Goal: Task Accomplishment & Management: Use online tool/utility

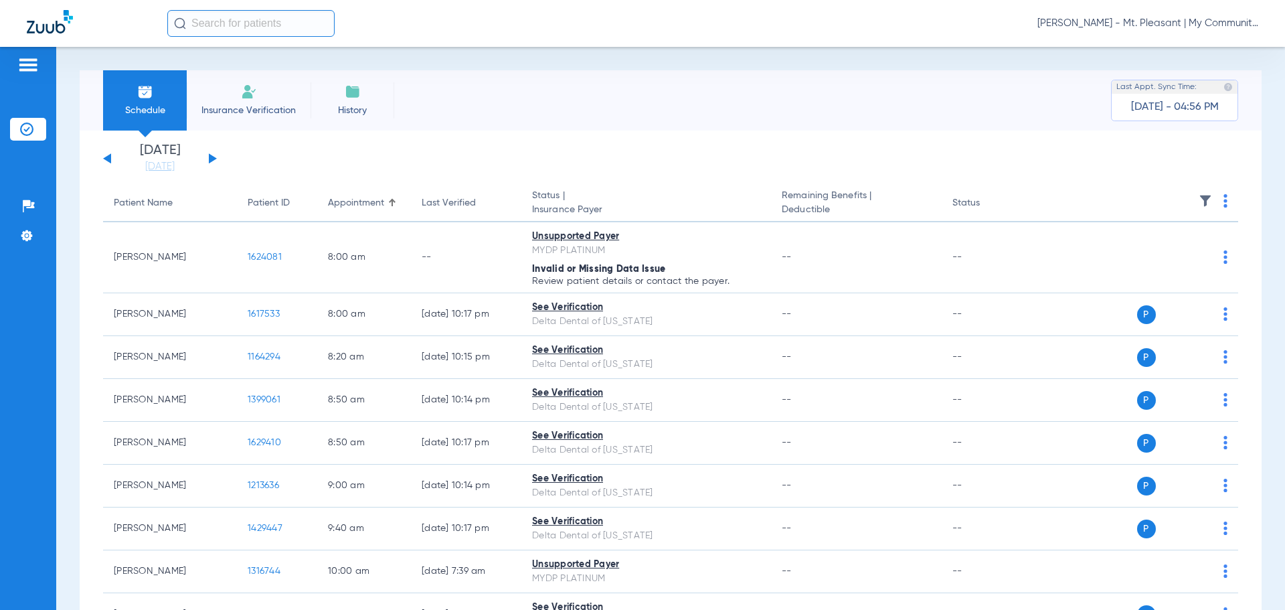
click at [1100, 21] on span "Tiara Willis - Mt. Pleasant | My Community Dental Centers" at bounding box center [1147, 23] width 221 height 13
click at [1237, 44] on span "Account Selection" at bounding box center [1208, 47] width 75 height 9
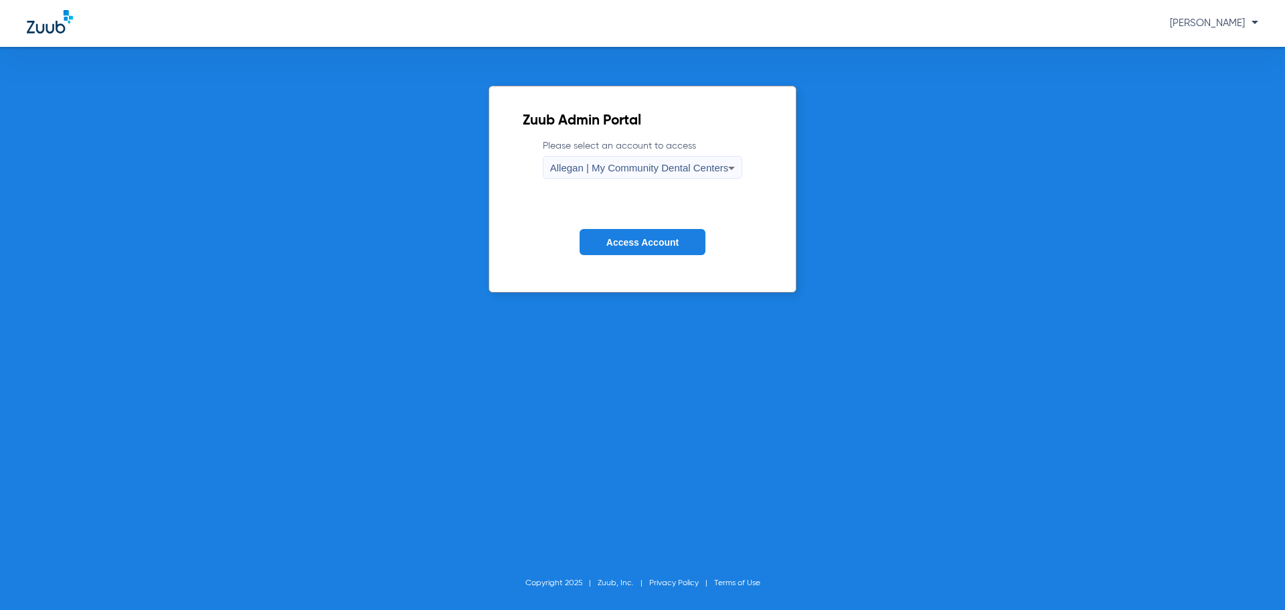
click at [553, 164] on span "Allegan | My Community Dental Centers" at bounding box center [639, 167] width 179 height 11
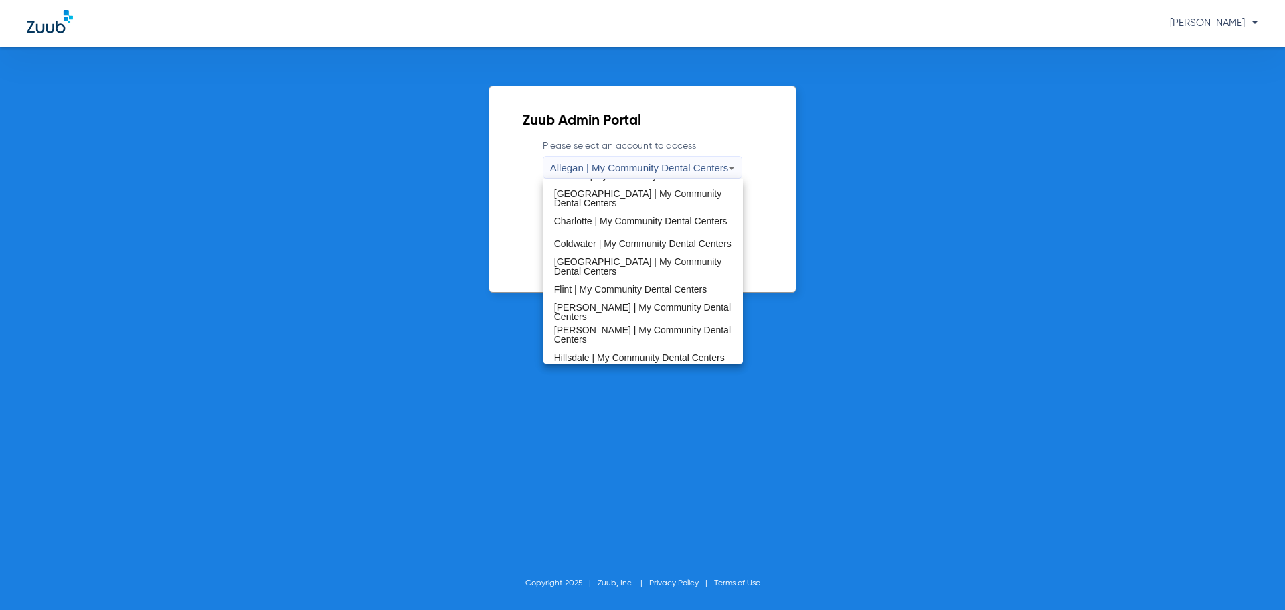
scroll to position [335, 0]
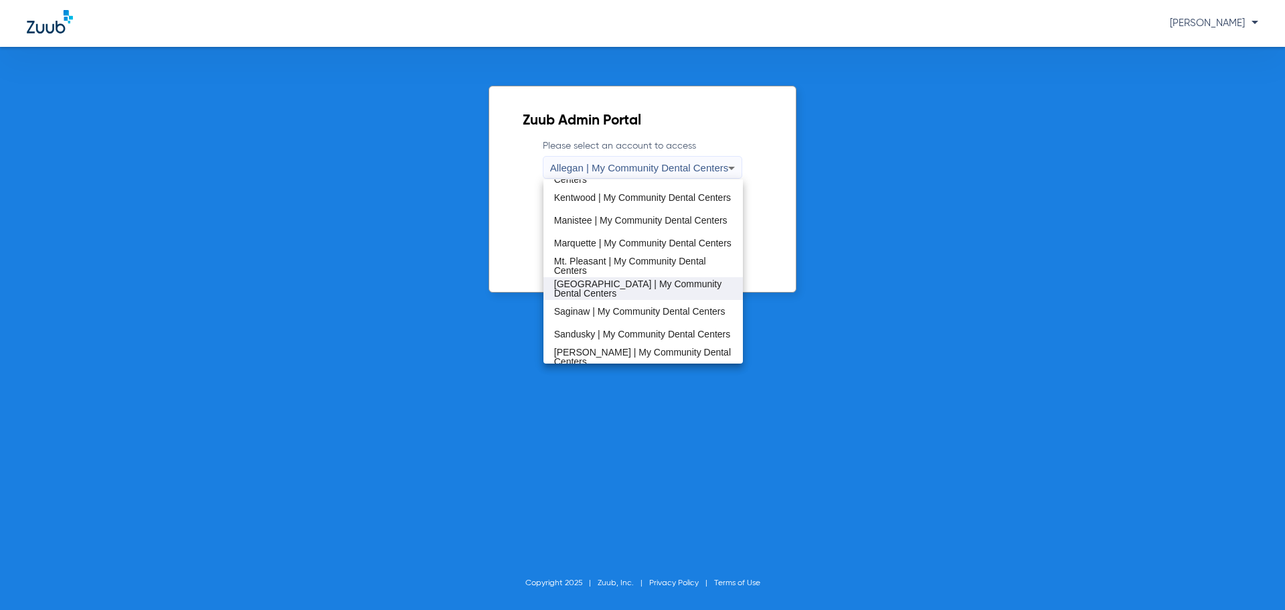
click at [598, 284] on span "[GEOGRAPHIC_DATA] | My Community Dental Centers" at bounding box center [643, 288] width 179 height 19
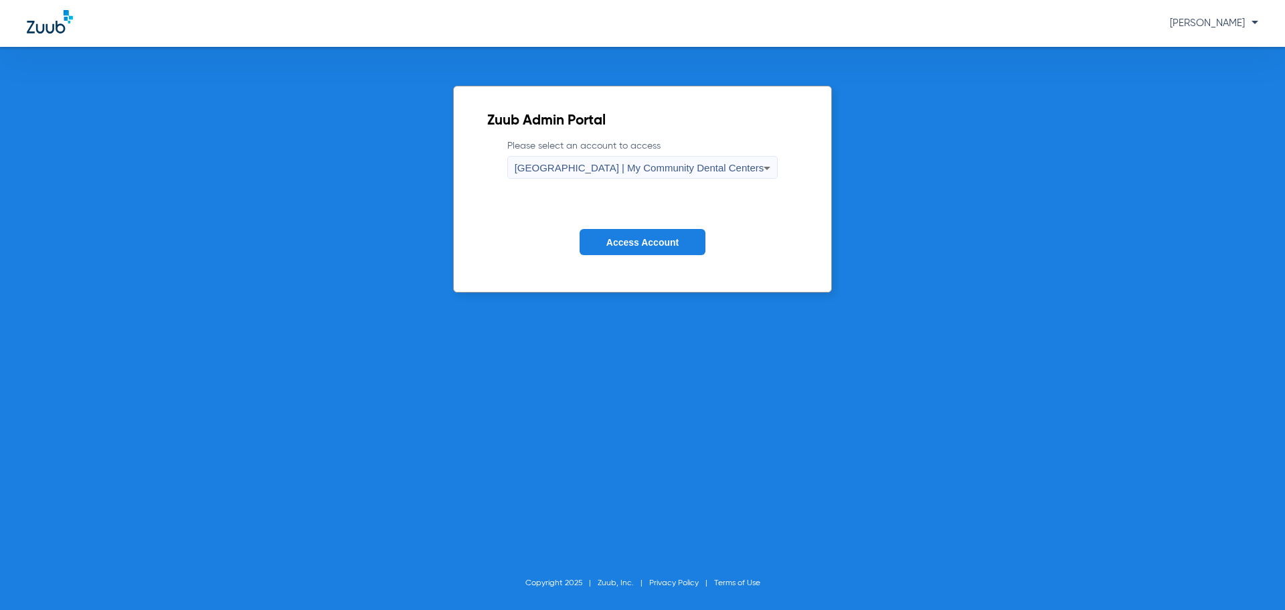
click at [624, 246] on span "Access Account" at bounding box center [642, 242] width 72 height 11
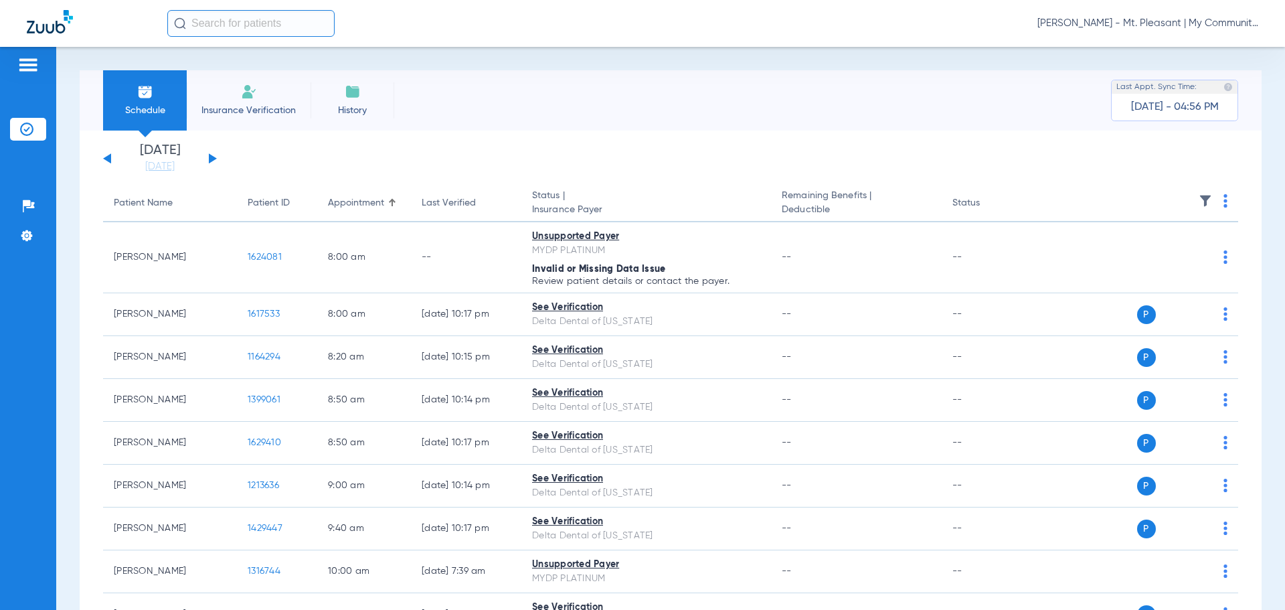
click at [1120, 25] on span "Tiara Willis - Mt. Pleasant | My Community Dental Centers" at bounding box center [1147, 23] width 221 height 13
click at [1175, 50] on span "Account Selection" at bounding box center [1208, 47] width 75 height 9
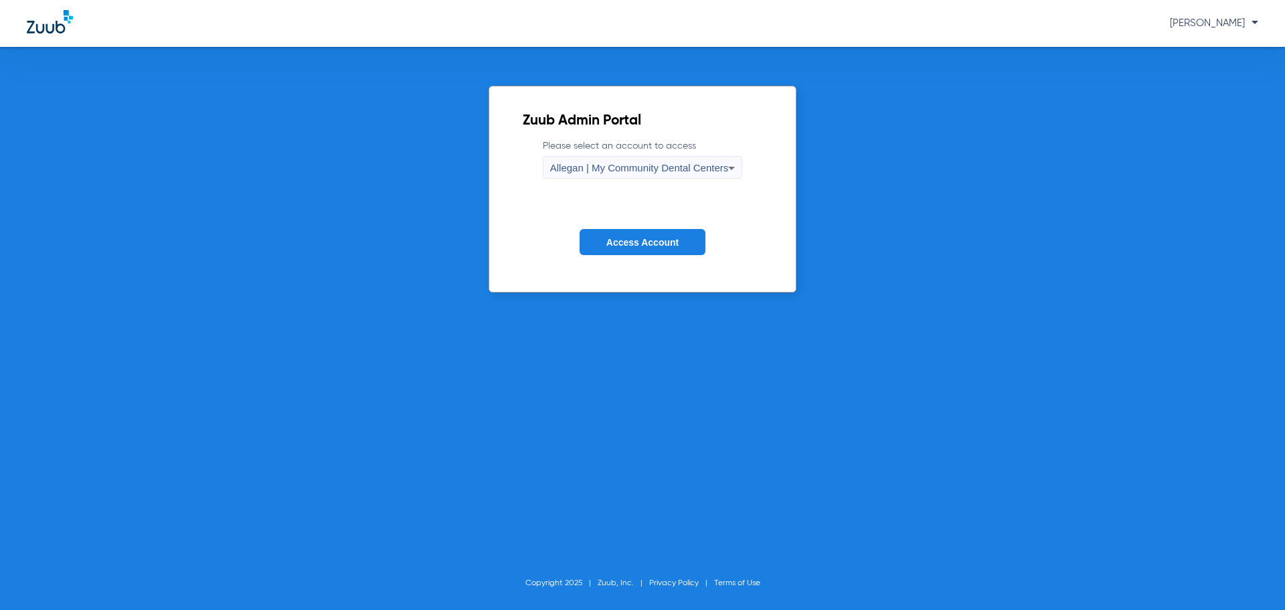
click at [645, 173] on span "Allegan | My Community Dental Centers" at bounding box center [639, 167] width 179 height 11
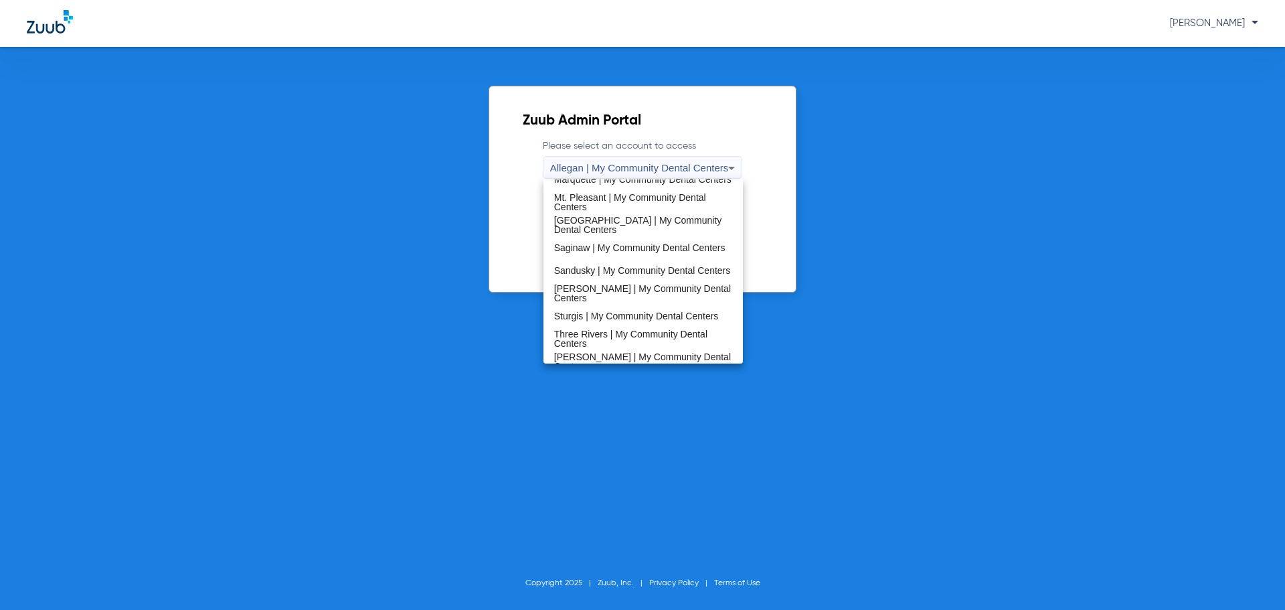
scroll to position [402, 0]
click at [625, 240] on span "Saginaw | My Community Dental Centers" at bounding box center [639, 244] width 171 height 9
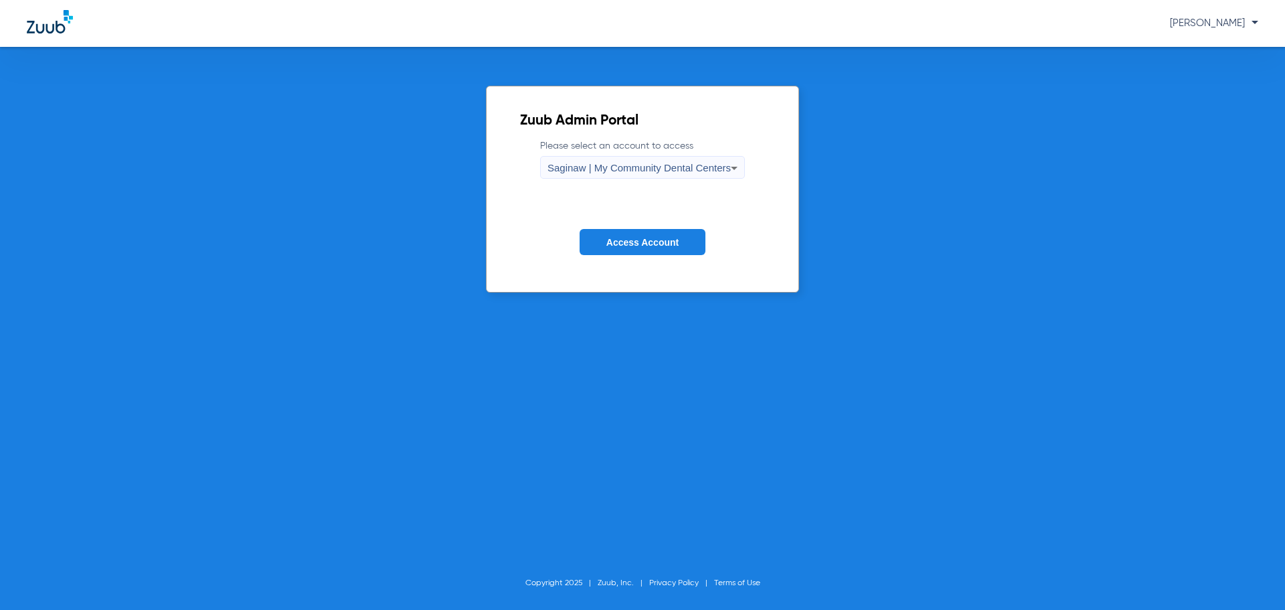
click at [625, 236] on button "Access Account" at bounding box center [643, 242] width 126 height 26
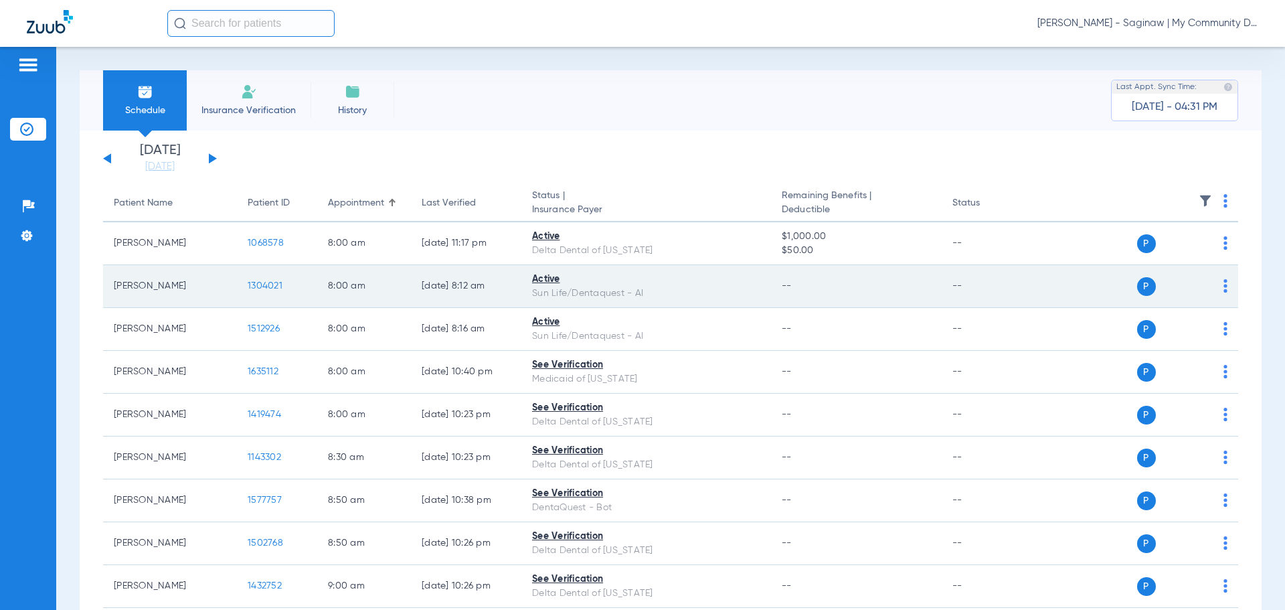
click at [1212, 290] on div "P S" at bounding box center [1130, 286] width 196 height 19
click at [1223, 286] on img at bounding box center [1225, 285] width 4 height 13
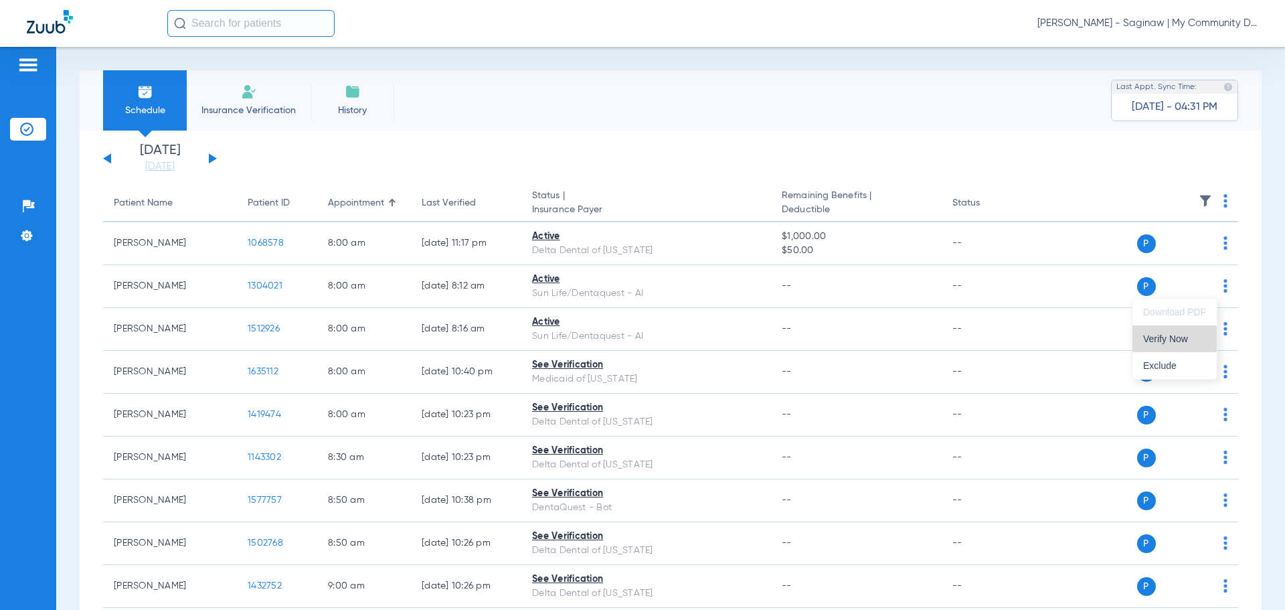
click at [1159, 339] on span "Verify Now" at bounding box center [1174, 338] width 63 height 9
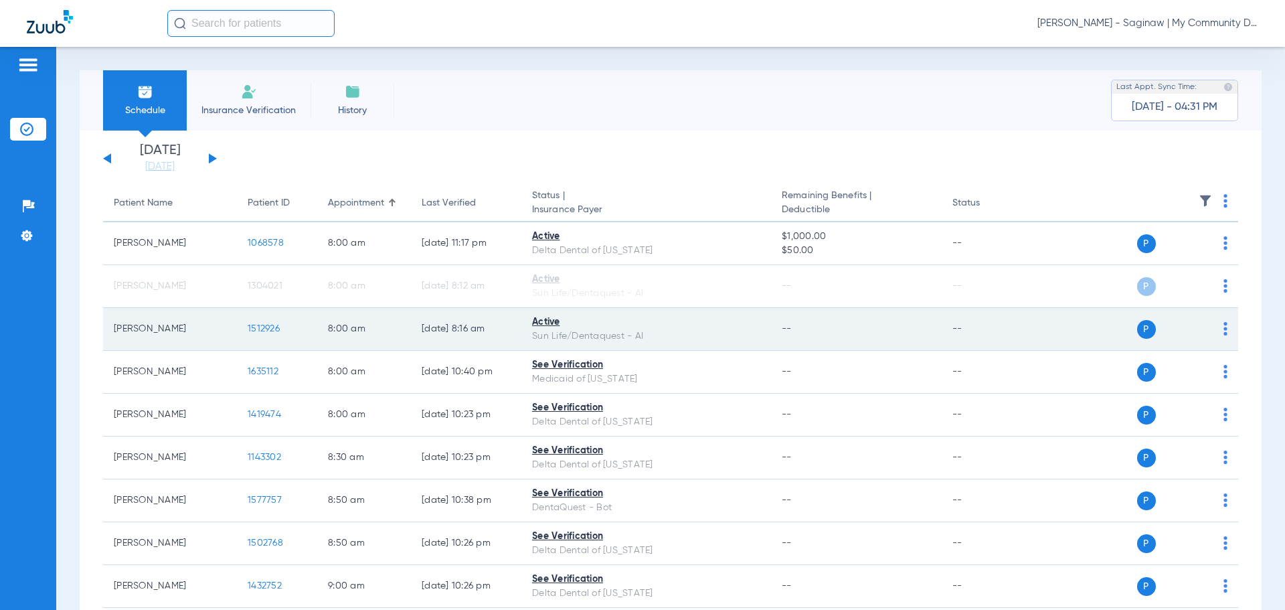
click at [1223, 329] on img at bounding box center [1225, 328] width 4 height 13
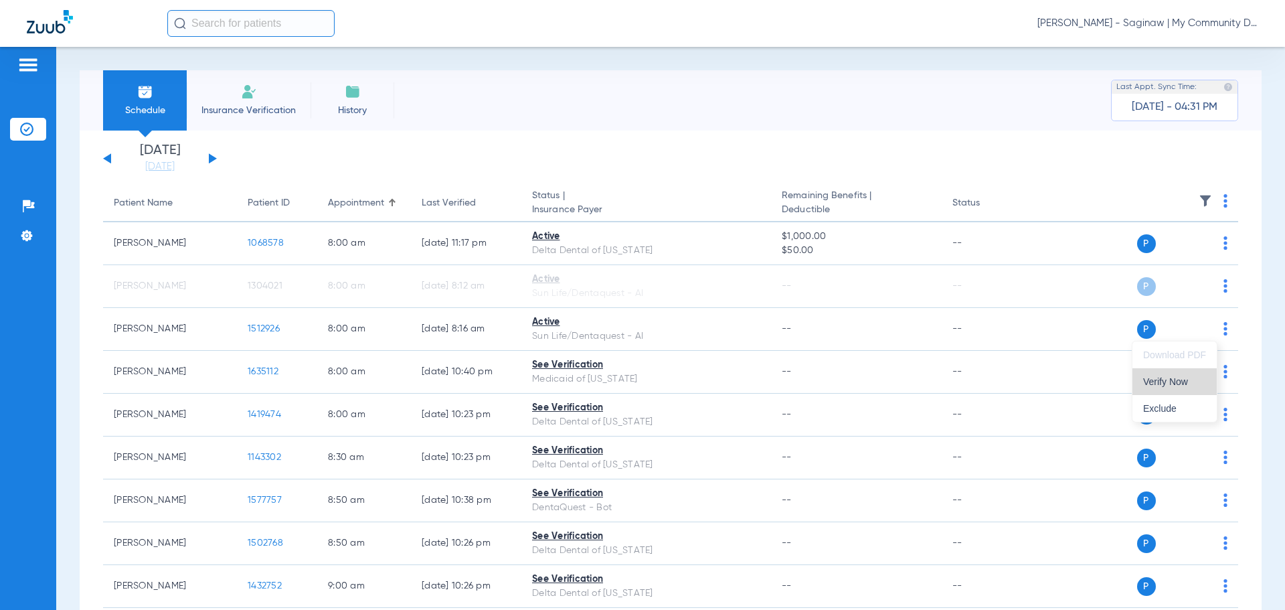
click at [1155, 375] on button "Verify Now" at bounding box center [1174, 381] width 84 height 27
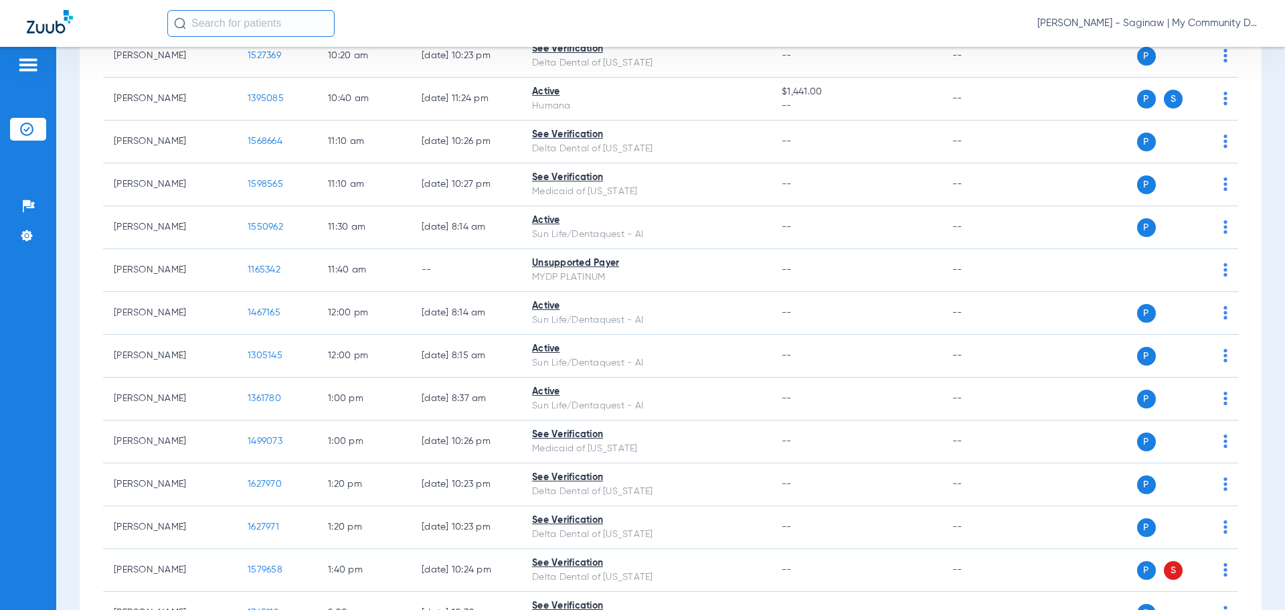
scroll to position [803, 0]
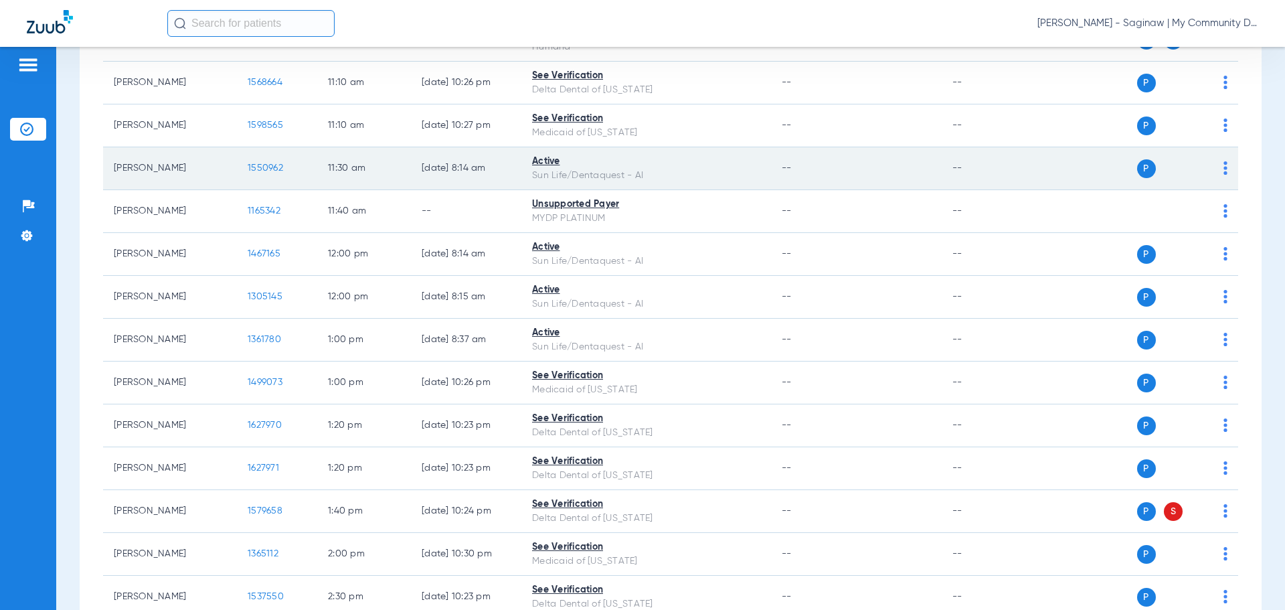
click at [1223, 169] on img at bounding box center [1225, 167] width 4 height 13
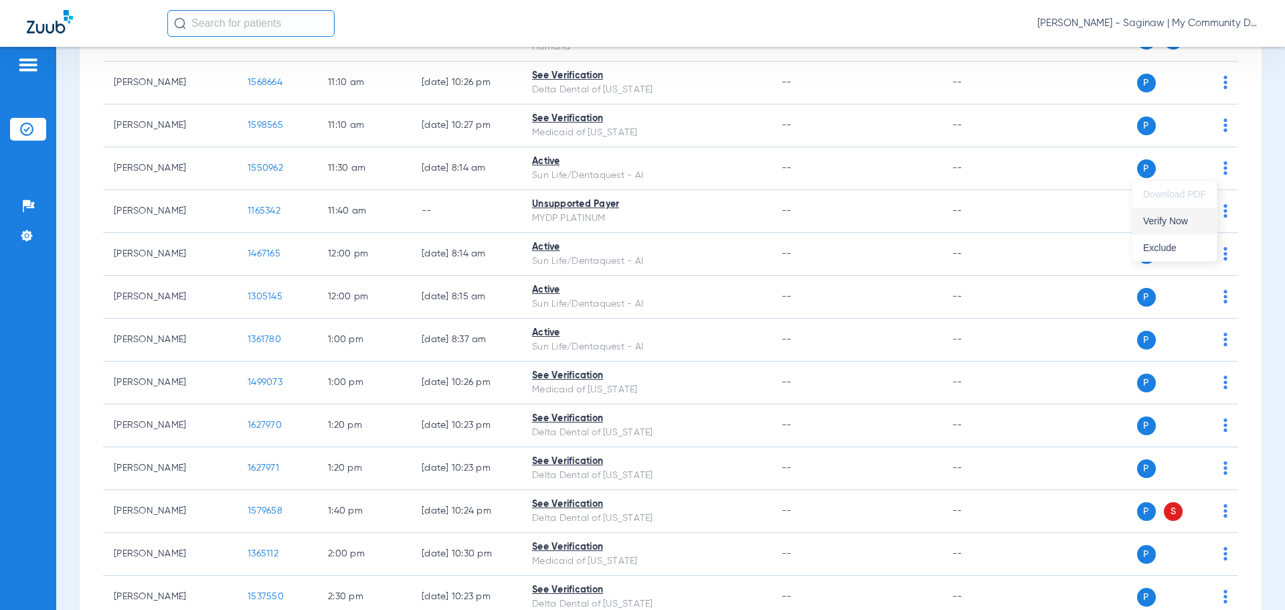
click at [1196, 223] on span "Verify Now" at bounding box center [1174, 220] width 63 height 9
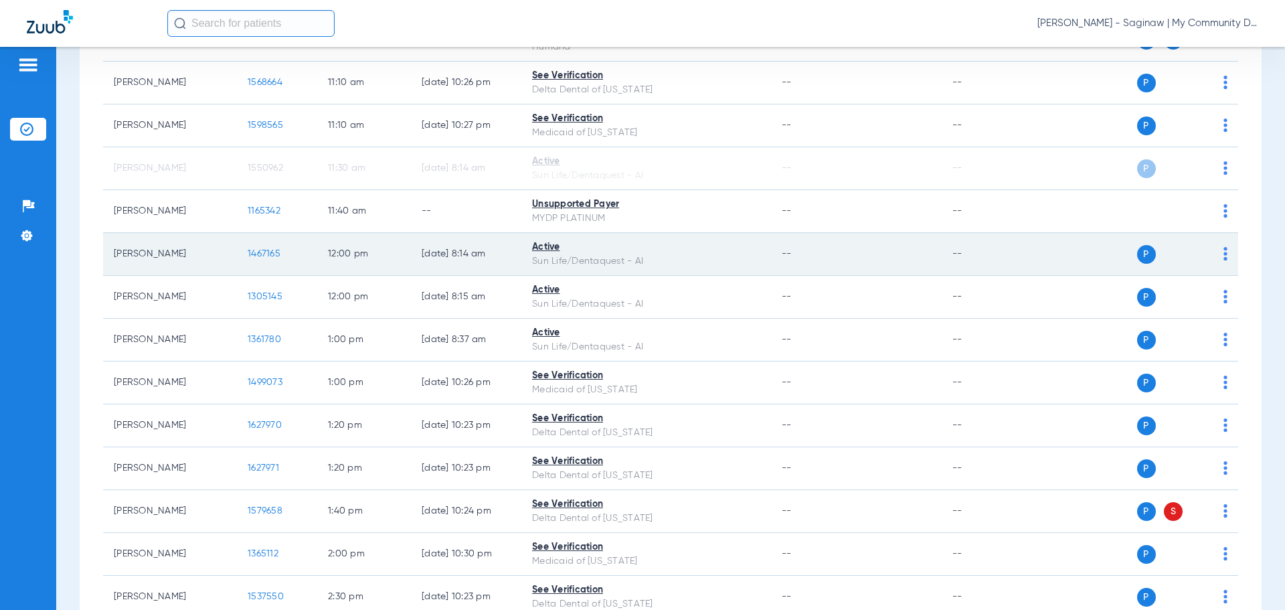
click at [1223, 252] on img at bounding box center [1225, 253] width 4 height 13
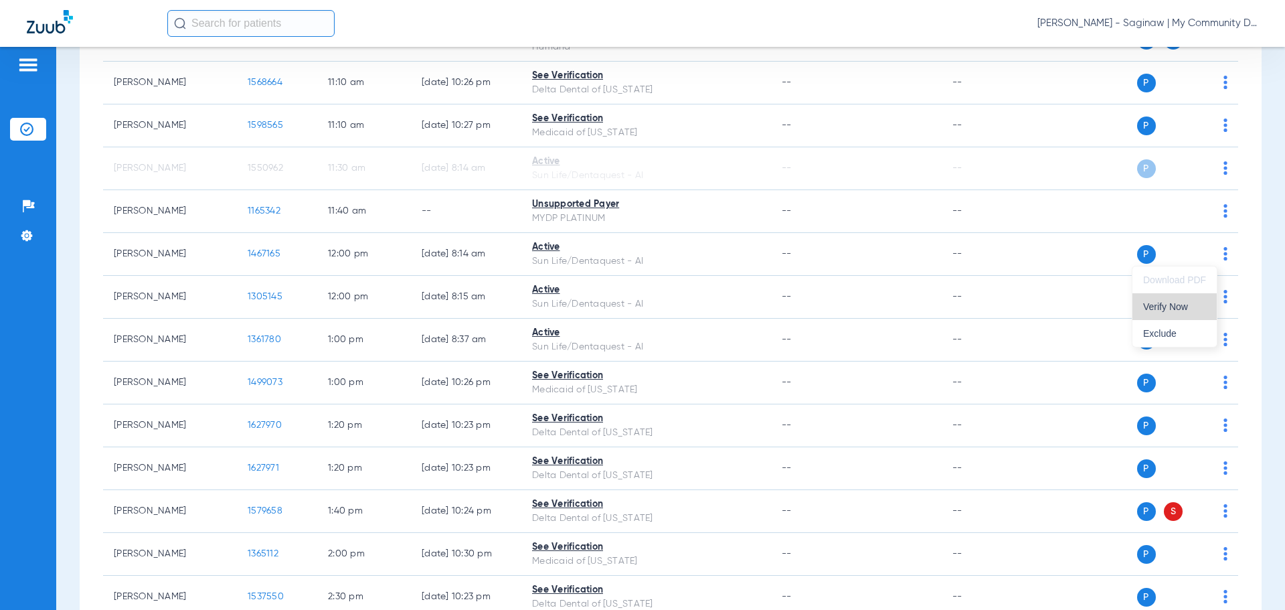
click at [1143, 313] on button "Verify Now" at bounding box center [1174, 306] width 84 height 27
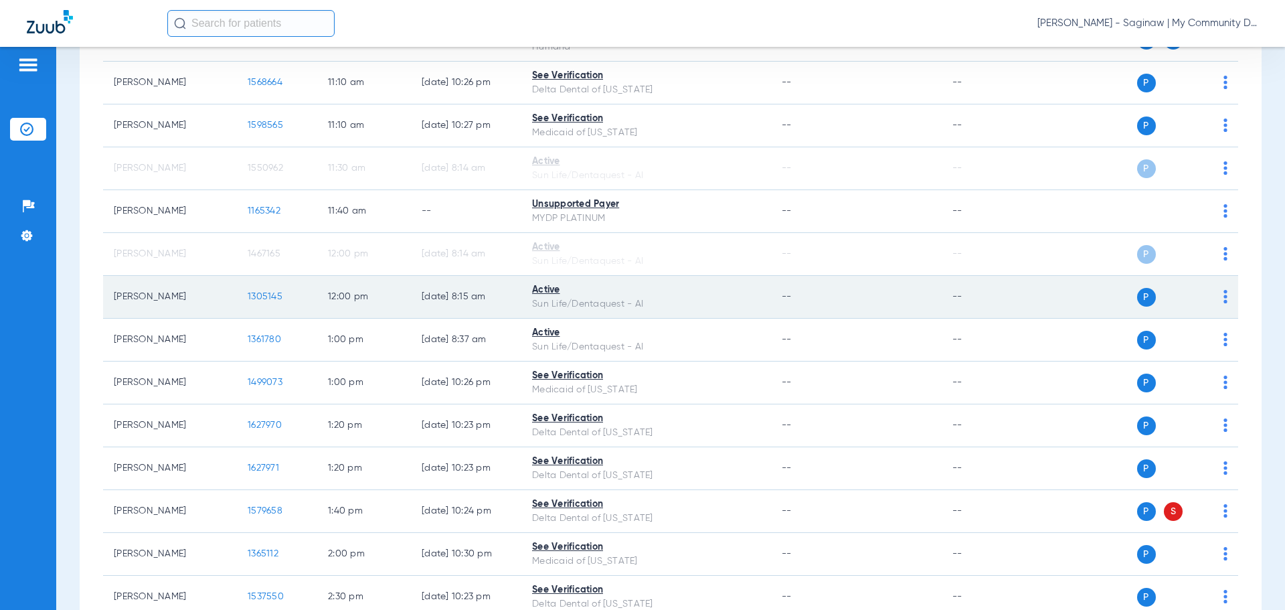
click at [1223, 299] on img at bounding box center [1225, 296] width 4 height 13
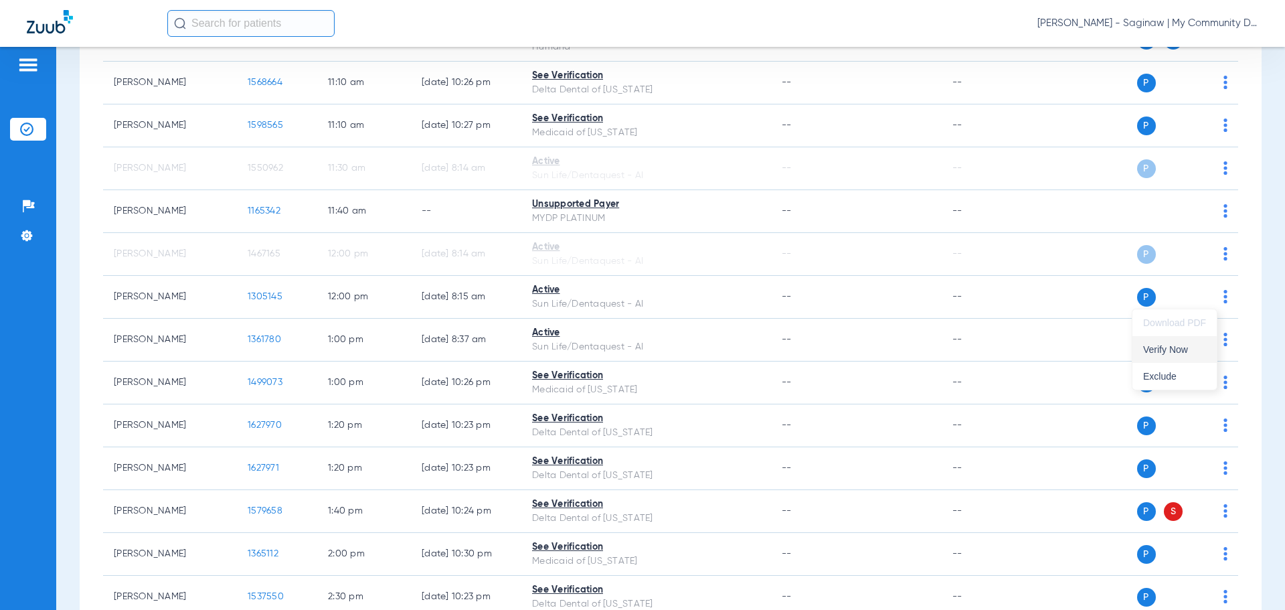
click at [1177, 341] on button "Verify Now" at bounding box center [1174, 349] width 84 height 27
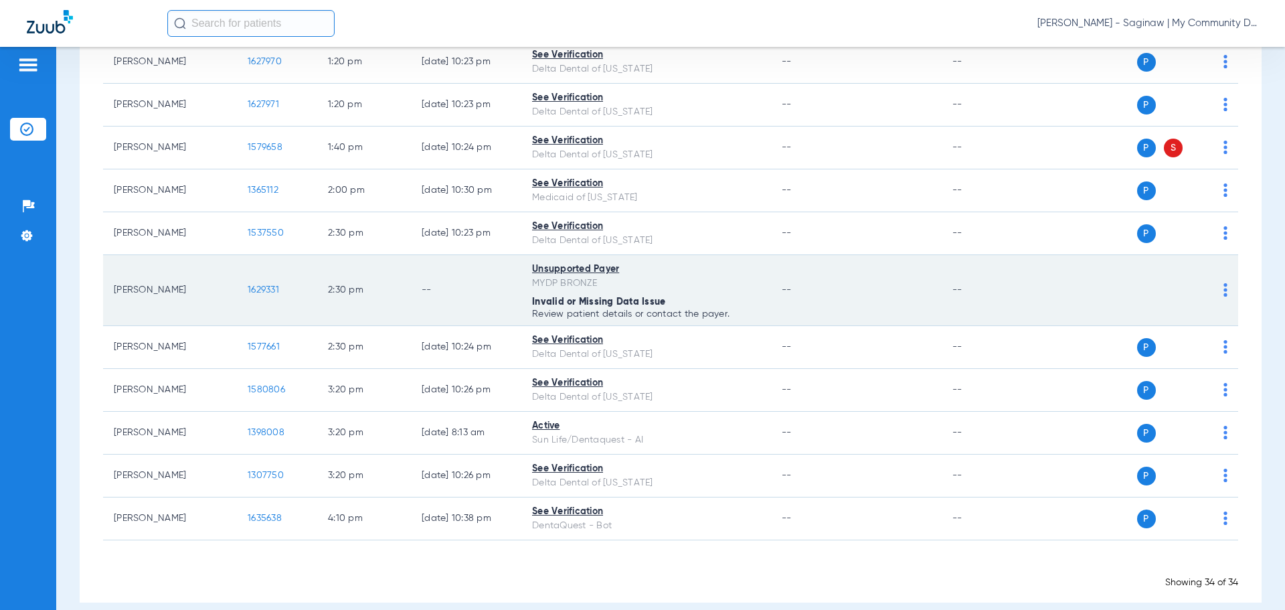
scroll to position [1183, 0]
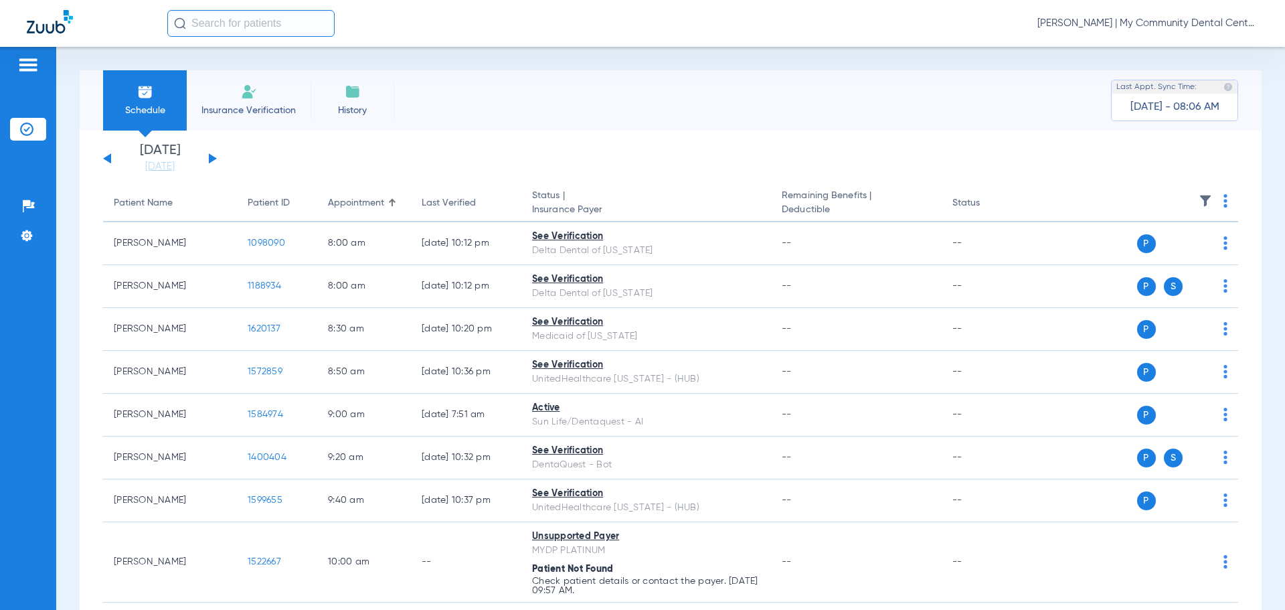
click at [1099, 27] on span "[PERSON_NAME] | My Community Dental Centers" at bounding box center [1147, 23] width 221 height 13
click at [1182, 50] on span "Account Selection" at bounding box center [1208, 47] width 75 height 9
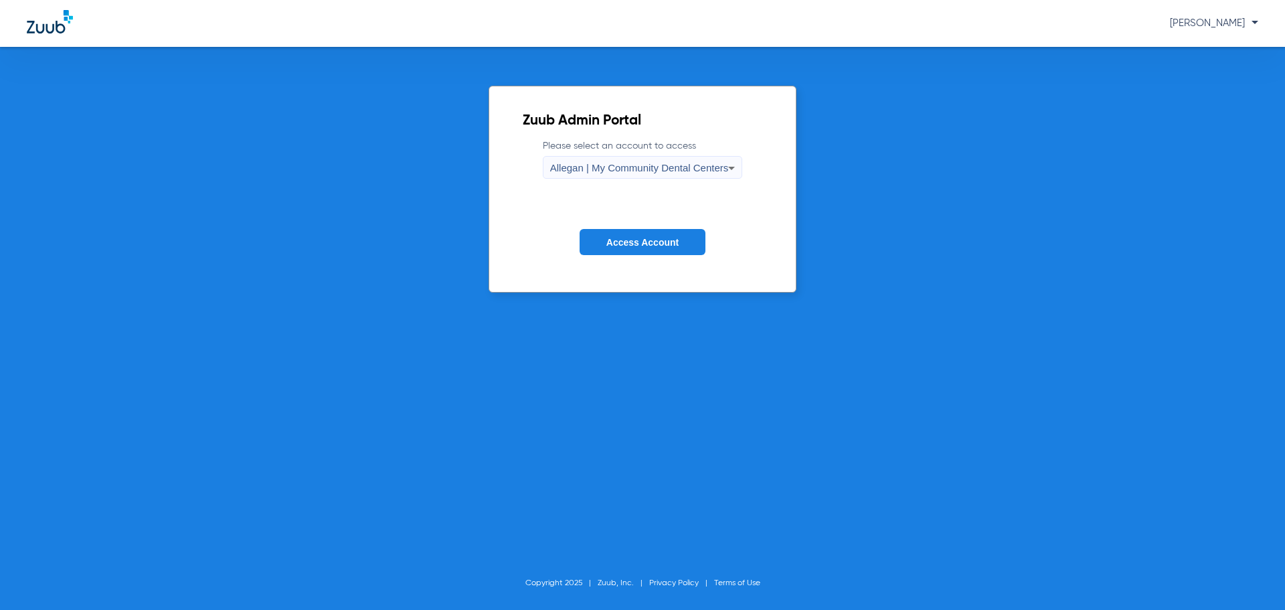
click at [588, 164] on span "Allegan | My Community Dental Centers" at bounding box center [639, 167] width 179 height 11
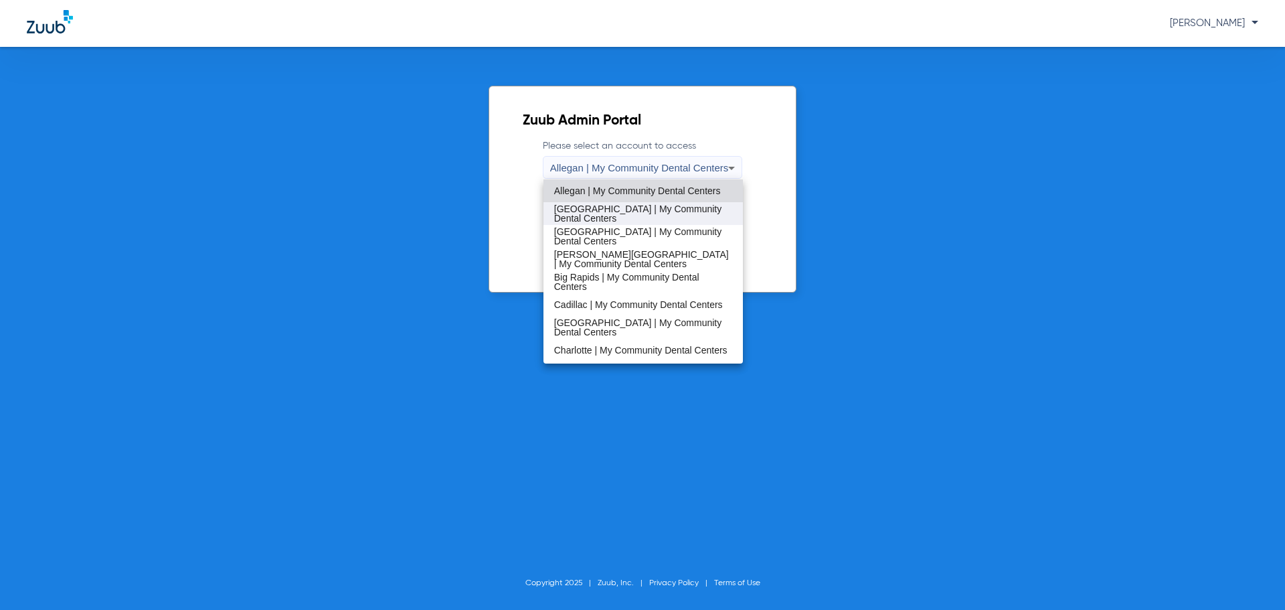
click at [601, 211] on span "[GEOGRAPHIC_DATA] | My Community Dental Centers" at bounding box center [643, 213] width 179 height 19
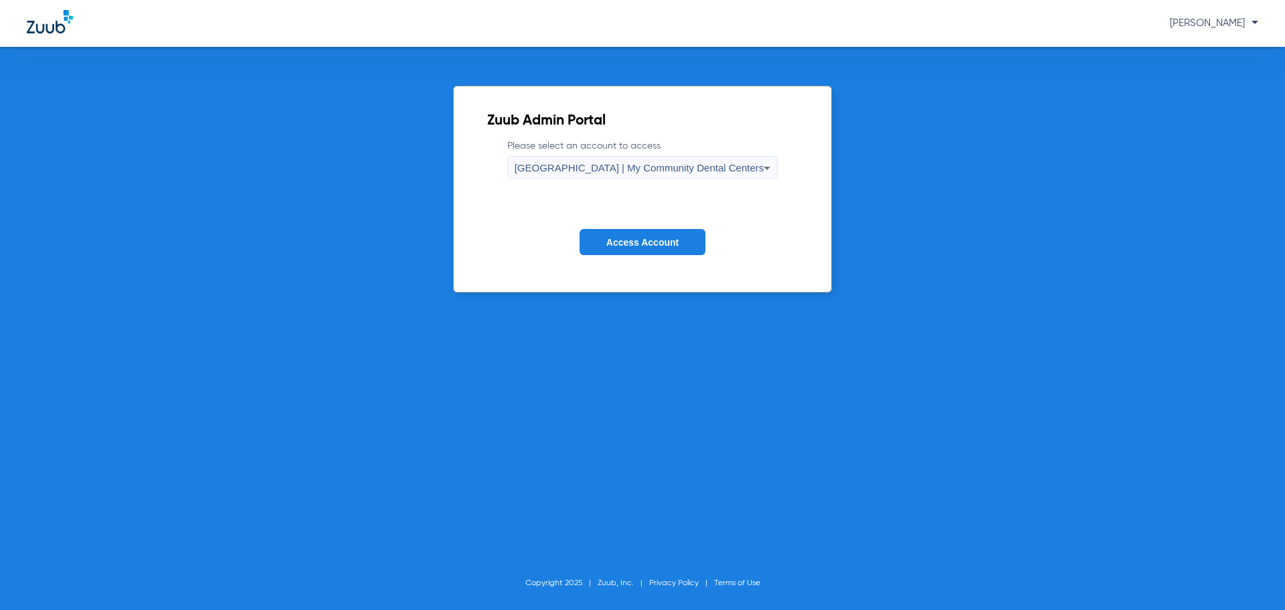
click at [645, 248] on button "Access Account" at bounding box center [643, 242] width 126 height 26
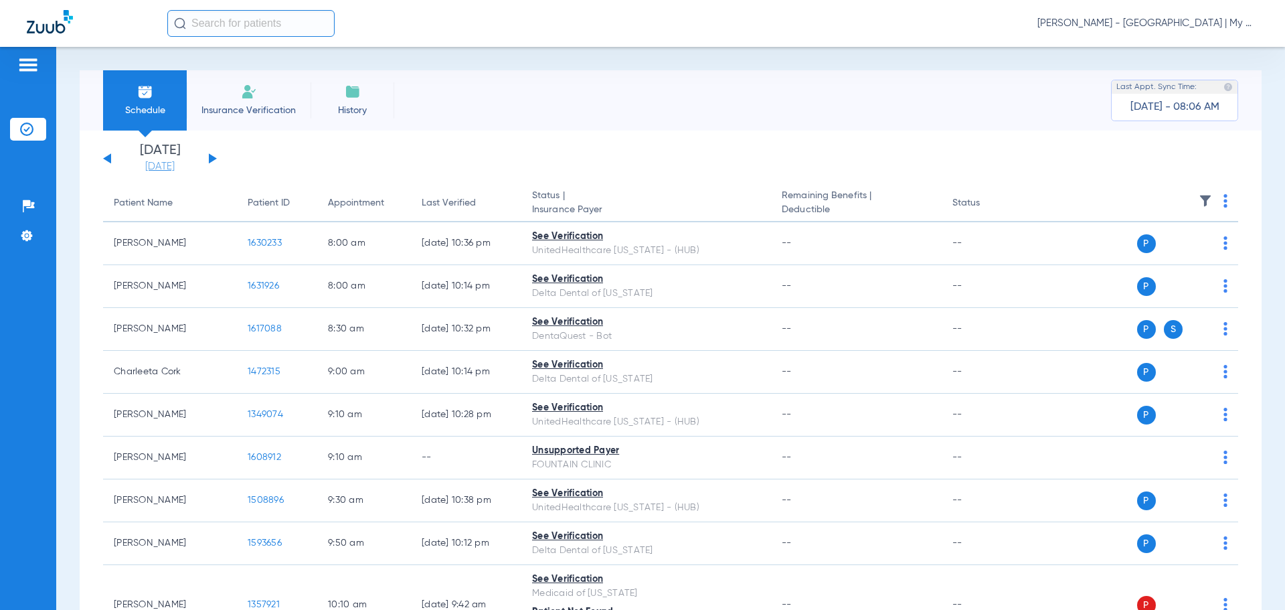
click at [179, 165] on link "[DATE]" at bounding box center [160, 166] width 80 height 13
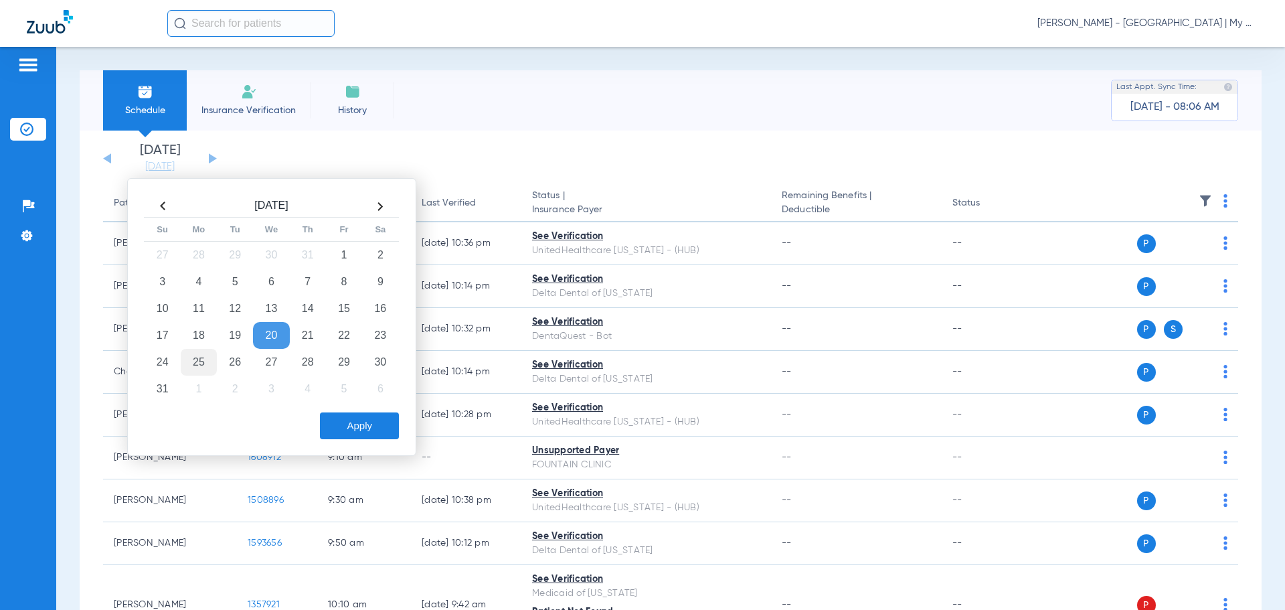
click at [209, 361] on td "25" at bounding box center [199, 362] width 36 height 27
click at [385, 444] on div "Aug 2025 Su Mo Tu We Th Fr Sa 27 28 29 30 31 1 2 3 4 5 6 7 8 9 10 11 12 13 14 1…" at bounding box center [271, 317] width 289 height 278
click at [374, 428] on button "Apply" at bounding box center [359, 425] width 79 height 27
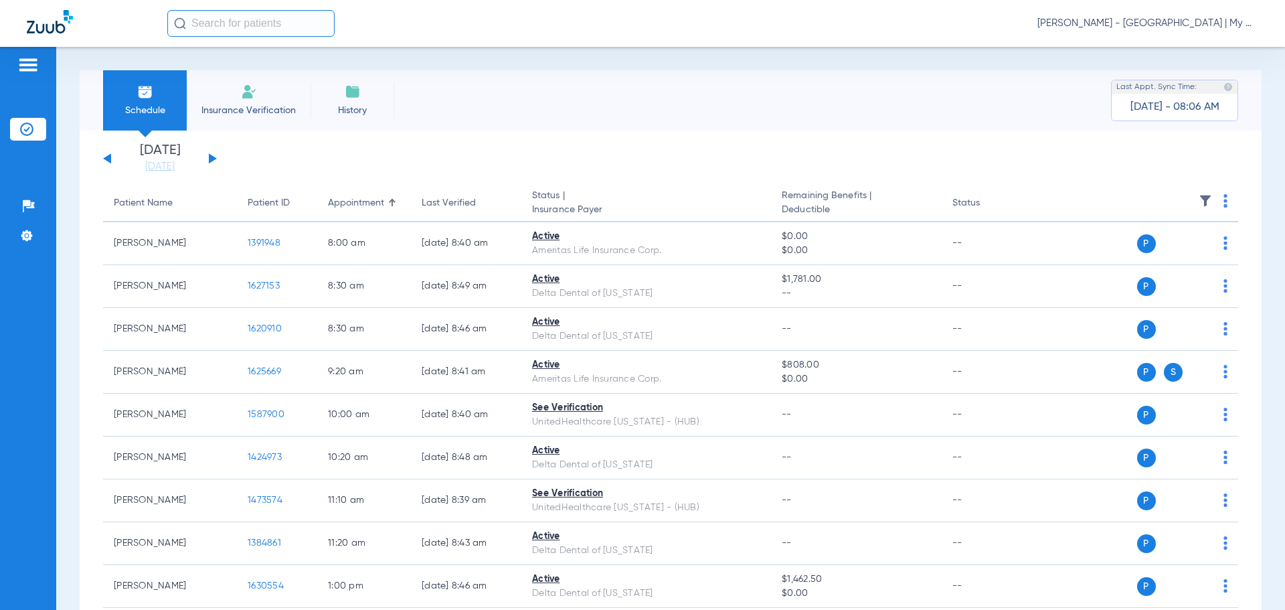
click at [1200, 201] on img at bounding box center [1205, 200] width 13 height 13
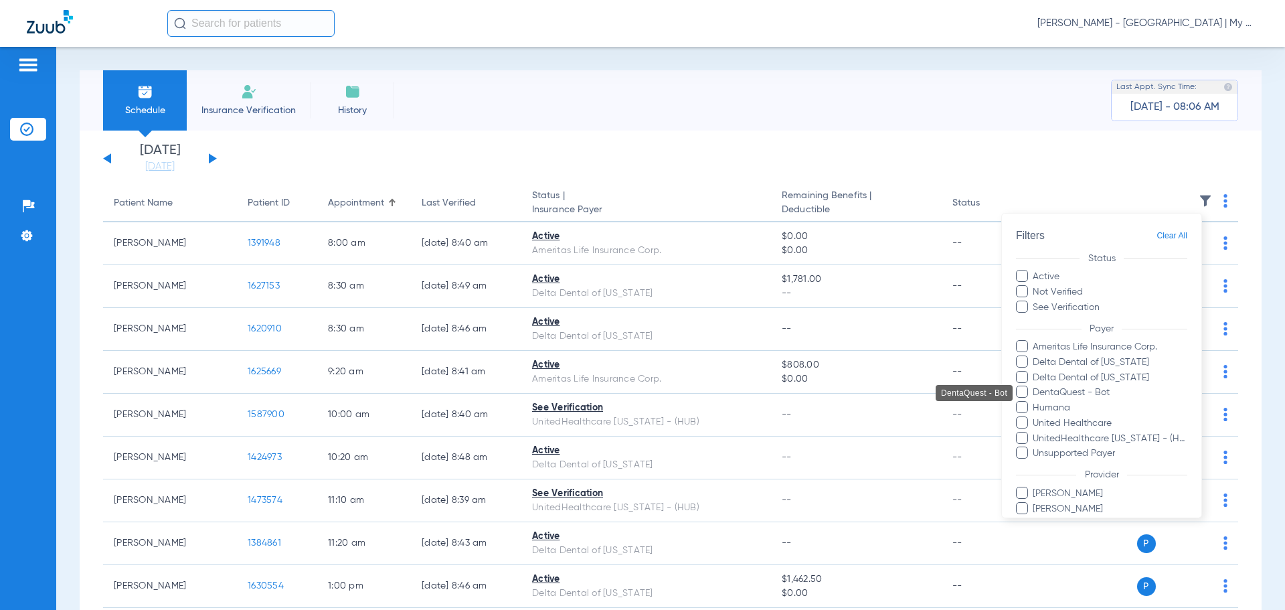
scroll to position [52, 0]
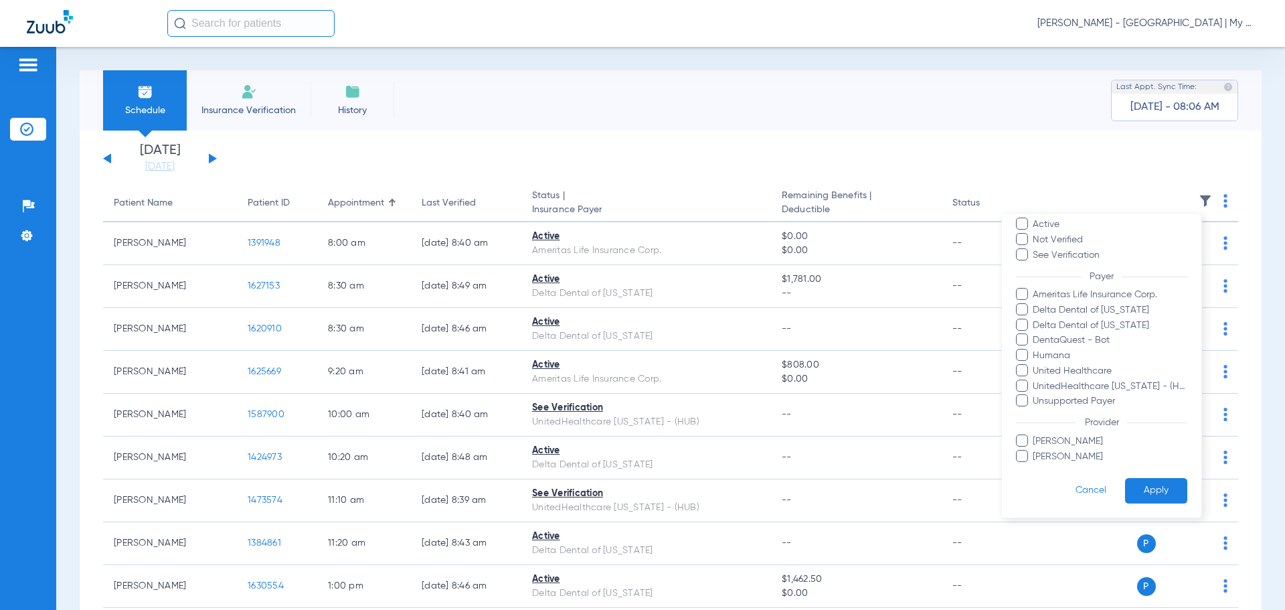
drag, startPoint x: 1077, startPoint y: 463, endPoint x: 1086, endPoint y: 463, distance: 8.7
click at [1077, 463] on span "Shellie Horn" at bounding box center [1109, 457] width 155 height 14
click at [1035, 466] on input "Shellie Horn" at bounding box center [1035, 466] width 0 height 0
click at [1149, 491] on button "Apply" at bounding box center [1156, 491] width 62 height 26
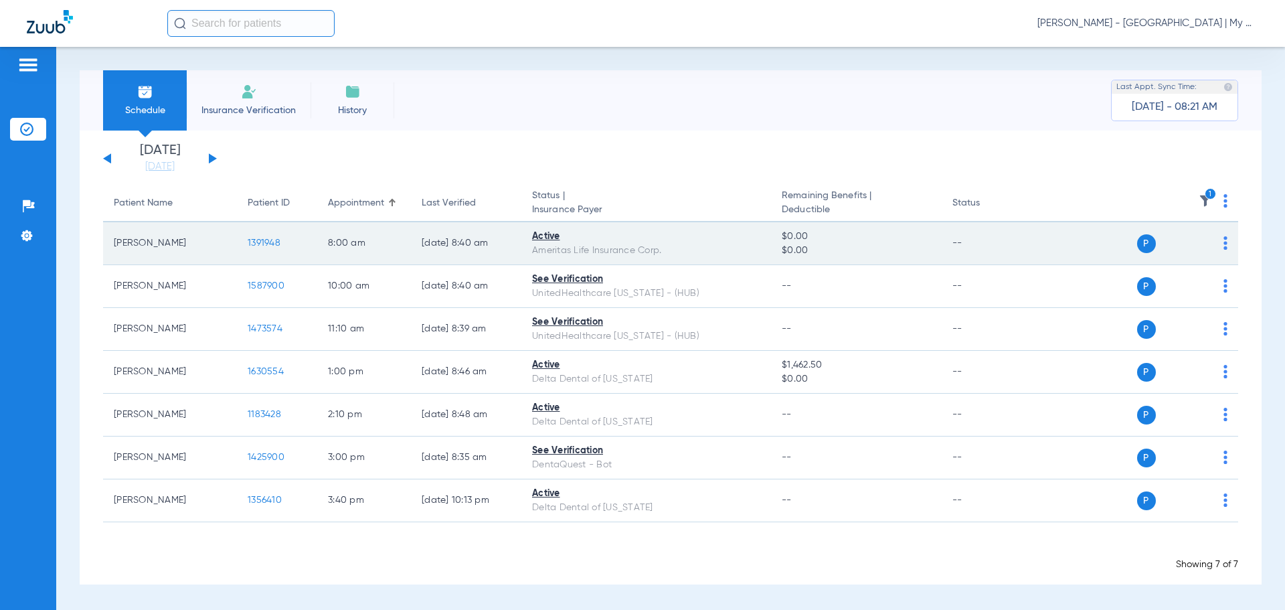
click at [261, 238] on span "1391948" at bounding box center [264, 242] width 33 height 9
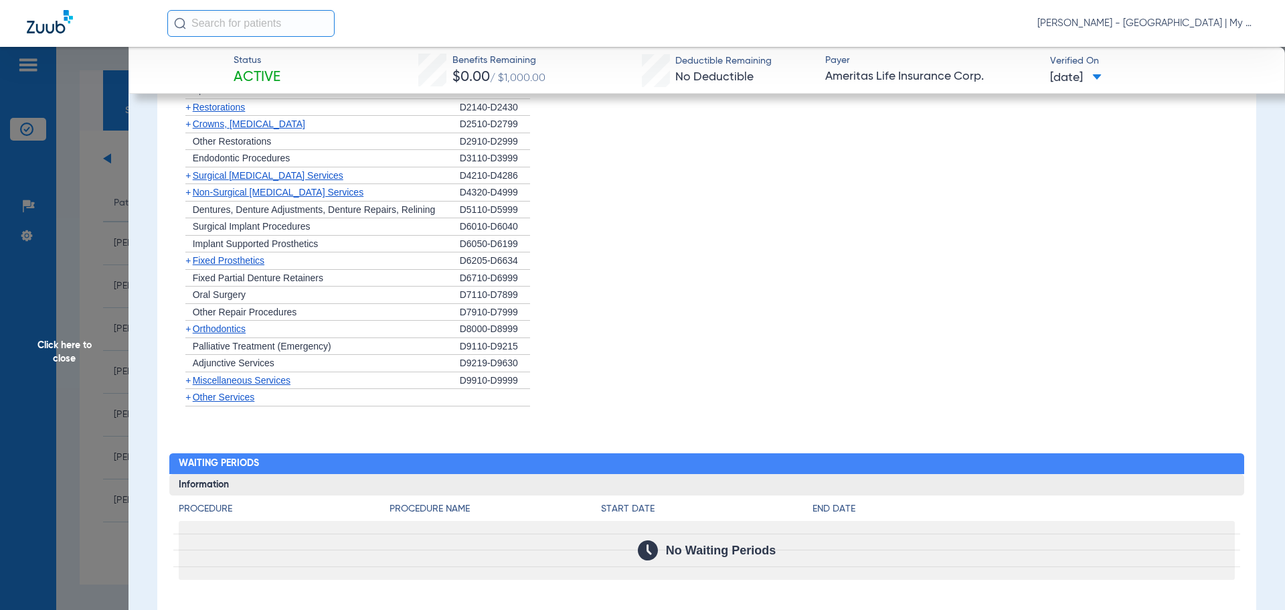
scroll to position [1327, 0]
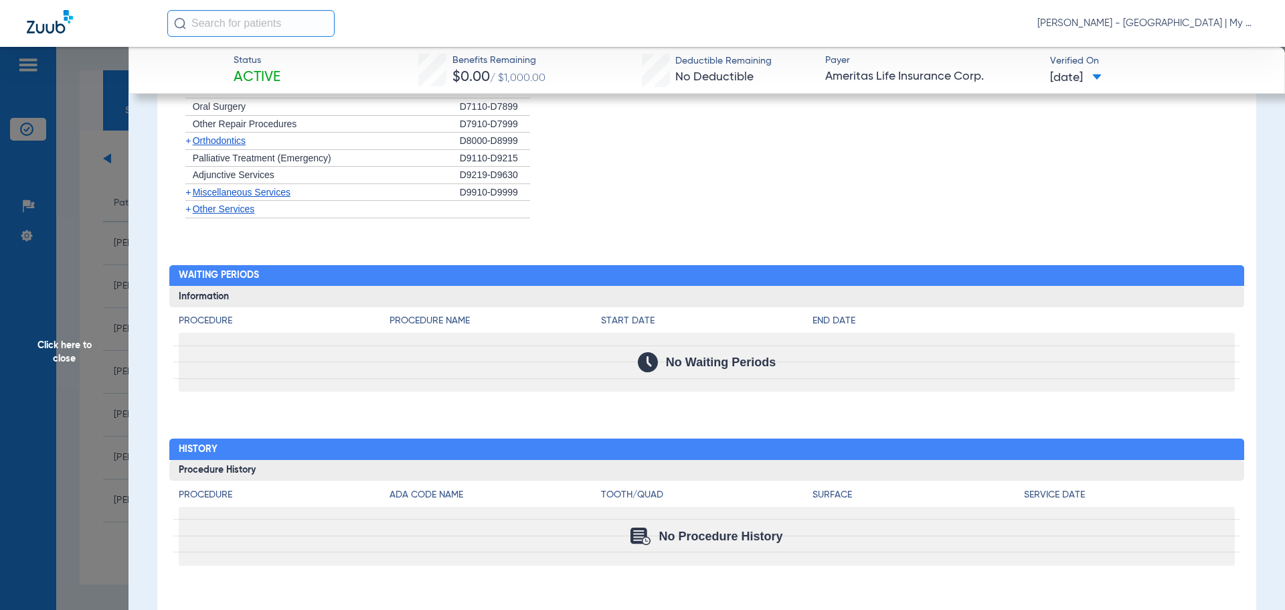
click at [100, 344] on span "Click here to close" at bounding box center [64, 352] width 129 height 610
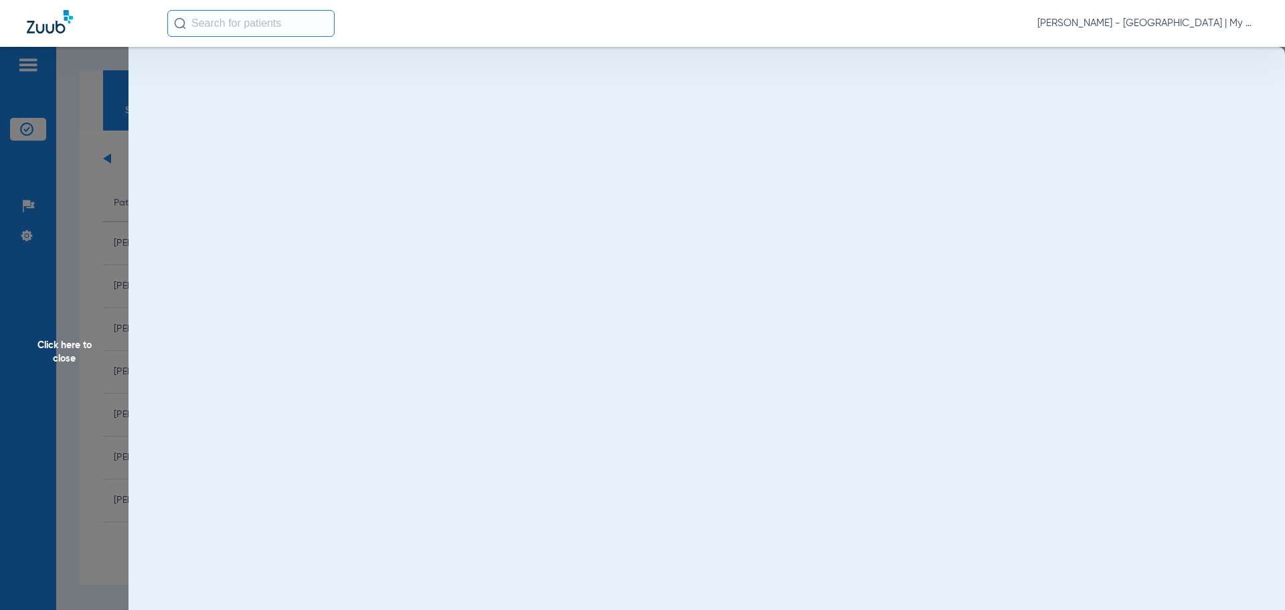
scroll to position [0, 0]
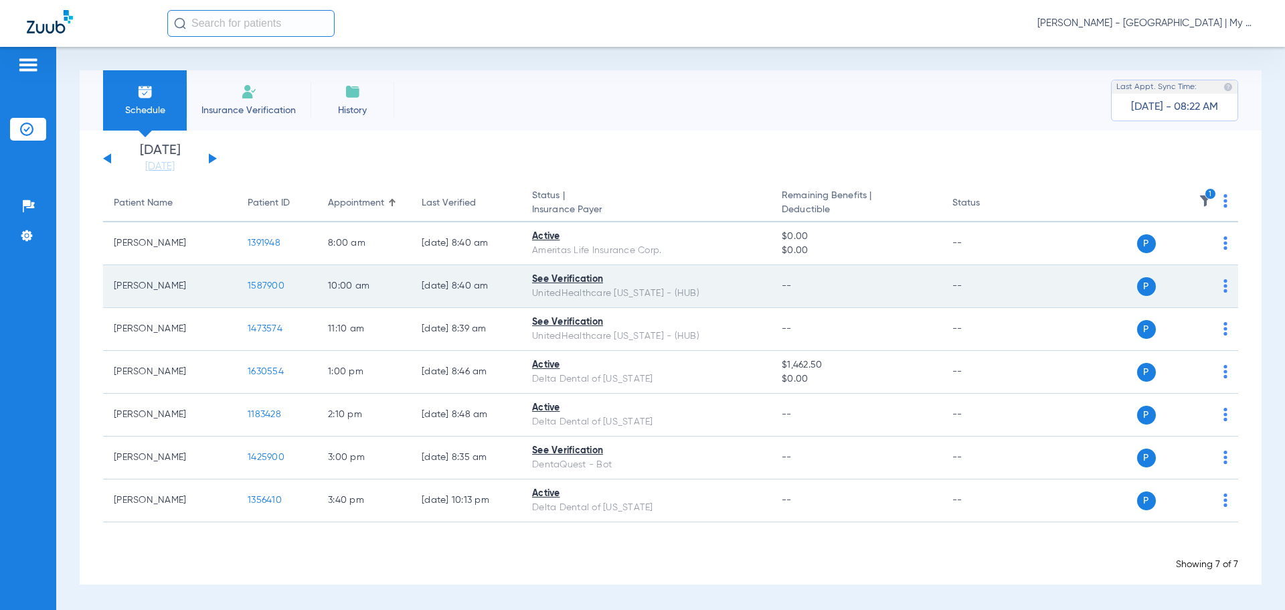
click at [256, 286] on span "1587900" at bounding box center [266, 285] width 37 height 9
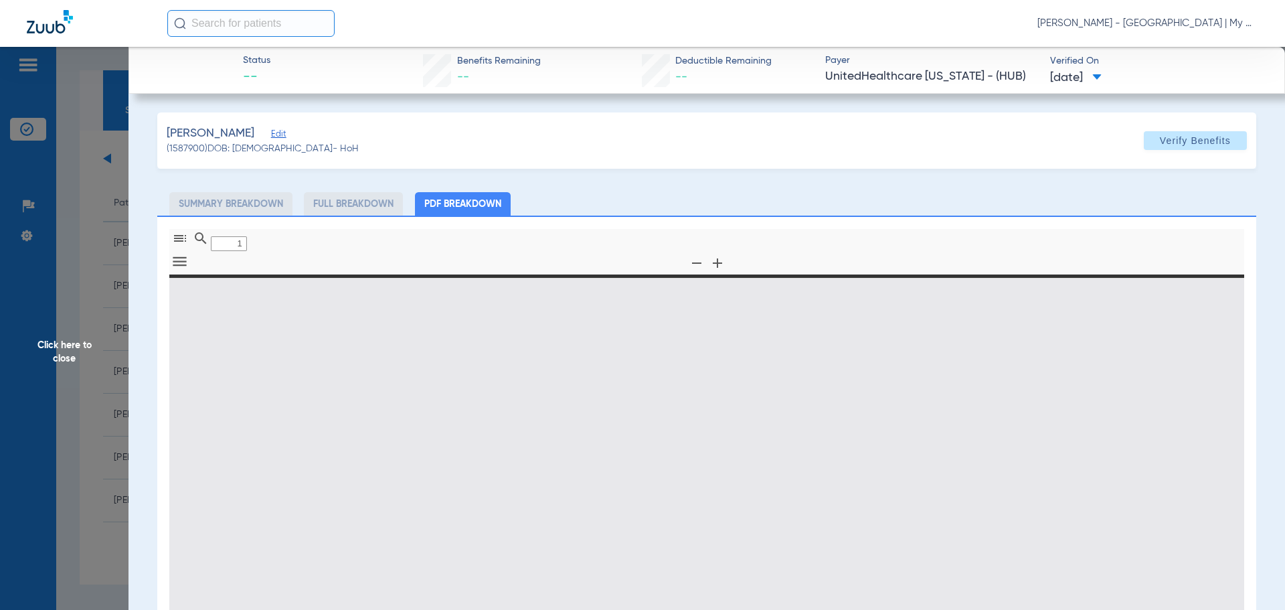
type input "0"
select select "page-width"
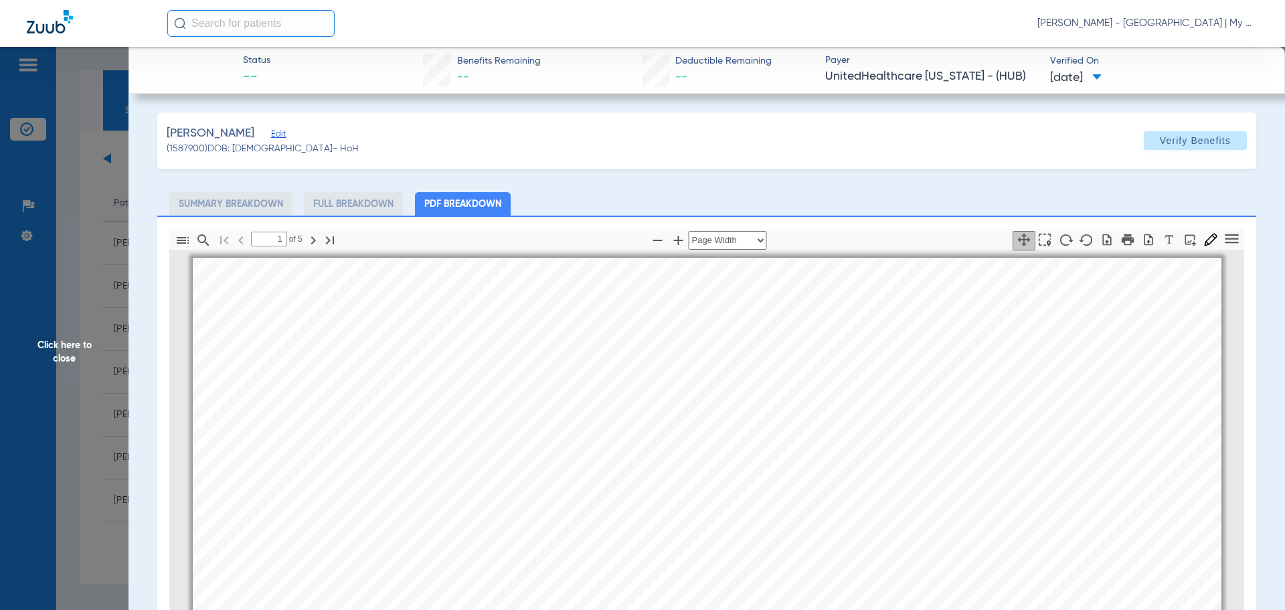
scroll to position [7, 0]
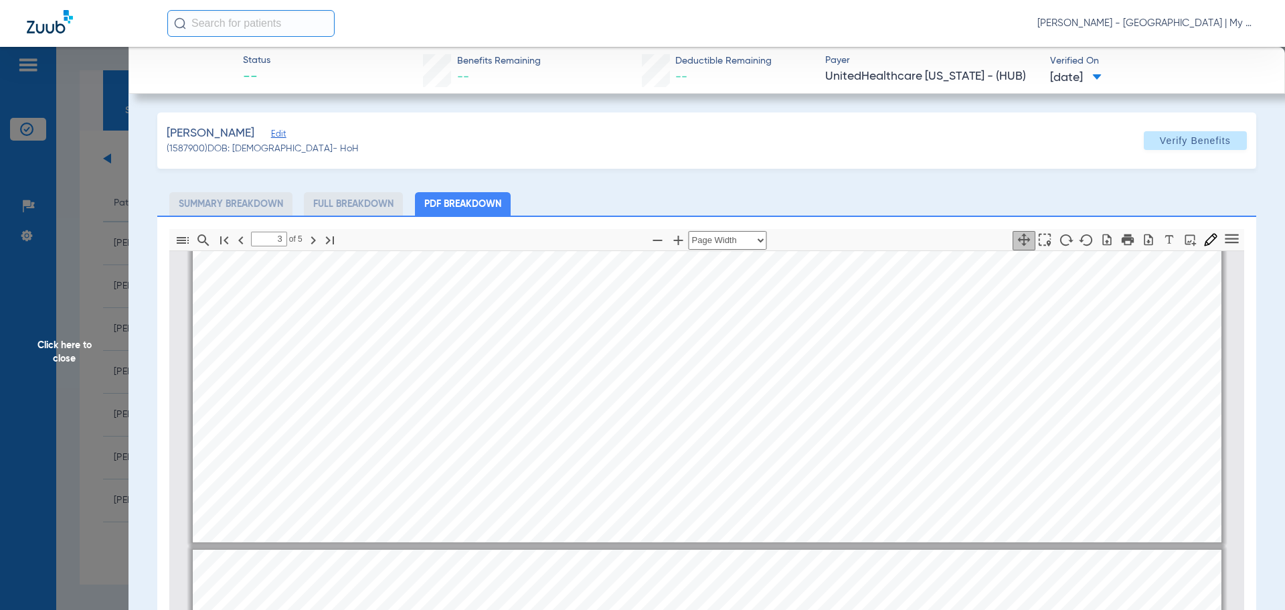
type input "4"
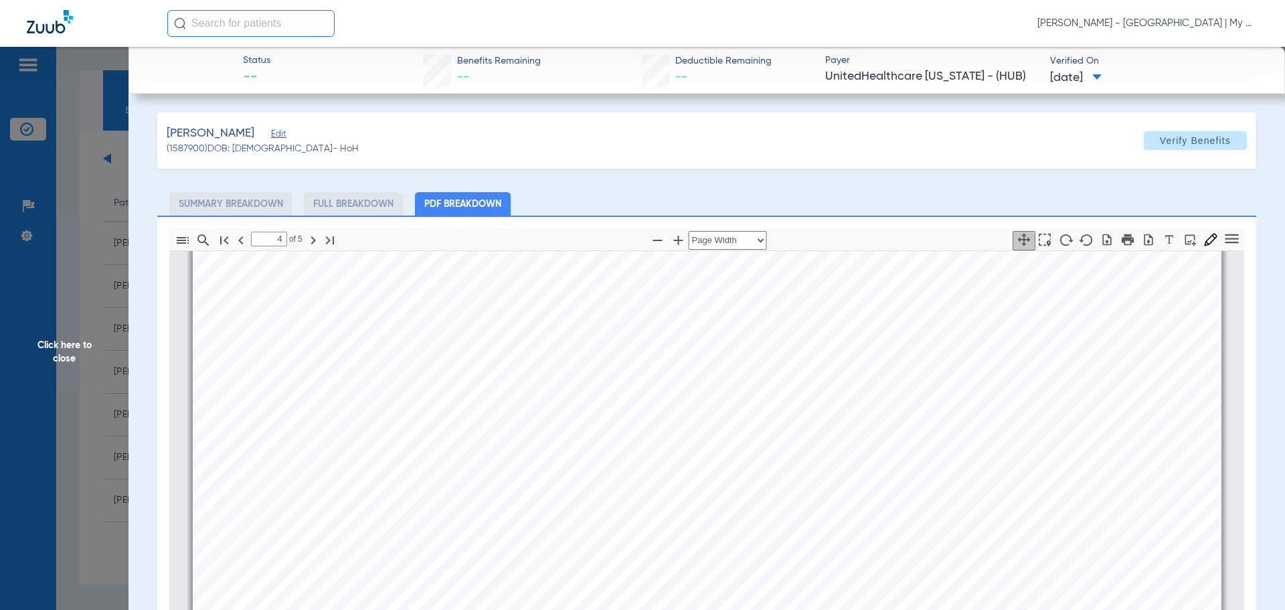
scroll to position [4692, 0]
drag, startPoint x: 76, startPoint y: 286, endPoint x: 137, endPoint y: 312, distance: 65.6
click at [76, 286] on span "Click here to close" at bounding box center [64, 352] width 129 height 610
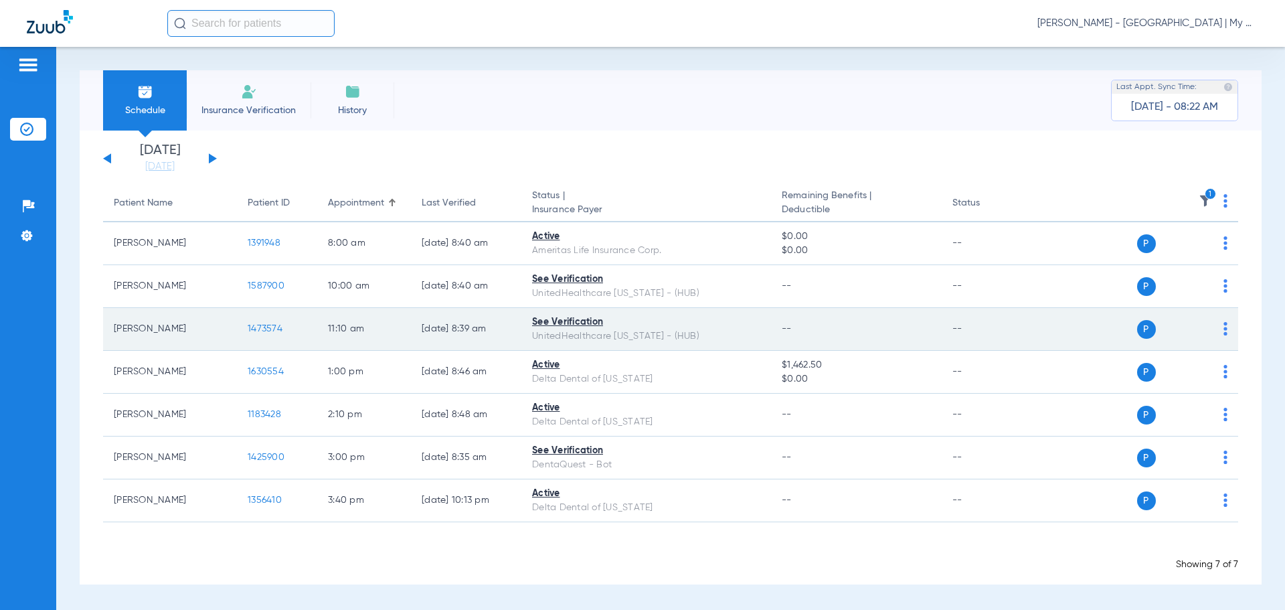
click at [260, 325] on span "1473574" at bounding box center [265, 328] width 35 height 9
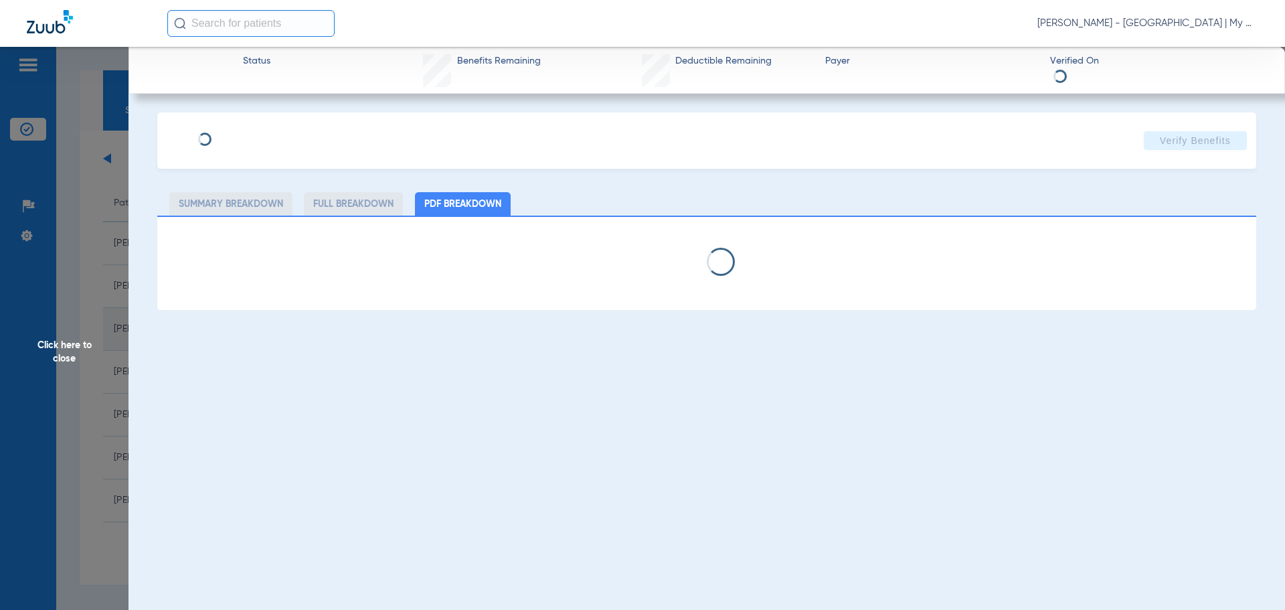
select select "page-width"
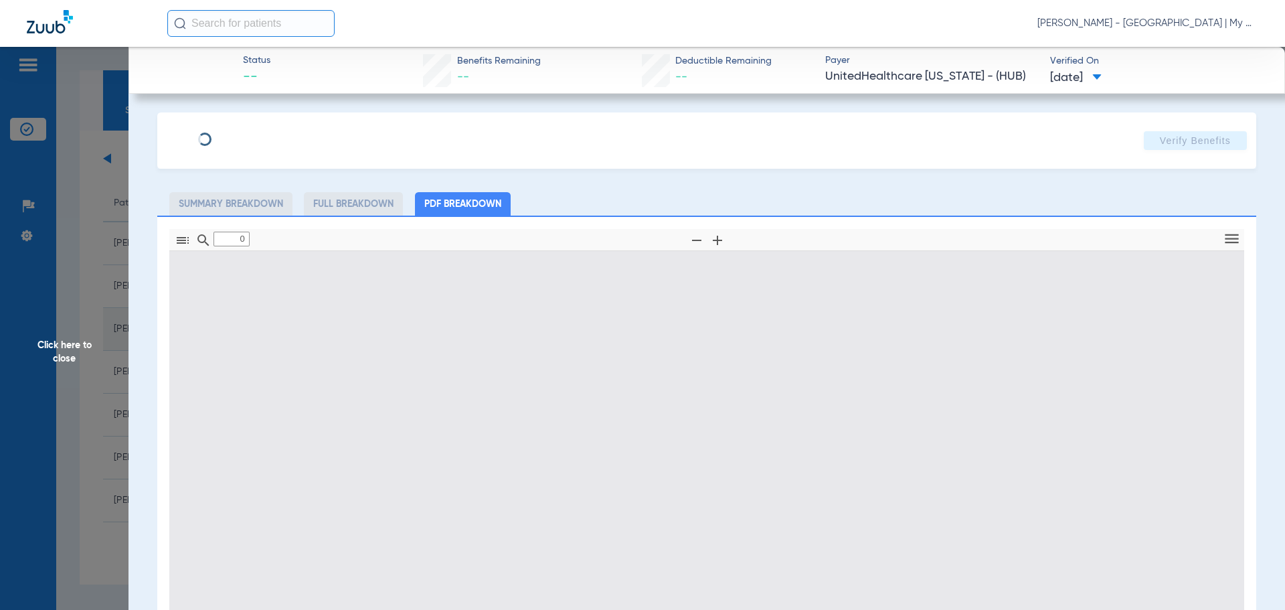
type input "1"
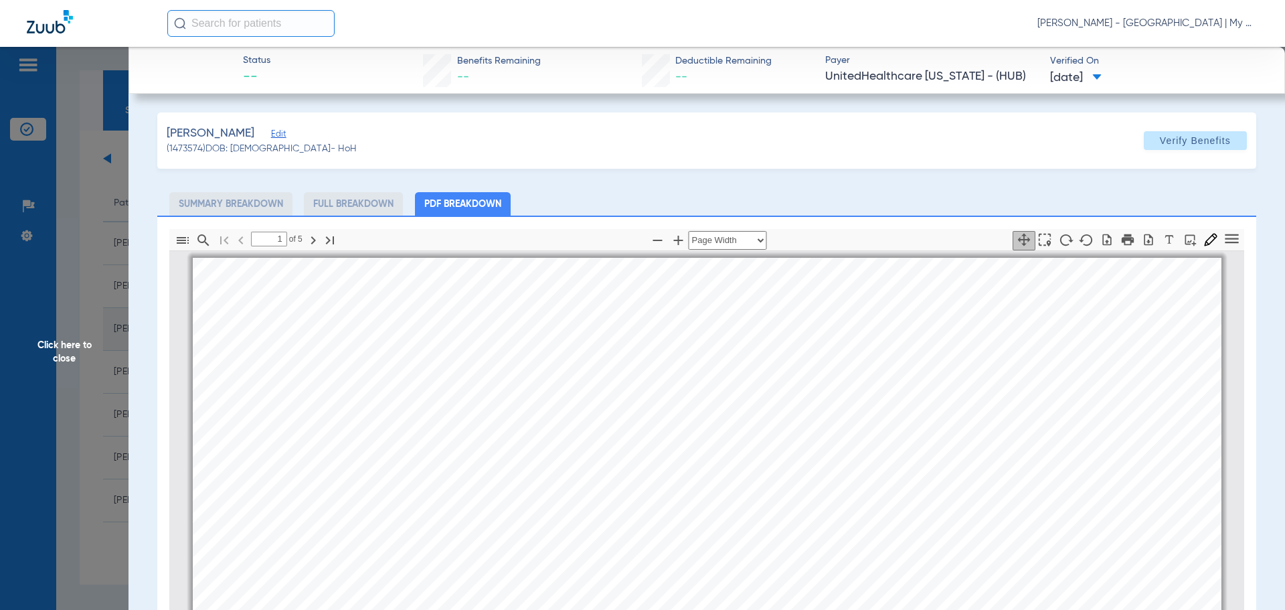
scroll to position [7, 0]
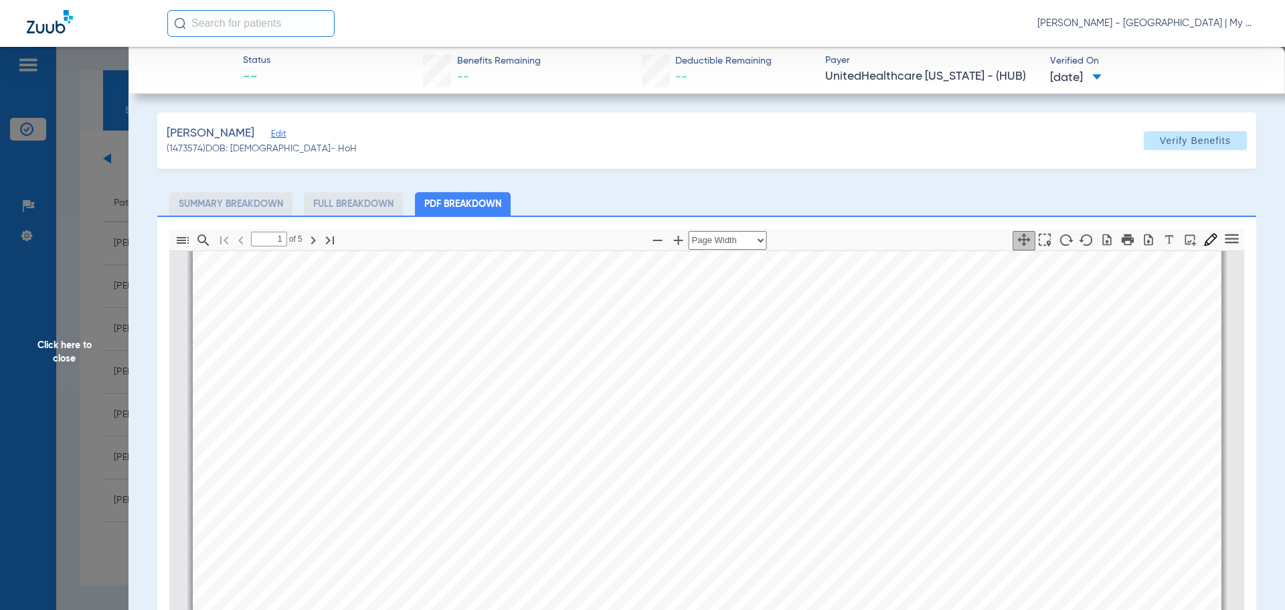
click at [70, 287] on span "Click here to close" at bounding box center [64, 352] width 129 height 610
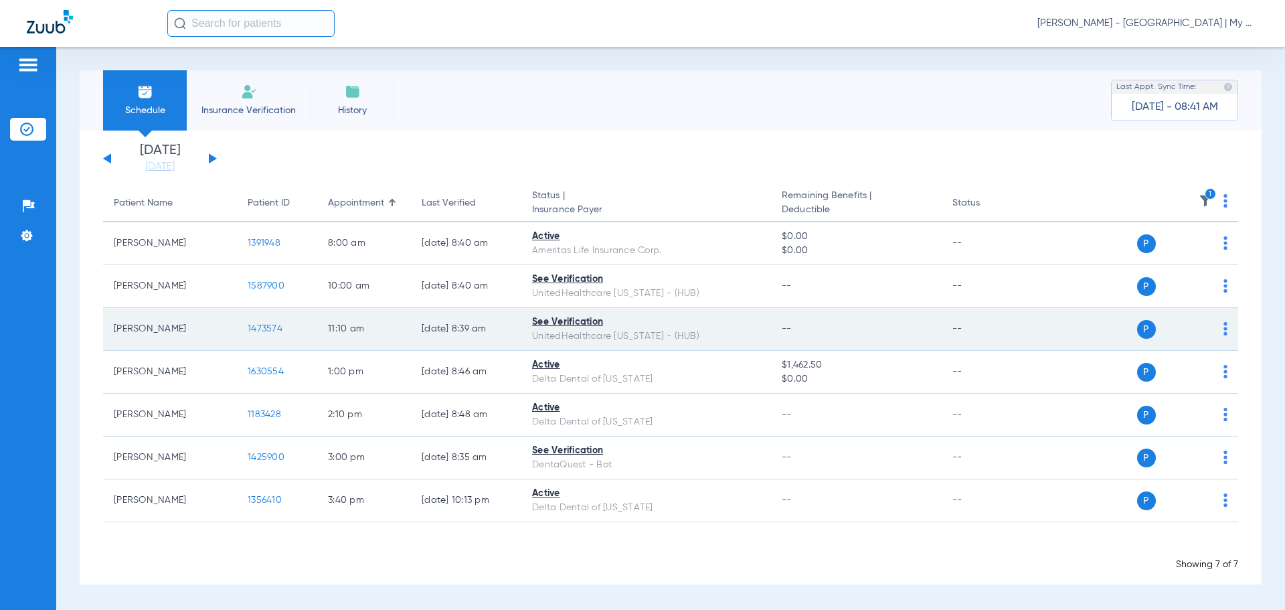
click at [272, 318] on td "1473574" at bounding box center [277, 329] width 80 height 43
click at [270, 326] on td "1473574" at bounding box center [277, 329] width 80 height 43
click at [270, 326] on span "1473574" at bounding box center [265, 328] width 35 height 9
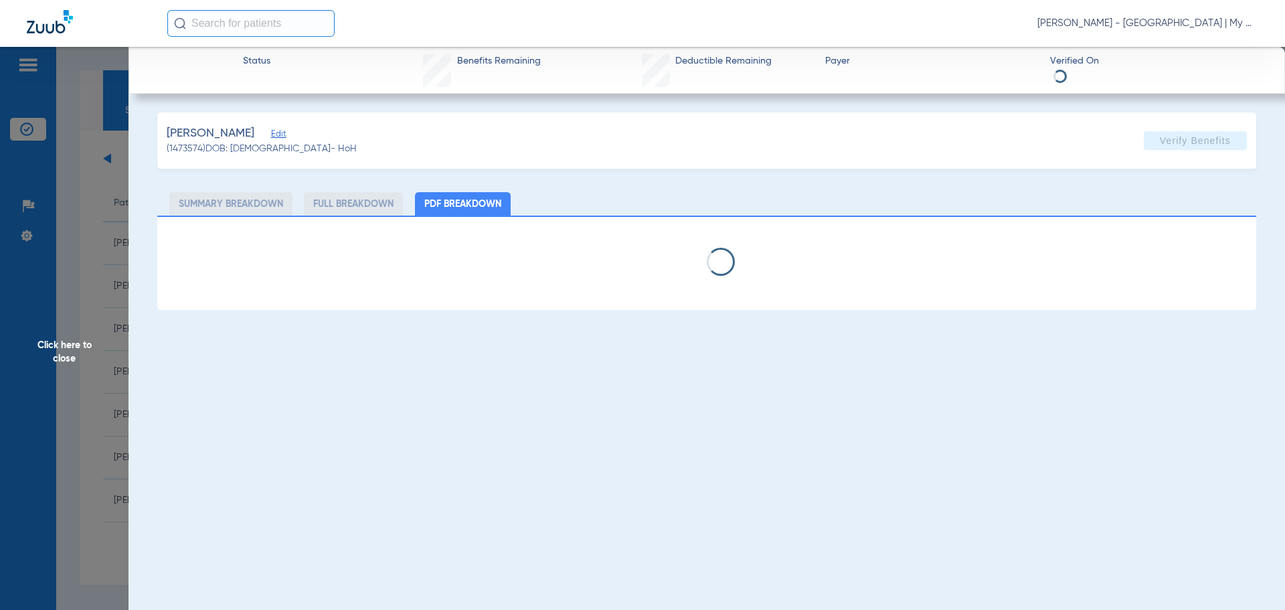
select select "page-width"
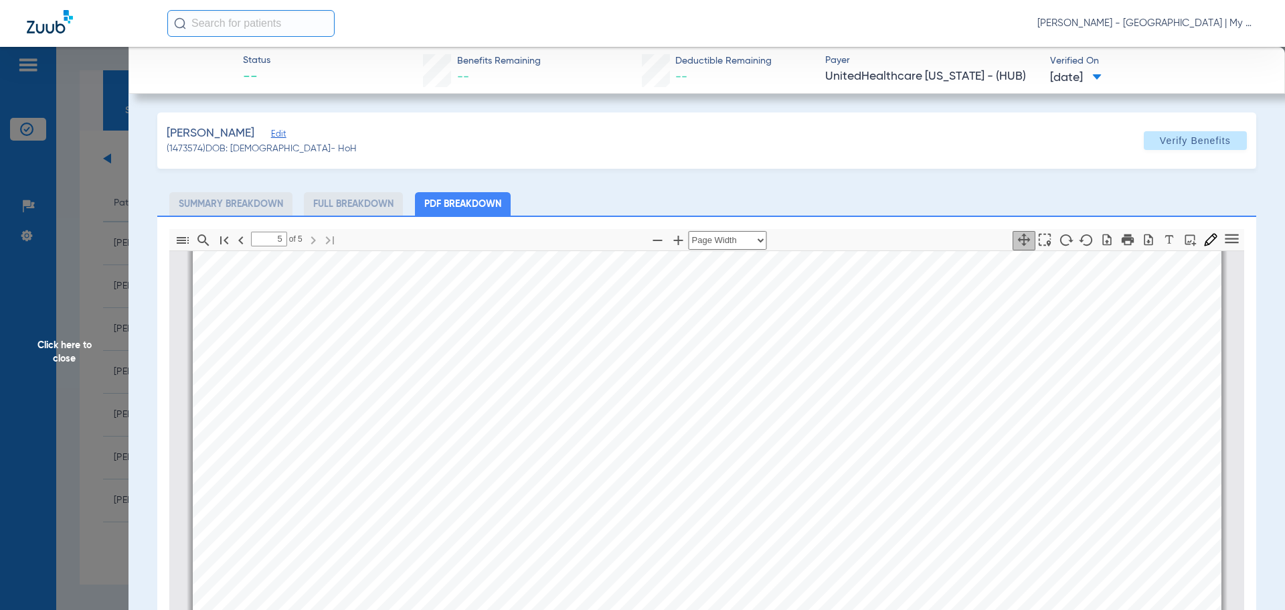
scroll to position [193, 0]
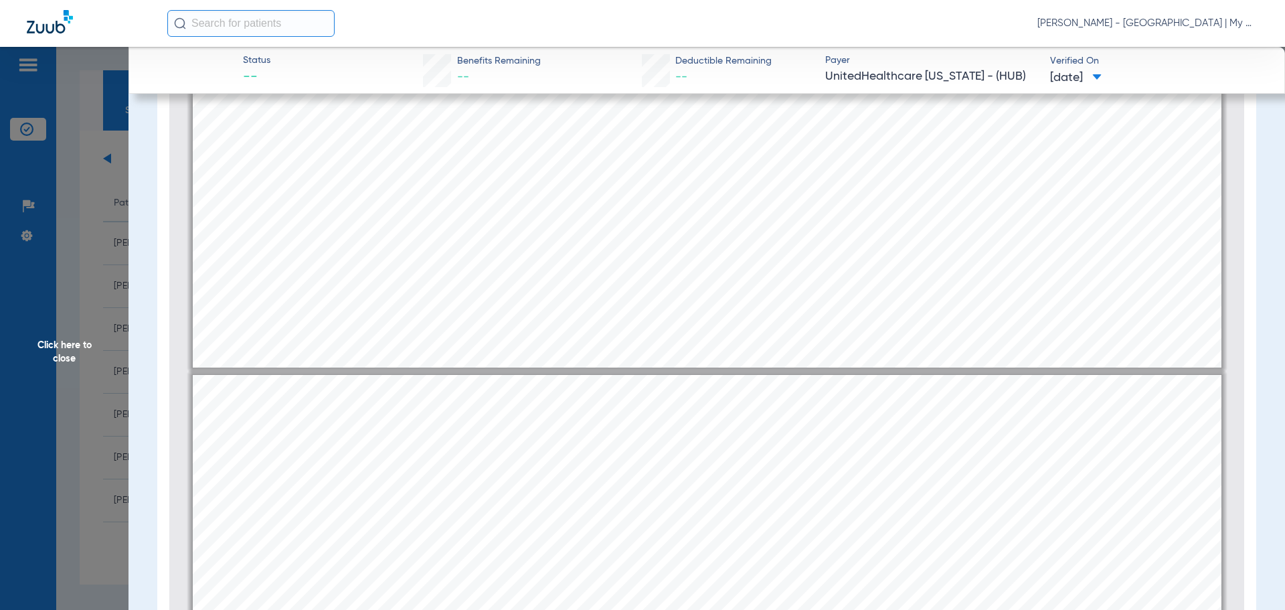
type input "4"
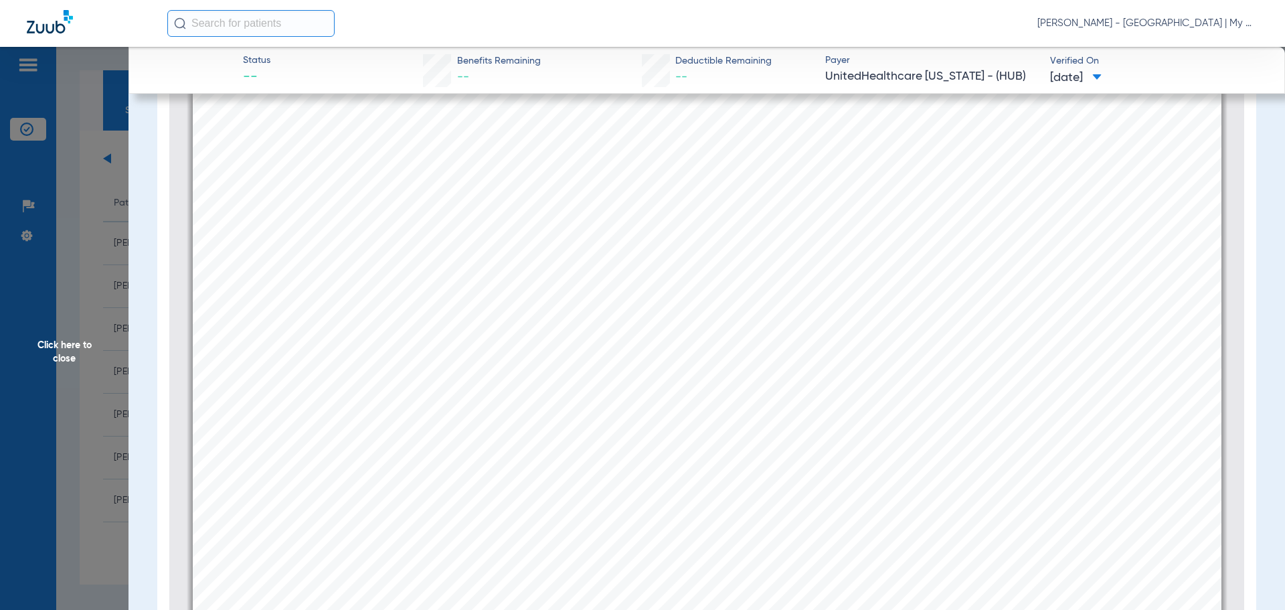
scroll to position [4779, 0]
click at [81, 231] on span "Click here to close" at bounding box center [64, 352] width 129 height 610
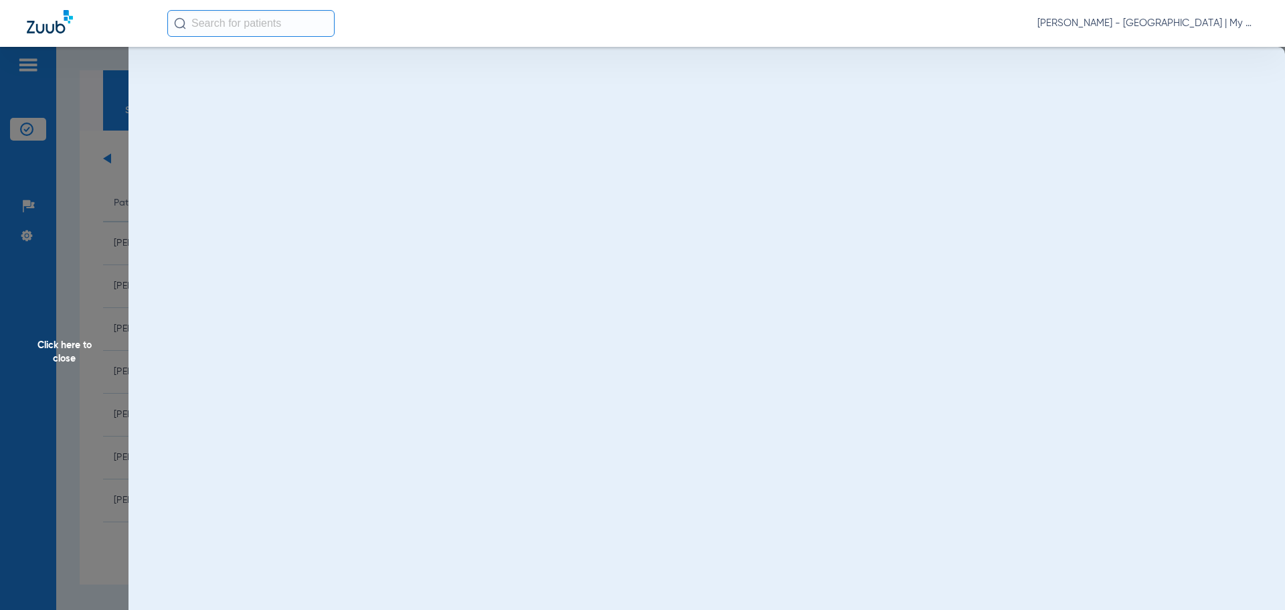
scroll to position [0, 0]
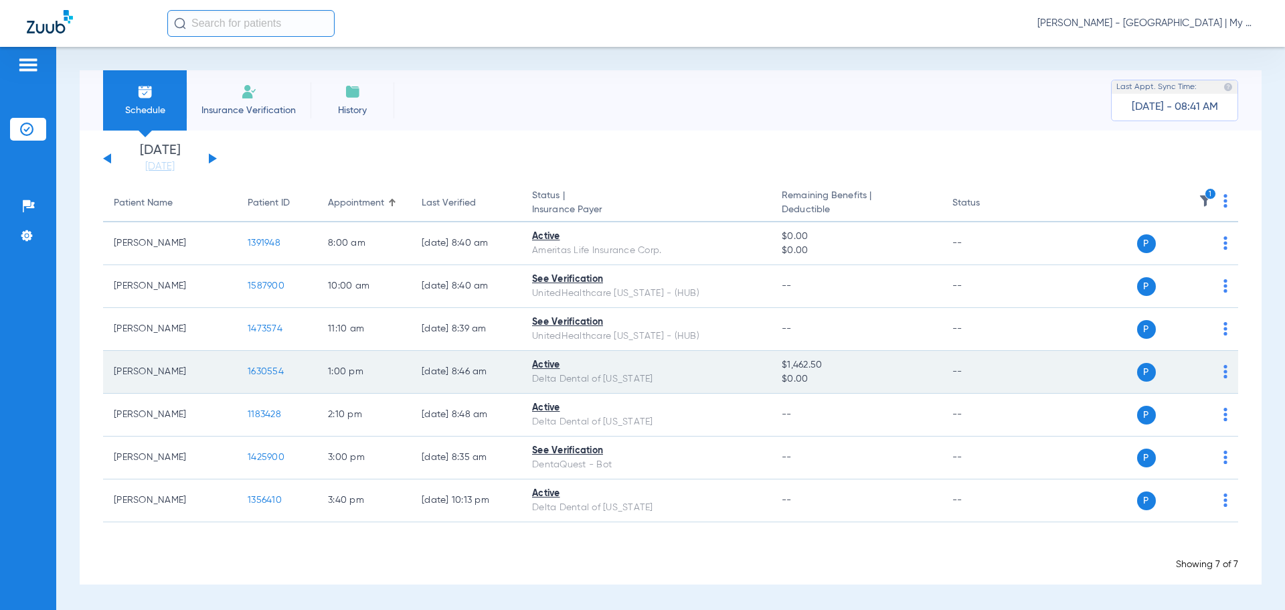
click at [258, 365] on td "1630554" at bounding box center [277, 372] width 80 height 43
click at [263, 368] on span "1630554" at bounding box center [266, 371] width 36 height 9
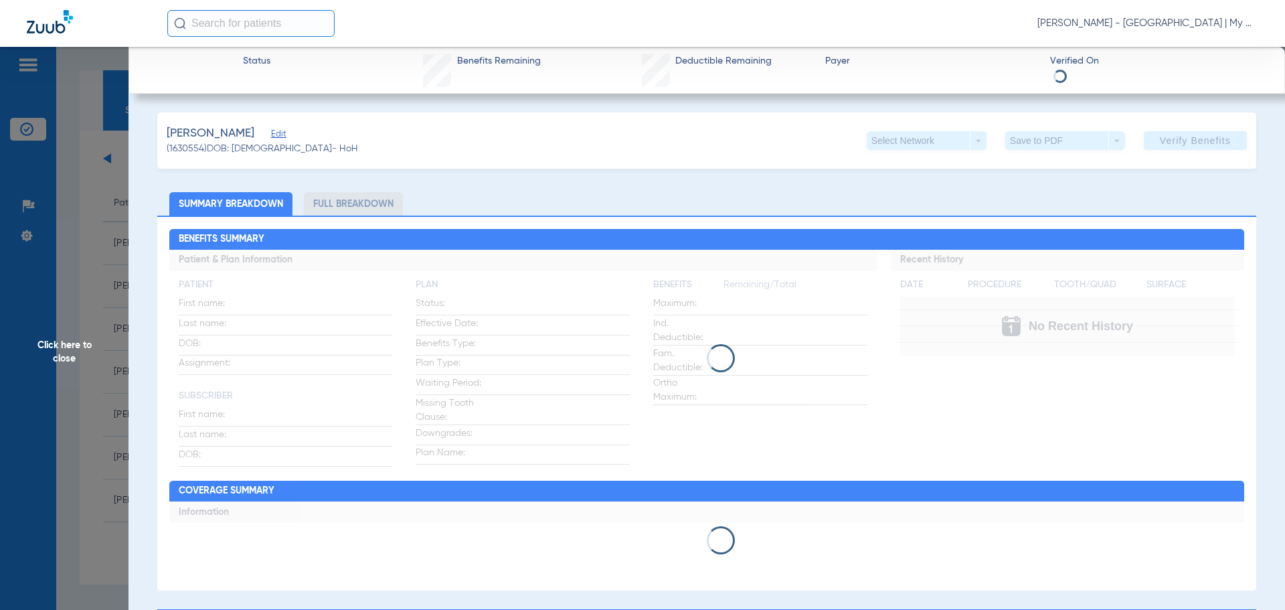
click at [90, 284] on span "Click here to close" at bounding box center [64, 352] width 129 height 610
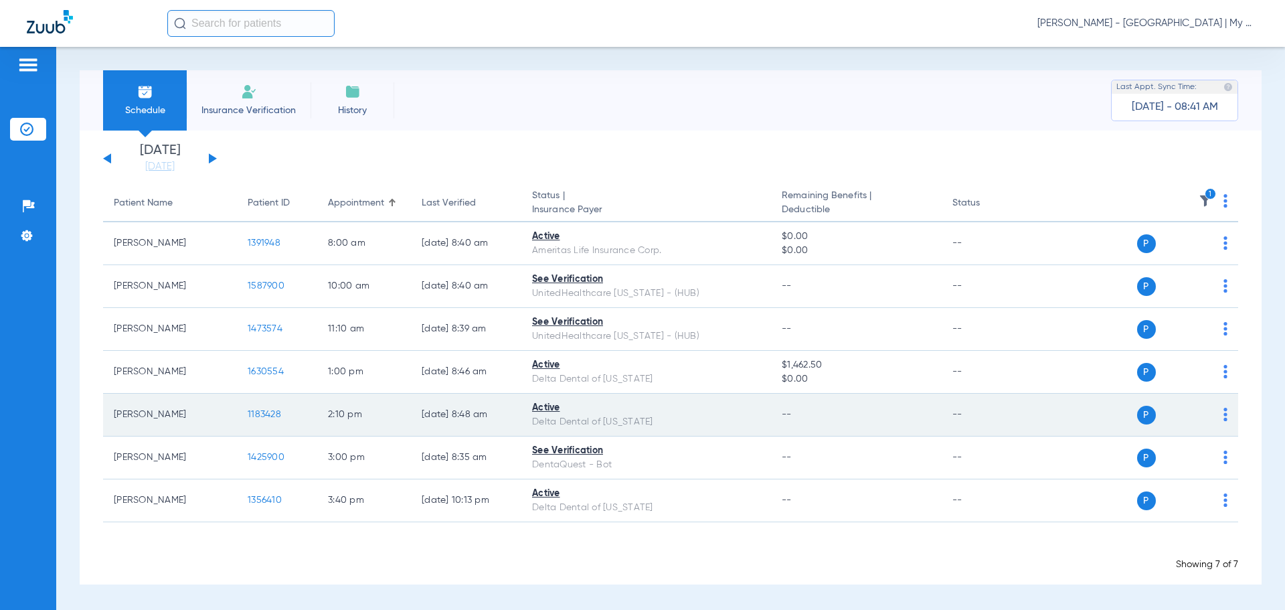
click at [251, 414] on span "1183428" at bounding box center [264, 414] width 33 height 9
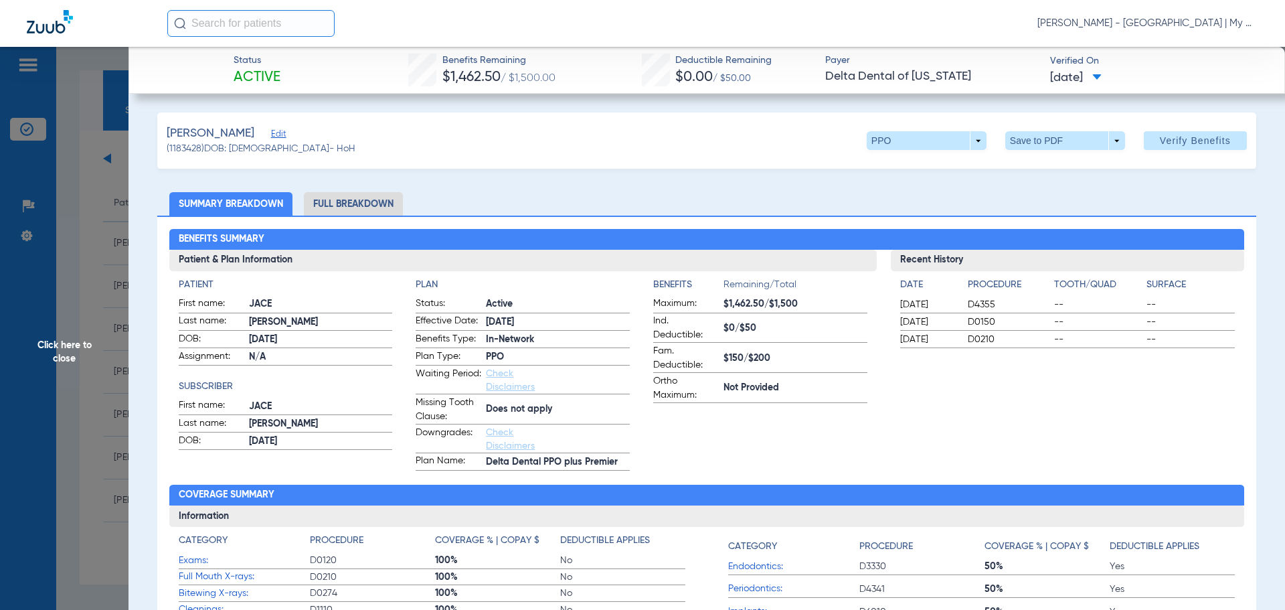
click at [108, 327] on span "Click here to close" at bounding box center [64, 352] width 129 height 610
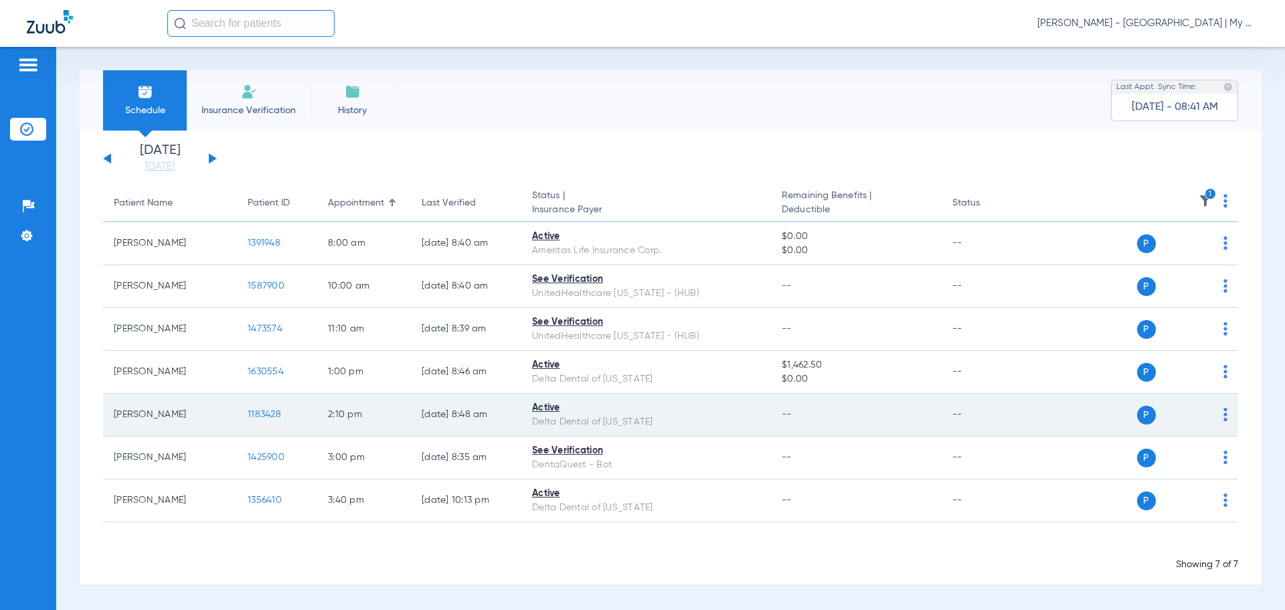
click at [261, 410] on span "1183428" at bounding box center [264, 414] width 33 height 9
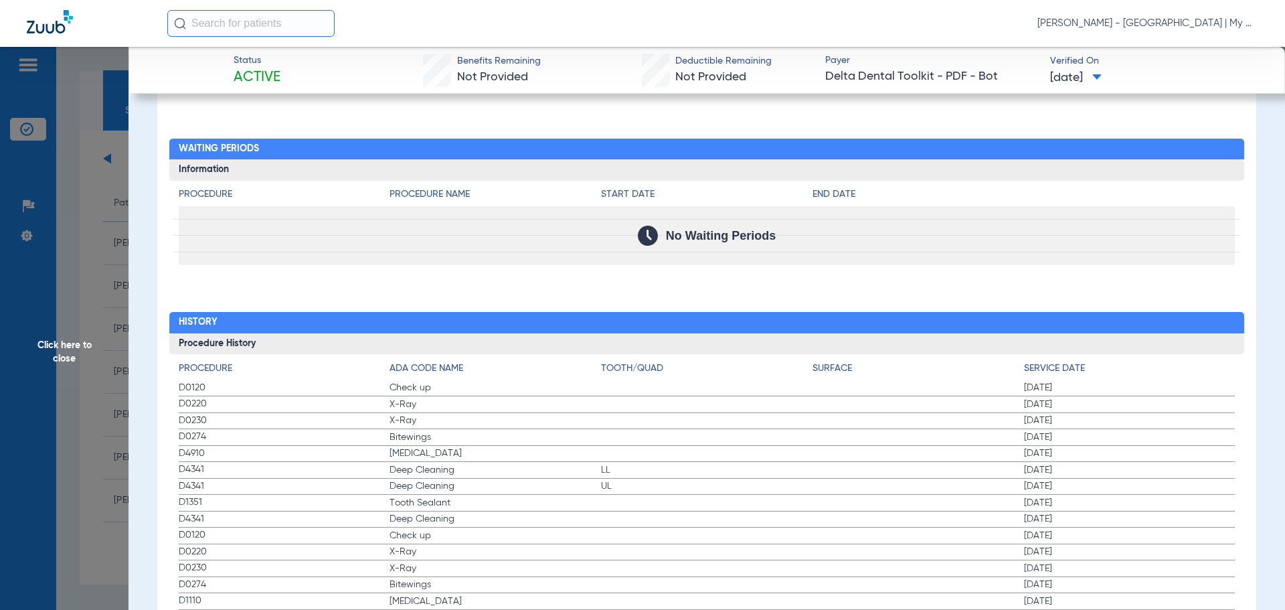
scroll to position [1409, 0]
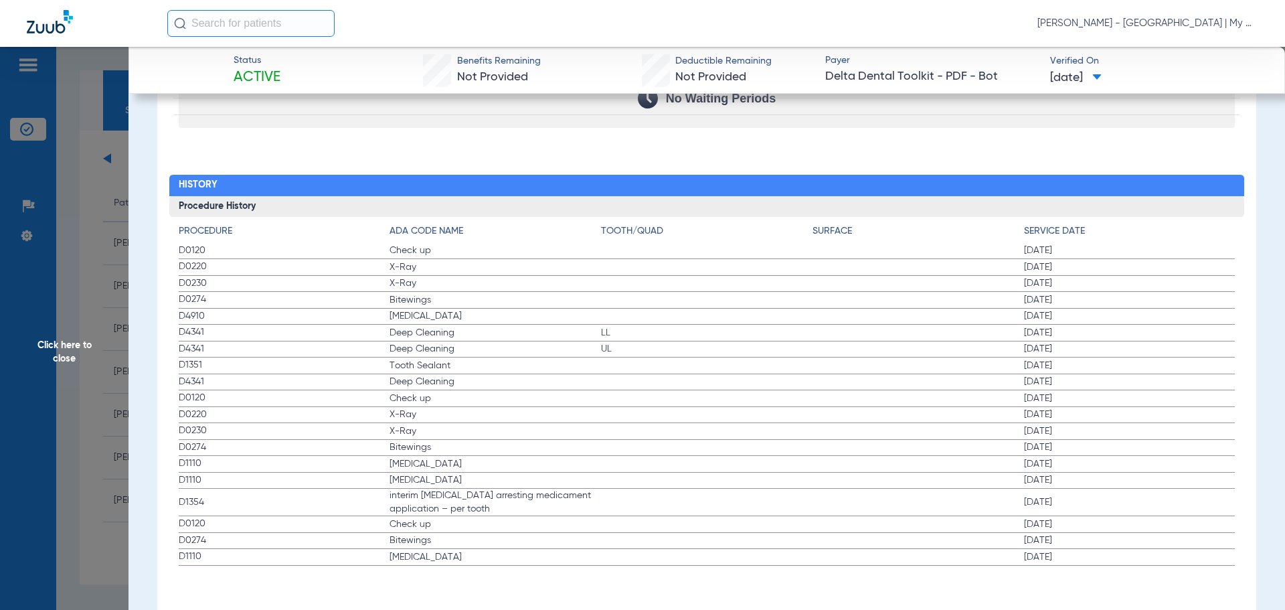
click at [104, 314] on span "Click here to close" at bounding box center [64, 352] width 129 height 610
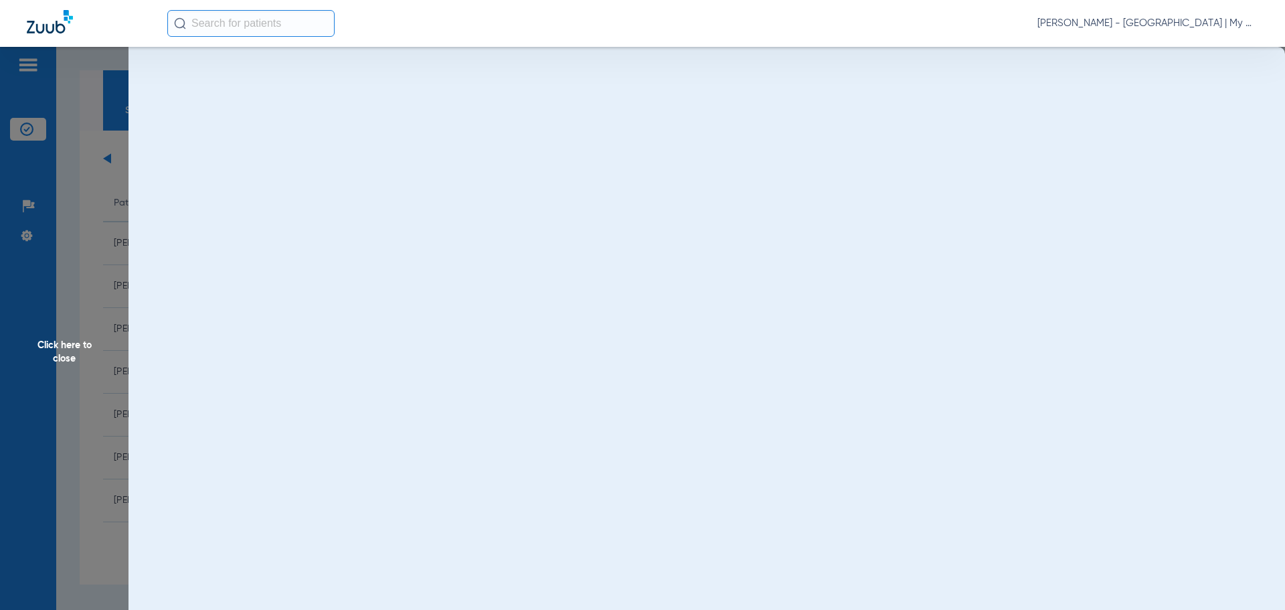
scroll to position [0, 0]
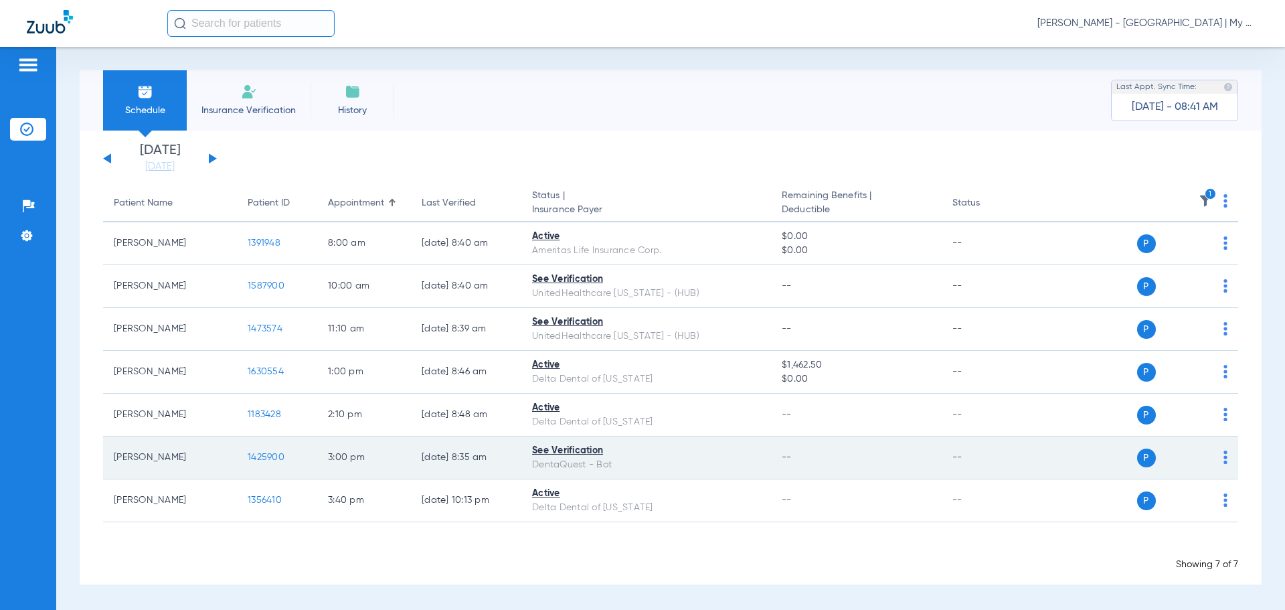
click at [258, 451] on td "1425900" at bounding box center [277, 457] width 80 height 43
click at [260, 453] on span "1425900" at bounding box center [266, 456] width 37 height 9
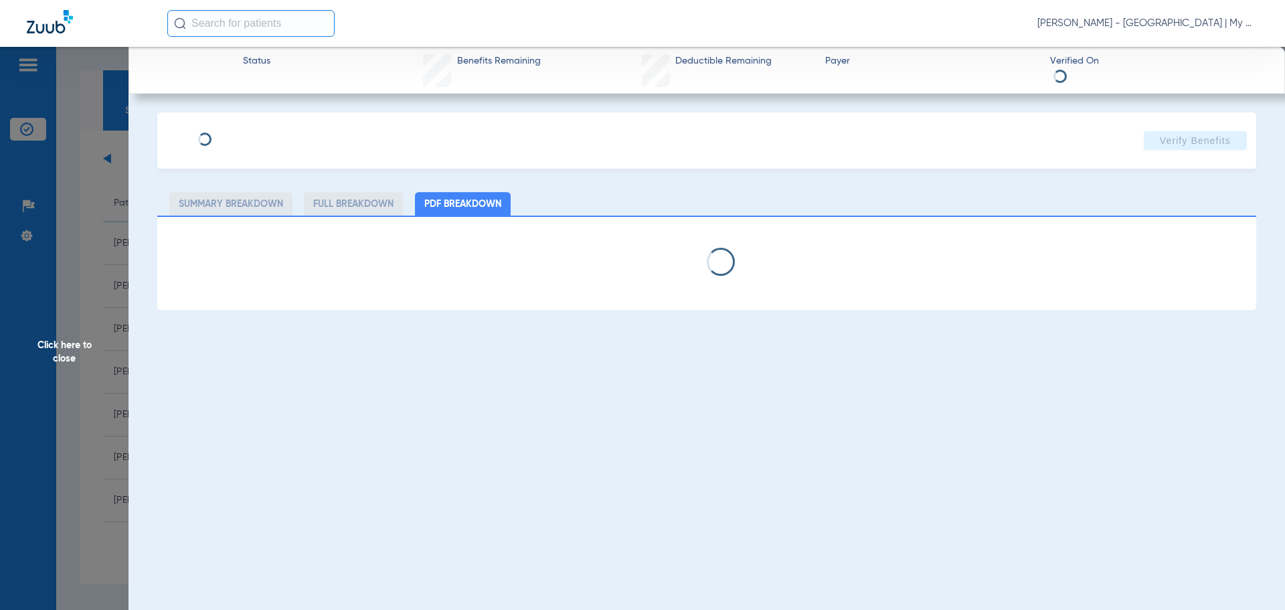
select select "page-width"
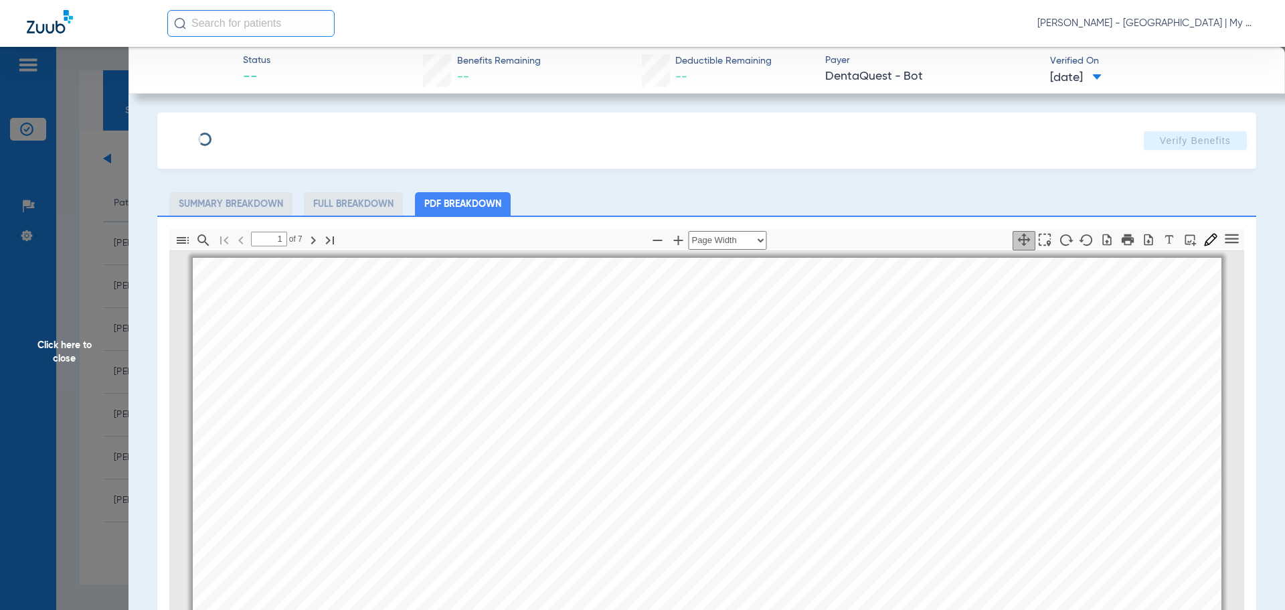
scroll to position [7, 0]
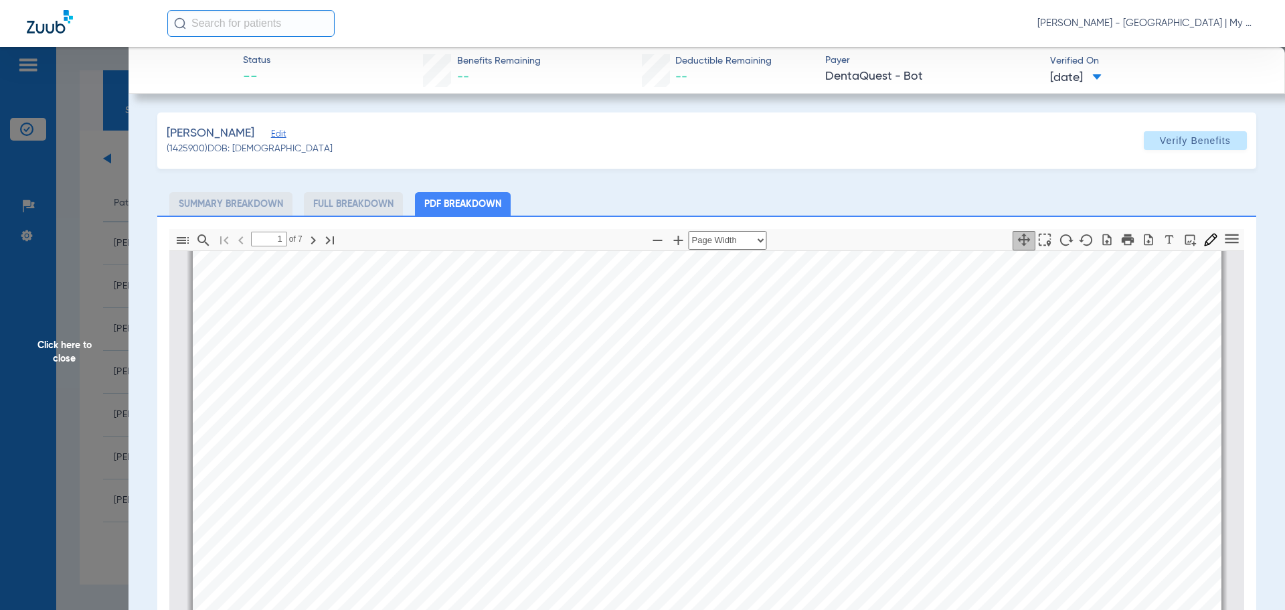
type input "2"
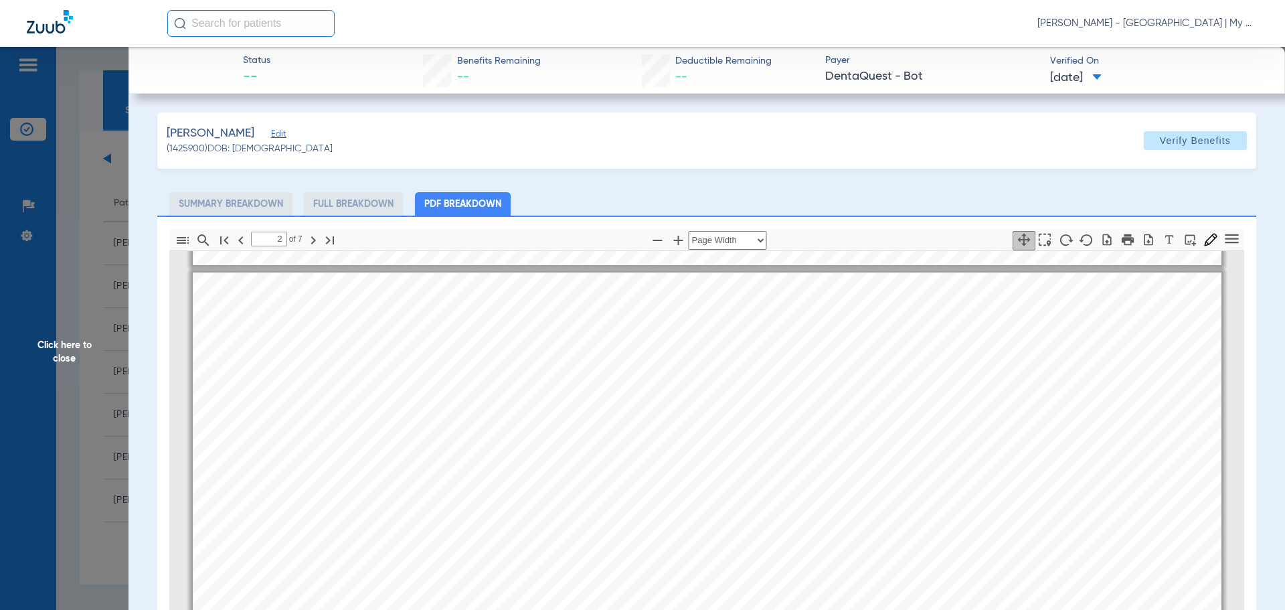
scroll to position [810, 0]
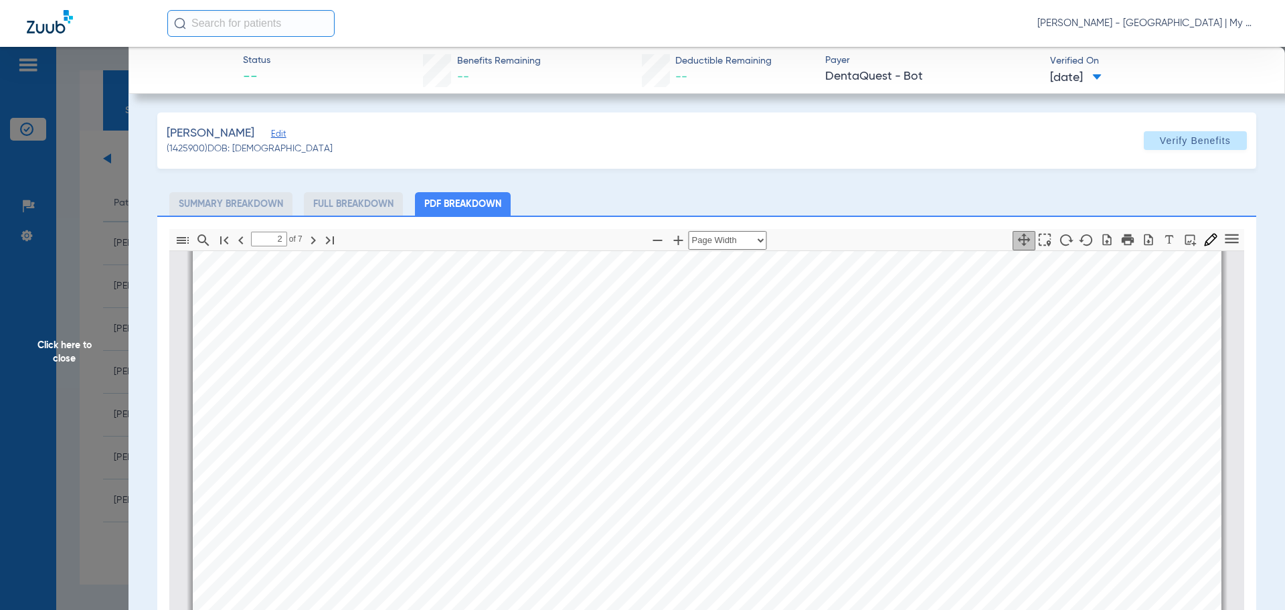
click at [99, 317] on span "Click here to close" at bounding box center [64, 352] width 129 height 610
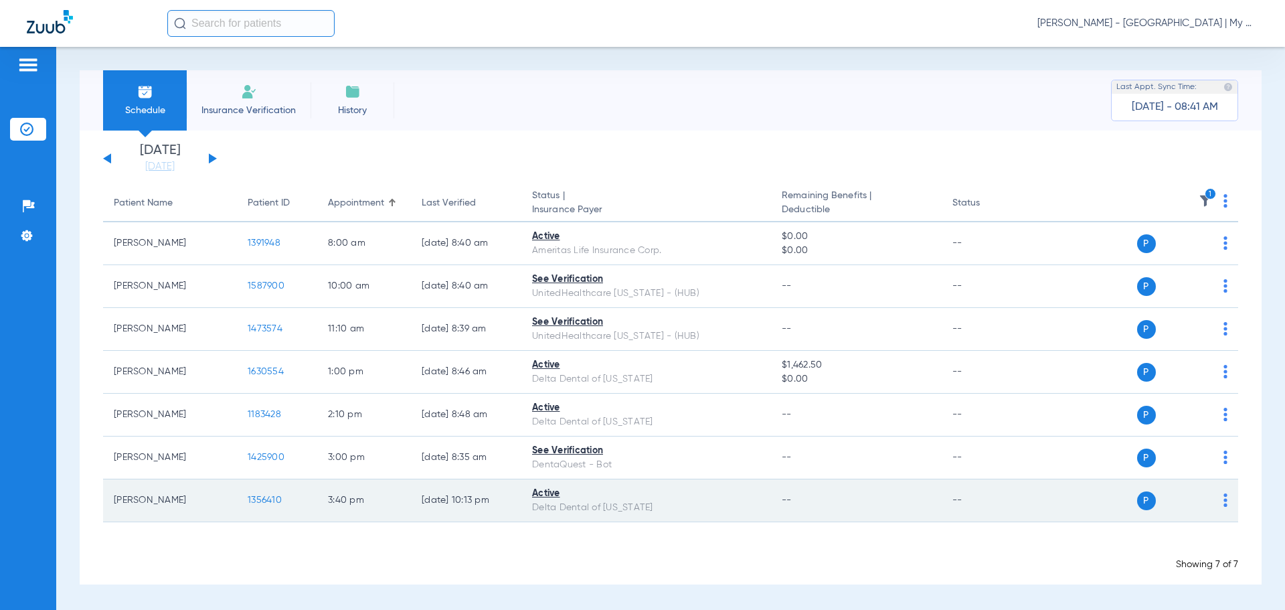
click at [266, 497] on span "1356410" at bounding box center [265, 499] width 34 height 9
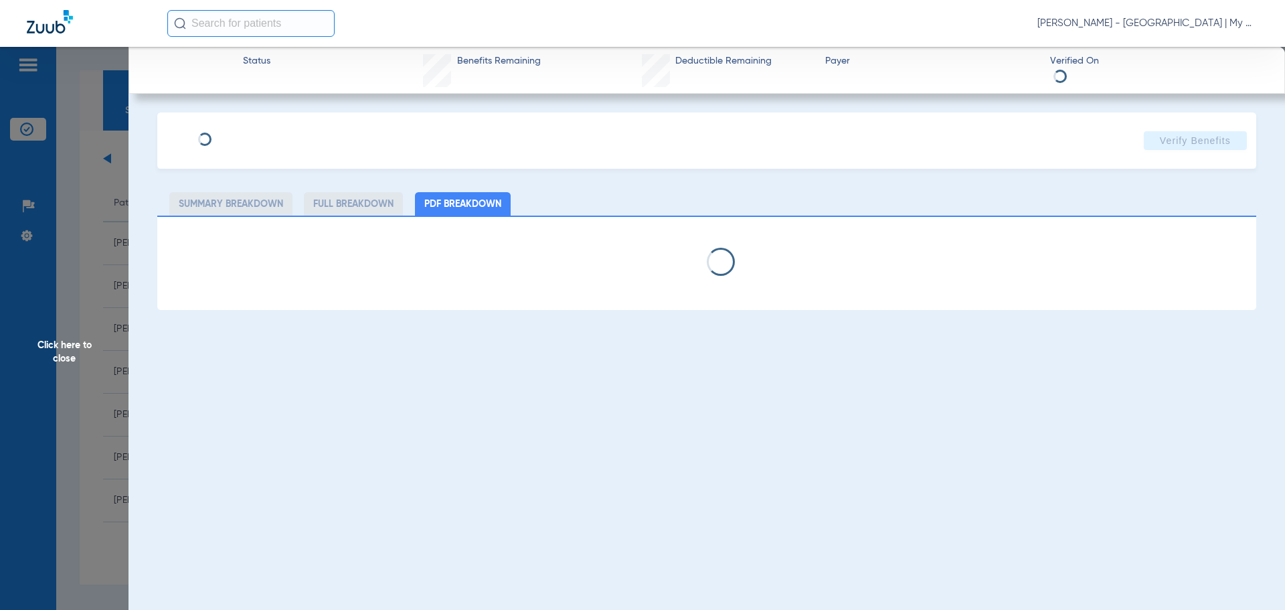
select select "page-width"
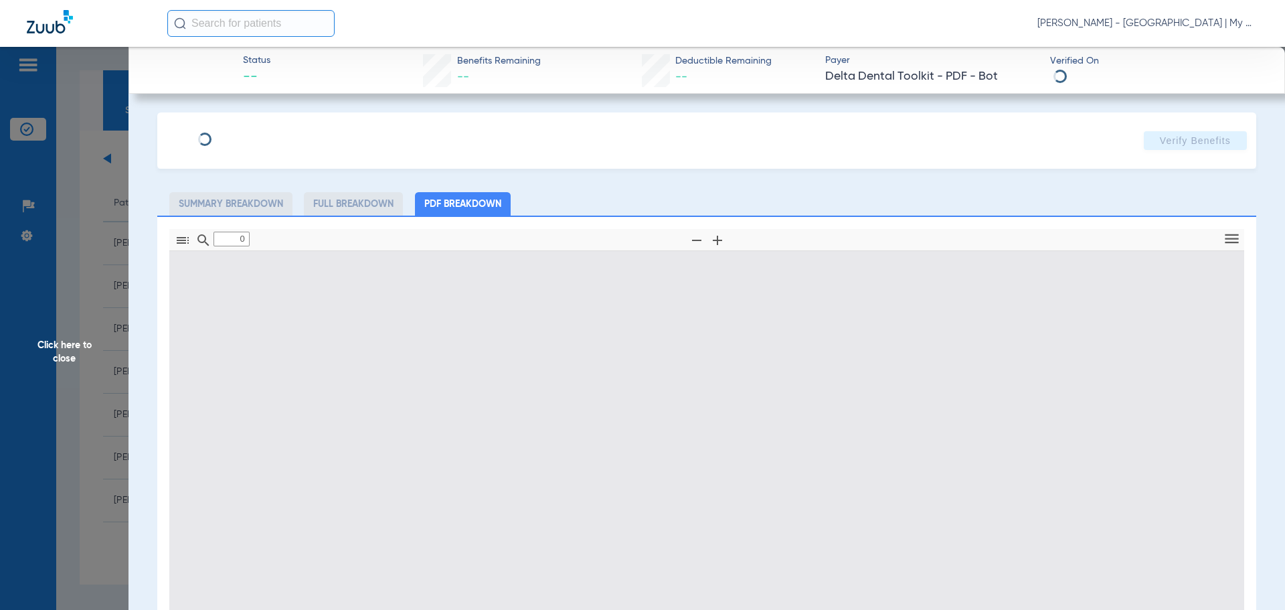
type input "1"
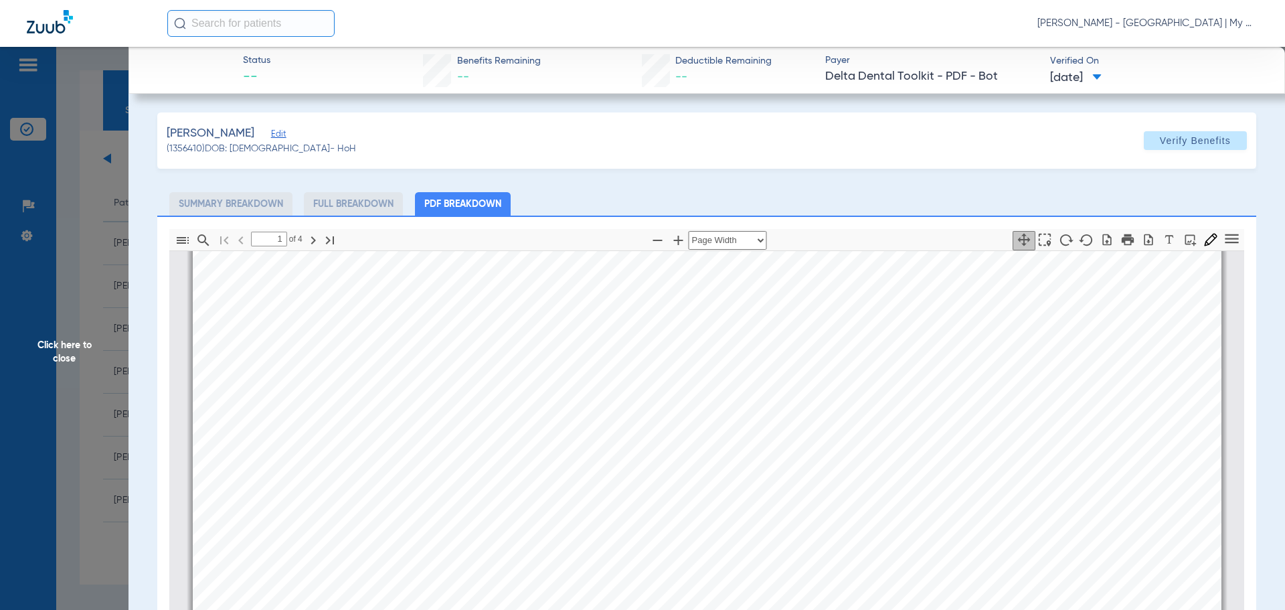
scroll to position [475, 0]
click at [108, 256] on span "Click here to close" at bounding box center [64, 352] width 129 height 610
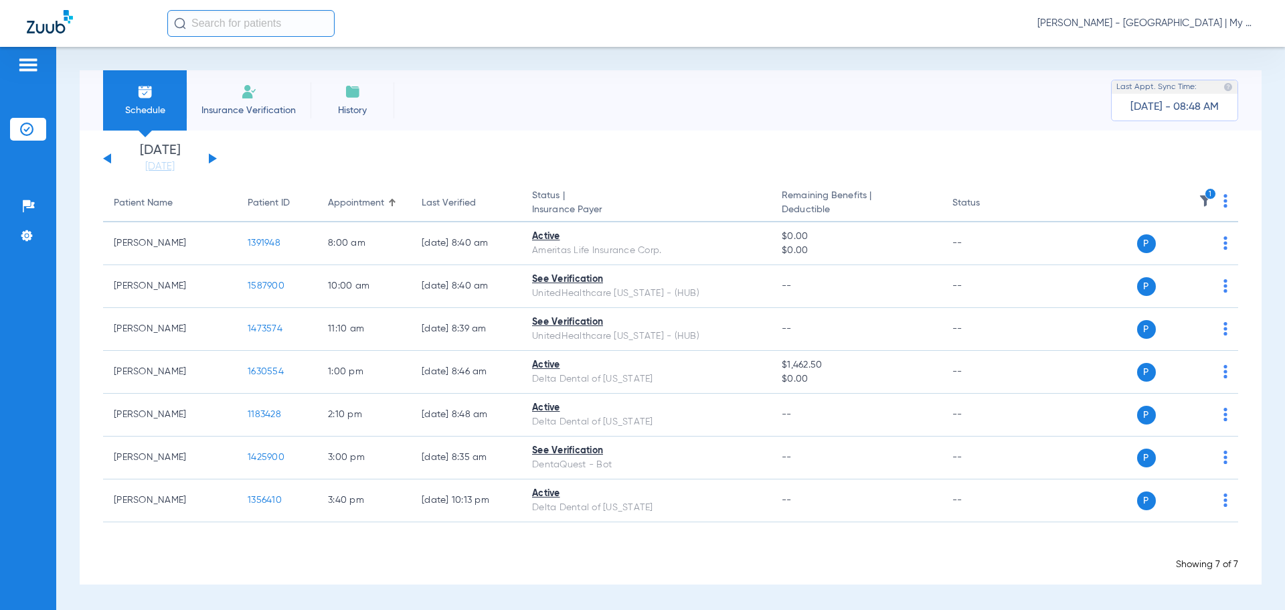
click at [1206, 194] on icon "1" at bounding box center [1211, 194] width 12 height 12
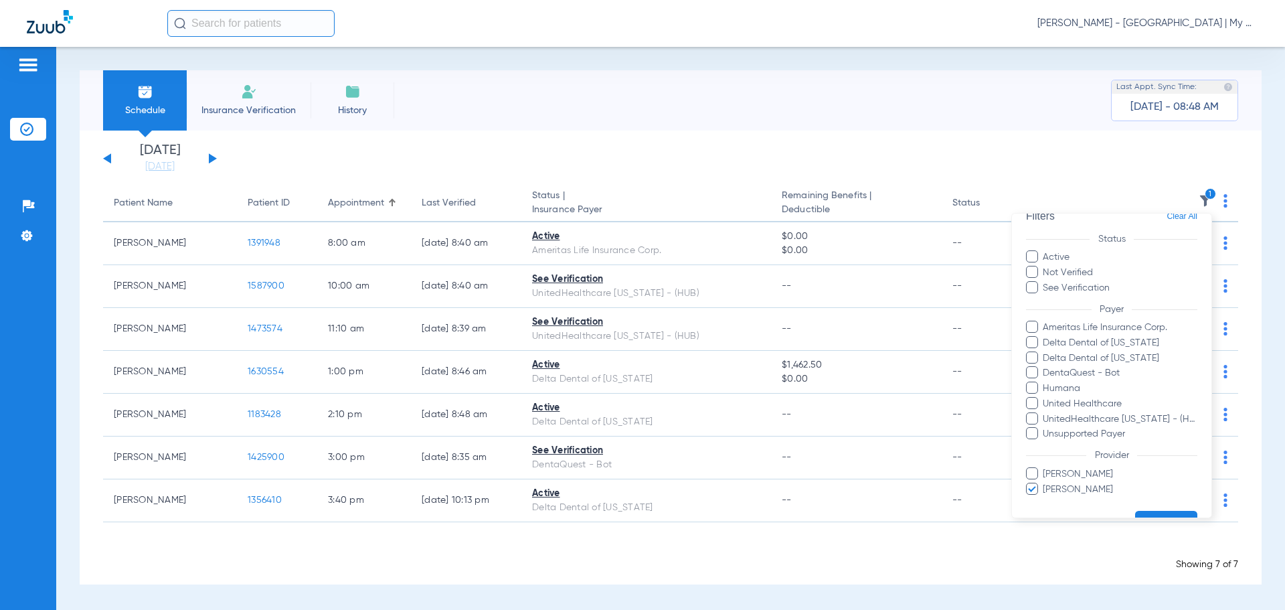
scroll to position [52, 0]
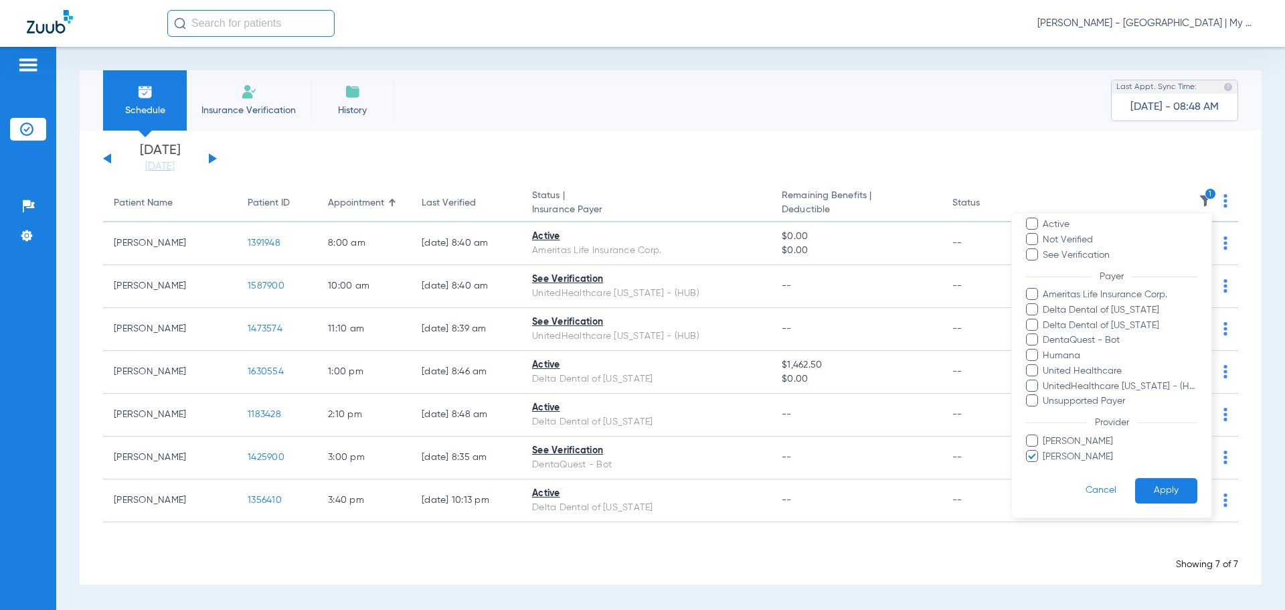
drag, startPoint x: 1087, startPoint y: 451, endPoint x: 1083, endPoint y: 438, distance: 14.0
click at [1086, 451] on span "Shellie Horn" at bounding box center [1119, 457] width 155 height 14
click at [1045, 466] on input "Shellie Horn" at bounding box center [1045, 466] width 0 height 0
click at [1083, 436] on span "Chemani Baxter" at bounding box center [1119, 441] width 155 height 14
click at [1045, 450] on input "Chemani Baxter" at bounding box center [1045, 450] width 0 height 0
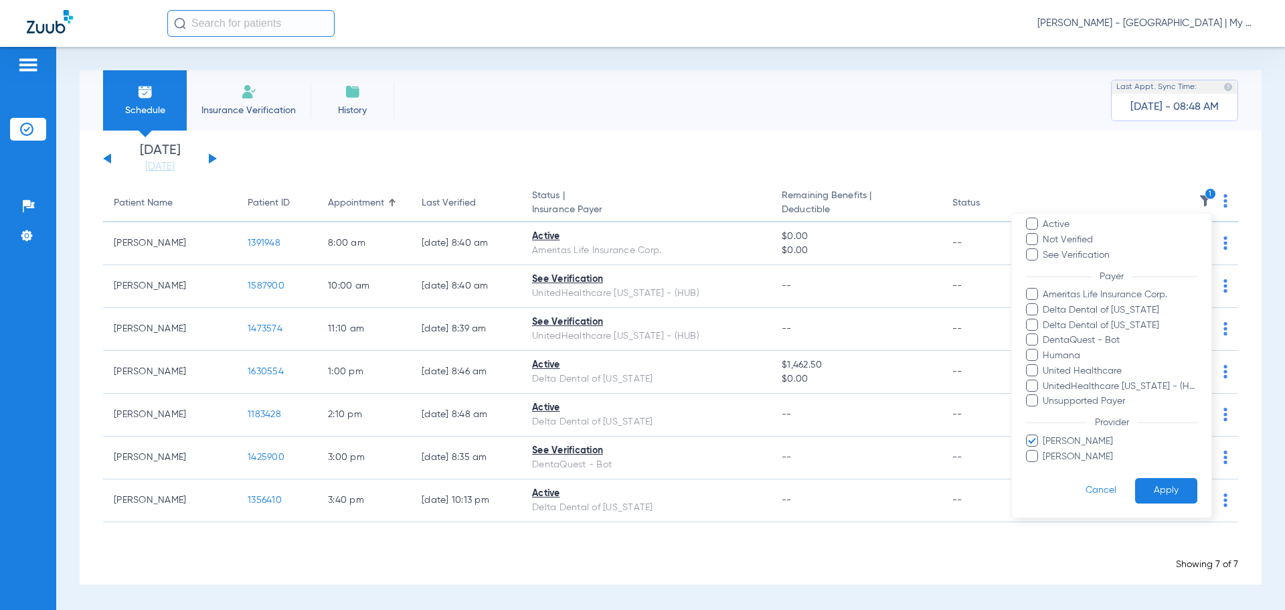
click at [1146, 483] on button "Apply" at bounding box center [1166, 491] width 62 height 26
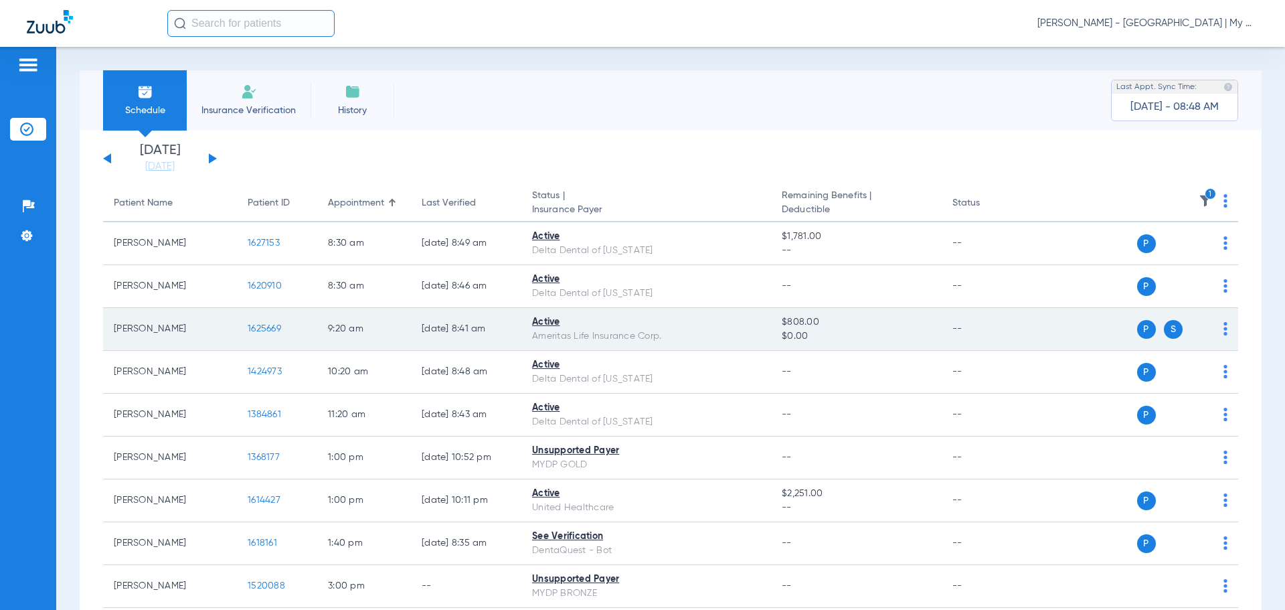
click at [252, 324] on span "1625669" at bounding box center [264, 328] width 33 height 9
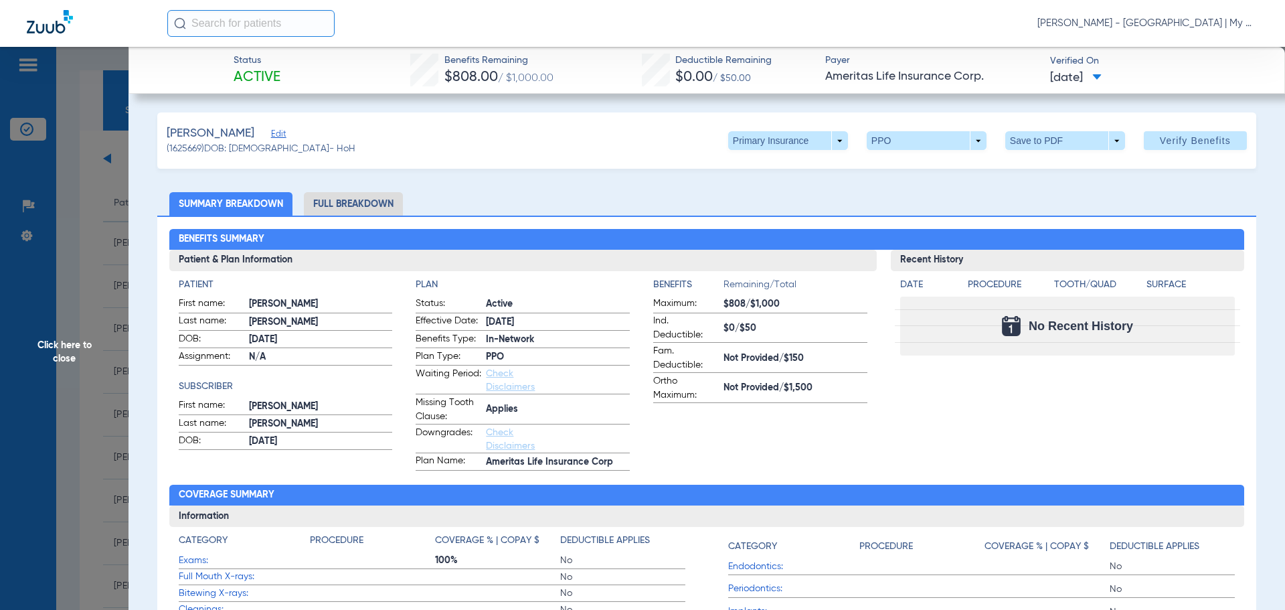
click at [92, 379] on span "Click here to close" at bounding box center [64, 352] width 129 height 610
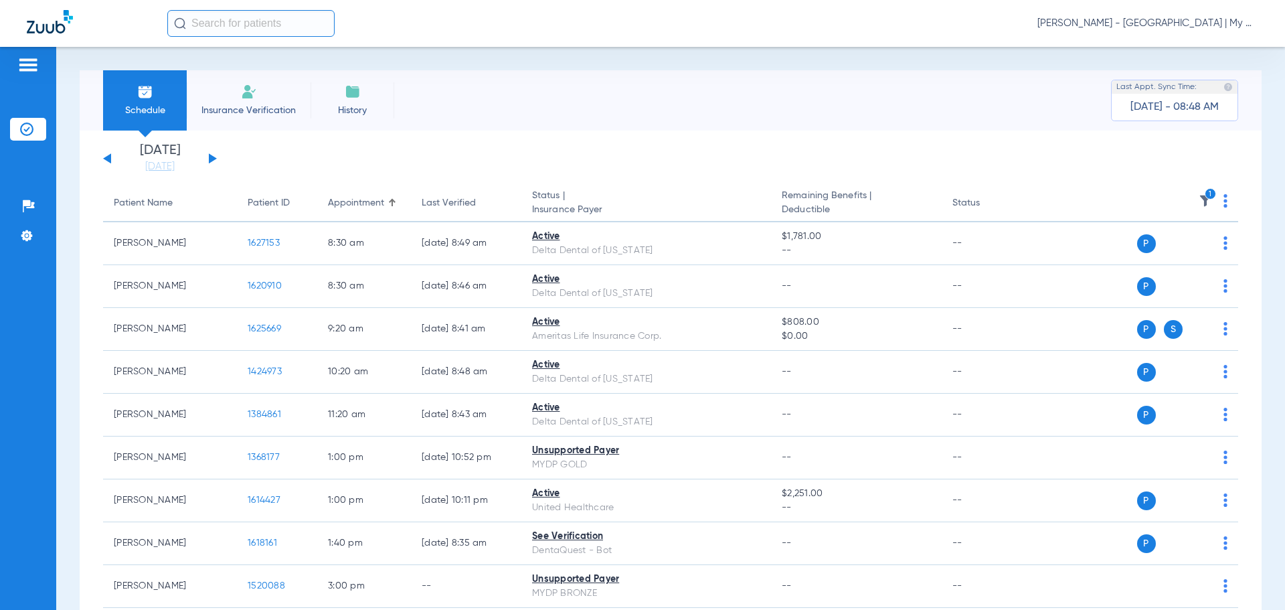
click at [1205, 192] on icon "1" at bounding box center [1211, 194] width 12 height 12
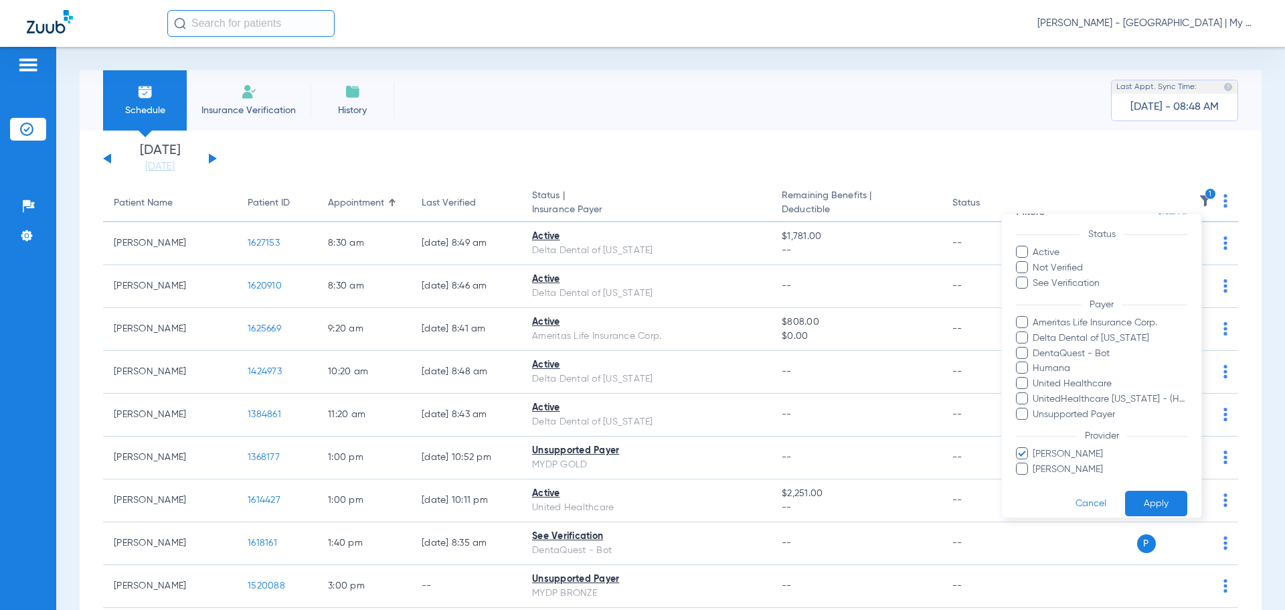
scroll to position [37, 0]
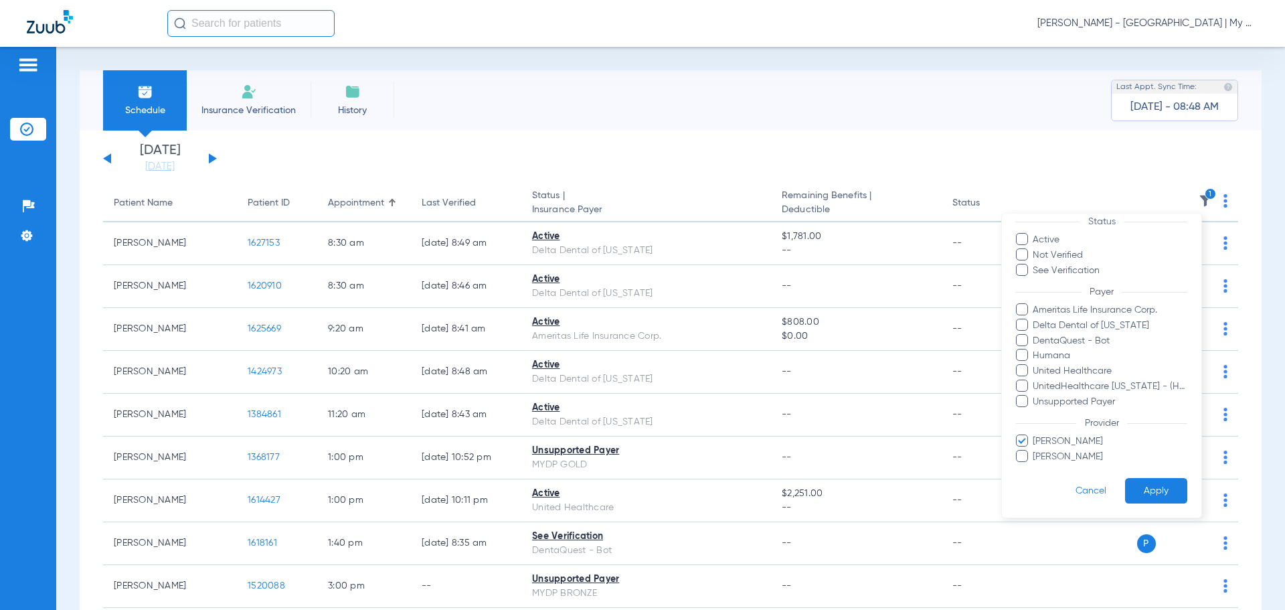
click at [1063, 436] on span "Chemani Baxter" at bounding box center [1109, 441] width 155 height 14
click at [1035, 450] on input "Chemani Baxter" at bounding box center [1035, 450] width 0 height 0
click at [1141, 485] on button "Apply" at bounding box center [1156, 491] width 62 height 26
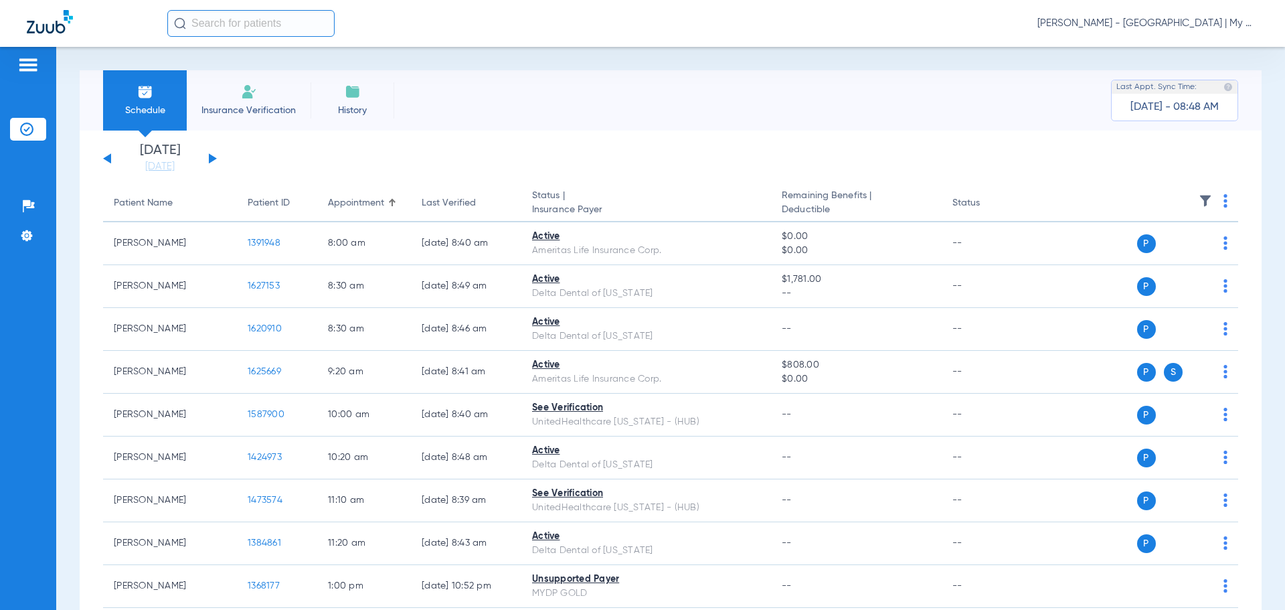
click at [212, 157] on button at bounding box center [213, 158] width 8 height 10
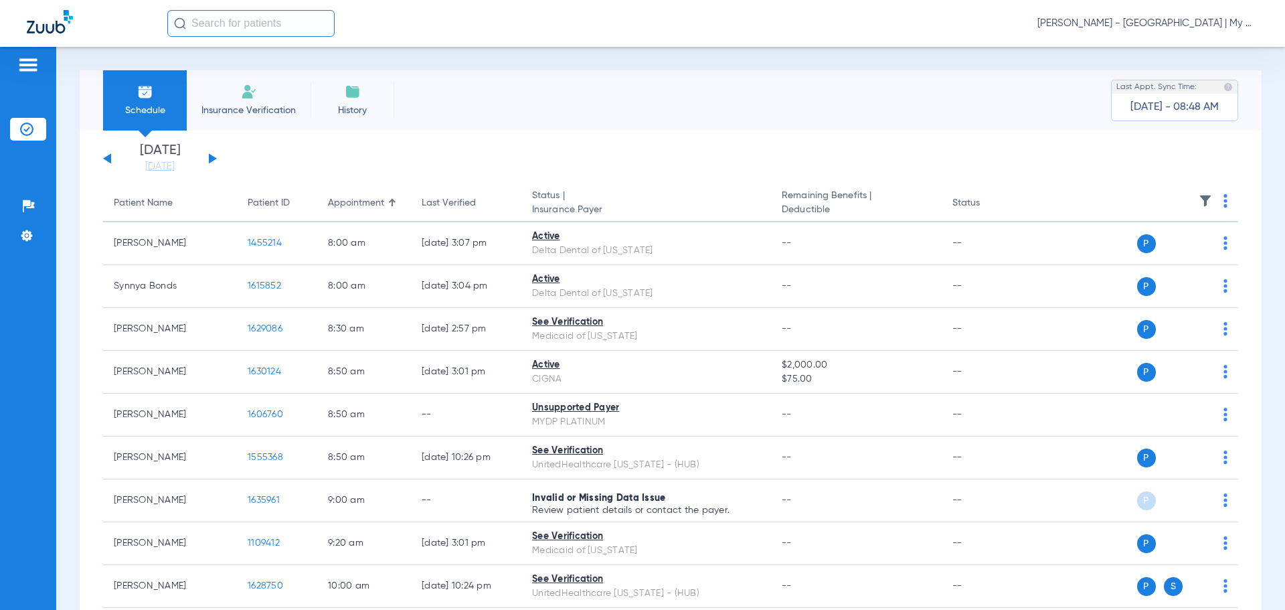
click at [1223, 201] on img at bounding box center [1225, 200] width 4 height 13
click at [1191, 255] on span "Verify All" at bounding box center [1164, 253] width 84 height 9
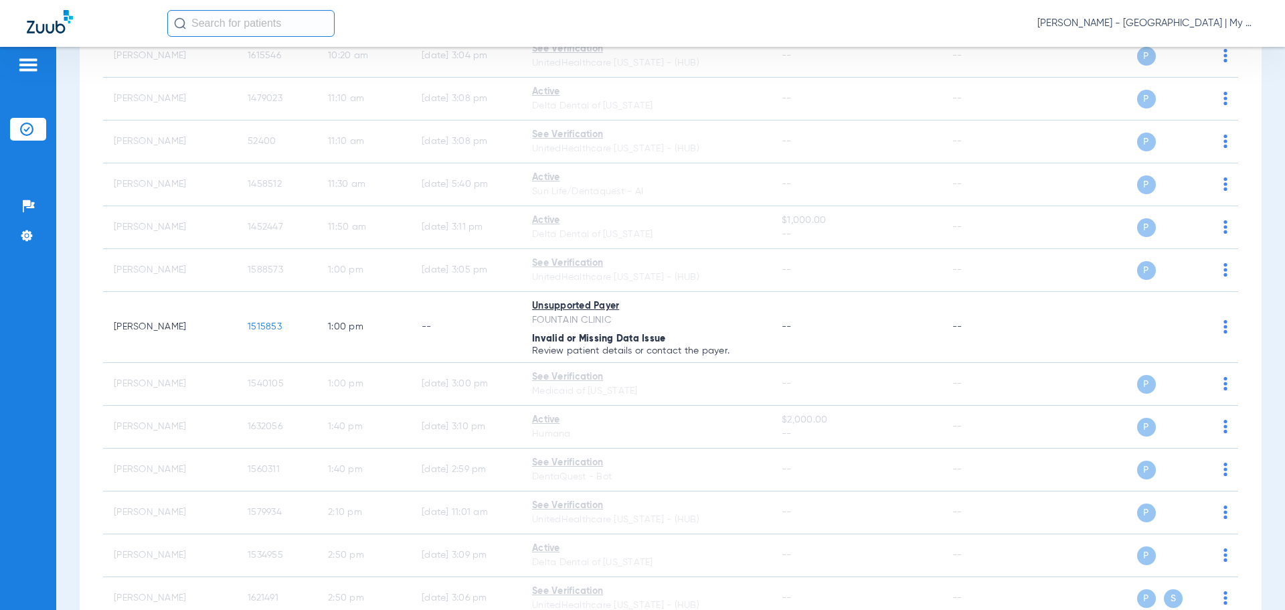
scroll to position [870, 0]
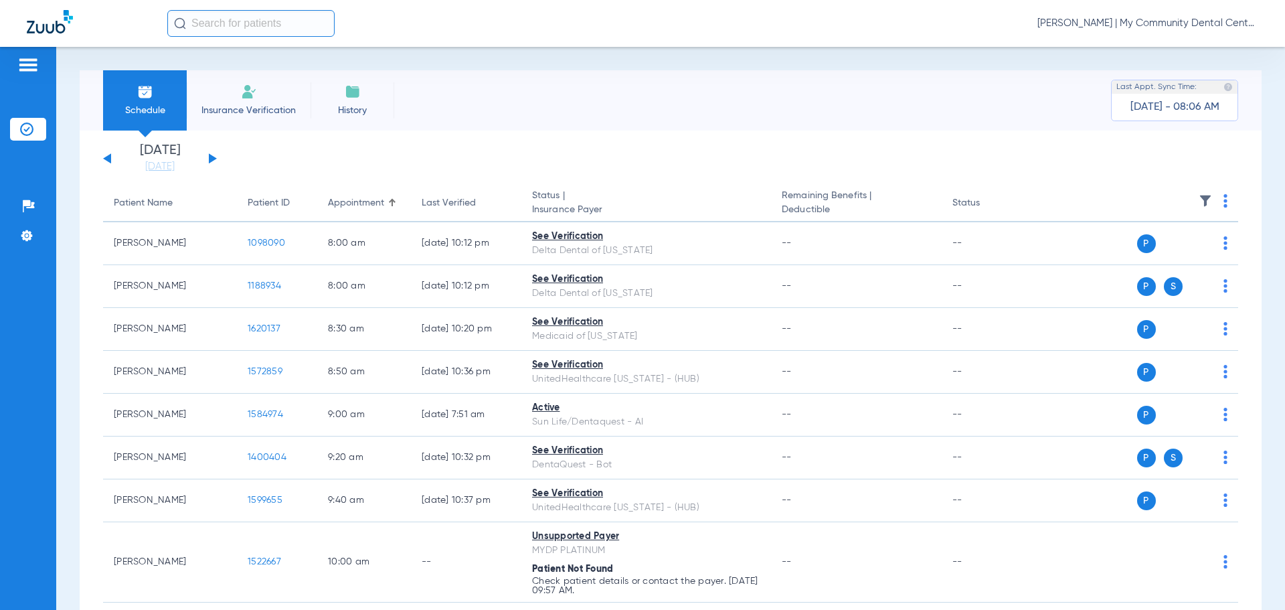
click at [1146, 18] on span "Tiara Willis - Sandusky | My Community Dental Centers" at bounding box center [1147, 23] width 221 height 13
click at [1178, 48] on span "Account Selection" at bounding box center [1208, 47] width 75 height 9
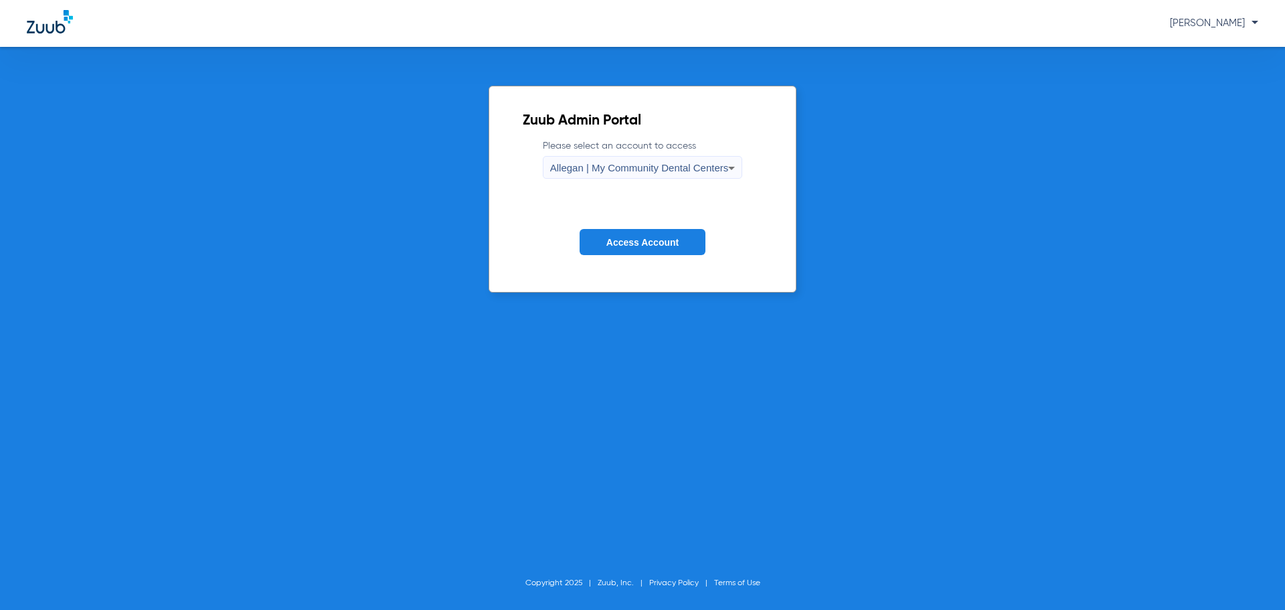
click at [677, 157] on div "Allegan | My Community Dental Centers" at bounding box center [639, 168] width 179 height 23
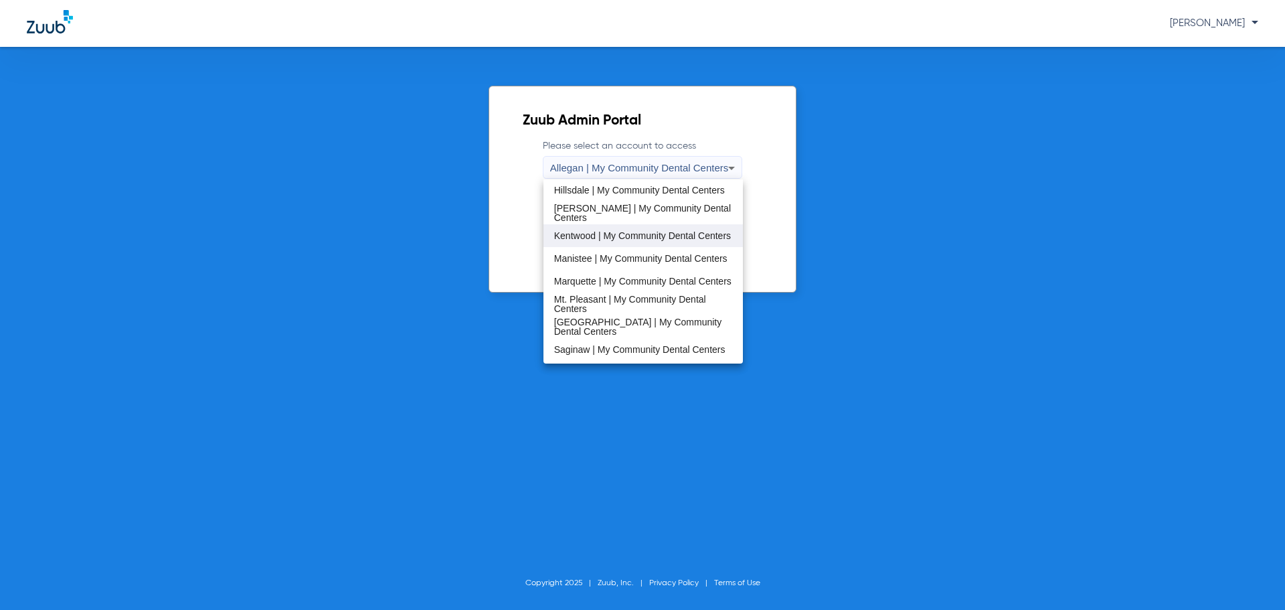
scroll to position [230, 0]
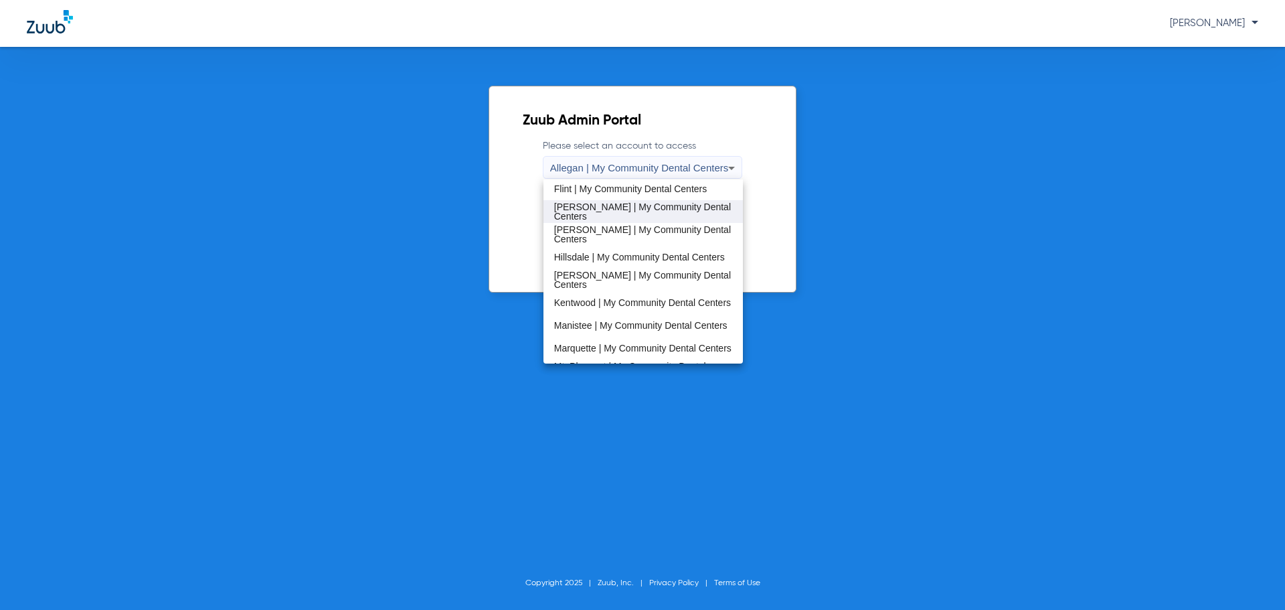
click at [617, 213] on span "[PERSON_NAME] | My Community Dental Centers" at bounding box center [643, 211] width 179 height 19
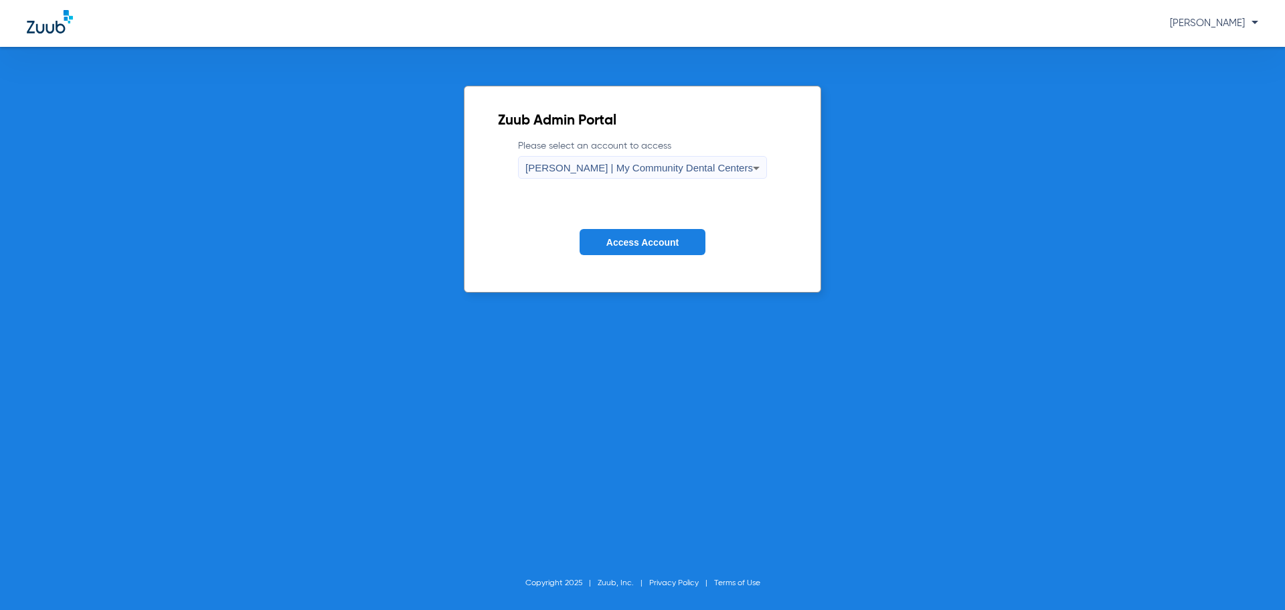
click at [650, 241] on span "Access Account" at bounding box center [642, 242] width 72 height 11
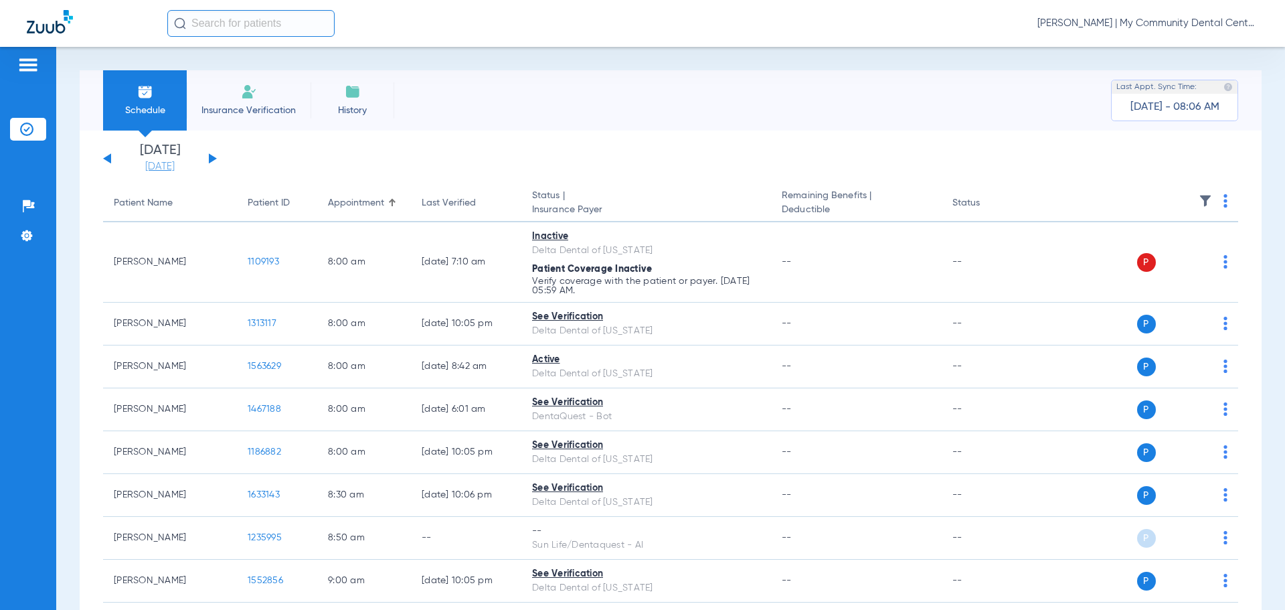
click at [175, 164] on link "[DATE]" at bounding box center [160, 166] width 80 height 13
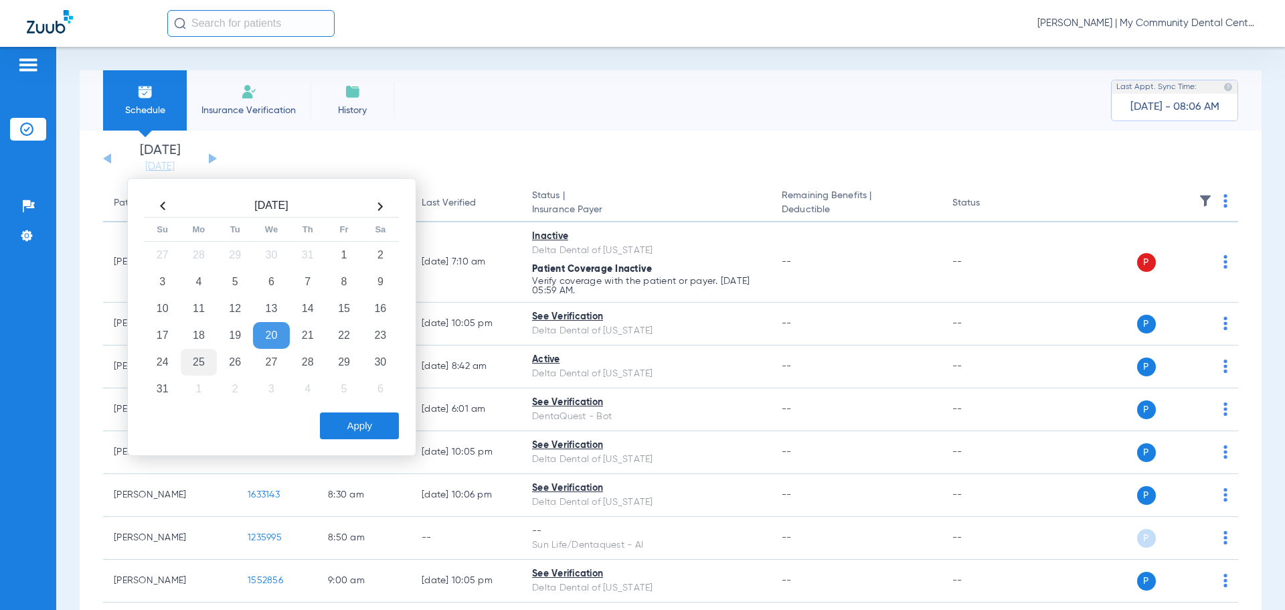
click at [203, 359] on td "25" at bounding box center [199, 362] width 36 height 27
click at [374, 430] on button "Apply" at bounding box center [359, 425] width 79 height 27
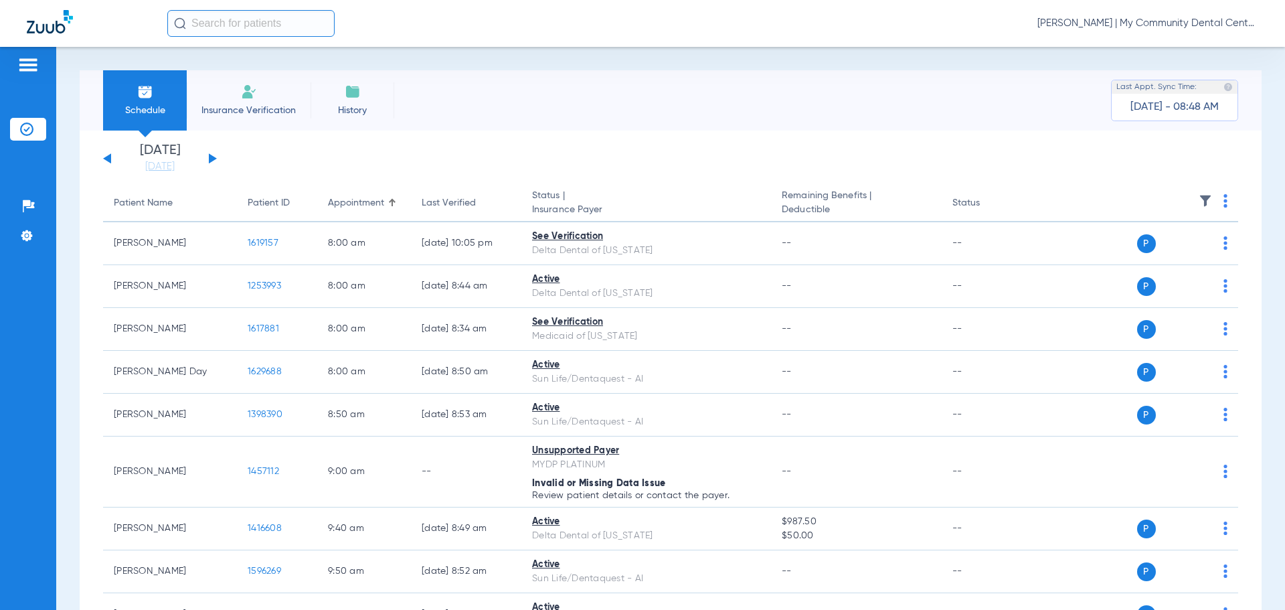
click at [1199, 201] on img at bounding box center [1205, 200] width 13 height 13
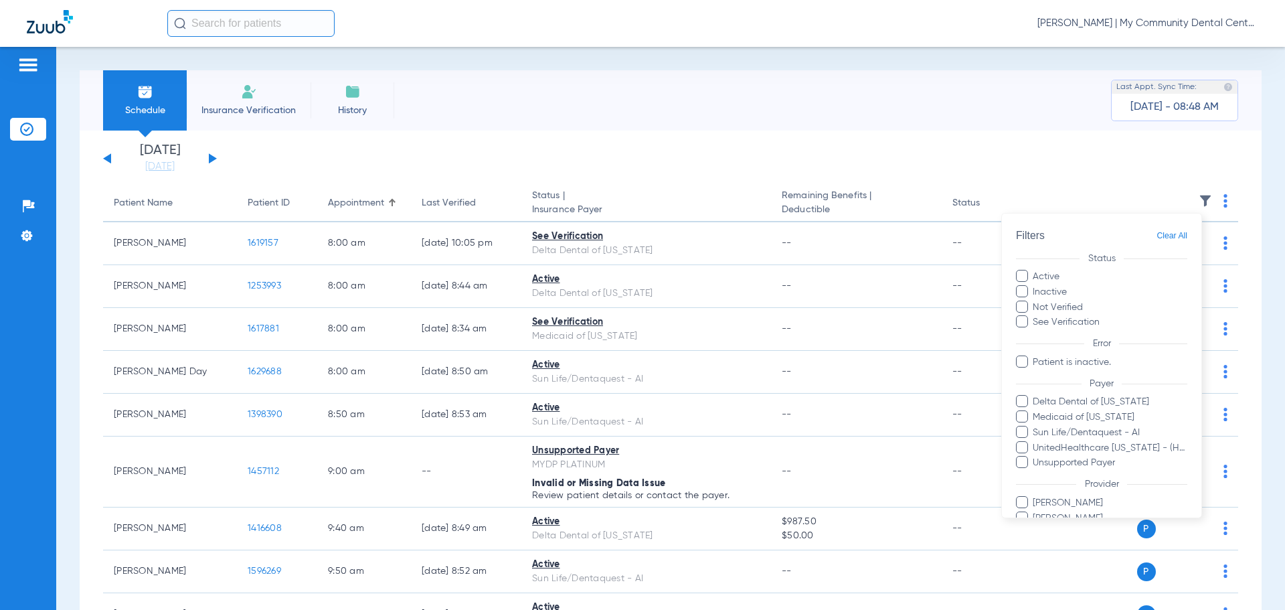
scroll to position [92, 0]
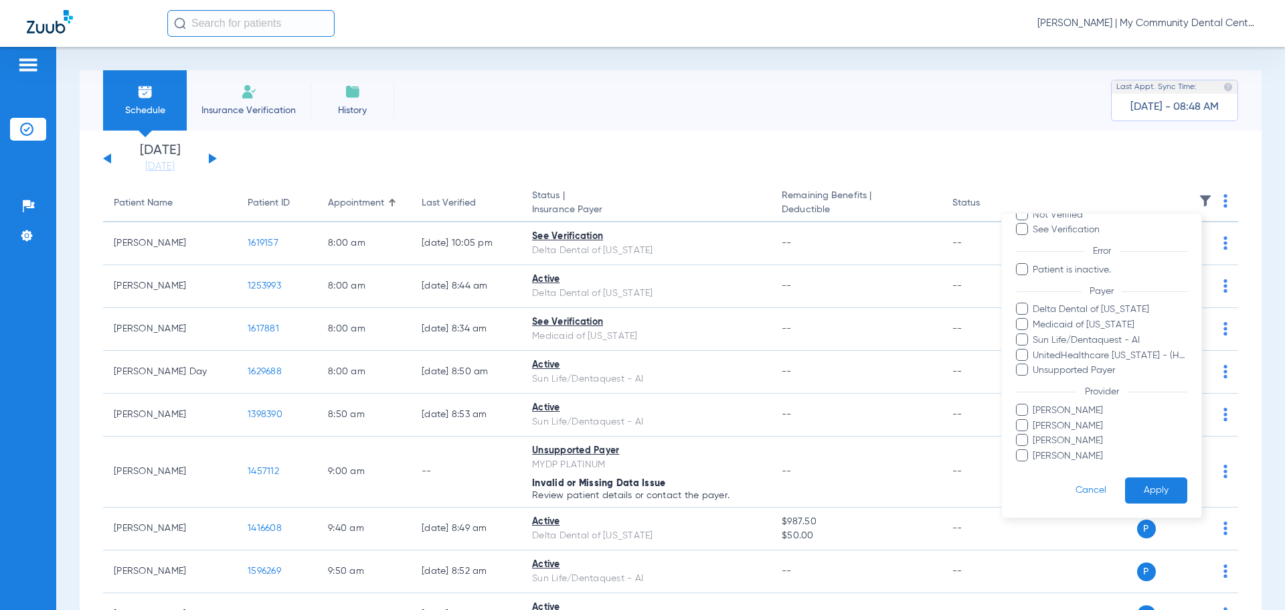
click at [1061, 410] on span "[PERSON_NAME]" at bounding box center [1109, 411] width 155 height 14
click at [1035, 420] on input "[PERSON_NAME]" at bounding box center [1035, 420] width 0 height 0
click at [1138, 481] on button "Apply" at bounding box center [1156, 490] width 62 height 26
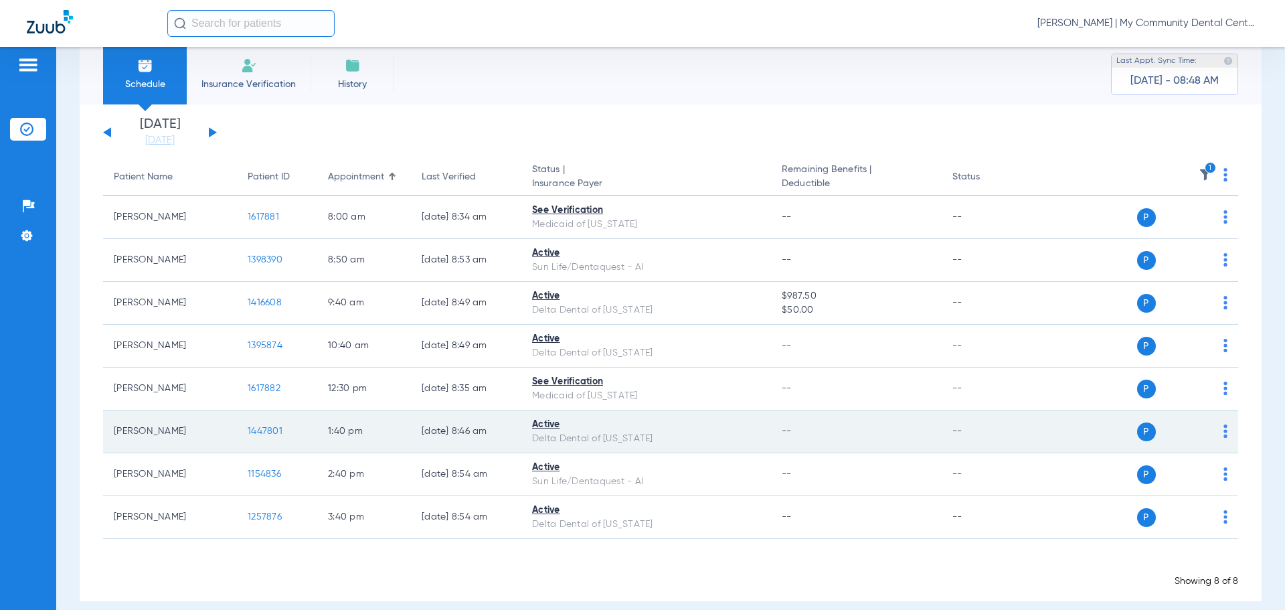
scroll to position [41, 0]
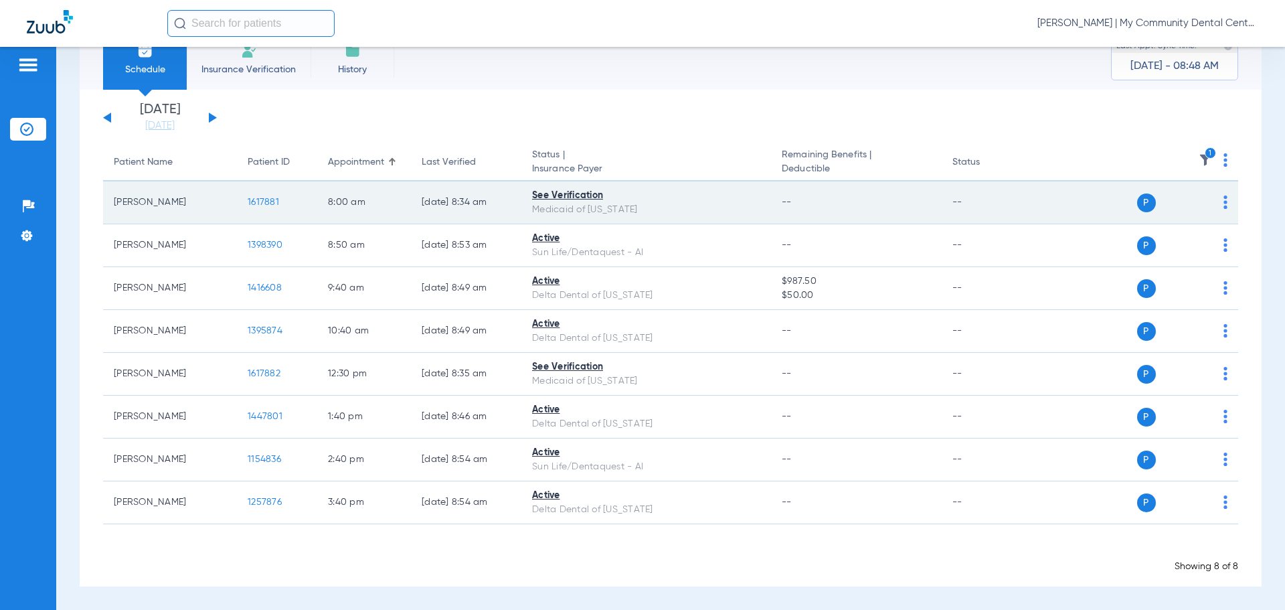
click at [266, 201] on span "1617881" at bounding box center [263, 201] width 31 height 9
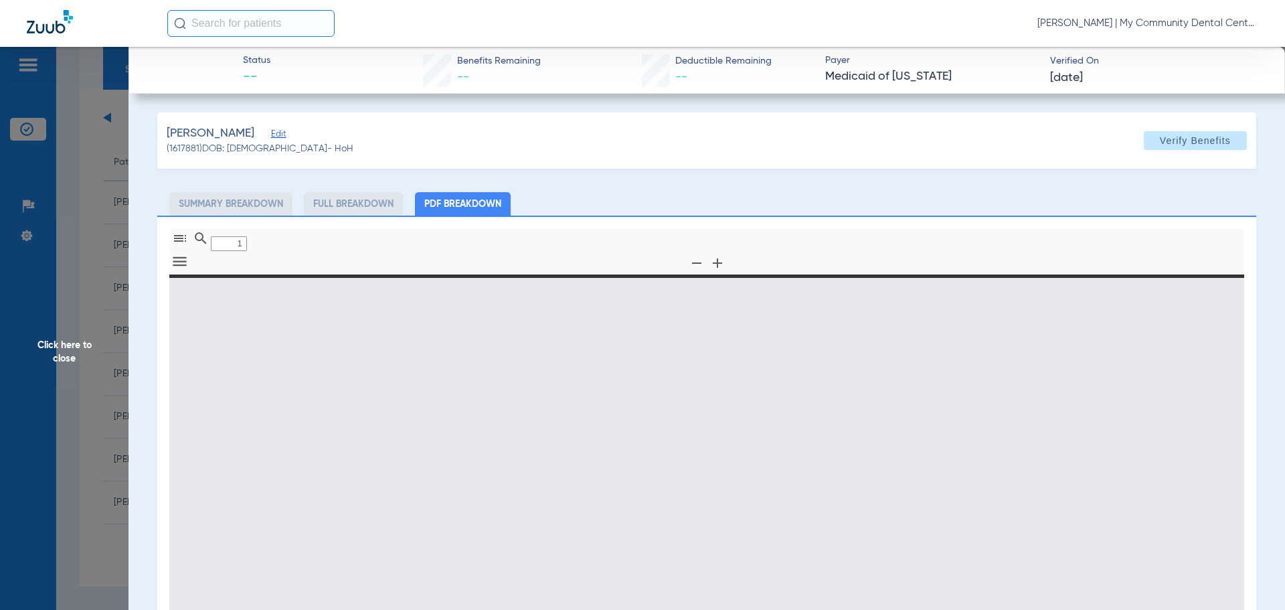
type input "0"
select select "page-width"
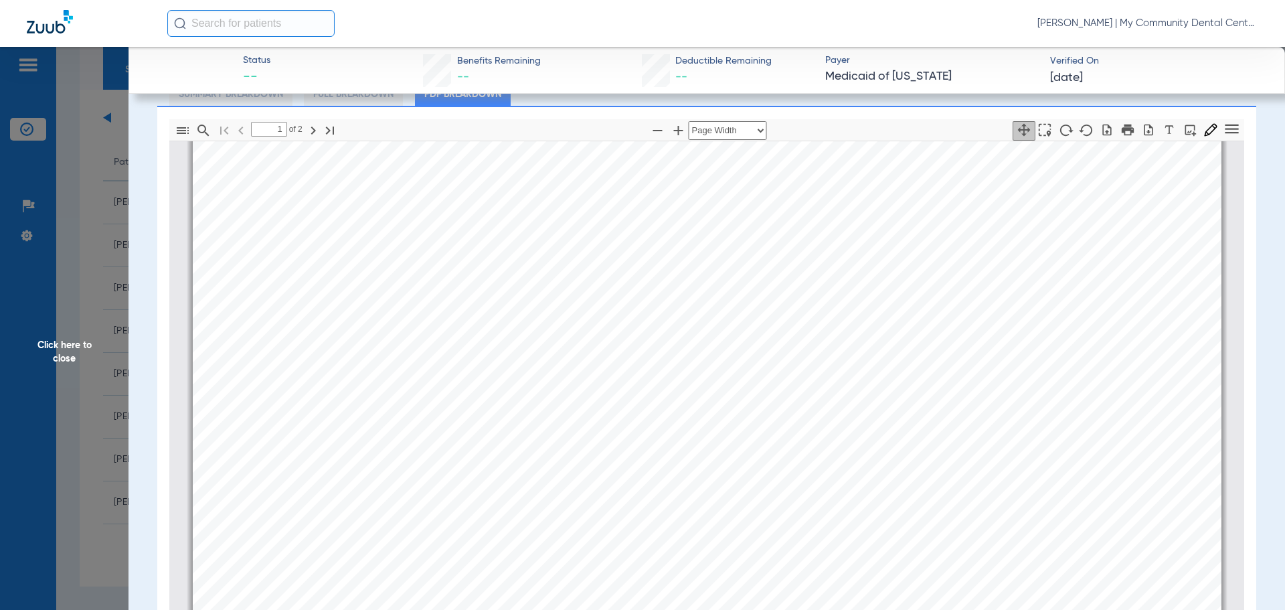
scroll to position [193, 0]
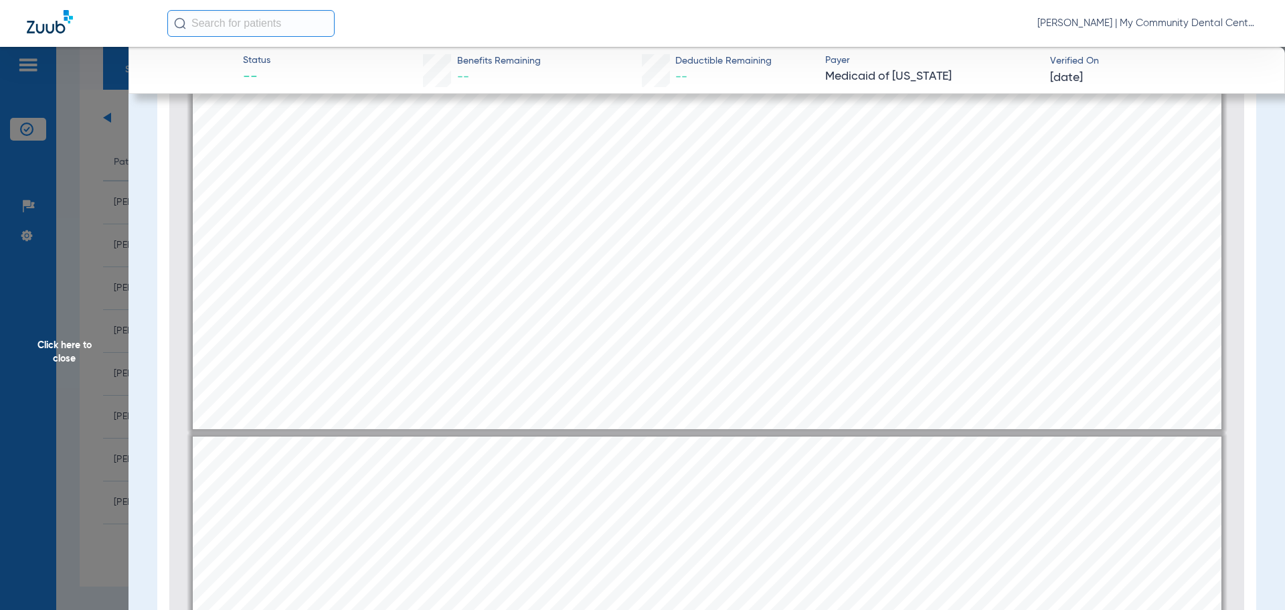
type input "2"
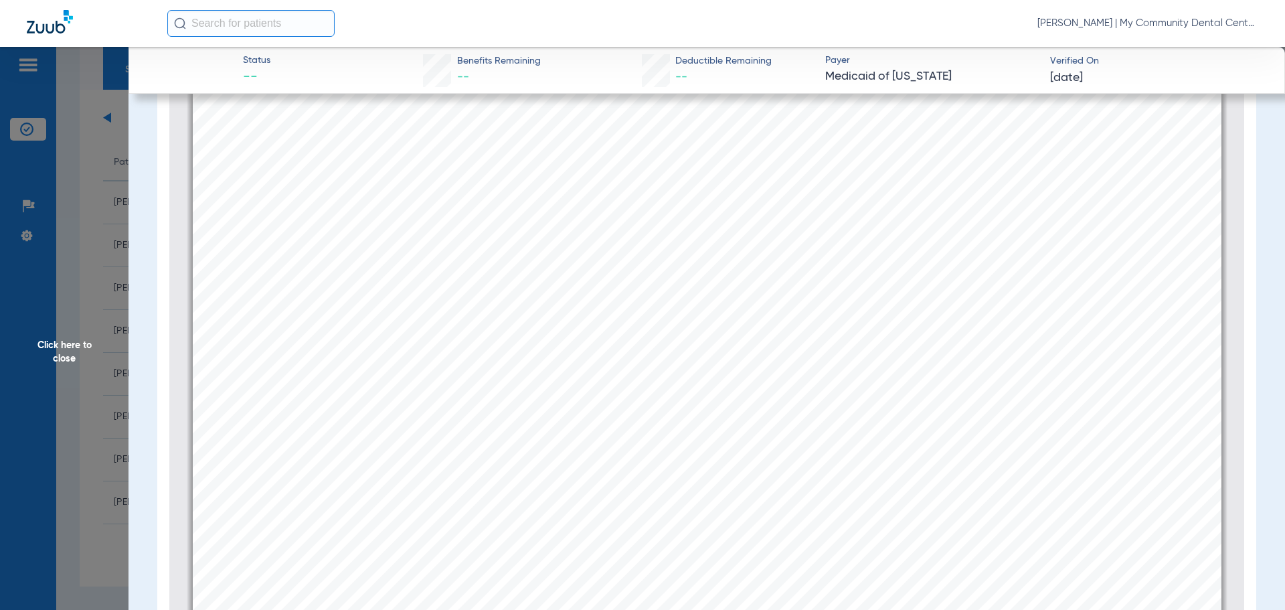
scroll to position [1613, 0]
click at [130, 334] on app-member-insurance-verification-view "Status -- Benefits Remaining -- Deductible Remaining -- Payer Medicaid of Michi…" at bounding box center [707, 254] width 1157 height 803
click at [108, 349] on span "Click here to close" at bounding box center [64, 352] width 129 height 610
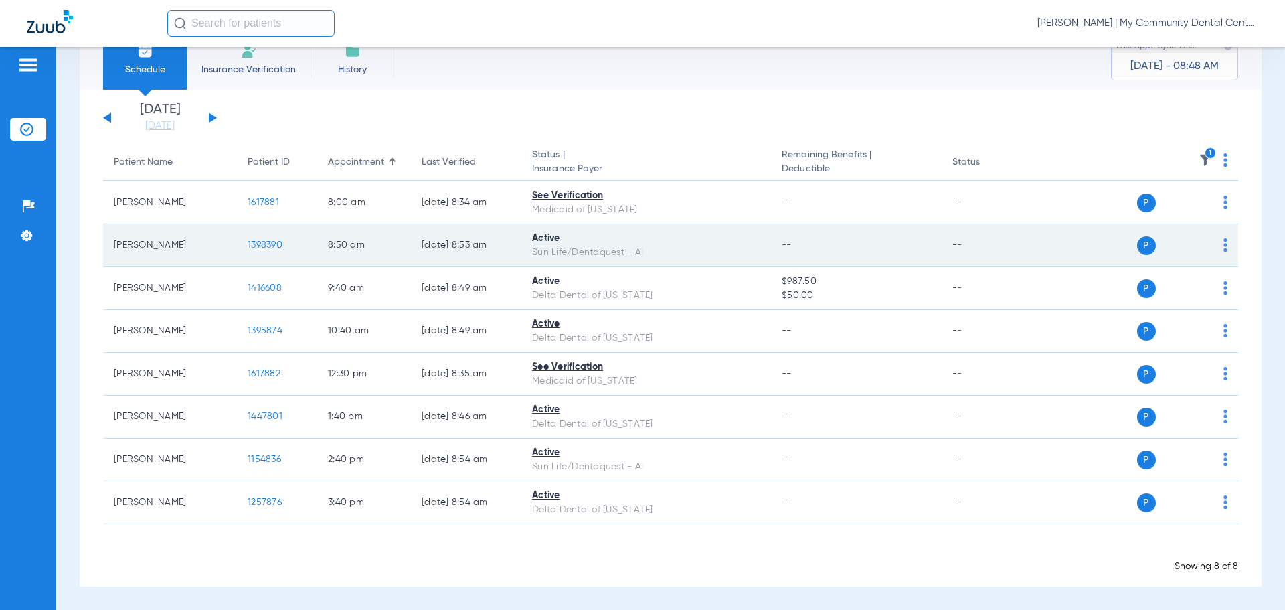
click at [270, 247] on span "1398390" at bounding box center [265, 244] width 35 height 9
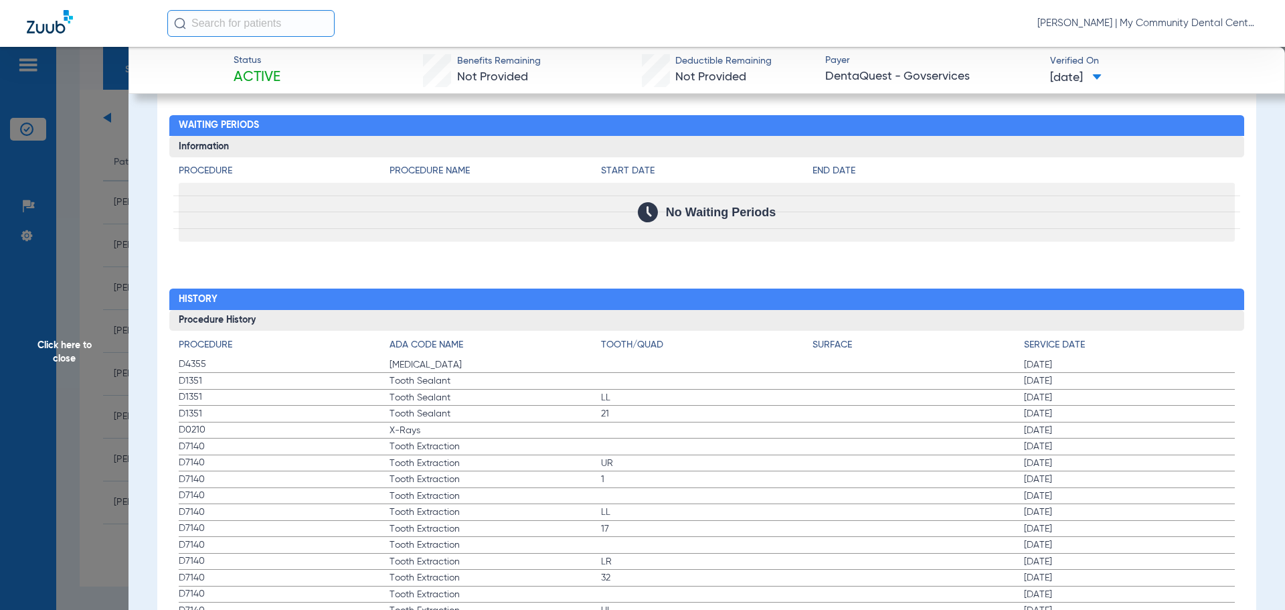
scroll to position [1393, 0]
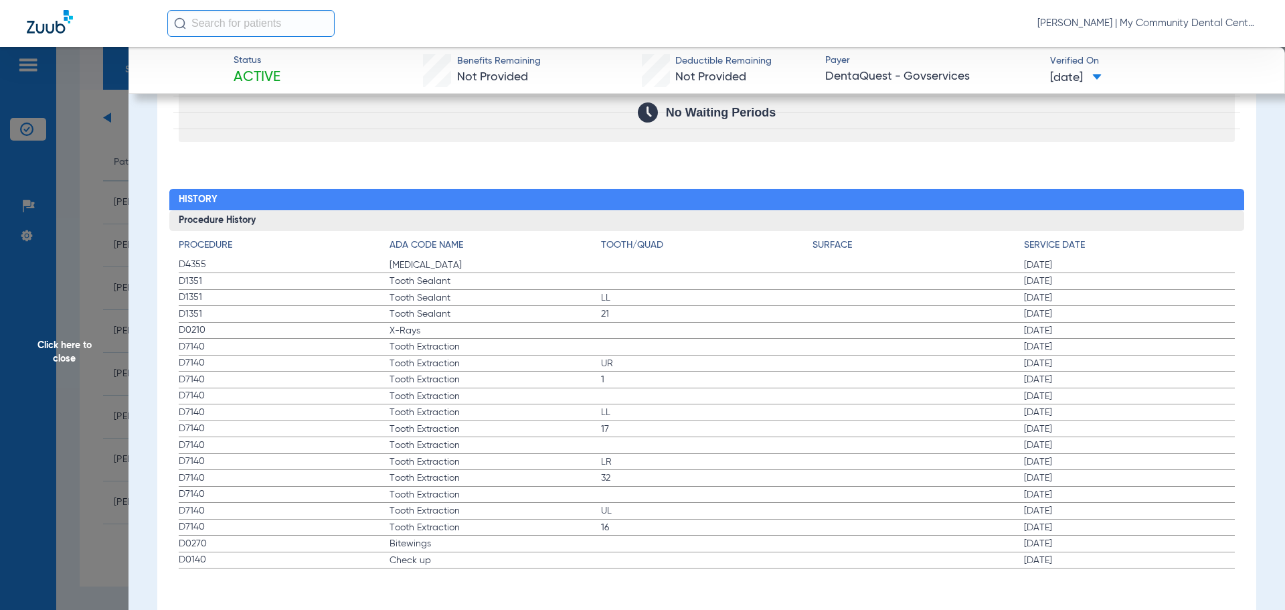
drag, startPoint x: 187, startPoint y: 330, endPoint x: 794, endPoint y: 335, distance: 606.4
click at [794, 335] on app-history-list "Procedure ADA Code Name Tooth/Quad Surface Service Date D4355 Teeth Cleaning 01…" at bounding box center [707, 403] width 1057 height 331
click at [72, 255] on span "Click here to close" at bounding box center [64, 352] width 129 height 610
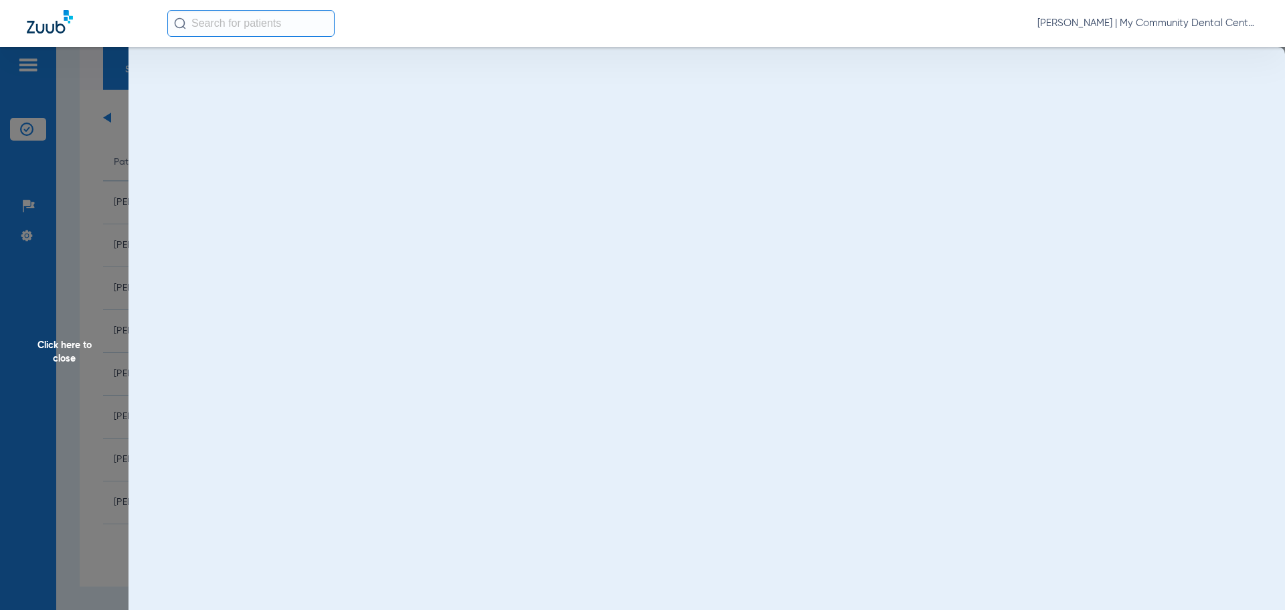
scroll to position [0, 0]
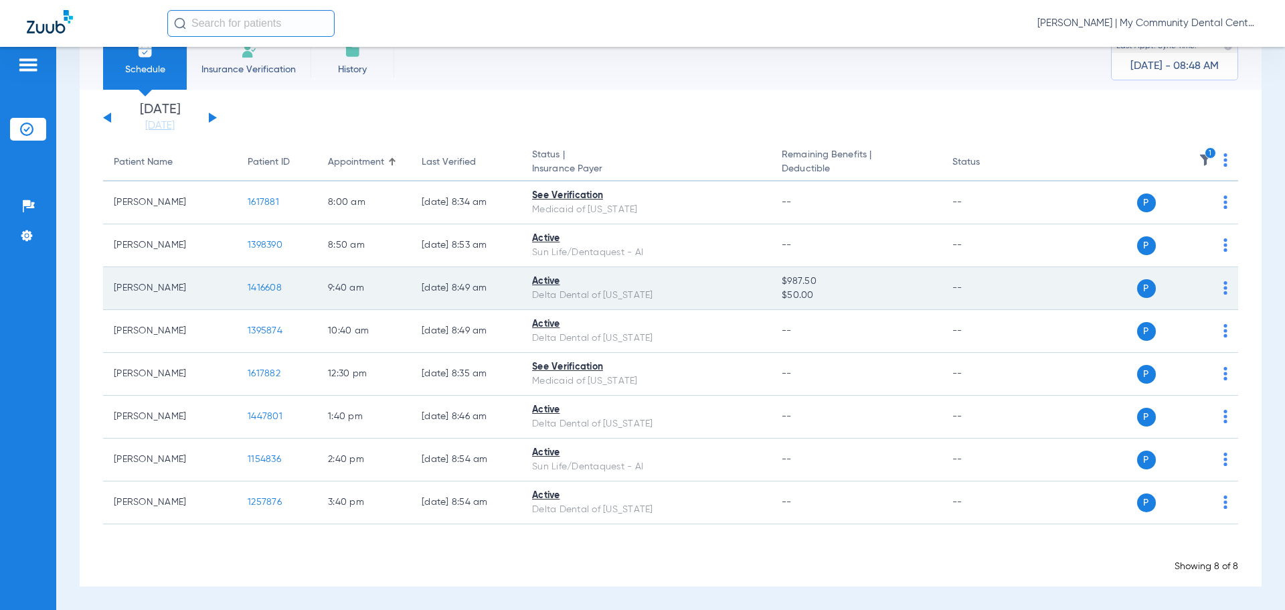
click at [253, 290] on span "1416608" at bounding box center [265, 287] width 34 height 9
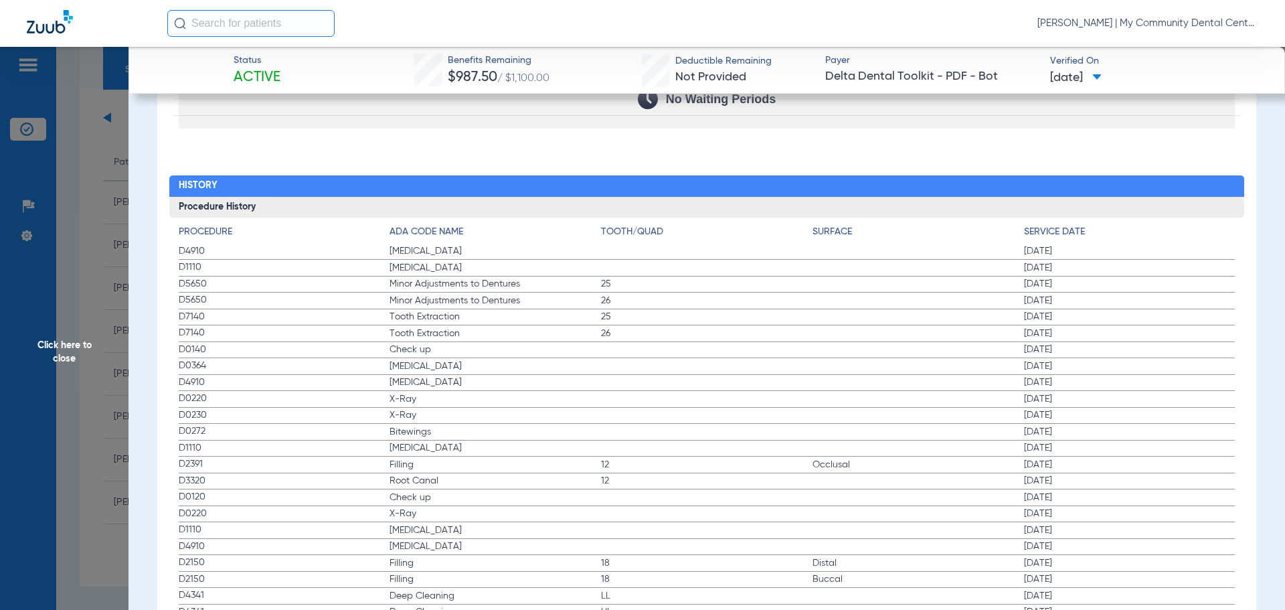
scroll to position [1539, 0]
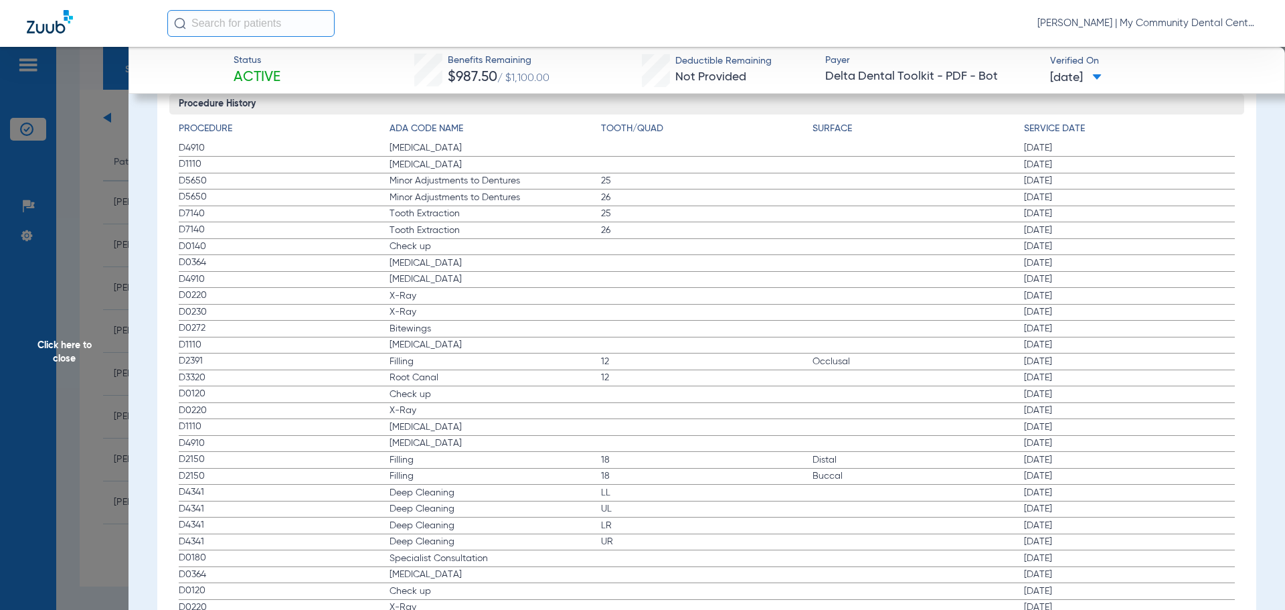
drag, startPoint x: 179, startPoint y: 281, endPoint x: 443, endPoint y: 323, distance: 267.7
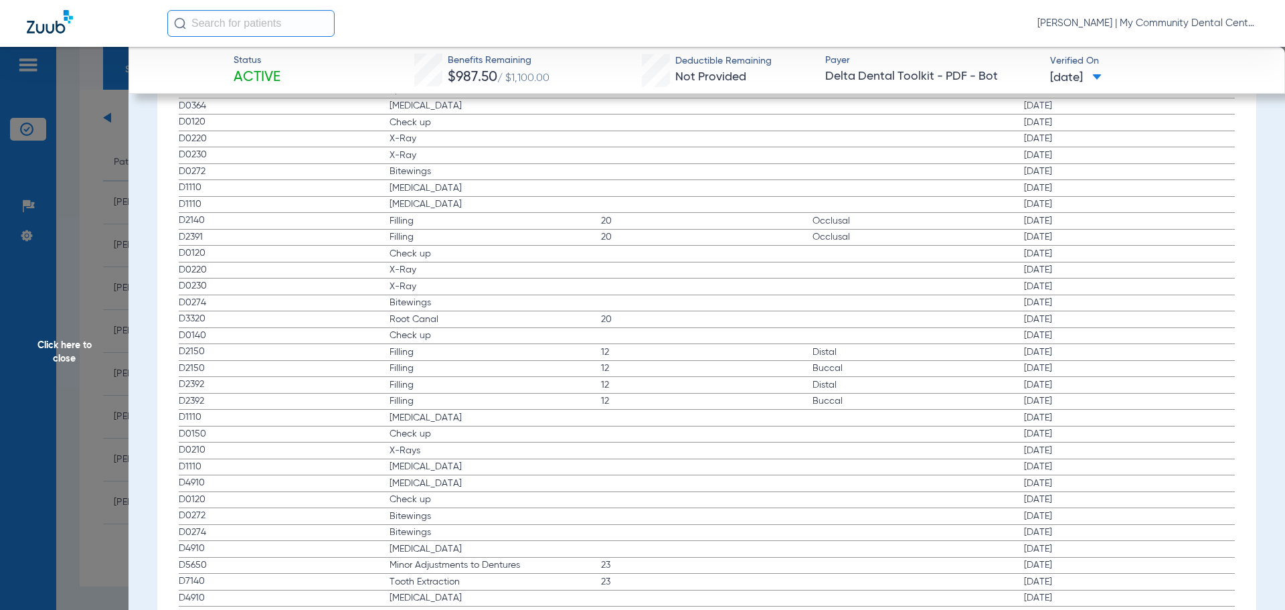
scroll to position [2075, 0]
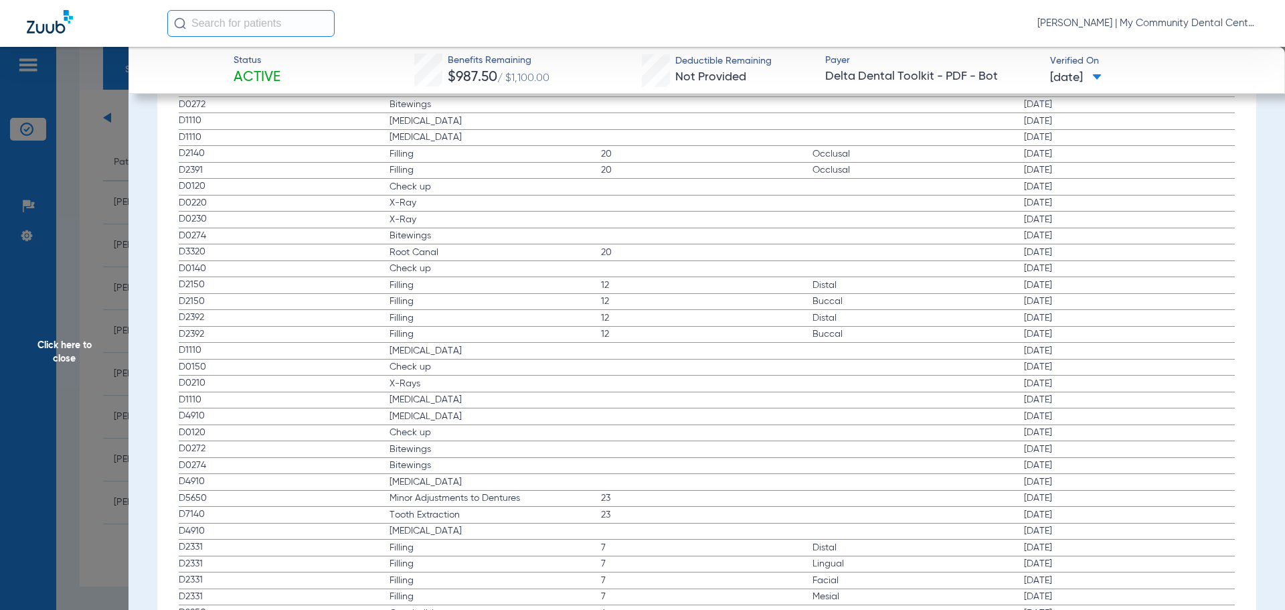
drag, startPoint x: 395, startPoint y: 384, endPoint x: 877, endPoint y: 392, distance: 481.9
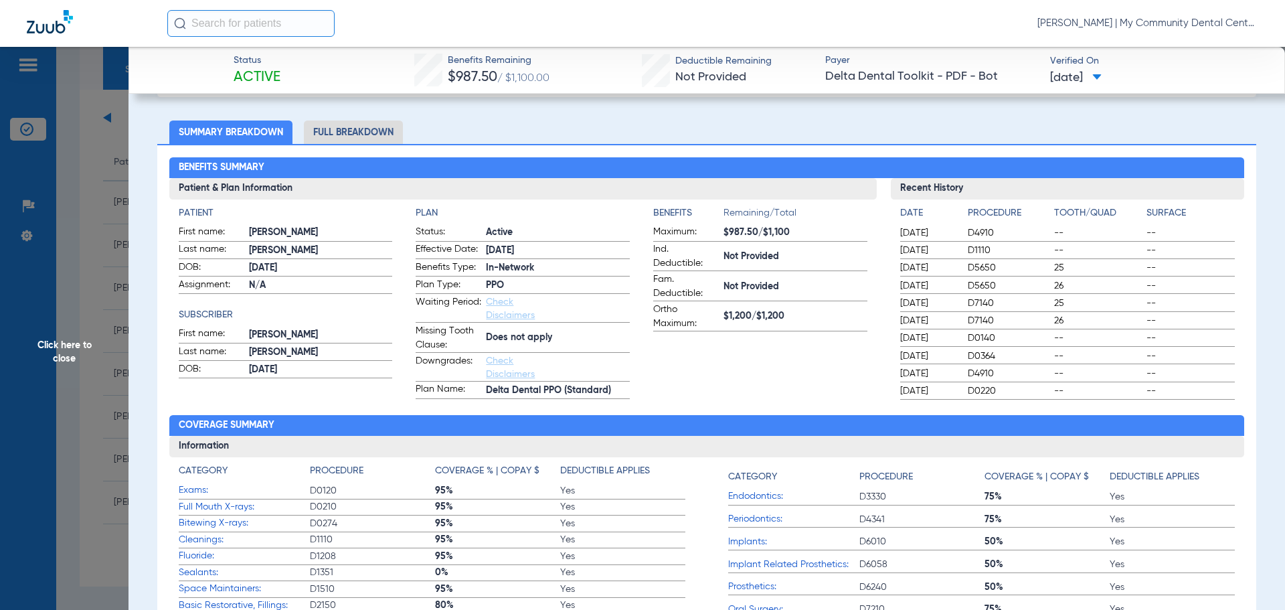
scroll to position [67, 0]
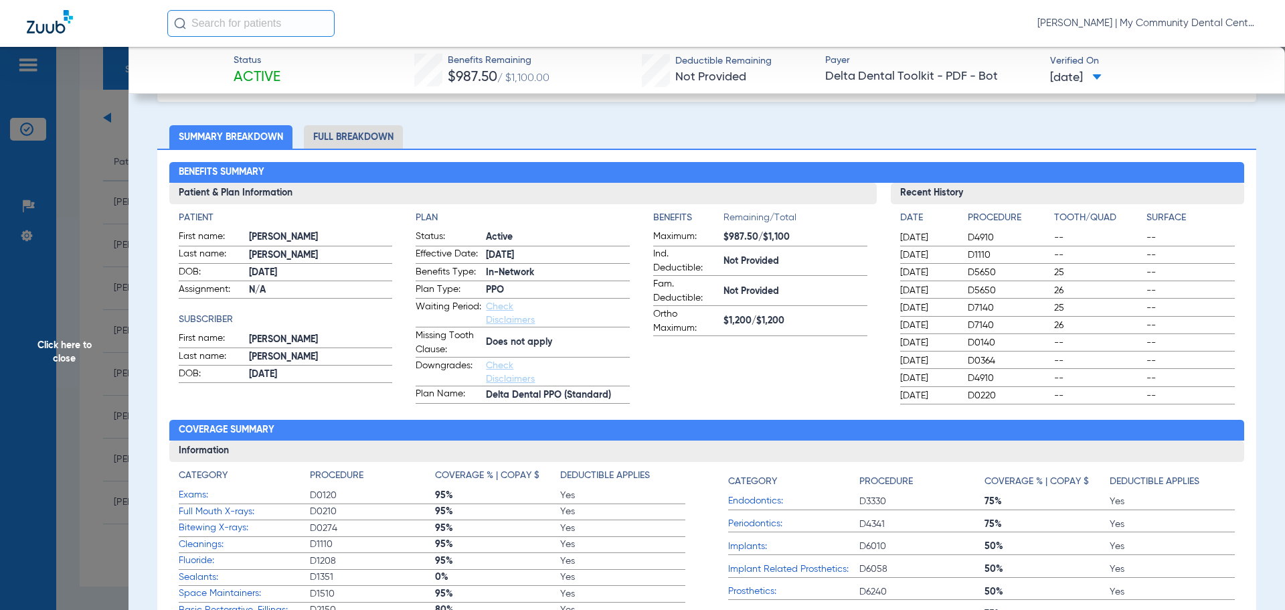
click at [74, 296] on span "Click here to close" at bounding box center [64, 352] width 129 height 610
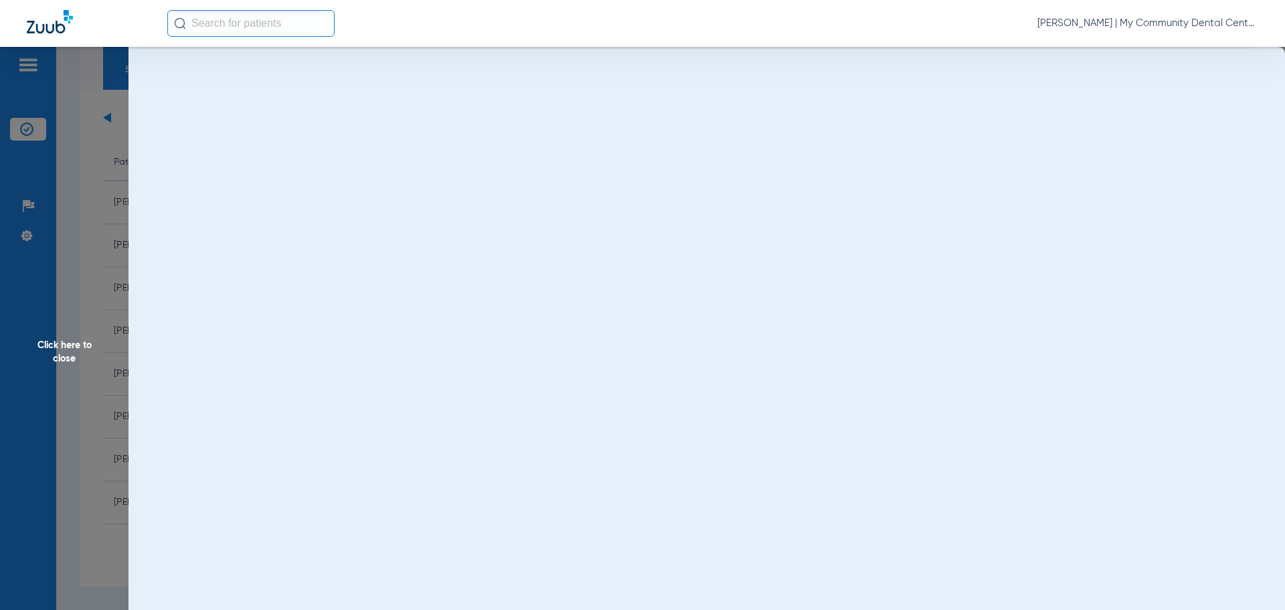
scroll to position [0, 0]
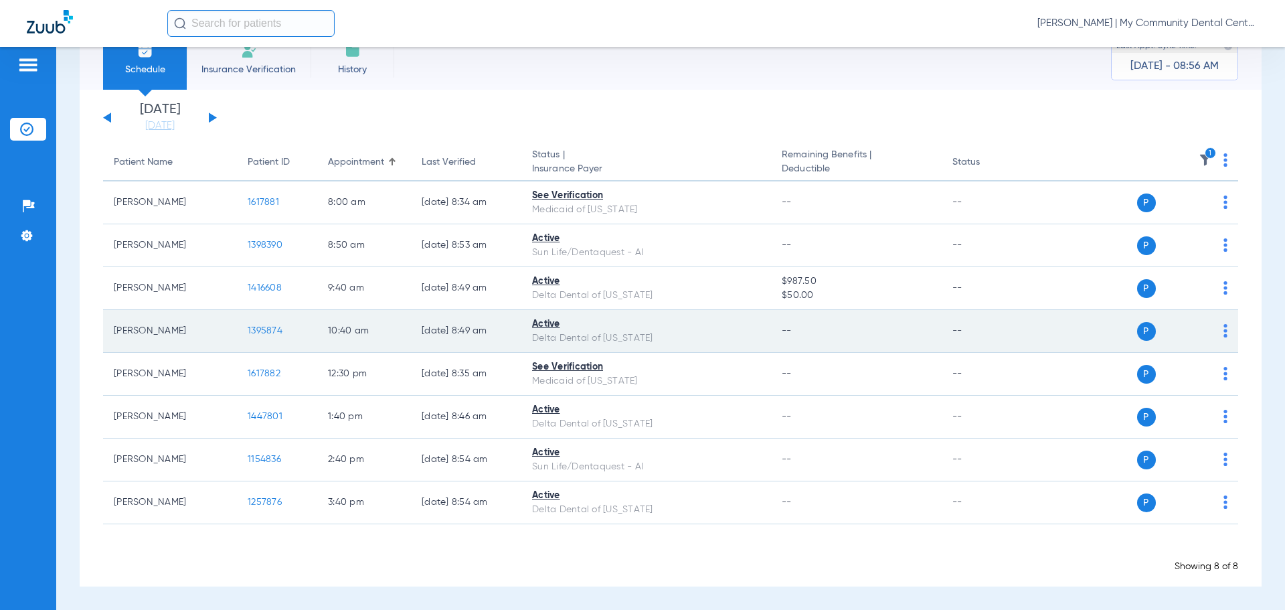
click at [263, 325] on td "1395874" at bounding box center [277, 331] width 80 height 43
click at [268, 327] on span "1395874" at bounding box center [265, 330] width 35 height 9
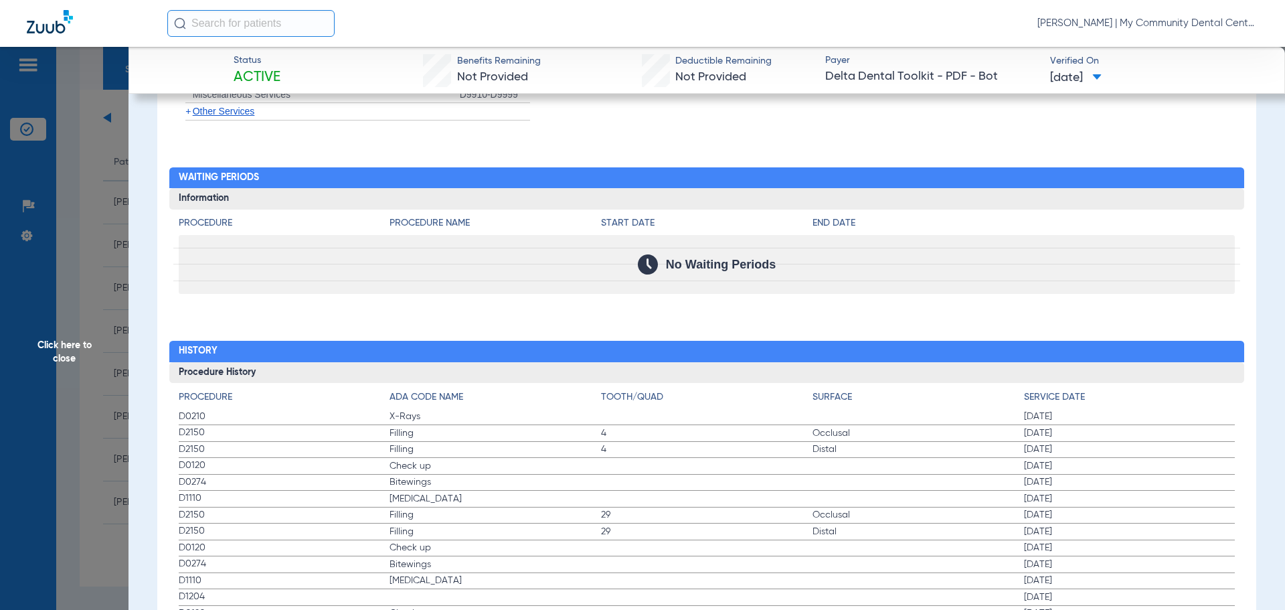
scroll to position [1333, 0]
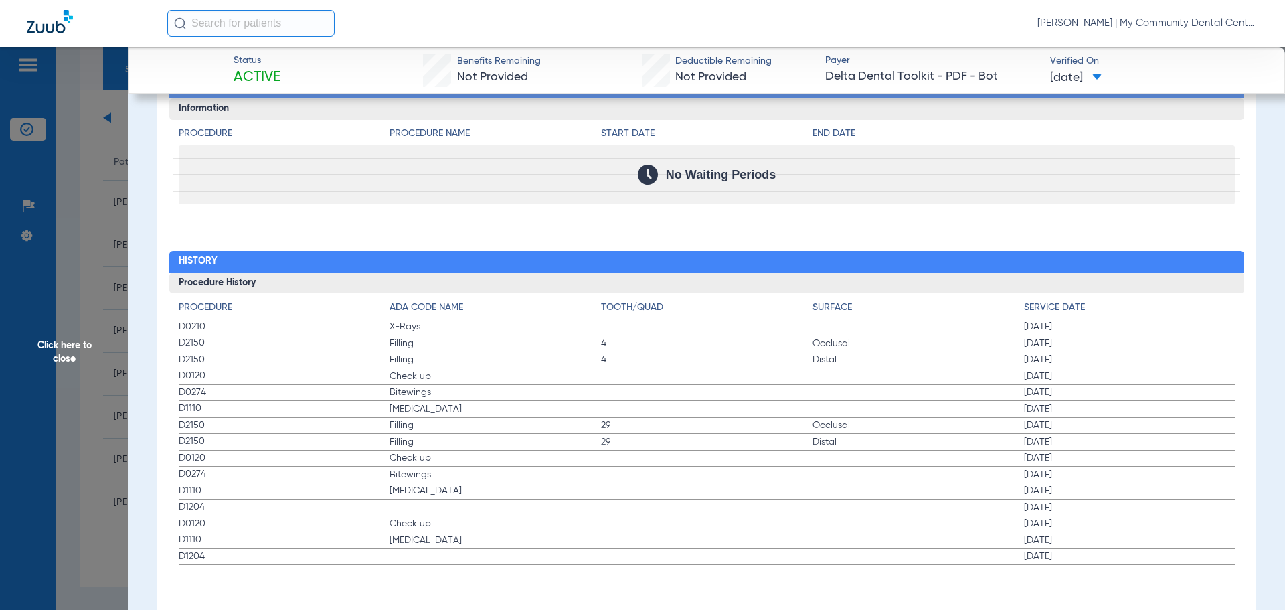
click at [56, 327] on span "Click here to close" at bounding box center [64, 352] width 129 height 610
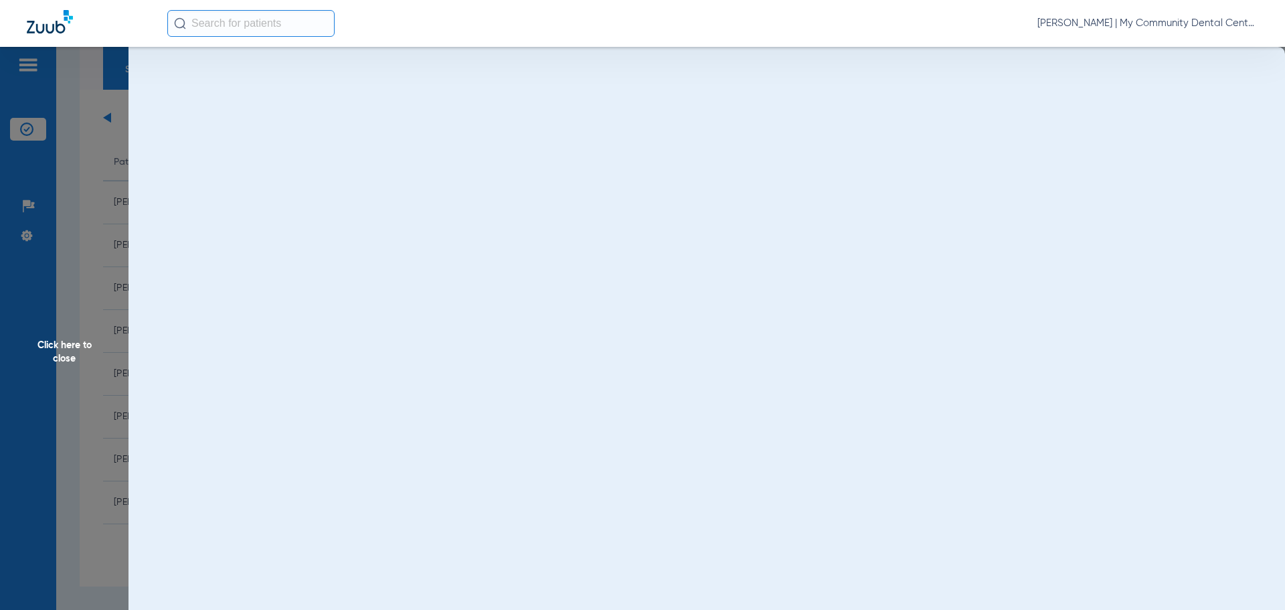
scroll to position [0, 0]
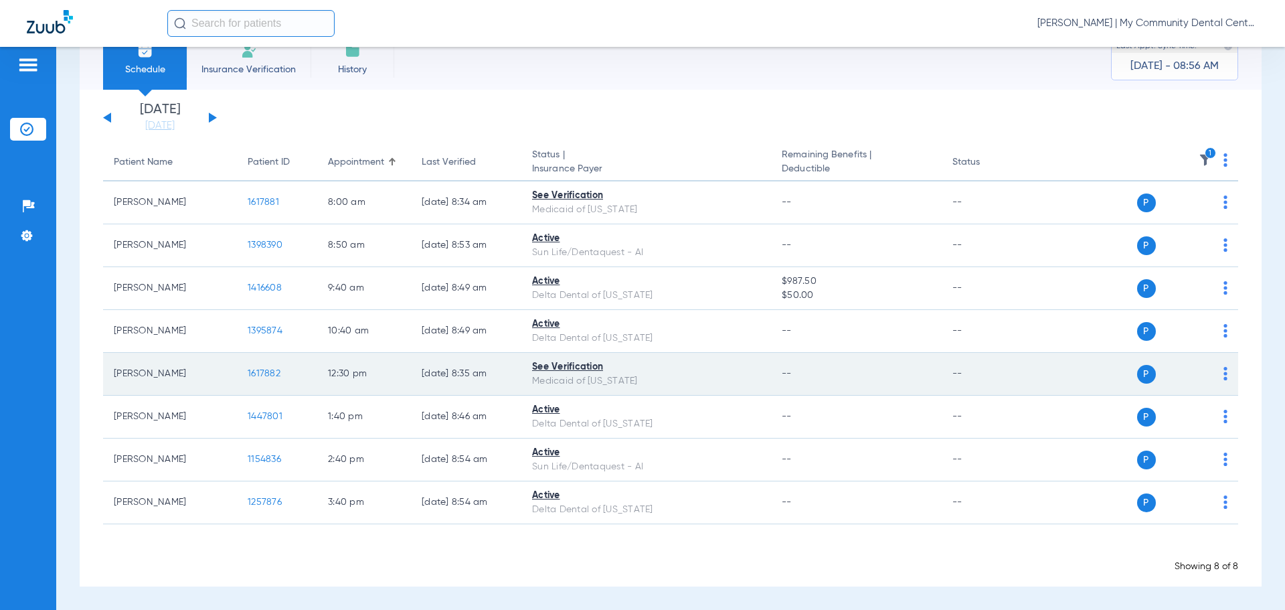
click at [256, 372] on span "1617882" at bounding box center [264, 373] width 33 height 9
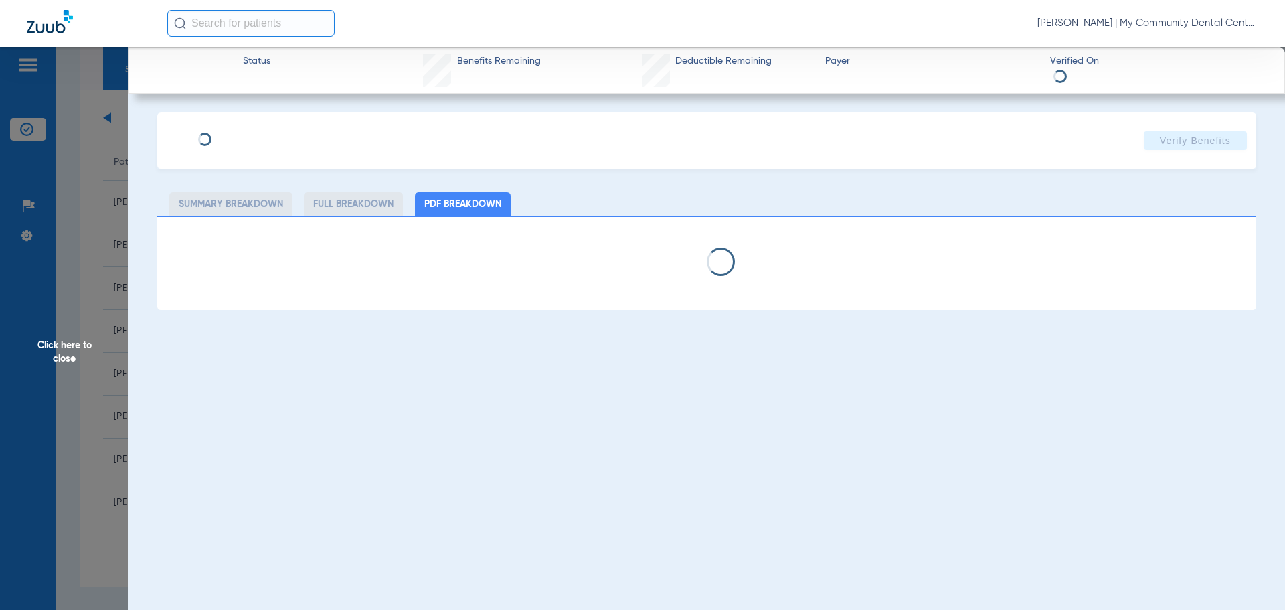
select select "page-width"
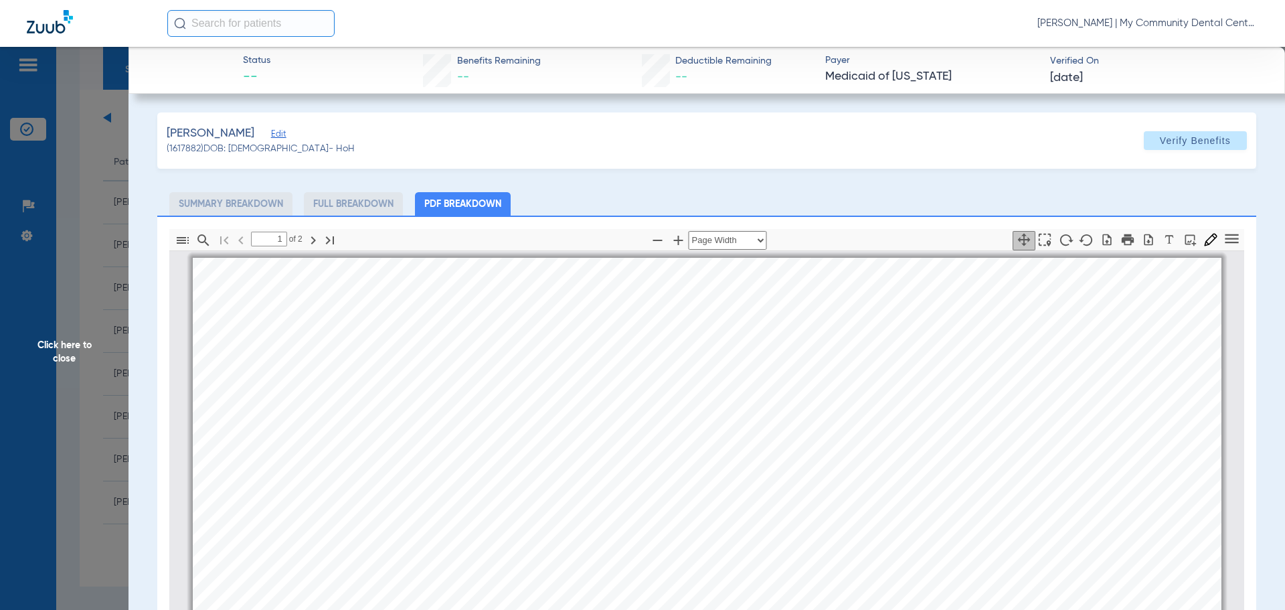
scroll to position [7, 0]
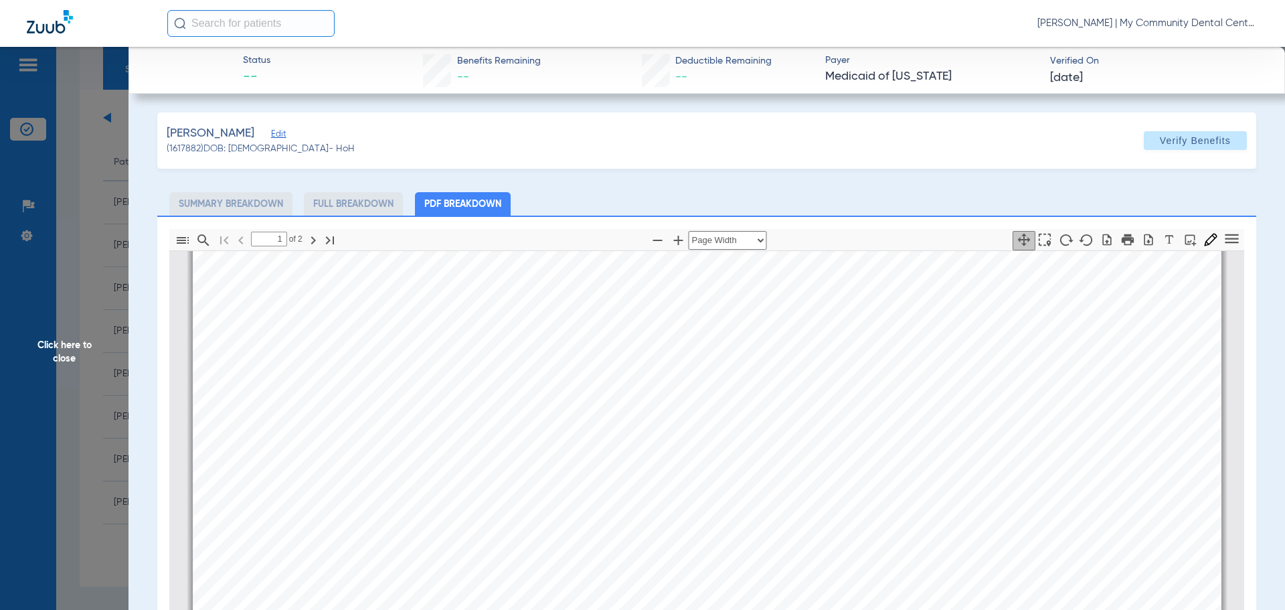
type input "2"
drag, startPoint x: 92, startPoint y: 340, endPoint x: 10, endPoint y: 369, distance: 86.6
click at [92, 340] on span "Click here to close" at bounding box center [64, 352] width 129 height 610
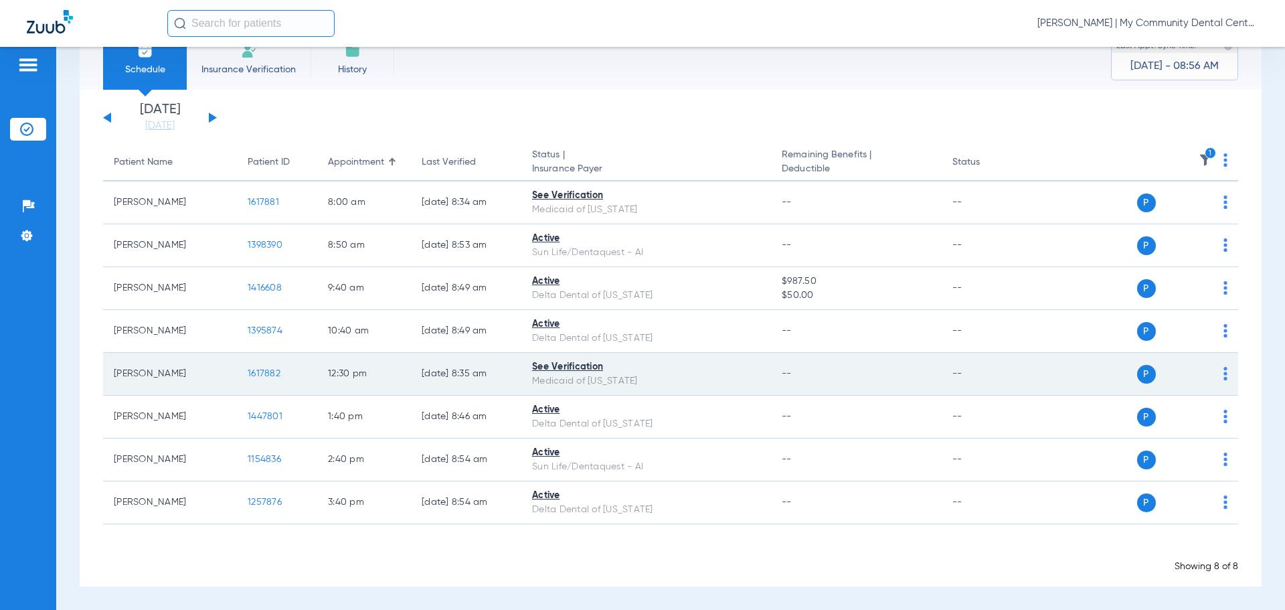
click at [267, 369] on span "1617882" at bounding box center [264, 373] width 33 height 9
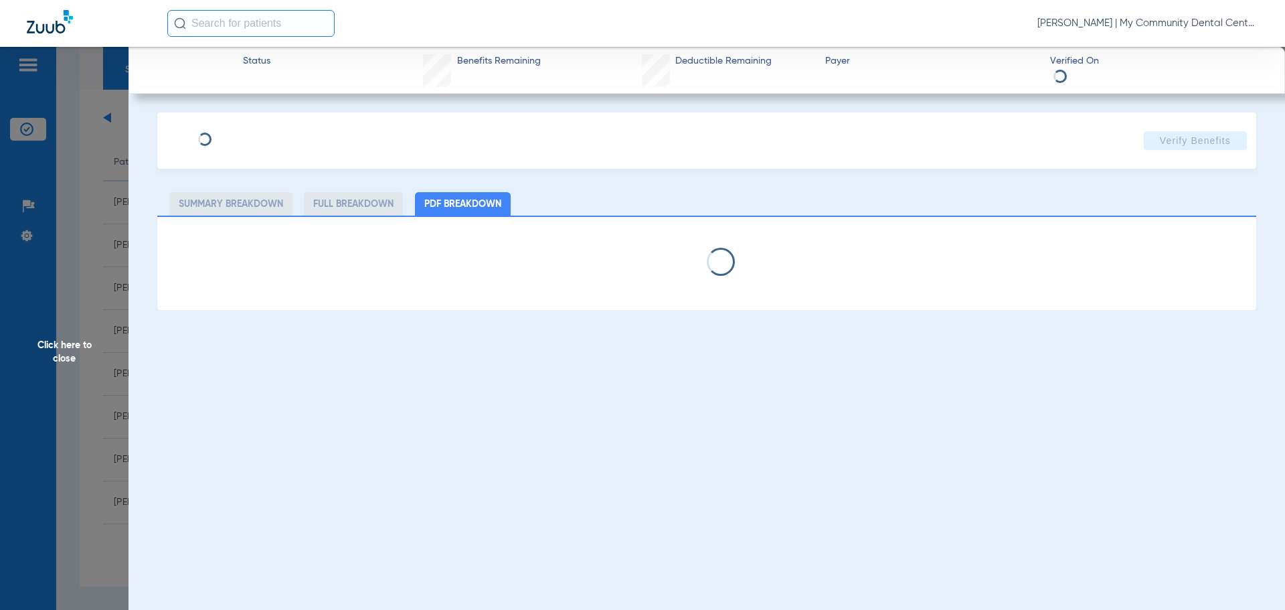
select select "page-width"
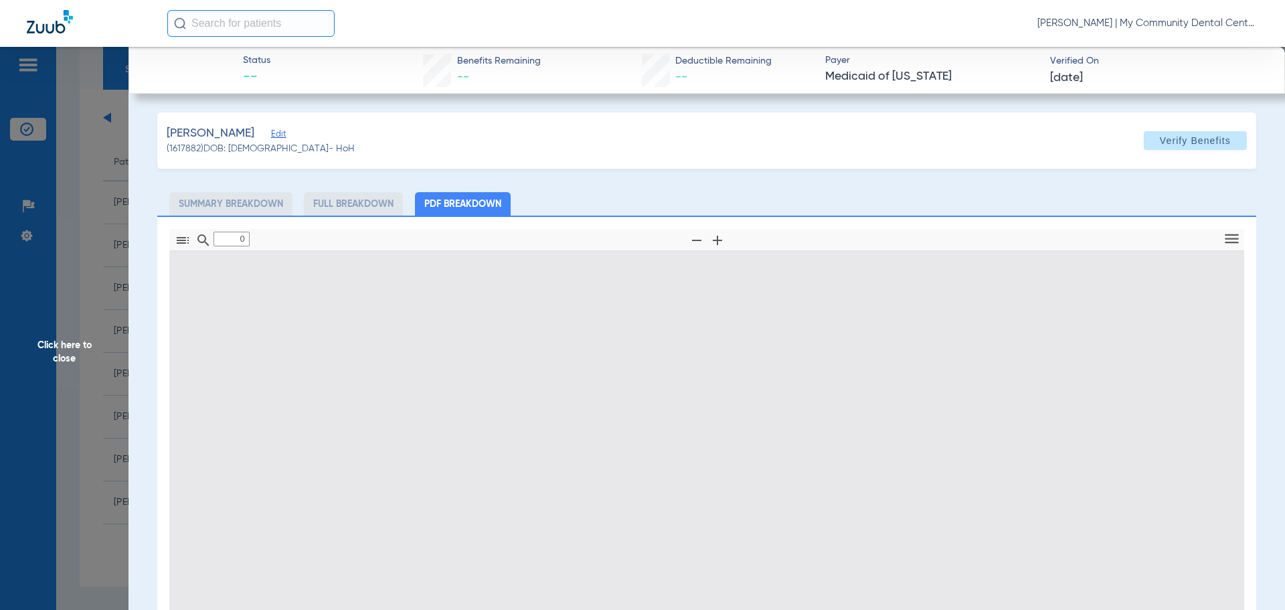
type input "1"
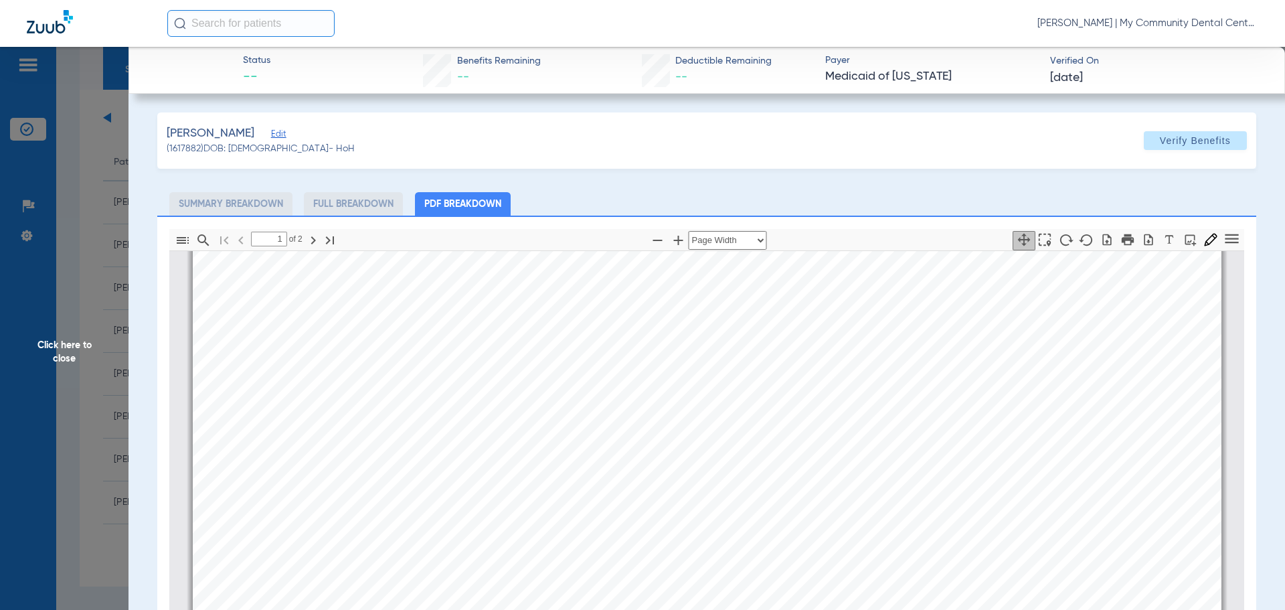
scroll to position [7, 0]
click at [101, 301] on span "Click here to close" at bounding box center [64, 352] width 129 height 610
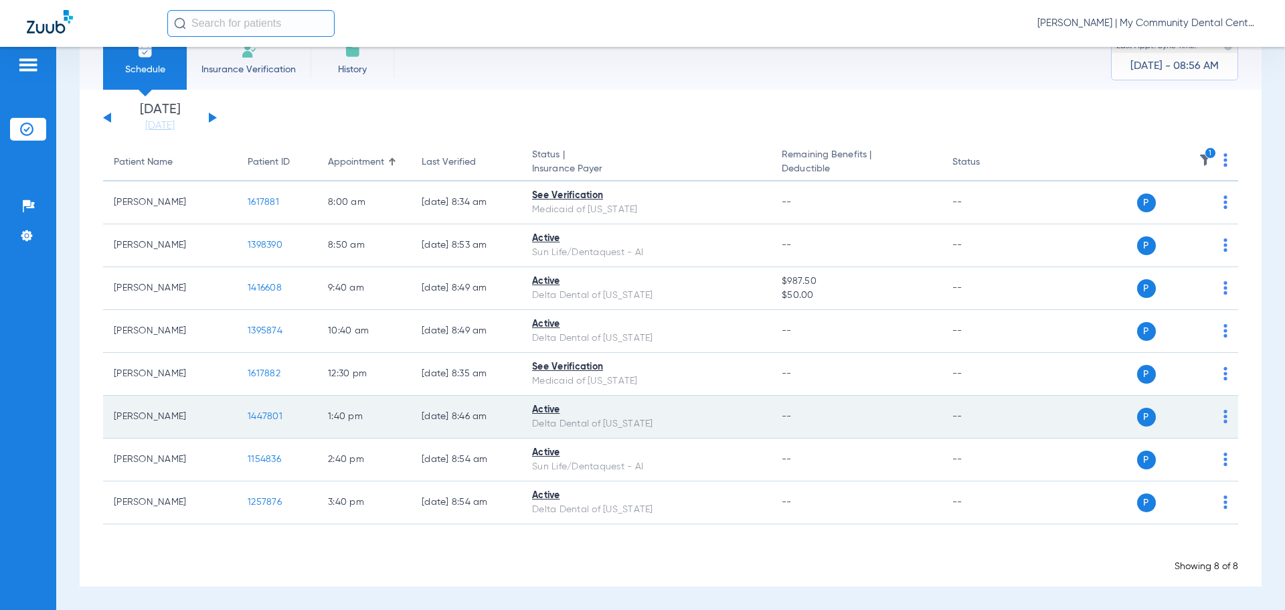
click at [264, 405] on td "1447801" at bounding box center [277, 417] width 80 height 43
click at [258, 412] on span "1447801" at bounding box center [265, 416] width 35 height 9
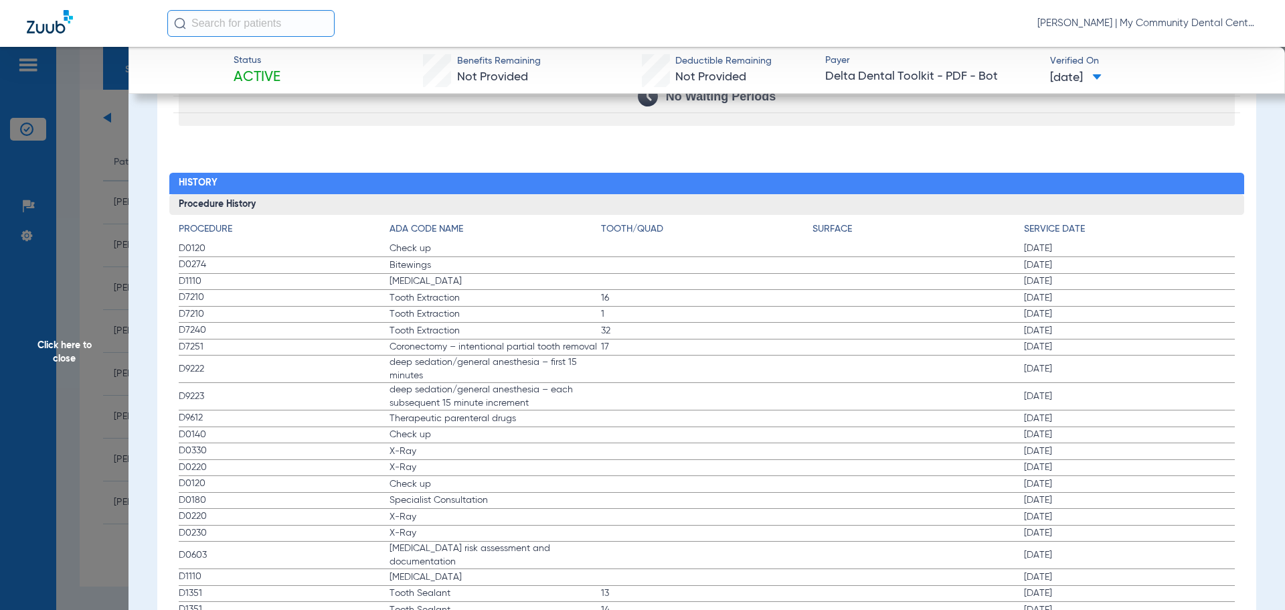
scroll to position [1406, 0]
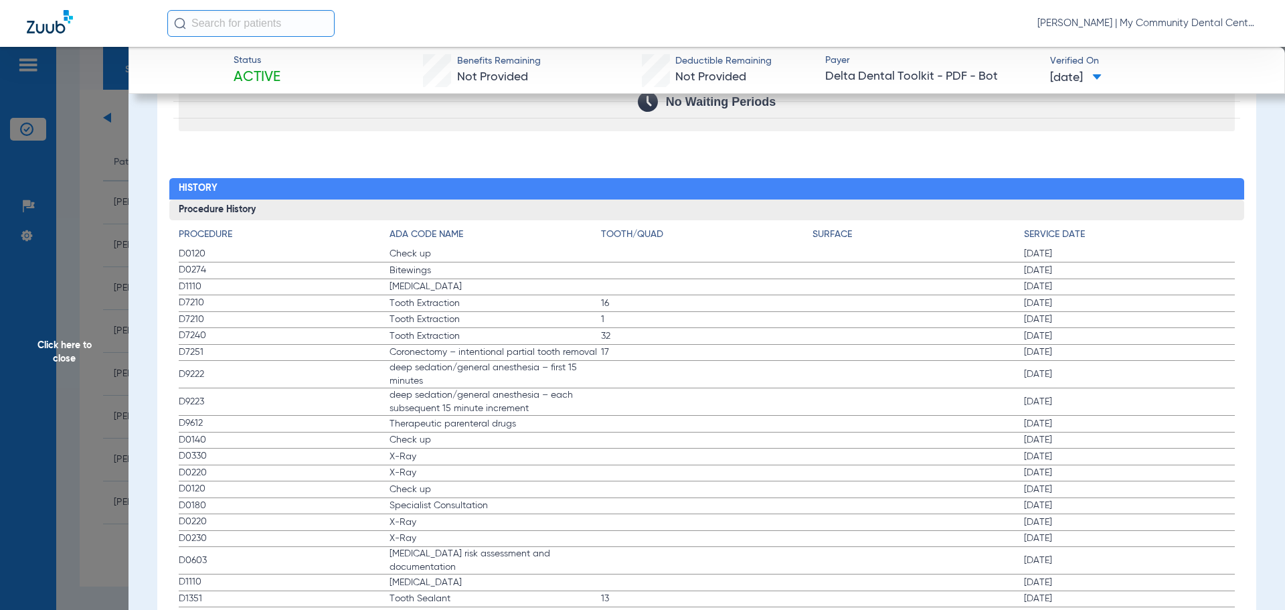
drag, startPoint x: 181, startPoint y: 255, endPoint x: 335, endPoint y: 281, distance: 156.1
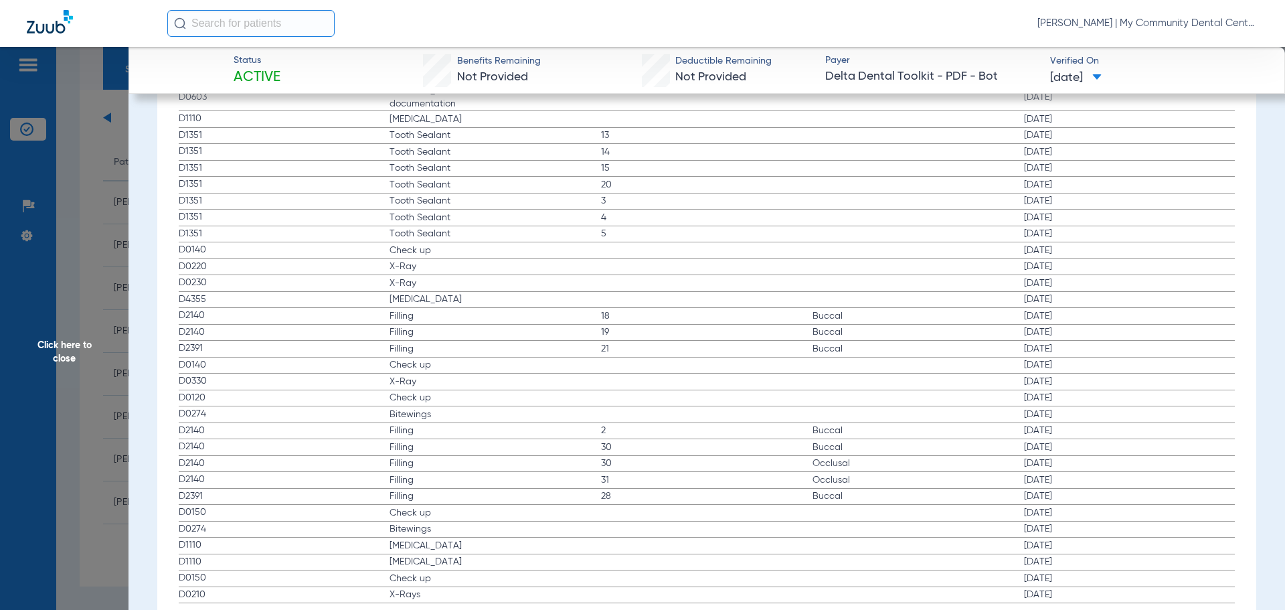
scroll to position [1874, 0]
click at [122, 310] on span "Click here to close" at bounding box center [64, 352] width 129 height 610
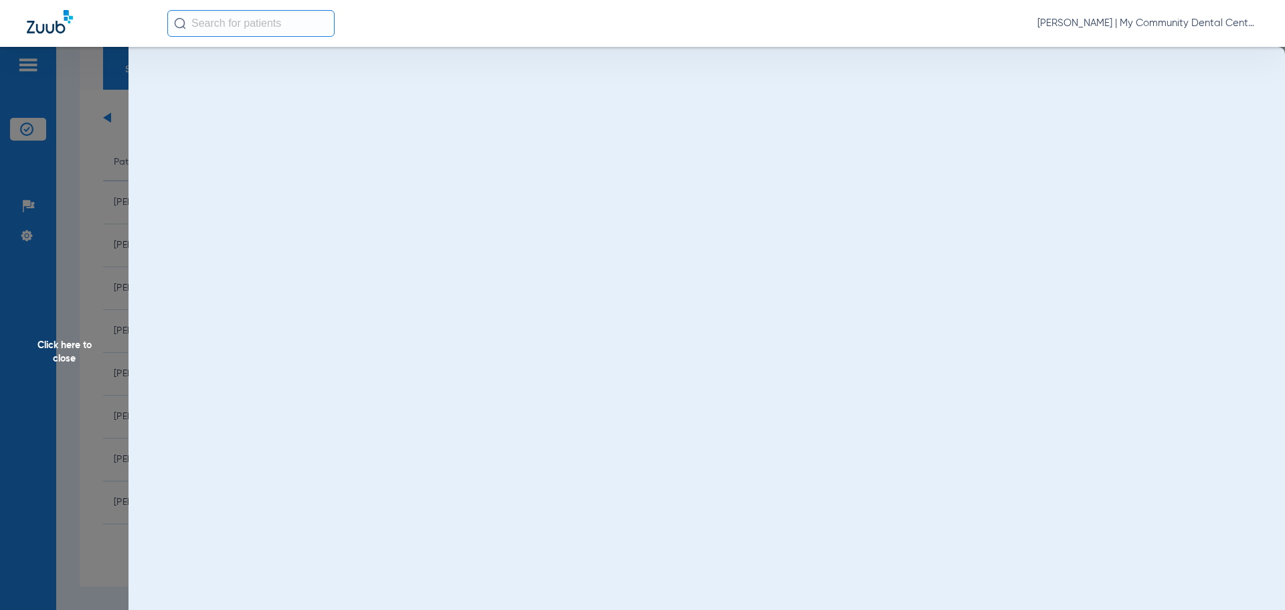
scroll to position [0, 0]
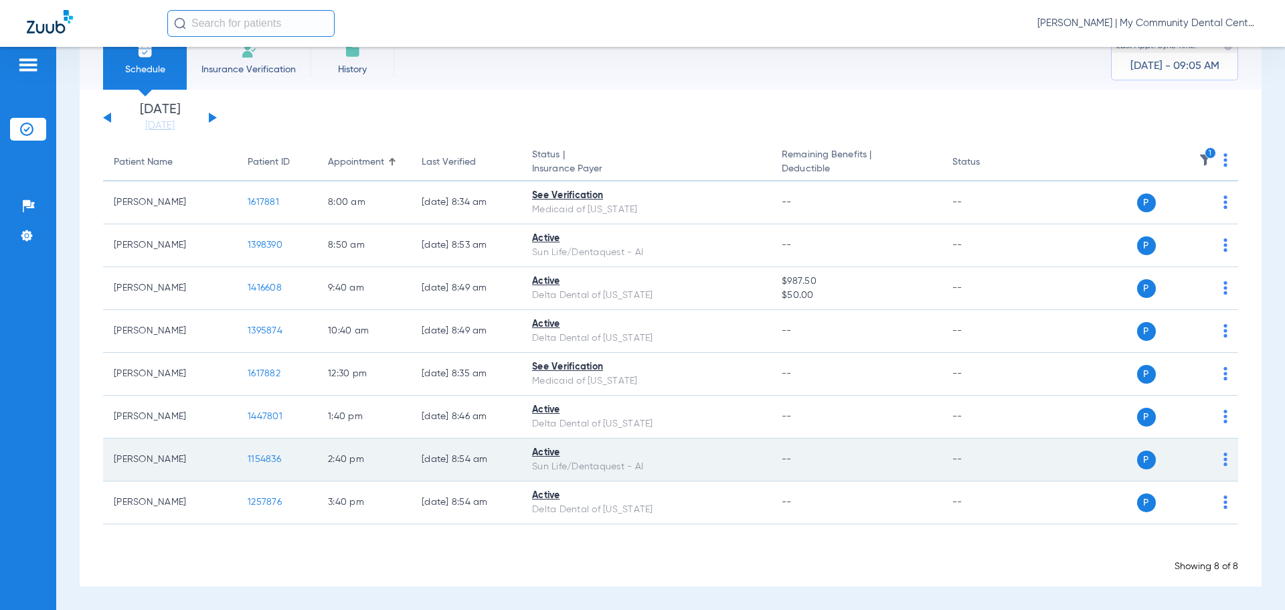
click at [264, 453] on td "1154836" at bounding box center [277, 459] width 80 height 43
click at [263, 454] on span "1154836" at bounding box center [264, 458] width 33 height 9
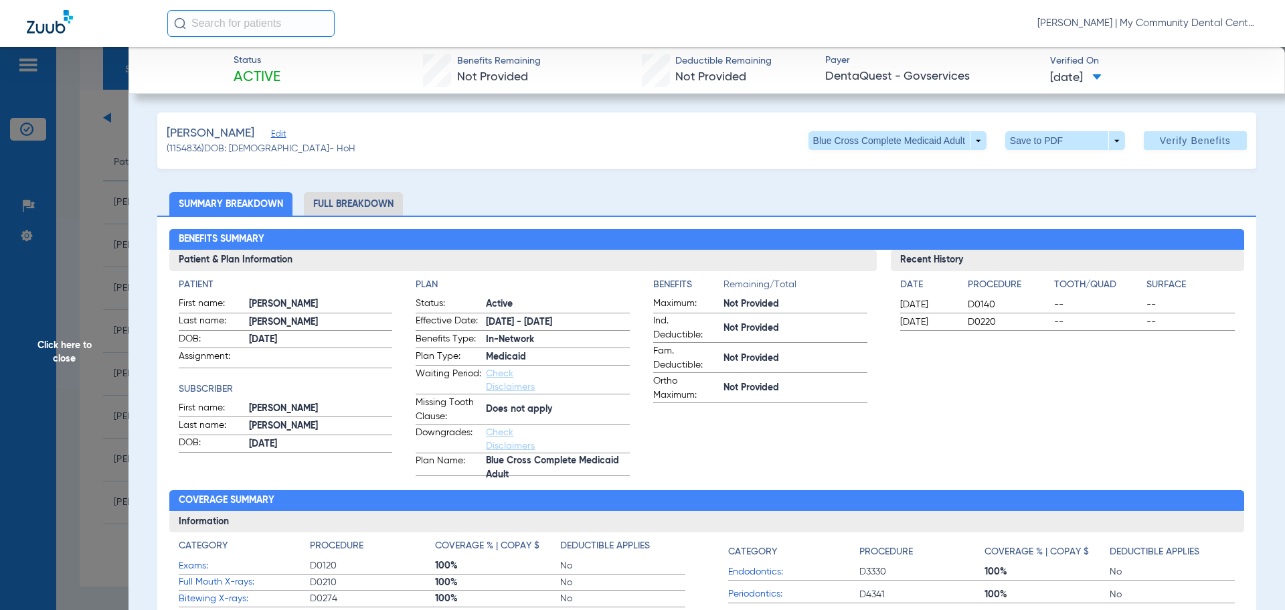
click at [122, 310] on span "Click here to close" at bounding box center [64, 352] width 129 height 610
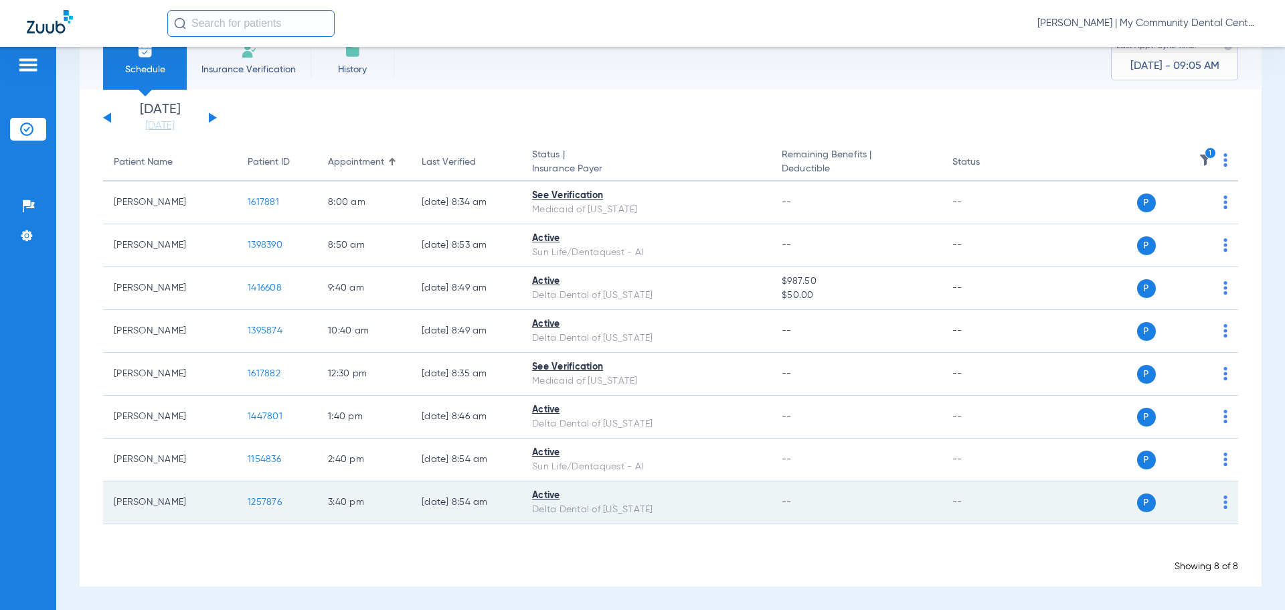
click at [247, 511] on td "1257876" at bounding box center [277, 502] width 80 height 43
click at [263, 497] on span "1257876" at bounding box center [265, 501] width 34 height 9
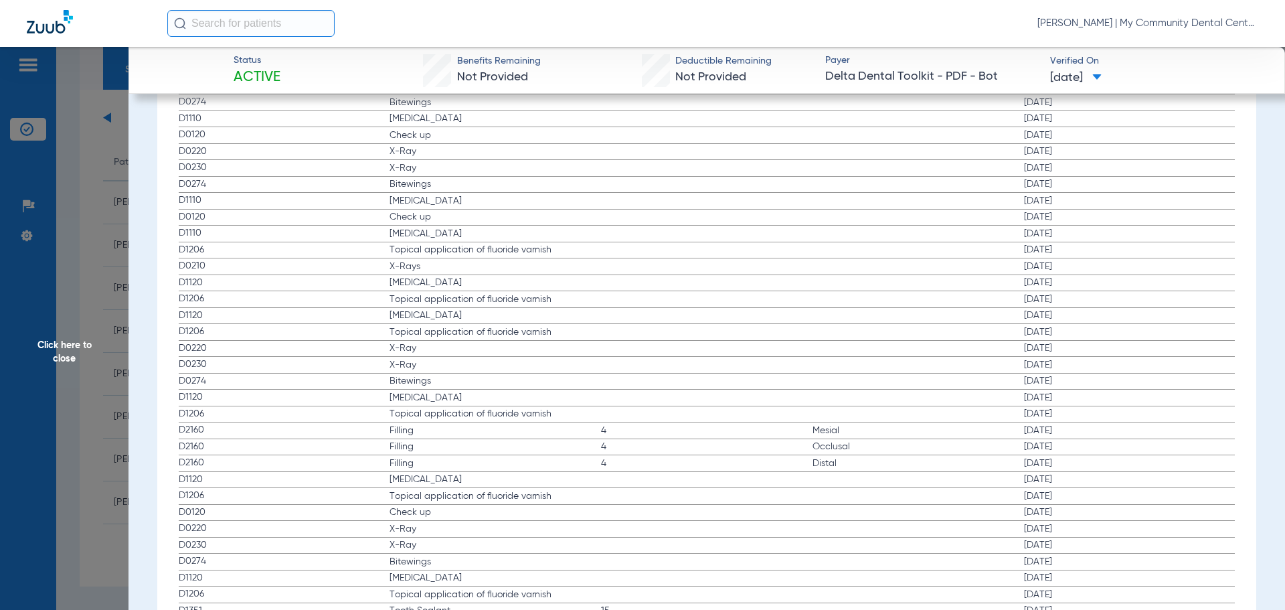
scroll to position [1406, 0]
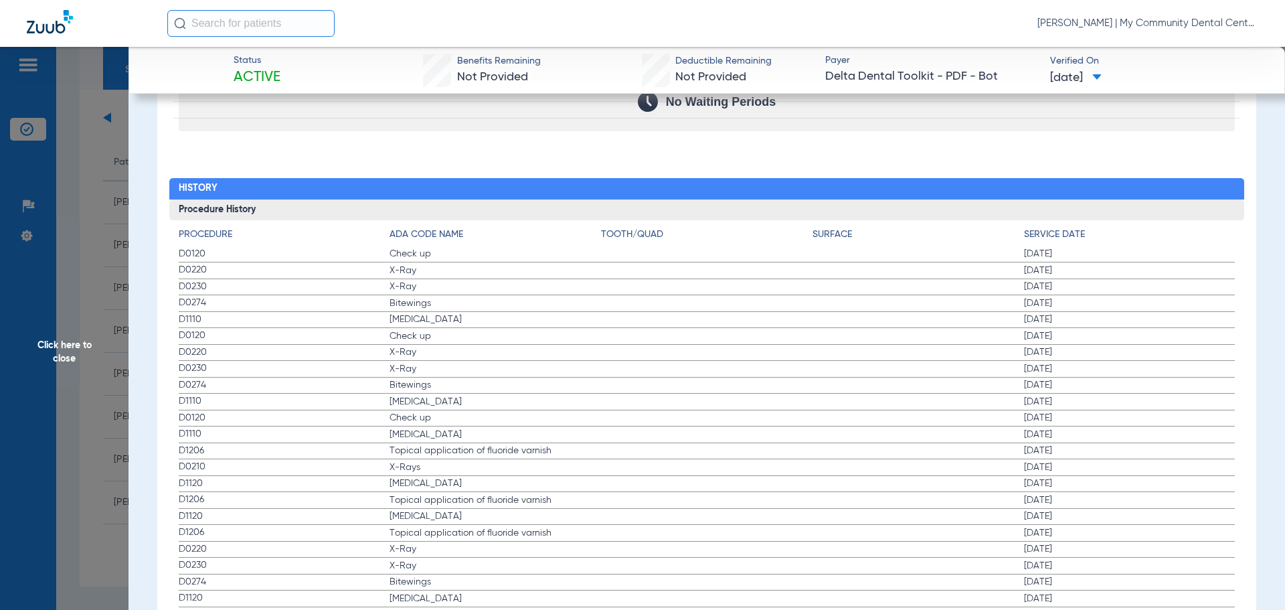
drag, startPoint x: 189, startPoint y: 253, endPoint x: 418, endPoint y: 299, distance: 233.4
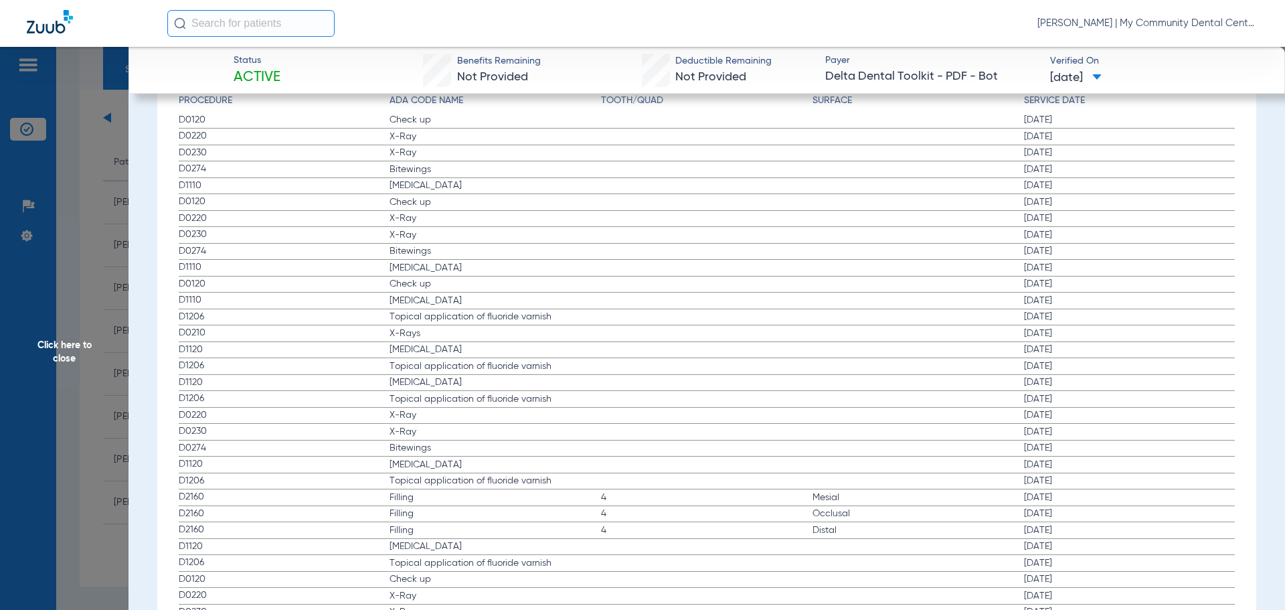
drag, startPoint x: 393, startPoint y: 336, endPoint x: 527, endPoint y: 333, distance: 133.9
click at [527, 333] on span "X-Rays" at bounding box center [495, 333] width 211 height 13
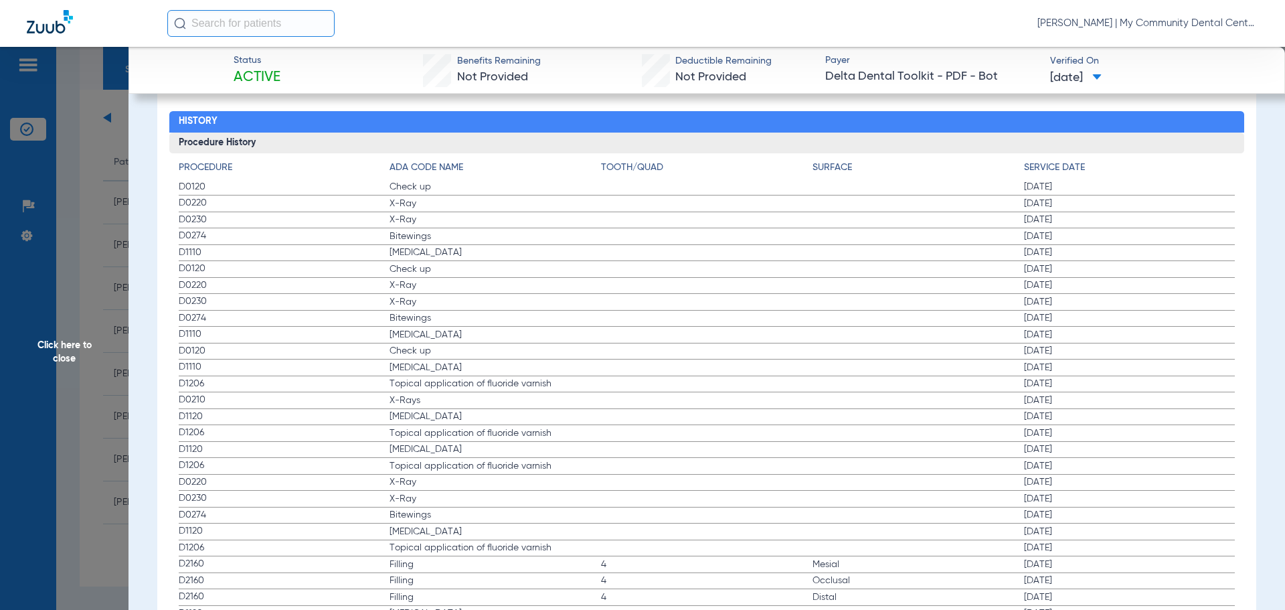
click at [113, 276] on span "Click here to close" at bounding box center [64, 352] width 129 height 610
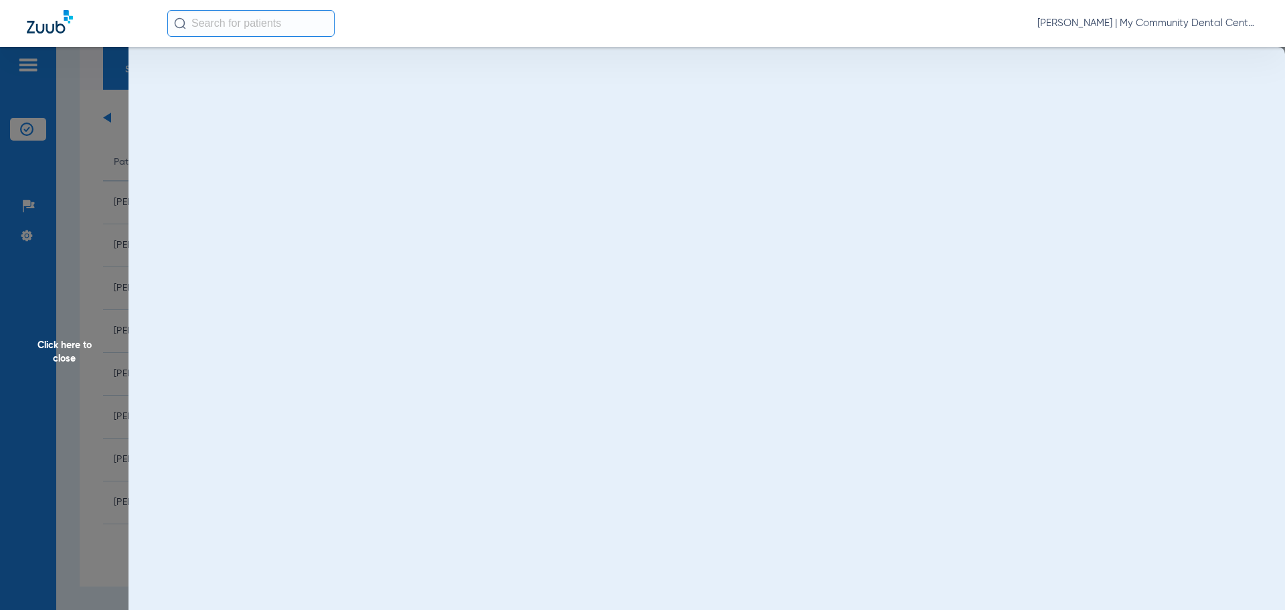
scroll to position [0, 0]
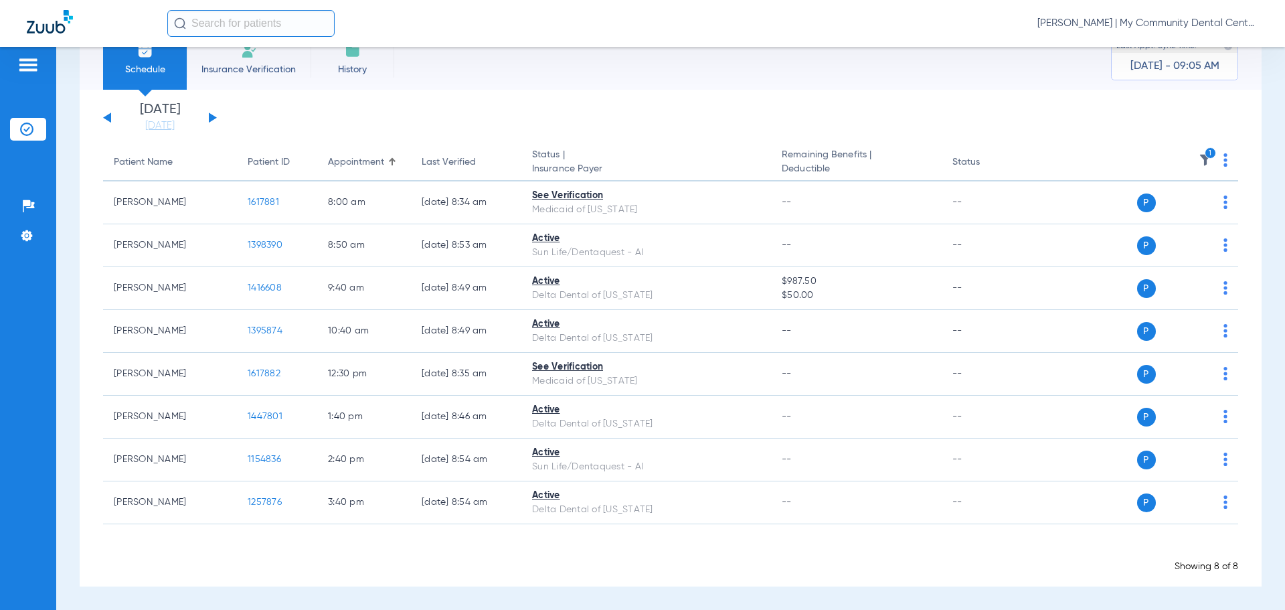
click at [1189, 159] on th "1" at bounding box center [1135, 162] width 207 height 37
click at [1199, 159] on img at bounding box center [1205, 159] width 13 height 13
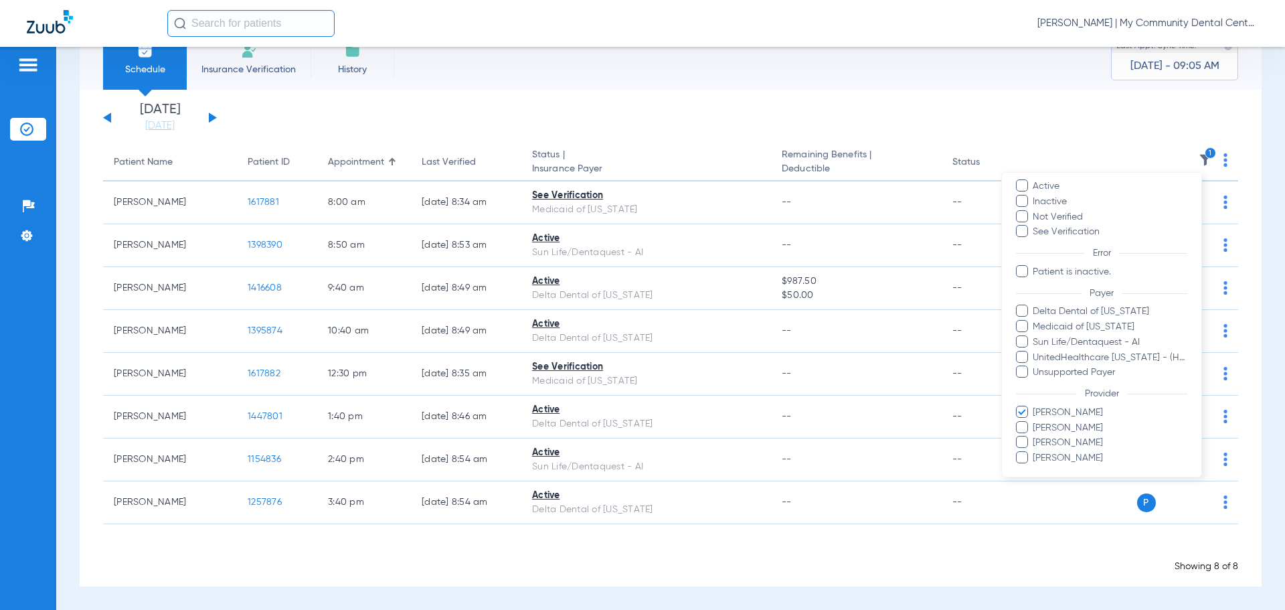
scroll to position [92, 0]
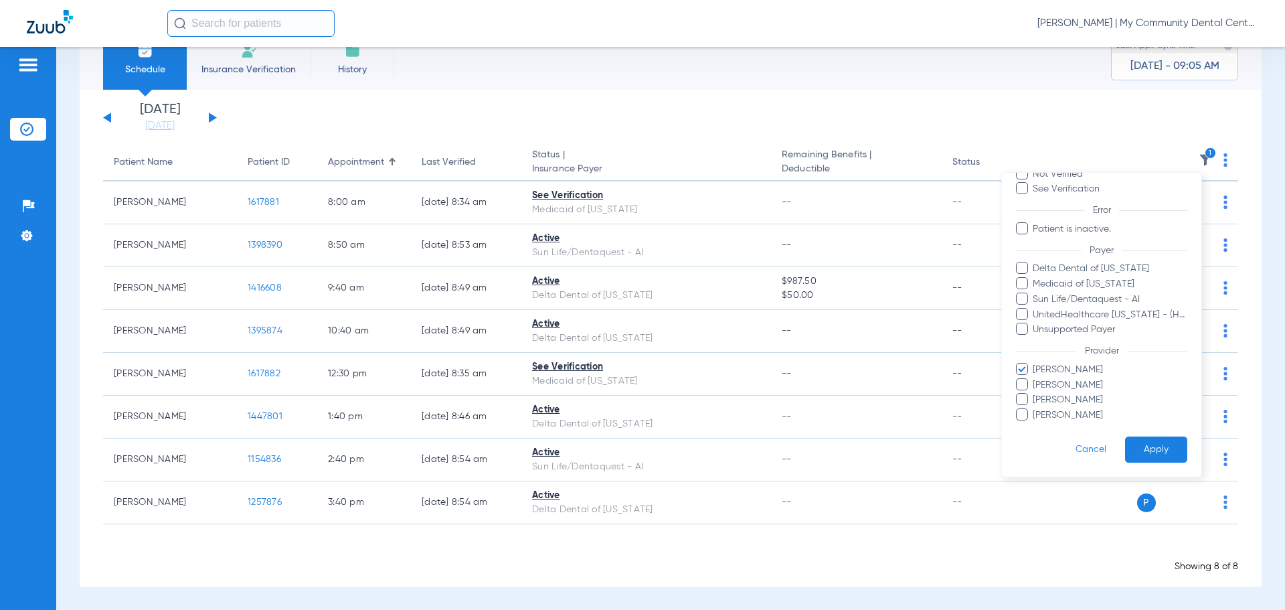
click at [1069, 364] on span "Kristen Reetz" at bounding box center [1109, 370] width 155 height 14
click at [1035, 379] on input "Kristen Reetz" at bounding box center [1035, 379] width 0 height 0
click at [1071, 379] on span "Kylie Keeley" at bounding box center [1109, 385] width 155 height 14
click at [1035, 394] on input "Kylie Keeley" at bounding box center [1035, 394] width 0 height 0
click at [1136, 437] on button "Apply" at bounding box center [1156, 449] width 62 height 26
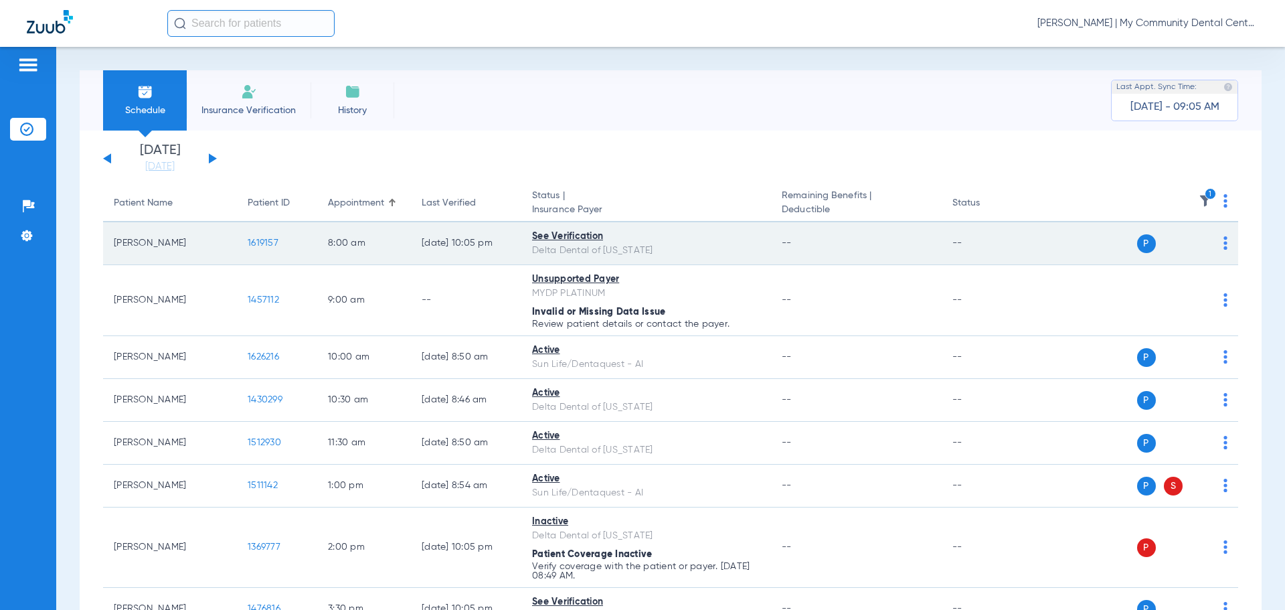
click at [253, 241] on span "1619157" at bounding box center [263, 242] width 31 height 9
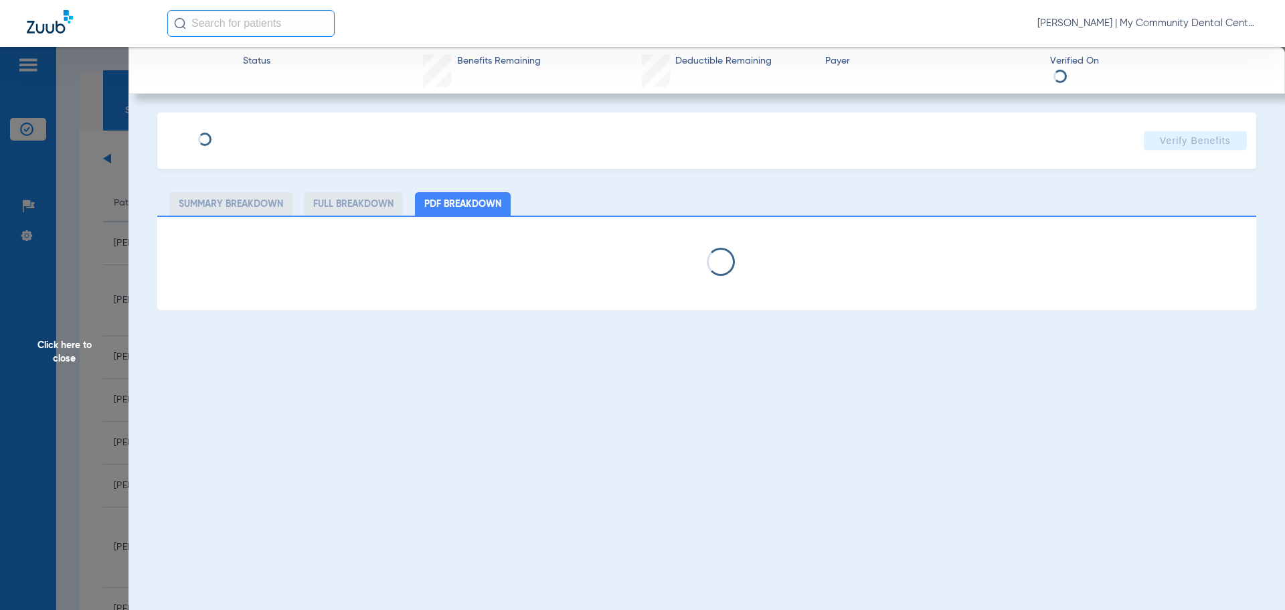
select select "page-width"
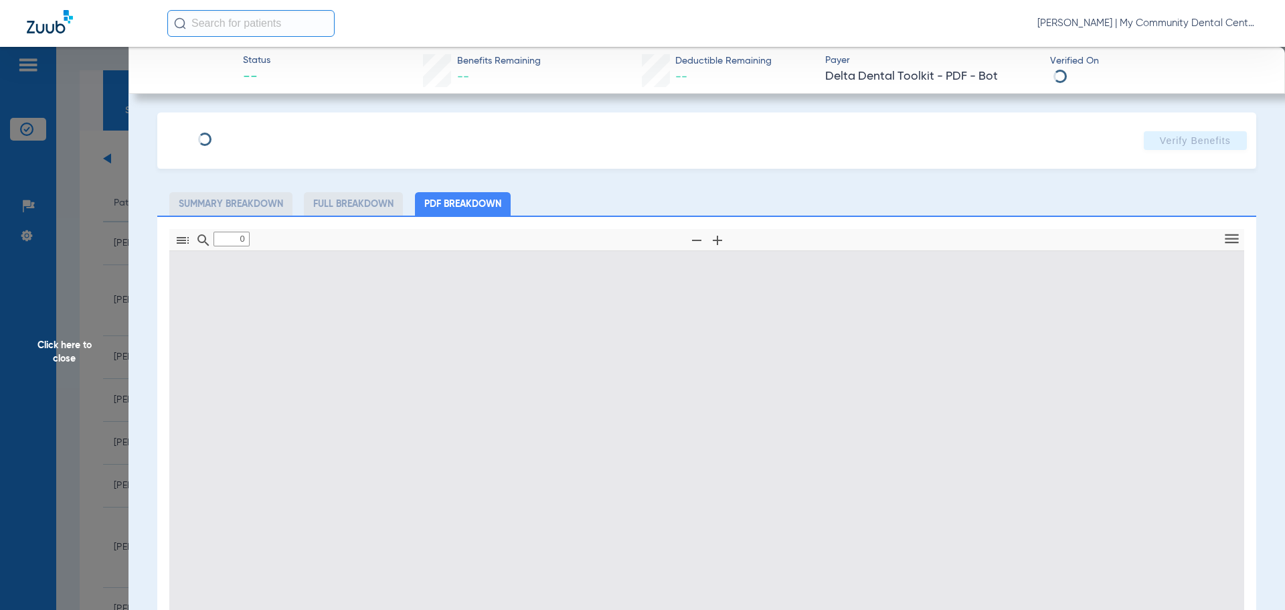
type input "1"
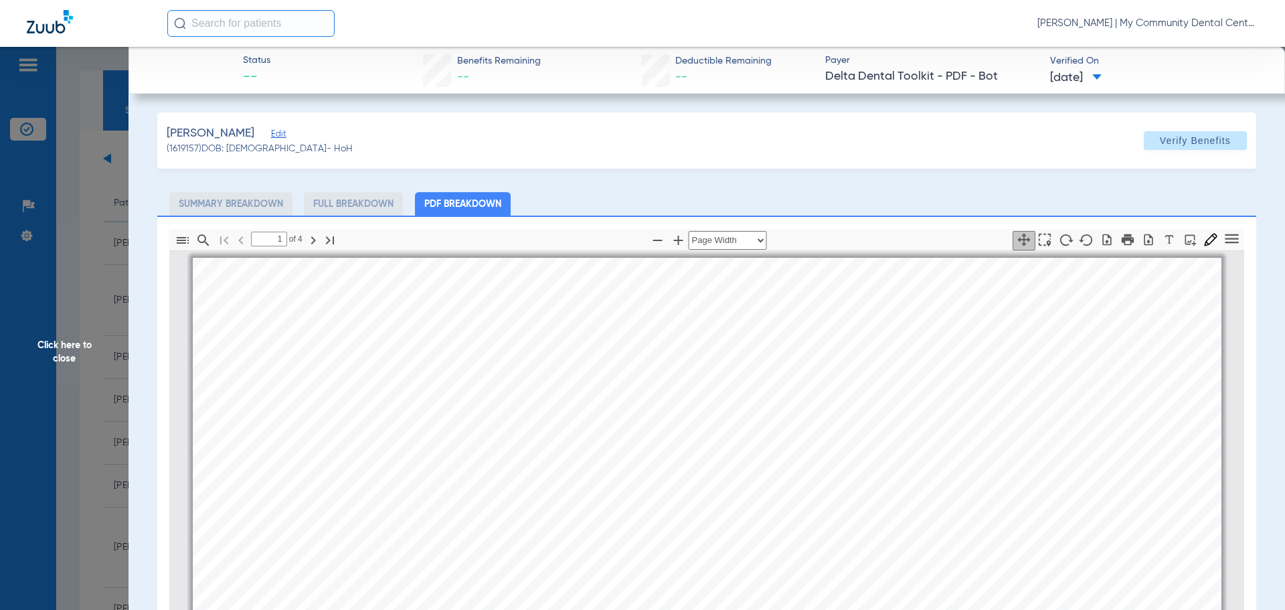
scroll to position [134, 0]
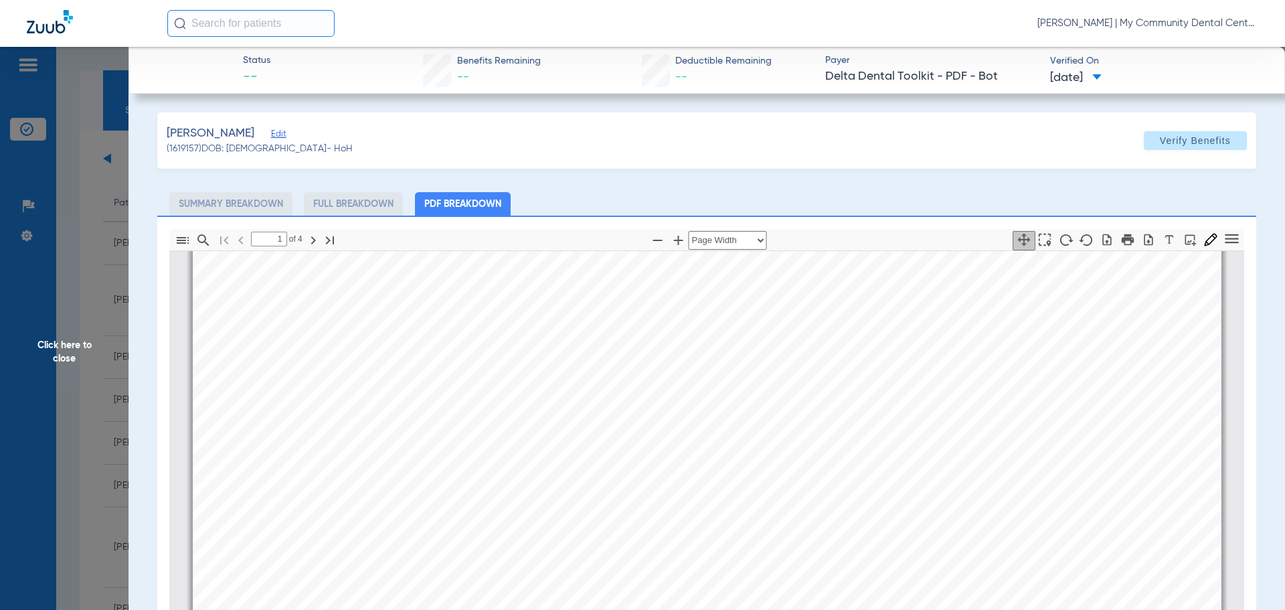
drag, startPoint x: 86, startPoint y: 413, endPoint x: 103, endPoint y: 443, distance: 34.8
click at [86, 413] on span "Click here to close" at bounding box center [64, 352] width 129 height 610
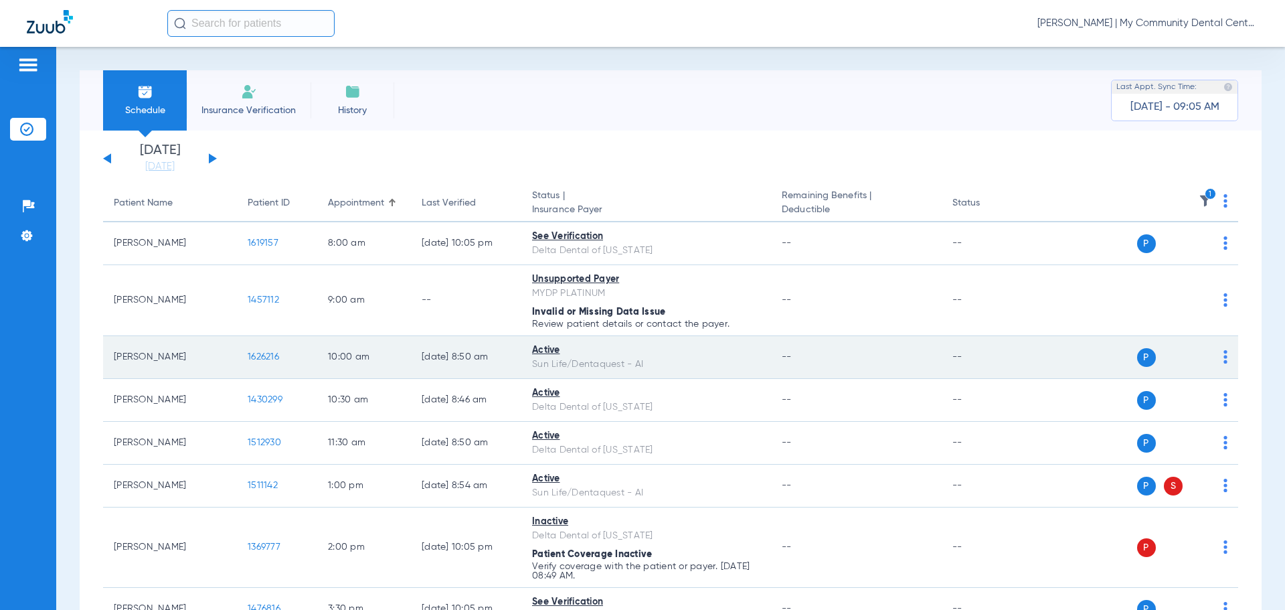
click at [257, 352] on span "1626216" at bounding box center [263, 356] width 31 height 9
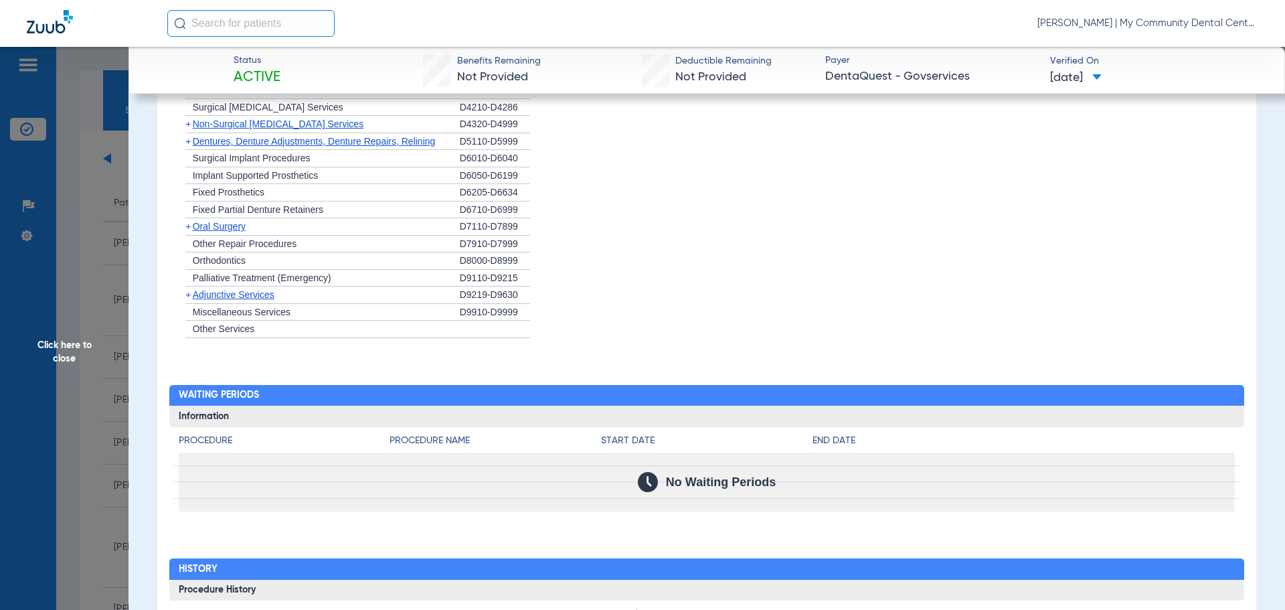
scroll to position [1179, 0]
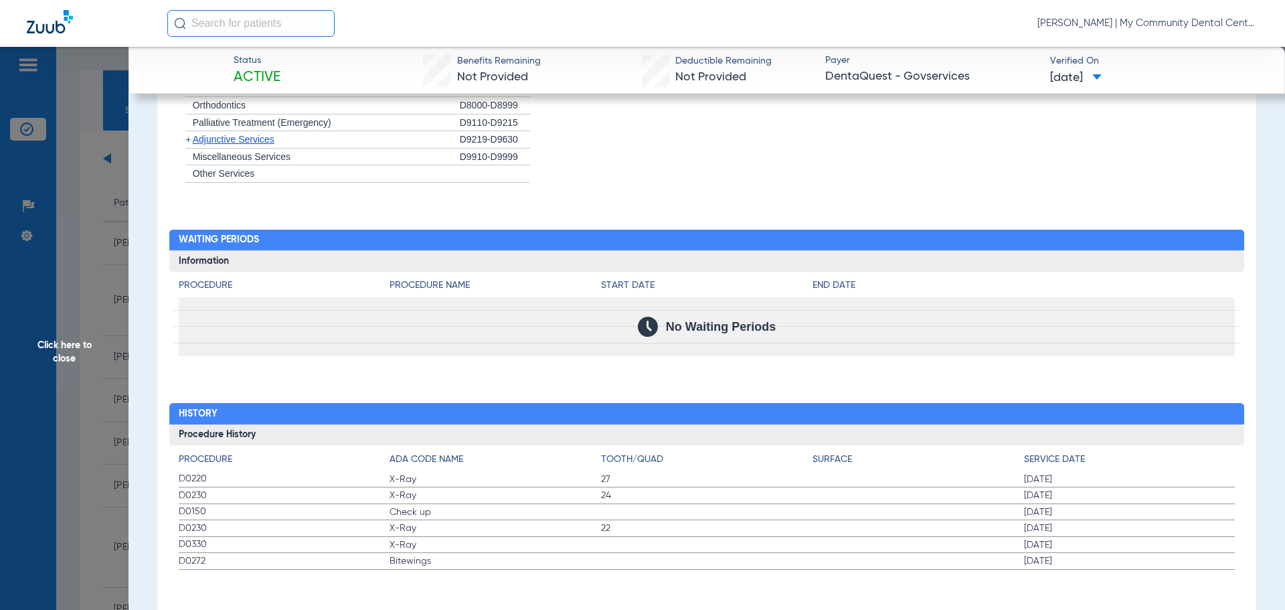
click at [78, 198] on span "Click here to close" at bounding box center [64, 352] width 129 height 610
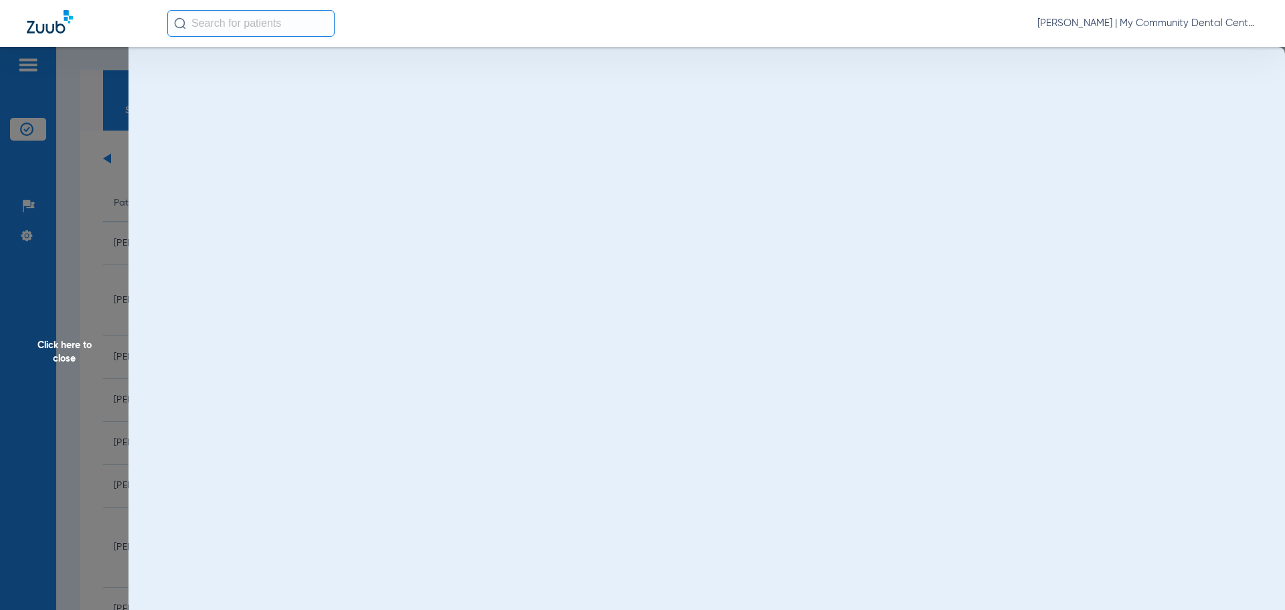
scroll to position [0, 0]
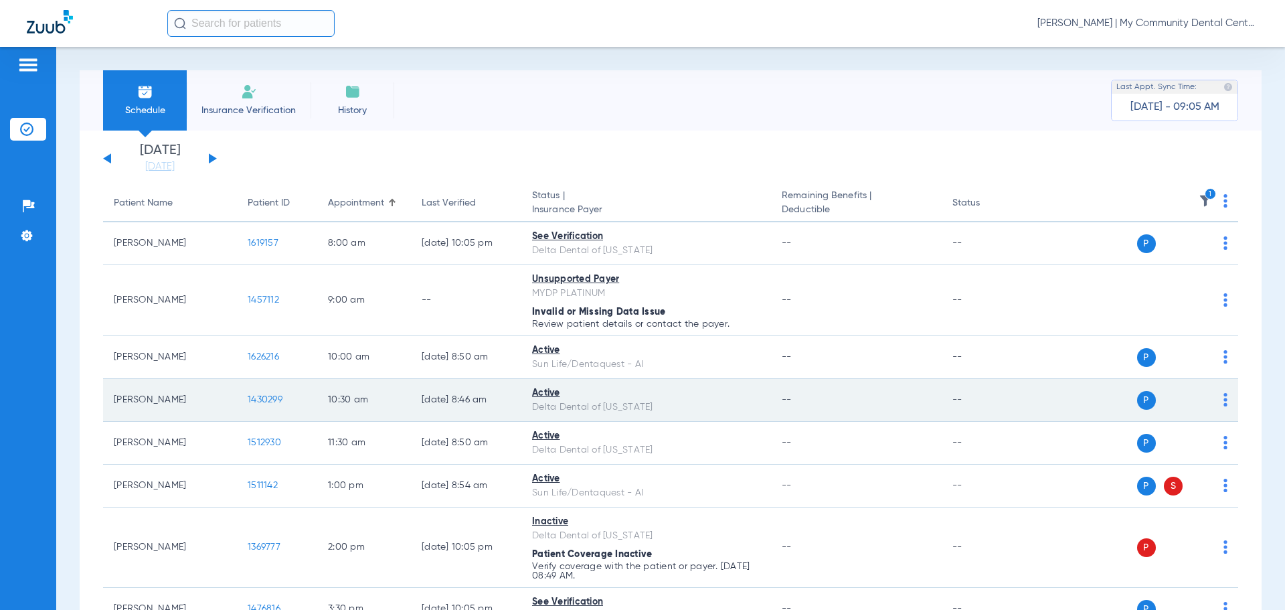
click at [268, 399] on span "1430299" at bounding box center [265, 399] width 35 height 9
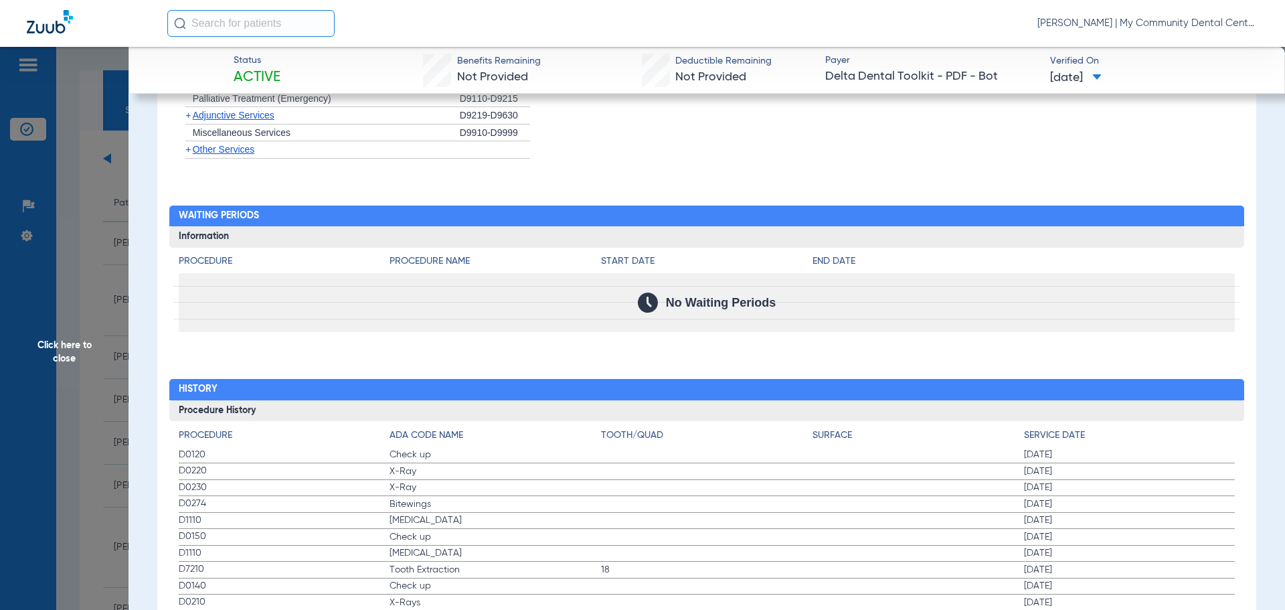
scroll to position [1250, 0]
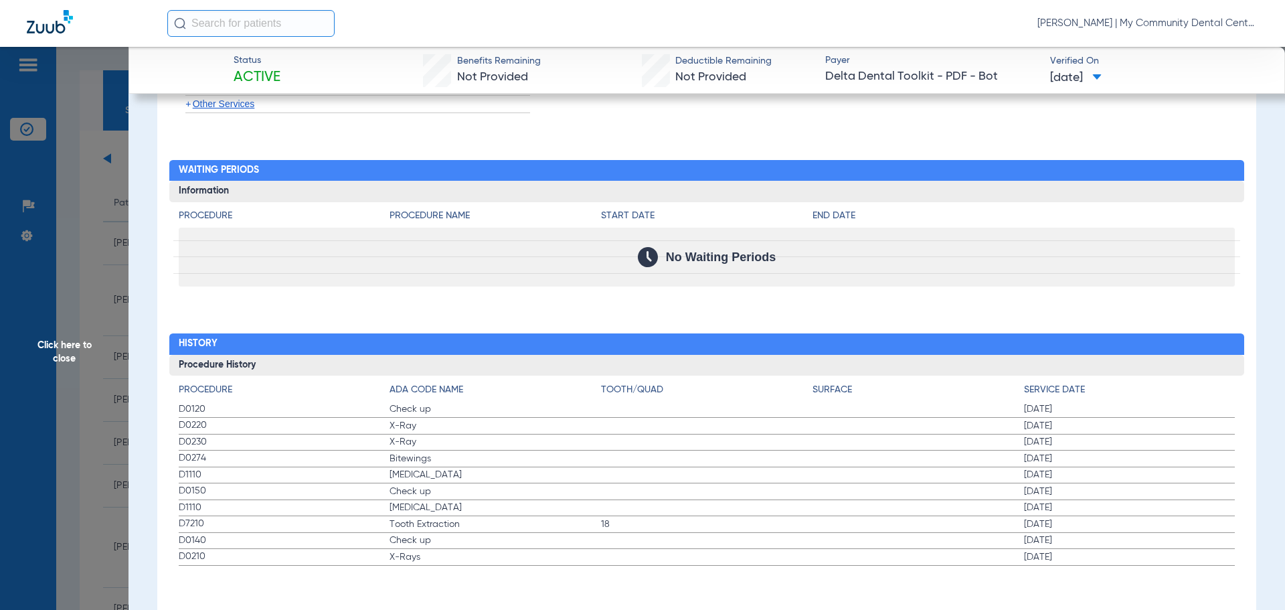
drag, startPoint x: 187, startPoint y: 406, endPoint x: 582, endPoint y: 614, distance: 447.0
click at [582, 609] on html "Tiara Willis - Harrison | My Community Dental Centers Patients Insurance Verifi…" at bounding box center [642, 305] width 1285 height 610
click at [664, 527] on span "18" at bounding box center [706, 523] width 211 height 13
click at [111, 258] on span "Click here to close" at bounding box center [64, 352] width 129 height 610
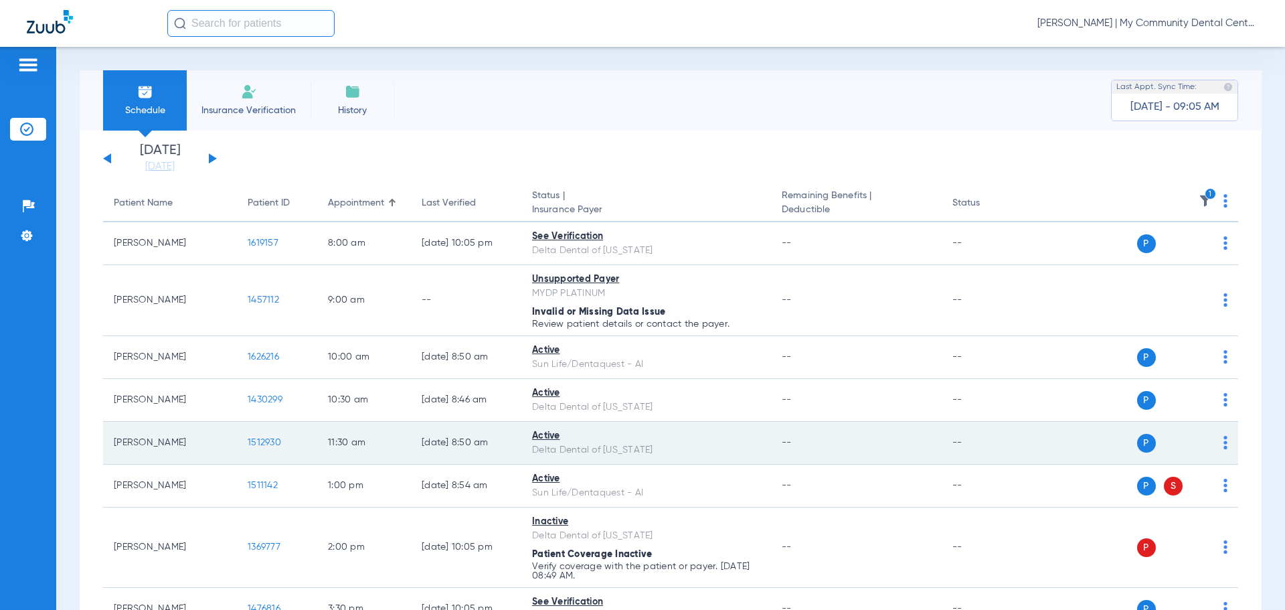
click at [271, 439] on span "1512930" at bounding box center [264, 442] width 33 height 9
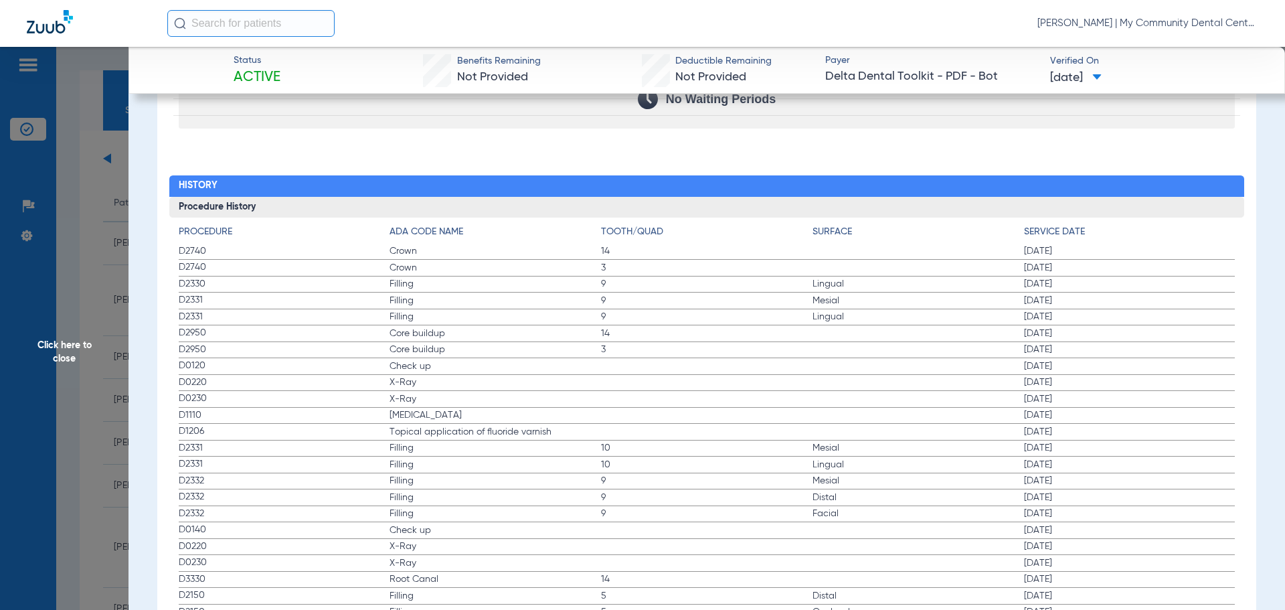
scroll to position [1406, 0]
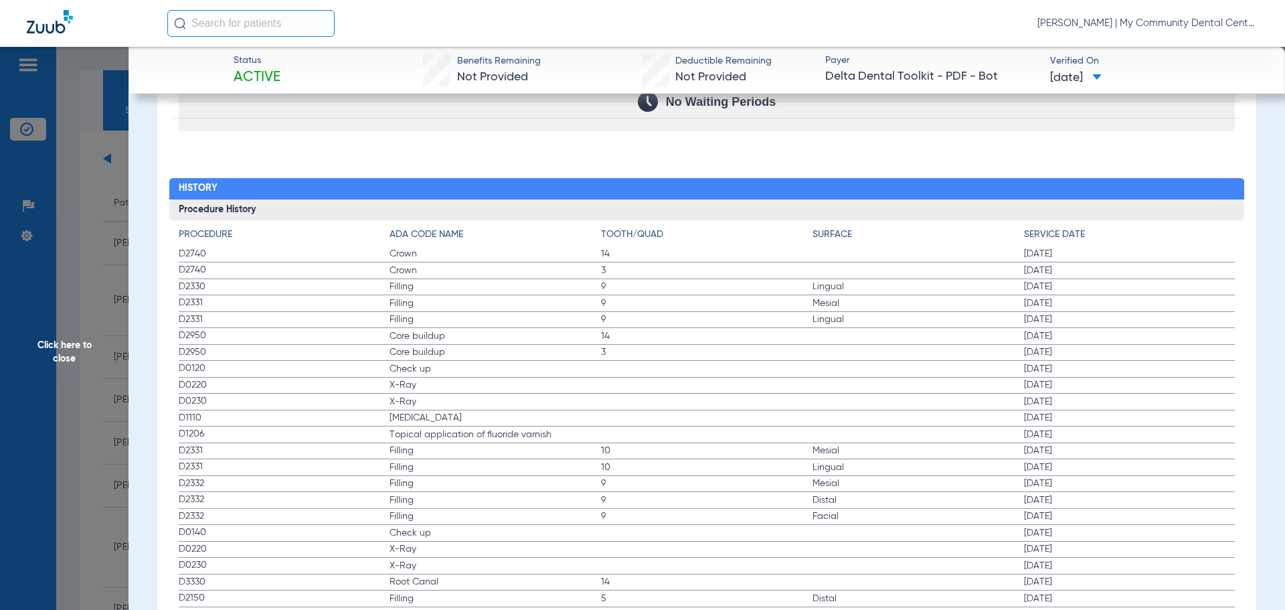
drag, startPoint x: 183, startPoint y: 361, endPoint x: 522, endPoint y: 430, distance: 345.6
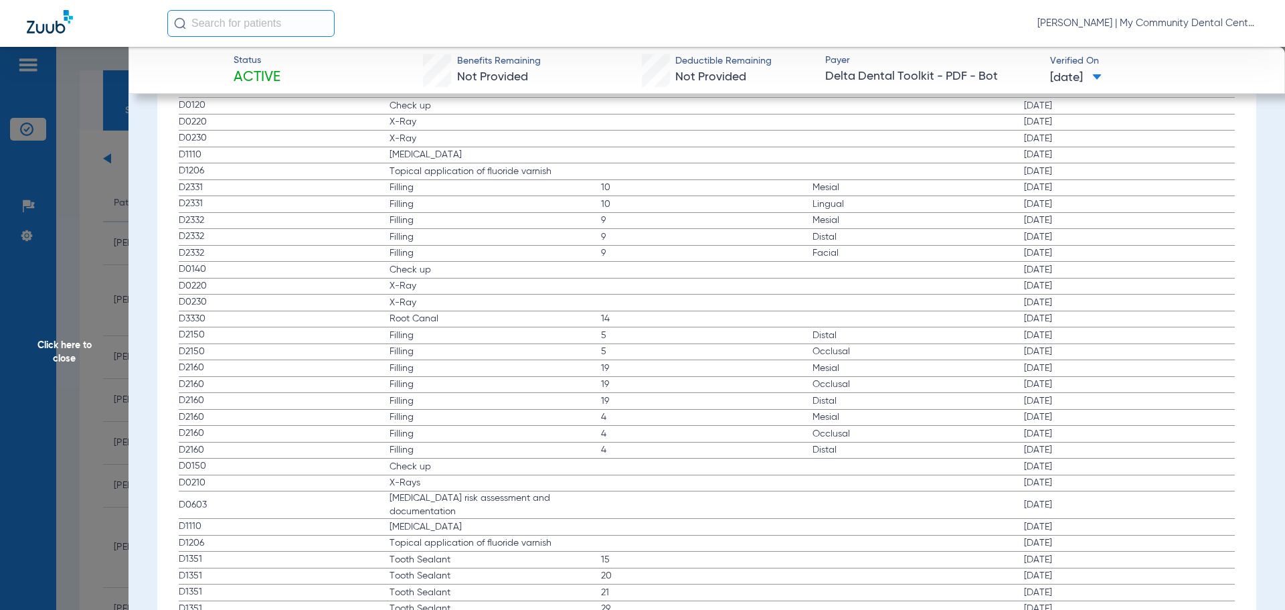
scroll to position [1673, 0]
drag, startPoint x: 189, startPoint y: 254, endPoint x: 466, endPoint y: 303, distance: 280.6
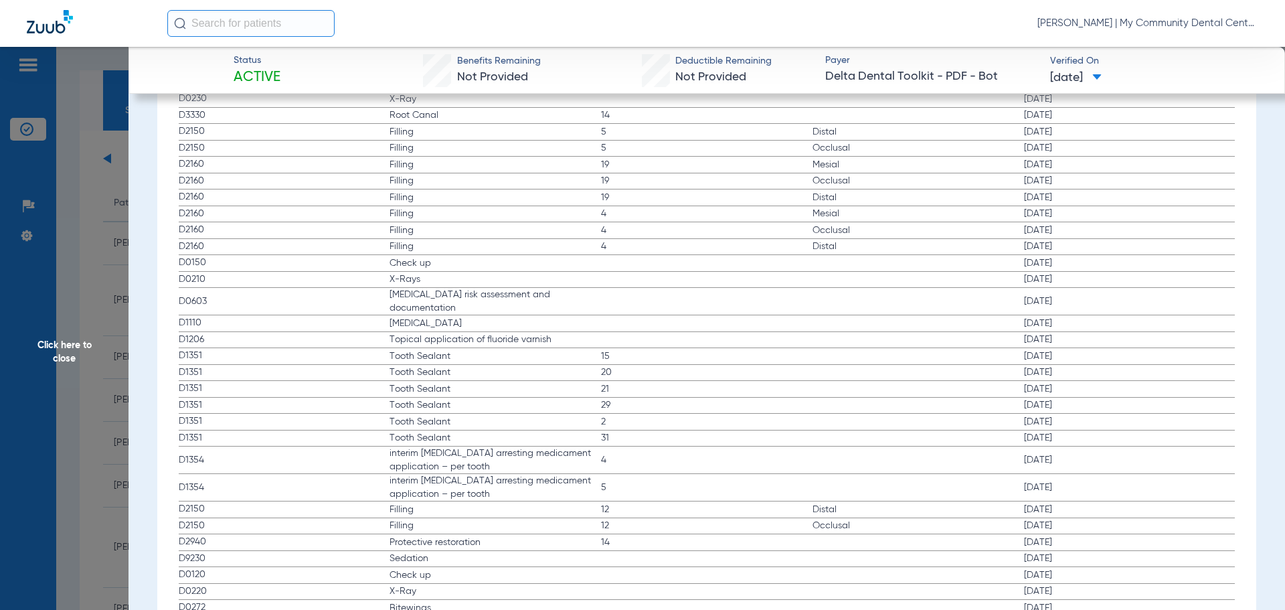
scroll to position [1874, 0]
drag, startPoint x: 181, startPoint y: 262, endPoint x: 621, endPoint y: 255, distance: 439.8
click at [621, 255] on label "D0150 Check up 12/05/2023" at bounding box center [707, 261] width 1057 height 17
click at [114, 284] on span "Click here to close" at bounding box center [64, 352] width 129 height 610
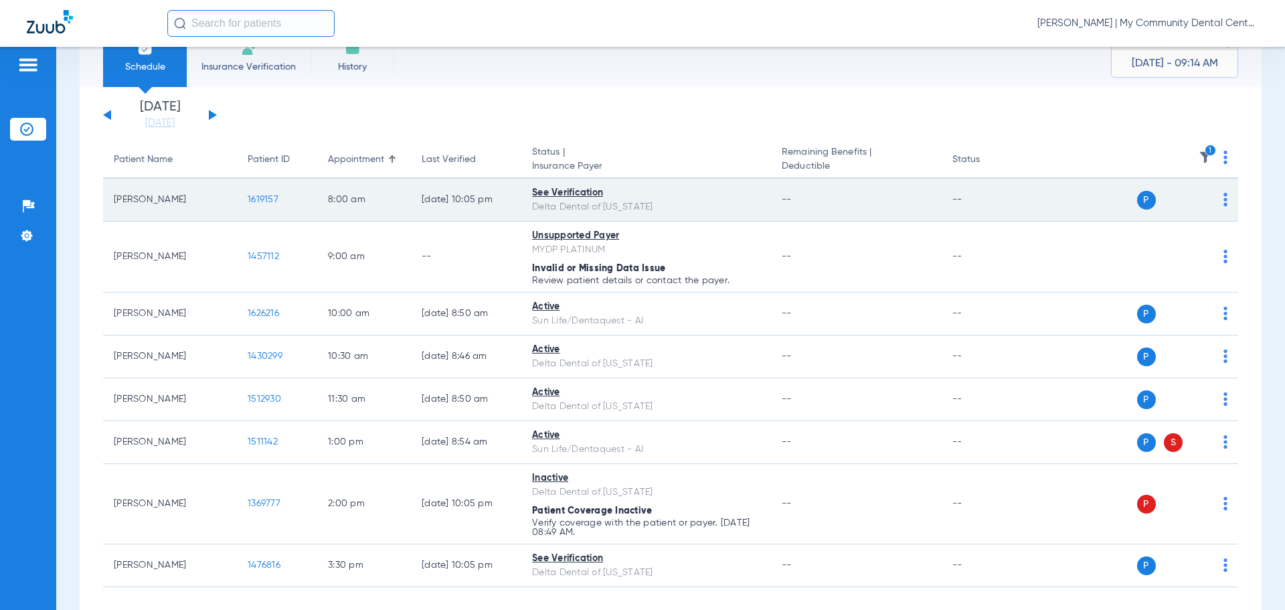
scroll to position [106, 0]
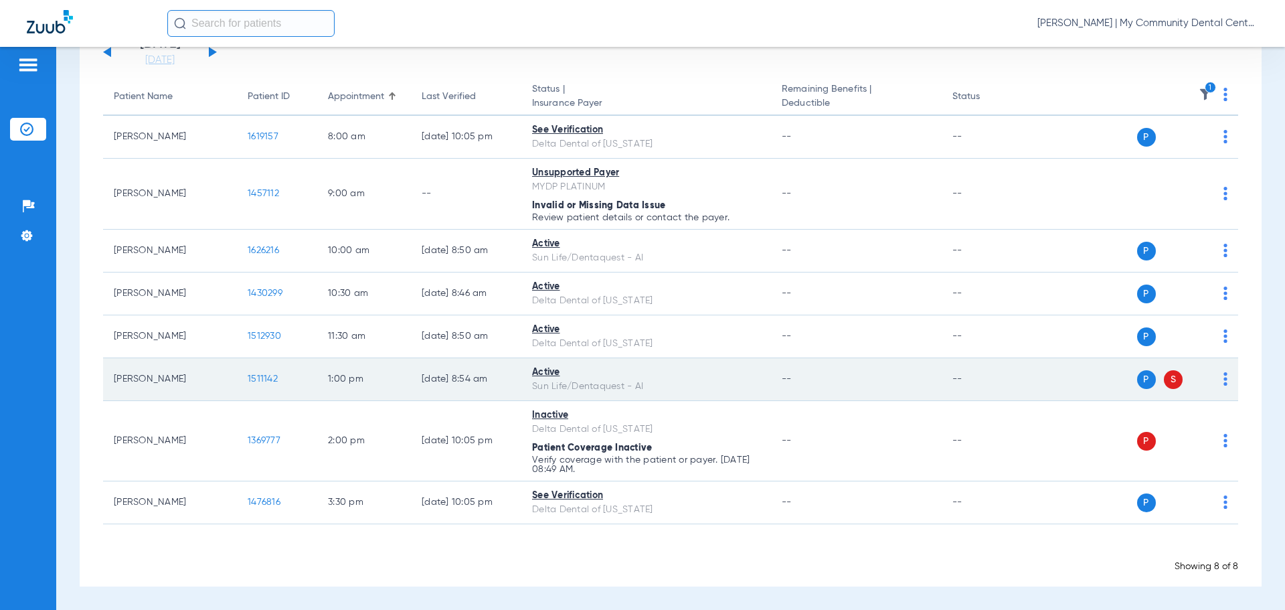
click at [261, 382] on span "1511142" at bounding box center [263, 378] width 30 height 9
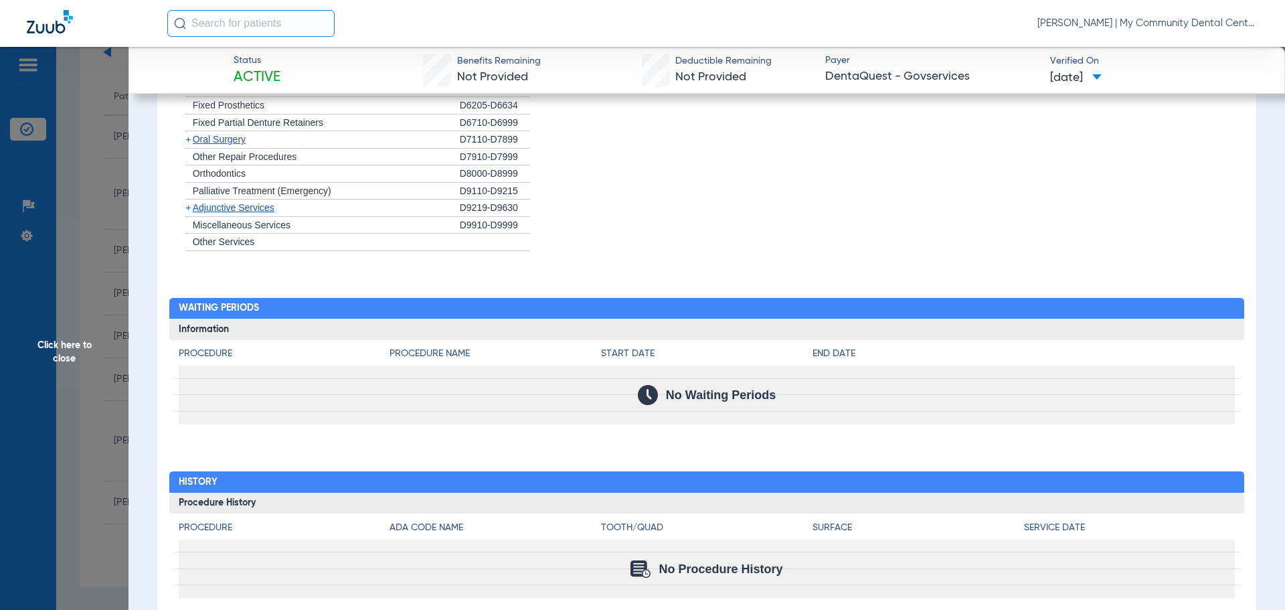
scroll to position [1140, 0]
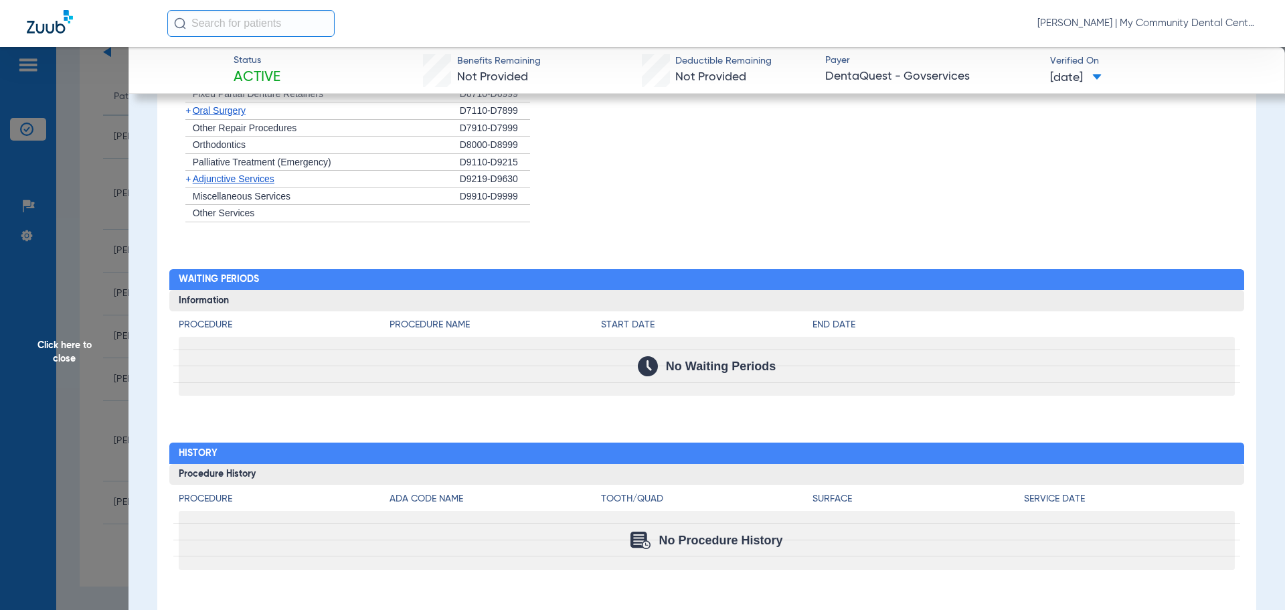
click at [77, 306] on span "Click here to close" at bounding box center [64, 352] width 129 height 610
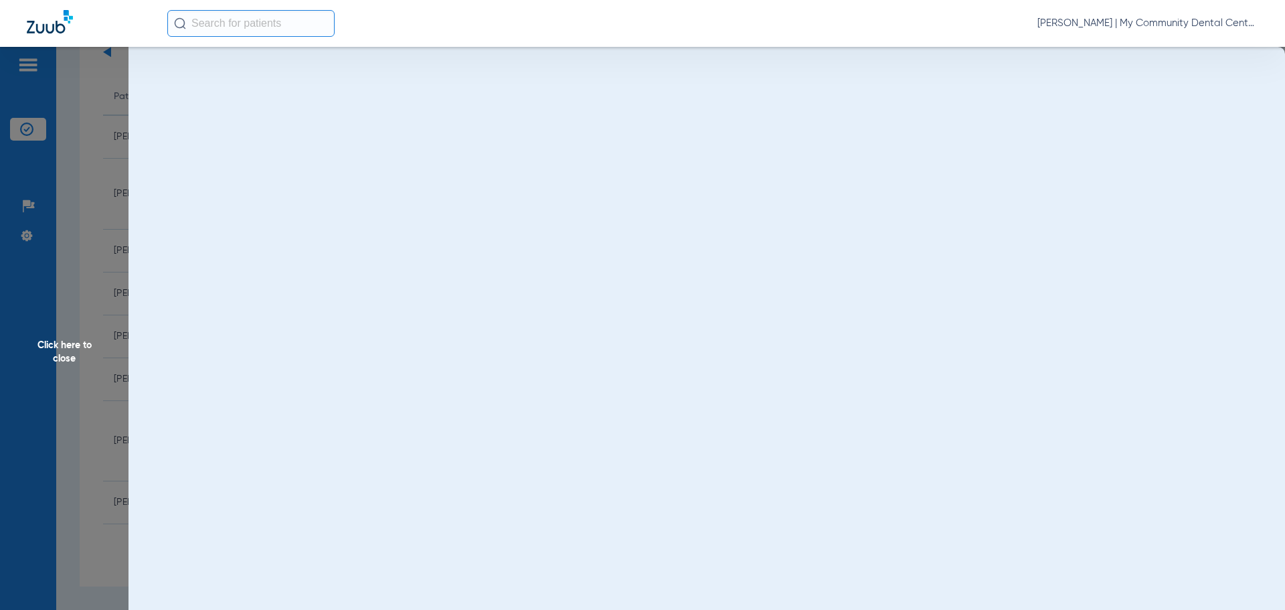
scroll to position [0, 0]
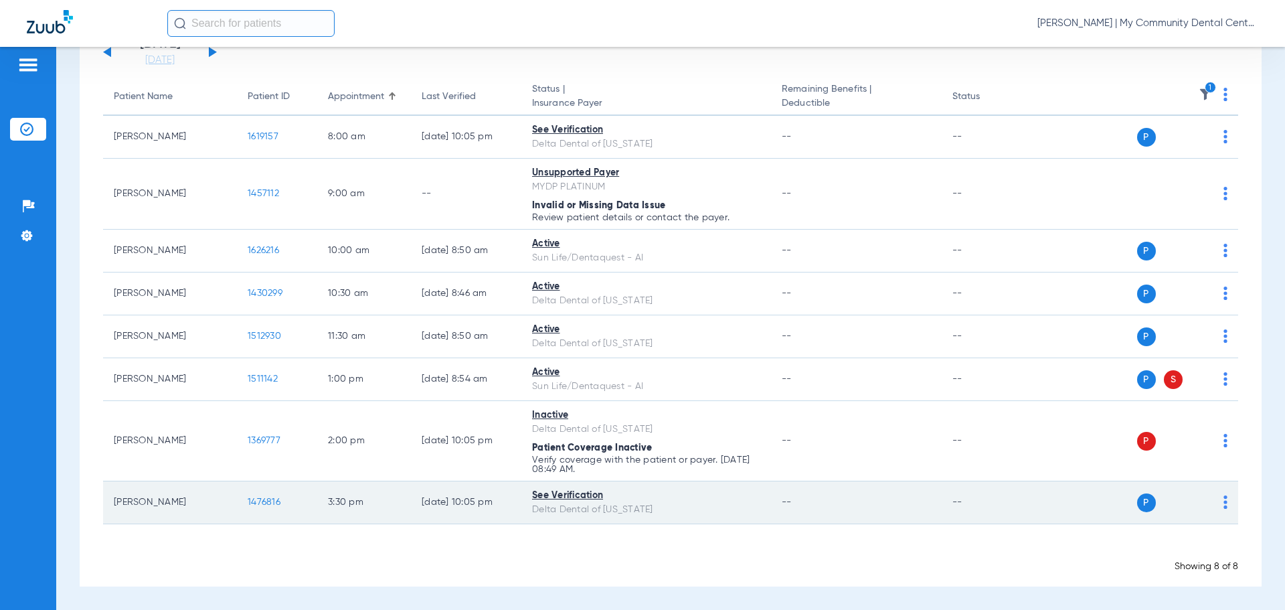
click at [266, 504] on span "1476816" at bounding box center [264, 501] width 33 height 9
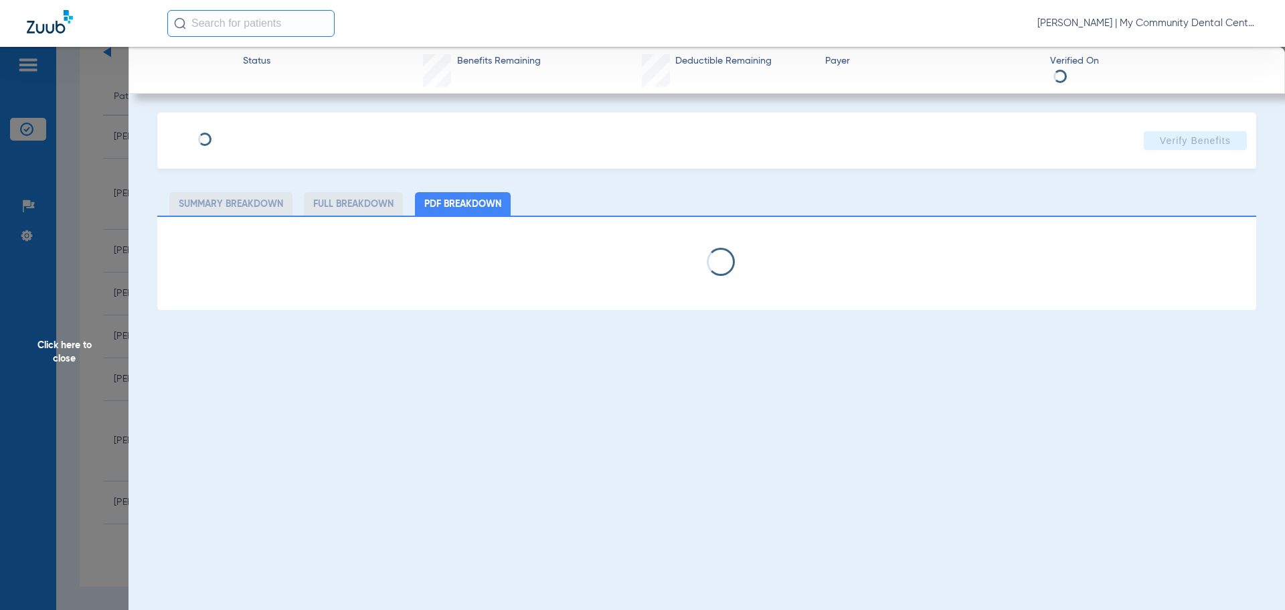
select select "page-width"
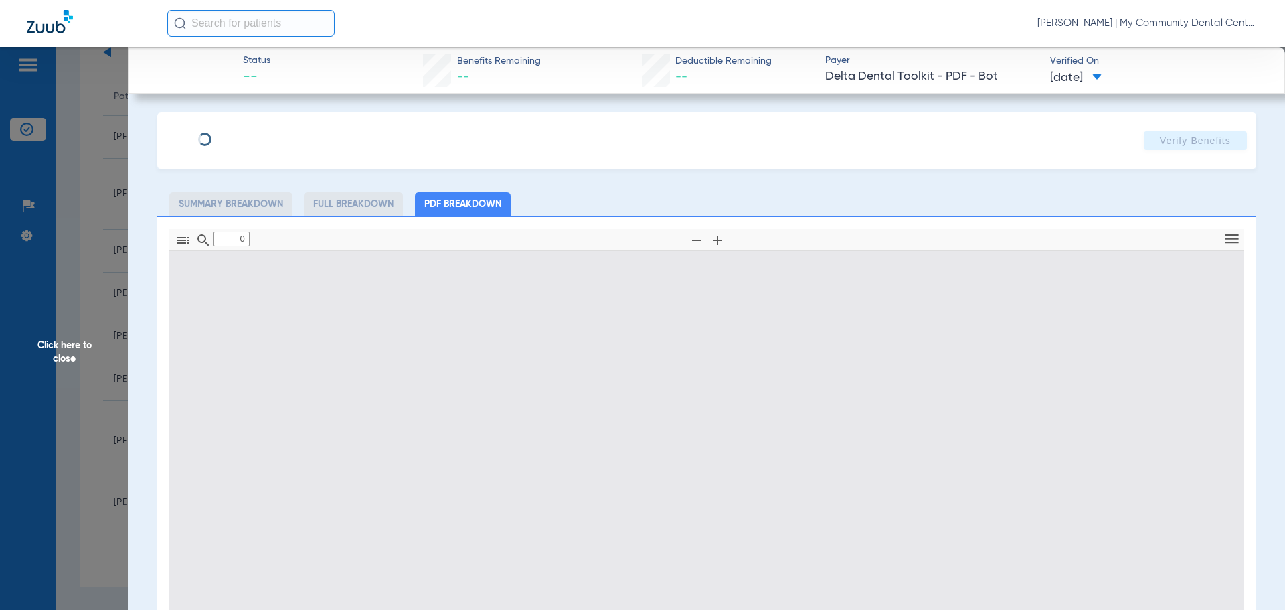
type input "1"
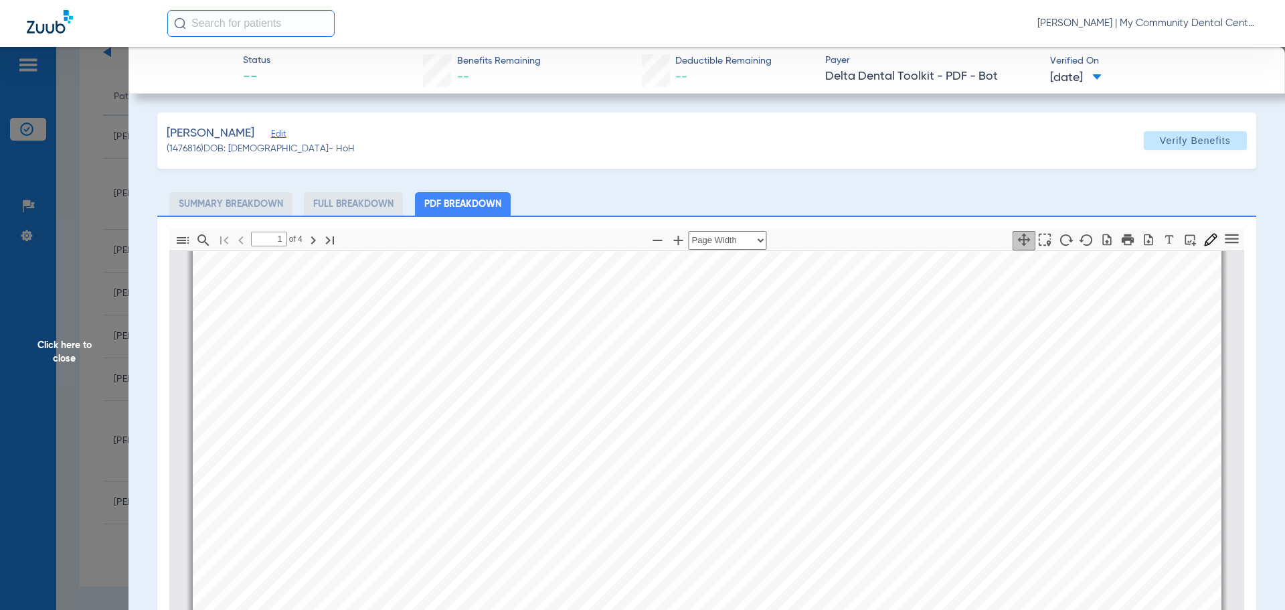
scroll to position [341, 0]
click at [124, 316] on span "Click here to close" at bounding box center [64, 352] width 129 height 610
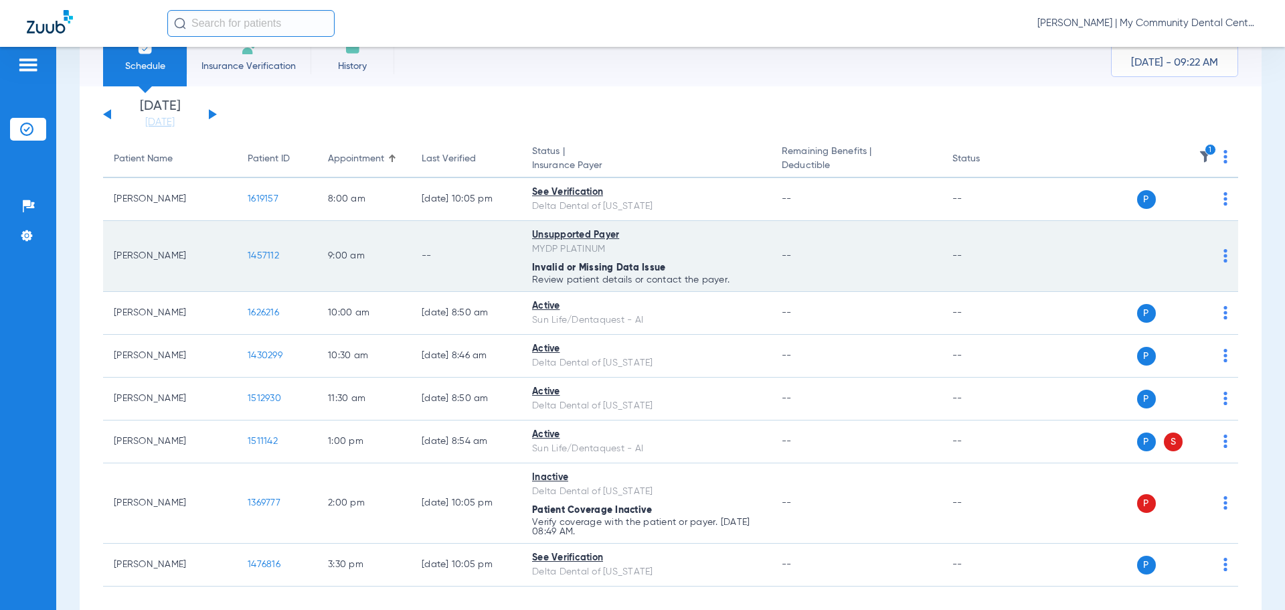
scroll to position [0, 0]
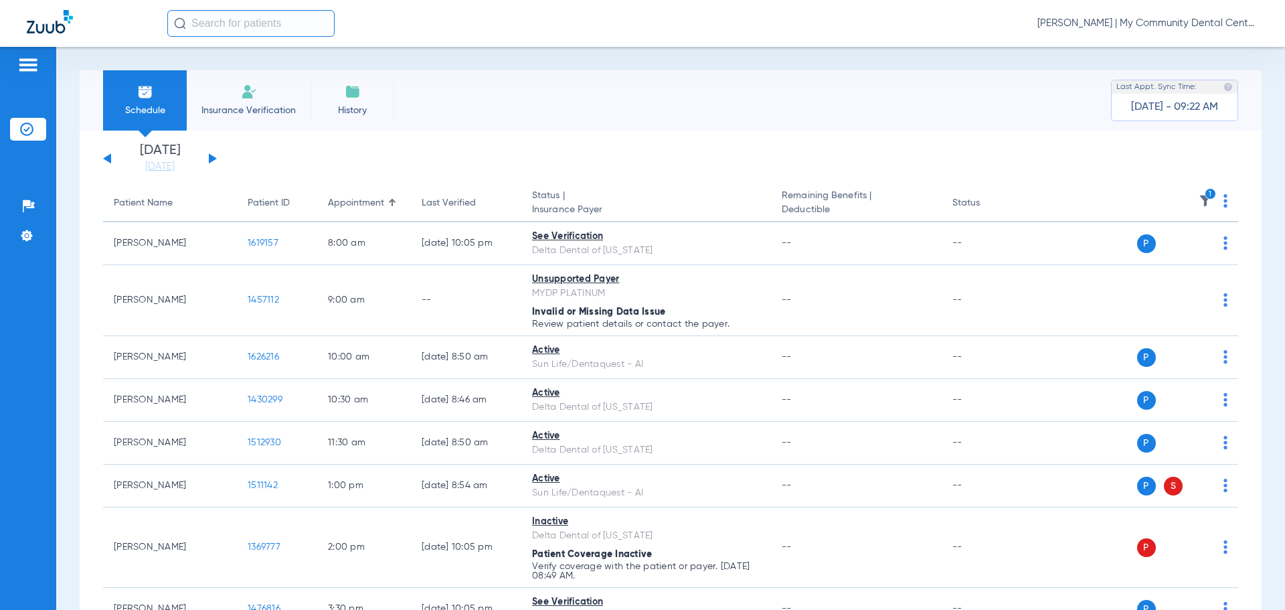
click at [1199, 203] on img at bounding box center [1205, 200] width 13 height 13
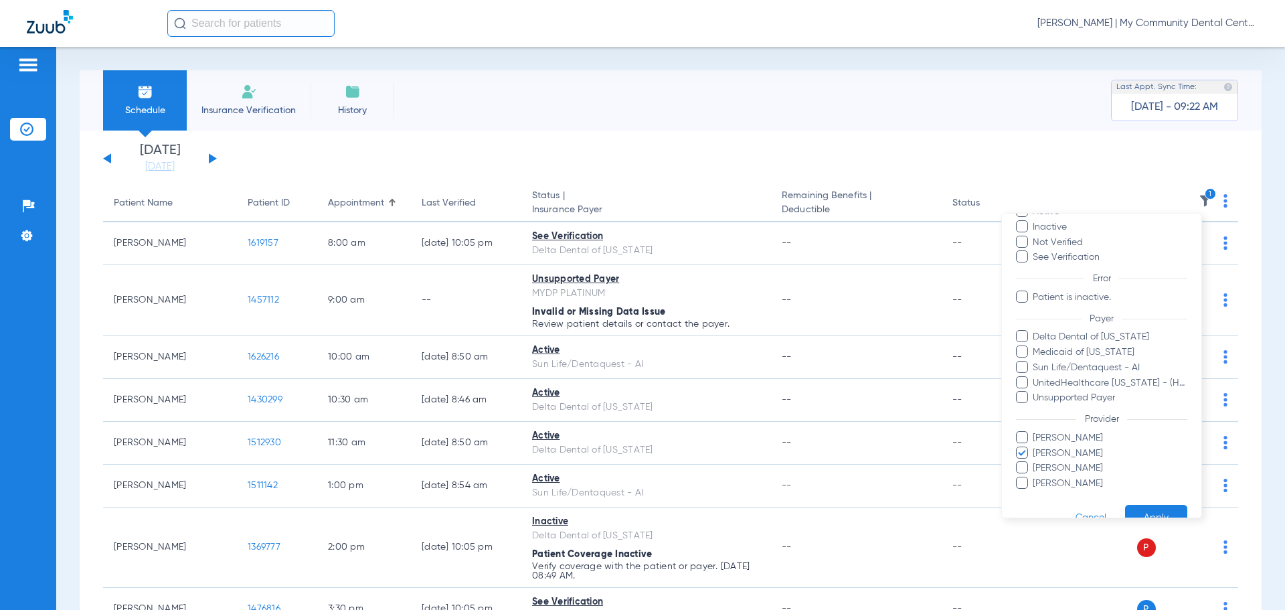
scroll to position [92, 0]
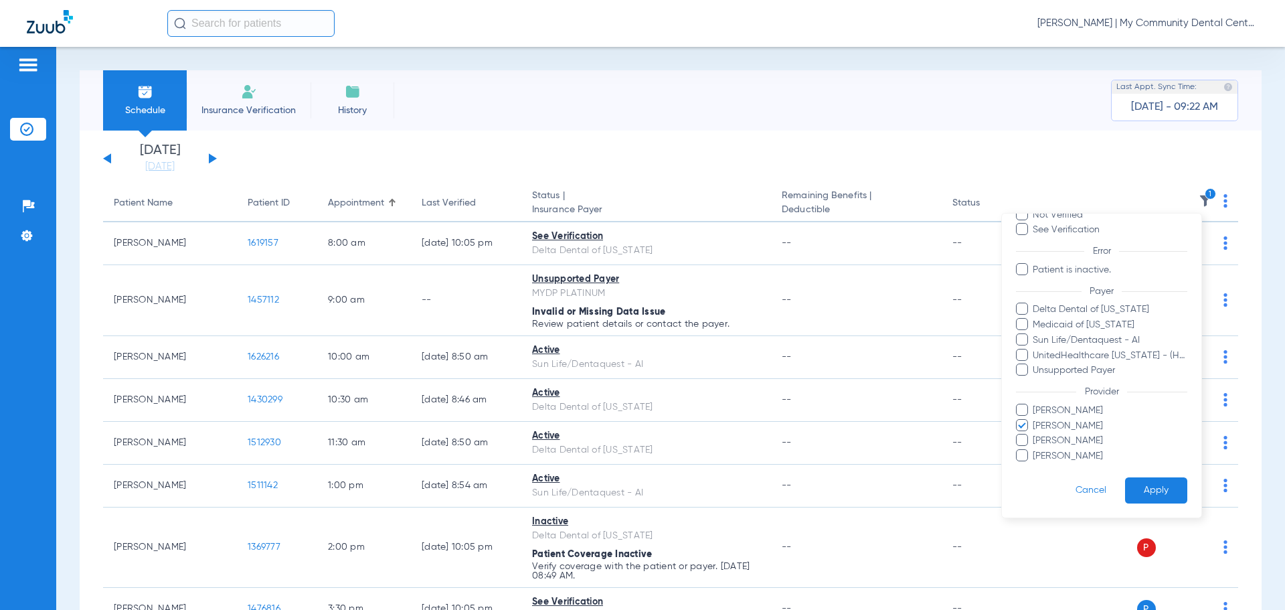
click at [1070, 427] on span "Kylie Keeley" at bounding box center [1109, 426] width 155 height 14
click at [1035, 435] on input "Kylie Keeley" at bounding box center [1035, 435] width 0 height 0
click at [1077, 434] on span "Michael O'Brien" at bounding box center [1109, 441] width 155 height 14
click at [1035, 450] on input "Michael O'Brien" at bounding box center [1035, 450] width 0 height 0
click at [1135, 481] on button "Apply" at bounding box center [1156, 490] width 62 height 26
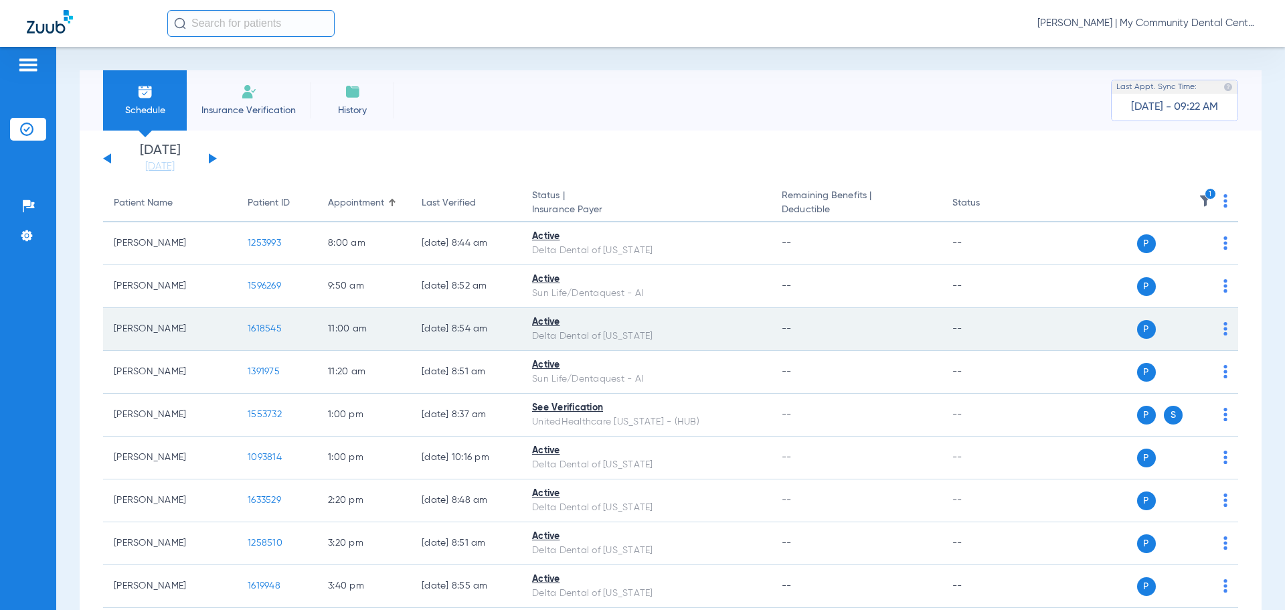
scroll to position [84, 0]
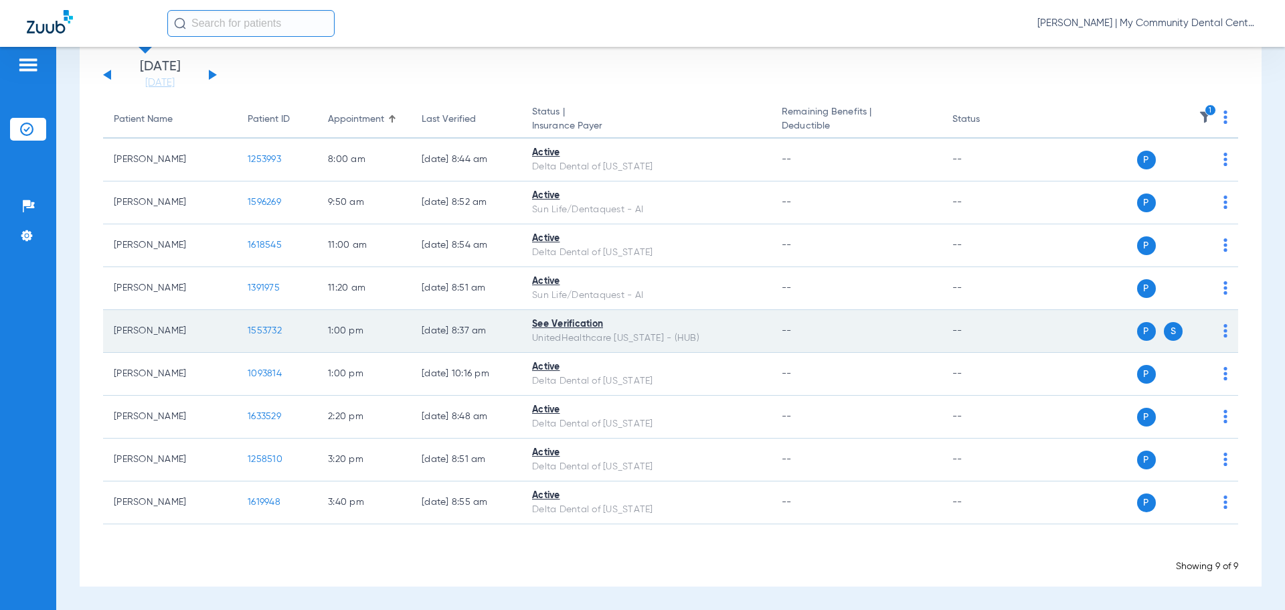
click at [260, 327] on span "1553732" at bounding box center [265, 330] width 34 height 9
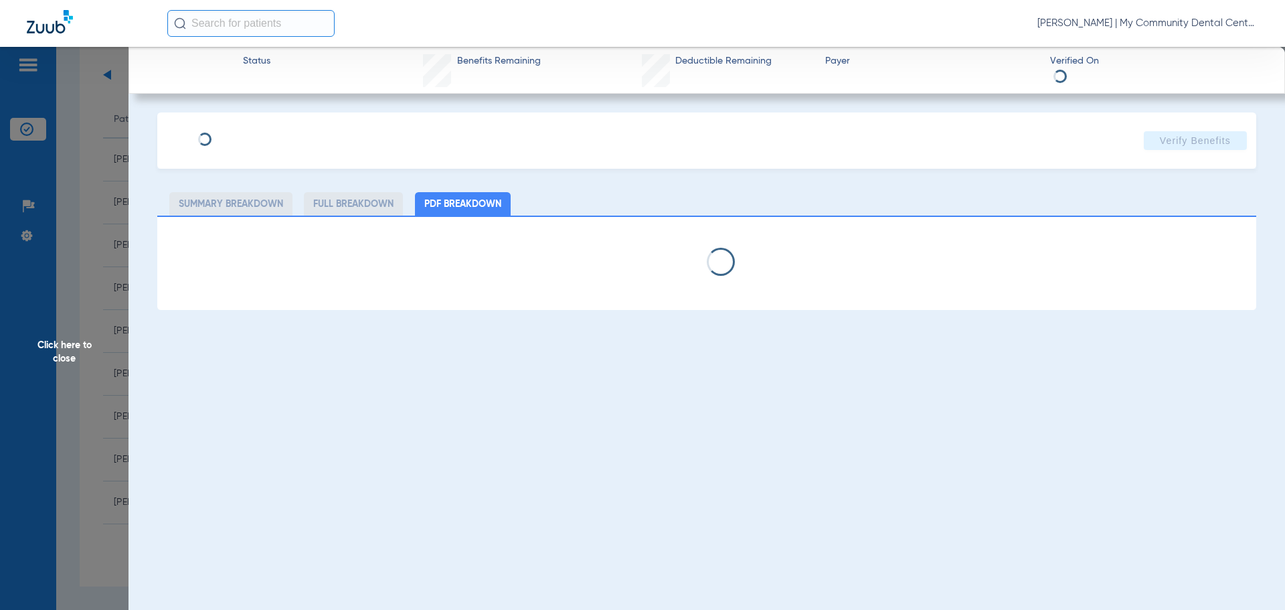
select select "page-width"
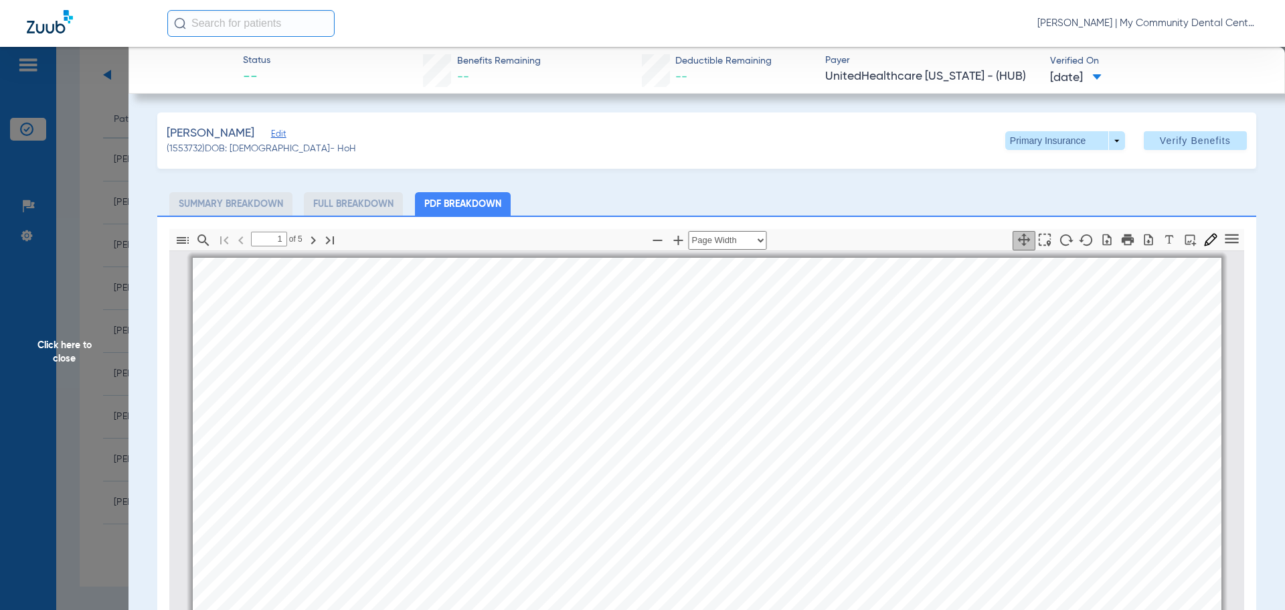
scroll to position [7, 0]
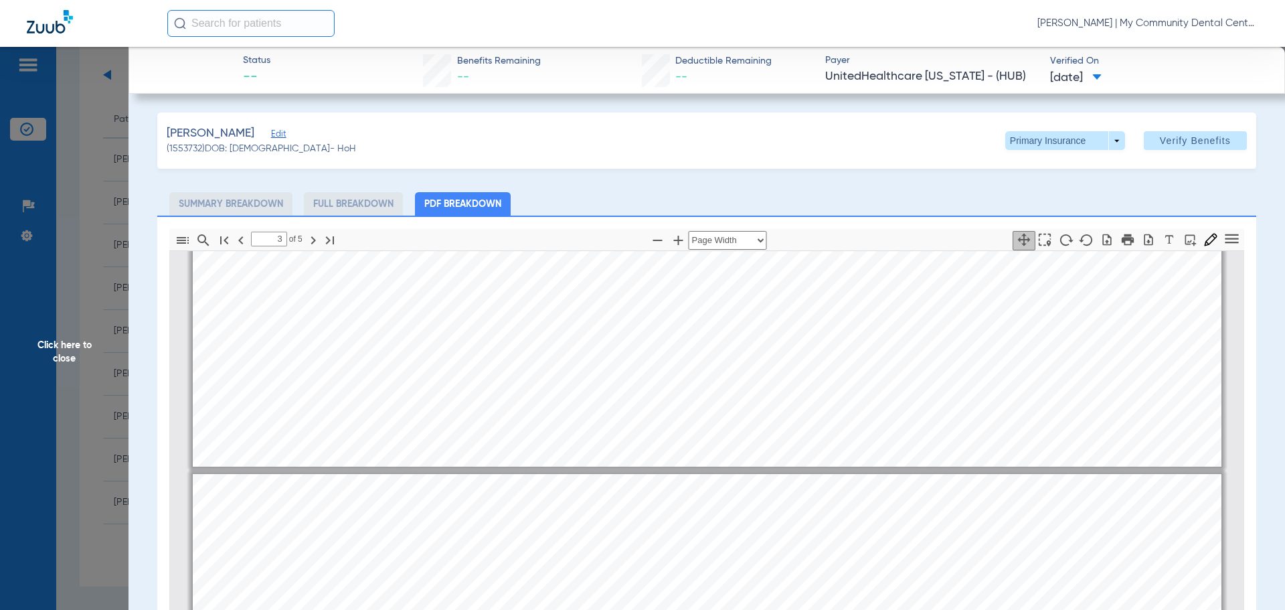
type input "4"
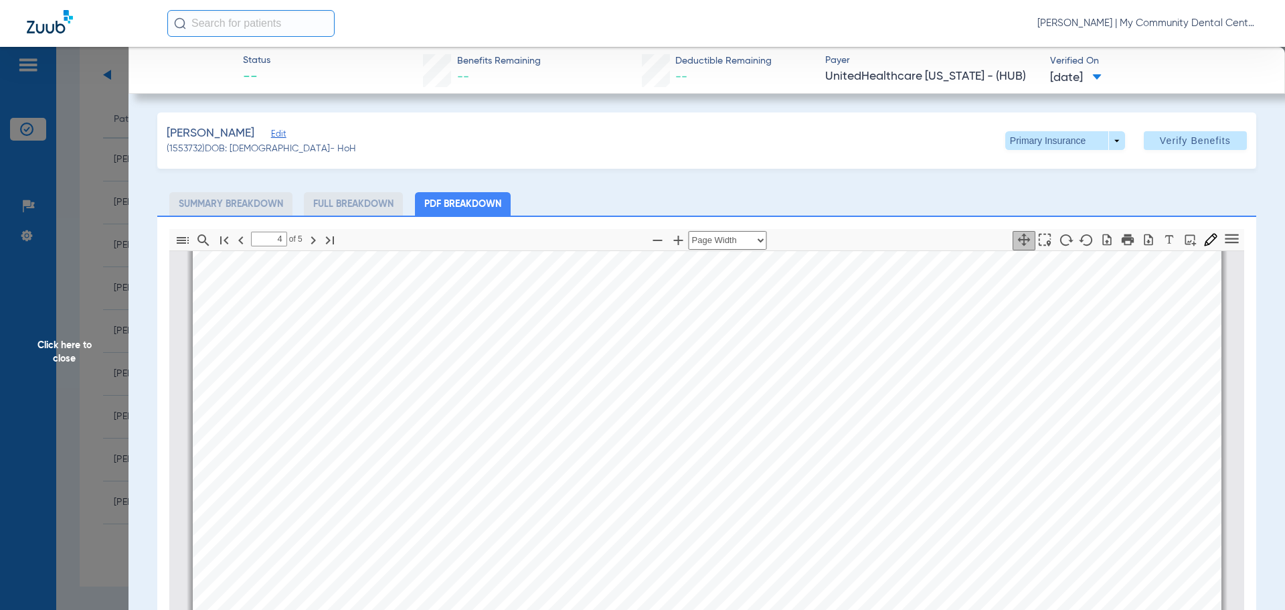
scroll to position [4558, 0]
click at [102, 197] on span "Click here to close" at bounding box center [64, 352] width 129 height 610
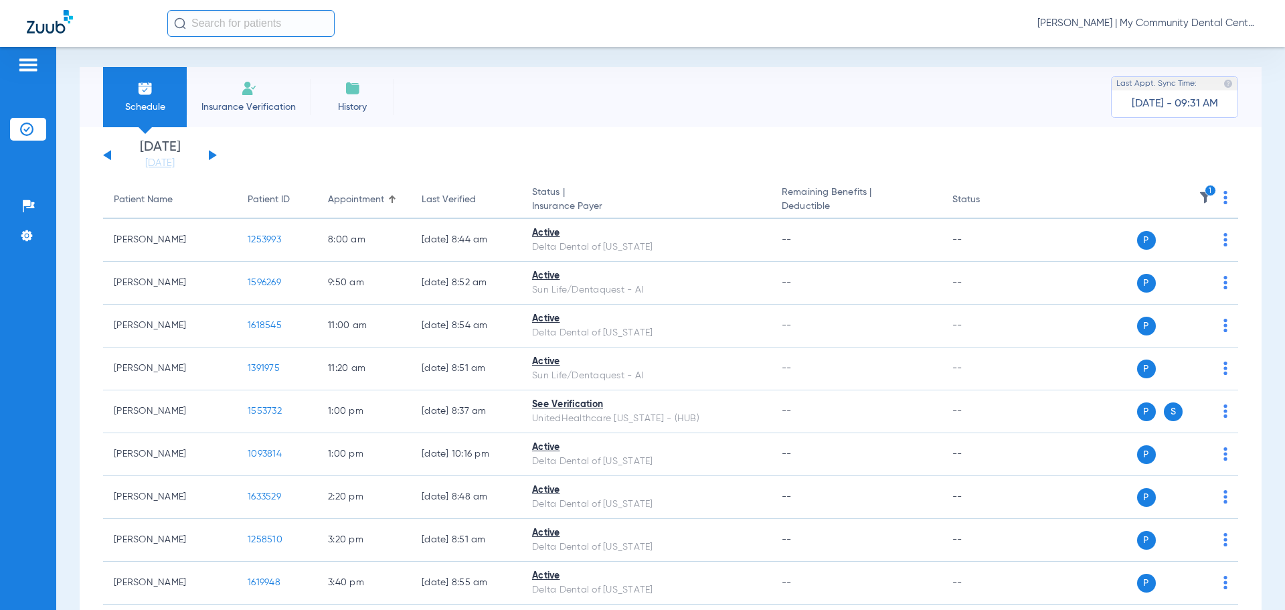
scroll to position [0, 0]
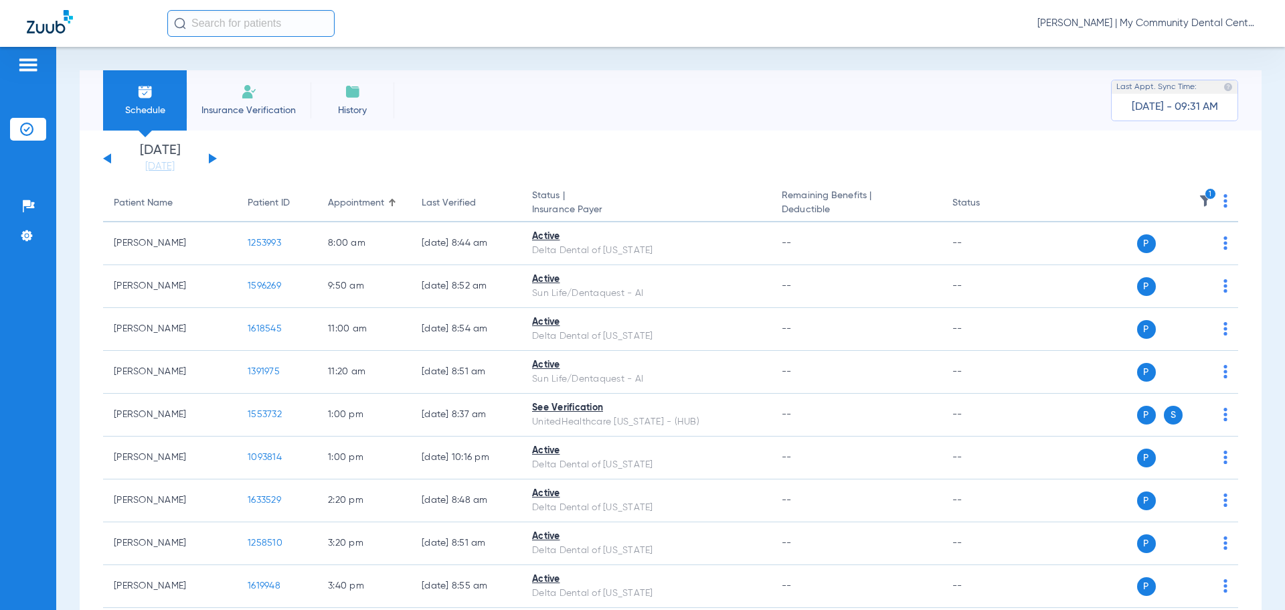
click at [1199, 201] on img at bounding box center [1205, 200] width 13 height 13
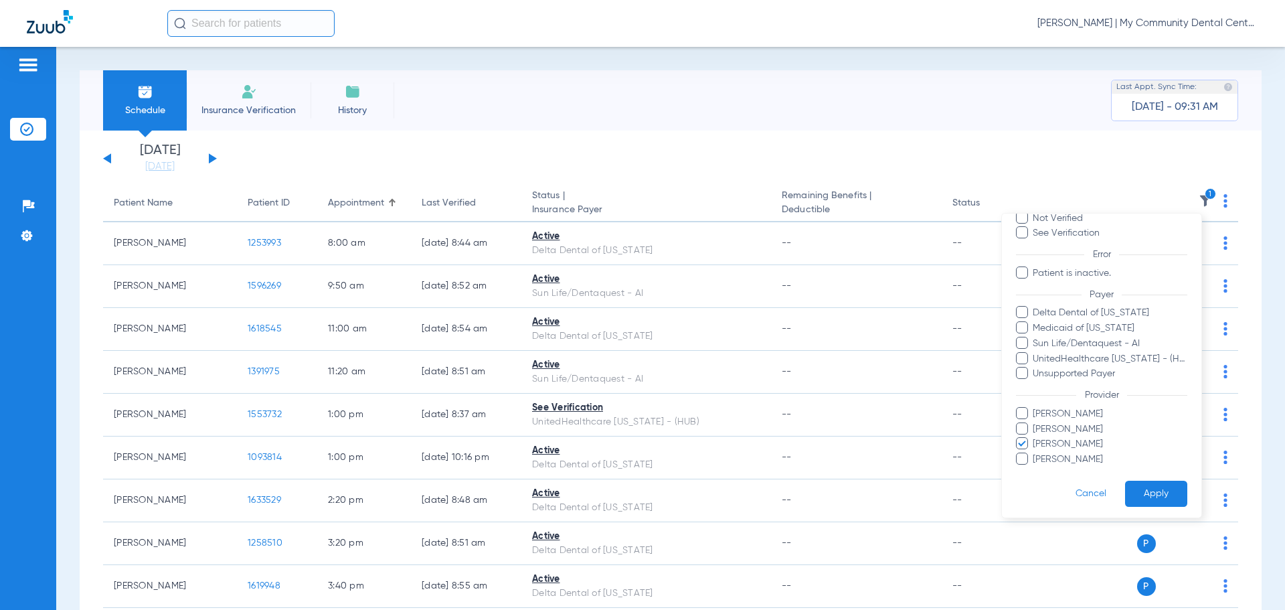
scroll to position [92, 0]
click at [1078, 438] on span "Michael O'Brien" at bounding box center [1109, 441] width 155 height 14
click at [1035, 450] on input "Michael O'Brien" at bounding box center [1035, 450] width 0 height 0
click at [1068, 457] on span "Nina Bakshi" at bounding box center [1109, 456] width 155 height 14
click at [1035, 465] on input "Nina Bakshi" at bounding box center [1035, 465] width 0 height 0
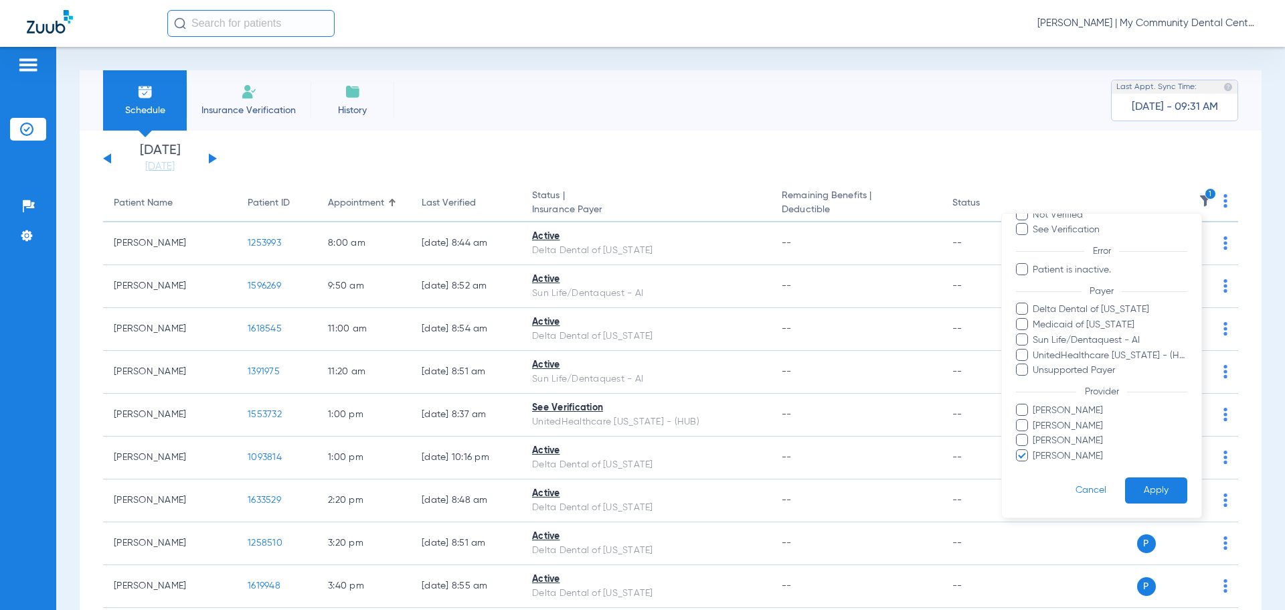
click at [1138, 491] on button "Apply" at bounding box center [1156, 490] width 62 height 26
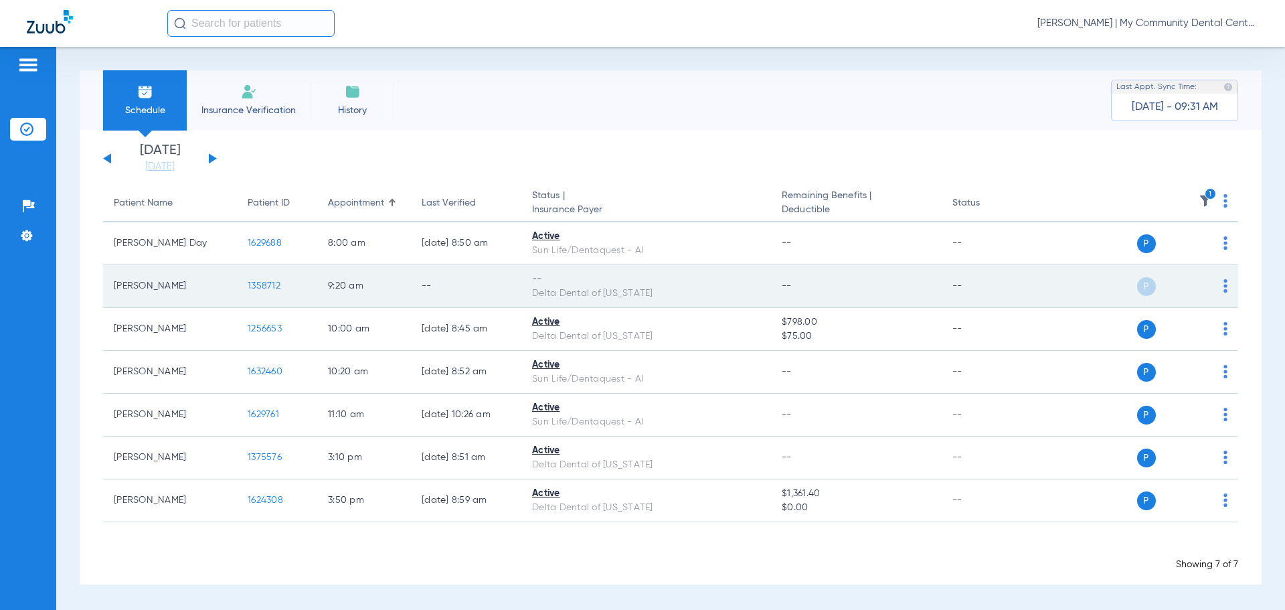
click at [1225, 282] on img at bounding box center [1225, 285] width 4 height 13
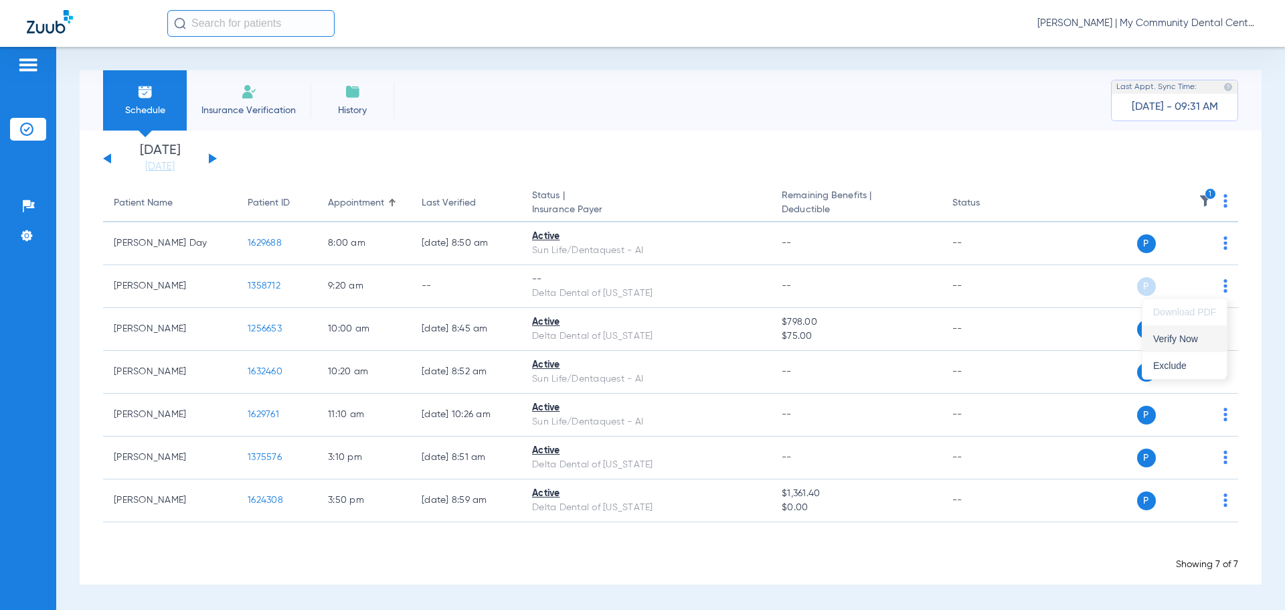
click at [1203, 328] on button "Verify Now" at bounding box center [1184, 338] width 84 height 27
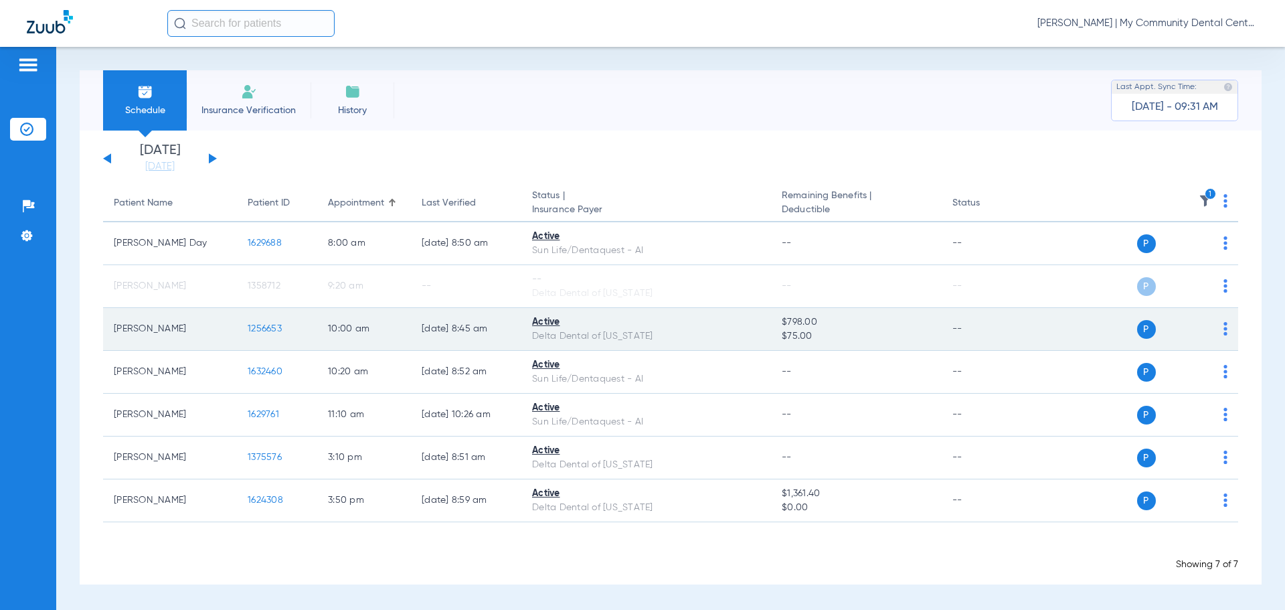
click at [258, 329] on span "1256653" at bounding box center [265, 328] width 34 height 9
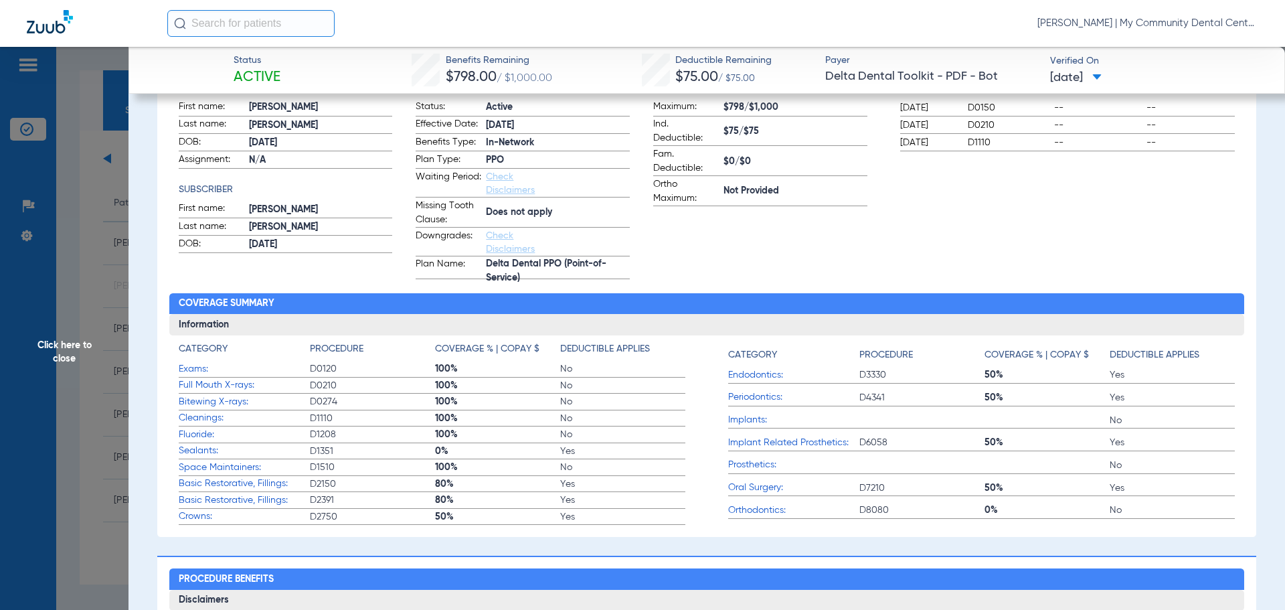
scroll to position [67, 0]
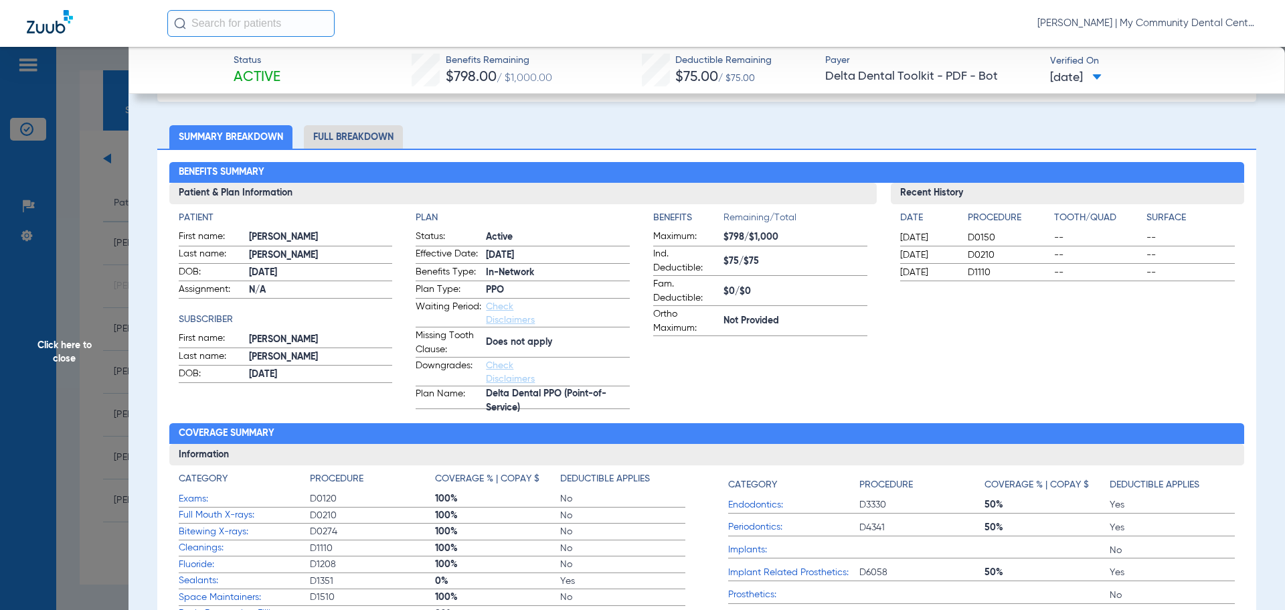
click at [47, 292] on span "Click here to close" at bounding box center [64, 352] width 129 height 610
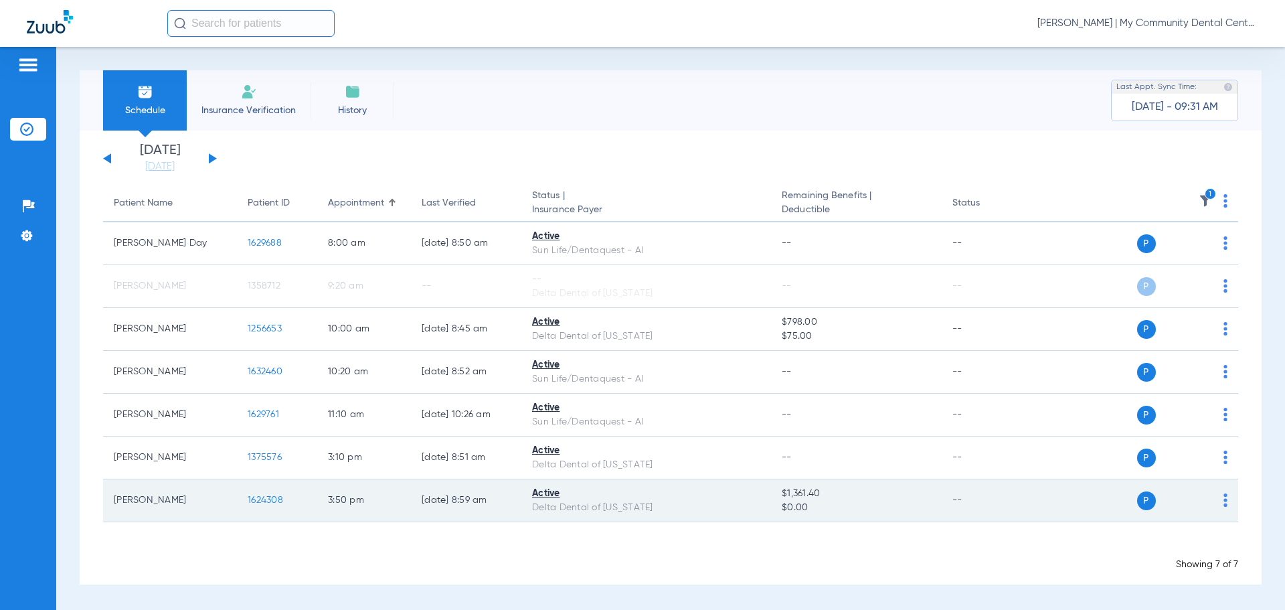
drag, startPoint x: 252, startPoint y: 494, endPoint x: 262, endPoint y: 487, distance: 12.1
click at [262, 487] on td "1624308" at bounding box center [277, 500] width 80 height 43
click at [274, 501] on span "1624308" at bounding box center [265, 499] width 35 height 9
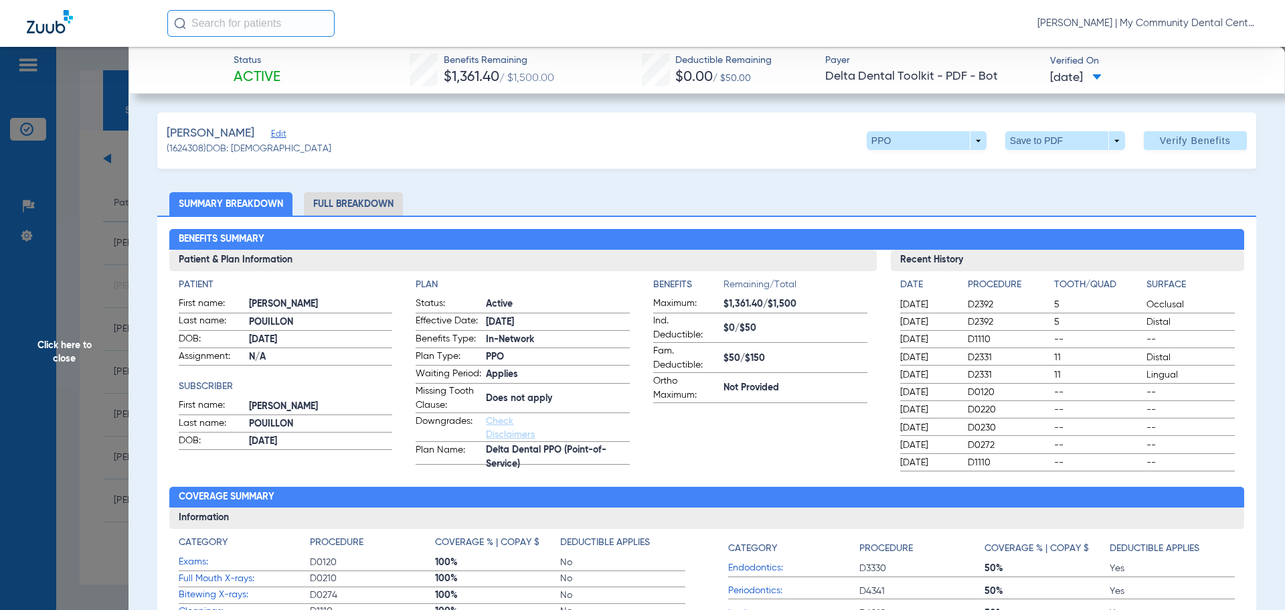
click at [379, 195] on li "Full Breakdown" at bounding box center [353, 203] width 99 height 23
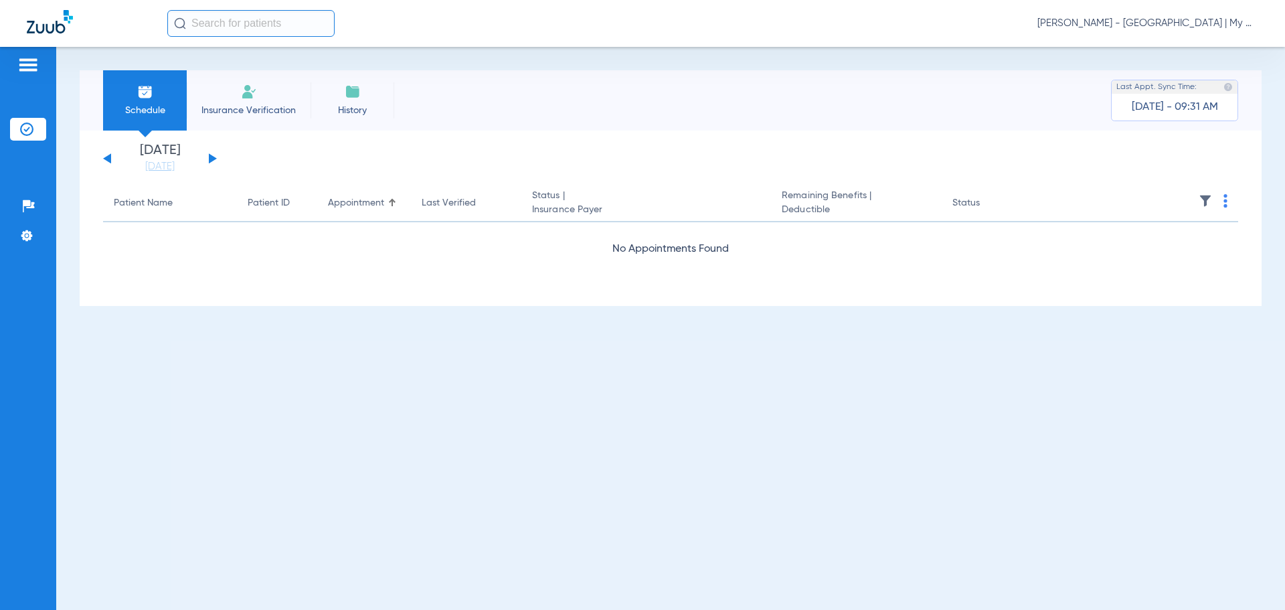
click at [1151, 21] on span "[PERSON_NAME] - [GEOGRAPHIC_DATA] | My Community Dental Centers" at bounding box center [1147, 23] width 221 height 13
click at [1199, 36] on button "Account Selection" at bounding box center [1208, 47] width 96 height 27
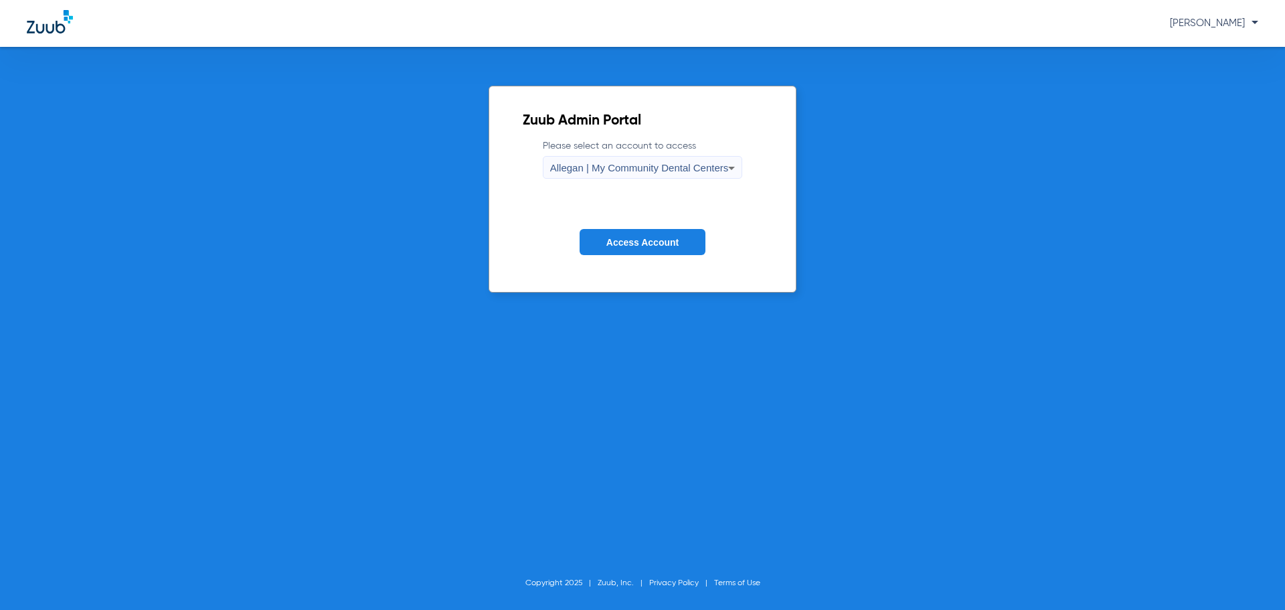
click at [683, 169] on span "Allegan | My Community Dental Centers" at bounding box center [639, 167] width 179 height 11
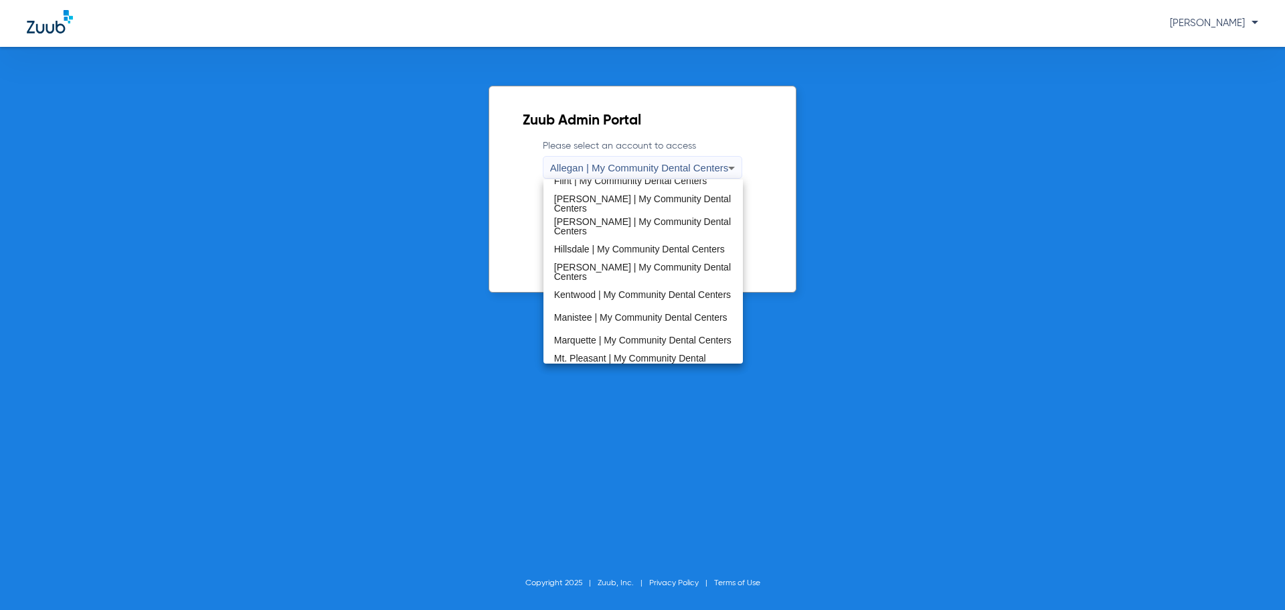
scroll to position [230, 0]
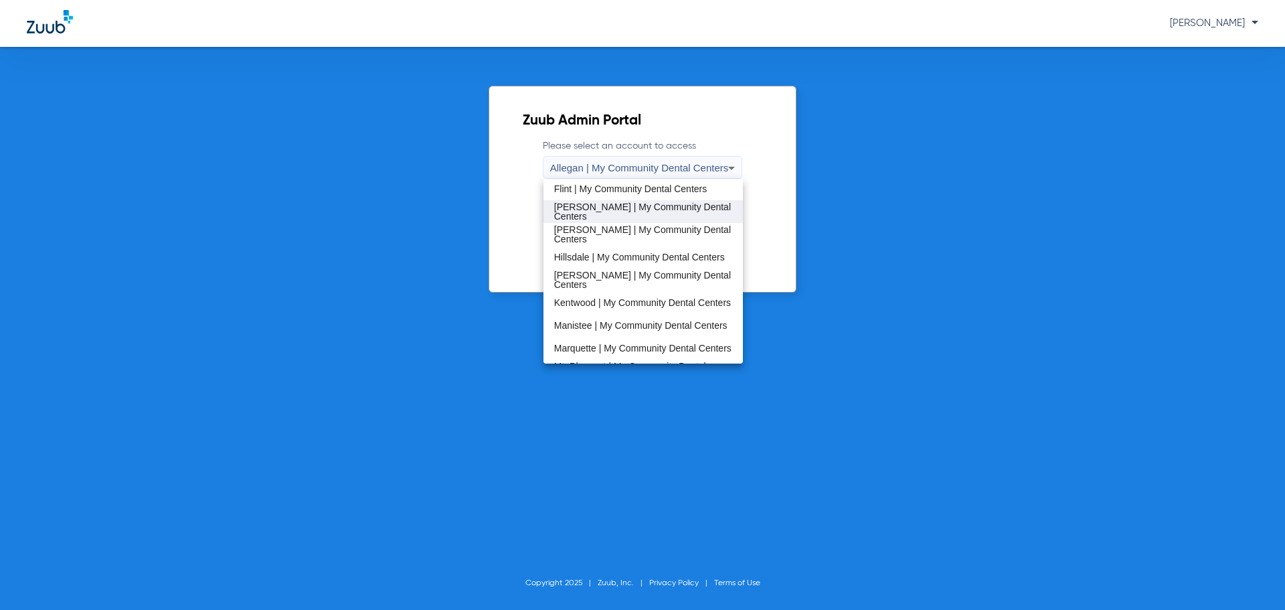
click at [590, 218] on span "[PERSON_NAME] | My Community Dental Centers" at bounding box center [643, 211] width 179 height 19
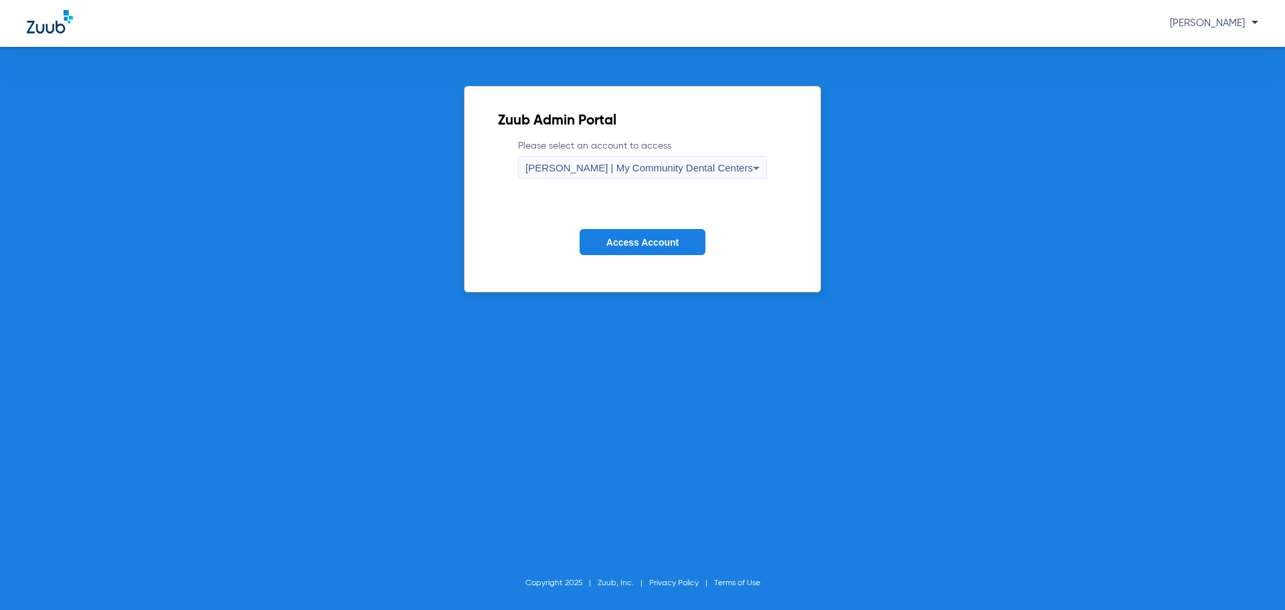
click at [616, 240] on span "Access Account" at bounding box center [642, 242] width 72 height 11
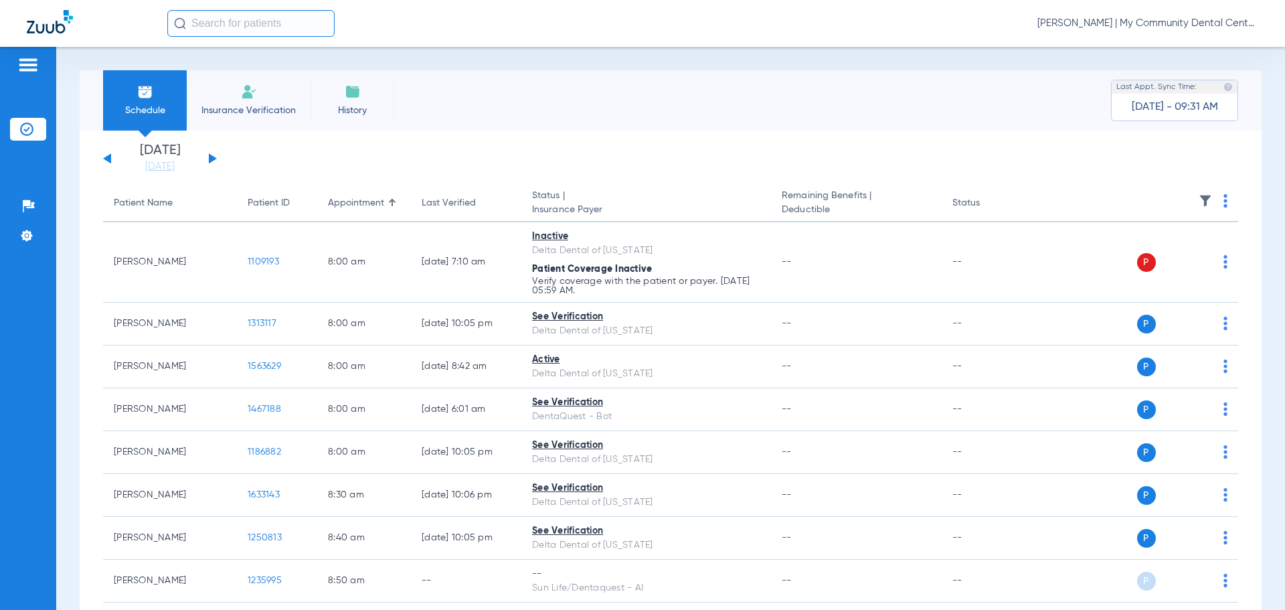
drag, startPoint x: 173, startPoint y: 152, endPoint x: 169, endPoint y: 159, distance: 7.5
click at [173, 152] on li "[DATE] [DATE]" at bounding box center [160, 158] width 80 height 29
click at [167, 165] on link "[DATE]" at bounding box center [160, 166] width 80 height 13
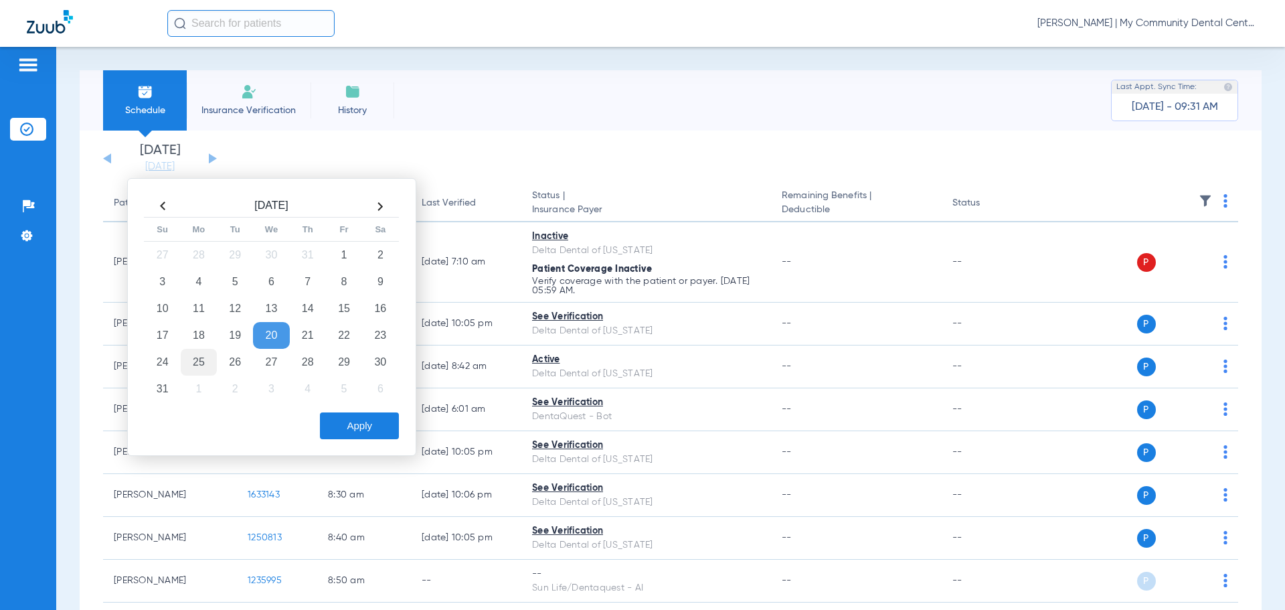
click at [199, 359] on td "25" at bounding box center [199, 362] width 36 height 27
click at [372, 432] on button "Apply" at bounding box center [359, 425] width 79 height 27
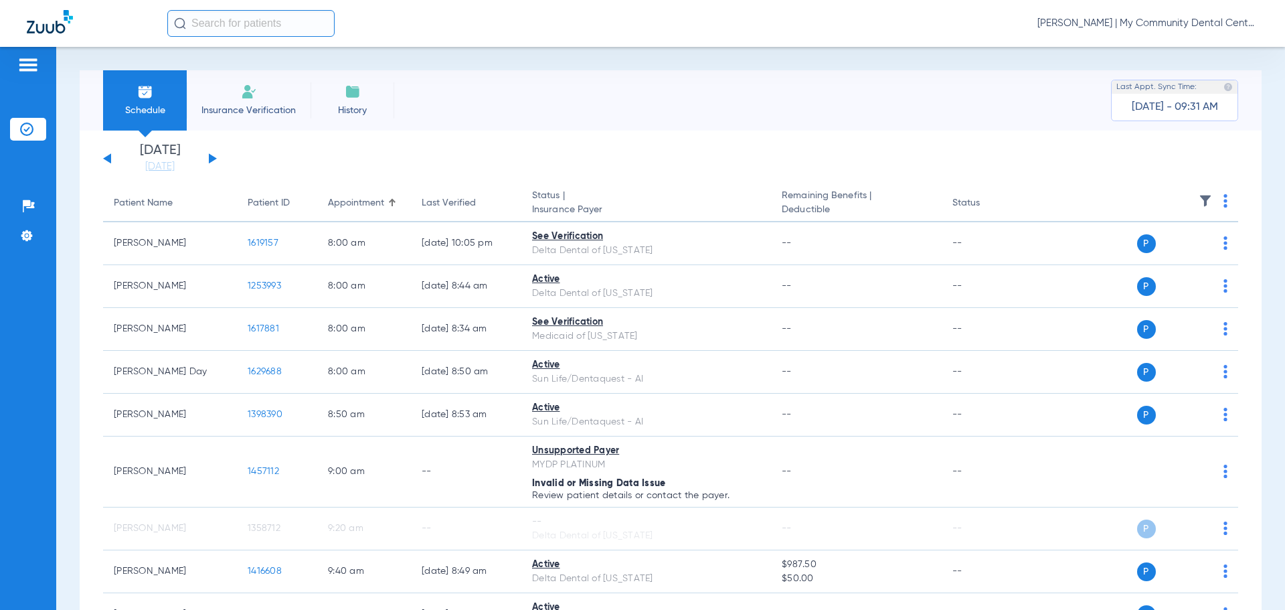
click at [1199, 203] on img at bounding box center [1205, 200] width 13 height 13
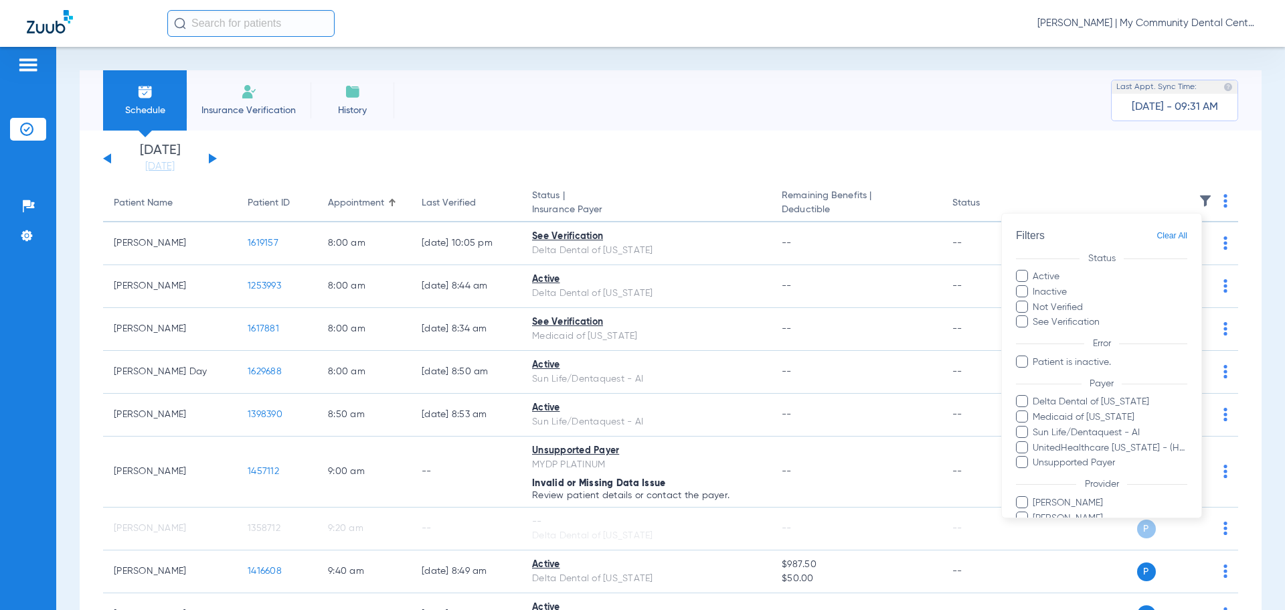
scroll to position [92, 0]
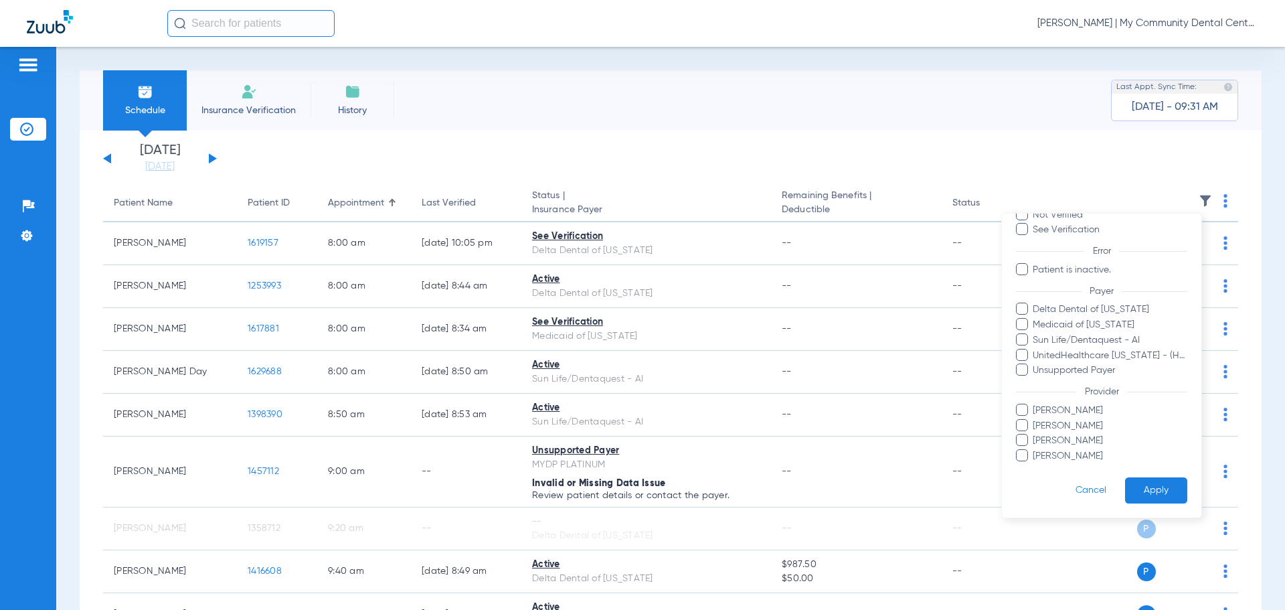
click at [1075, 454] on span "[PERSON_NAME]" at bounding box center [1109, 456] width 155 height 14
click at [1035, 465] on input "[PERSON_NAME]" at bounding box center [1035, 465] width 0 height 0
click at [1153, 489] on button "Apply" at bounding box center [1156, 490] width 62 height 26
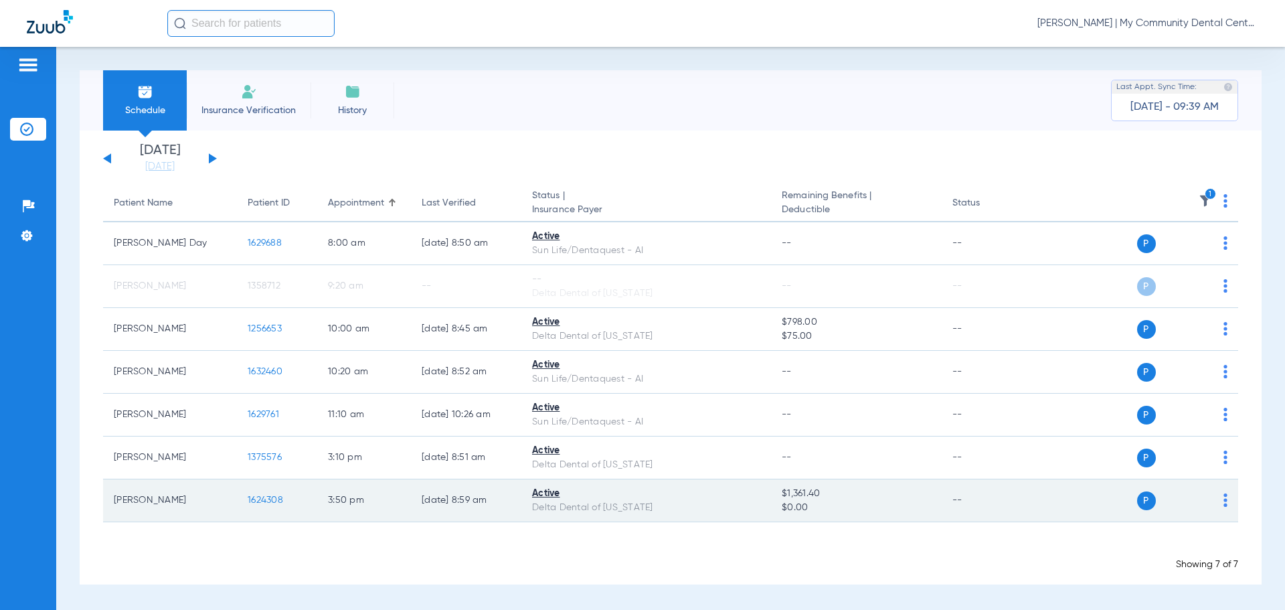
click at [261, 499] on span "1624308" at bounding box center [265, 499] width 35 height 9
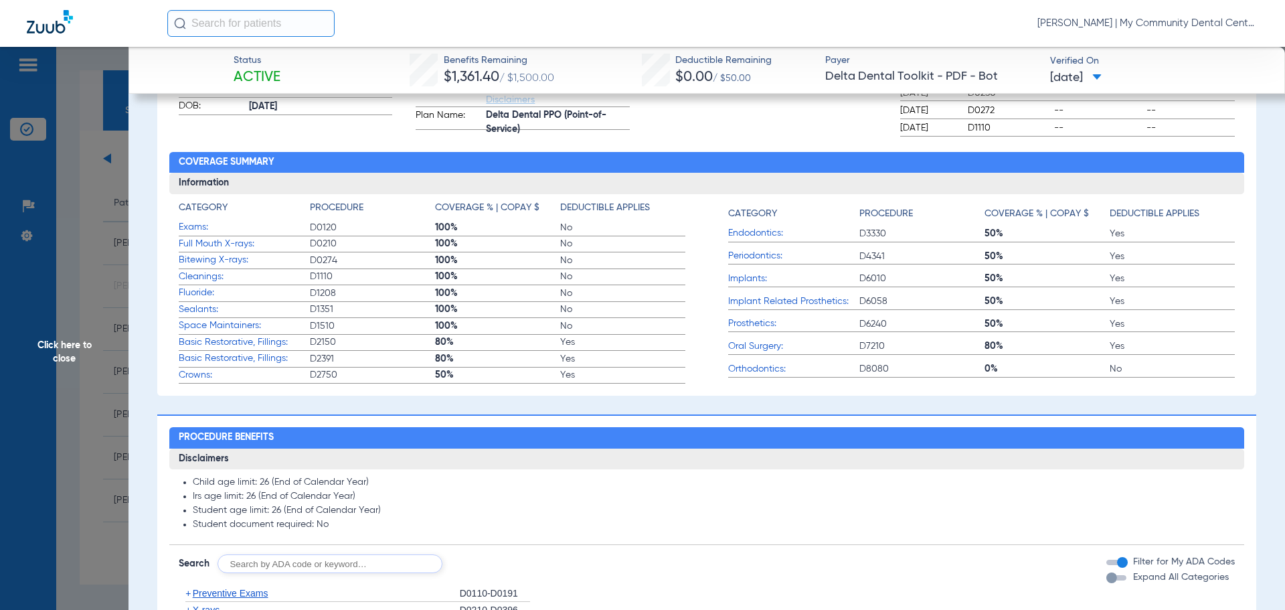
scroll to position [67, 0]
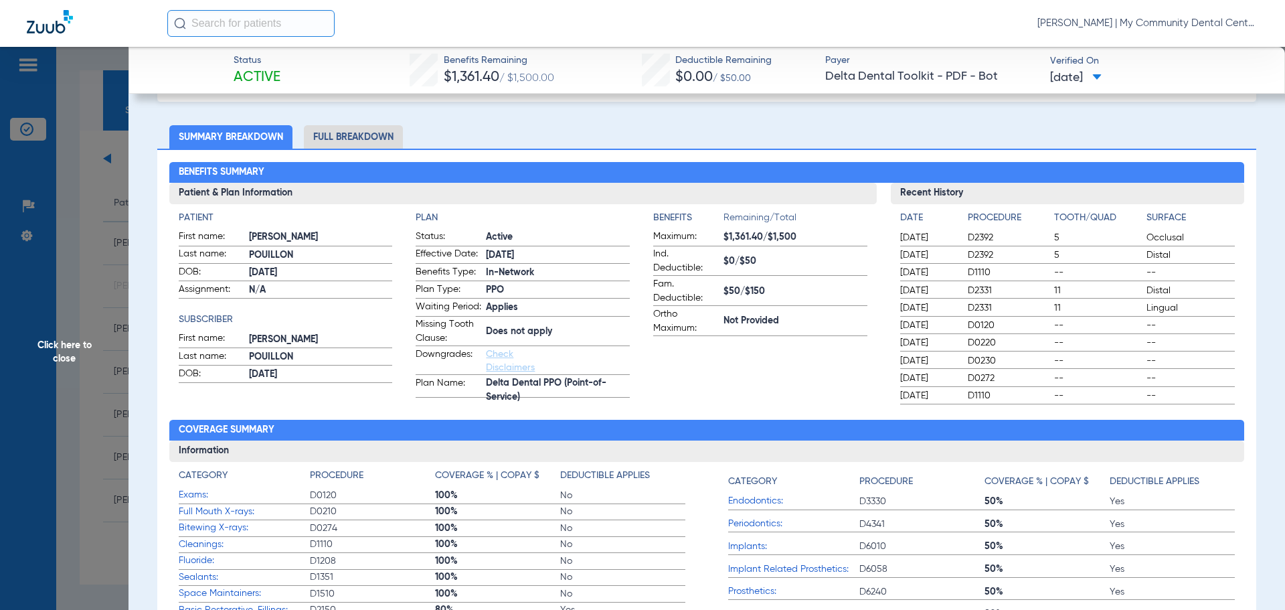
click at [333, 132] on li "Full Breakdown" at bounding box center [353, 136] width 99 height 23
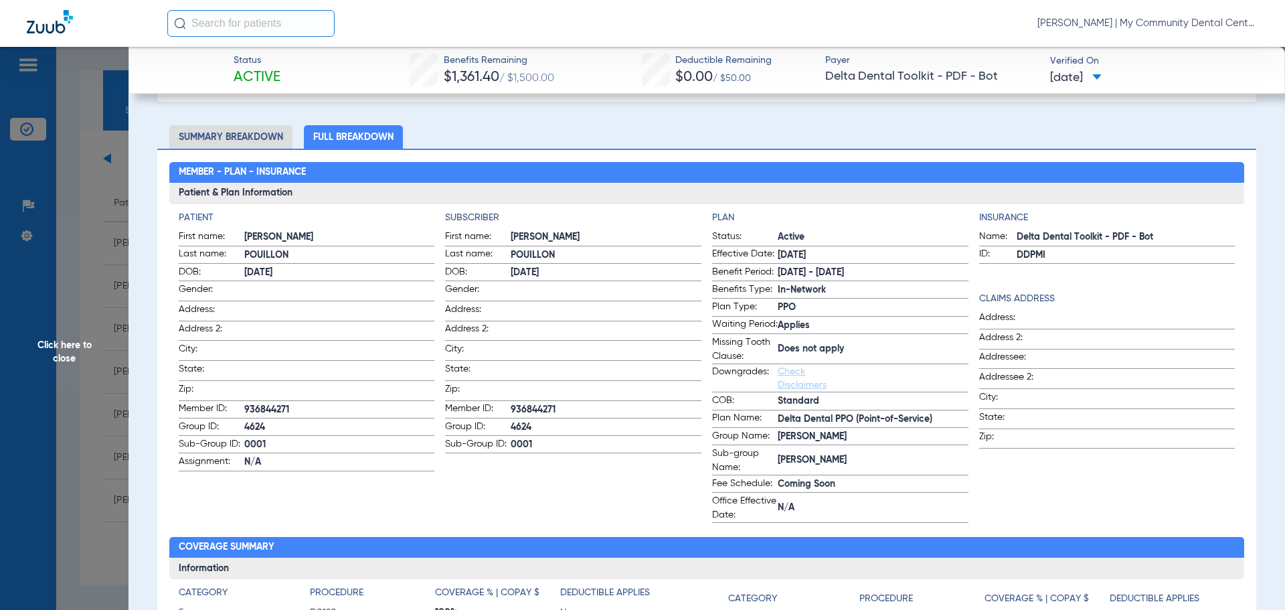
click at [83, 226] on span "Click here to close" at bounding box center [64, 352] width 129 height 610
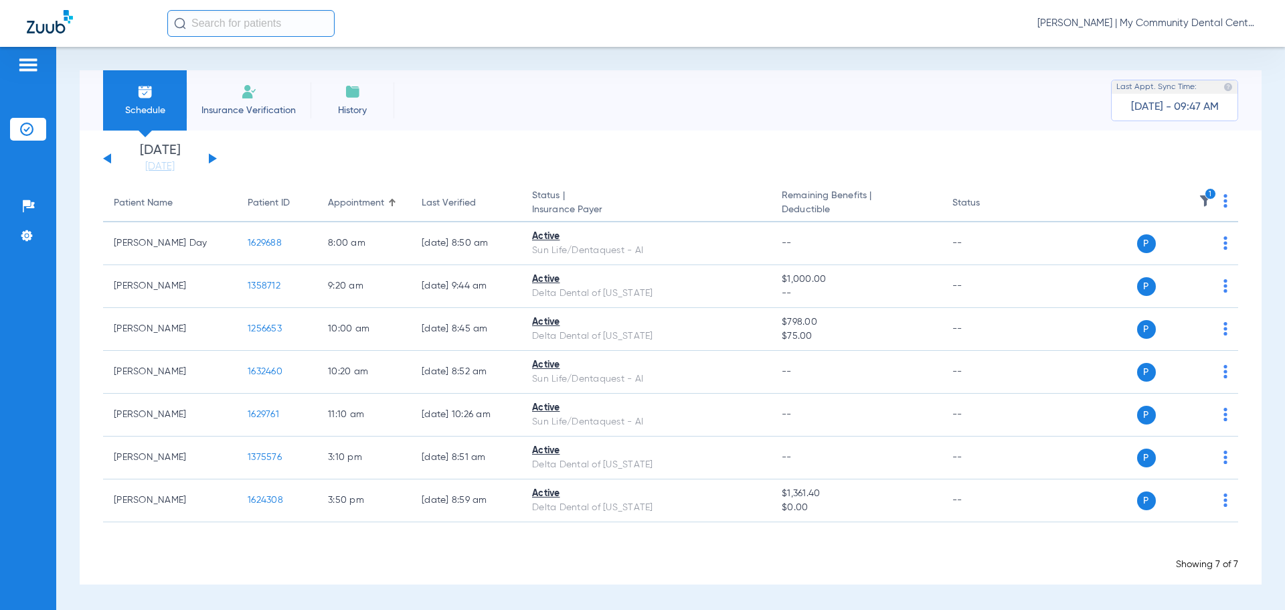
click at [1214, 197] on icon "1" at bounding box center [1211, 194] width 12 height 12
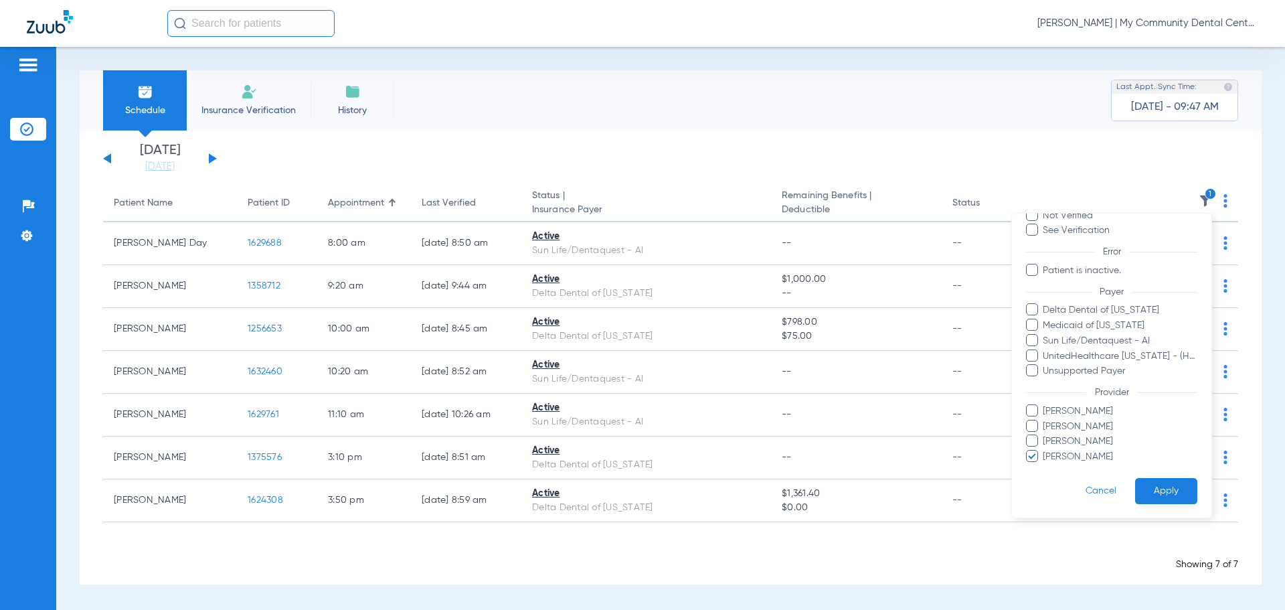
scroll to position [92, 0]
click at [1066, 453] on span "Nina Bakshi" at bounding box center [1119, 456] width 155 height 14
click at [1045, 465] on input "Nina Bakshi" at bounding box center [1045, 465] width 0 height 0
click at [1161, 483] on button "Apply" at bounding box center [1166, 490] width 62 height 26
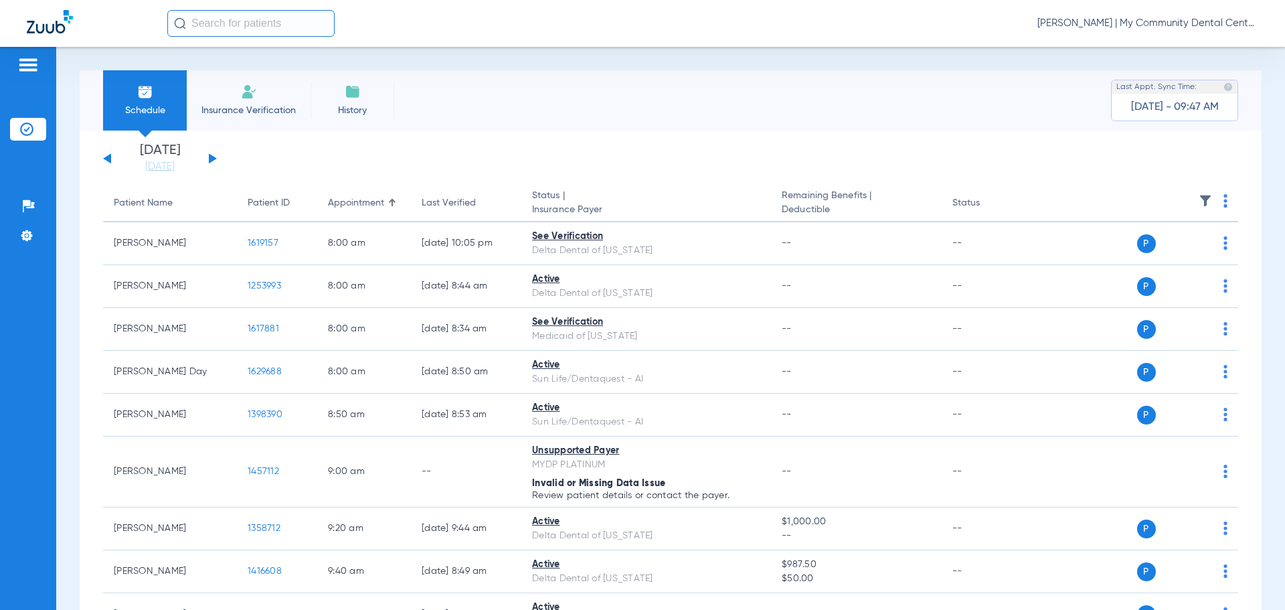
click at [211, 159] on button at bounding box center [213, 158] width 8 height 10
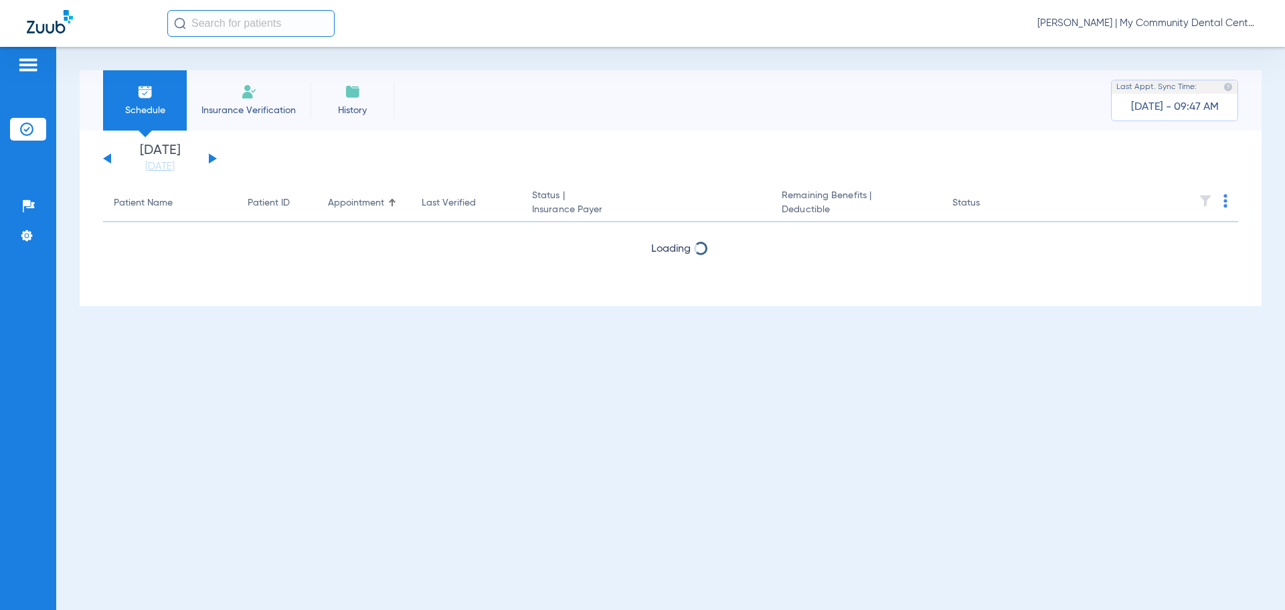
click at [1222, 202] on th at bounding box center [1135, 203] width 207 height 37
click at [1225, 198] on img at bounding box center [1225, 200] width 4 height 13
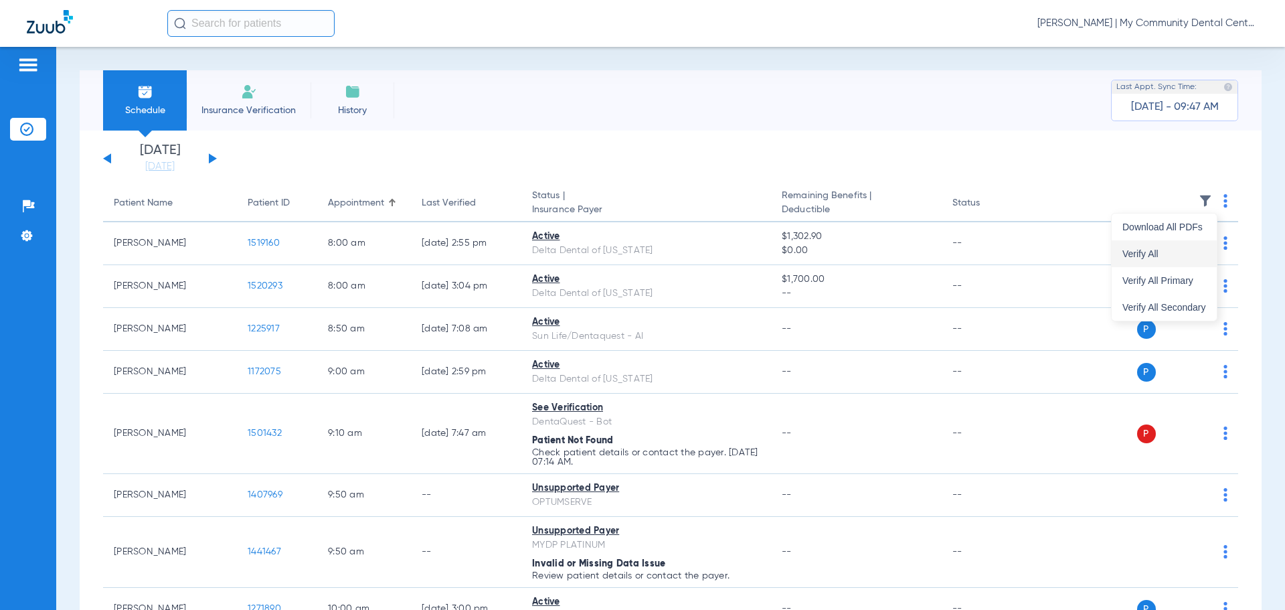
click at [1195, 249] on span "Verify All" at bounding box center [1164, 253] width 84 height 9
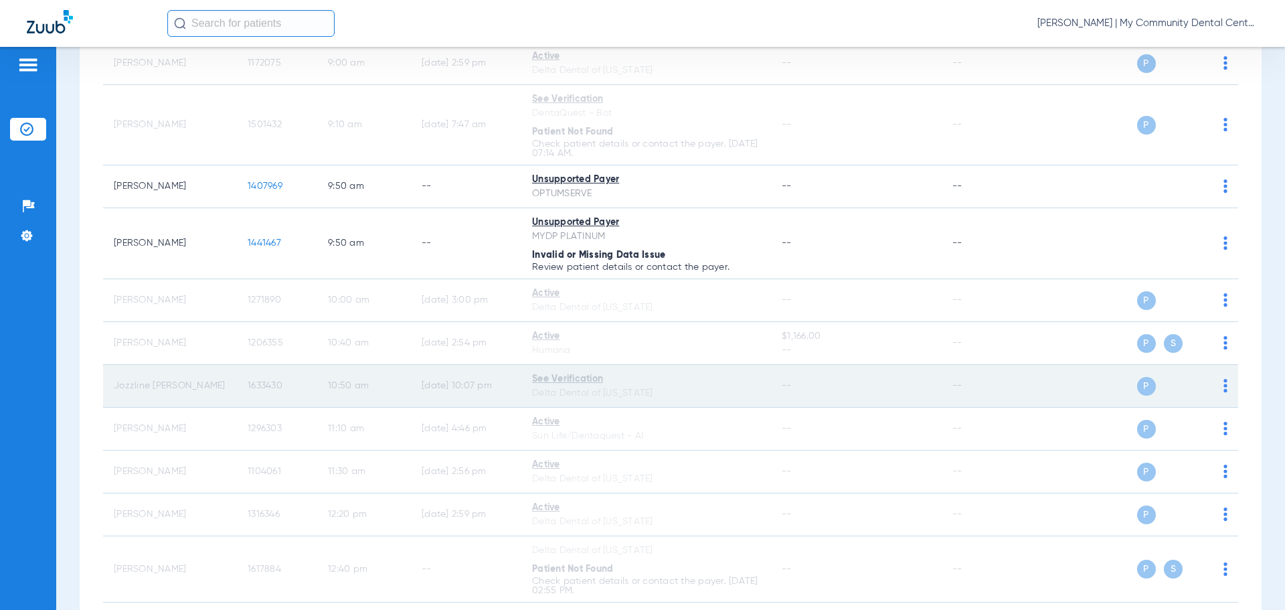
scroll to position [402, 0]
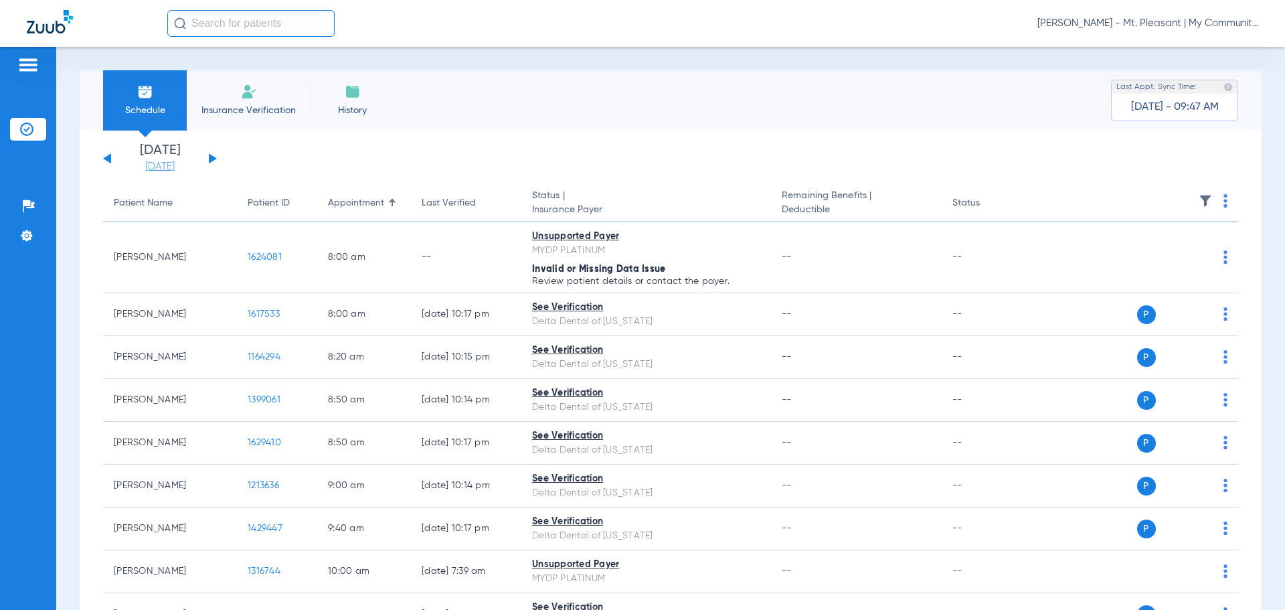
click at [175, 170] on link "[DATE]" at bounding box center [160, 166] width 80 height 13
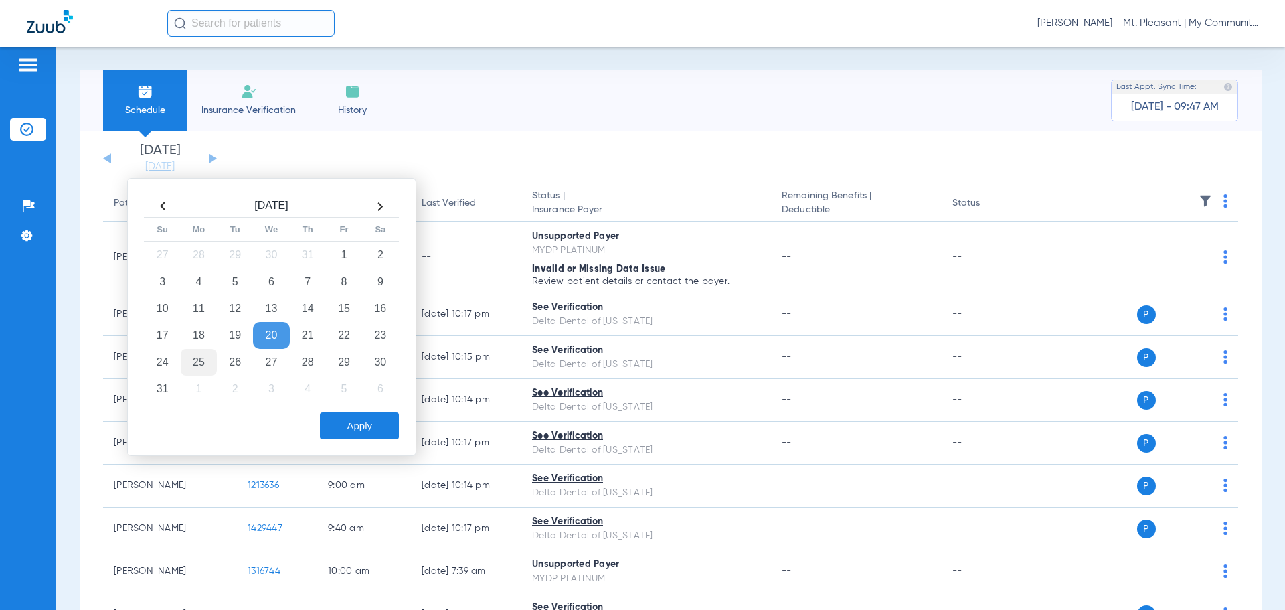
click at [199, 359] on td "25" at bounding box center [199, 362] width 36 height 27
click at [351, 426] on button "Apply" at bounding box center [359, 425] width 79 height 27
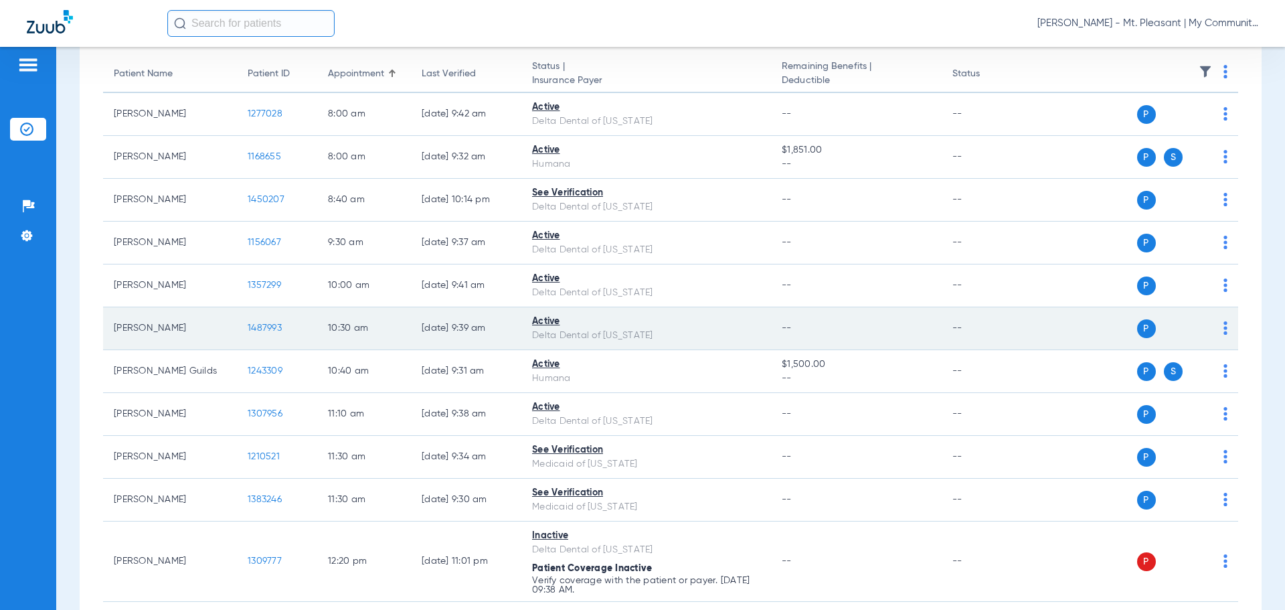
scroll to position [128, 0]
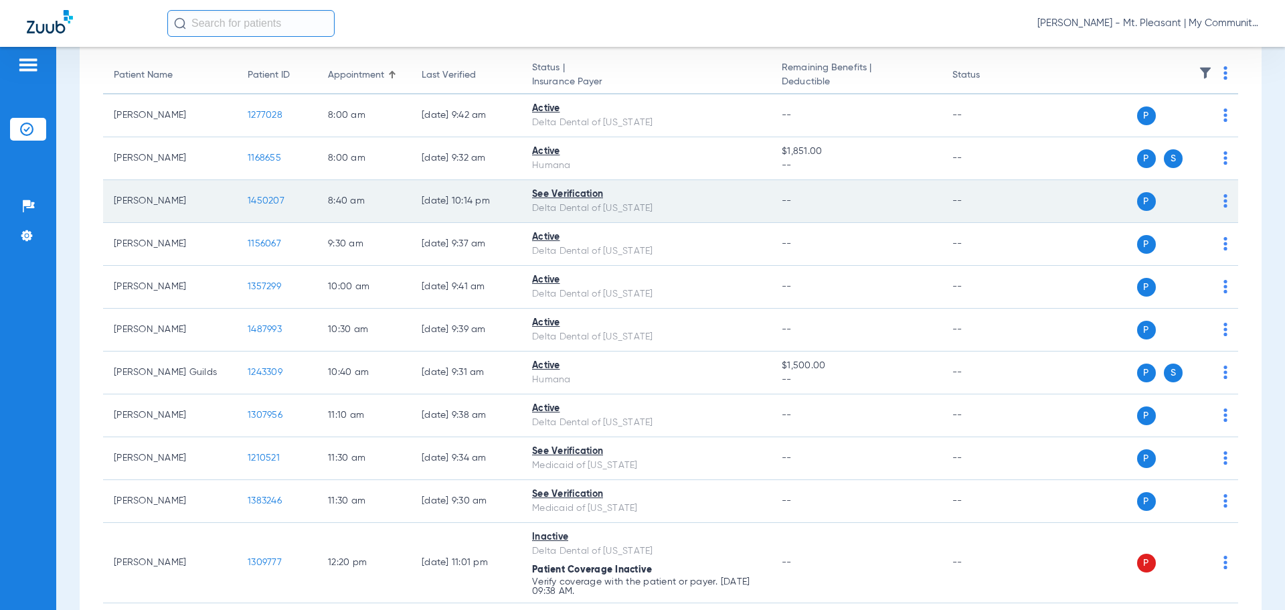
click at [1223, 199] on img at bounding box center [1225, 200] width 4 height 13
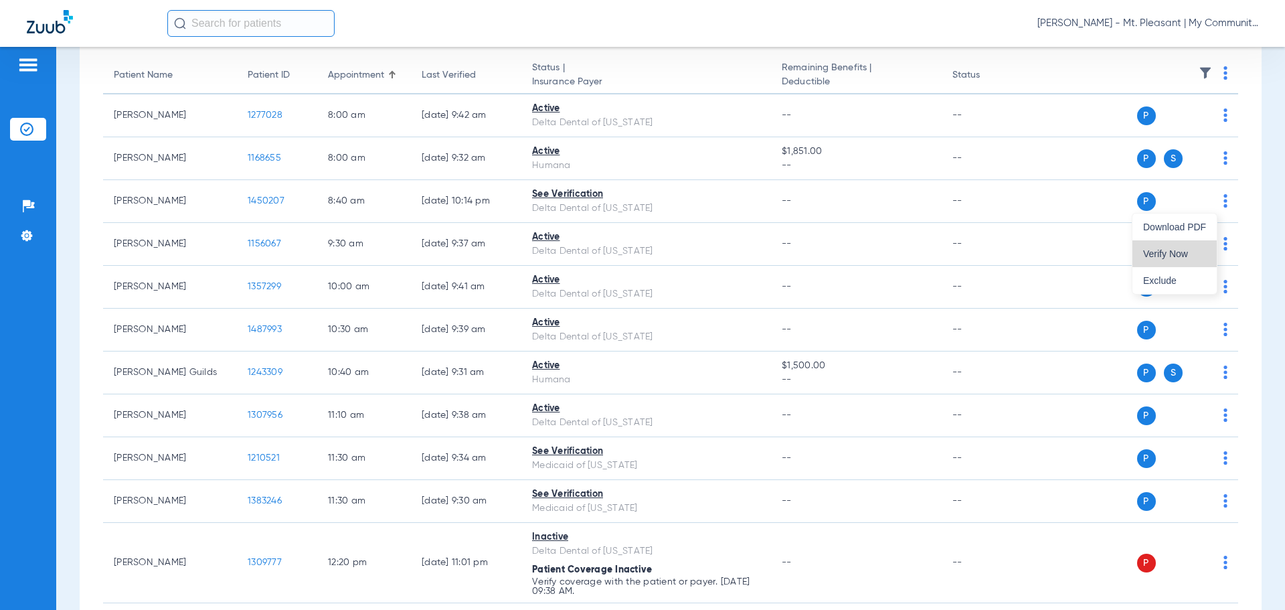
click at [1177, 250] on span "Verify Now" at bounding box center [1174, 253] width 63 height 9
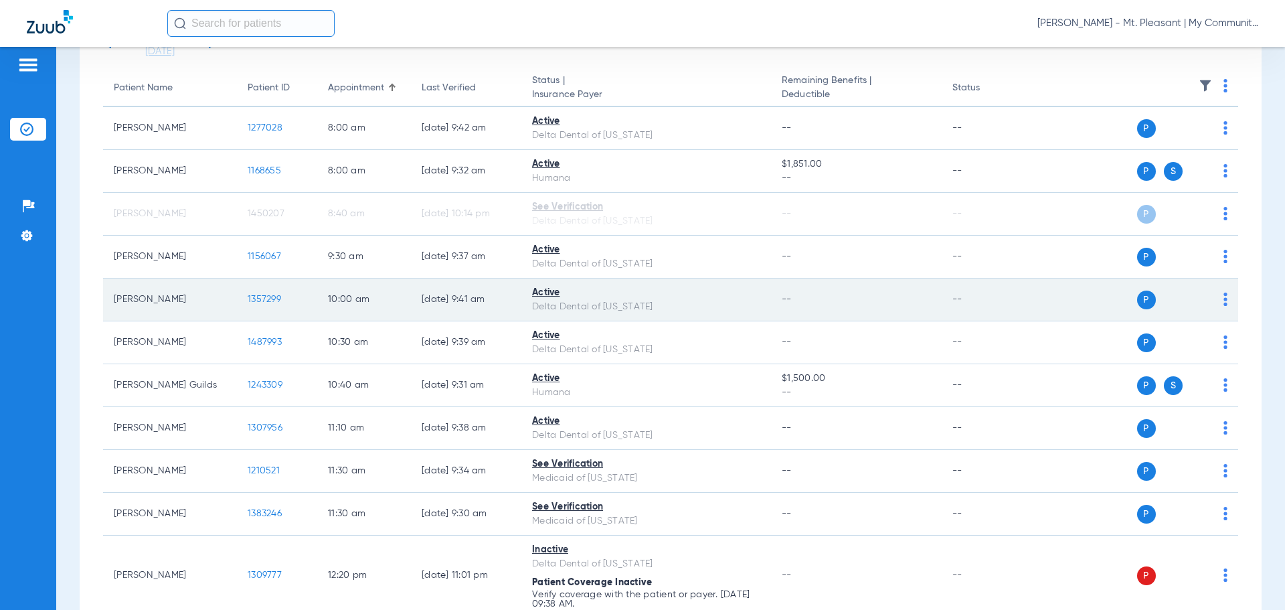
scroll to position [0, 0]
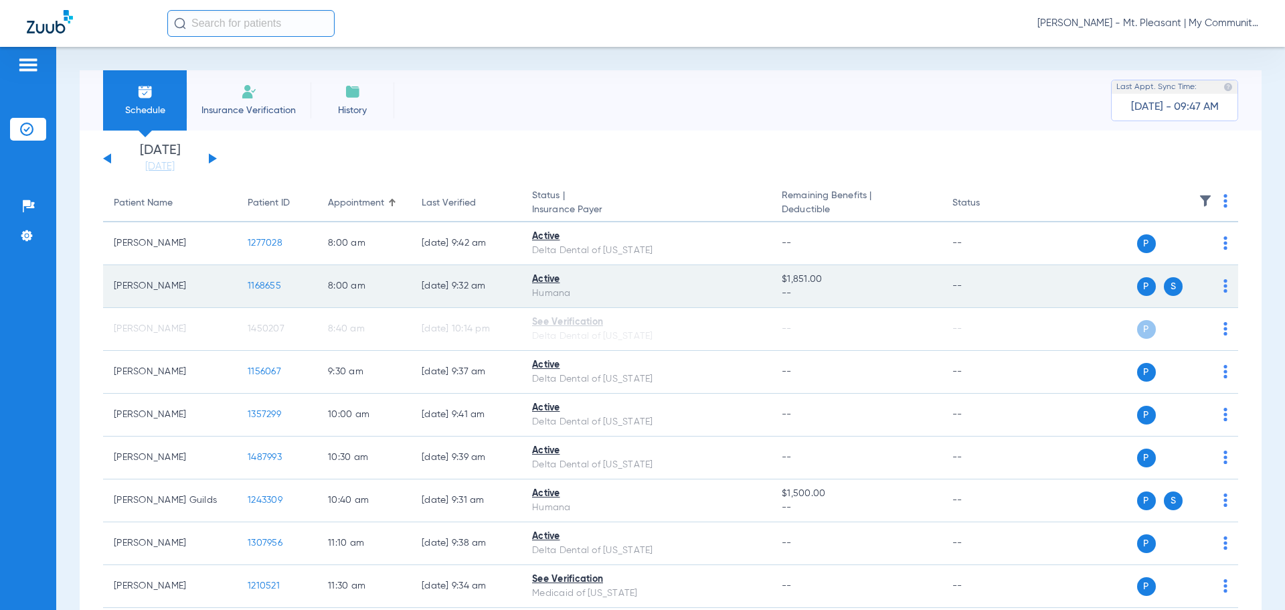
click at [264, 284] on span "1168655" at bounding box center [264, 285] width 33 height 9
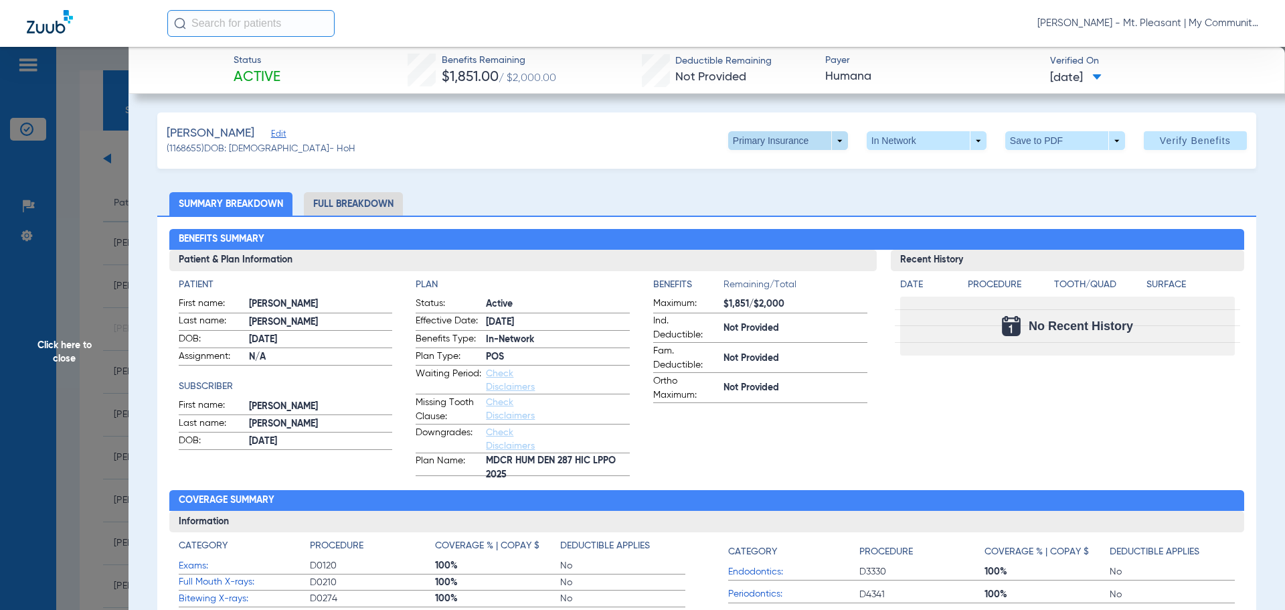
click at [794, 147] on span at bounding box center [788, 140] width 32 height 32
click at [772, 192] on span "Secondary Insurance" at bounding box center [774, 193] width 88 height 9
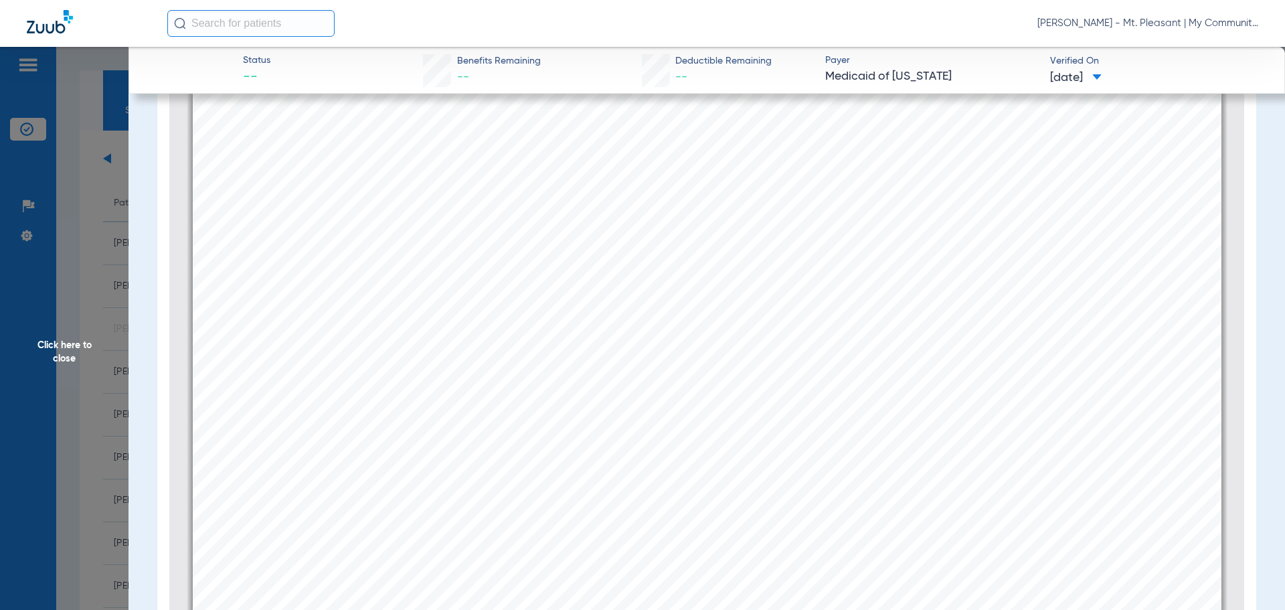
scroll to position [408, 0]
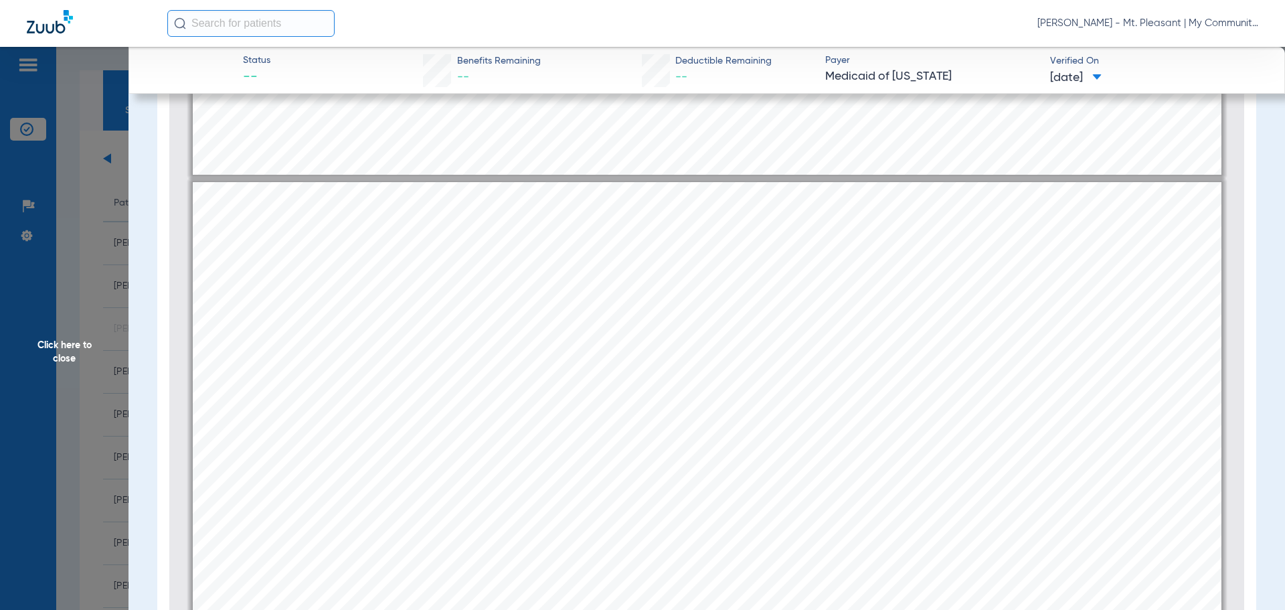
type input "2"
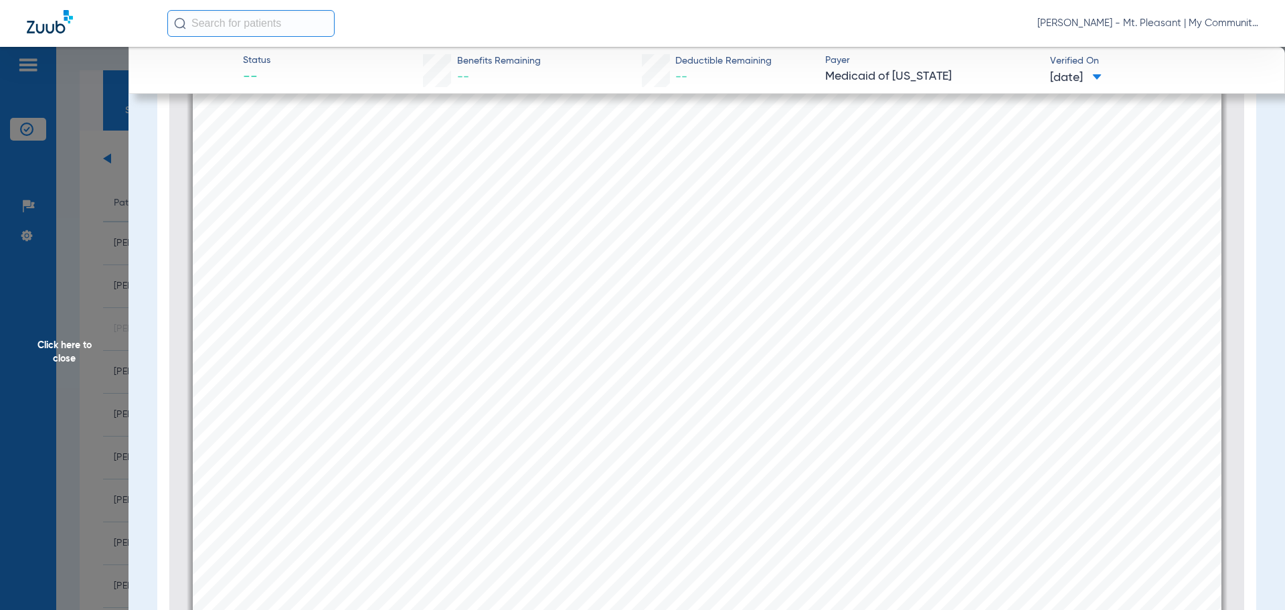
scroll to position [2015, 0]
click at [98, 294] on span "Click here to close" at bounding box center [64, 352] width 129 height 610
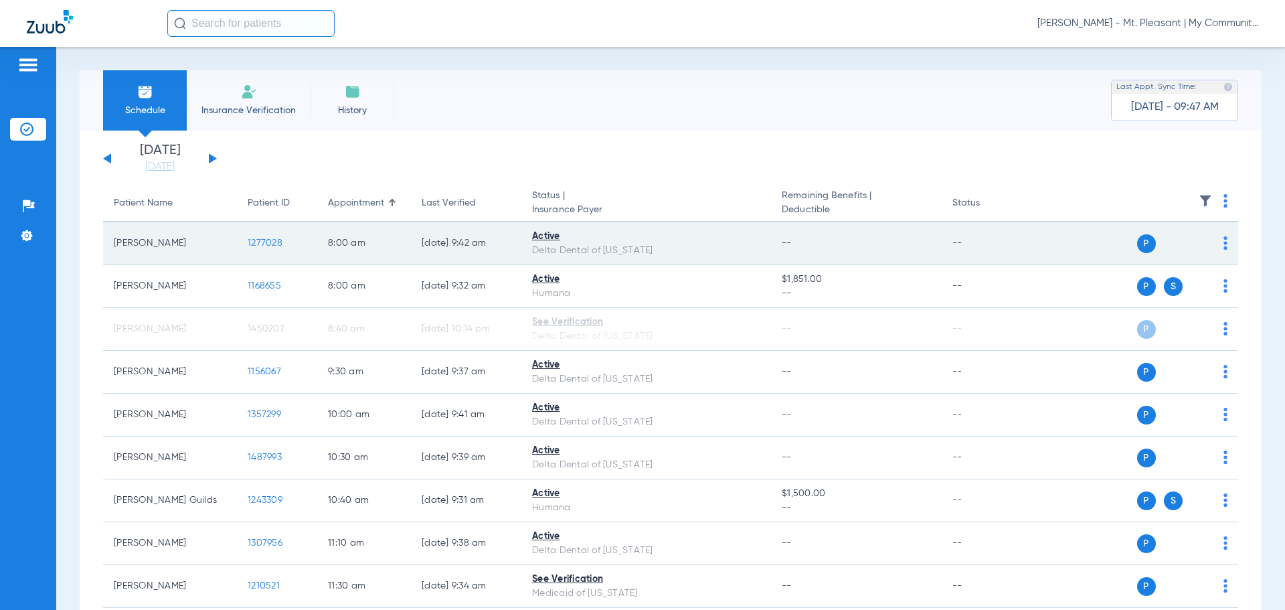
click at [276, 244] on span "1277028" at bounding box center [265, 242] width 35 height 9
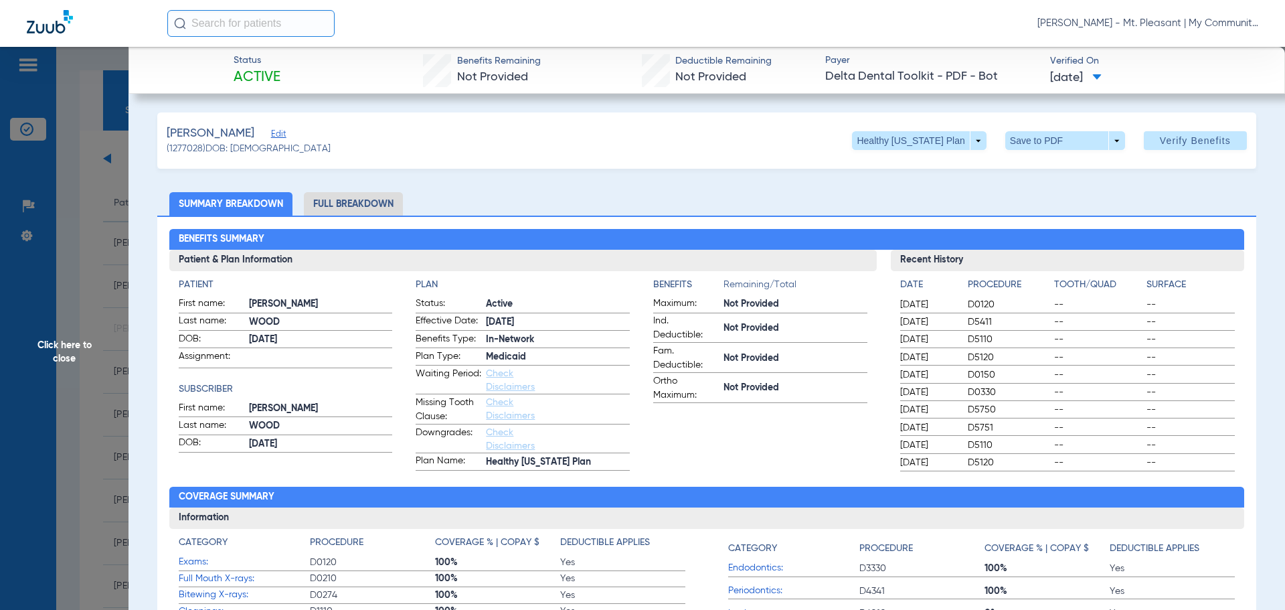
click at [353, 349] on span at bounding box center [321, 356] width 144 height 14
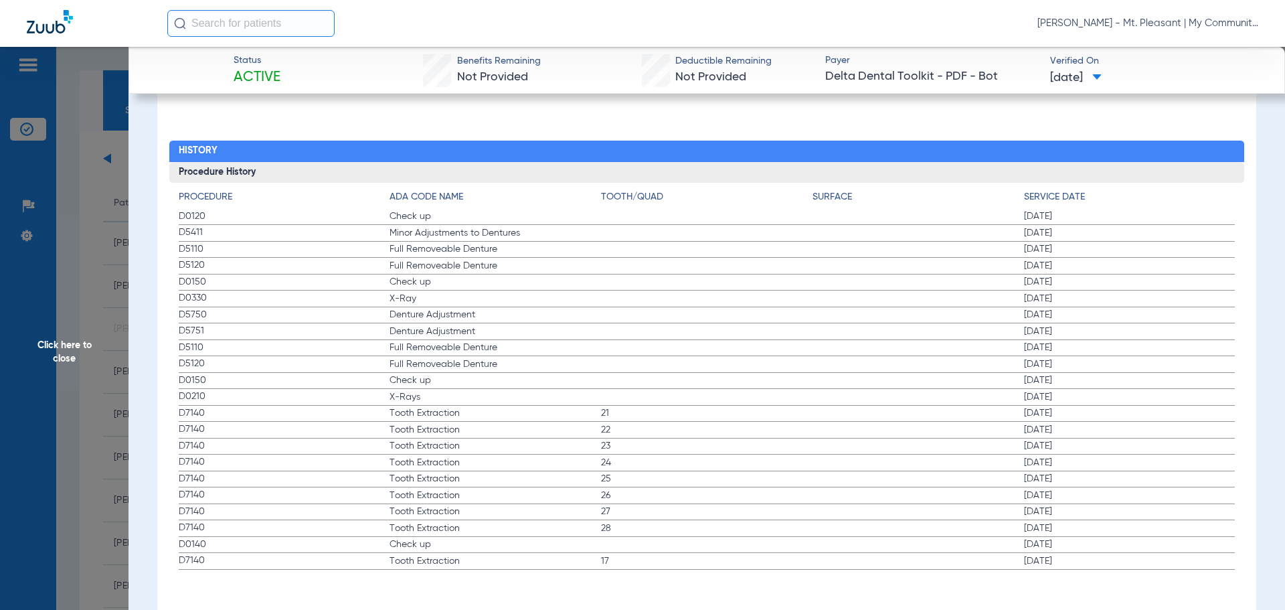
scroll to position [1447, 0]
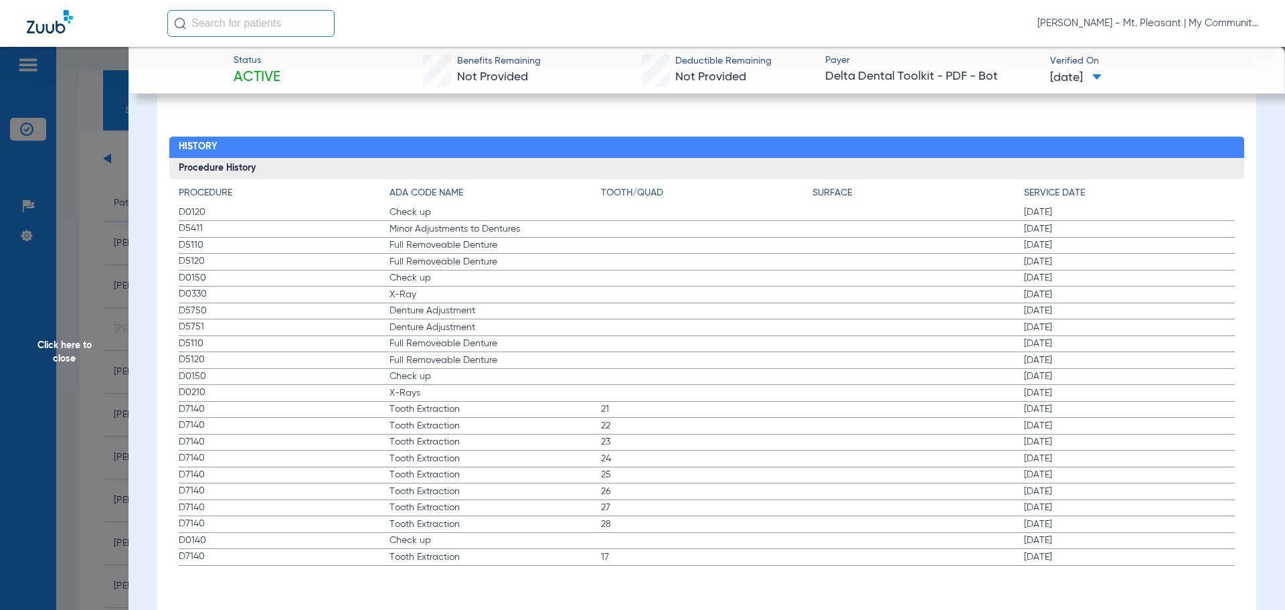
click at [100, 232] on span "Click here to close" at bounding box center [64, 352] width 129 height 610
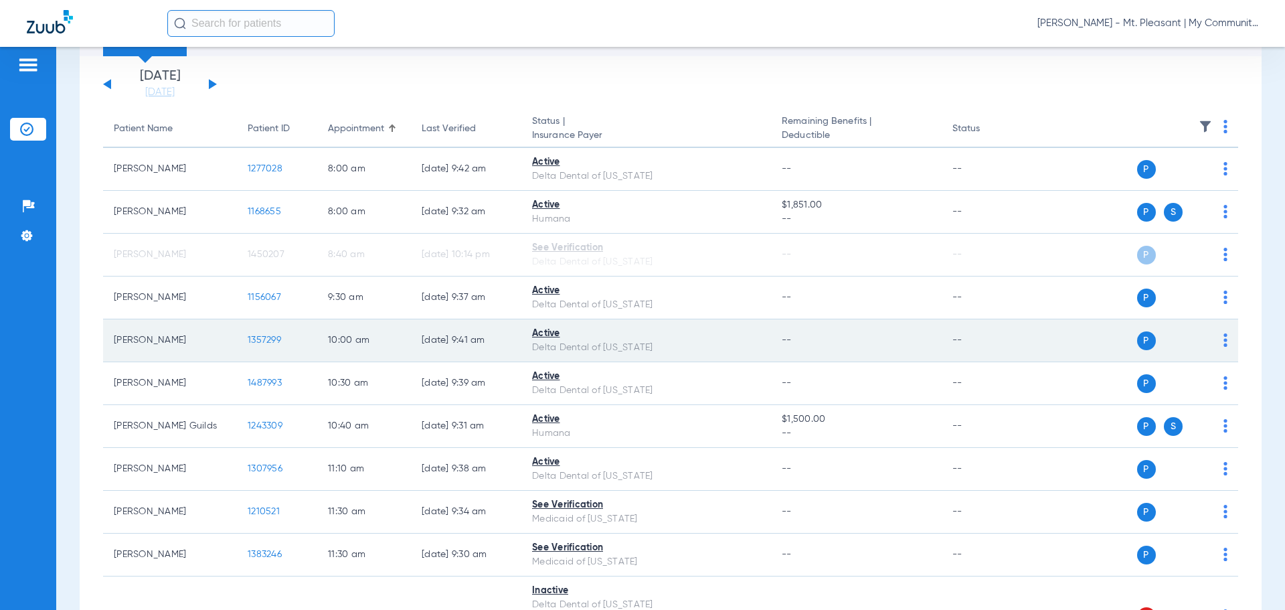
scroll to position [134, 0]
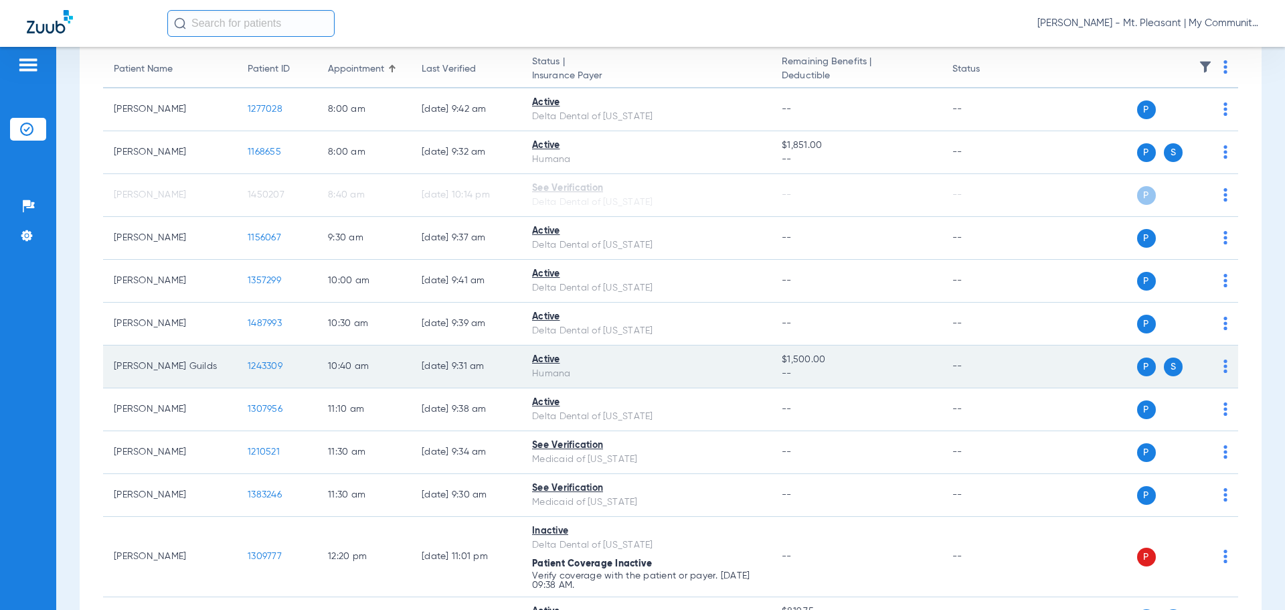
click at [264, 369] on span "1243309" at bounding box center [265, 365] width 35 height 9
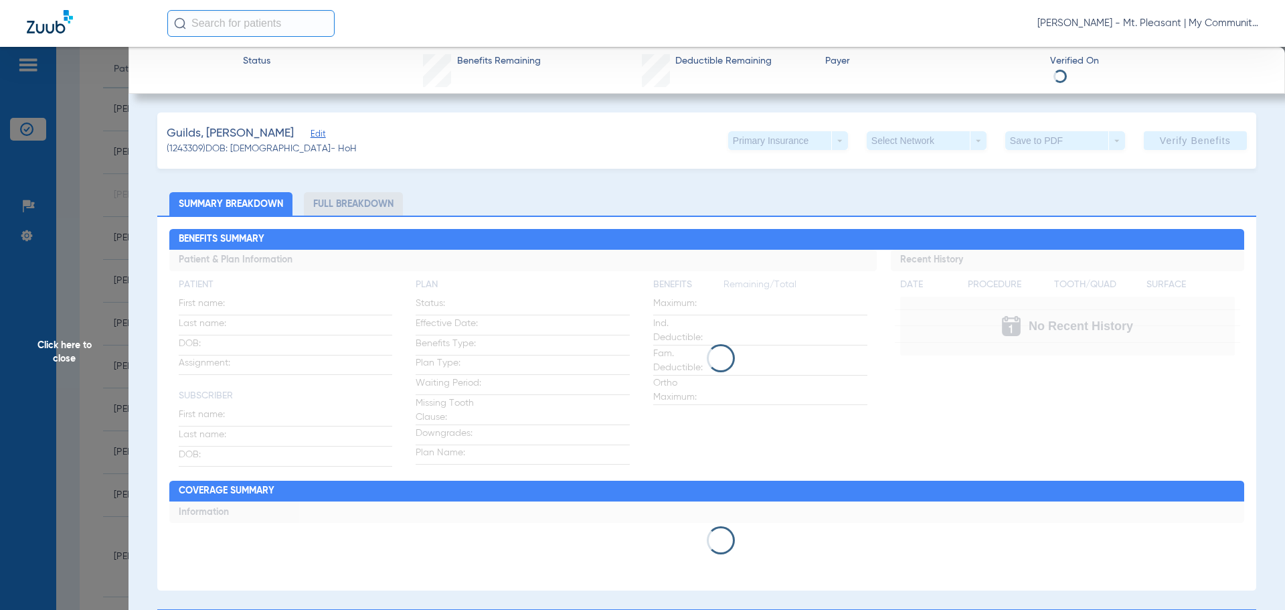
click at [98, 252] on span "Click here to close" at bounding box center [64, 352] width 129 height 610
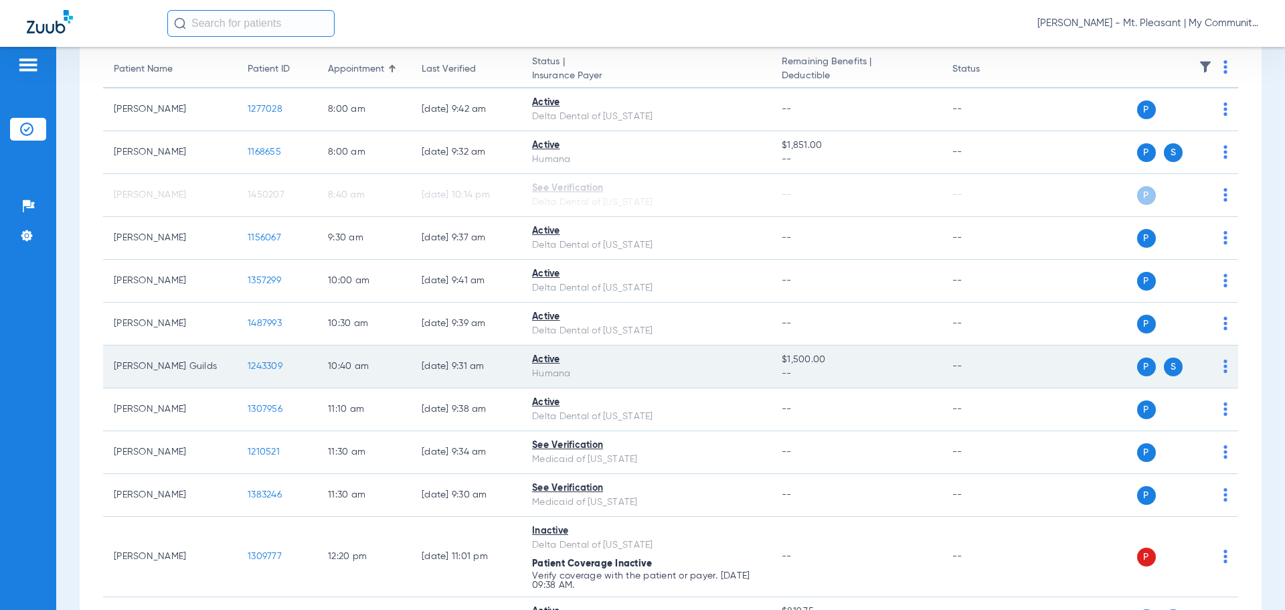
click at [253, 360] on td "1243309" at bounding box center [277, 366] width 80 height 43
click at [256, 363] on span "1243309" at bounding box center [265, 365] width 35 height 9
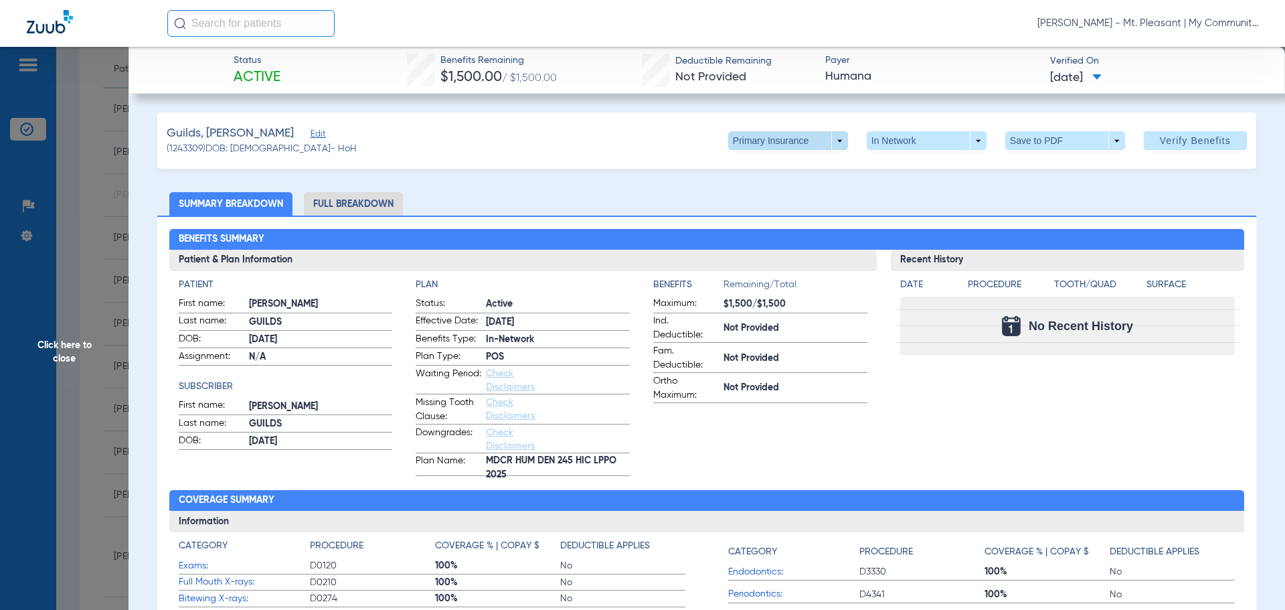
click at [738, 139] on span at bounding box center [788, 140] width 120 height 19
click at [750, 186] on button "Secondary Insurance" at bounding box center [774, 194] width 110 height 27
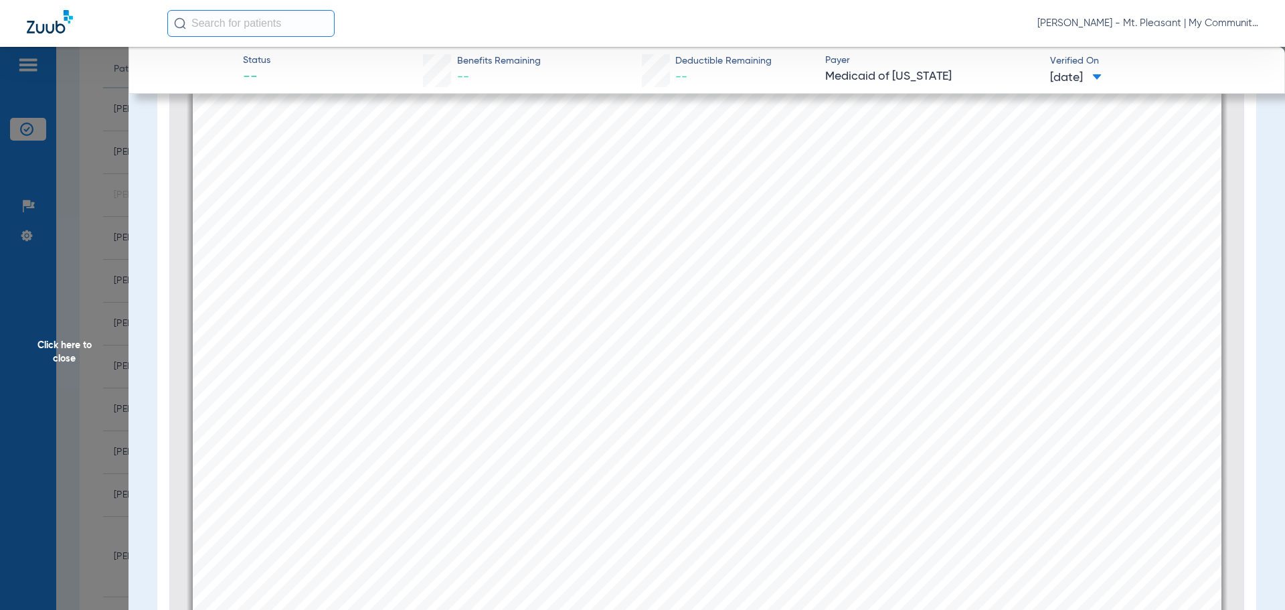
scroll to position [408, 0]
type input "2"
click at [133, 266] on app-member-insurance-verification-view "Status -- Benefits Remaining -- Deductible Remaining -- Payer Medicaid of Michi…" at bounding box center [707, 254] width 1157 height 803
click at [97, 298] on span "Click here to close" at bounding box center [64, 352] width 129 height 610
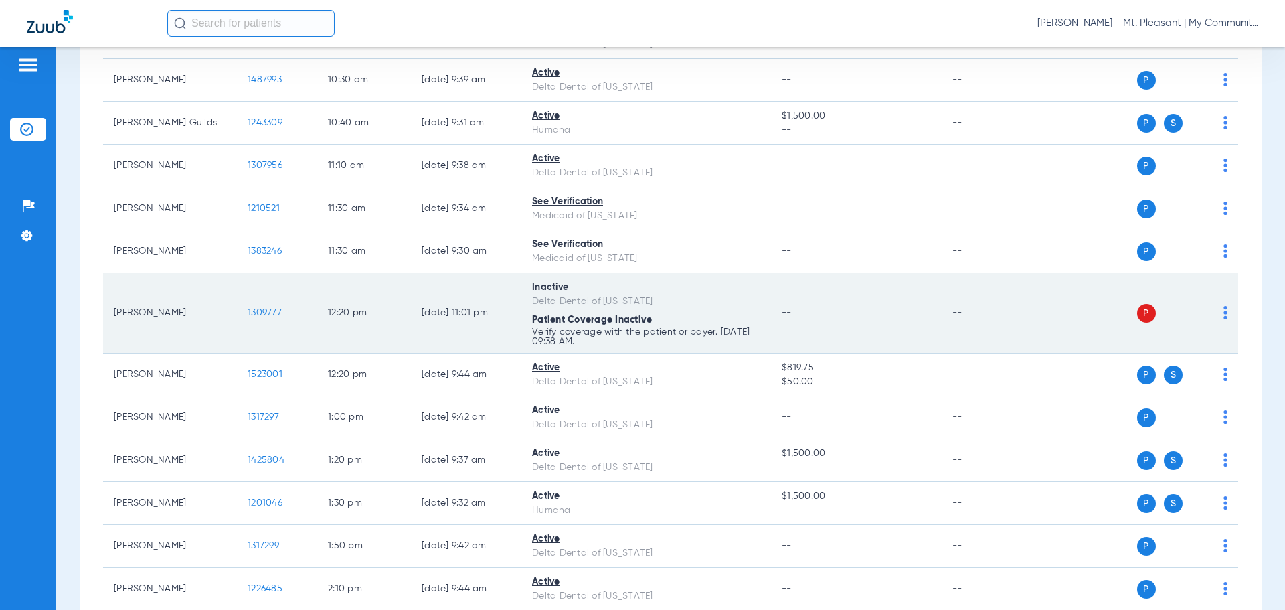
scroll to position [402, 0]
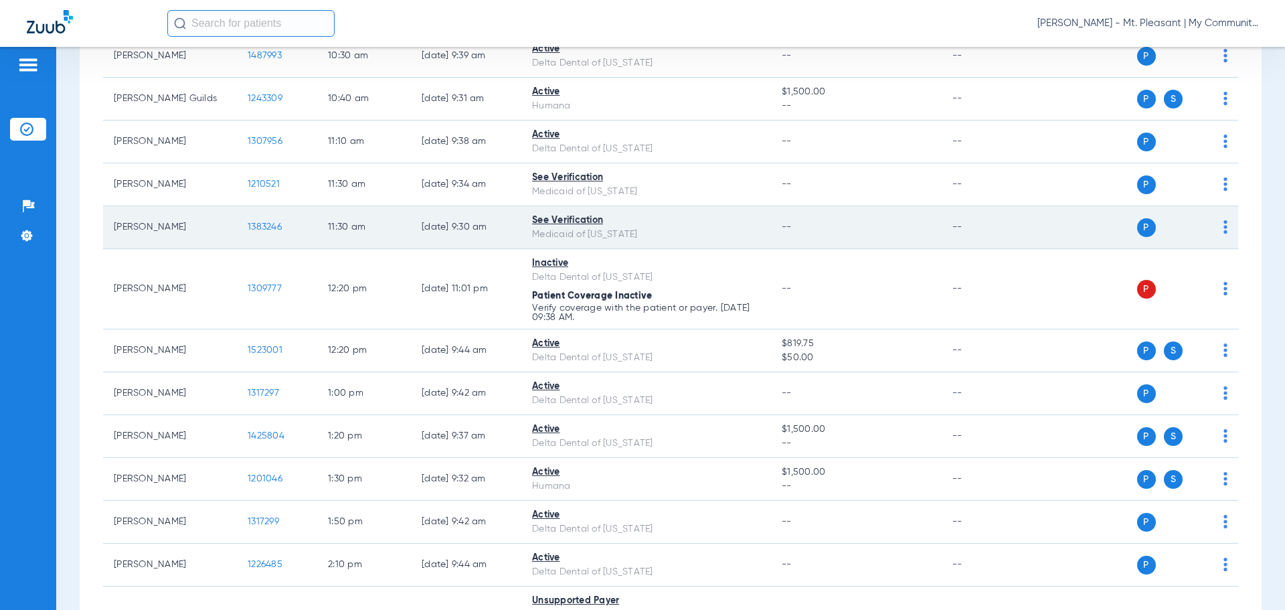
click at [258, 226] on span "1383246" at bounding box center [265, 226] width 34 height 9
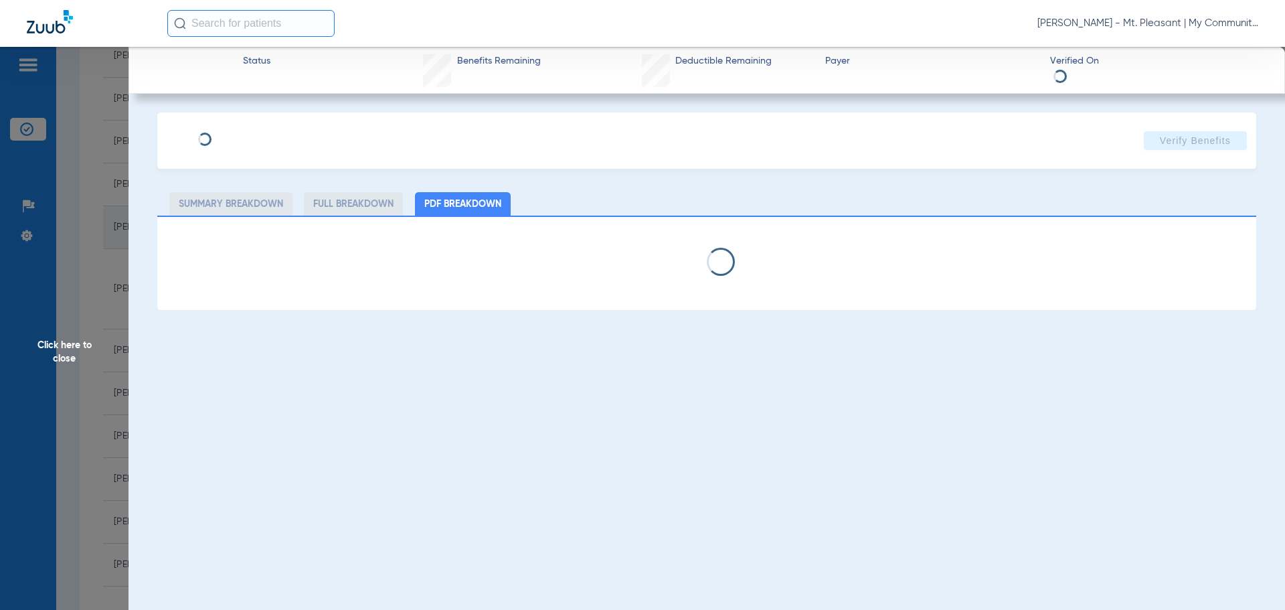
select select "page-width"
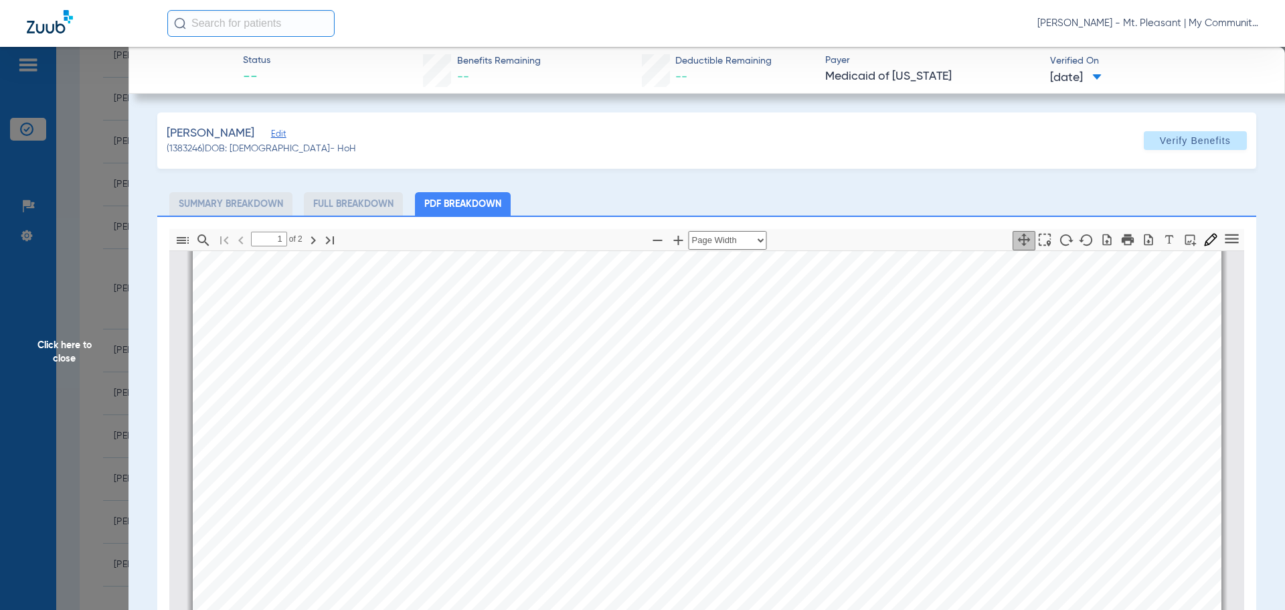
scroll to position [676, 0]
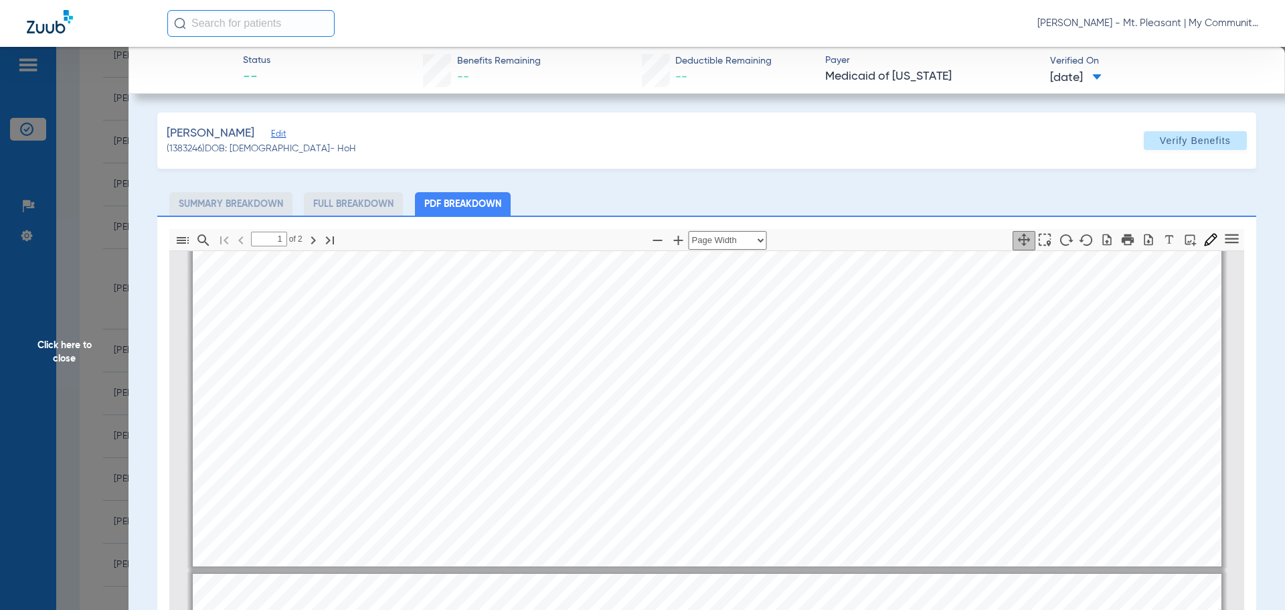
type input "2"
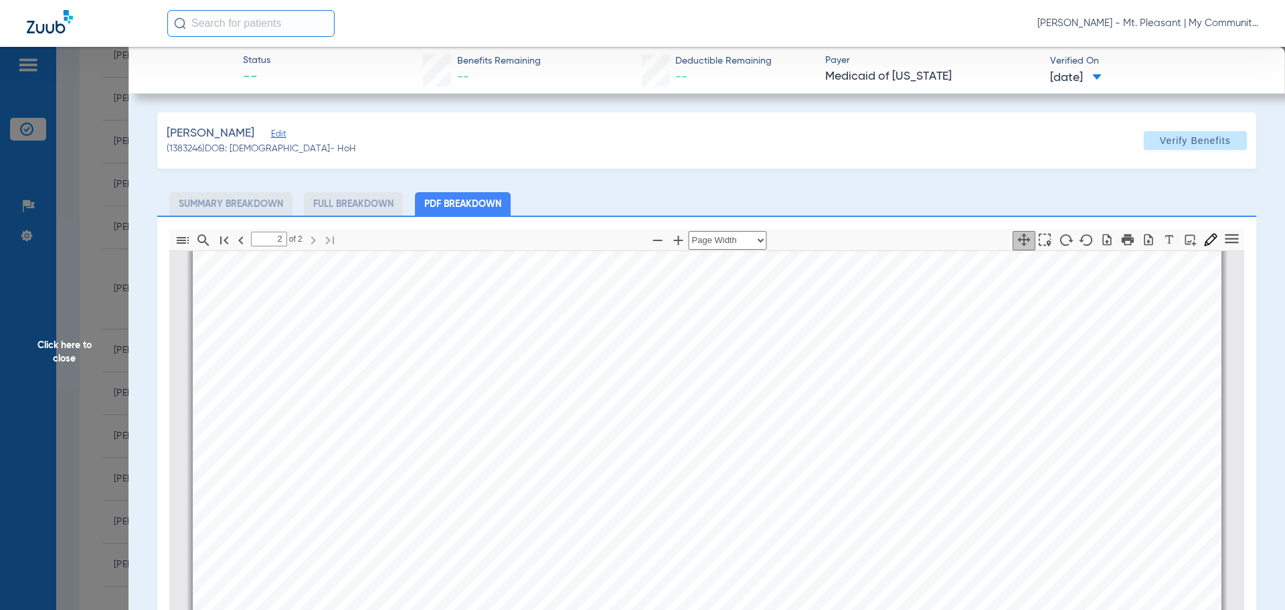
scroll to position [1948, 0]
click at [104, 344] on span "Click here to close" at bounding box center [64, 352] width 129 height 610
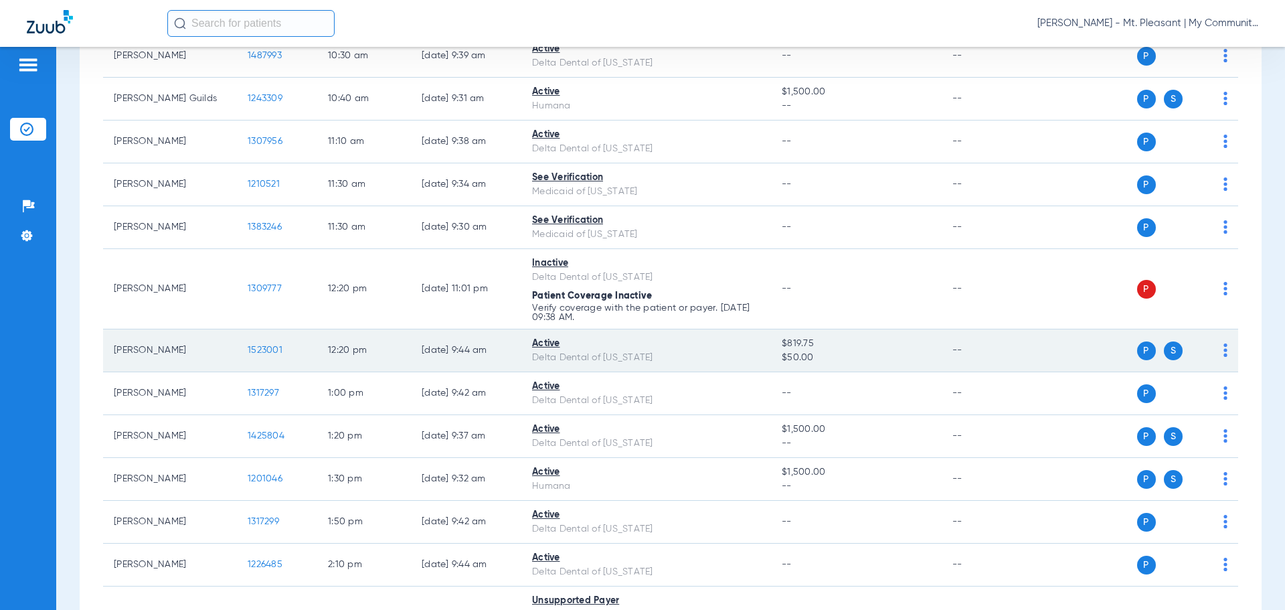
click at [276, 346] on span "1523001" at bounding box center [265, 349] width 35 height 9
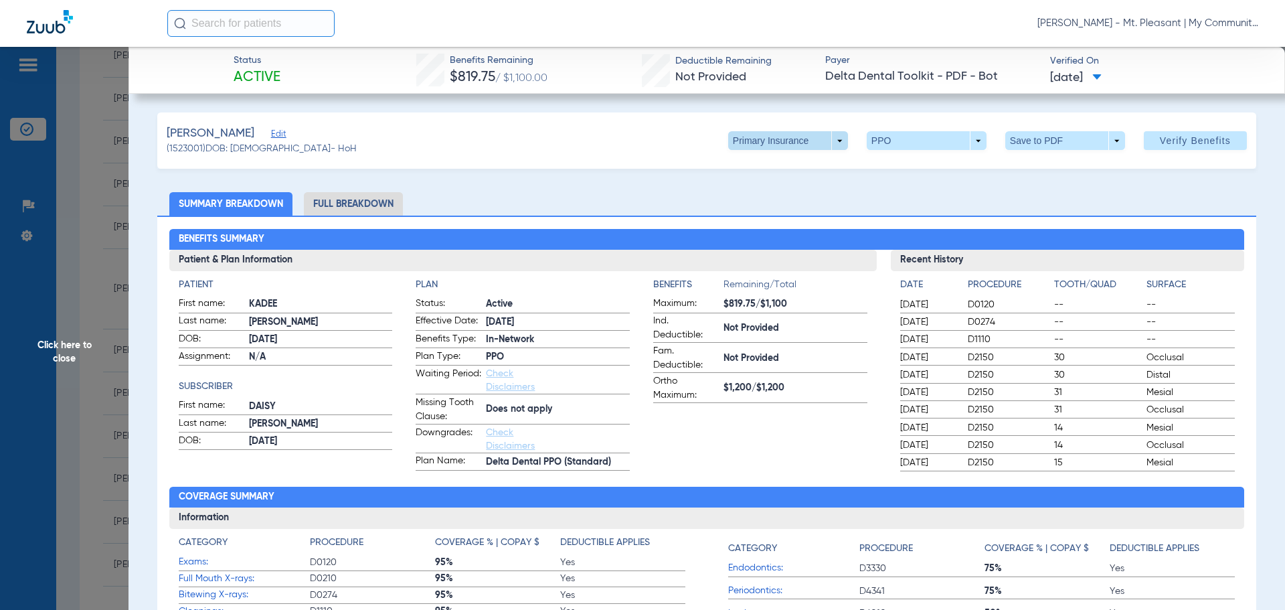
click at [772, 142] on span at bounding box center [788, 140] width 32 height 32
click at [757, 189] on span "Secondary Insurance" at bounding box center [774, 193] width 88 height 9
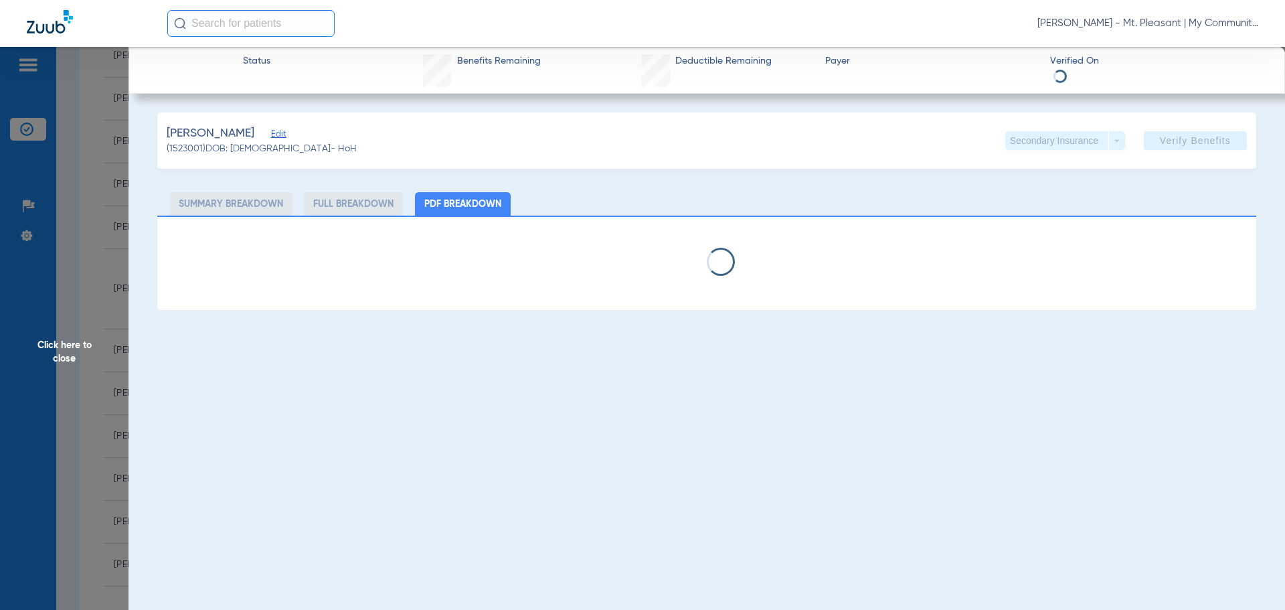
select select "page-width"
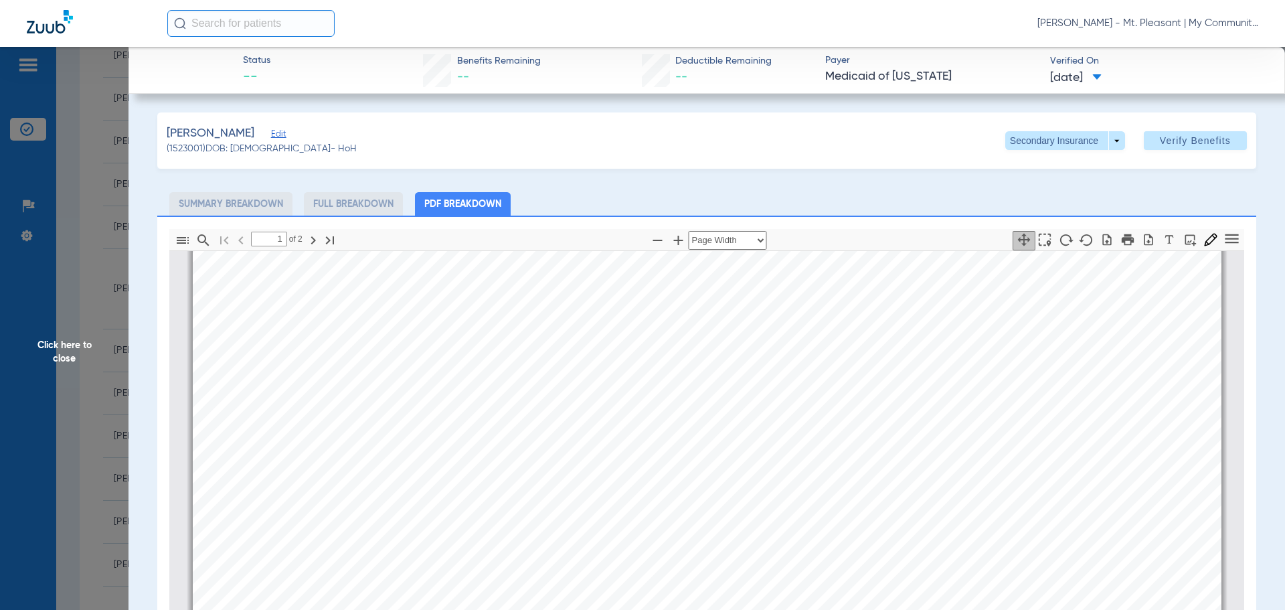
type input "2"
click at [106, 327] on span "Click here to close" at bounding box center [64, 352] width 129 height 610
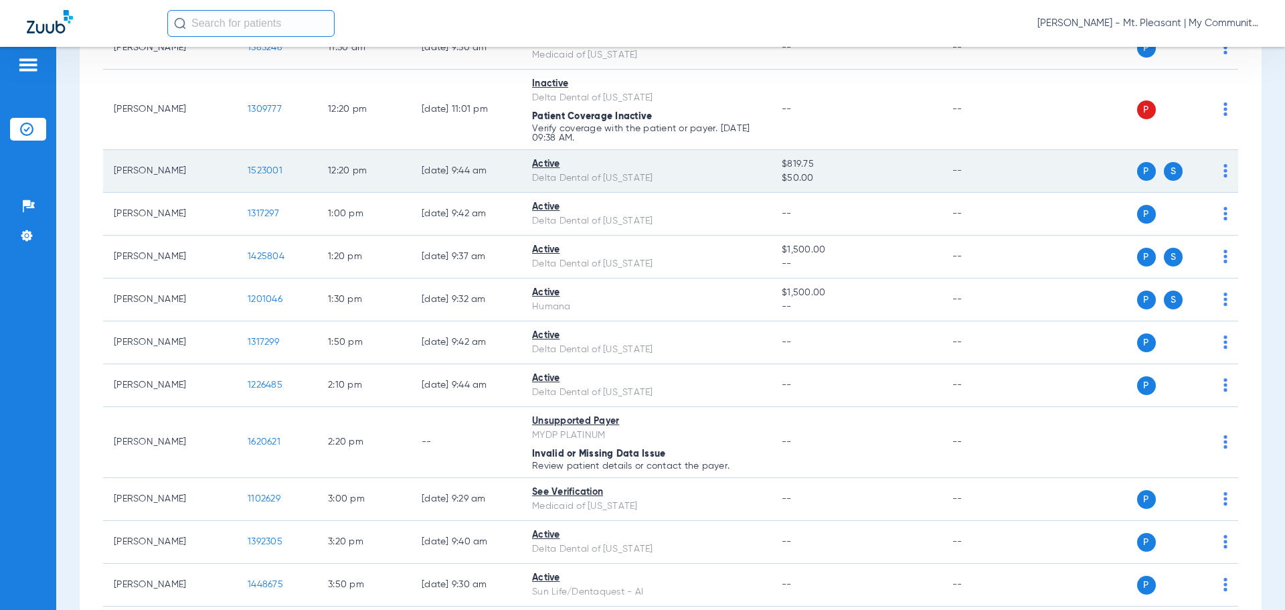
scroll to position [663, 0]
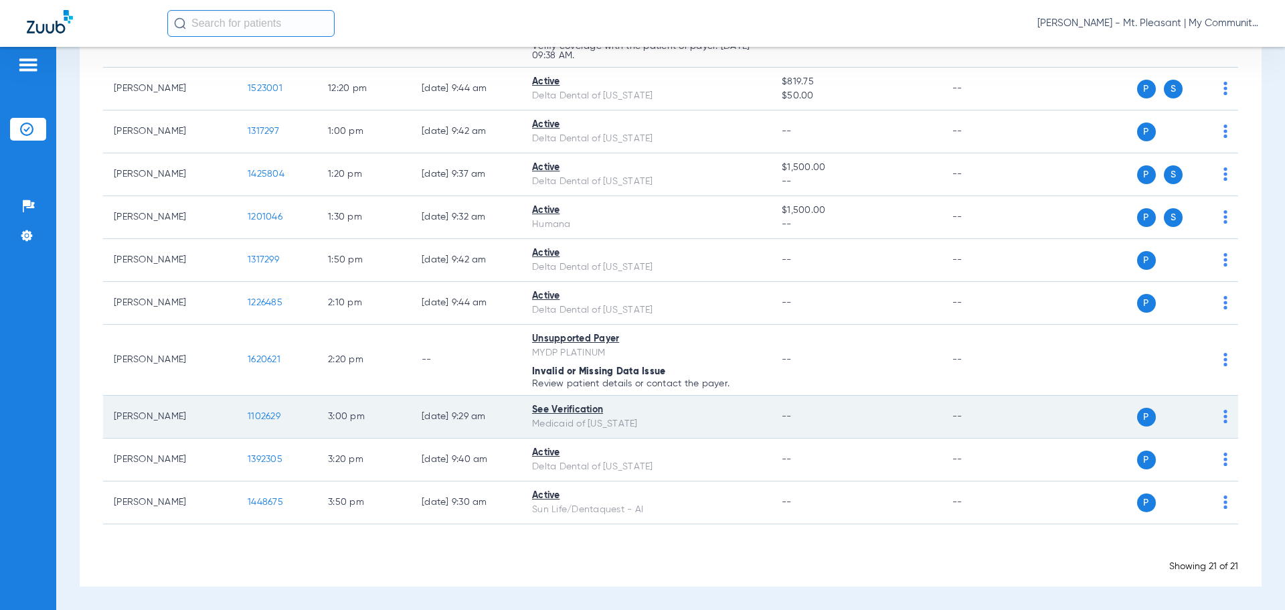
click at [340, 415] on td "3:00 PM" at bounding box center [364, 417] width 94 height 43
click at [270, 413] on span "1102629" at bounding box center [264, 416] width 33 height 9
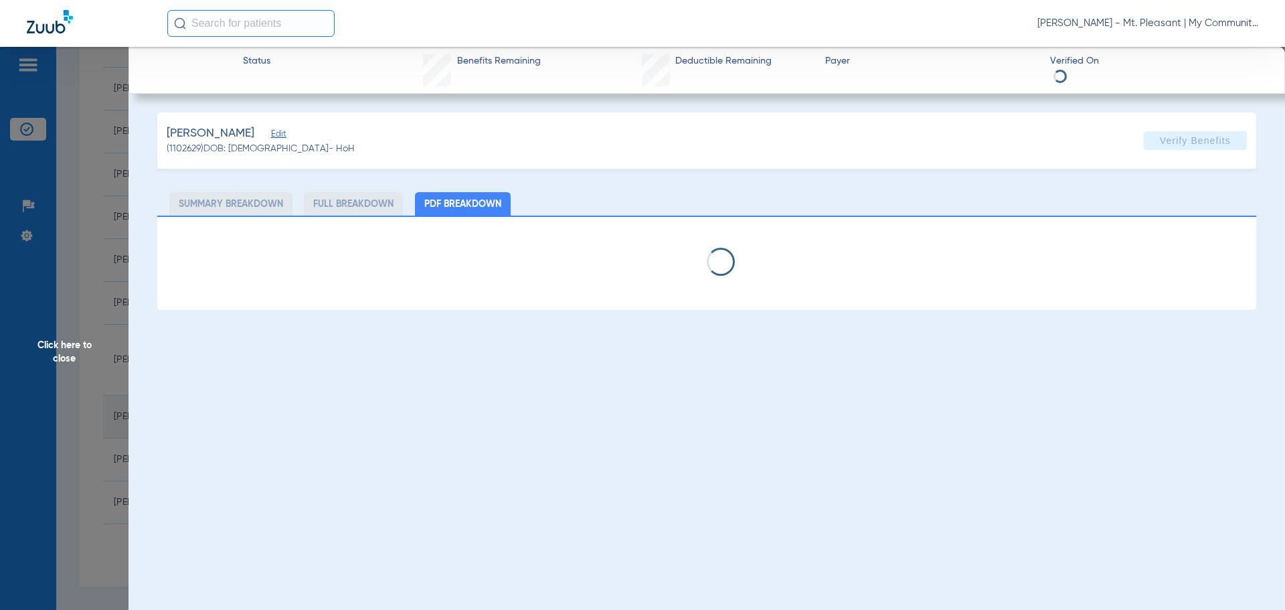
select select "page-width"
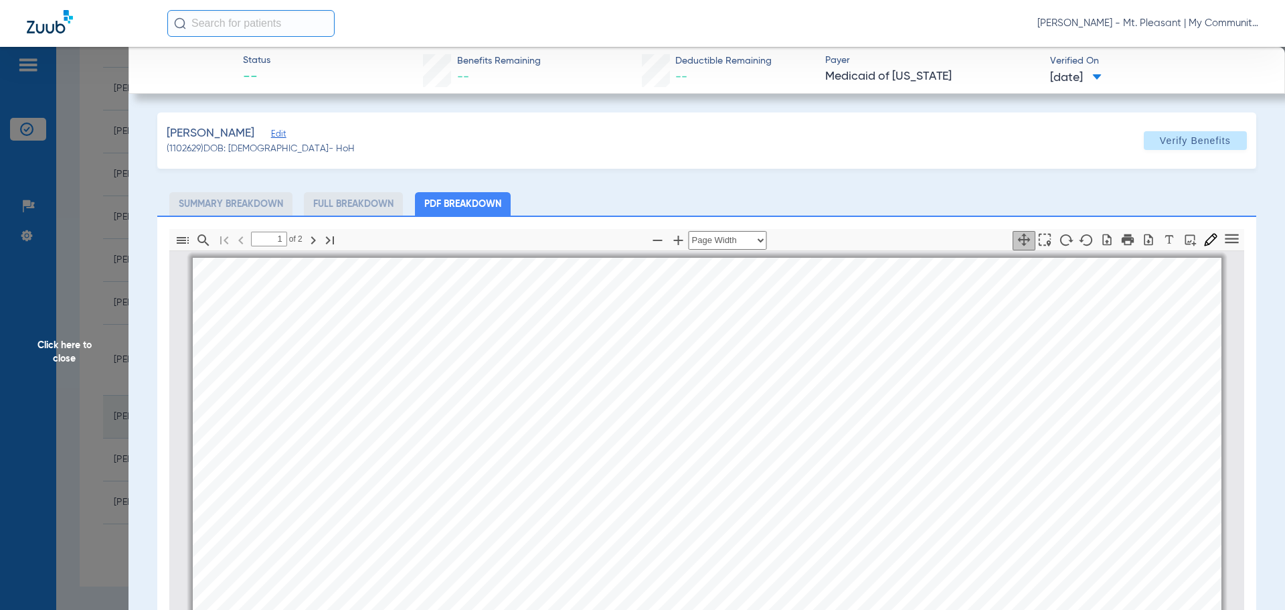
scroll to position [7, 0]
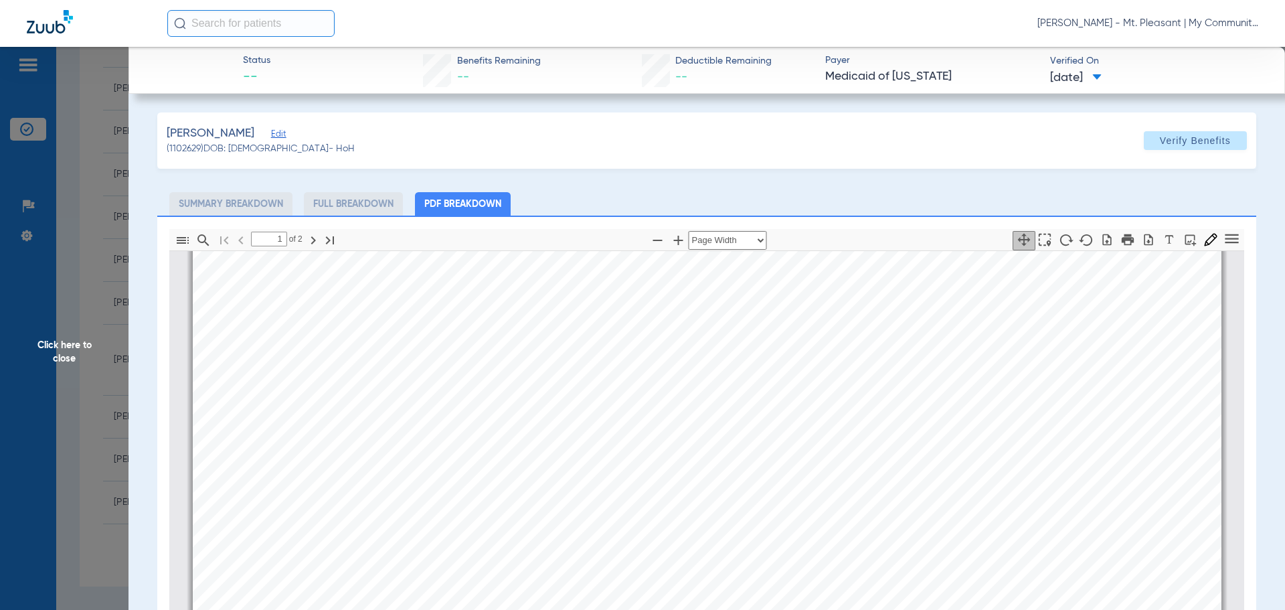
type input "2"
drag, startPoint x: 119, startPoint y: 184, endPoint x: 25, endPoint y: 301, distance: 149.5
click at [119, 184] on span "Click here to close" at bounding box center [64, 352] width 129 height 610
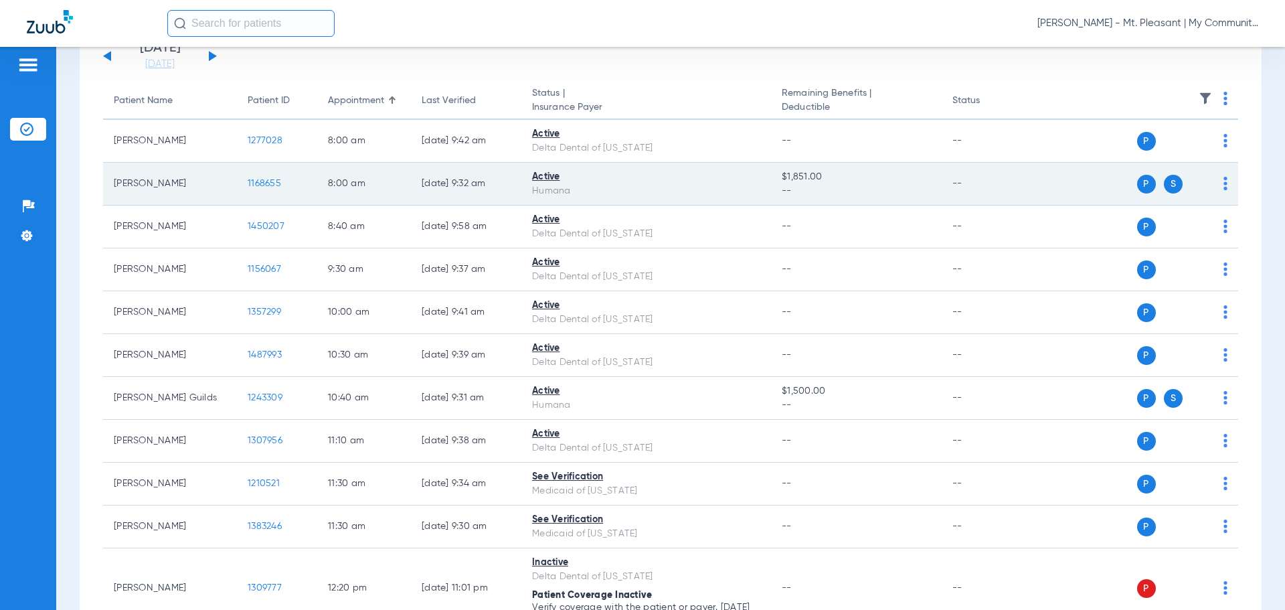
scroll to position [0, 0]
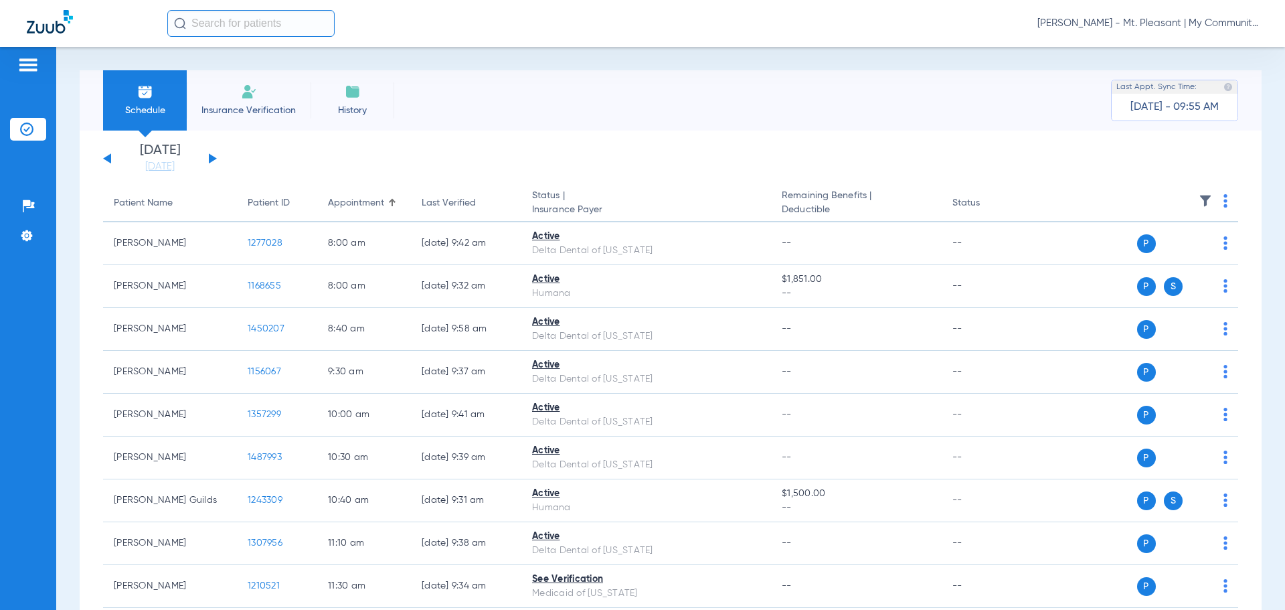
click at [213, 161] on button at bounding box center [213, 158] width 8 height 10
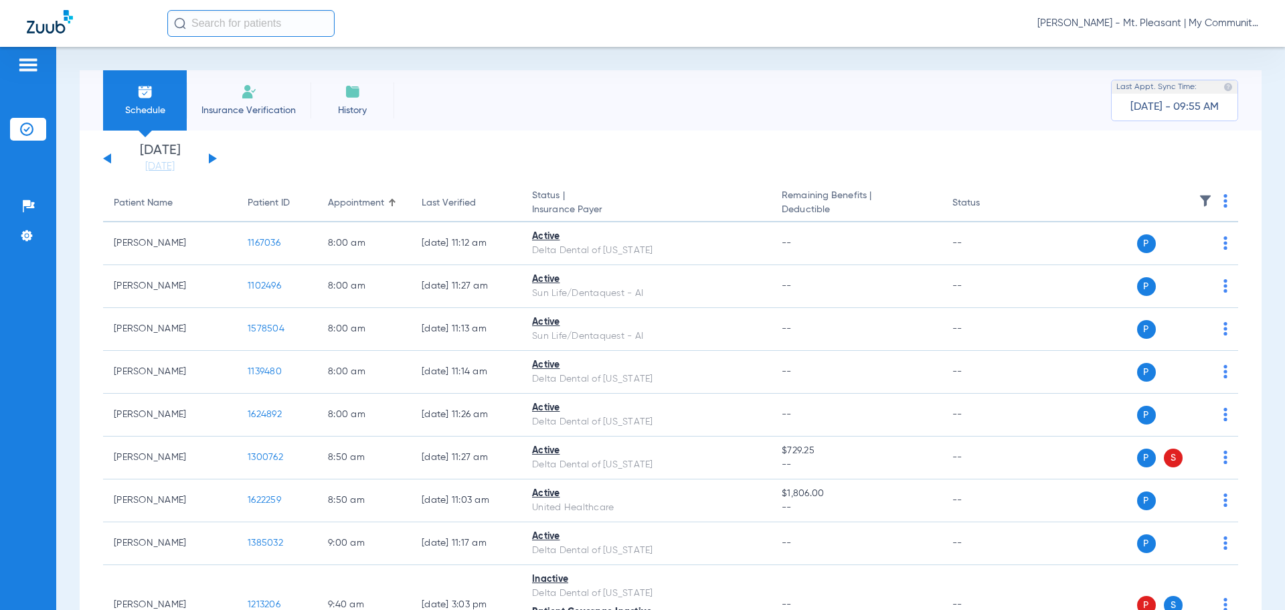
click at [1223, 202] on img at bounding box center [1225, 200] width 4 height 13
click at [1151, 254] on span "Verify All" at bounding box center [1164, 253] width 84 height 9
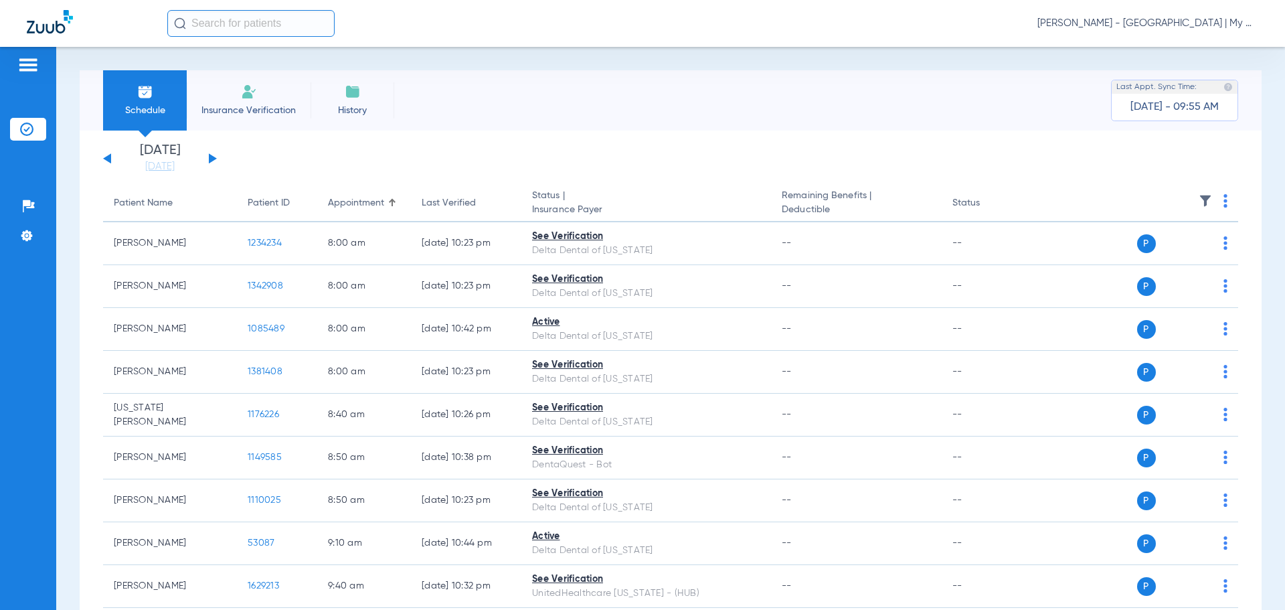
click at [139, 168] on link "[DATE]" at bounding box center [160, 166] width 80 height 13
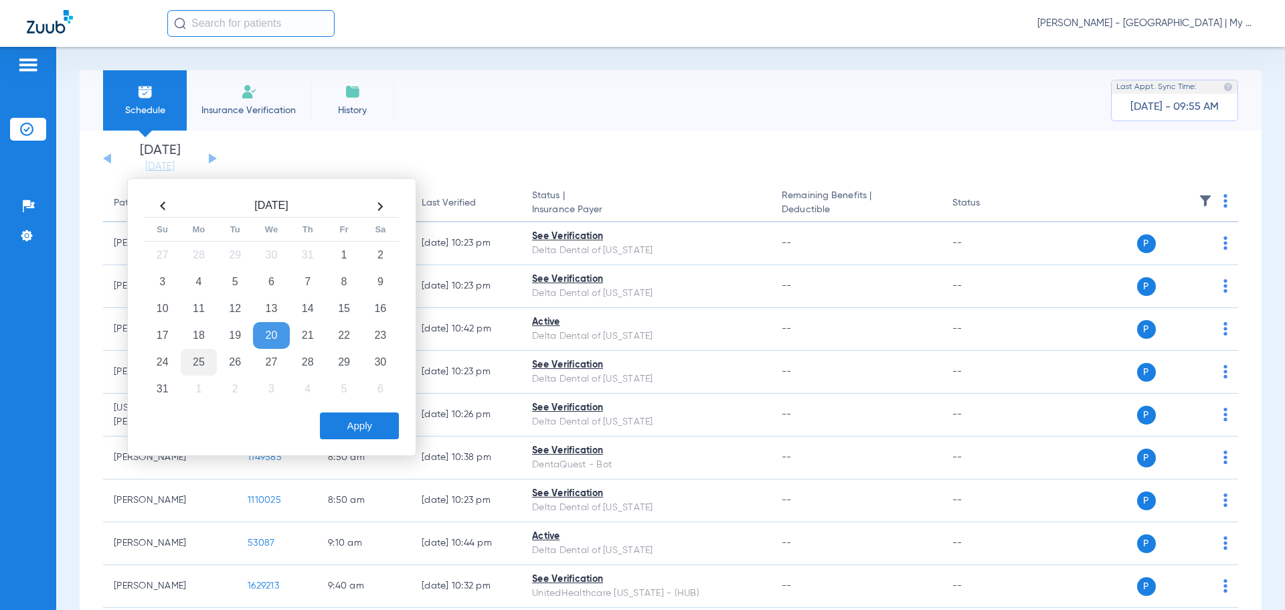
click at [195, 367] on td "25" at bounding box center [199, 362] width 36 height 27
click at [352, 430] on button "Apply" at bounding box center [359, 425] width 79 height 27
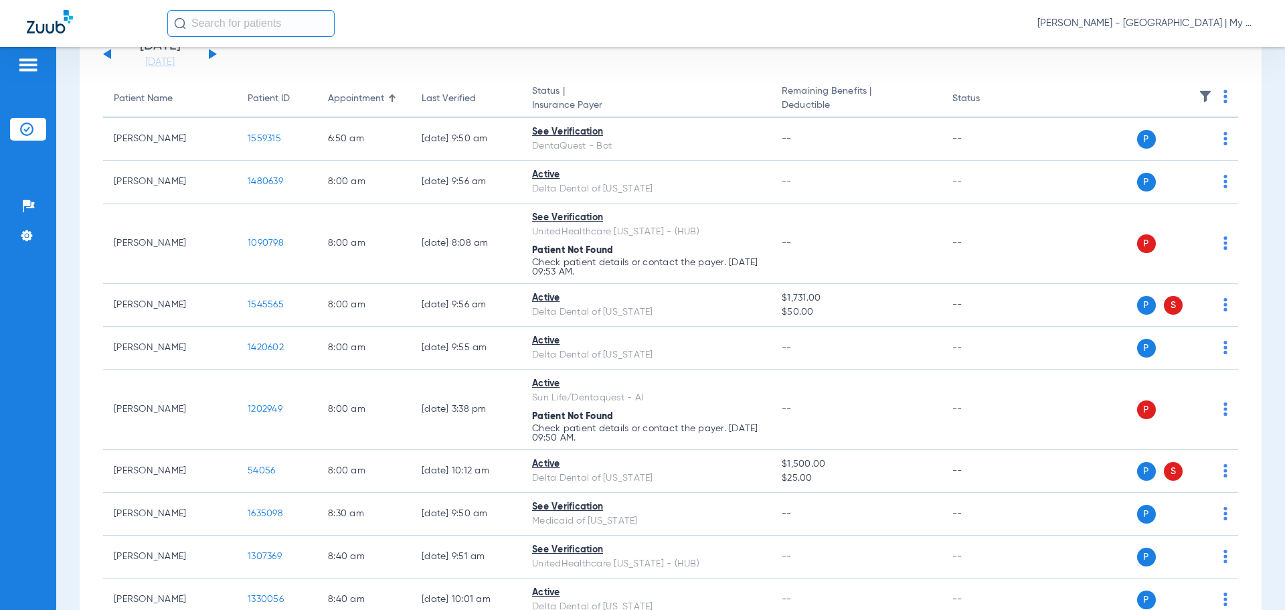
scroll to position [6, 0]
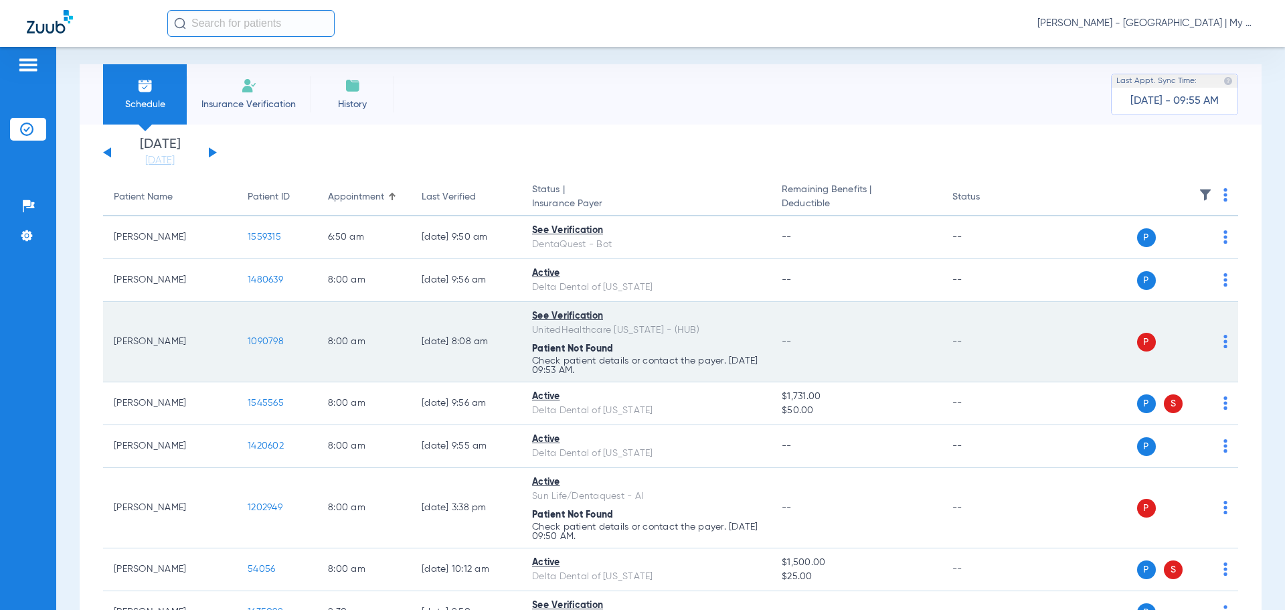
click at [1223, 343] on img at bounding box center [1225, 341] width 4 height 13
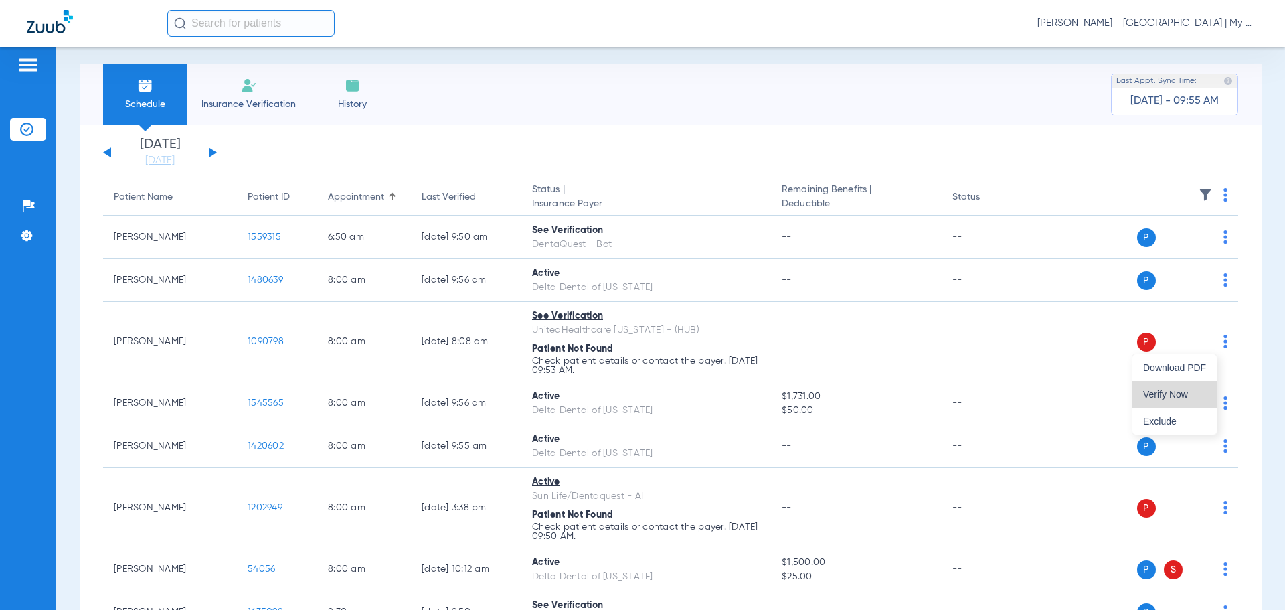
click at [1179, 388] on button "Verify Now" at bounding box center [1174, 394] width 84 height 27
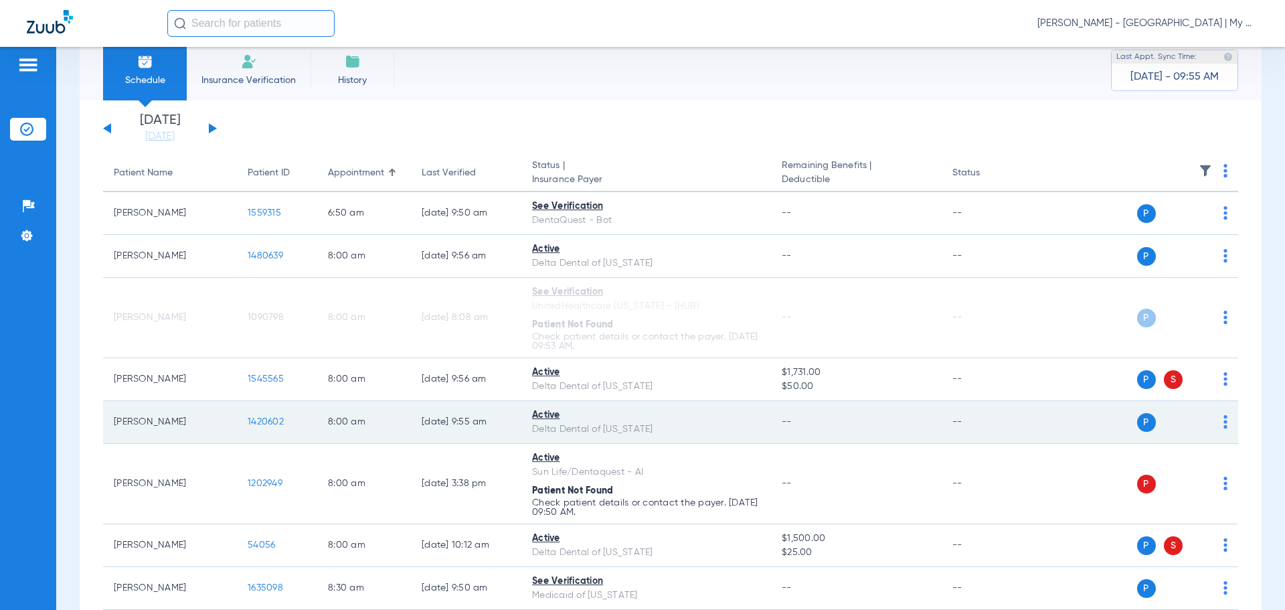
scroll to position [73, 0]
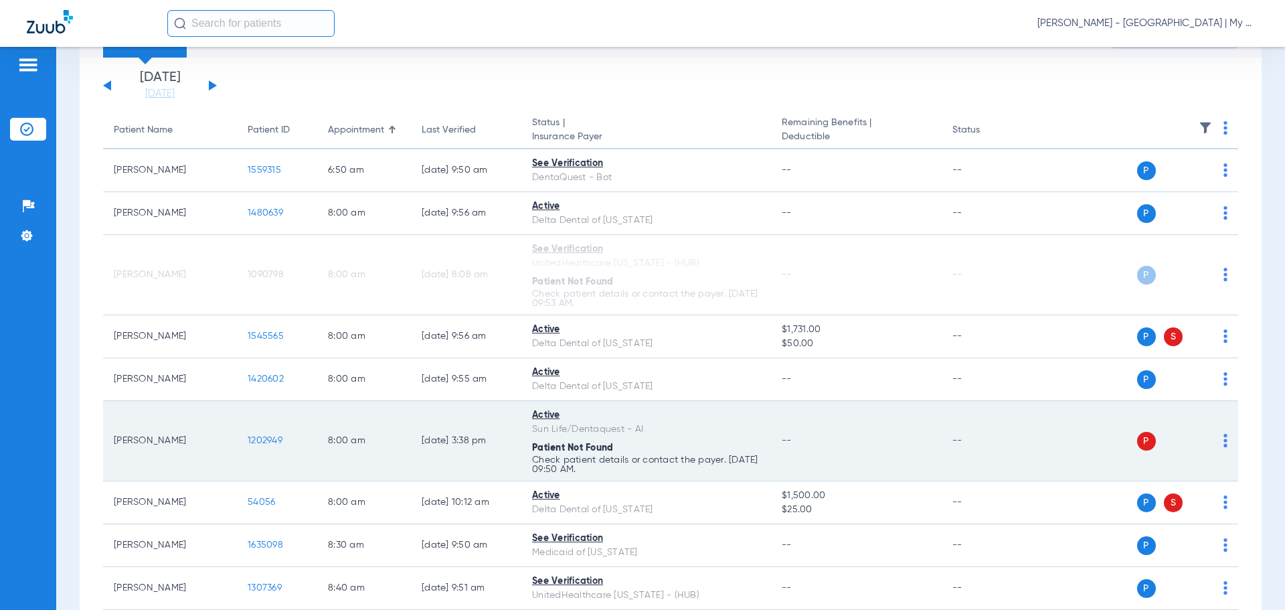
click at [1223, 438] on img at bounding box center [1225, 440] width 4 height 13
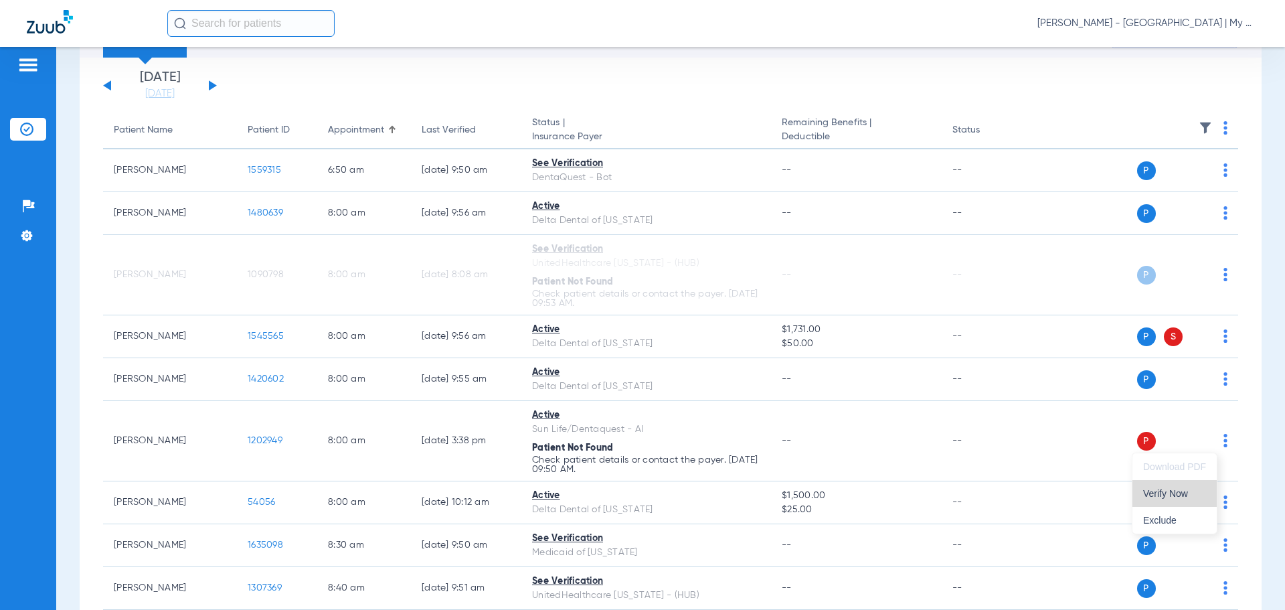
click at [1177, 495] on span "Verify Now" at bounding box center [1174, 493] width 63 height 9
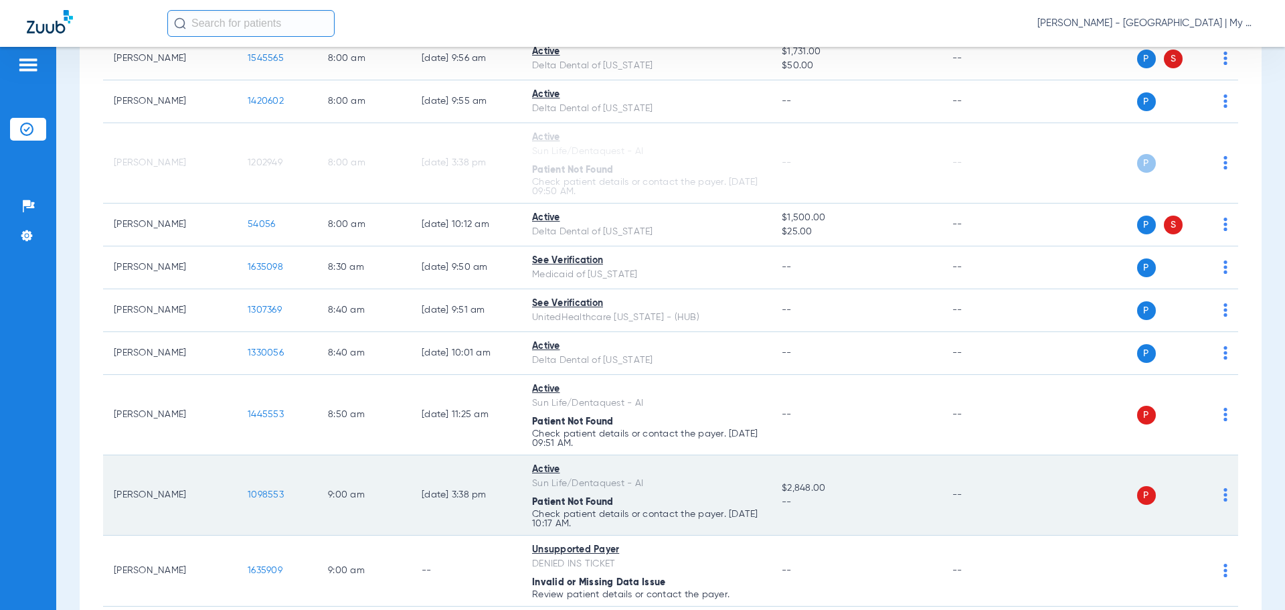
scroll to position [408, 0]
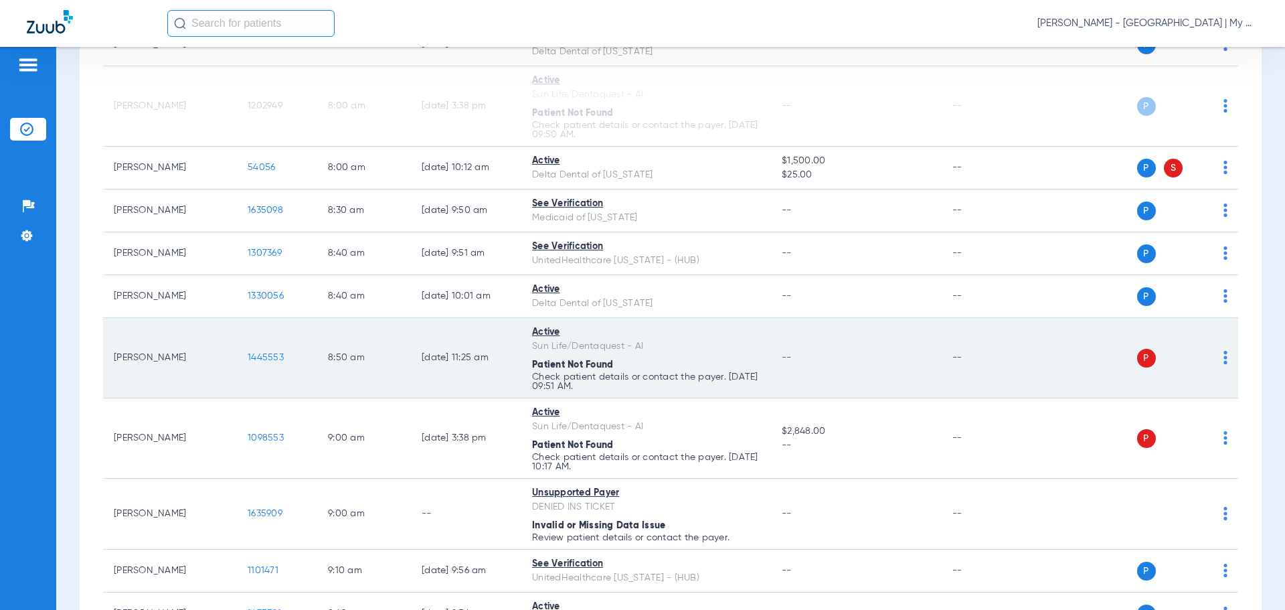
click at [1221, 356] on td "P S" at bounding box center [1135, 358] width 207 height 80
click at [1223, 360] on img at bounding box center [1225, 357] width 4 height 13
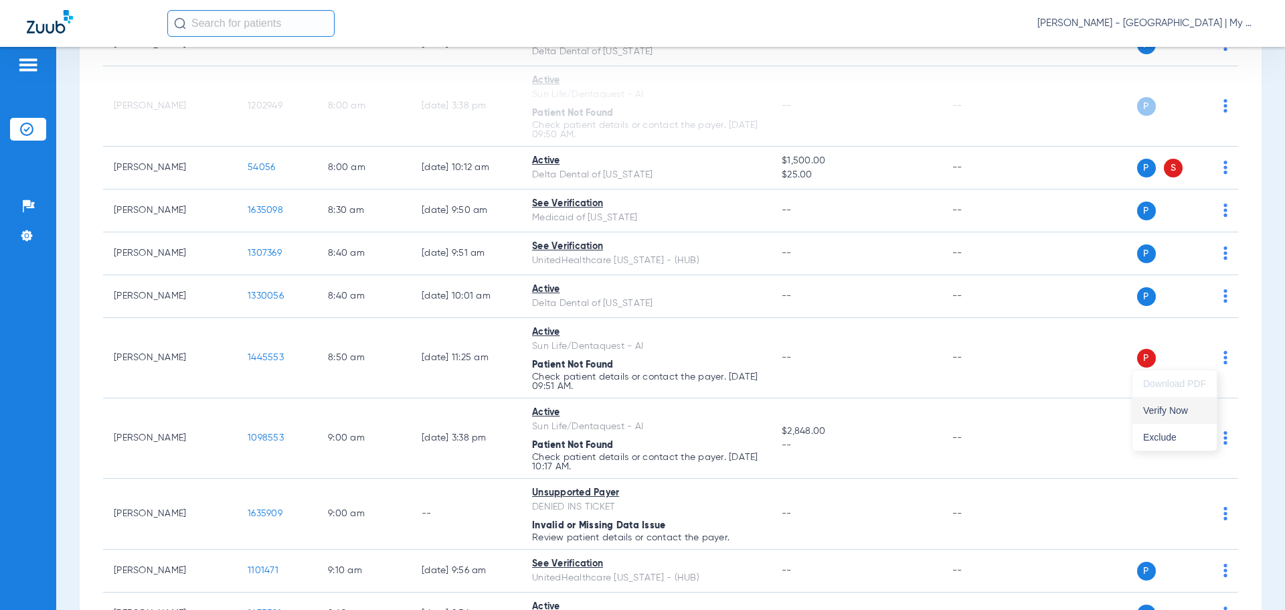
click at [1182, 411] on span "Verify Now" at bounding box center [1174, 410] width 63 height 9
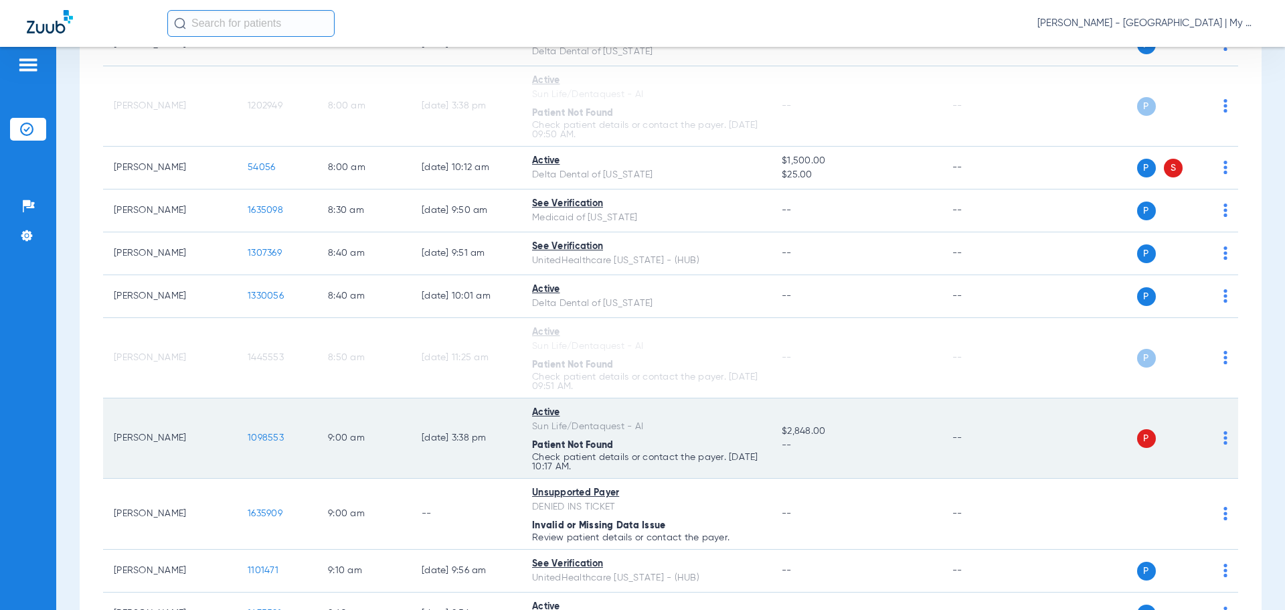
click at [1212, 443] on div "P S" at bounding box center [1130, 438] width 196 height 19
click at [1223, 437] on img at bounding box center [1225, 437] width 4 height 13
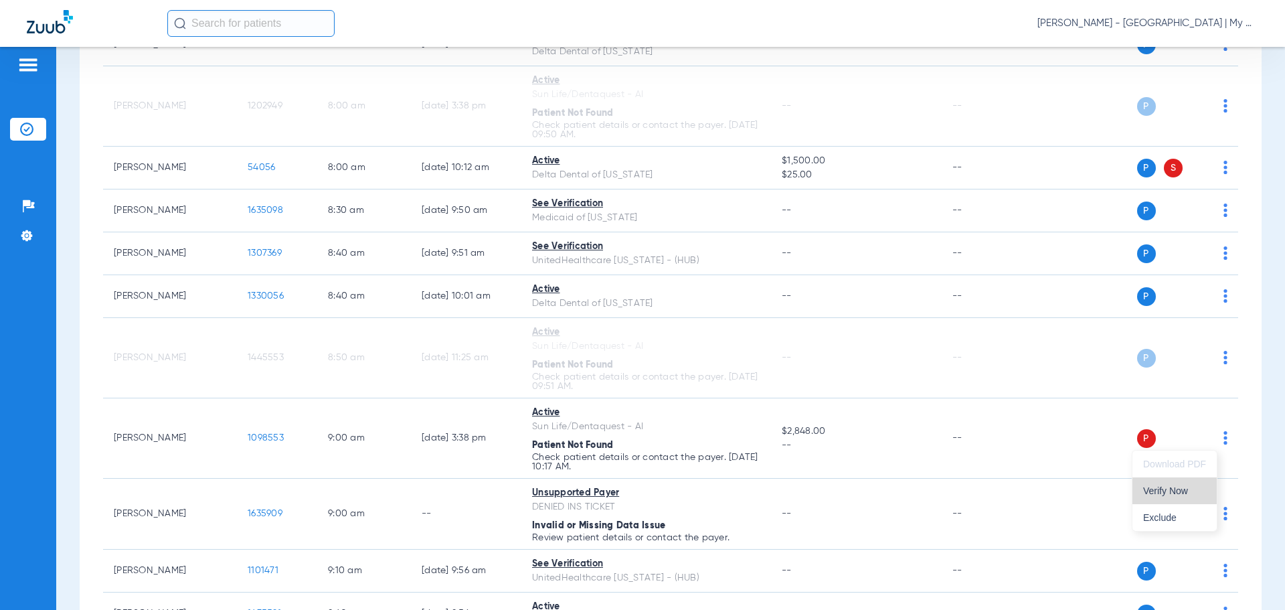
click at [1169, 481] on button "Verify Now" at bounding box center [1174, 490] width 84 height 27
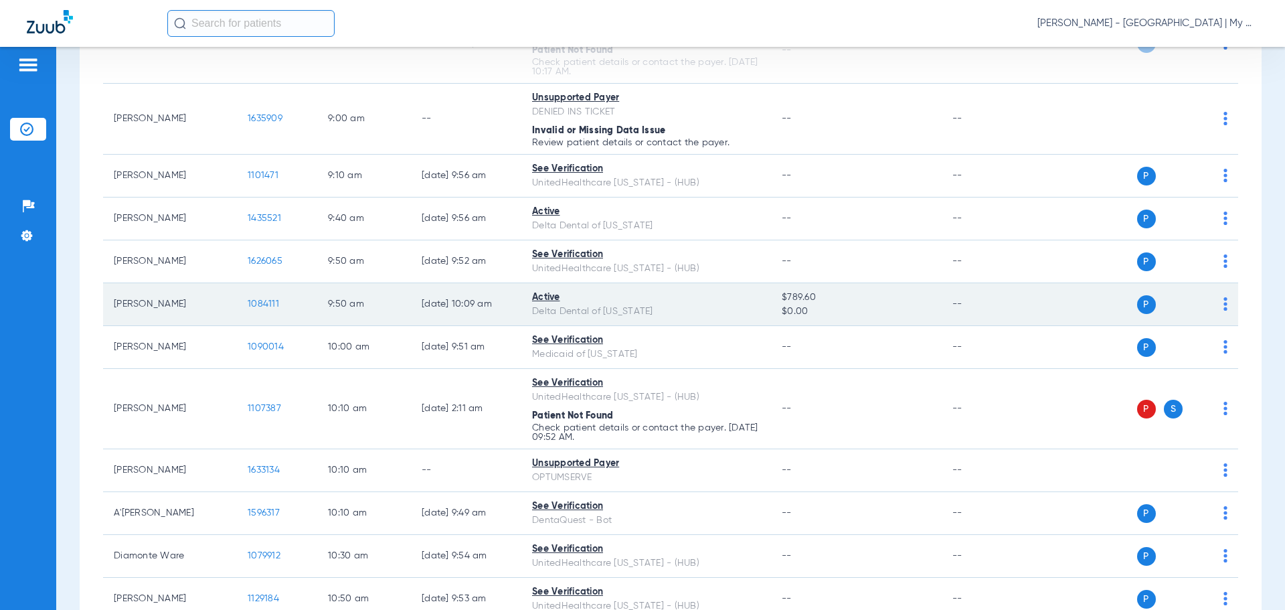
scroll to position [809, 0]
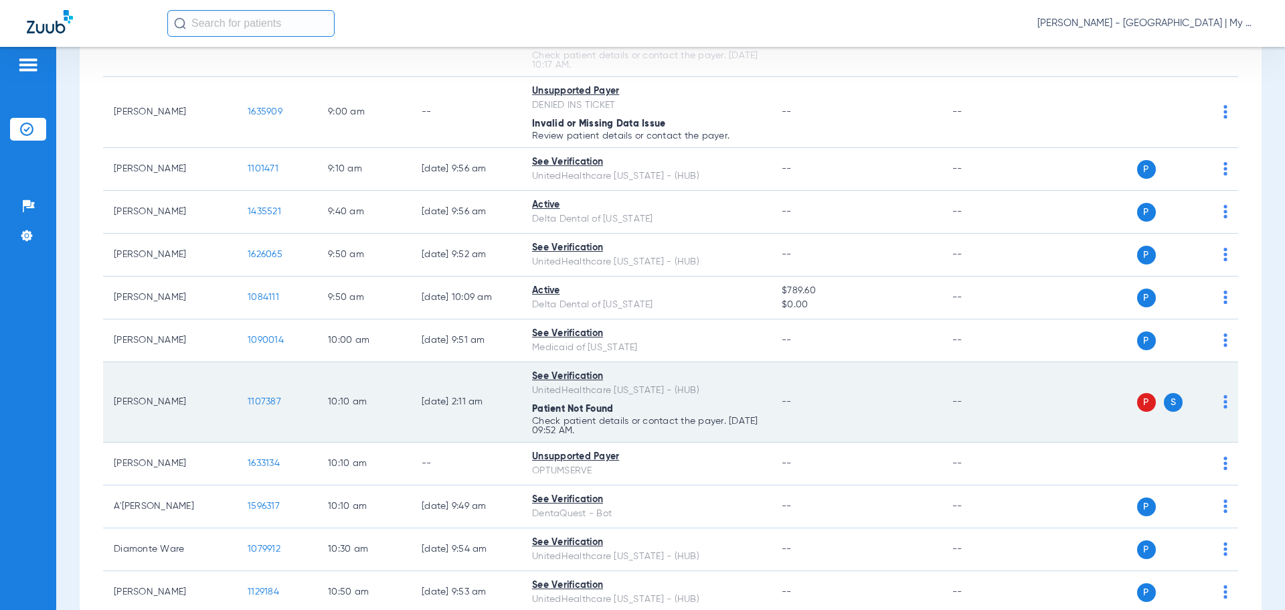
click at [1223, 404] on img at bounding box center [1225, 401] width 4 height 13
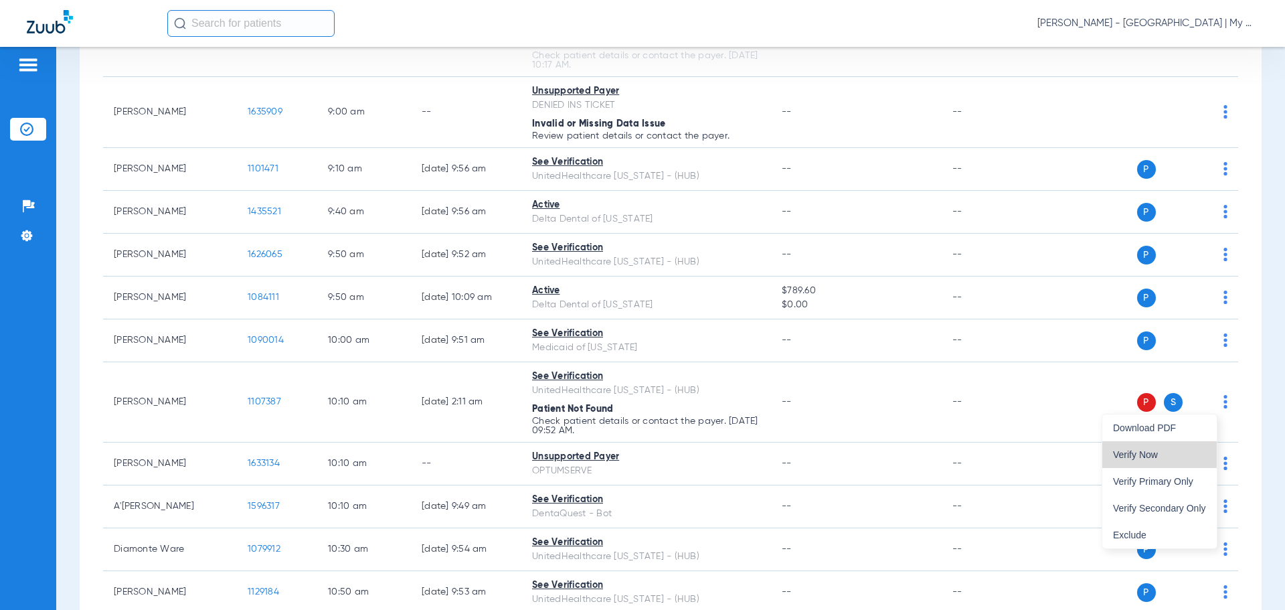
click at [1159, 450] on span "Verify Now" at bounding box center [1159, 454] width 93 height 9
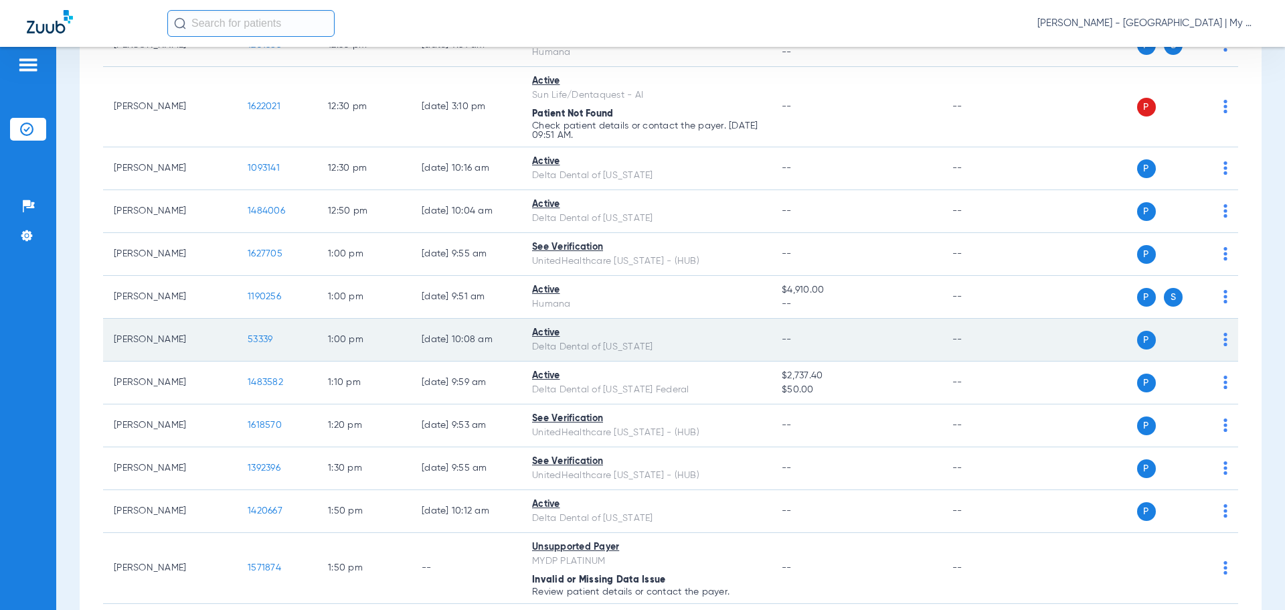
scroll to position [1813, 0]
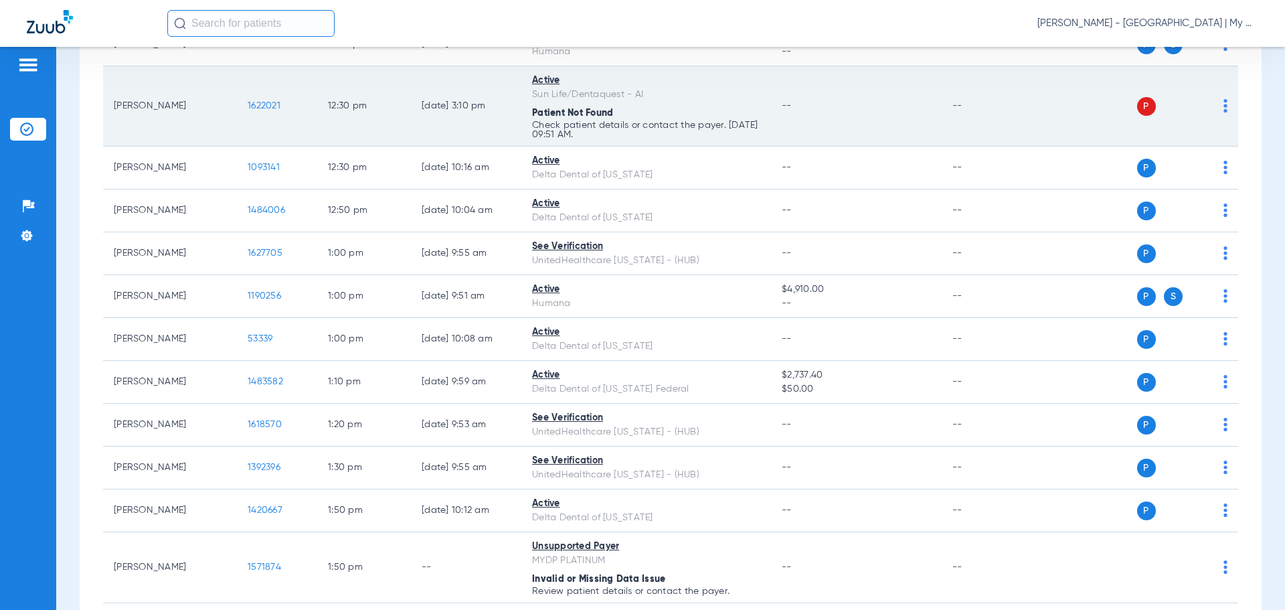
click at [1223, 104] on img at bounding box center [1225, 105] width 4 height 13
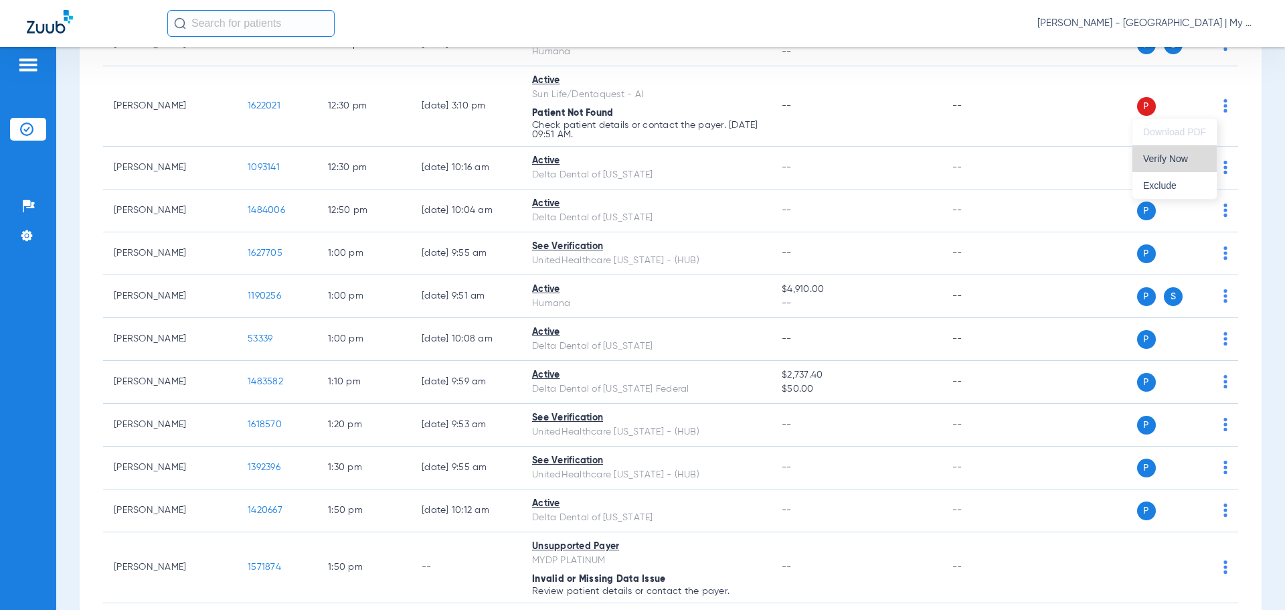
click at [1205, 159] on span "Verify Now" at bounding box center [1174, 158] width 63 height 9
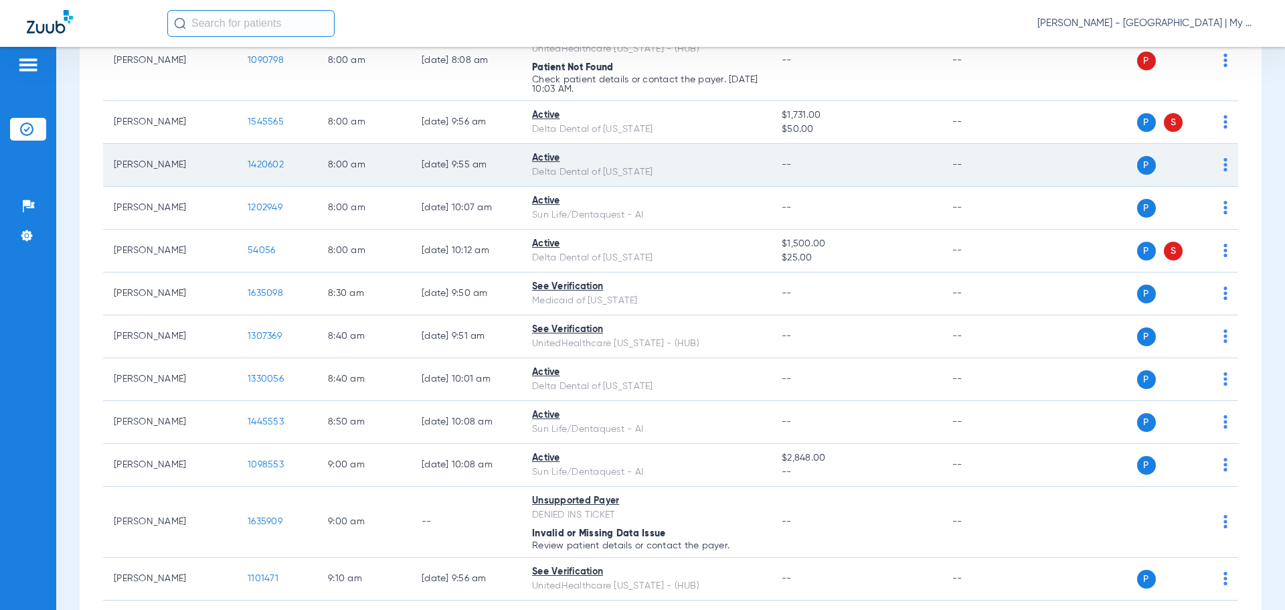
scroll to position [0, 0]
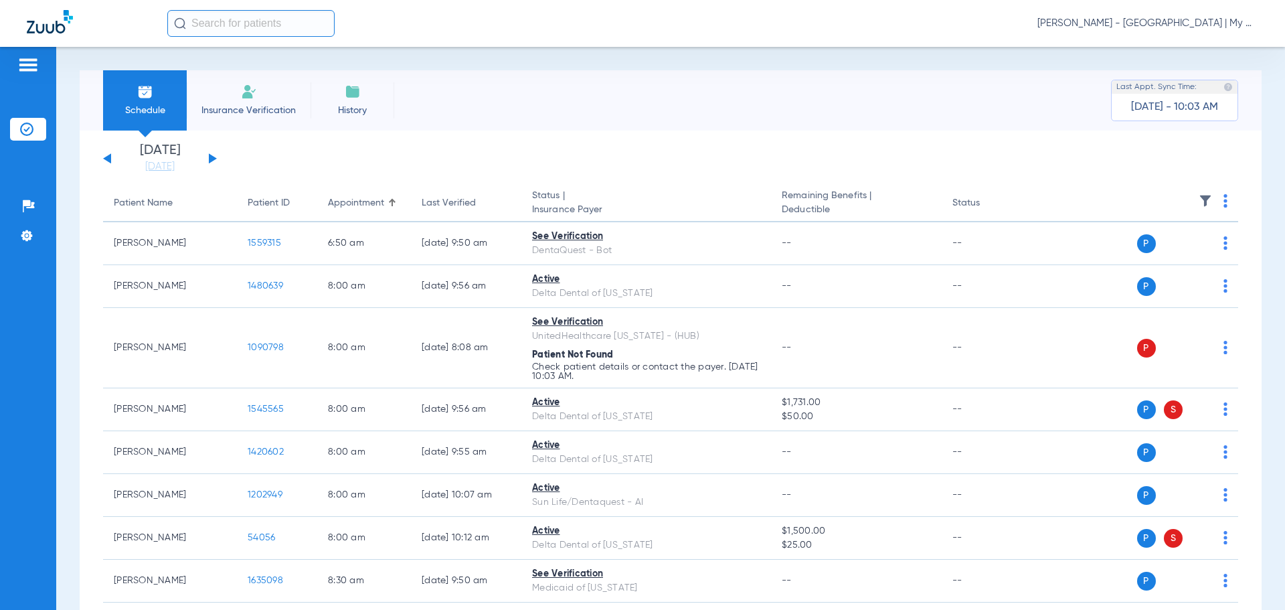
click at [1199, 199] on img at bounding box center [1205, 200] width 13 height 13
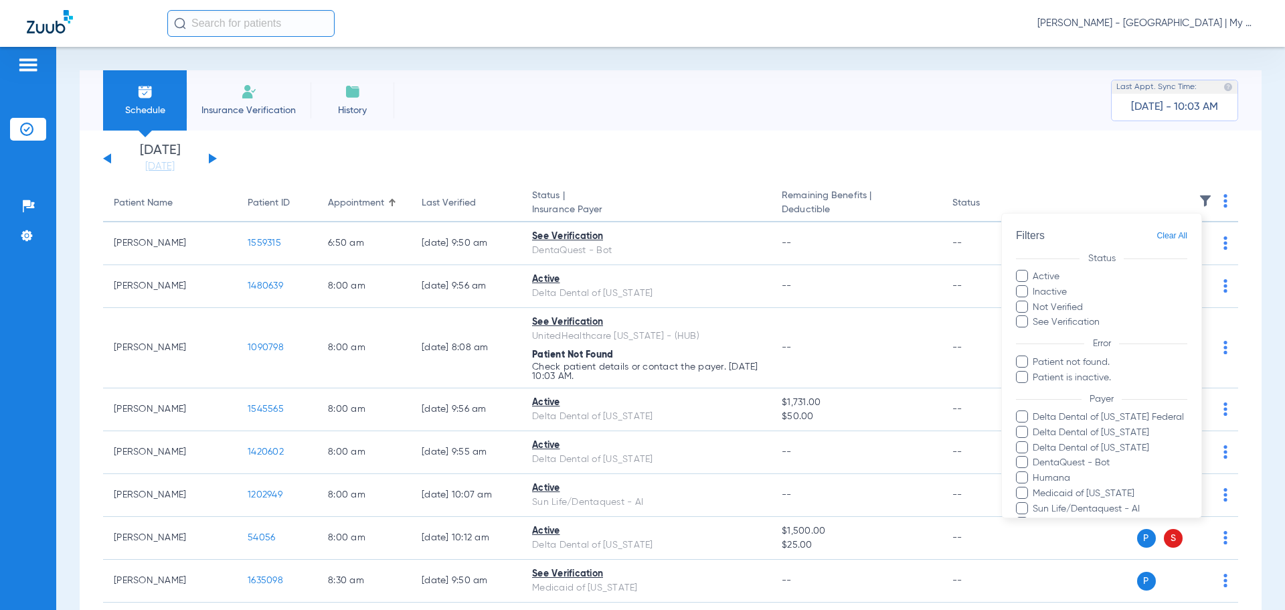
scroll to position [214, 0]
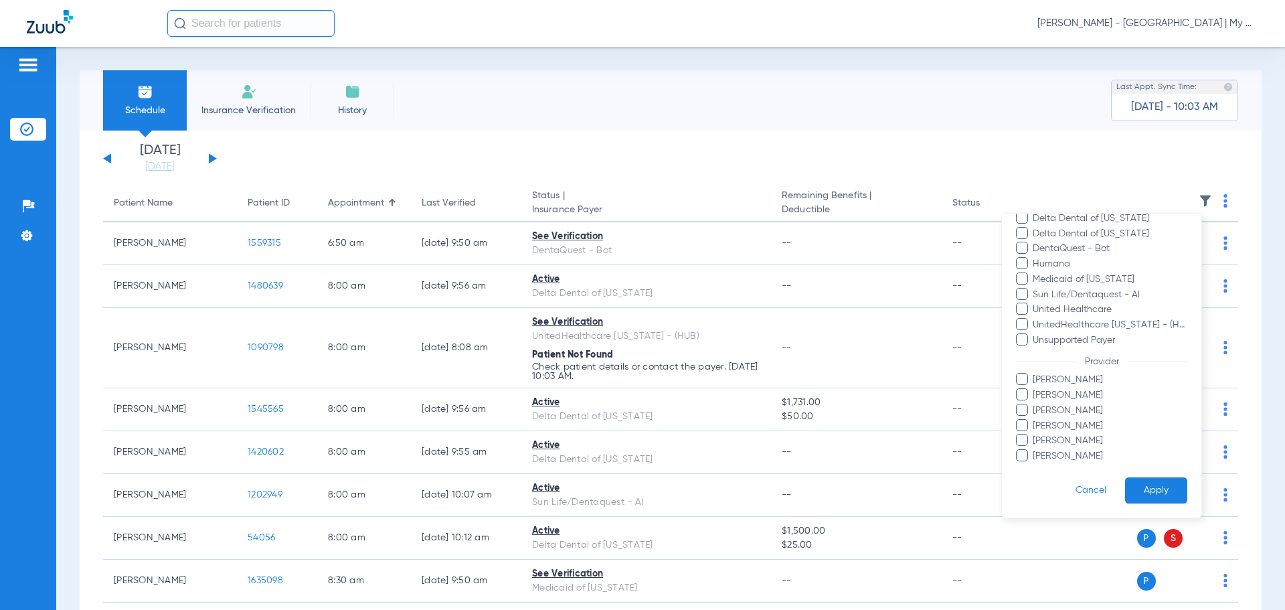
click at [1068, 376] on span "[PERSON_NAME]" at bounding box center [1109, 380] width 155 height 14
click at [1035, 389] on input "[PERSON_NAME]" at bounding box center [1035, 389] width 0 height 0
click at [1128, 479] on button "Apply" at bounding box center [1156, 490] width 62 height 26
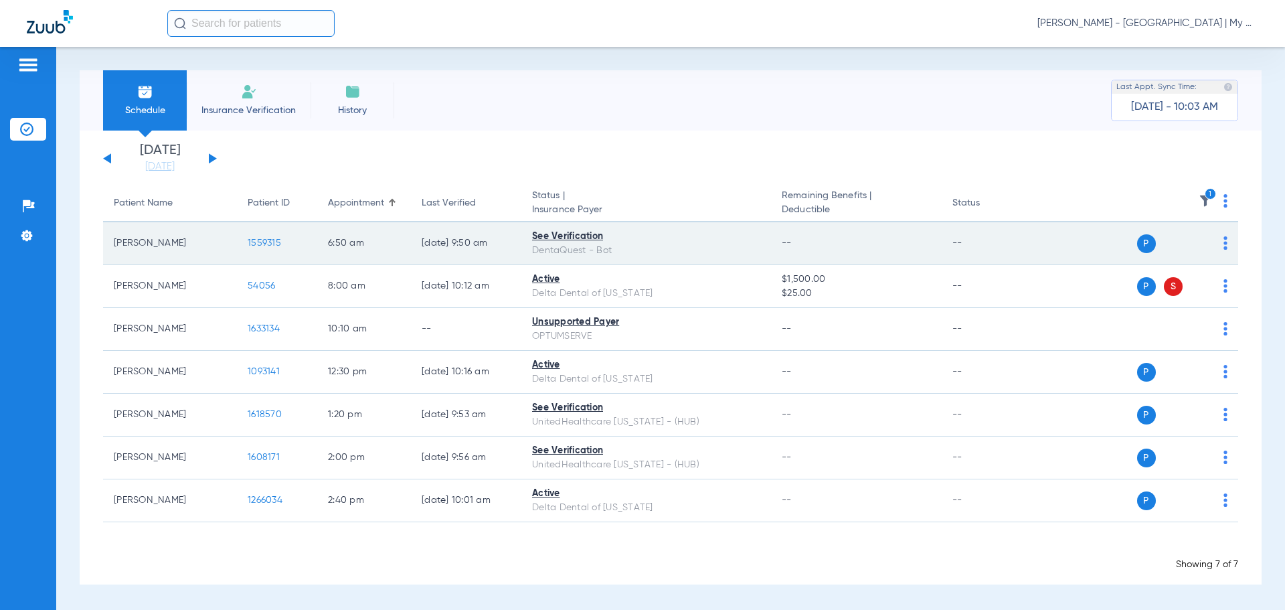
click at [254, 241] on span "1559315" at bounding box center [264, 242] width 33 height 9
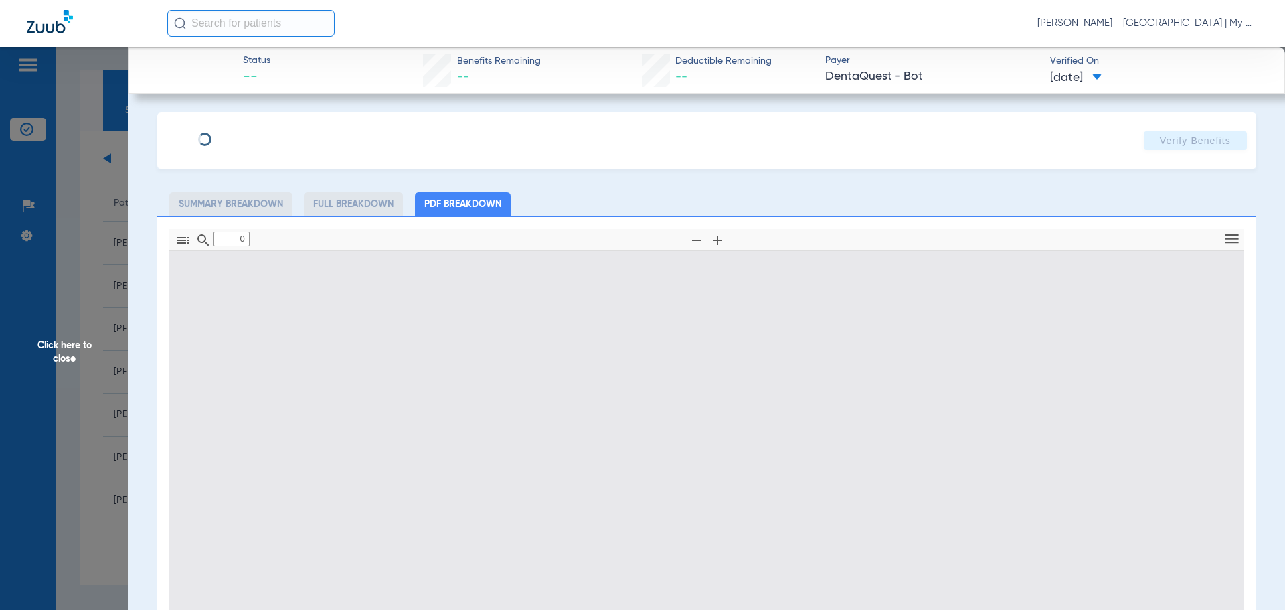
type input "1"
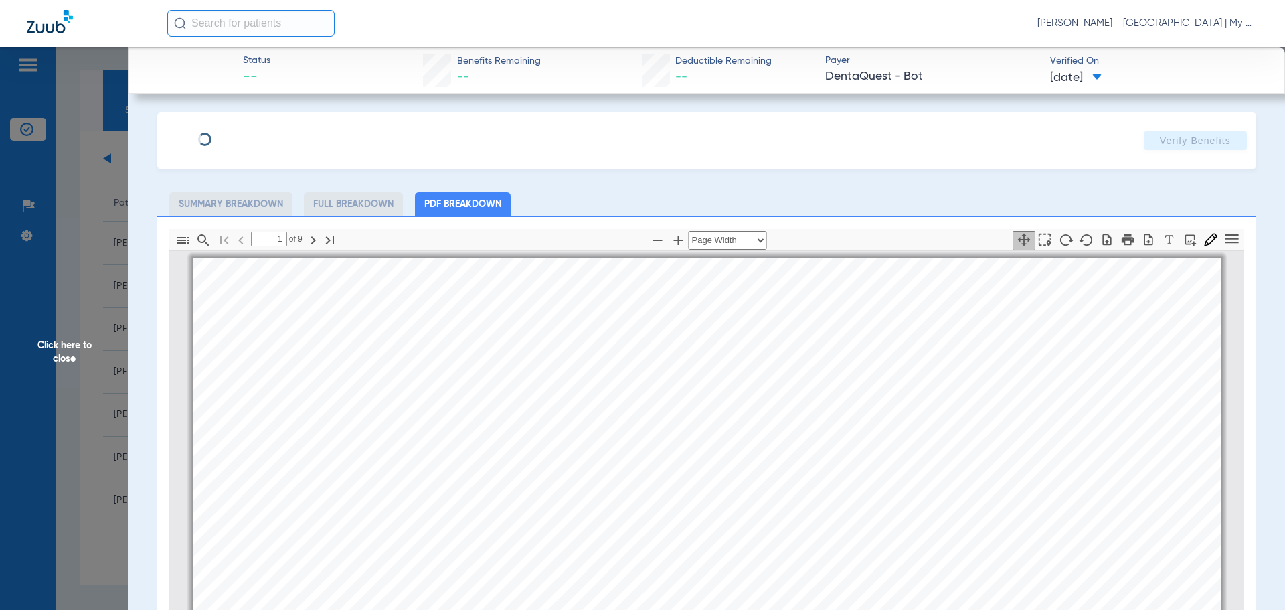
scroll to position [7, 0]
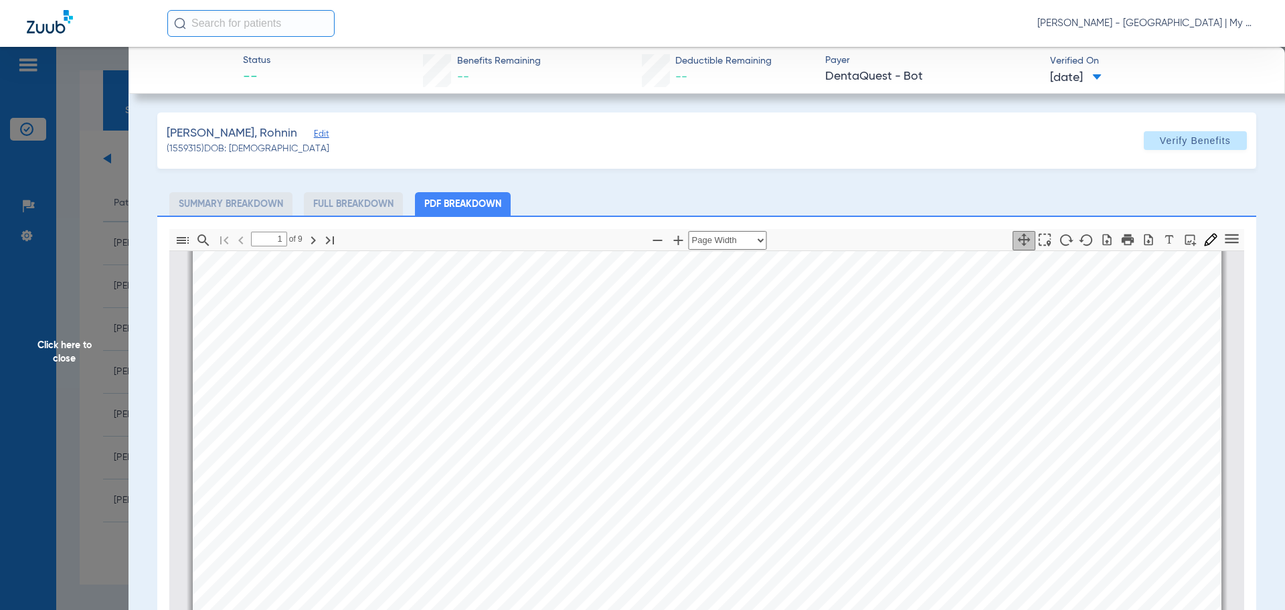
click at [144, 245] on app-member-insurance-verification-view "Status -- Benefits Remaining -- Deductible Remaining -- Payer DentaQuest - Bot …" at bounding box center [707, 448] width 1157 height 803
click at [93, 309] on span "Click here to close" at bounding box center [64, 352] width 129 height 610
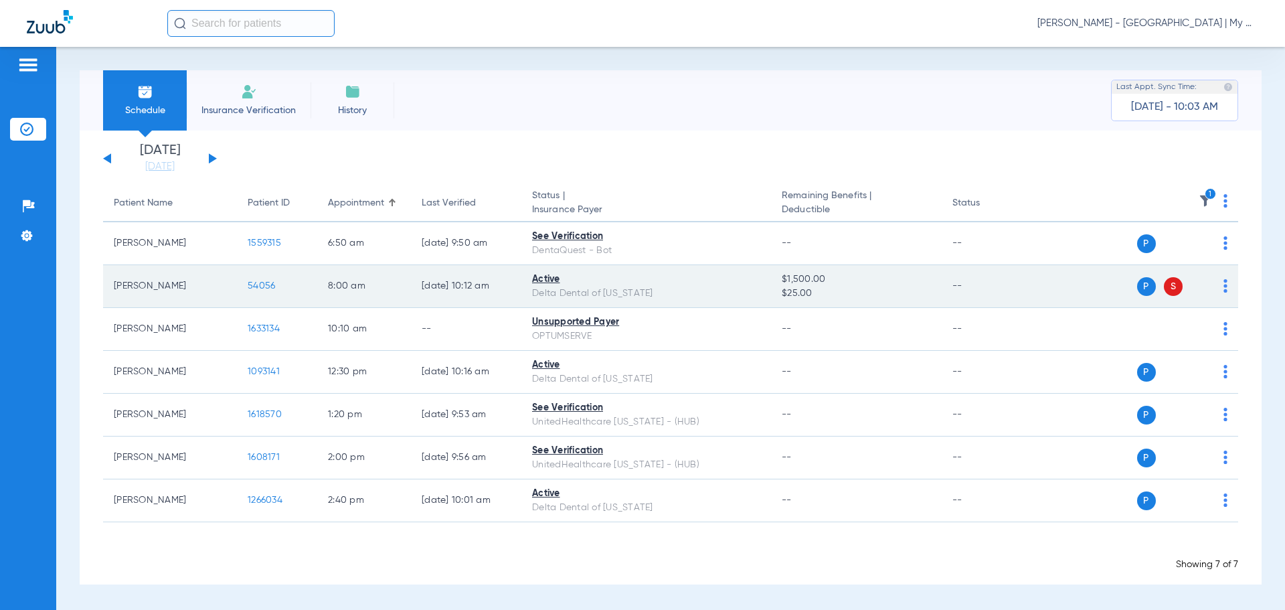
click at [264, 285] on span "54056" at bounding box center [261, 285] width 27 height 9
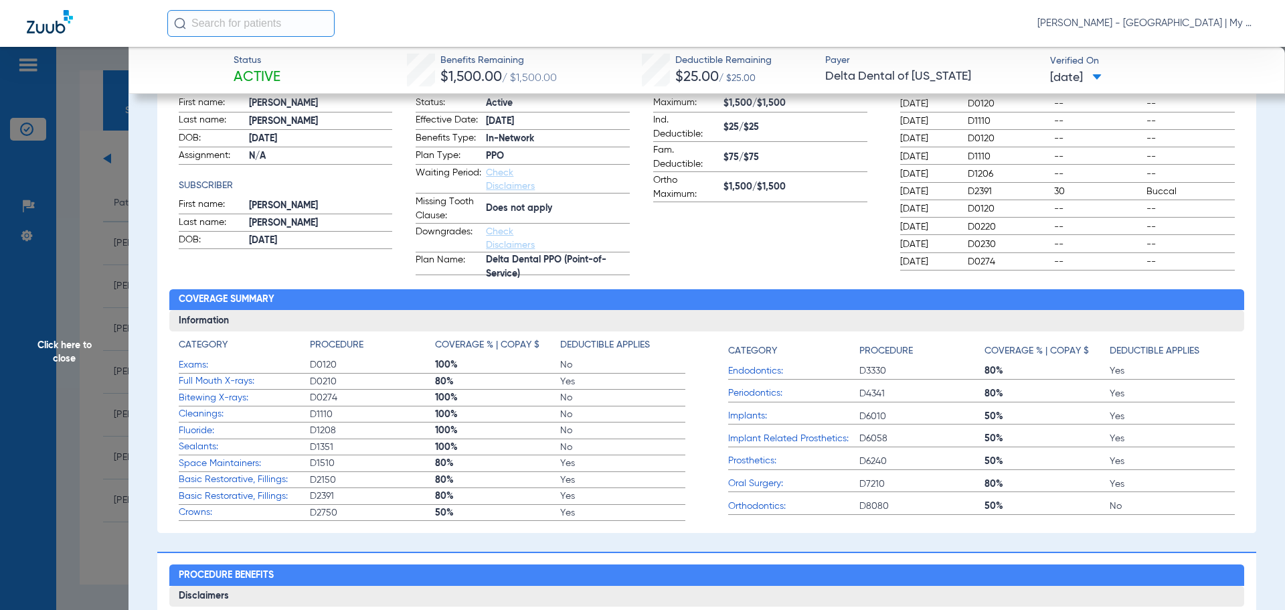
scroll to position [0, 0]
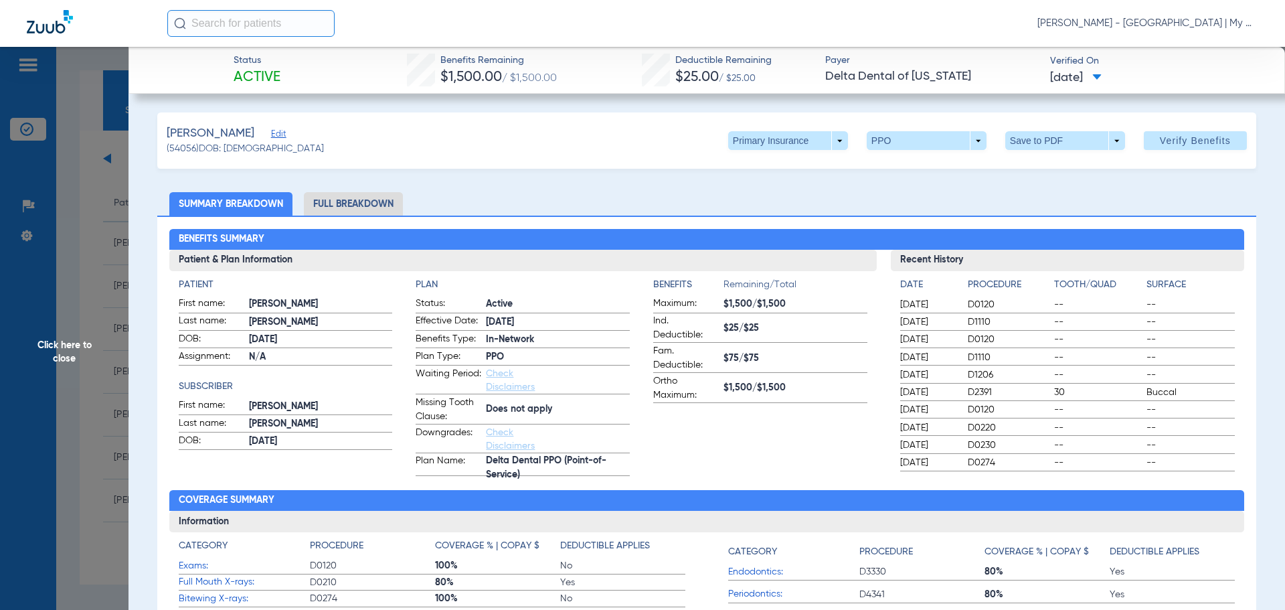
click at [361, 201] on li "Full Breakdown" at bounding box center [353, 203] width 99 height 23
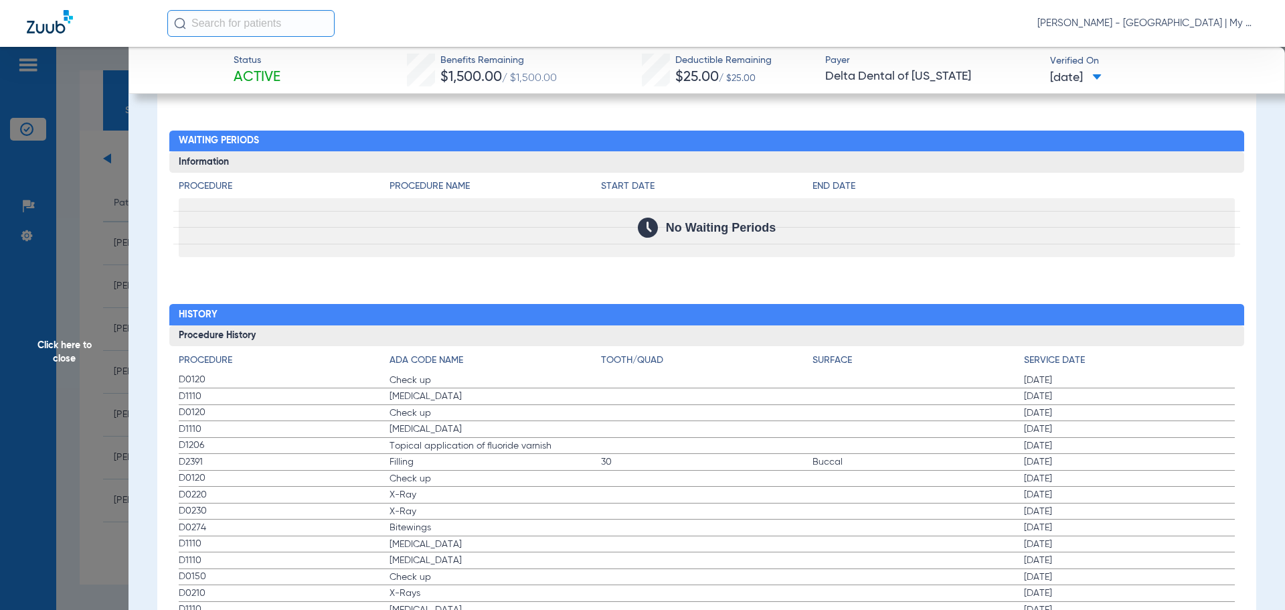
scroll to position [1740, 0]
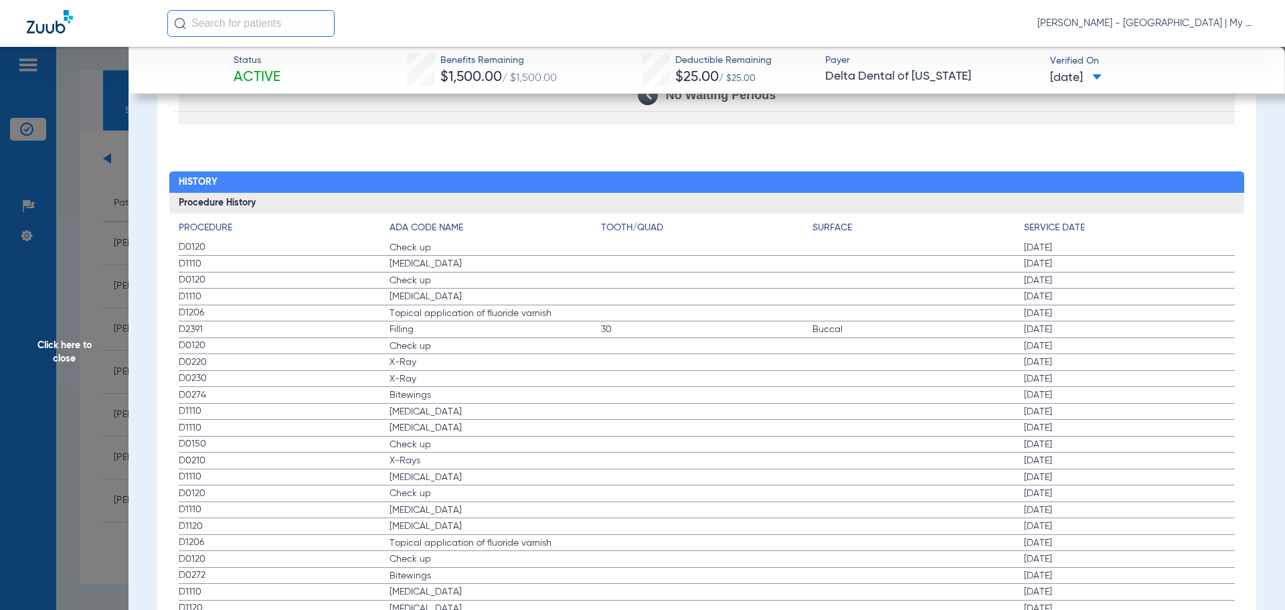
drag, startPoint x: 226, startPoint y: 247, endPoint x: 454, endPoint y: 294, distance: 233.6
drag, startPoint x: 412, startPoint y: 262, endPoint x: 393, endPoint y: 254, distance: 21.0
click at [412, 261] on span "[MEDICAL_DATA]" at bounding box center [495, 263] width 211 height 13
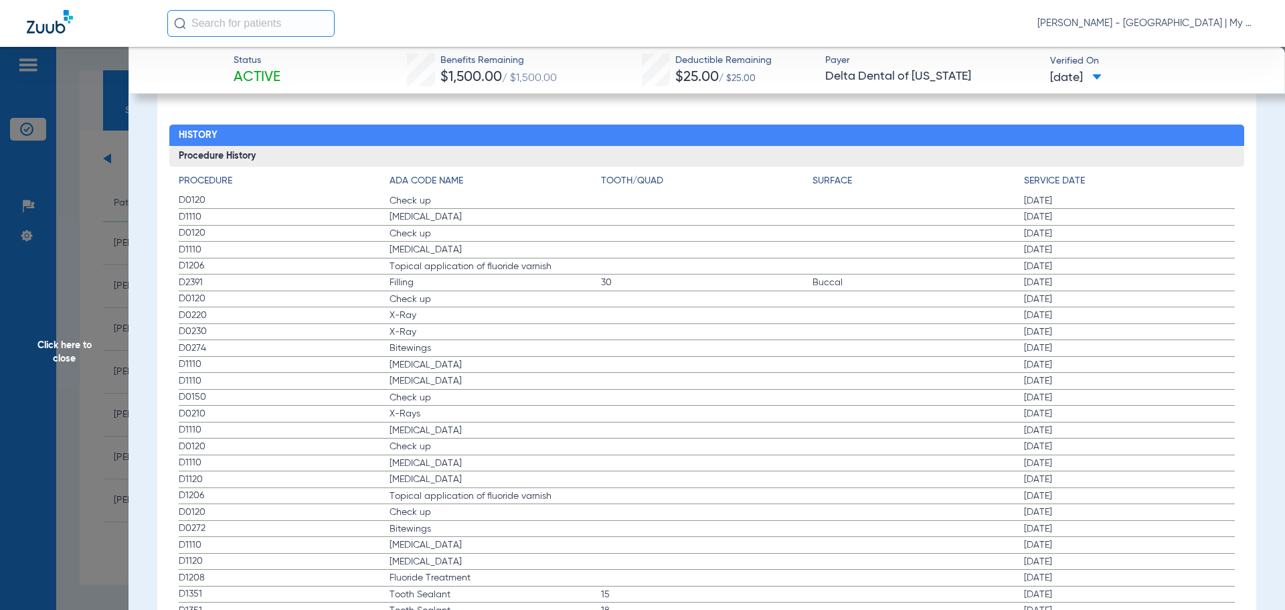
scroll to position [1807, 0]
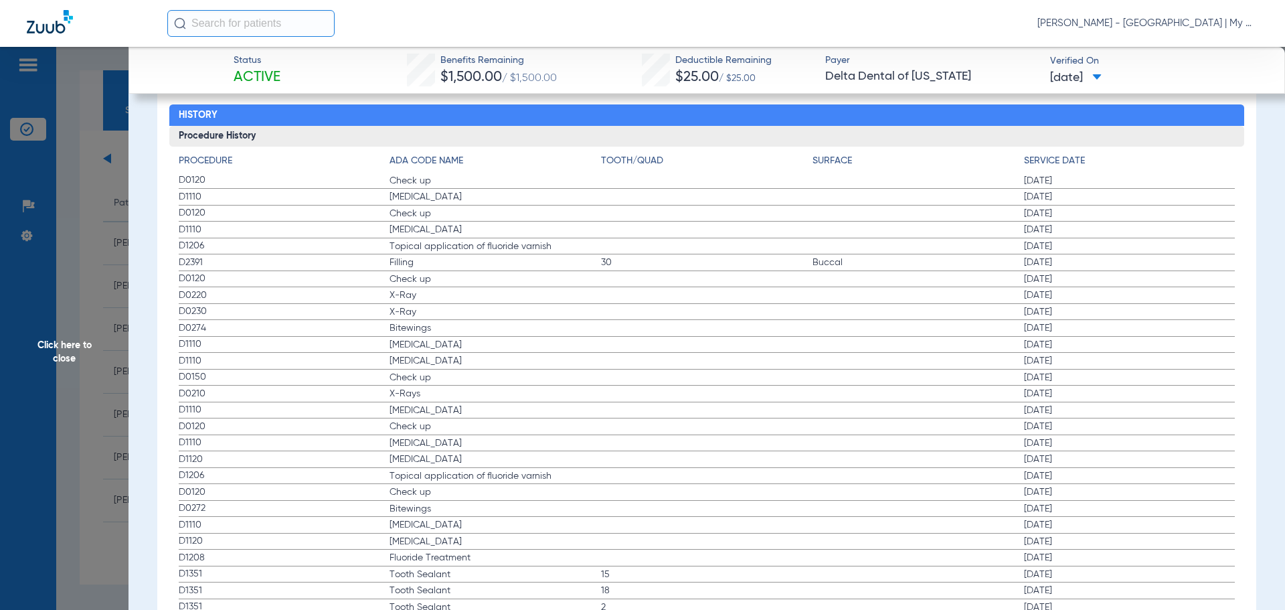
click at [407, 230] on span "[MEDICAL_DATA]" at bounding box center [495, 229] width 211 height 13
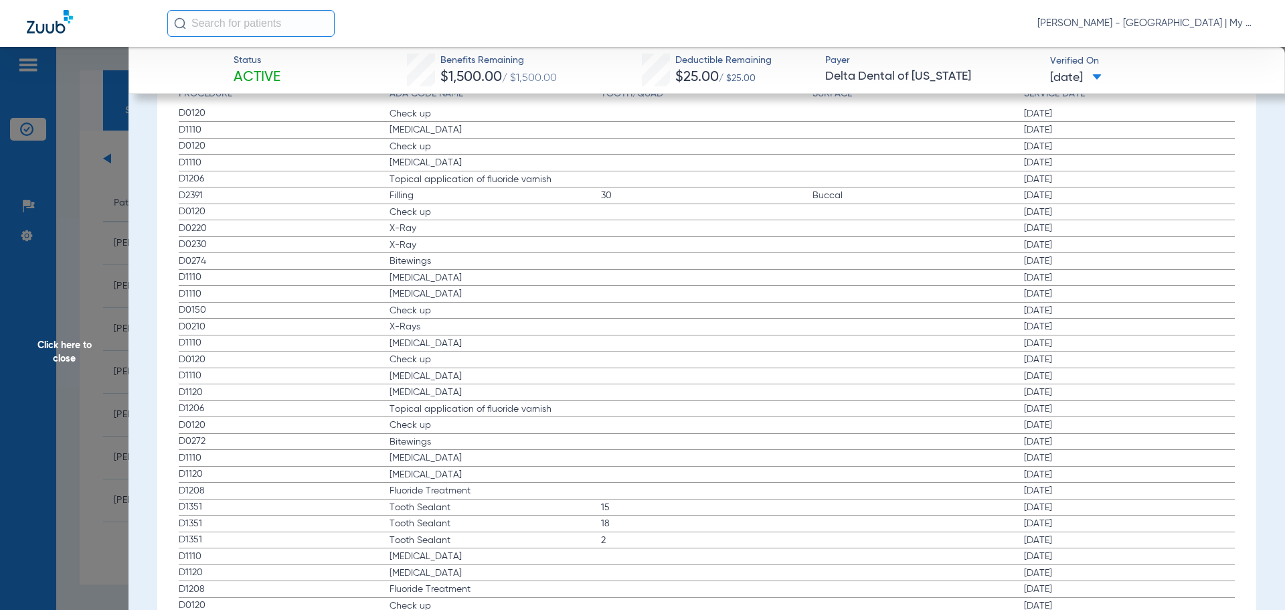
drag, startPoint x: 369, startPoint y: 212, endPoint x: 460, endPoint y: 256, distance: 101.8
click at [67, 118] on span "Click here to close" at bounding box center [64, 352] width 129 height 610
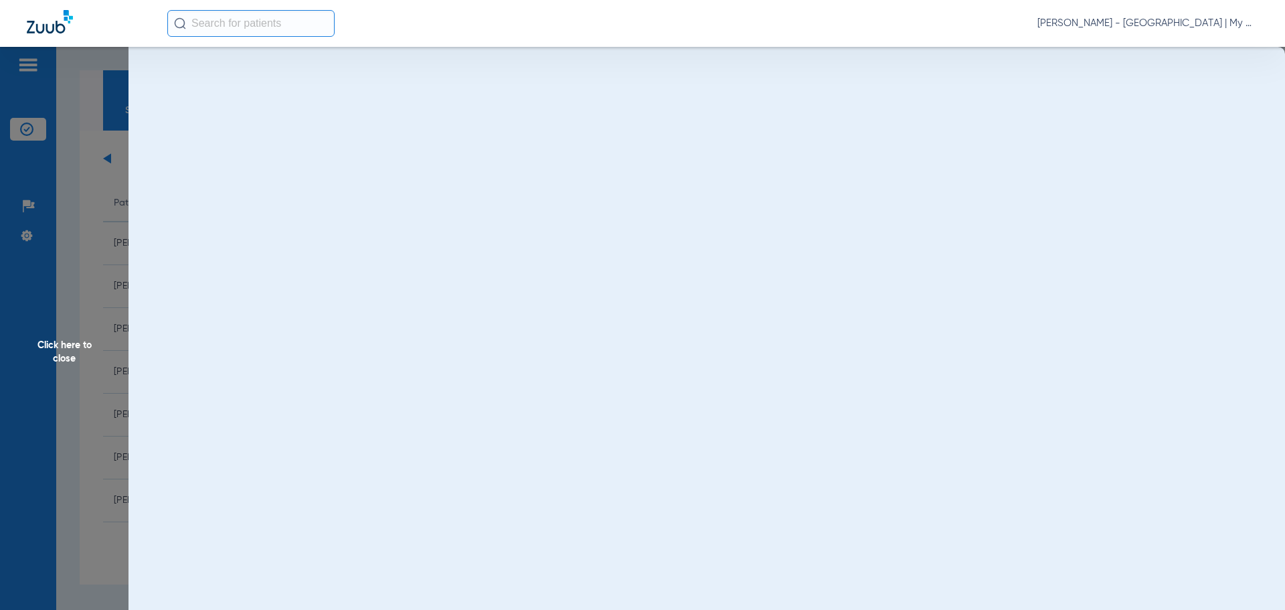
scroll to position [0, 0]
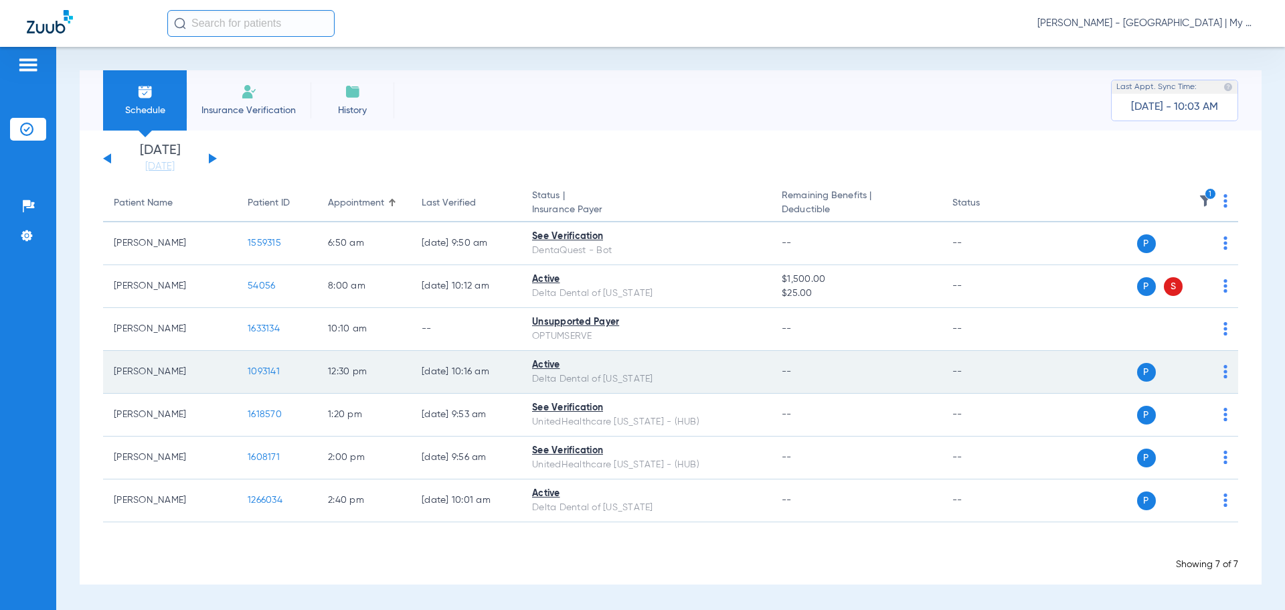
click at [268, 367] on span "1093141" at bounding box center [264, 371] width 32 height 9
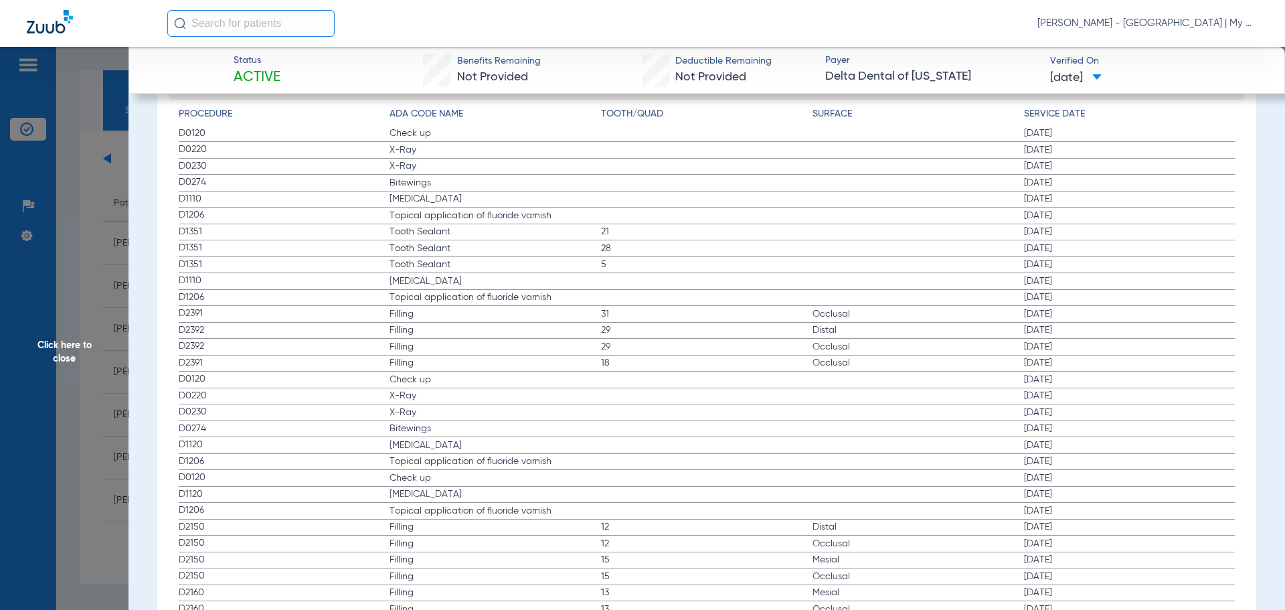
scroll to position [1539, 0]
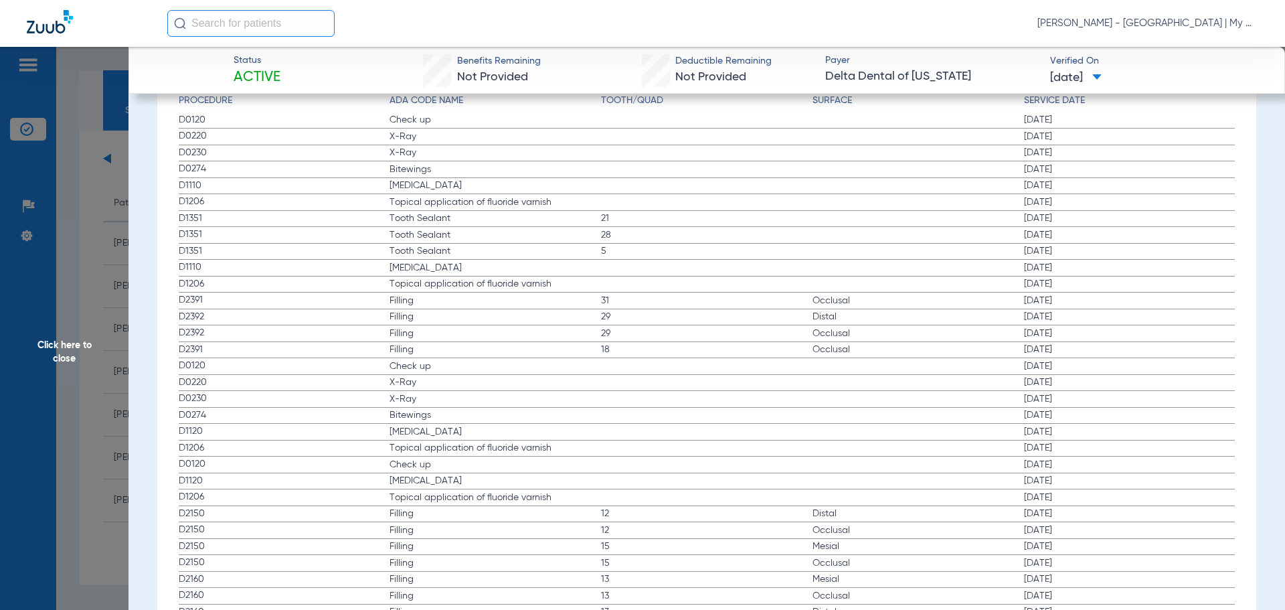
drag, startPoint x: 184, startPoint y: 118, endPoint x: 467, endPoint y: 178, distance: 289.4
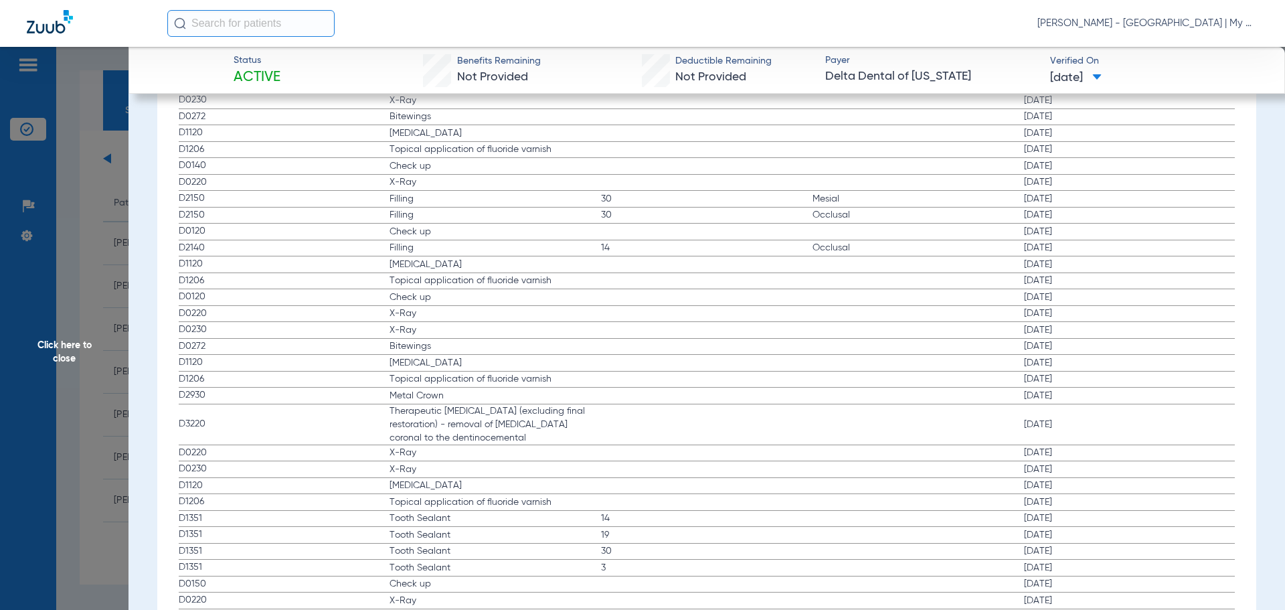
scroll to position [2558, 0]
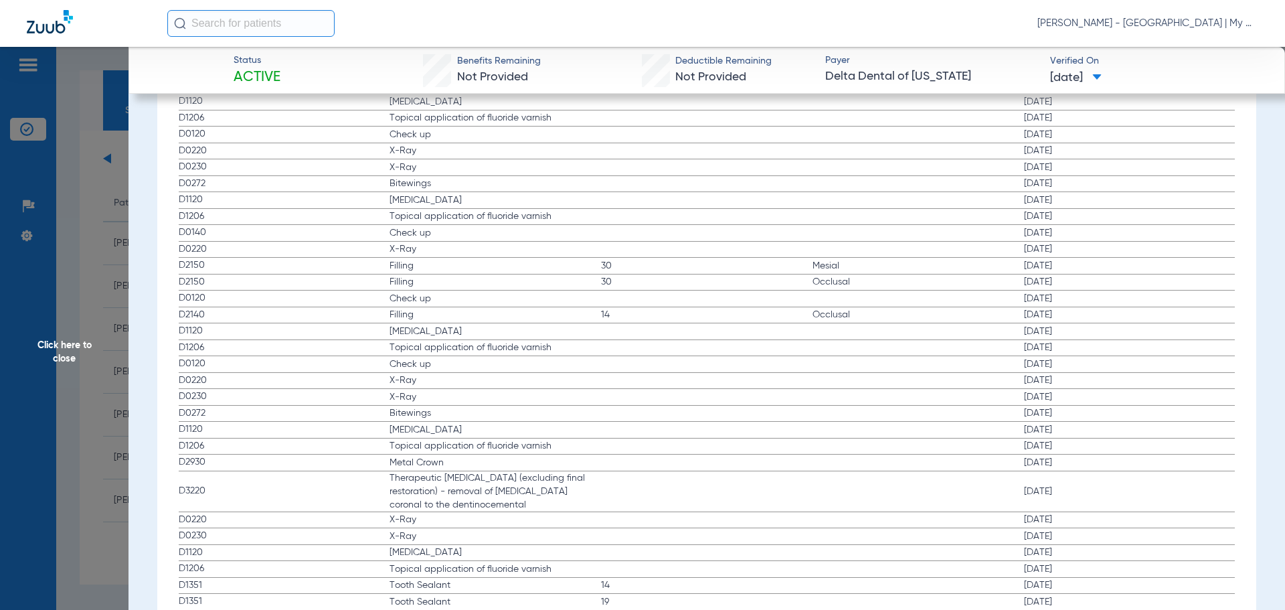
drag, startPoint x: 301, startPoint y: 248, endPoint x: 433, endPoint y: 252, distance: 132.6
click at [433, 252] on label "D0220 X-Ray 10/27/2017" at bounding box center [707, 250] width 1057 height 17
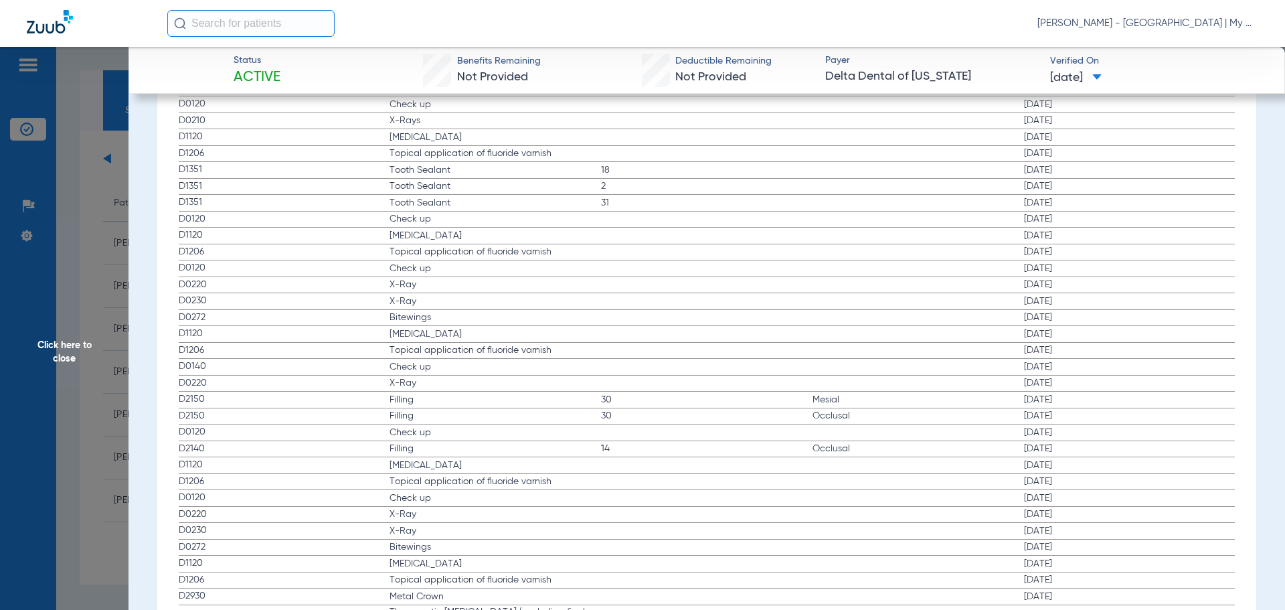
scroll to position [2357, 0]
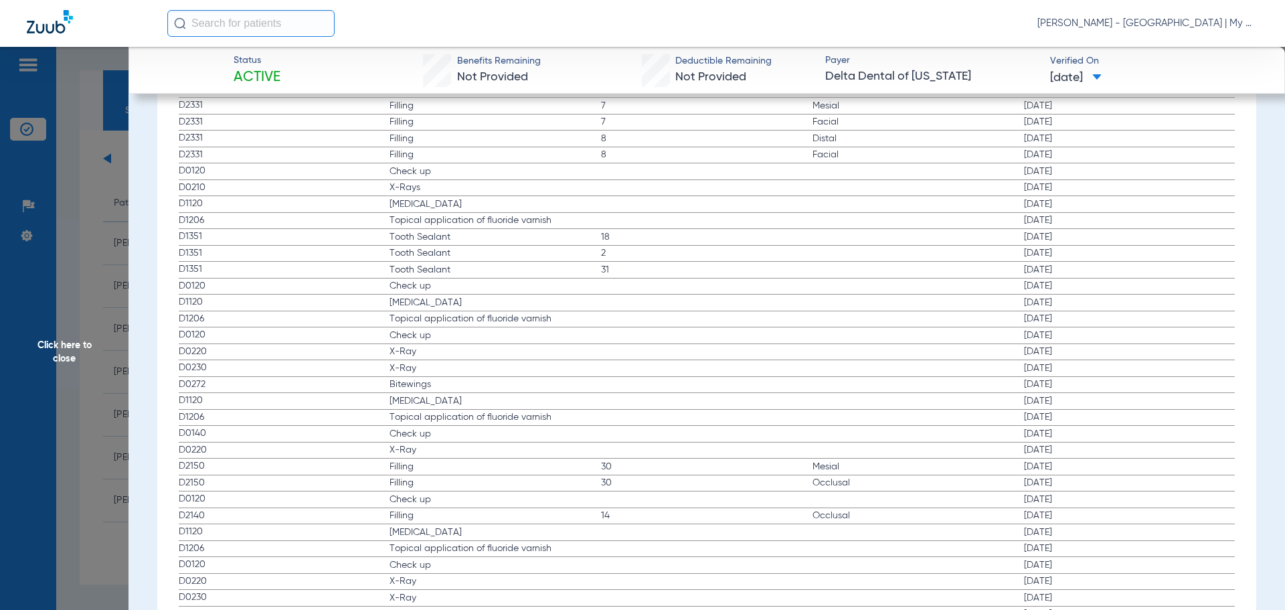
drag, startPoint x: 367, startPoint y: 181, endPoint x: 682, endPoint y: 202, distance: 315.2
click at [682, 202] on app-history-list "Procedure ADA Code Name Tooth/Quad Surface Service Date D0120 Check up 01/03/20…" at bounding box center [707, 322] width 1057 height 2093
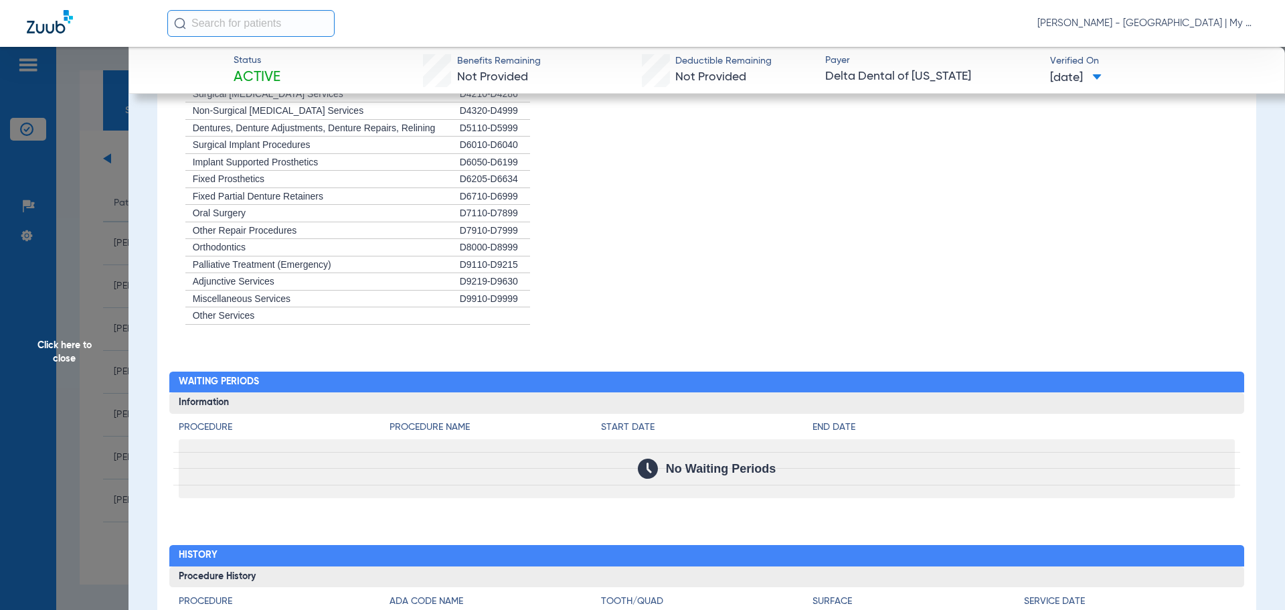
scroll to position [1019, 0]
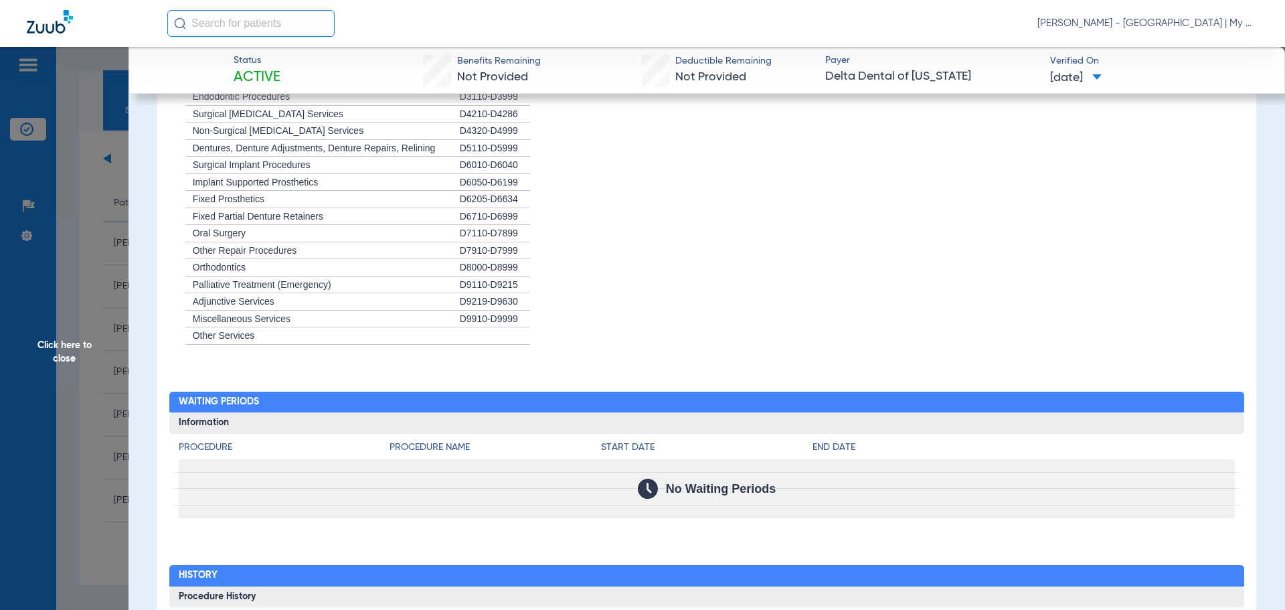
click at [84, 334] on span "Click here to close" at bounding box center [64, 352] width 129 height 610
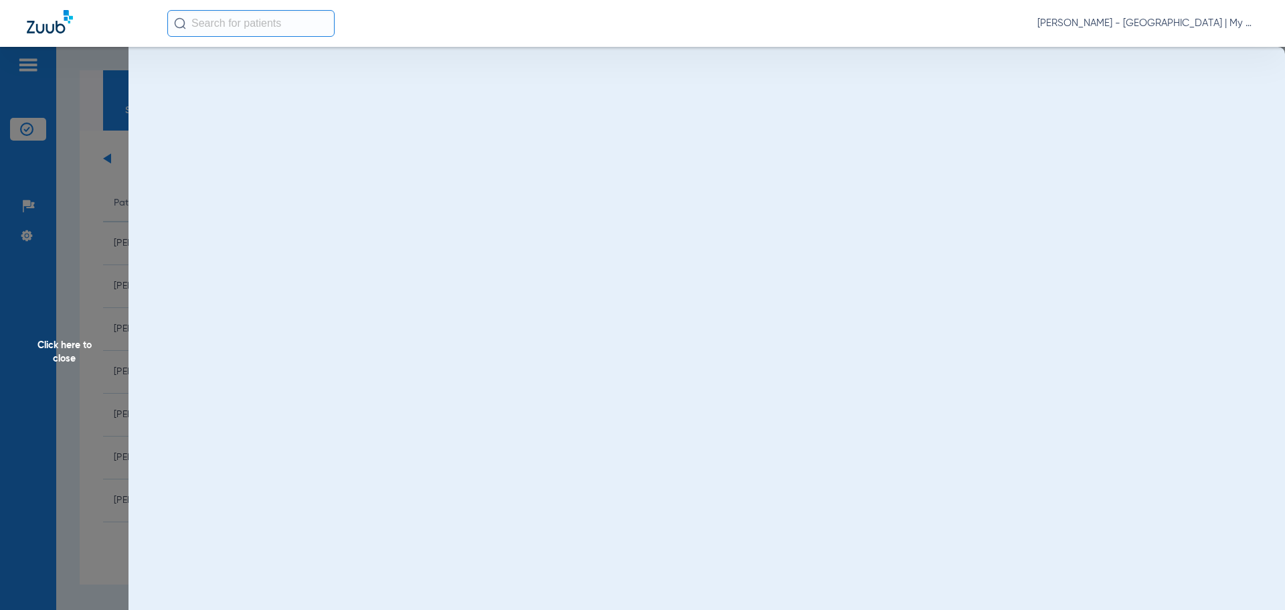
scroll to position [0, 0]
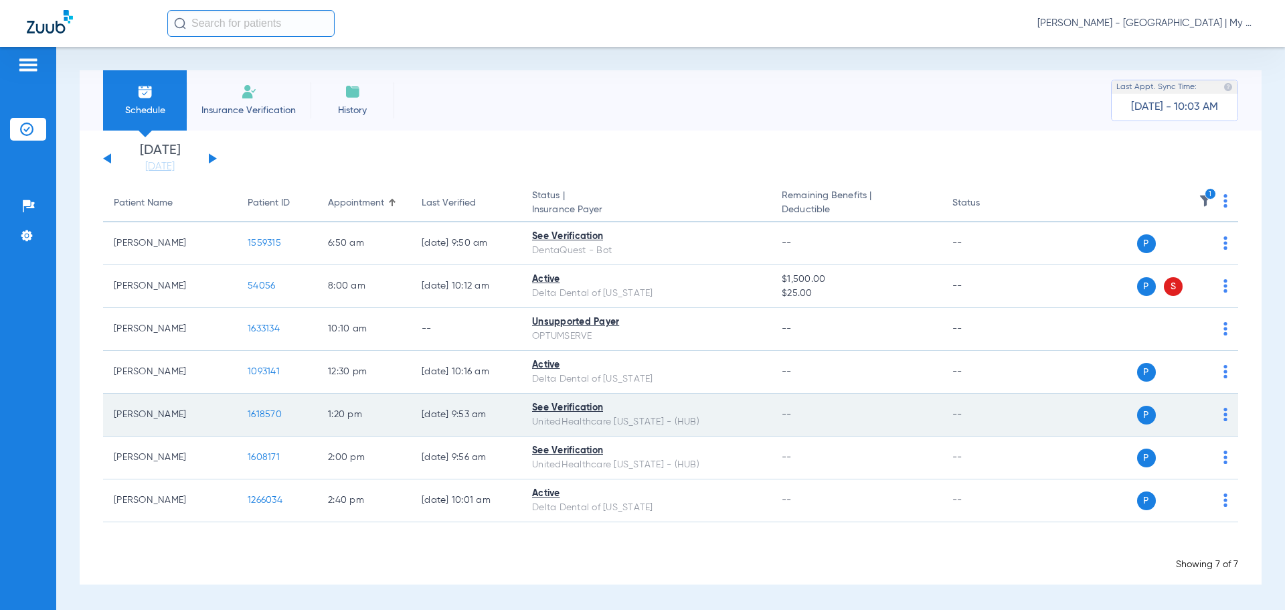
click at [262, 412] on span "1618570" at bounding box center [265, 414] width 34 height 9
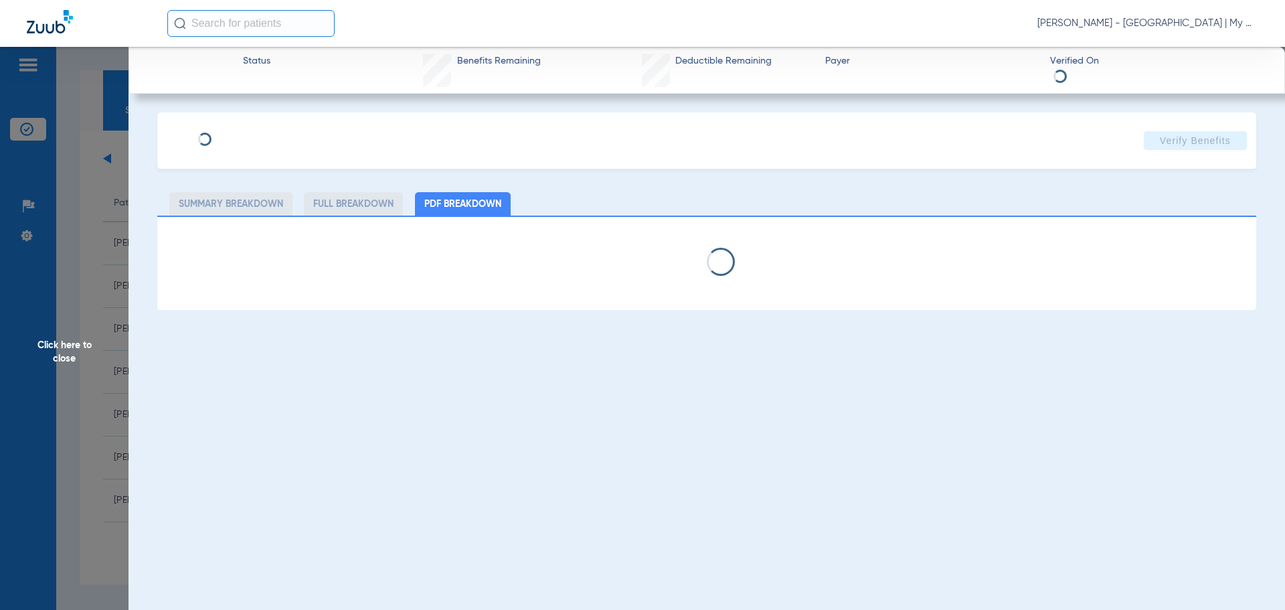
select select "page-width"
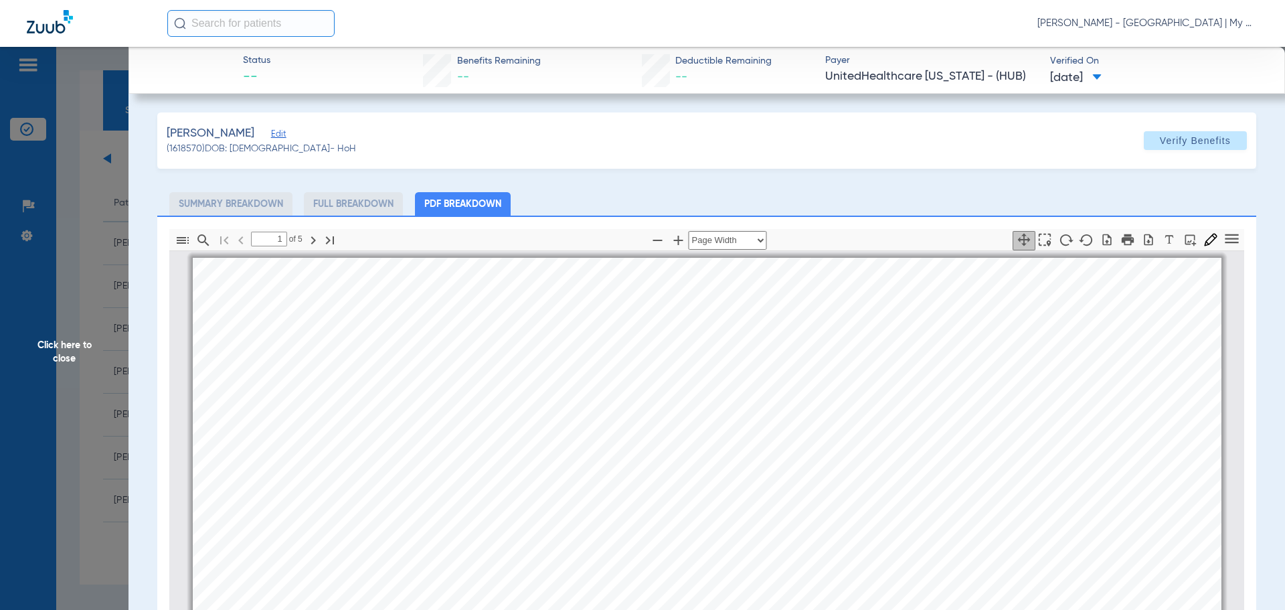
scroll to position [7, 0]
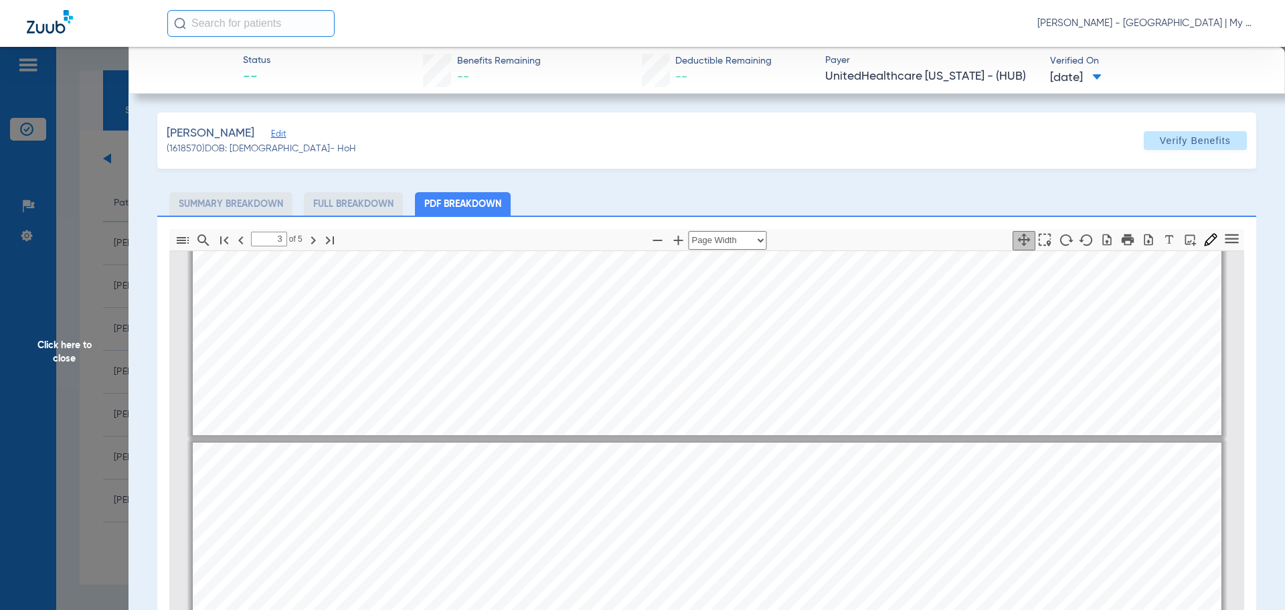
type input "4"
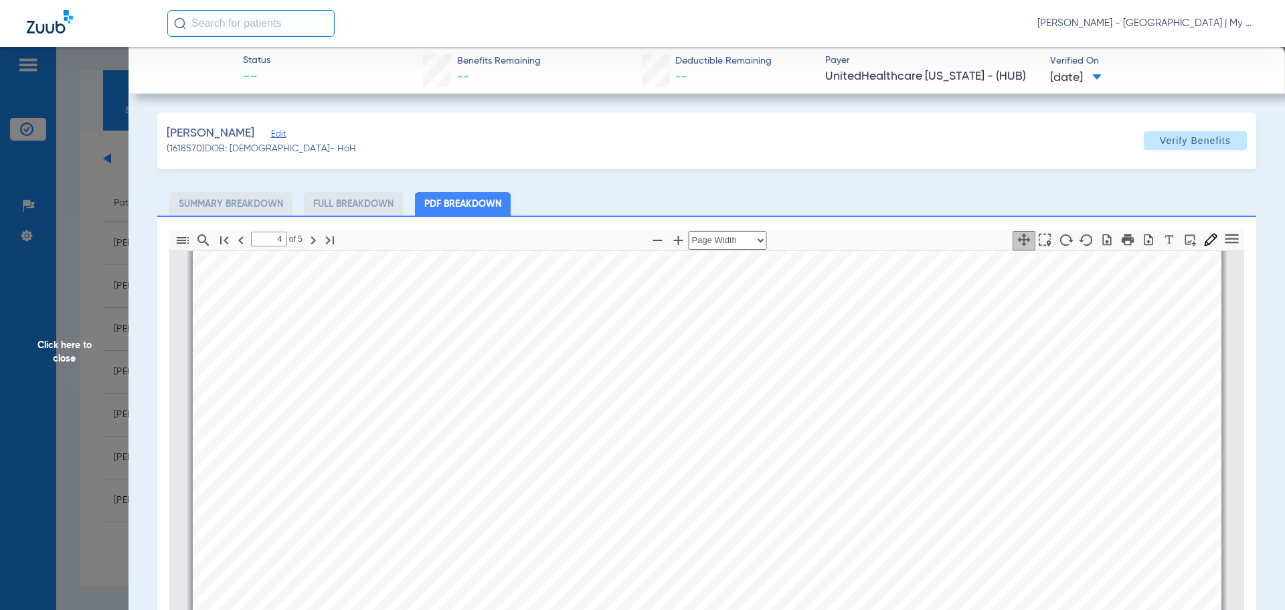
scroll to position [4692, 0]
drag, startPoint x: 57, startPoint y: 270, endPoint x: 157, endPoint y: 319, distance: 110.8
click at [57, 270] on span "Click here to close" at bounding box center [64, 352] width 129 height 610
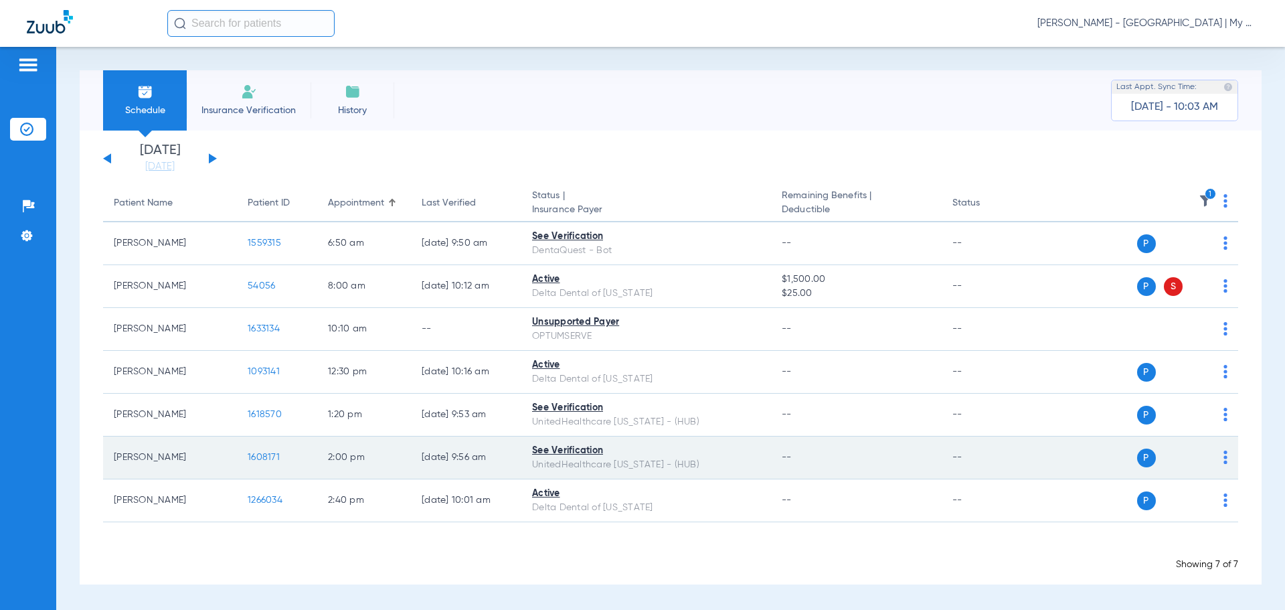
click at [260, 451] on td "1608171" at bounding box center [277, 457] width 80 height 43
click at [262, 455] on span "1608171" at bounding box center [264, 456] width 32 height 9
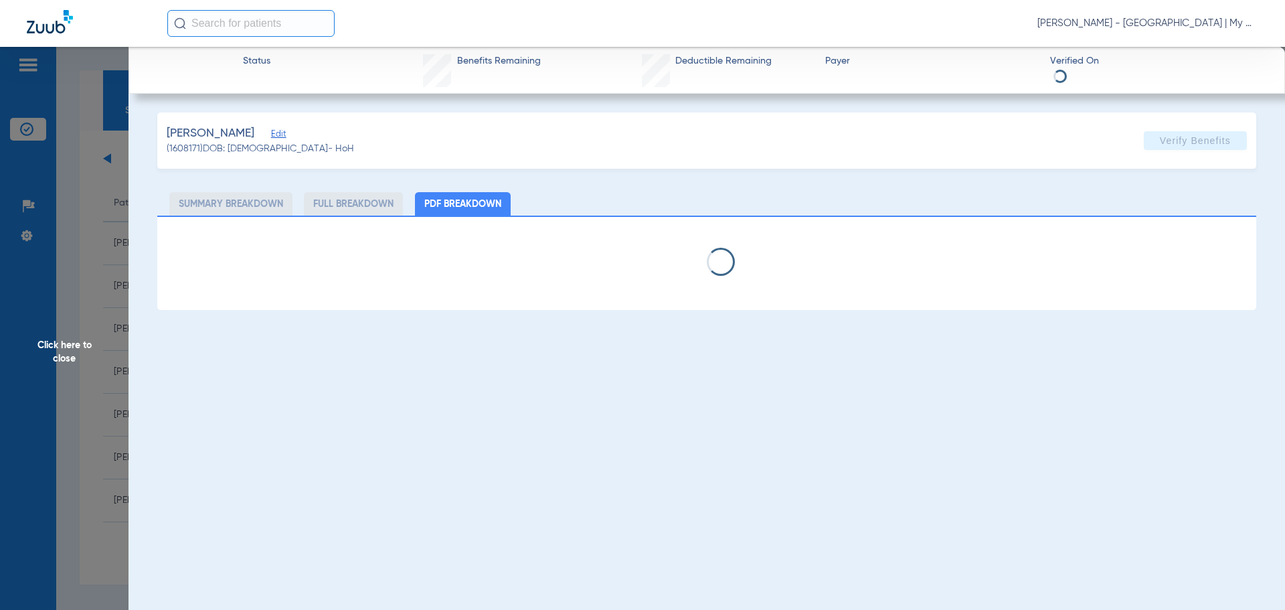
select select "page-width"
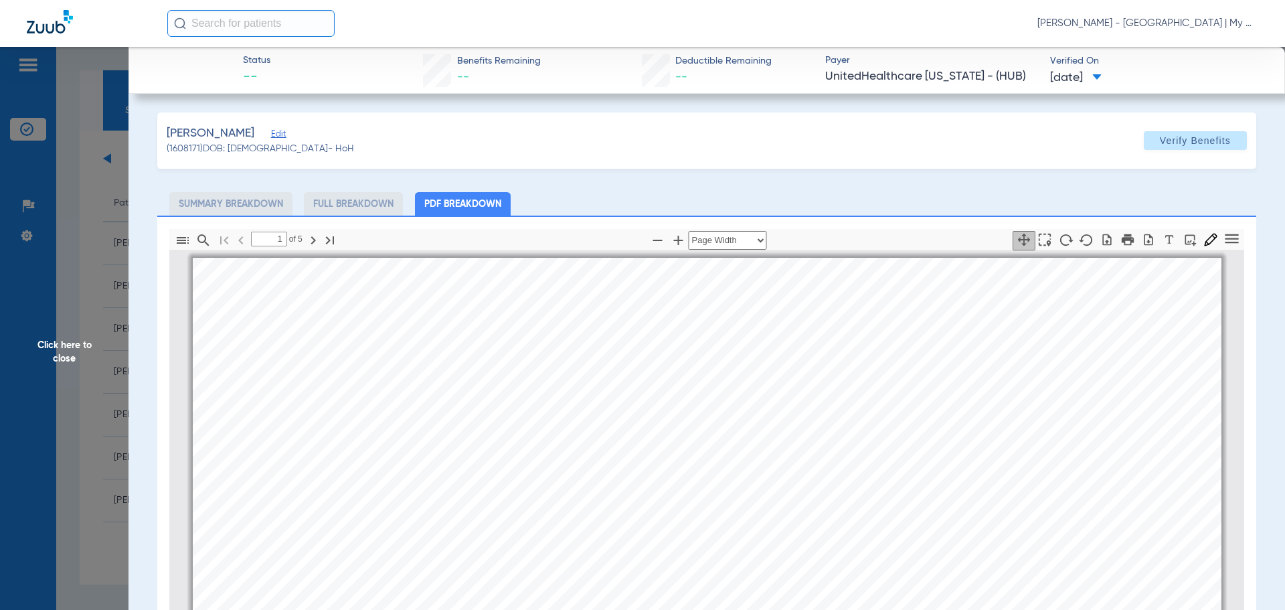
scroll to position [7, 0]
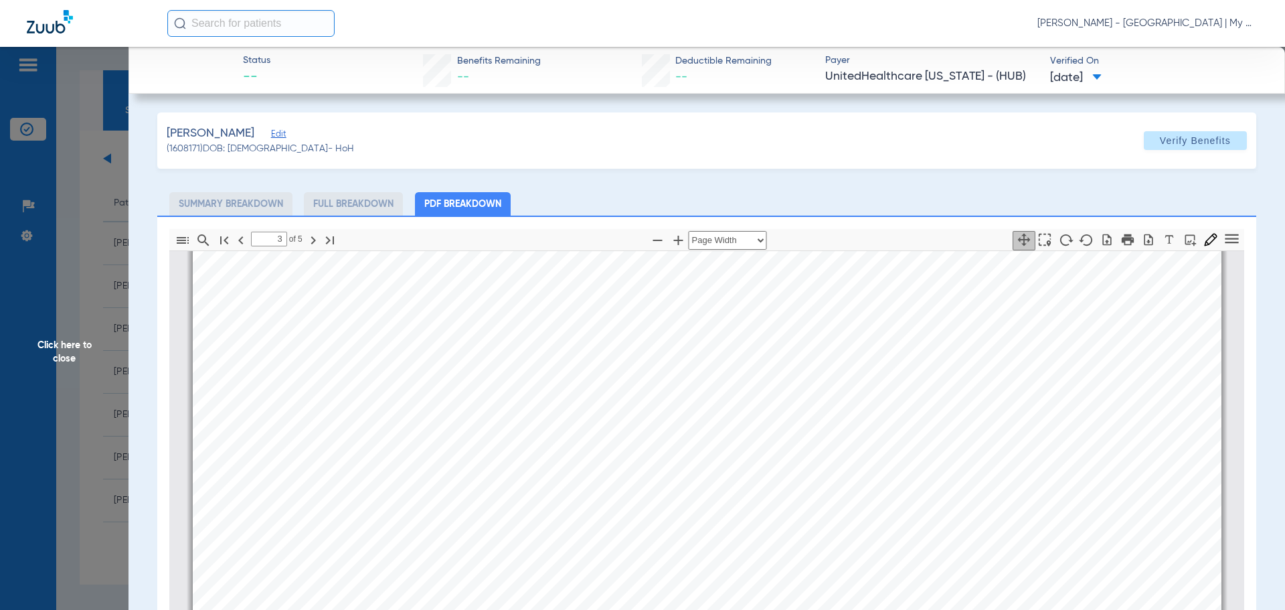
type input "4"
drag, startPoint x: 70, startPoint y: 392, endPoint x: 84, endPoint y: 398, distance: 15.7
click at [70, 392] on span "Click here to close" at bounding box center [64, 352] width 129 height 610
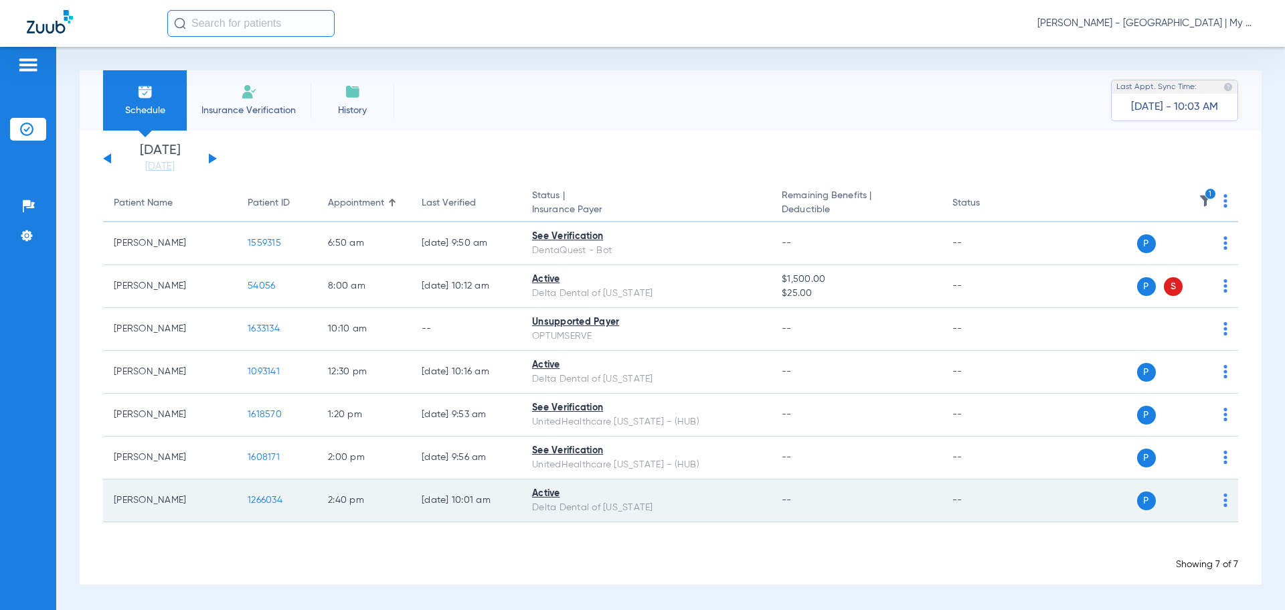
click at [260, 505] on td "1266034" at bounding box center [277, 500] width 80 height 43
click at [262, 504] on span "1266034" at bounding box center [265, 499] width 35 height 9
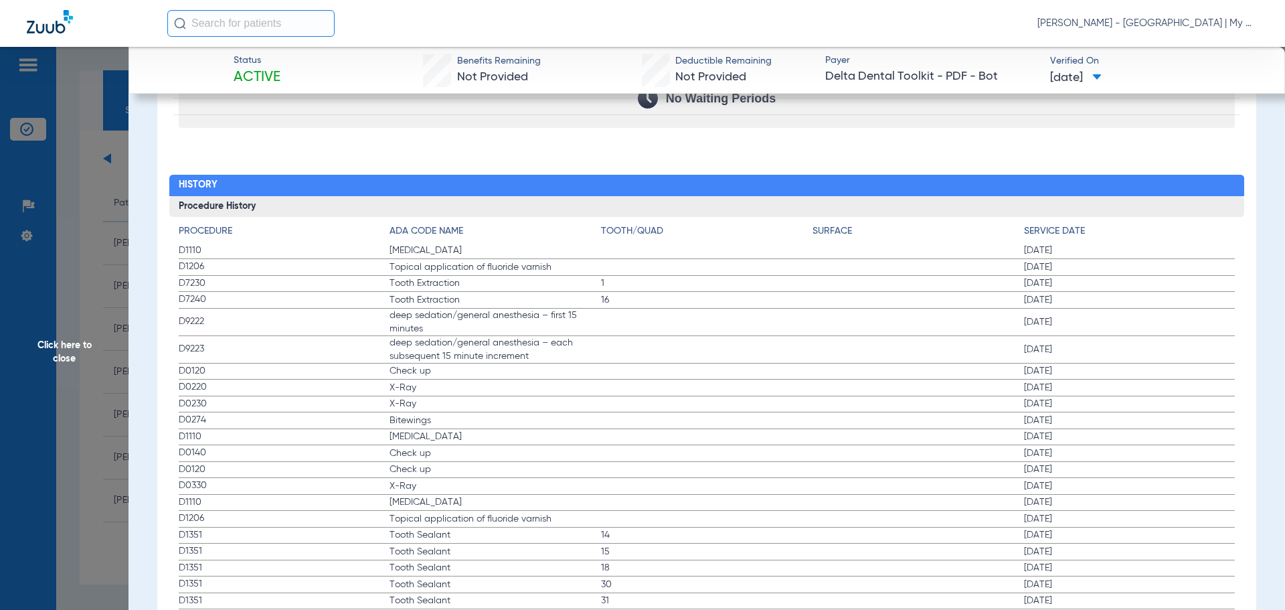
scroll to position [1406, 0]
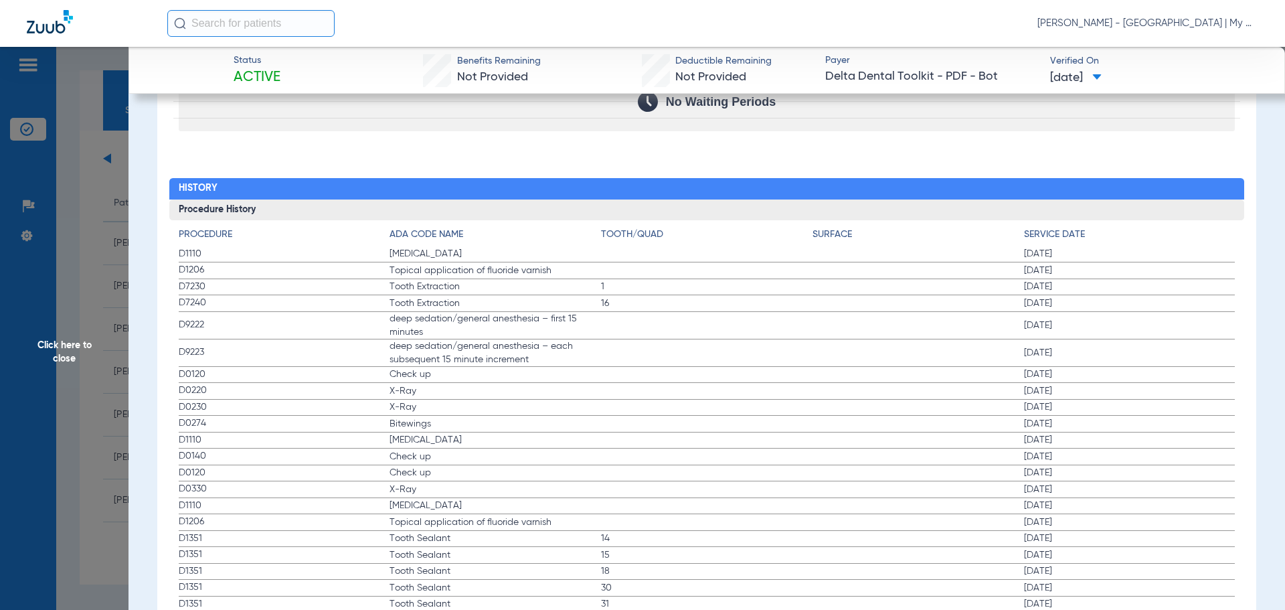
drag, startPoint x: 197, startPoint y: 253, endPoint x: 603, endPoint y: 266, distance: 405.8
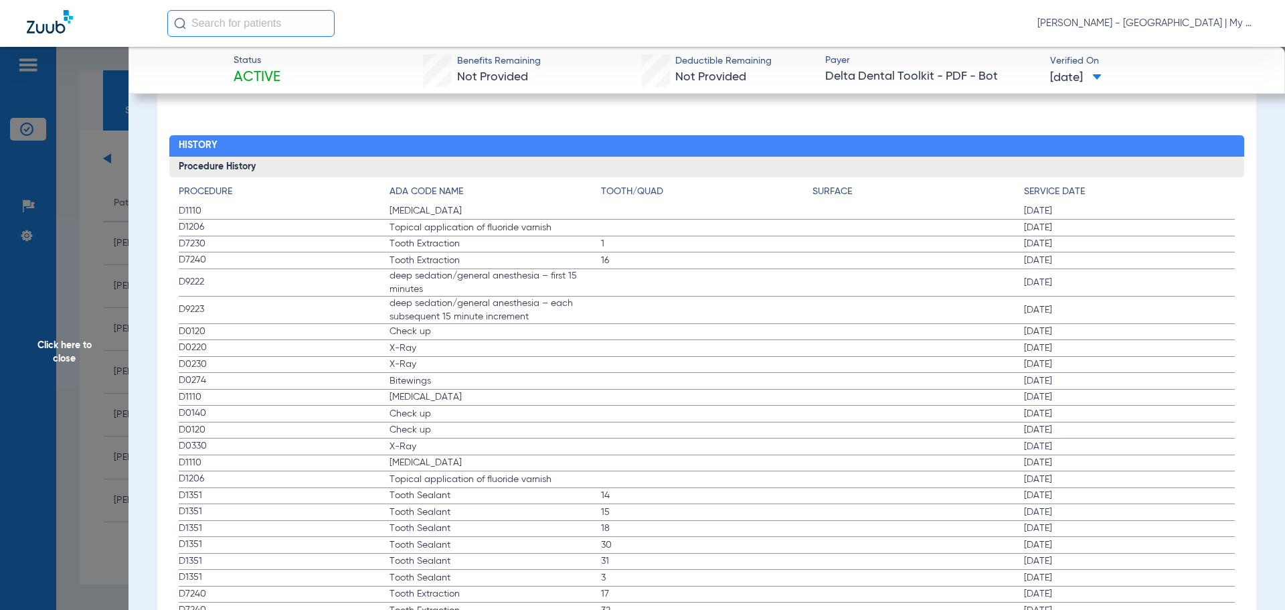
scroll to position [1472, 0]
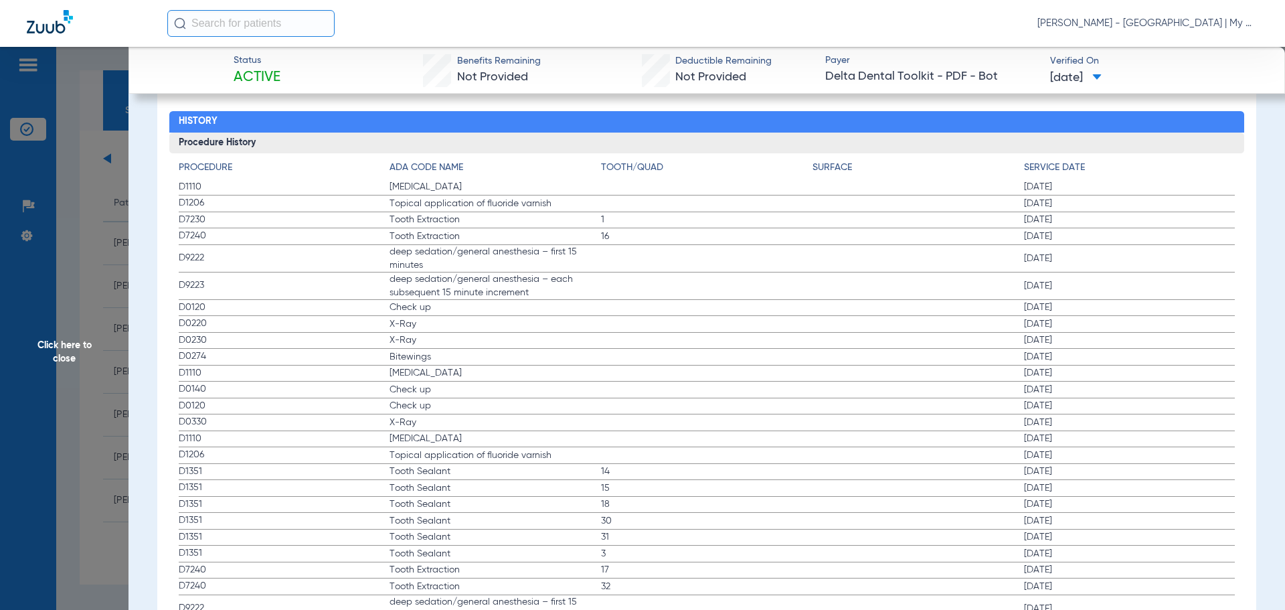
drag, startPoint x: 259, startPoint y: 310, endPoint x: 511, endPoint y: 349, distance: 255.4
drag, startPoint x: 214, startPoint y: 418, endPoint x: 1061, endPoint y: 424, distance: 847.3
click at [1062, 424] on label "D0330 X-Ray 10/19/2023" at bounding box center [707, 422] width 1057 height 17
click at [102, 258] on span "Click here to close" at bounding box center [64, 352] width 129 height 610
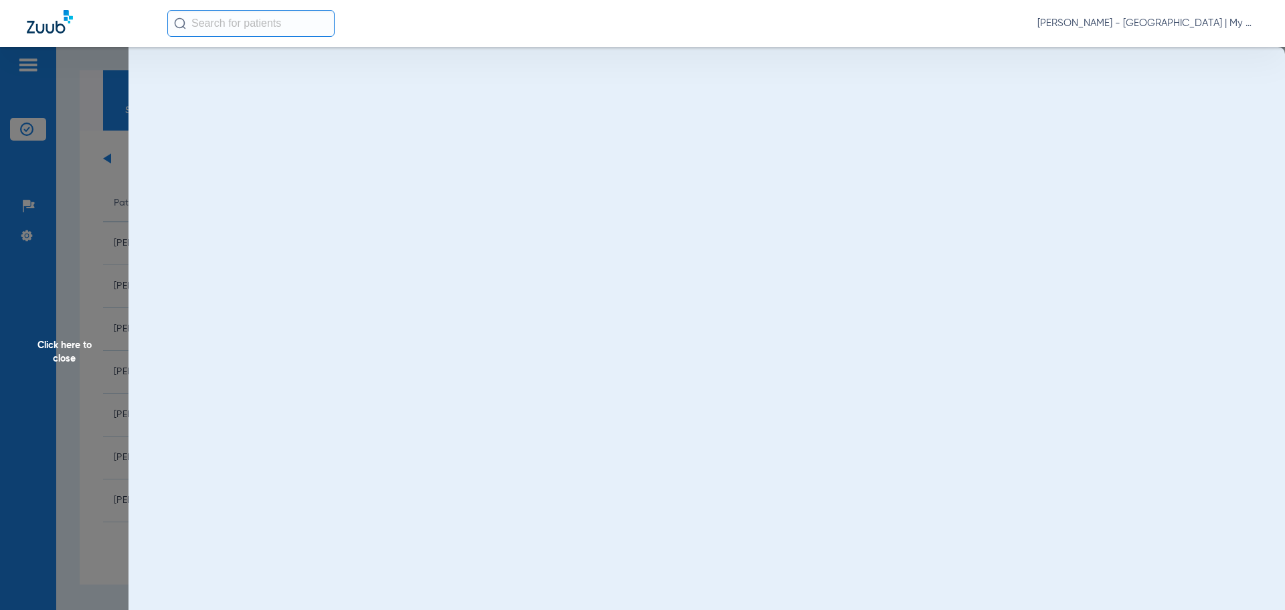
scroll to position [0, 0]
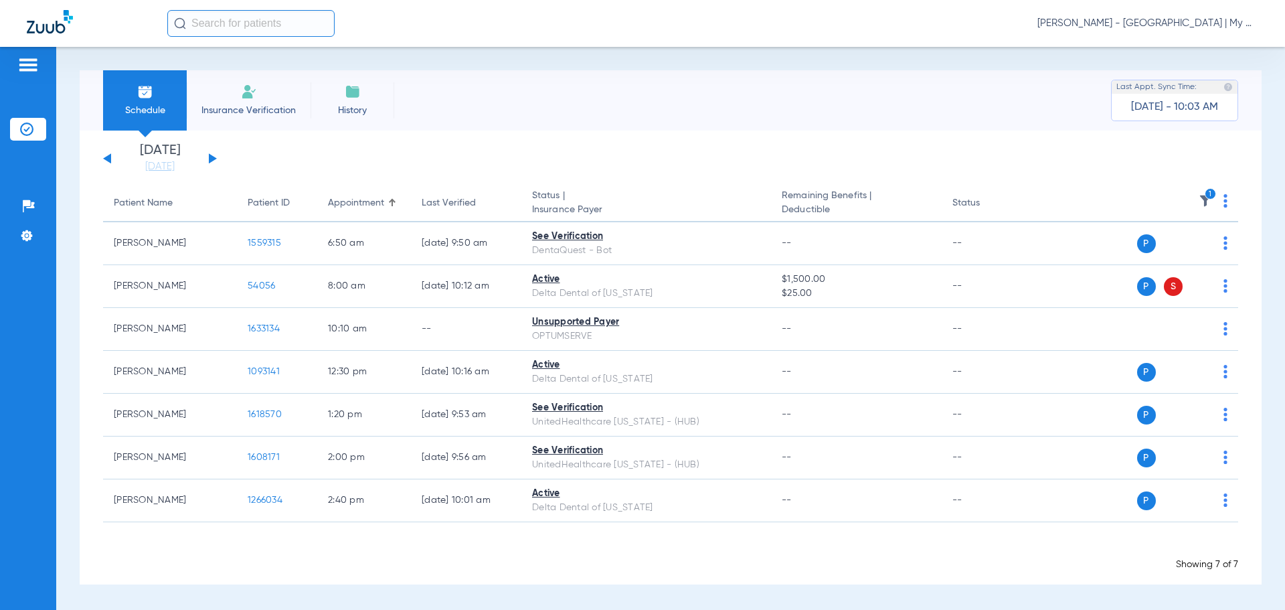
click at [1207, 189] on icon "1" at bounding box center [1211, 194] width 12 height 12
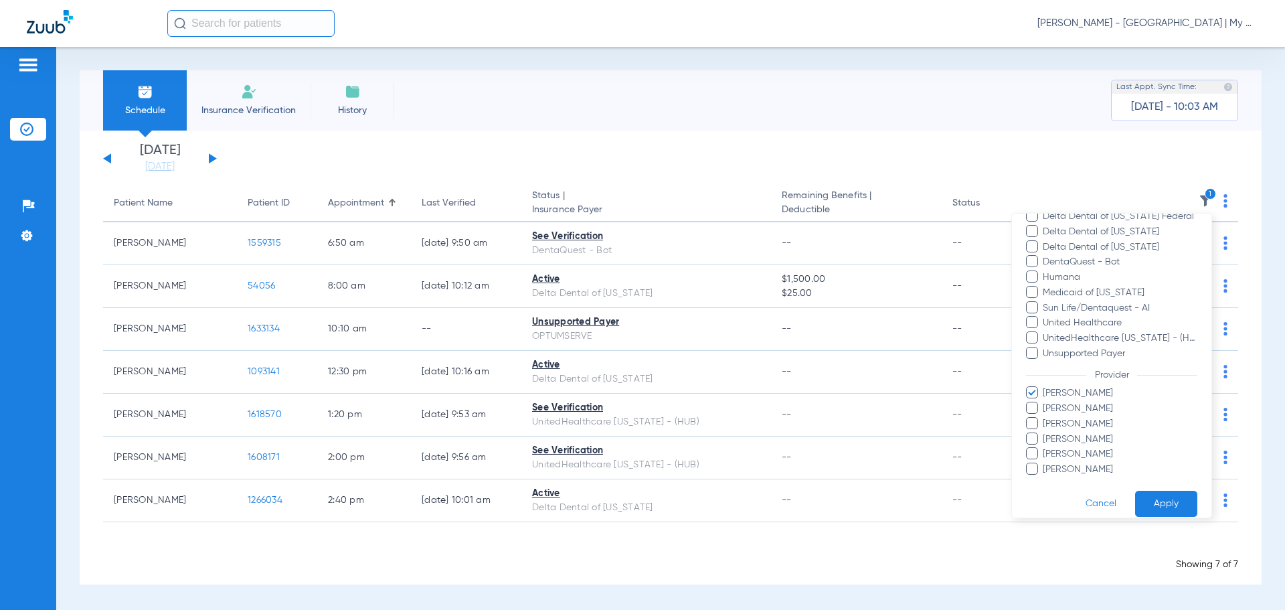
scroll to position [214, 0]
click at [1079, 377] on span "Carly Szyska" at bounding box center [1119, 380] width 155 height 14
click at [1045, 389] on input "Carly Szyska" at bounding box center [1045, 389] width 0 height 0
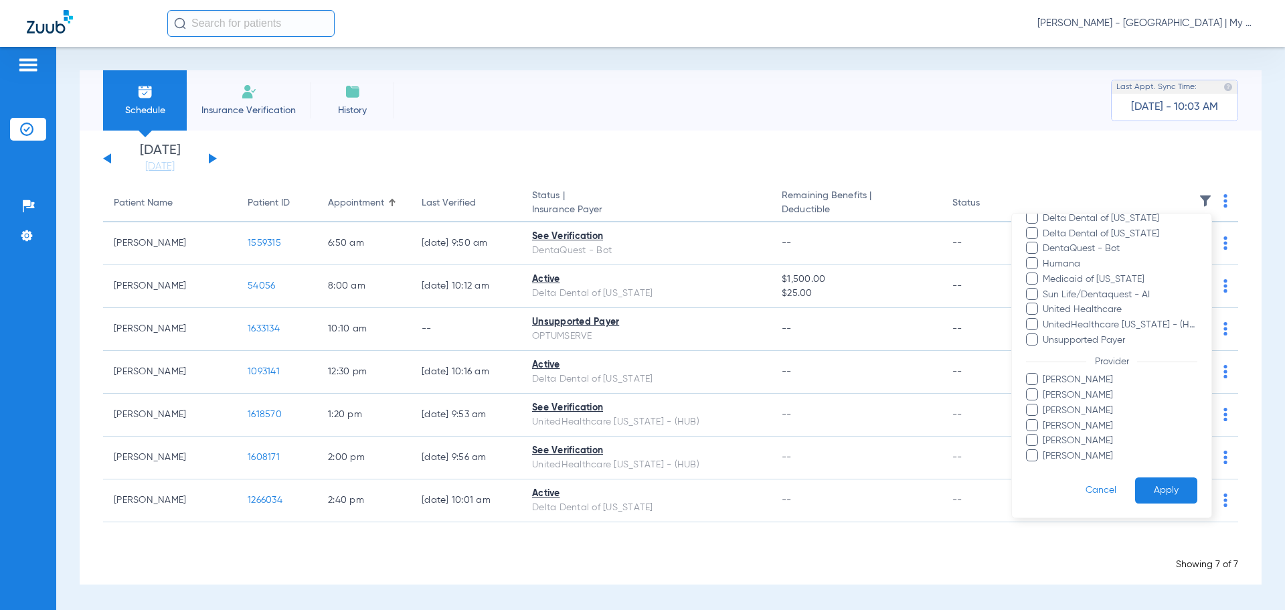
click at [1101, 430] on span "Mandy Rourke-Bowman" at bounding box center [1119, 426] width 155 height 14
click at [1045, 435] on input "Mandy Rourke-Bowman" at bounding box center [1045, 435] width 0 height 0
click at [1144, 475] on form "Filters Clear All Status Active Inactive Not Verified See Verification Error Pa…" at bounding box center [1111, 258] width 199 height 518
click at [1147, 484] on button "Apply" at bounding box center [1166, 490] width 62 height 26
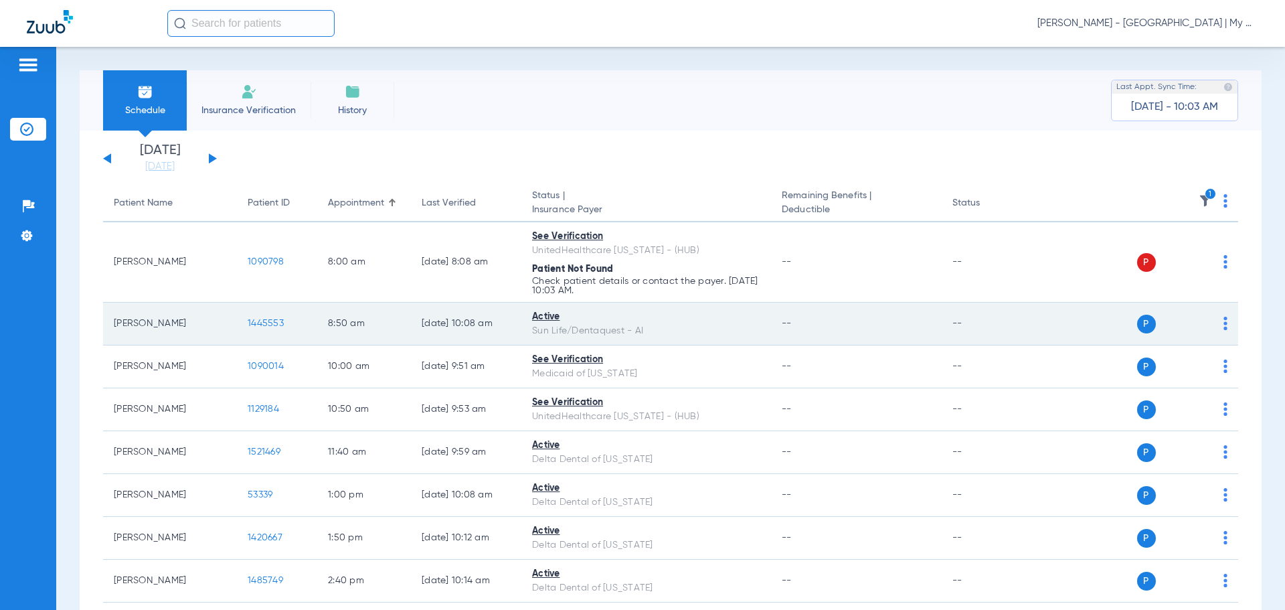
click at [266, 327] on span "1445553" at bounding box center [266, 323] width 36 height 9
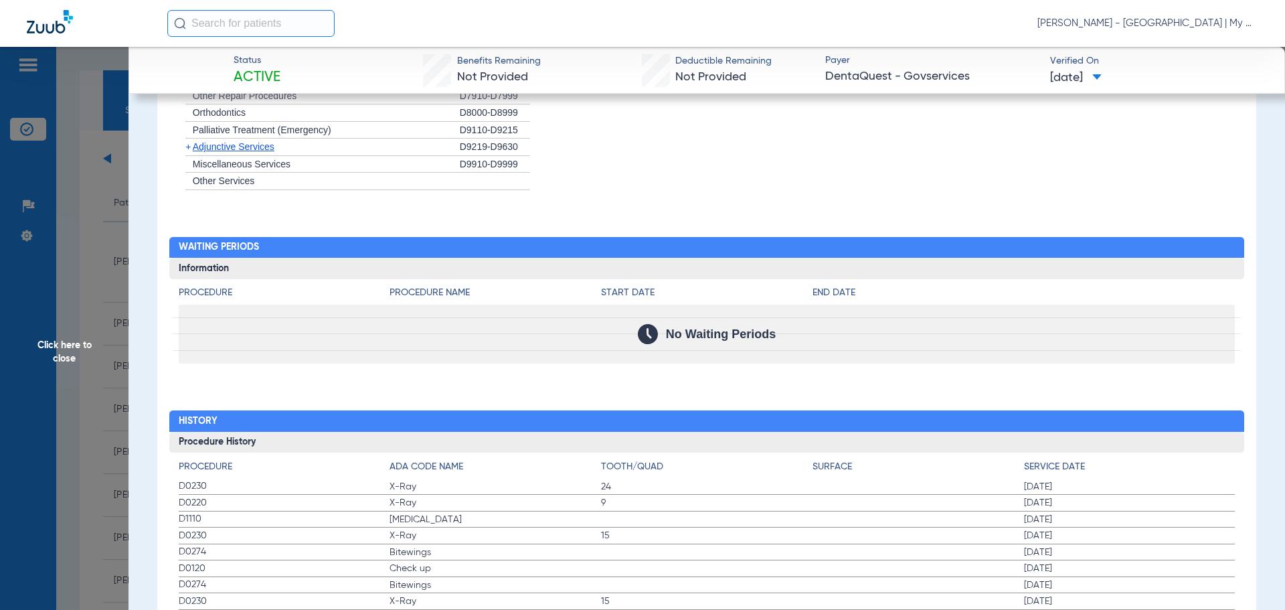
scroll to position [1283, 0]
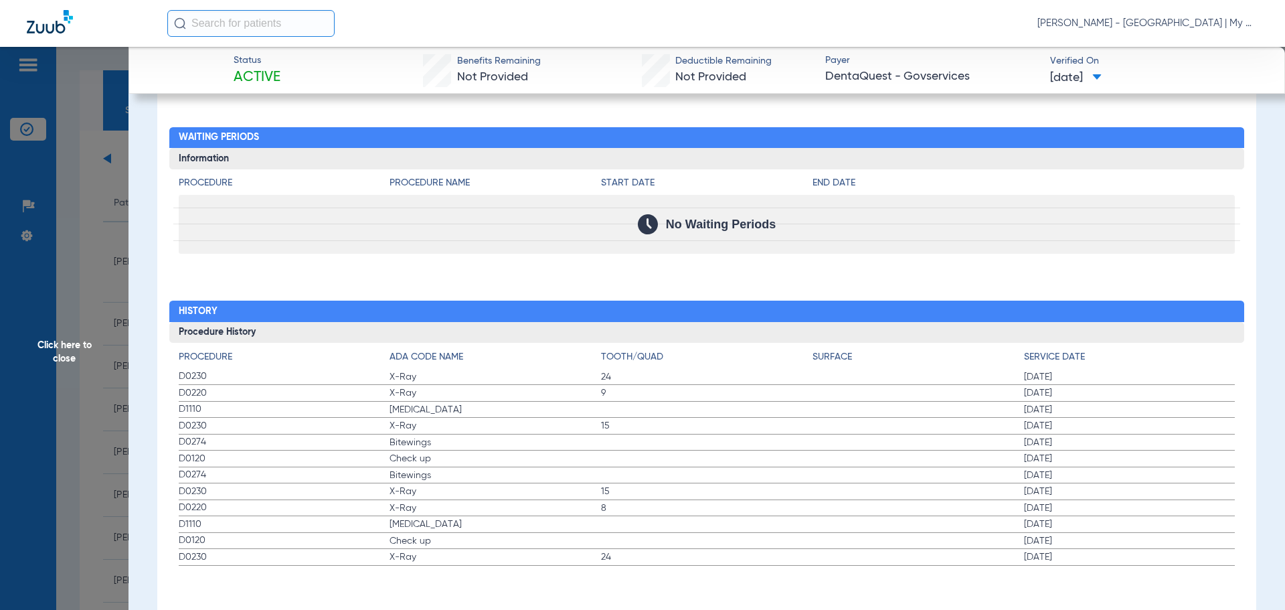
drag, startPoint x: 180, startPoint y: 374, endPoint x: 514, endPoint y: 456, distance: 344.0
click at [514, 456] on app-history-list "Procedure ADA Code Name Tooth/Quad Surface Service Date D0230 X-Ray 24 02/21/20…" at bounding box center [707, 458] width 1057 height 216
click at [99, 318] on span "Click here to close" at bounding box center [64, 352] width 129 height 610
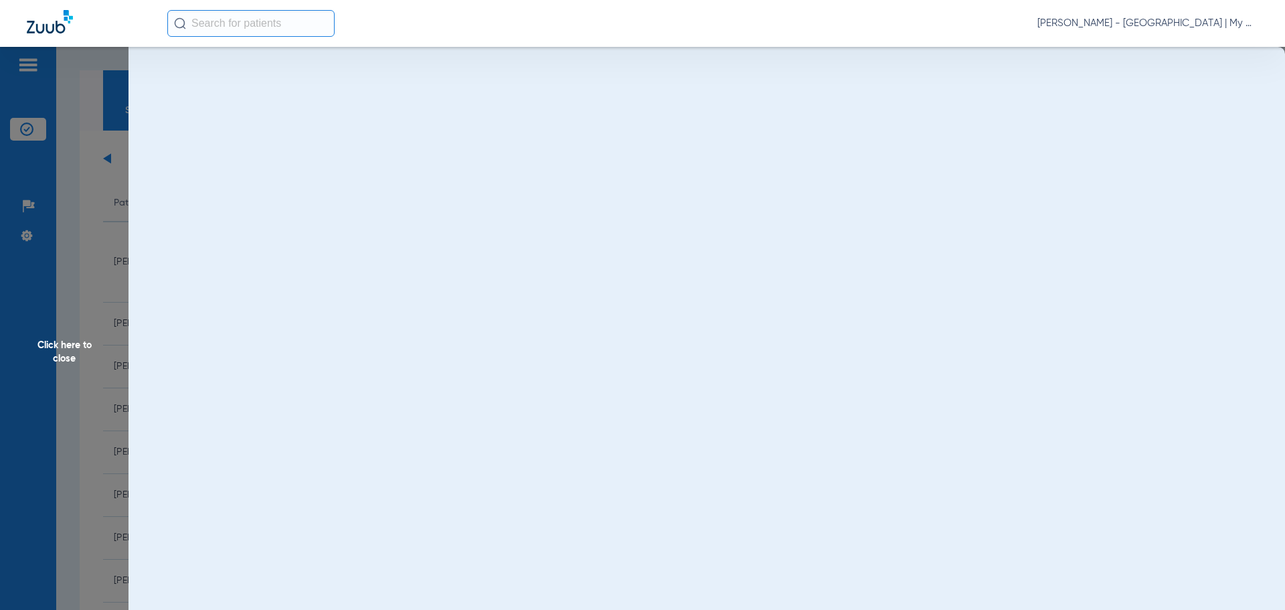
scroll to position [0, 0]
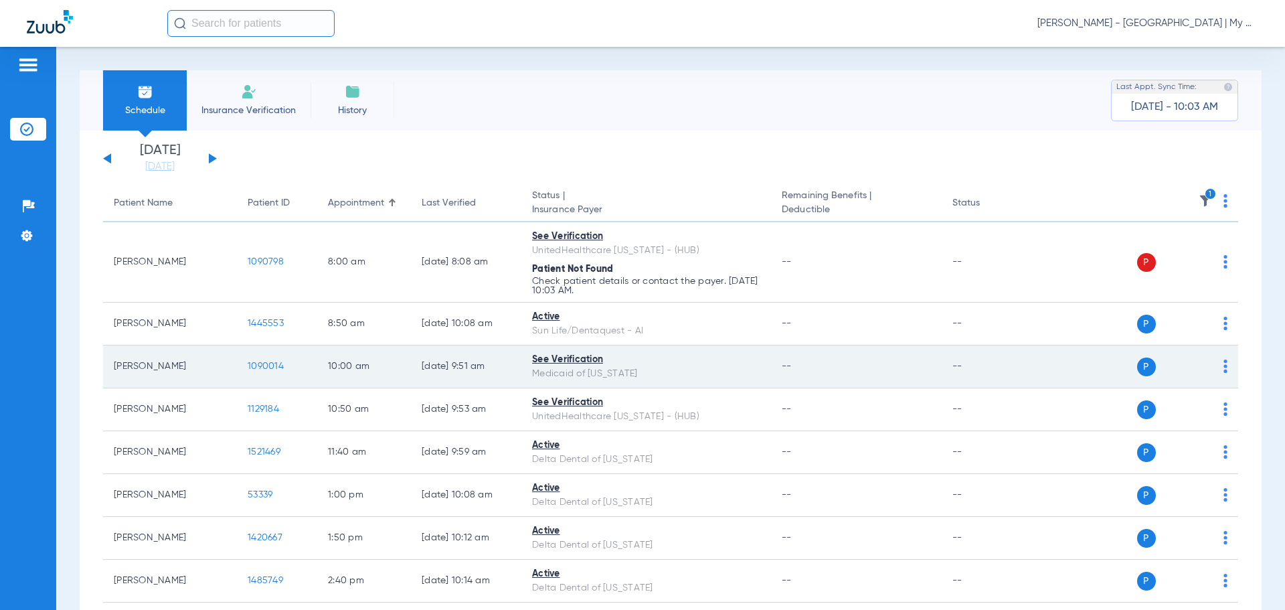
click at [271, 369] on span "1090014" at bounding box center [266, 365] width 36 height 9
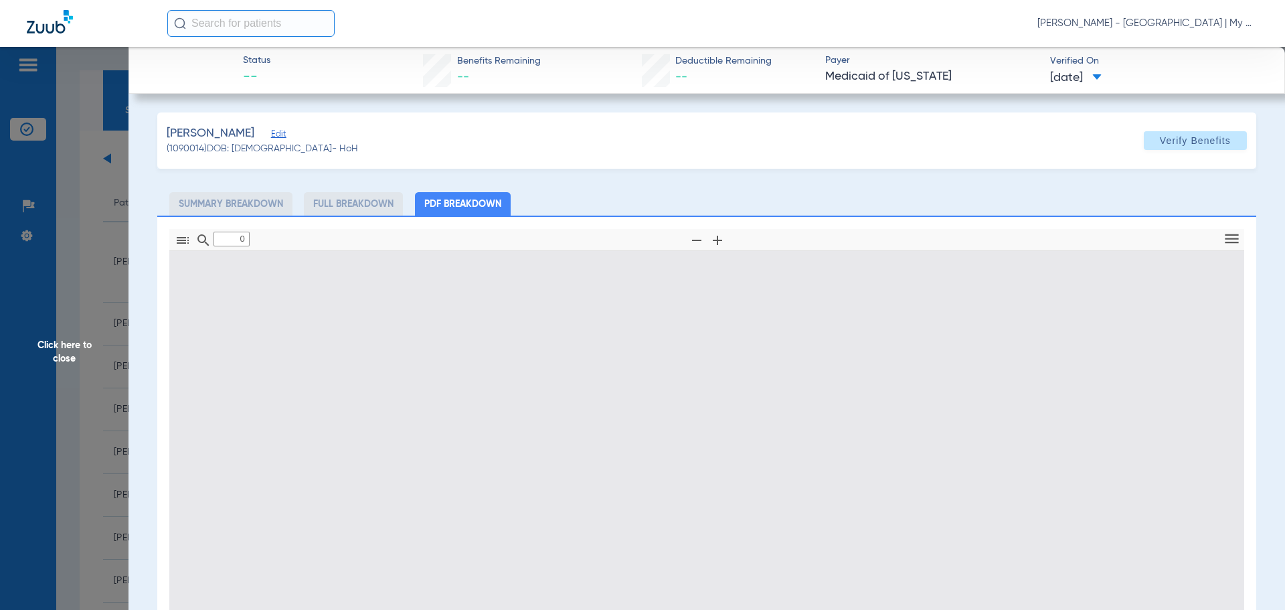
type input "1"
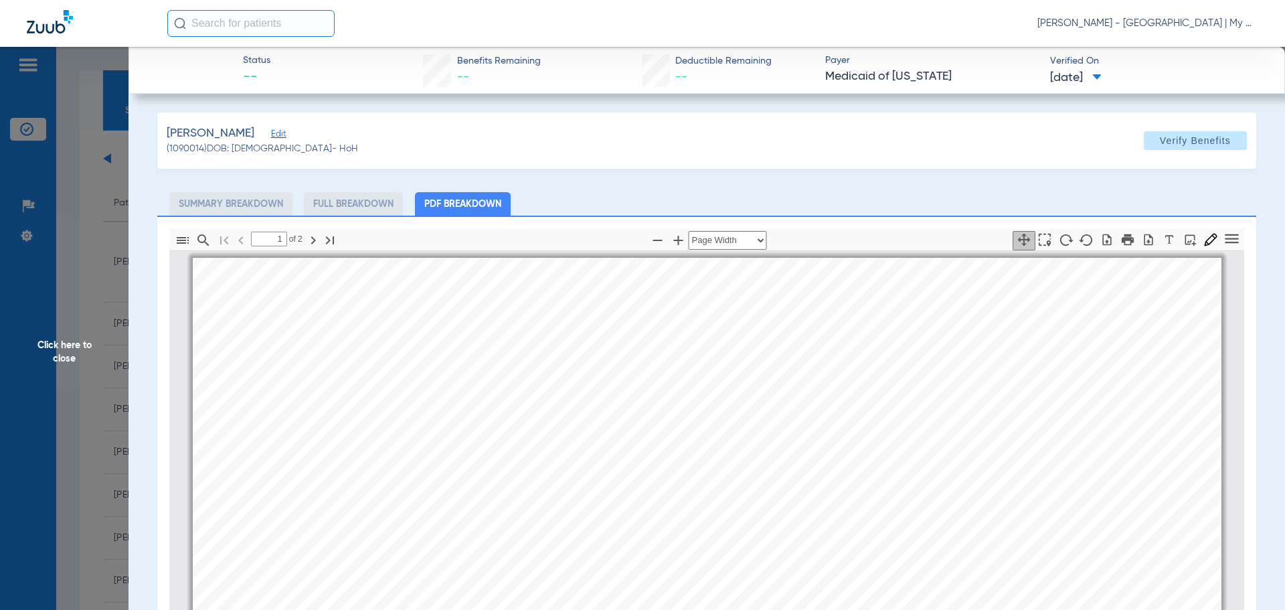
scroll to position [7, 0]
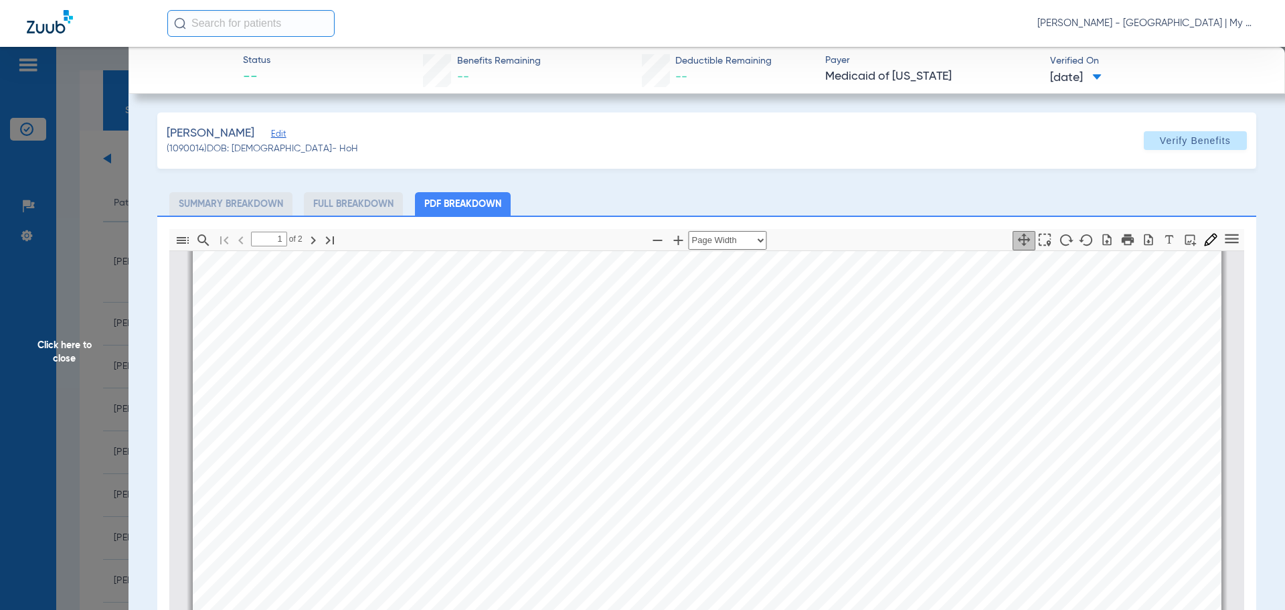
click at [53, 339] on span "Click here to close" at bounding box center [64, 352] width 129 height 610
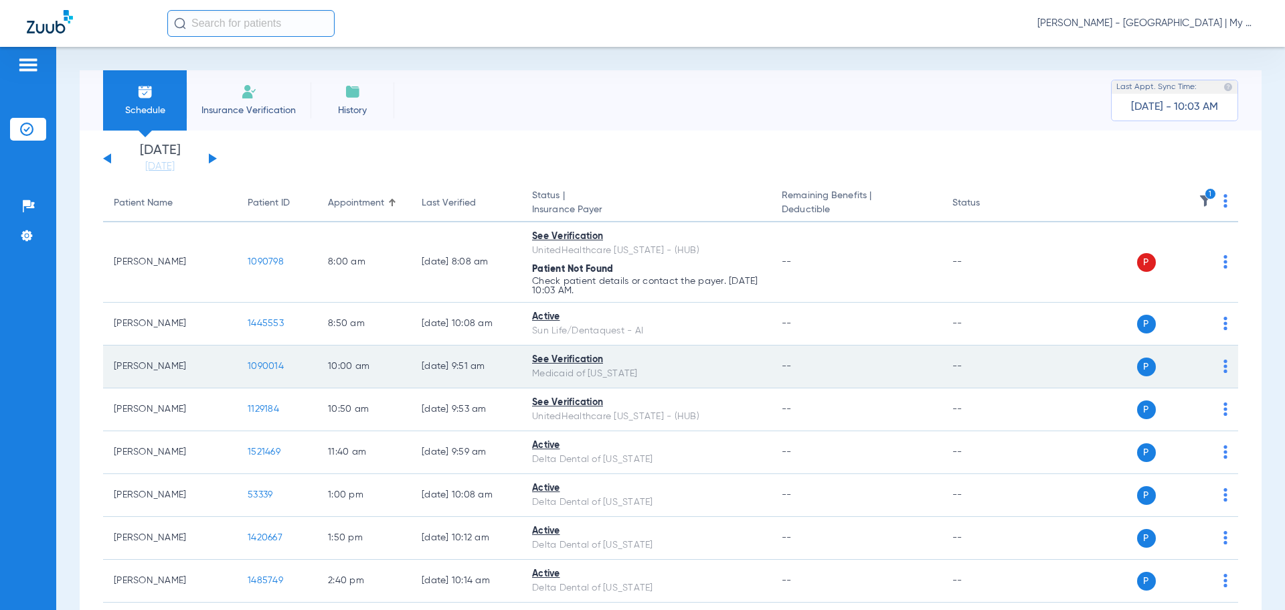
click at [264, 366] on span "1090014" at bounding box center [266, 365] width 36 height 9
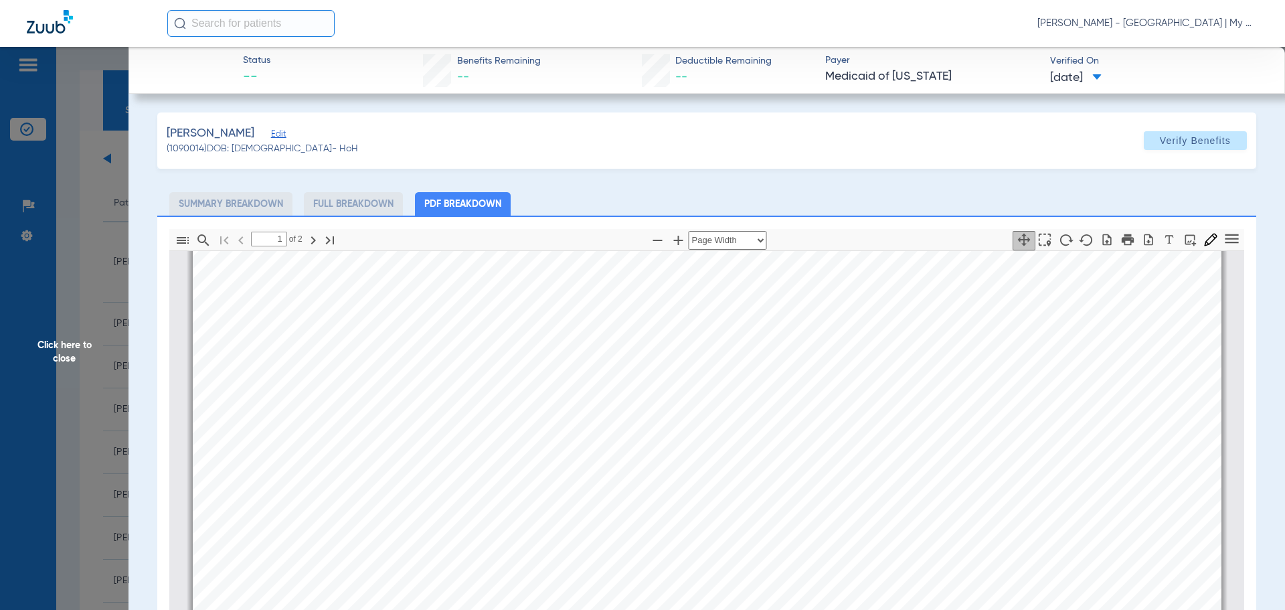
scroll to position [408, 0]
type input "2"
click at [104, 358] on span "Click here to close" at bounding box center [64, 352] width 129 height 610
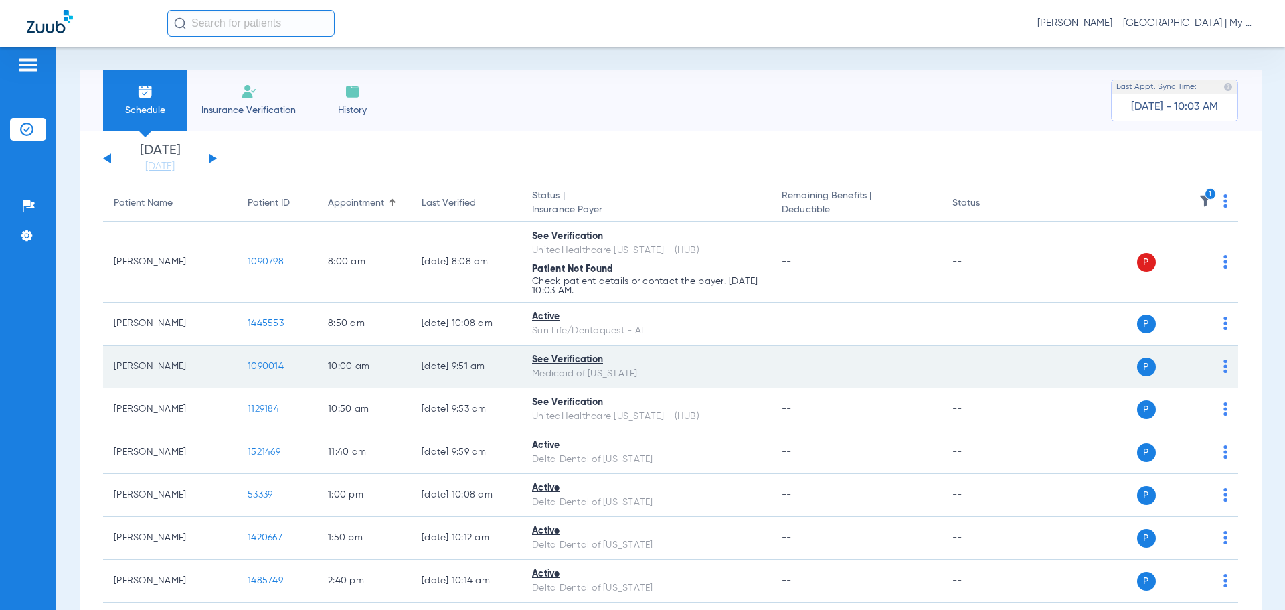
click at [268, 369] on span "1090014" at bounding box center [266, 365] width 36 height 9
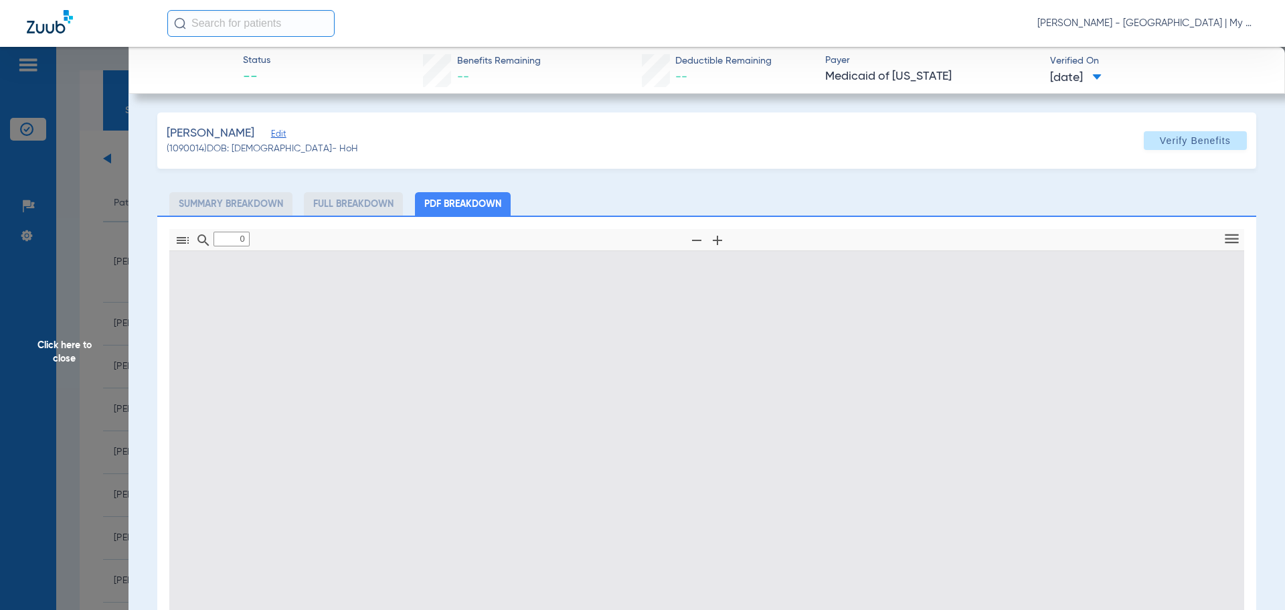
type input "1"
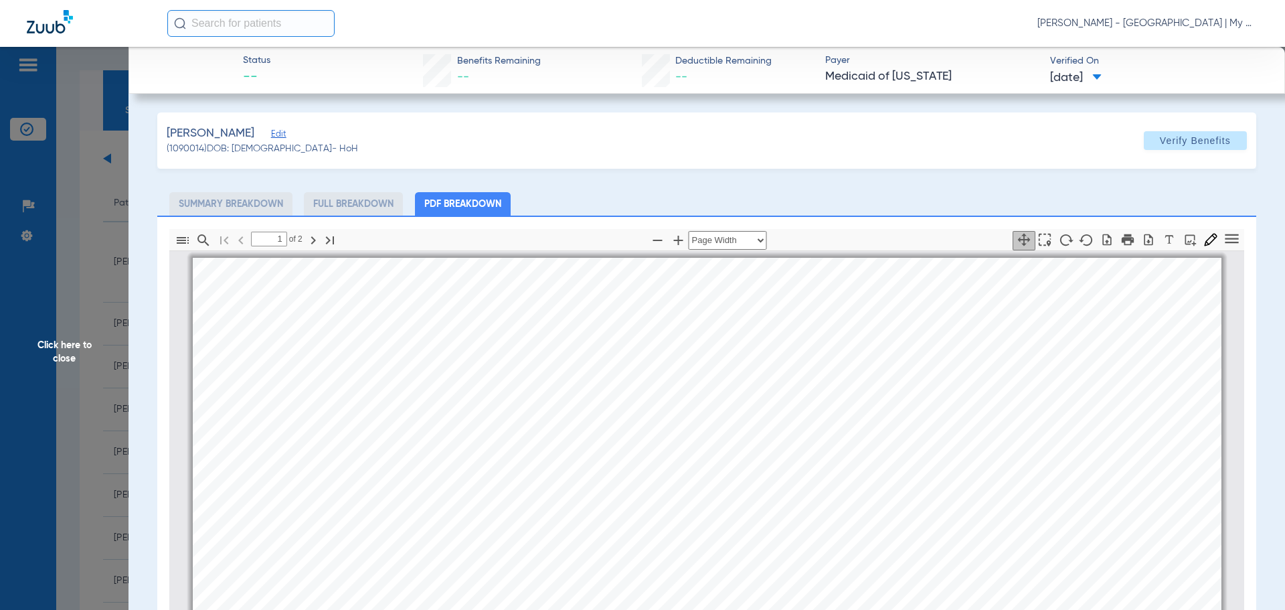
scroll to position [7, 0]
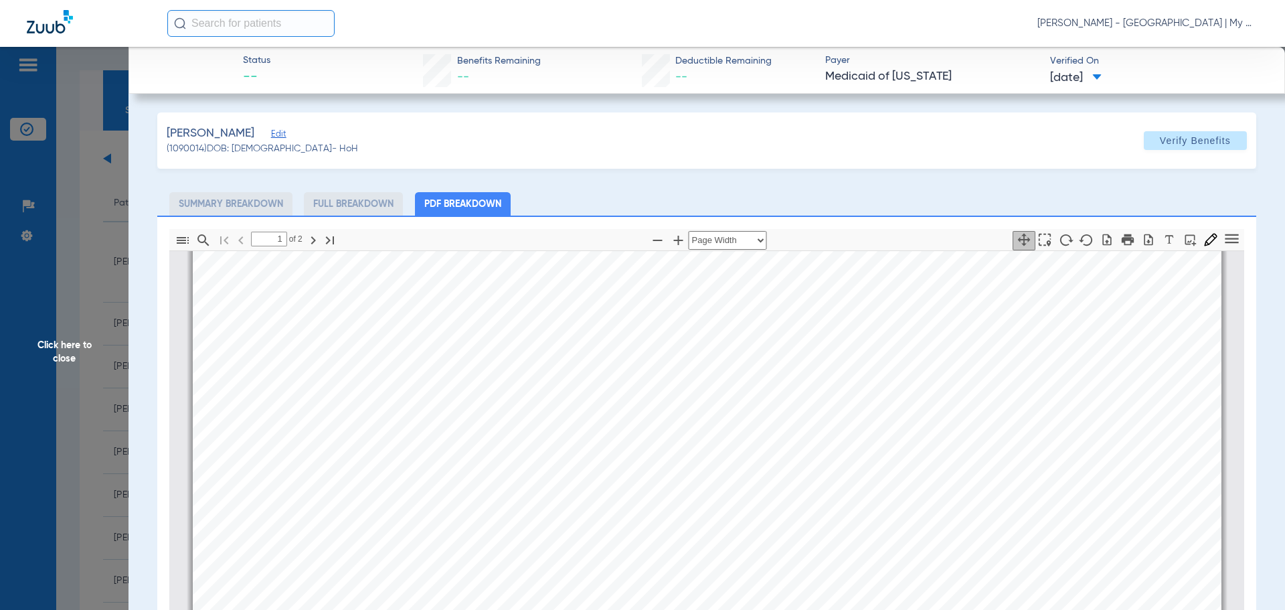
click at [106, 273] on span "Click here to close" at bounding box center [64, 352] width 129 height 610
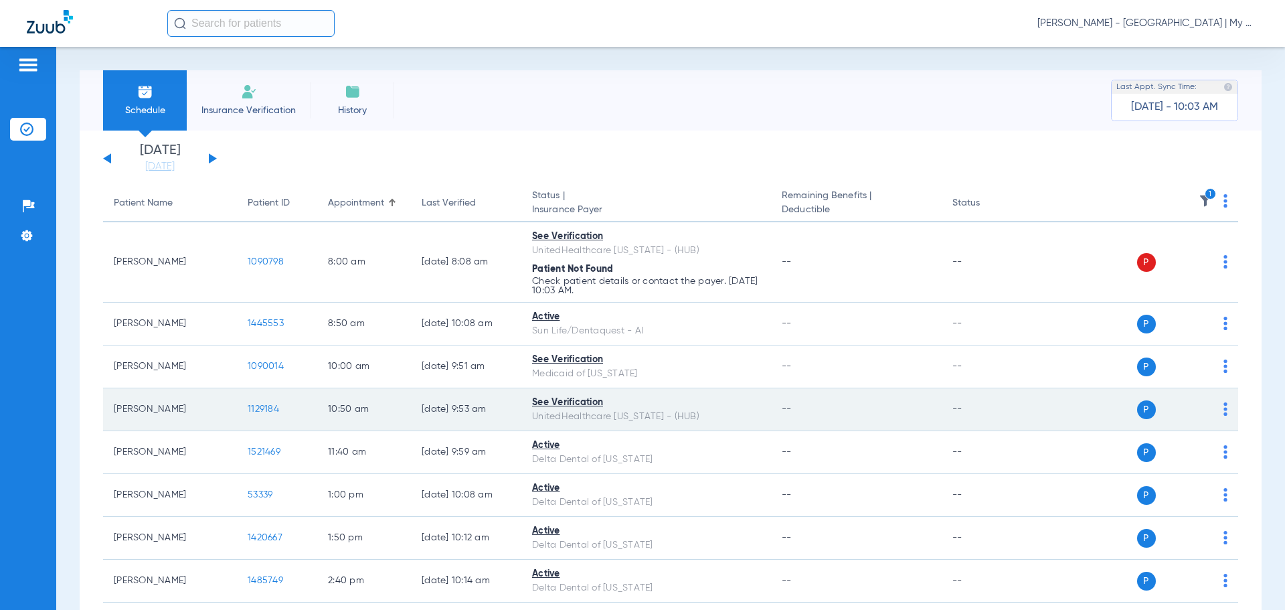
click at [258, 413] on span "1129184" at bounding box center [263, 408] width 31 height 9
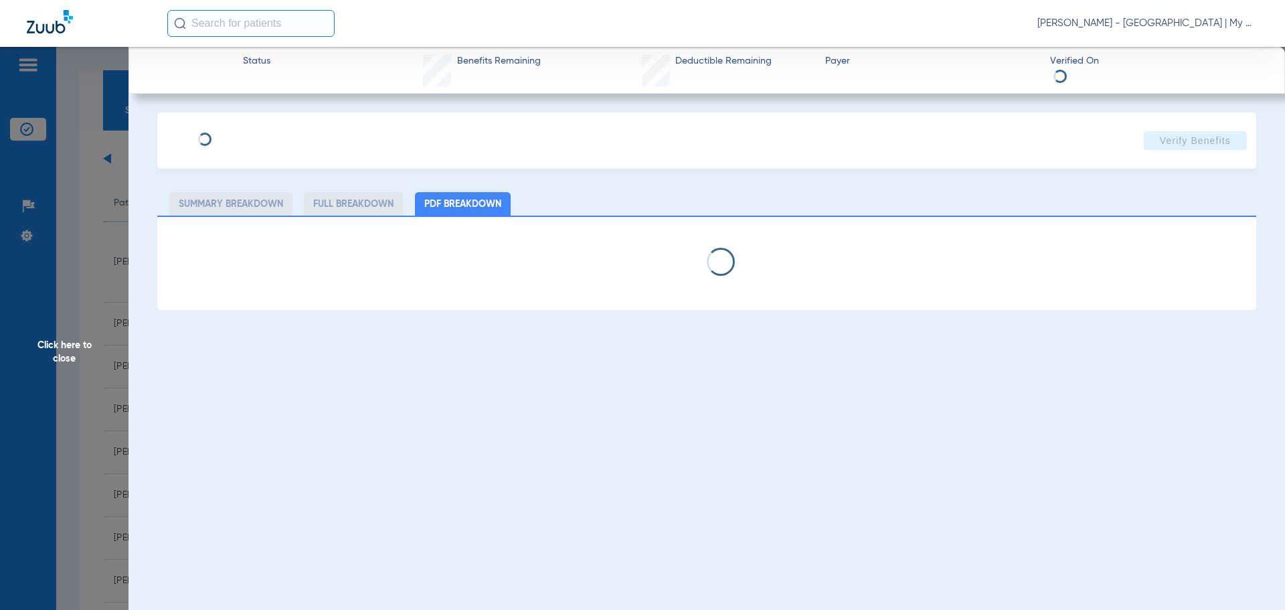
select select "page-width"
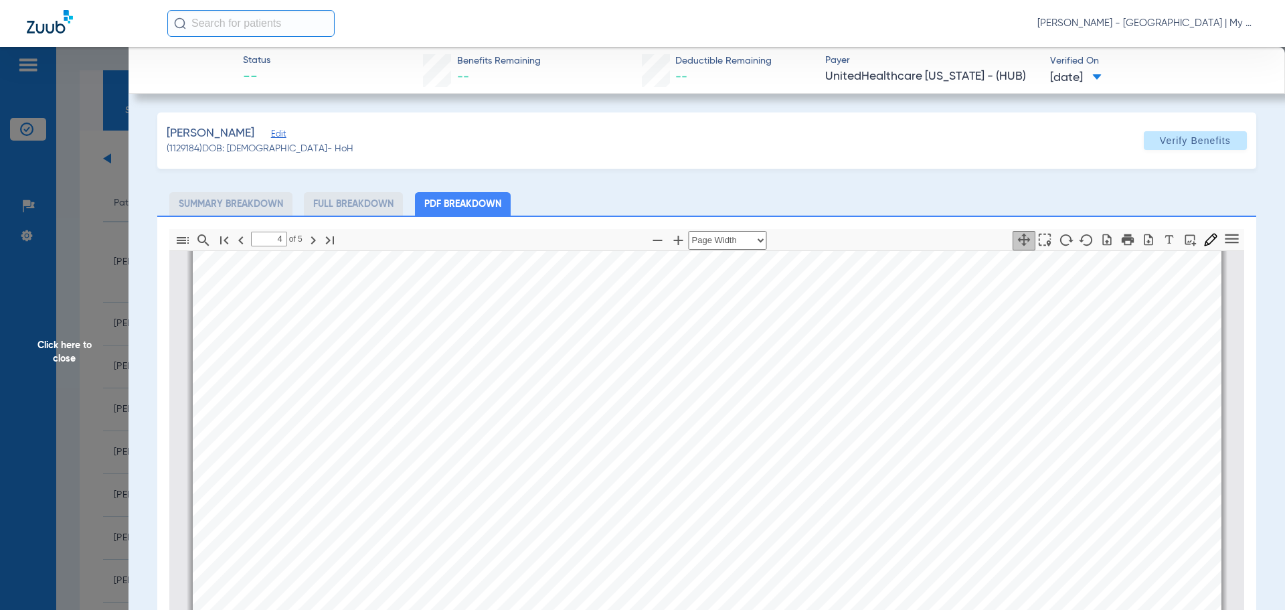
scroll to position [5294, 0]
click at [469, 514] on div "Service History ISAIAH MORGAN | DOB: 10/09/1990 Payer UnitedHealthcare Michigan…" at bounding box center [707, 71] width 1029 height 1453
click at [562, 517] on div "Service History ISAIAH MORGAN | DOB: 10/09/1990 Payer UnitedHealthcare Michigan…" at bounding box center [707, 71] width 1029 height 1453
type input "3"
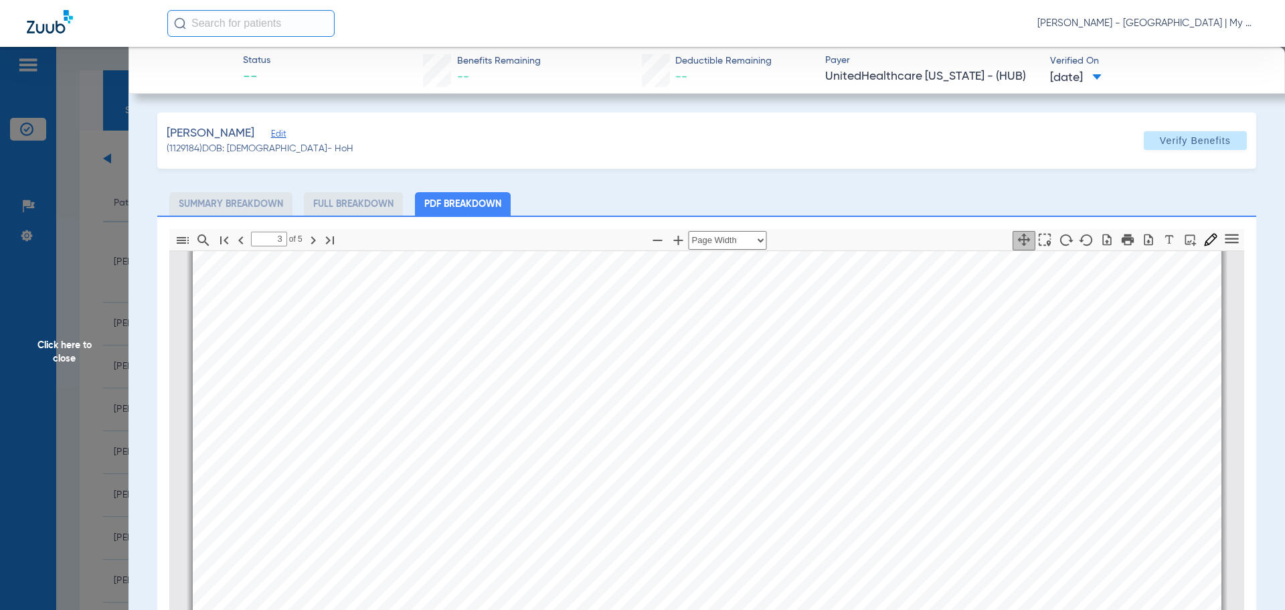
click at [100, 275] on span "Click here to close" at bounding box center [64, 352] width 129 height 610
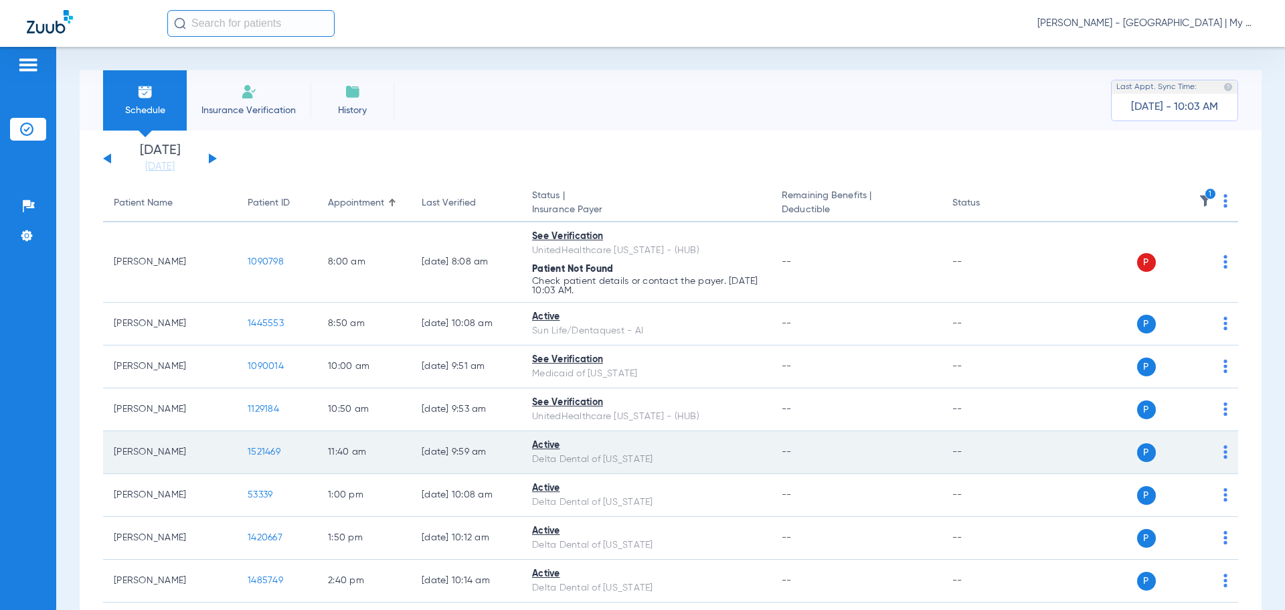
click at [272, 444] on td "1521469" at bounding box center [277, 452] width 80 height 43
click at [264, 452] on span "1521469" at bounding box center [264, 451] width 33 height 9
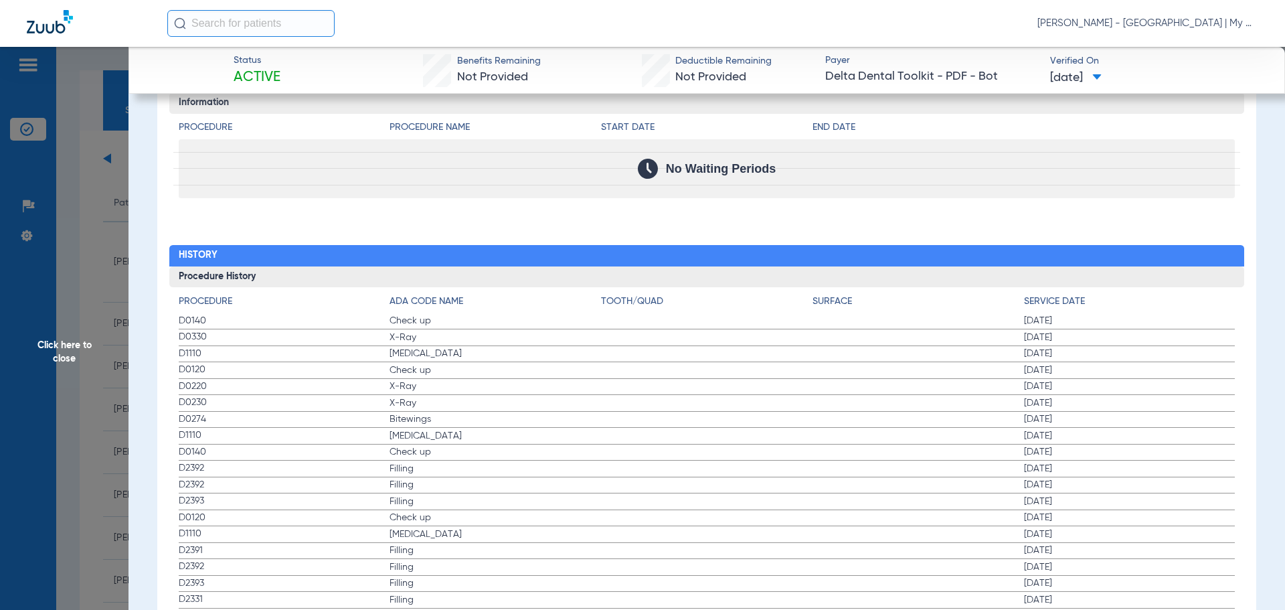
scroll to position [1497, 0]
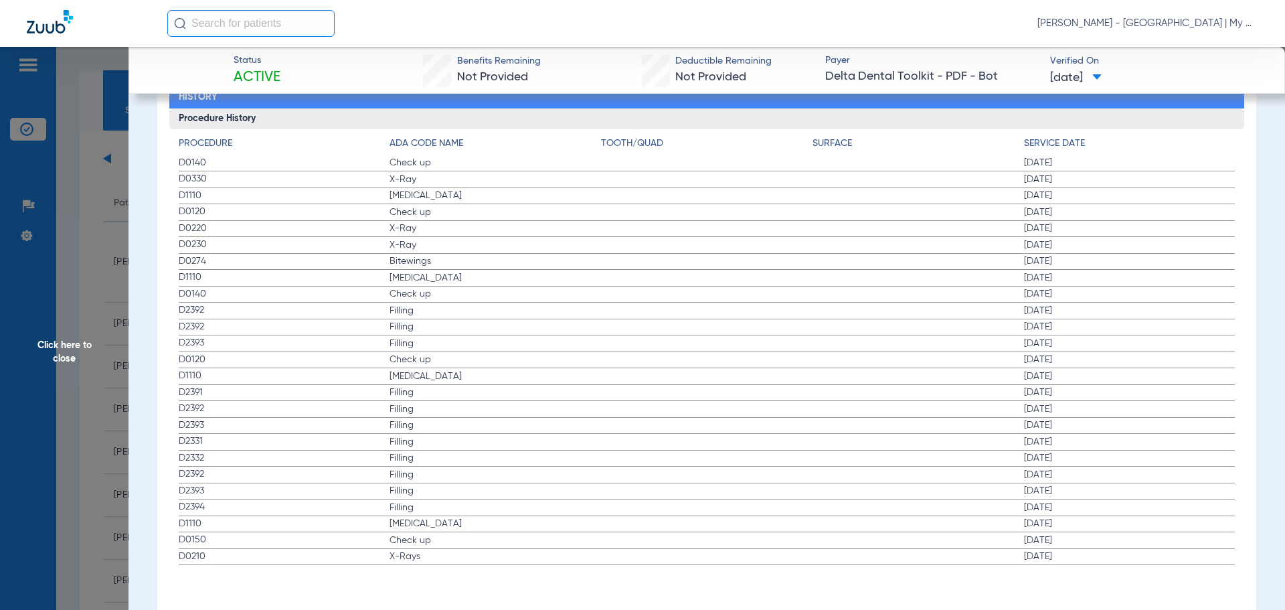
drag, startPoint x: 181, startPoint y: 194, endPoint x: 1127, endPoint y: 263, distance: 948.2
click at [1127, 263] on app-history-list "Procedure ADA Code Name Tooth/Quad Surface Service Date D0140 Check up 05/02/20…" at bounding box center [707, 351] width 1057 height 429
click at [492, 228] on span "X-Ray" at bounding box center [495, 228] width 211 height 13
drag, startPoint x: 183, startPoint y: 163, endPoint x: 1126, endPoint y: 175, distance: 943.1
click at [1126, 175] on app-history-list "Procedure ADA Code Name Tooth/Quad Surface Service Date D0140 Check up 05/02/20…" at bounding box center [707, 351] width 1057 height 429
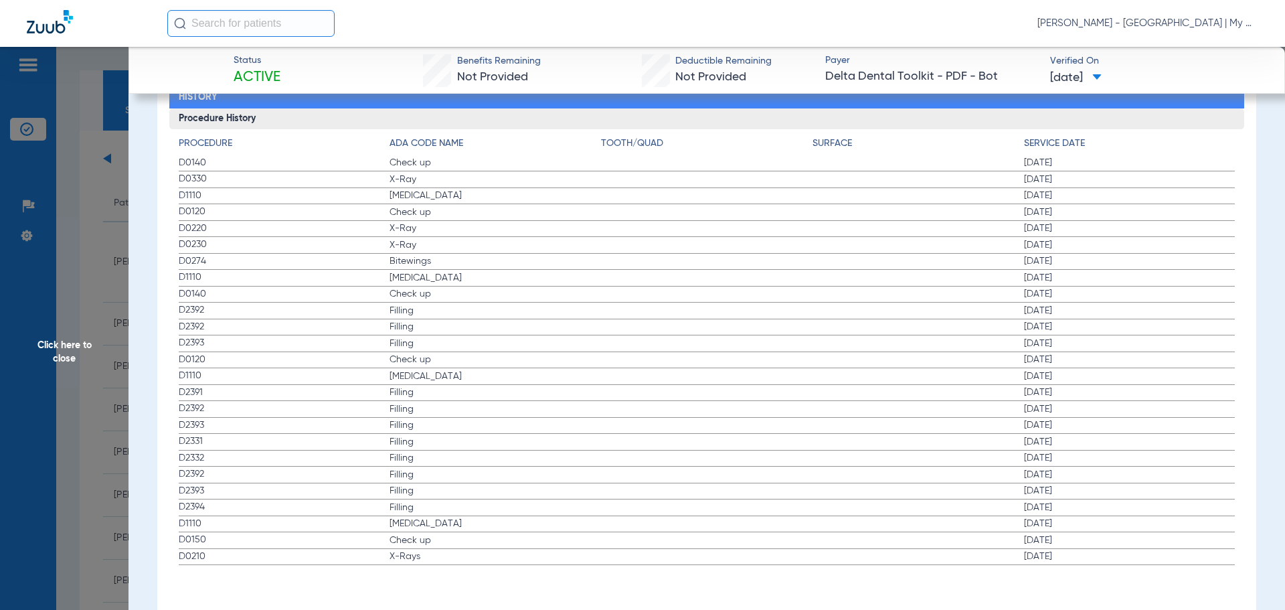
click at [68, 271] on span "Click here to close" at bounding box center [64, 352] width 129 height 610
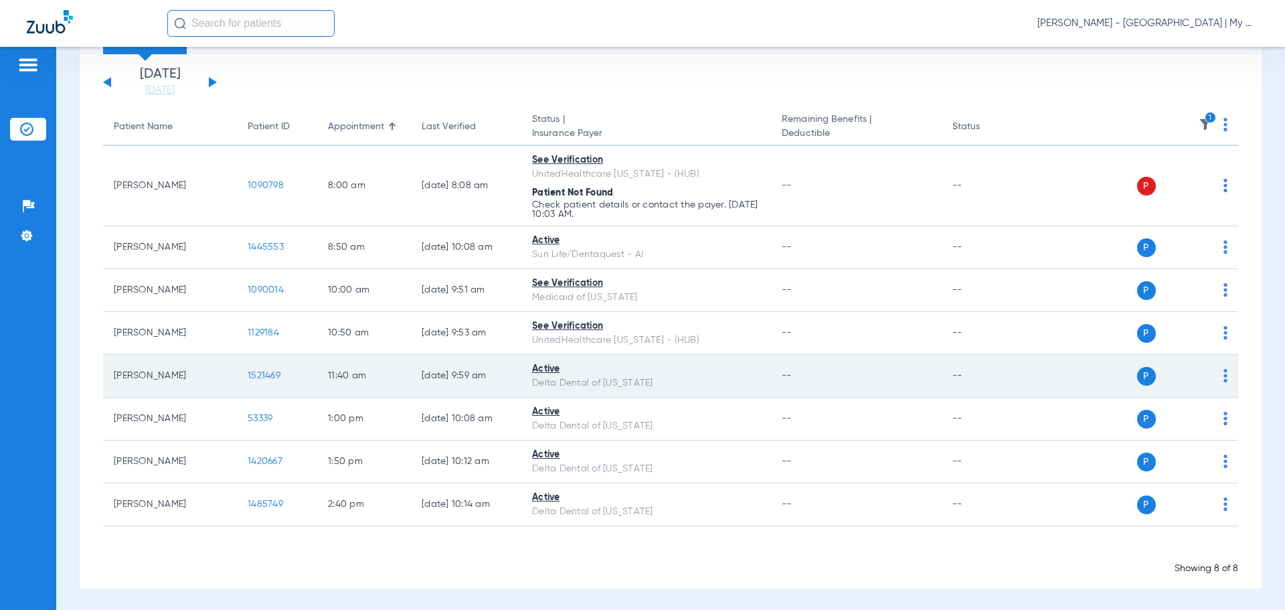
scroll to position [78, 0]
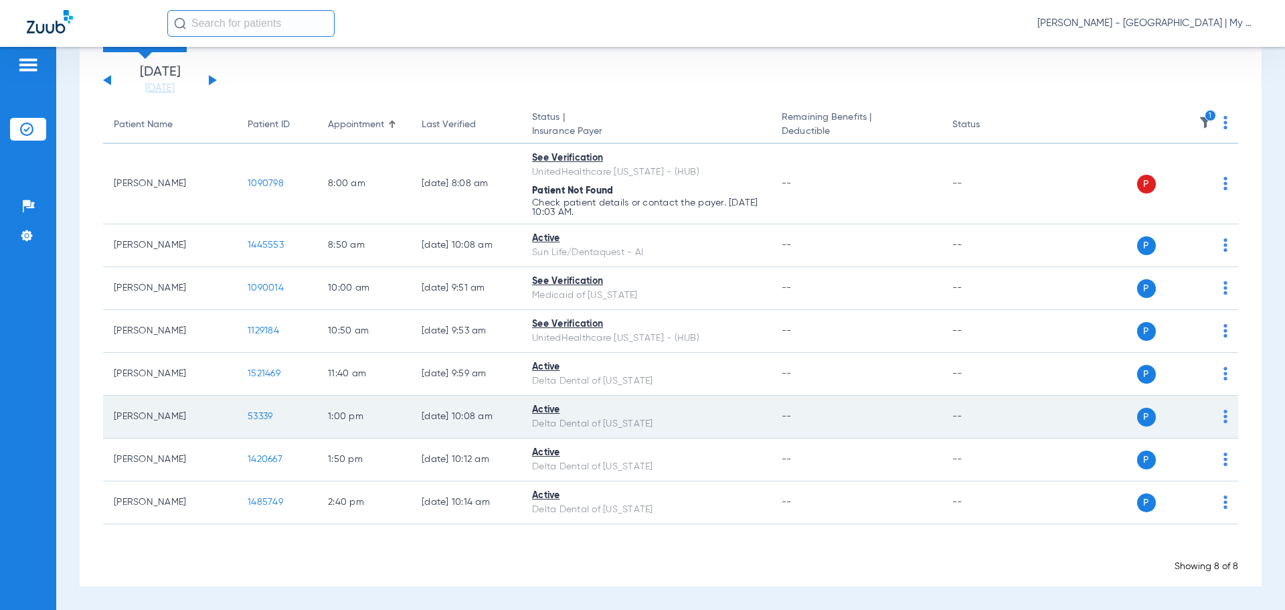
click at [259, 415] on span "53339" at bounding box center [260, 416] width 25 height 9
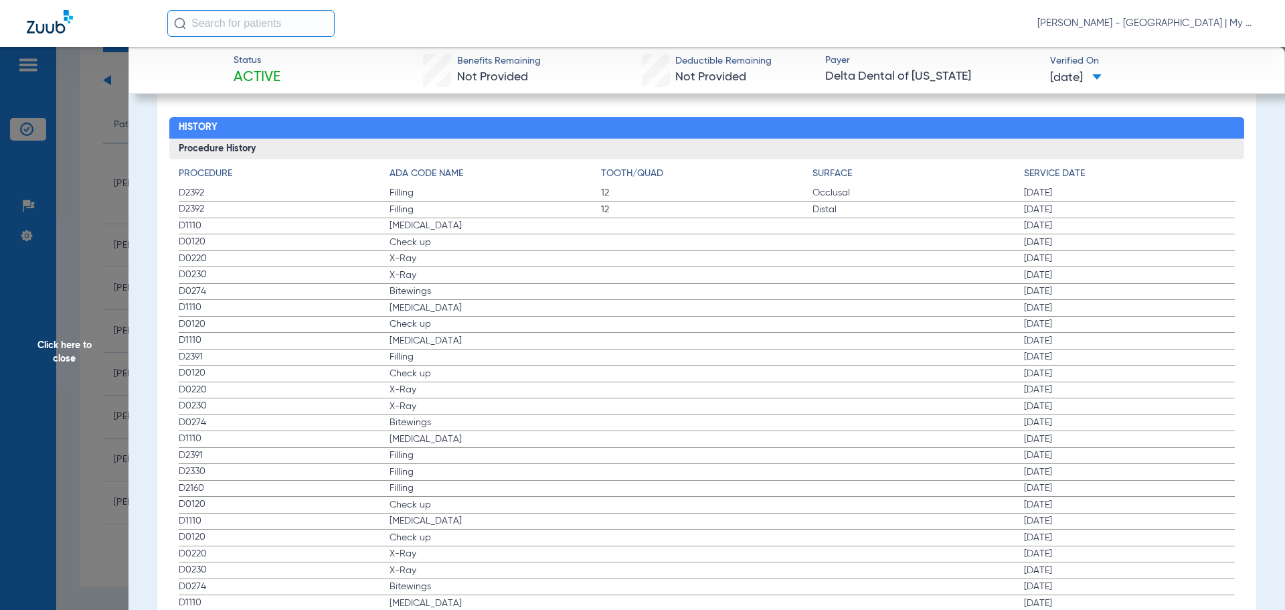
scroll to position [1472, 0]
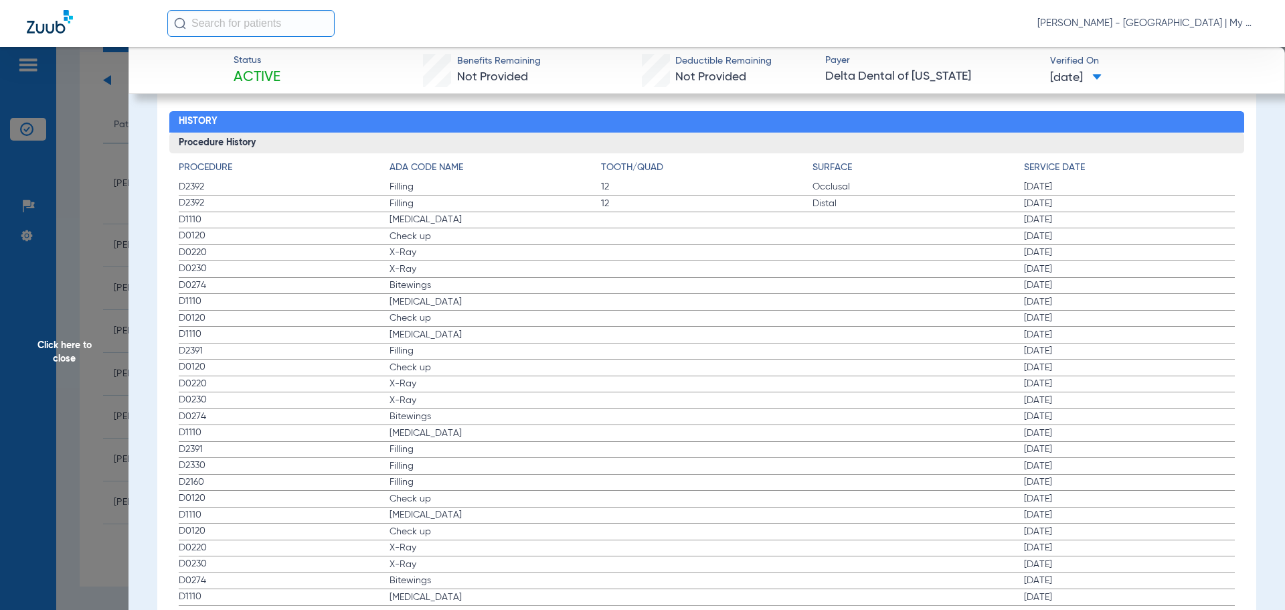
drag, startPoint x: 179, startPoint y: 218, endPoint x: 1080, endPoint y: 292, distance: 904.0
click at [1080, 292] on app-history-list "Procedure ADA Code Name Tooth/Quad Surface Service Date D2392 Filling 12 Occlus…" at bounding box center [707, 383] width 1057 height 445
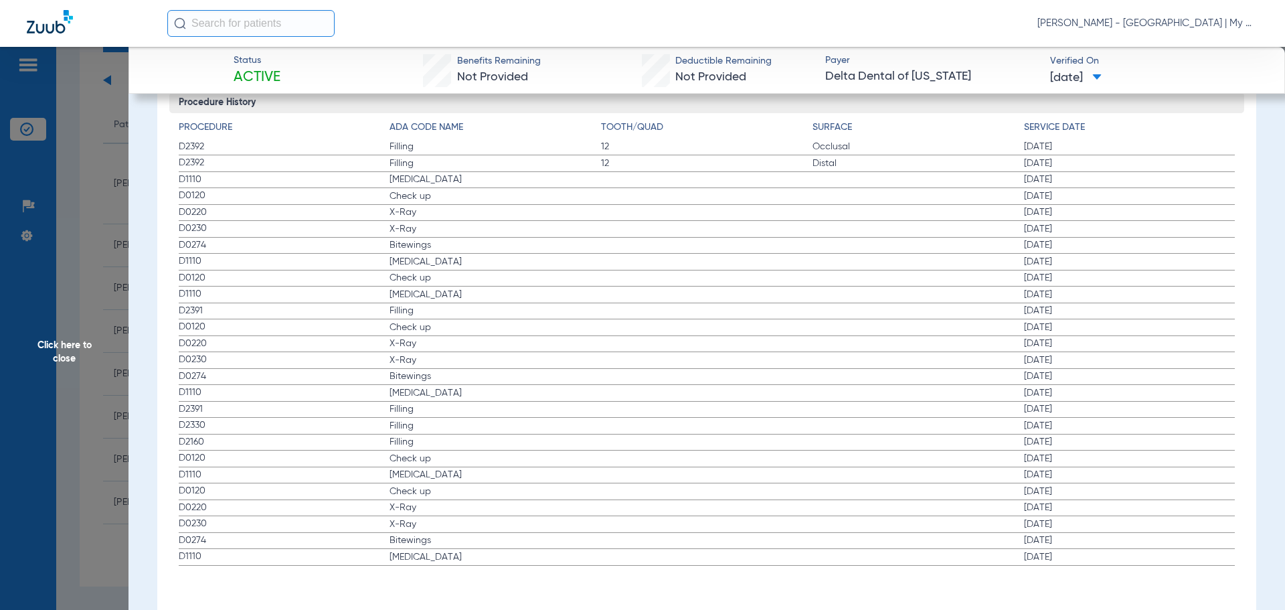
click at [107, 264] on span "Click here to close" at bounding box center [64, 352] width 129 height 610
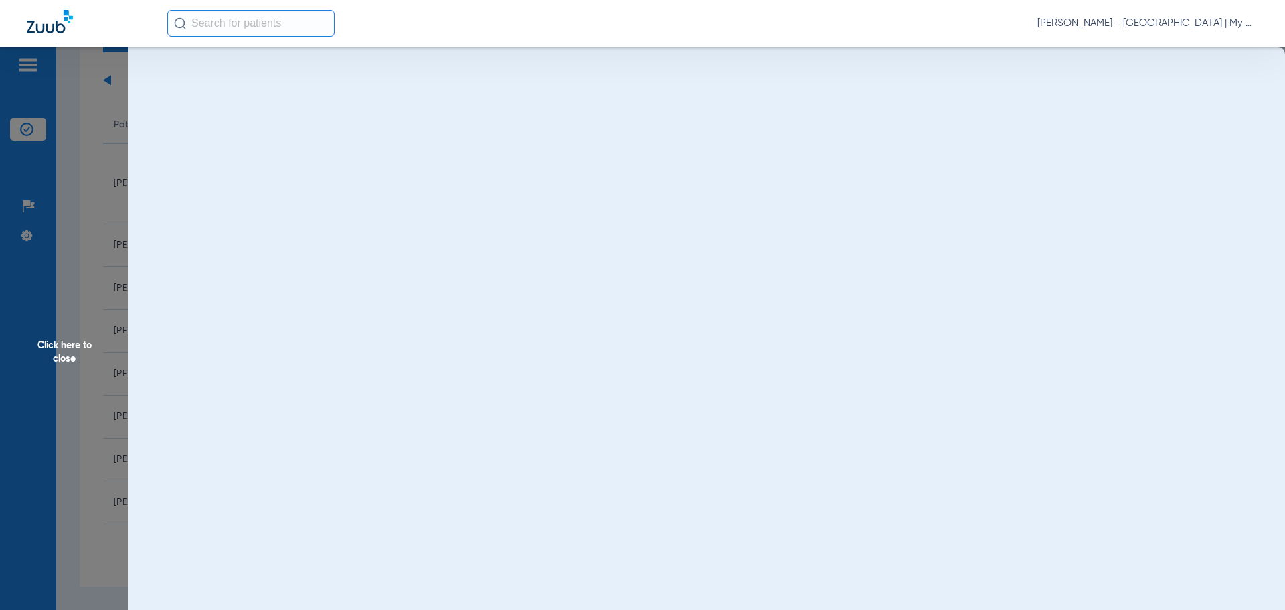
scroll to position [0, 0]
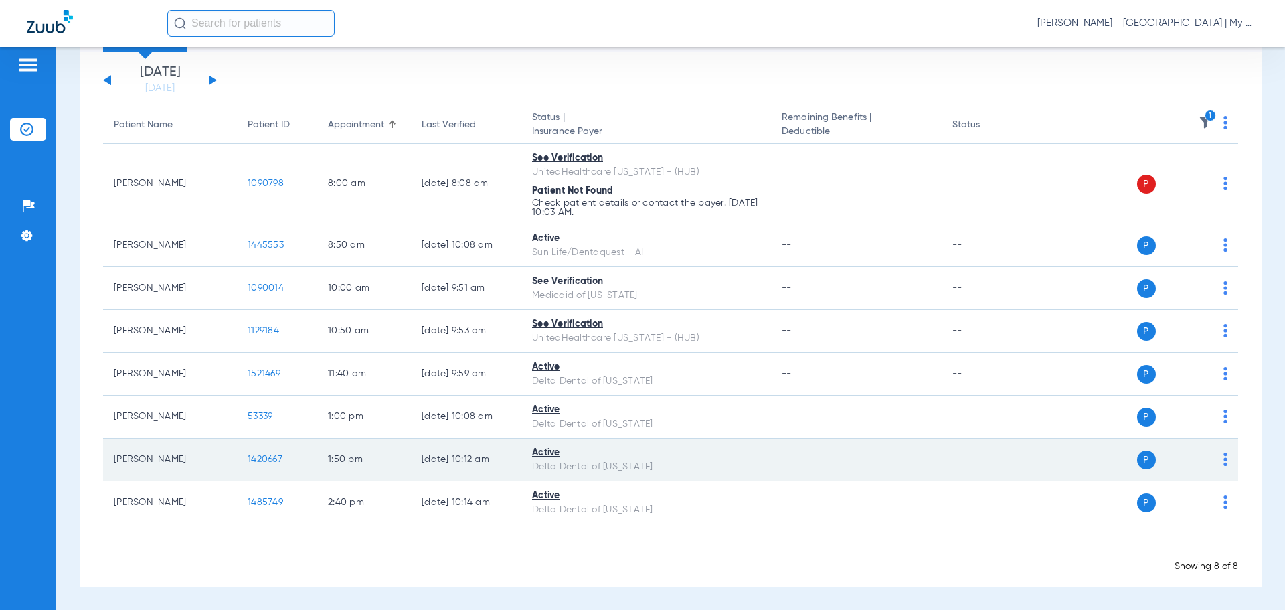
click at [268, 444] on td "1420667" at bounding box center [277, 459] width 80 height 43
click at [265, 456] on span "1420667" at bounding box center [265, 458] width 35 height 9
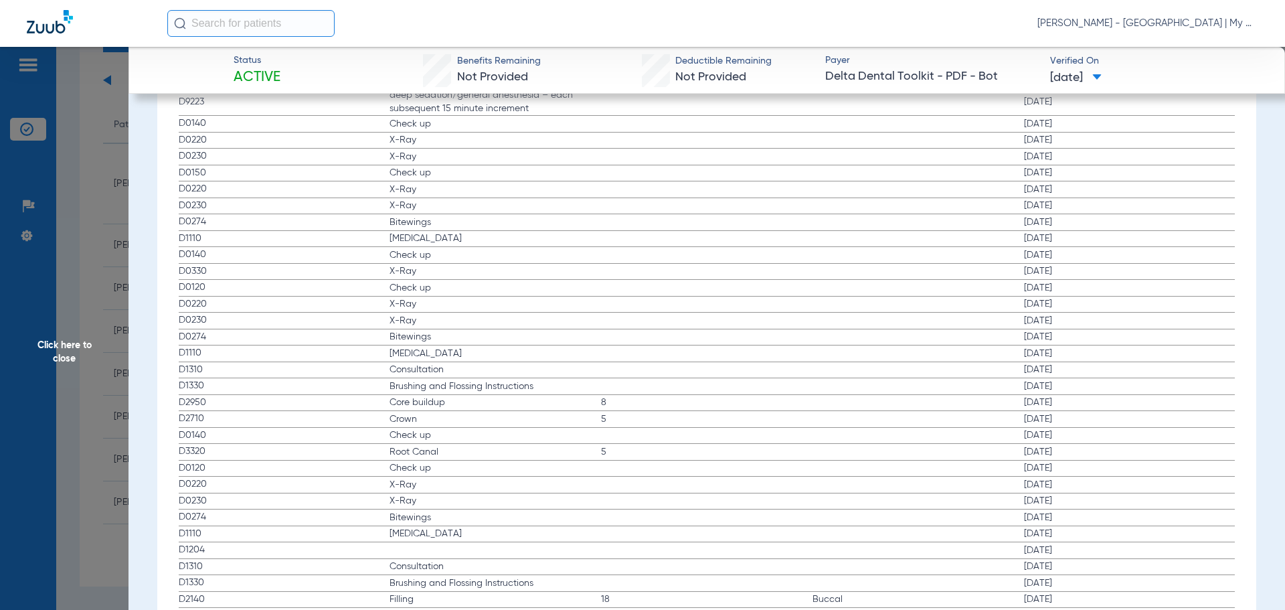
scroll to position [1673, 0]
drag, startPoint x: 179, startPoint y: 122, endPoint x: 1074, endPoint y: 156, distance: 895.5
drag, startPoint x: 179, startPoint y: 171, endPoint x: 1022, endPoint y: 226, distance: 845.0
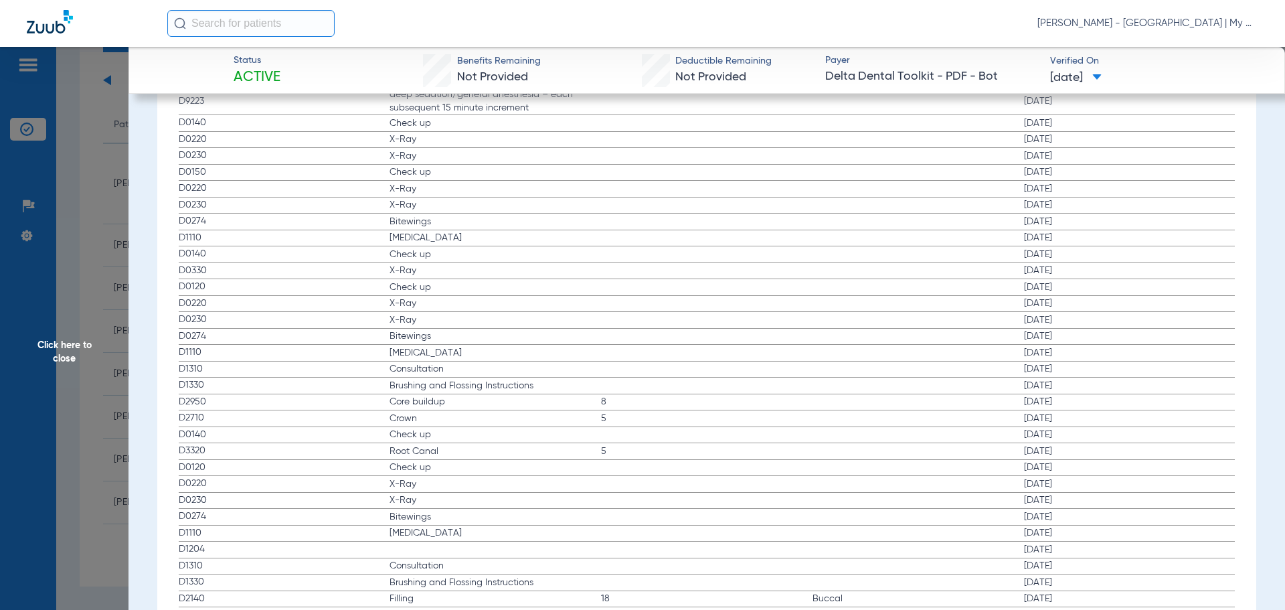
drag, startPoint x: 187, startPoint y: 268, endPoint x: 1063, endPoint y: 268, distance: 875.4
click at [1063, 268] on label "D0330 X-Ray 01/07/2021" at bounding box center [707, 271] width 1057 height 17
click at [123, 354] on span "Click here to close" at bounding box center [64, 352] width 129 height 610
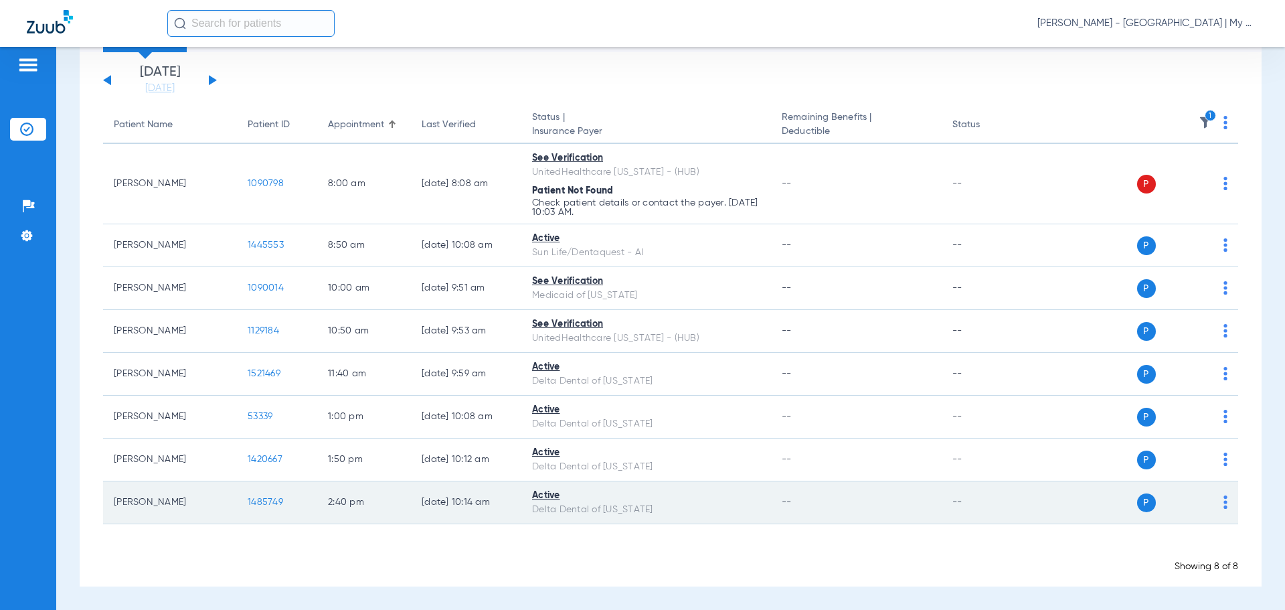
click at [256, 495] on td "1485749" at bounding box center [277, 502] width 80 height 43
click at [276, 504] on span "1485749" at bounding box center [265, 501] width 35 height 9
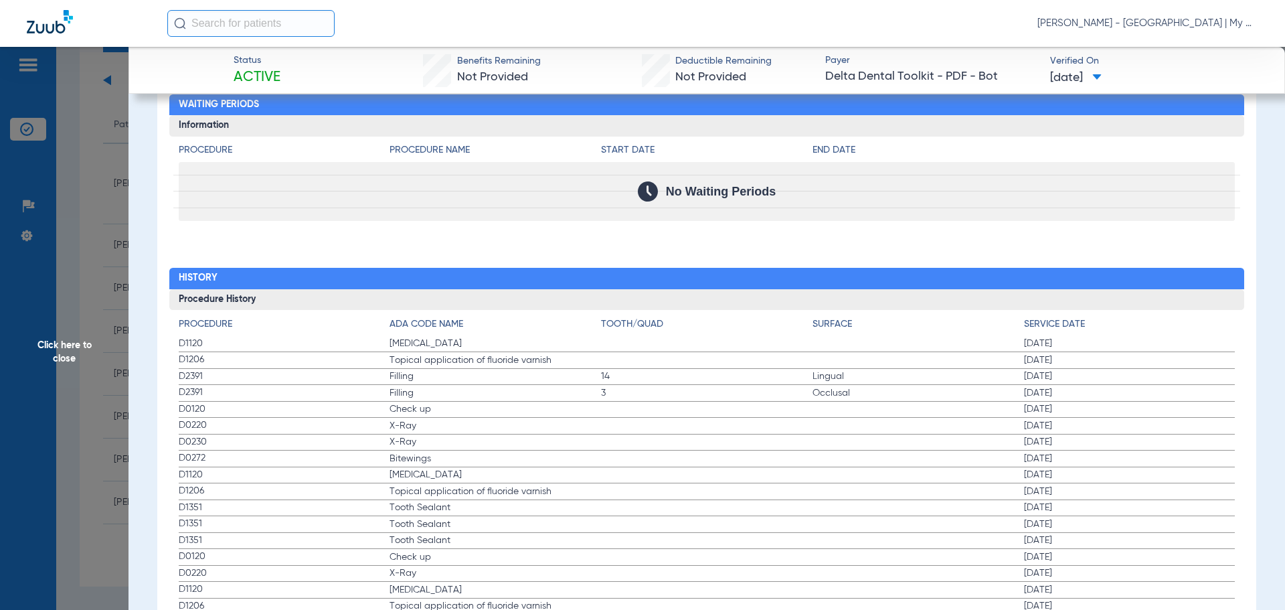
scroll to position [1304, 0]
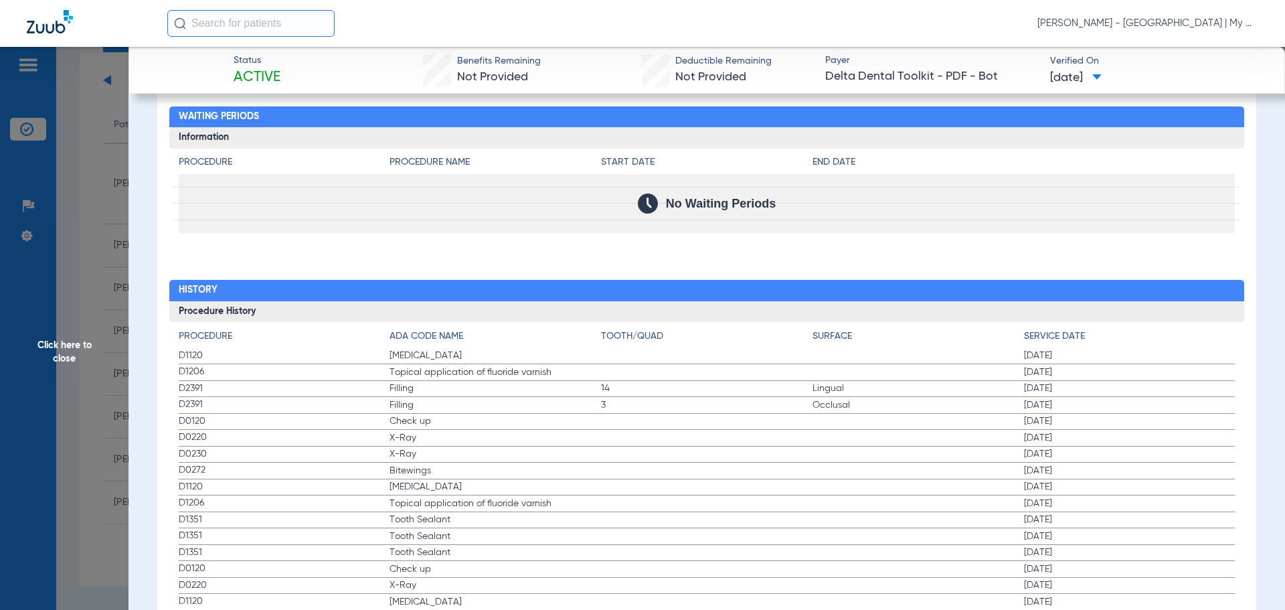
click at [126, 265] on span "Click here to close" at bounding box center [64, 352] width 129 height 610
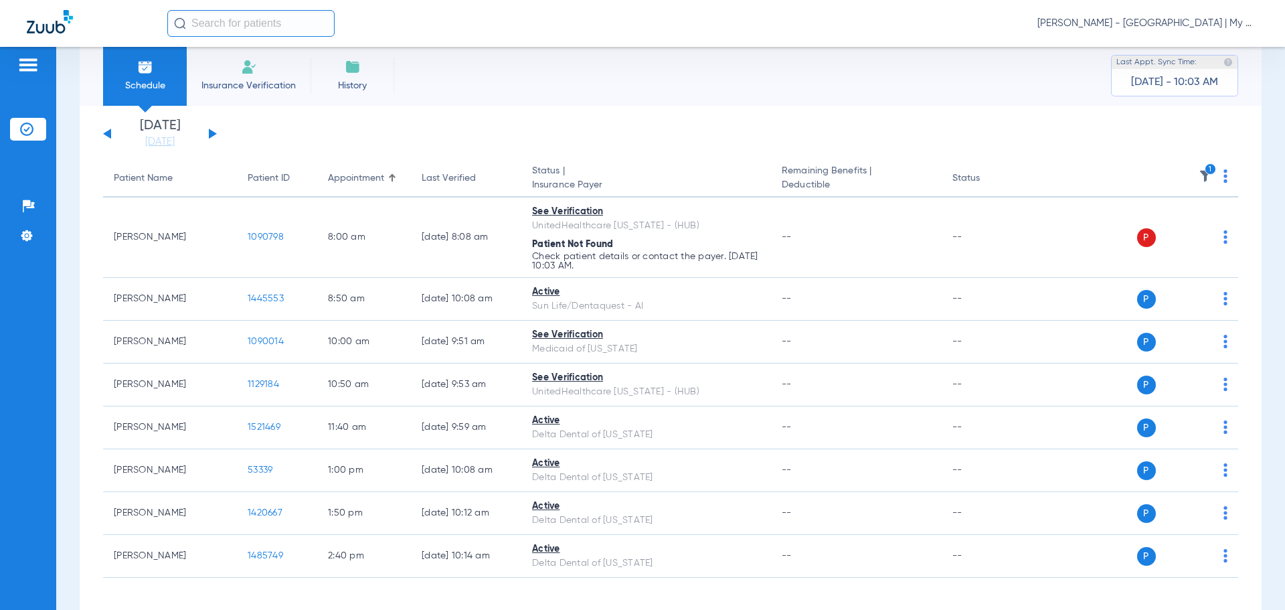
scroll to position [0, 0]
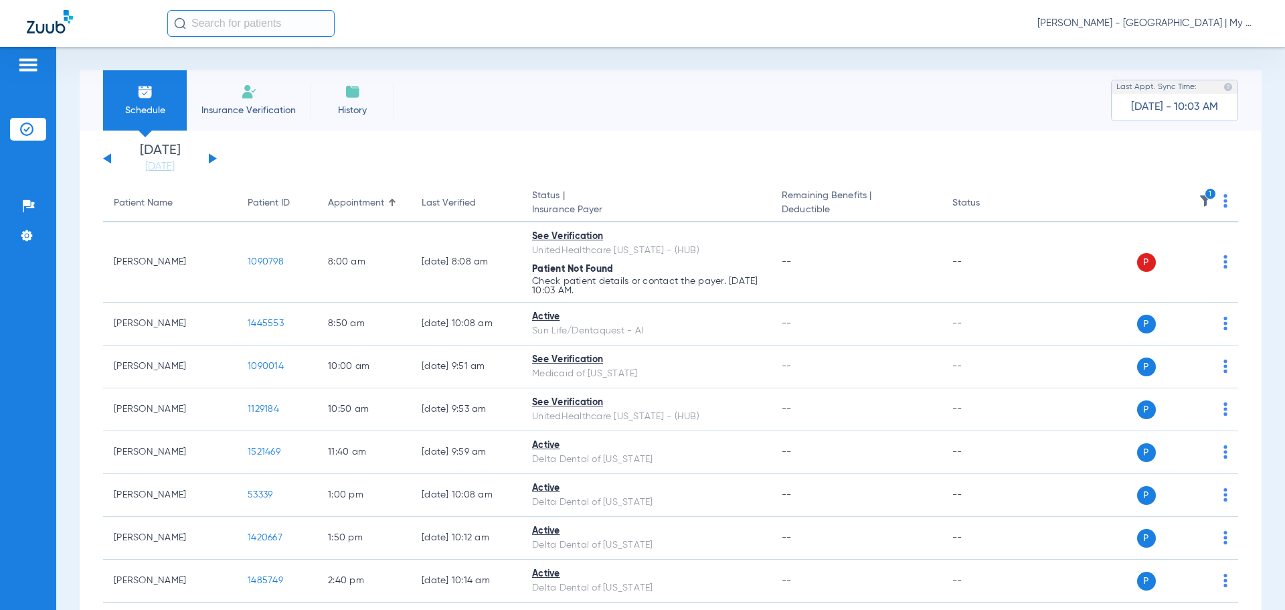
click at [1205, 198] on icon "1" at bounding box center [1211, 194] width 12 height 12
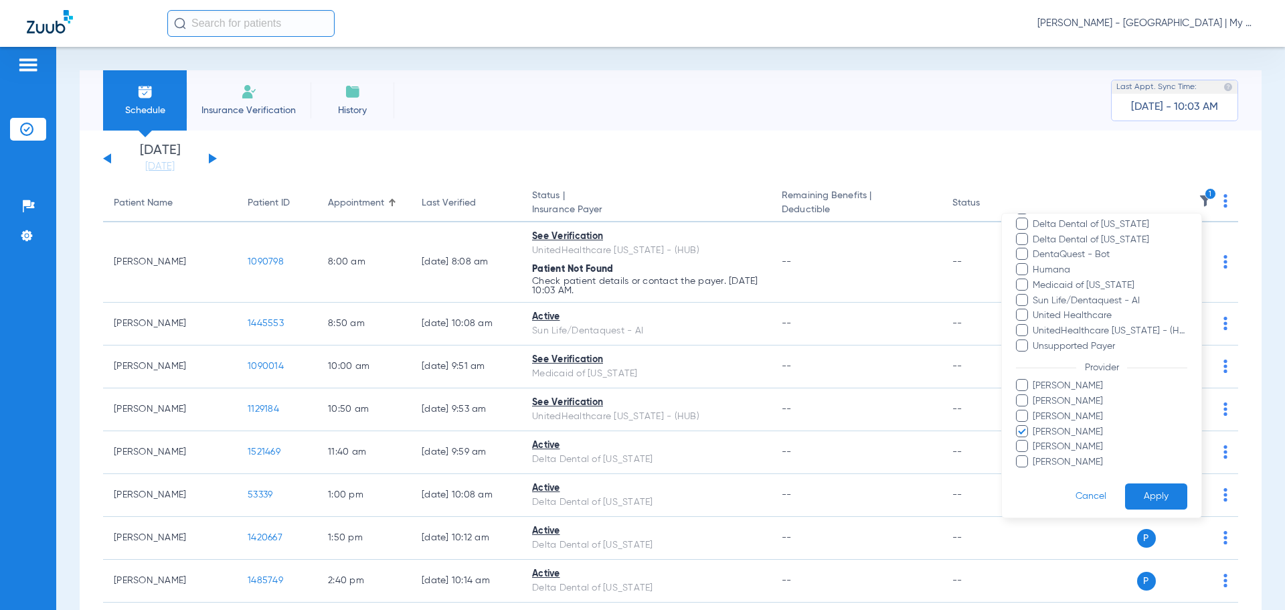
scroll to position [214, 0]
click at [1080, 427] on span "Mandy Rourke-Bowman" at bounding box center [1109, 426] width 155 height 14
click at [1035, 435] on input "Mandy Rourke-Bowman" at bounding box center [1035, 435] width 0 height 0
click at [1073, 444] on span "Michelle Higgins" at bounding box center [1109, 441] width 155 height 14
click at [1035, 450] on input "Michelle Higgins" at bounding box center [1035, 450] width 0 height 0
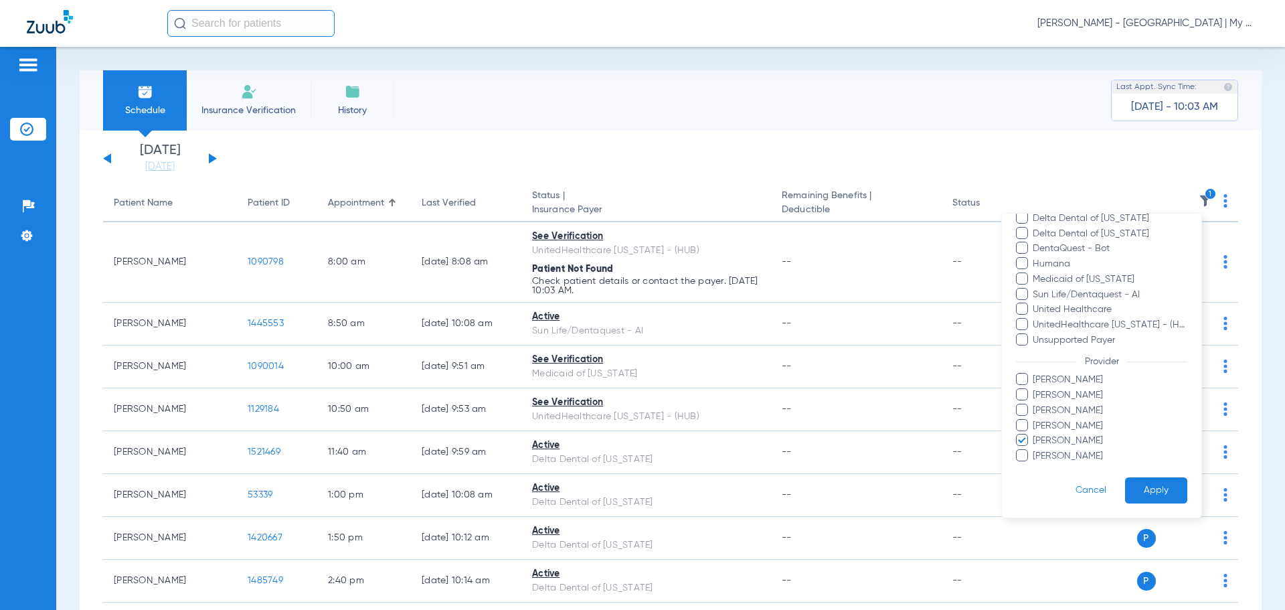
click at [1155, 480] on form "Filters Clear All Status Active Inactive Not Verified See Verification Error Pa…" at bounding box center [1101, 258] width 199 height 518
click at [1155, 480] on button "Apply" at bounding box center [1156, 490] width 62 height 26
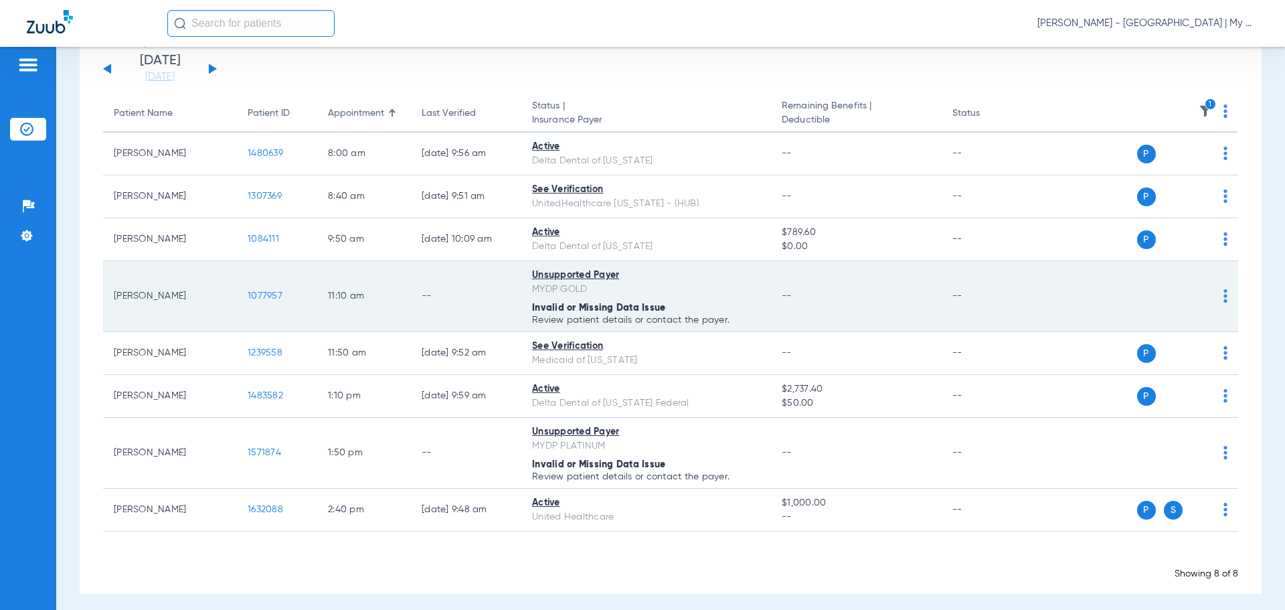
scroll to position [97, 0]
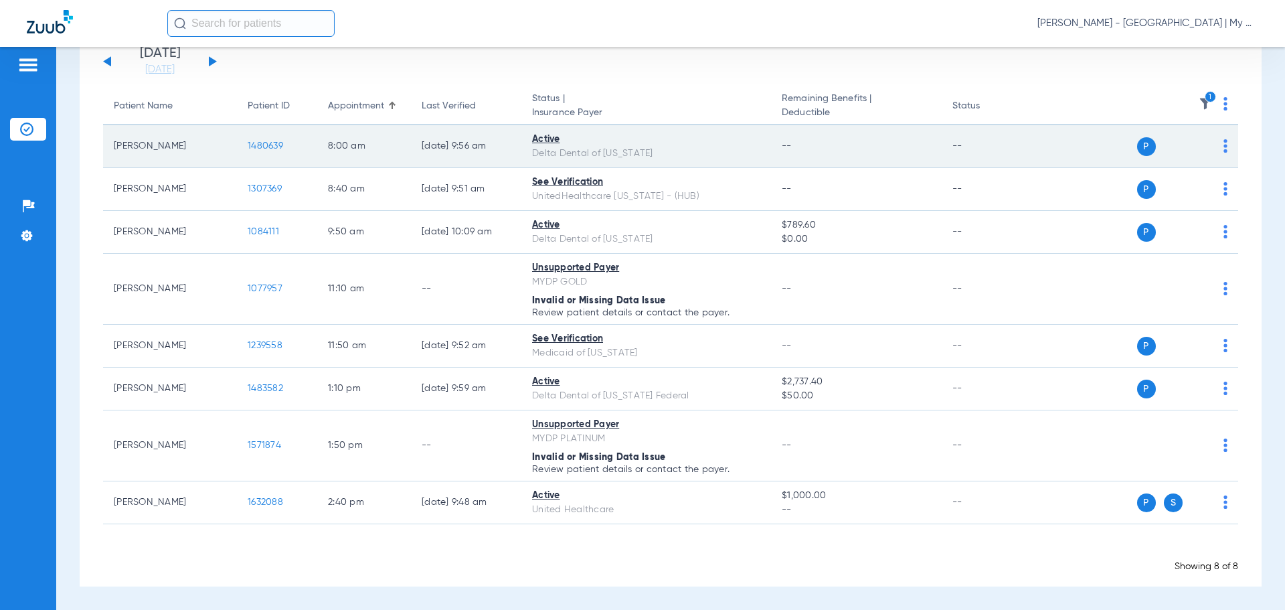
click at [261, 143] on span "1480639" at bounding box center [265, 145] width 35 height 9
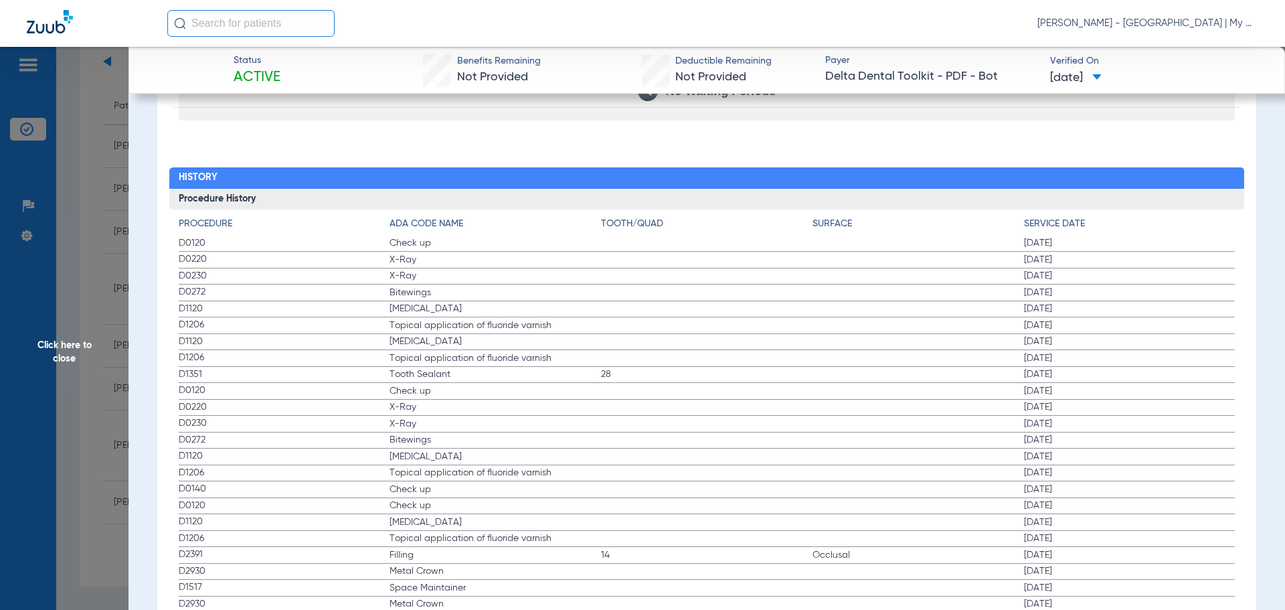
scroll to position [1414, 0]
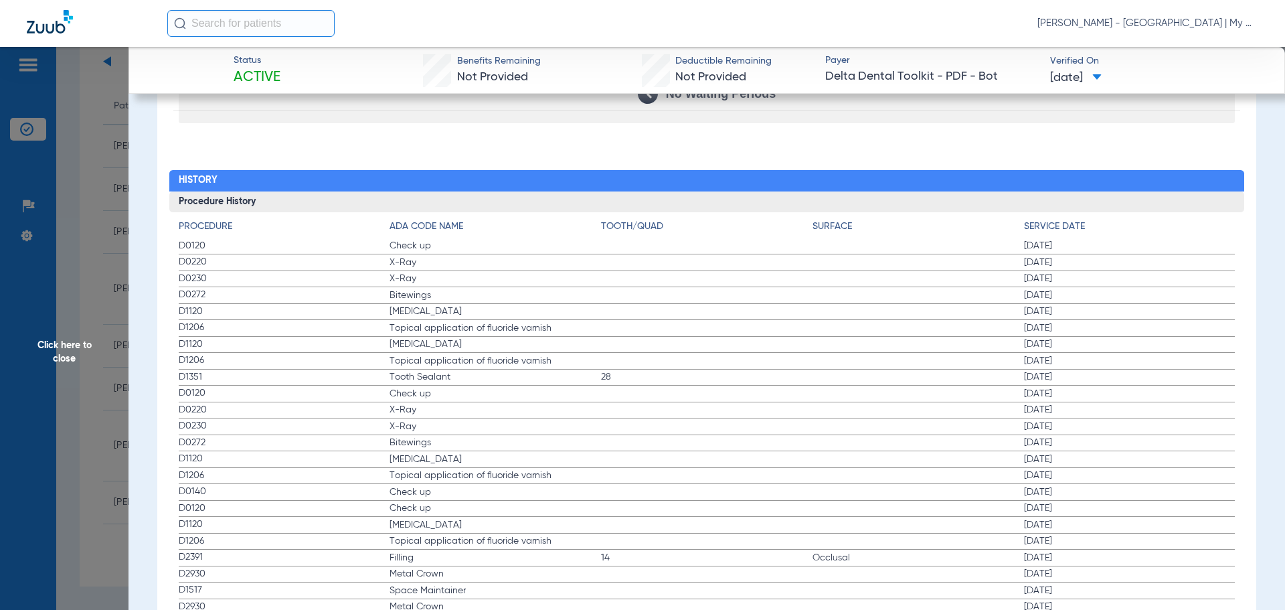
click at [123, 274] on span "Click here to close" at bounding box center [64, 352] width 129 height 610
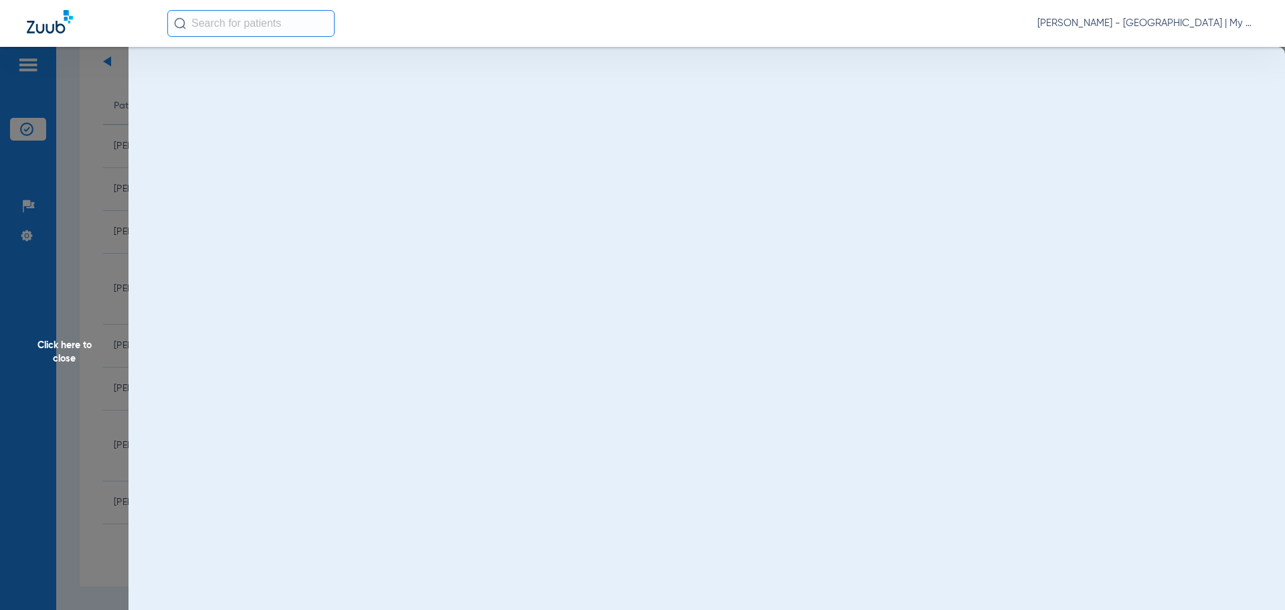
scroll to position [0, 0]
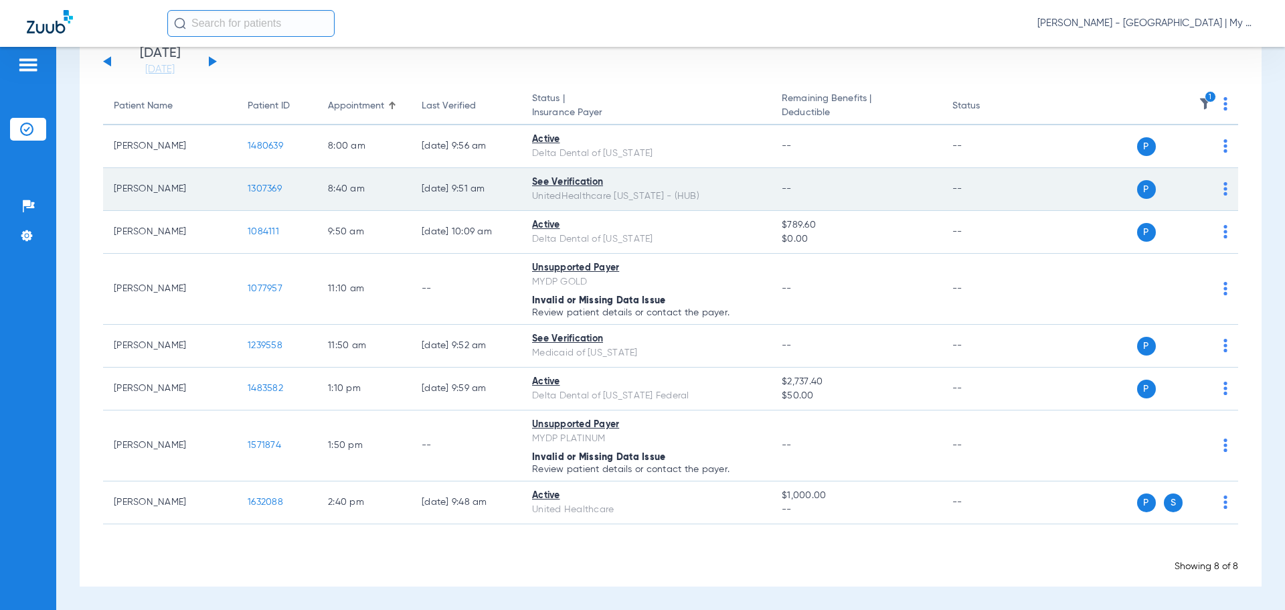
click at [262, 187] on span "1307369" at bounding box center [265, 188] width 34 height 9
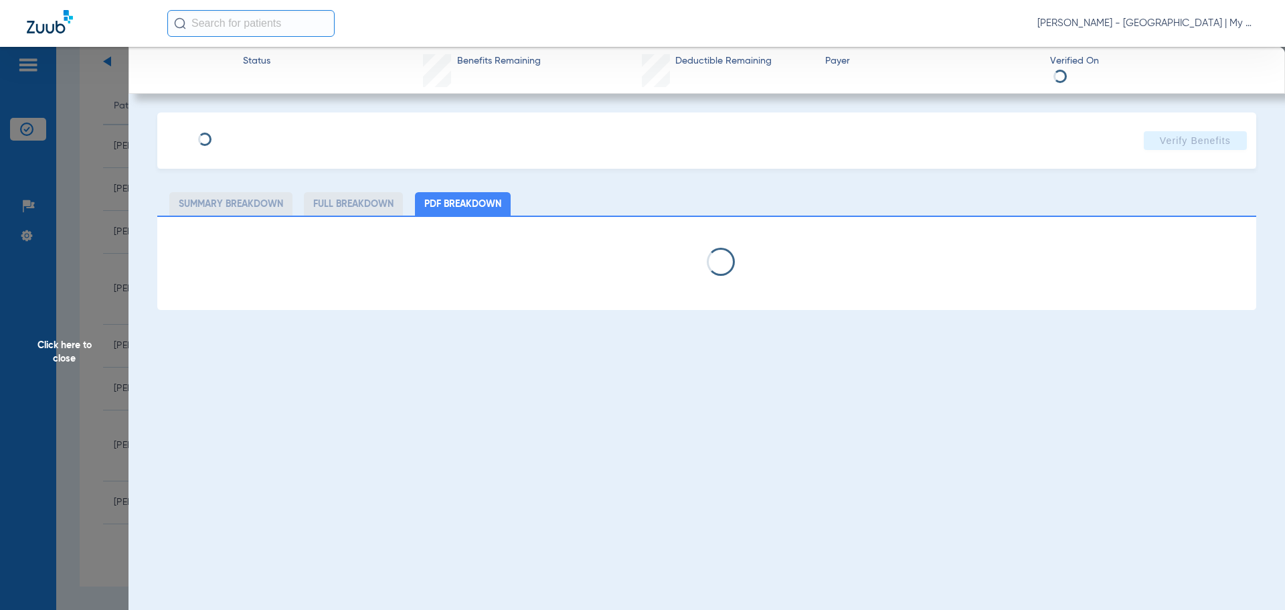
select select "page-width"
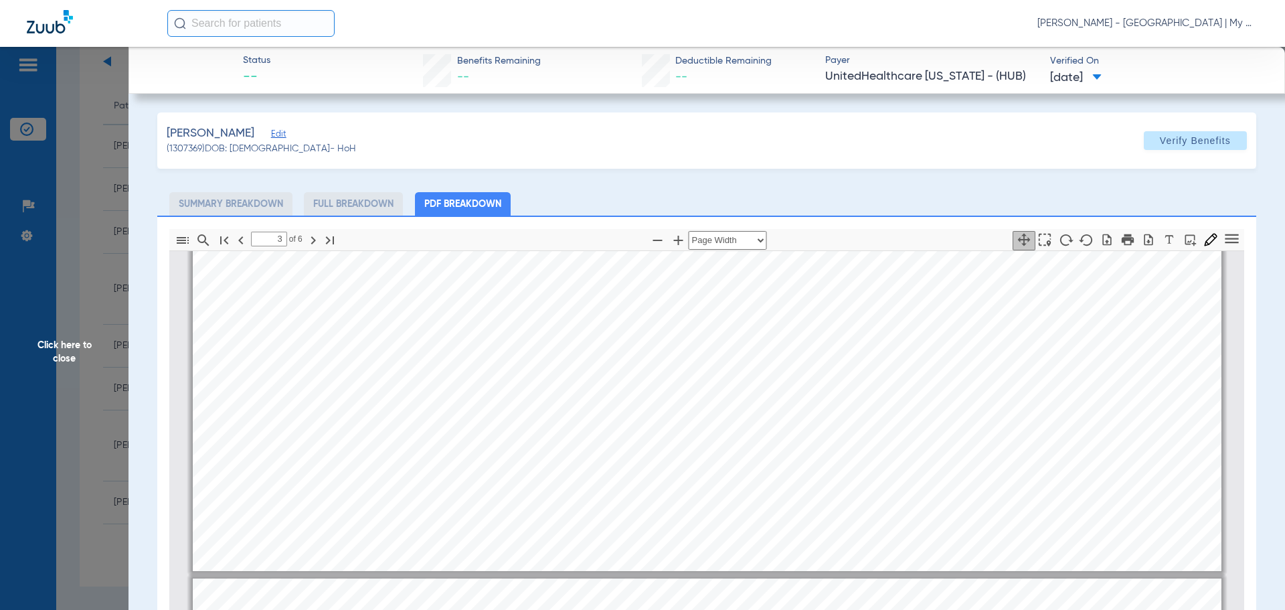
type input "4"
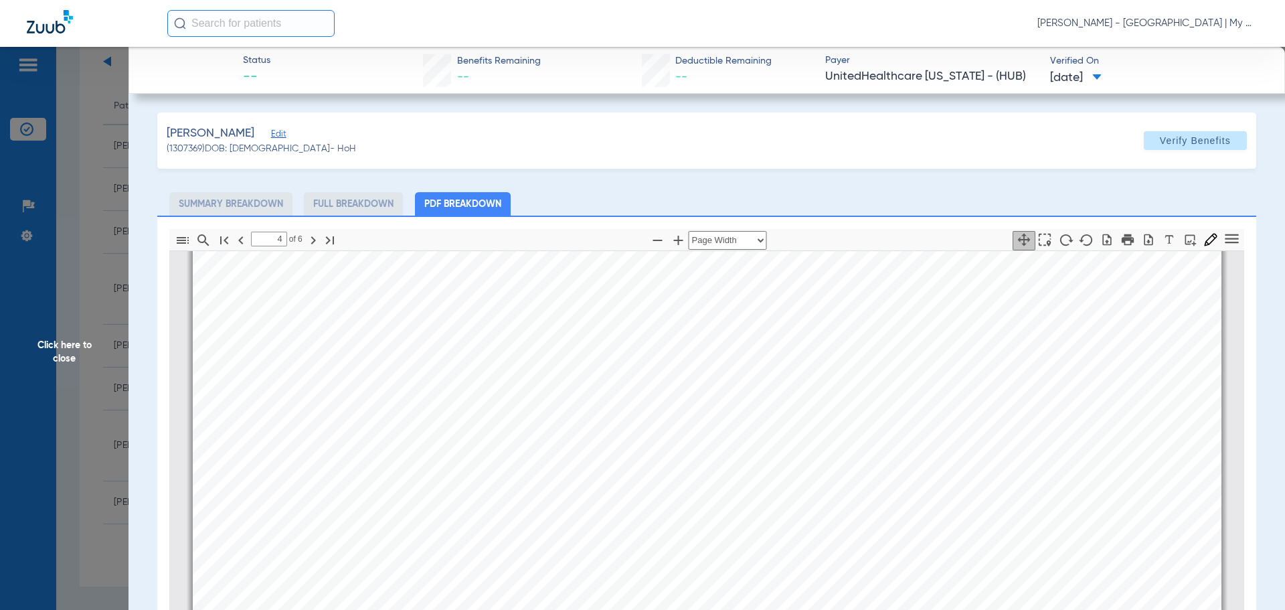
scroll to position [5160, 0]
click at [120, 260] on span "Click here to close" at bounding box center [64, 352] width 129 height 610
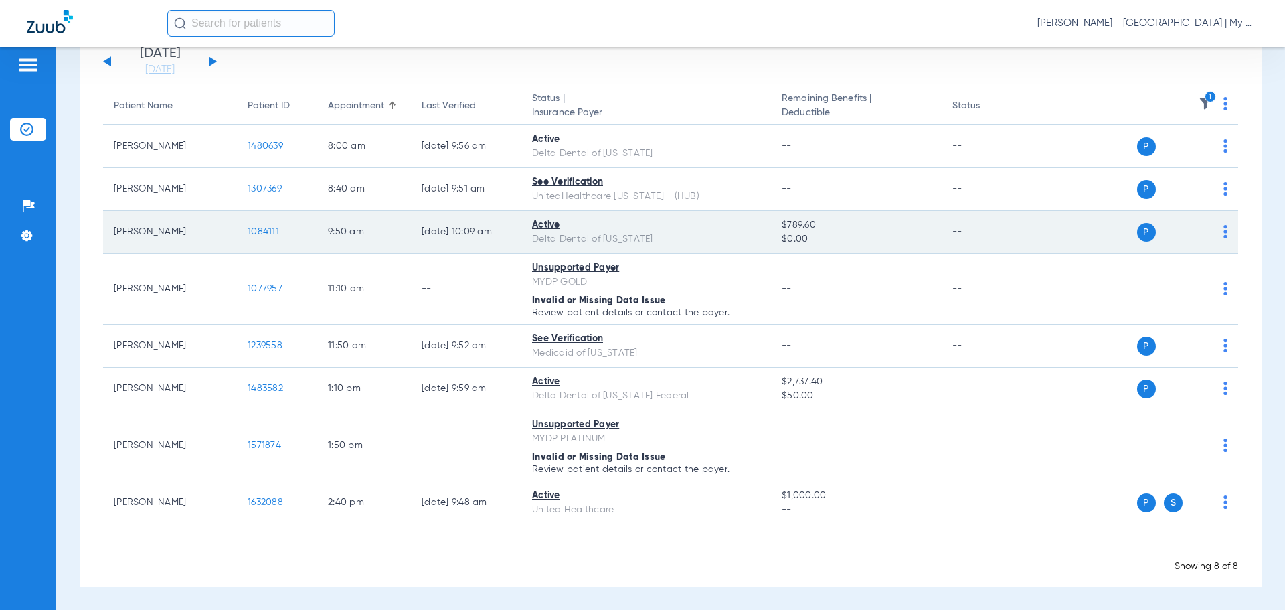
click at [266, 230] on span "1084111" at bounding box center [263, 231] width 31 height 9
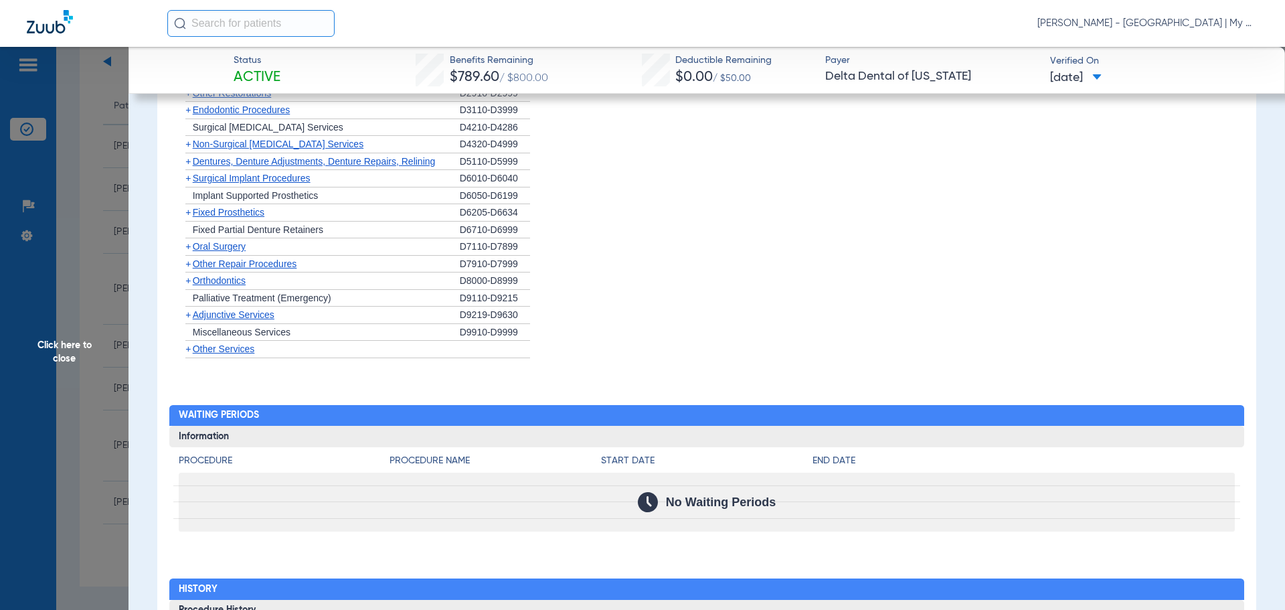
scroll to position [1333, 0]
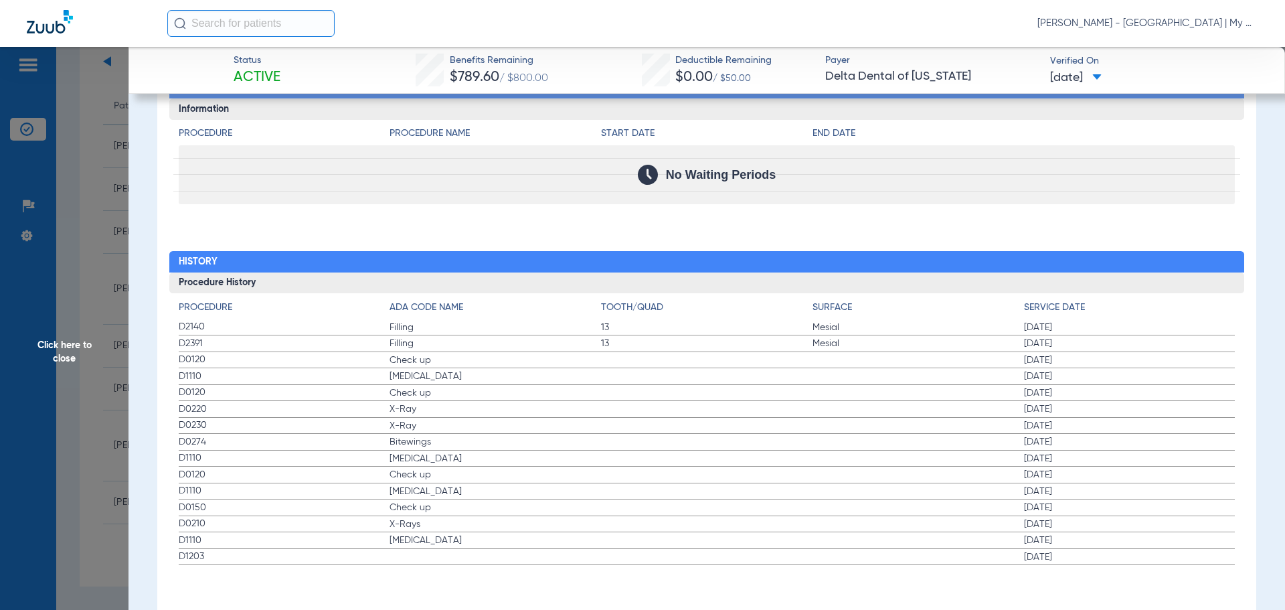
drag, startPoint x: 178, startPoint y: 392, endPoint x: 555, endPoint y: 430, distance: 378.7
click at [560, 430] on app-history-list "Procedure ADA Code Name Tooth/Quad Surface Service Date D2140 Filling 13 Mesial…" at bounding box center [707, 433] width 1057 height 265
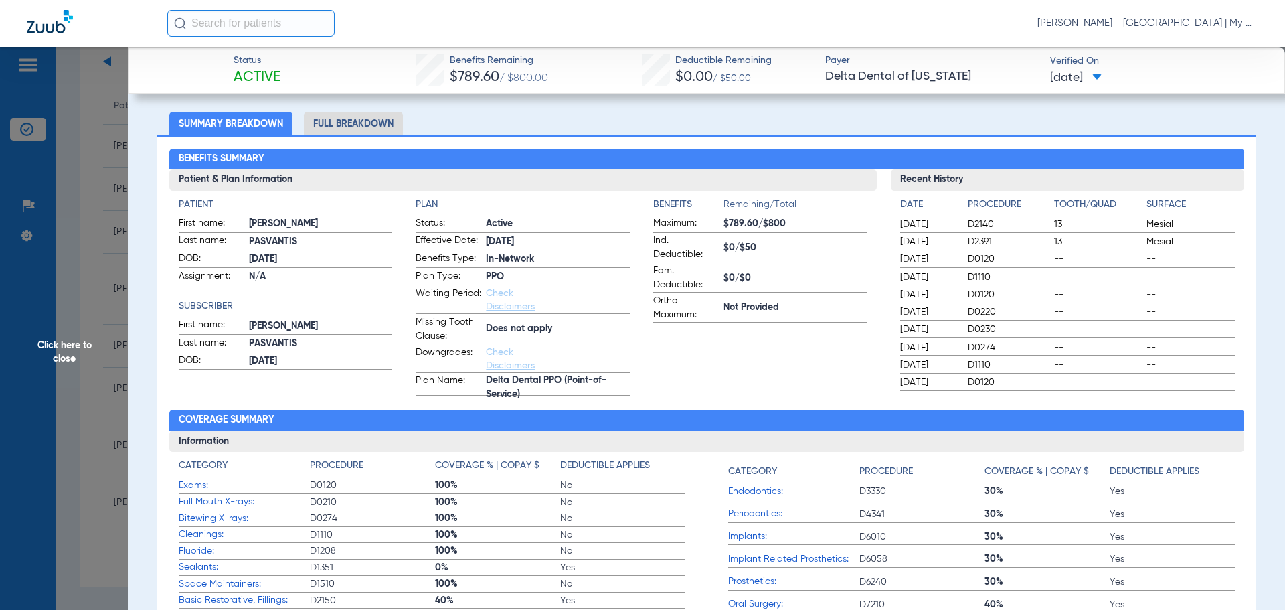
scroll to position [61, 0]
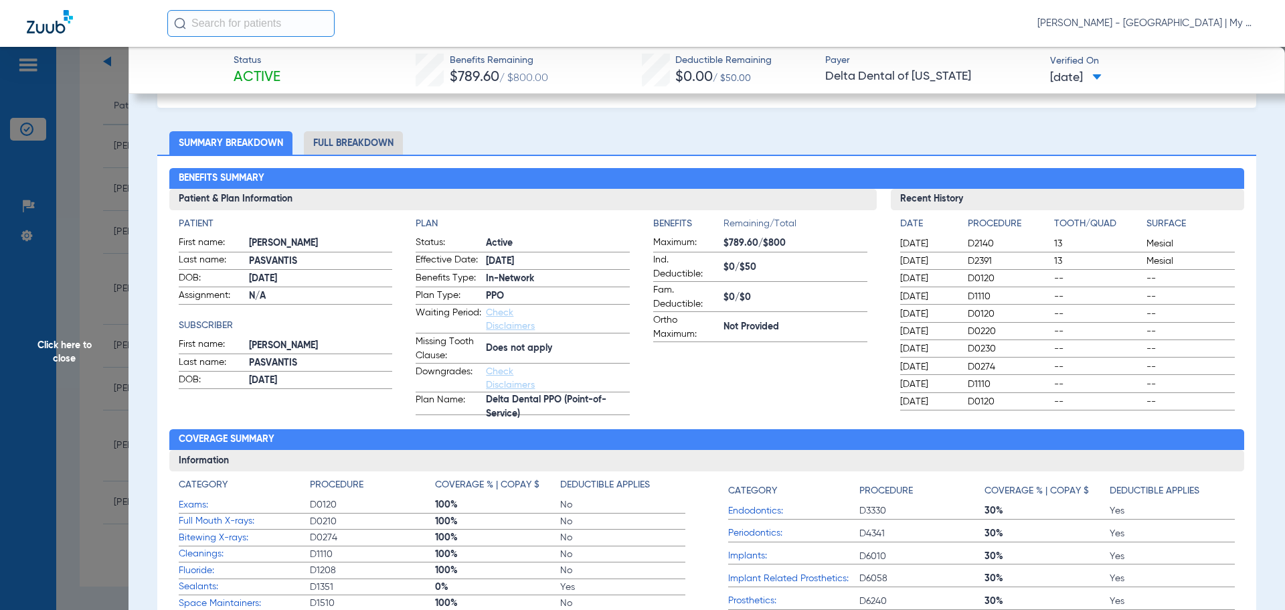
click at [110, 268] on span "Click here to close" at bounding box center [64, 352] width 129 height 610
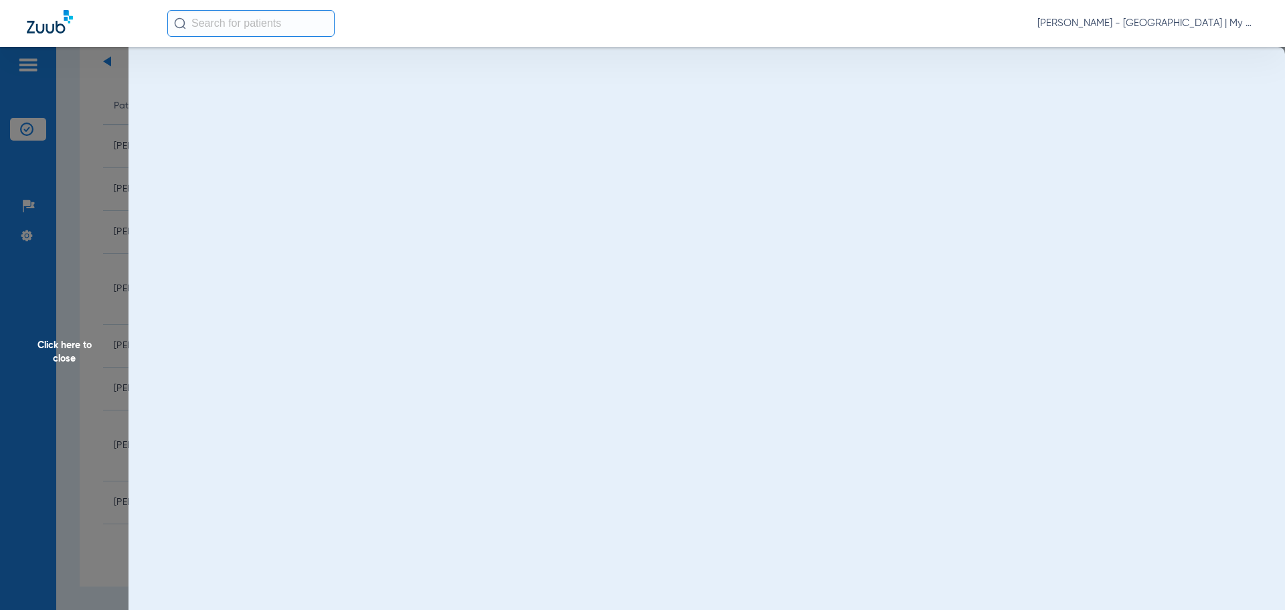
scroll to position [0, 0]
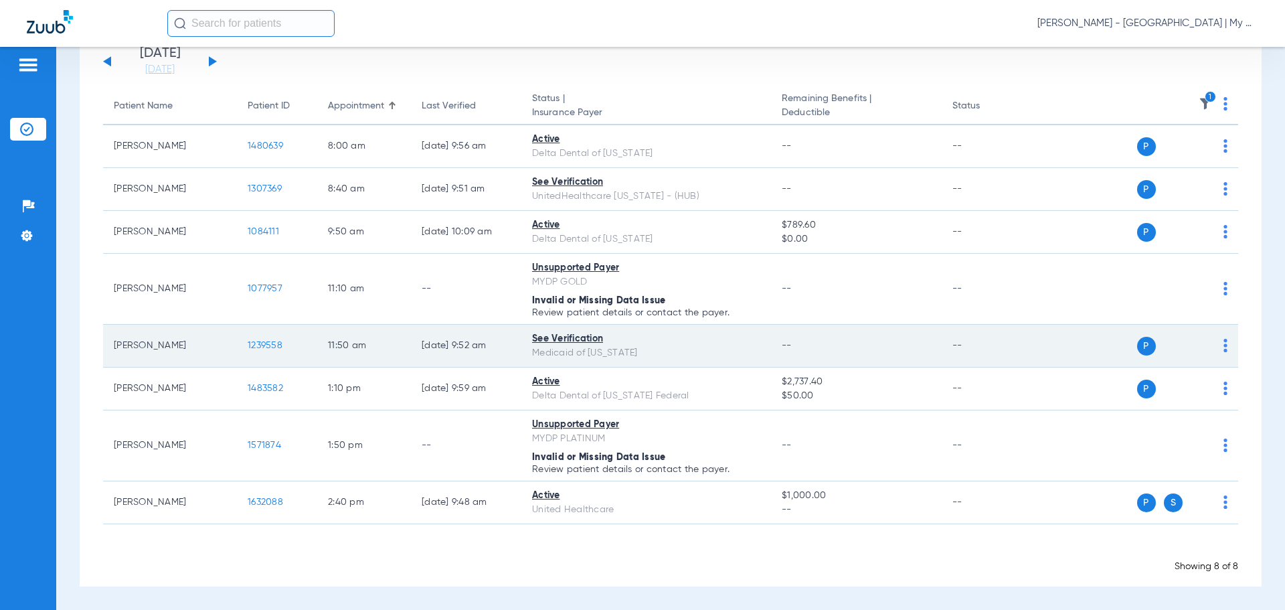
click at [265, 344] on span "1239558" at bounding box center [265, 345] width 35 height 9
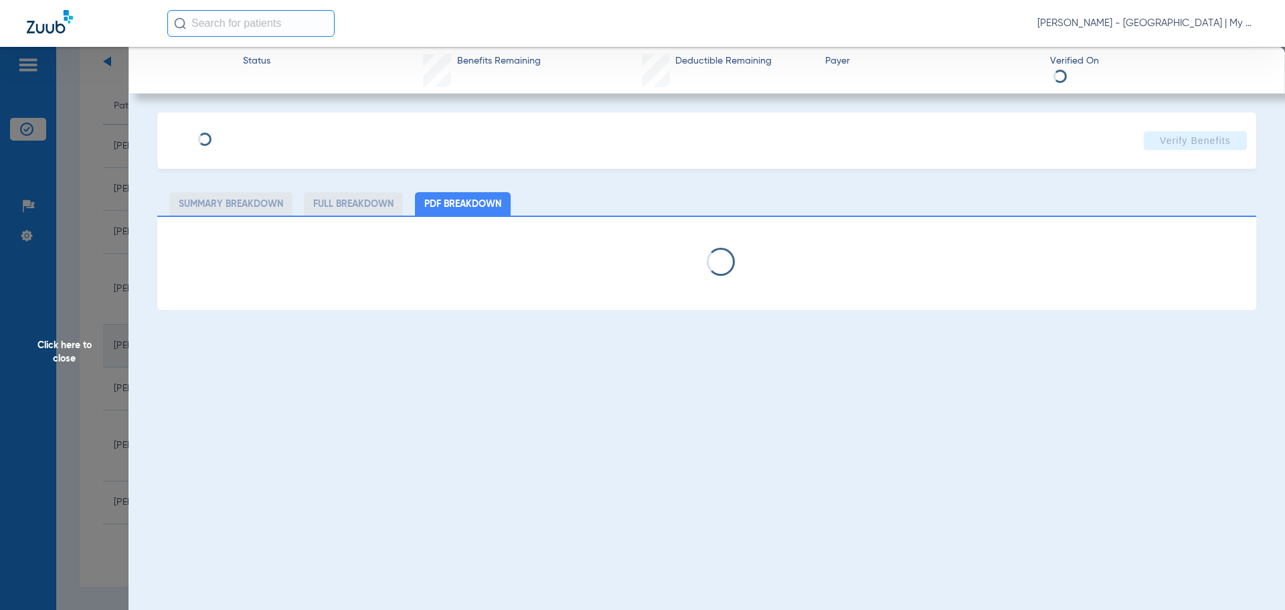
select select "page-width"
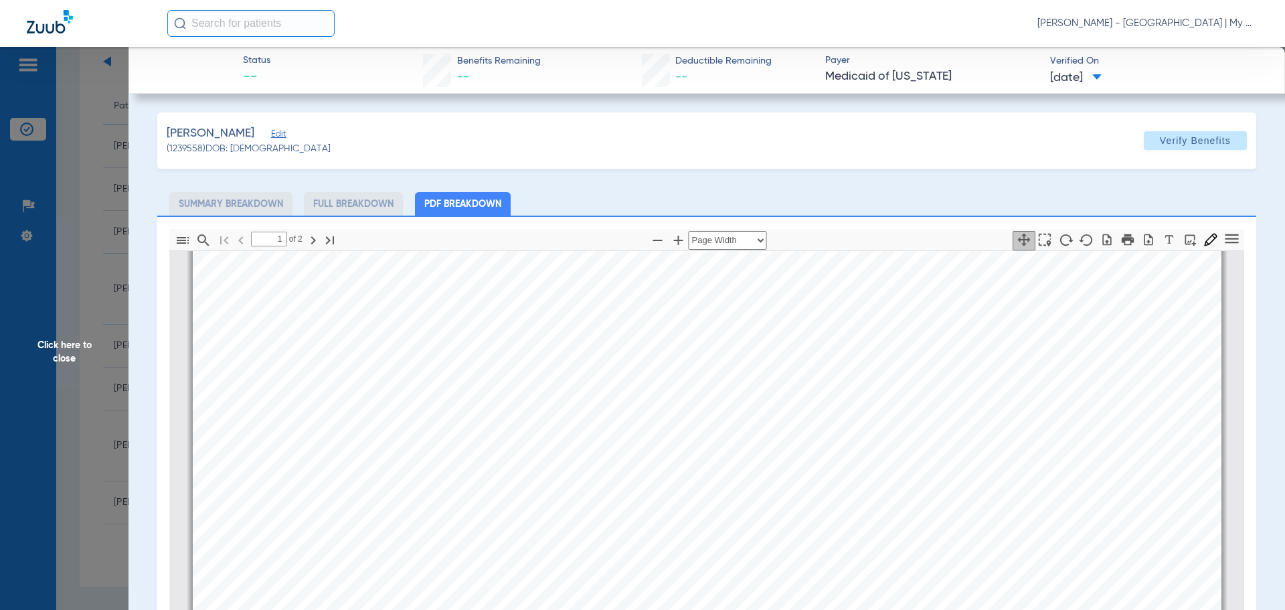
scroll to position [67, 0]
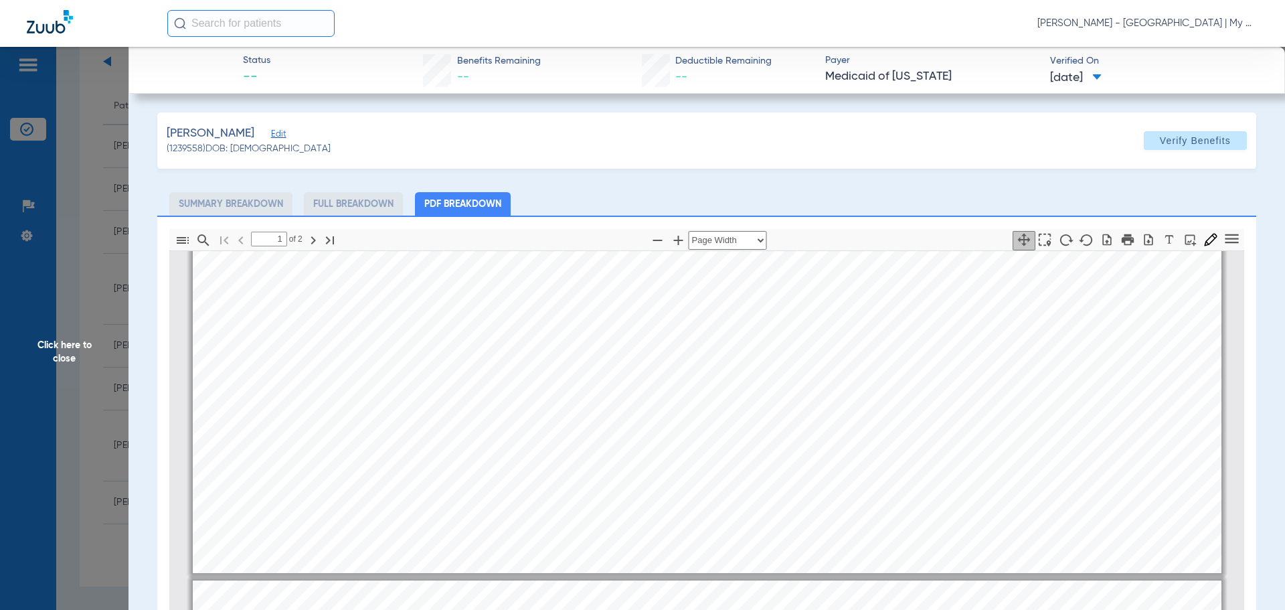
type input "2"
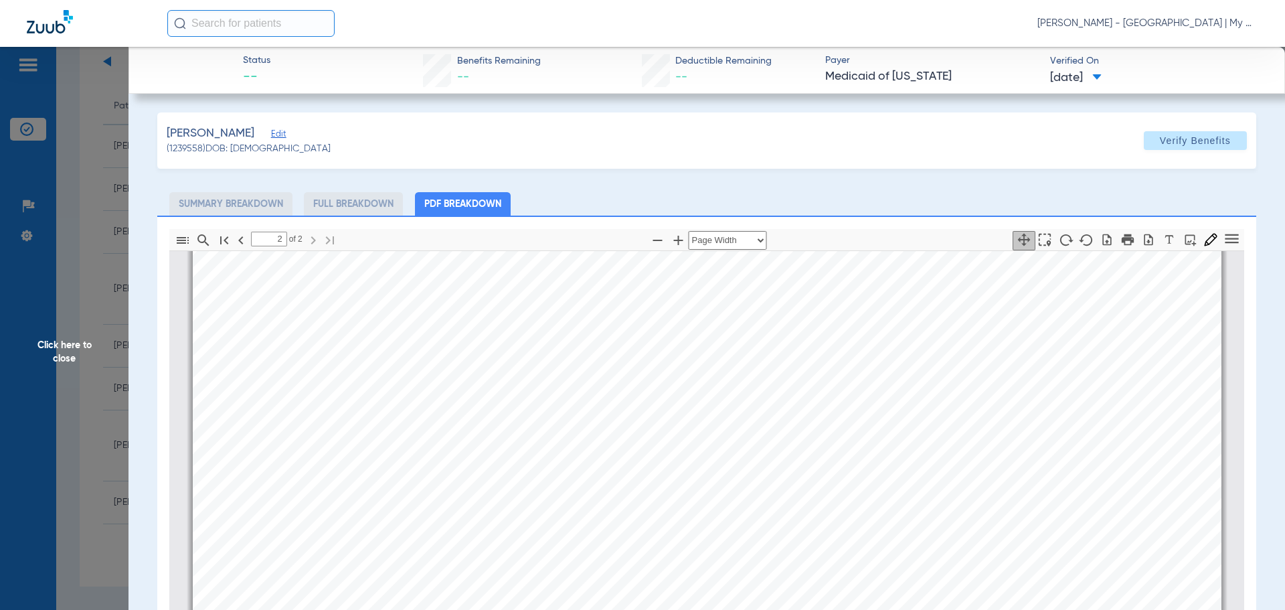
scroll to position [1740, 0]
click at [114, 401] on span "Click here to close" at bounding box center [64, 352] width 129 height 610
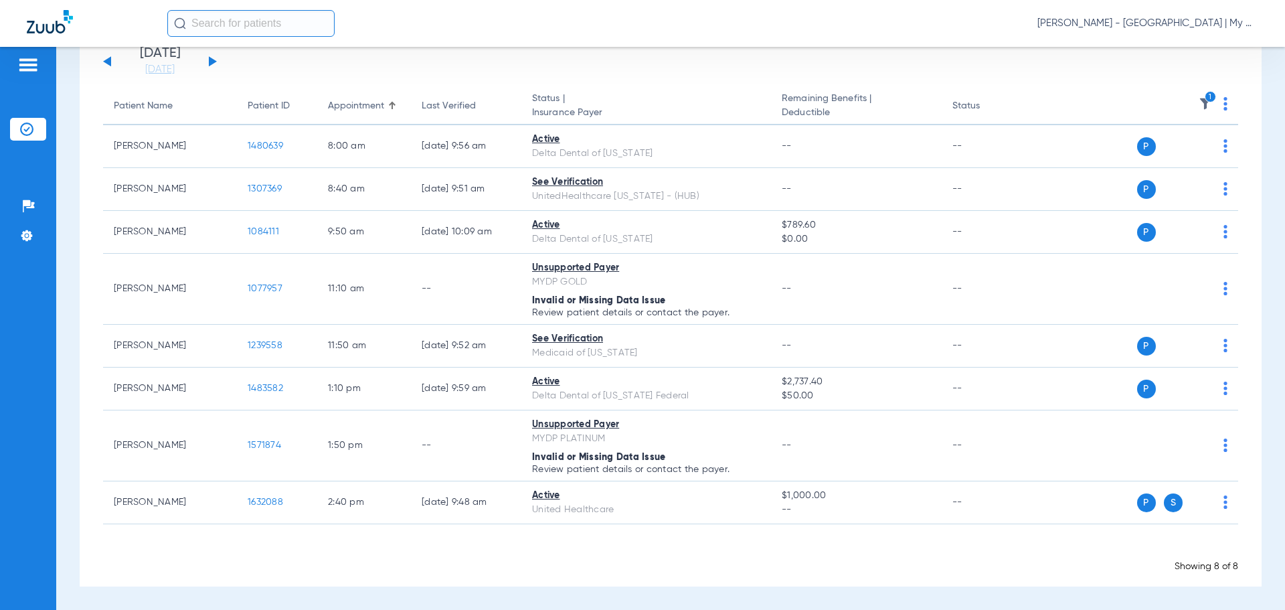
click at [320, 567] on div "Showing 8 of 8" at bounding box center [670, 566] width 1135 height 13
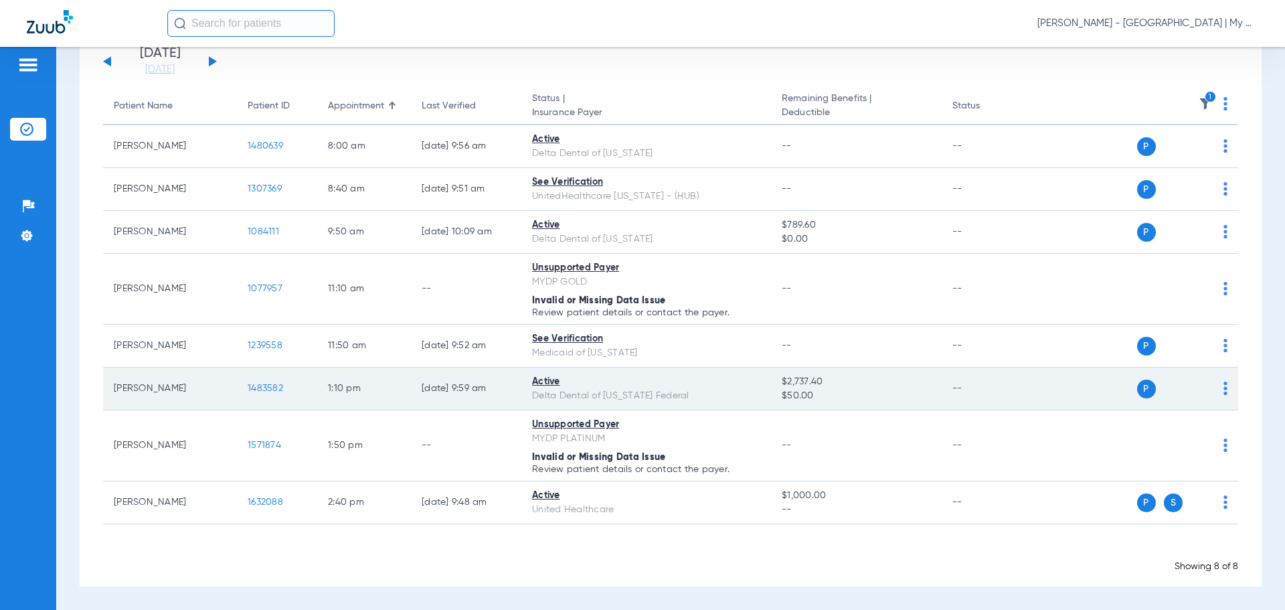
click at [262, 390] on span "1483582" at bounding box center [265, 388] width 35 height 9
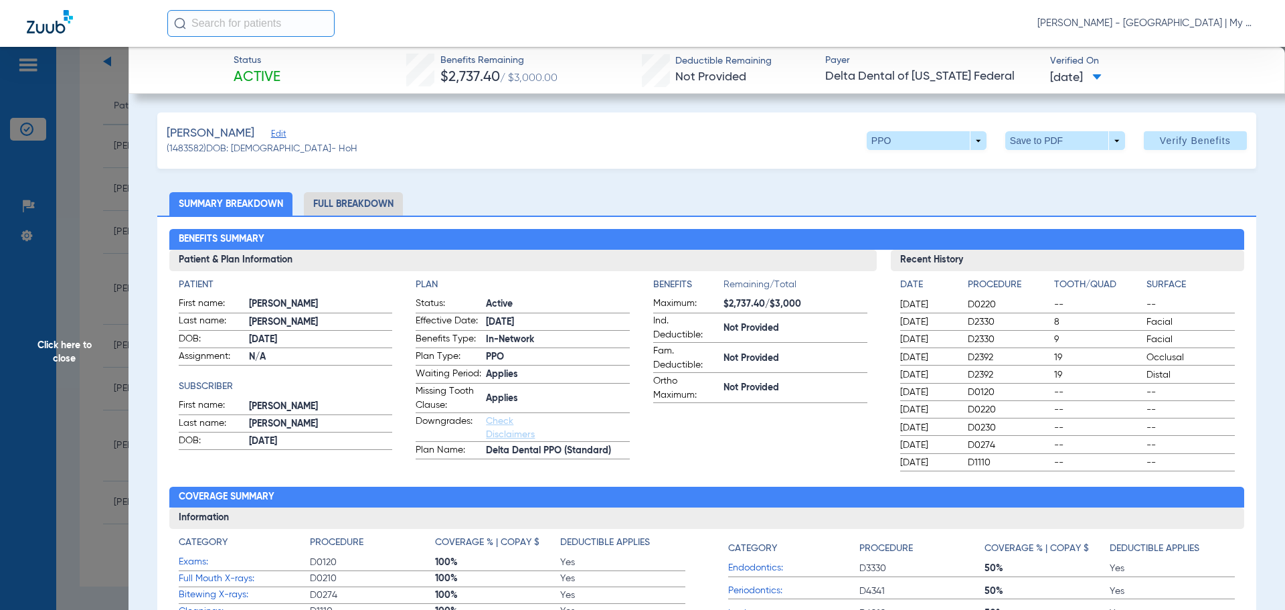
click at [357, 196] on li "Full Breakdown" at bounding box center [353, 203] width 99 height 23
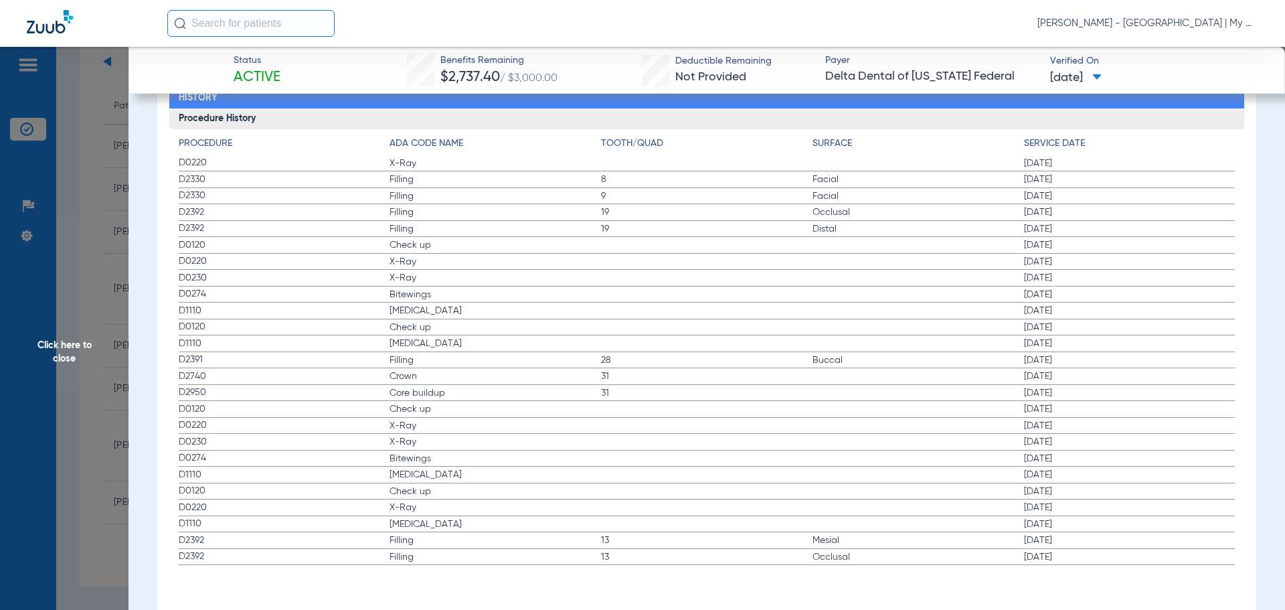
scroll to position [2126, 0]
drag, startPoint x: 183, startPoint y: 241, endPoint x: 1051, endPoint y: 294, distance: 869.7
click at [1051, 294] on app-history-list "Procedure ADA Code Name Tooth/Quad Surface Service Date D0220 X-Ray 03/27/2025 …" at bounding box center [707, 351] width 1057 height 429
drag, startPoint x: 422, startPoint y: 505, endPoint x: 898, endPoint y: 519, distance: 476.1
click at [898, 519] on app-history-list "Procedure ADA Code Name Tooth/Quad Surface Service Date D0220 X-Ray 03/27/2025 …" at bounding box center [707, 351] width 1057 height 429
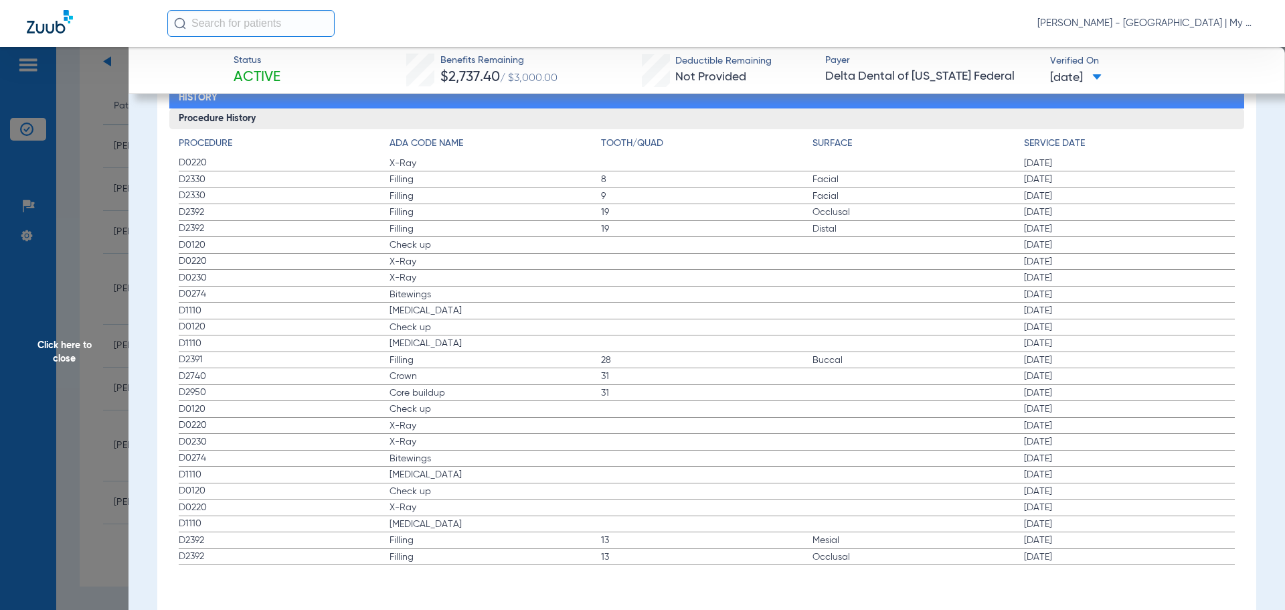
click at [93, 330] on span "Click here to close" at bounding box center [64, 352] width 129 height 610
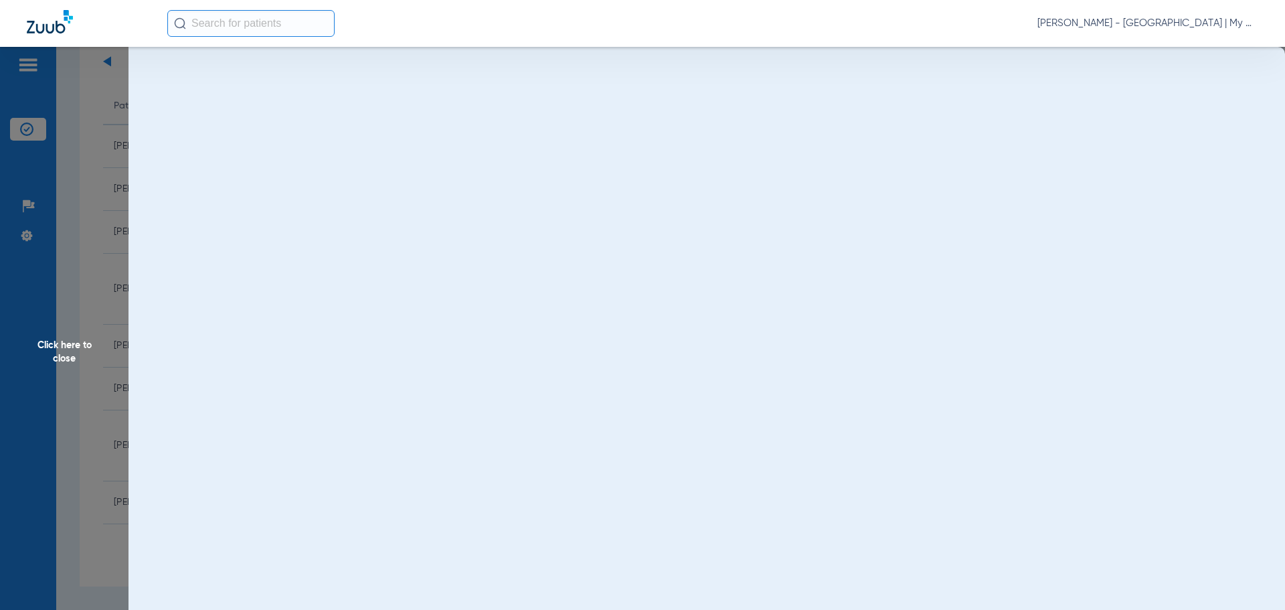
scroll to position [0, 0]
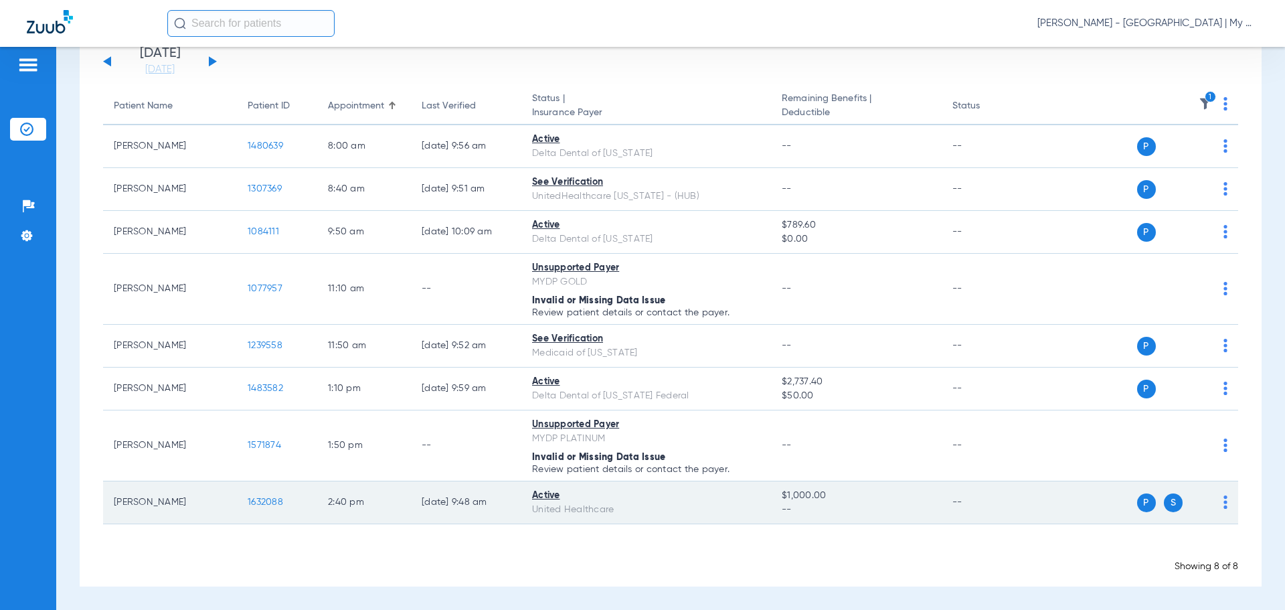
click at [262, 505] on span "1632088" at bounding box center [265, 501] width 35 height 9
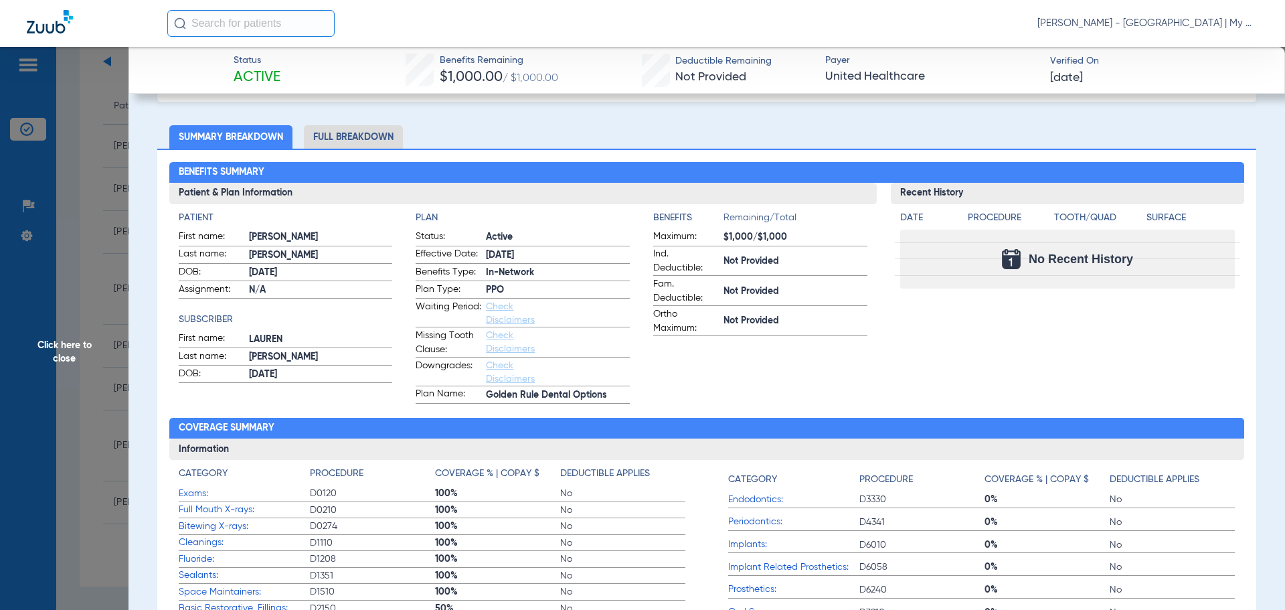
scroll to position [47, 0]
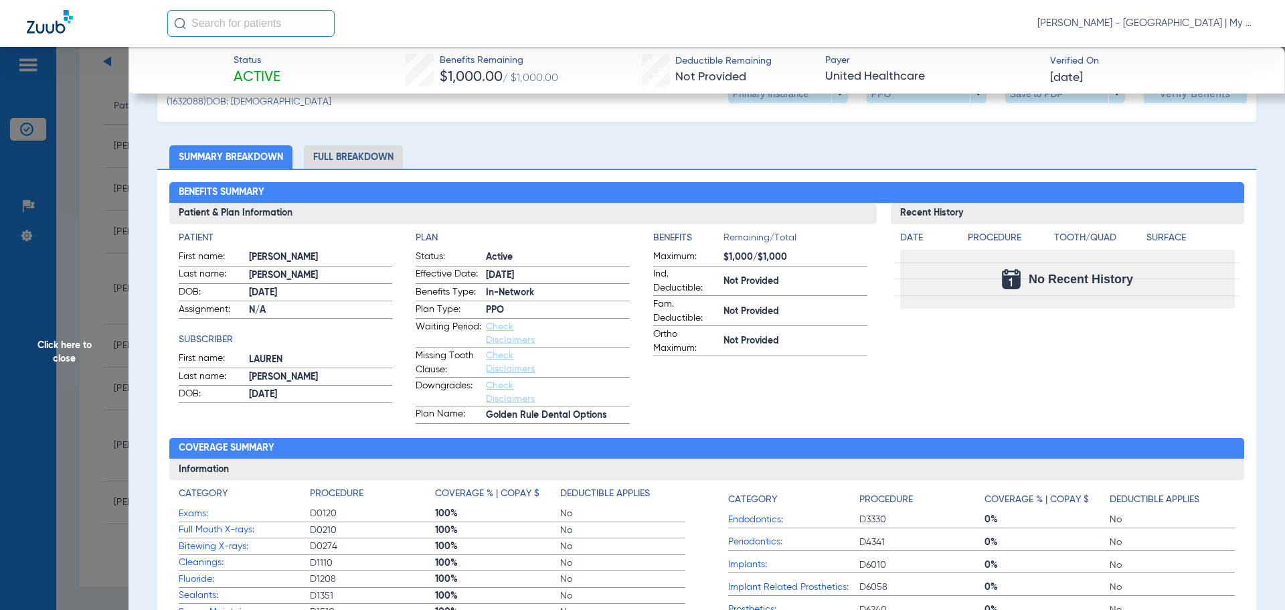
click at [113, 347] on span "Click here to close" at bounding box center [64, 352] width 129 height 610
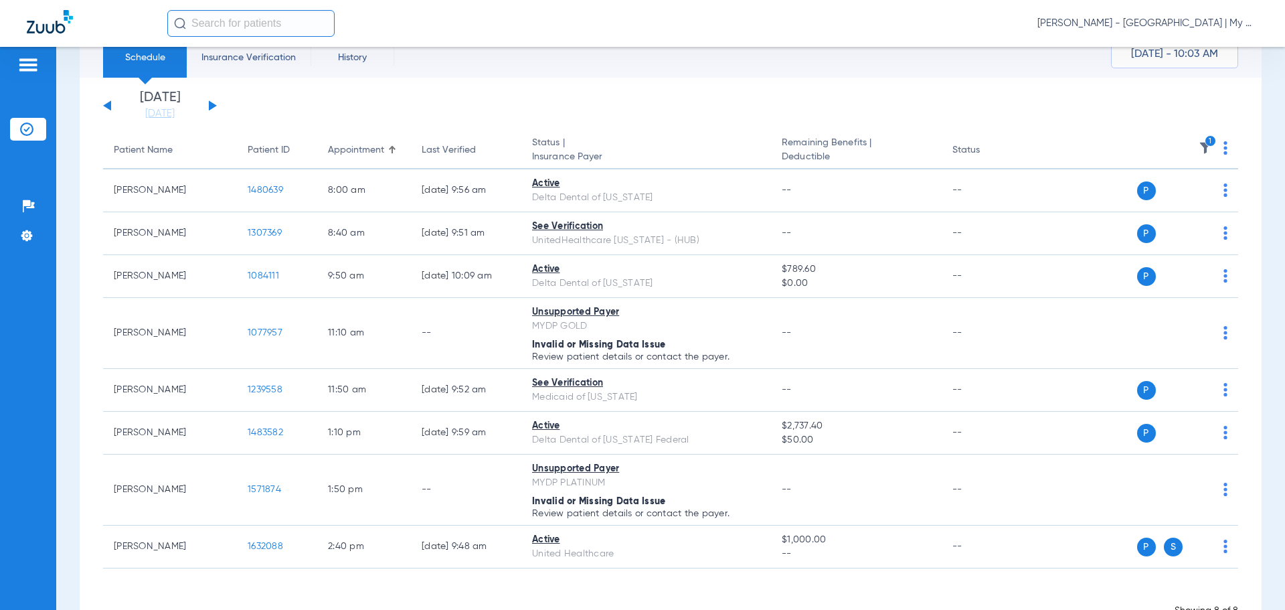
scroll to position [0, 0]
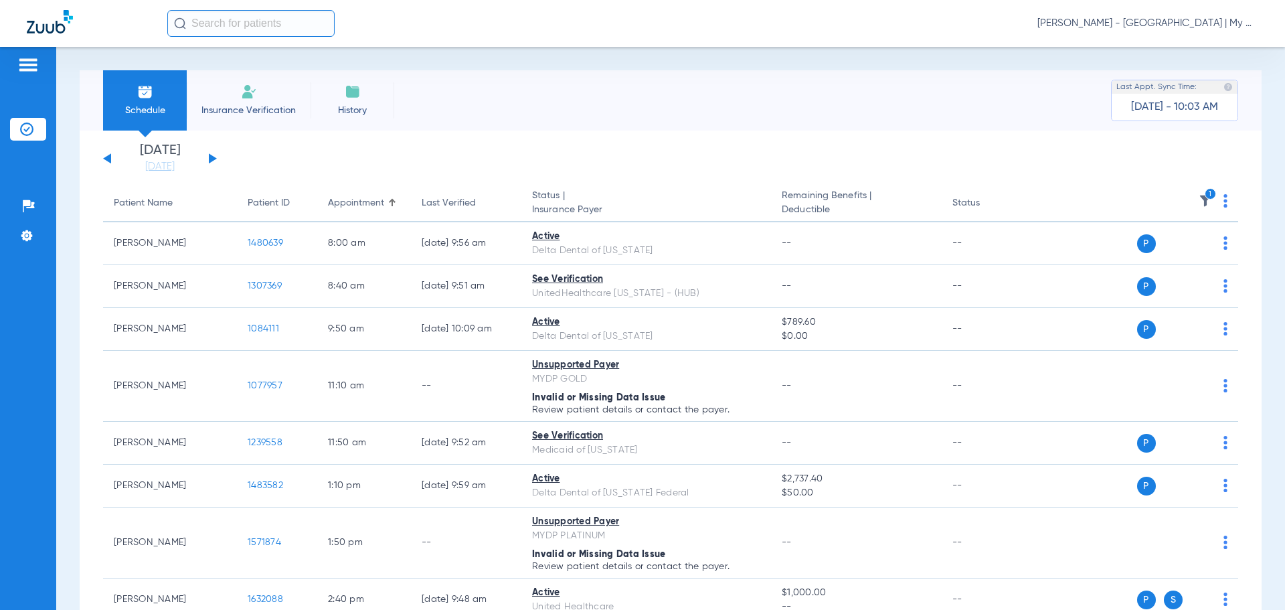
click at [1201, 200] on img at bounding box center [1205, 200] width 13 height 13
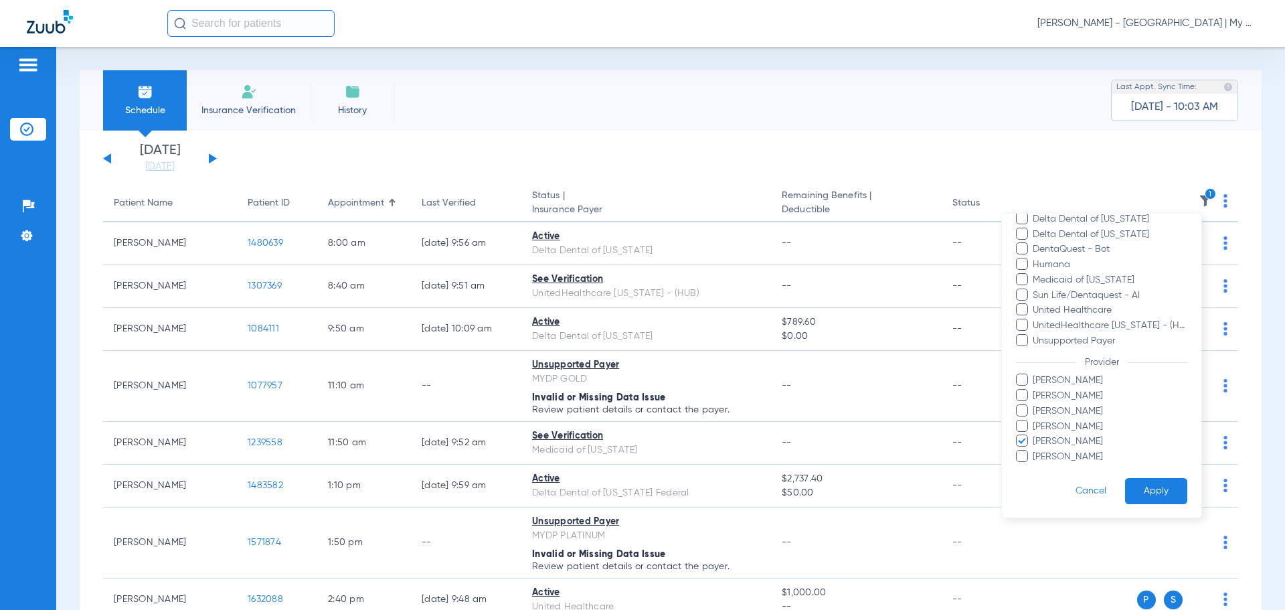
scroll to position [214, 0]
click at [1079, 450] on span "Shelley Klei" at bounding box center [1109, 456] width 155 height 14
click at [1035, 465] on input "Shelley Klei" at bounding box center [1035, 465] width 0 height 0
drag, startPoint x: 1086, startPoint y: 438, endPoint x: 1102, endPoint y: 468, distance: 34.1
click at [1087, 438] on span "Michelle Higgins" at bounding box center [1109, 441] width 155 height 14
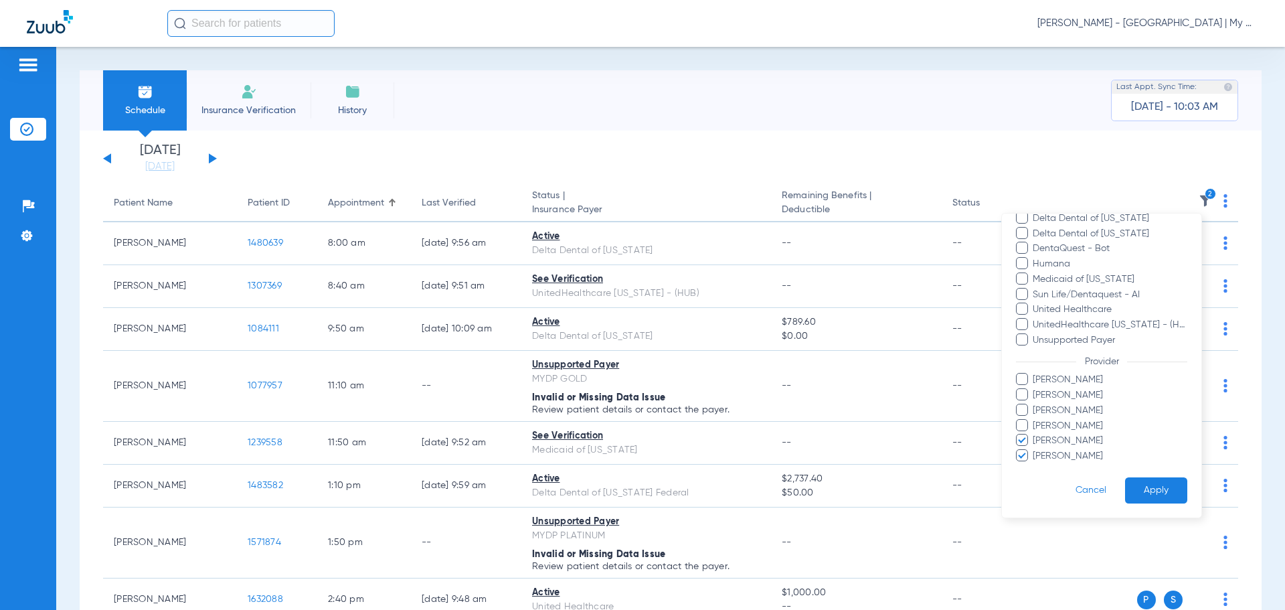
click at [1035, 450] on input "Michelle Higgins" at bounding box center [1035, 450] width 0 height 0
click at [1130, 483] on button "Apply" at bounding box center [1156, 490] width 62 height 26
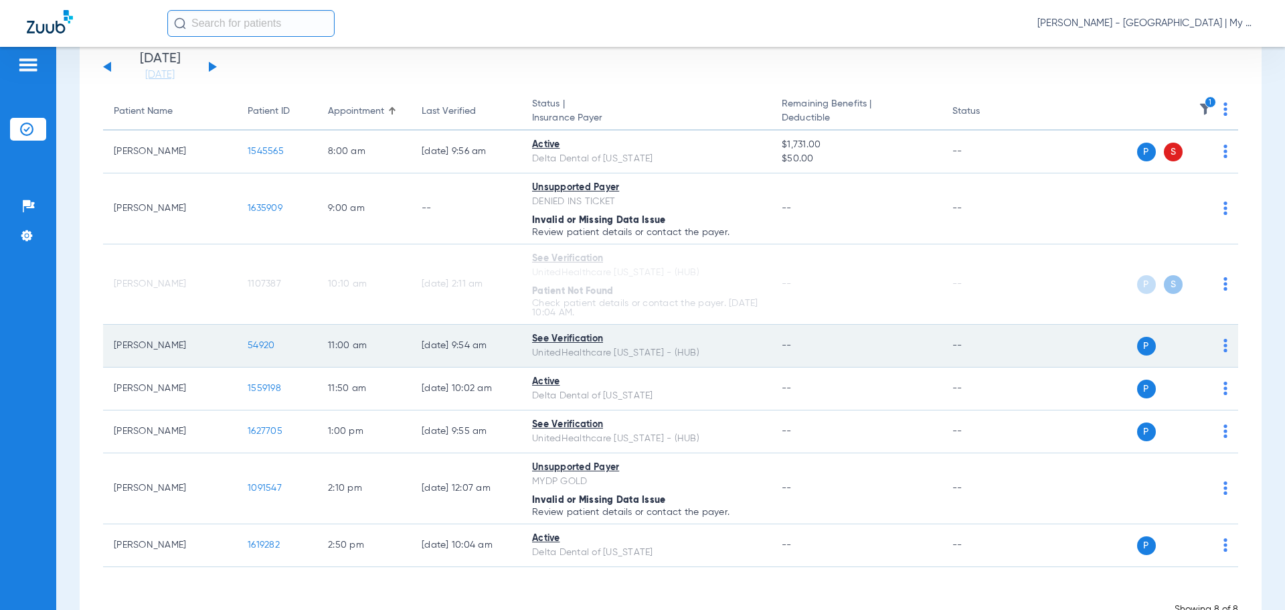
scroll to position [68, 0]
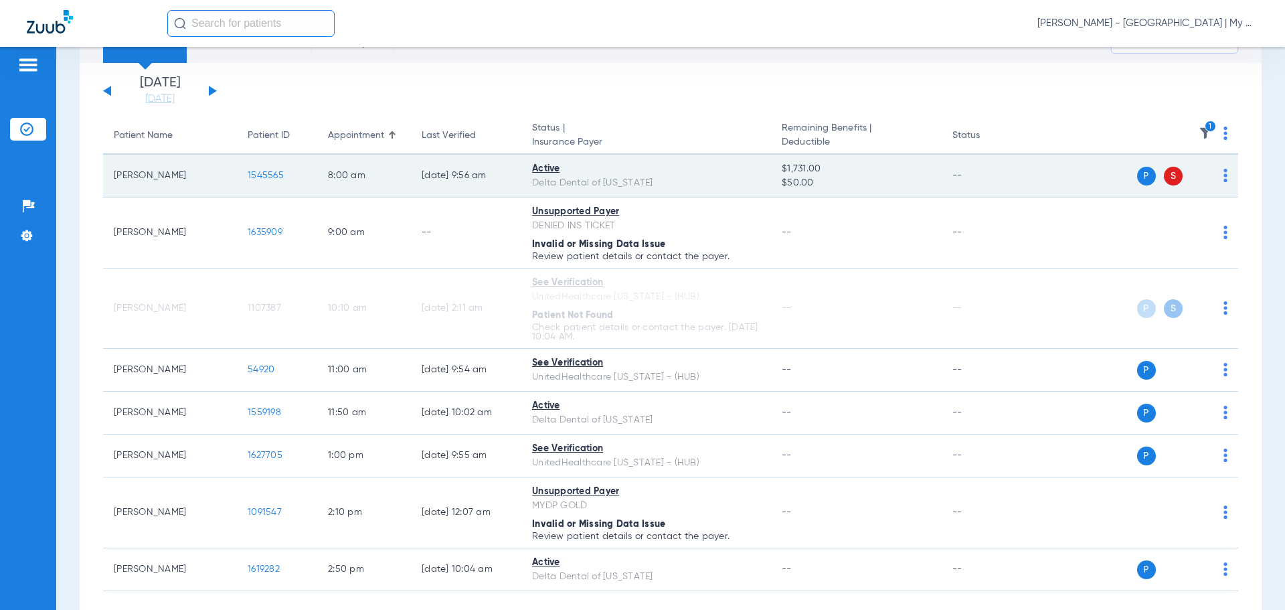
click at [275, 173] on span "1545565" at bounding box center [266, 175] width 36 height 9
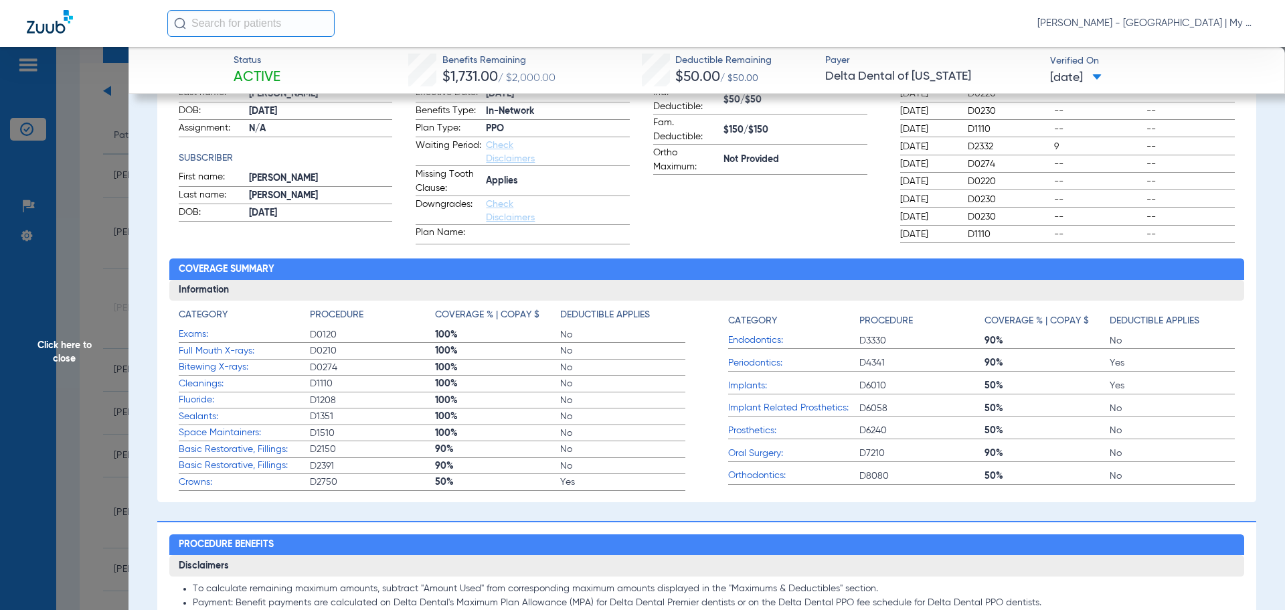
scroll to position [268, 0]
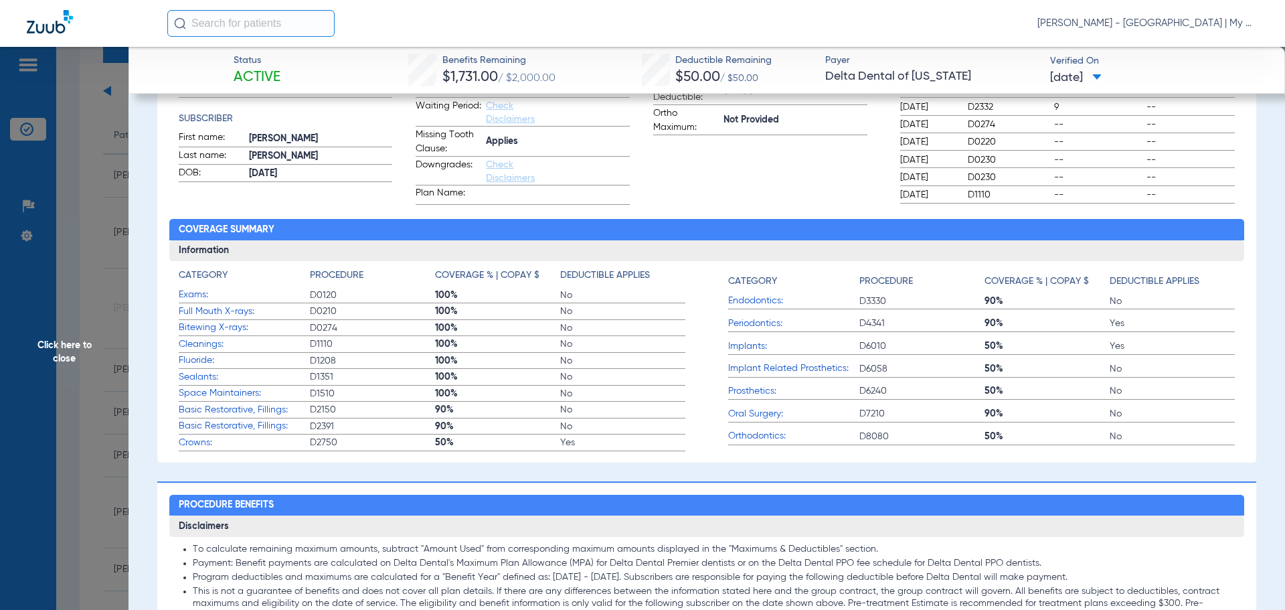
drag, startPoint x: 721, startPoint y: 324, endPoint x: 1126, endPoint y: 351, distance: 405.8
click at [1126, 351] on div "Category Procedure Coverage % | Copay $ Deductible Applies Exams: D0120 100% No…" at bounding box center [707, 359] width 1057 height 183
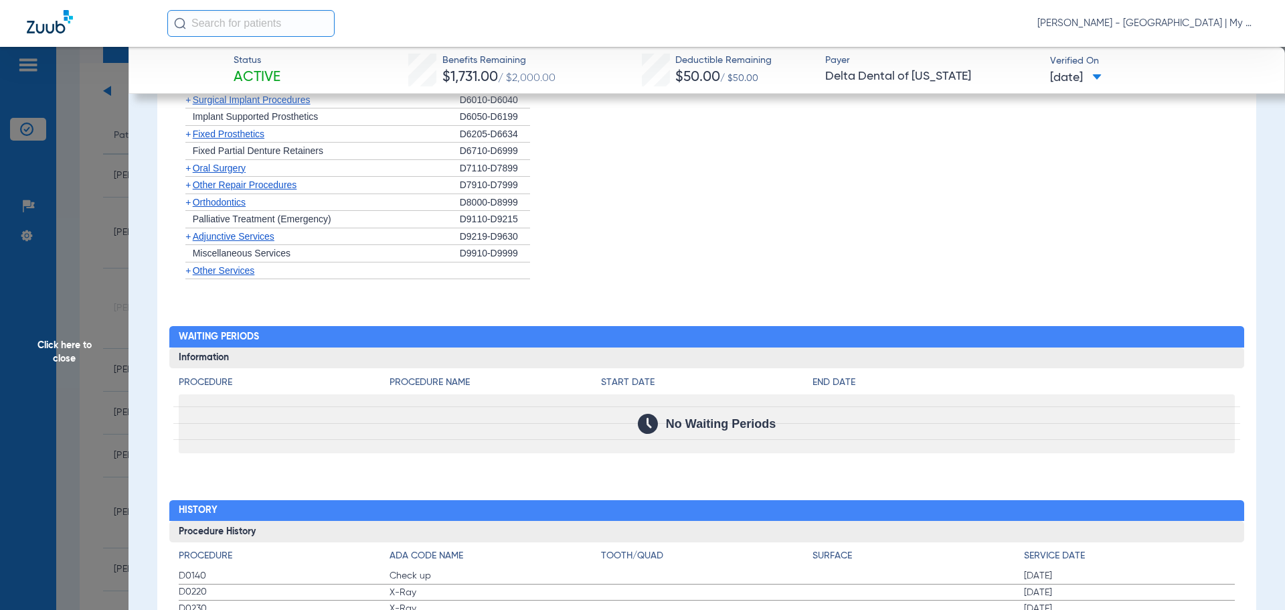
scroll to position [1455, 0]
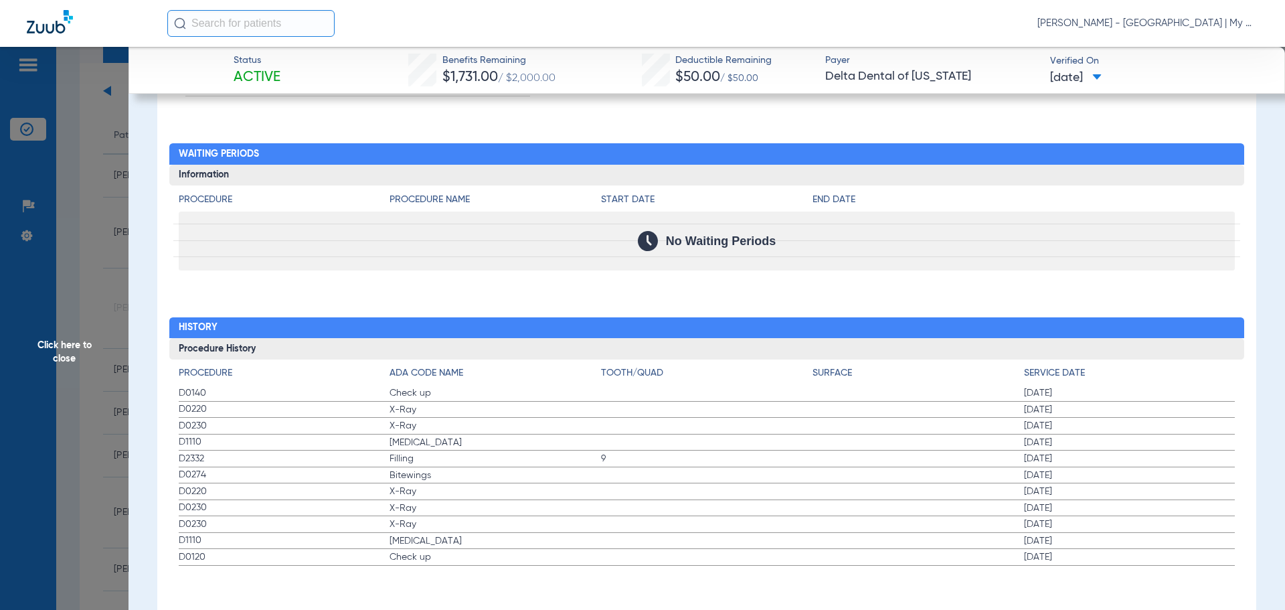
drag, startPoint x: 179, startPoint y: 390, endPoint x: 1087, endPoint y: 438, distance: 909.5
click at [1087, 438] on app-history-list "Procedure ADA Code Name Tooth/Quad Surface Service Date D0140 Check up 01/29/20…" at bounding box center [707, 465] width 1057 height 199
drag, startPoint x: 182, startPoint y: 474, endPoint x: 531, endPoint y: 545, distance: 356.5
click at [531, 545] on app-history-list "Procedure ADA Code Name Tooth/Quad Surface Service Date D0140 Check up 01/29/20…" at bounding box center [707, 465] width 1057 height 199
click at [88, 244] on span "Click here to close" at bounding box center [64, 352] width 129 height 610
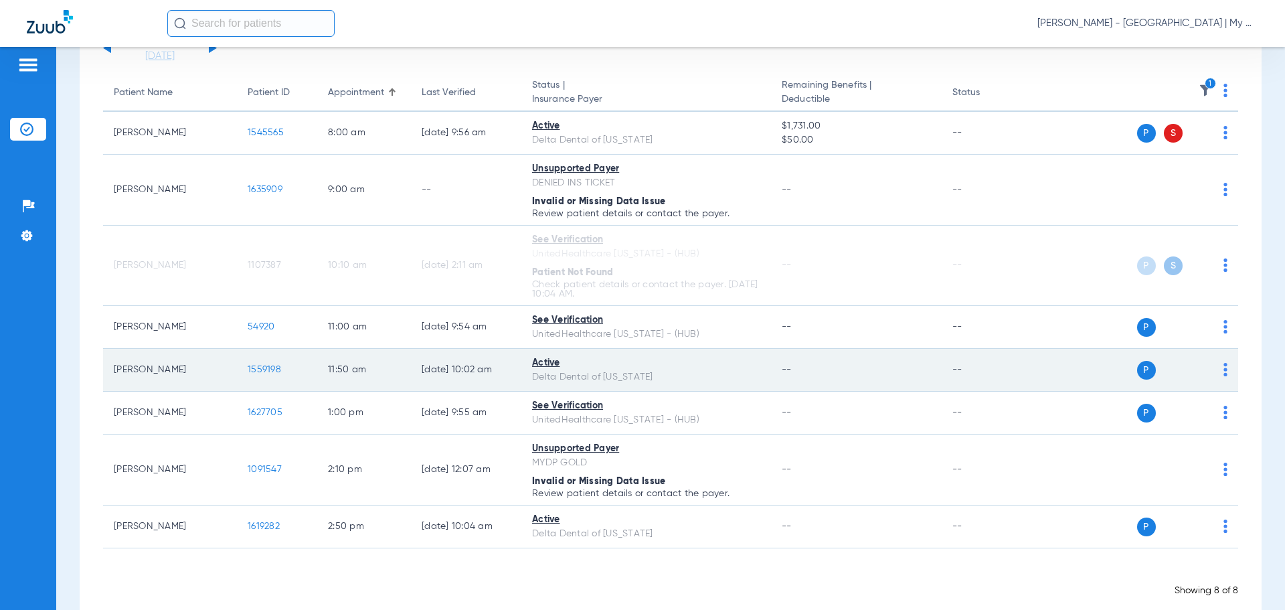
scroll to position [135, 0]
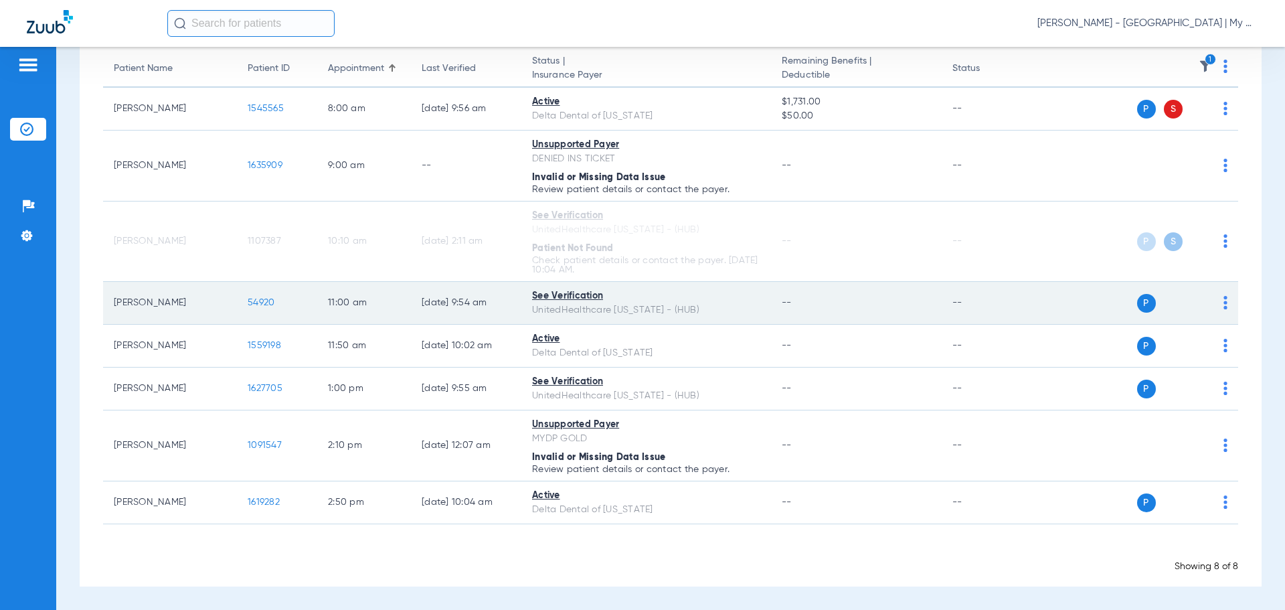
click at [252, 300] on span "54920" at bounding box center [261, 302] width 27 height 9
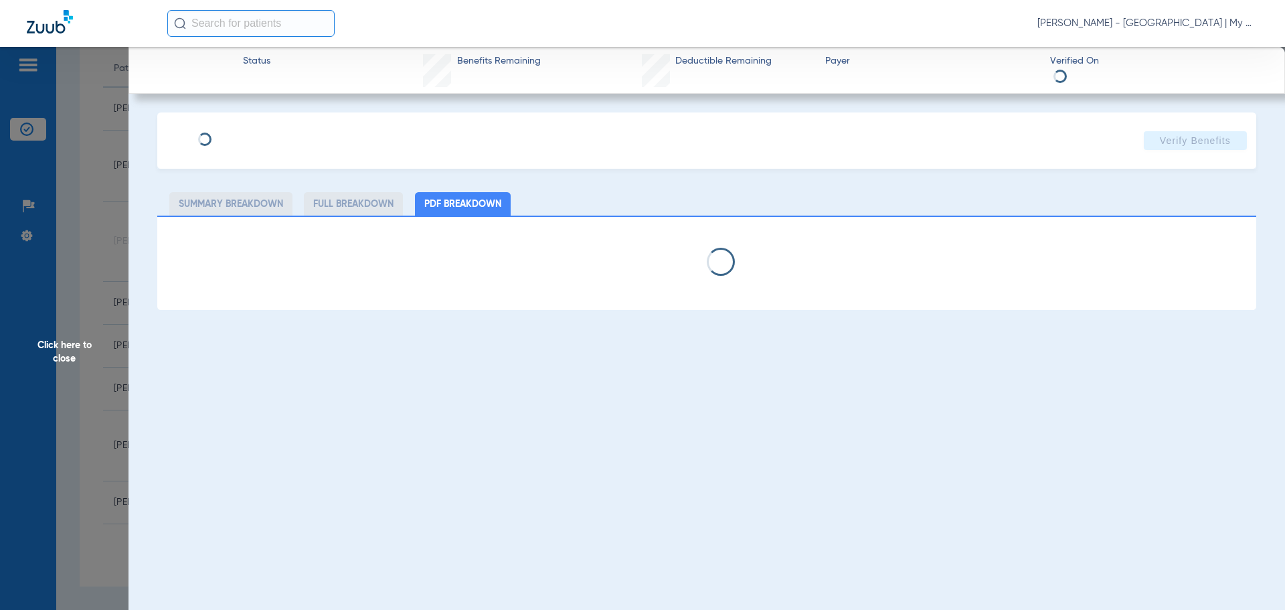
select select "page-width"
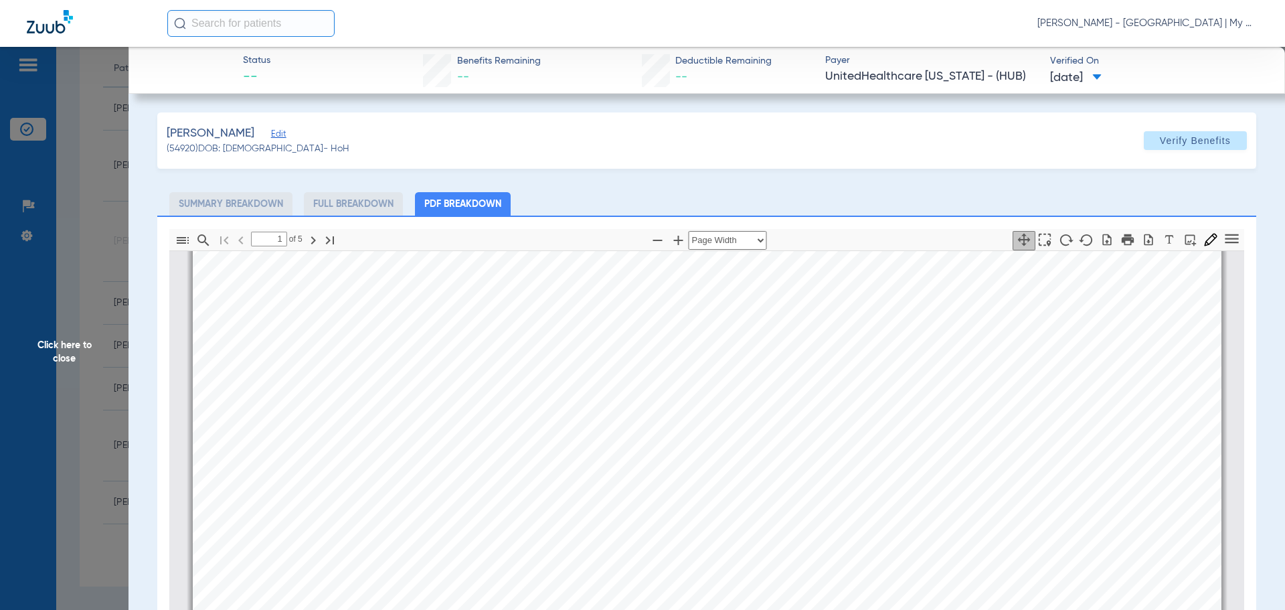
scroll to position [274, 0]
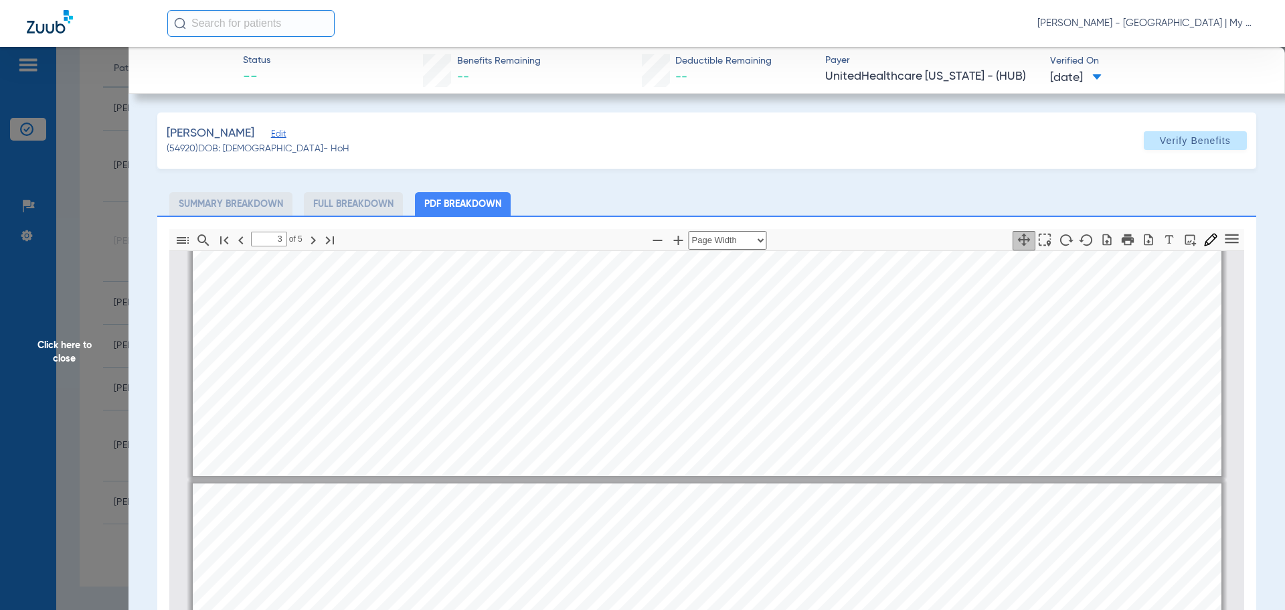
type input "4"
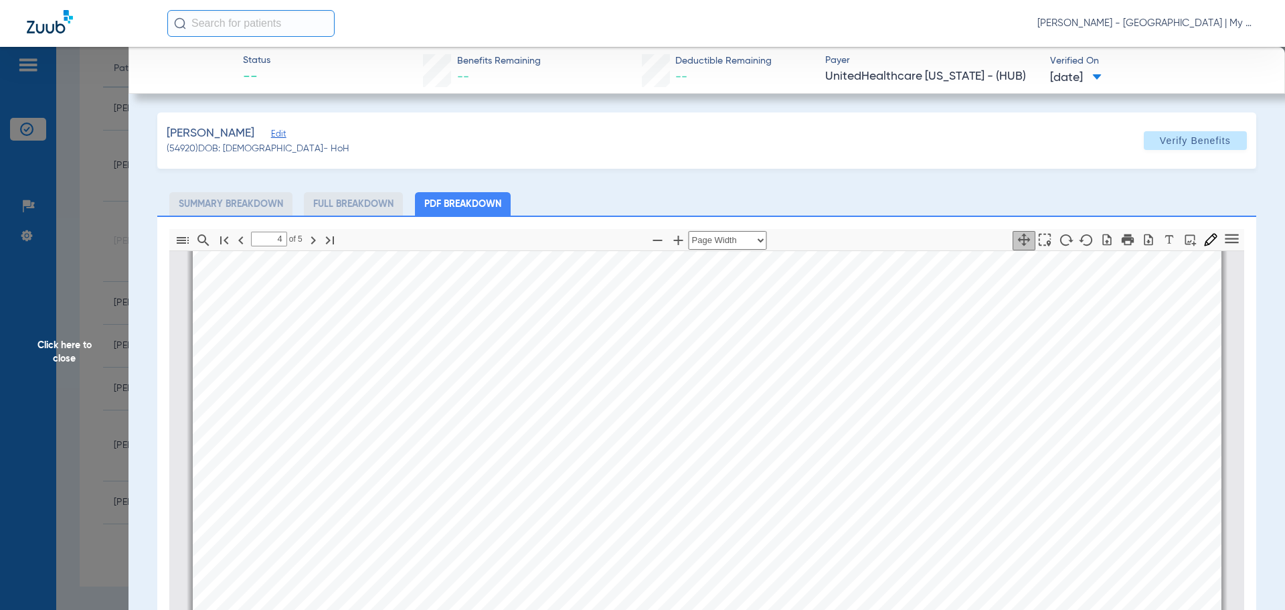
scroll to position [4558, 0]
click at [64, 225] on span "Click here to close" at bounding box center [64, 352] width 129 height 610
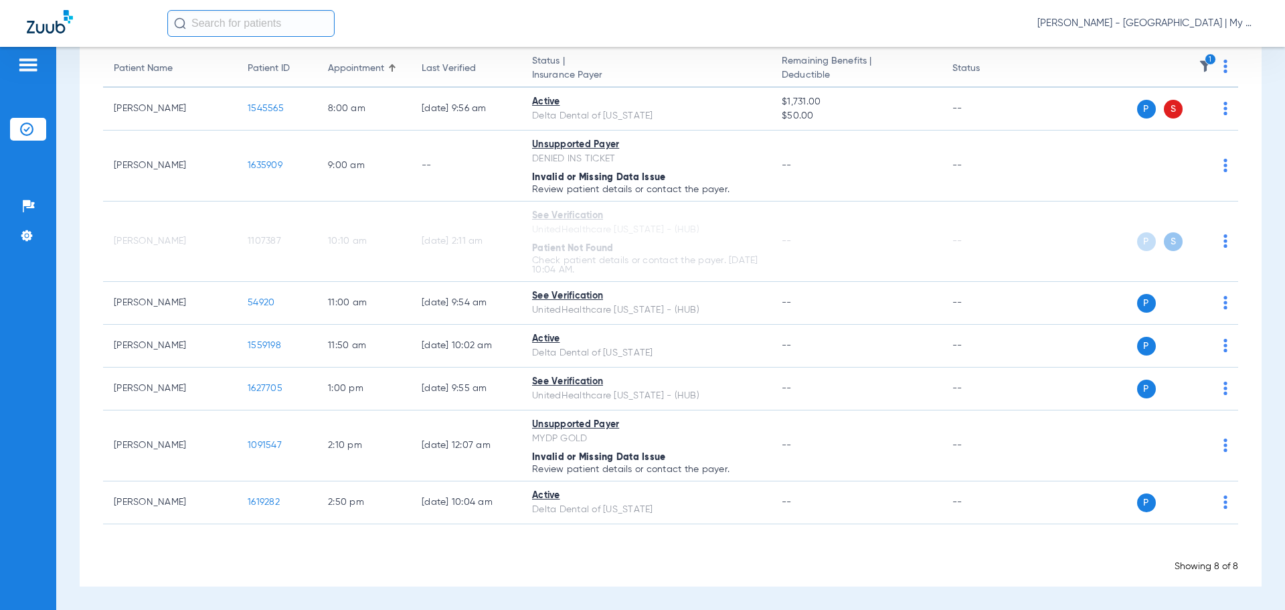
click at [262, 343] on span "1559198" at bounding box center [264, 345] width 33 height 9
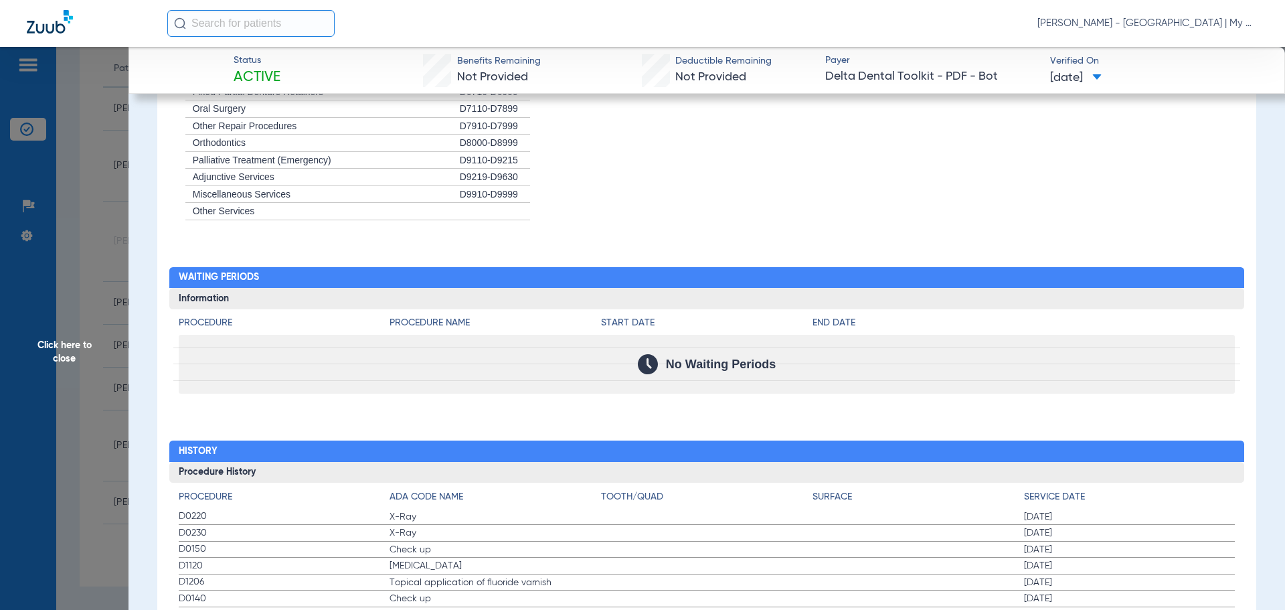
scroll to position [1201, 0]
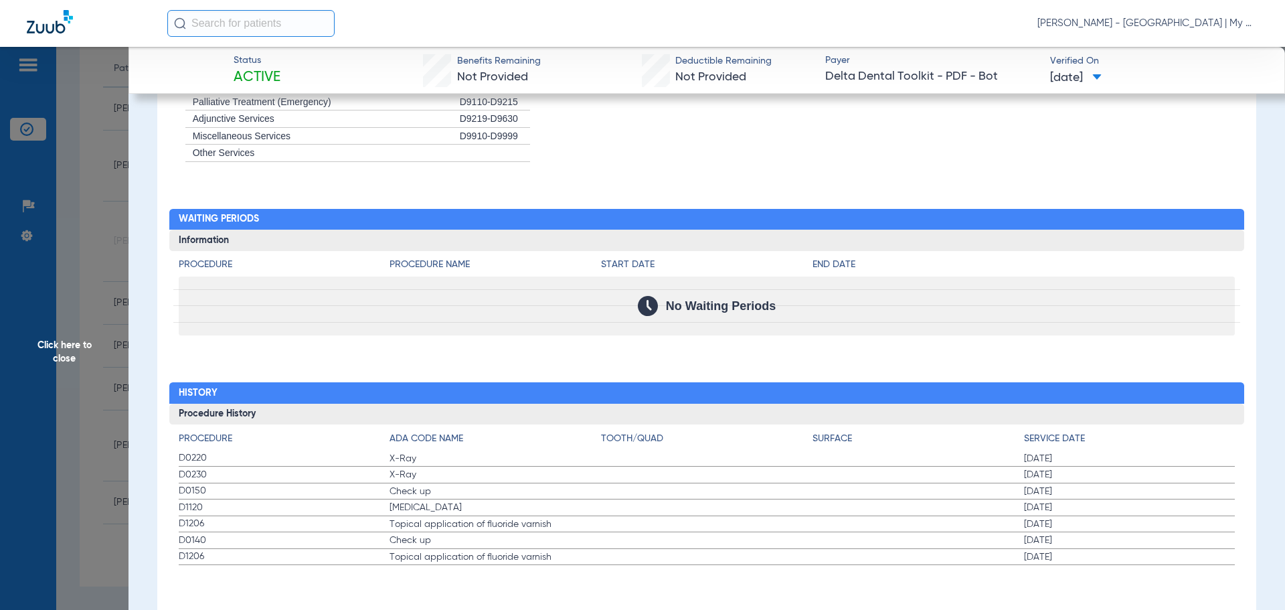
drag, startPoint x: 187, startPoint y: 459, endPoint x: 1097, endPoint y: 521, distance: 912.3
click at [1097, 521] on app-history-list "Procedure ADA Code Name Tooth/Quad Surface Service Date D0220 X-Ray 04/16/2025 …" at bounding box center [707, 499] width 1057 height 134
click at [815, 555] on label "D1206 Topical application of fluoride varnish 07/26/2023" at bounding box center [707, 557] width 1057 height 17
click at [118, 360] on span "Click here to close" at bounding box center [64, 352] width 129 height 610
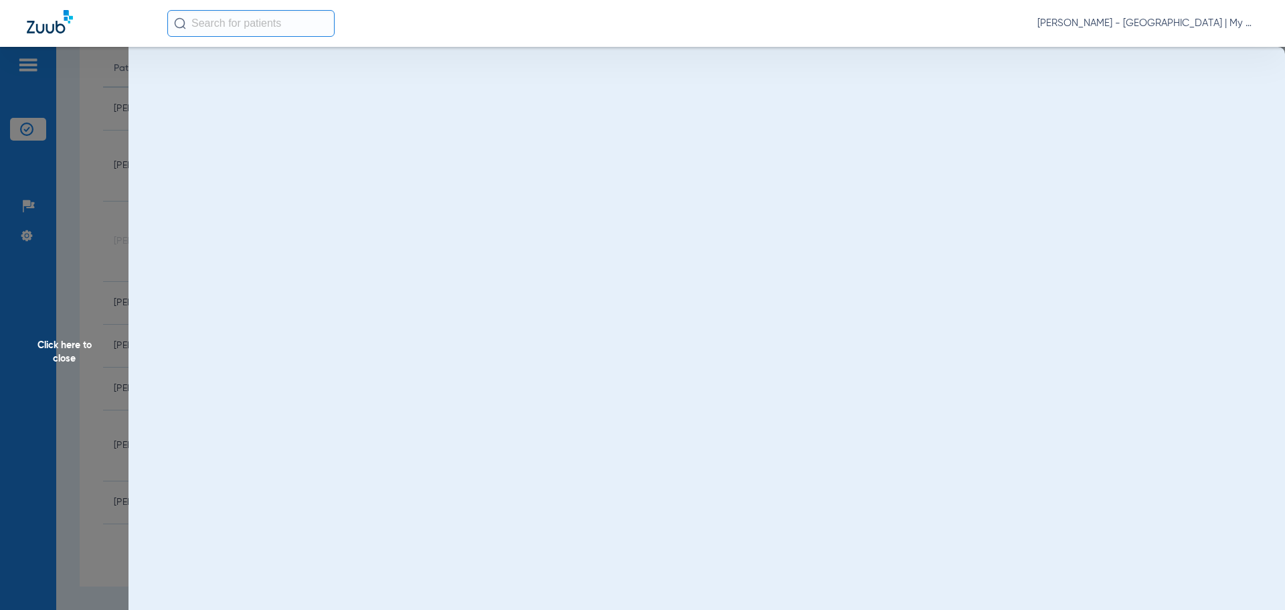
scroll to position [0, 0]
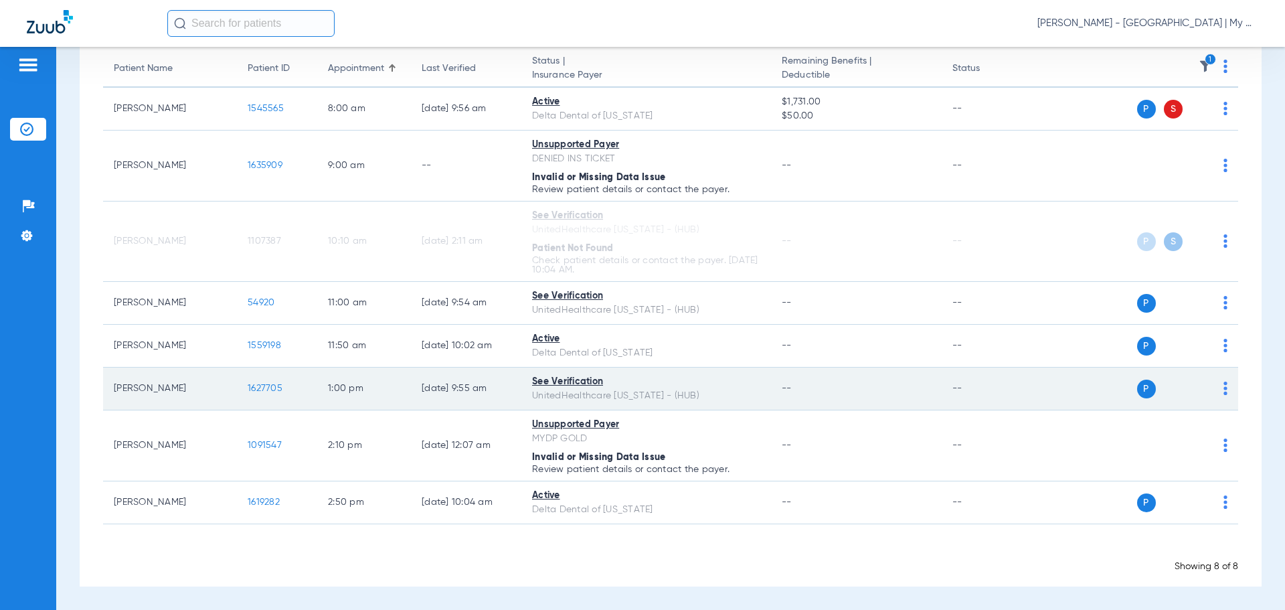
click at [277, 393] on span "1627705" at bounding box center [265, 388] width 35 height 9
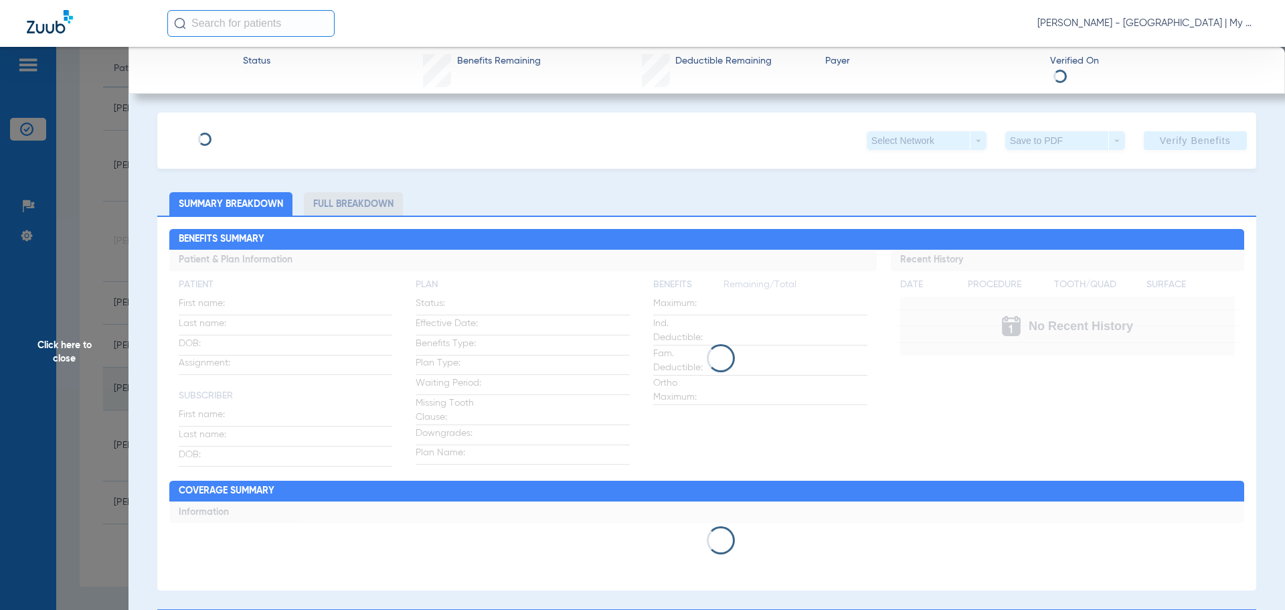
click at [276, 389] on div "Click here to close" at bounding box center [642, 352] width 1285 height 610
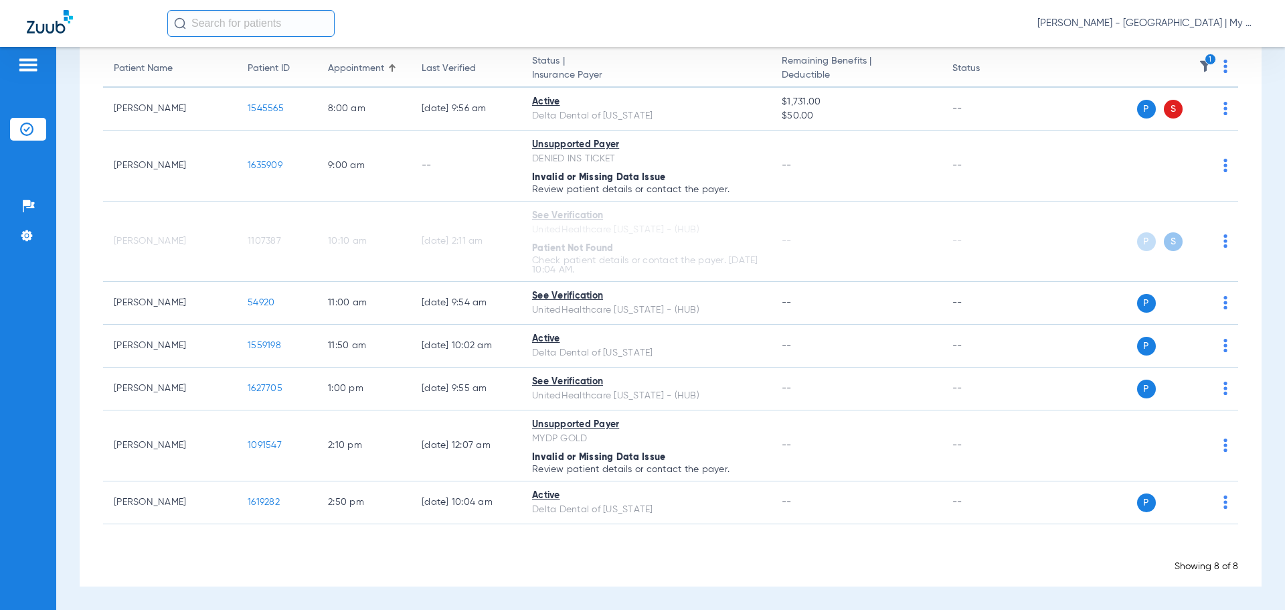
click at [268, 391] on span "1627705" at bounding box center [265, 388] width 35 height 9
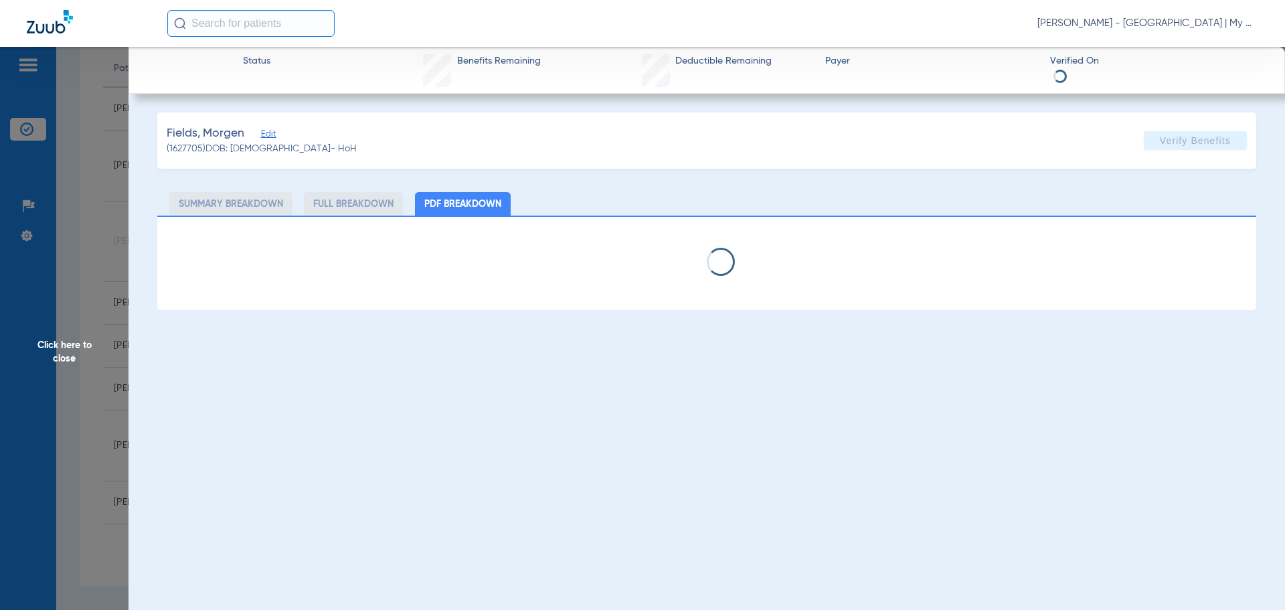
select select "page-width"
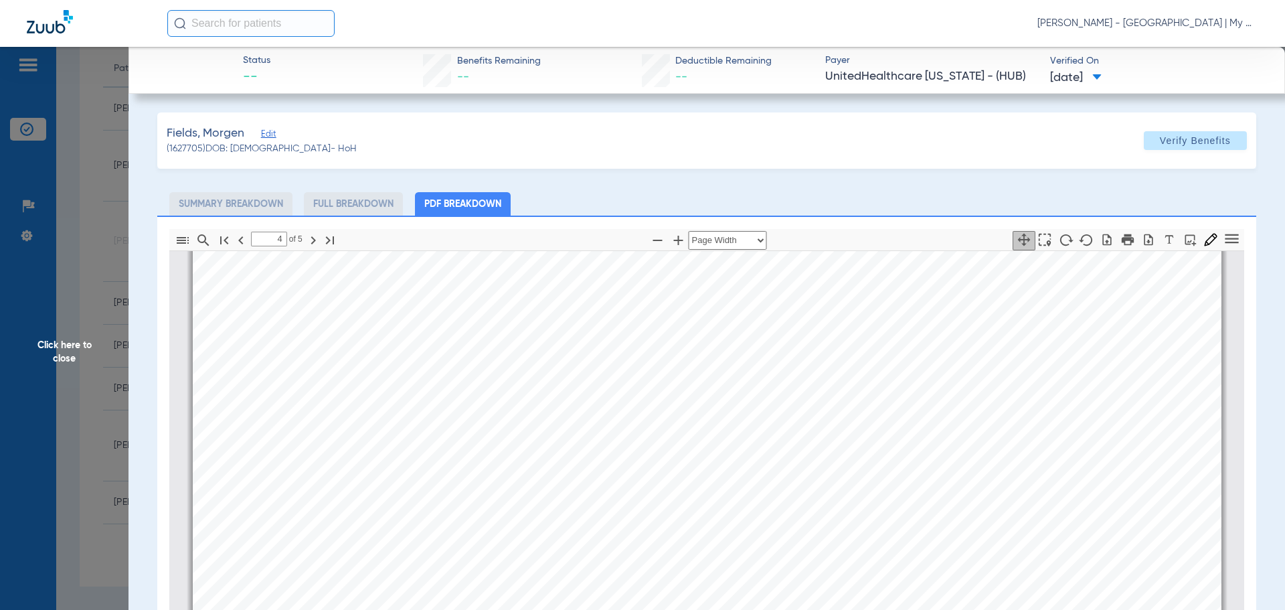
scroll to position [4625, 0]
type input "4"
click at [118, 331] on span "Click here to close" at bounding box center [64, 352] width 129 height 610
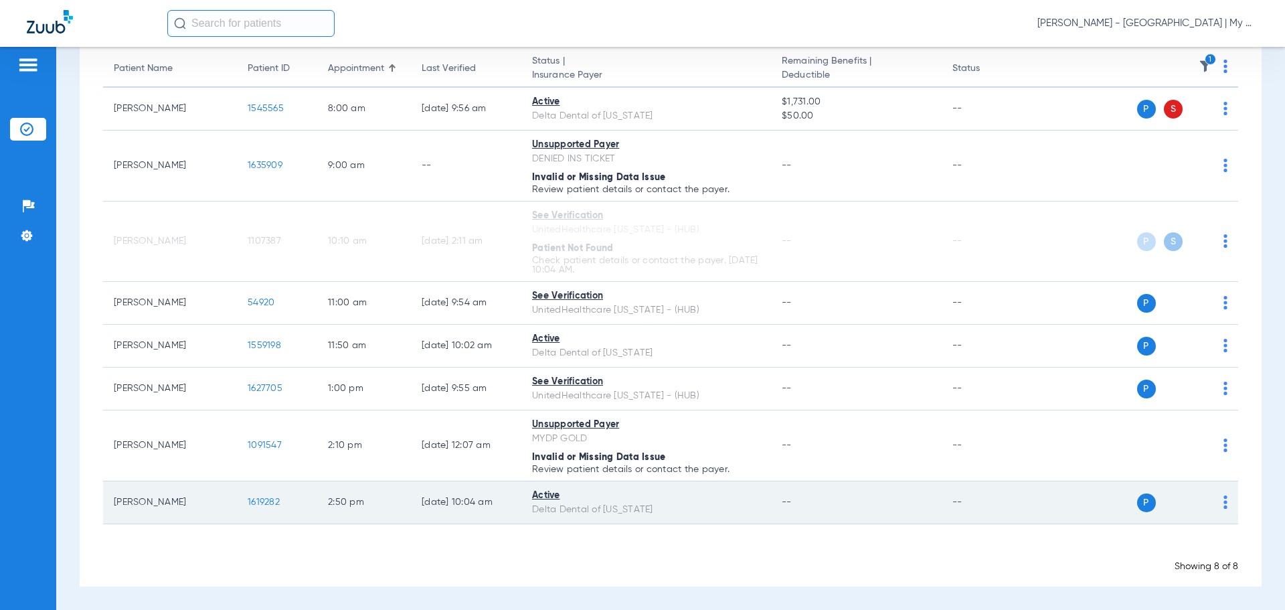
click at [260, 496] on td "1619282" at bounding box center [277, 502] width 80 height 43
click at [246, 499] on td "1619282" at bounding box center [277, 502] width 80 height 43
click at [278, 503] on span "1619282" at bounding box center [264, 501] width 32 height 9
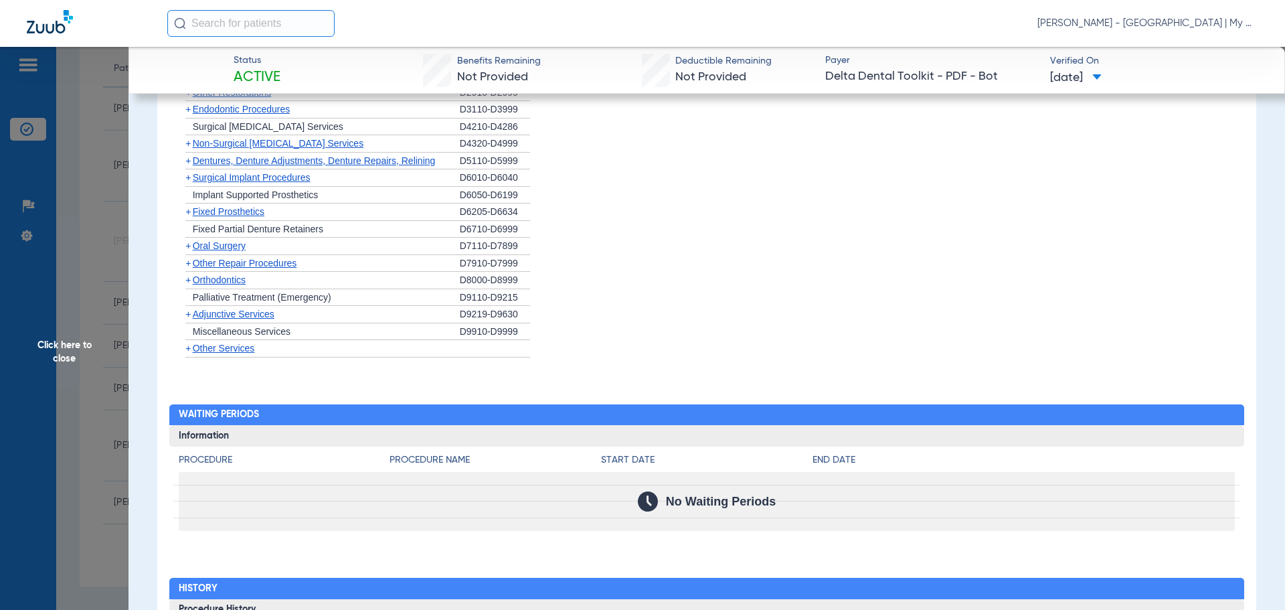
scroll to position [1168, 0]
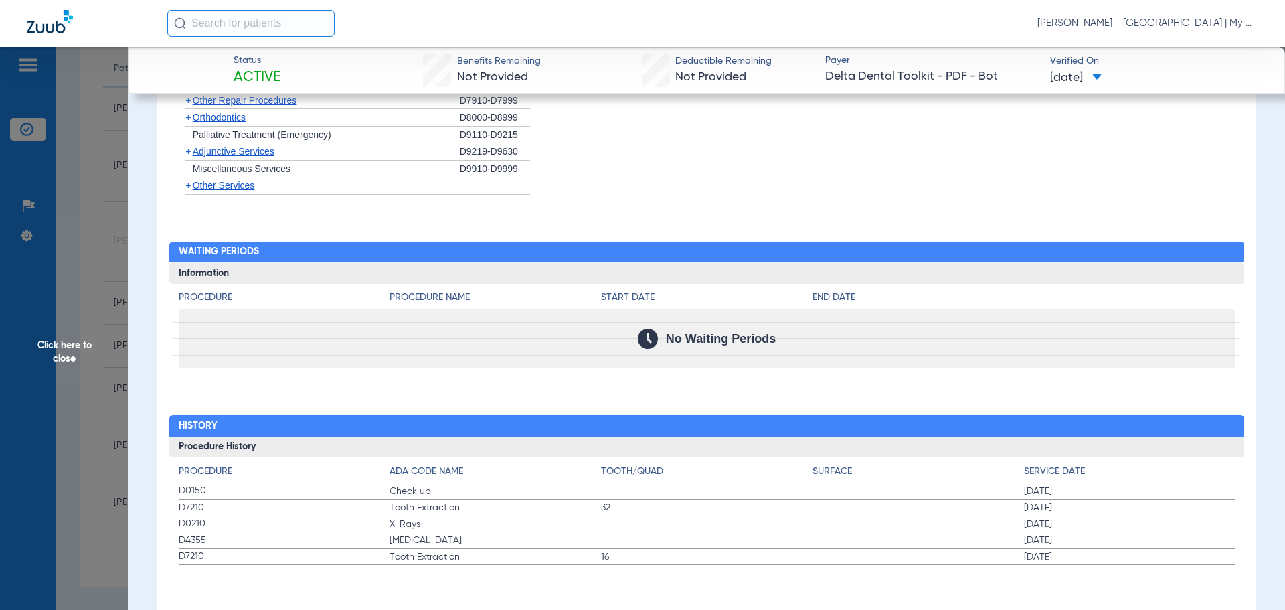
click at [92, 309] on span "Click here to close" at bounding box center [64, 352] width 129 height 610
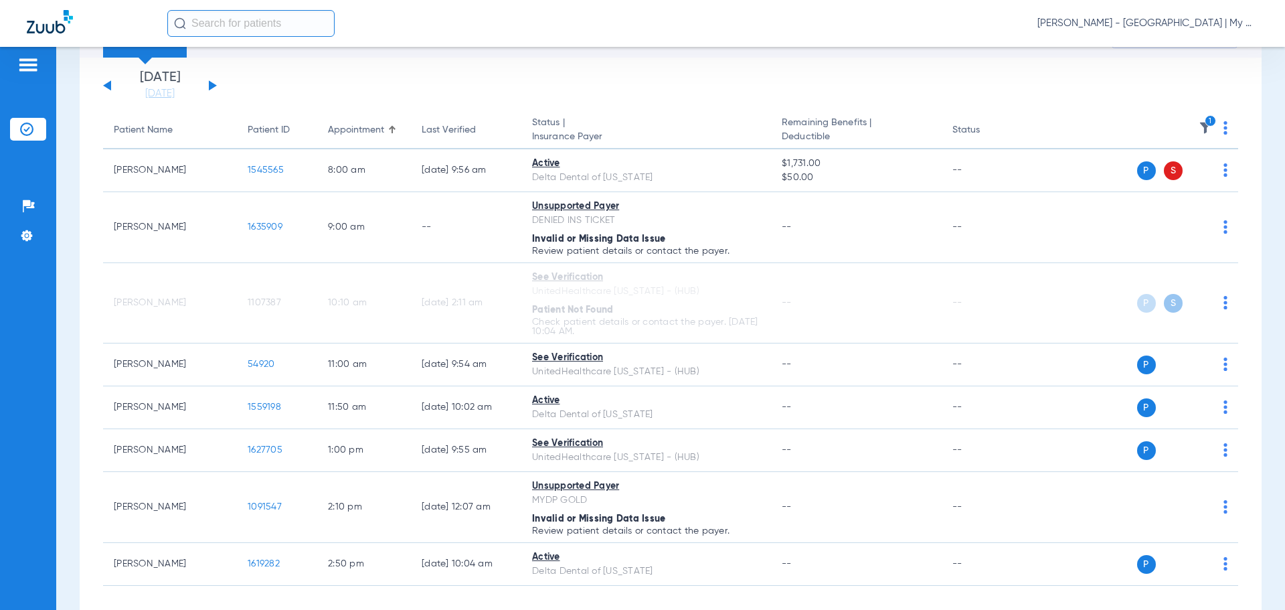
scroll to position [0, 0]
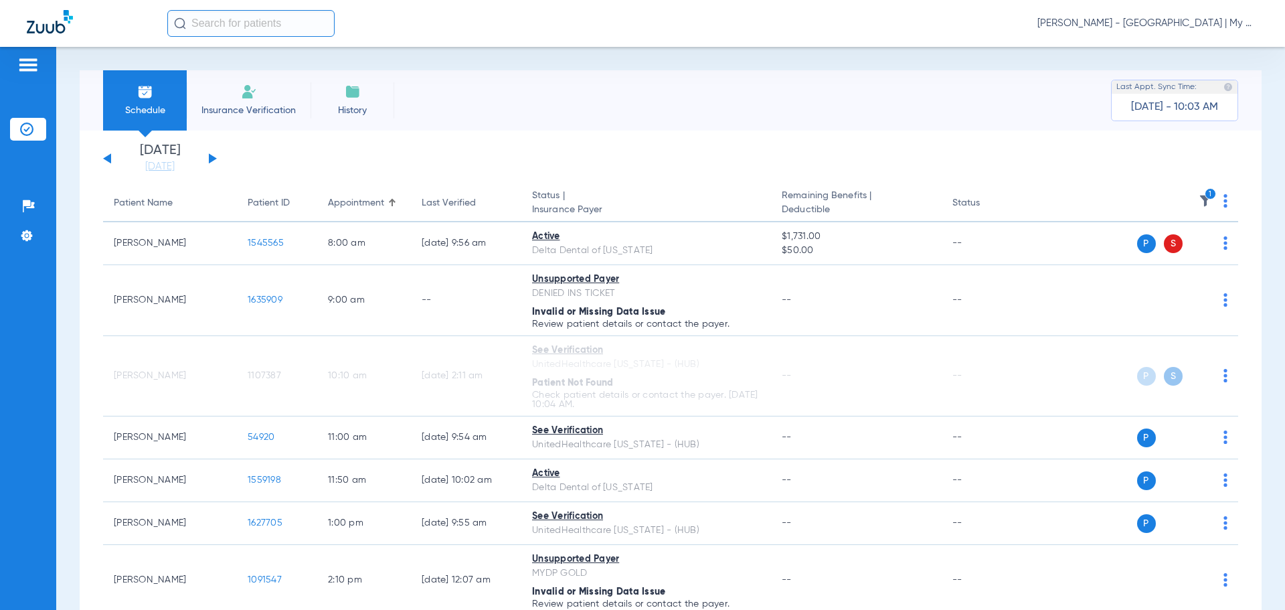
click at [1200, 201] on img at bounding box center [1205, 200] width 13 height 13
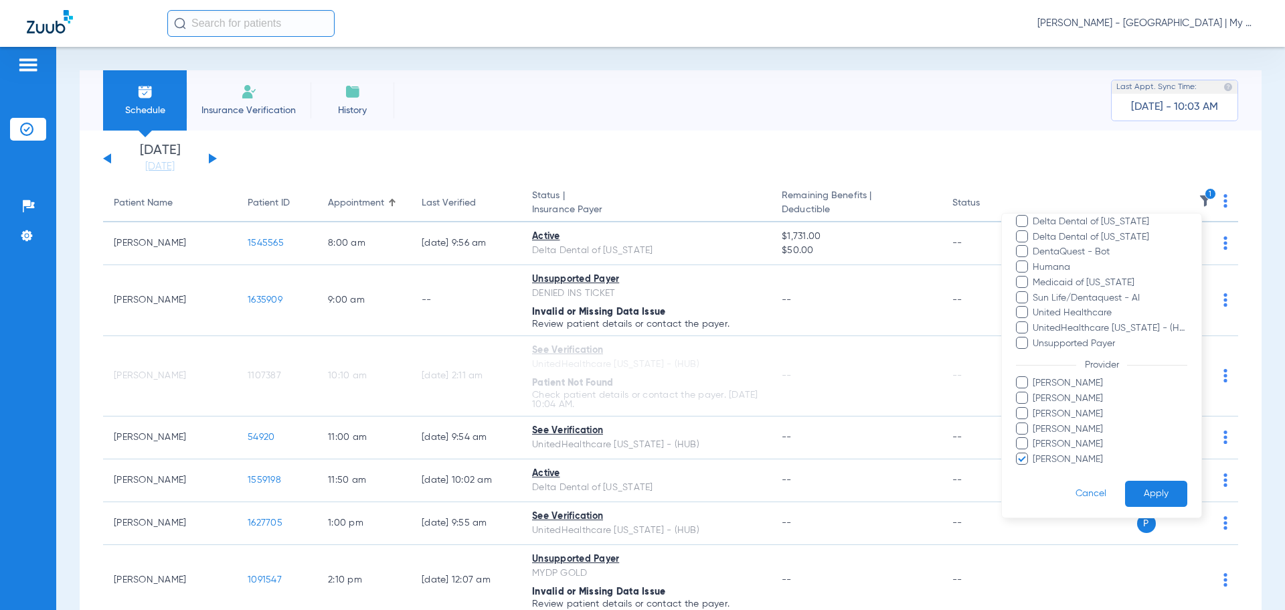
scroll to position [214, 0]
click at [1057, 450] on span "Shelley Klei" at bounding box center [1109, 456] width 155 height 14
click at [1035, 465] on input "Shelley Klei" at bounding box center [1035, 465] width 0 height 0
click at [1061, 387] on span "Carly Szyska" at bounding box center [1109, 380] width 155 height 14
click at [1035, 389] on input "Carly Szyska" at bounding box center [1035, 389] width 0 height 0
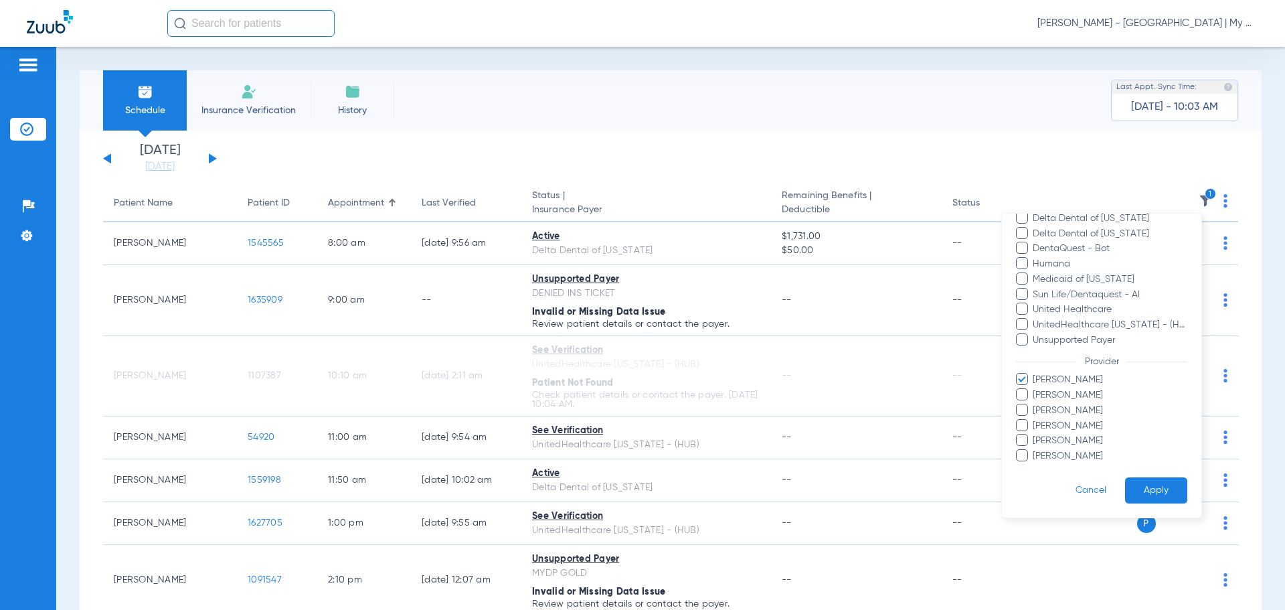
click at [1028, 377] on label "Carly Szyska" at bounding box center [1101, 380] width 171 height 14
click at [1035, 389] on input "Carly Szyska" at bounding box center [1035, 389] width 0 height 0
click at [1038, 395] on span "Ghalib Issaq" at bounding box center [1109, 395] width 155 height 14
click at [1035, 404] on input "Ghalib Issaq" at bounding box center [1035, 404] width 0 height 0
click at [1137, 486] on button "Apply" at bounding box center [1156, 490] width 62 height 26
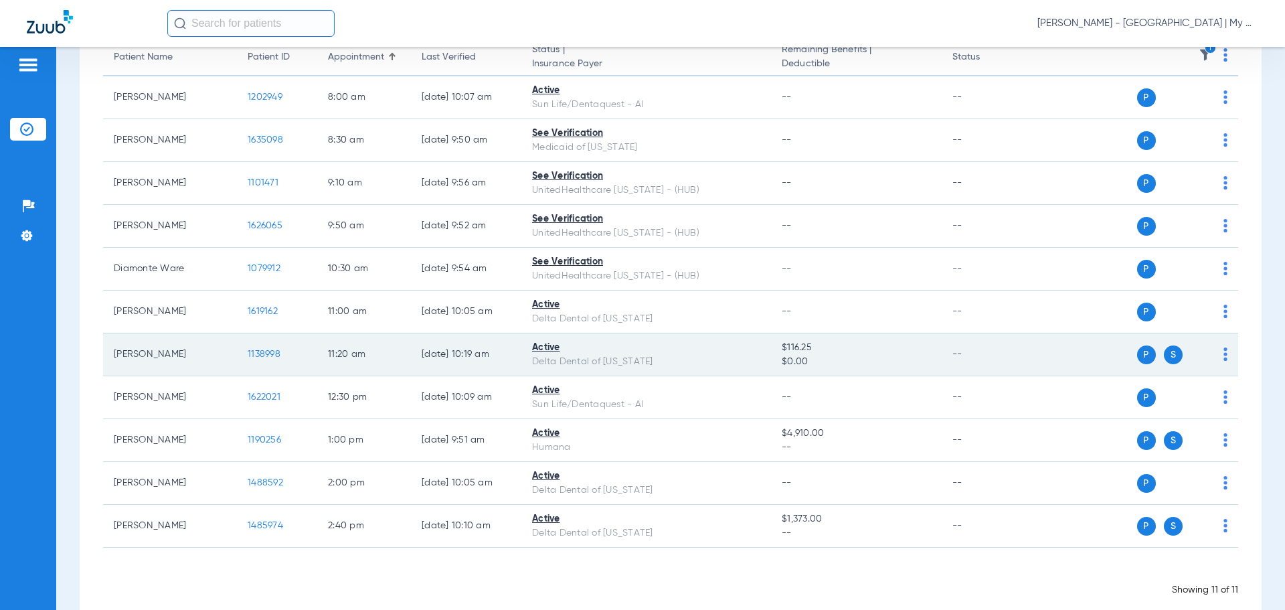
scroll to position [169, 0]
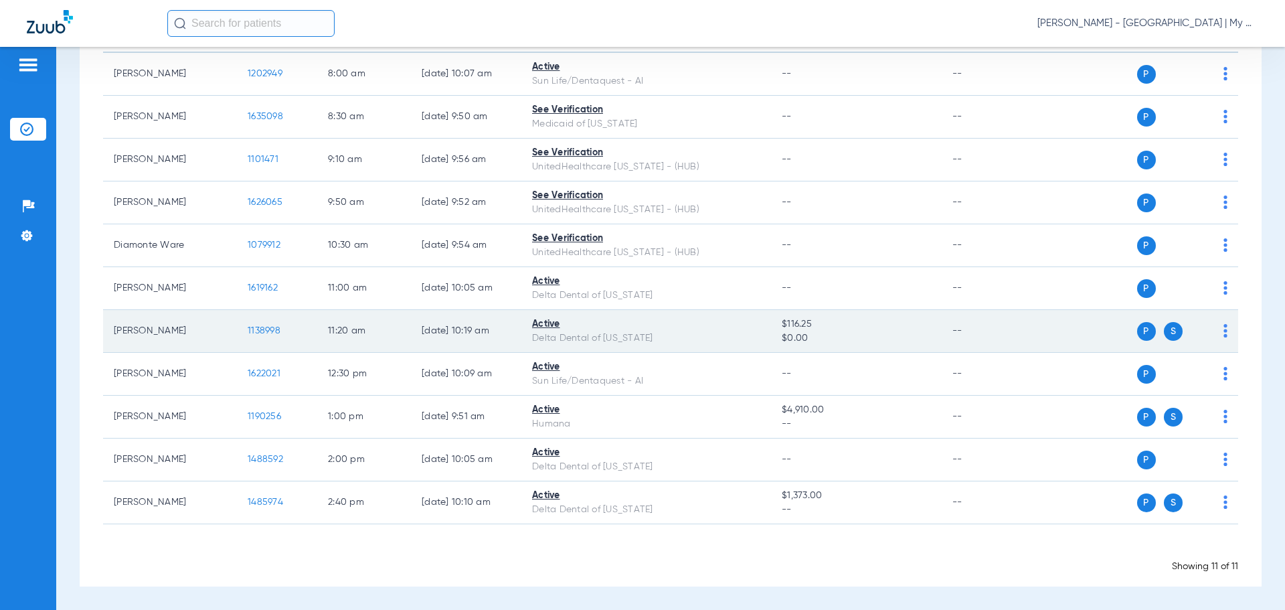
click at [272, 329] on span "1138998" at bounding box center [264, 330] width 33 height 9
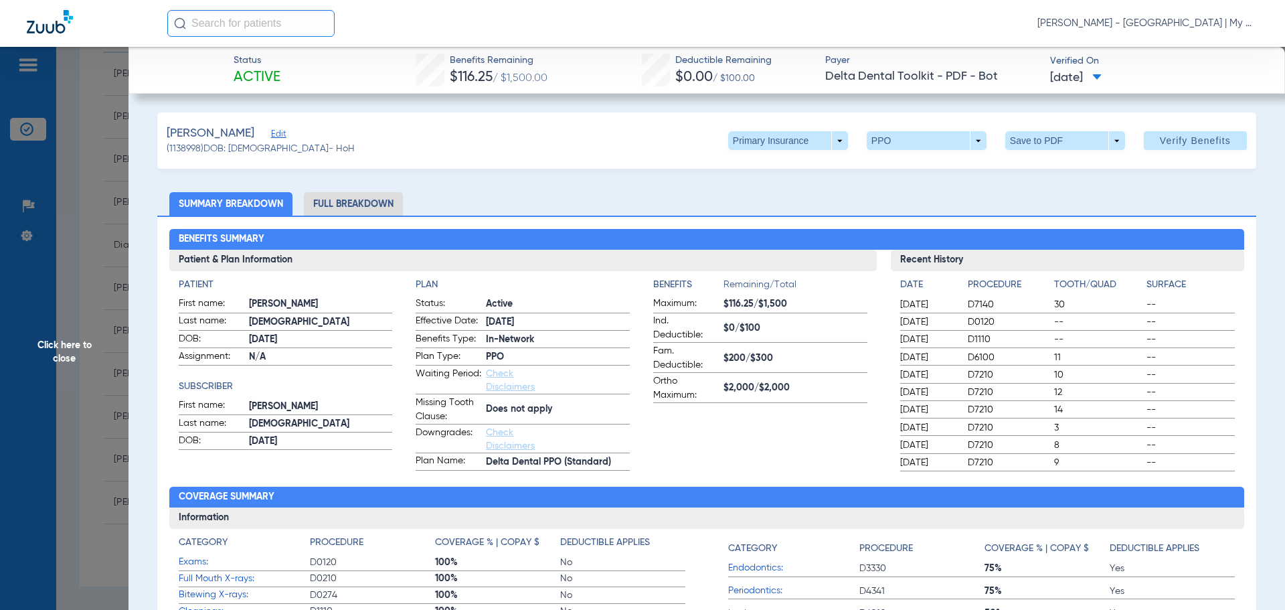
click at [732, 144] on span at bounding box center [788, 140] width 120 height 19
click at [790, 190] on span "Secondary Insurance" at bounding box center [774, 193] width 88 height 9
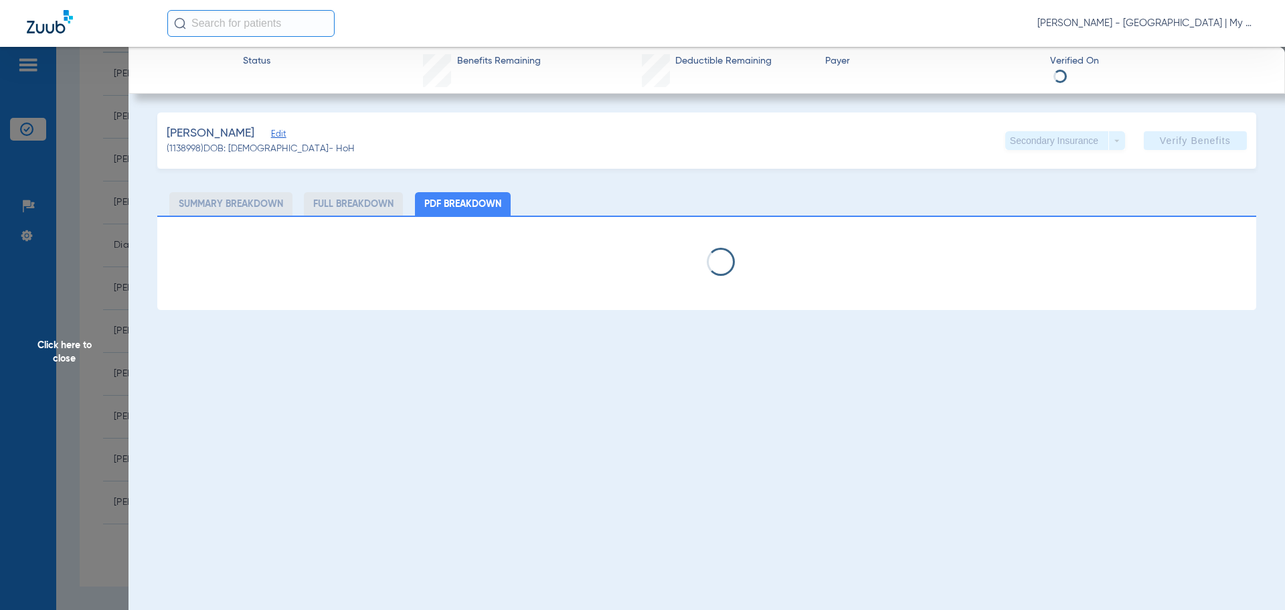
select select "page-width"
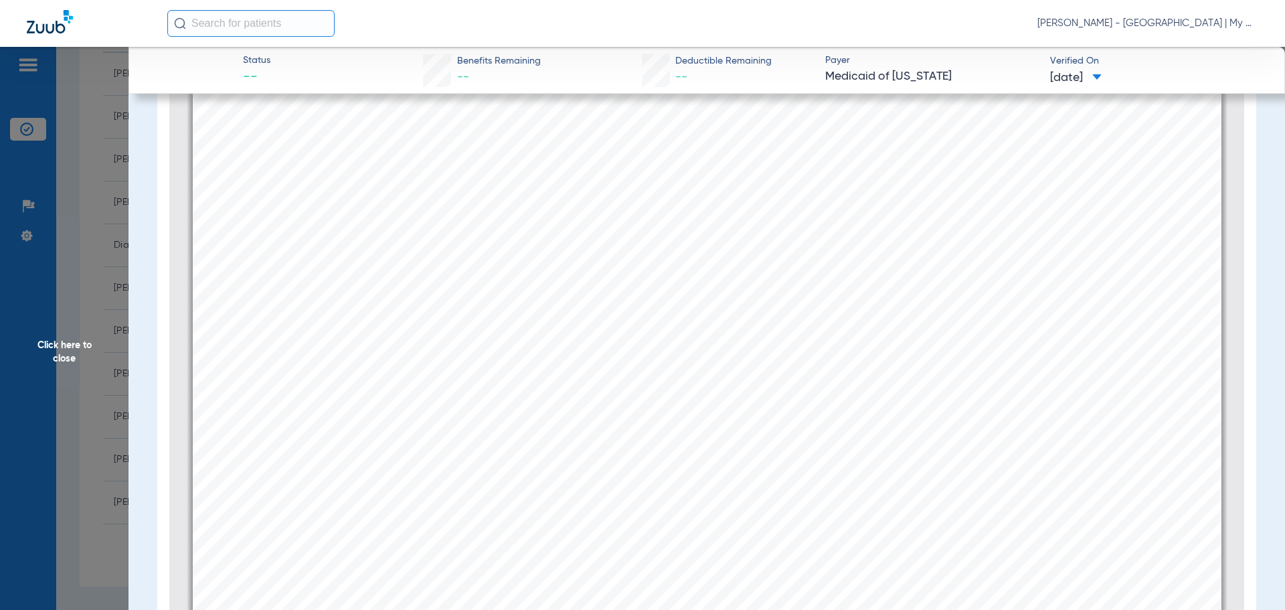
scroll to position [475, 0]
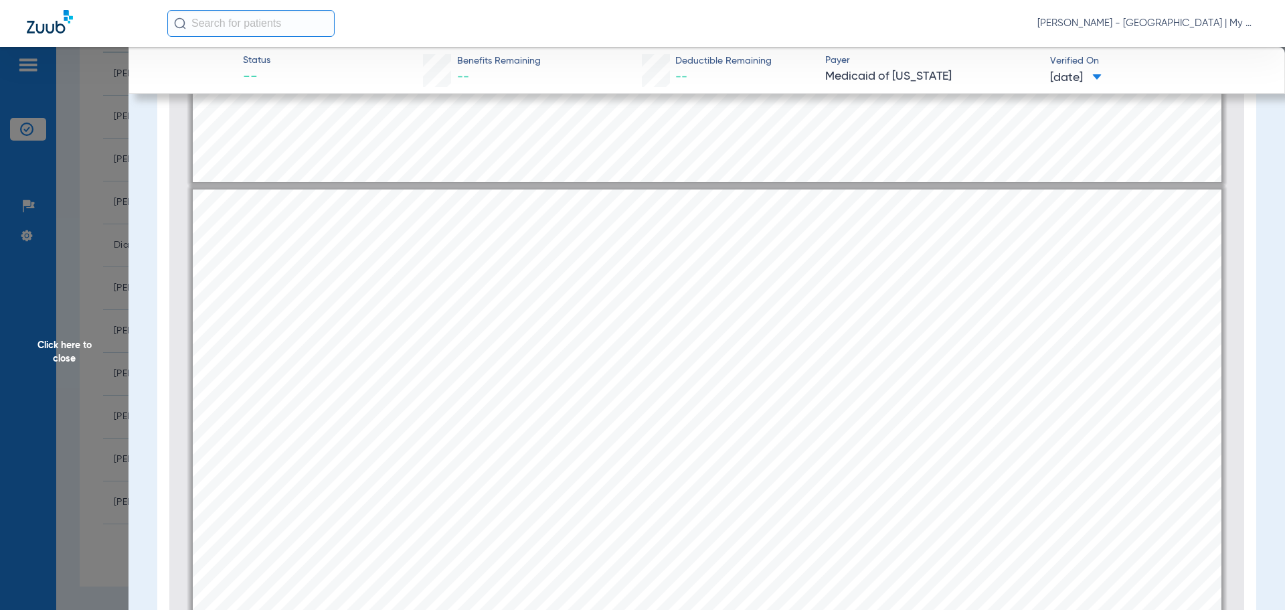
type input "2"
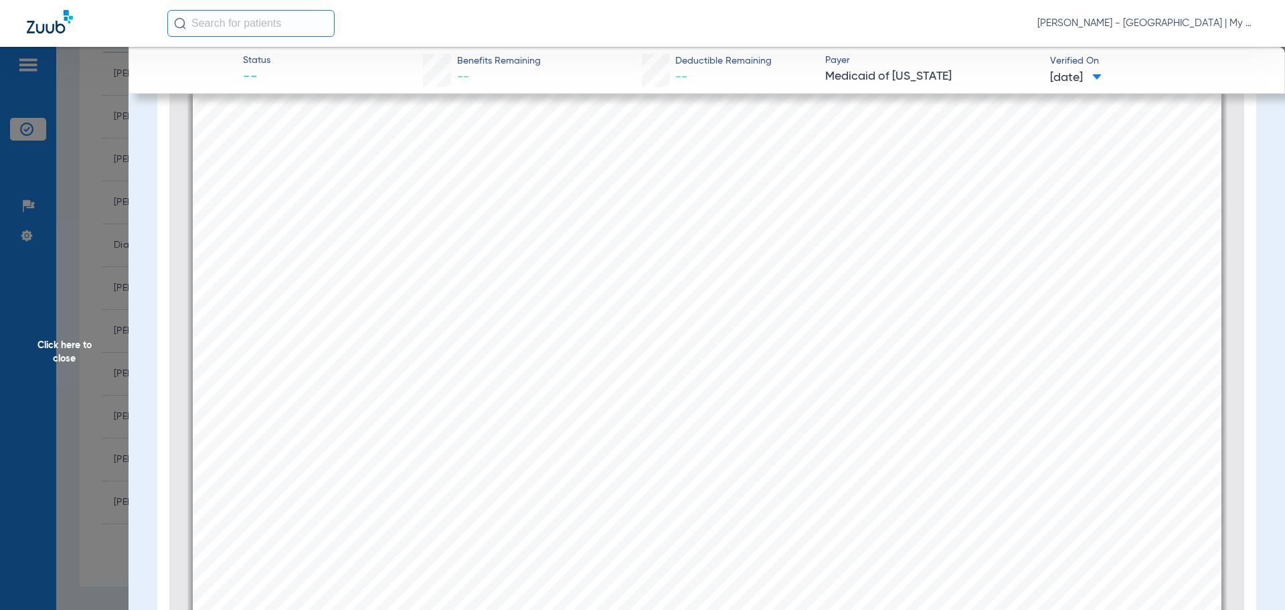
scroll to position [1747, 0]
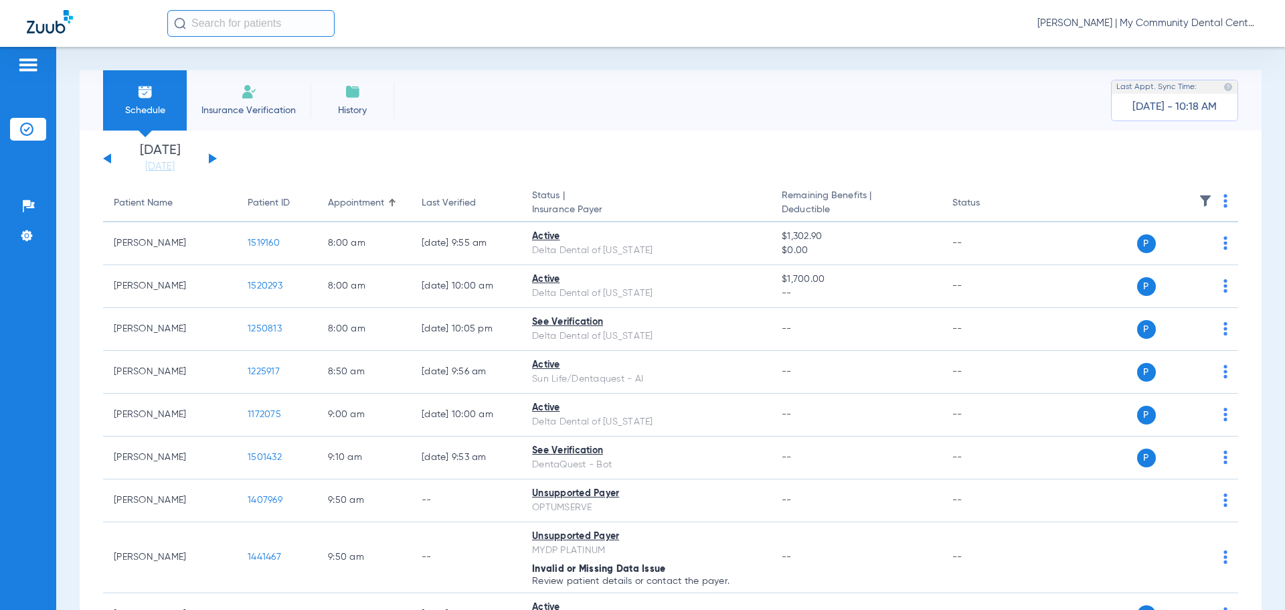
scroll to position [444, 0]
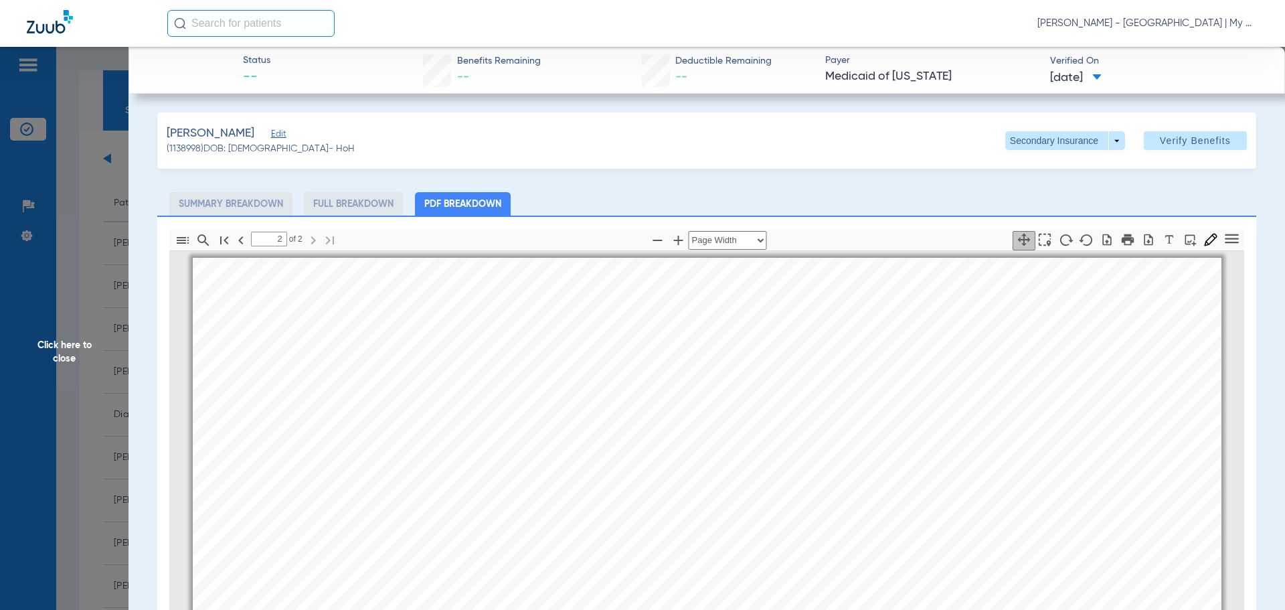
select select "page-width"
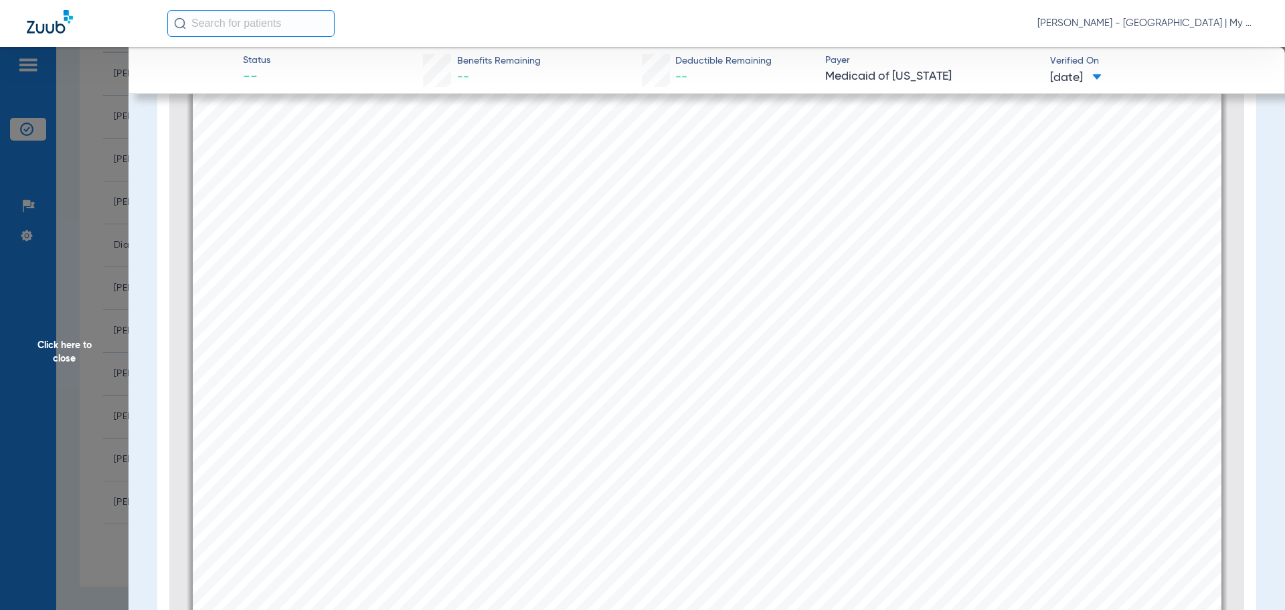
scroll to position [1948, 0]
click at [44, 324] on span "Click here to close" at bounding box center [64, 352] width 129 height 610
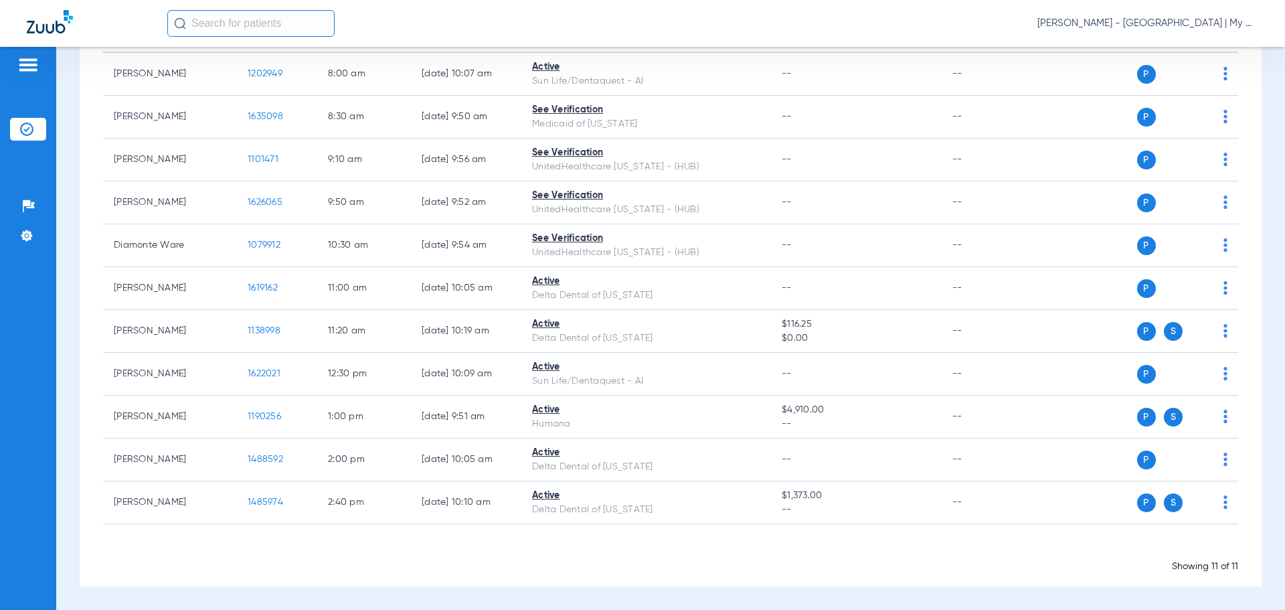
scroll to position [0, 0]
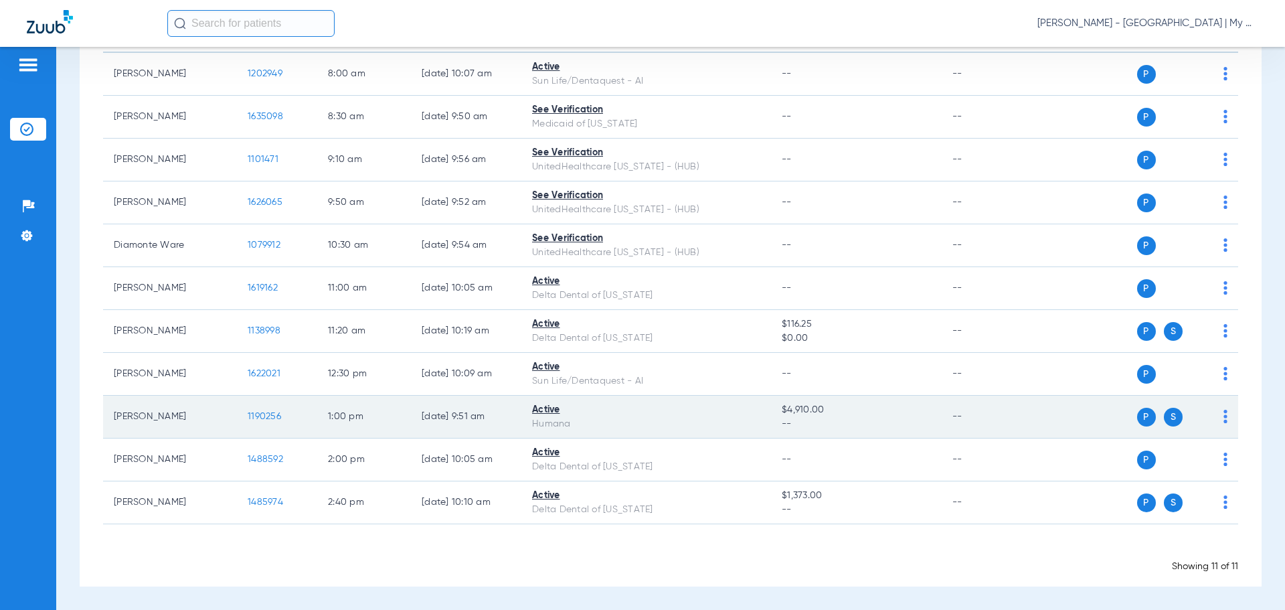
click at [262, 419] on span "1190256" at bounding box center [264, 416] width 33 height 9
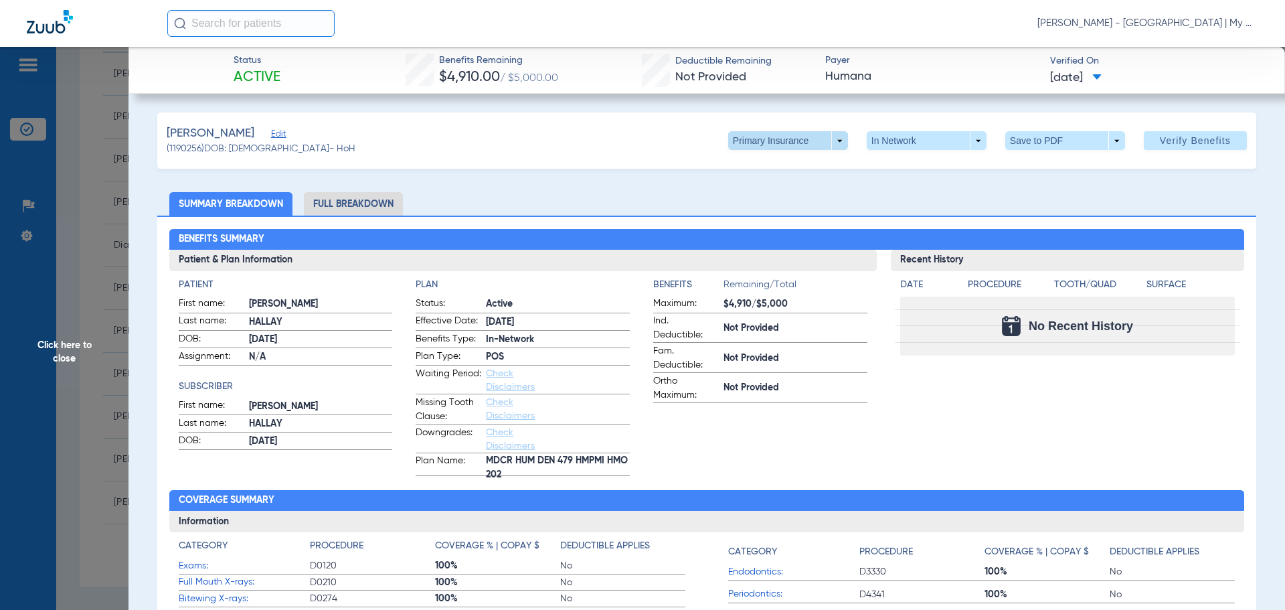
drag, startPoint x: 883, startPoint y: 140, endPoint x: 803, endPoint y: 143, distance: 79.7
click at [804, 143] on div "Primary Insurance arrow_drop_down In Network arrow_drop_down Save to PDF arrow_…" at bounding box center [987, 140] width 519 height 19
click at [803, 143] on span at bounding box center [788, 140] width 120 height 19
click at [793, 185] on button "Secondary Insurance" at bounding box center [774, 194] width 110 height 27
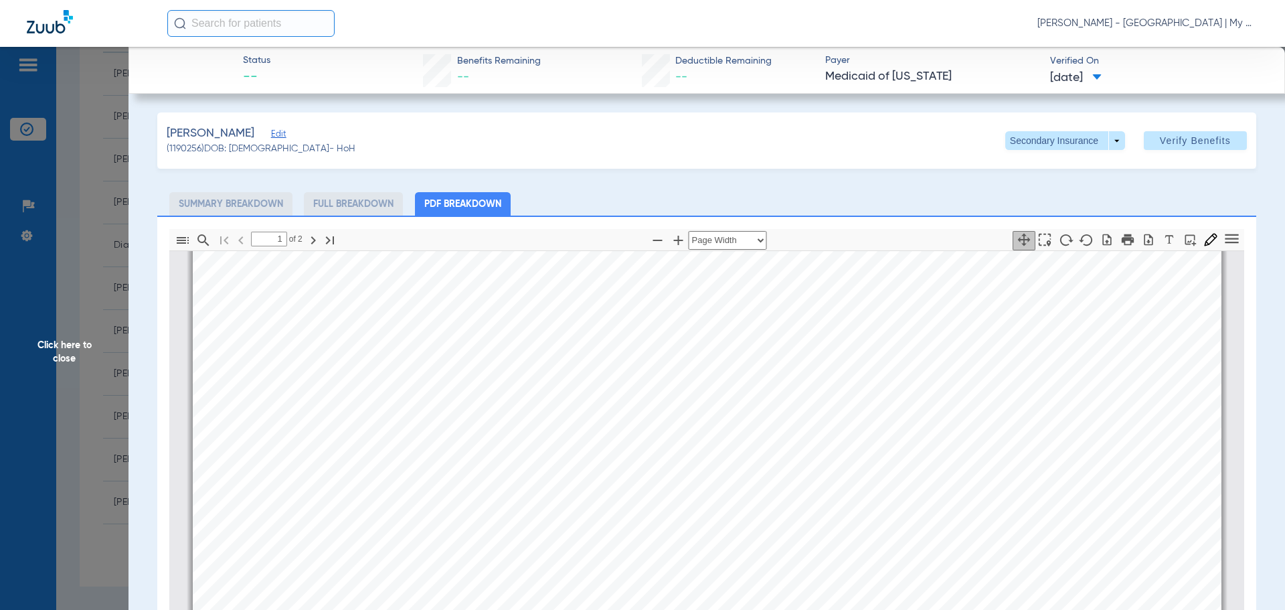
scroll to position [676, 0]
type input "2"
click at [76, 343] on span "Click here to close" at bounding box center [64, 352] width 129 height 610
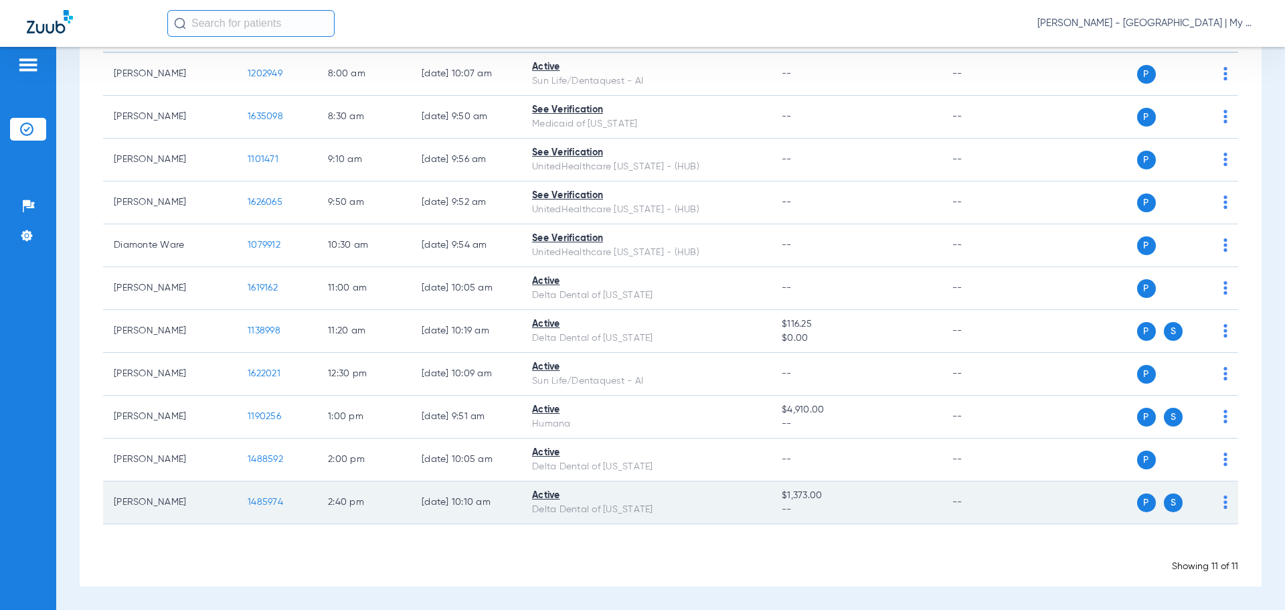
click at [268, 499] on span "1485974" at bounding box center [265, 501] width 35 height 9
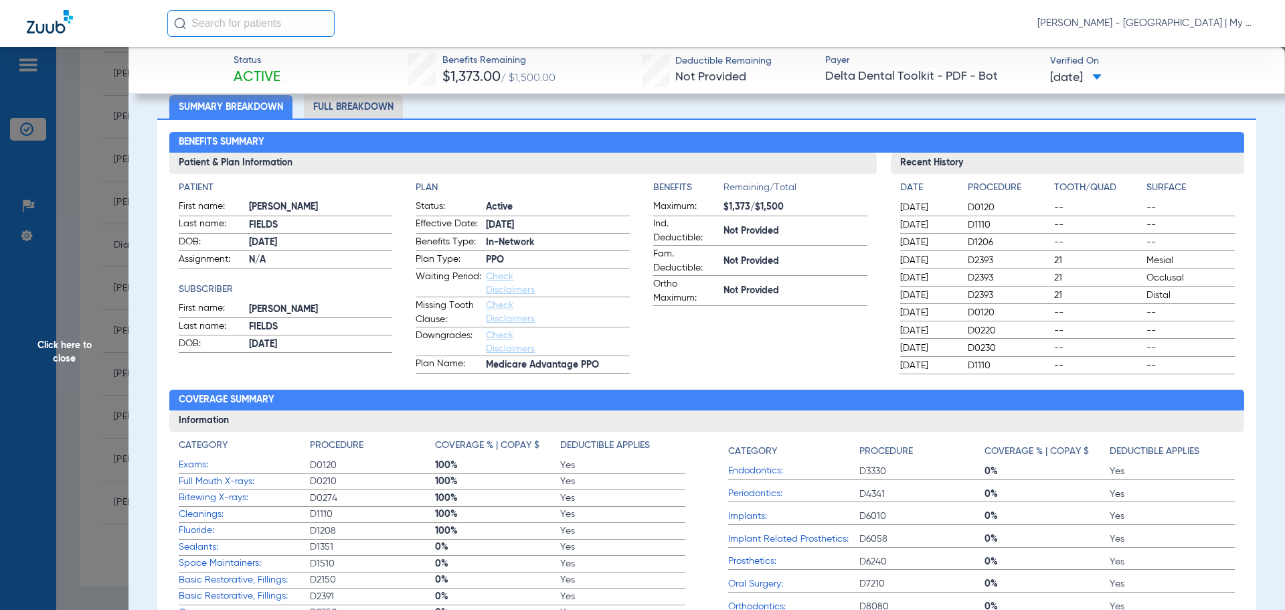
scroll to position [0, 0]
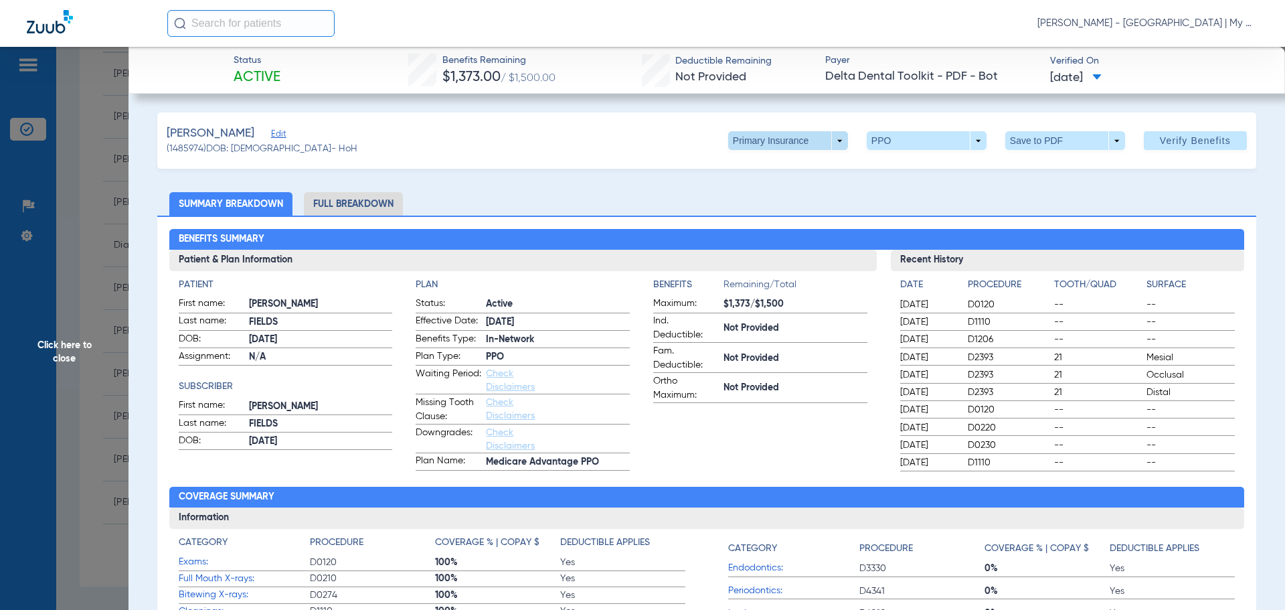
click at [772, 147] on span at bounding box center [788, 140] width 32 height 32
click at [790, 193] on span "Secondary Insurance" at bounding box center [774, 193] width 88 height 9
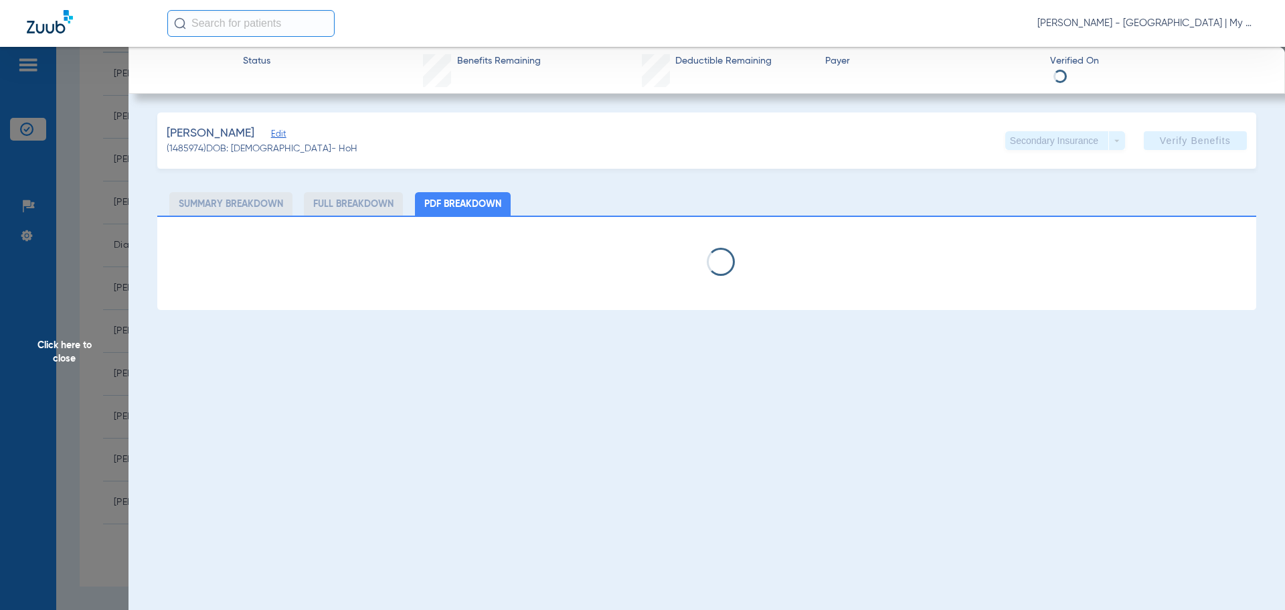
select select "page-width"
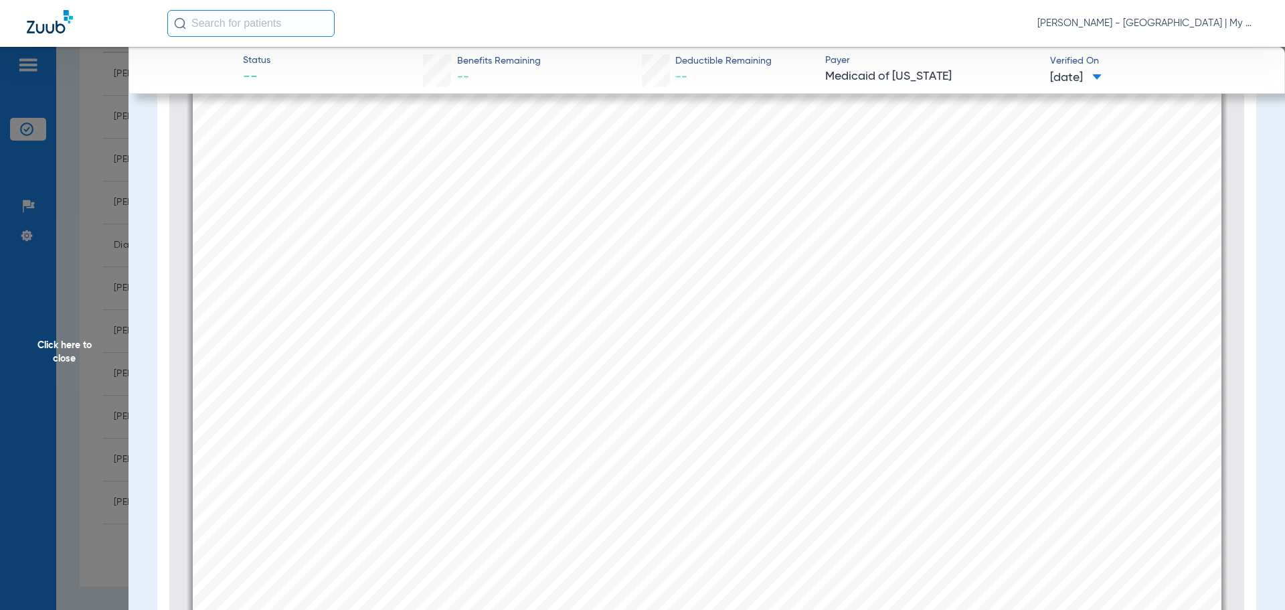
scroll to position [193, 0]
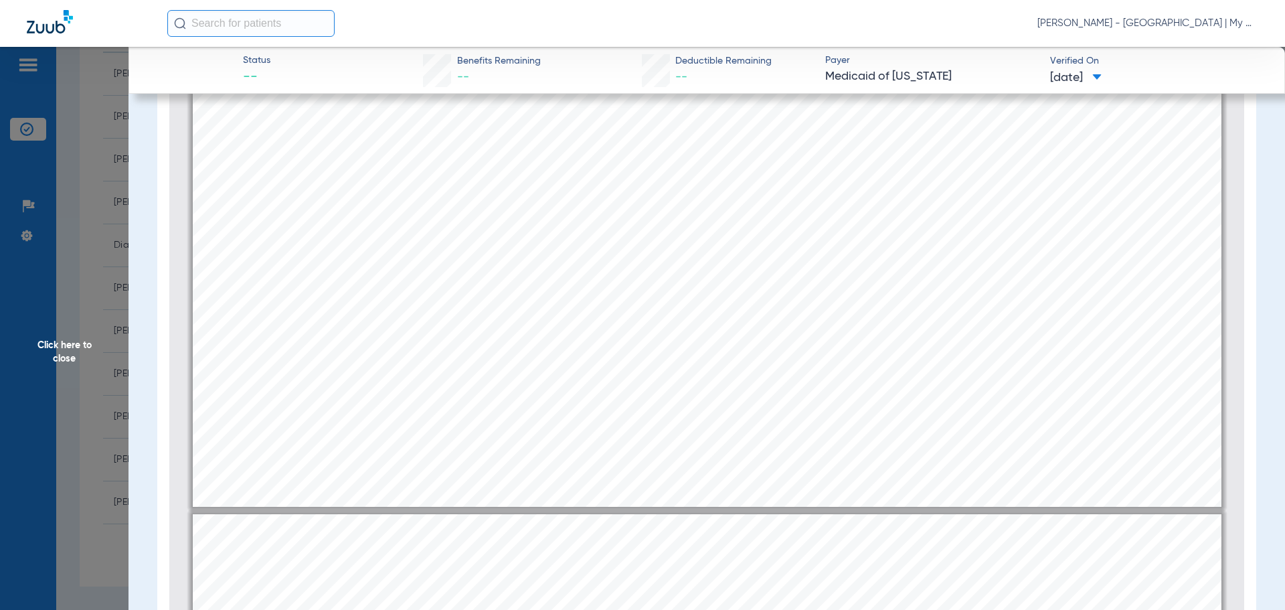
type input "2"
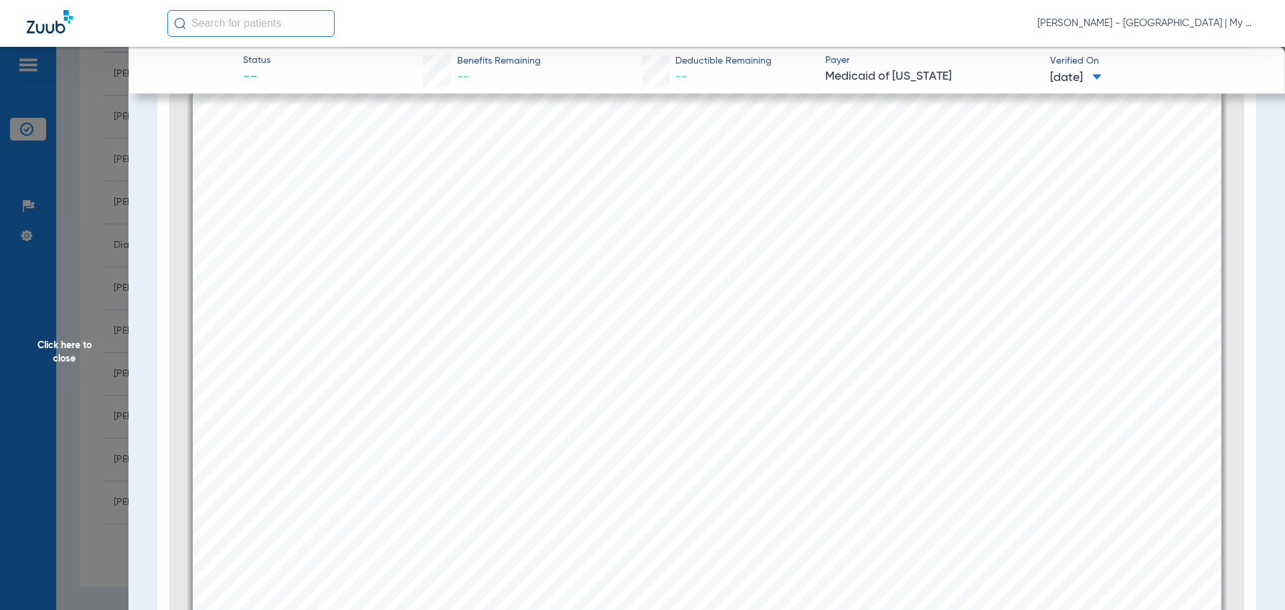
scroll to position [1747, 0]
click at [134, 310] on app-member-insurance-verification-view "Status -- Benefits Remaining -- Deductible Remaining -- Payer Medicaid of [US_S…" at bounding box center [707, 254] width 1157 height 803
click at [85, 324] on span "Click here to close" at bounding box center [64, 352] width 129 height 610
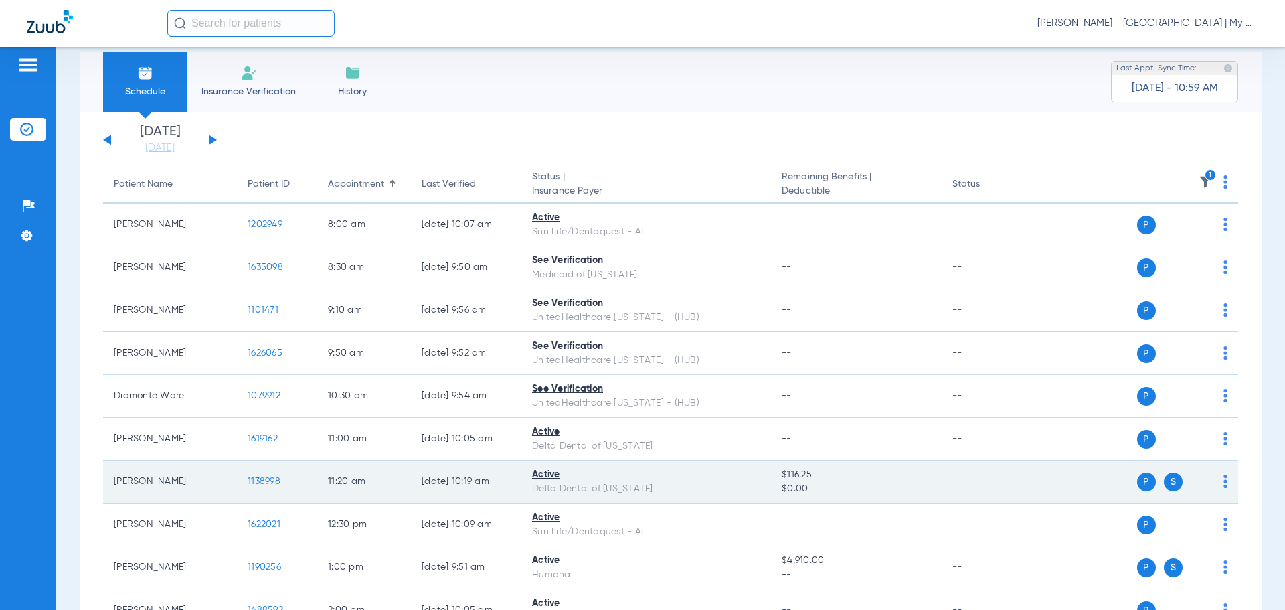
scroll to position [0, 0]
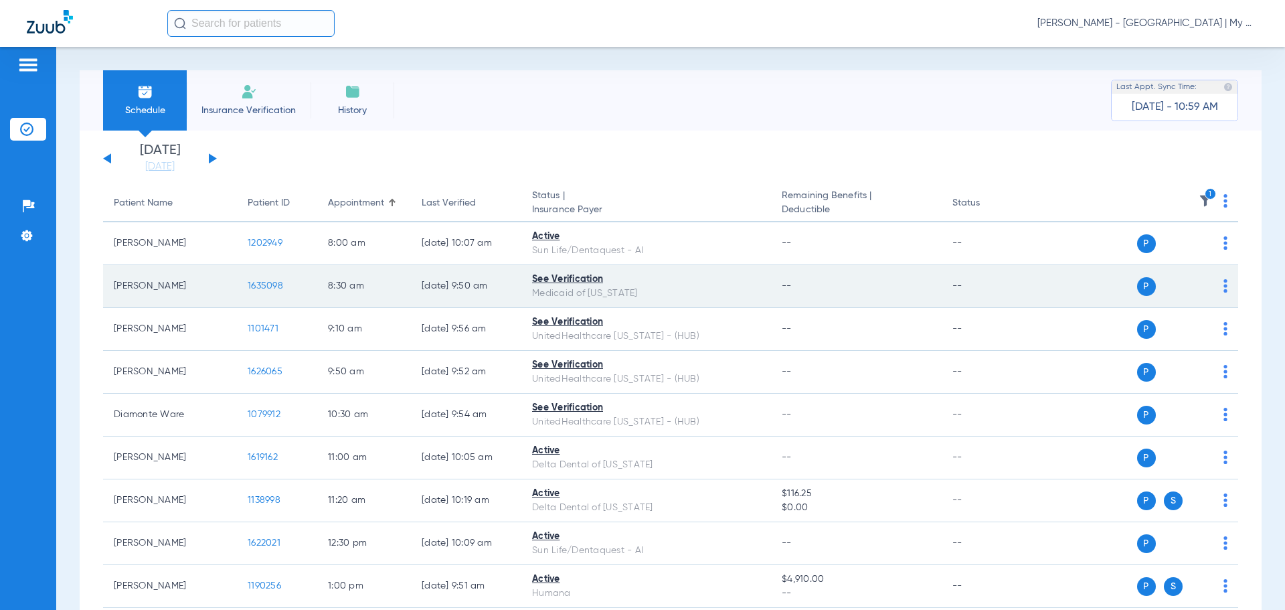
click at [254, 280] on td "1635098" at bounding box center [277, 286] width 80 height 43
click at [256, 283] on span "1635098" at bounding box center [265, 285] width 35 height 9
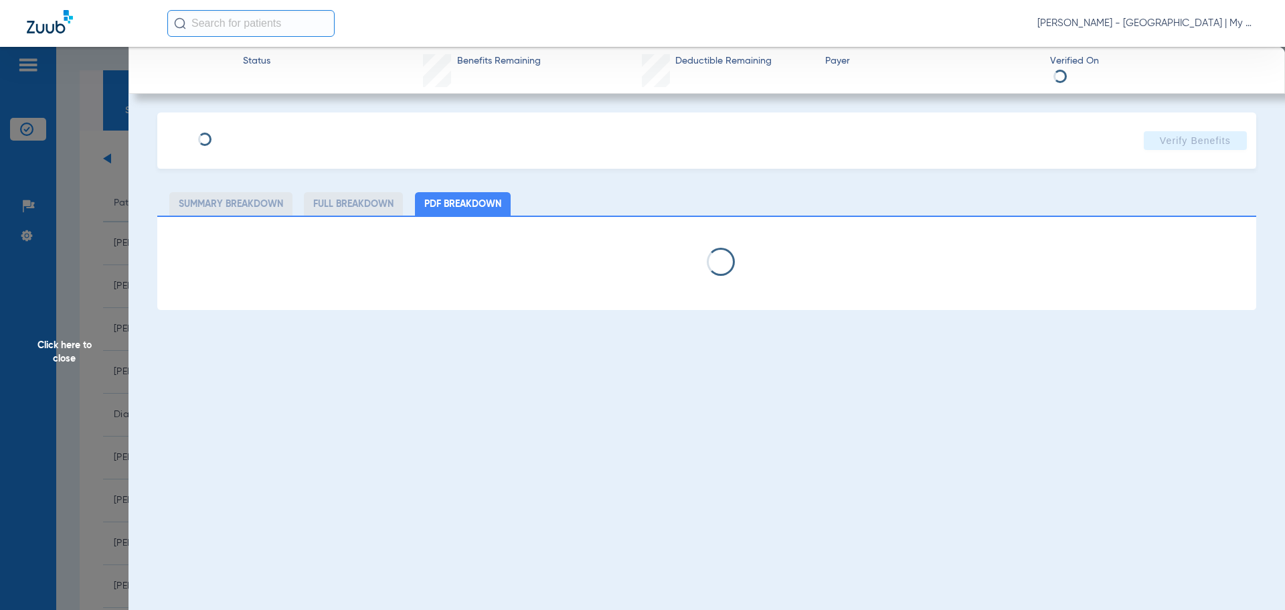
select select "page-width"
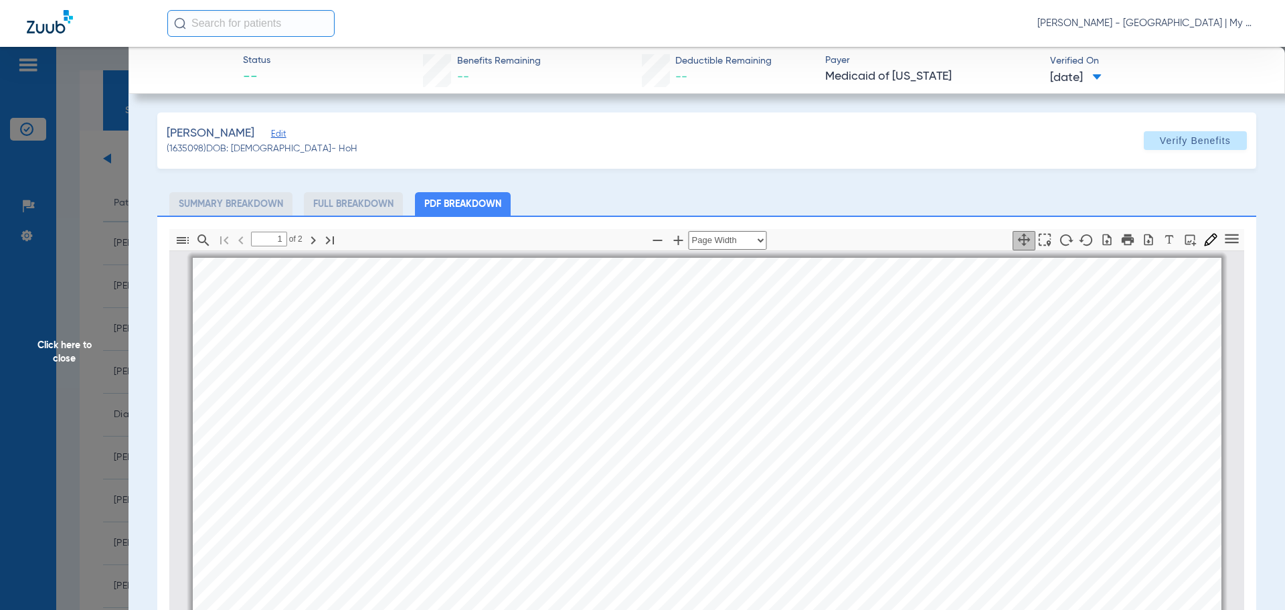
scroll to position [7, 0]
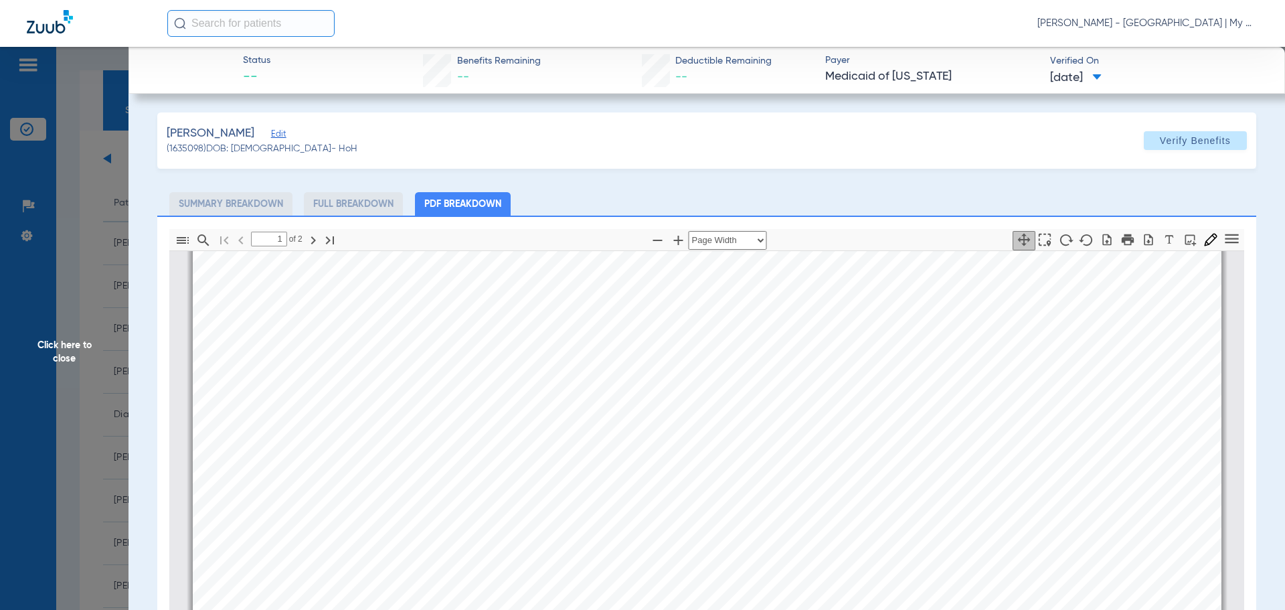
type input "2"
click at [116, 218] on span "Click here to close" at bounding box center [64, 352] width 129 height 610
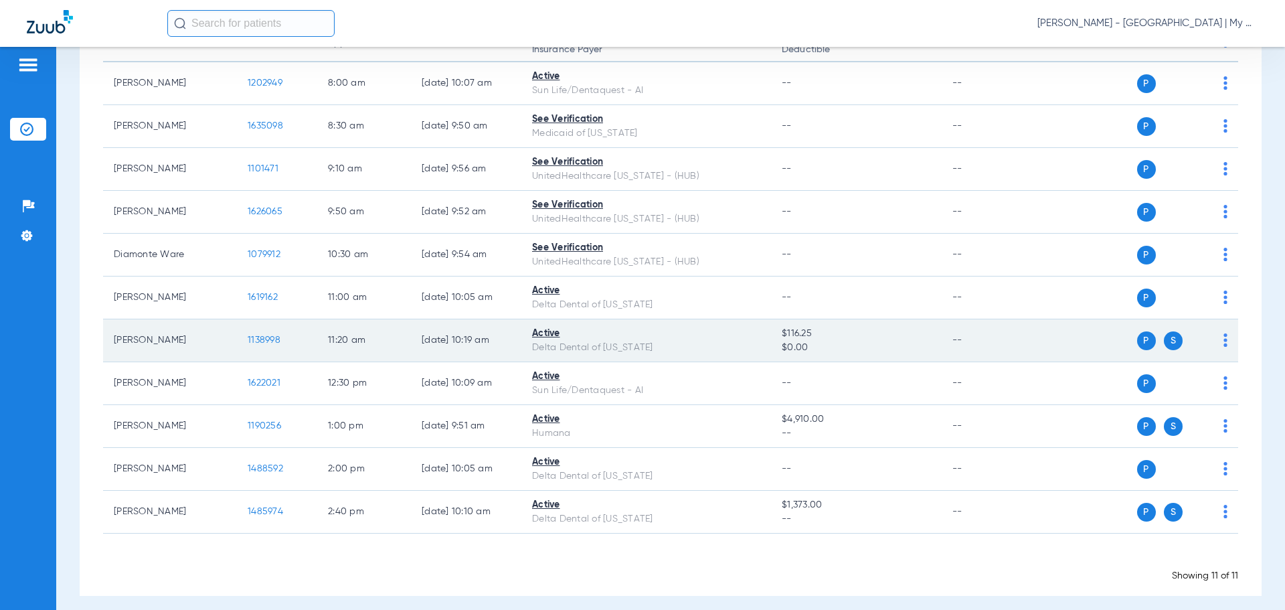
scroll to position [169, 0]
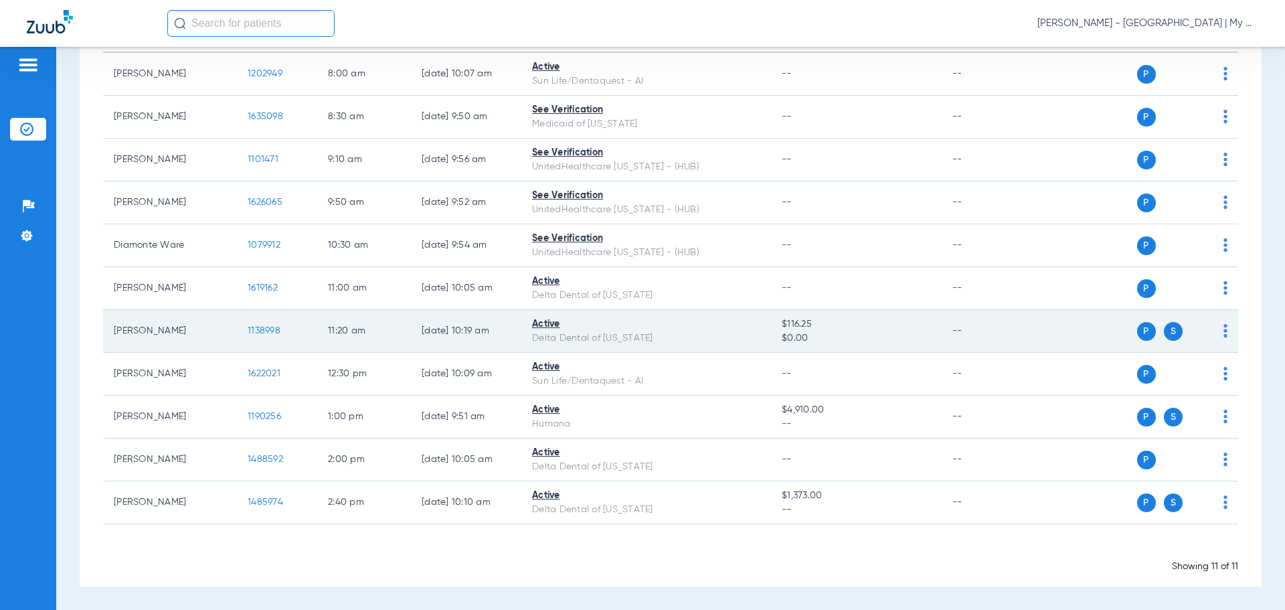
click at [250, 329] on span "1138998" at bounding box center [264, 330] width 33 height 9
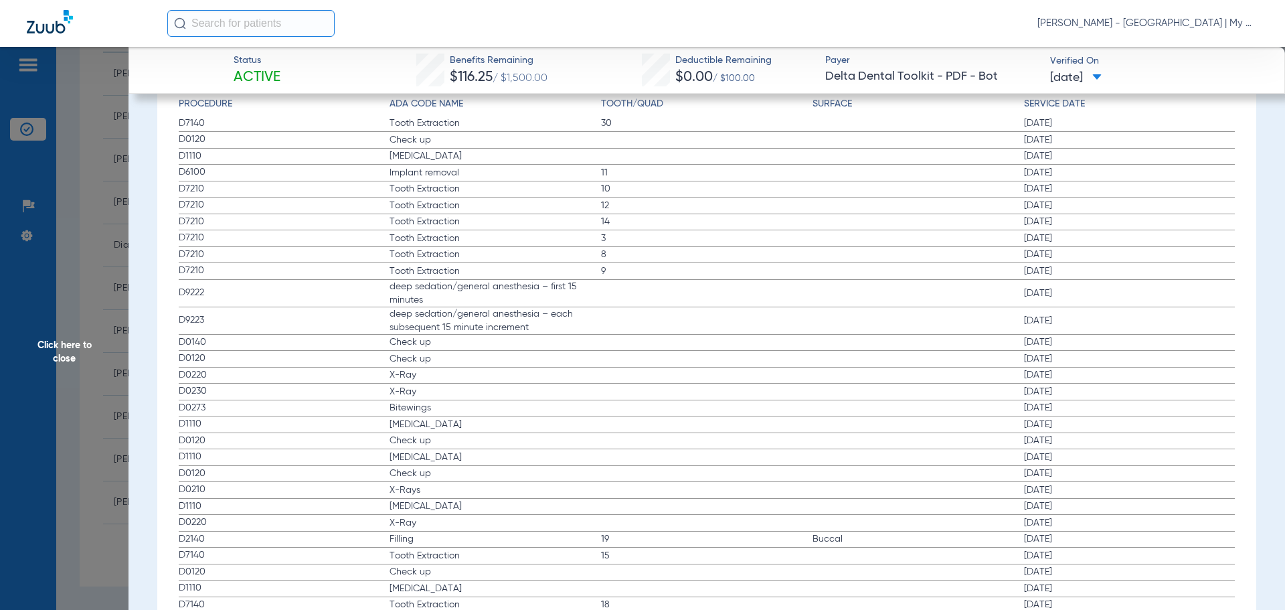
scroll to position [1941, 0]
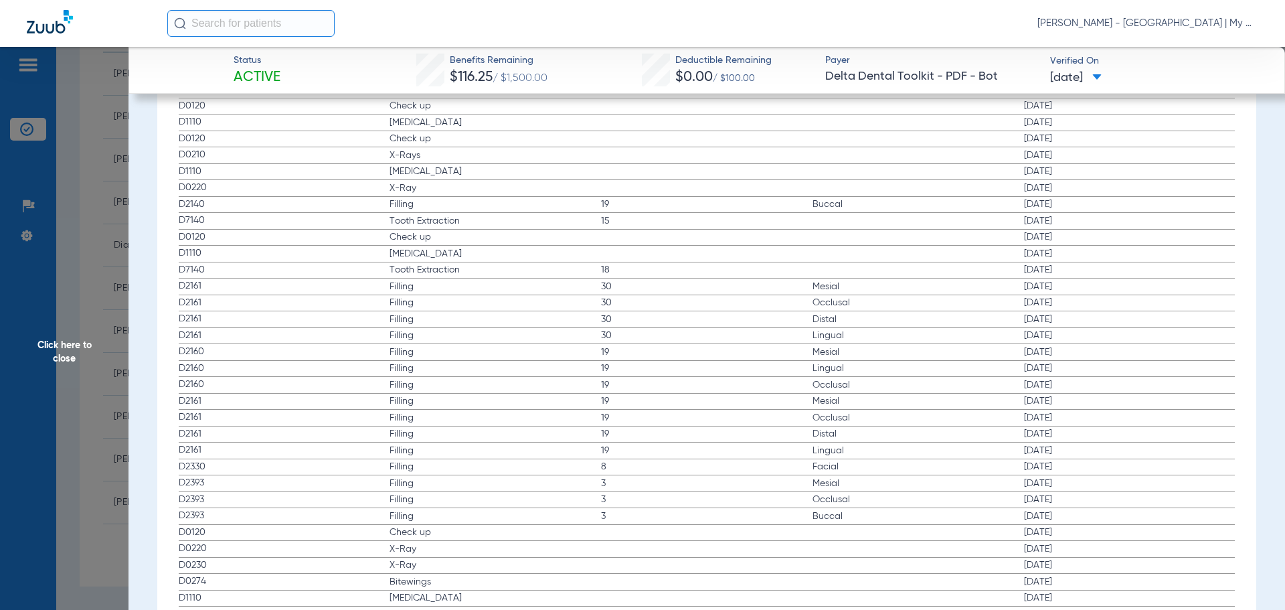
click at [94, 304] on span "Click here to close" at bounding box center [64, 352] width 129 height 610
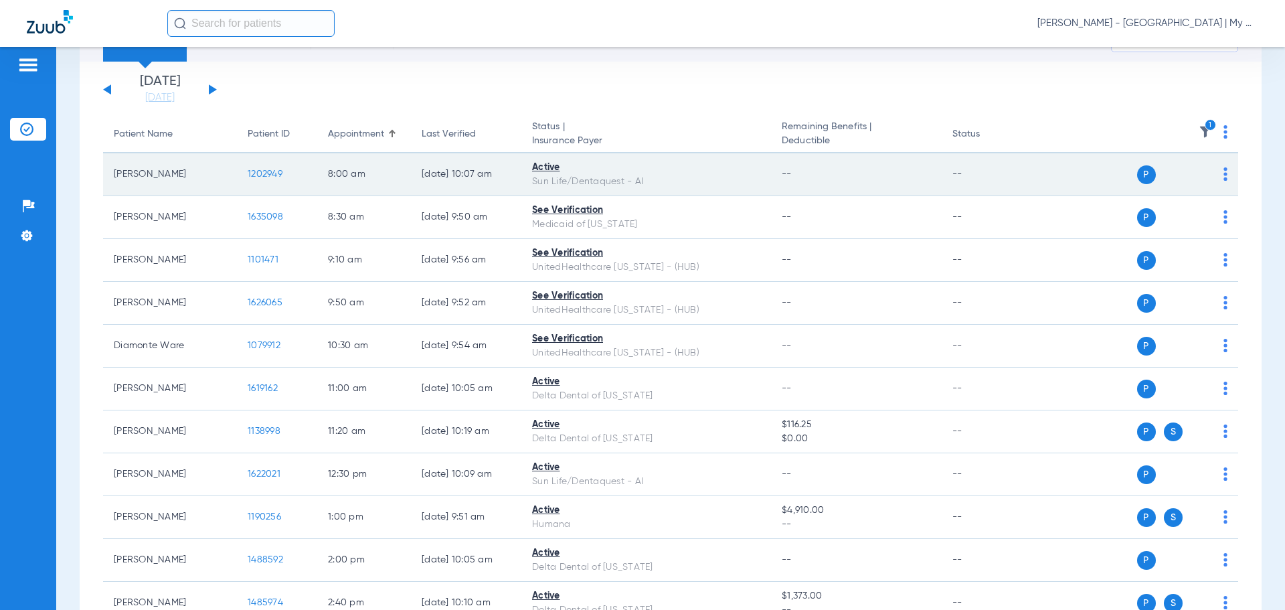
scroll to position [0, 0]
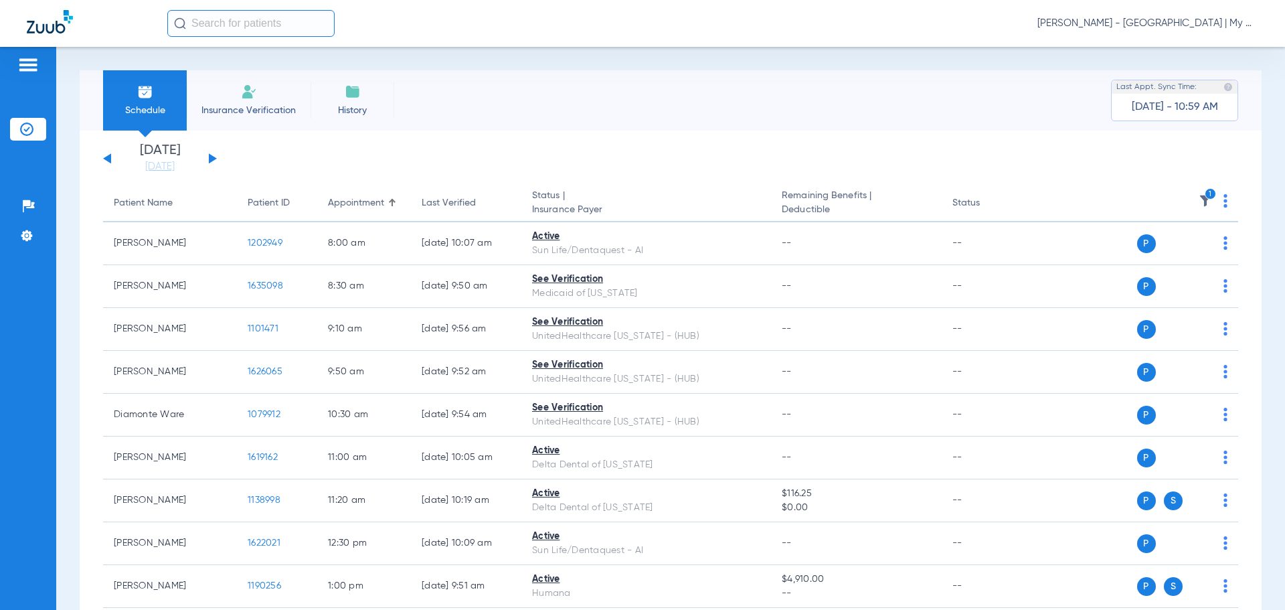
click at [1199, 197] on img at bounding box center [1205, 200] width 13 height 13
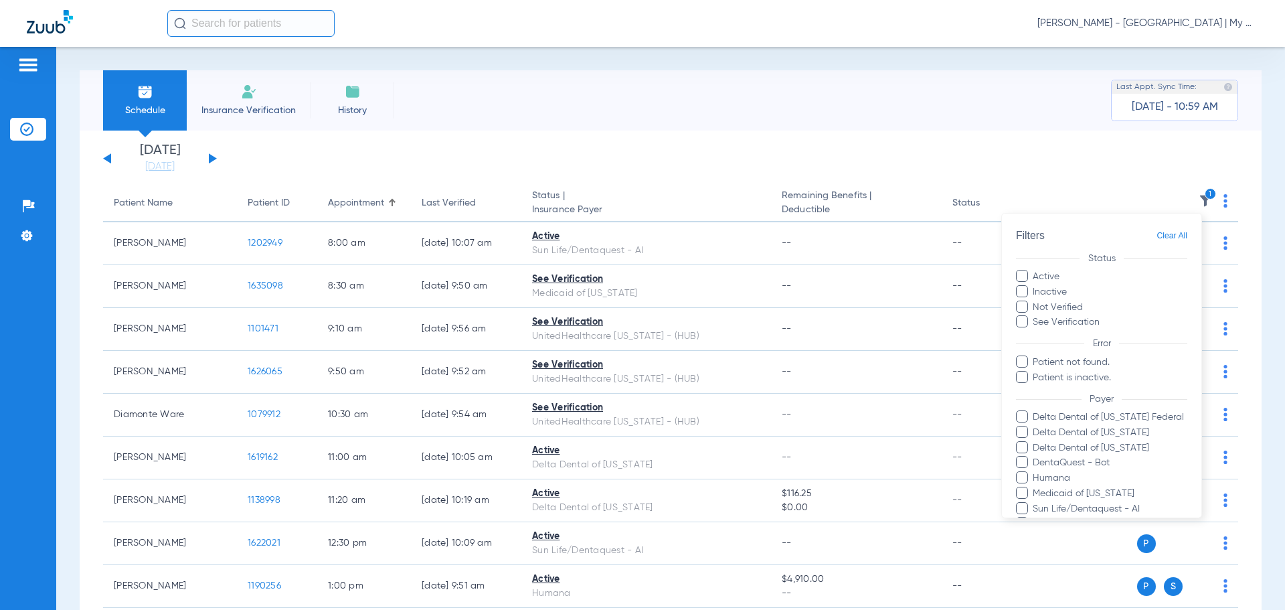
scroll to position [214, 0]
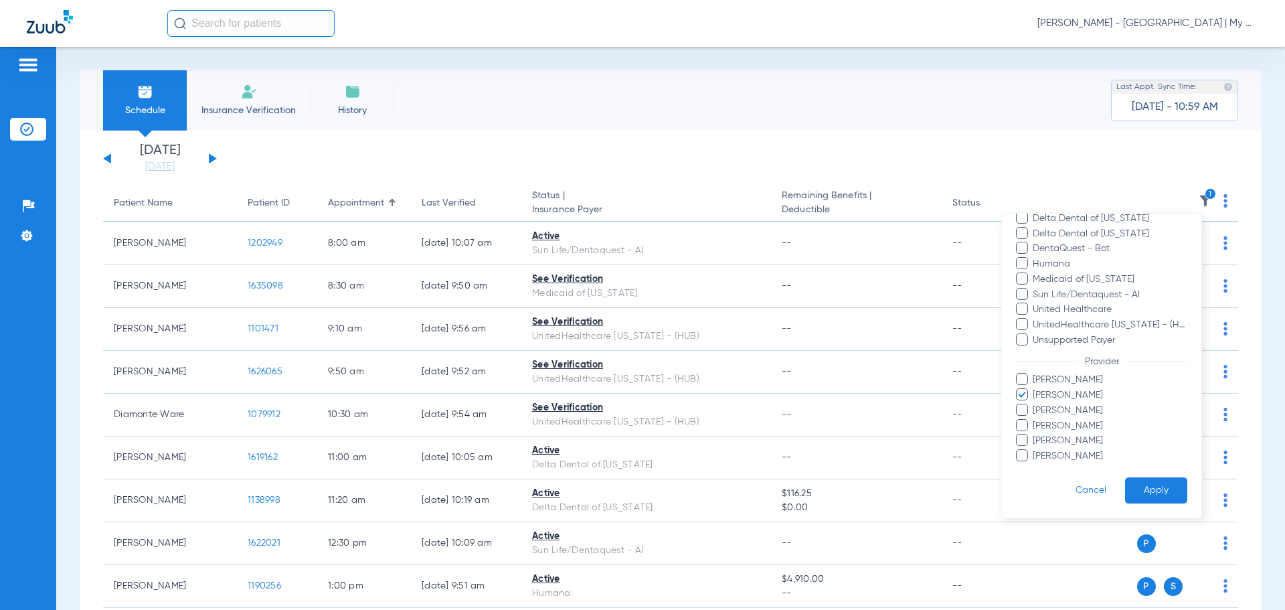
drag, startPoint x: 1065, startPoint y: 407, endPoint x: 1074, endPoint y: 393, distance: 16.5
click at [1065, 406] on span "[PERSON_NAME]" at bounding box center [1109, 411] width 155 height 14
click at [1035, 420] on input "[PERSON_NAME]" at bounding box center [1035, 420] width 0 height 0
click at [1074, 393] on span "[PERSON_NAME]" at bounding box center [1109, 395] width 155 height 14
click at [1035, 404] on input "[PERSON_NAME]" at bounding box center [1035, 404] width 0 height 0
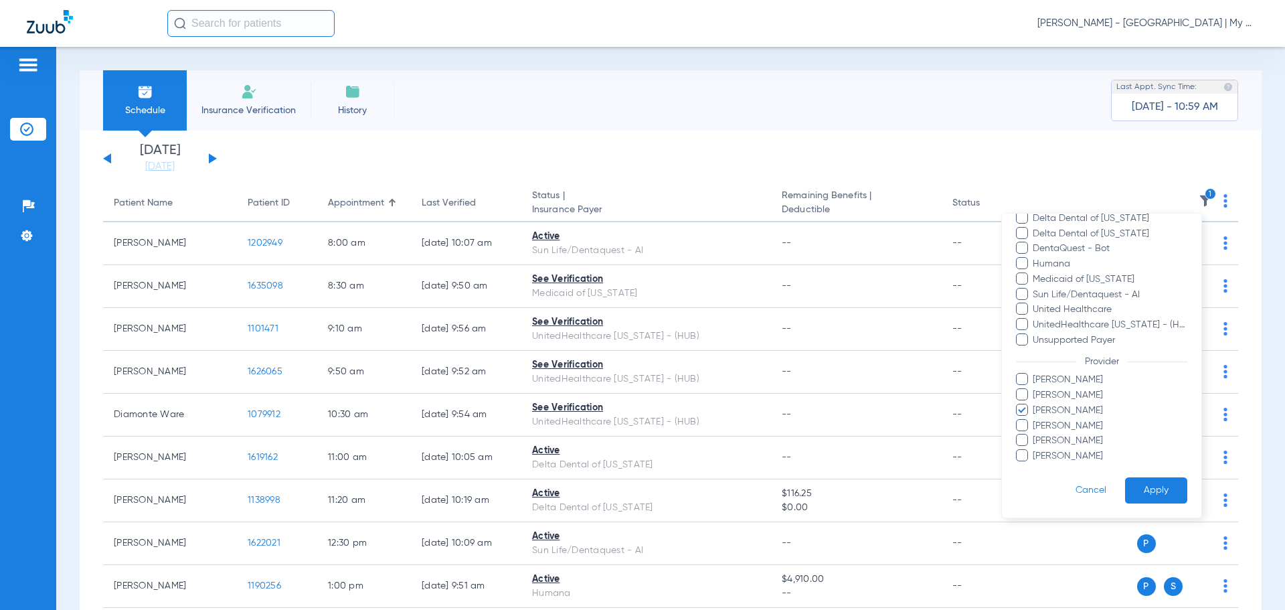
click at [1133, 483] on button "Apply" at bounding box center [1156, 490] width 62 height 26
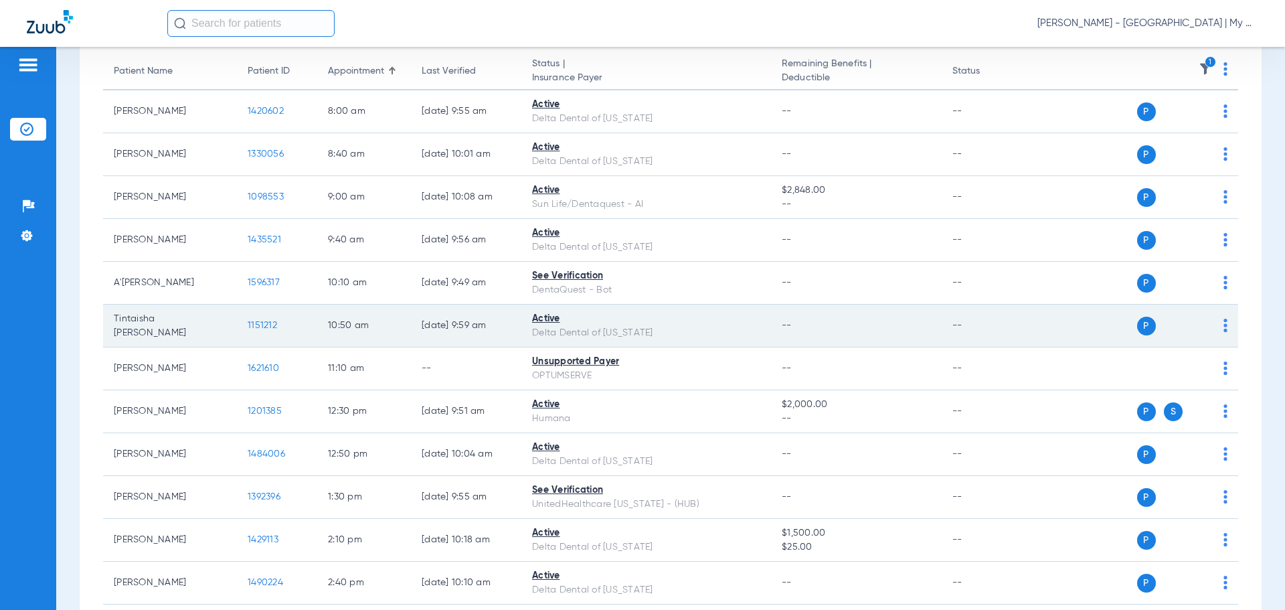
scroll to position [212, 0]
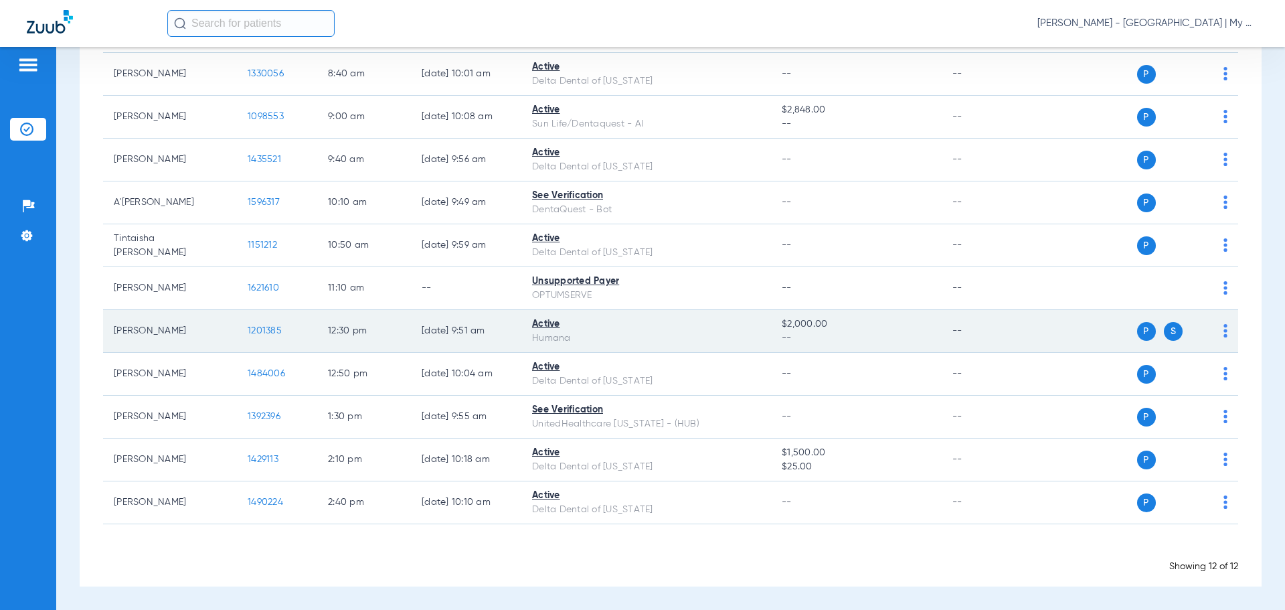
click at [278, 334] on span "1201385" at bounding box center [265, 330] width 34 height 9
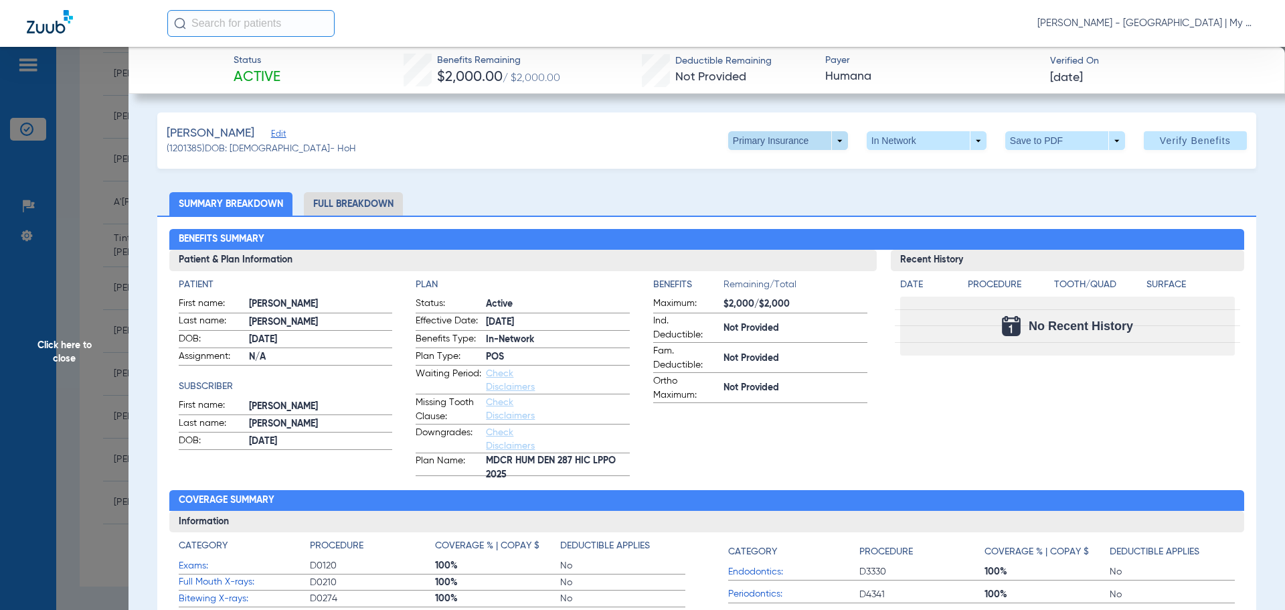
click at [776, 138] on span at bounding box center [788, 140] width 32 height 32
click at [770, 186] on button "Secondary Insurance" at bounding box center [774, 194] width 110 height 27
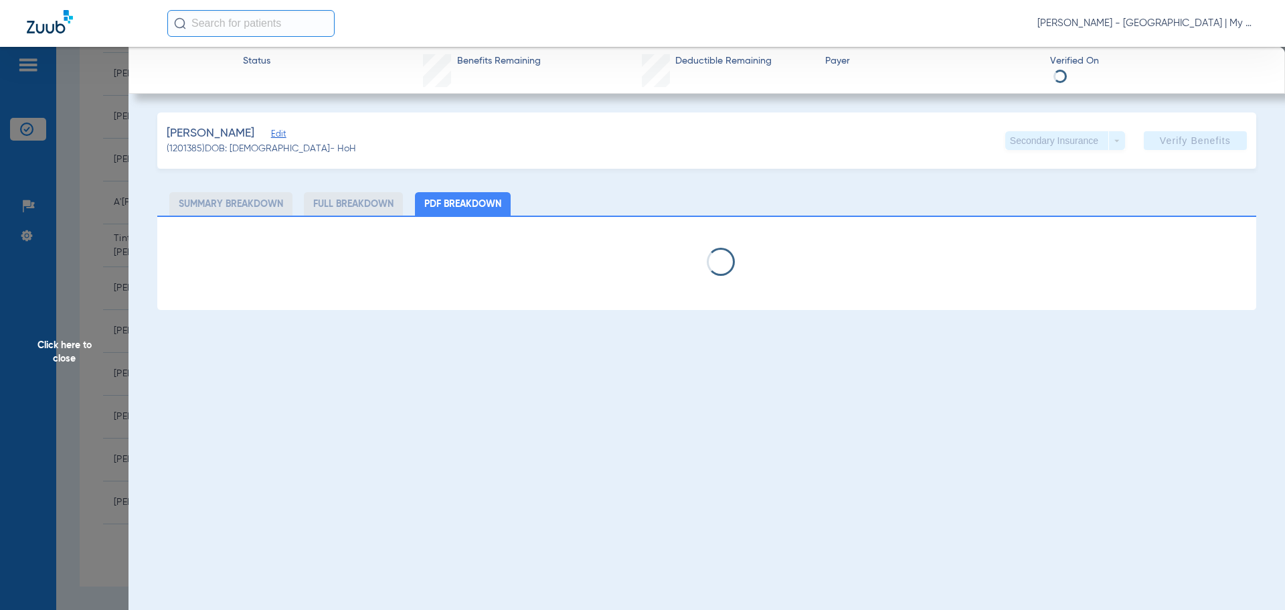
select select "page-width"
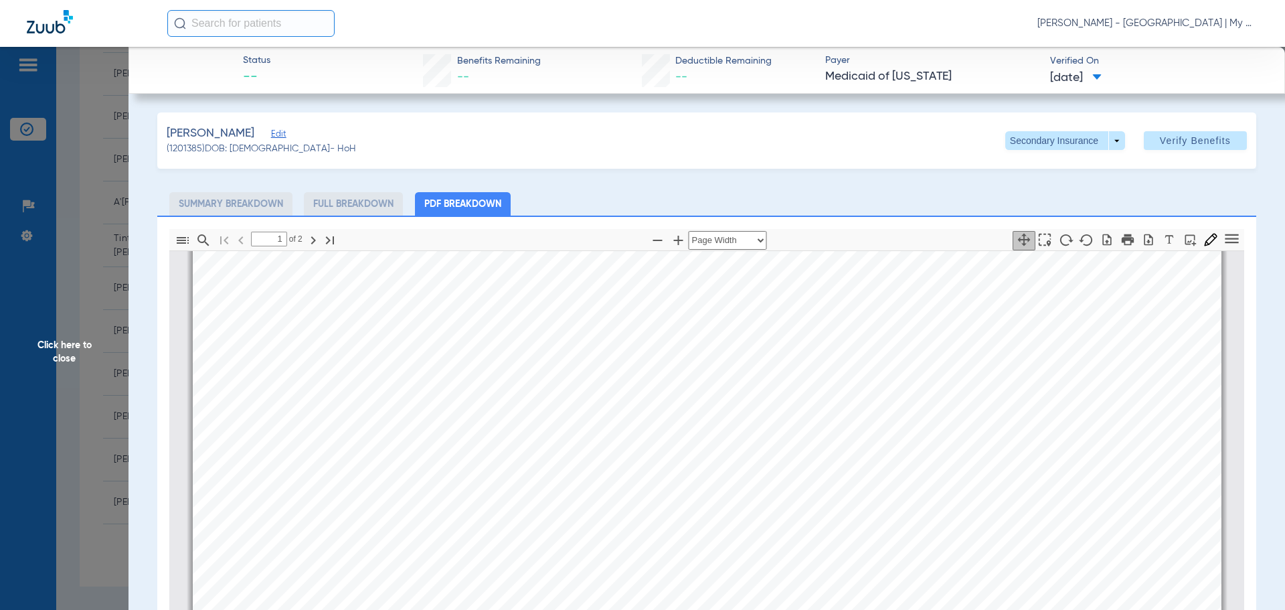
type input "2"
click at [108, 318] on span "Click here to close" at bounding box center [64, 352] width 129 height 610
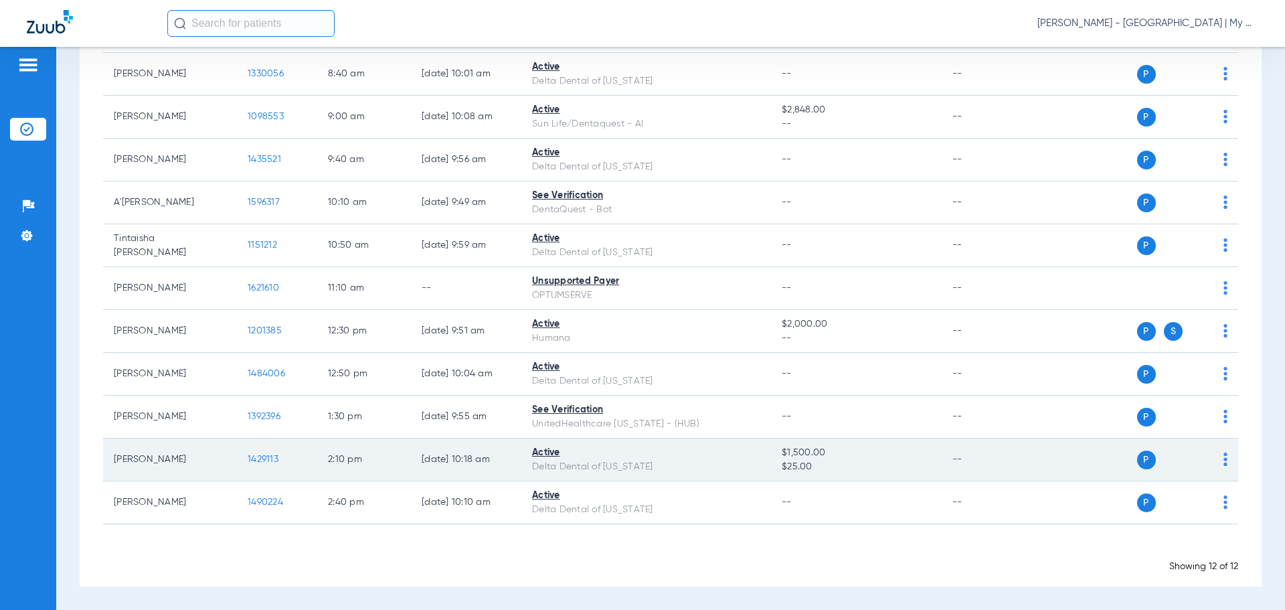
click at [260, 458] on span "1429113" at bounding box center [263, 458] width 31 height 9
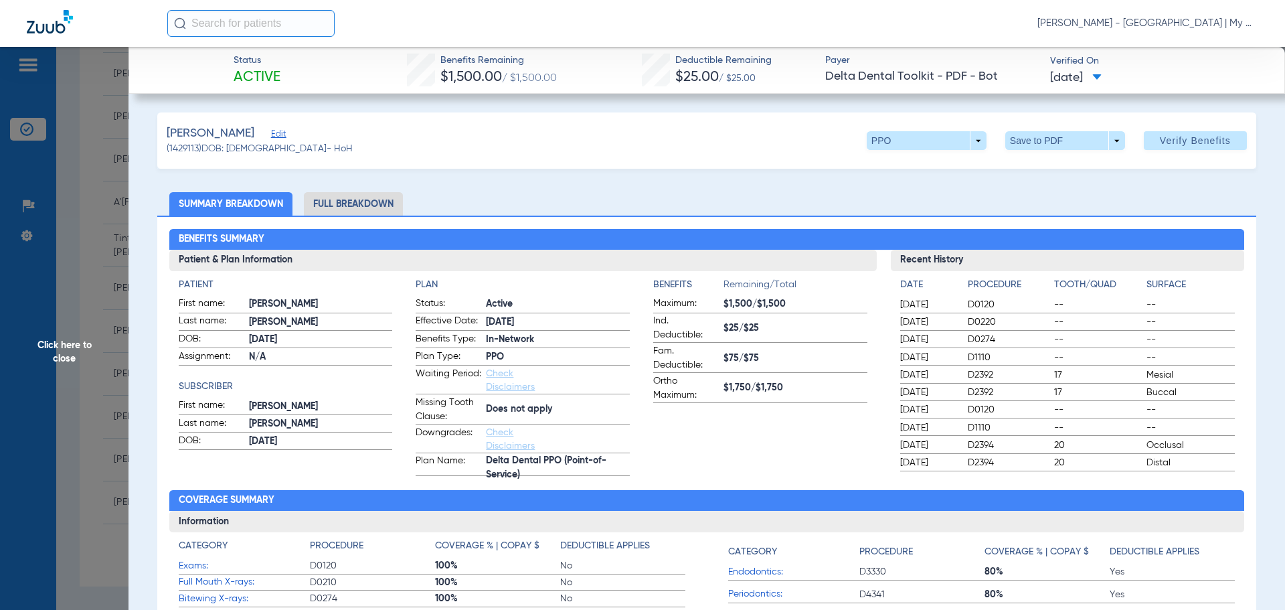
click at [42, 321] on span "Click here to close" at bounding box center [64, 352] width 129 height 610
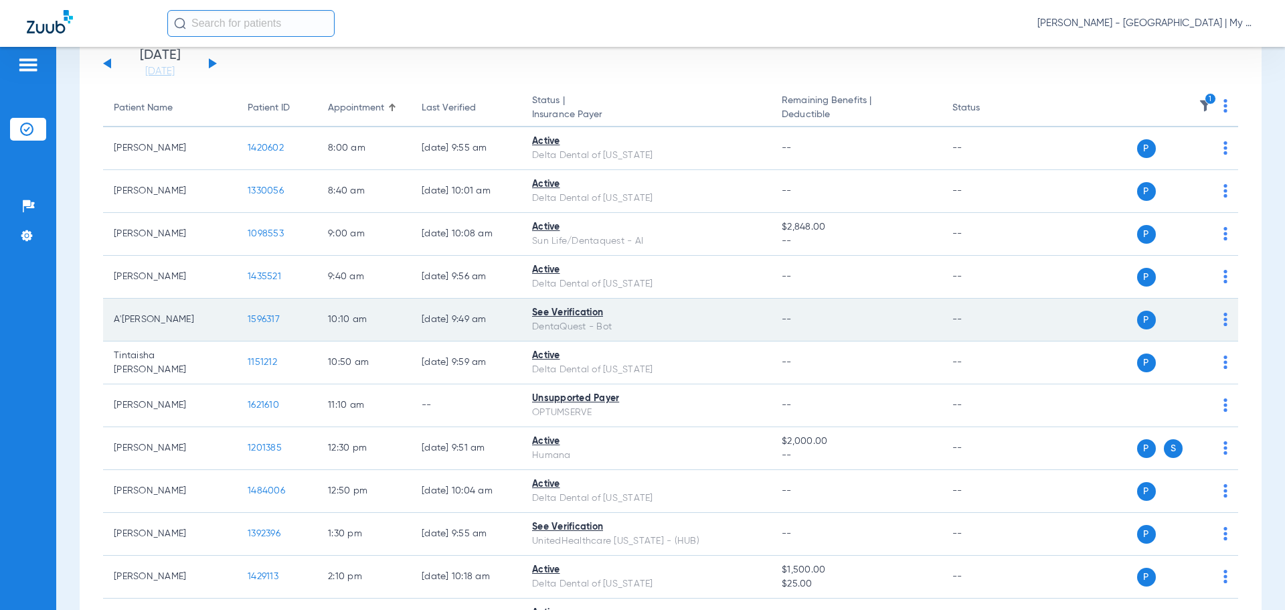
scroll to position [0, 0]
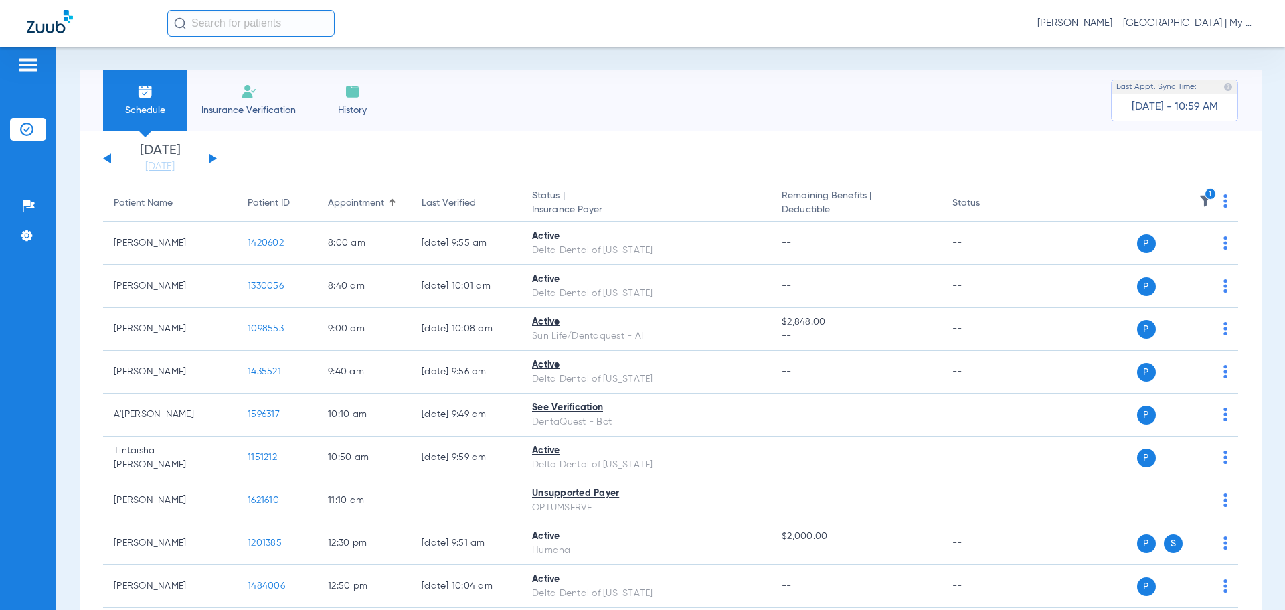
click at [1205, 191] on icon "1" at bounding box center [1211, 194] width 12 height 12
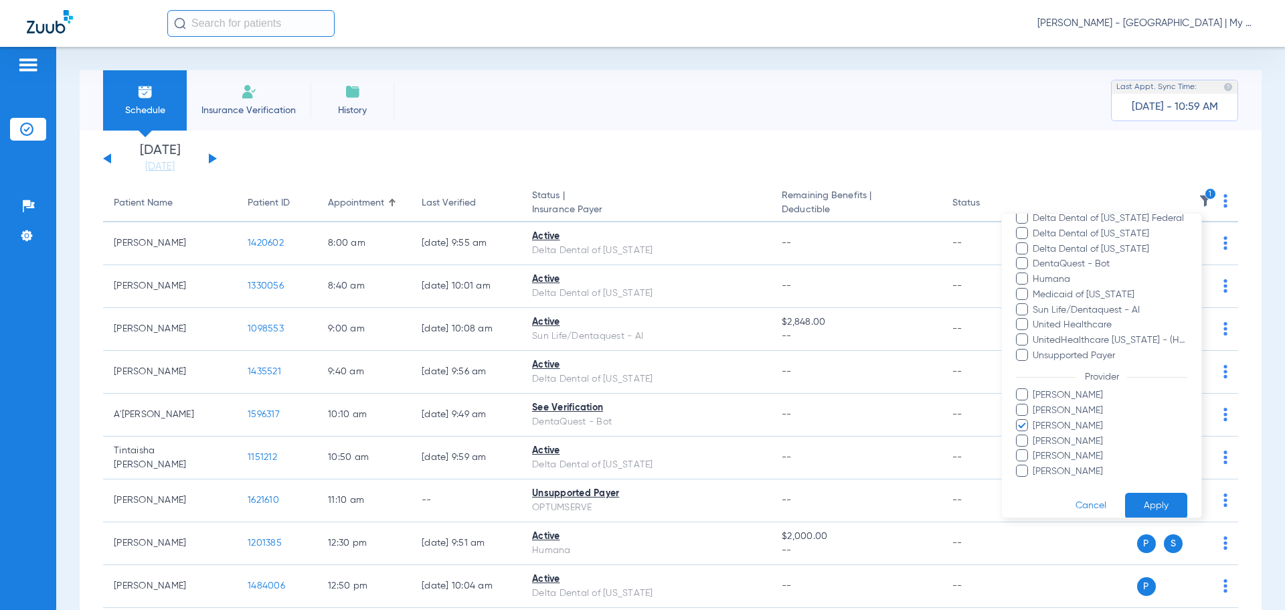
scroll to position [214, 0]
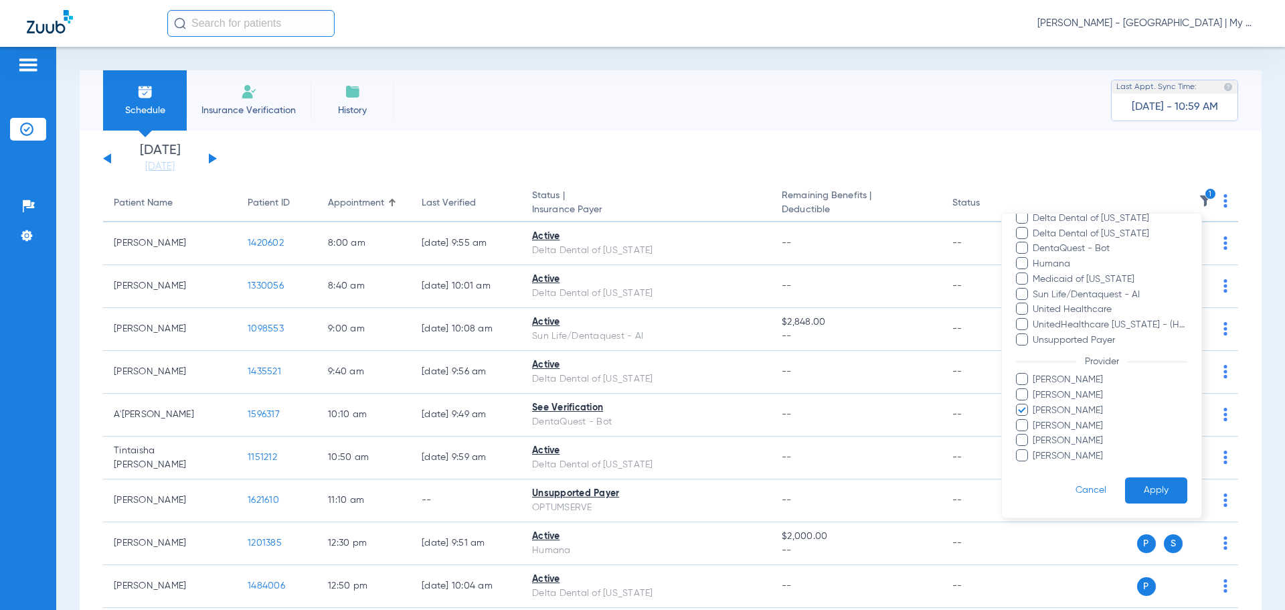
click at [1083, 412] on span "Jessica Ray" at bounding box center [1109, 411] width 155 height 14
click at [1035, 420] on input "Jessica Ray" at bounding box center [1035, 420] width 0 height 0
click at [1157, 487] on button "Apply" at bounding box center [1156, 490] width 62 height 26
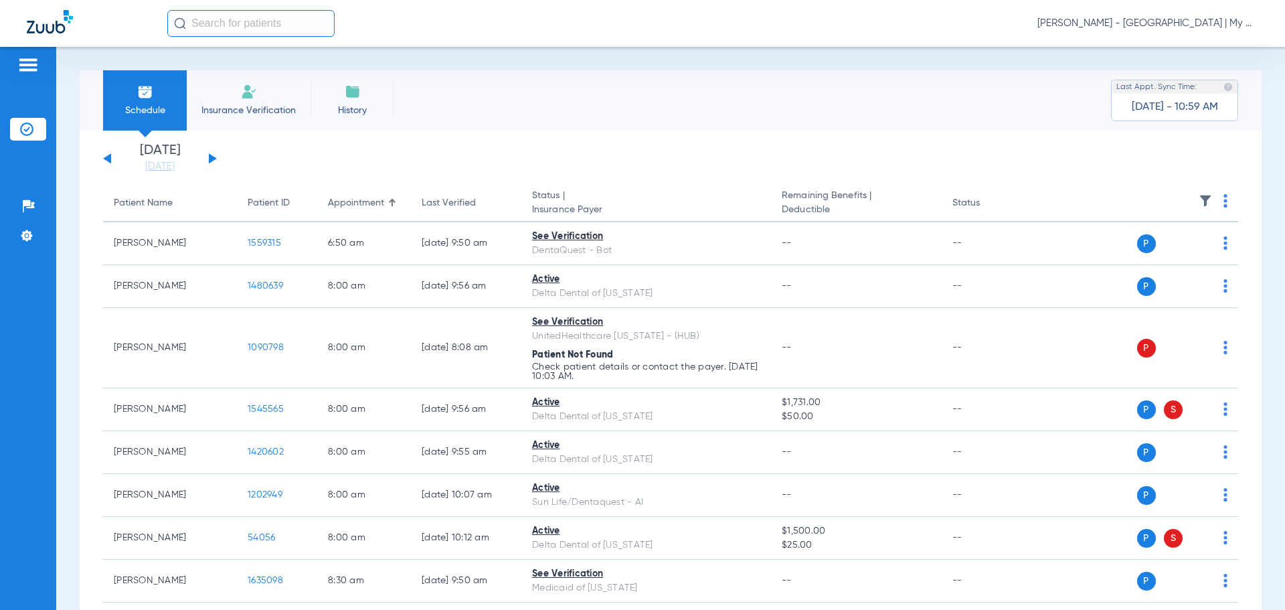
click at [209, 155] on button at bounding box center [213, 158] width 8 height 10
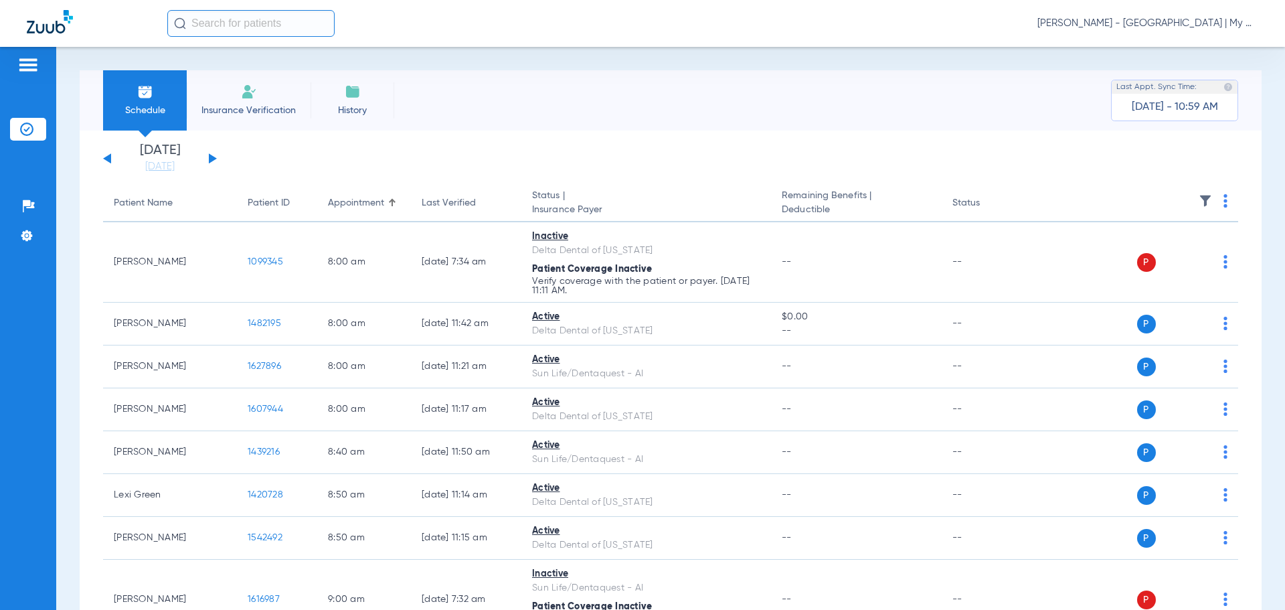
click at [1223, 204] on img at bounding box center [1225, 200] width 4 height 13
click at [1189, 250] on span "Verify All" at bounding box center [1164, 253] width 84 height 9
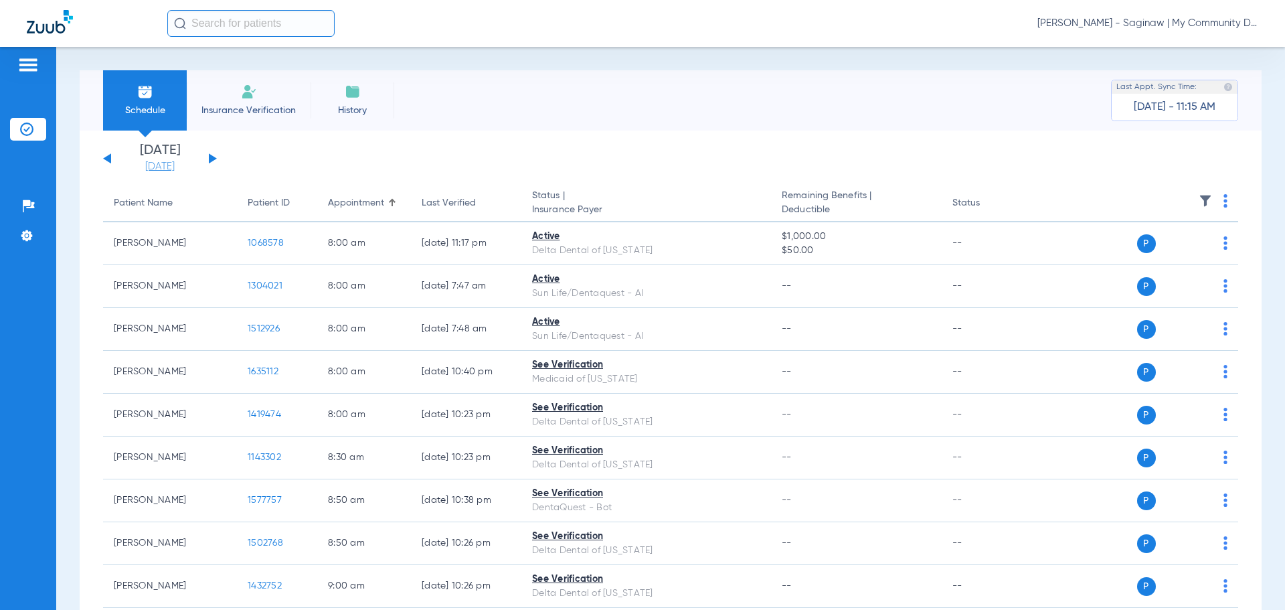
click at [181, 169] on link "[DATE]" at bounding box center [160, 166] width 80 height 13
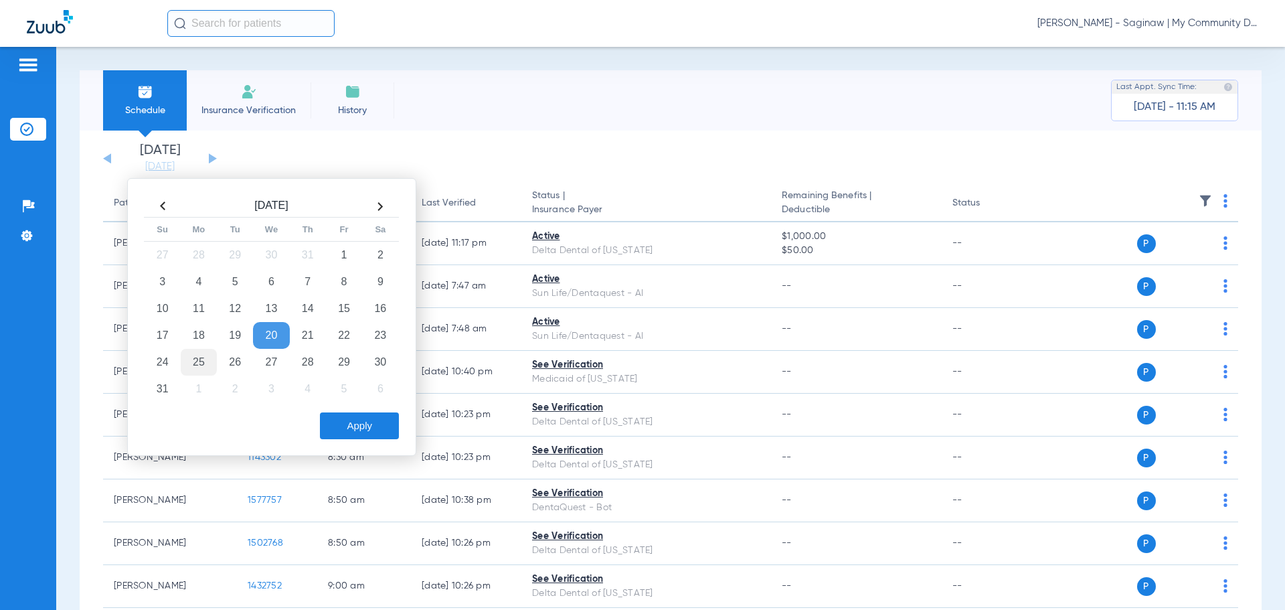
click at [205, 362] on td "25" at bounding box center [199, 362] width 36 height 27
click at [372, 421] on button "Apply" at bounding box center [359, 425] width 79 height 27
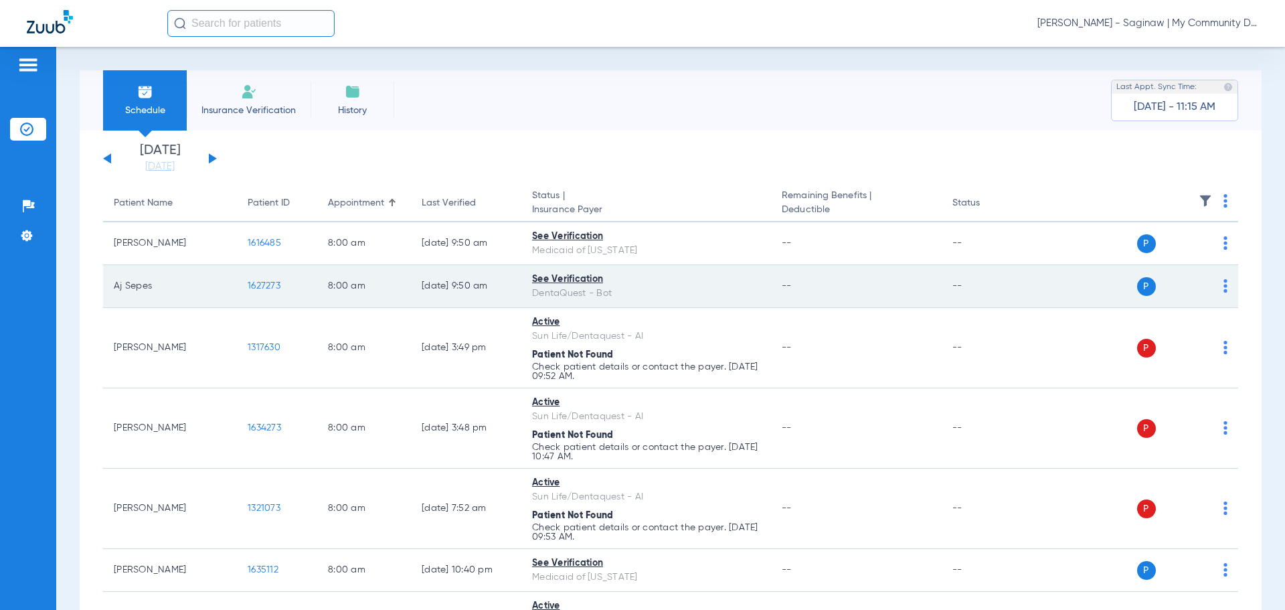
scroll to position [67, 0]
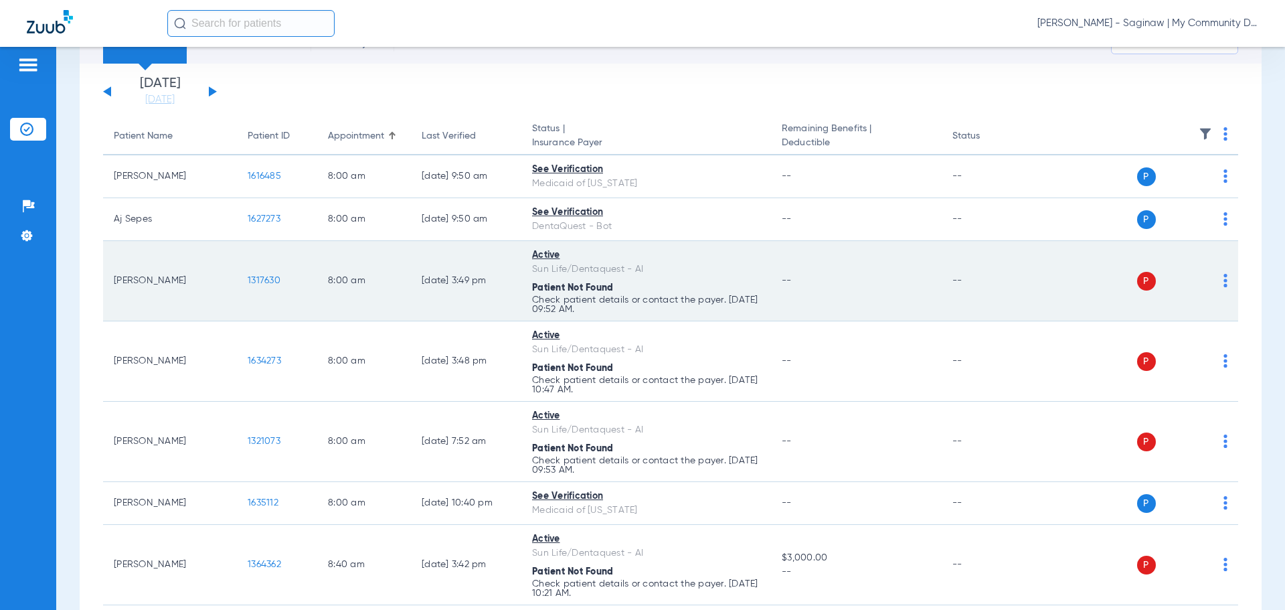
click at [1211, 278] on div "P S" at bounding box center [1130, 281] width 196 height 19
click at [1223, 277] on img at bounding box center [1225, 280] width 4 height 13
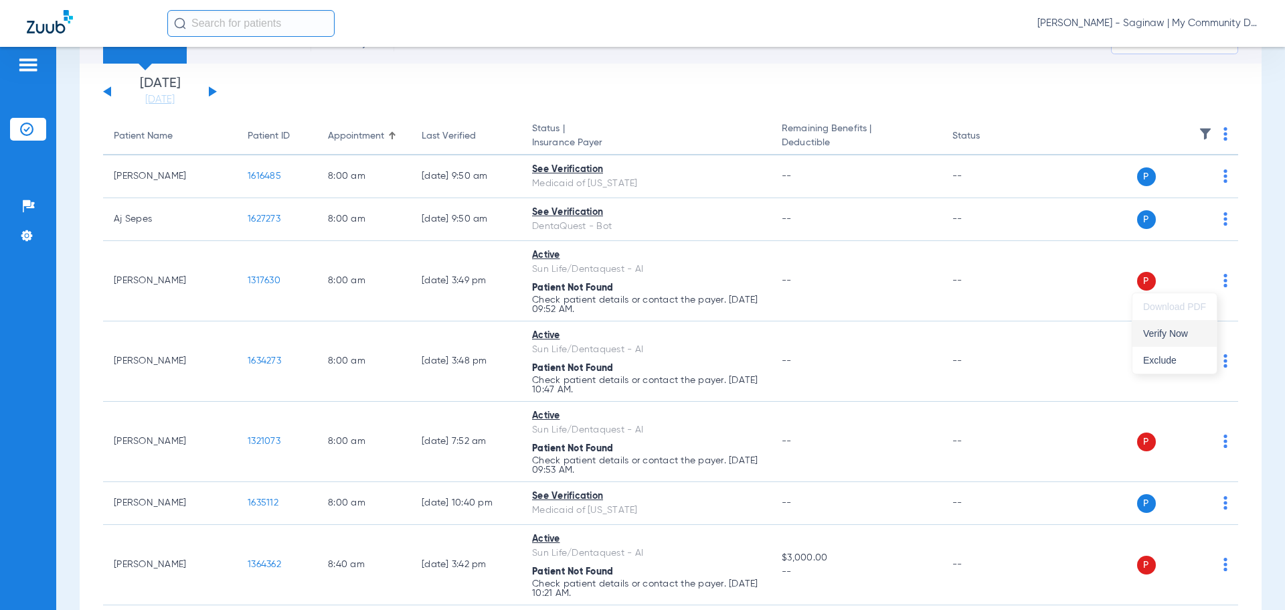
click at [1199, 335] on span "Verify Now" at bounding box center [1174, 333] width 63 height 9
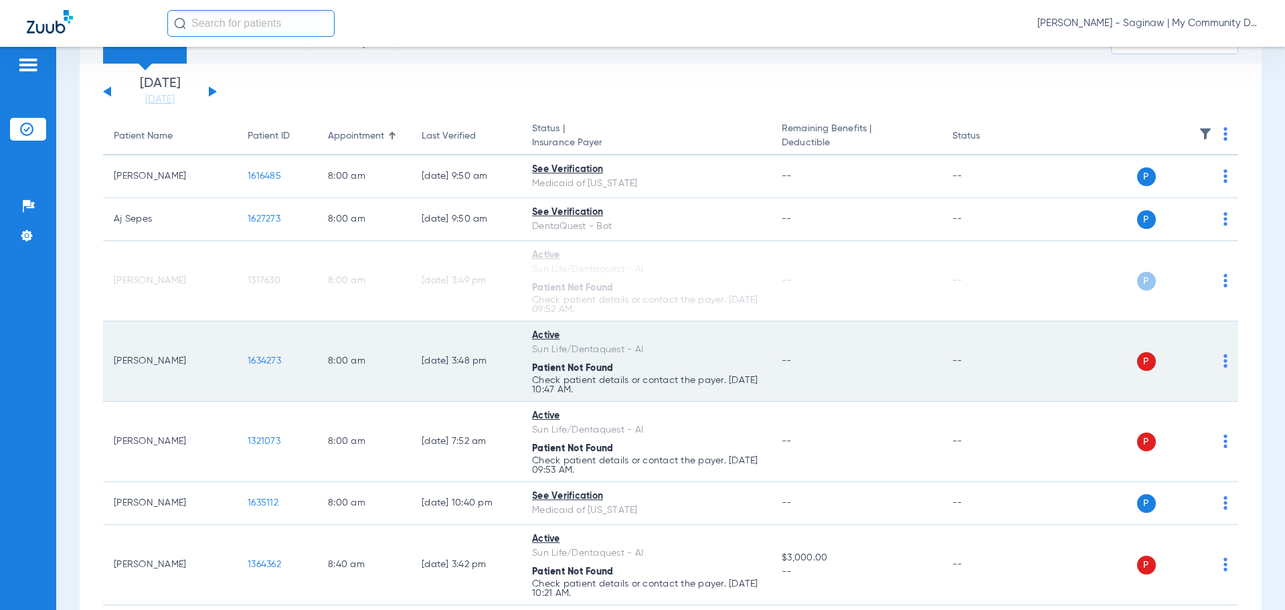
click at [1213, 362] on div "P S" at bounding box center [1130, 361] width 196 height 19
click at [1223, 361] on img at bounding box center [1225, 360] width 4 height 13
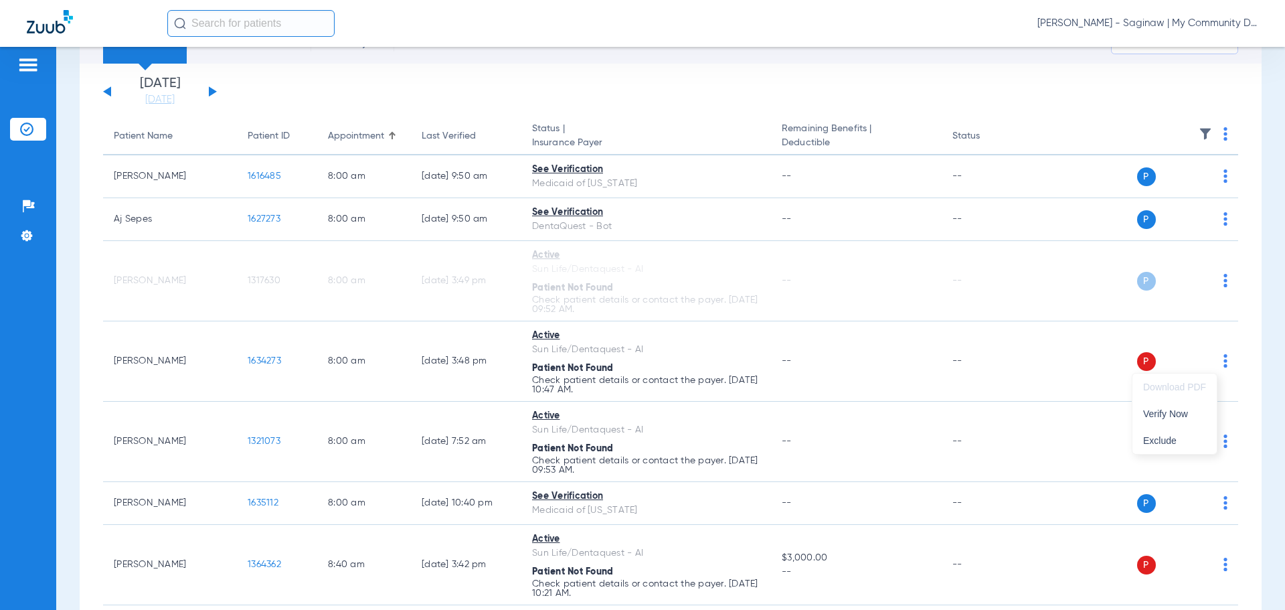
drag, startPoint x: 1174, startPoint y: 411, endPoint x: 1238, endPoint y: 449, distance: 74.7
click at [1175, 411] on span "Verify Now" at bounding box center [1174, 413] width 63 height 9
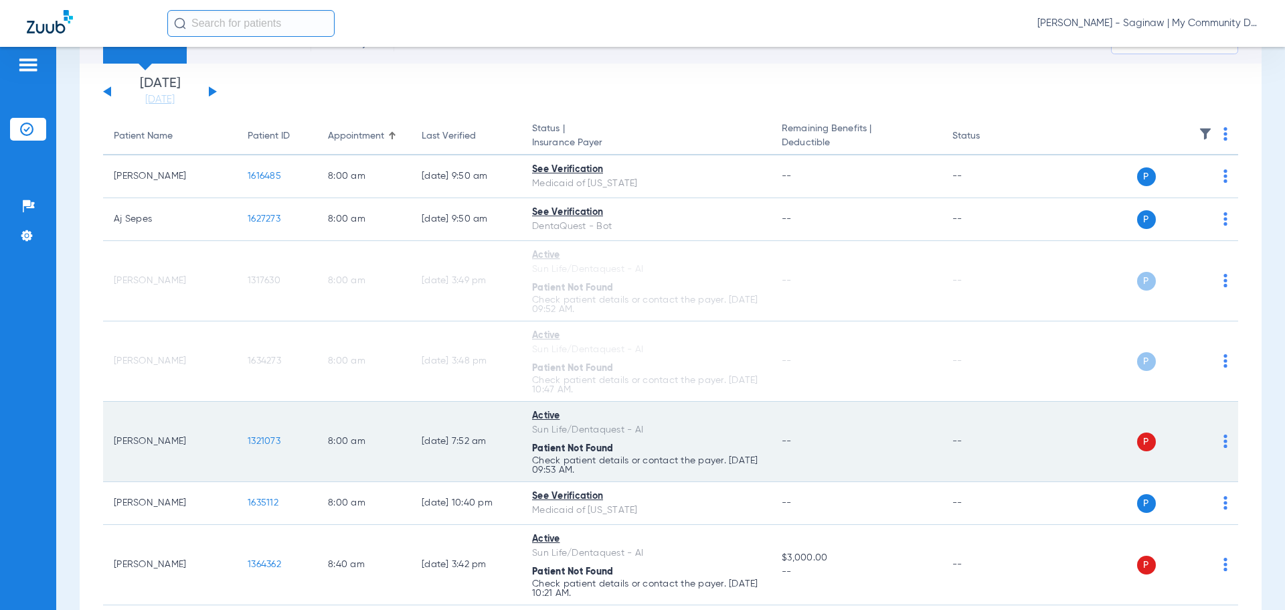
click at [1211, 438] on div "P S" at bounding box center [1130, 441] width 196 height 19
click at [1223, 439] on img at bounding box center [1225, 440] width 4 height 13
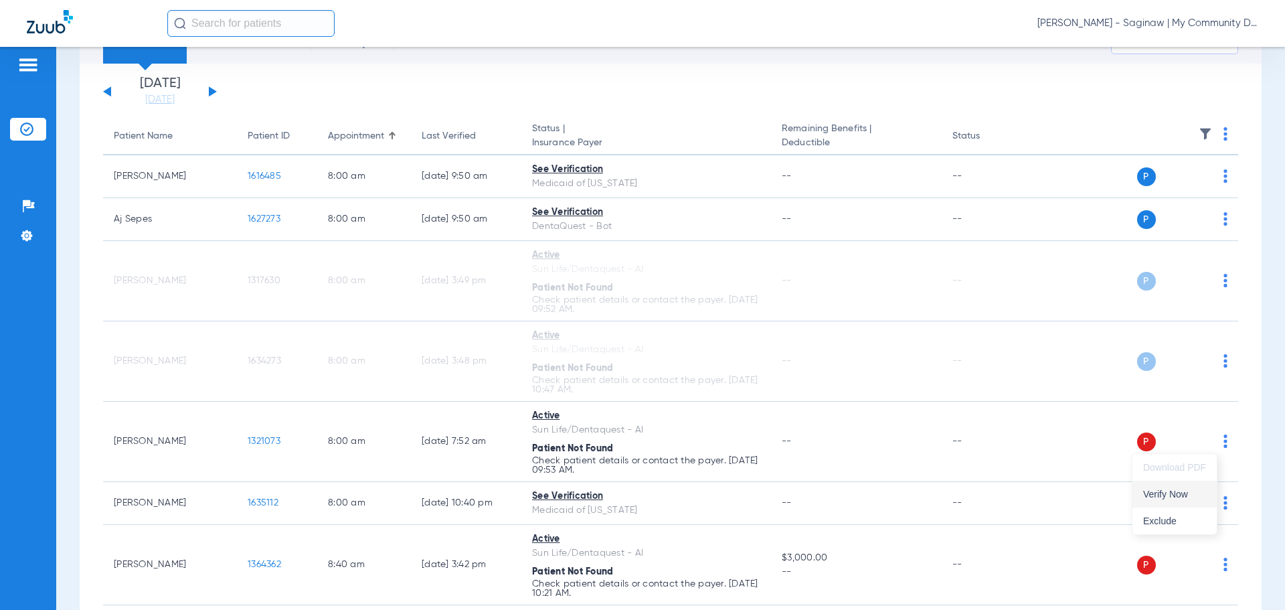
click at [1160, 486] on button "Verify Now" at bounding box center [1174, 494] width 84 height 27
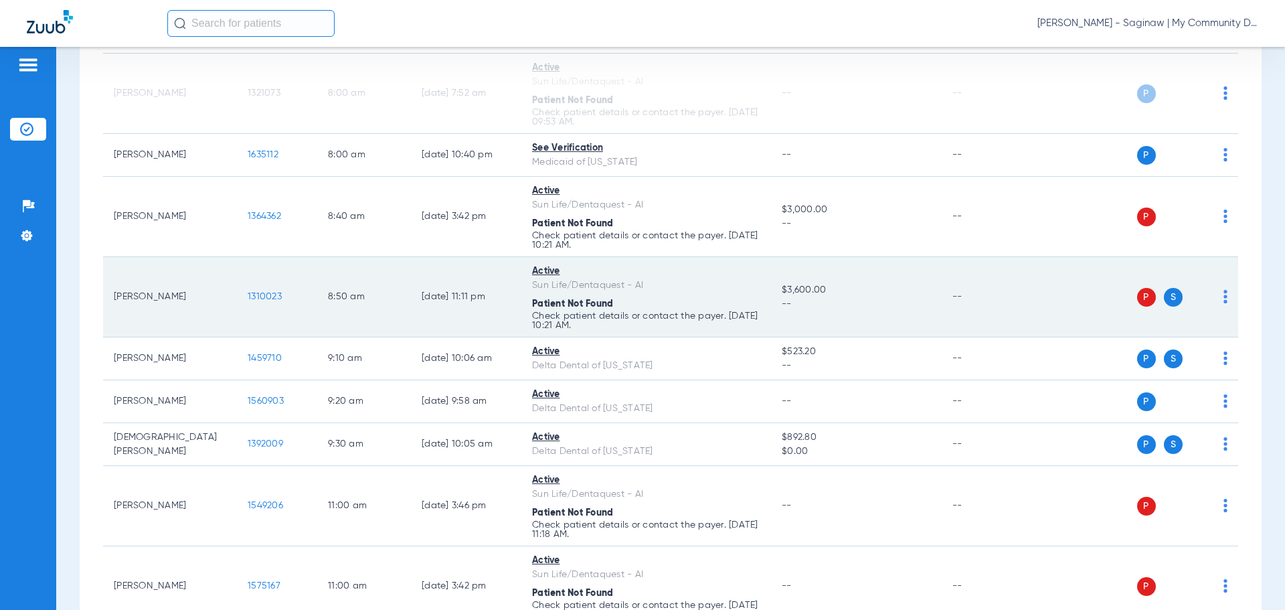
scroll to position [469, 0]
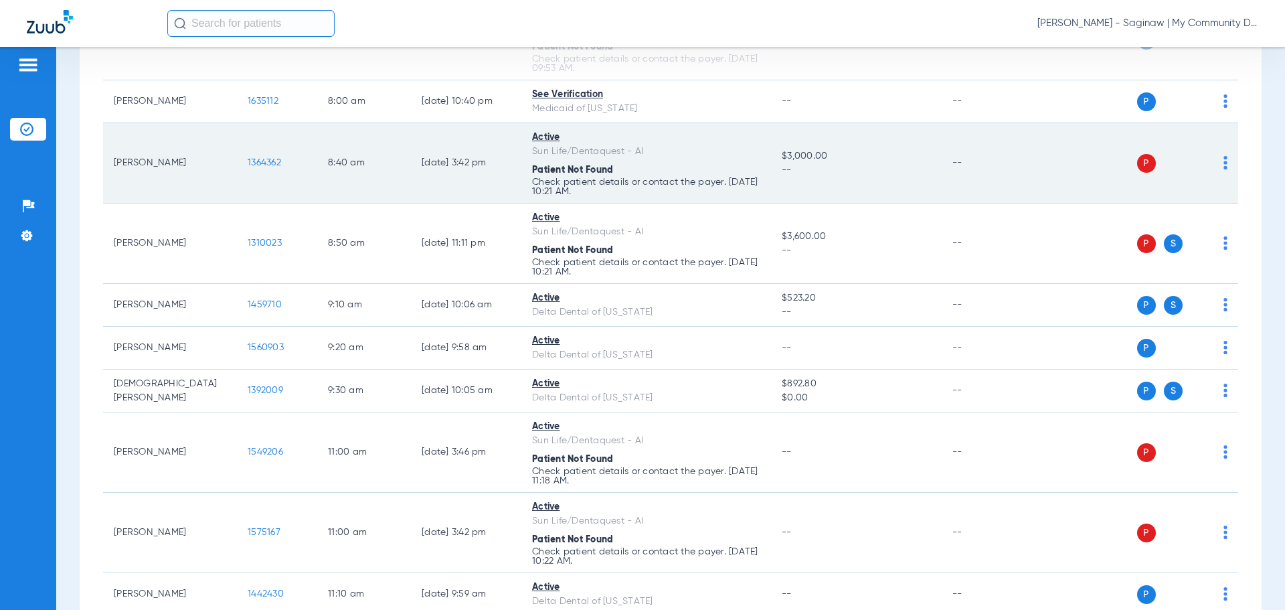
click at [1223, 167] on img at bounding box center [1225, 162] width 4 height 13
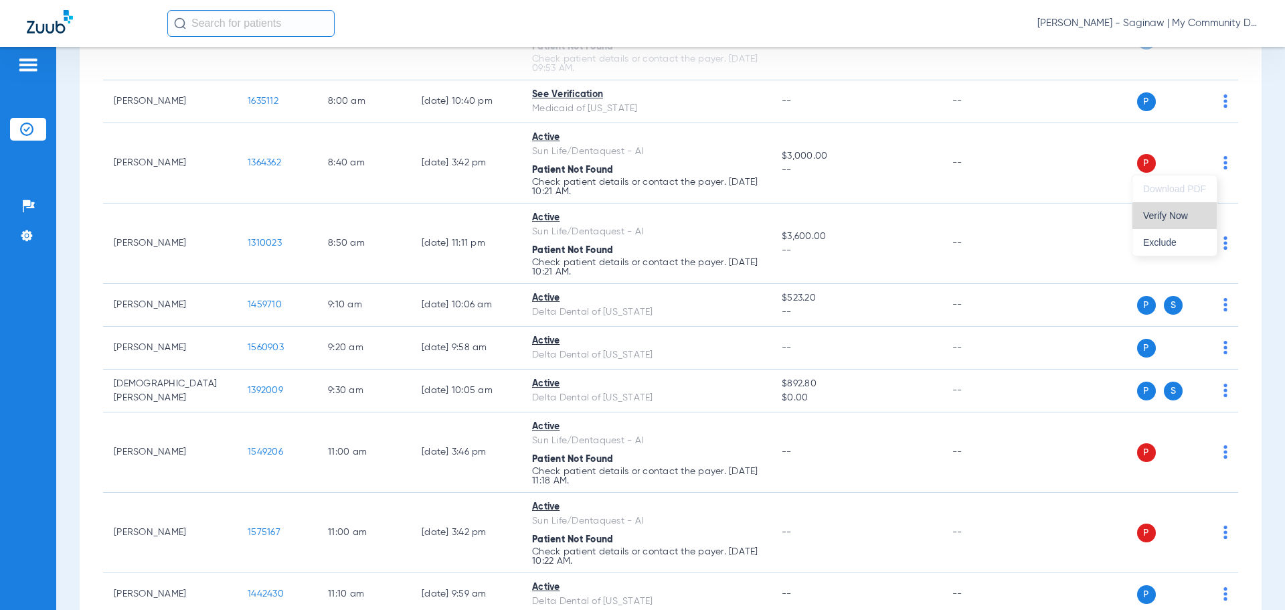
click at [1179, 220] on span "Verify Now" at bounding box center [1174, 215] width 63 height 9
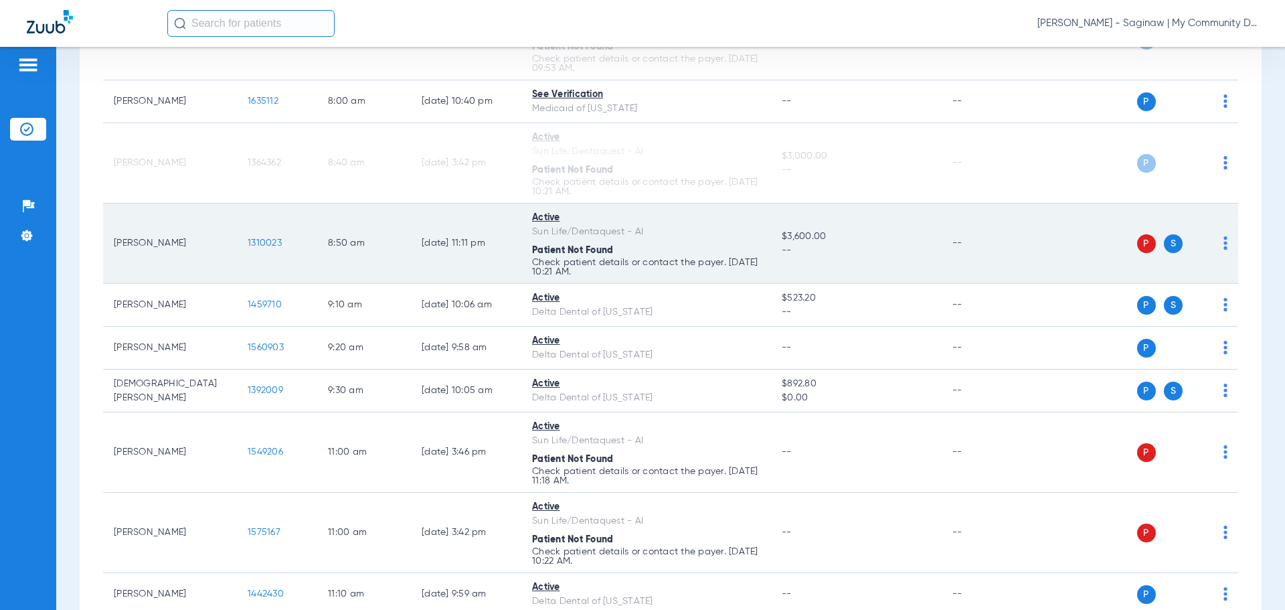
click at [1223, 244] on img at bounding box center [1225, 242] width 4 height 13
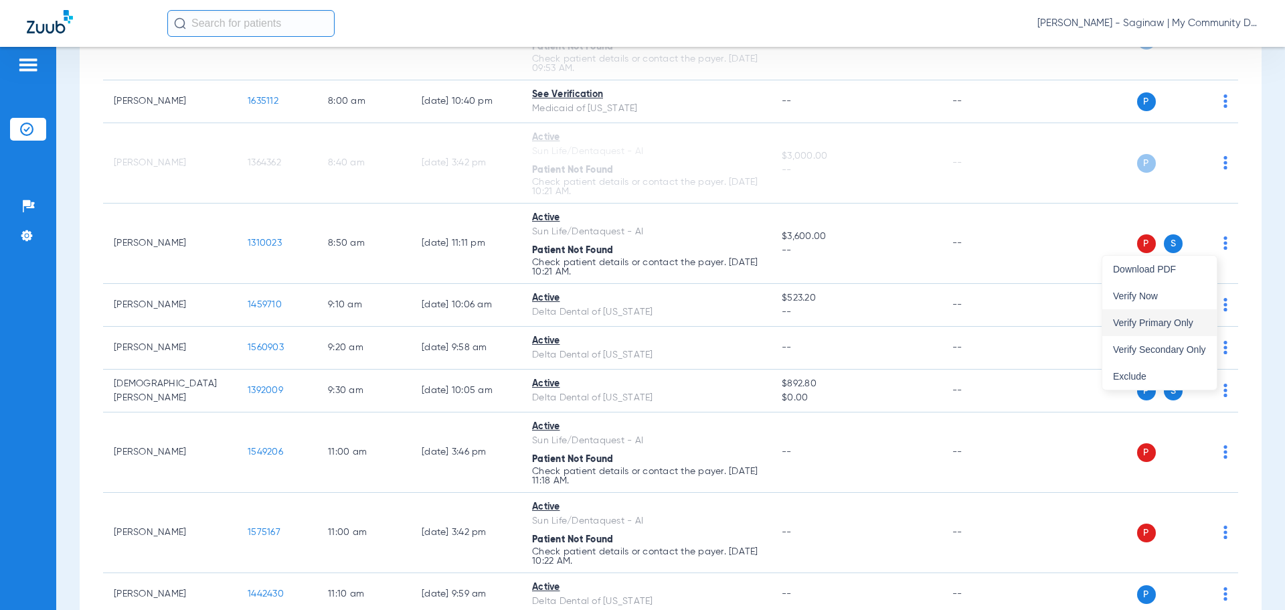
click at [1178, 327] on span "Verify Primary Only" at bounding box center [1159, 322] width 93 height 9
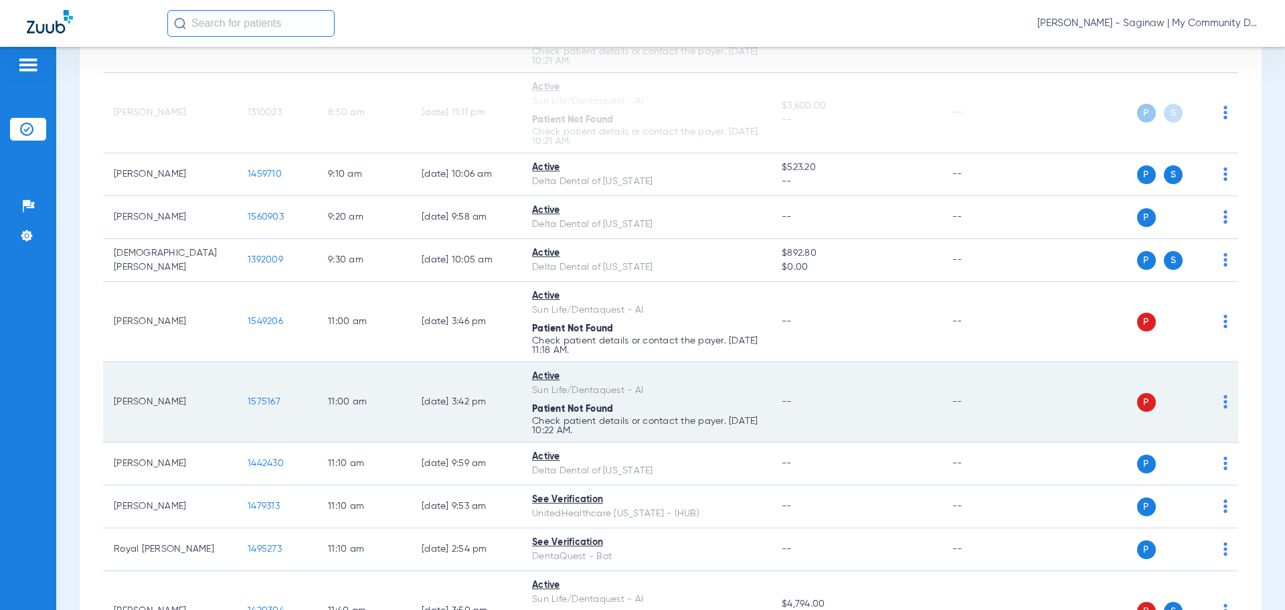
scroll to position [602, 0]
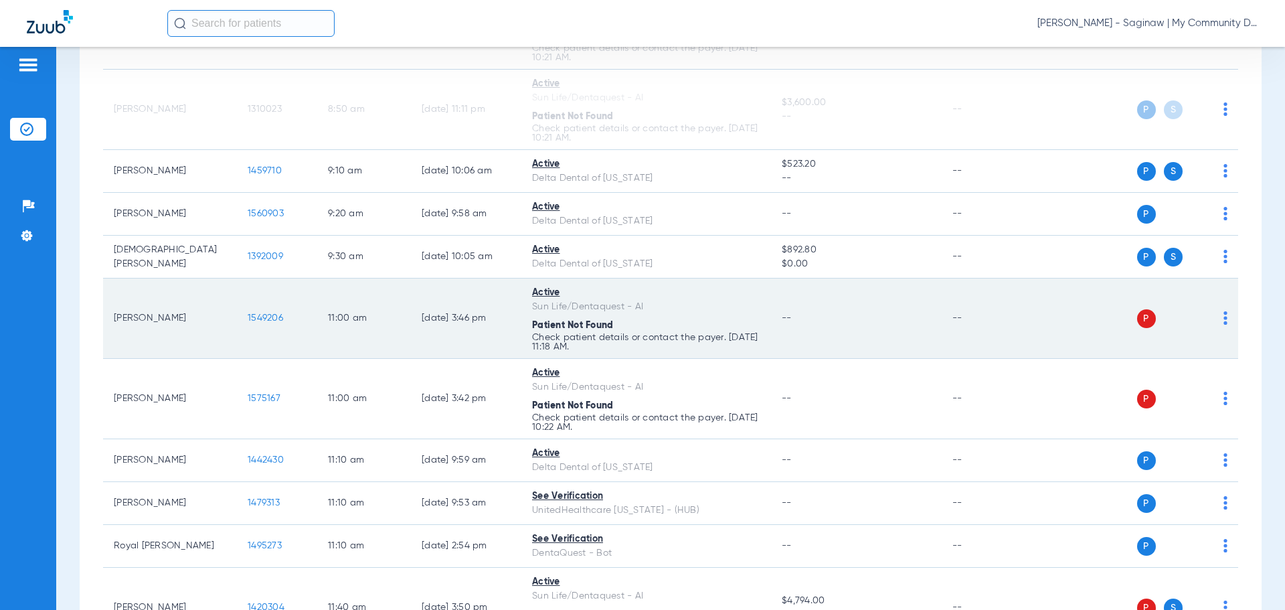
click at [1223, 323] on img at bounding box center [1225, 317] width 4 height 13
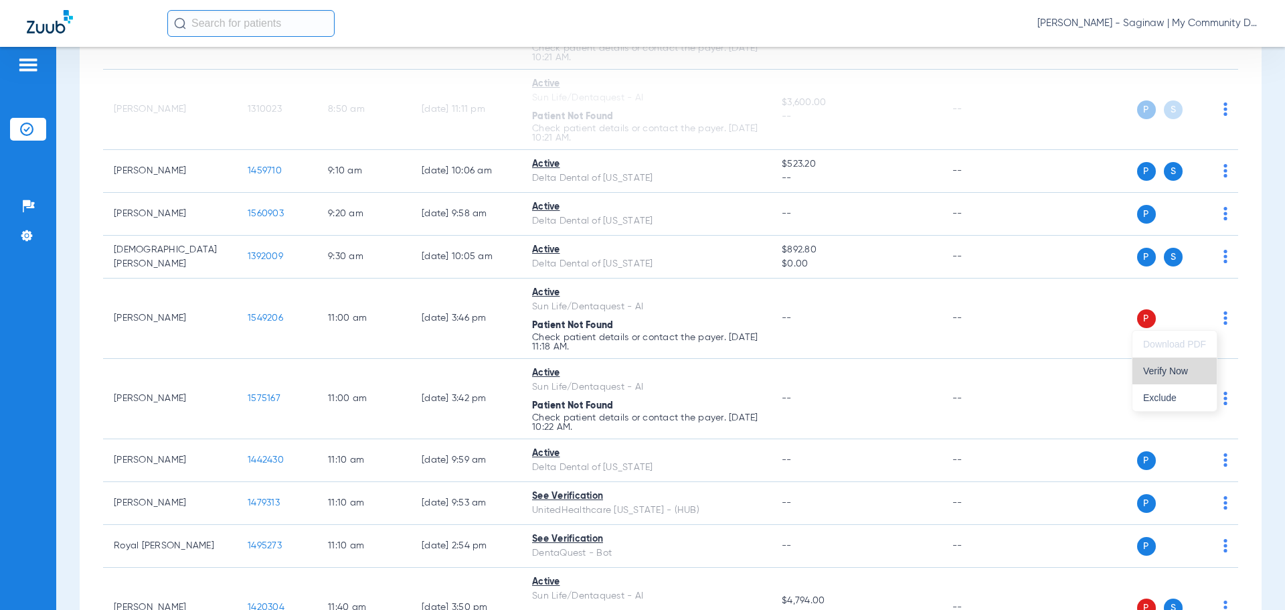
click at [1165, 368] on span "Verify Now" at bounding box center [1174, 370] width 63 height 9
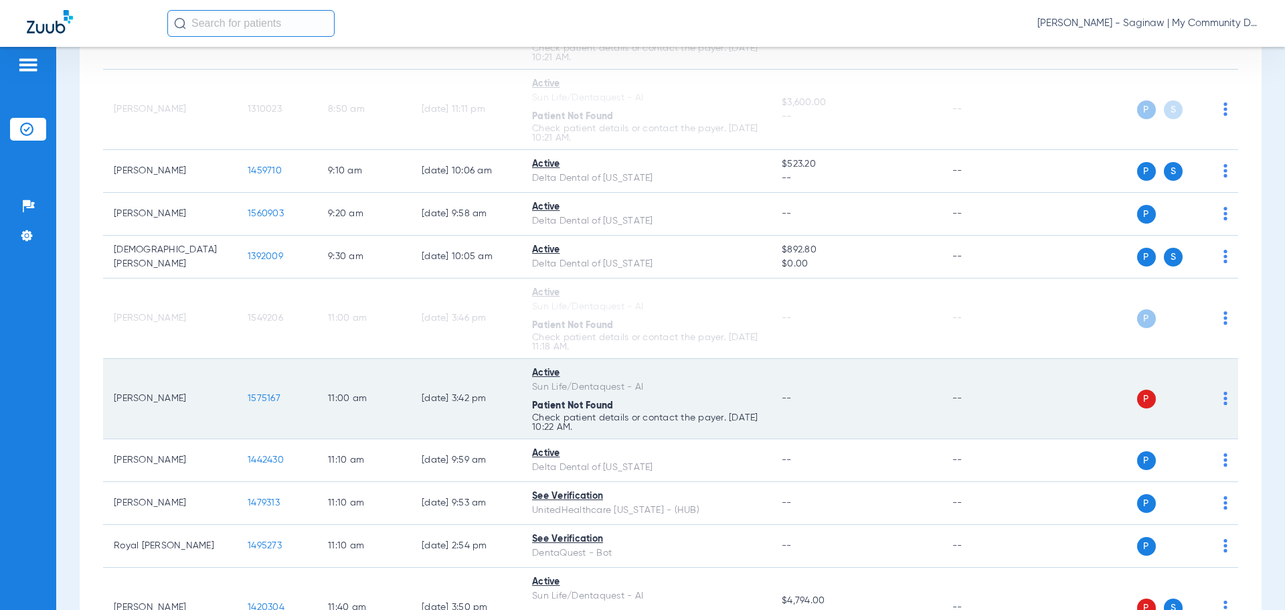
click at [1217, 396] on td "P S" at bounding box center [1135, 399] width 207 height 80
click at [1223, 397] on img at bounding box center [1225, 398] width 4 height 13
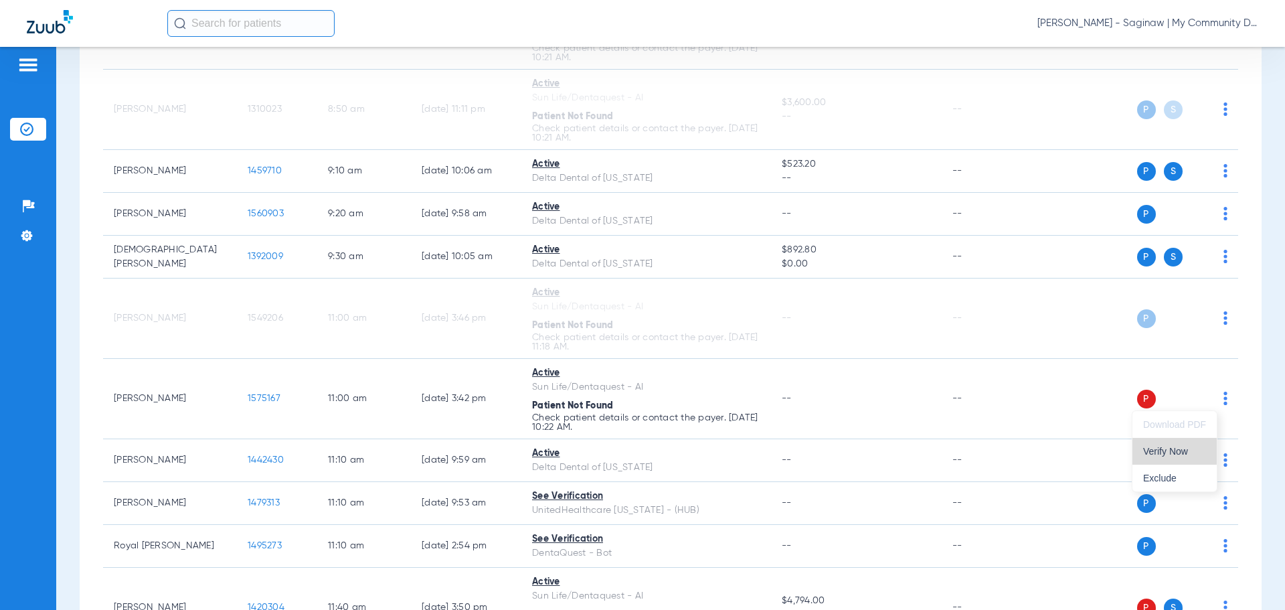
click at [1165, 456] on span "Verify Now" at bounding box center [1174, 450] width 63 height 9
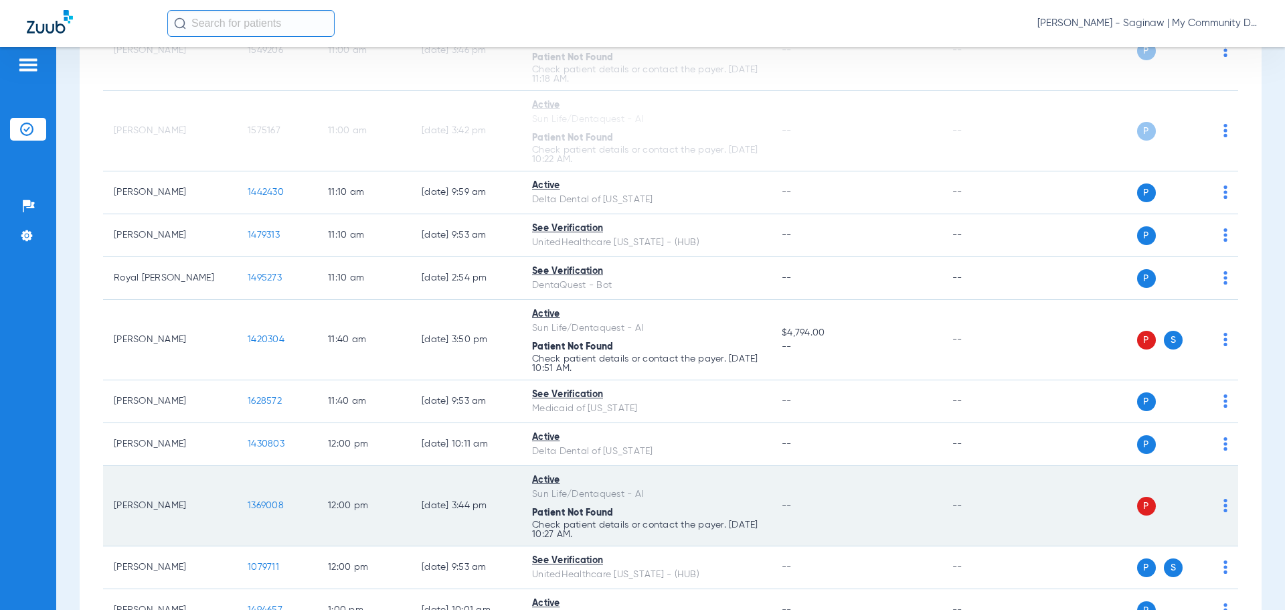
scroll to position [937, 0]
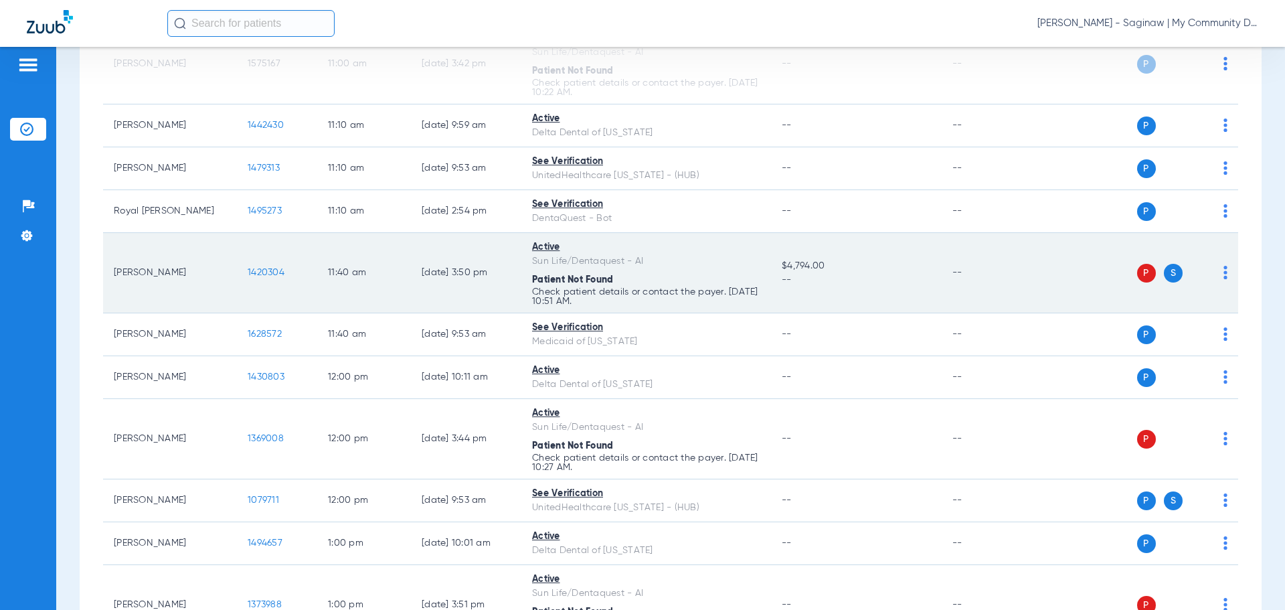
click at [1217, 266] on td "P S" at bounding box center [1135, 273] width 207 height 80
click at [1223, 271] on img at bounding box center [1225, 272] width 4 height 13
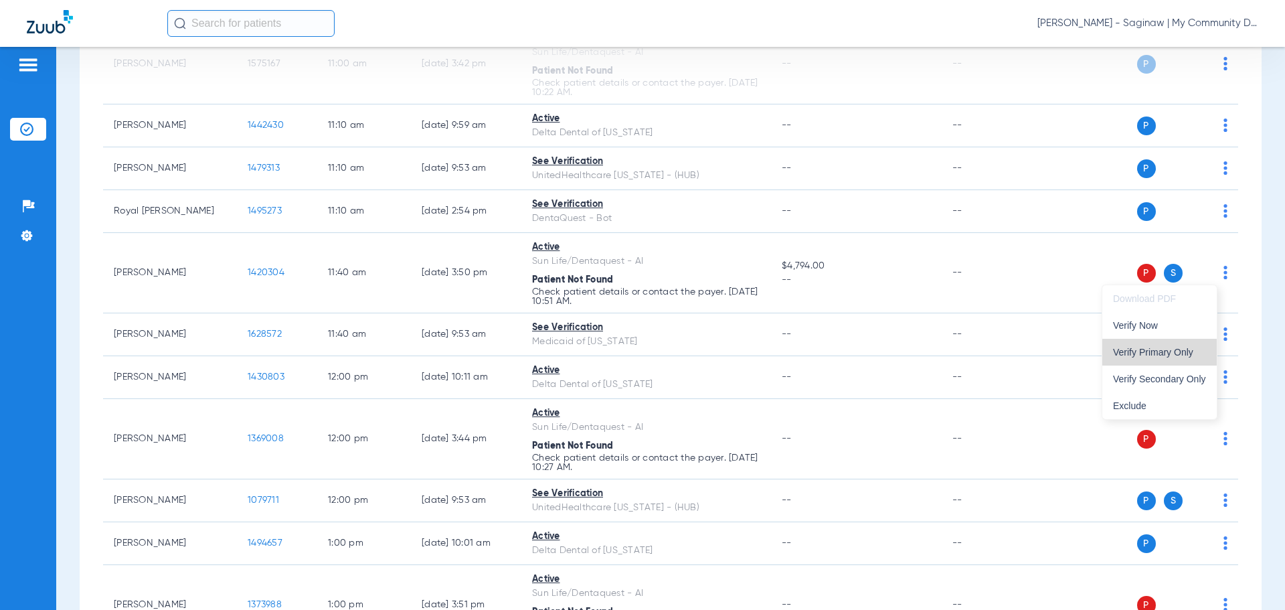
click at [1169, 351] on span "Verify Primary Only" at bounding box center [1159, 351] width 93 height 9
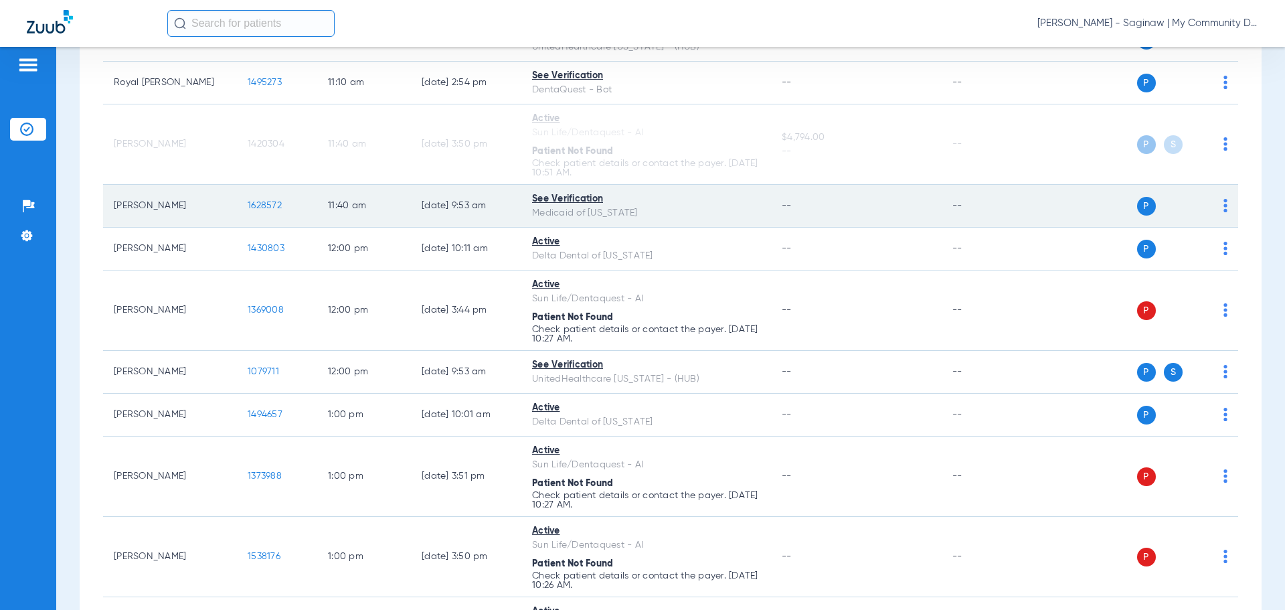
scroll to position [1138, 0]
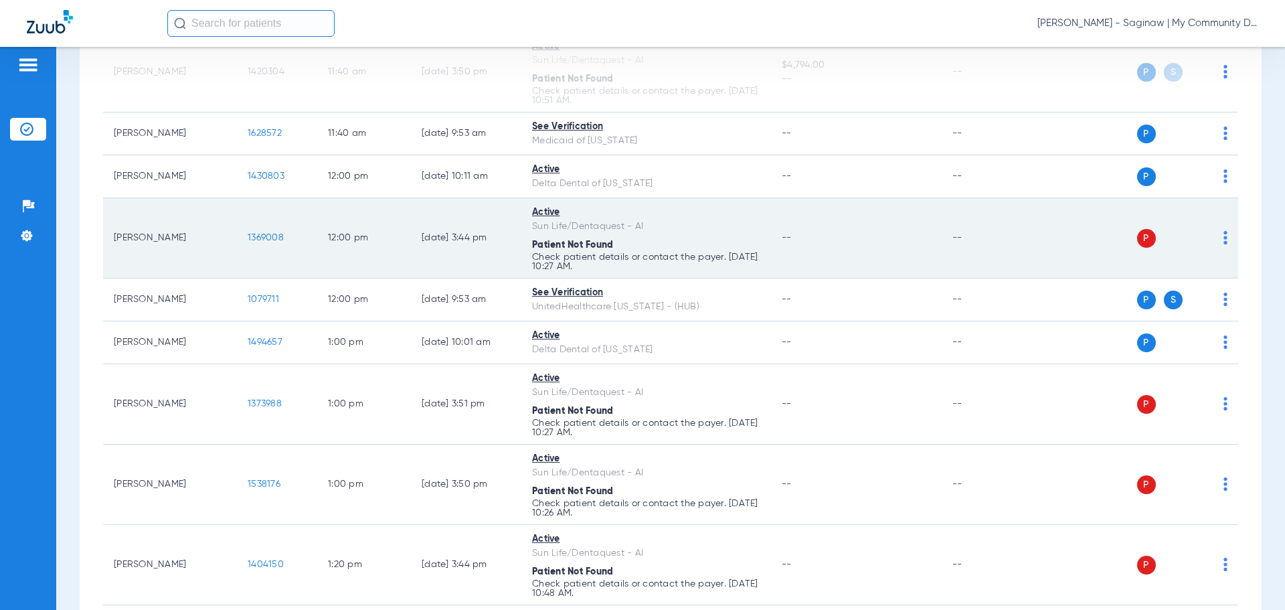
click at [1213, 238] on div "P S" at bounding box center [1130, 238] width 196 height 19
click at [1223, 236] on img at bounding box center [1225, 237] width 4 height 13
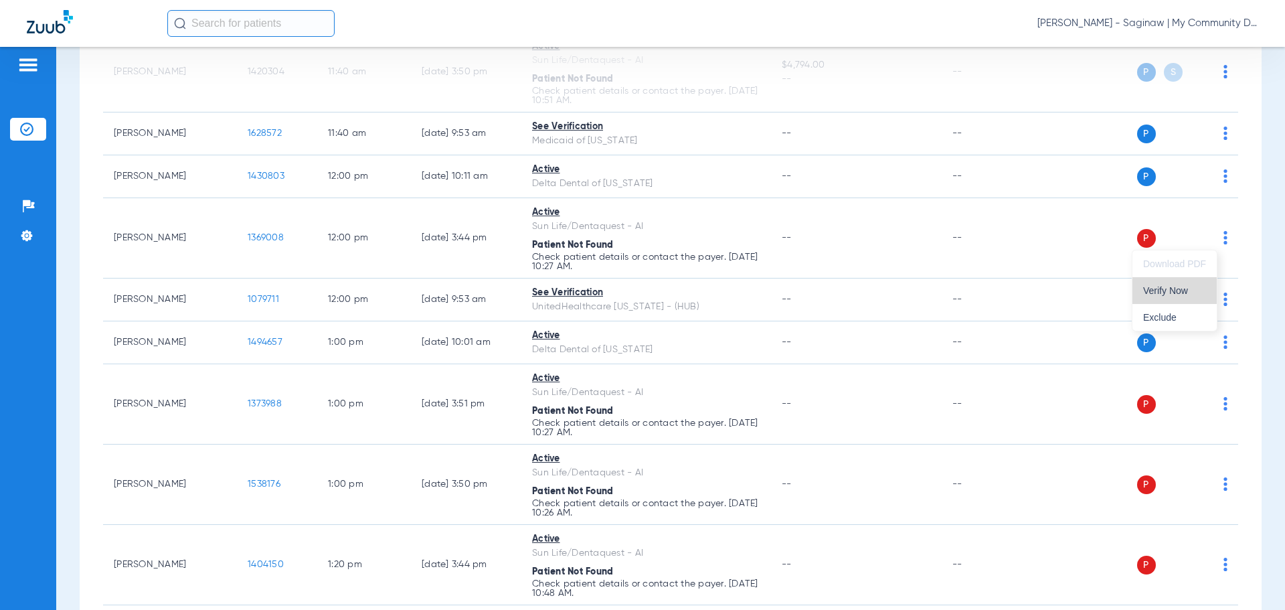
click at [1174, 290] on span "Verify Now" at bounding box center [1174, 290] width 63 height 9
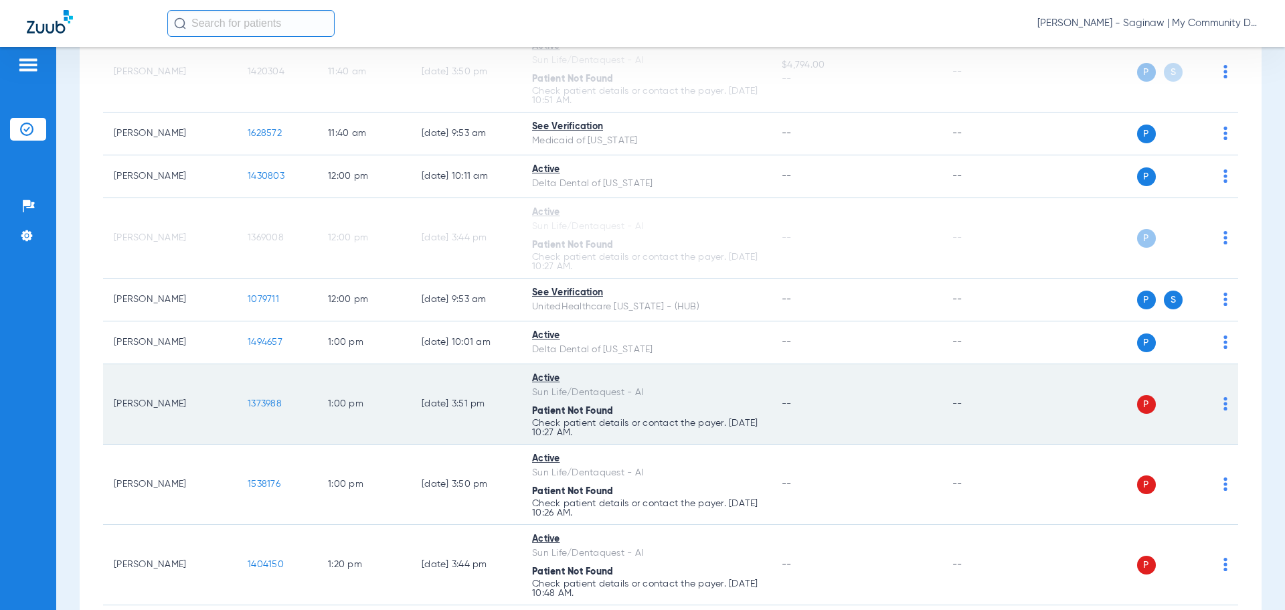
scroll to position [1205, 0]
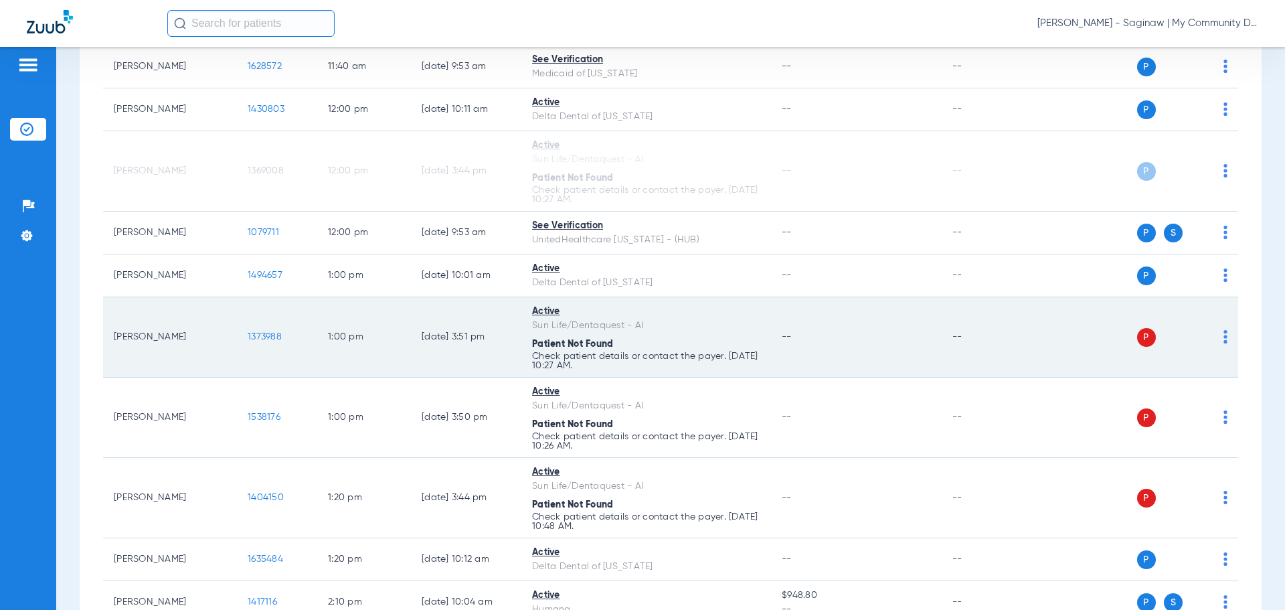
click at [1223, 336] on img at bounding box center [1225, 336] width 4 height 13
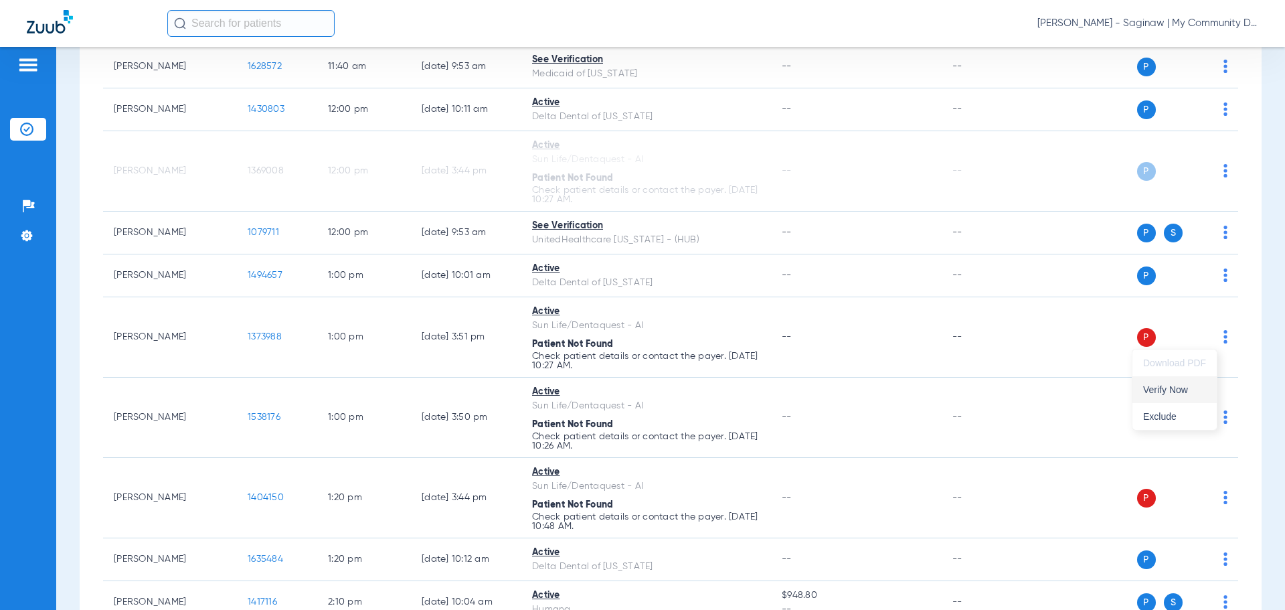
click at [1177, 382] on button "Verify Now" at bounding box center [1174, 389] width 84 height 27
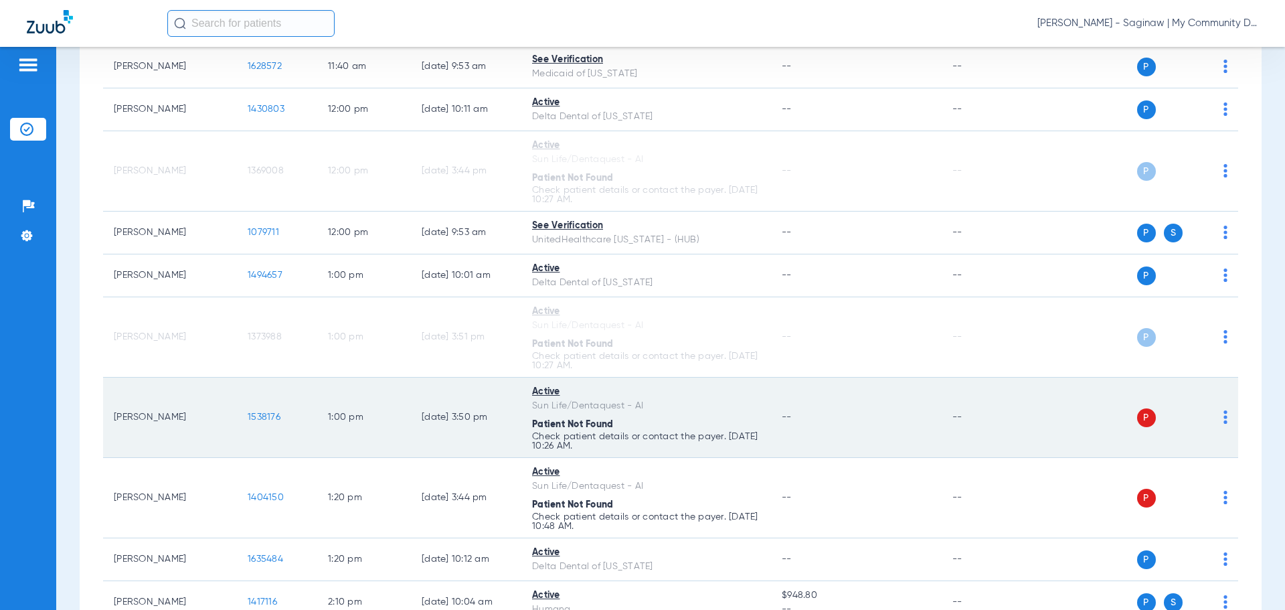
click at [1213, 416] on div "P S" at bounding box center [1130, 417] width 196 height 19
click at [1223, 416] on img at bounding box center [1225, 416] width 4 height 13
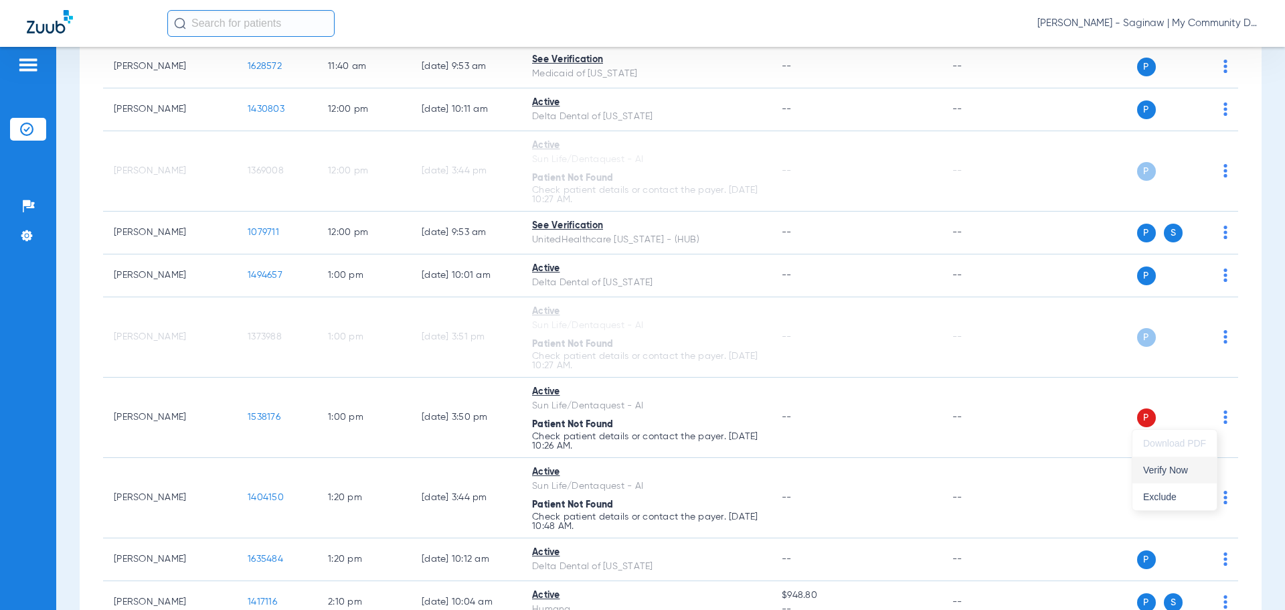
click at [1159, 460] on button "Verify Now" at bounding box center [1174, 469] width 84 height 27
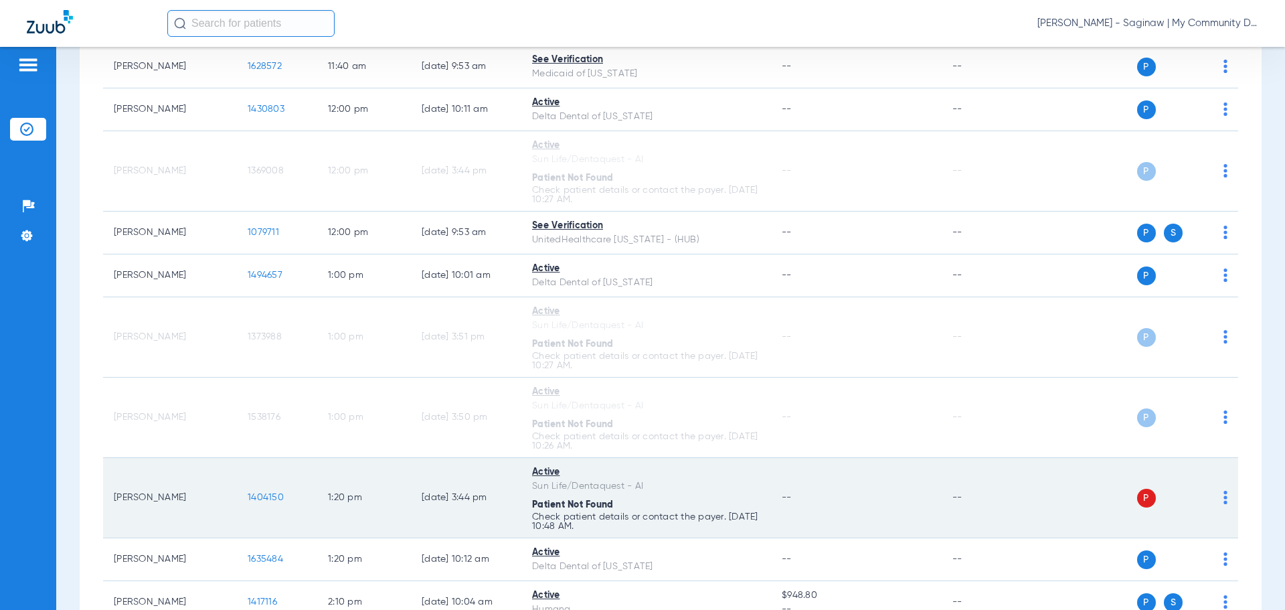
click at [1223, 491] on img at bounding box center [1225, 497] width 4 height 13
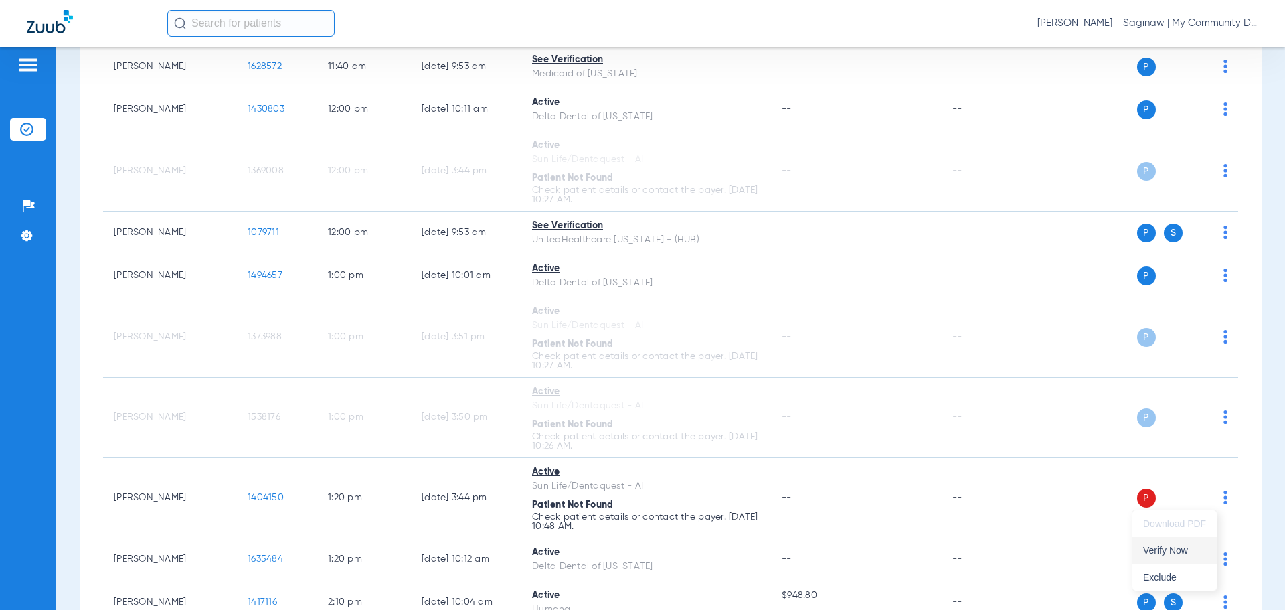
click at [1167, 542] on button "Verify Now" at bounding box center [1174, 550] width 84 height 27
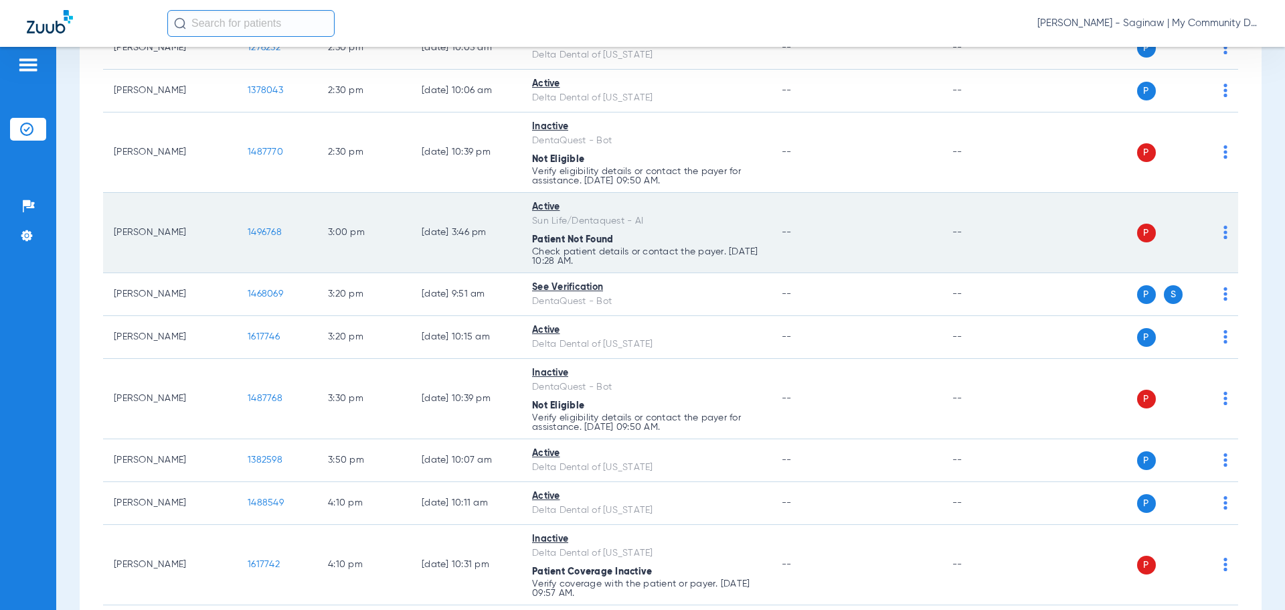
scroll to position [1807, 0]
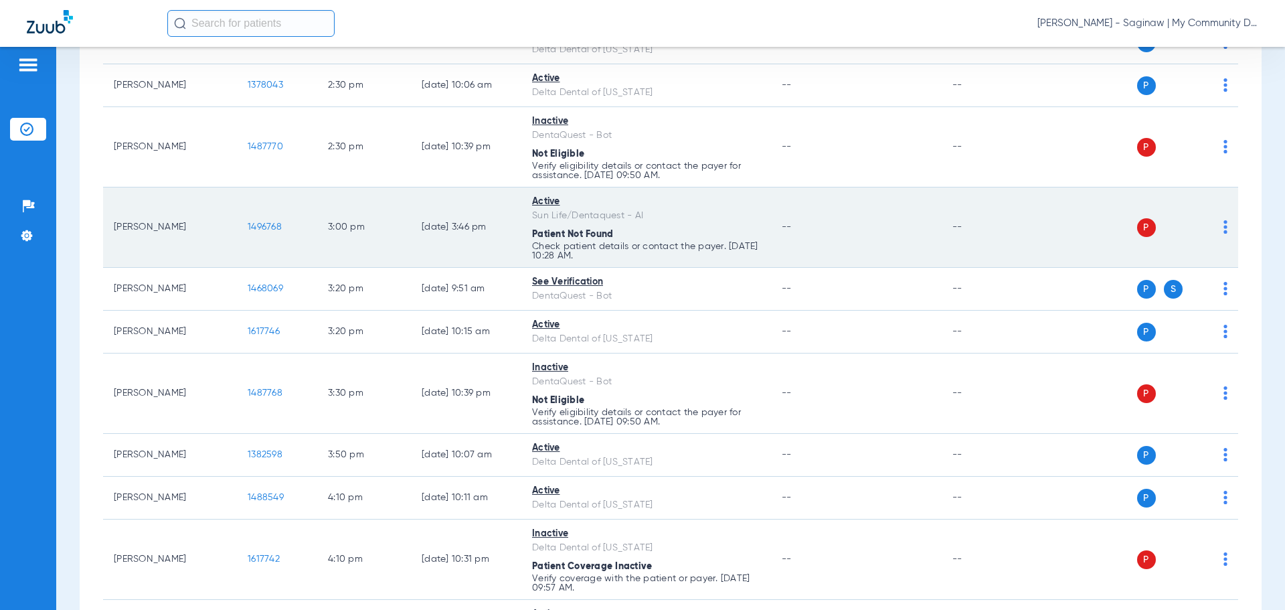
click at [1223, 230] on img at bounding box center [1225, 226] width 4 height 13
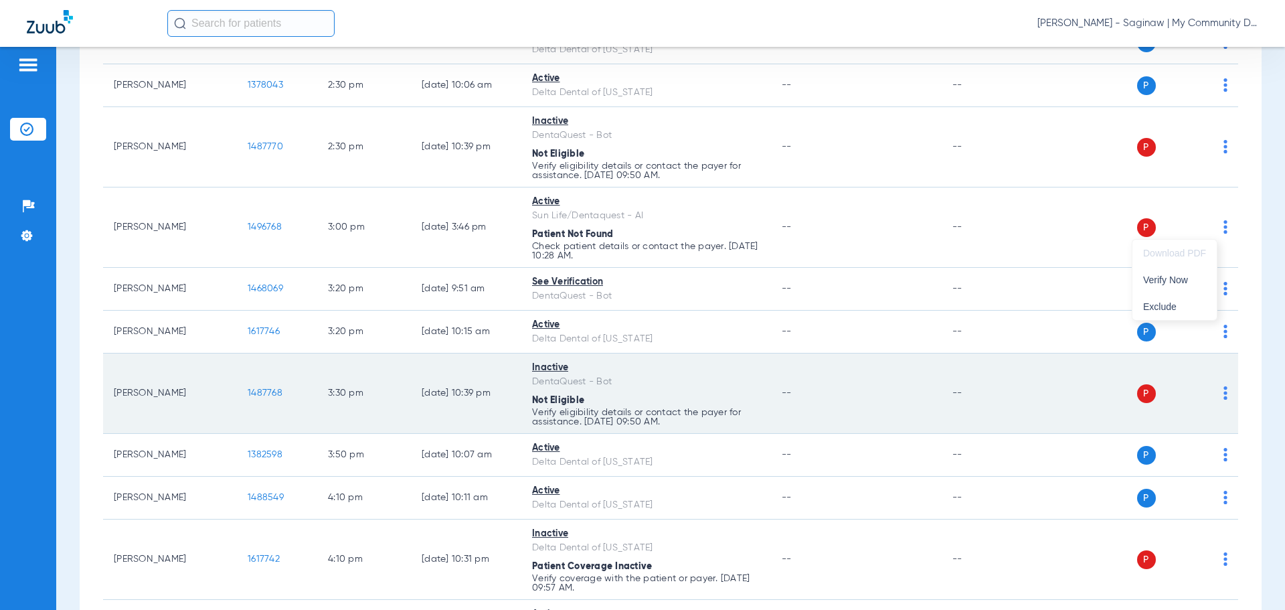
click at [1177, 277] on span "Verify Now" at bounding box center [1174, 279] width 63 height 9
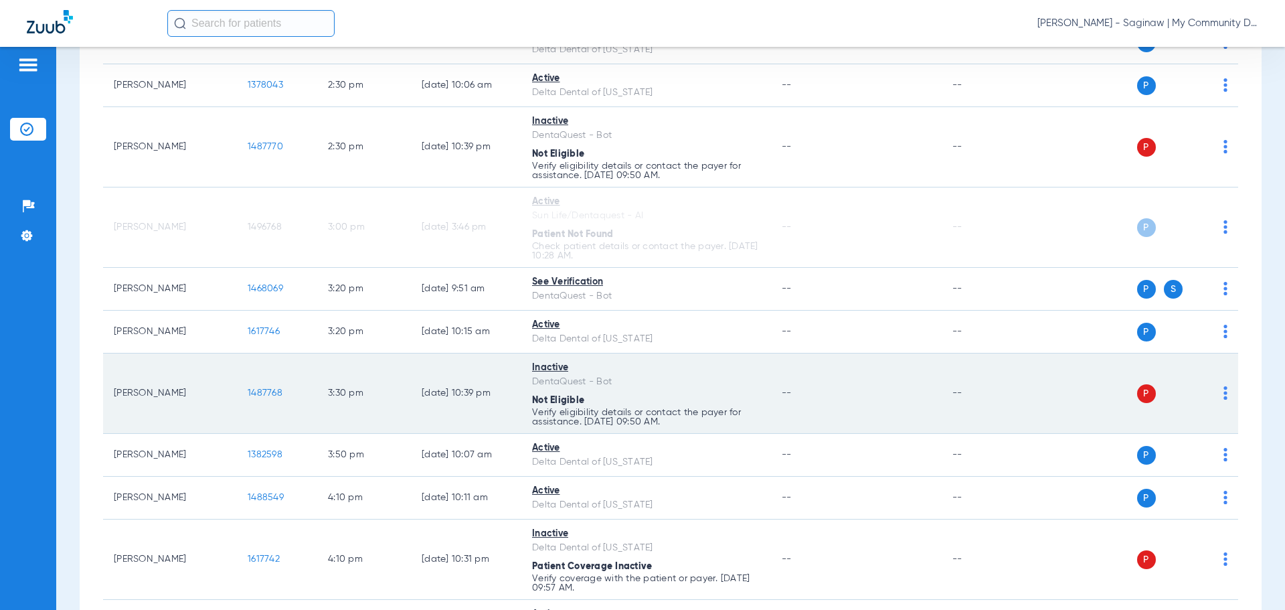
click at [1223, 392] on img at bounding box center [1225, 392] width 4 height 13
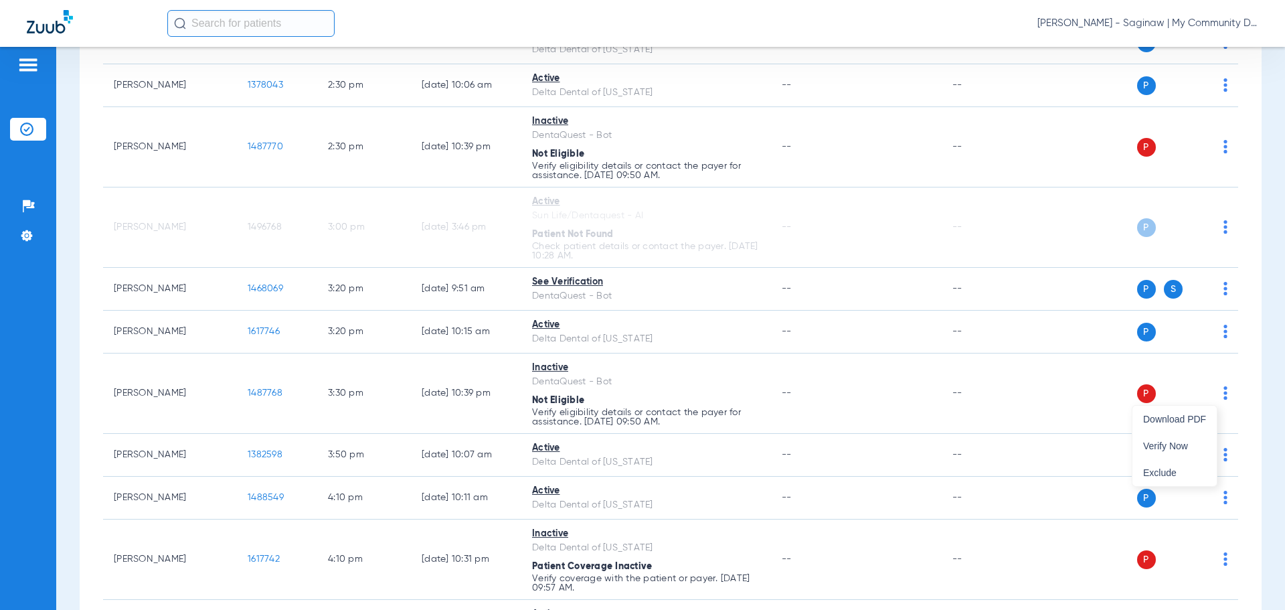
click at [904, 302] on div at bounding box center [642, 305] width 1285 height 610
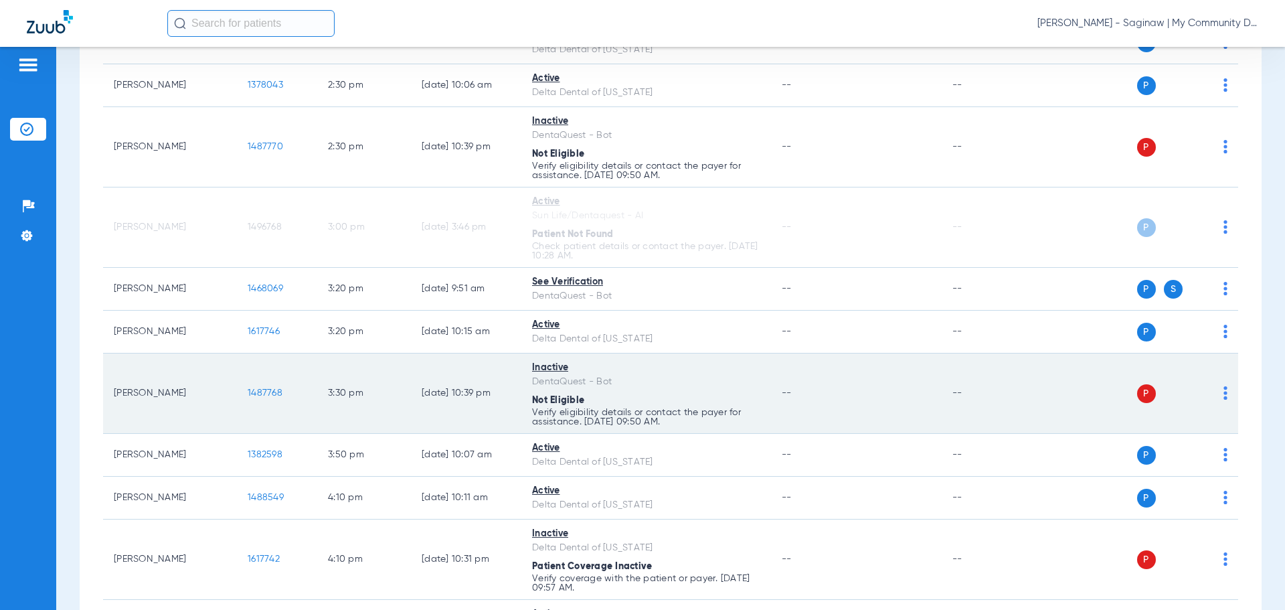
click at [1217, 402] on td "P S" at bounding box center [1135, 393] width 207 height 80
click at [1223, 397] on img at bounding box center [1225, 392] width 4 height 13
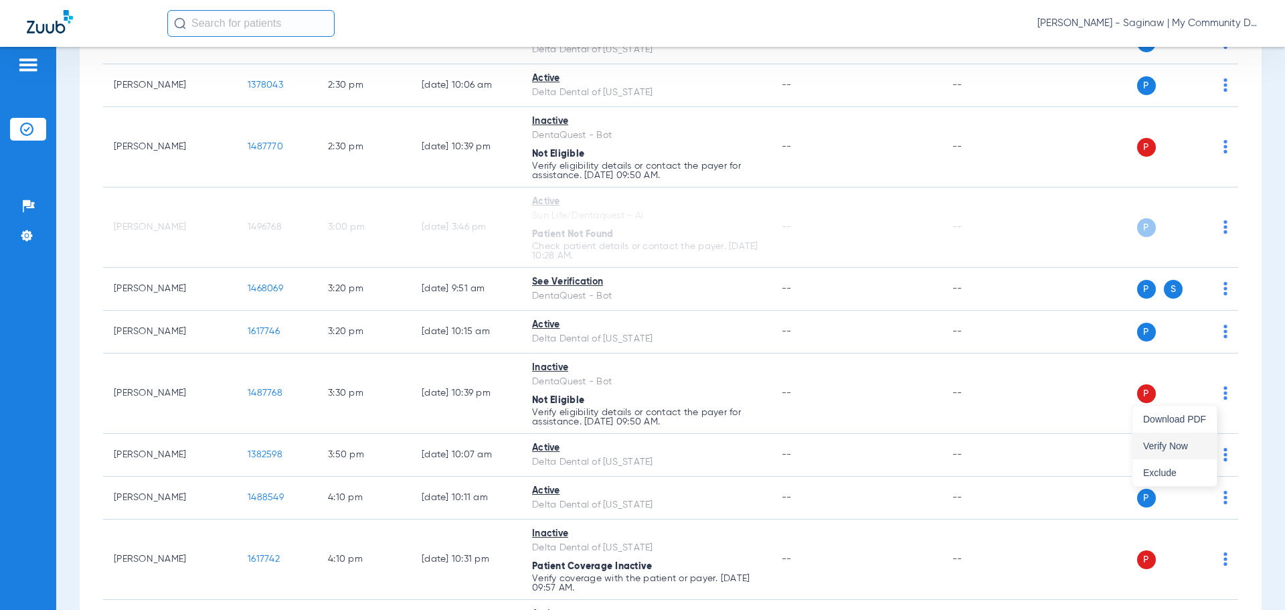
click at [1149, 436] on button "Verify Now" at bounding box center [1174, 445] width 84 height 27
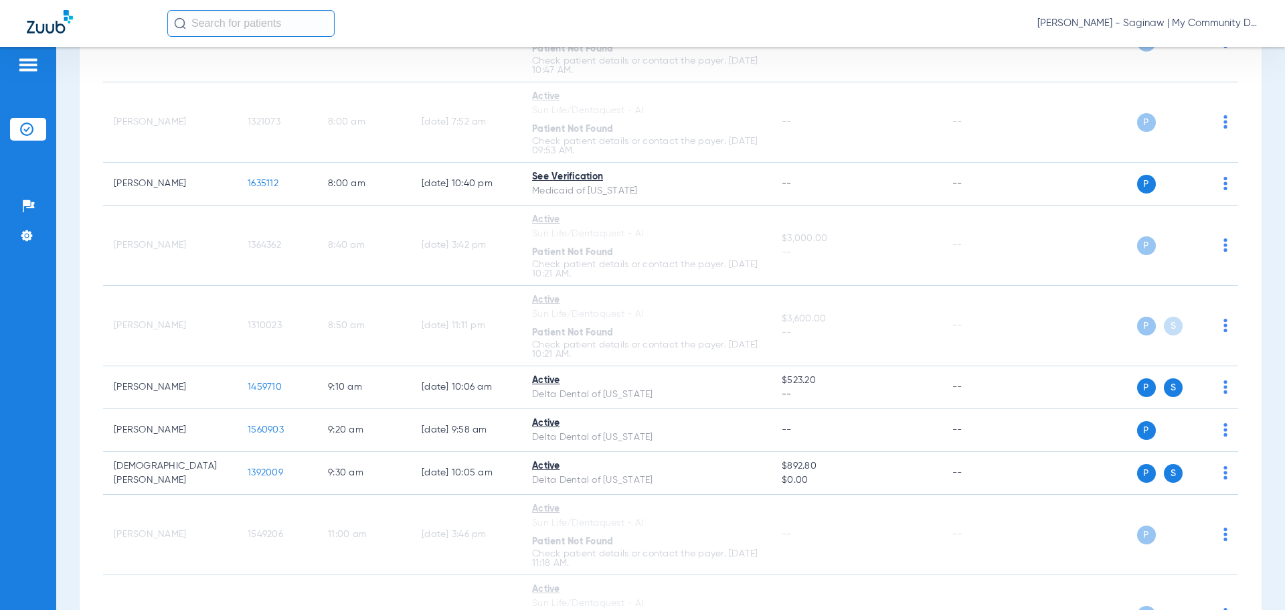
scroll to position [0, 0]
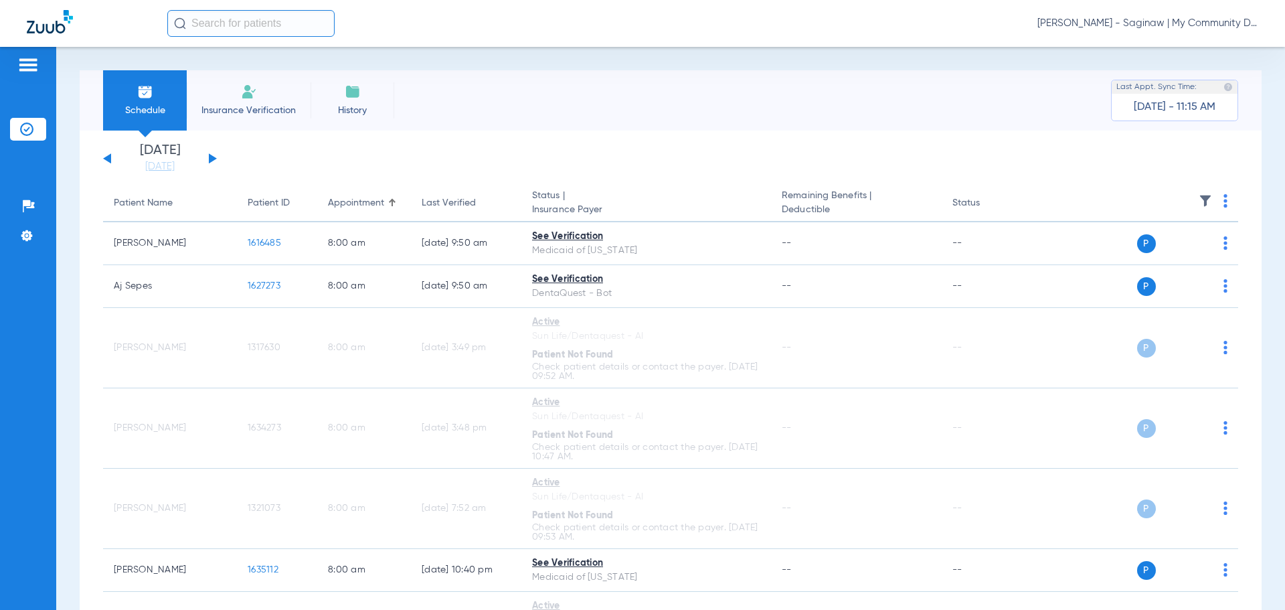
click at [1199, 207] on img at bounding box center [1205, 200] width 13 height 13
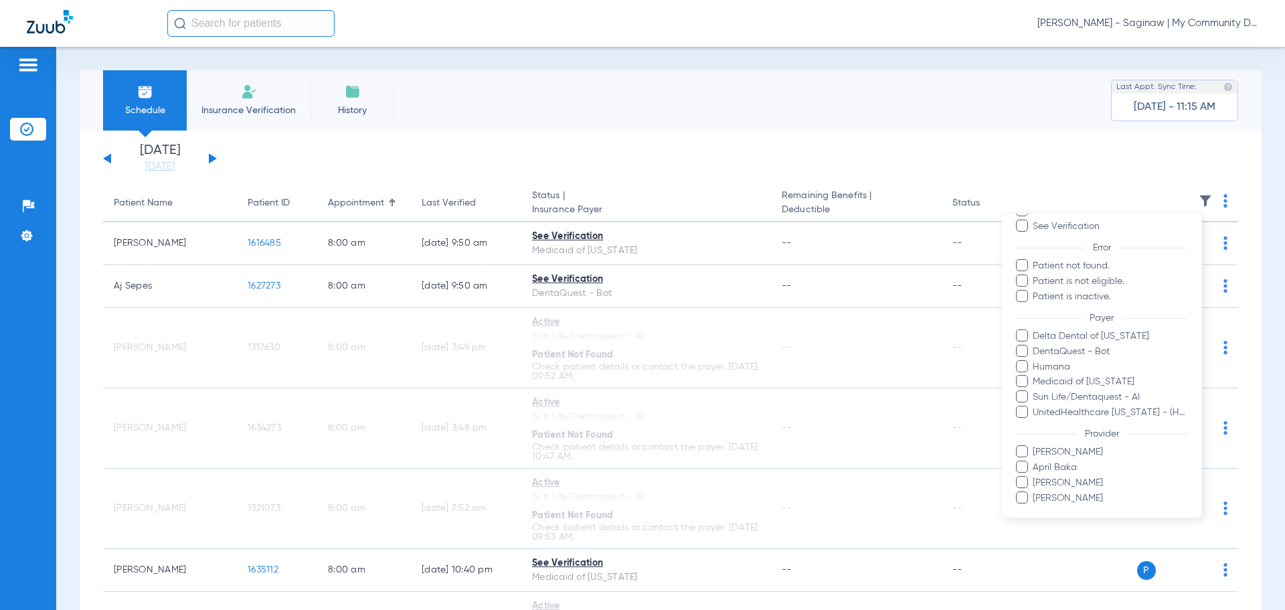
scroll to position [122, 0]
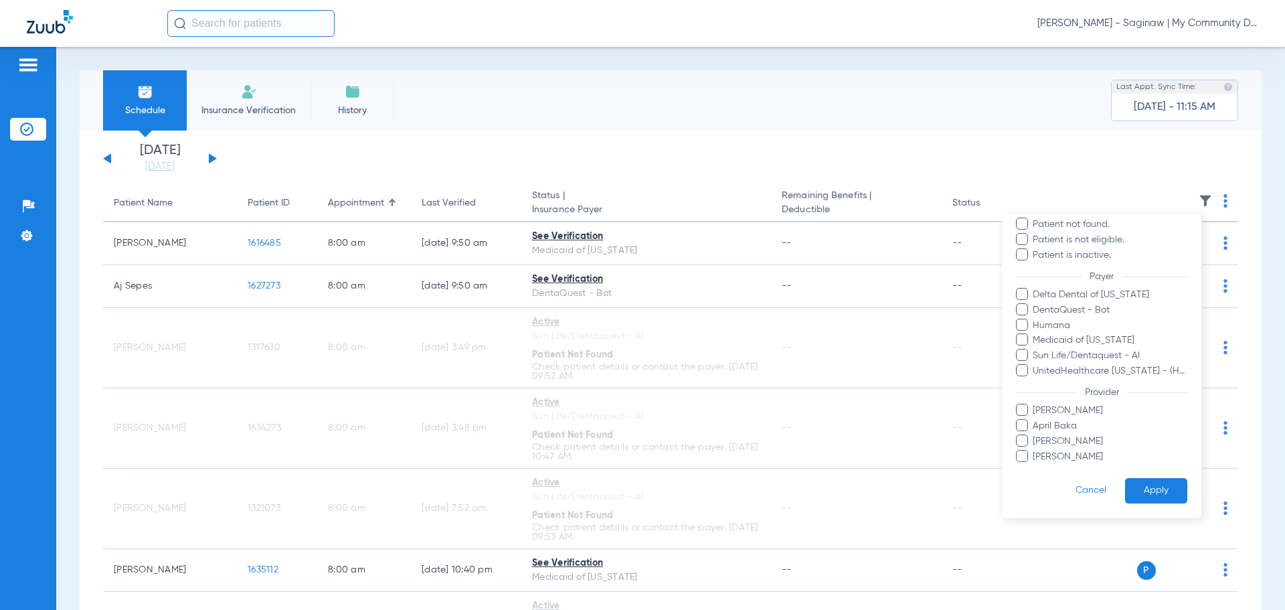
click at [1065, 448] on ul "Alicia Owens April Baka Larry Buford Rebecca Fettig-Payne" at bounding box center [1101, 434] width 171 height 60
click at [1066, 456] on span "Rebecca Fettig-Payne" at bounding box center [1109, 457] width 155 height 14
click at [1035, 466] on input "Rebecca Fettig-Payne" at bounding box center [1035, 466] width 0 height 0
click at [1161, 491] on button "Apply" at bounding box center [1156, 491] width 62 height 26
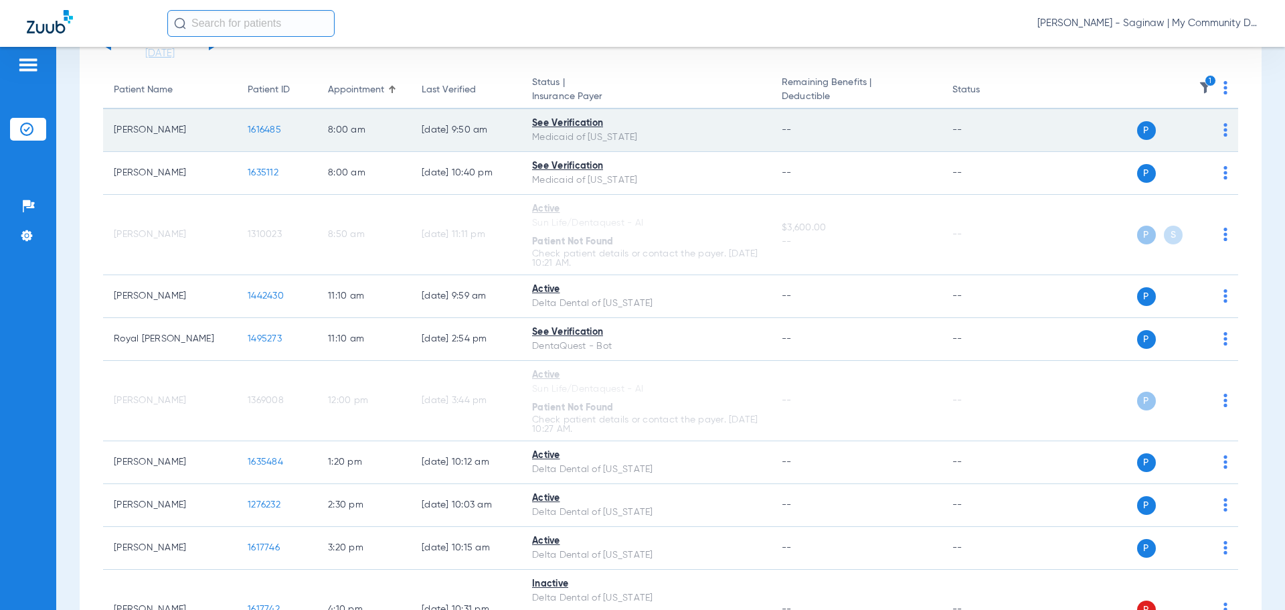
scroll to position [0, 321]
click at [262, 131] on span "1616485" at bounding box center [264, 129] width 33 height 9
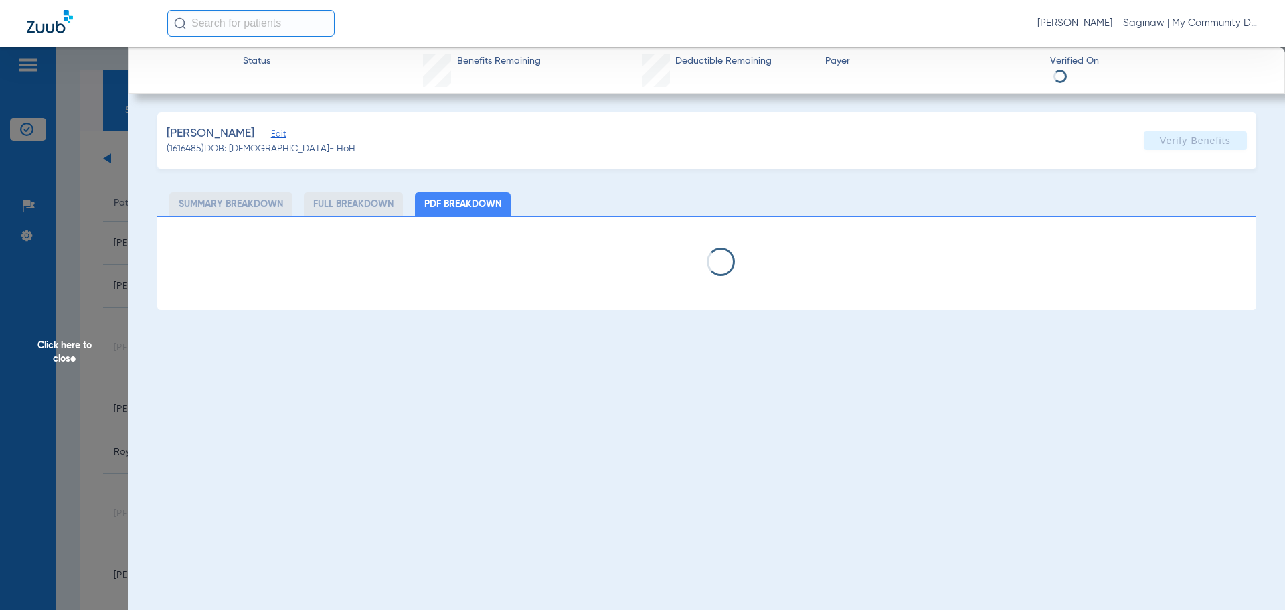
scroll to position [0, 0]
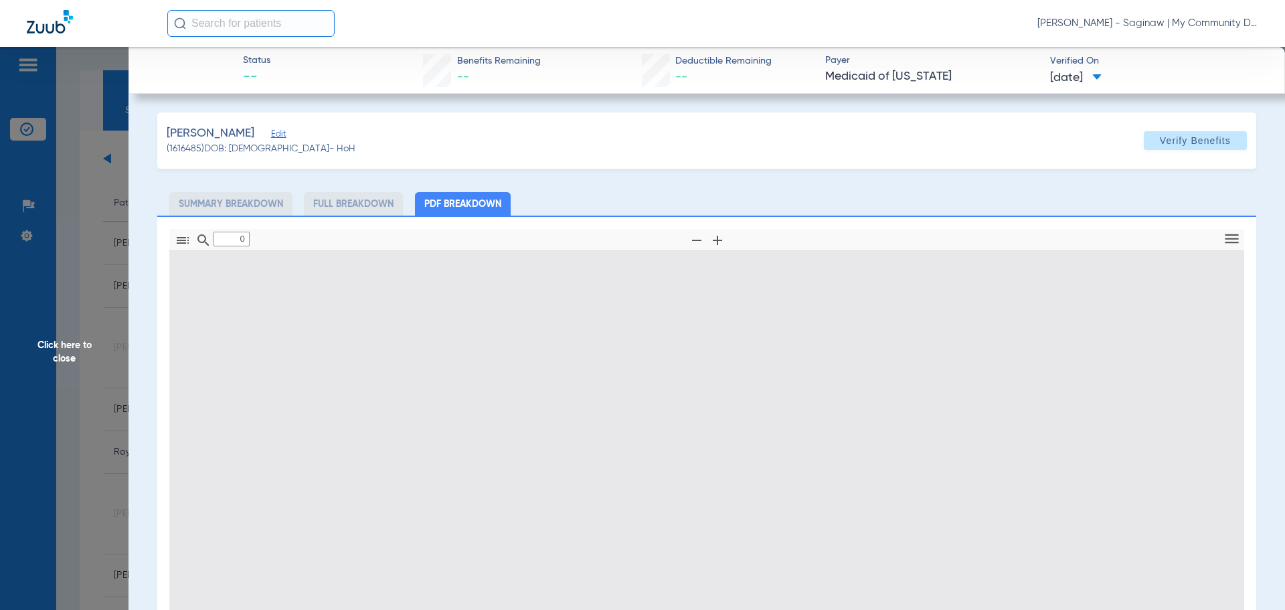
type input "1"
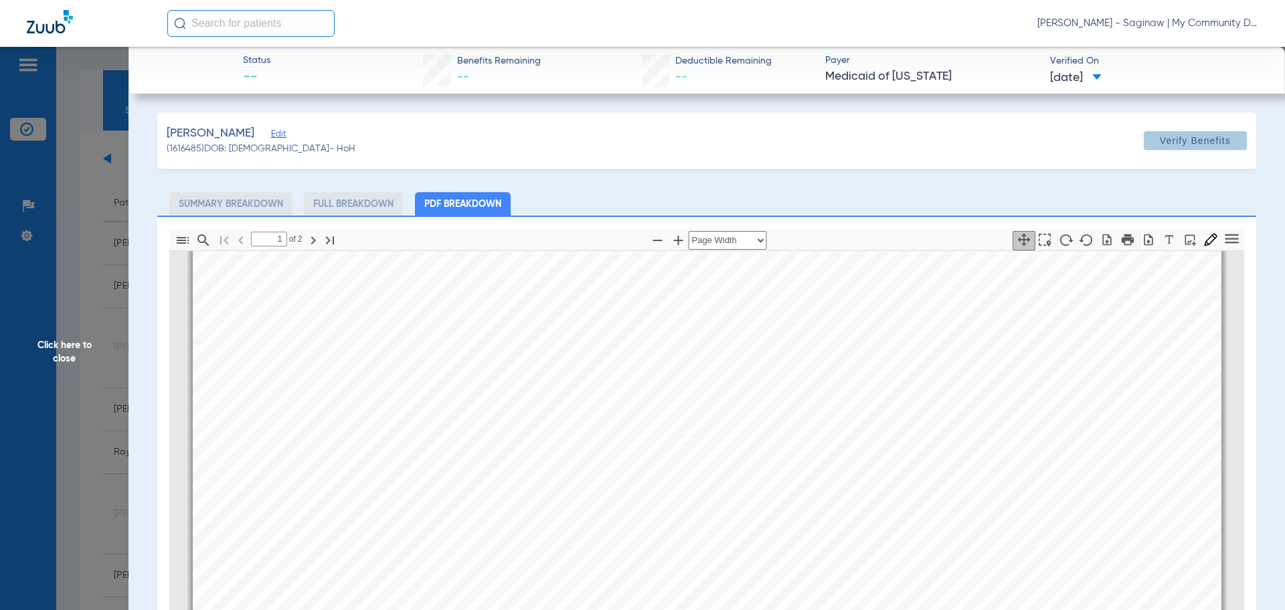
scroll to position [0, 2409]
click at [110, 288] on span "Click here to close" at bounding box center [64, 352] width 129 height 610
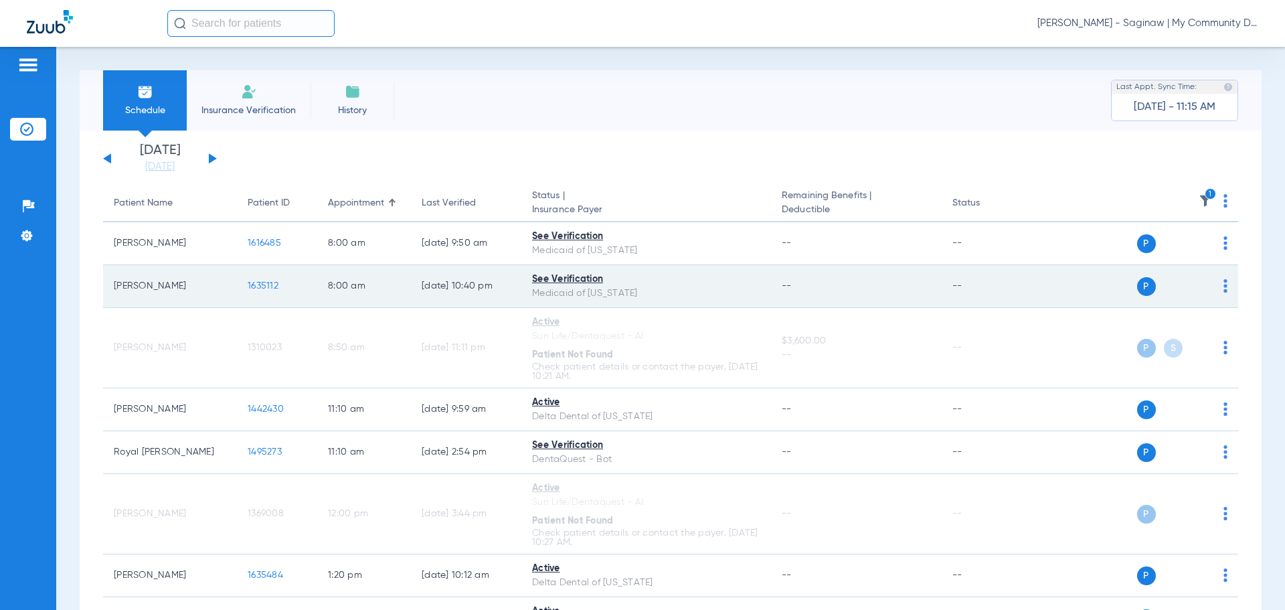
click at [262, 290] on span "1635112" at bounding box center [263, 285] width 31 height 9
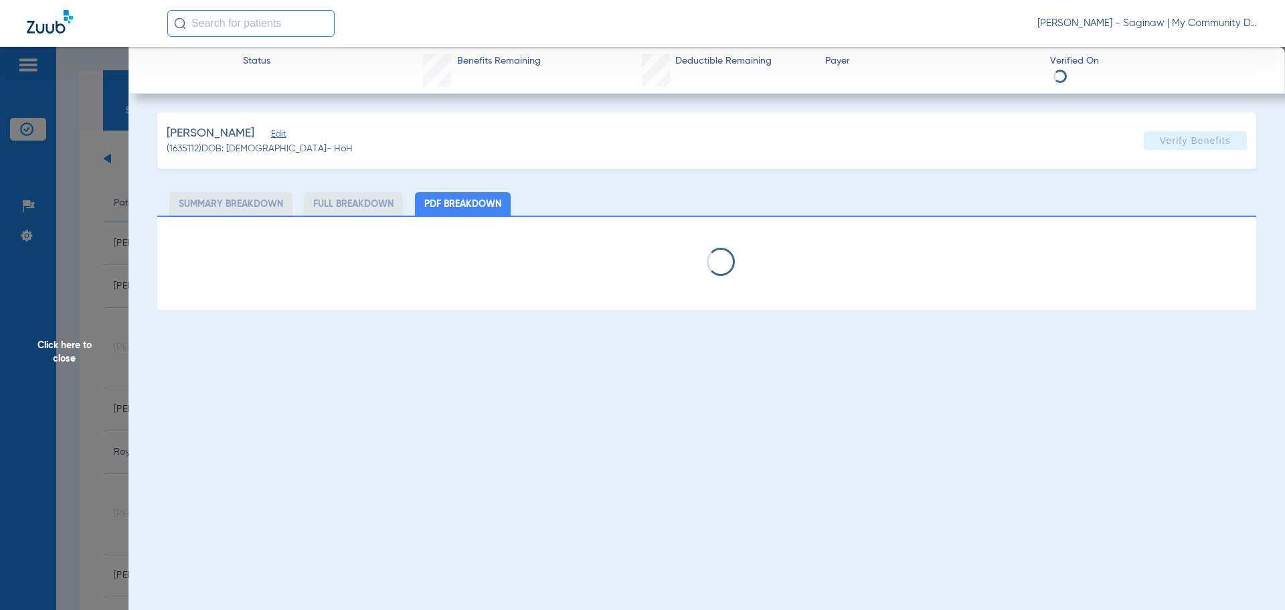
select select "page-width"
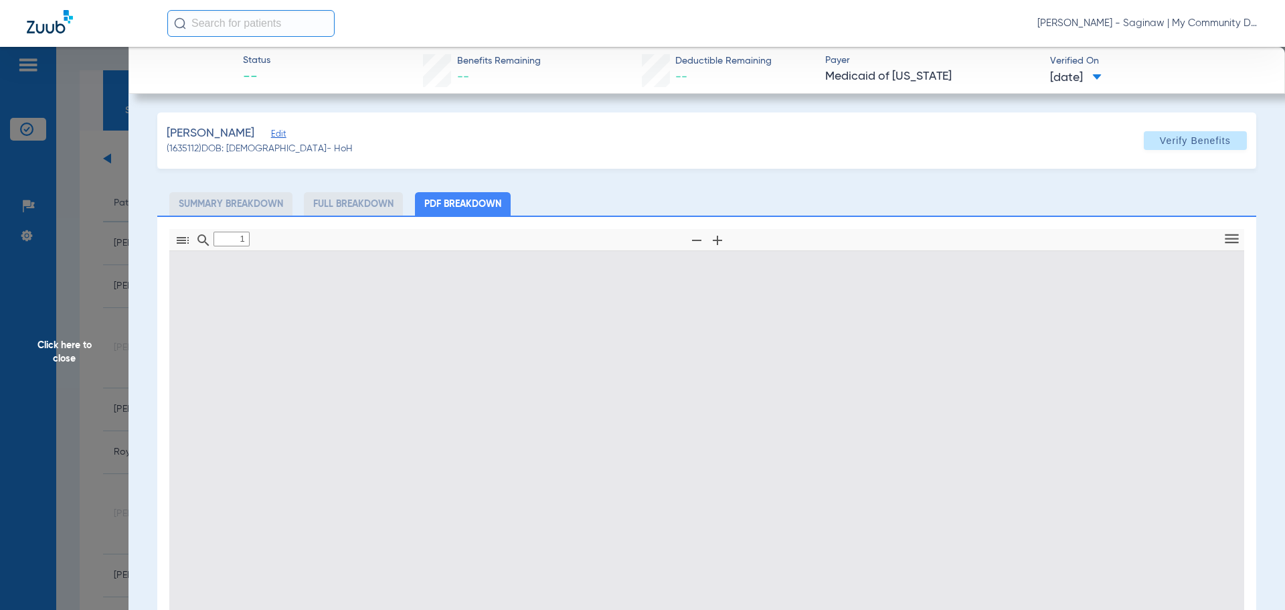
scroll to position [7, 0]
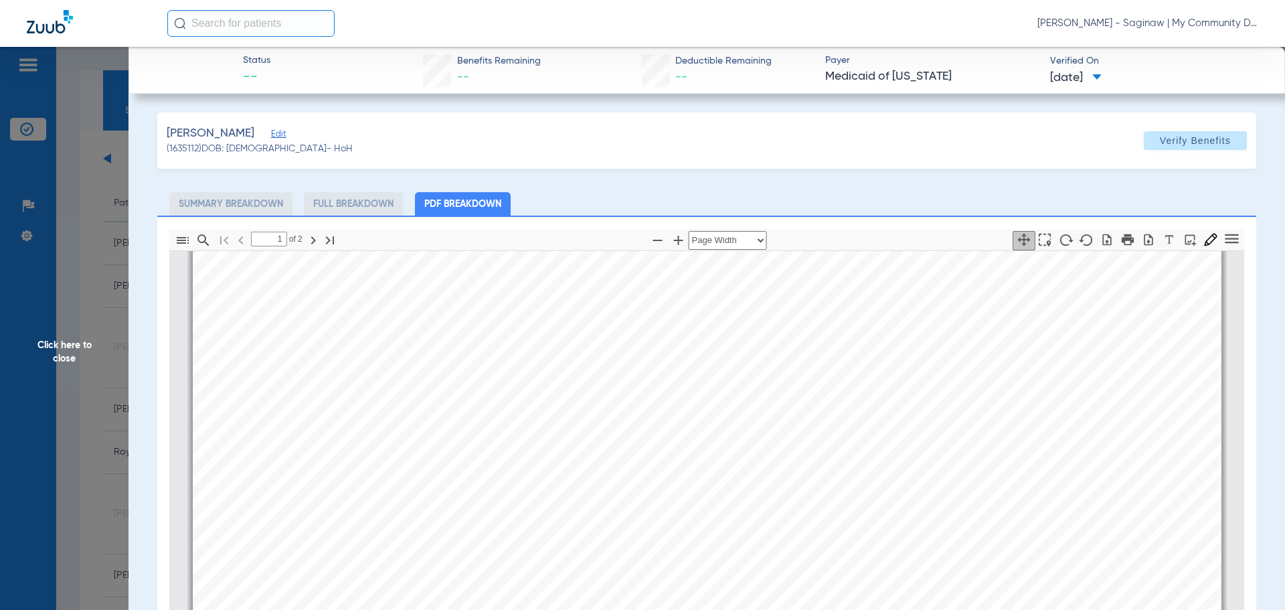
type input "2"
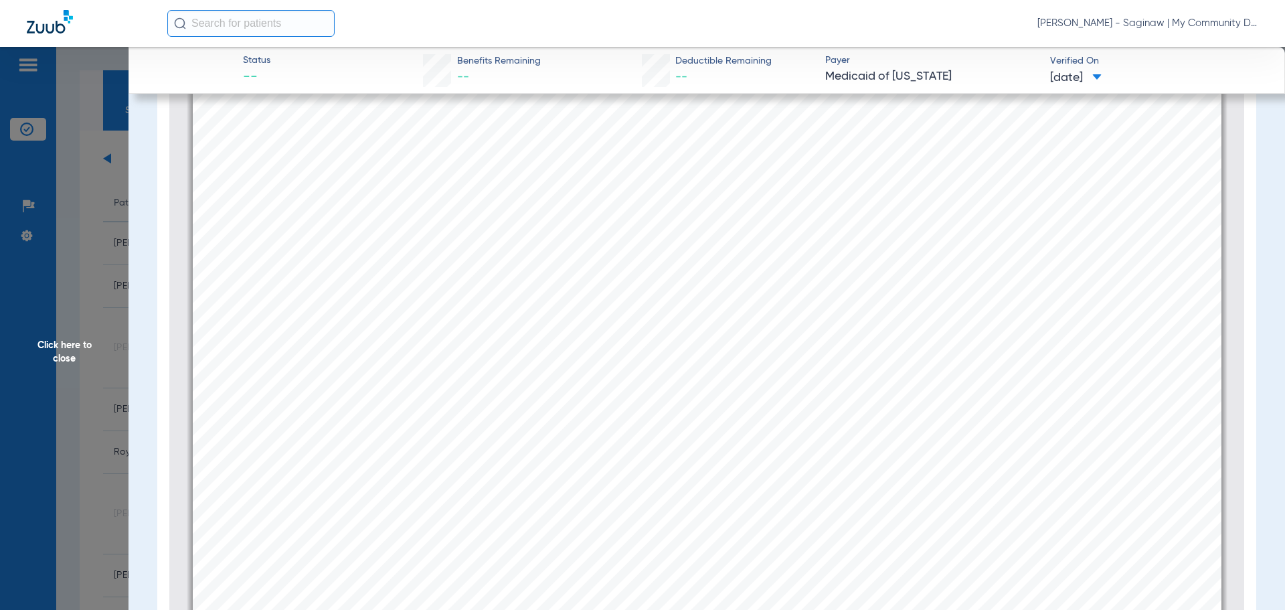
drag, startPoint x: 70, startPoint y: 238, endPoint x: 78, endPoint y: 274, distance: 36.4
click at [70, 238] on span "Click here to close" at bounding box center [64, 352] width 129 height 610
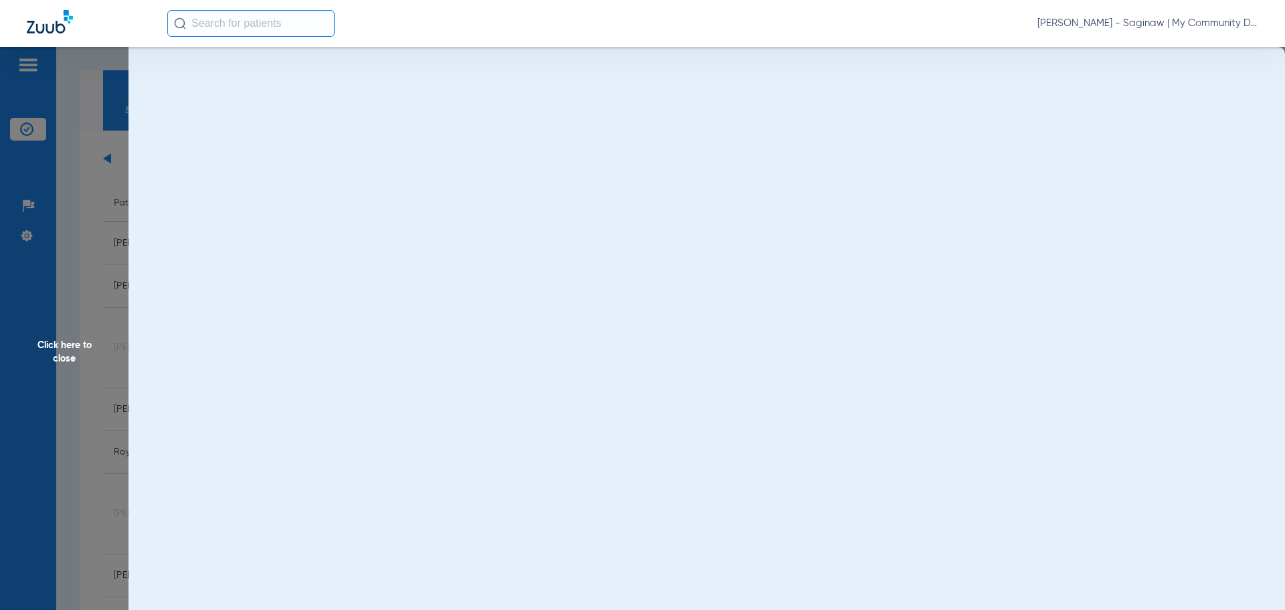
scroll to position [0, 0]
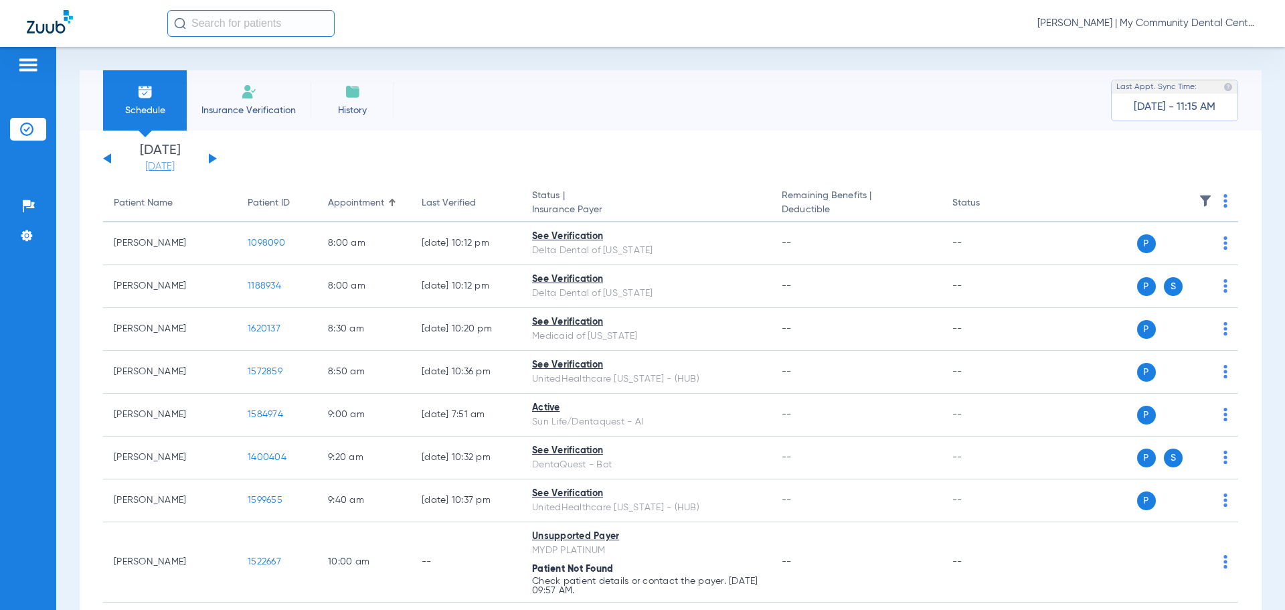
click at [143, 171] on link "[DATE]" at bounding box center [160, 166] width 80 height 13
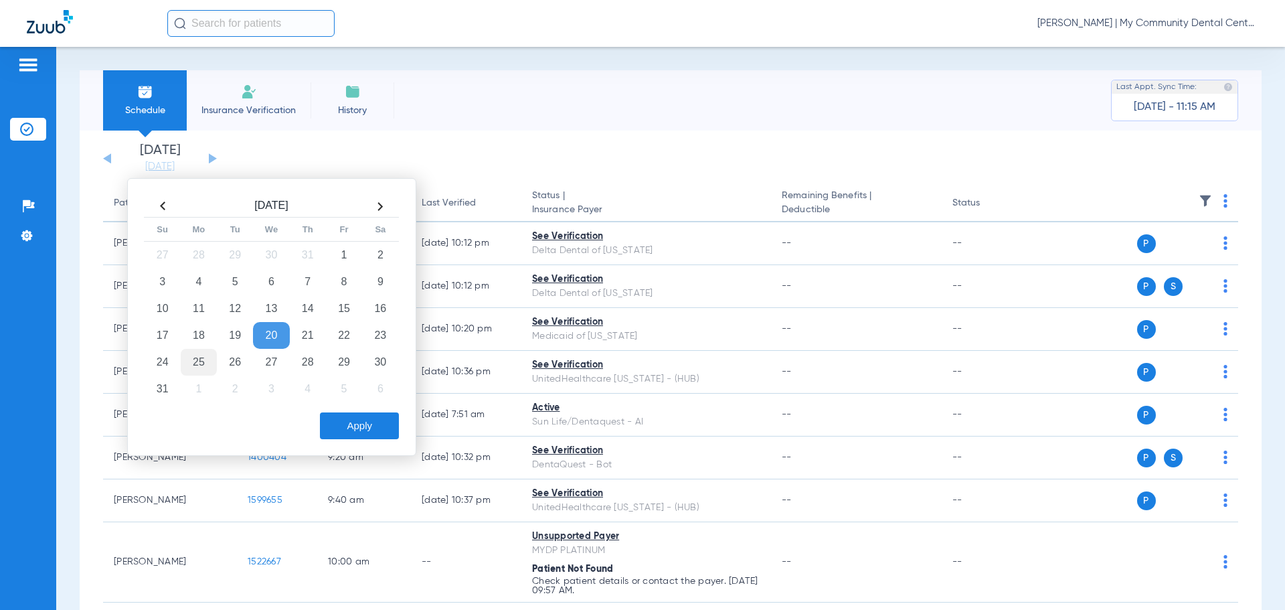
click at [204, 371] on td "25" at bounding box center [199, 362] width 36 height 27
click at [367, 428] on button "Apply" at bounding box center [359, 425] width 79 height 27
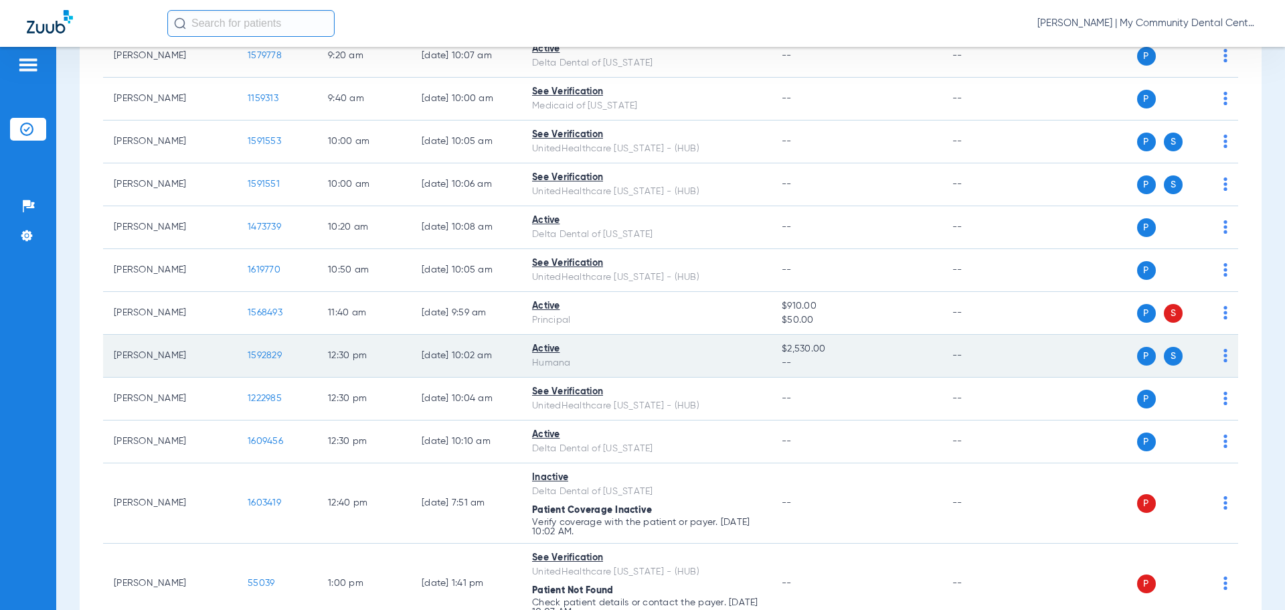
scroll to position [736, 0]
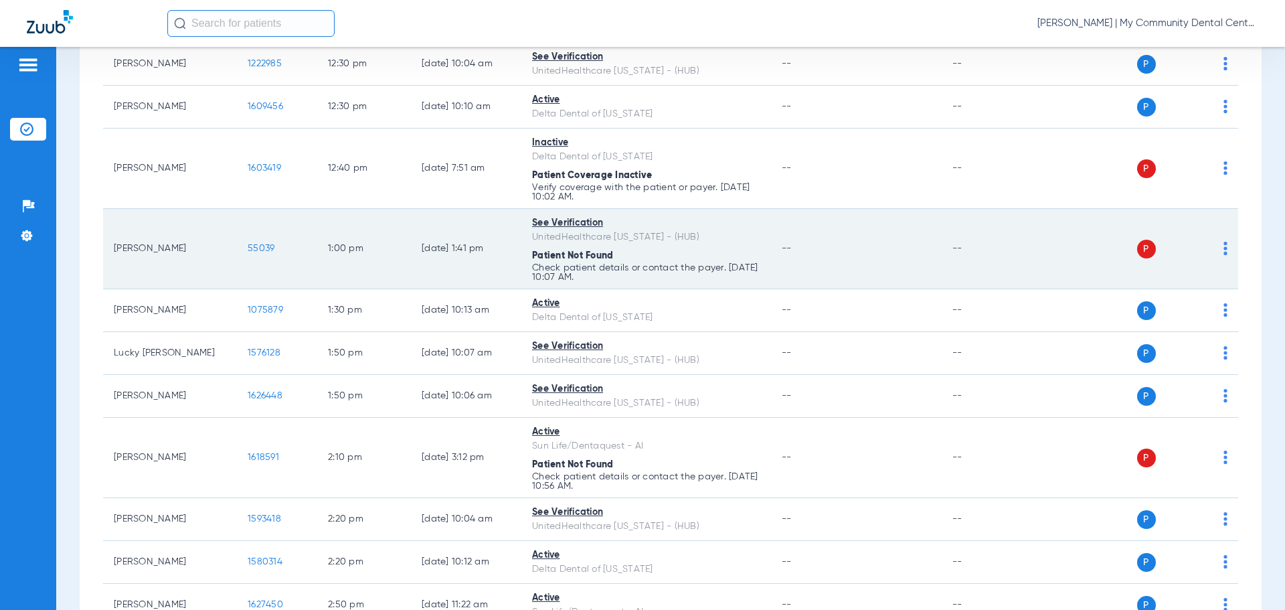
click at [1223, 252] on img at bounding box center [1225, 248] width 4 height 13
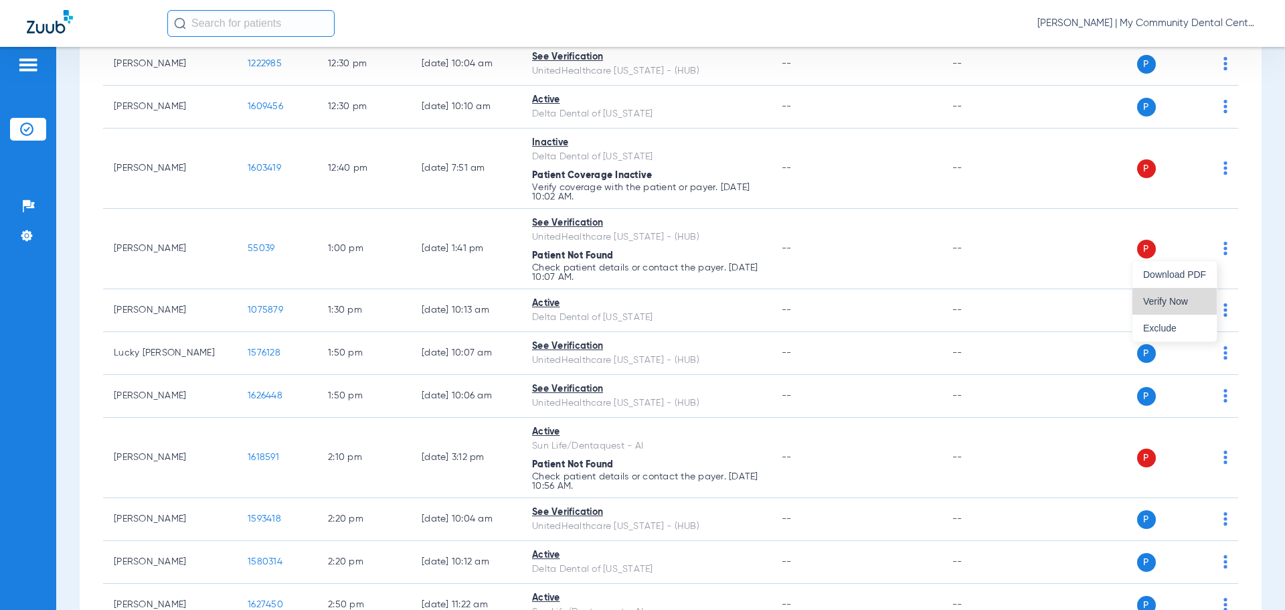
click at [1161, 303] on span "Verify Now" at bounding box center [1174, 300] width 63 height 9
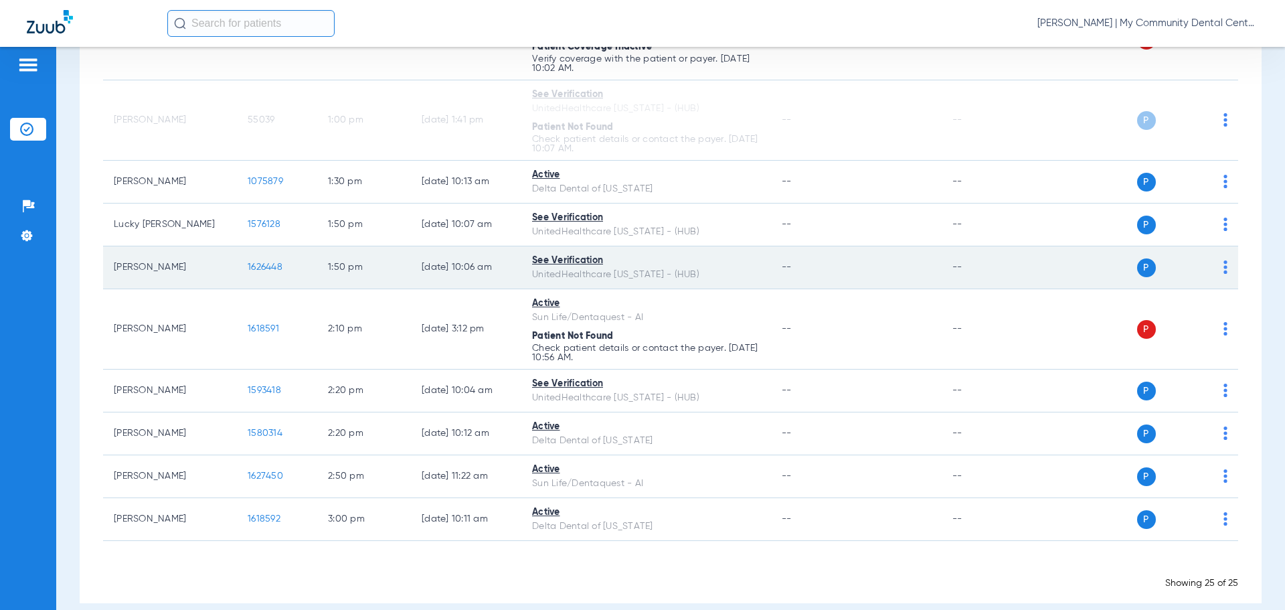
scroll to position [870, 0]
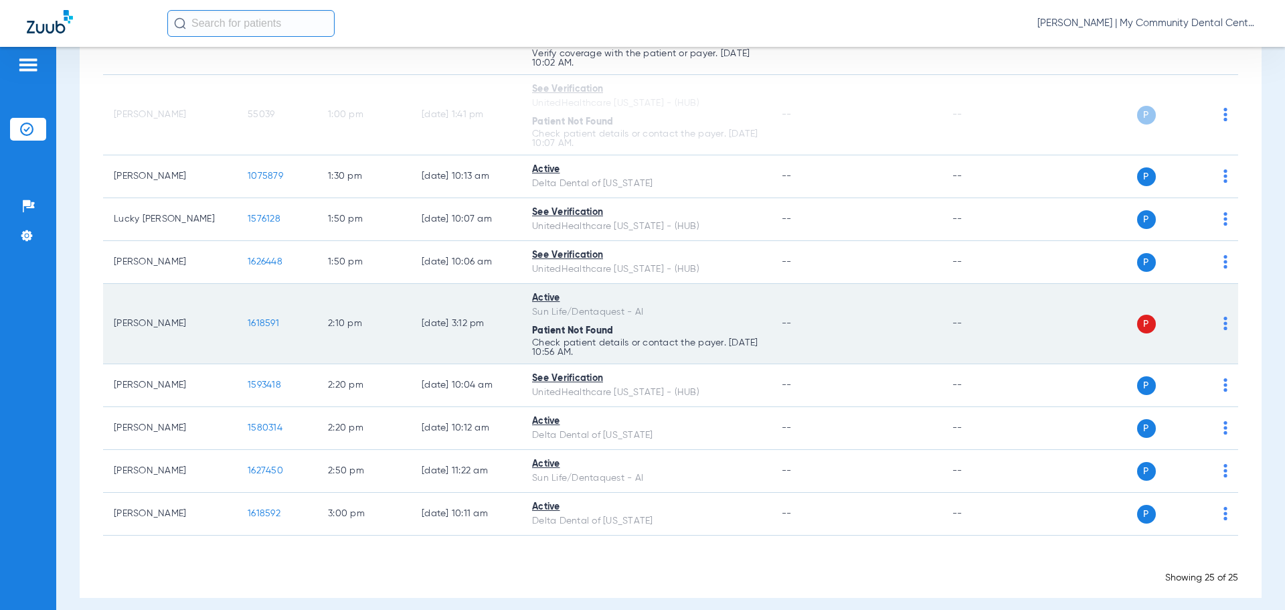
click at [1223, 325] on img at bounding box center [1225, 323] width 4 height 13
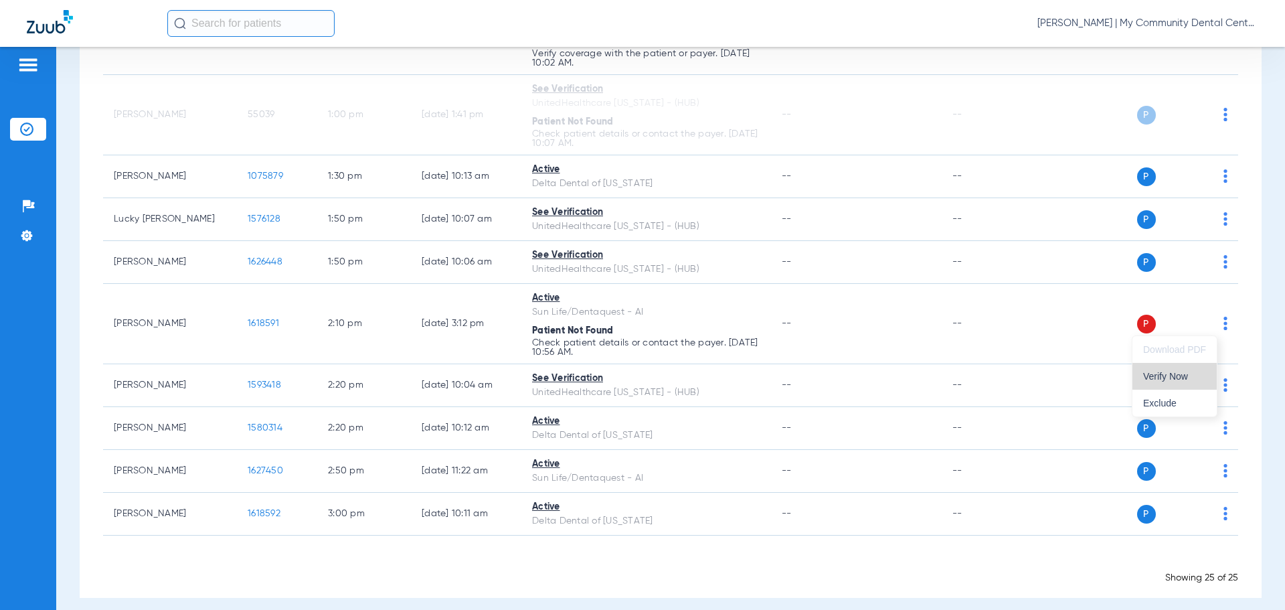
click at [1189, 369] on button "Verify Now" at bounding box center [1174, 376] width 84 height 27
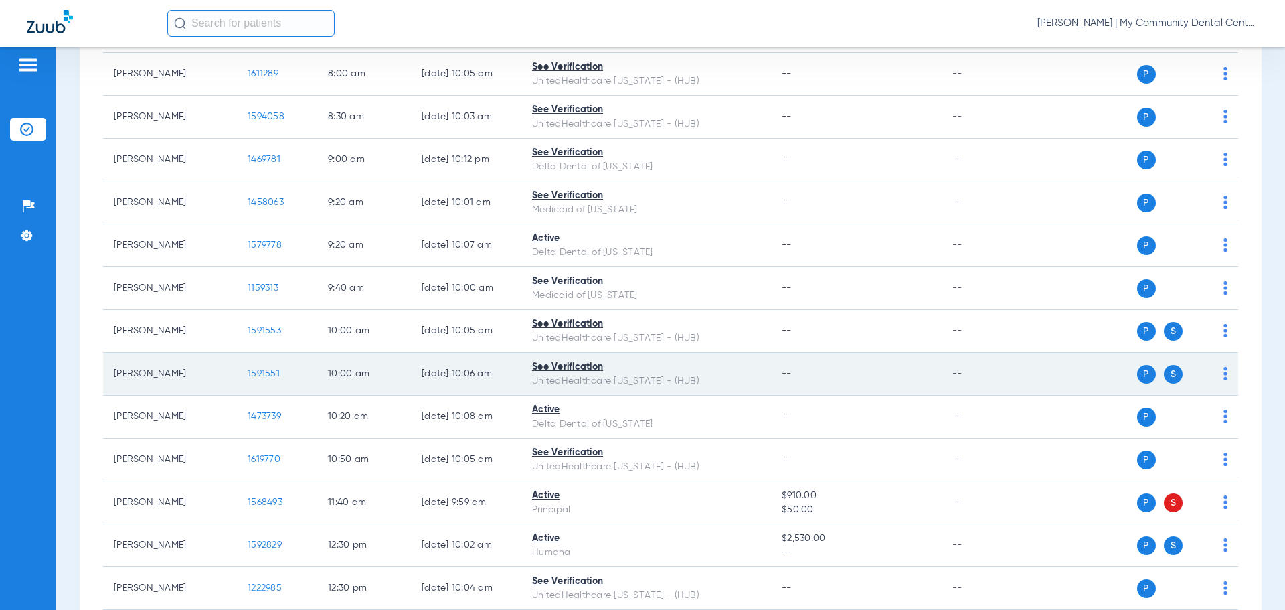
scroll to position [11, 0]
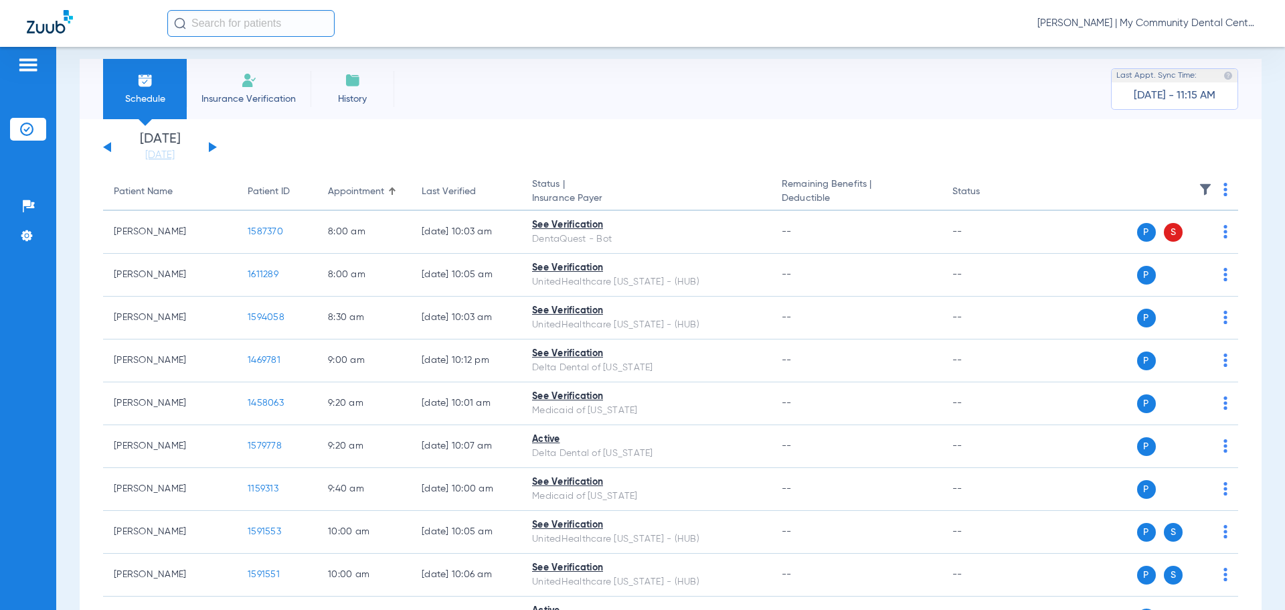
click at [1199, 187] on img at bounding box center [1205, 189] width 13 height 13
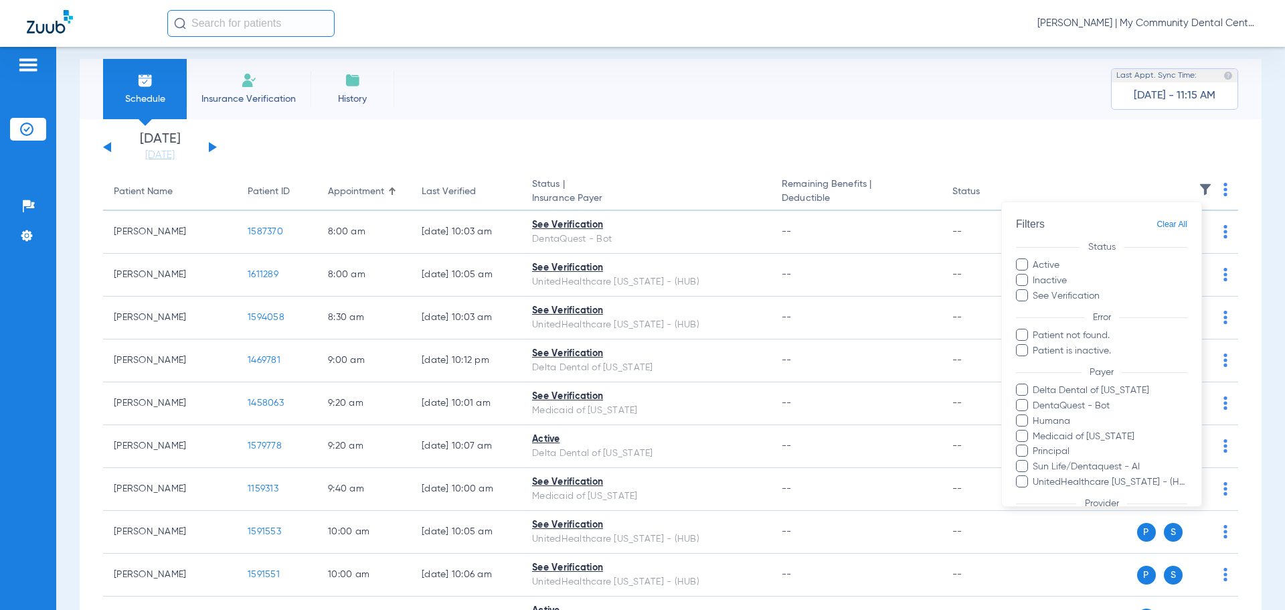
scroll to position [107, 0]
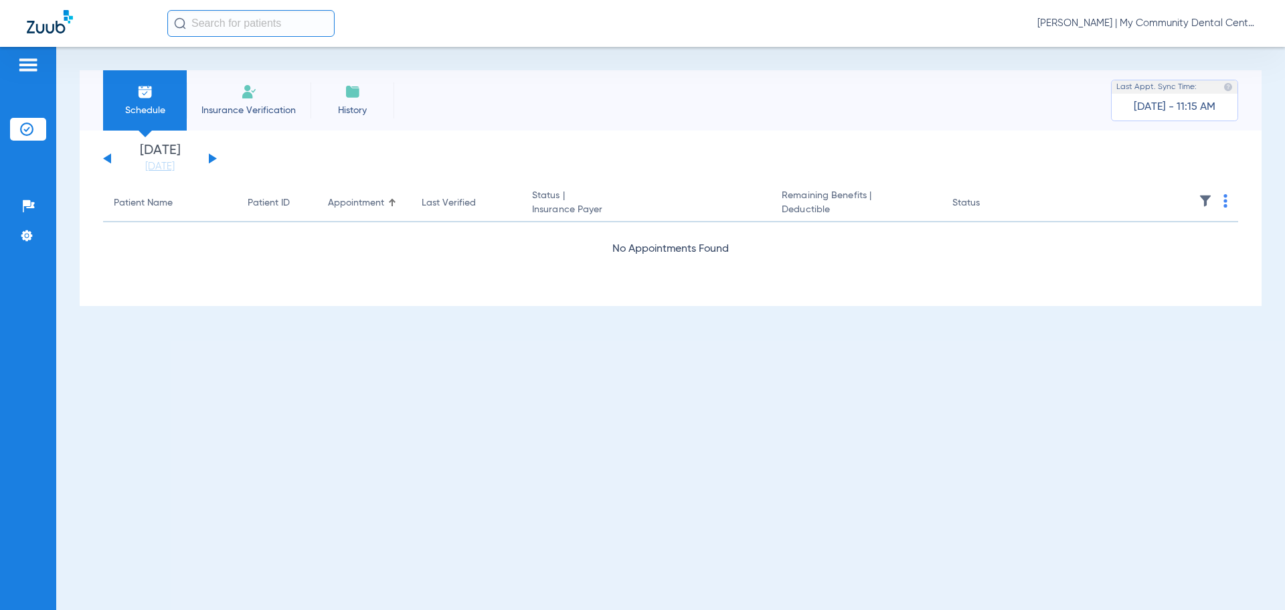
click at [1126, 13] on div "[PERSON_NAME] | My Community Dental Centers" at bounding box center [712, 23] width 1091 height 27
click at [1118, 25] on span "[PERSON_NAME] | My Community Dental Centers" at bounding box center [1147, 23] width 221 height 13
click at [1197, 52] on span "Account Selection" at bounding box center [1208, 47] width 75 height 9
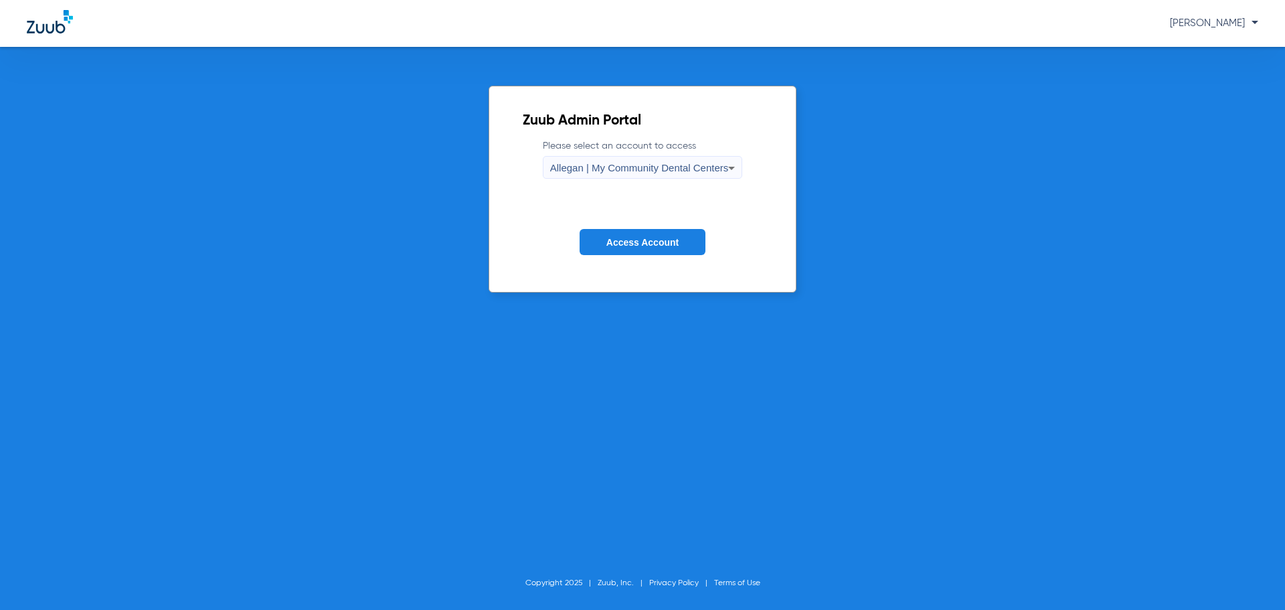
click at [647, 160] on div "Allegan | My Community Dental Centers" at bounding box center [639, 168] width 179 height 23
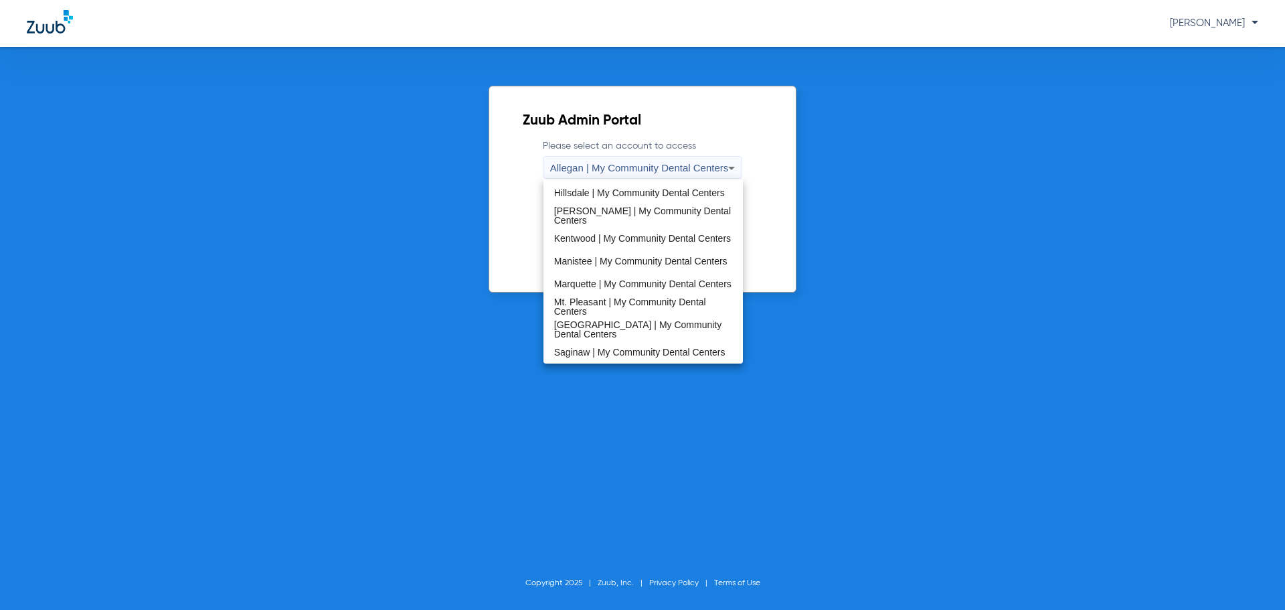
scroll to position [430, 0]
click at [639, 220] on span "Saginaw | My Community Dental Centers" at bounding box center [639, 215] width 171 height 9
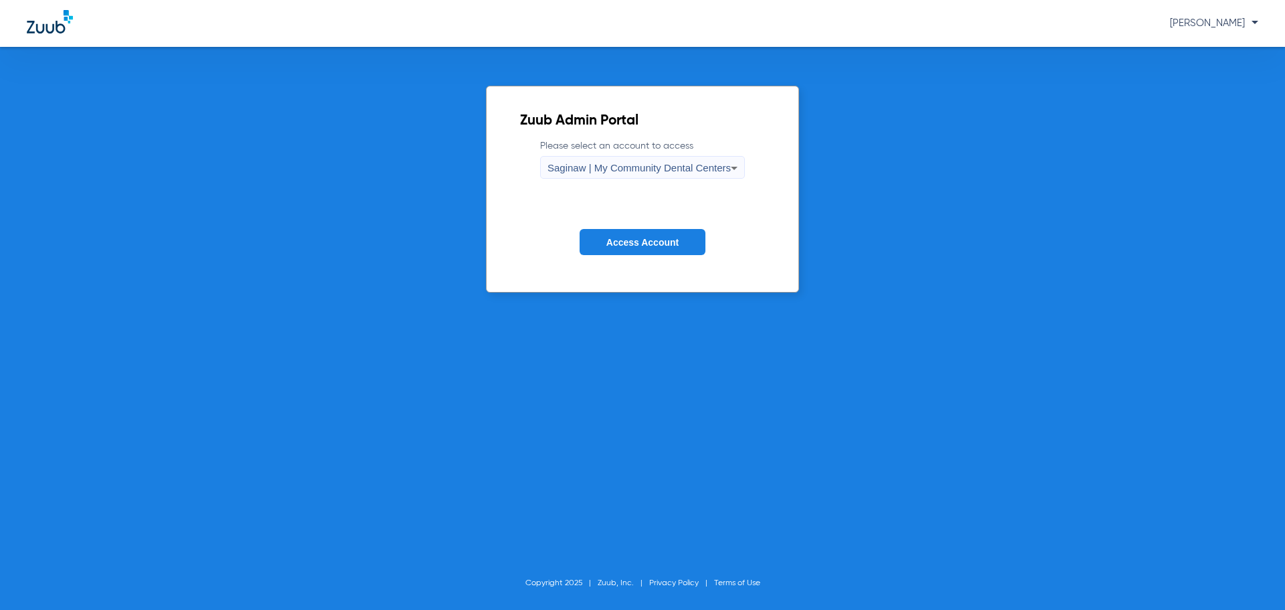
click at [630, 240] on span "Access Account" at bounding box center [642, 242] width 72 height 11
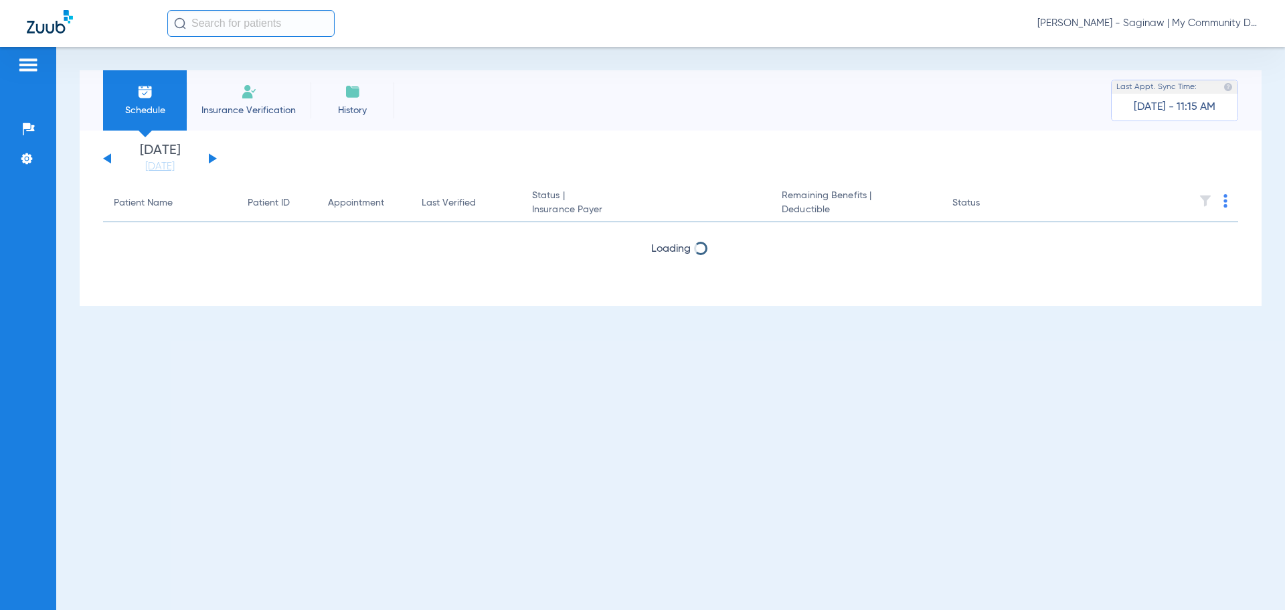
click at [165, 166] on link "[DATE]" at bounding box center [160, 166] width 80 height 13
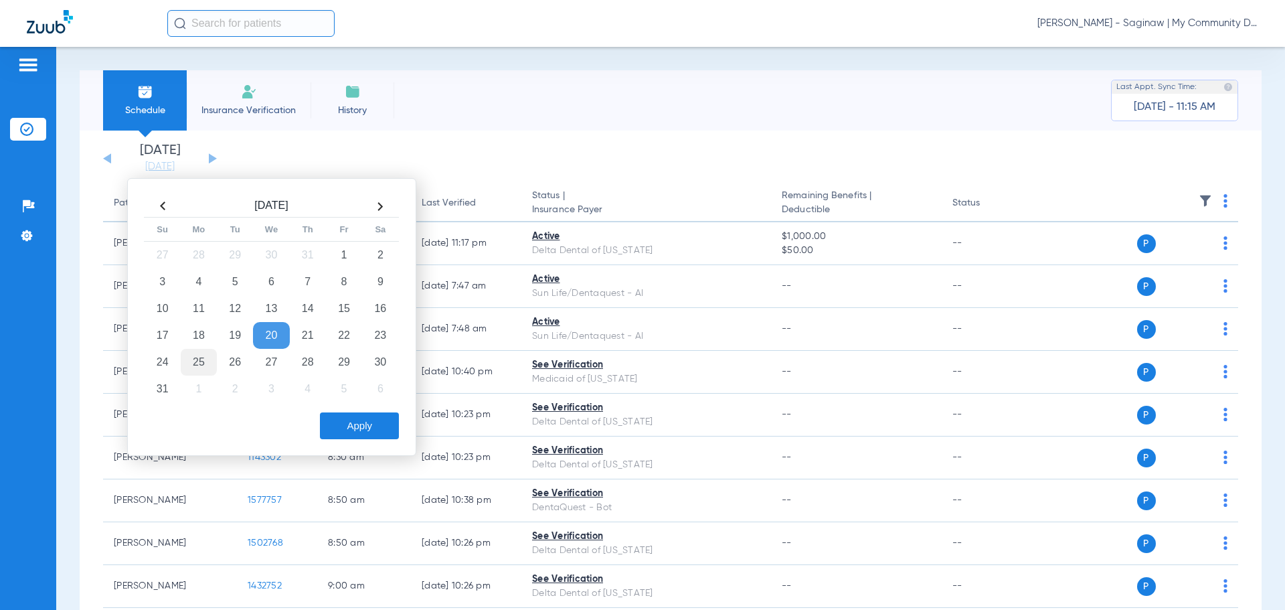
click at [198, 353] on td "25" at bounding box center [199, 362] width 36 height 27
click at [327, 418] on button "Apply" at bounding box center [359, 425] width 79 height 27
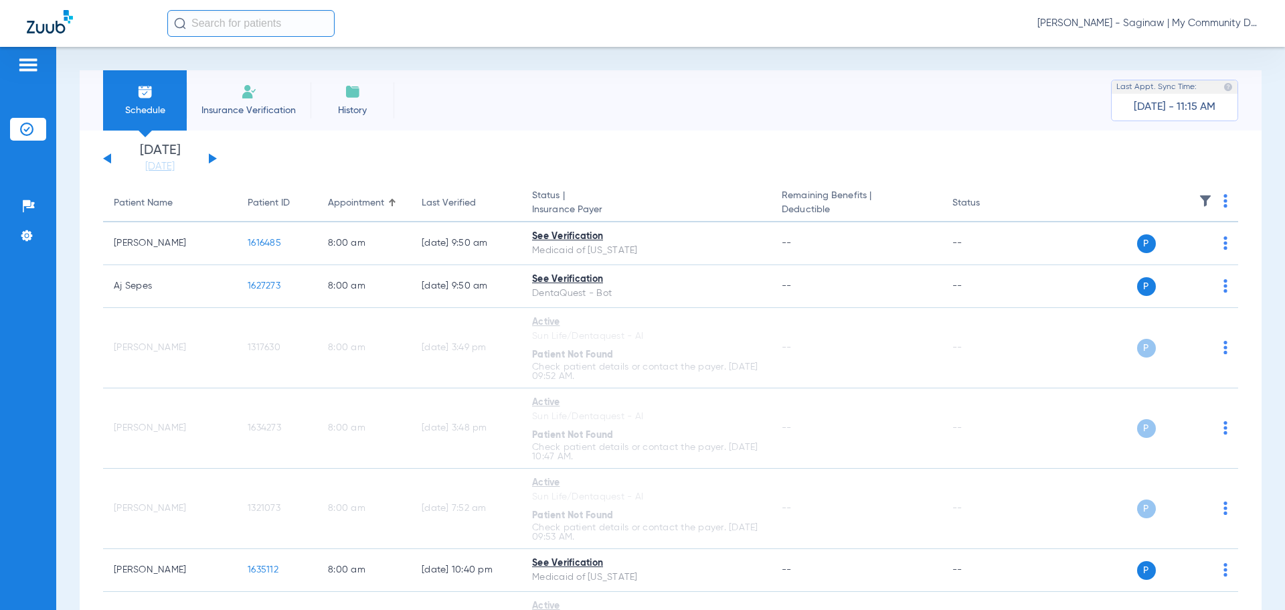
click at [1199, 201] on img at bounding box center [1205, 200] width 13 height 13
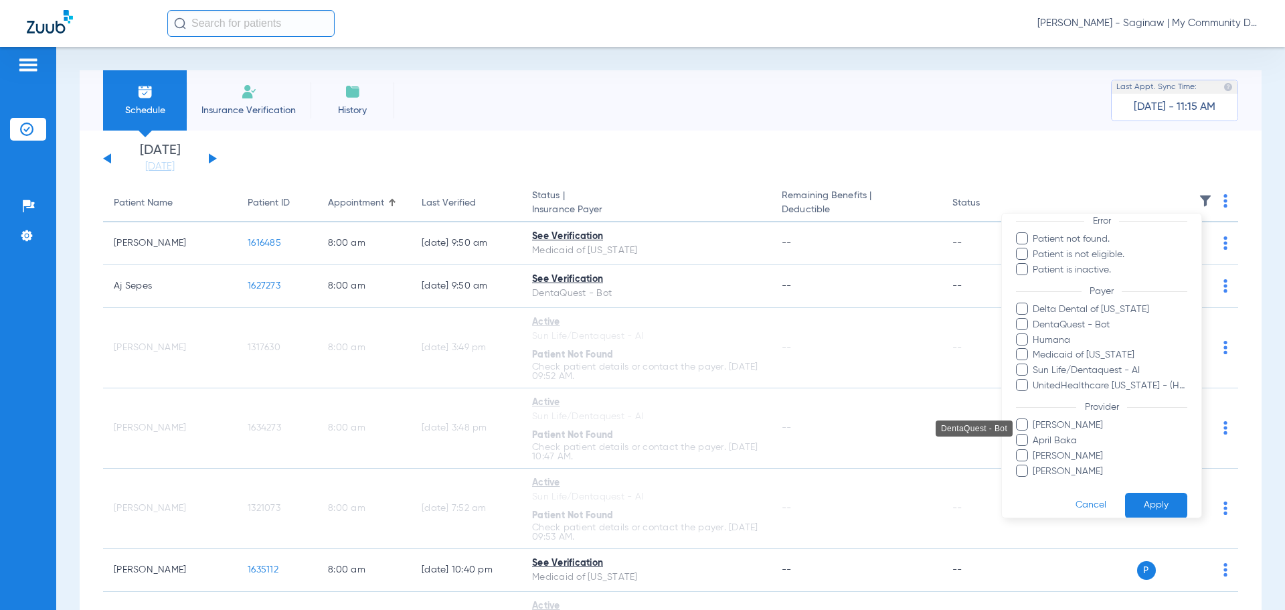
scroll to position [122, 0]
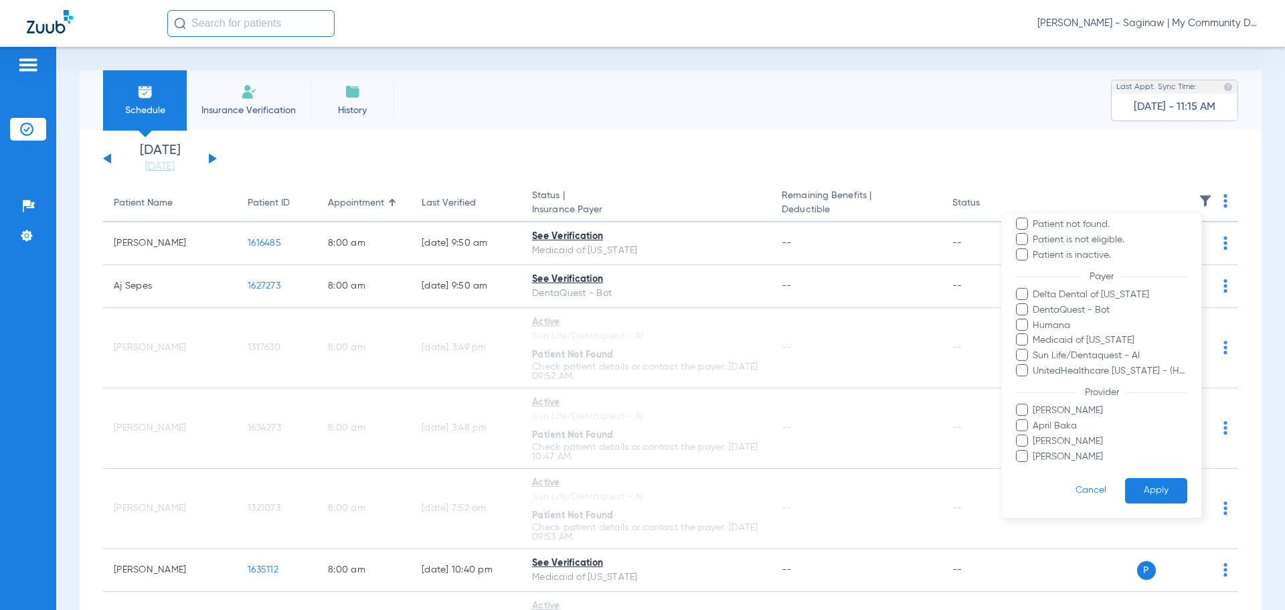
click at [1061, 451] on span "Rebecca Fettig-Payne" at bounding box center [1109, 457] width 155 height 14
click at [1035, 466] on input "Rebecca Fettig-Payne" at bounding box center [1035, 466] width 0 height 0
click at [1143, 489] on button "Apply" at bounding box center [1156, 491] width 62 height 26
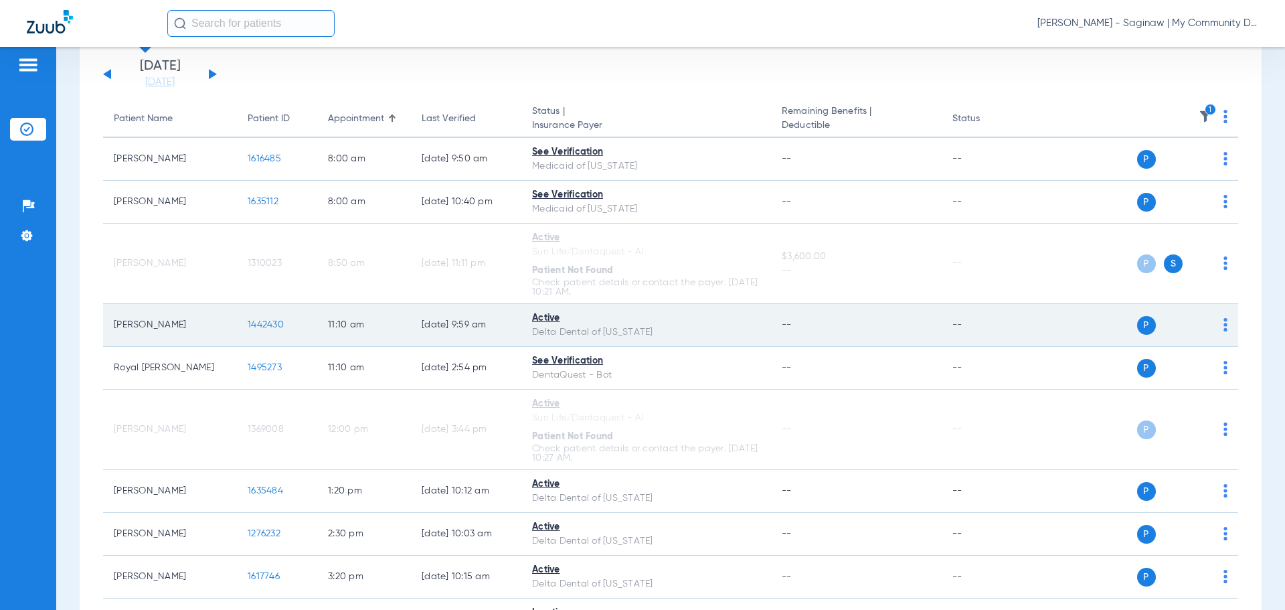
scroll to position [172, 0]
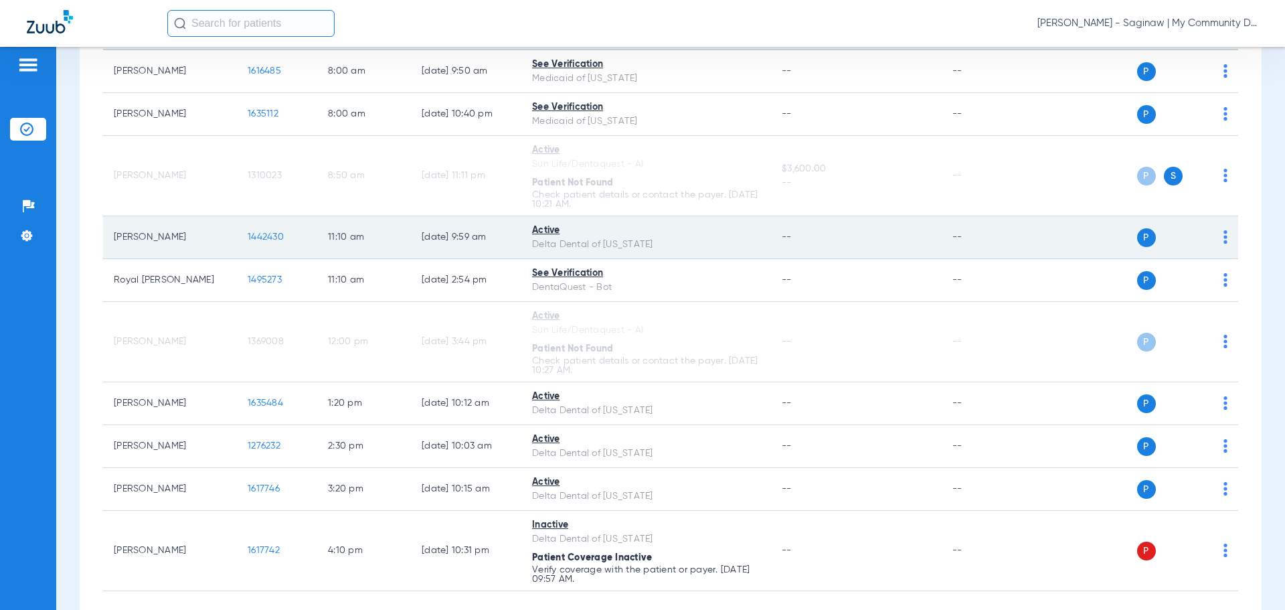
click at [257, 240] on span "1442430" at bounding box center [266, 236] width 36 height 9
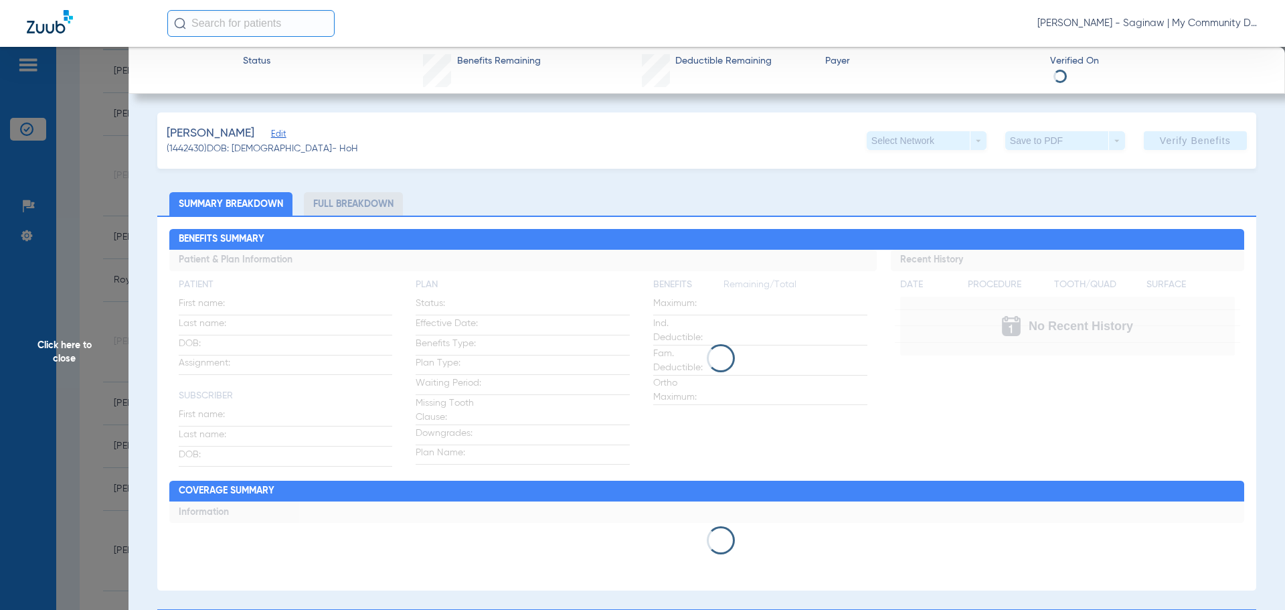
click at [101, 320] on span "Click here to close" at bounding box center [64, 352] width 129 height 610
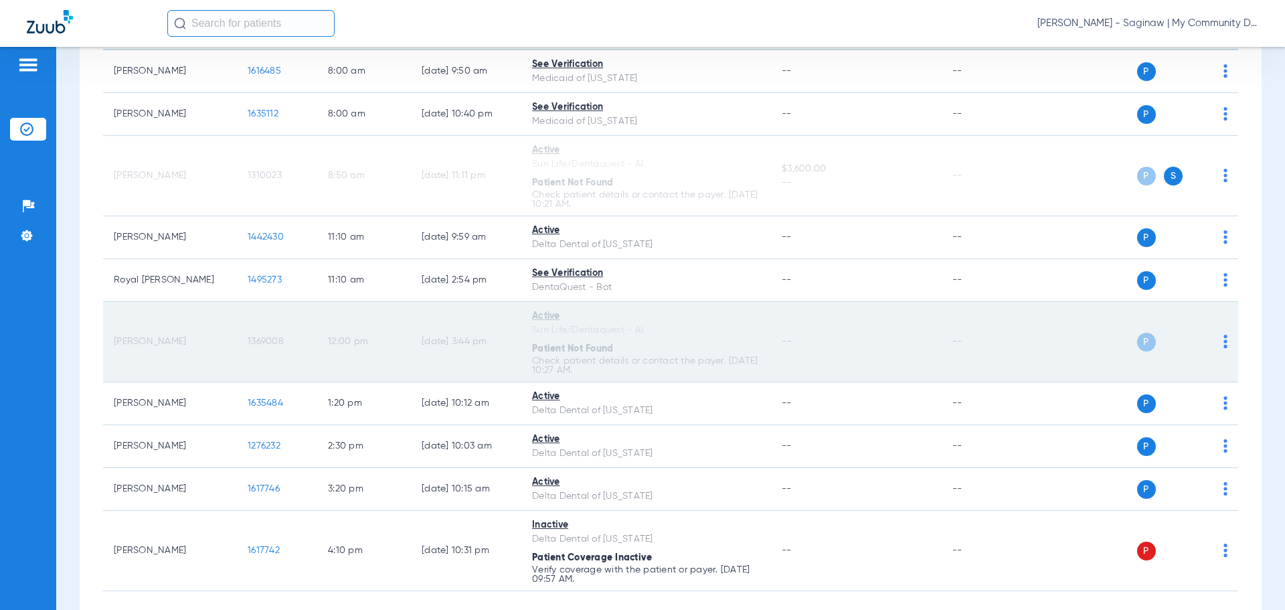
scroll to position [239, 0]
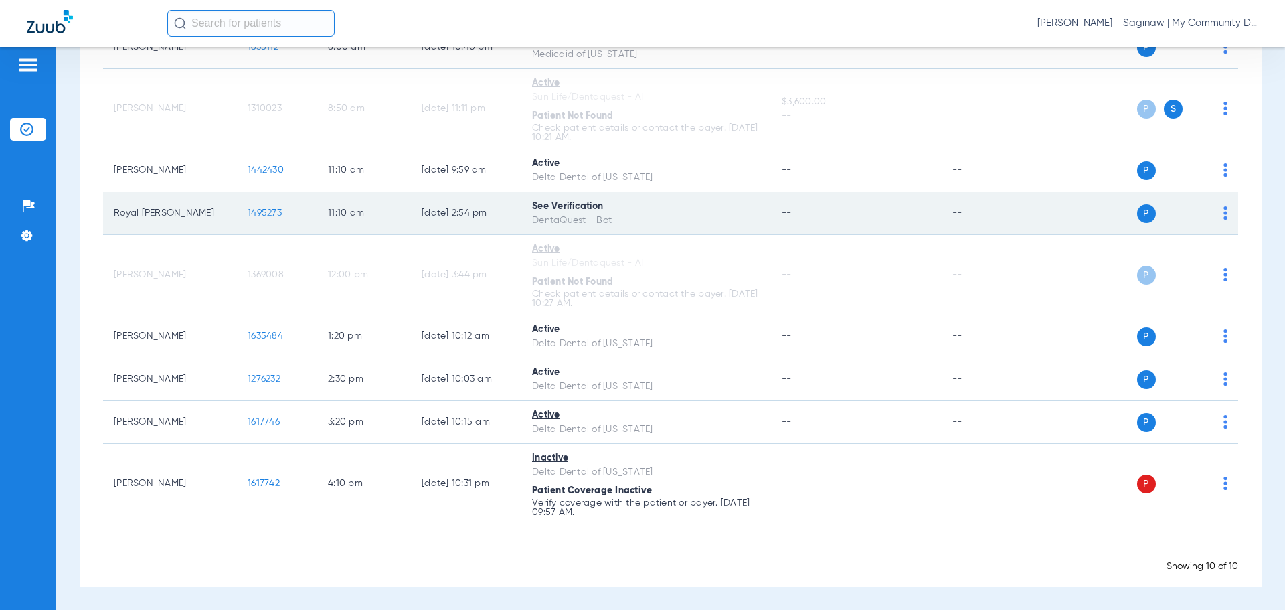
click at [255, 207] on td "1495273" at bounding box center [277, 213] width 80 height 43
click at [259, 205] on td "1495273" at bounding box center [277, 213] width 80 height 43
click at [258, 210] on span "1495273" at bounding box center [265, 212] width 34 height 9
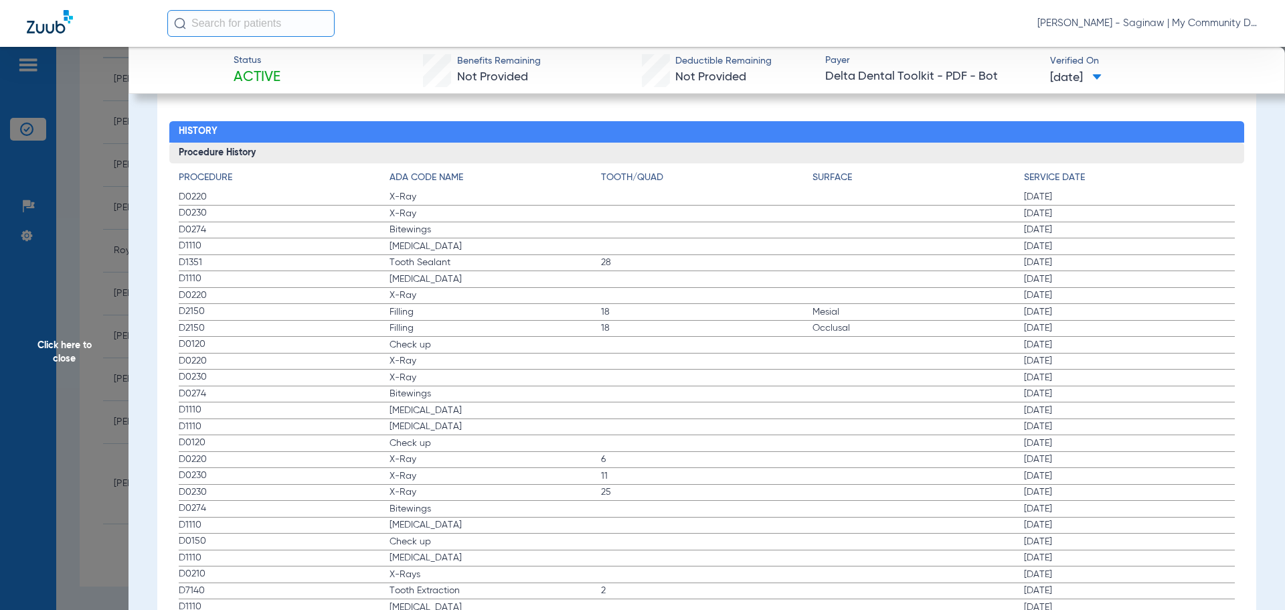
scroll to position [1461, 0]
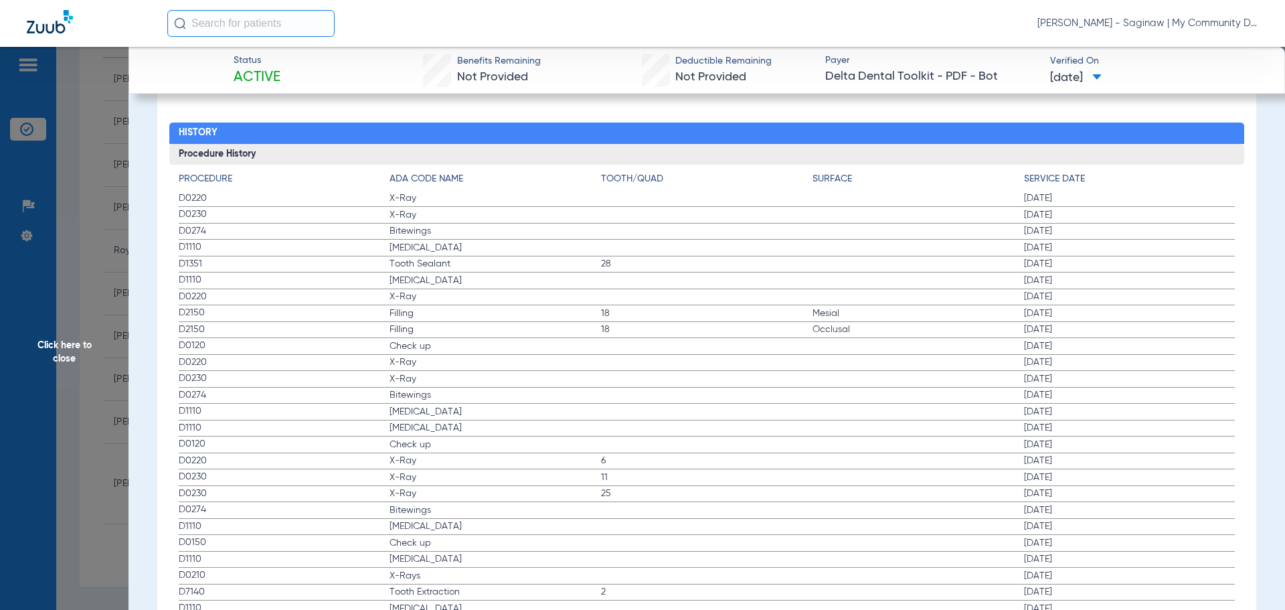
drag, startPoint x: 177, startPoint y: 196, endPoint x: 983, endPoint y: 275, distance: 809.0
click at [983, 275] on div "Procedure ADA Code Name Tooth/Quad Surface Service Date D0220 X-Ray 02/06/2025 …" at bounding box center [707, 432] width 1076 height 534
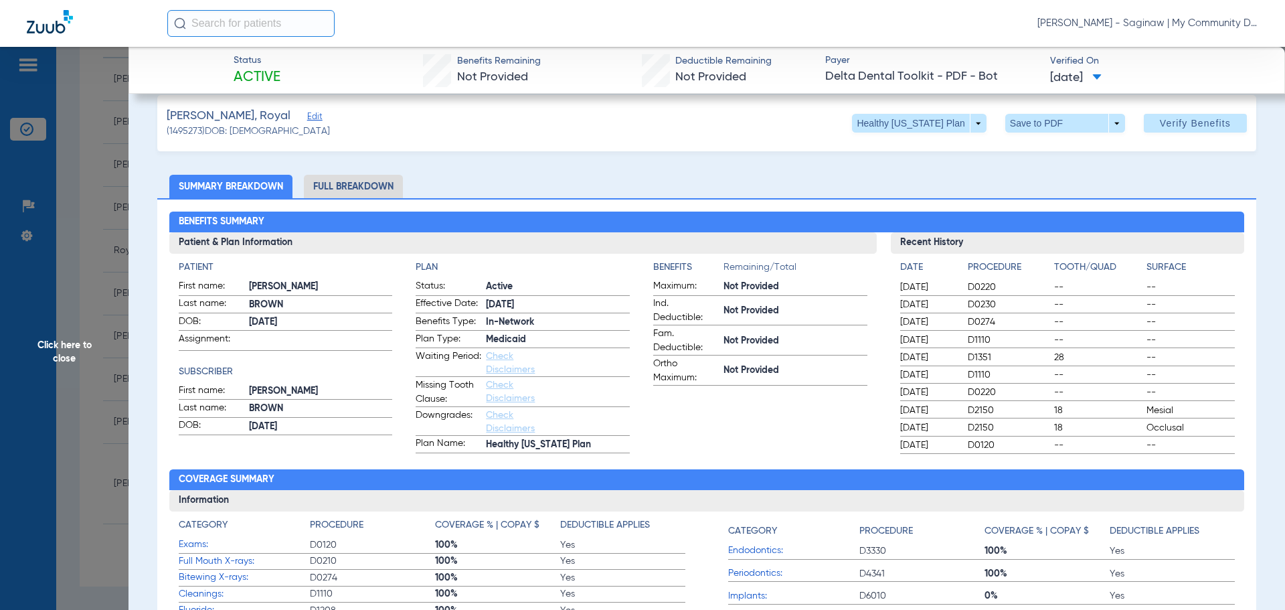
scroll to position [0, 0]
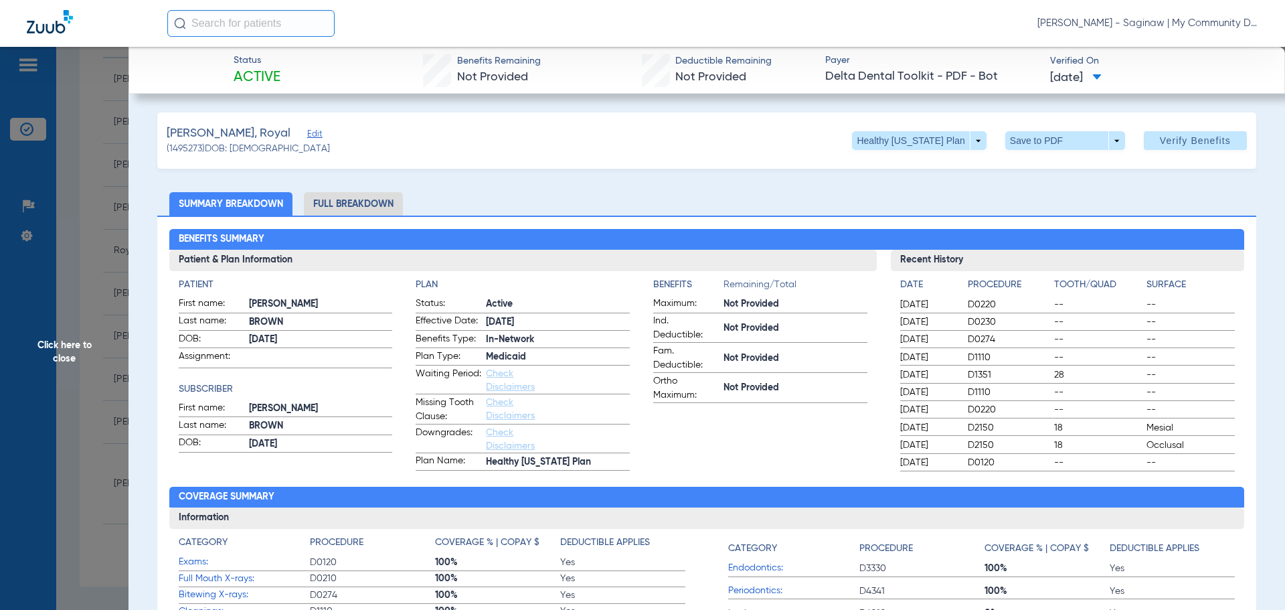
click at [357, 208] on li "Full Breakdown" at bounding box center [353, 203] width 99 height 23
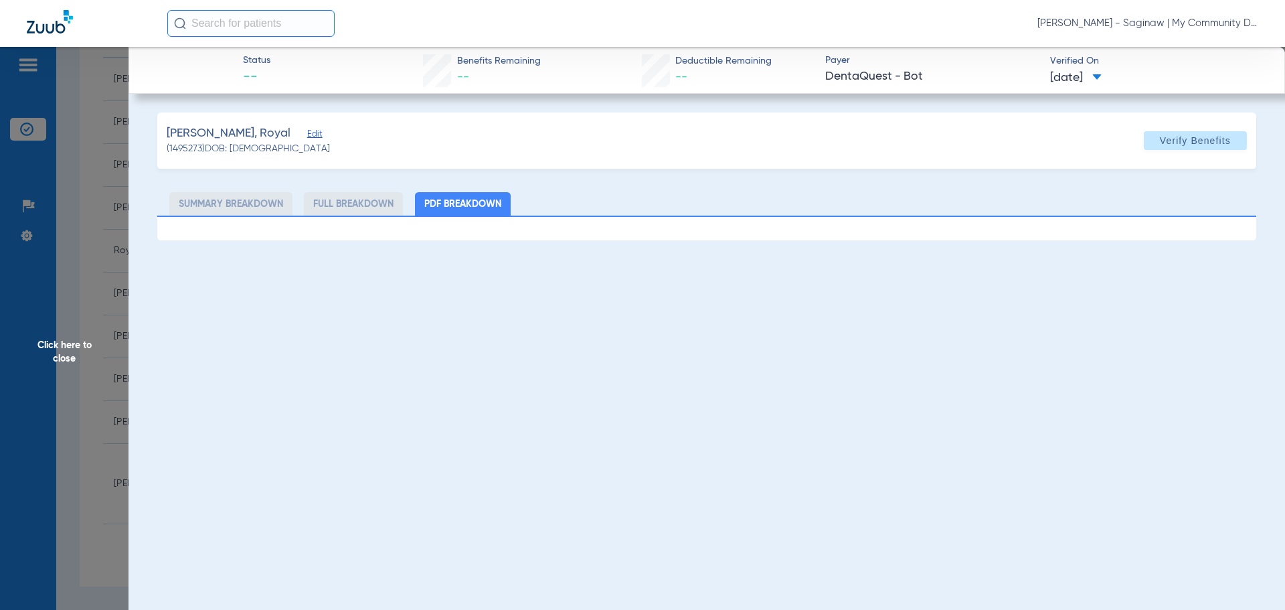
click at [60, 270] on span "Click here to close" at bounding box center [64, 352] width 129 height 610
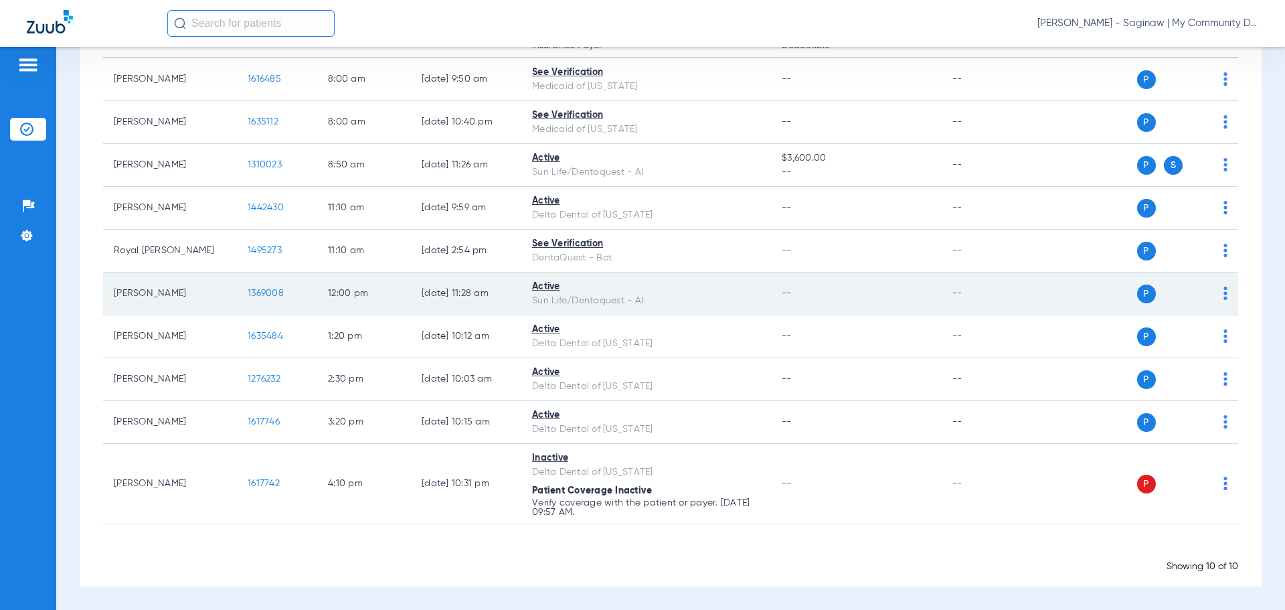
click at [260, 293] on span "1369008" at bounding box center [266, 292] width 36 height 9
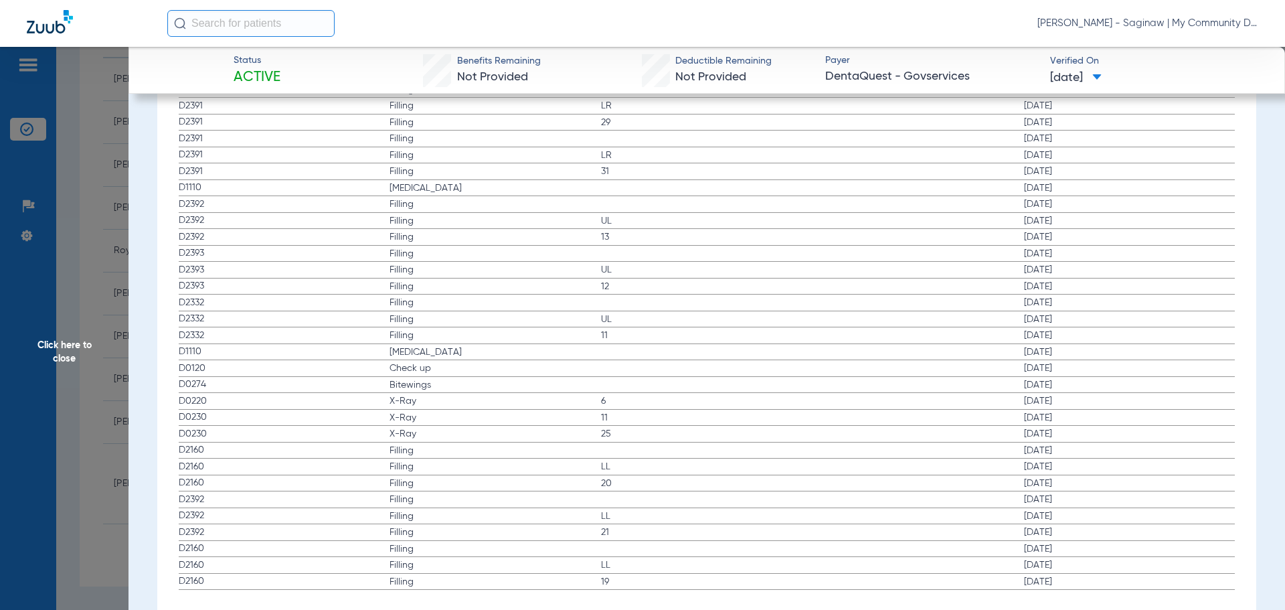
scroll to position [1590, 0]
drag, startPoint x: 176, startPoint y: 323, endPoint x: 656, endPoint y: 388, distance: 484.2
click at [656, 388] on div "Procedure ADA Code Name Tooth/Quad Surface Service Date D2391 Filling 04/28/202…" at bounding box center [707, 301] width 1076 height 534
click at [421, 476] on span "Filling" at bounding box center [495, 477] width 211 height 13
click at [90, 292] on span "Click here to close" at bounding box center [64, 352] width 129 height 610
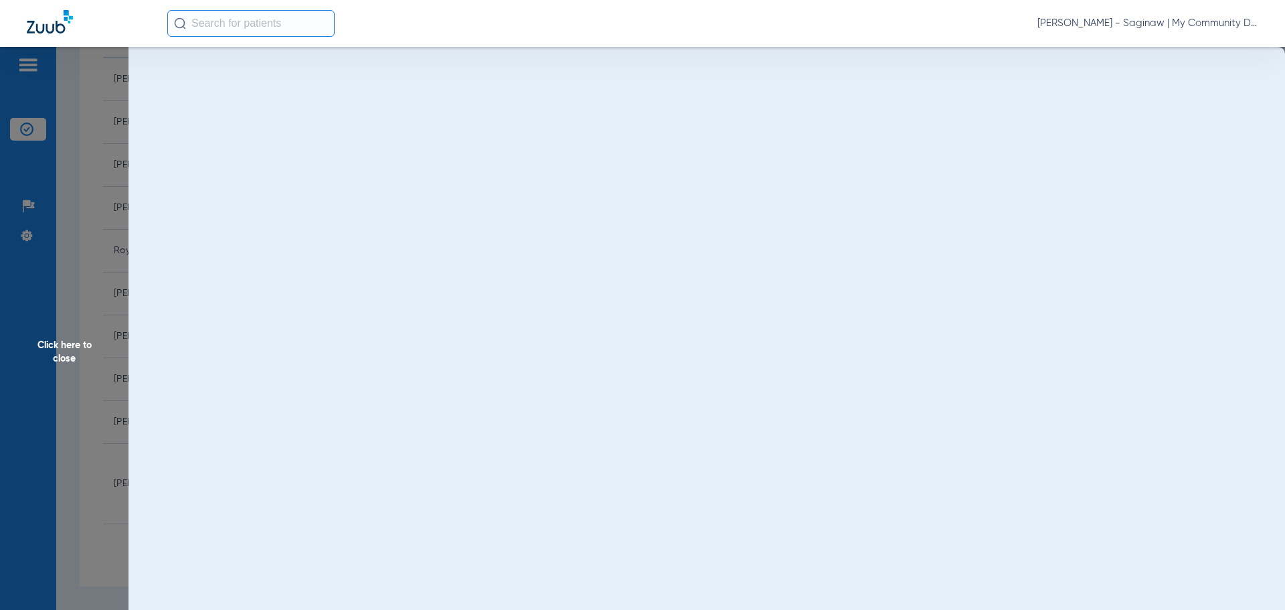
scroll to position [0, 0]
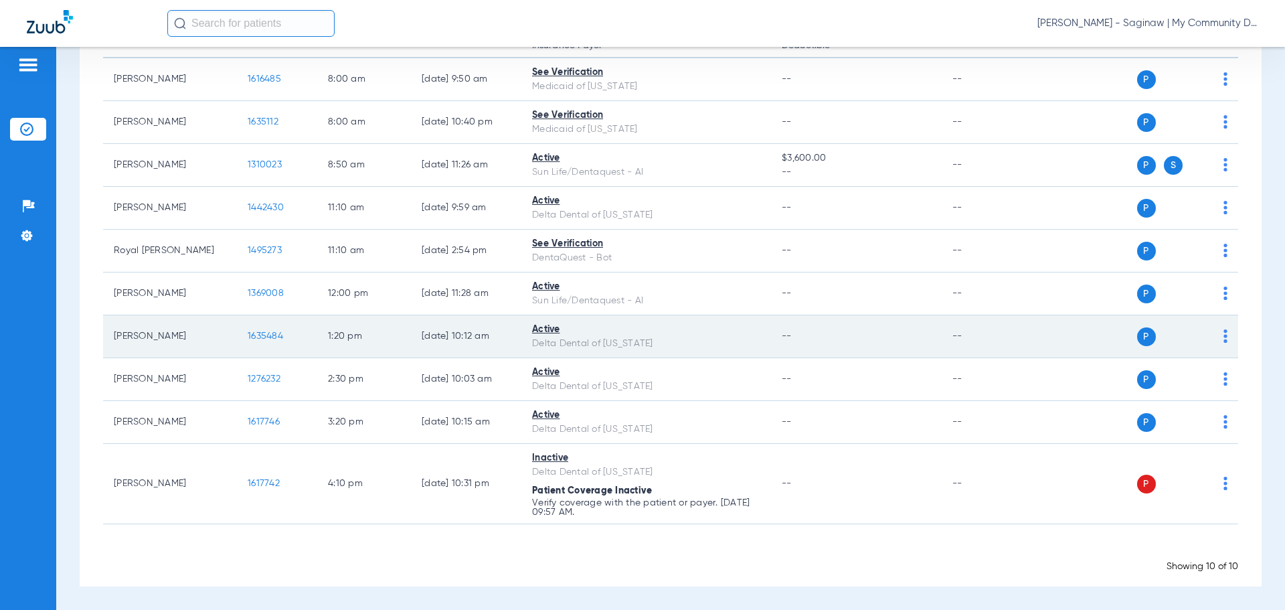
click at [266, 333] on span "1635484" at bounding box center [265, 335] width 35 height 9
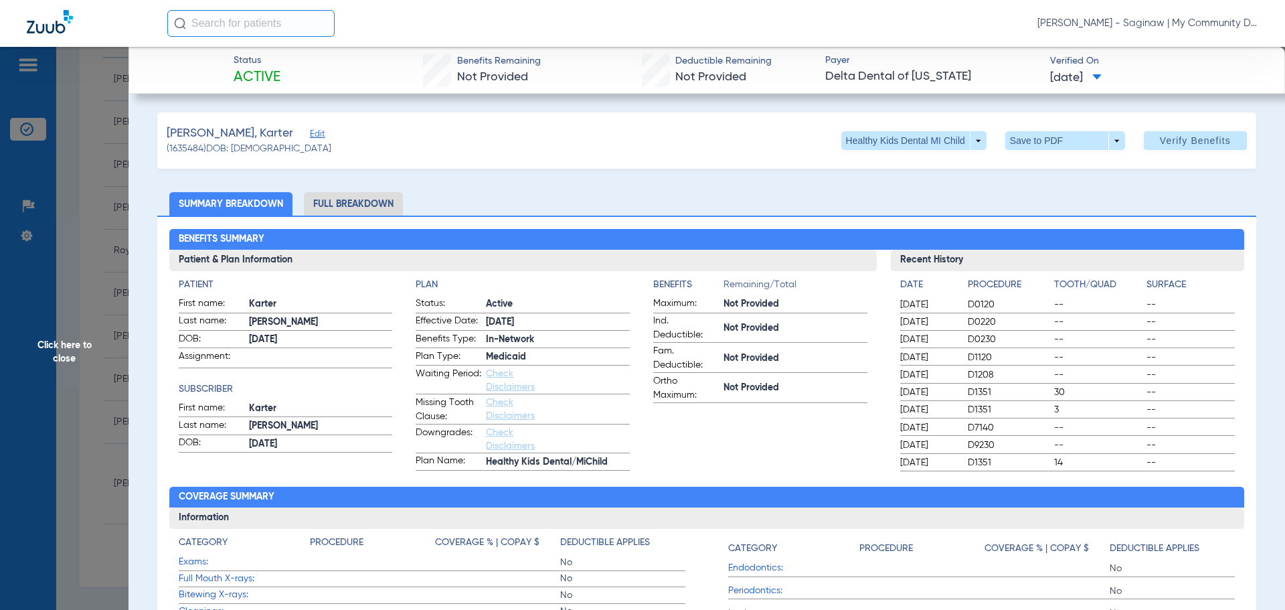
click at [396, 392] on app-patient-and-plan-information "Patient First name: Karter Last name: Tate DOB: 05/13/2011 Assignment: Subscrib…" at bounding box center [523, 374] width 689 height 193
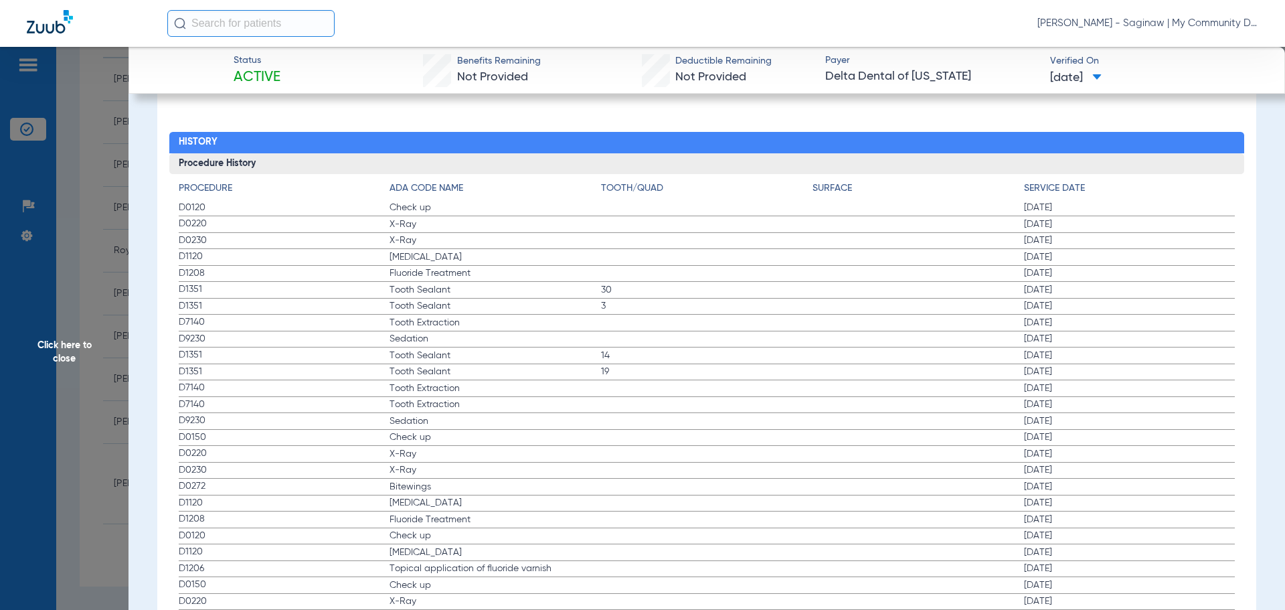
scroll to position [1472, 0]
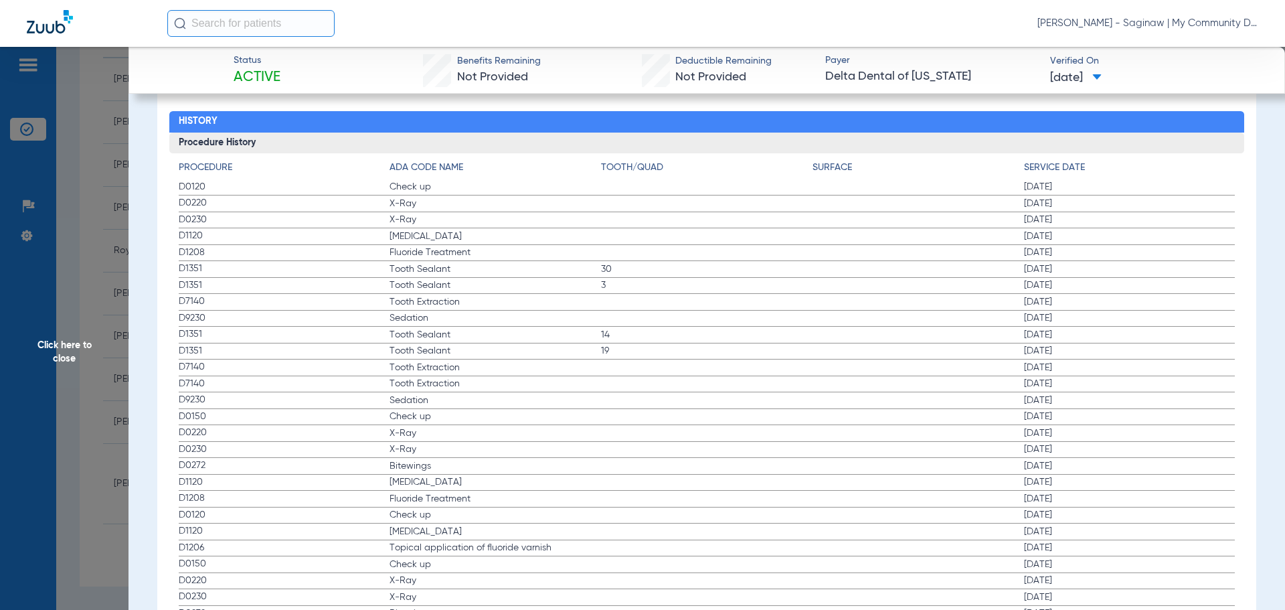
click at [167, 182] on div "Procedure Benefits Disclaimers Child age limit: 21 (End of Birth Month) Irs age…" at bounding box center [706, 109] width 1099 height 1667
drag, startPoint x: 180, startPoint y: 187, endPoint x: 369, endPoint y: 238, distance: 195.5
click at [369, 238] on app-history-list "Procedure ADA Code Name Tooth/Quad Surface Service Date D0120 Check up 11/29/20…" at bounding box center [707, 523] width 1057 height 724
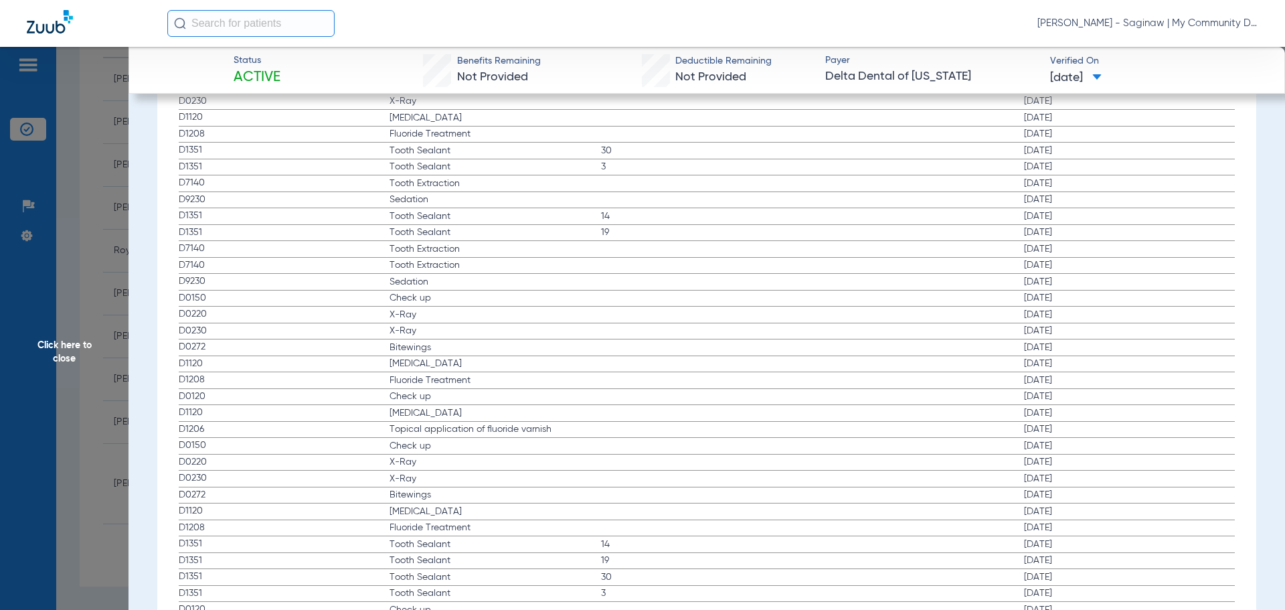
scroll to position [1524, 0]
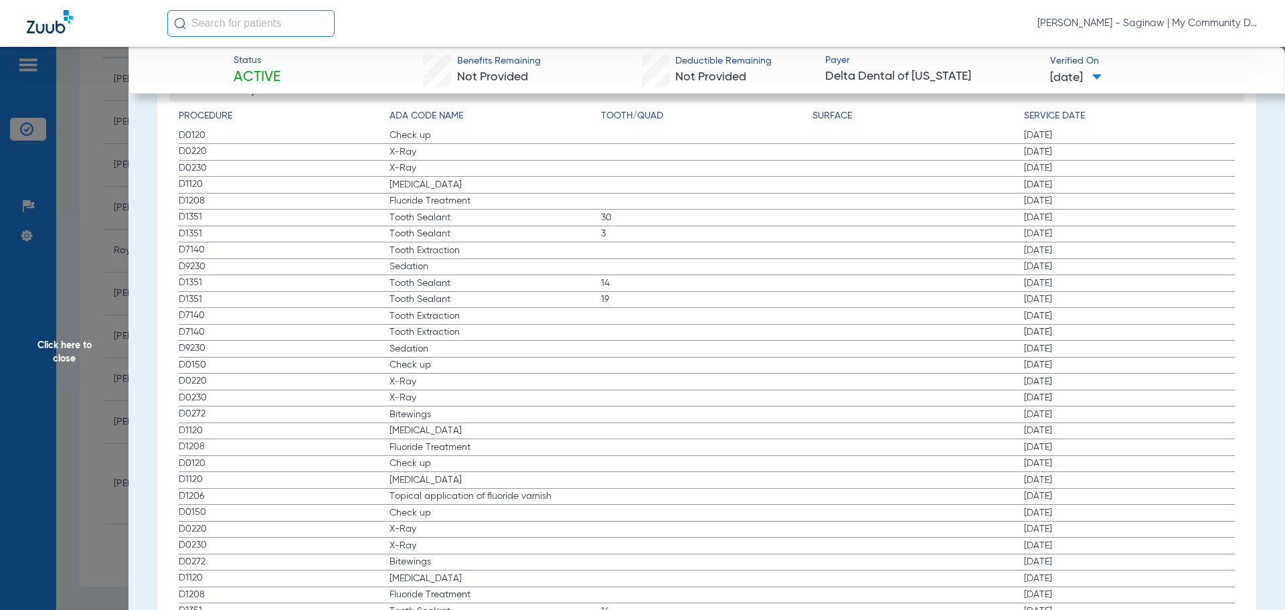
click at [428, 205] on span "Fluoride Treatment" at bounding box center [495, 200] width 211 height 13
click at [179, 135] on span "D0120" at bounding box center [284, 136] width 211 height 14
click at [230, 194] on span "D1208" at bounding box center [284, 201] width 211 height 14
drag, startPoint x: 191, startPoint y: 131, endPoint x: 473, endPoint y: 179, distance: 286.5
click at [473, 179] on app-history-list "Procedure ADA Code Name Tooth/Quad Surface Service Date D0120 Check up 11/29/20…" at bounding box center [707, 471] width 1057 height 724
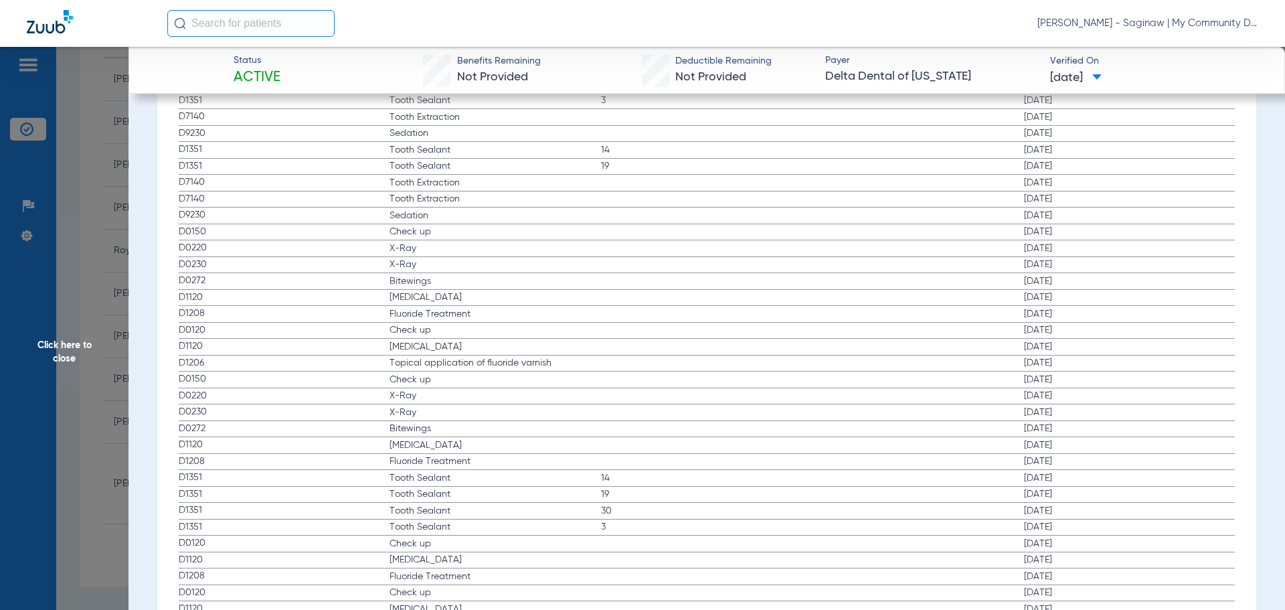
scroll to position [1658, 0]
click at [437, 225] on span "Check up" at bounding box center [495, 230] width 211 height 13
drag, startPoint x: 179, startPoint y: 222, endPoint x: 427, endPoint y: 270, distance: 252.3
click at [427, 270] on app-history-list "Procedure ADA Code Name Tooth/Quad Surface Service Date D0120 Check up 11/29/20…" at bounding box center [707, 337] width 1057 height 724
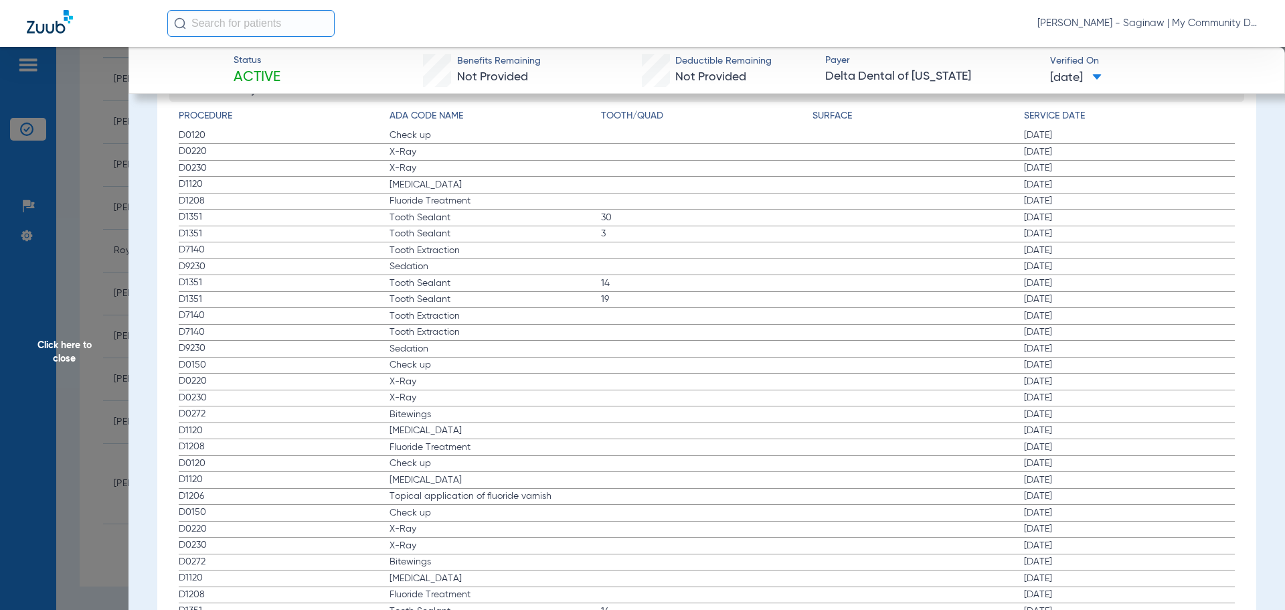
scroll to position [1457, 0]
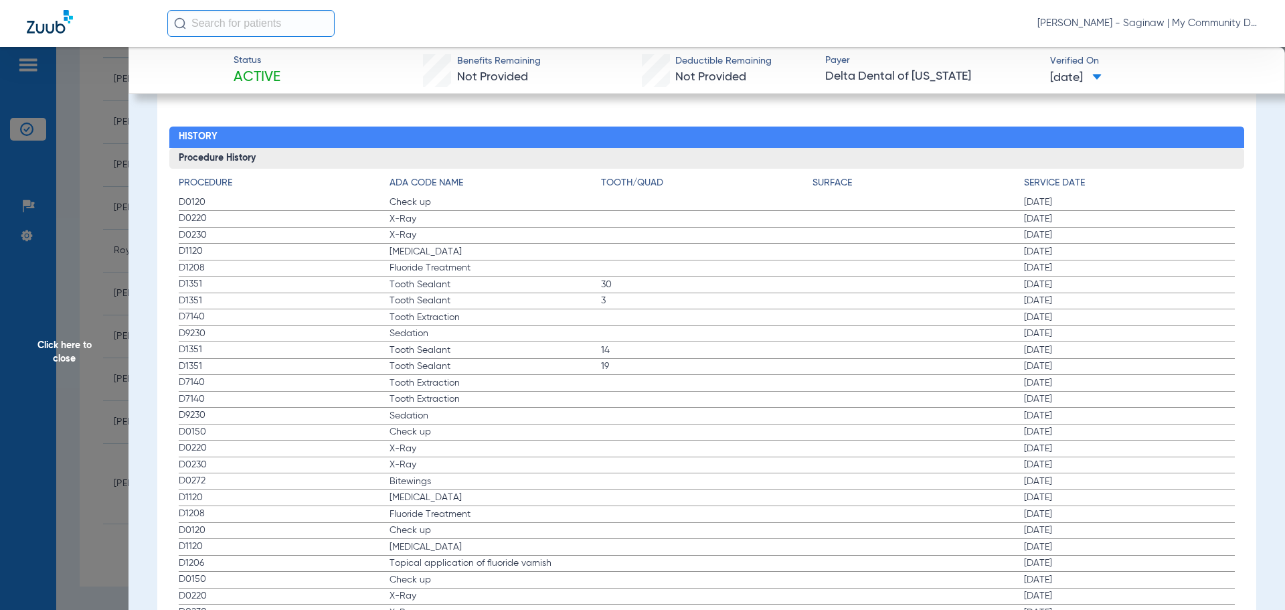
click at [657, 417] on label "D9230 Sedation 05/17/2022" at bounding box center [707, 416] width 1057 height 17
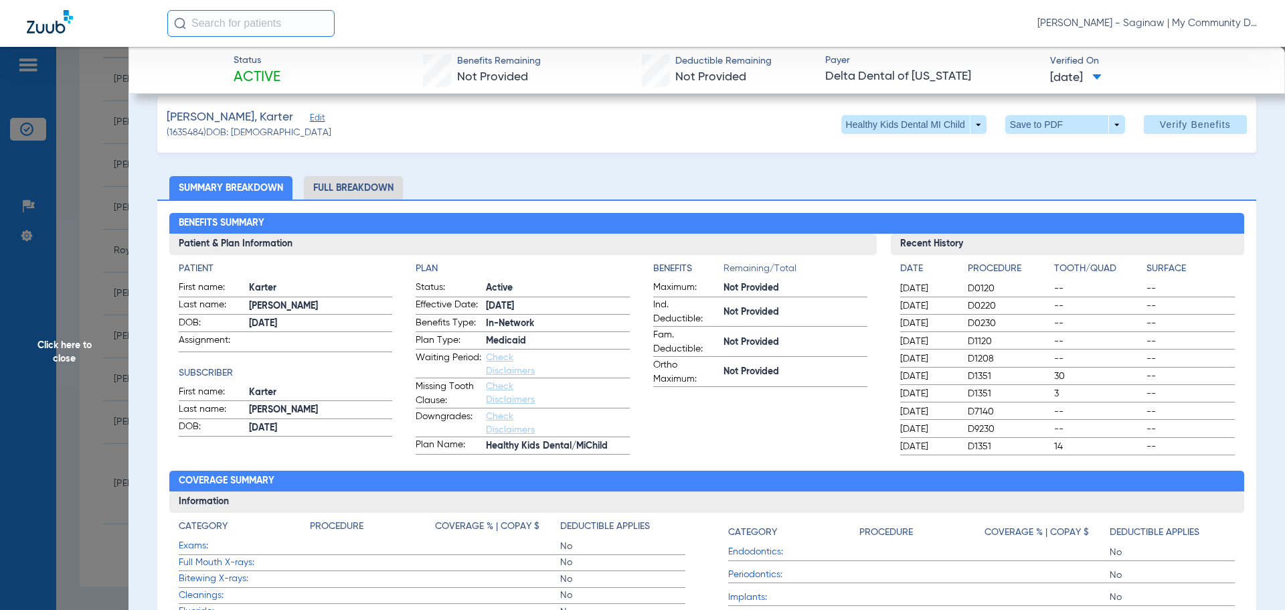
scroll to position [0, 0]
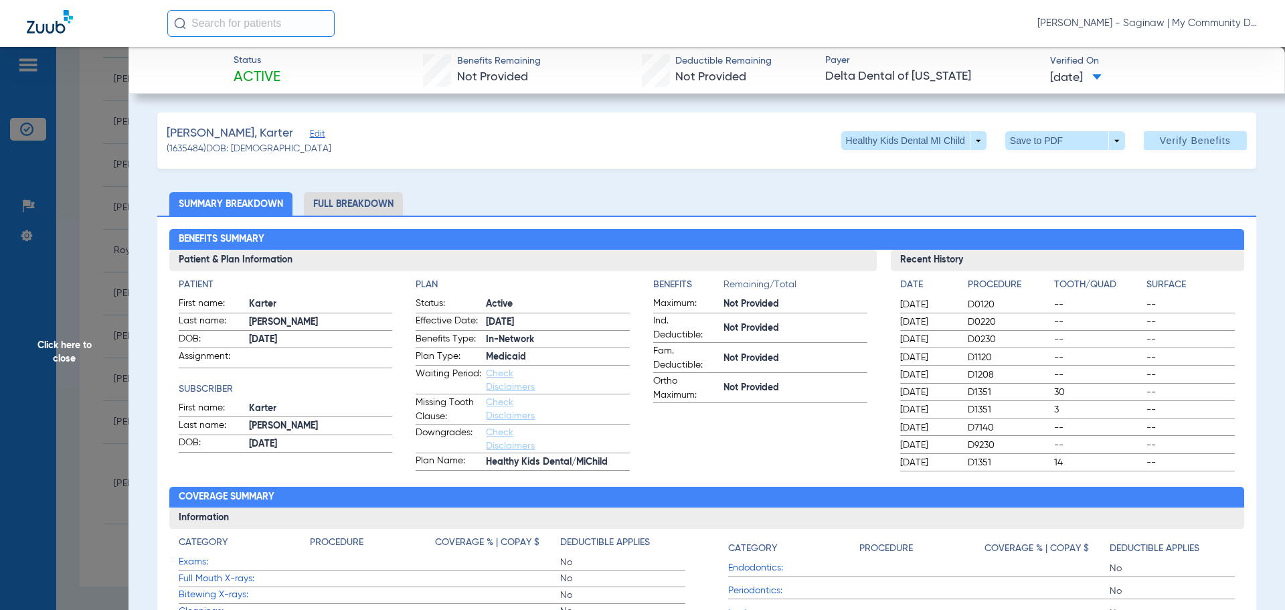
click at [97, 254] on span "Click here to close" at bounding box center [64, 352] width 129 height 610
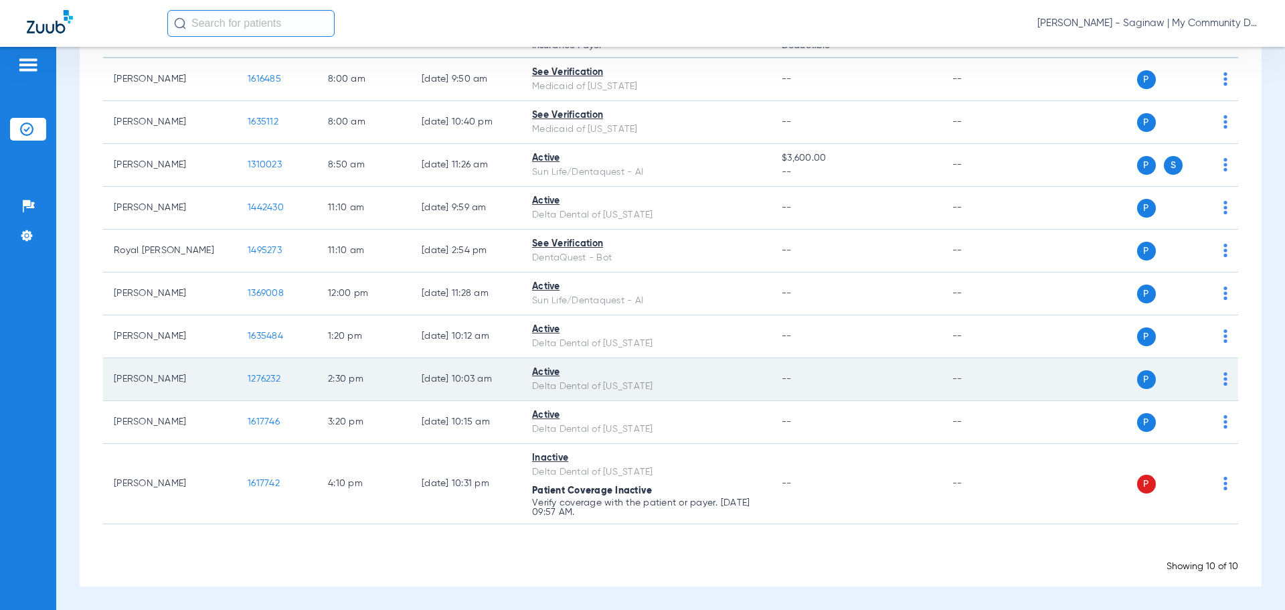
click at [283, 380] on td "1276232" at bounding box center [277, 379] width 80 height 43
click at [270, 380] on span "1276232" at bounding box center [264, 378] width 33 height 9
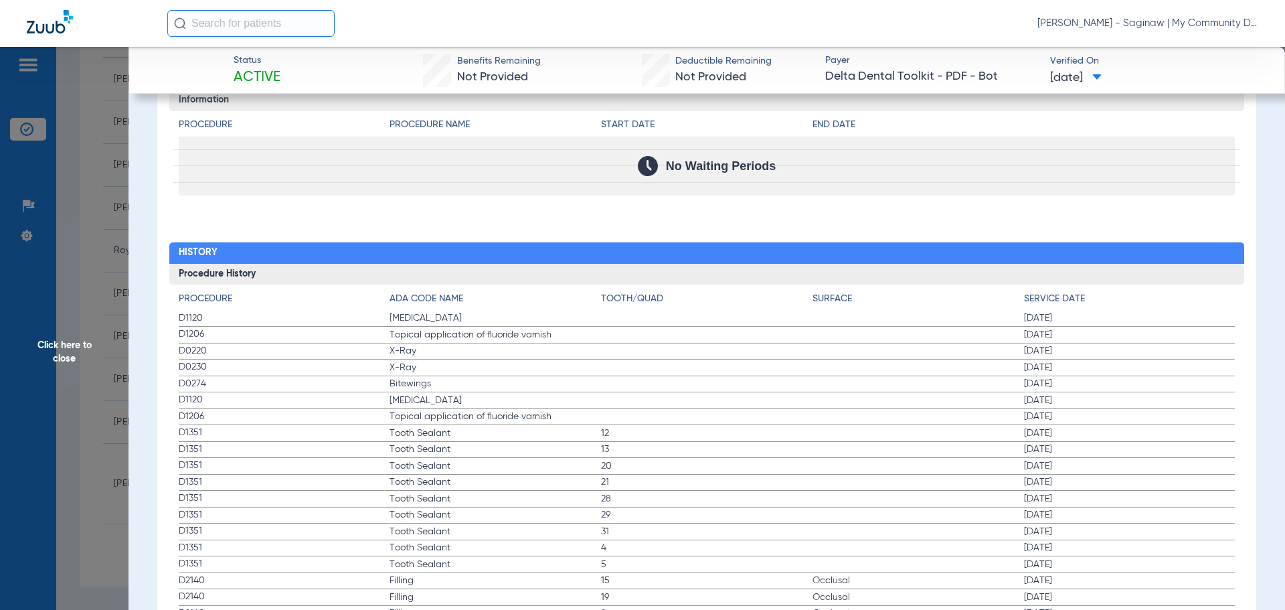
scroll to position [1339, 0]
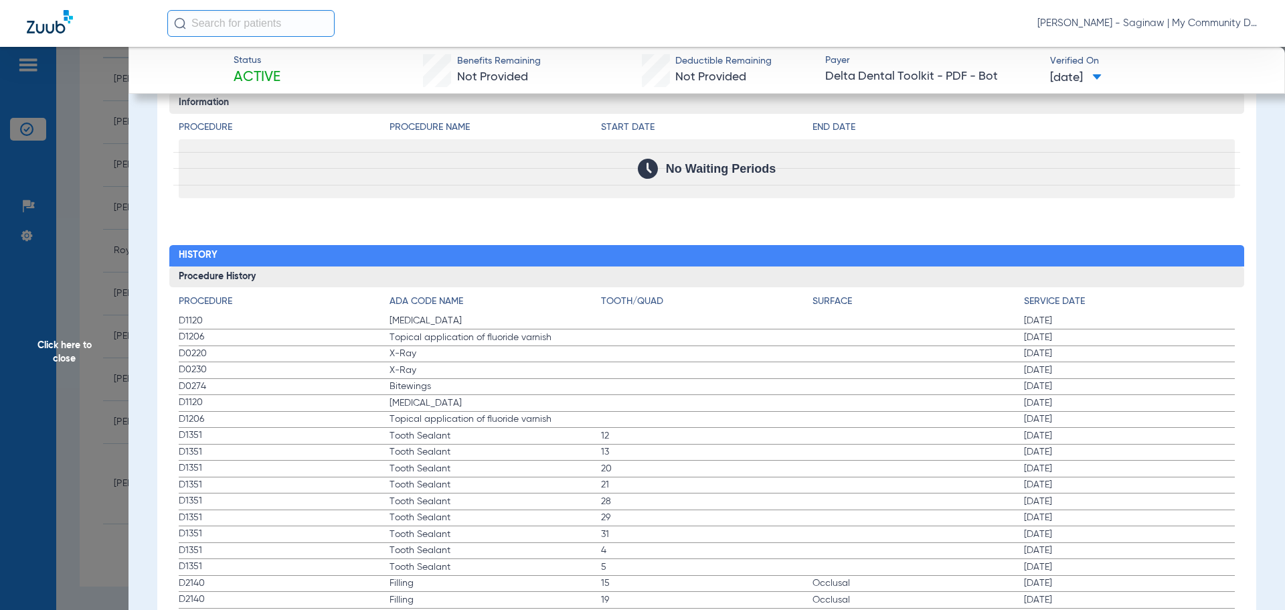
drag, startPoint x: 173, startPoint y: 329, endPoint x: 452, endPoint y: 379, distance: 282.9
click at [446, 396] on span "Teeth Cleaning" at bounding box center [495, 402] width 211 height 13
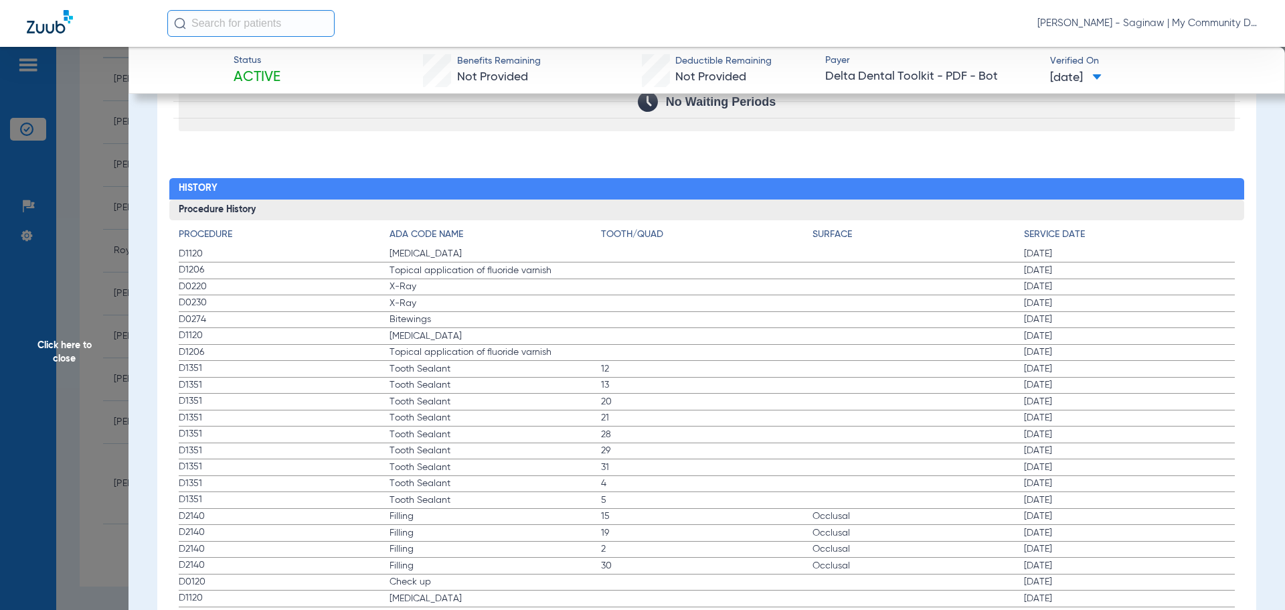
drag, startPoint x: 185, startPoint y: 261, endPoint x: 488, endPoint y: 388, distance: 328.5
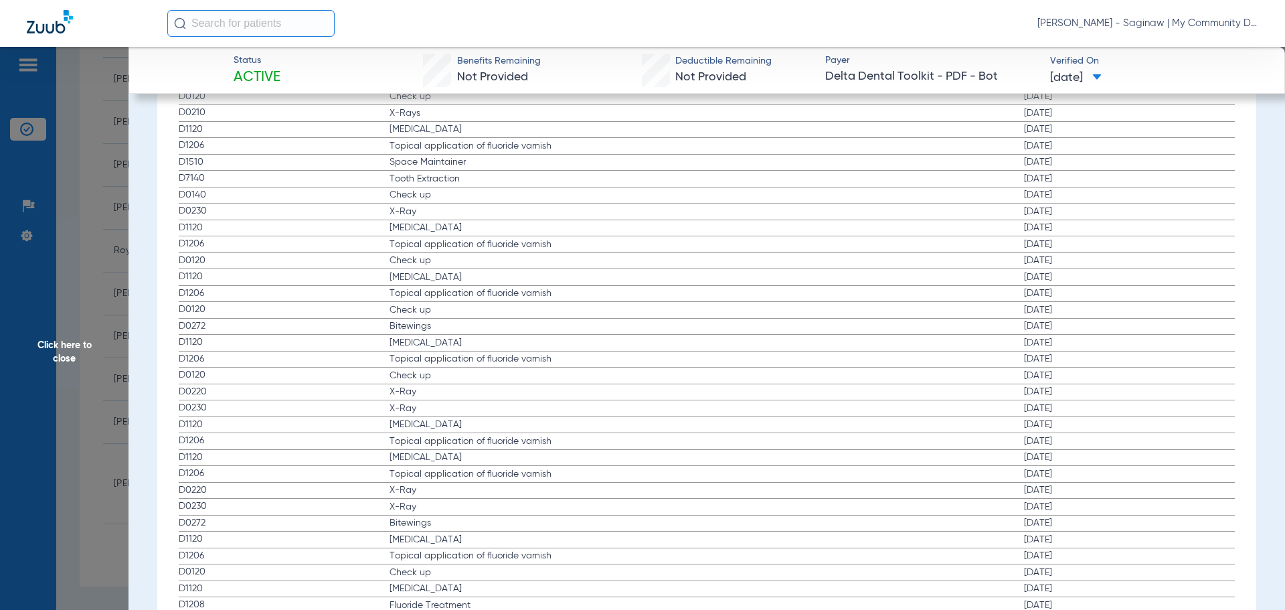
scroll to position [2306, 0]
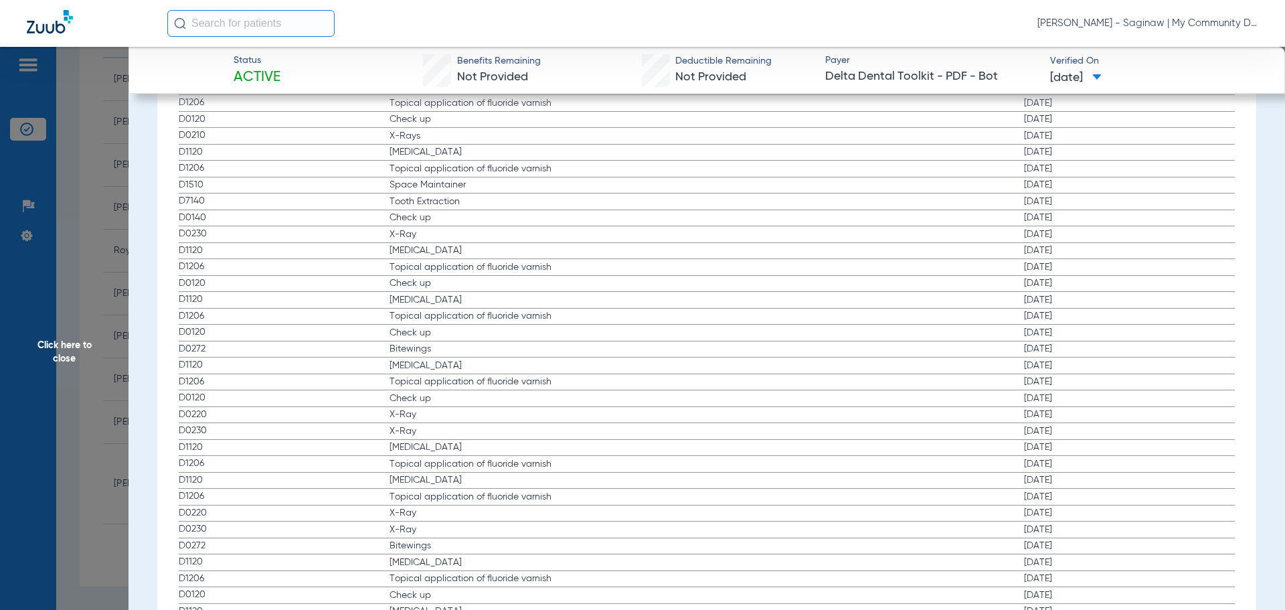
drag, startPoint x: 175, startPoint y: 224, endPoint x: 801, endPoint y: 235, distance: 625.9
click at [801, 235] on div "Procedure ADA Code Name Tooth/Quad Surface Service Date D1120 Teeth Cleaning 04…" at bounding box center [707, 76] width 1076 height 1513
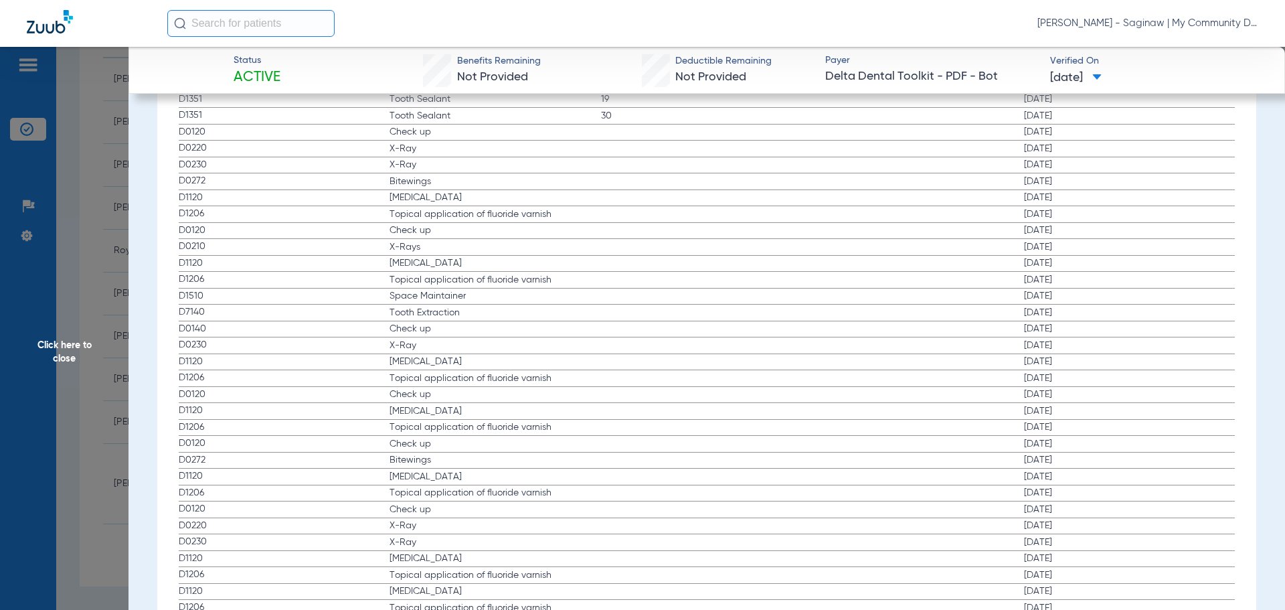
scroll to position [2172, 0]
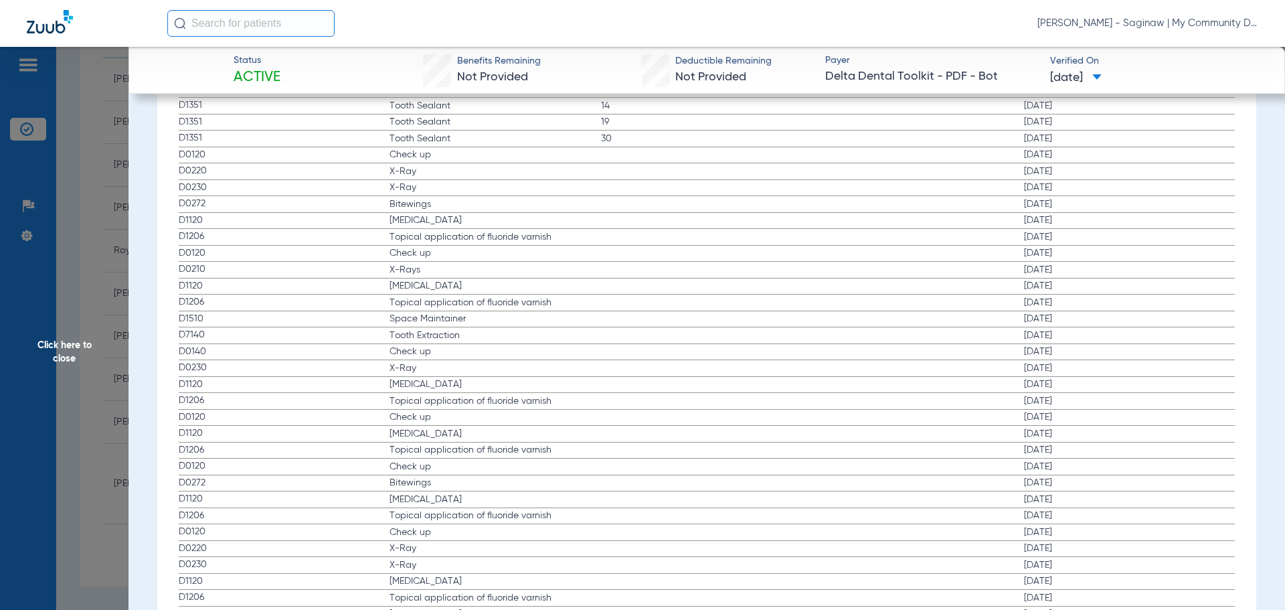
drag, startPoint x: 211, startPoint y: 256, endPoint x: 1078, endPoint y: 268, distance: 867.5
click at [1078, 268] on div "Procedure ADA Code Name Tooth/Quad Surface Service Date D1120 Teeth Cleaning 04…" at bounding box center [707, 210] width 1076 height 1513
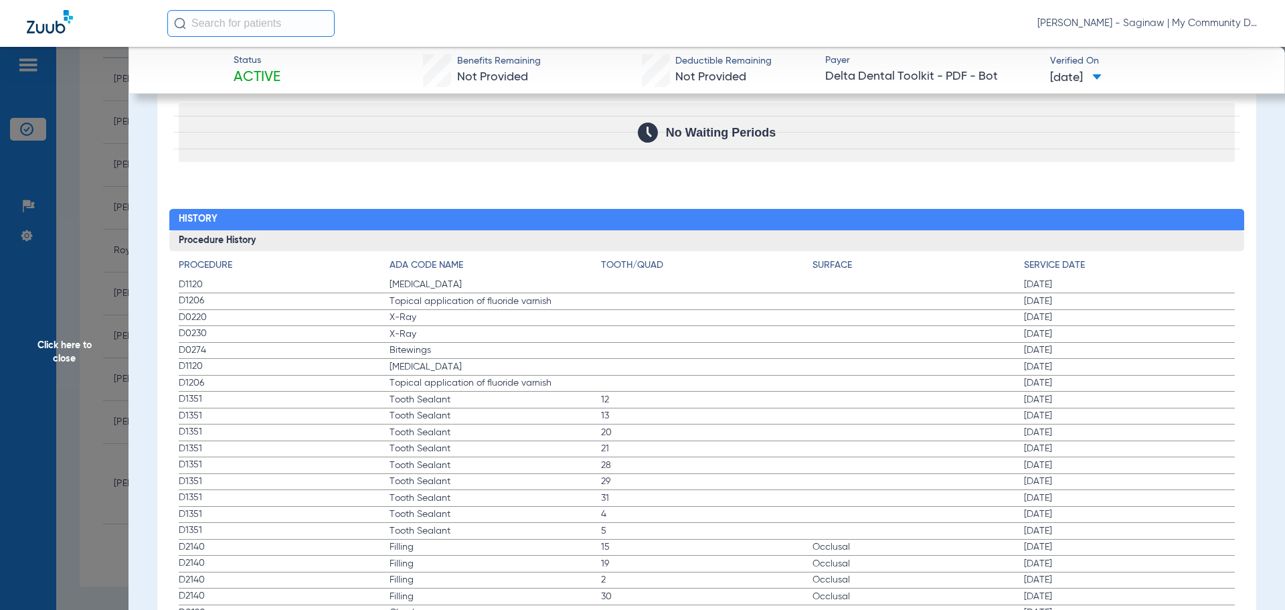
scroll to position [1369, 0]
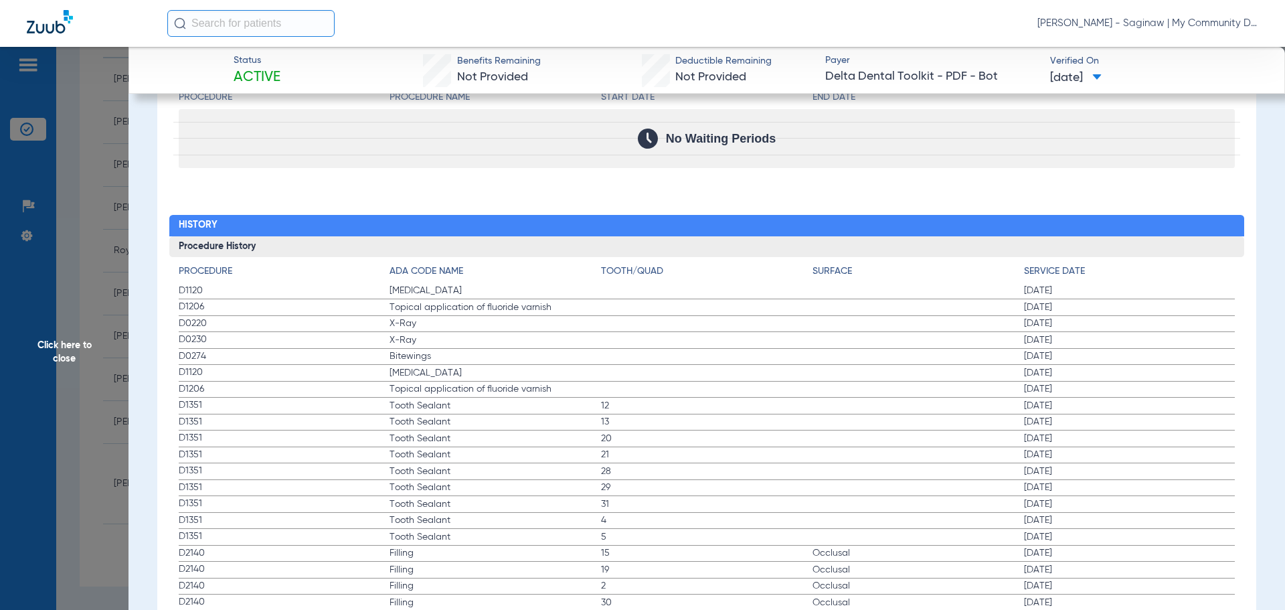
click at [79, 298] on span "Click here to close" at bounding box center [64, 352] width 129 height 610
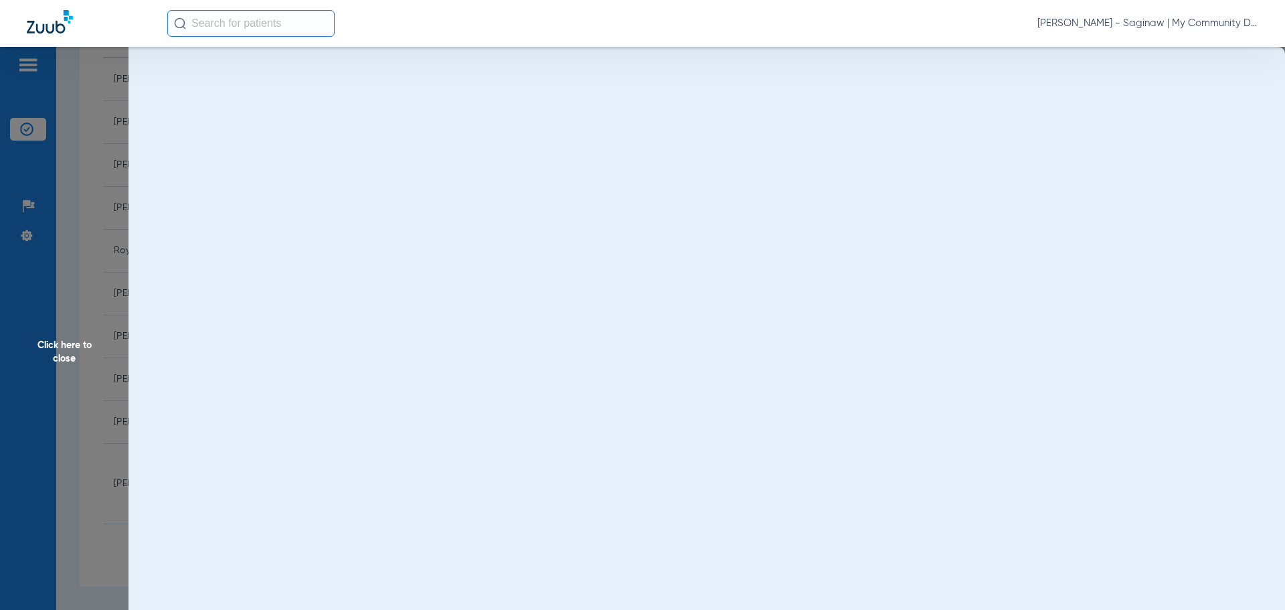
scroll to position [0, 0]
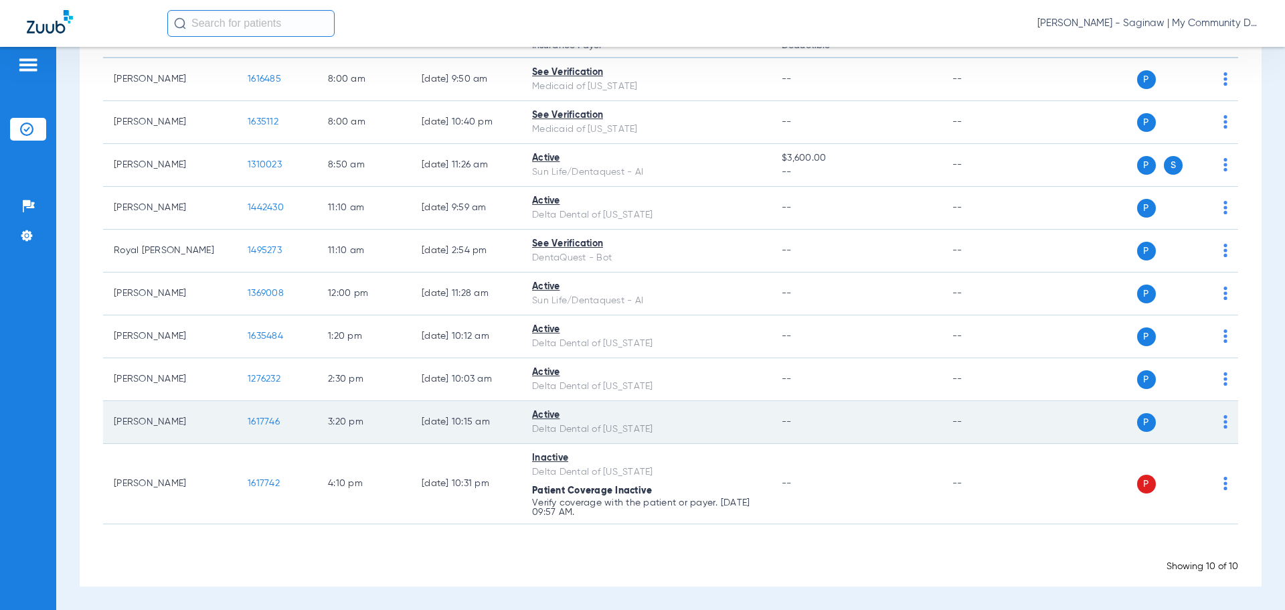
click at [254, 411] on td "1617746" at bounding box center [277, 422] width 80 height 43
click at [249, 424] on span "1617746" at bounding box center [264, 421] width 32 height 9
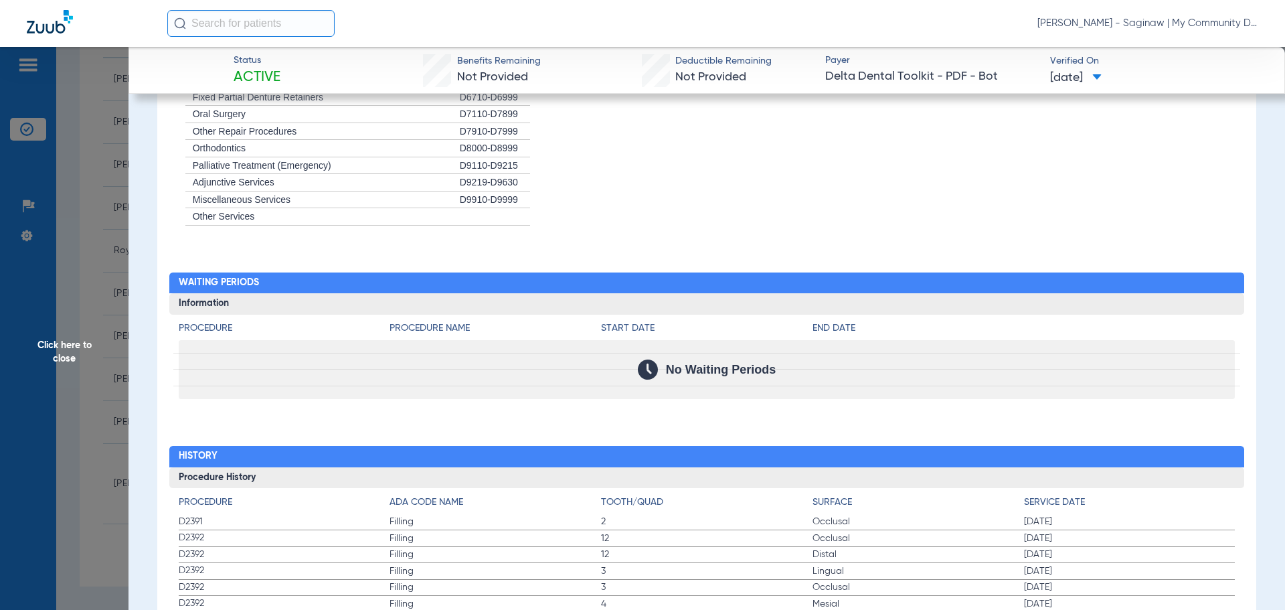
scroll to position [1472, 0]
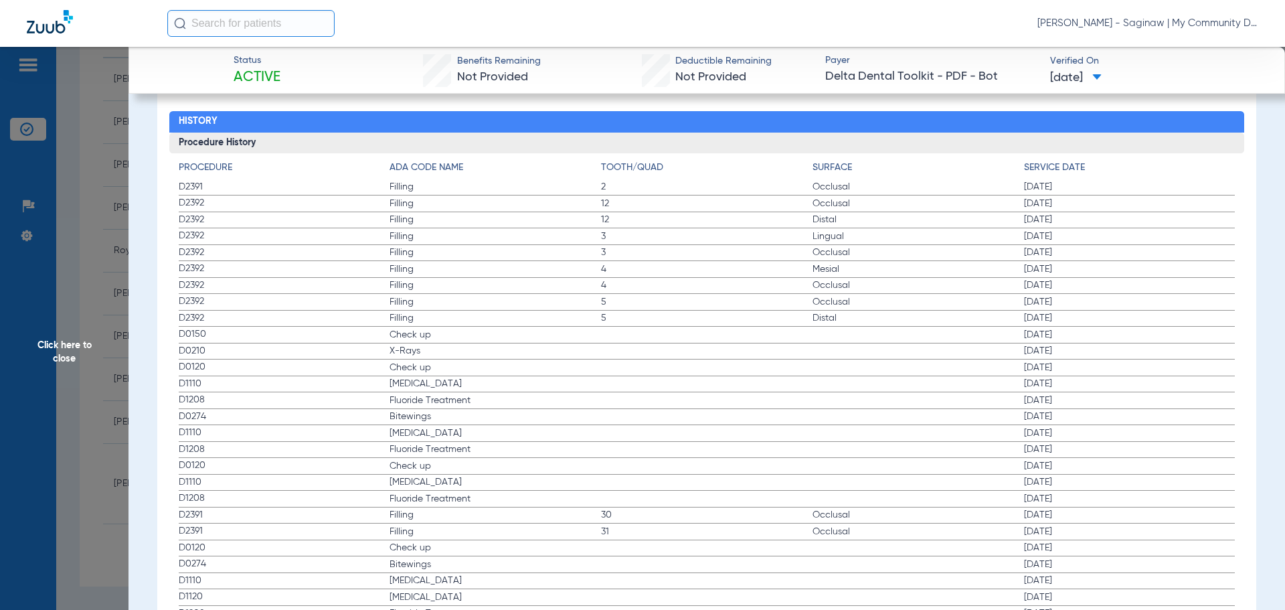
drag, startPoint x: 178, startPoint y: 331, endPoint x: 1096, endPoint y: 355, distance: 917.9
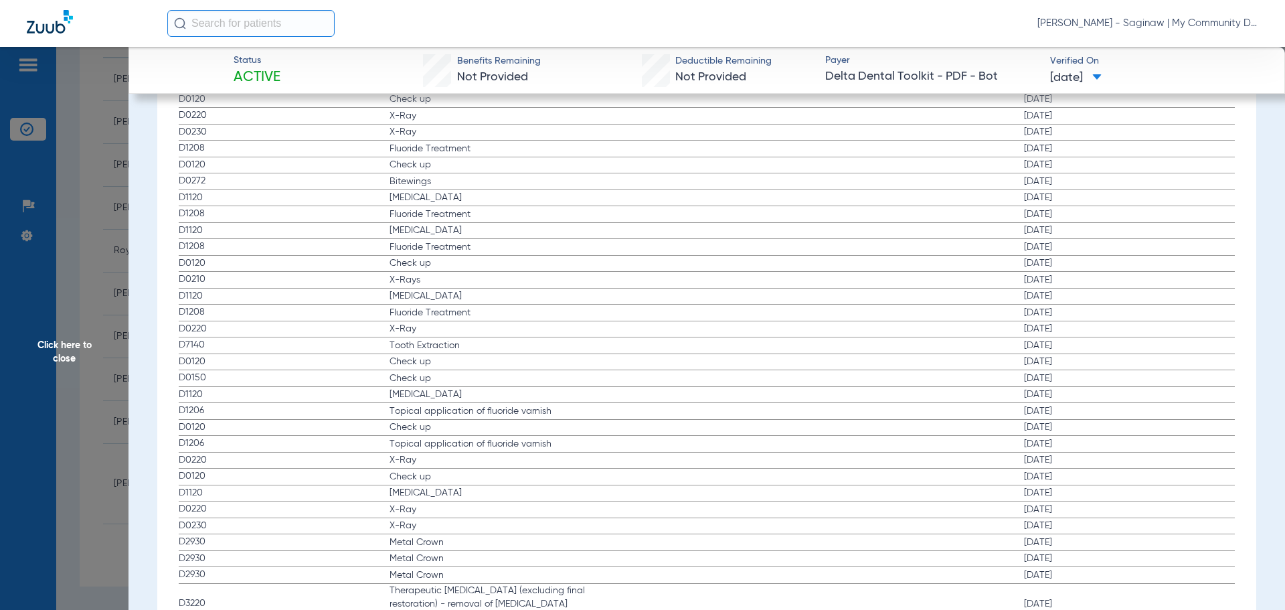
scroll to position [2276, 0]
click at [102, 202] on span "Click here to close" at bounding box center [64, 352] width 129 height 610
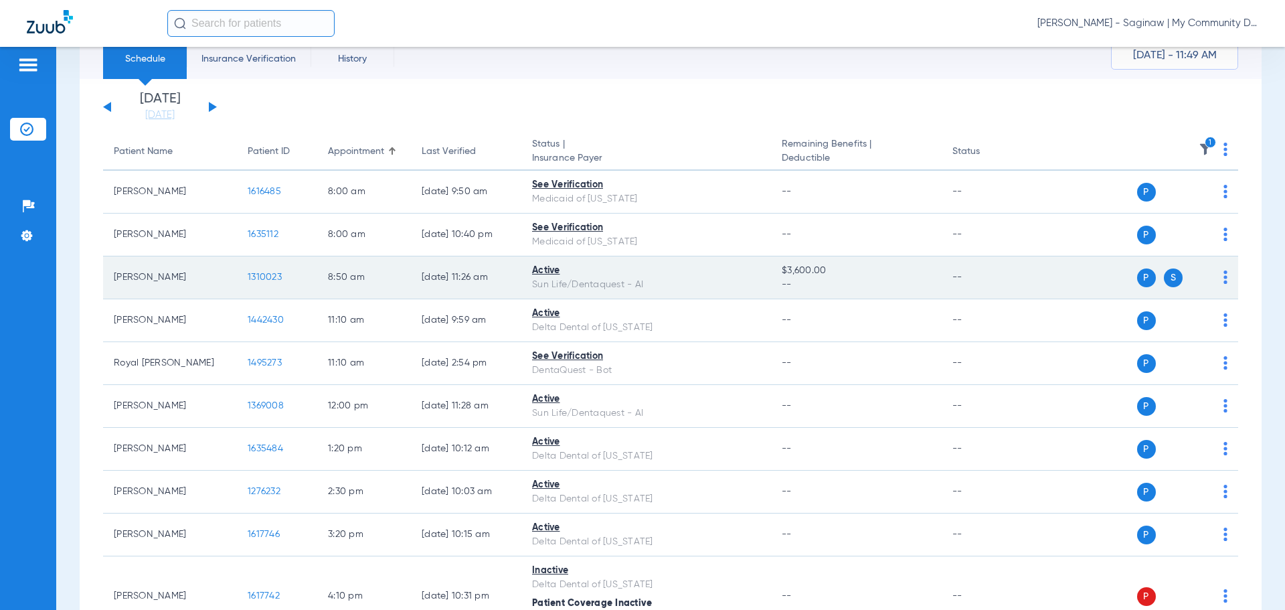
scroll to position [0, 0]
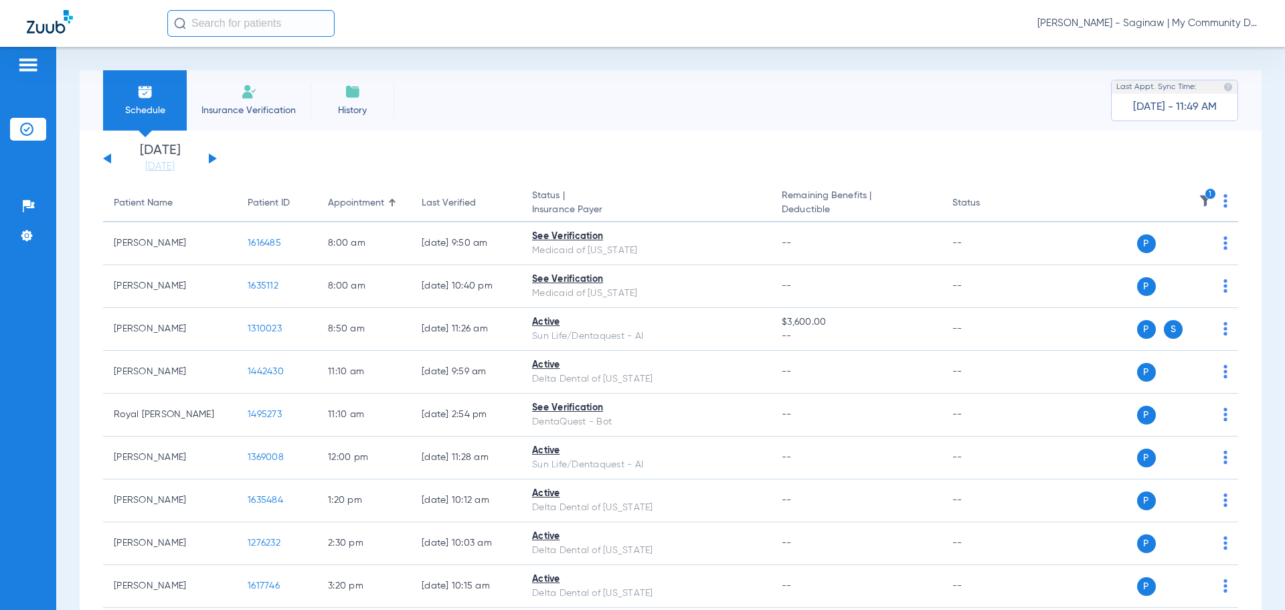
click at [1205, 198] on icon "1" at bounding box center [1211, 194] width 12 height 12
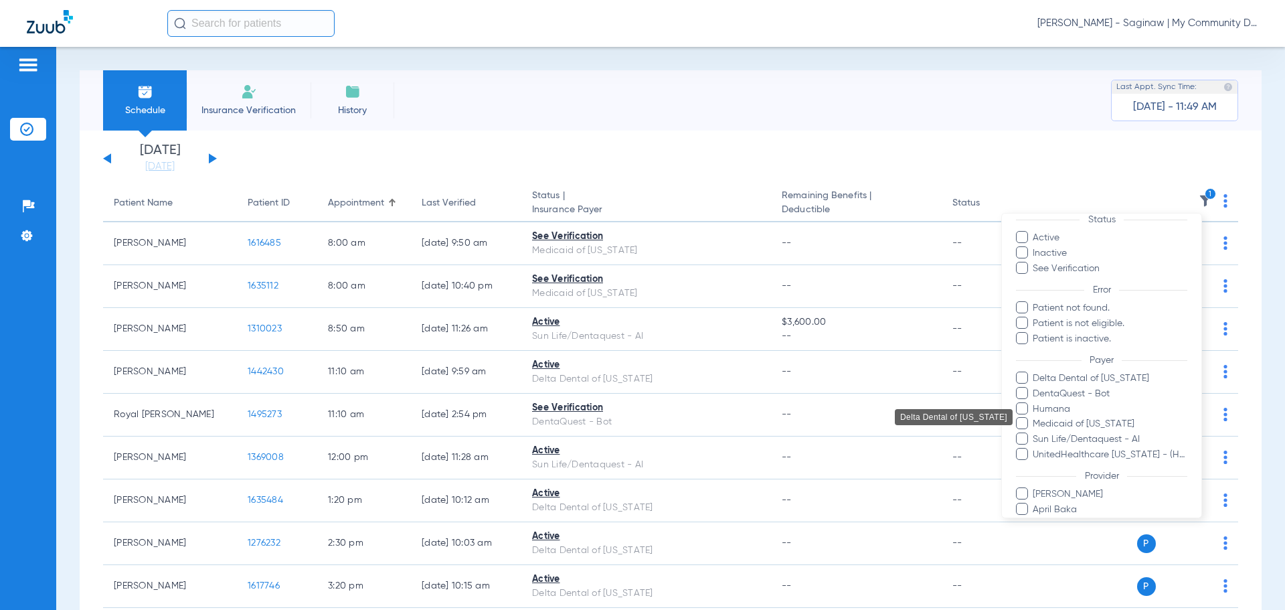
scroll to position [122, 0]
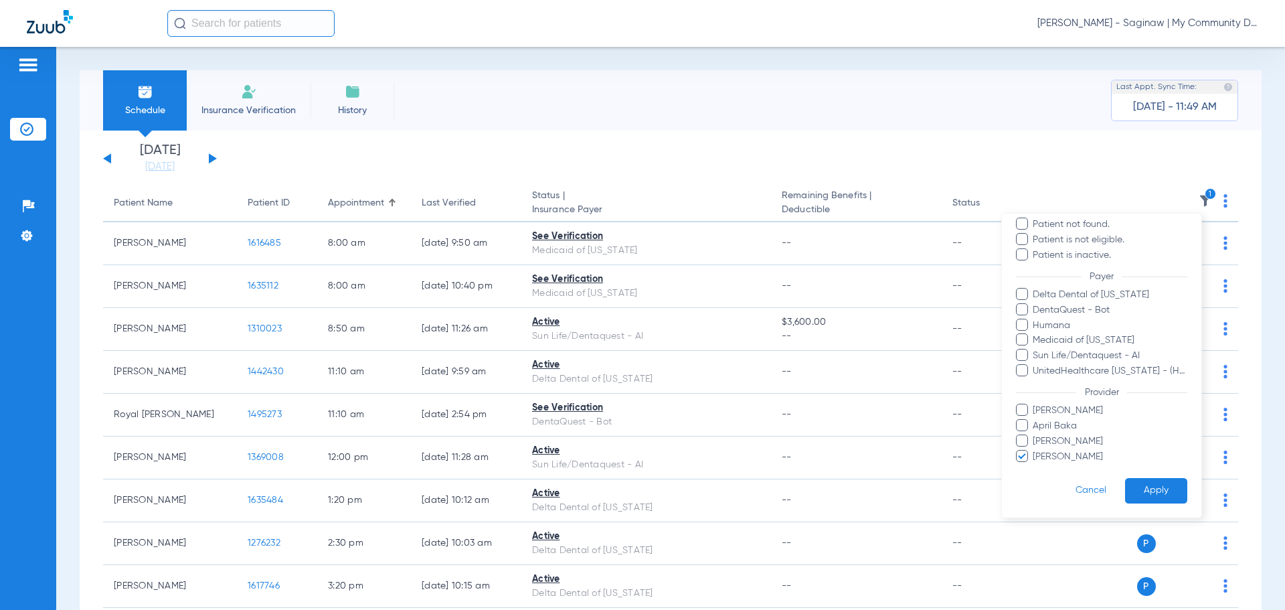
click at [1064, 452] on span "Rebecca Fettig-Payne" at bounding box center [1109, 457] width 155 height 14
click at [1035, 466] on input "Rebecca Fettig-Payne" at bounding box center [1035, 466] width 0 height 0
click at [1066, 428] on span "April Baka" at bounding box center [1109, 426] width 155 height 14
click at [1035, 435] on input "April Baka" at bounding box center [1035, 435] width 0 height 0
click at [1134, 485] on button "Apply" at bounding box center [1156, 491] width 62 height 26
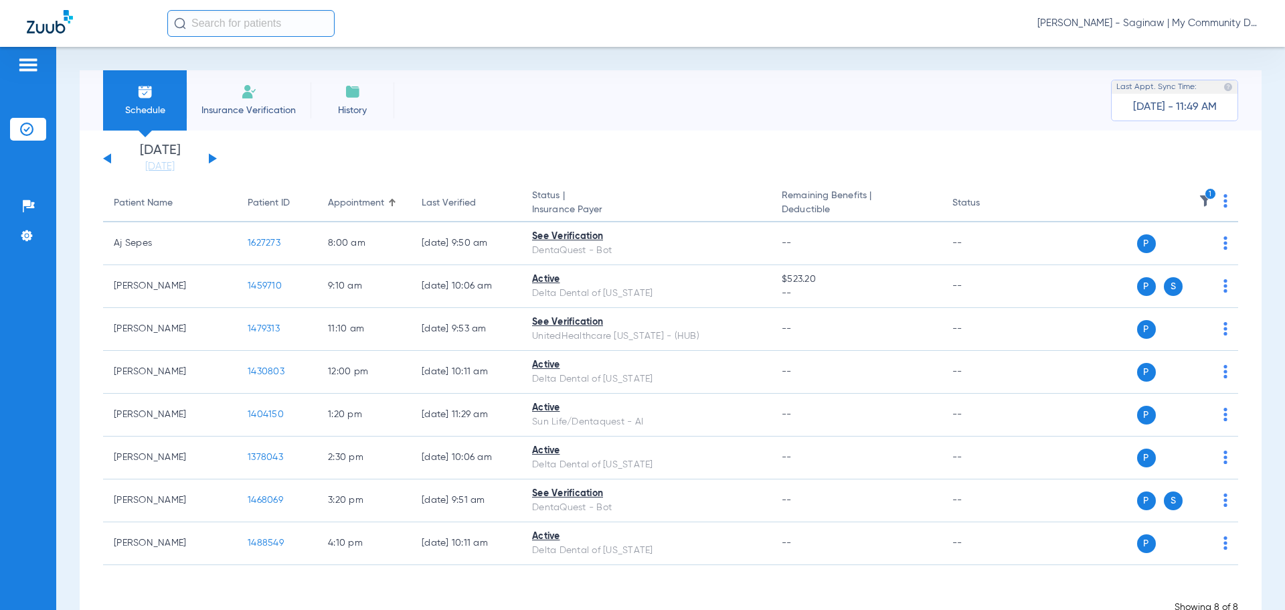
scroll to position [41, 0]
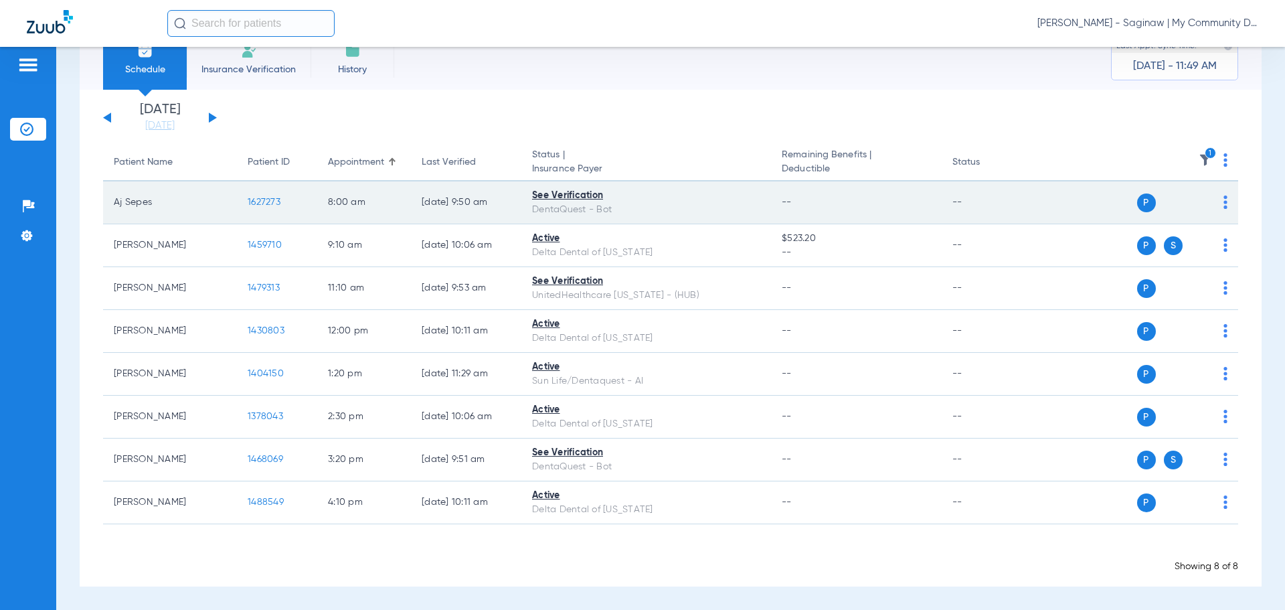
click at [264, 200] on span "1627273" at bounding box center [264, 201] width 33 height 9
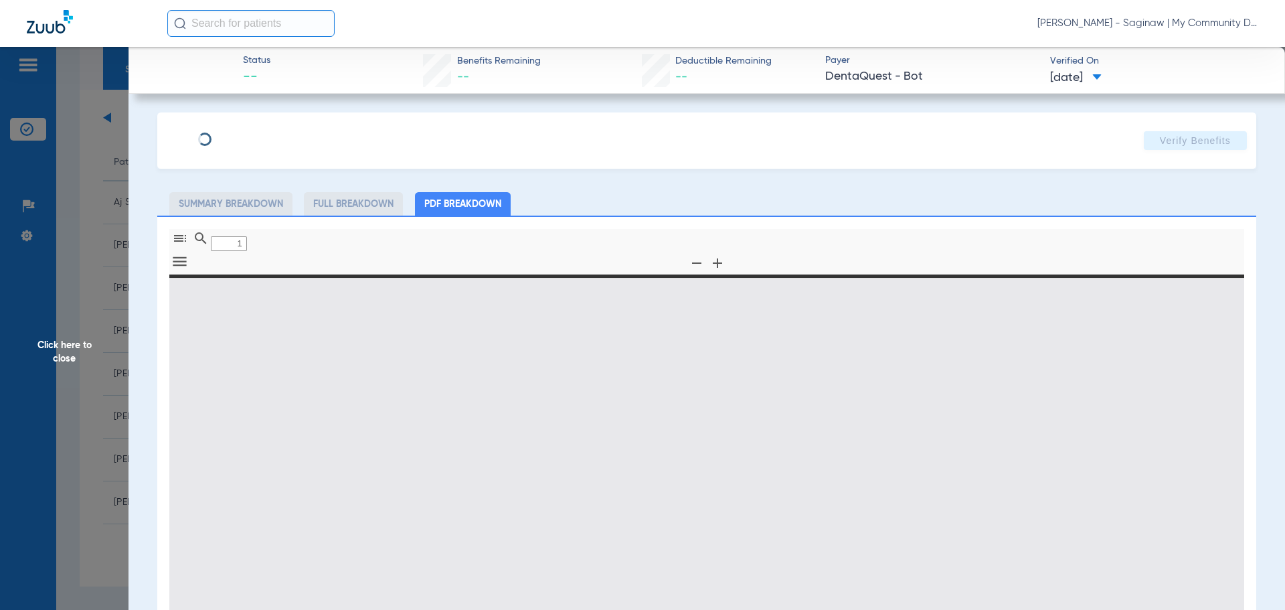
type input "0"
select select "page-width"
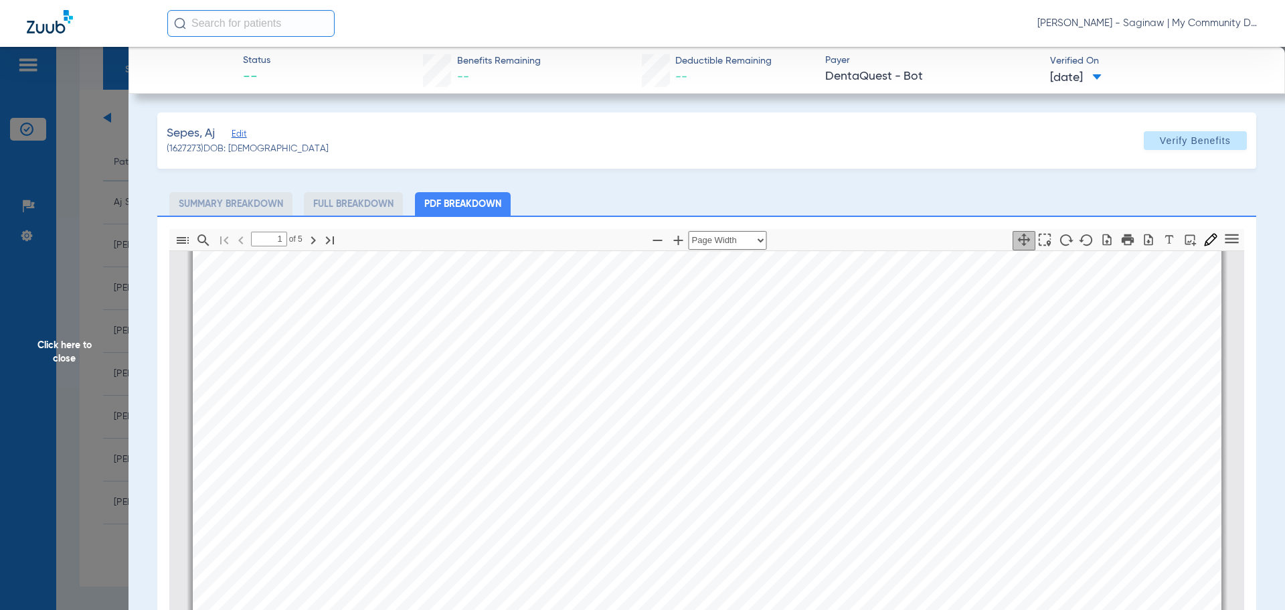
scroll to position [207, 0]
click at [442, 518] on div "A J SEPES Member is eligible: My Community Dental Centers Inc - Larry Buford - …" at bounding box center [707, 414] width 1029 height 728
click at [599, 301] on div "A J SEPES Member is eligible: My Community Dental Centers Inc - Larry Buford - …" at bounding box center [707, 414] width 1029 height 728
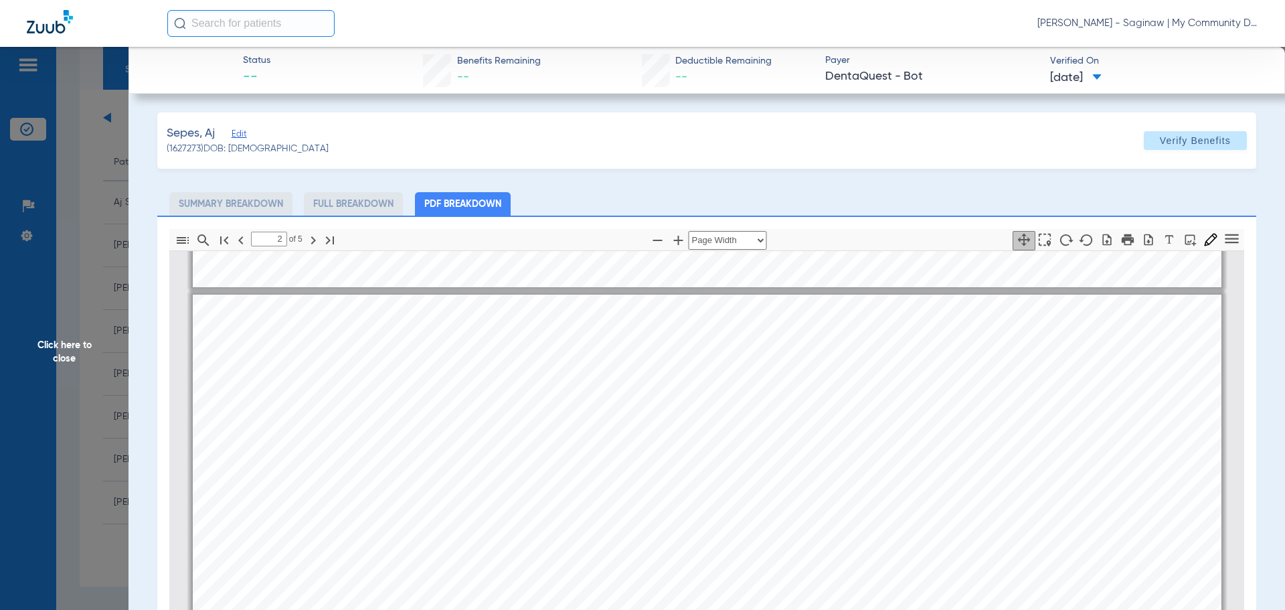
scroll to position [743, 0]
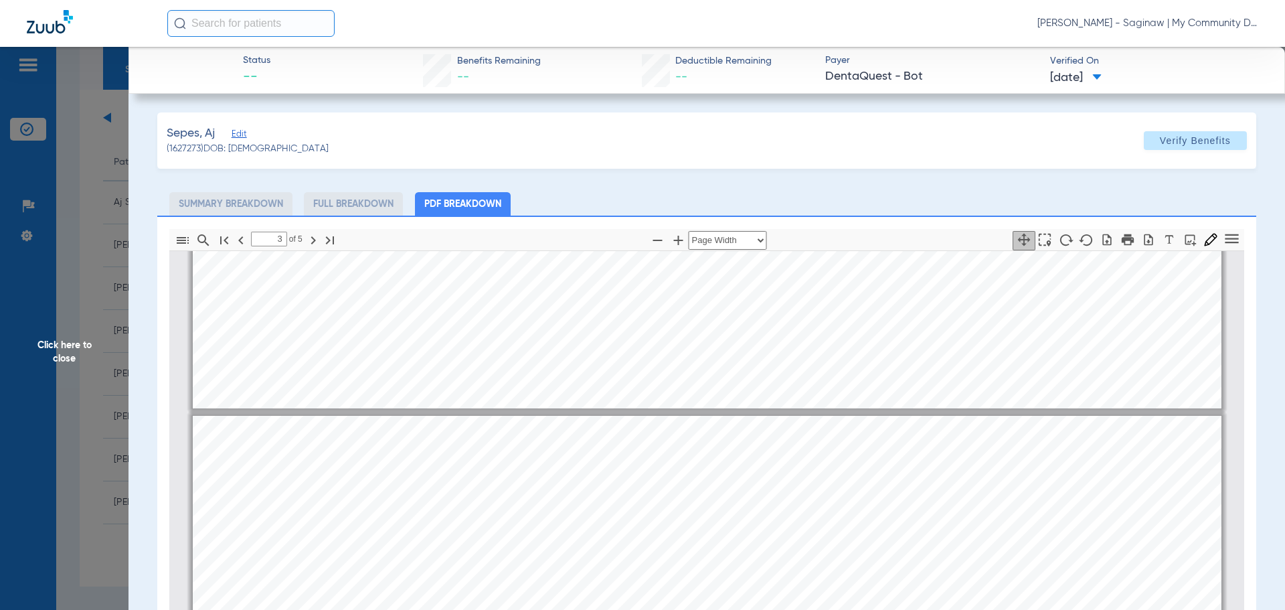
type input "2"
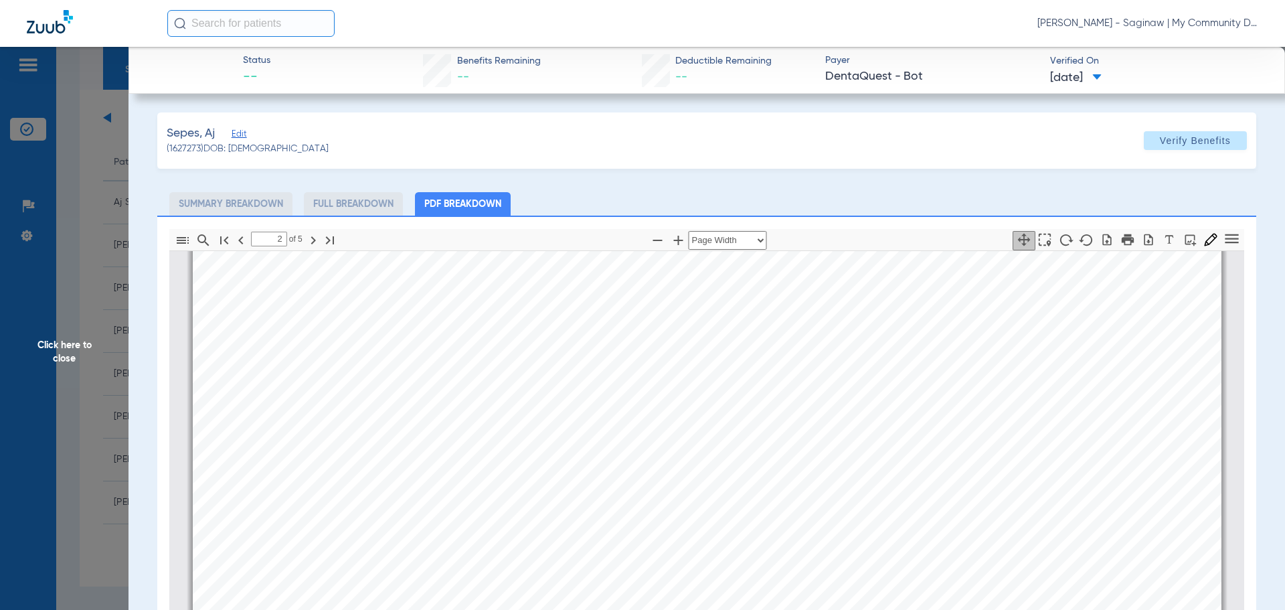
click at [82, 392] on span "Click here to close" at bounding box center [64, 352] width 129 height 610
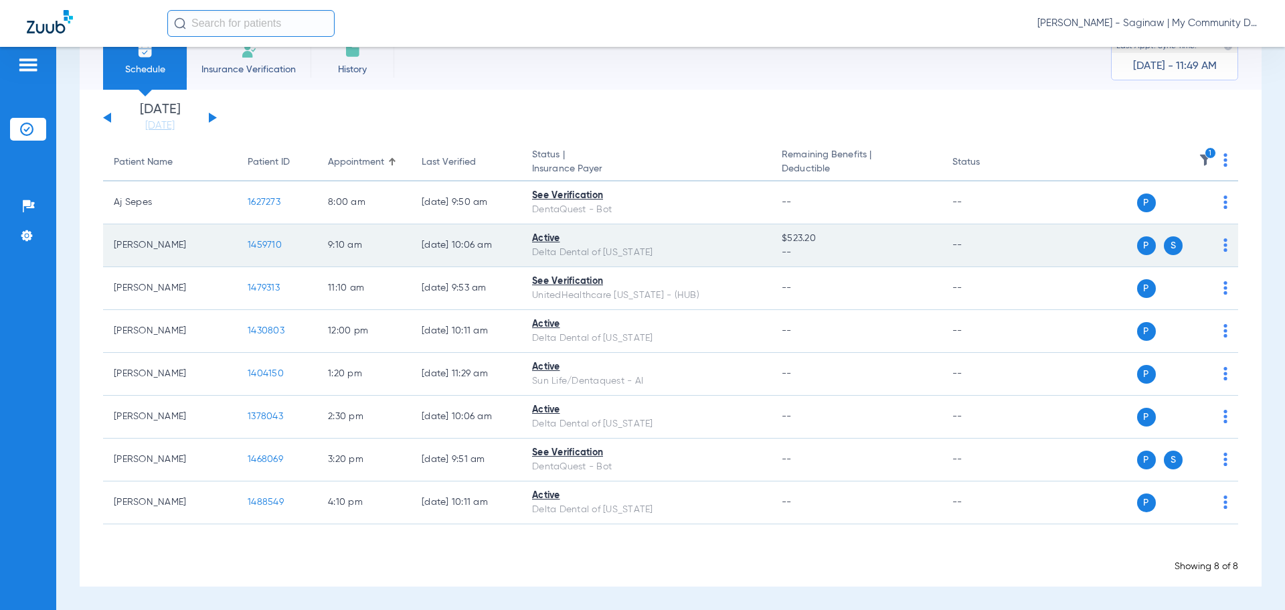
click at [252, 240] on span "1459710" at bounding box center [265, 244] width 34 height 9
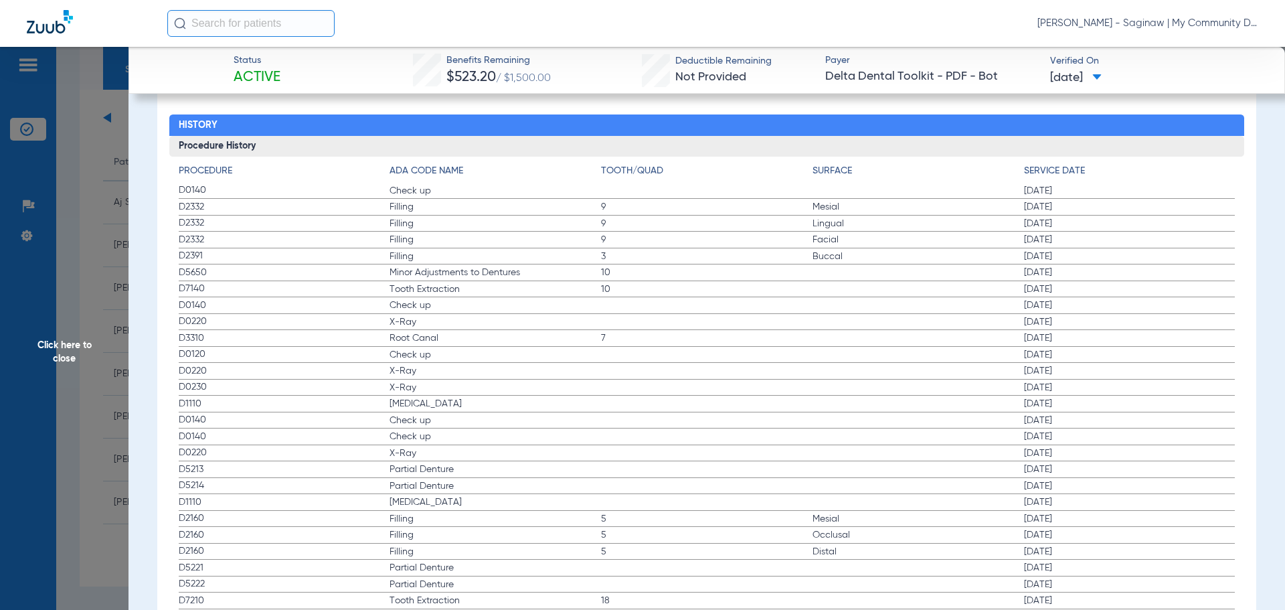
scroll to position [1539, 0]
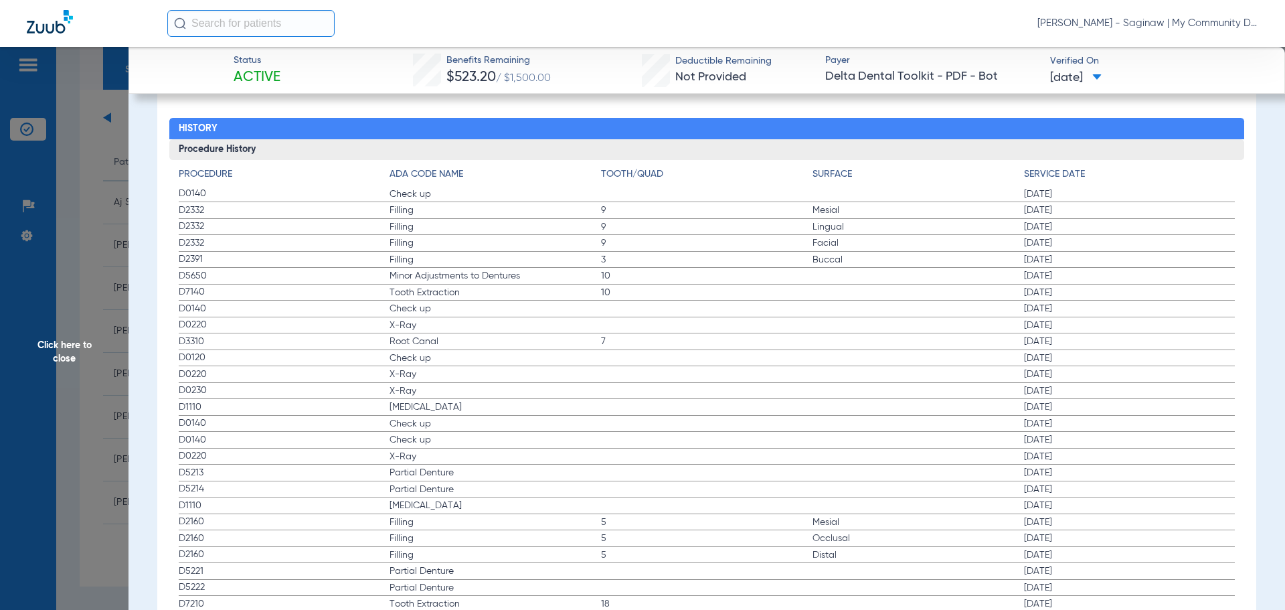
drag, startPoint x: 179, startPoint y: 310, endPoint x: 308, endPoint y: 321, distance: 129.0
click at [308, 321] on app-history-list "Procedure ADA Code Name Tooth/Quad Surface Service Date D0140 Check up 08/11/20…" at bounding box center [707, 501] width 1057 height 669
click at [307, 351] on label "D0120 Check up 02/13/2025" at bounding box center [707, 358] width 1057 height 17
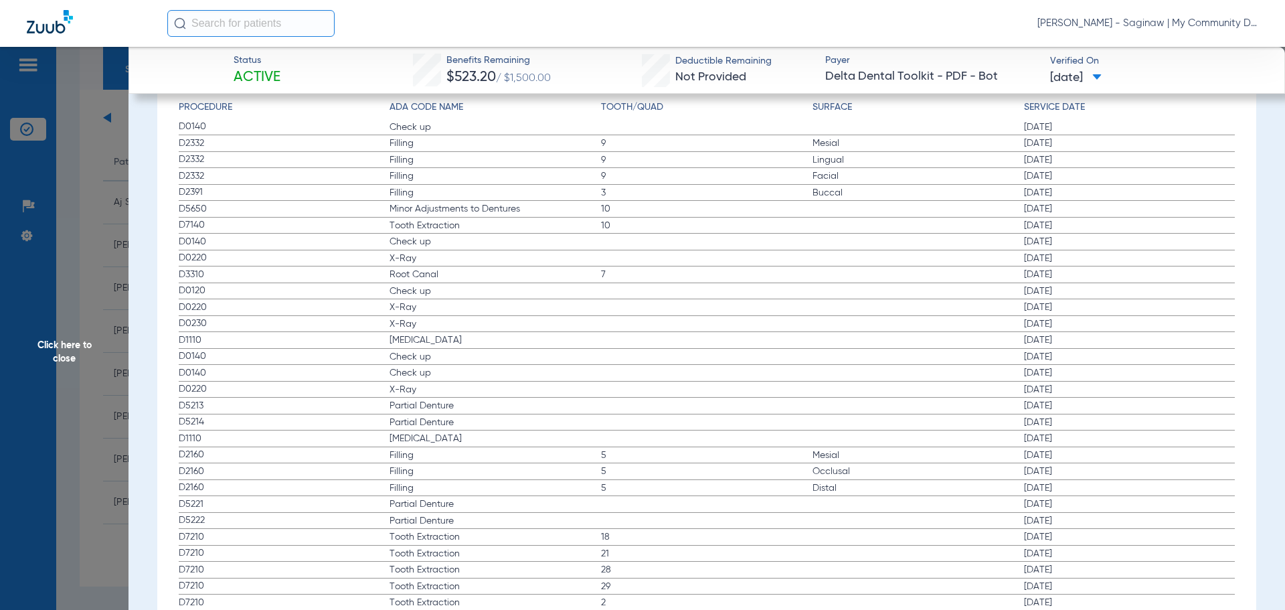
drag, startPoint x: 179, startPoint y: 287, endPoint x: 417, endPoint y: 331, distance: 242.2
click at [417, 331] on app-history-list "Procedure ADA Code Name Tooth/Quad Surface Service Date D0140 Check up 08/11/20…" at bounding box center [707, 434] width 1057 height 669
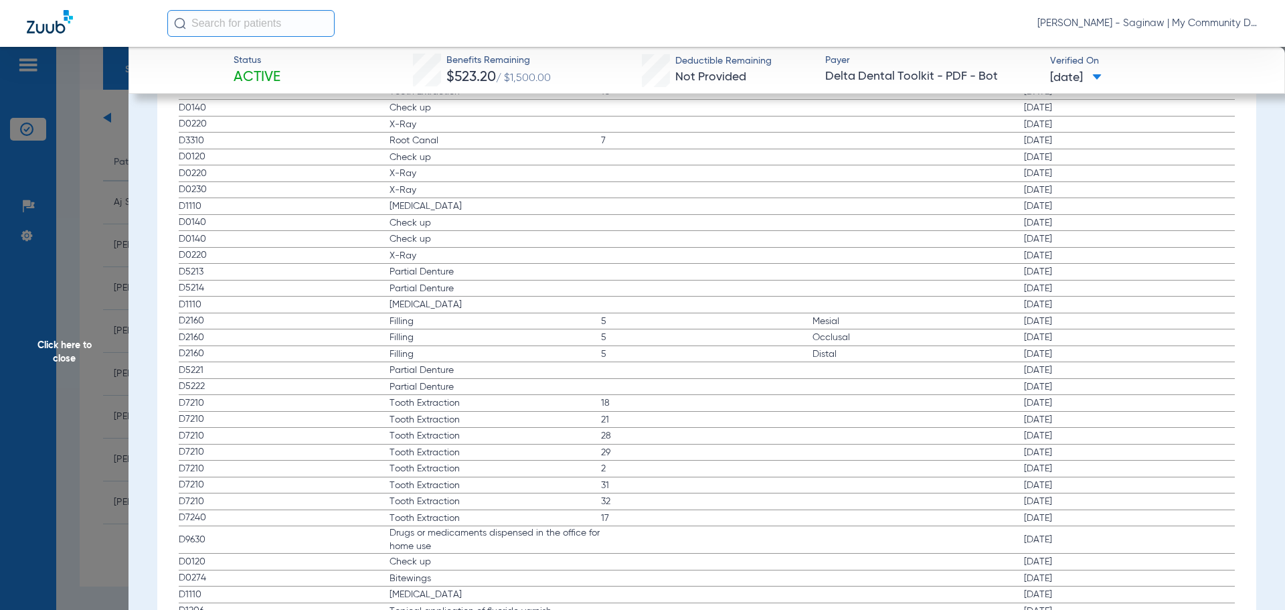
scroll to position [1812, 0]
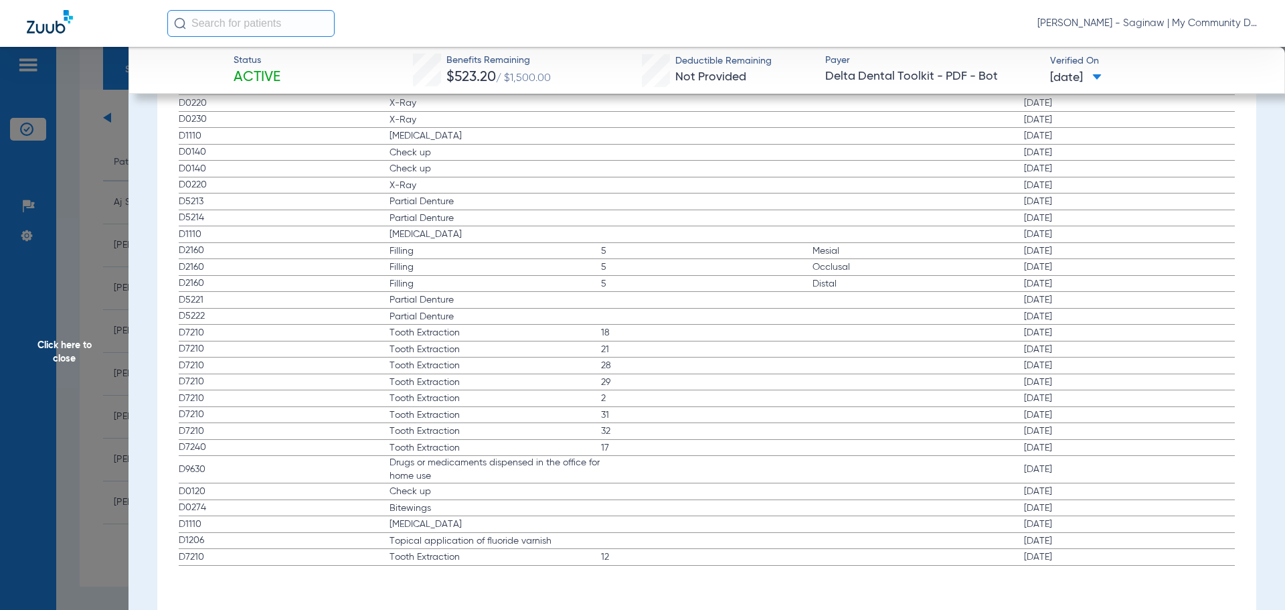
click at [90, 264] on span "Click here to close" at bounding box center [64, 352] width 129 height 610
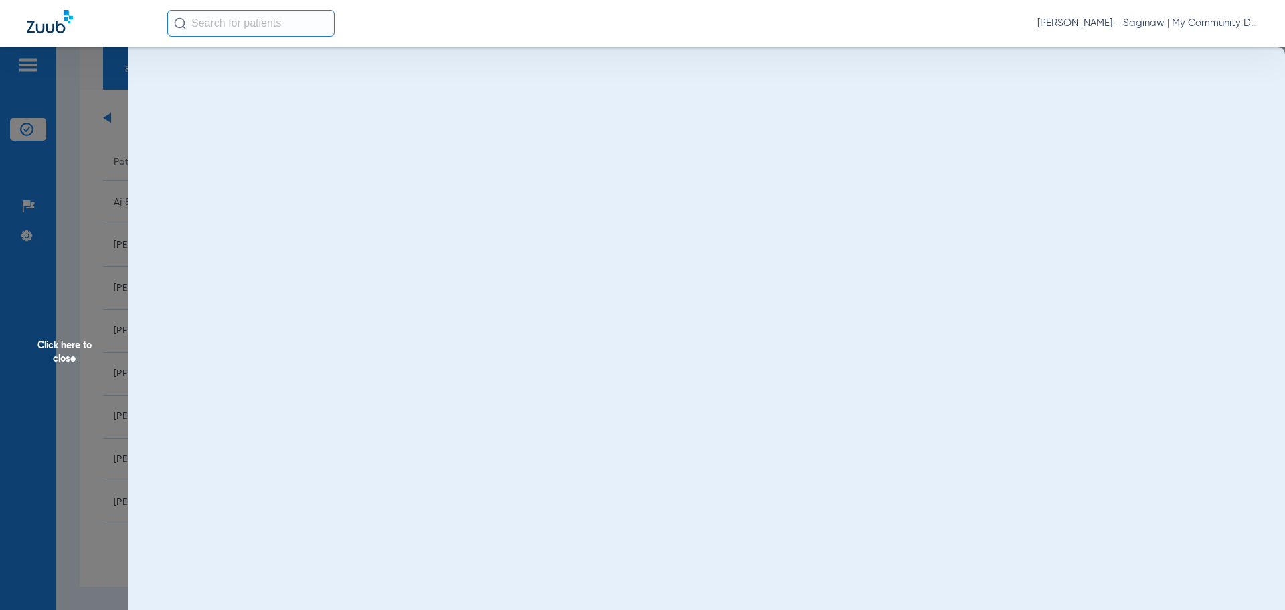
scroll to position [0, 0]
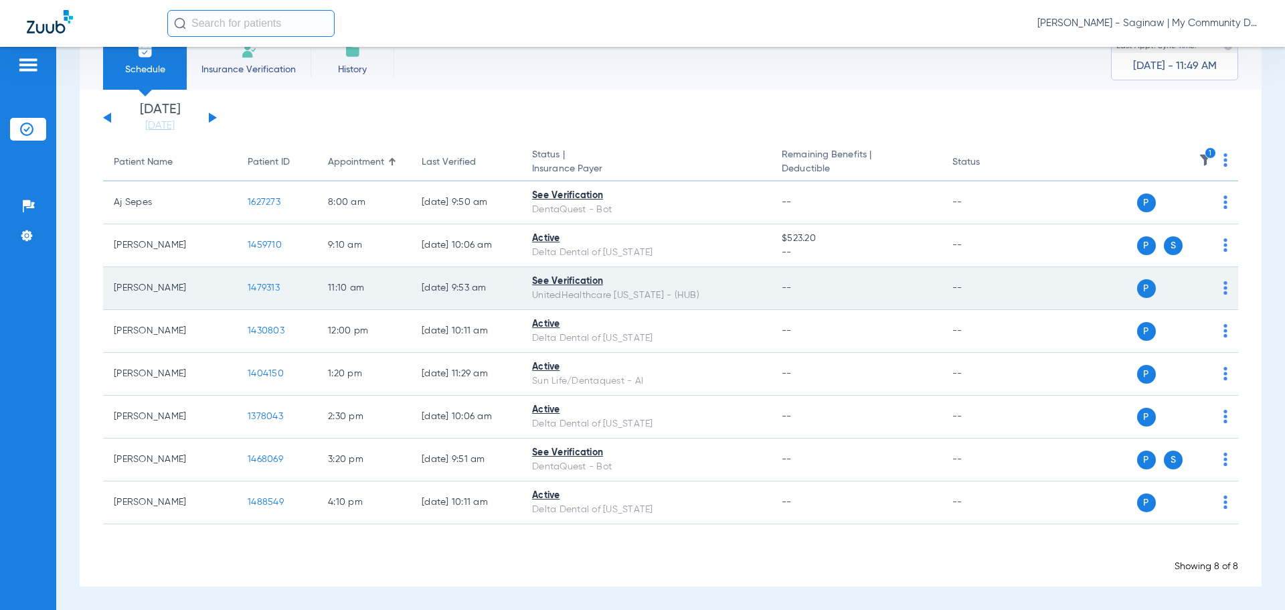
click at [261, 284] on span "1479313" at bounding box center [264, 287] width 32 height 9
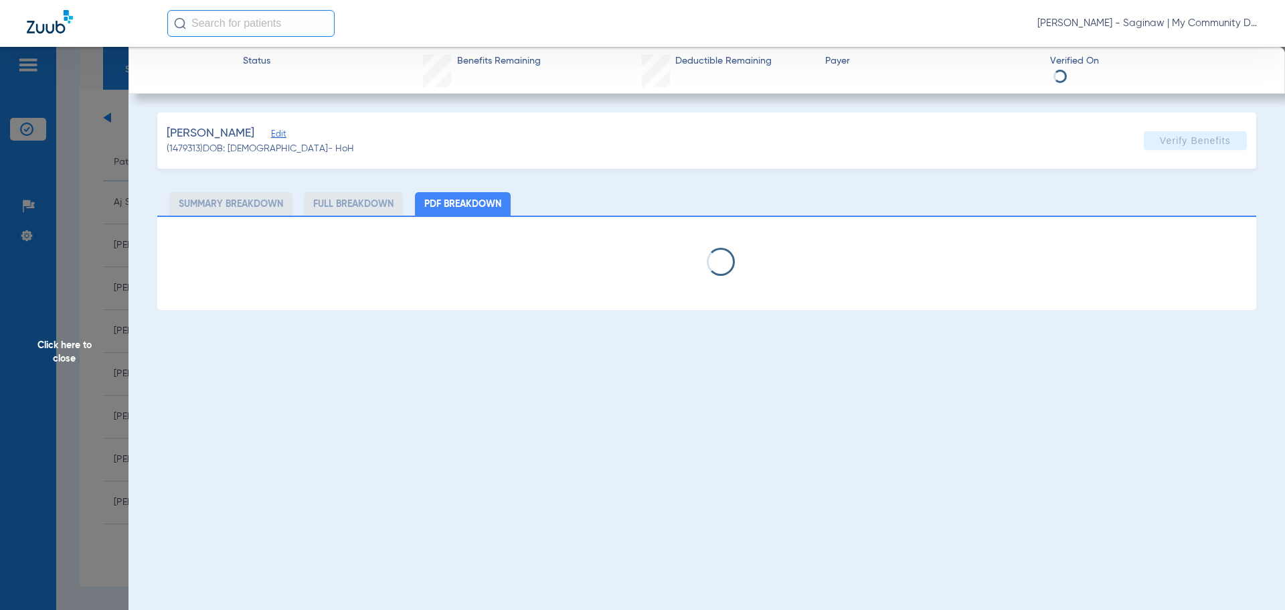
select select "page-width"
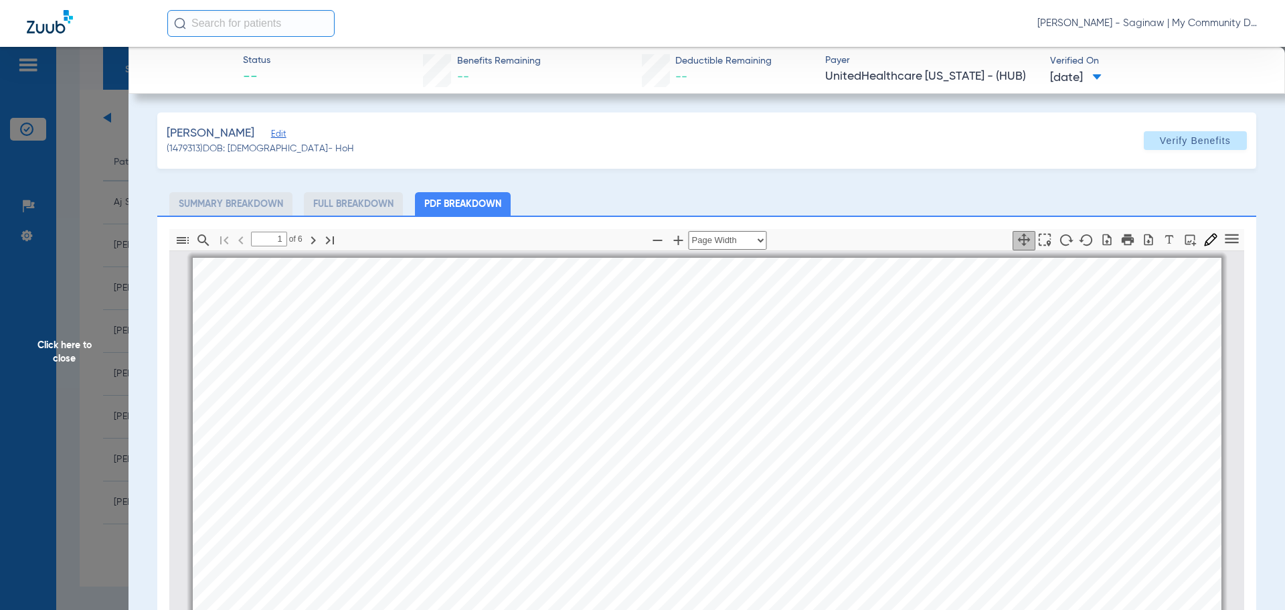
scroll to position [7, 0]
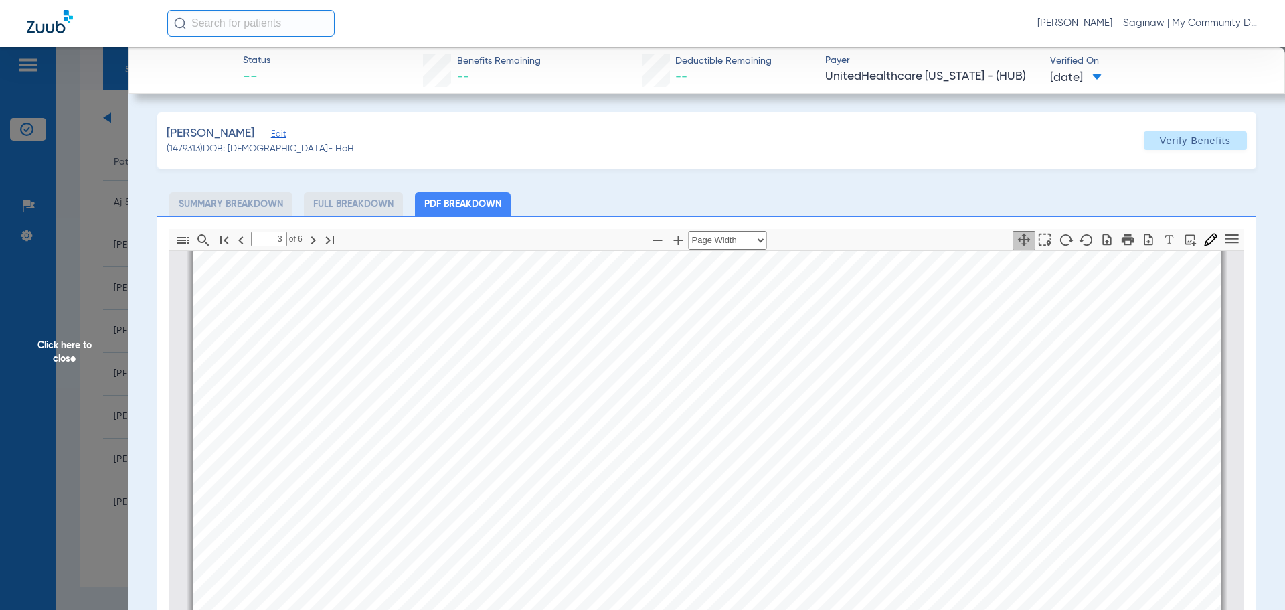
type input "4"
click at [534, 468] on span "Resin-Based Composite - Three Surfaces, Anterior" at bounding box center [623, 463] width 329 height 15
click at [98, 274] on span "Click here to close" at bounding box center [64, 352] width 129 height 610
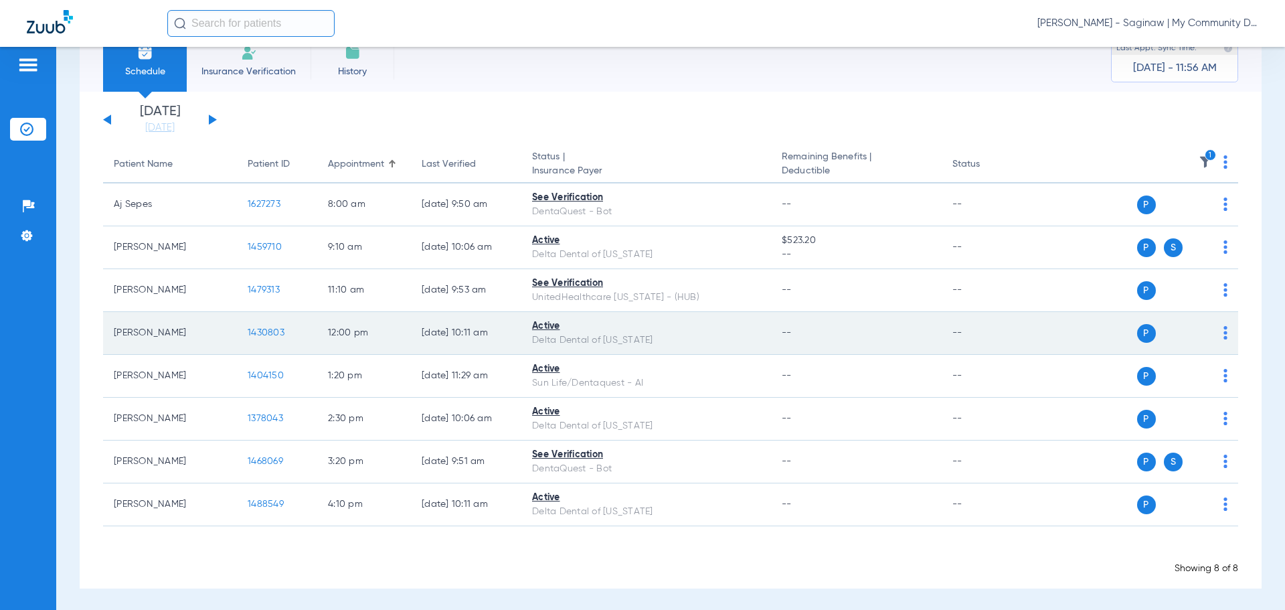
click at [311, 333] on td "1430803" at bounding box center [277, 333] width 80 height 43
click at [271, 332] on span "1430803" at bounding box center [266, 332] width 37 height 9
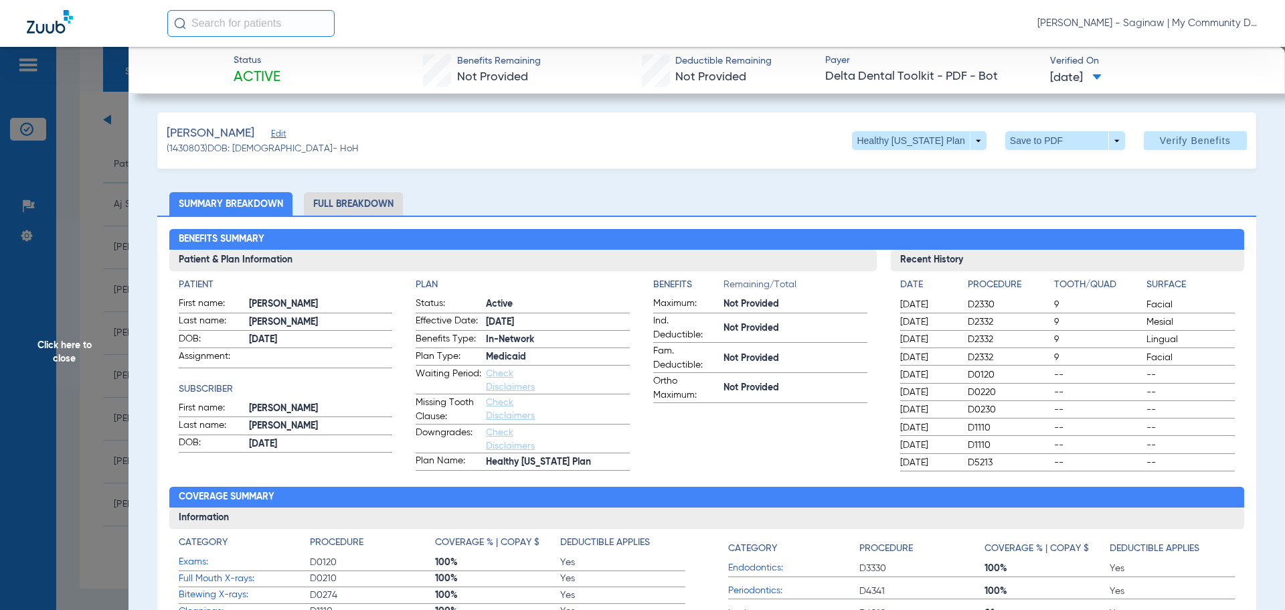
click at [705, 450] on app-benefits-information "Benefits Remaining/Total Maximum: Not Provided Ind. Deductible: Not Provided Fa…" at bounding box center [760, 374] width 214 height 193
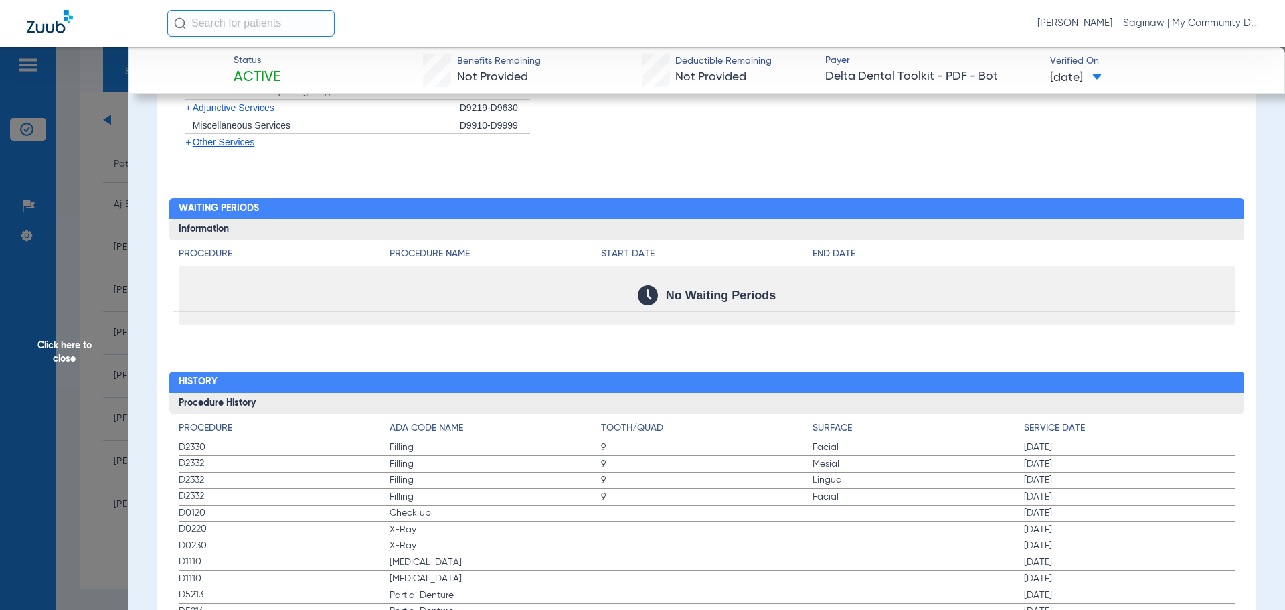
scroll to position [1472, 0]
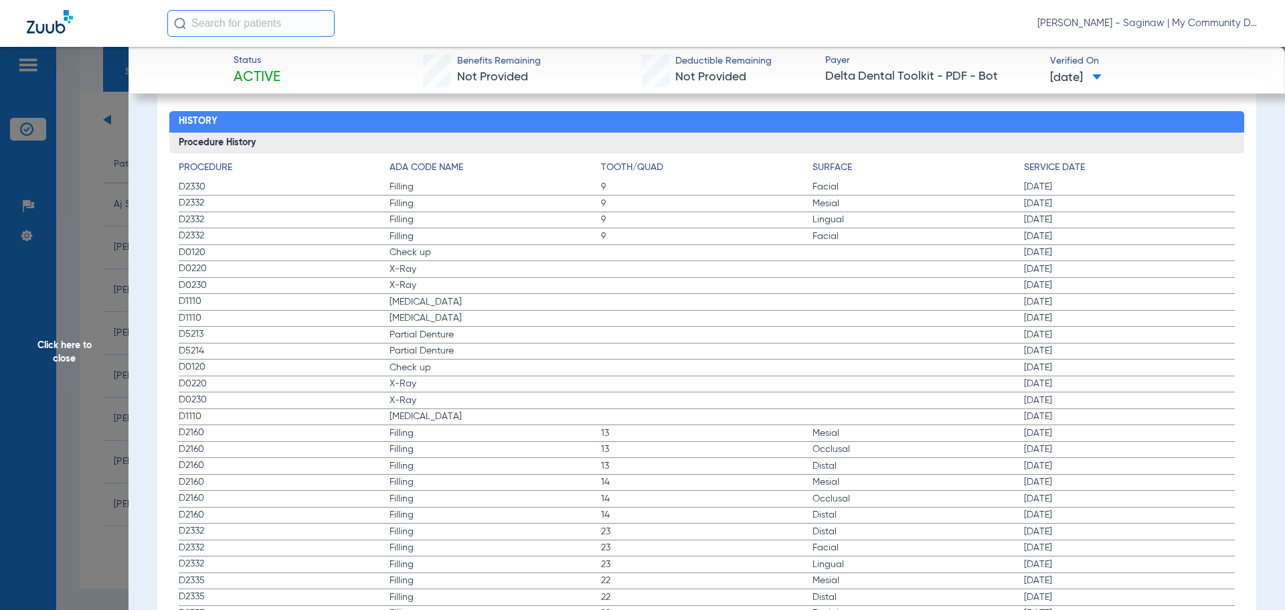
drag, startPoint x: 368, startPoint y: 365, endPoint x: 440, endPoint y: 393, distance: 76.9
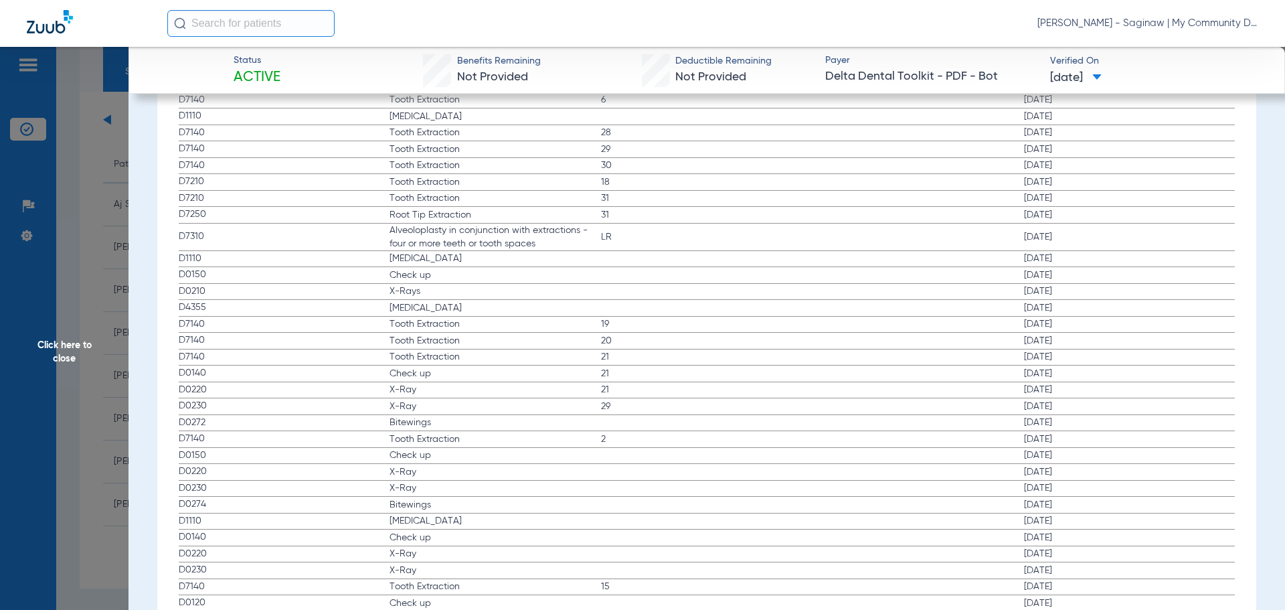
scroll to position [2610, 0]
drag, startPoint x: 183, startPoint y: 273, endPoint x: 515, endPoint y: 301, distance: 333.1
click at [515, 301] on app-history-list "Procedure ADA Code Name Tooth/Quad Surface Service Date D2330 Filling 9 Facial …" at bounding box center [707, 317] width 1057 height 2588
click at [502, 284] on span "X-Rays" at bounding box center [495, 289] width 211 height 13
drag, startPoint x: 176, startPoint y: 267, endPoint x: 731, endPoint y: 317, distance: 557.1
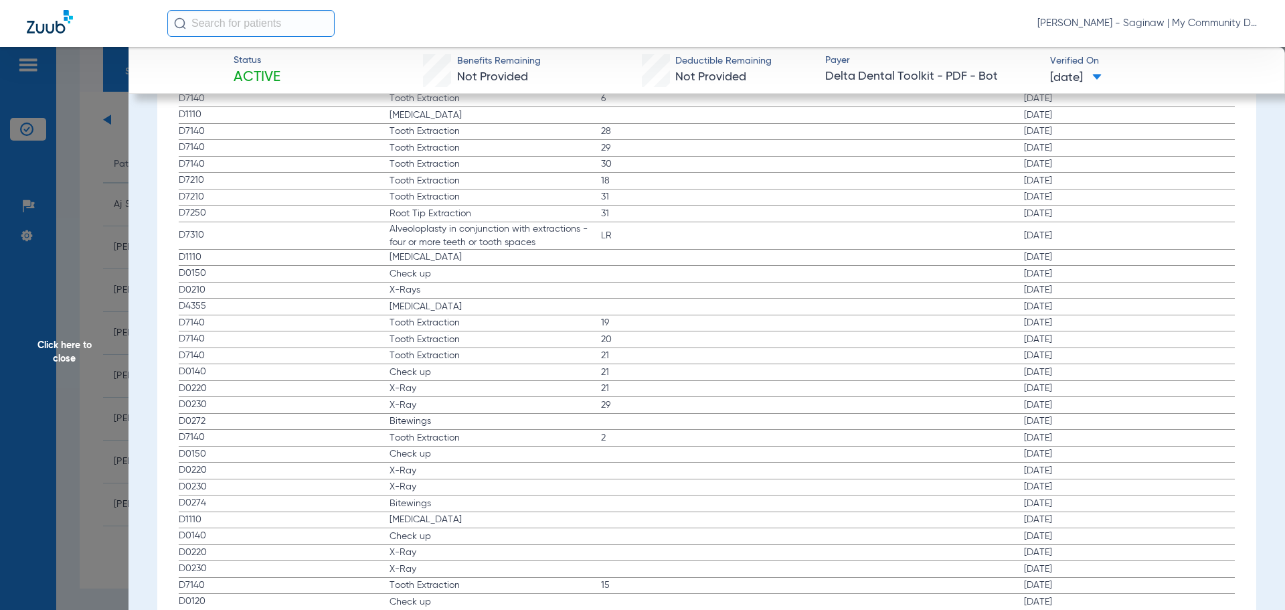
click at [731, 317] on div "Procedure ADA Code Name Tooth/Quad Surface Service Date D2330 Filling 9 Facial …" at bounding box center [707, 312] width 1076 height 2595
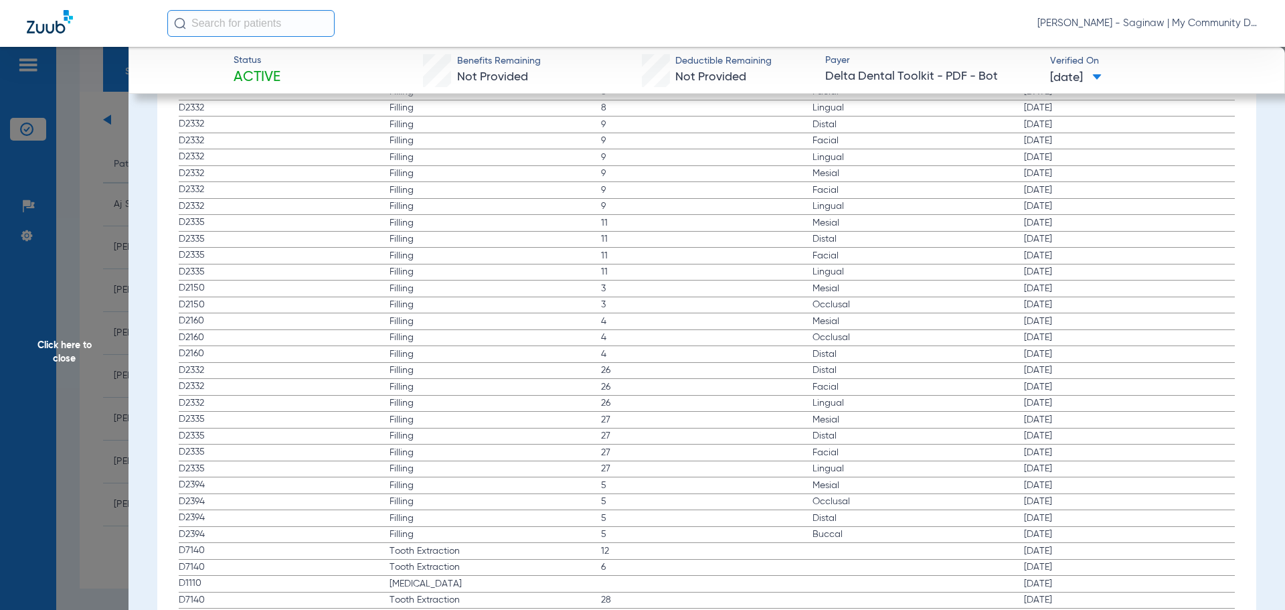
scroll to position [2476, 0]
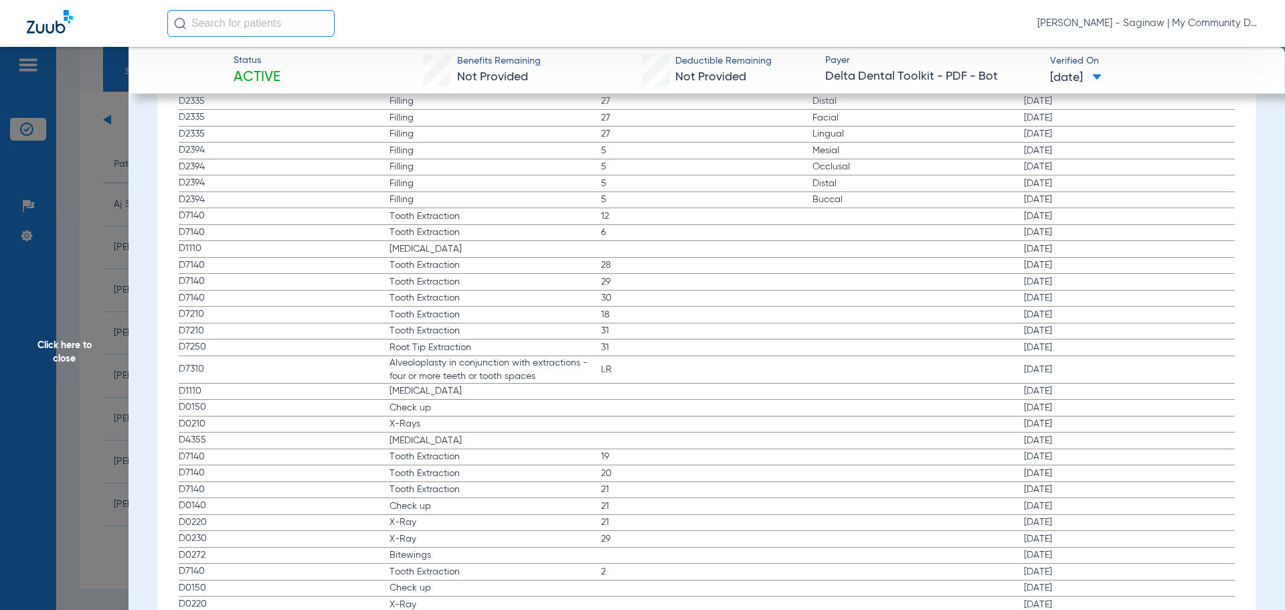
click at [122, 349] on span "Click here to close" at bounding box center [64, 352] width 129 height 610
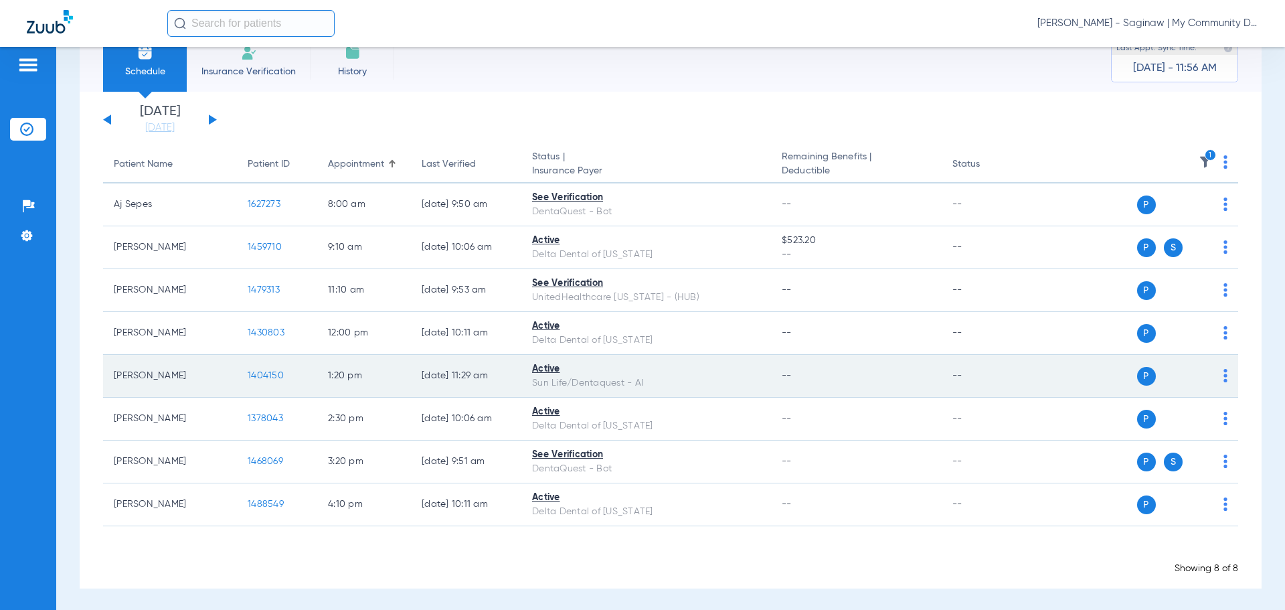
scroll to position [41, 0]
click at [274, 367] on td "1404150" at bounding box center [277, 374] width 80 height 43
click at [266, 356] on td "1404150" at bounding box center [277, 374] width 80 height 43
click at [268, 374] on span "1404150" at bounding box center [266, 373] width 36 height 9
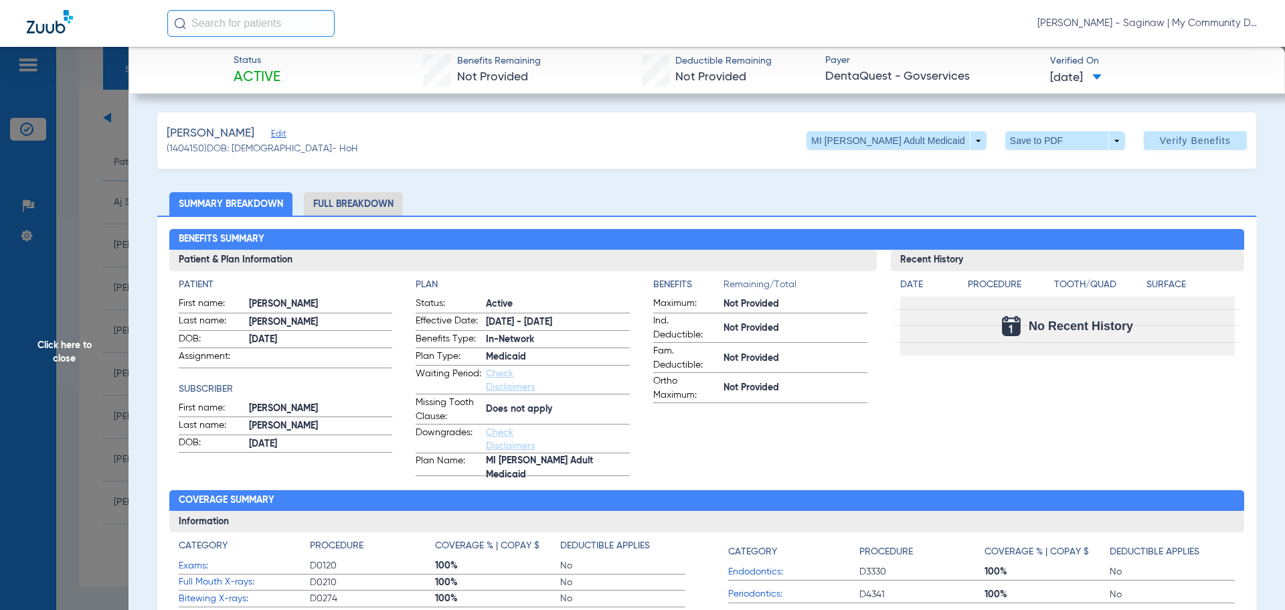
click at [853, 429] on app-benefits-information "Benefits Remaining/Total Maximum: Not Provided Ind. Deductible: Not Provided Fa…" at bounding box center [760, 377] width 214 height 198
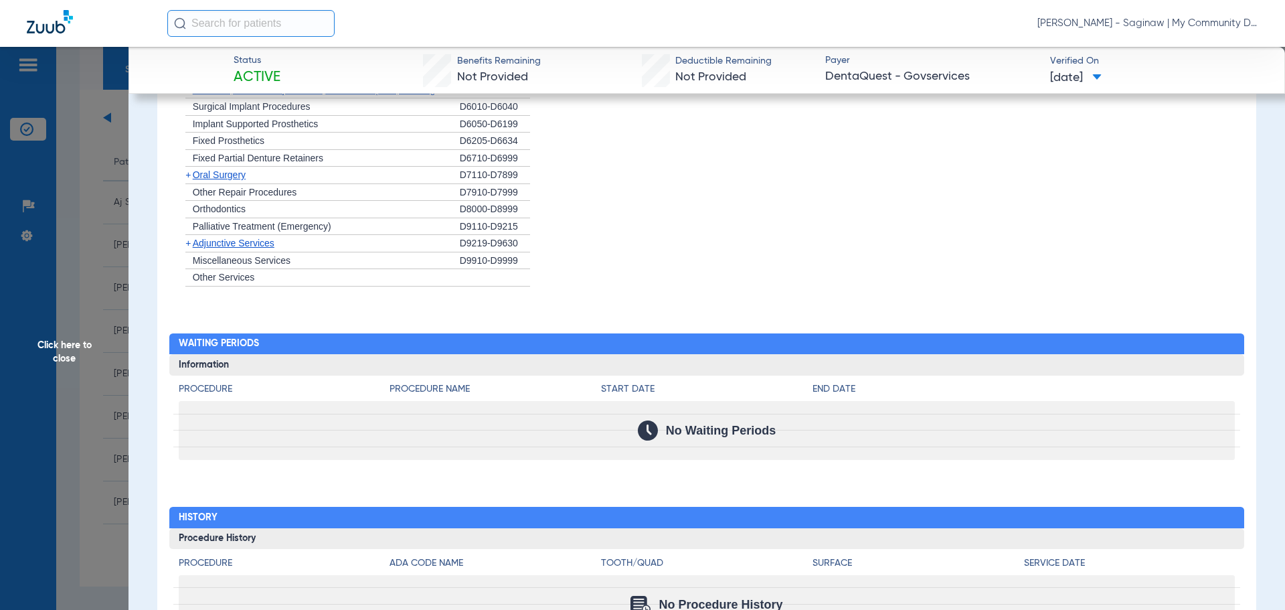
scroll to position [1140, 0]
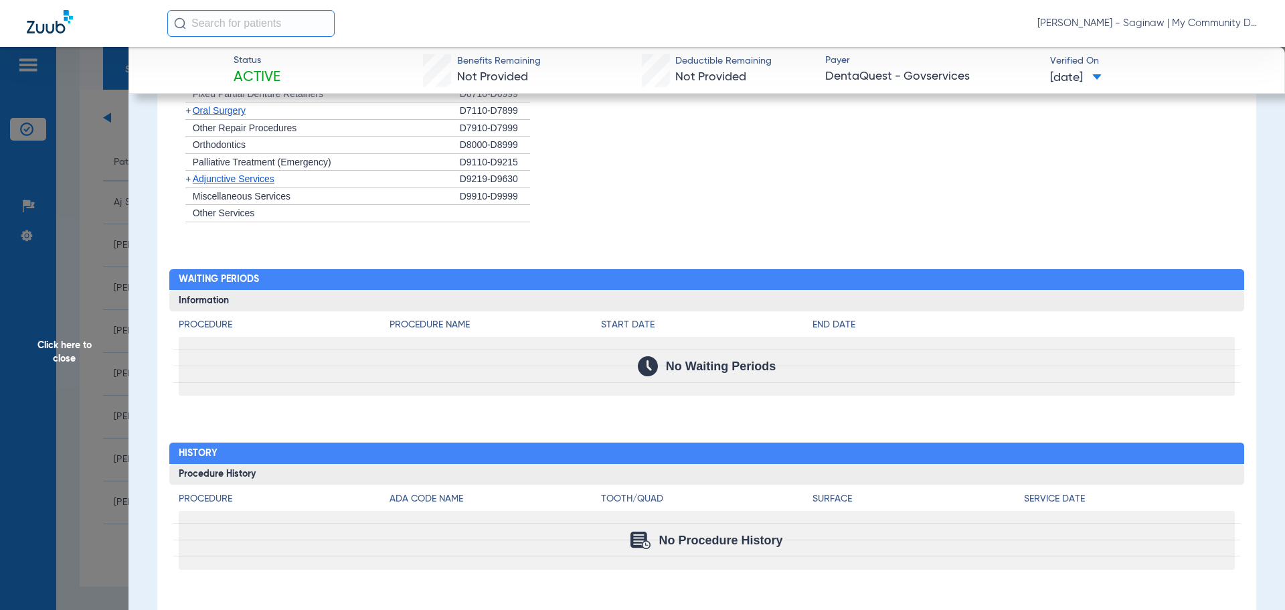
click at [485, 478] on h3 "Procedure History" at bounding box center [707, 474] width 1076 height 21
click at [107, 188] on span "Click here to close" at bounding box center [64, 352] width 129 height 610
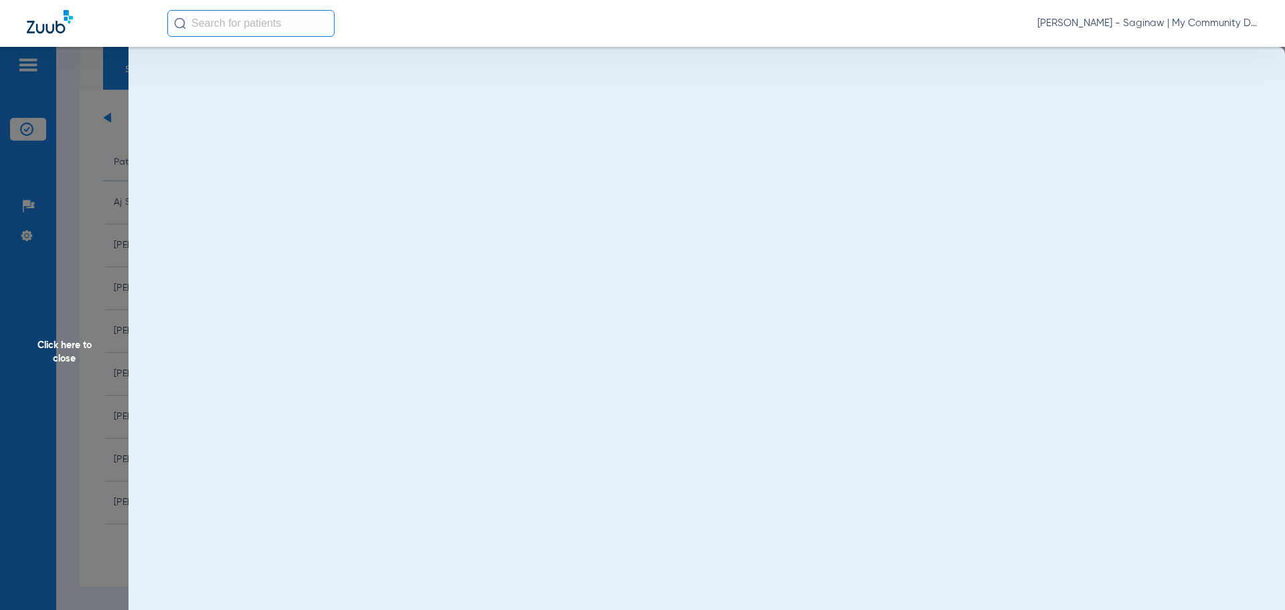
scroll to position [0, 0]
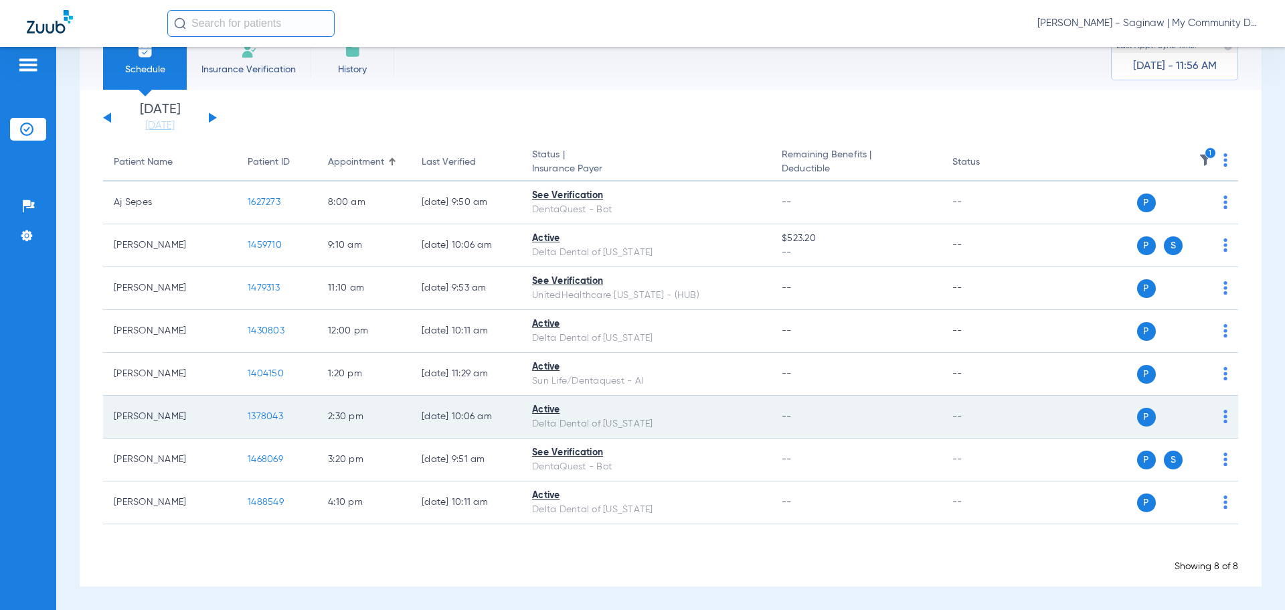
click at [261, 413] on span "1378043" at bounding box center [265, 416] width 35 height 9
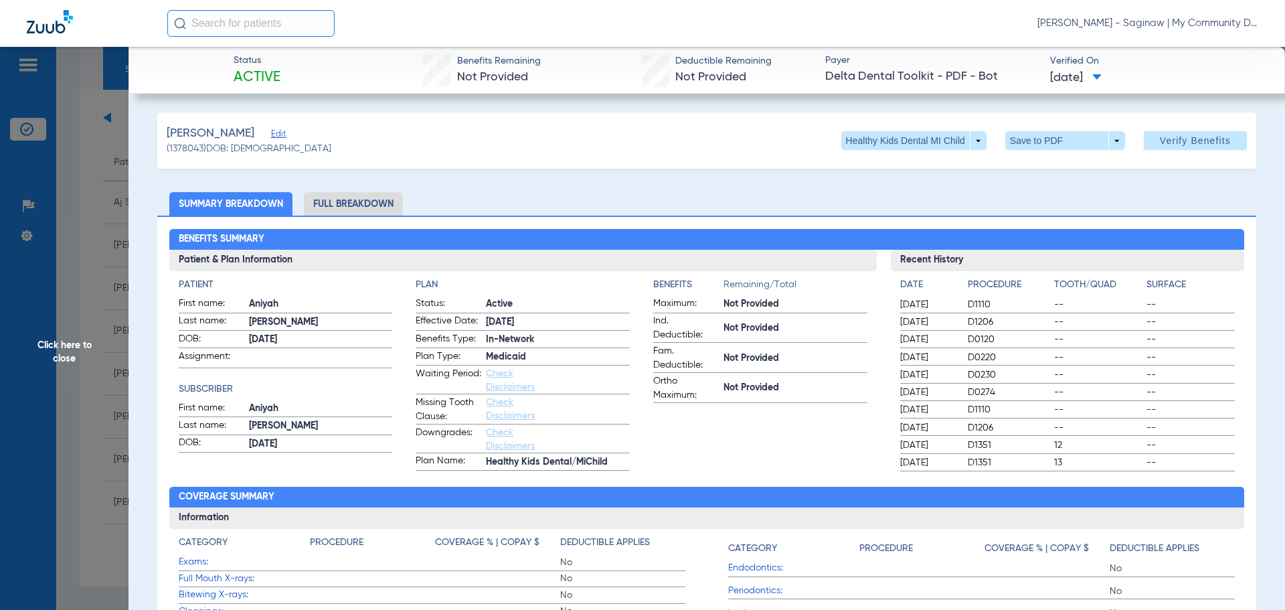
click at [740, 442] on app-benefits-information "Benefits Remaining/Total Maximum: Not Provided Ind. Deductible: Not Provided Fa…" at bounding box center [760, 374] width 214 height 193
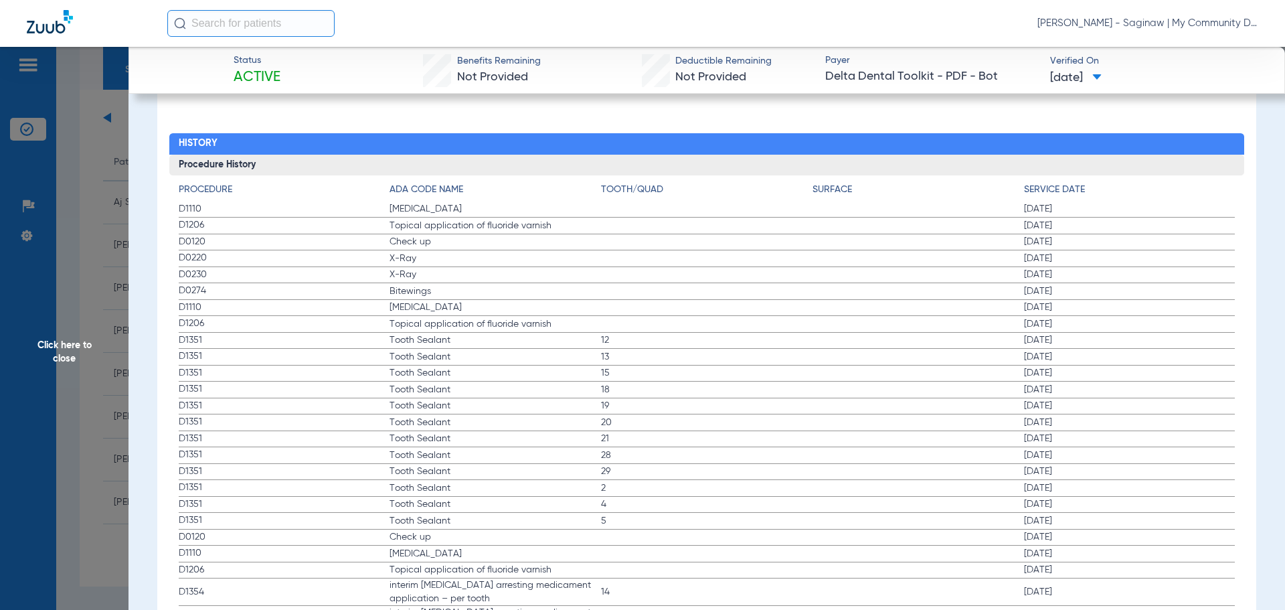
scroll to position [1472, 0]
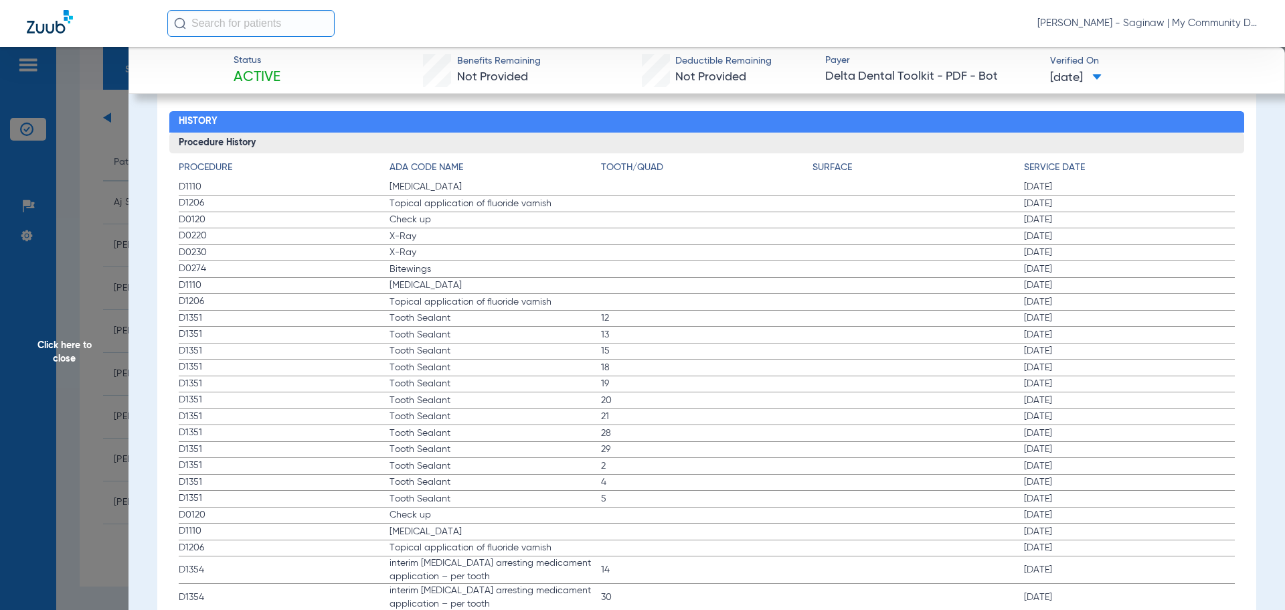
drag, startPoint x: 178, startPoint y: 189, endPoint x: 29, endPoint y: 400, distance: 257.4
click at [908, 270] on app-history-list "Procedure ADA Code Name Tooth/Quad Surface Service Date D1110 Teeth Cleaning 02…" at bounding box center [707, 602] width 1057 height 883
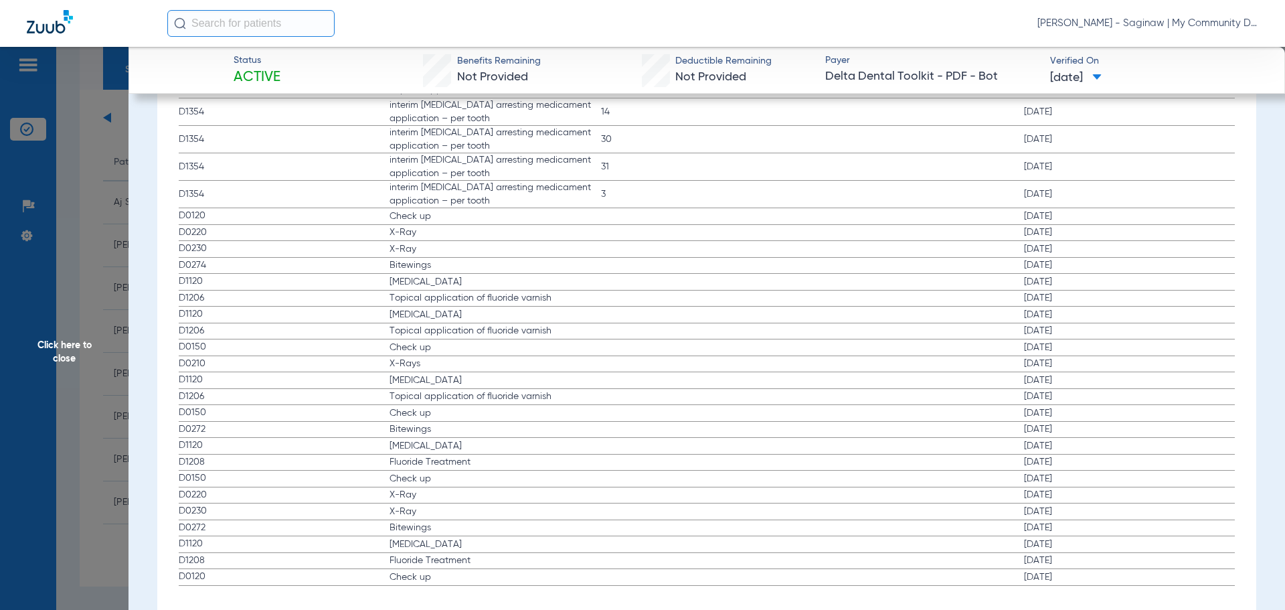
scroll to position [1950, 0]
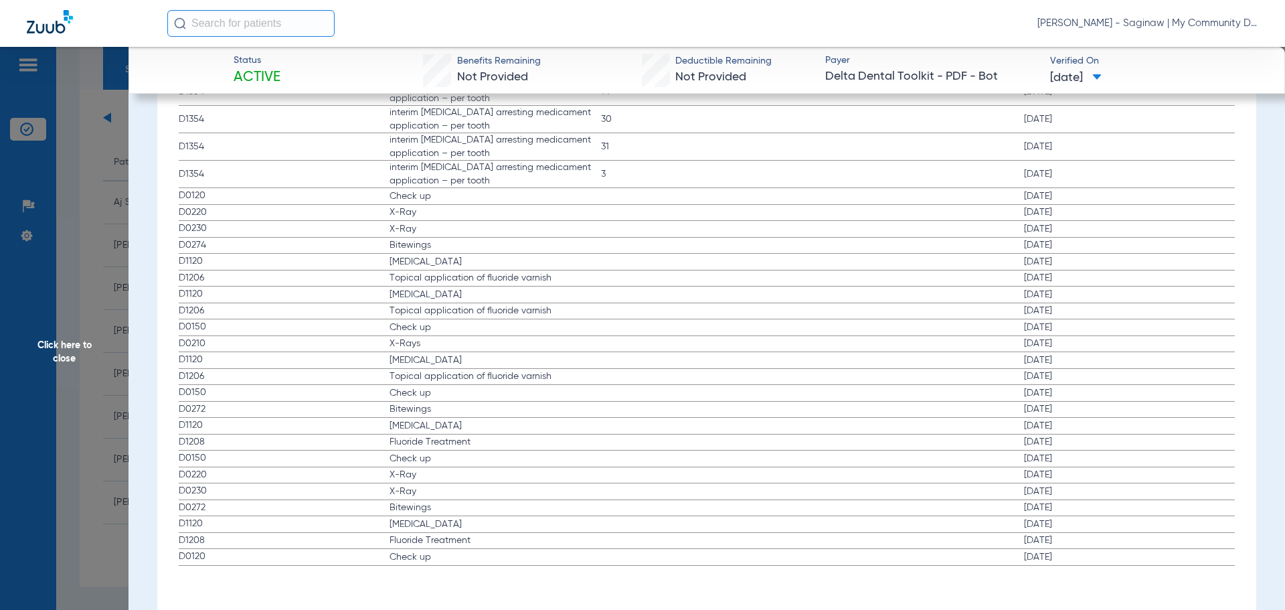
drag, startPoint x: 187, startPoint y: 344, endPoint x: 865, endPoint y: 345, distance: 678.0
click at [865, 345] on label "D0210 X-Rays 02/25/2021" at bounding box center [707, 344] width 1057 height 17
click at [112, 252] on span "Click here to close" at bounding box center [64, 352] width 129 height 610
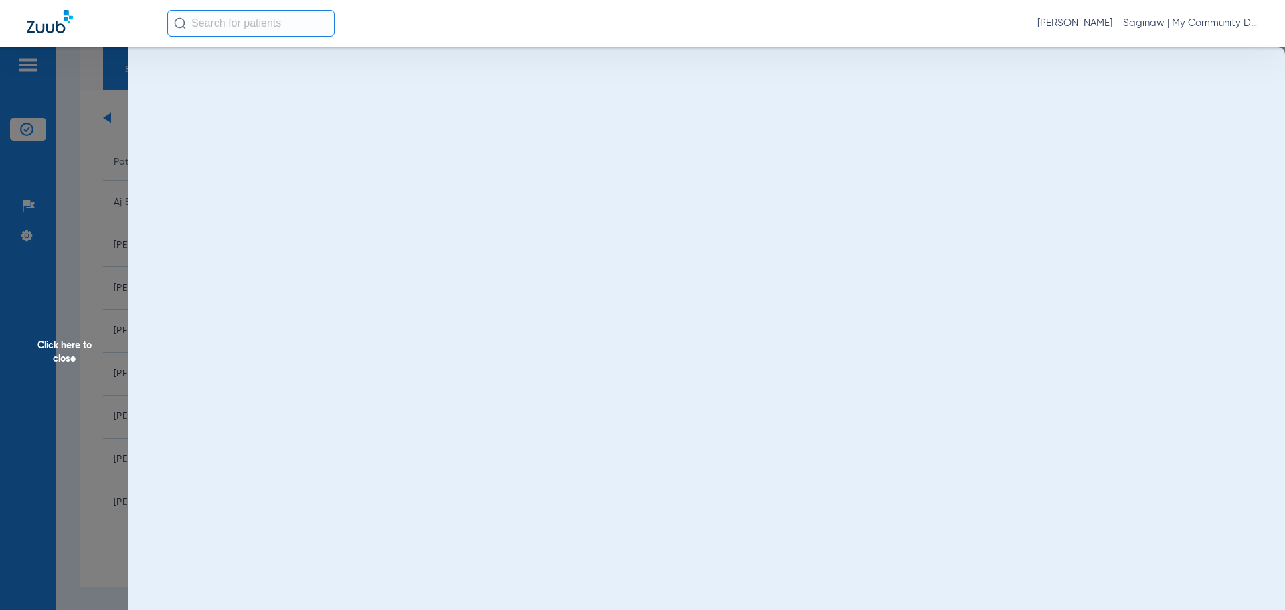
scroll to position [0, 0]
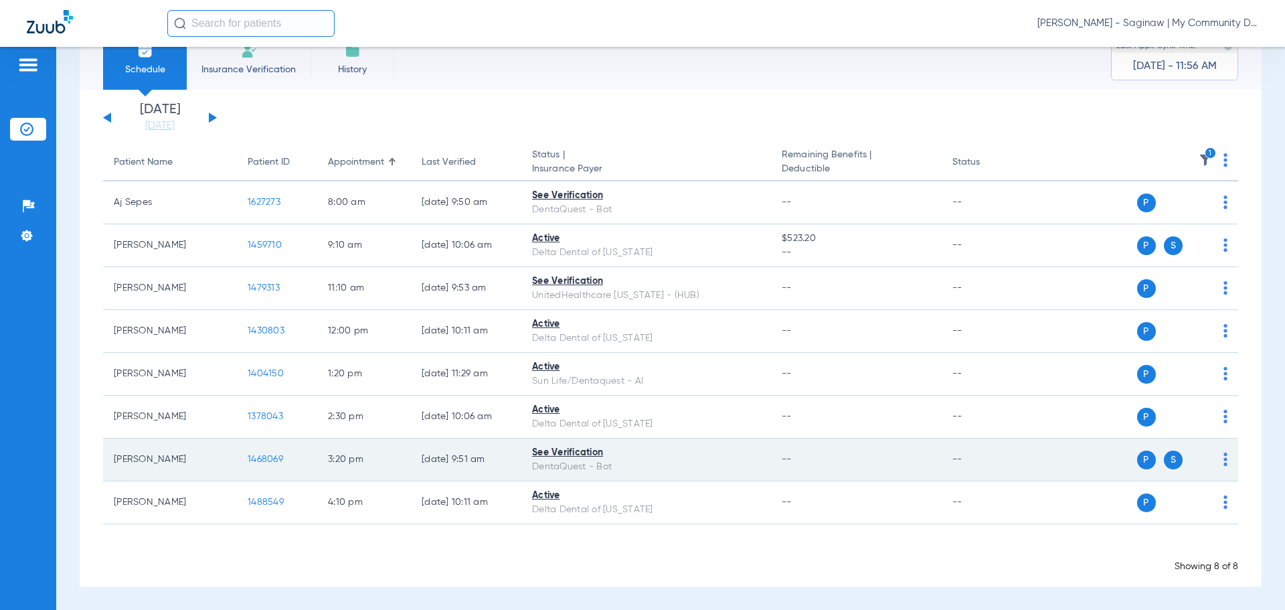
click at [262, 456] on span "1468069" at bounding box center [265, 458] width 35 height 9
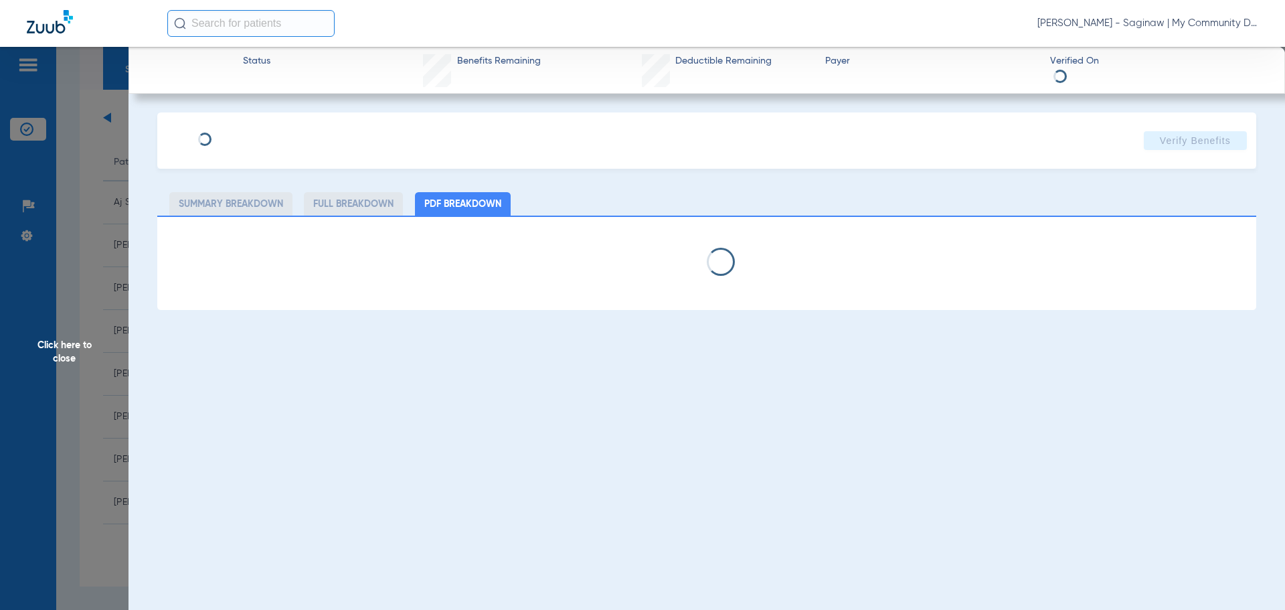
select select "page-width"
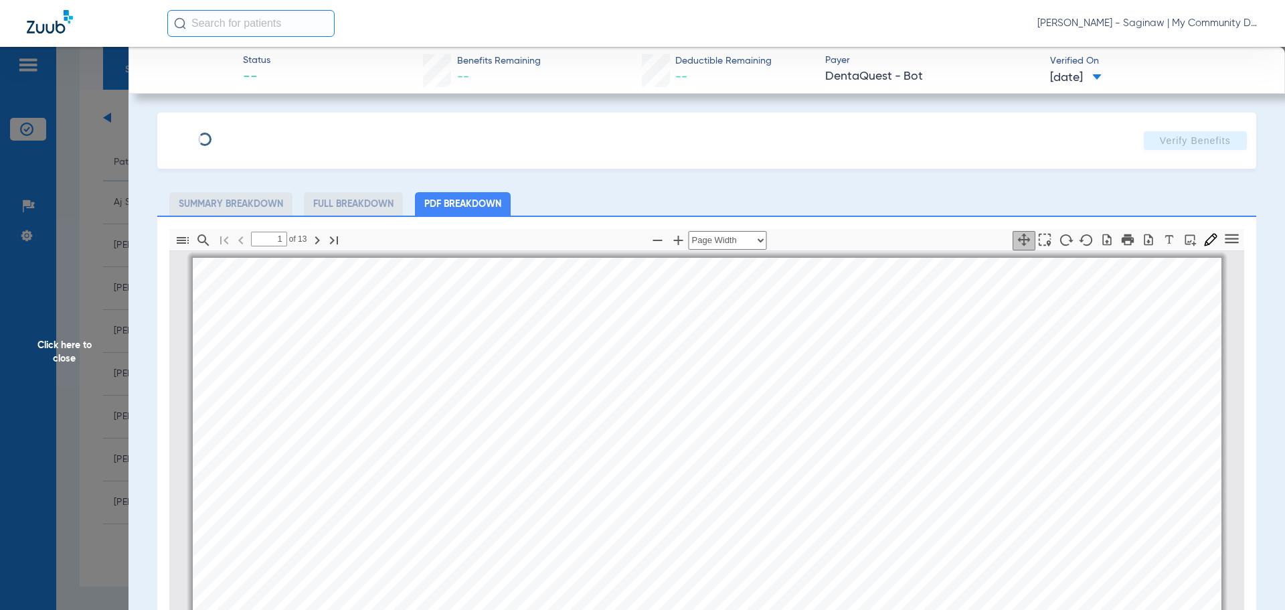
scroll to position [7, 0]
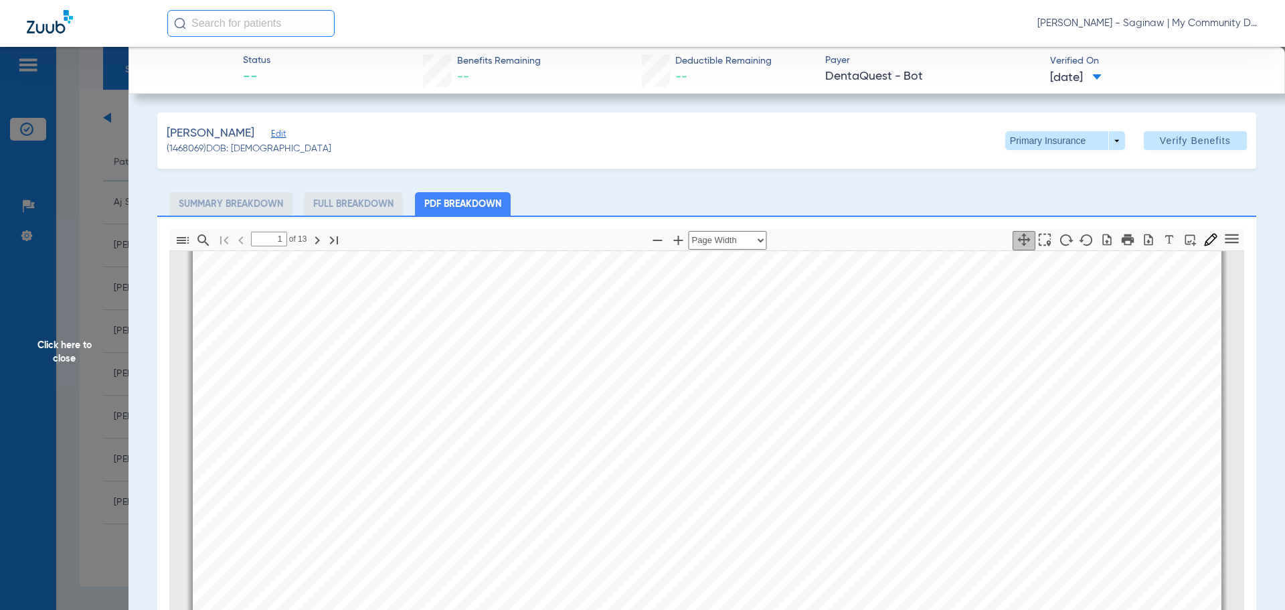
click at [466, 323] on section "Page ⁨1⁩" at bounding box center [456, 329] width 56 height 25
click at [890, 439] on div "RYAN RUQAYYAH RUSSEL AIDAN LILY Member is eligible: My Community Dental Centers…" at bounding box center [707, 347] width 1029 height 728
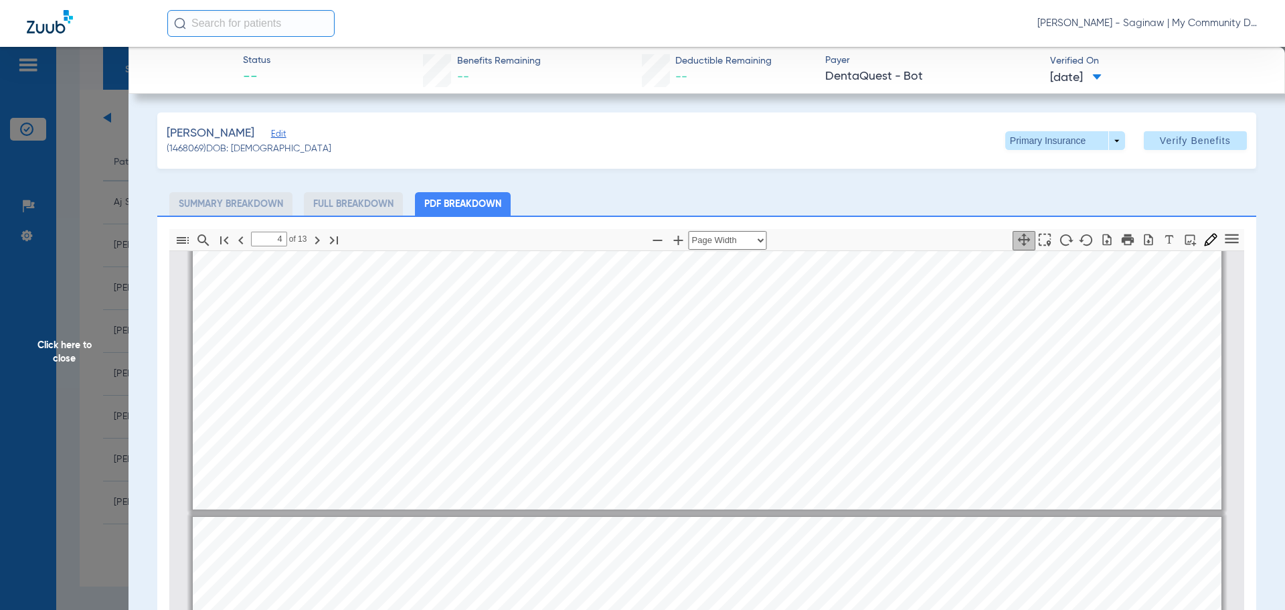
type input "3"
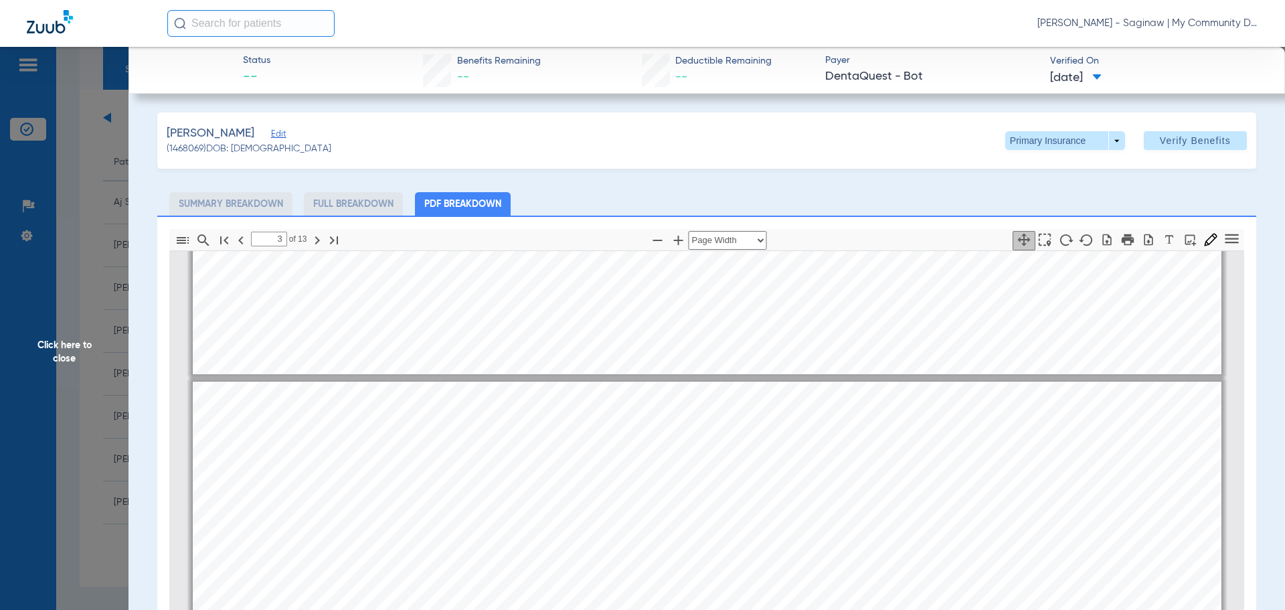
scroll to position [1278, 0]
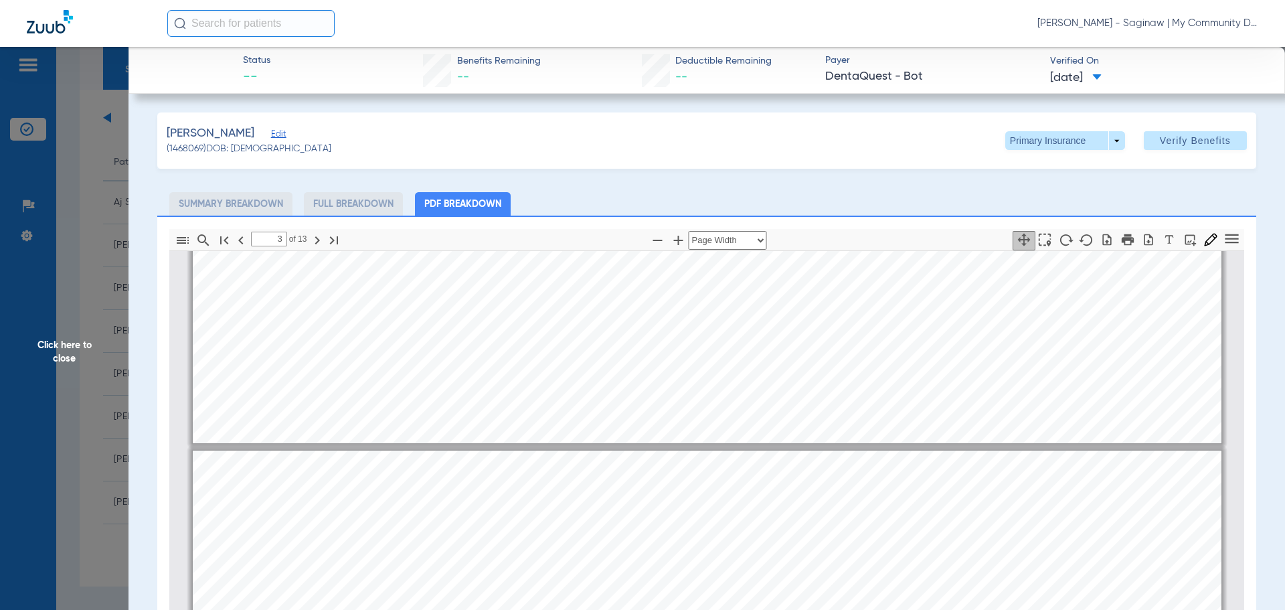
click at [106, 355] on span "Click here to close" at bounding box center [64, 352] width 129 height 610
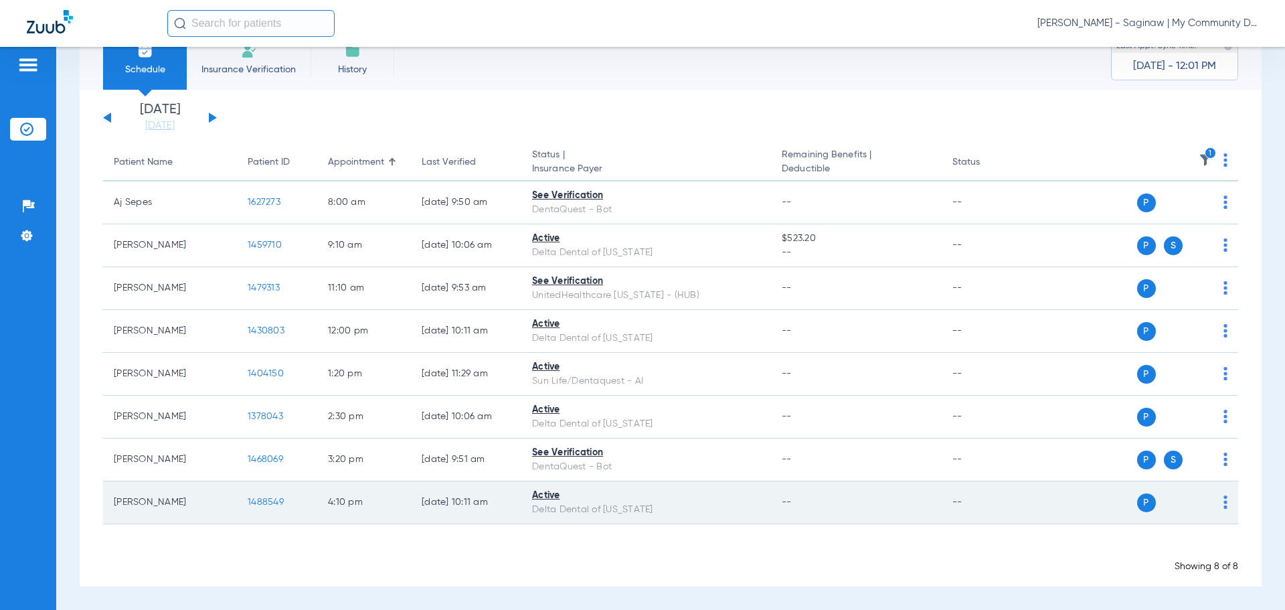
click at [264, 497] on span "1488549" at bounding box center [266, 501] width 36 height 9
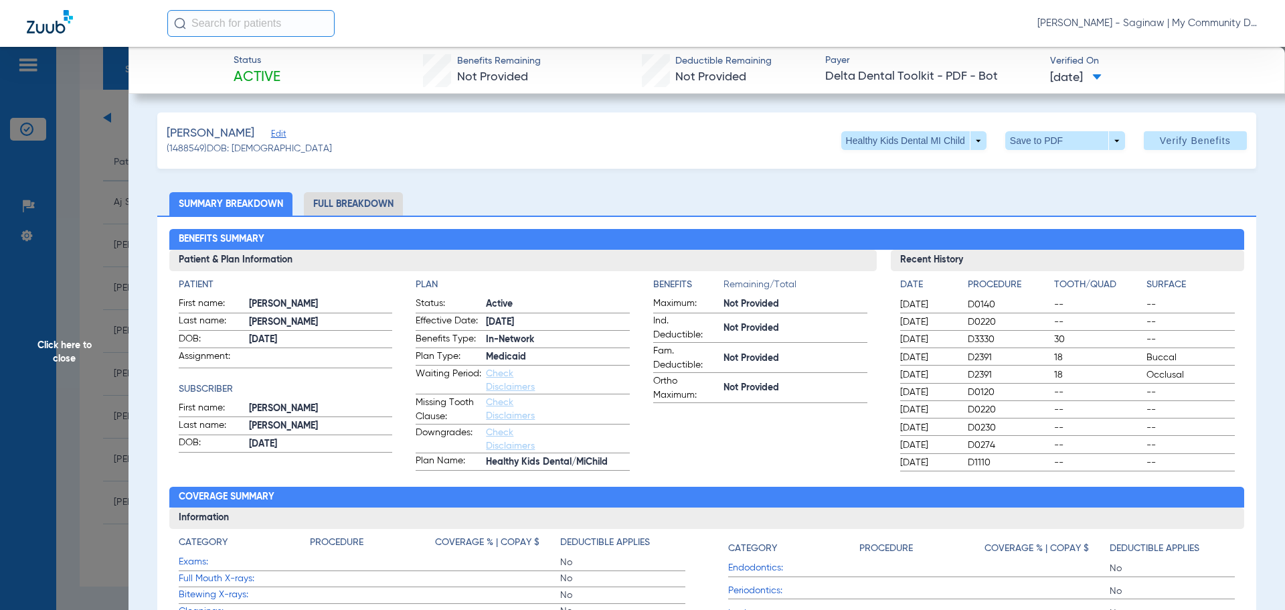
click at [743, 411] on app-benefits-information "Benefits Remaining/Total Maximum: Not Provided Ind. Deductible: Not Provided Fa…" at bounding box center [760, 374] width 214 height 193
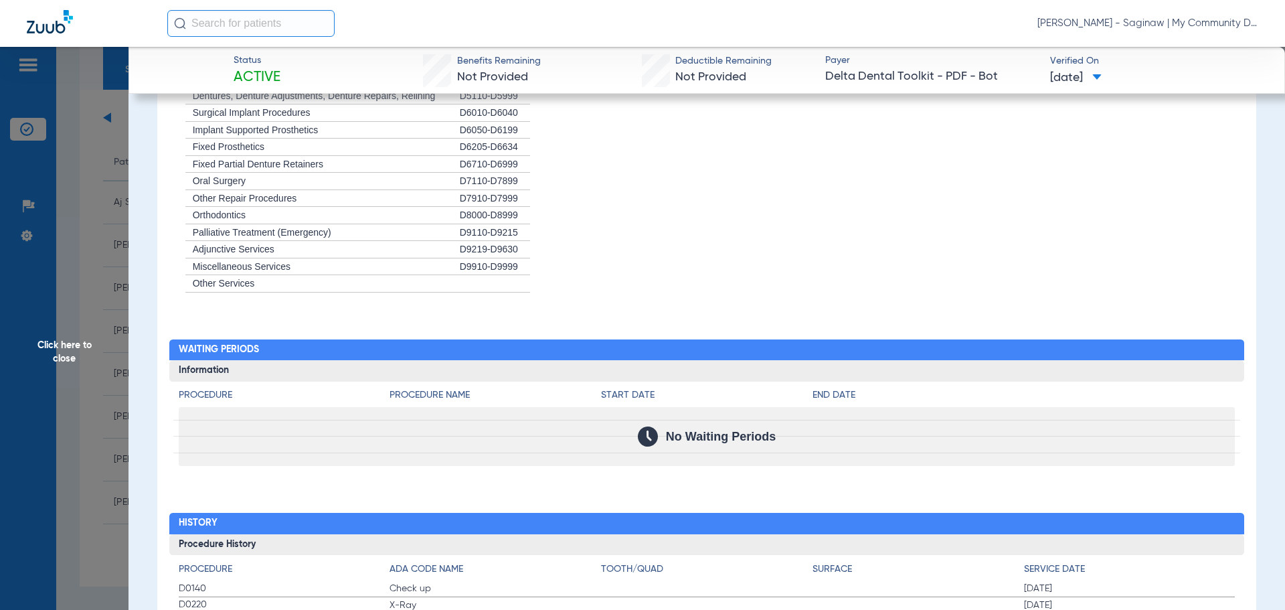
scroll to position [1472, 0]
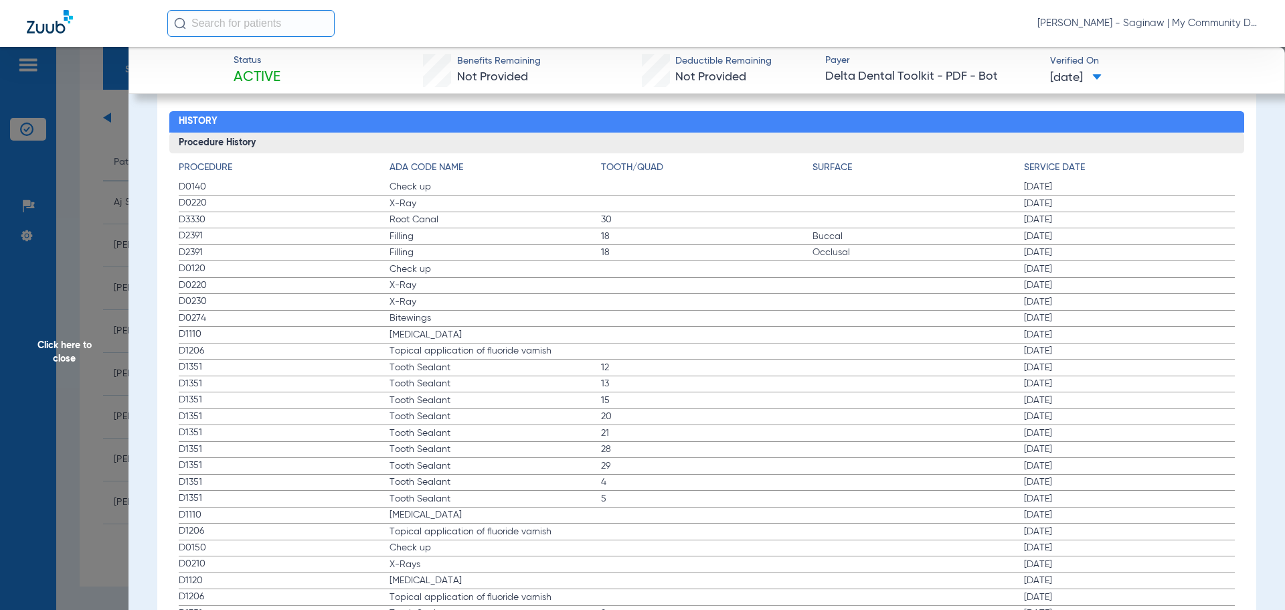
drag, startPoint x: 183, startPoint y: 186, endPoint x: 306, endPoint y: 211, distance: 125.0
click at [355, 224] on span "D3330" at bounding box center [284, 220] width 211 height 14
drag, startPoint x: 348, startPoint y: 303, endPoint x: 327, endPoint y: 298, distance: 22.1
click at [348, 303] on span "D0230" at bounding box center [284, 301] width 211 height 14
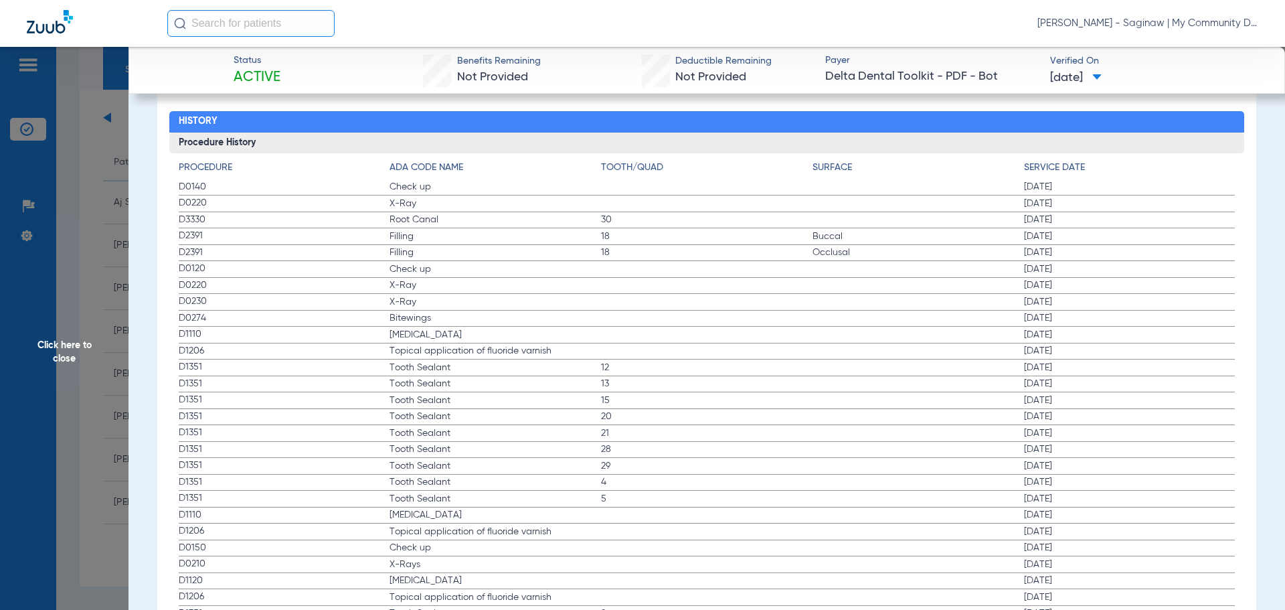
click at [171, 264] on div "Procedure Benefits Disclaimers Child age limit: 21 (End of Birth Month) Irs age…" at bounding box center [706, 430] width 1099 height 2309
drag, startPoint x: 181, startPoint y: 264, endPoint x: 1066, endPoint y: 328, distance: 887.1
click at [100, 309] on span "Click here to close" at bounding box center [64, 352] width 129 height 610
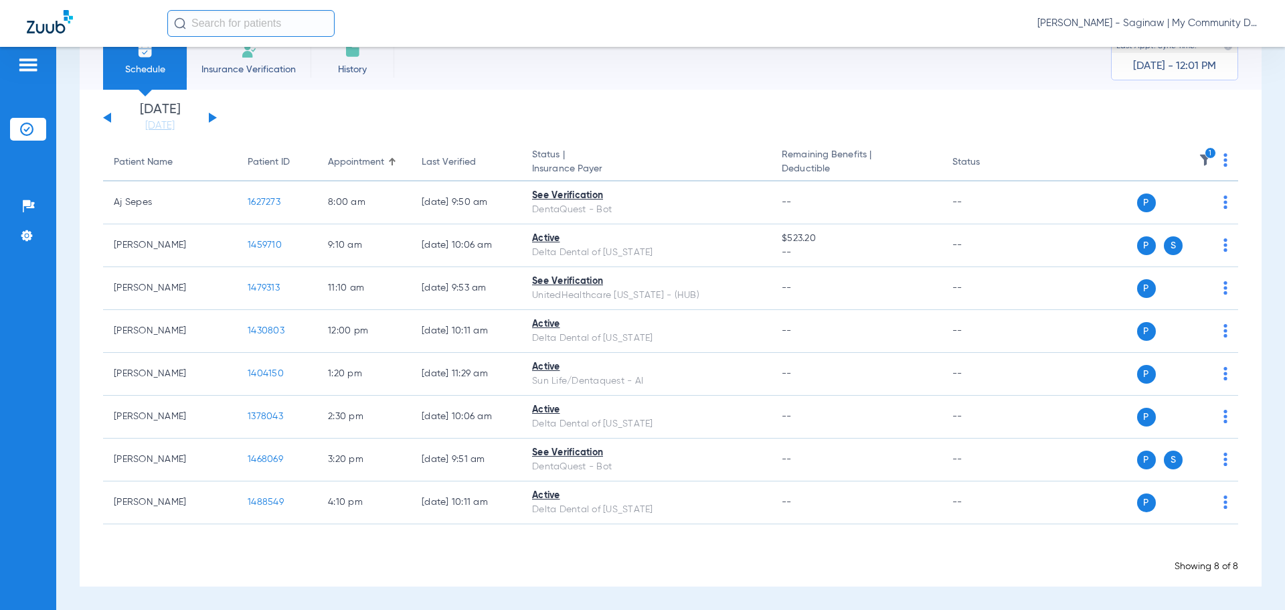
click at [1199, 161] on img at bounding box center [1205, 159] width 13 height 13
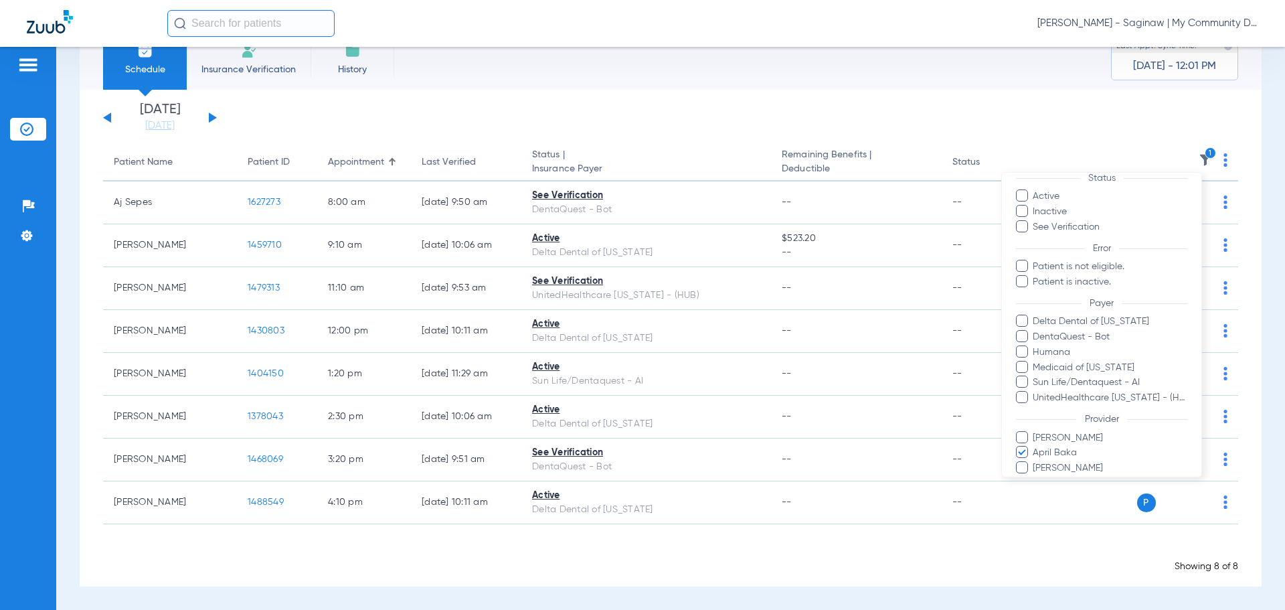
scroll to position [107, 0]
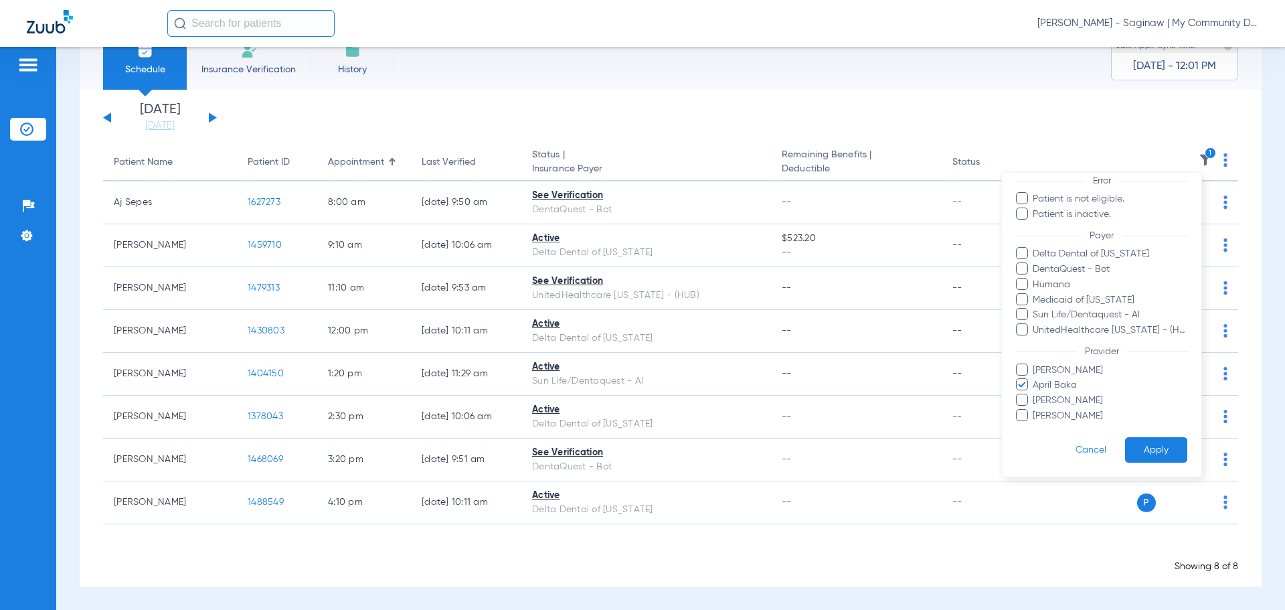
click at [1069, 385] on span "April Baka" at bounding box center [1109, 385] width 155 height 14
click at [1035, 394] on input "April Baka" at bounding box center [1035, 394] width 0 height 0
click at [1064, 373] on span "Alicia Owens" at bounding box center [1109, 370] width 155 height 14
click at [1035, 379] on input "Alicia Owens" at bounding box center [1035, 379] width 0 height 0
click at [1157, 450] on button "Apply" at bounding box center [1156, 450] width 62 height 26
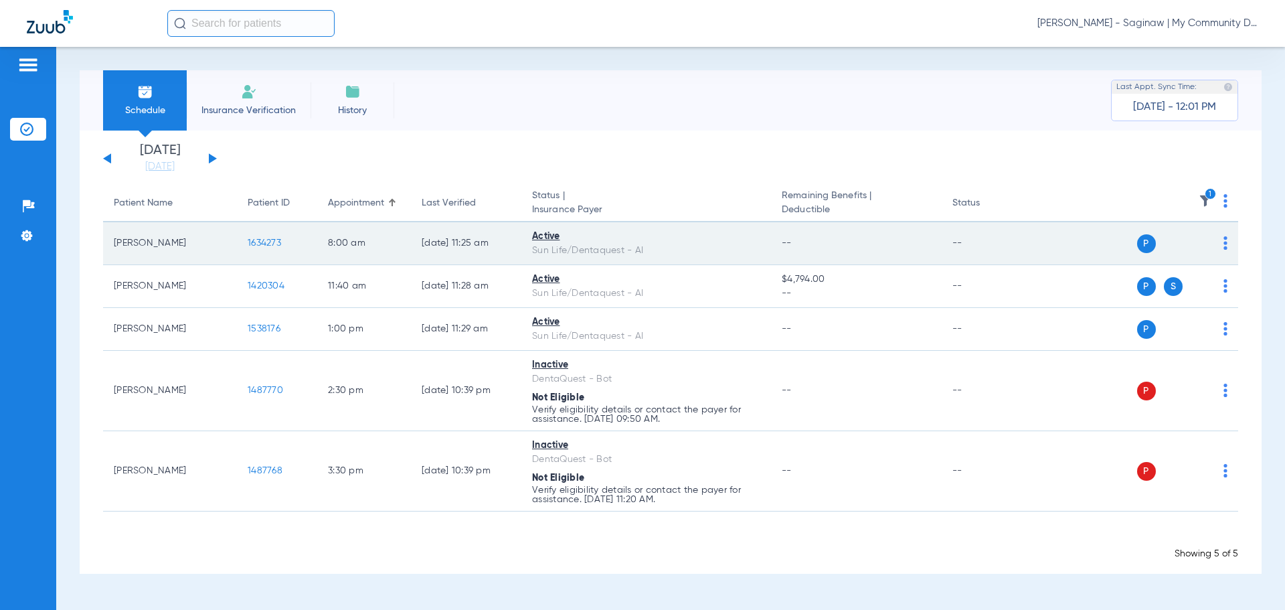
click at [253, 238] on span "1634273" at bounding box center [264, 242] width 33 height 9
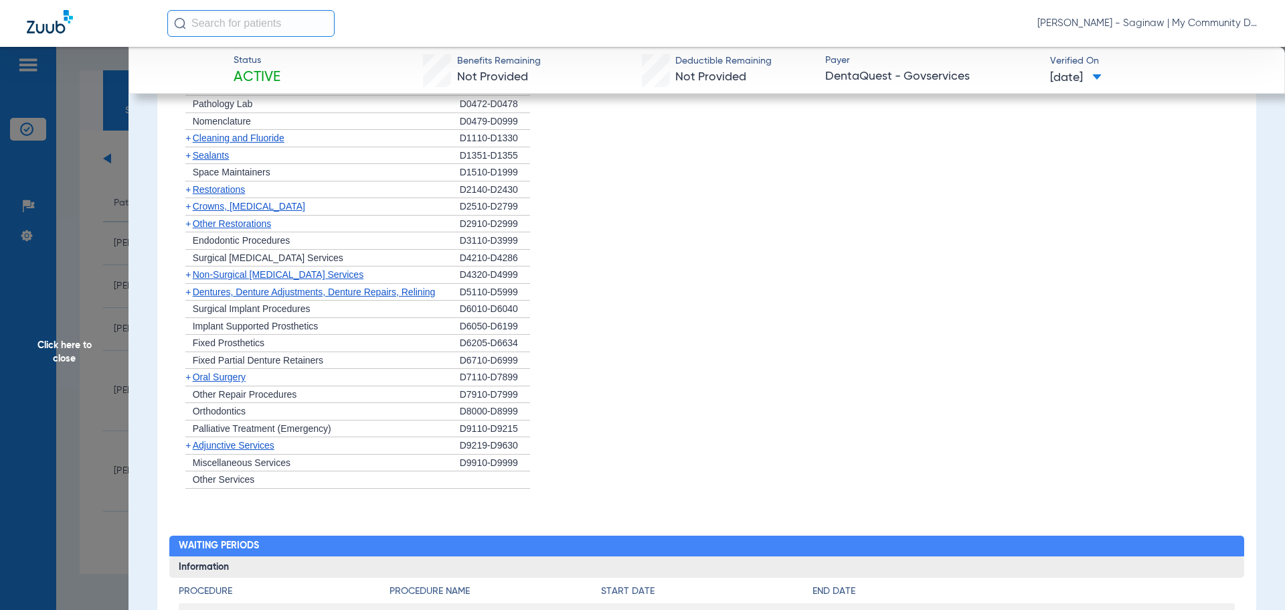
scroll to position [1119, 0]
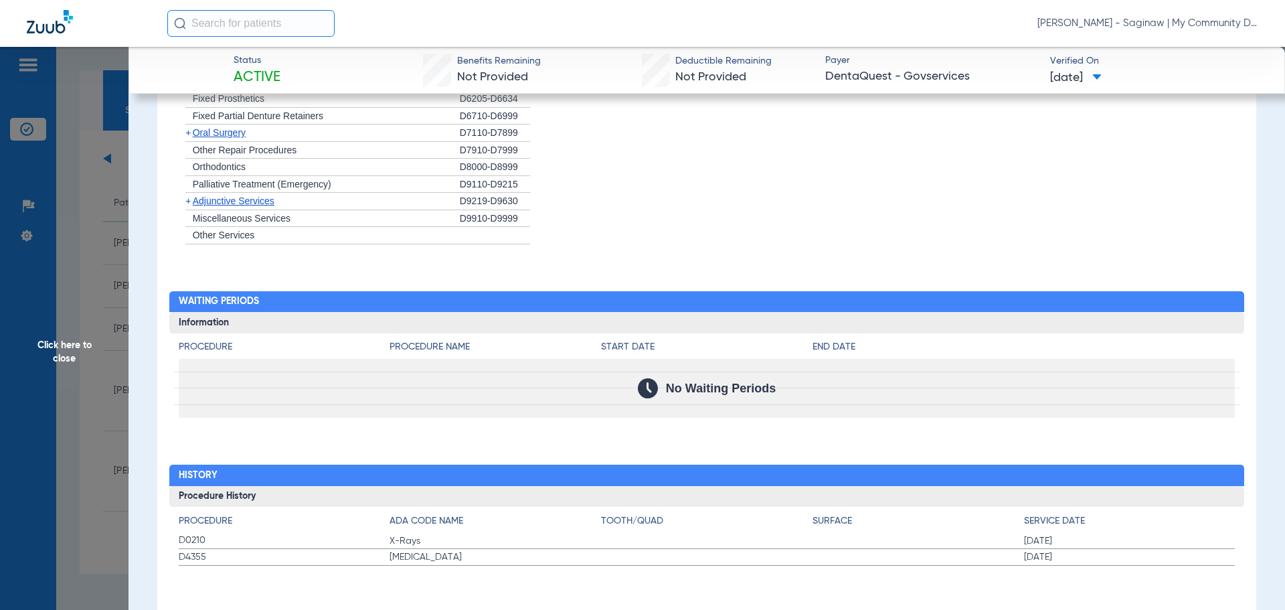
click at [98, 287] on span "Click here to close" at bounding box center [64, 352] width 129 height 610
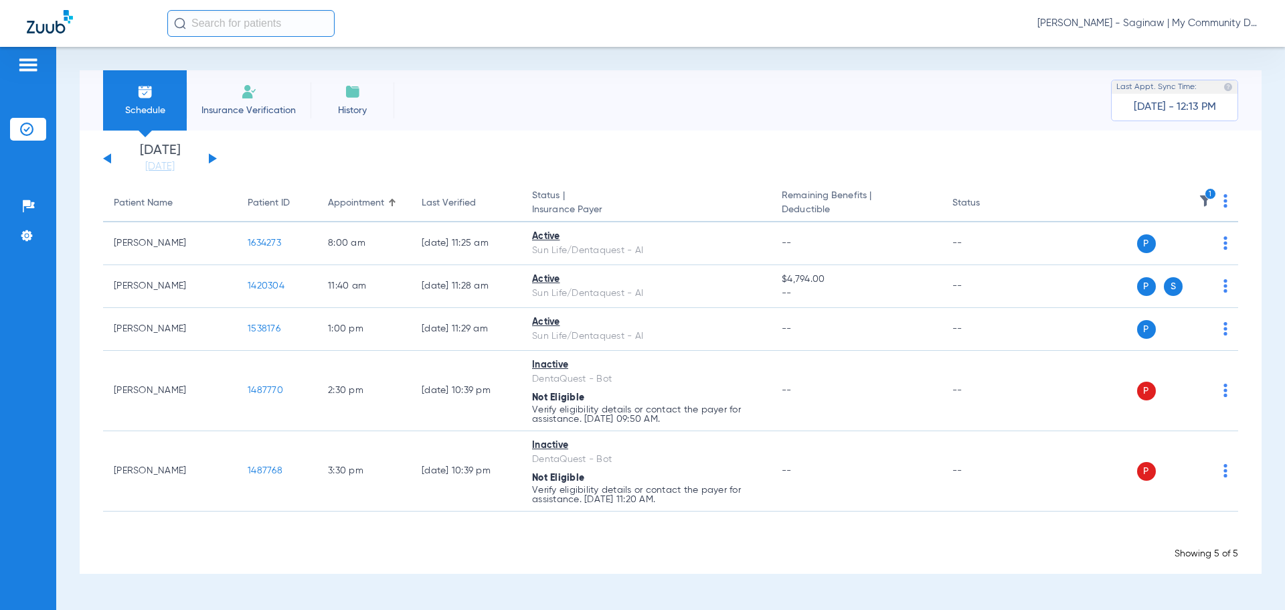
click at [1215, 196] on icon "1" at bounding box center [1211, 194] width 12 height 12
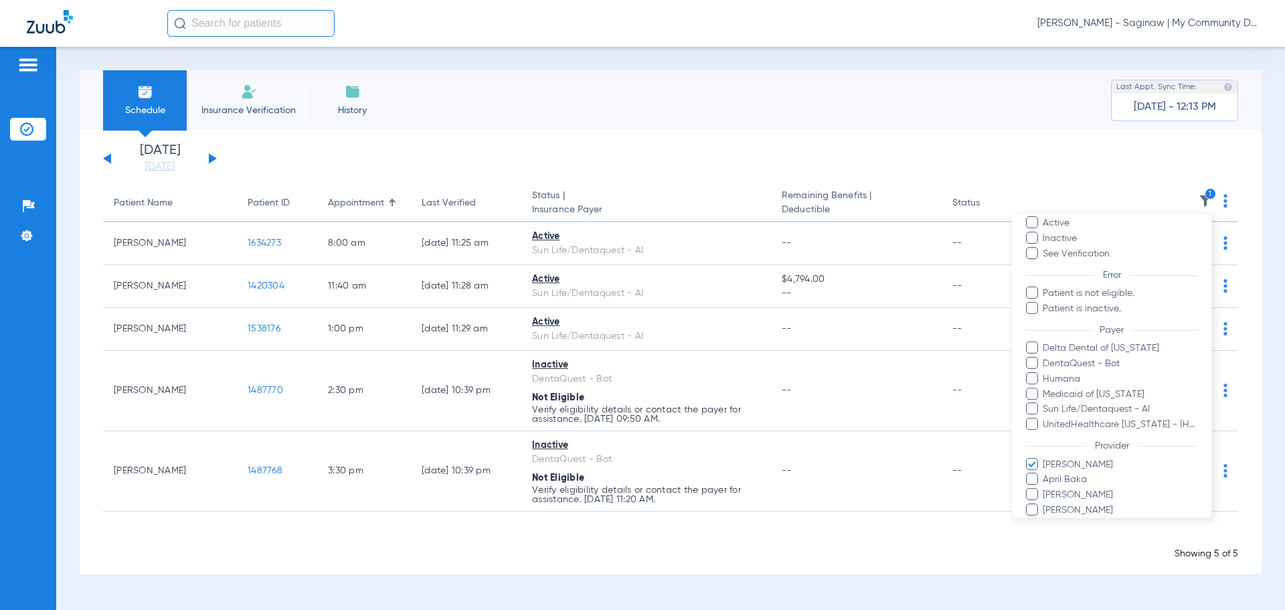
scroll to position [107, 0]
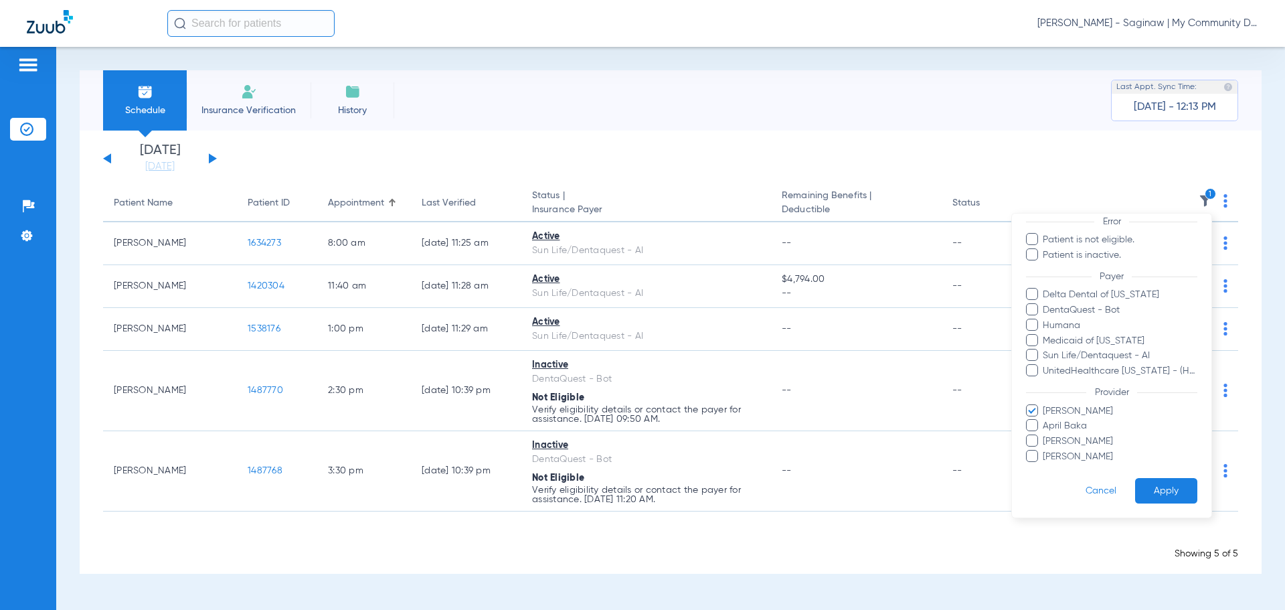
click at [1081, 408] on span "Alicia Owens" at bounding box center [1119, 411] width 155 height 14
click at [1045, 420] on input "Alicia Owens" at bounding box center [1045, 420] width 0 height 0
click at [1082, 442] on span "Larry Buford" at bounding box center [1119, 441] width 155 height 14
click at [1045, 450] on input "Larry Buford" at bounding box center [1045, 450] width 0 height 0
click at [1159, 481] on button "Apply" at bounding box center [1166, 491] width 62 height 26
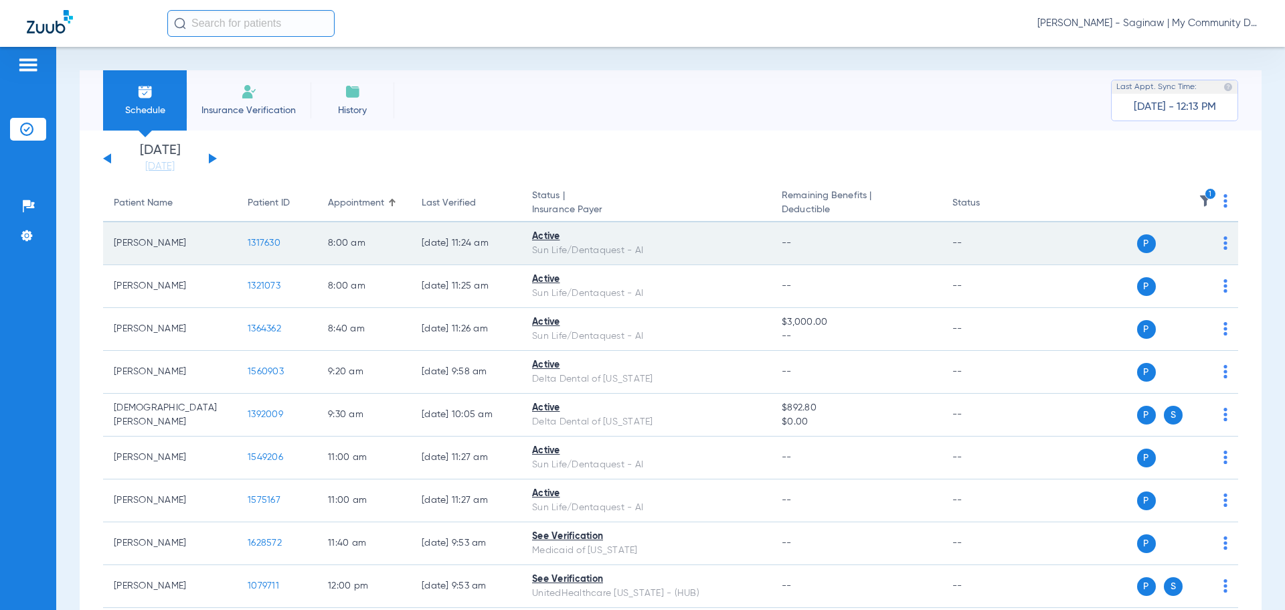
click at [266, 250] on td "1317630" at bounding box center [277, 243] width 80 height 43
click at [265, 249] on td "1317630" at bounding box center [277, 243] width 80 height 43
click at [264, 243] on span "1317630" at bounding box center [264, 242] width 33 height 9
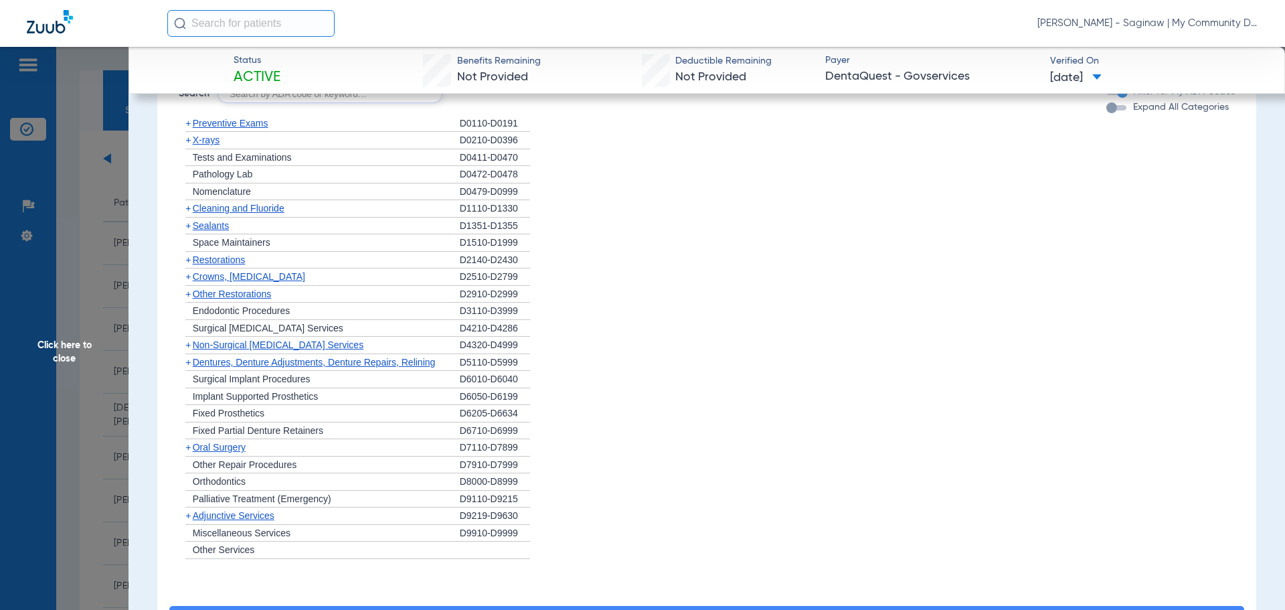
scroll to position [1114, 0]
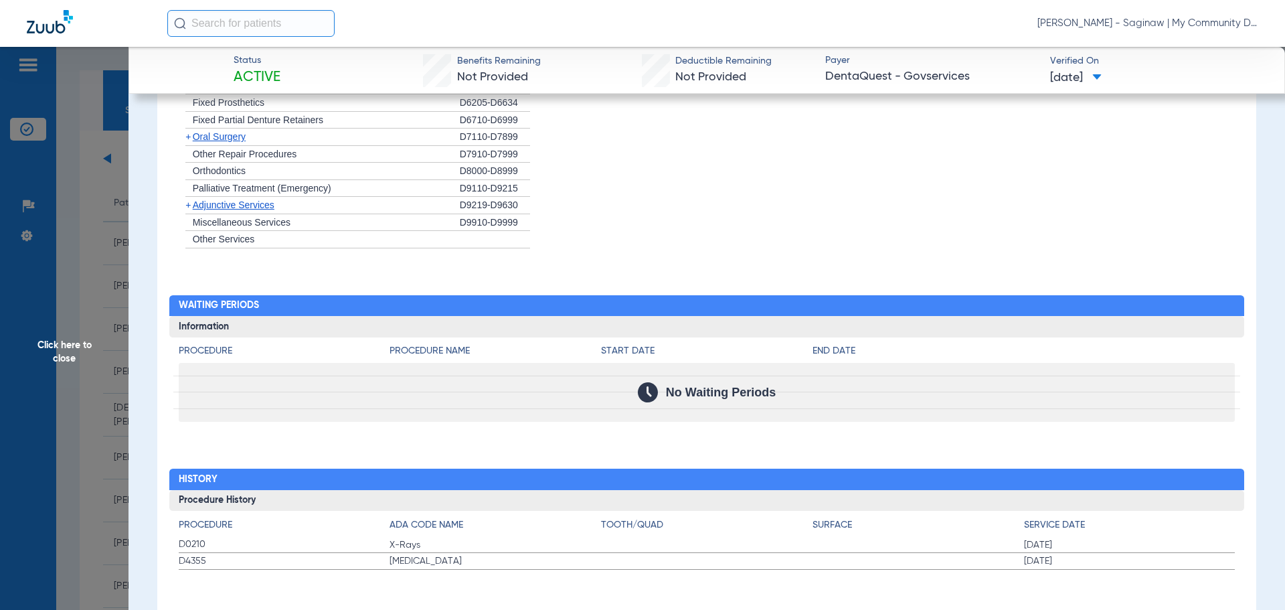
click at [121, 238] on span "Click here to close" at bounding box center [64, 352] width 129 height 610
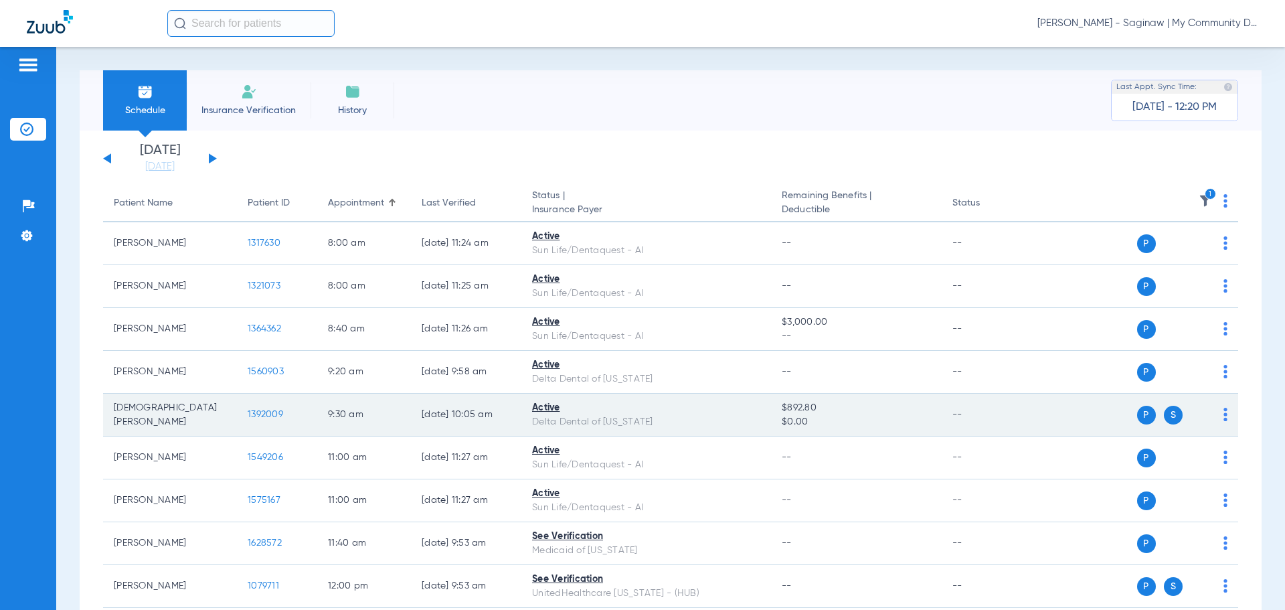
click at [270, 416] on span "1392009" at bounding box center [265, 414] width 35 height 9
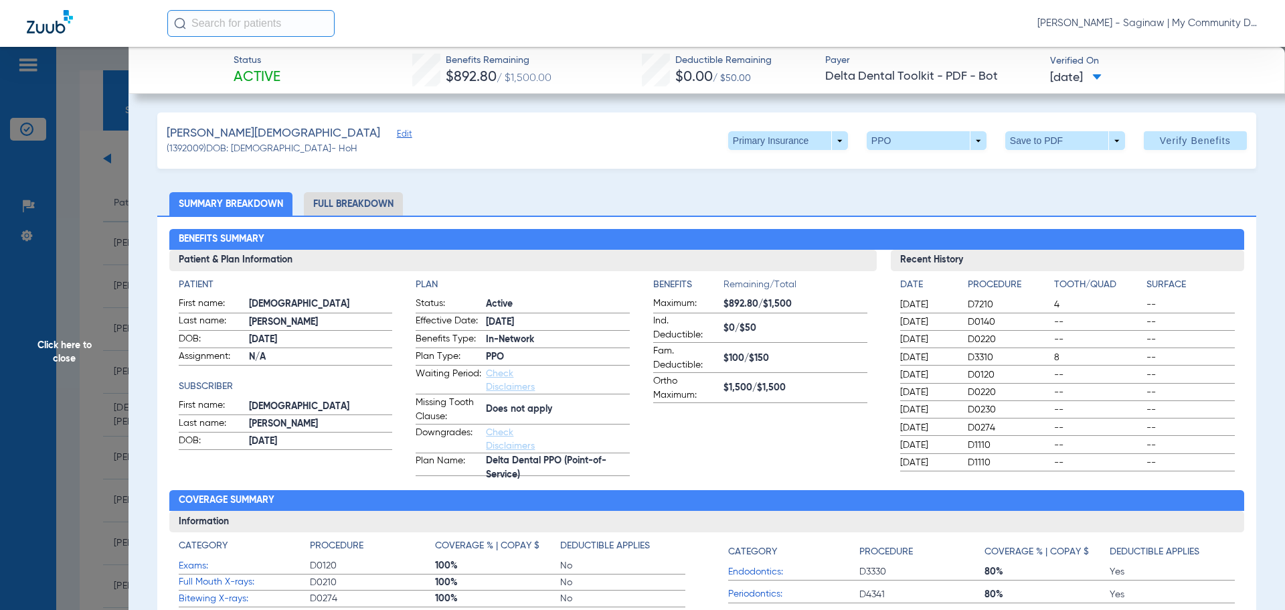
click at [804, 404] on app-benefits-information "Benefits Remaining/Total Maximum: $892.80/$1,500 Ind. Deductible: $0/$50 Fam. D…" at bounding box center [760, 377] width 214 height 198
click at [775, 137] on span at bounding box center [788, 140] width 32 height 32
click at [796, 192] on span "Secondary Insurance" at bounding box center [774, 193] width 88 height 9
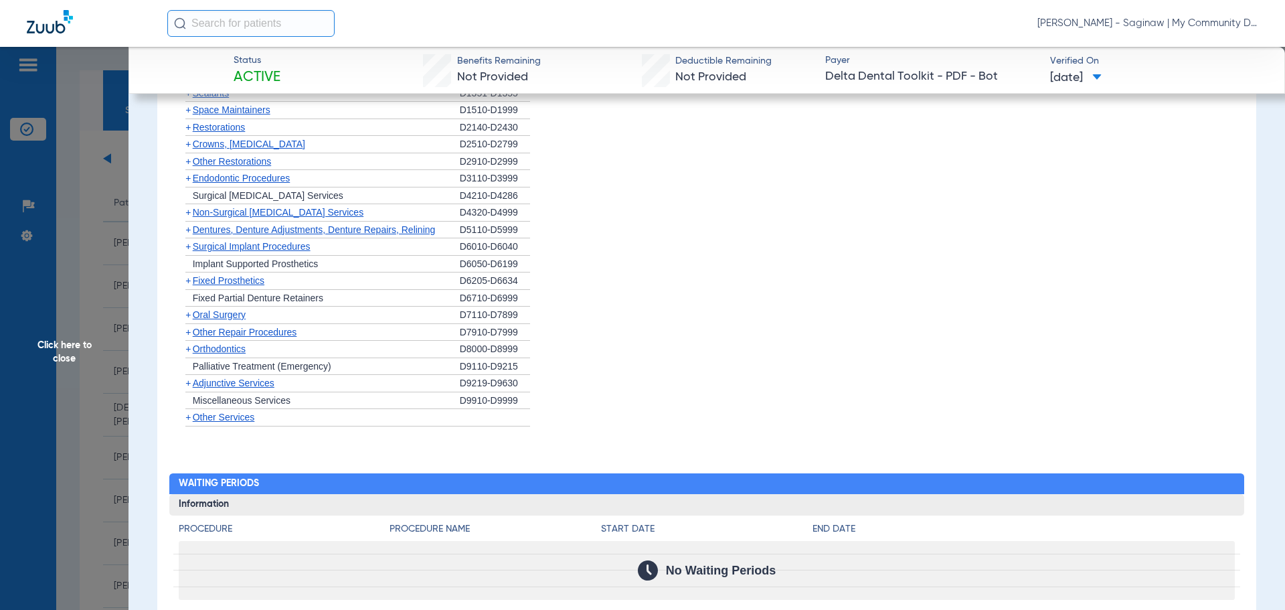
scroll to position [1272, 0]
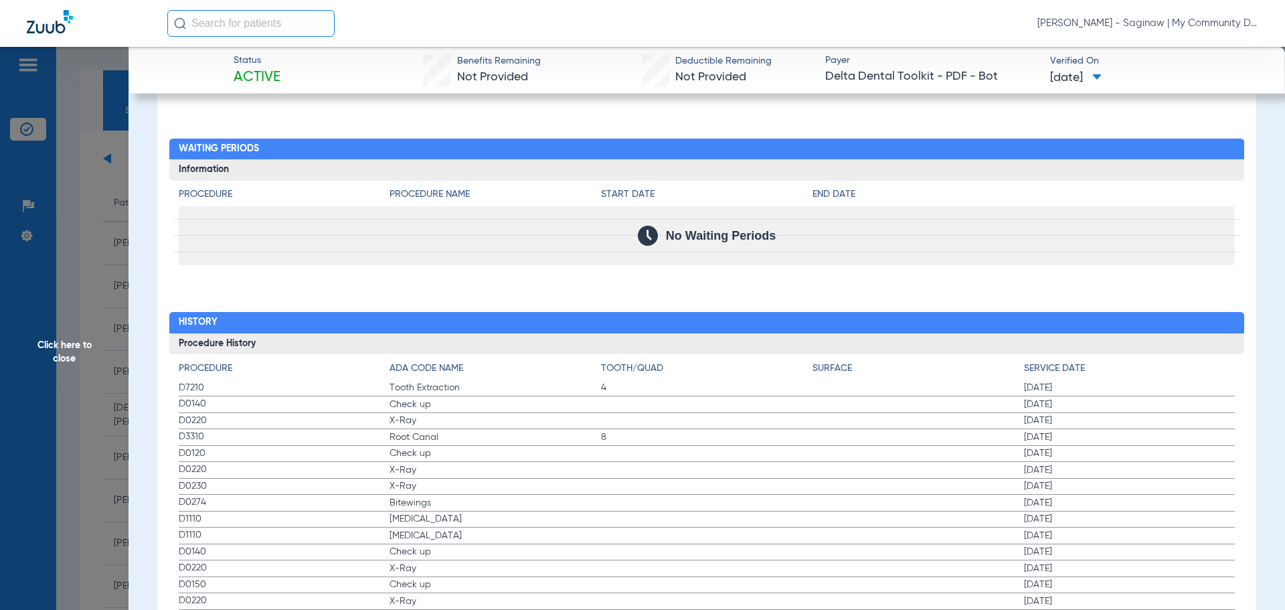
click at [144, 282] on app-member-insurance-verification-view "Status Active Benefits Remaining Not Provided Deductible Remaining Not Provided…" at bounding box center [707, 16] width 1157 height 2483
click at [101, 307] on span "Click here to close" at bounding box center [64, 352] width 129 height 610
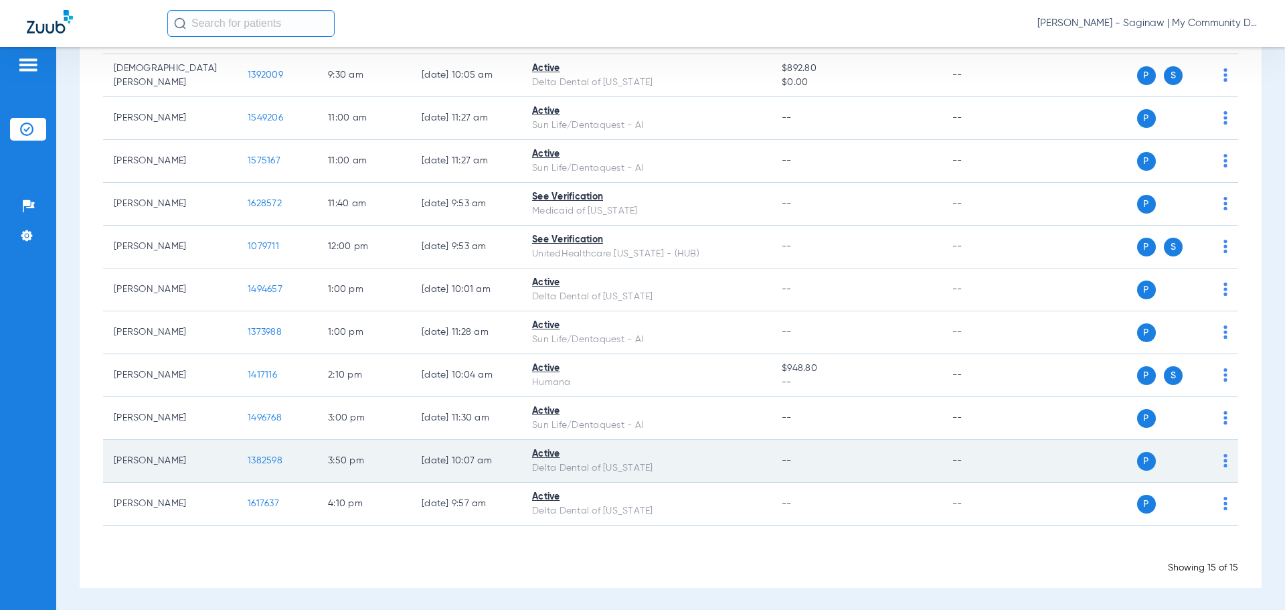
scroll to position [341, 0]
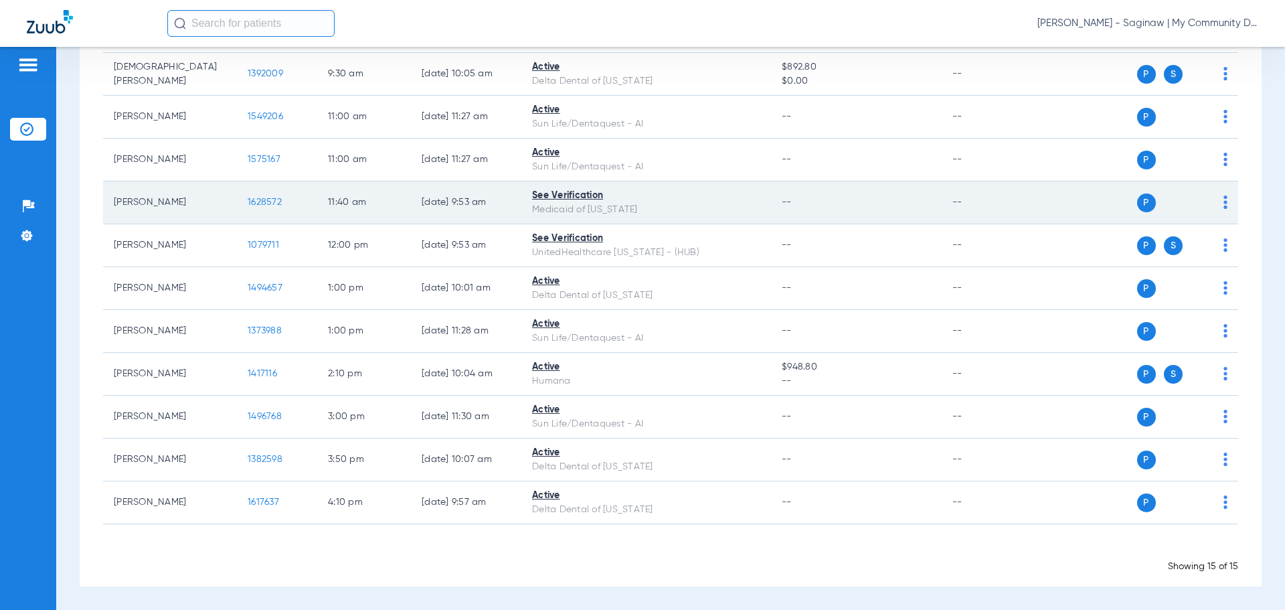
click at [257, 201] on span "1628572" at bounding box center [265, 201] width 34 height 9
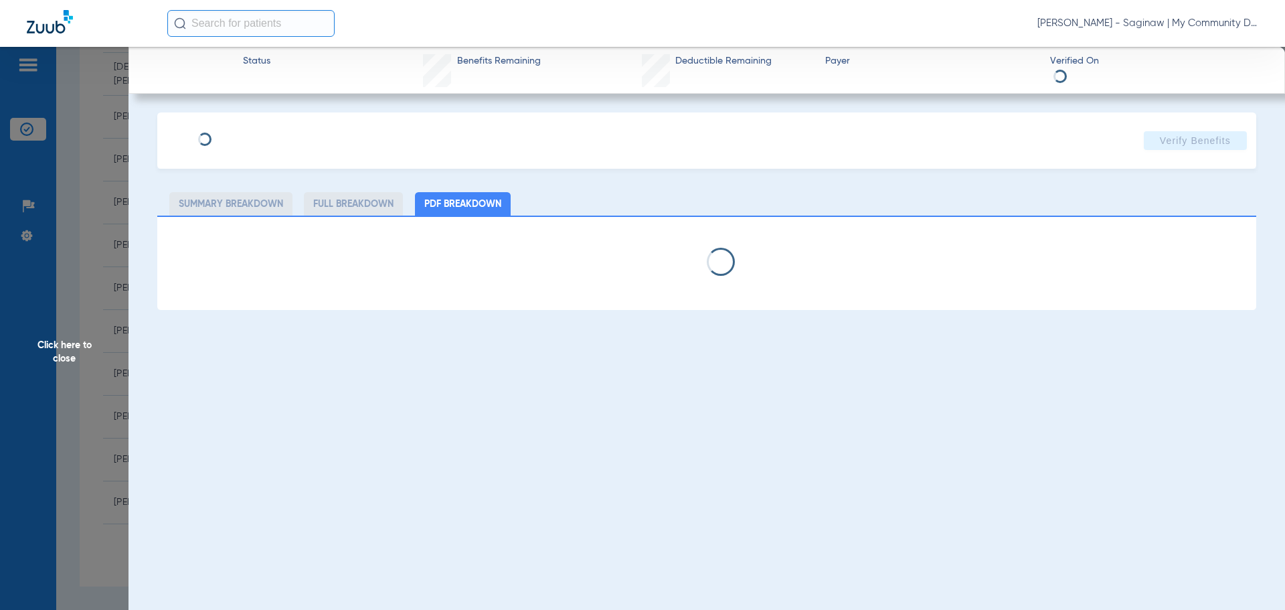
select select "page-width"
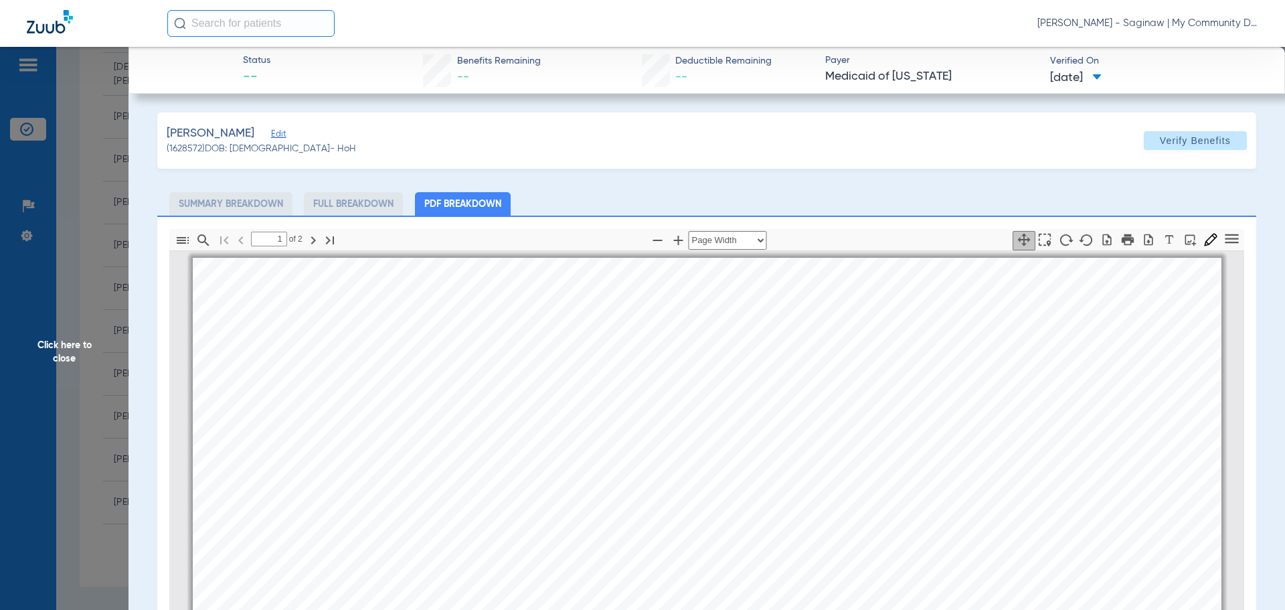
scroll to position [7, 0]
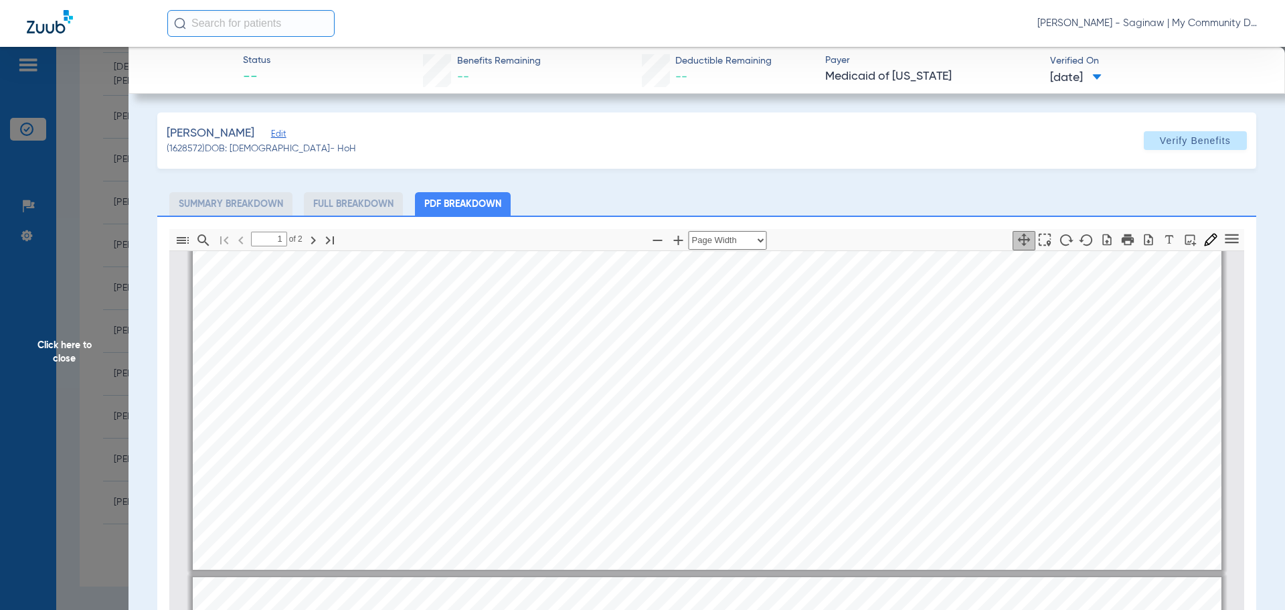
type input "2"
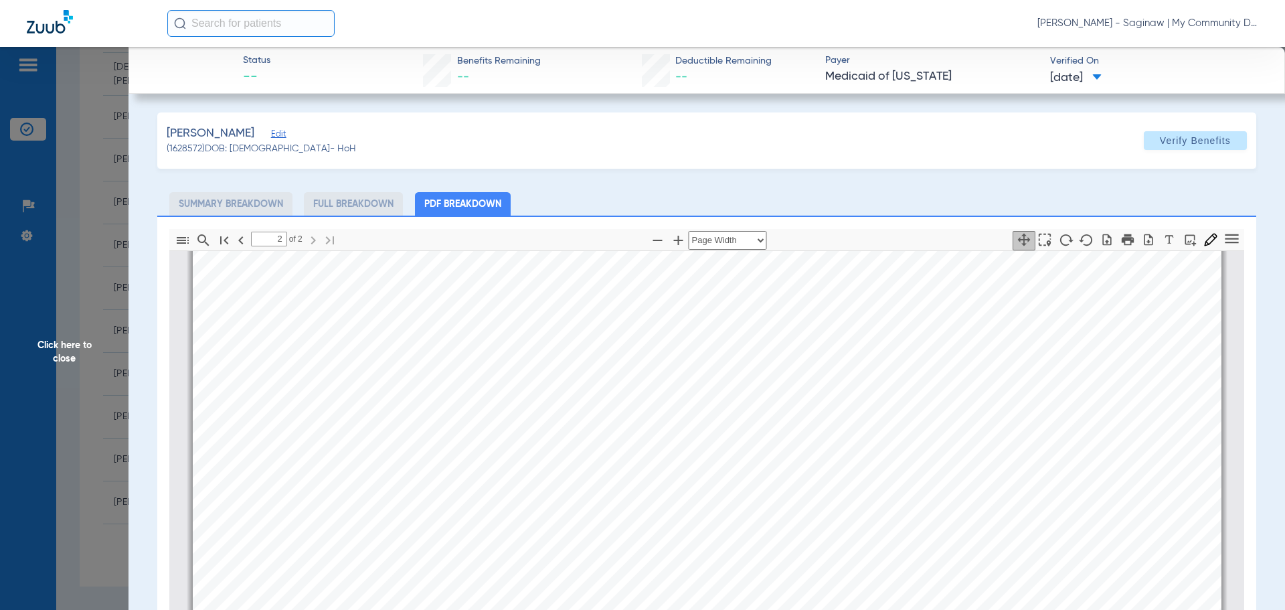
scroll to position [1881, 0]
click at [106, 350] on span "Click here to close" at bounding box center [64, 352] width 129 height 610
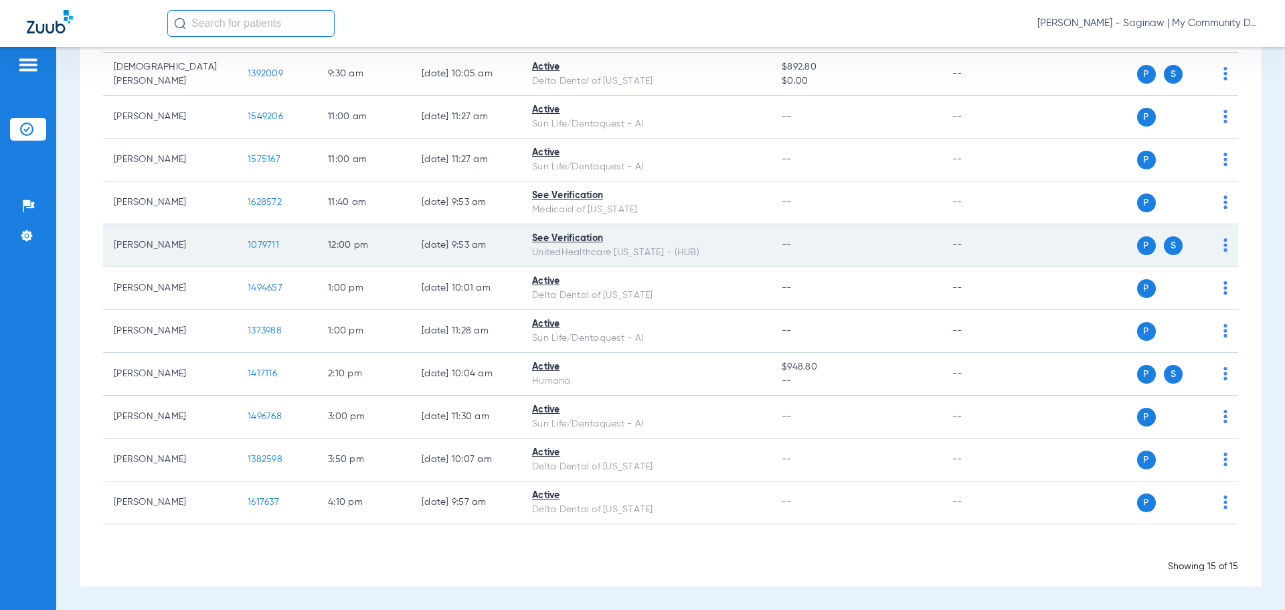
click at [271, 240] on span "1079711" at bounding box center [263, 244] width 31 height 9
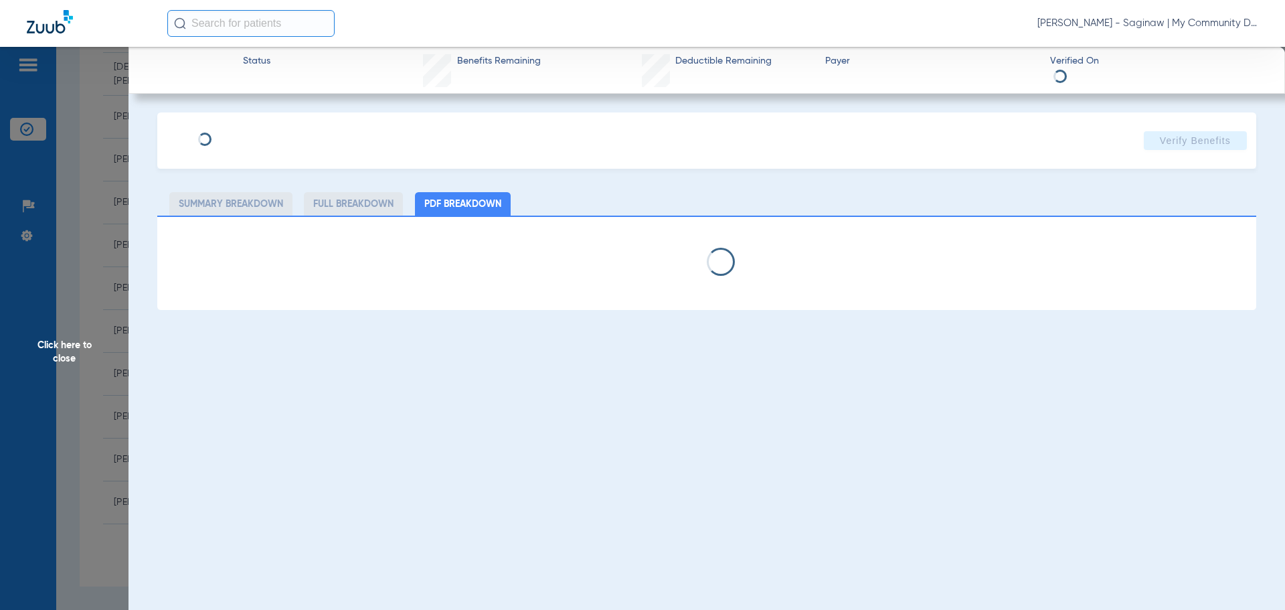
select select "page-width"
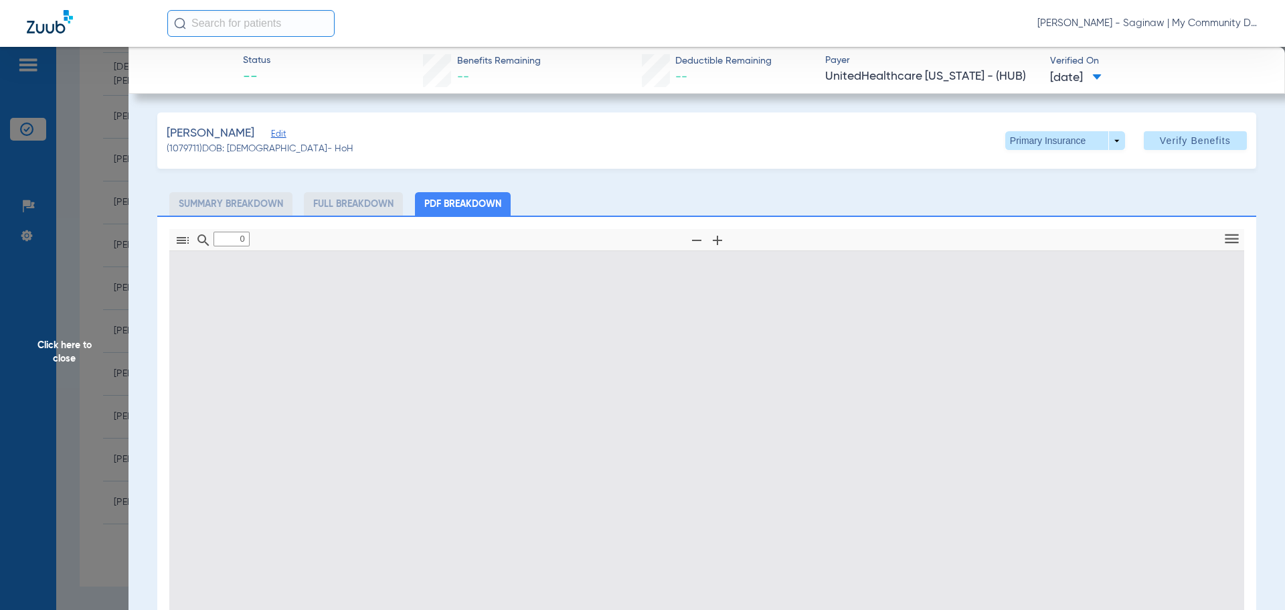
type input "1"
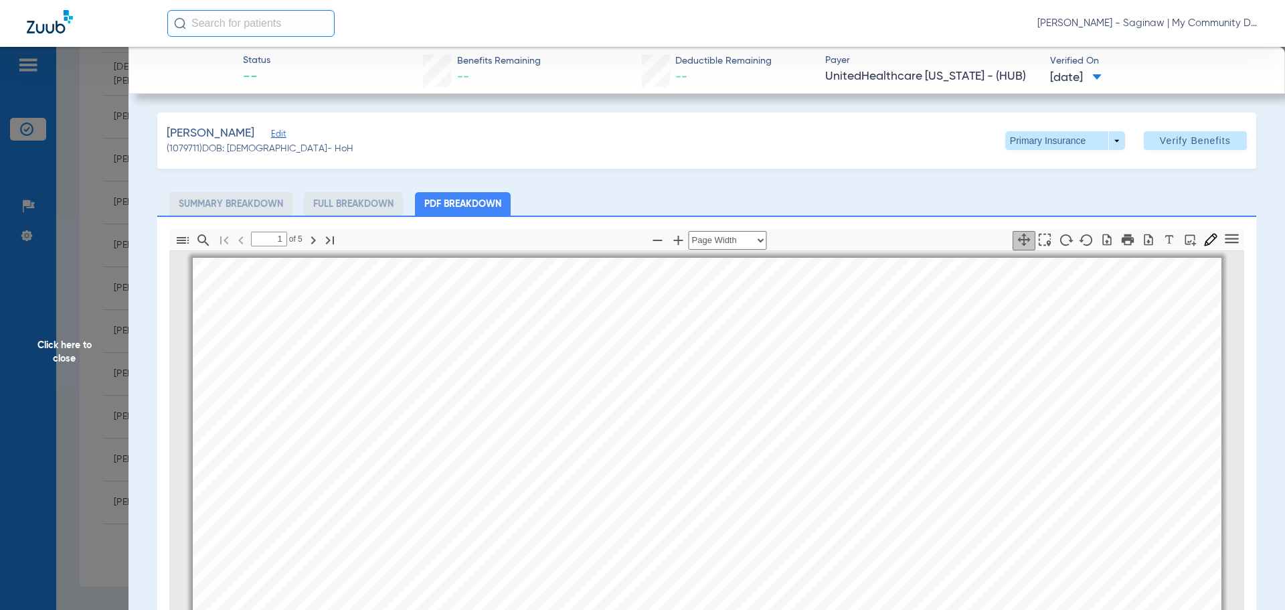
scroll to position [7, 0]
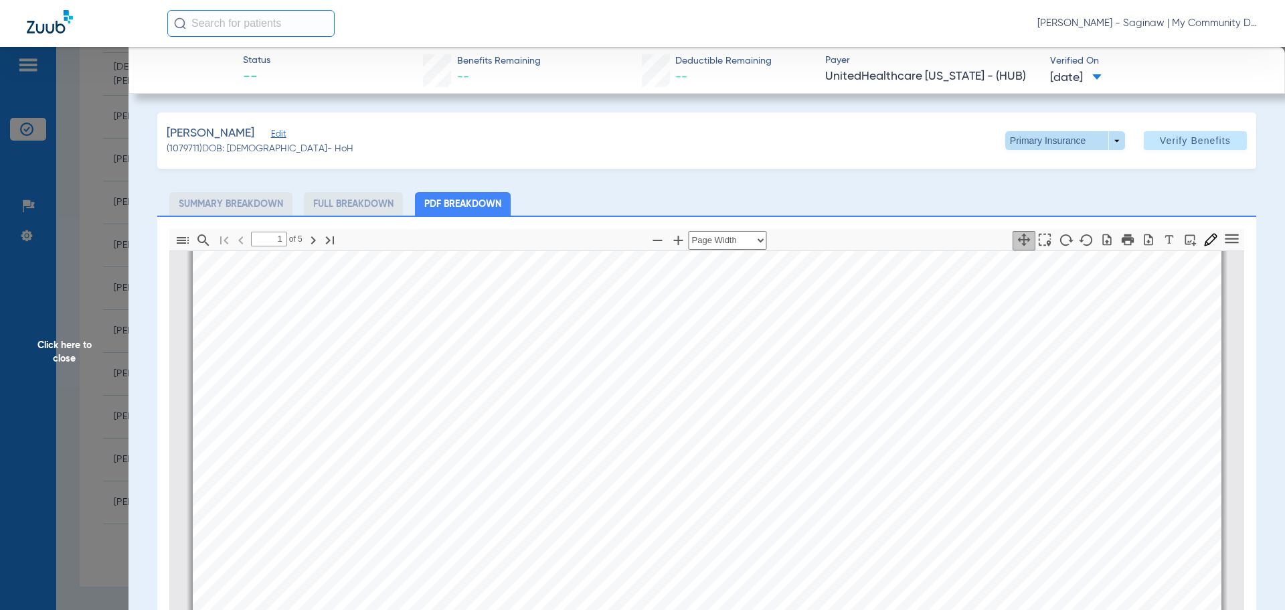
click at [1059, 132] on span at bounding box center [1065, 140] width 32 height 32
click at [1028, 192] on span "Secondary Insurance" at bounding box center [1051, 193] width 88 height 9
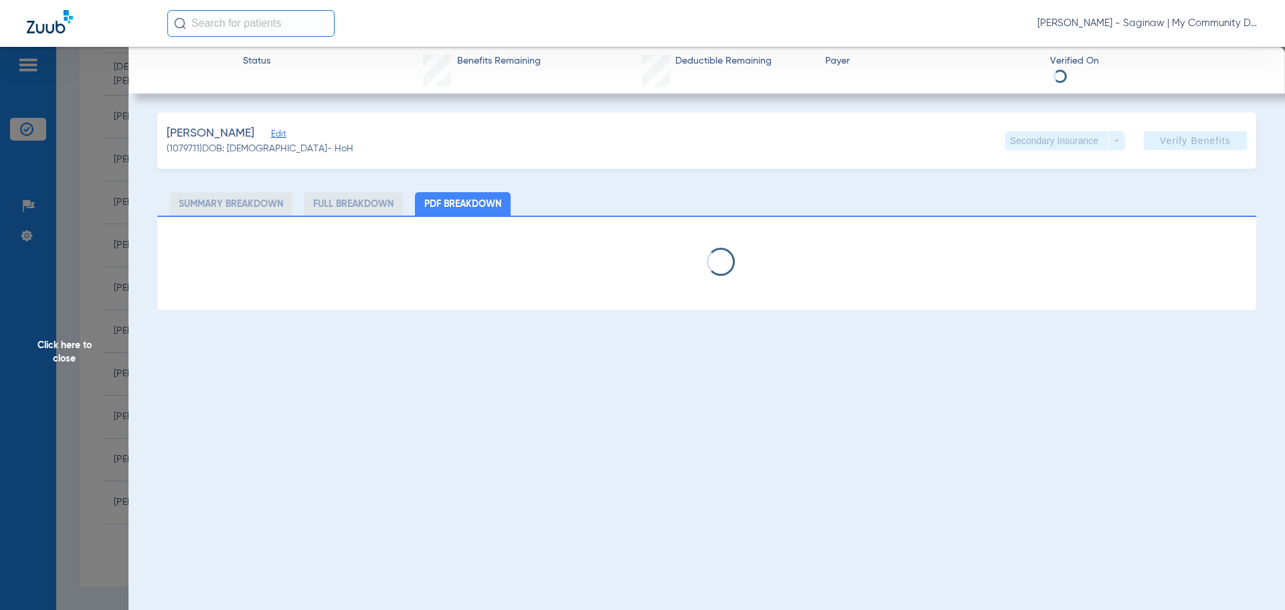
select select "page-width"
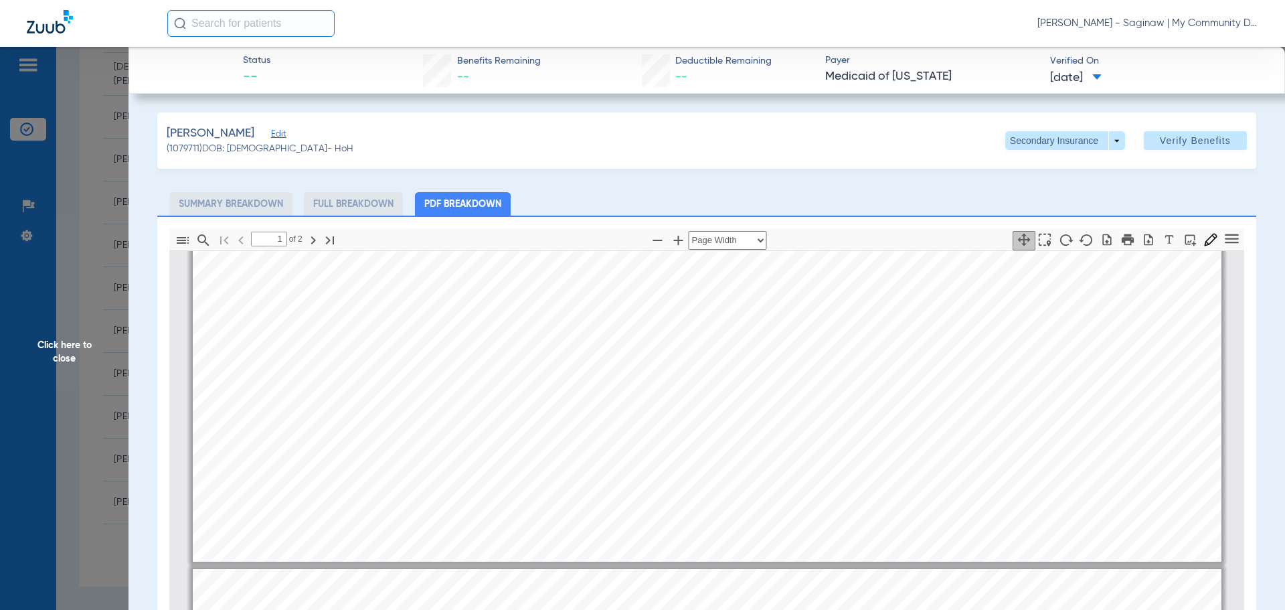
type input "2"
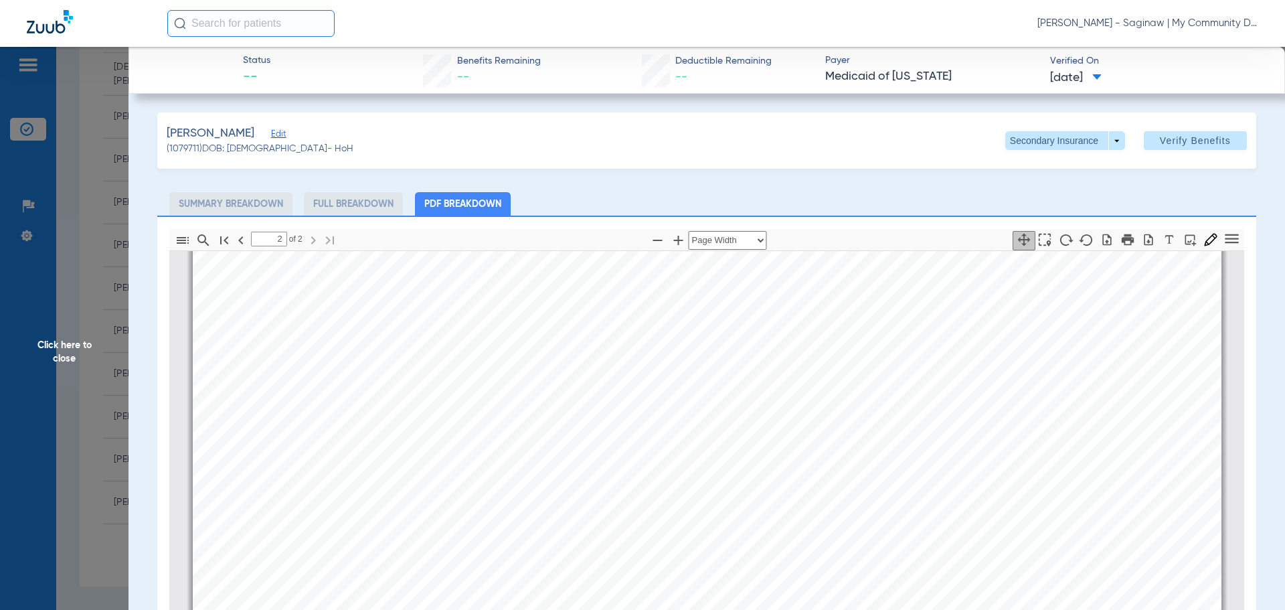
scroll to position [1948, 0]
click at [131, 266] on app-member-insurance-verification-view "Status -- Benefits Remaining -- Deductible Remaining -- Payer Medicaid of Michi…" at bounding box center [707, 448] width 1157 height 803
click at [101, 315] on span "Click here to close" at bounding box center [64, 352] width 129 height 610
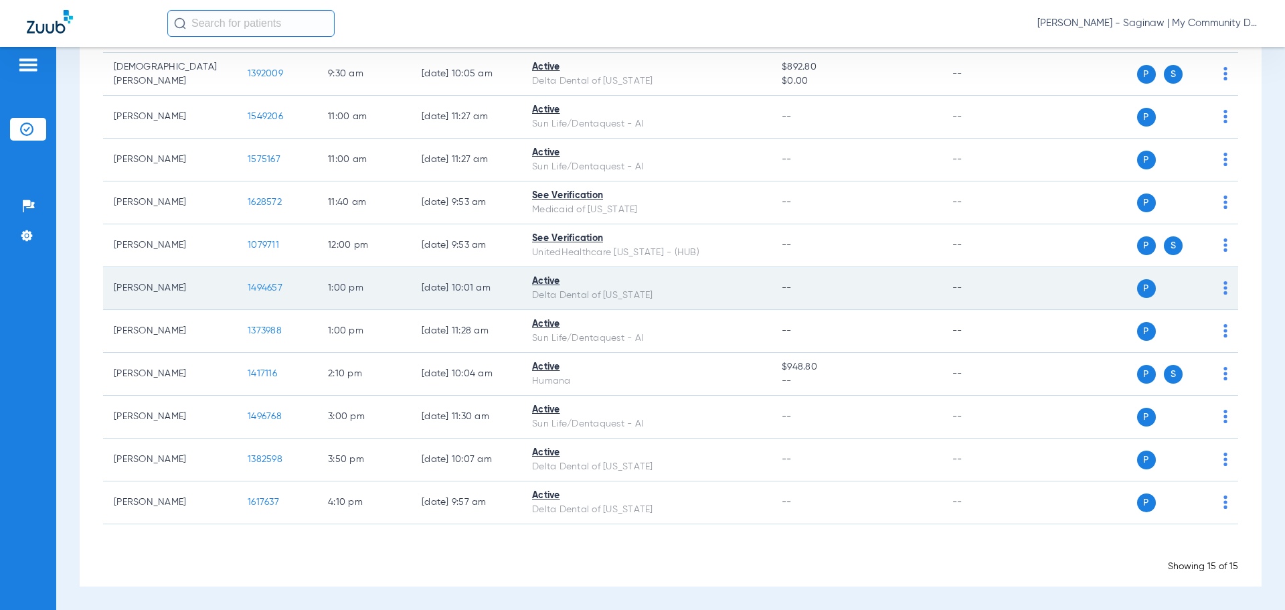
click at [266, 290] on span "1494657" at bounding box center [265, 287] width 35 height 9
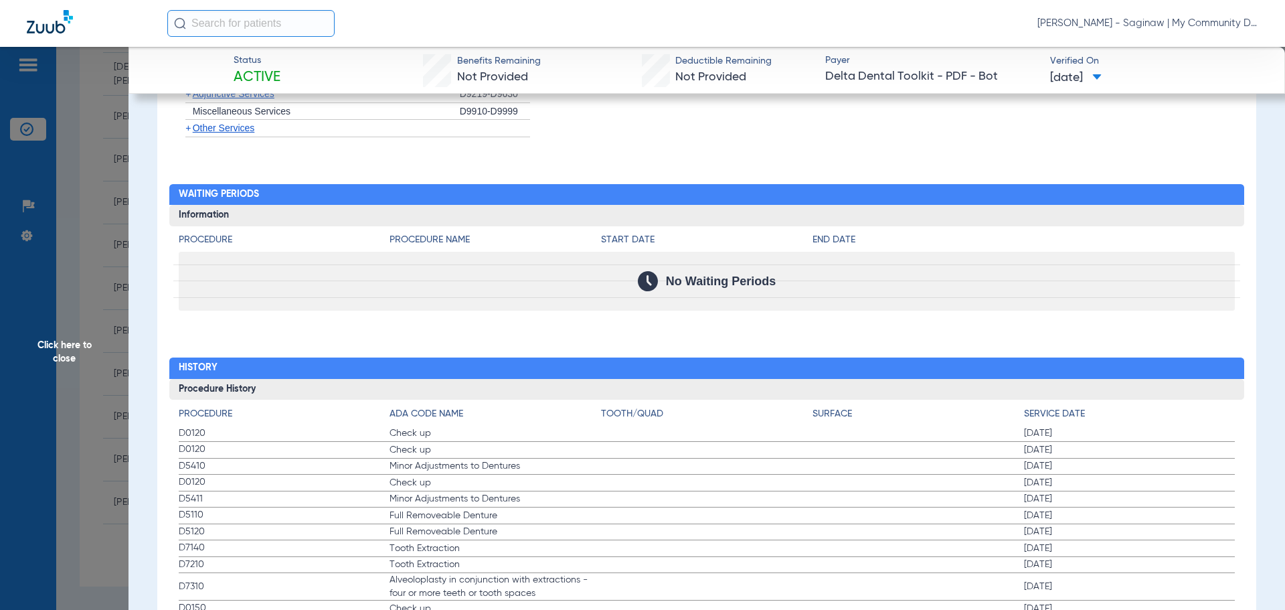
scroll to position [1310, 0]
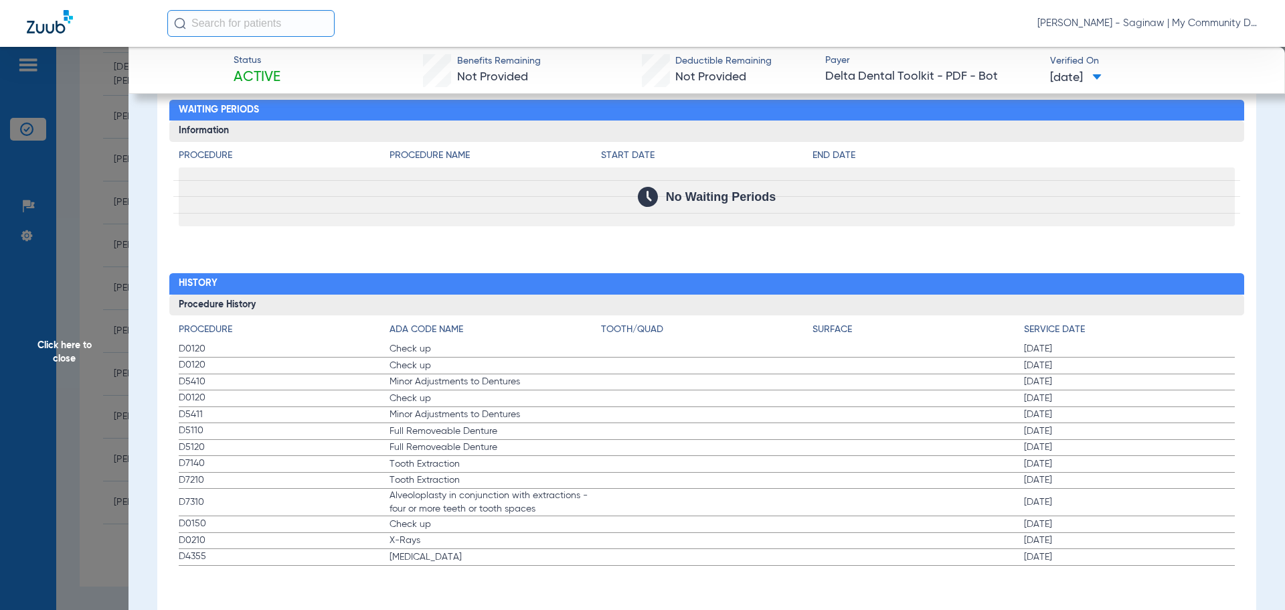
drag, startPoint x: 176, startPoint y: 351, endPoint x: 349, endPoint y: 445, distance: 196.8
click at [349, 445] on div "Procedure ADA Code Name Tooth/Quad Surface Service Date D0120 Check up 02/24/20…" at bounding box center [707, 440] width 1076 height 250
click at [457, 523] on span "Check up" at bounding box center [495, 523] width 211 height 13
drag, startPoint x: 450, startPoint y: 531, endPoint x: 639, endPoint y: 547, distance: 188.8
click at [639, 547] on app-history-list "Procedure ADA Code Name Tooth/Quad Surface Service Date D0120 Check up 02/24/20…" at bounding box center [707, 444] width 1057 height 243
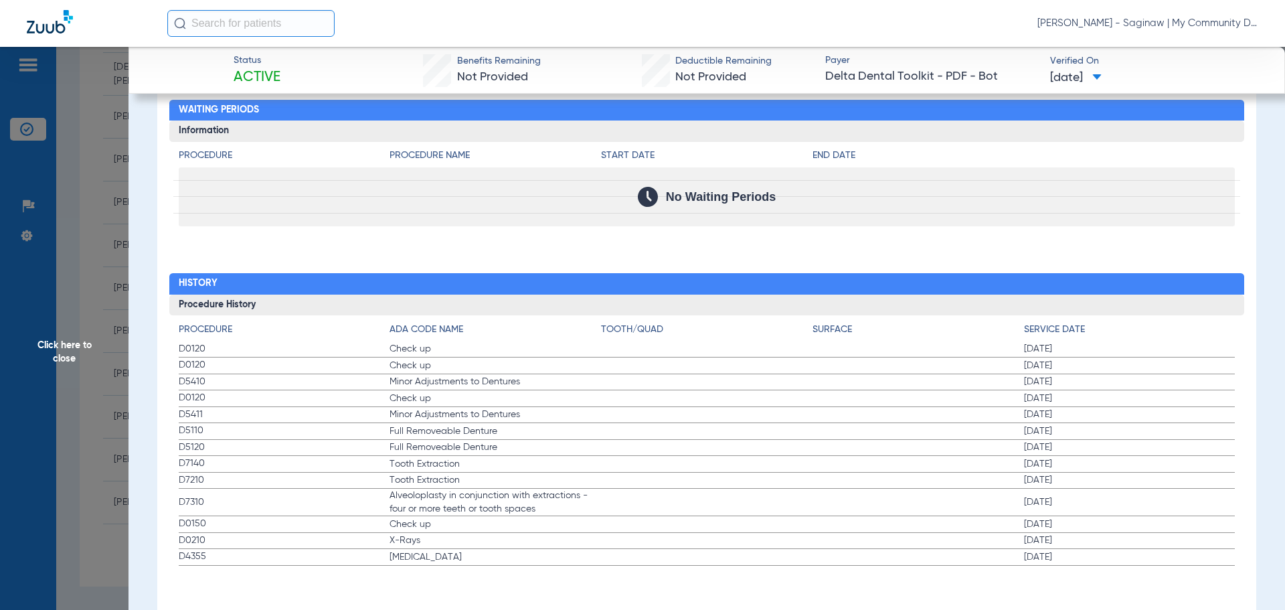
drag, startPoint x: 81, startPoint y: 181, endPoint x: 88, endPoint y: 207, distance: 26.5
click at [81, 181] on span "Click here to close" at bounding box center [64, 352] width 129 height 610
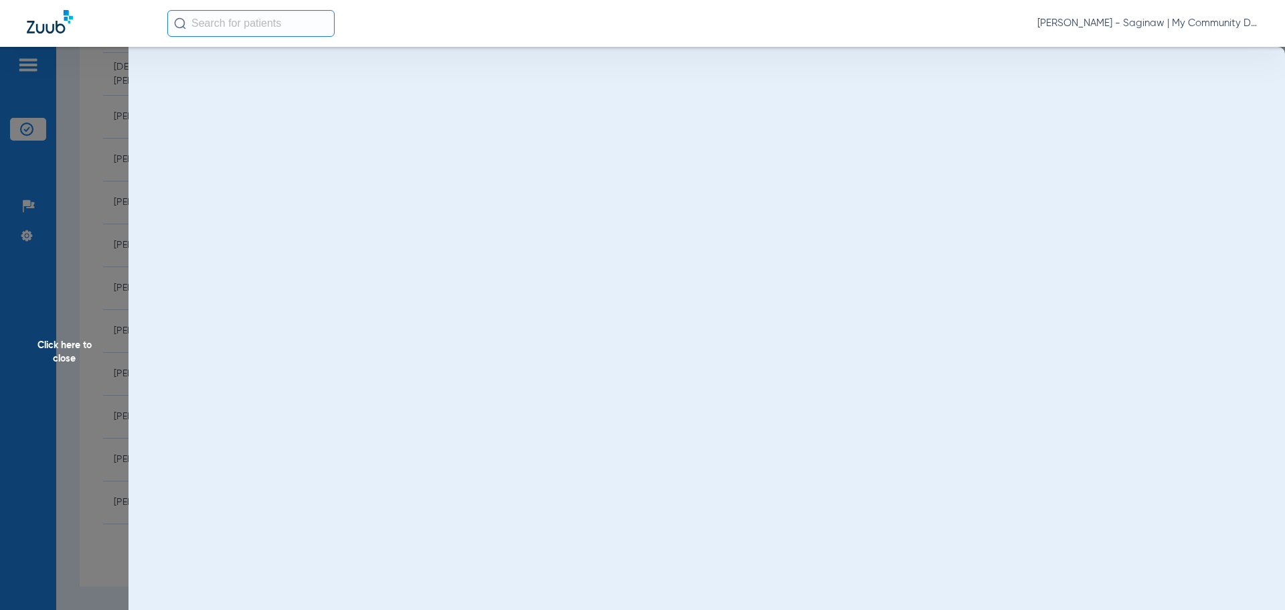
scroll to position [0, 0]
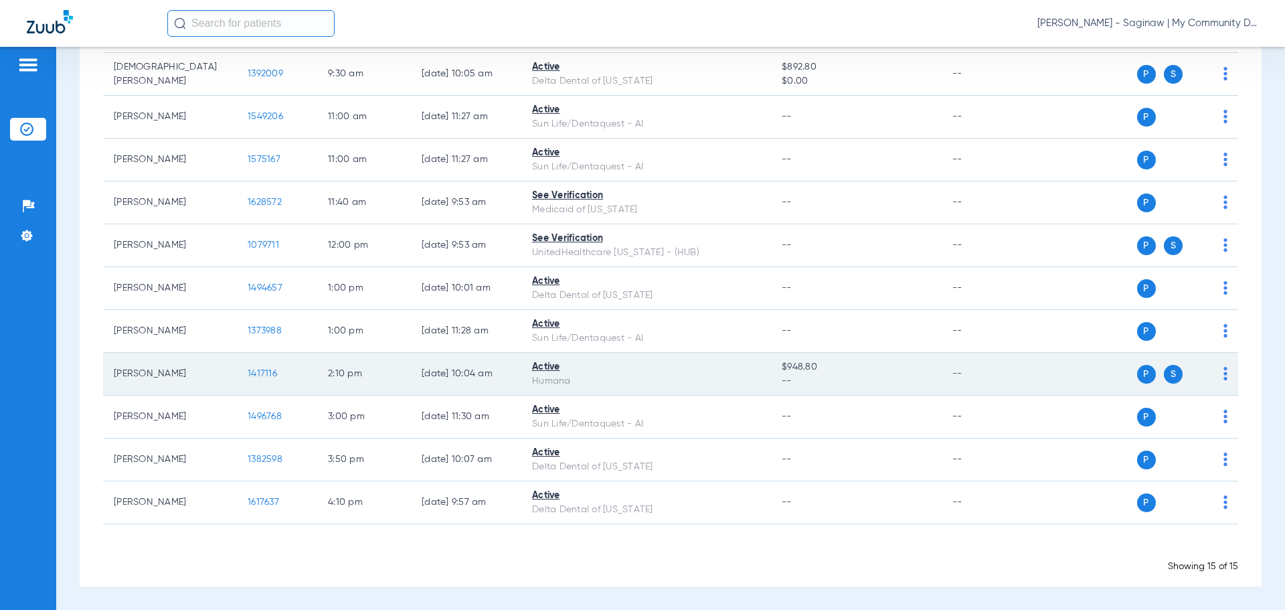
click at [260, 367] on td "1417116" at bounding box center [277, 374] width 80 height 43
click at [260, 373] on span "1417116" at bounding box center [262, 373] width 29 height 9
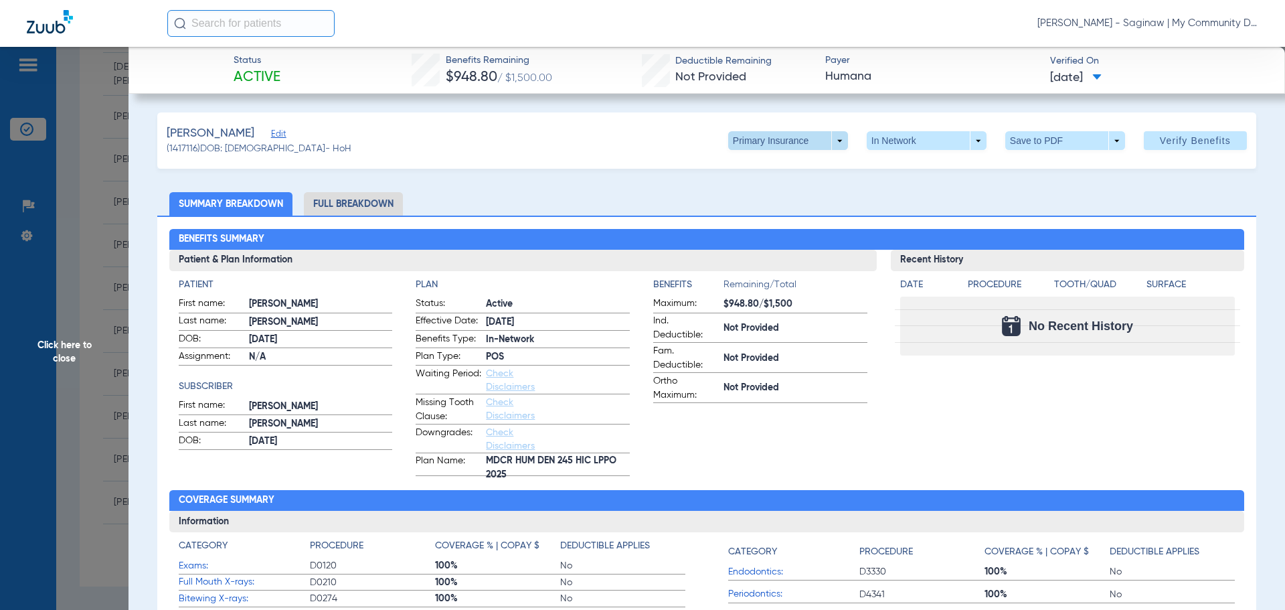
click at [784, 141] on span at bounding box center [788, 140] width 32 height 32
click at [761, 188] on button "Secondary Insurance" at bounding box center [774, 194] width 110 height 27
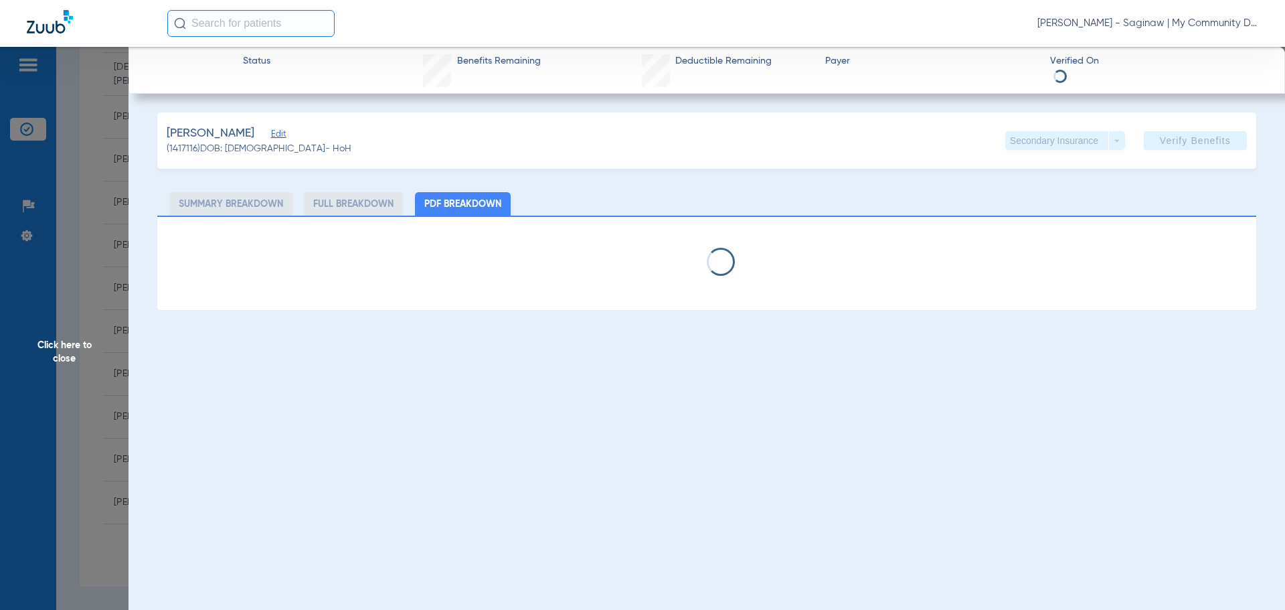
select select "page-width"
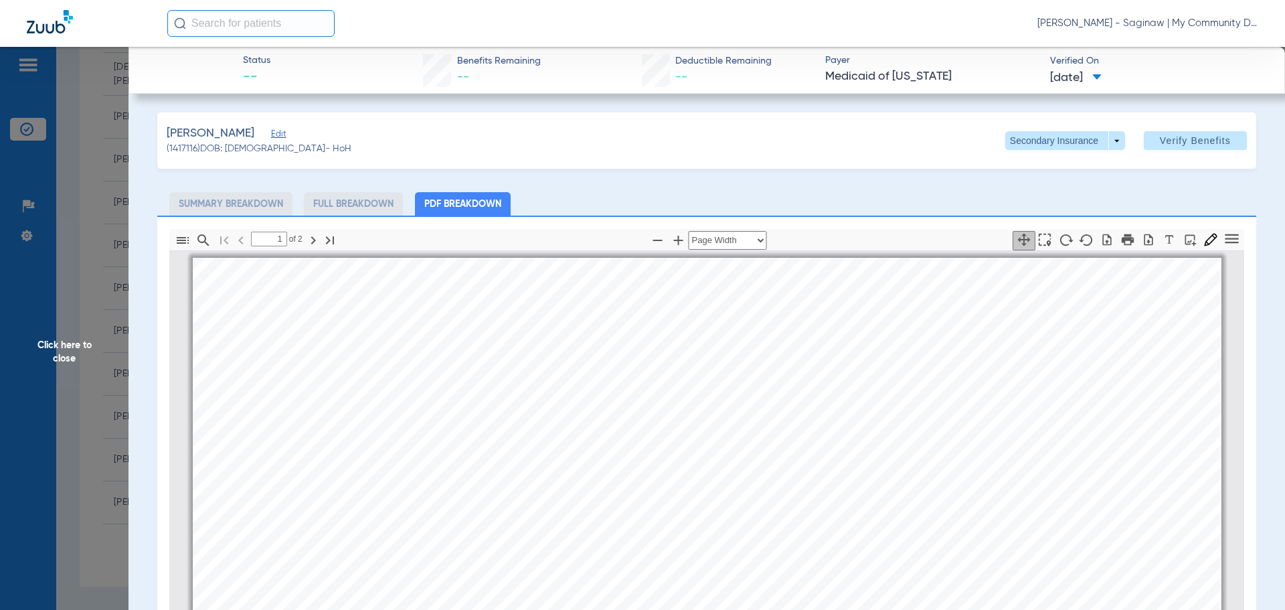
scroll to position [7, 0]
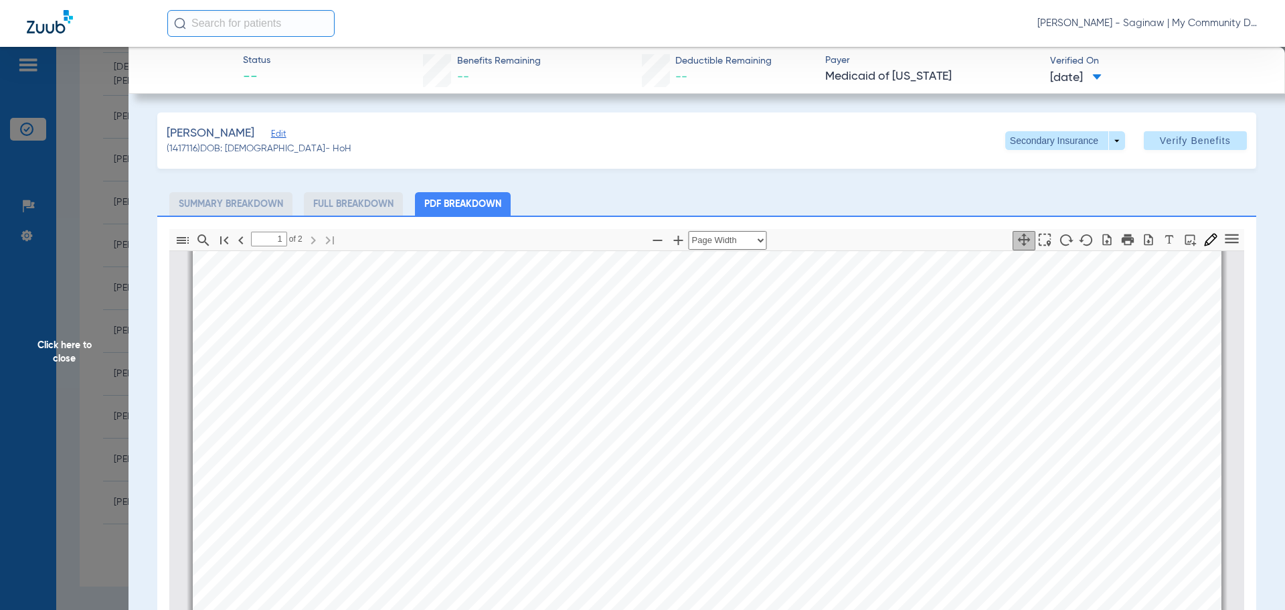
type input "2"
click at [205, 352] on div "No Records Found ! Source Provider Id NPI CHAMPS Provider Id Provider Type Prov…" at bounding box center [707, 496] width 1029 height 1453
drag, startPoint x: 114, startPoint y: 266, endPoint x: 23, endPoint y: 363, distance: 133.1
click at [114, 266] on span "Click here to close" at bounding box center [64, 352] width 129 height 610
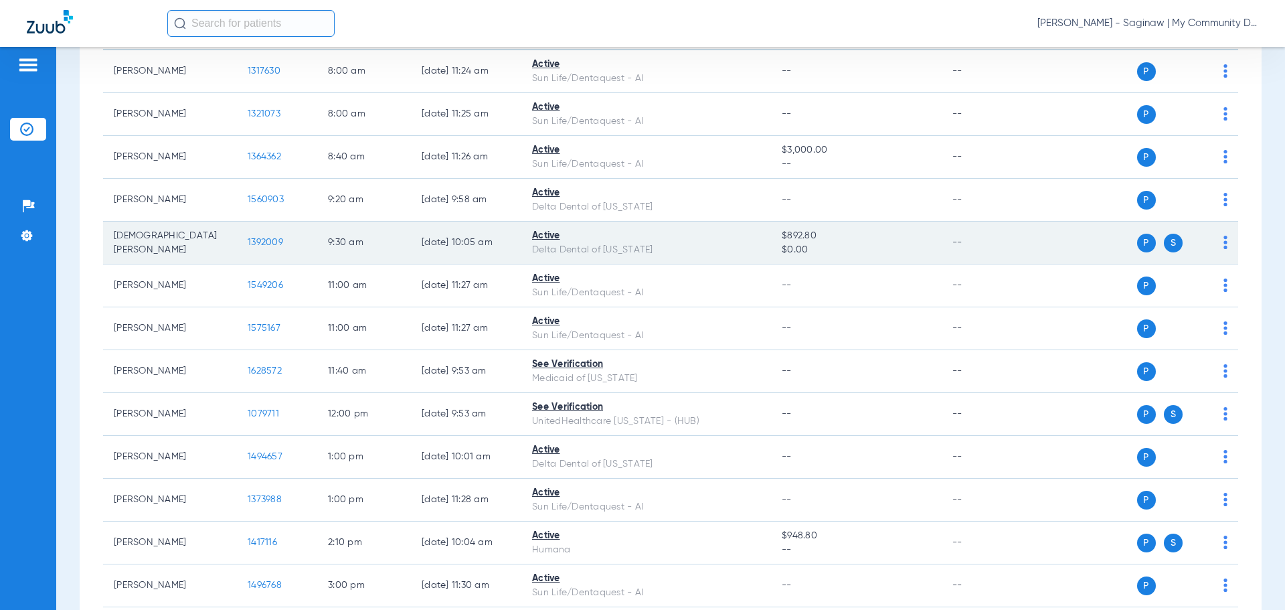
scroll to position [0, 0]
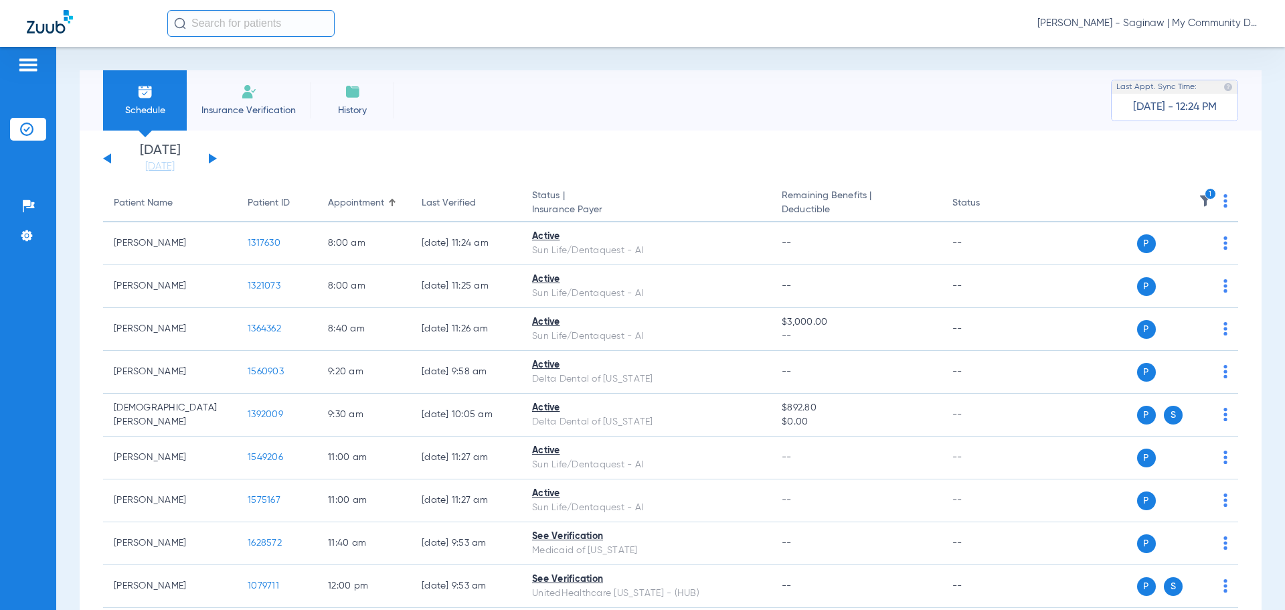
click at [1205, 193] on icon "1" at bounding box center [1211, 194] width 12 height 12
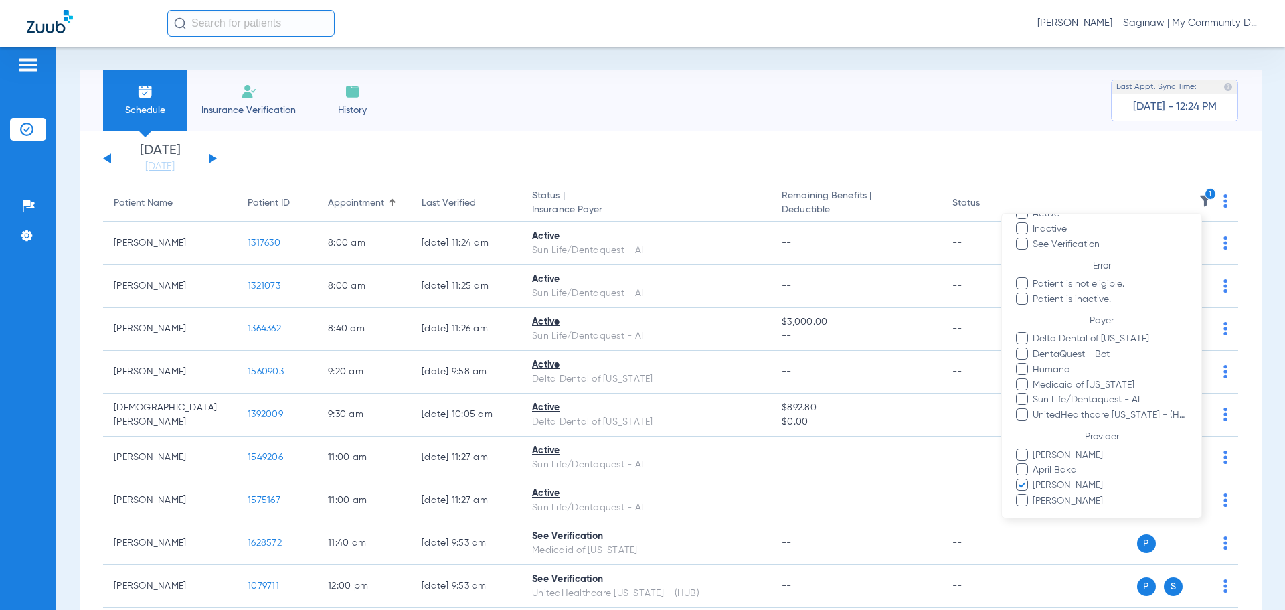
scroll to position [107, 0]
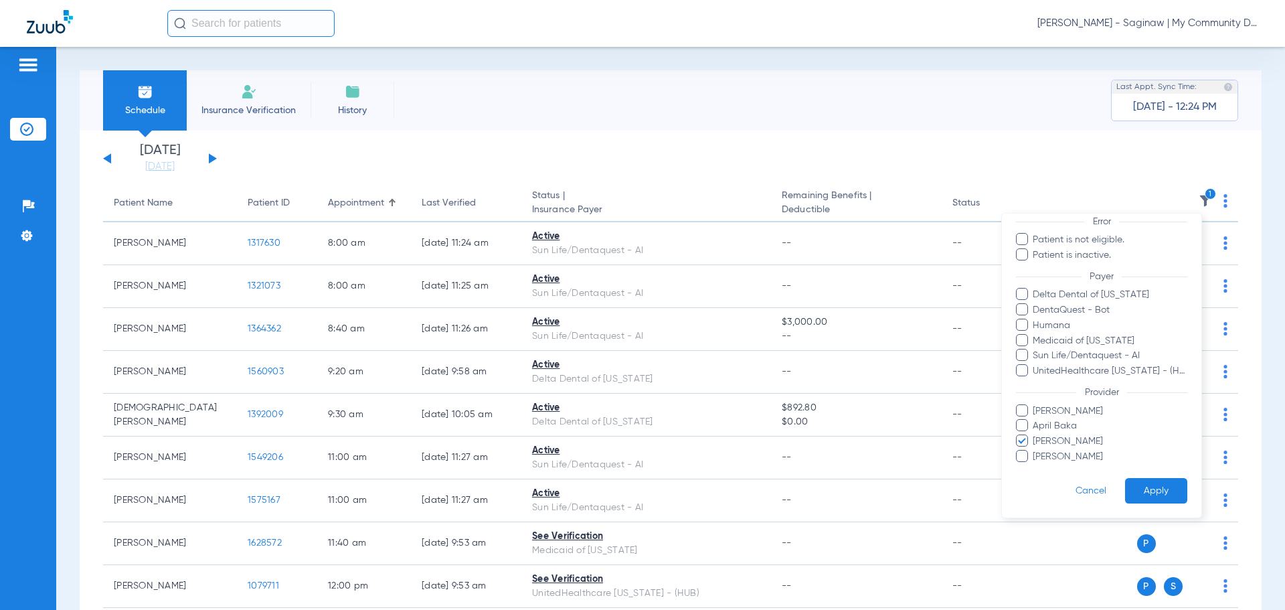
click at [1049, 436] on span "Larry Buford" at bounding box center [1109, 441] width 155 height 14
click at [1035, 450] on input "Larry Buford" at bounding box center [1035, 450] width 0 height 0
drag, startPoint x: 1072, startPoint y: 460, endPoint x: 1143, endPoint y: 483, distance: 75.3
click at [1072, 460] on span "Rebecca Fettig-Payne" at bounding box center [1109, 457] width 155 height 14
click at [1035, 466] on input "Rebecca Fettig-Payne" at bounding box center [1035, 466] width 0 height 0
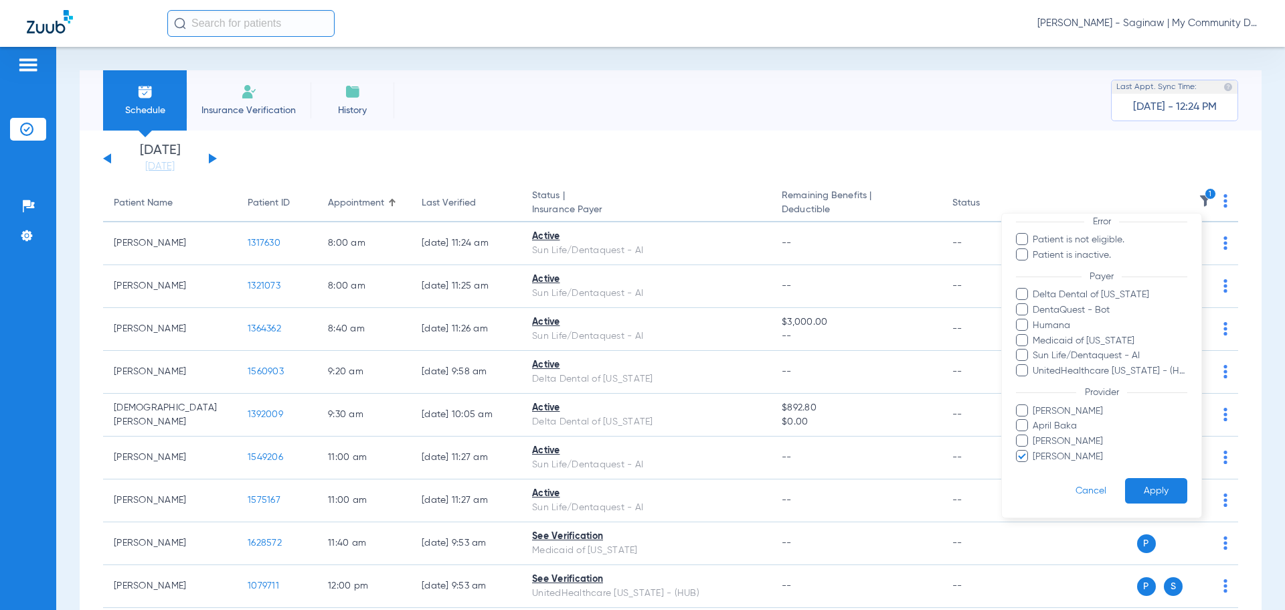
click at [1100, 454] on span "Rebecca Fettig-Payne" at bounding box center [1109, 457] width 155 height 14
click at [1035, 466] on input "Rebecca Fettig-Payne" at bounding box center [1035, 466] width 0 height 0
click at [1139, 487] on button "Apply" at bounding box center [1156, 491] width 62 height 26
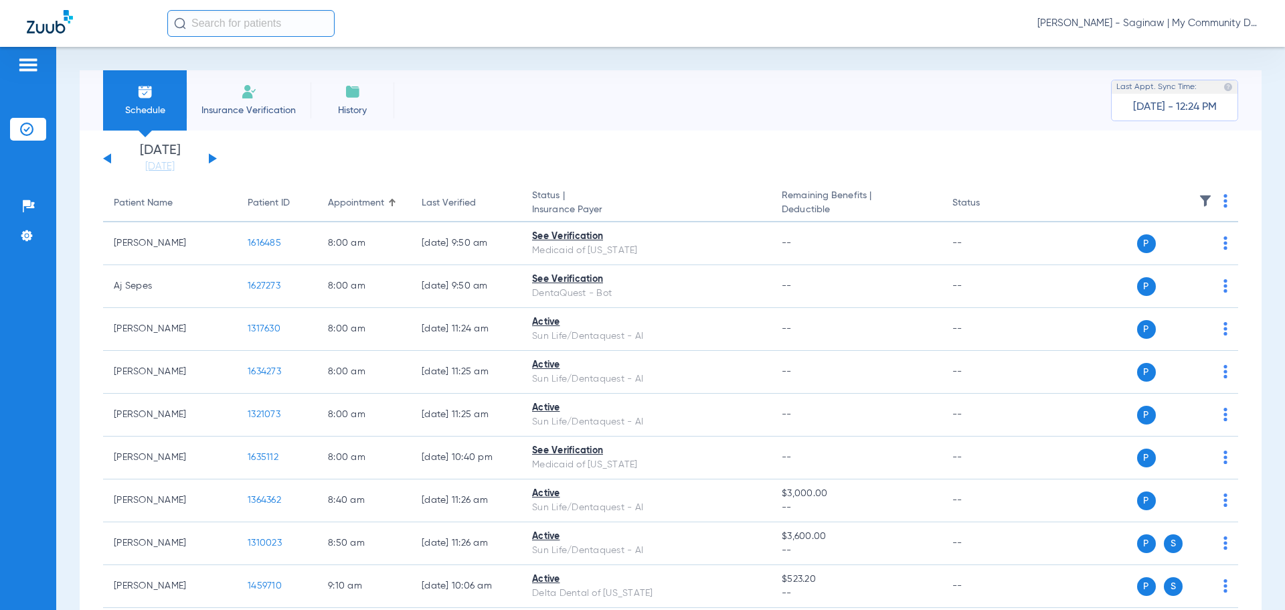
click at [209, 157] on button at bounding box center [213, 158] width 8 height 10
click at [1217, 203] on th at bounding box center [1135, 203] width 207 height 37
click at [1223, 205] on img at bounding box center [1225, 200] width 4 height 13
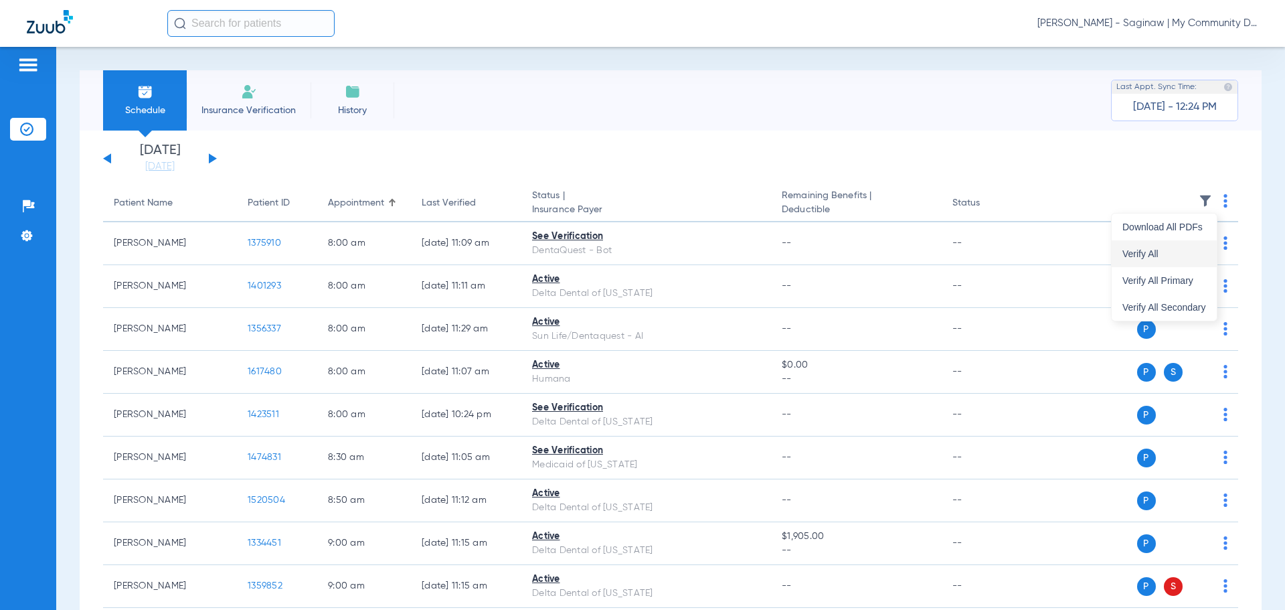
click at [1162, 250] on span "Verify All" at bounding box center [1164, 253] width 84 height 9
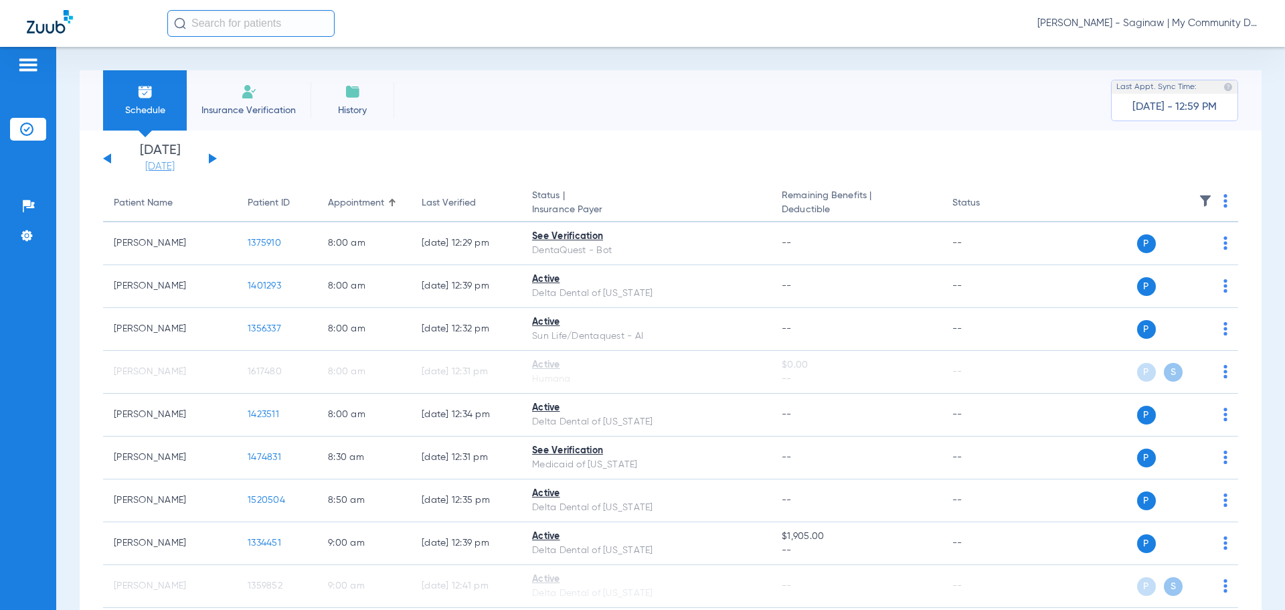
click at [171, 163] on link "[DATE]" at bounding box center [160, 166] width 80 height 13
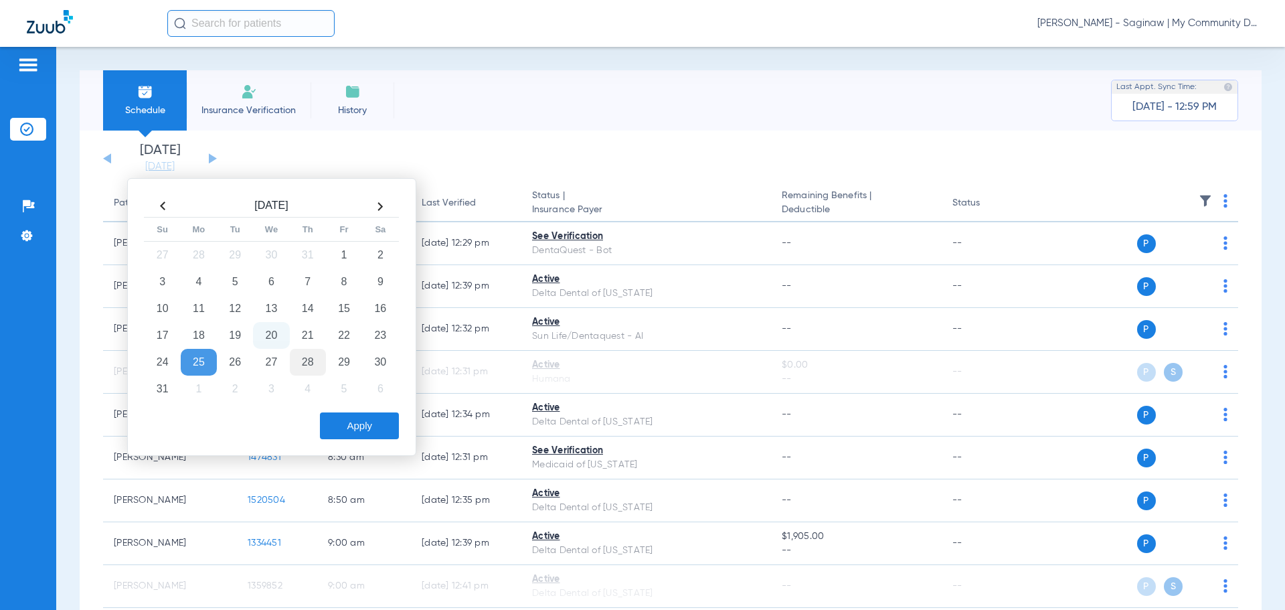
click at [294, 359] on td "28" at bounding box center [308, 362] width 36 height 27
click at [363, 439] on div "Aug 2025 Su Mo Tu We Th Fr Sa 27 28 29 30 31 1 2 3 4 5 6 7 8 9 10 11 12 13 14 1…" at bounding box center [271, 317] width 289 height 278
click at [365, 418] on button "Apply" at bounding box center [359, 425] width 79 height 27
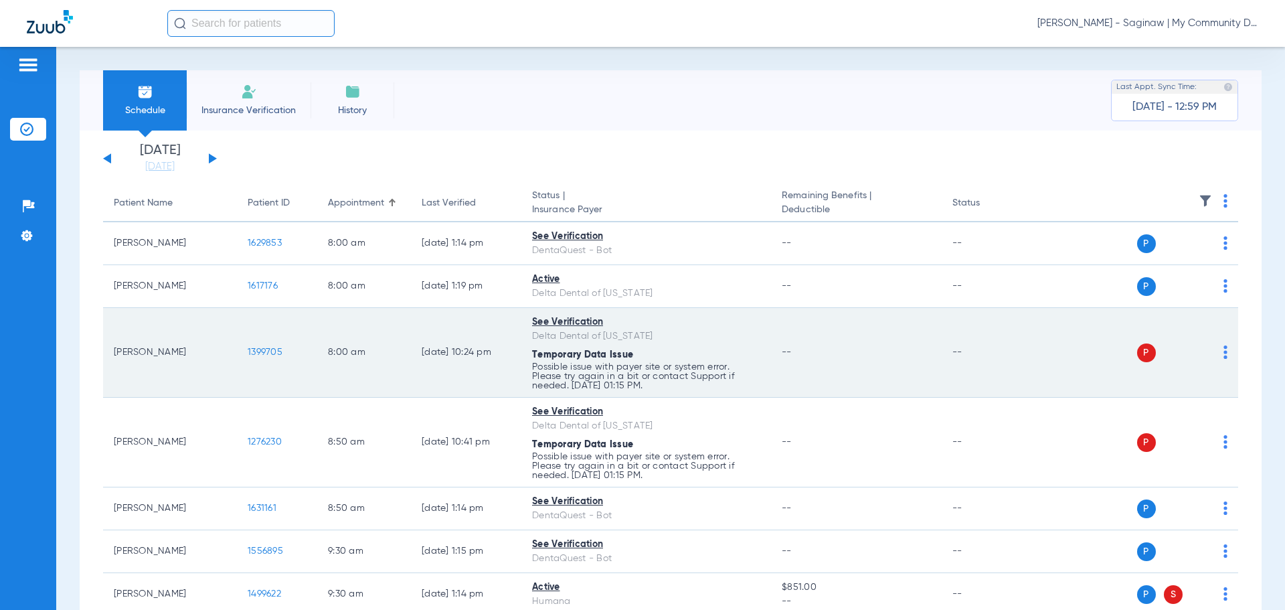
click at [1223, 352] on img at bounding box center [1225, 351] width 4 height 13
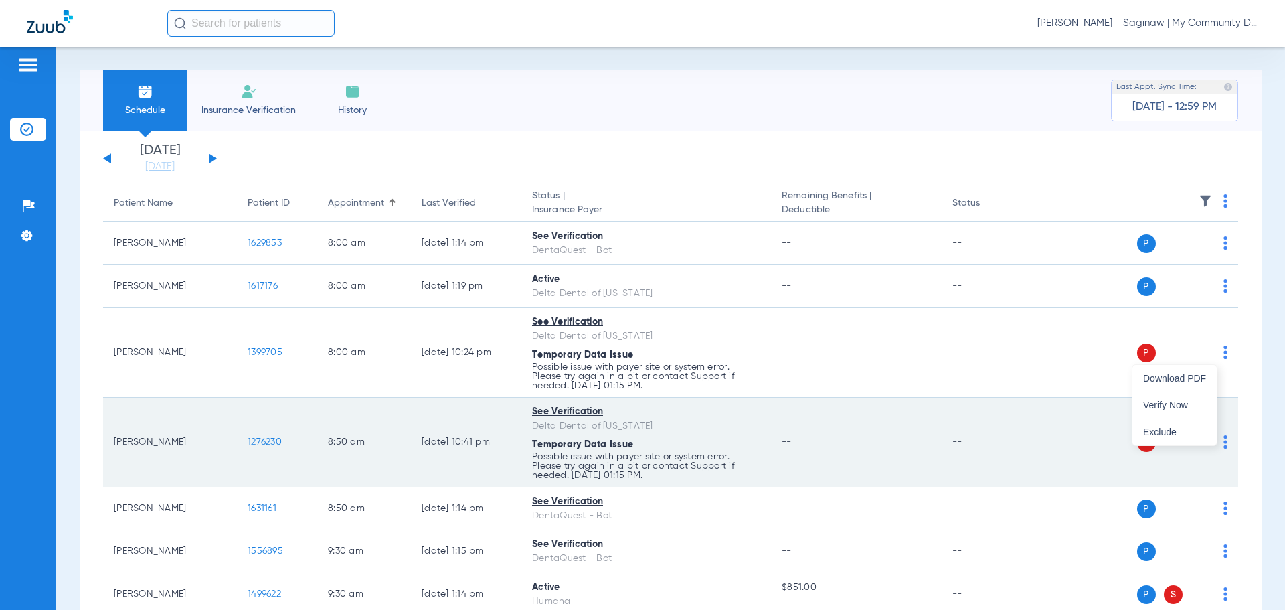
drag, startPoint x: 1159, startPoint y: 400, endPoint x: 1209, endPoint y: 404, distance: 50.4
click at [1160, 400] on span "Verify Now" at bounding box center [1174, 404] width 63 height 9
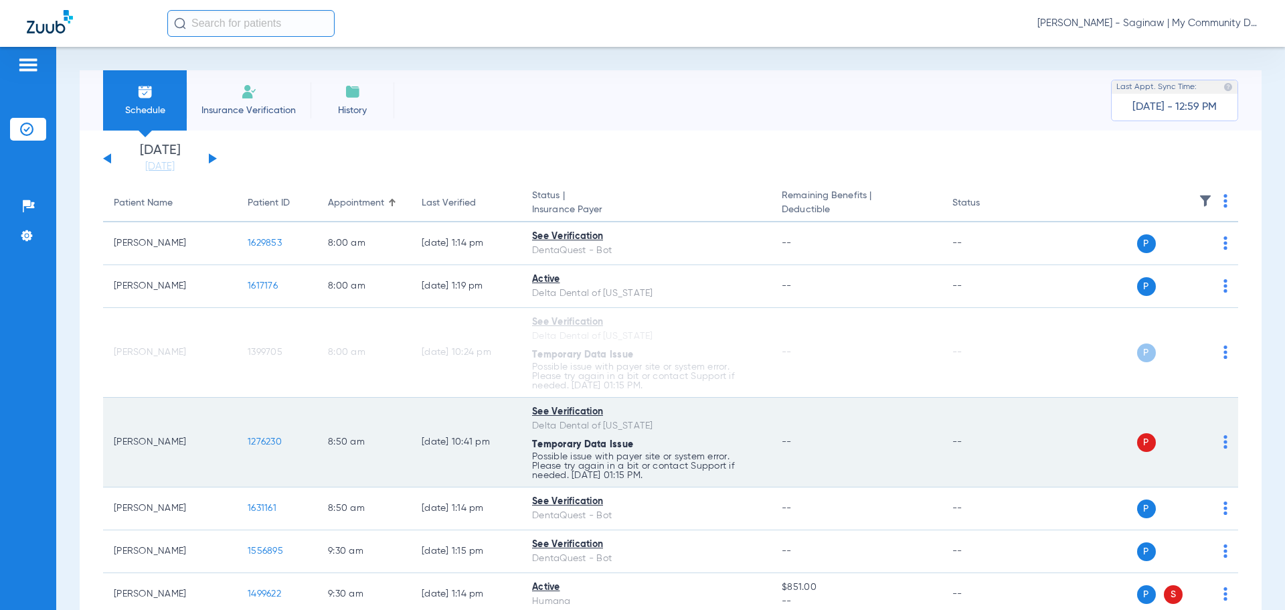
click at [1223, 442] on img at bounding box center [1225, 441] width 4 height 13
click at [1215, 442] on div at bounding box center [642, 305] width 1285 height 610
click at [1223, 442] on img at bounding box center [1225, 441] width 4 height 13
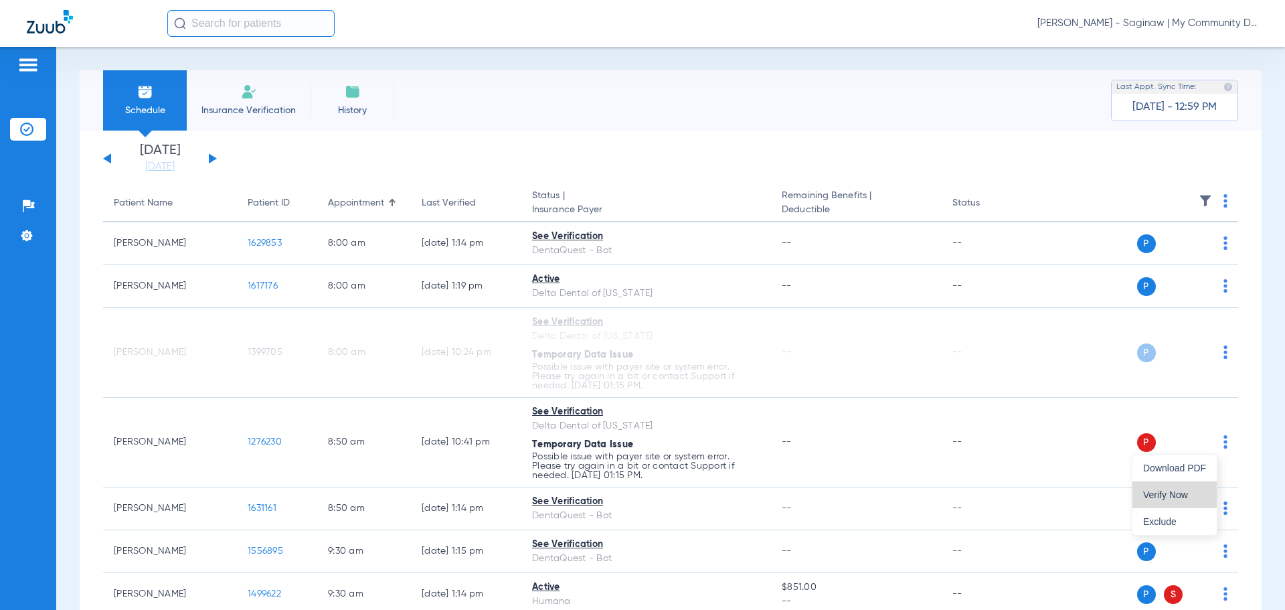
click at [1170, 491] on span "Verify Now" at bounding box center [1174, 494] width 63 height 9
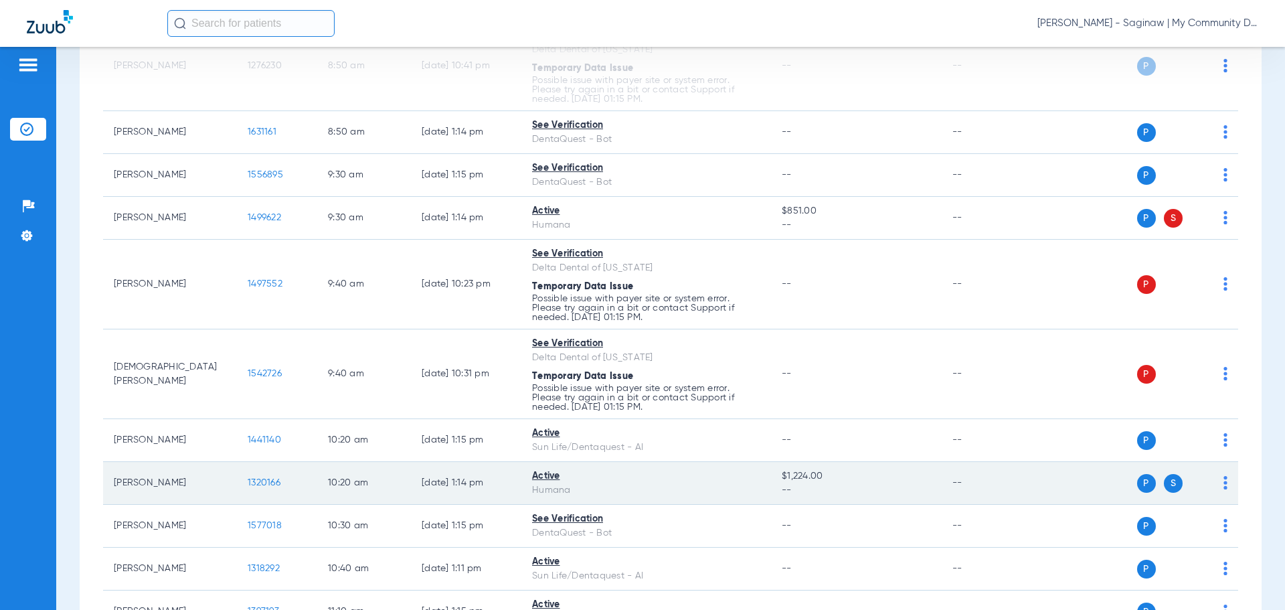
scroll to position [402, 0]
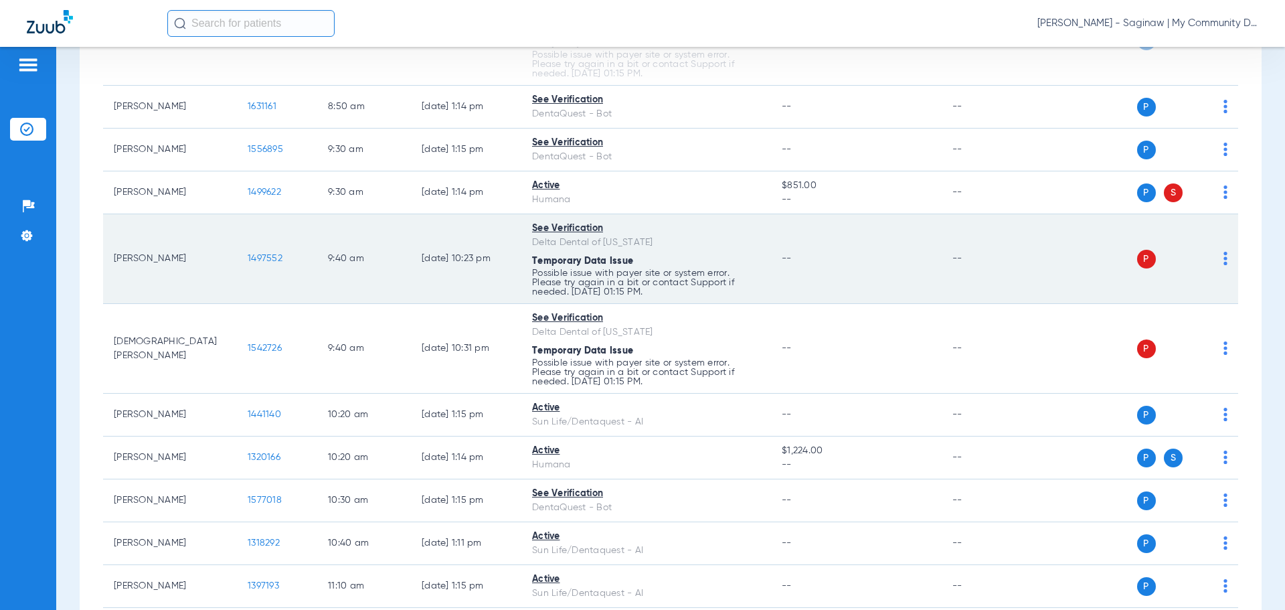
click at [1214, 260] on div "P S" at bounding box center [1130, 259] width 196 height 19
click at [1223, 260] on img at bounding box center [1225, 258] width 4 height 13
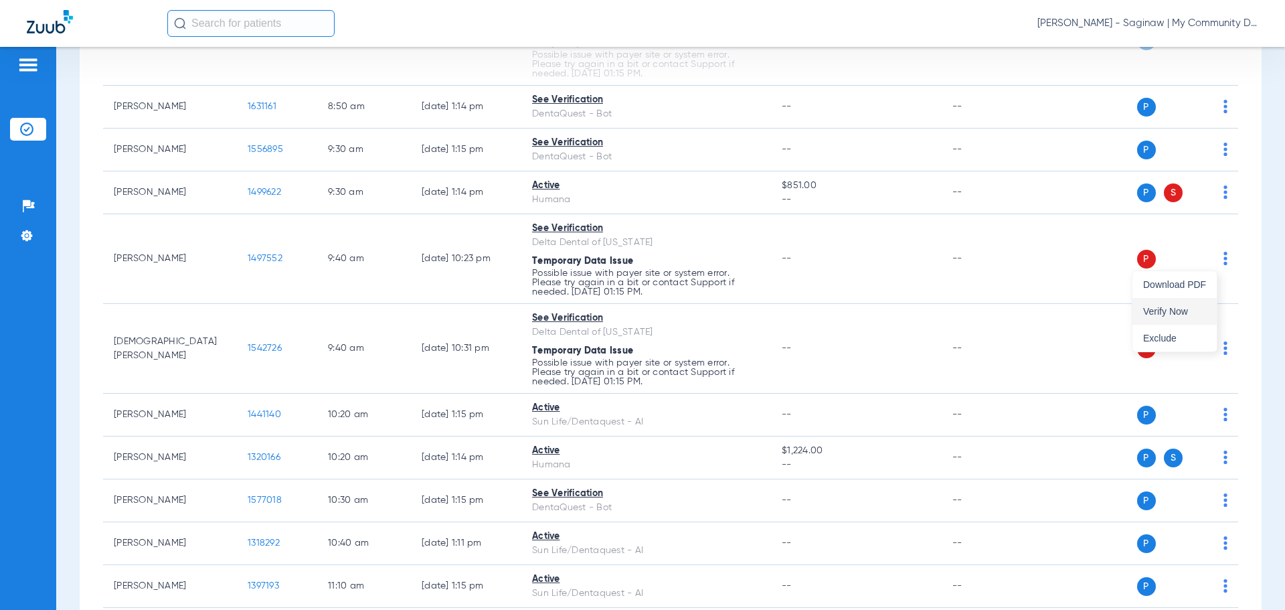
click at [1179, 305] on button "Verify Now" at bounding box center [1174, 311] width 84 height 27
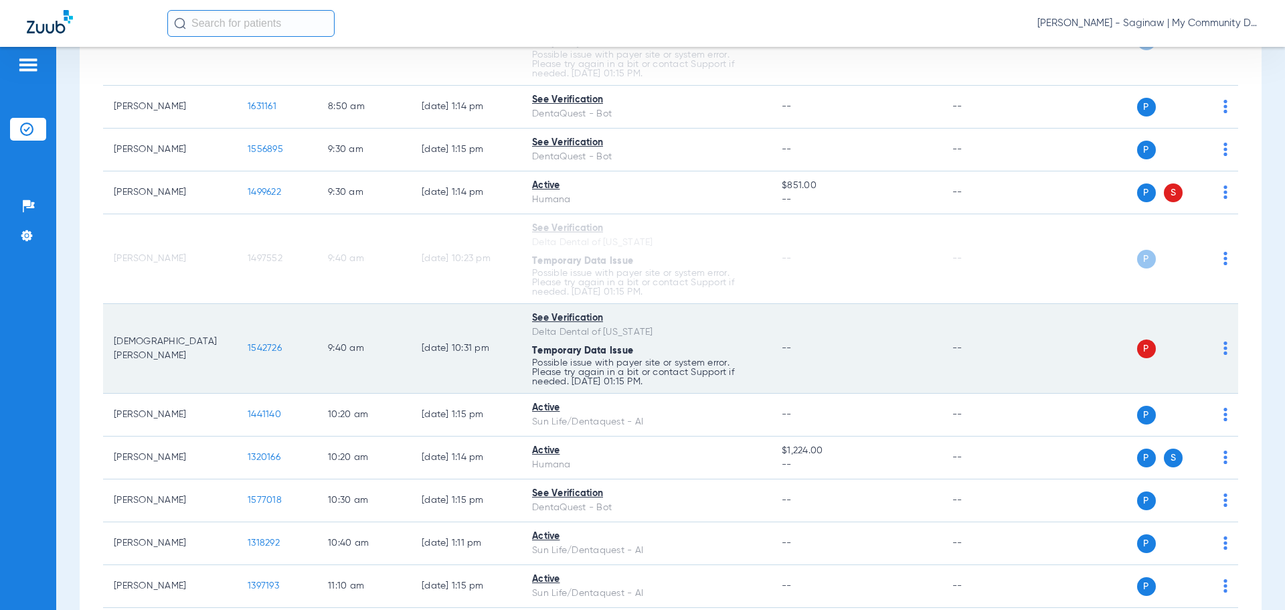
click at [1212, 347] on div "P S" at bounding box center [1130, 348] width 196 height 19
click at [1223, 347] on img at bounding box center [1225, 347] width 4 height 13
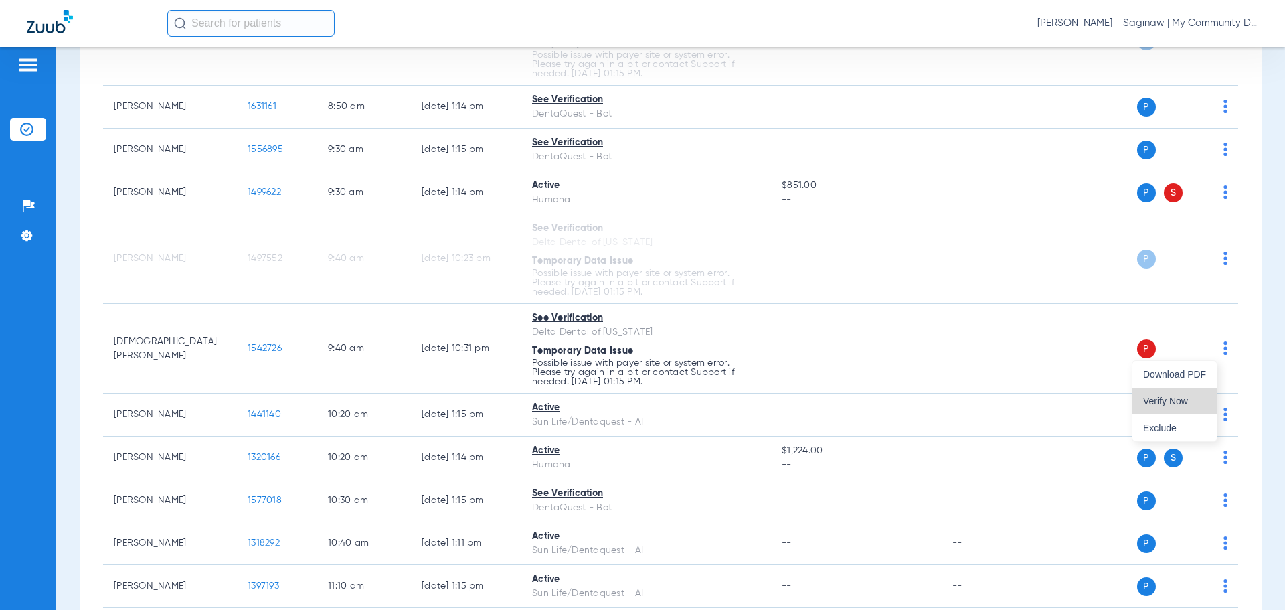
click at [1181, 395] on button "Verify Now" at bounding box center [1174, 401] width 84 height 27
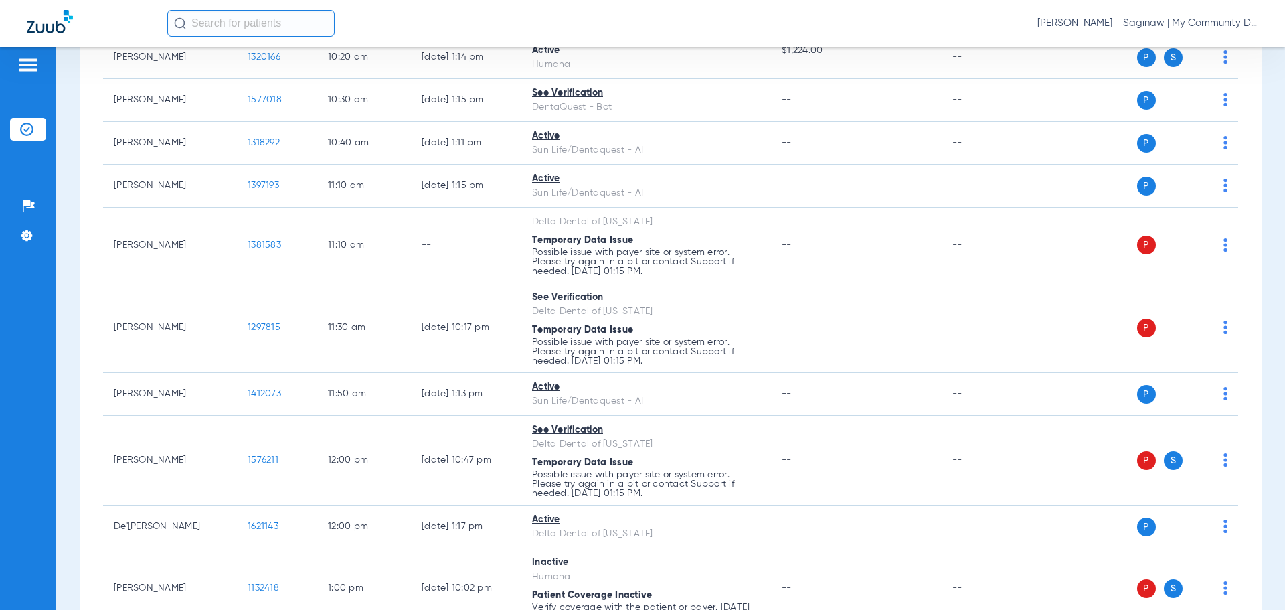
scroll to position [803, 0]
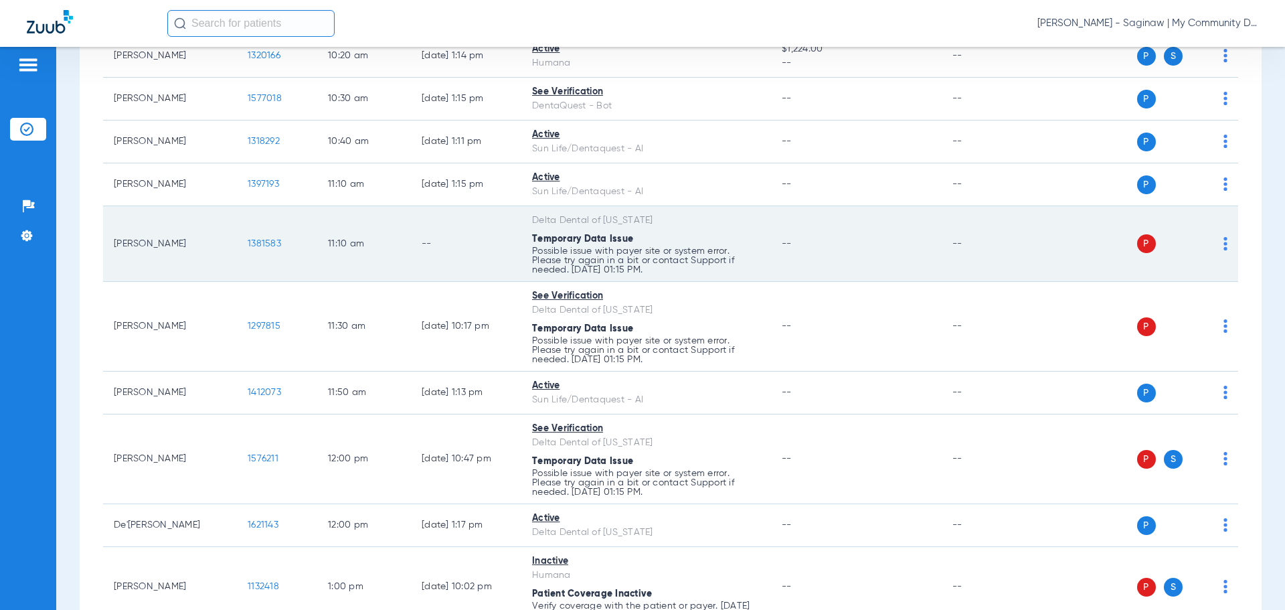
click at [1223, 251] on span at bounding box center [1225, 247] width 4 height 9
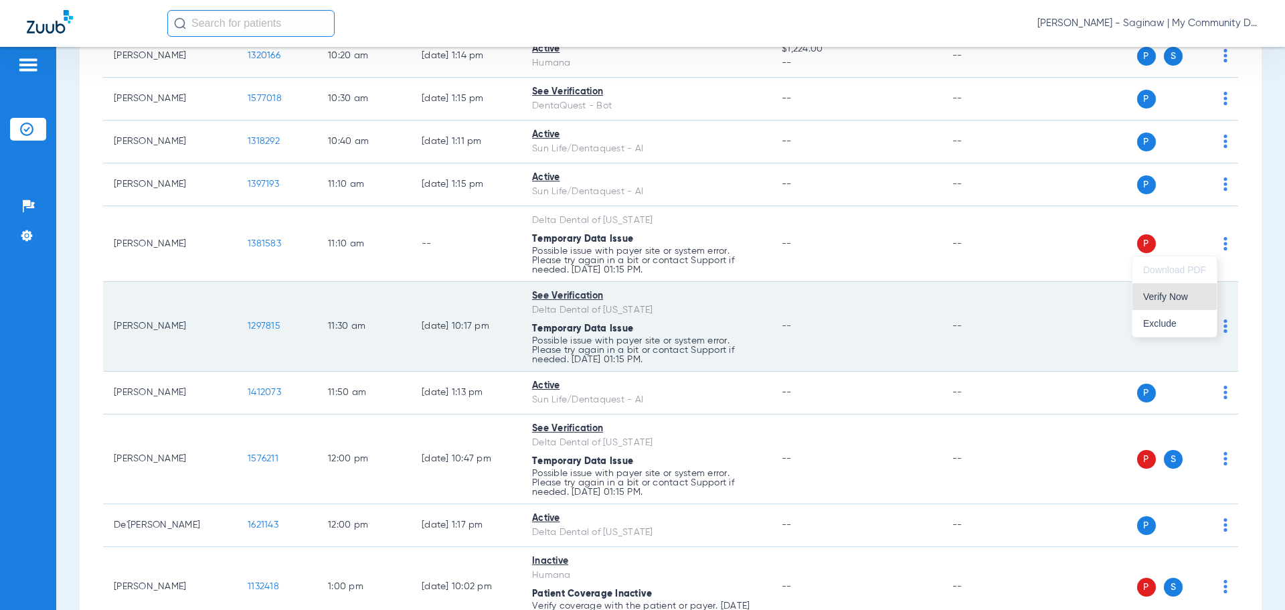
drag, startPoint x: 1194, startPoint y: 303, endPoint x: 1217, endPoint y: 324, distance: 31.7
click at [1194, 302] on button "Verify Now" at bounding box center [1174, 296] width 84 height 27
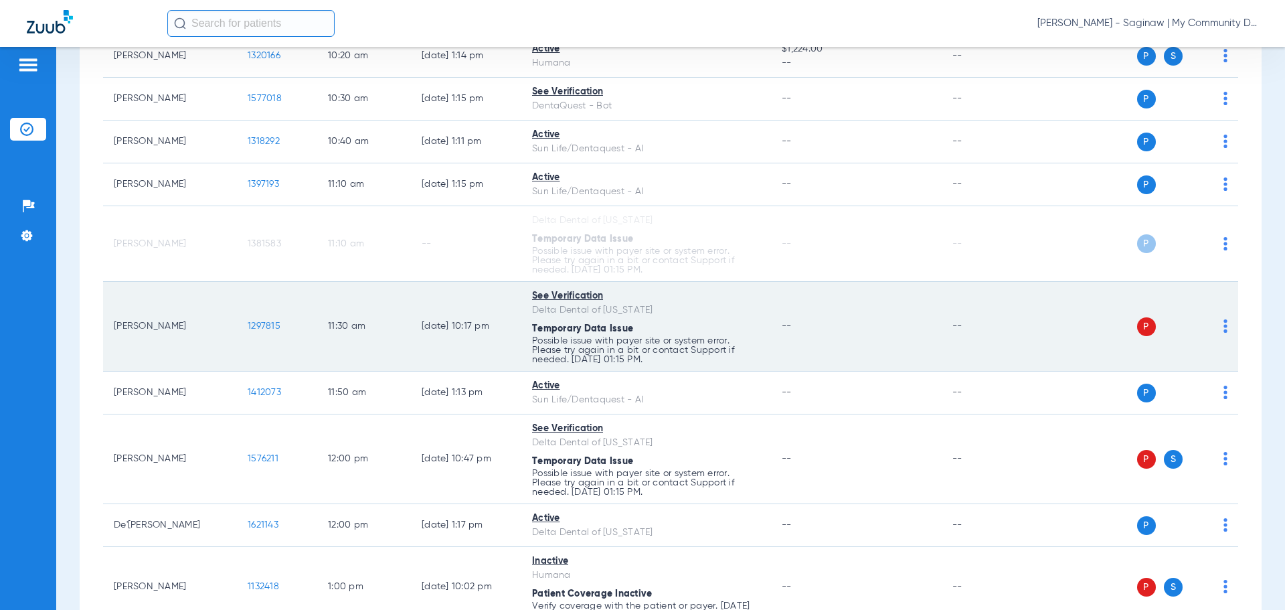
click at [1223, 325] on img at bounding box center [1225, 325] width 4 height 13
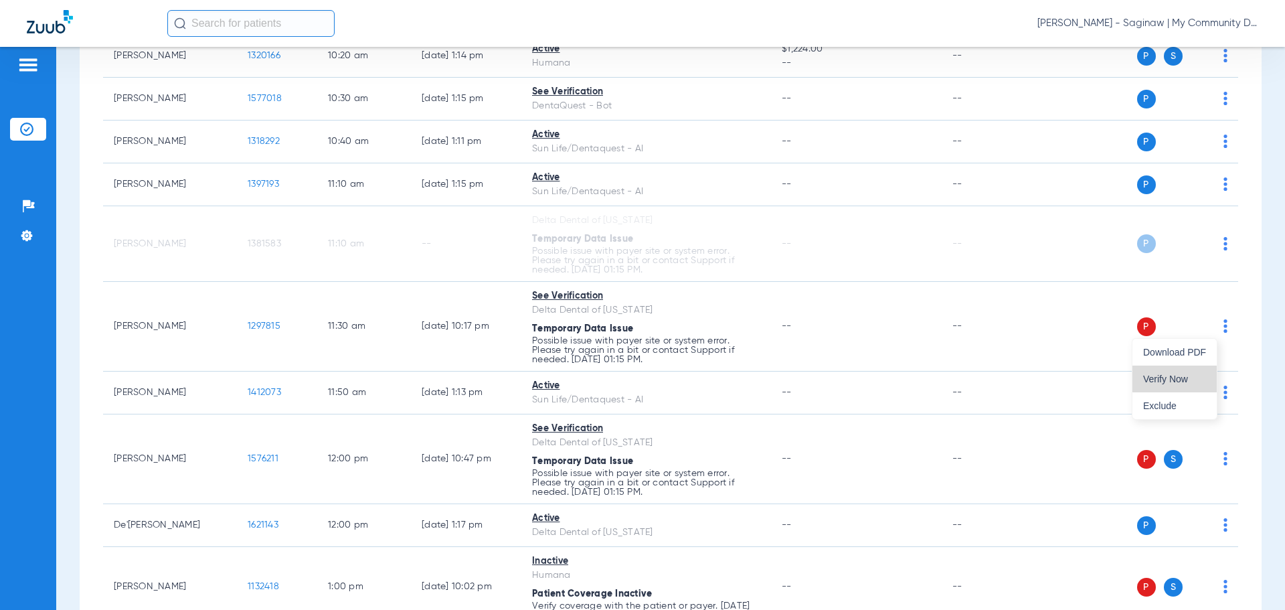
click at [1187, 377] on span "Verify Now" at bounding box center [1174, 378] width 63 height 9
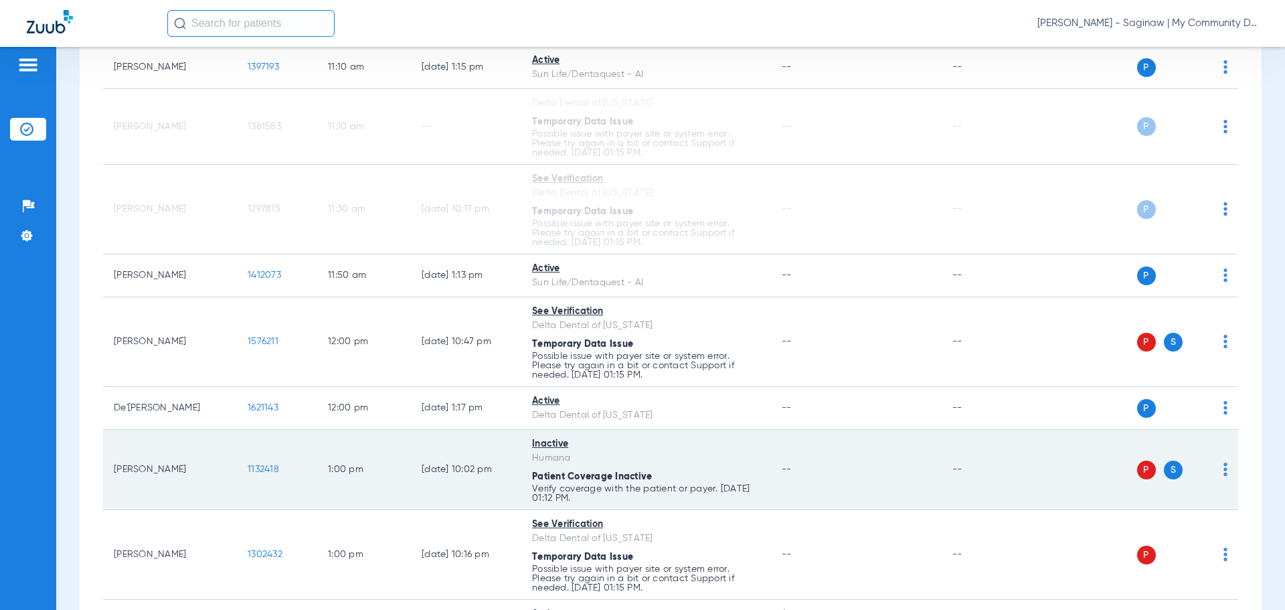
scroll to position [937, 0]
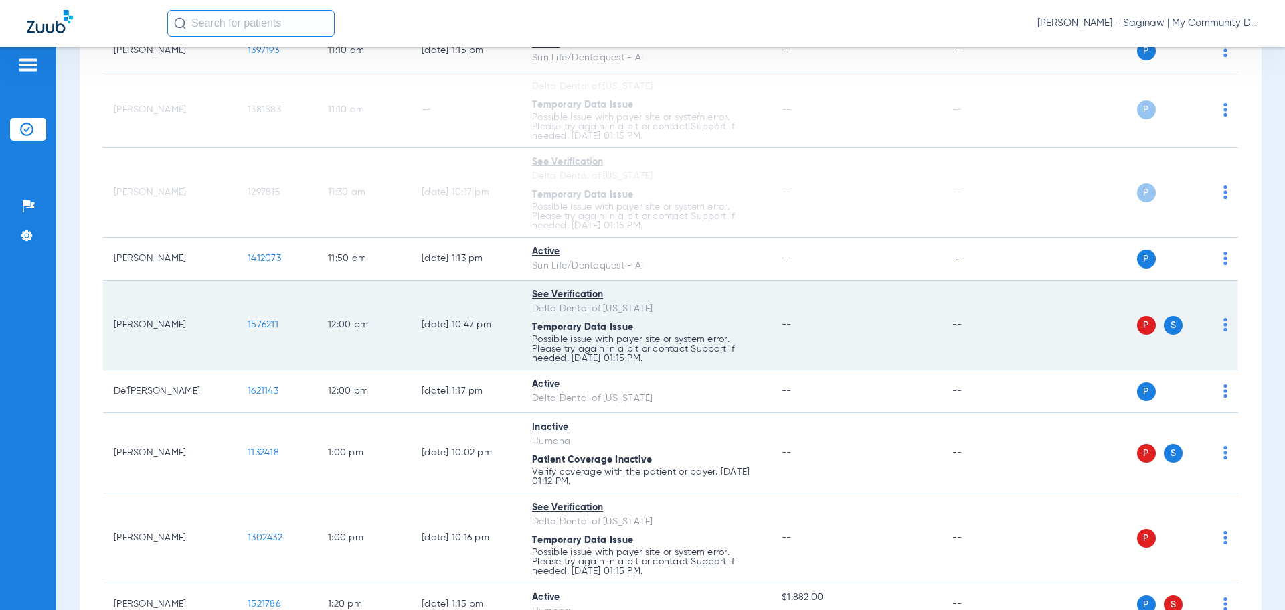
click at [1223, 325] on img at bounding box center [1225, 324] width 4 height 13
click at [1213, 325] on div at bounding box center [642, 305] width 1285 height 610
click at [1223, 325] on img at bounding box center [1225, 324] width 4 height 13
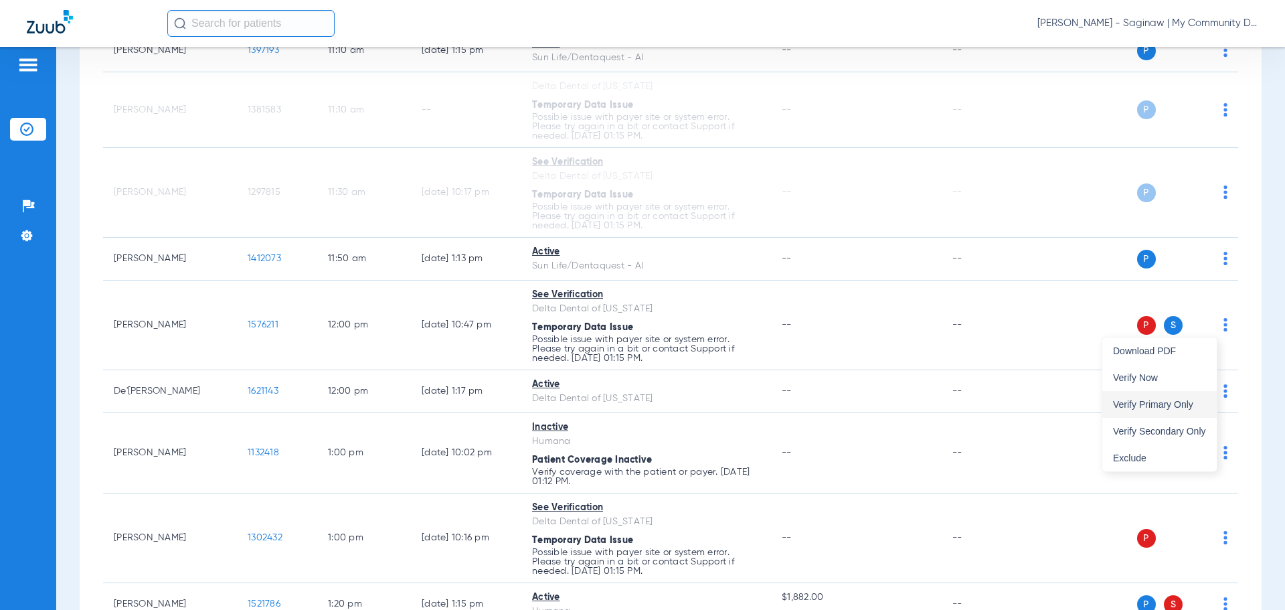
click at [1165, 403] on span "Verify Primary Only" at bounding box center [1159, 404] width 93 height 9
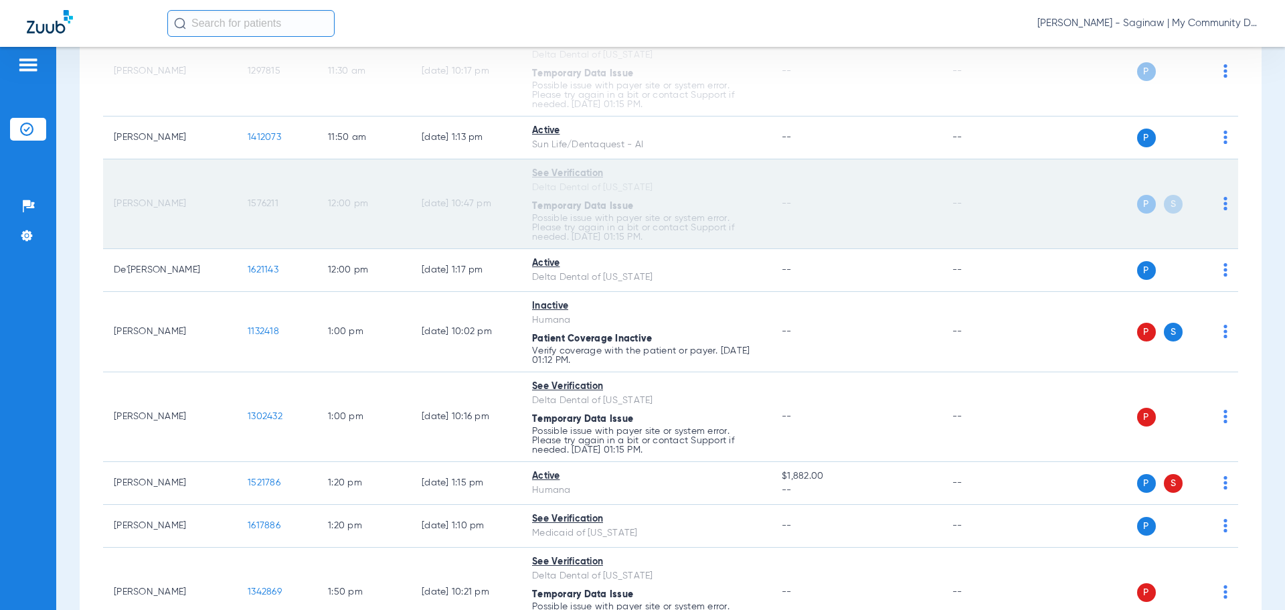
scroll to position [1071, 0]
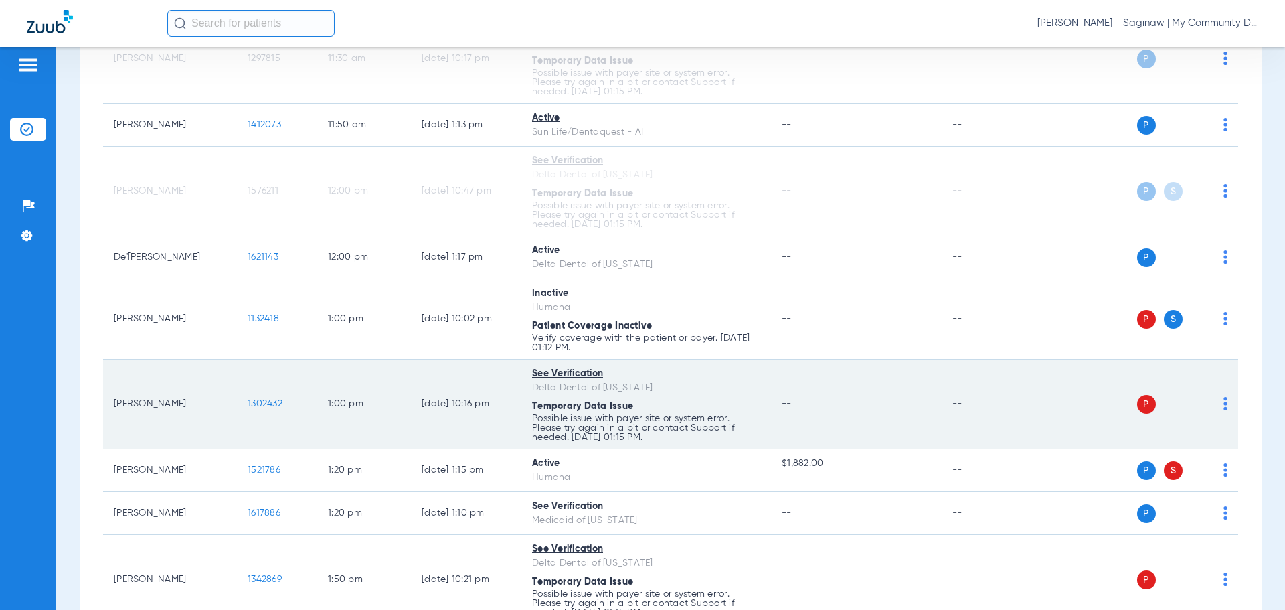
click at [1223, 406] on img at bounding box center [1225, 403] width 4 height 13
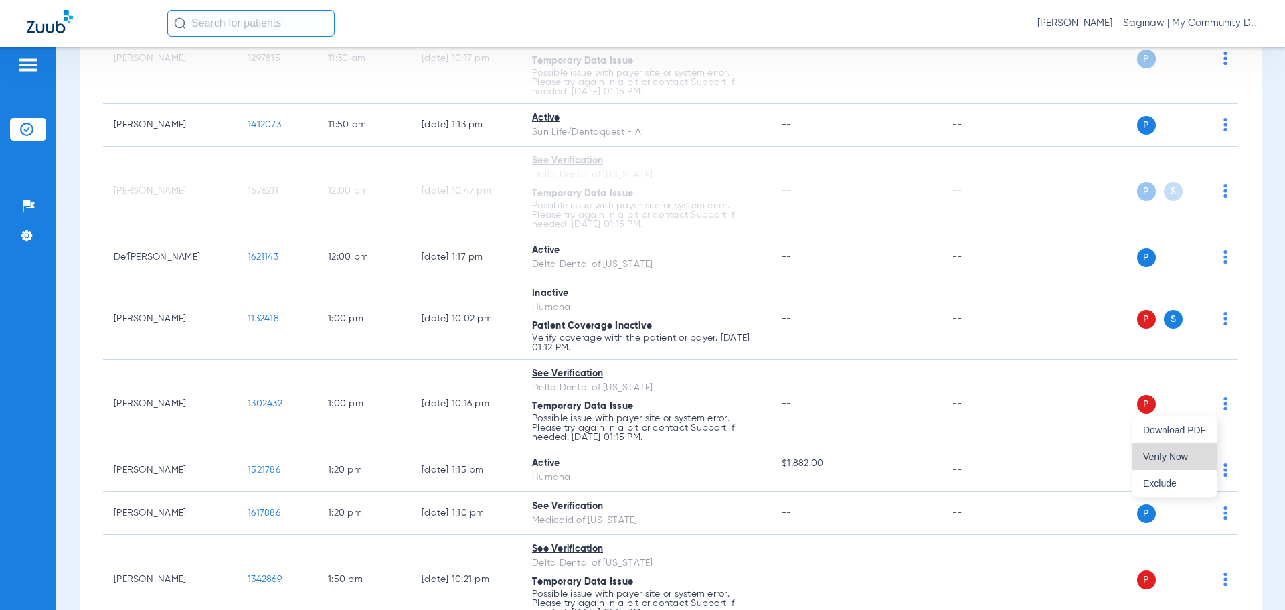
click at [1186, 454] on span "Verify Now" at bounding box center [1174, 456] width 63 height 9
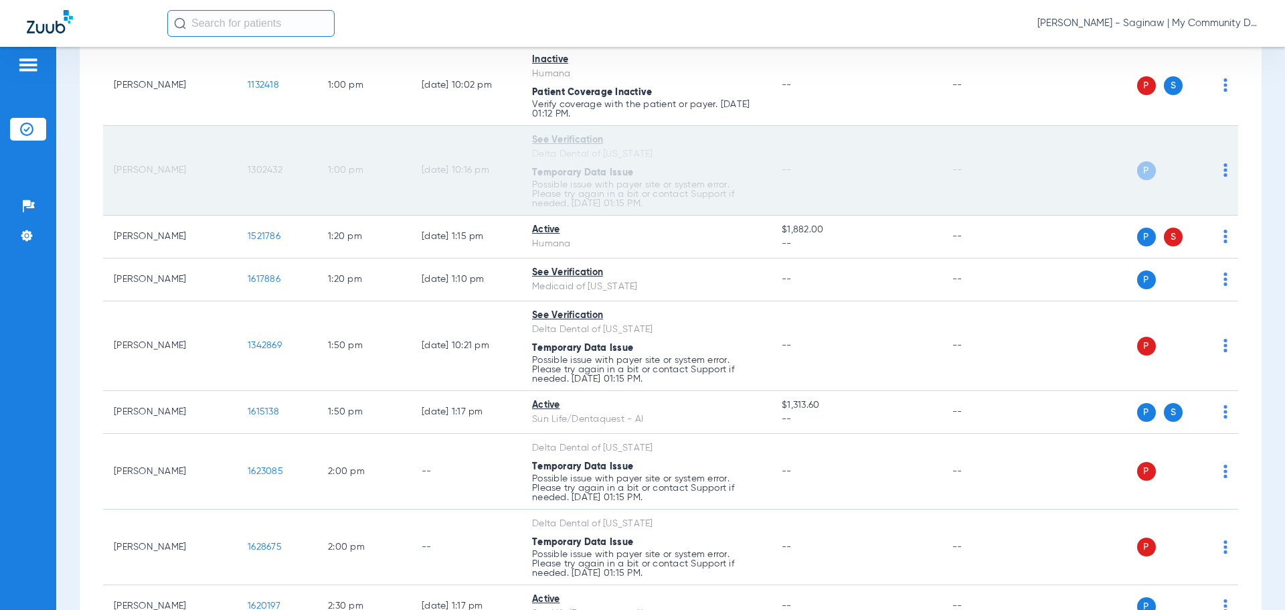
scroll to position [1339, 0]
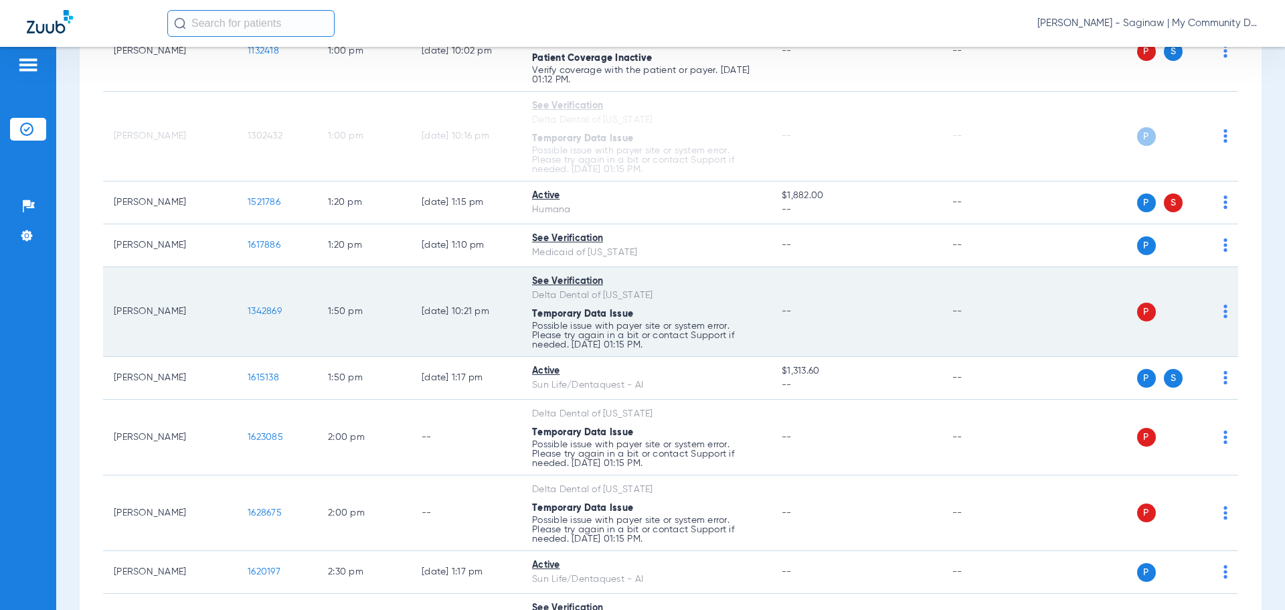
click at [1213, 313] on div "P S" at bounding box center [1130, 312] width 196 height 19
click at [1223, 311] on img at bounding box center [1225, 311] width 4 height 13
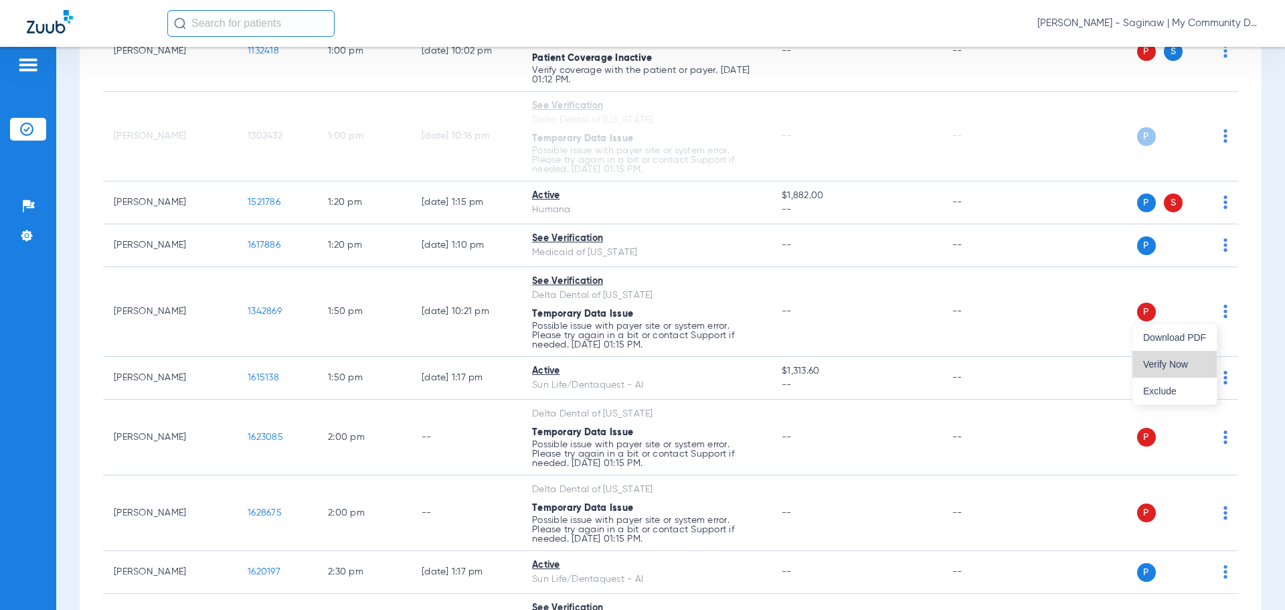
click at [1163, 355] on button "Verify Now" at bounding box center [1174, 364] width 84 height 27
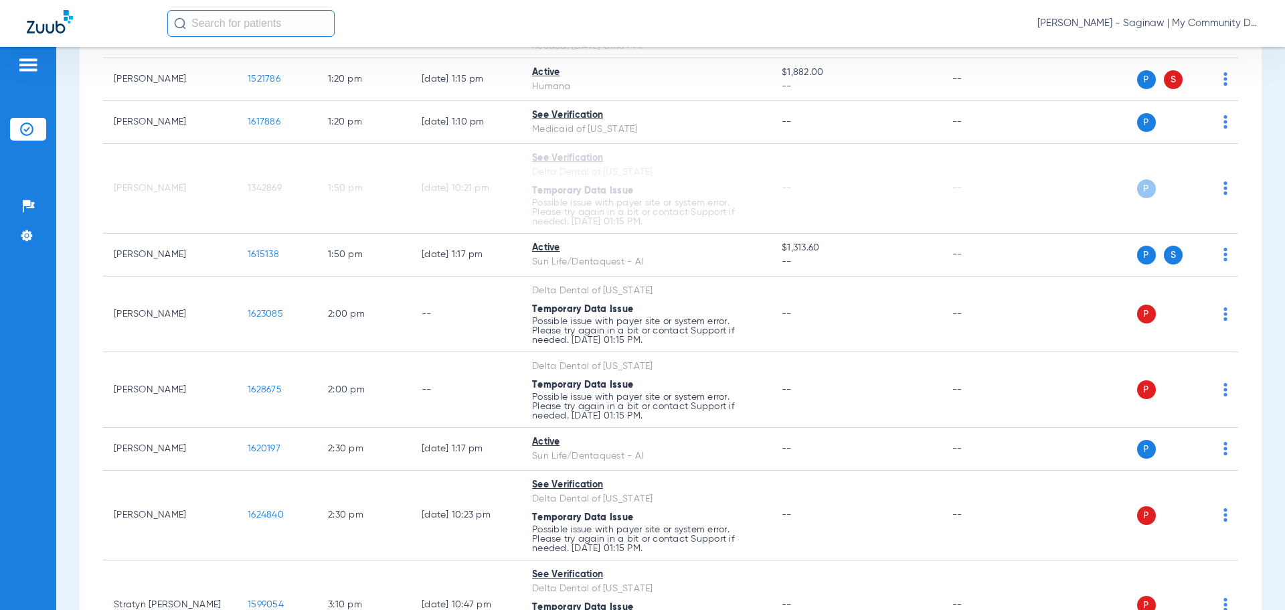
scroll to position [1472, 0]
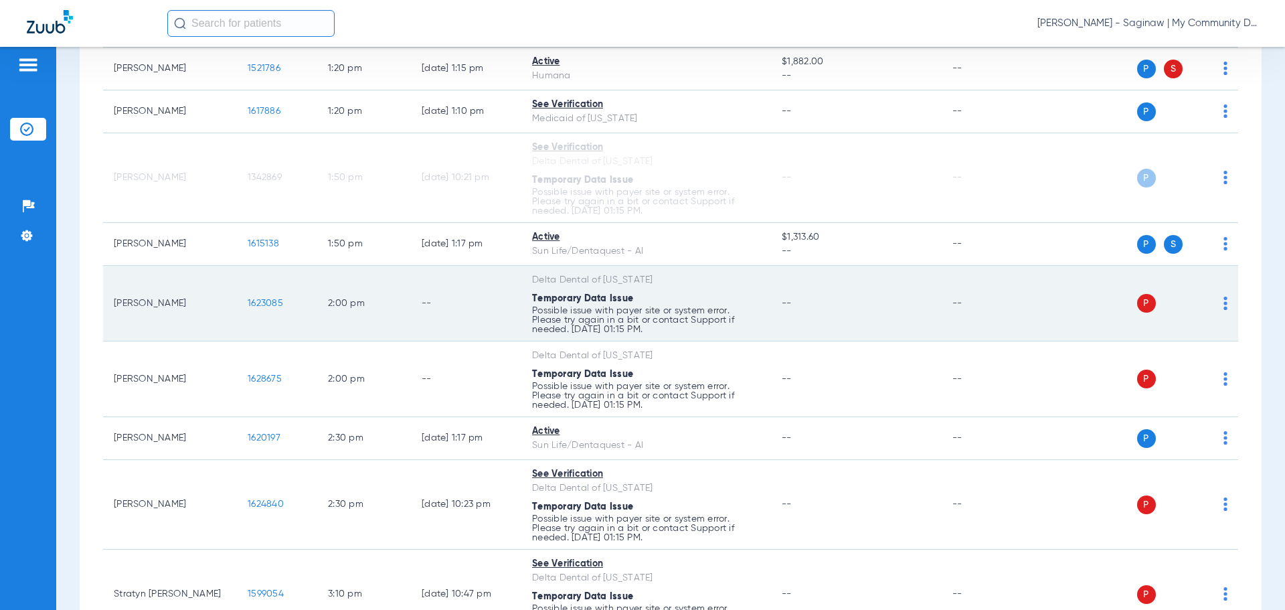
click at [1211, 311] on div "P S" at bounding box center [1130, 303] width 196 height 19
click at [1207, 312] on div "P S" at bounding box center [1130, 303] width 196 height 19
click at [1223, 305] on img at bounding box center [1225, 302] width 4 height 13
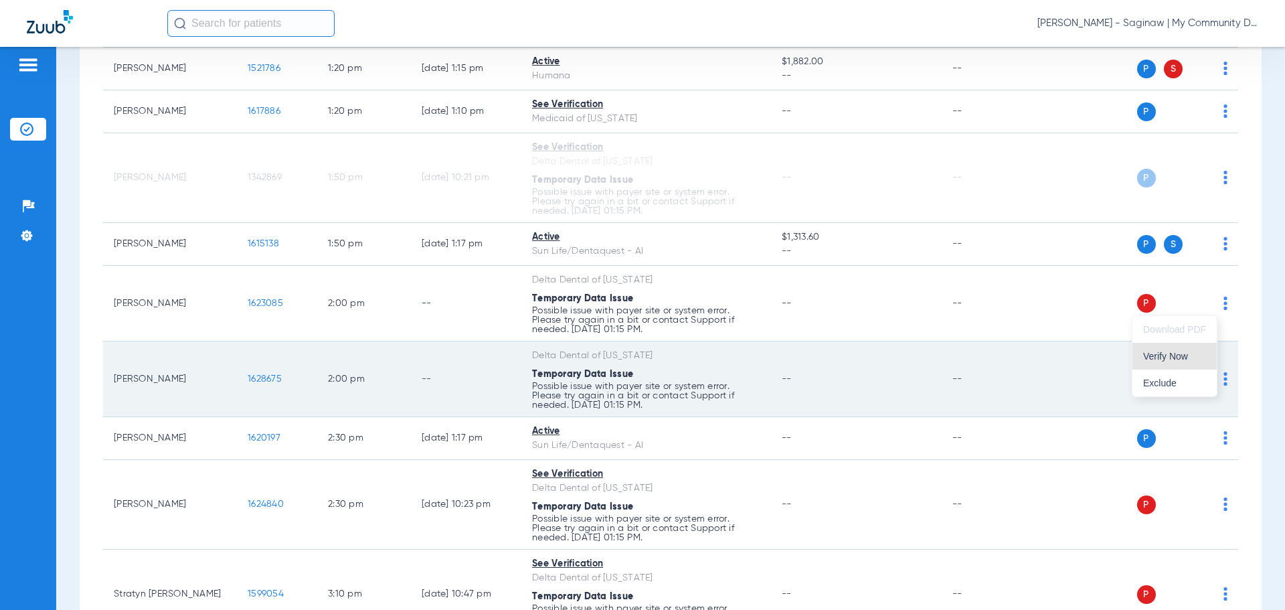
drag, startPoint x: 1164, startPoint y: 357, endPoint x: 1204, endPoint y: 375, distance: 43.8
click at [1164, 358] on span "Verify Now" at bounding box center [1174, 355] width 63 height 9
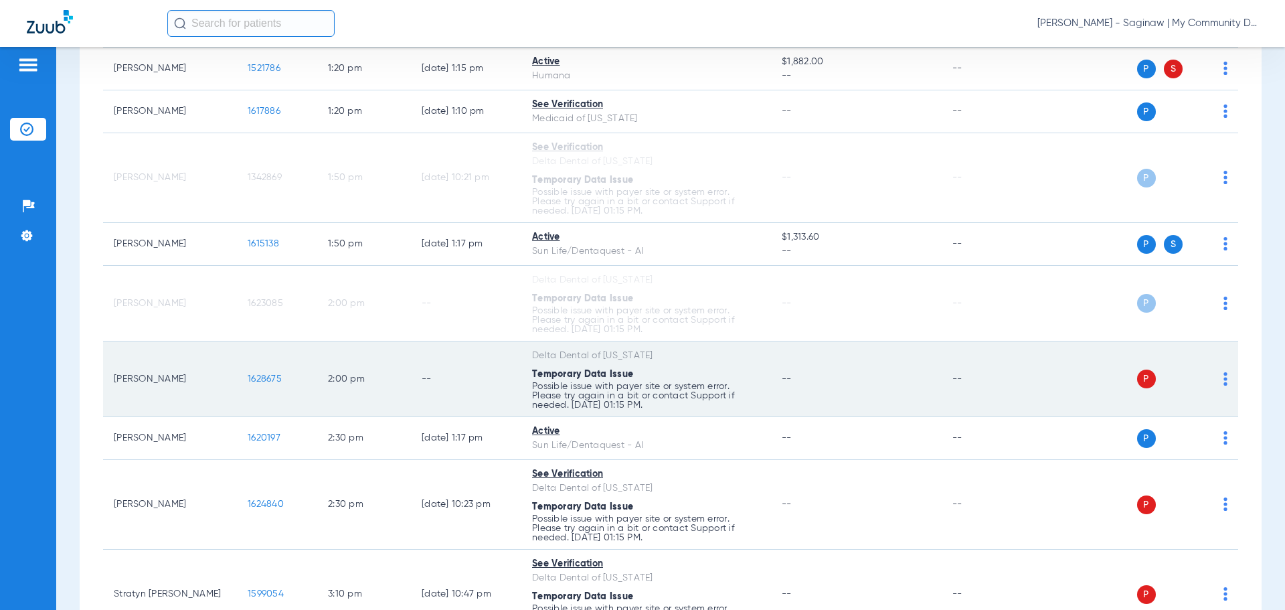
click at [1223, 379] on img at bounding box center [1225, 378] width 4 height 13
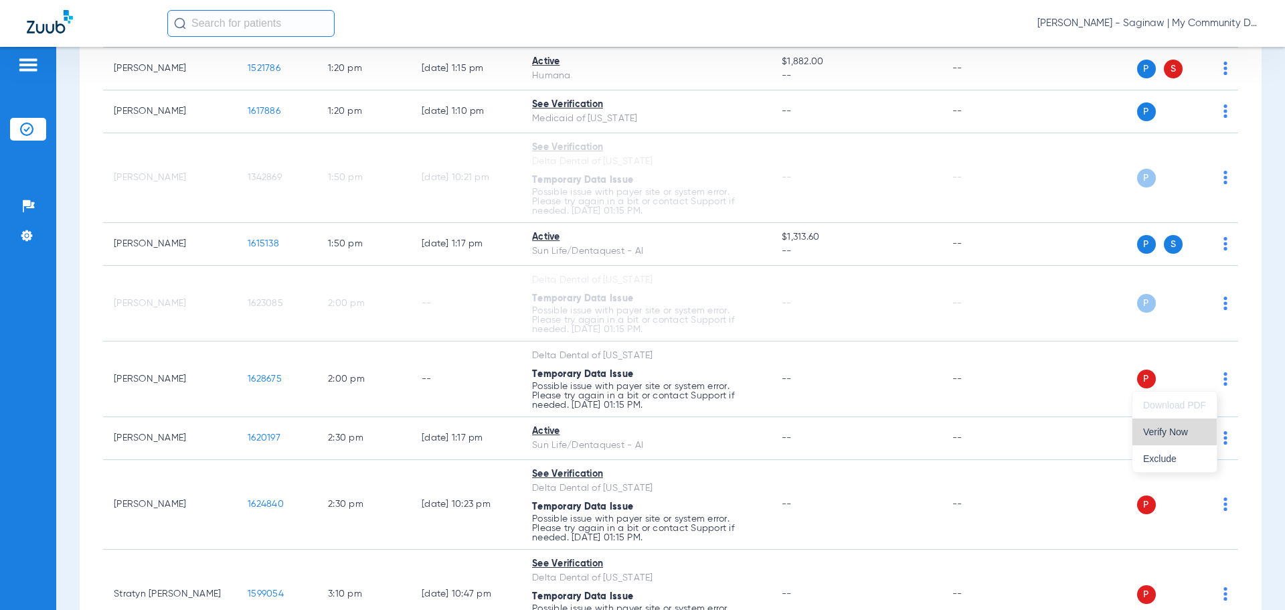
click at [1165, 438] on button "Verify Now" at bounding box center [1174, 431] width 84 height 27
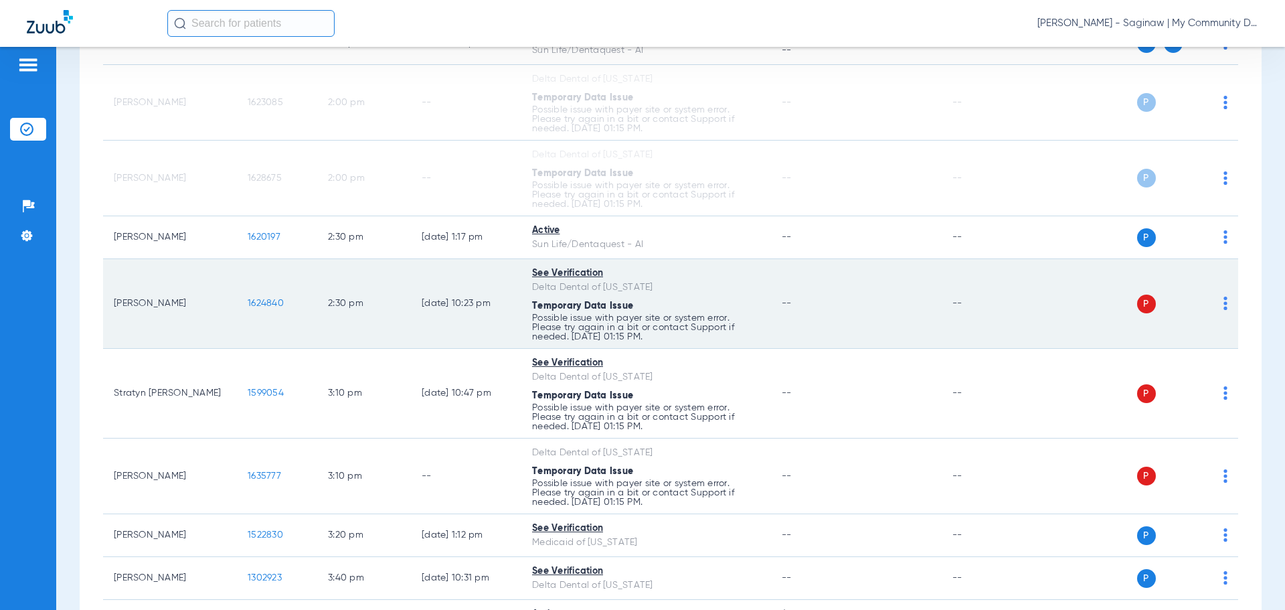
scroll to position [1792, 0]
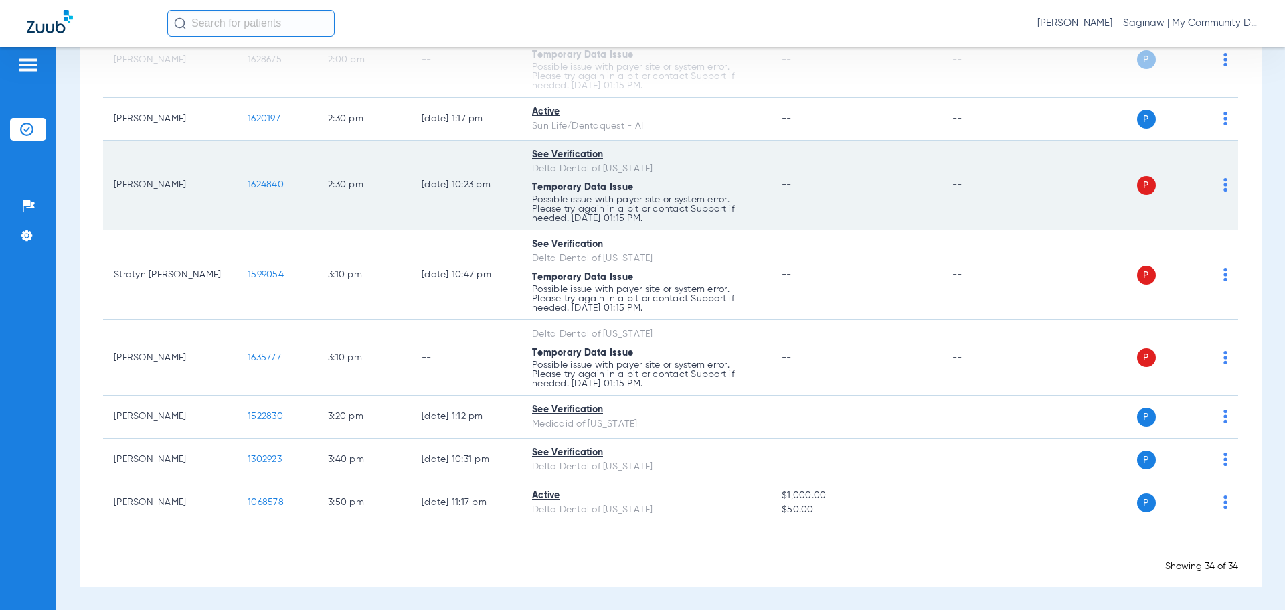
click at [1223, 187] on img at bounding box center [1225, 184] width 4 height 13
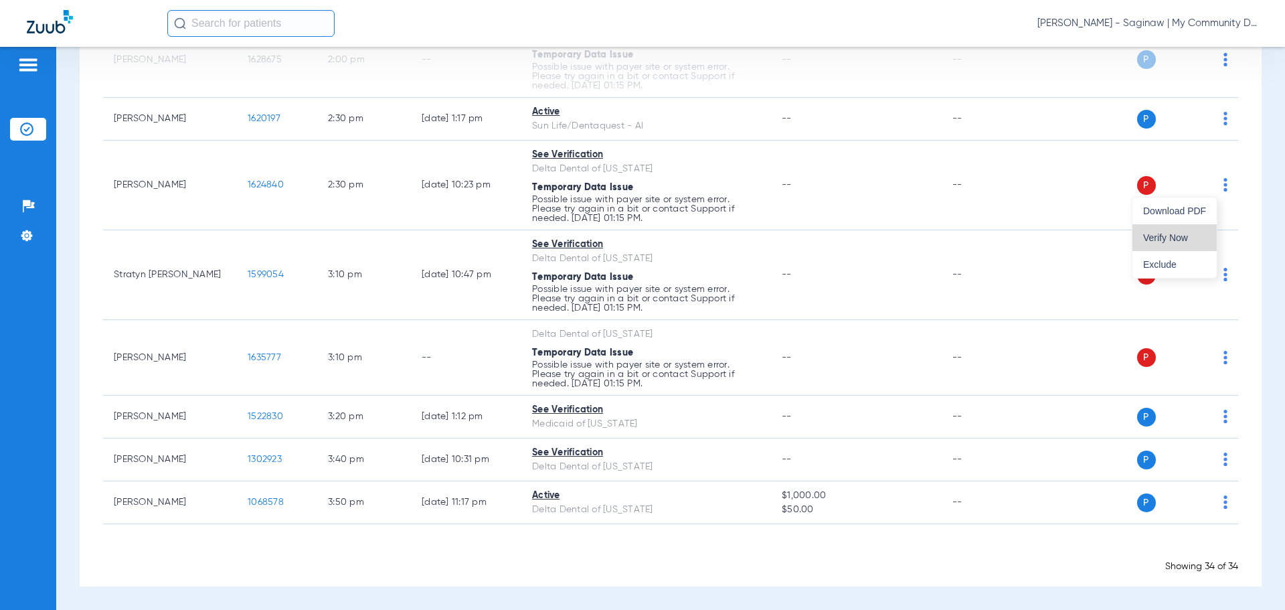
click at [1191, 242] on span "Verify Now" at bounding box center [1174, 237] width 63 height 9
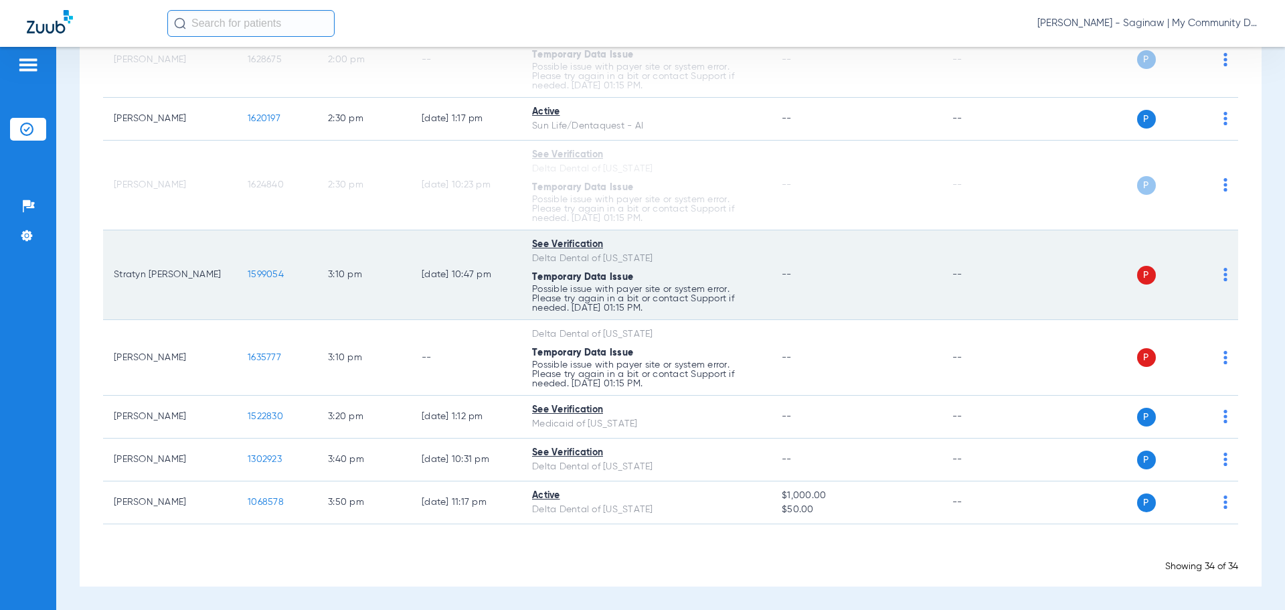
click at [1213, 276] on div "P S" at bounding box center [1130, 275] width 196 height 19
click at [1223, 276] on img at bounding box center [1225, 274] width 4 height 13
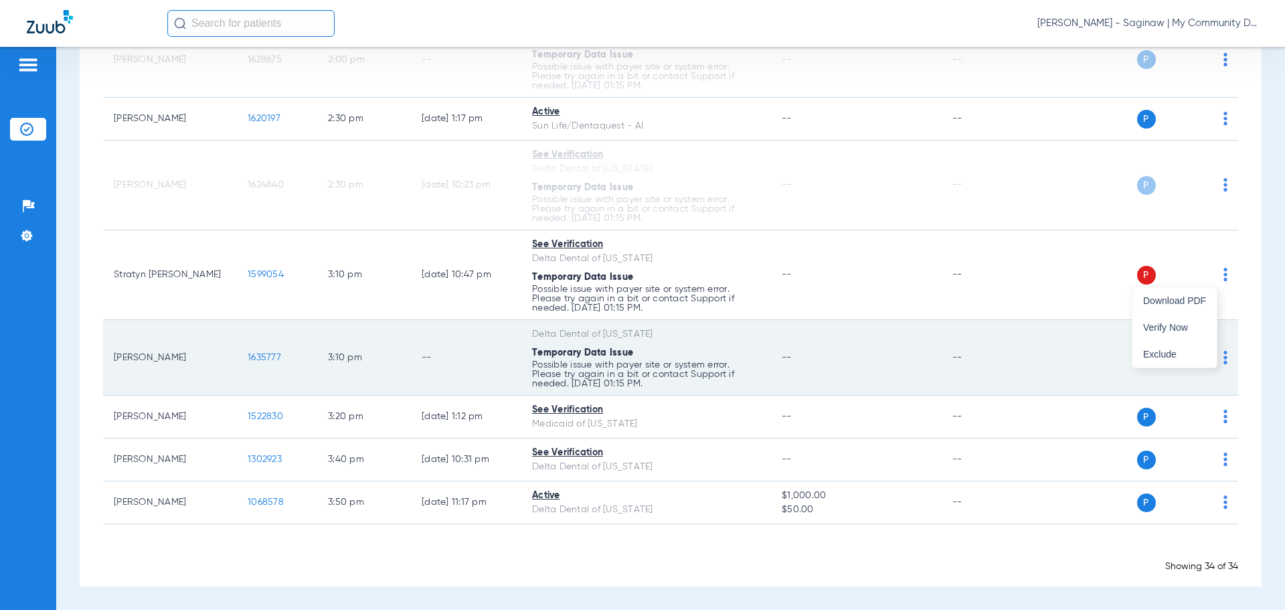
drag, startPoint x: 1195, startPoint y: 325, endPoint x: 1224, endPoint y: 373, distance: 56.1
click at [1195, 325] on span "Verify Now" at bounding box center [1174, 327] width 63 height 9
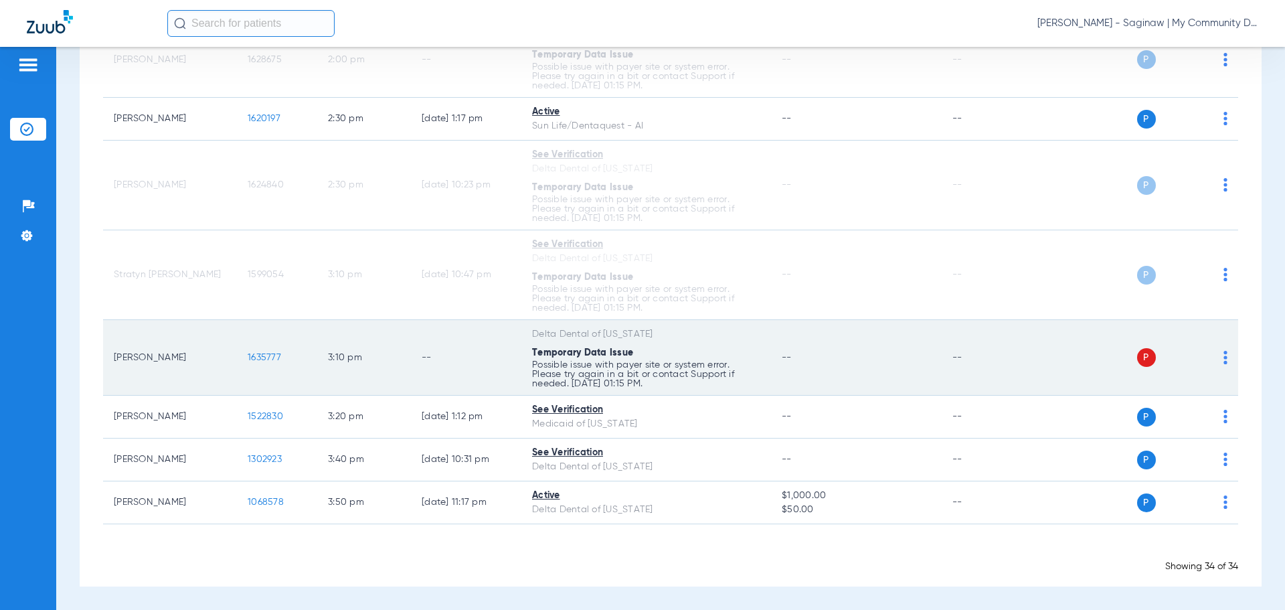
click at [1223, 357] on img at bounding box center [1225, 357] width 4 height 13
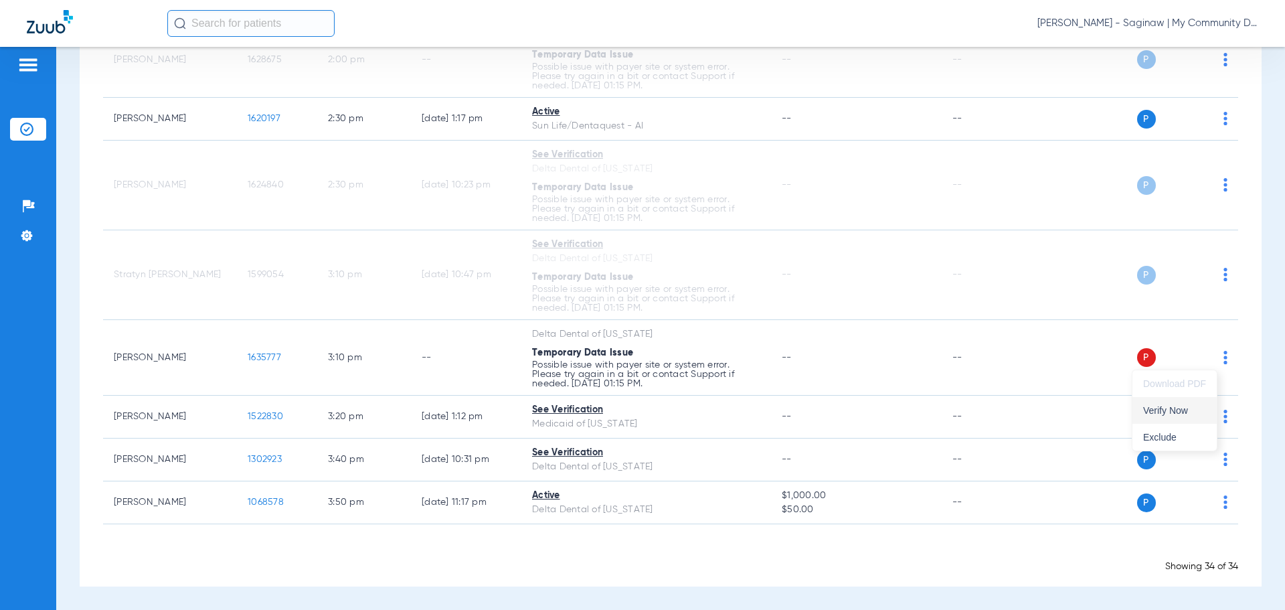
click at [1164, 413] on span "Verify Now" at bounding box center [1174, 410] width 63 height 9
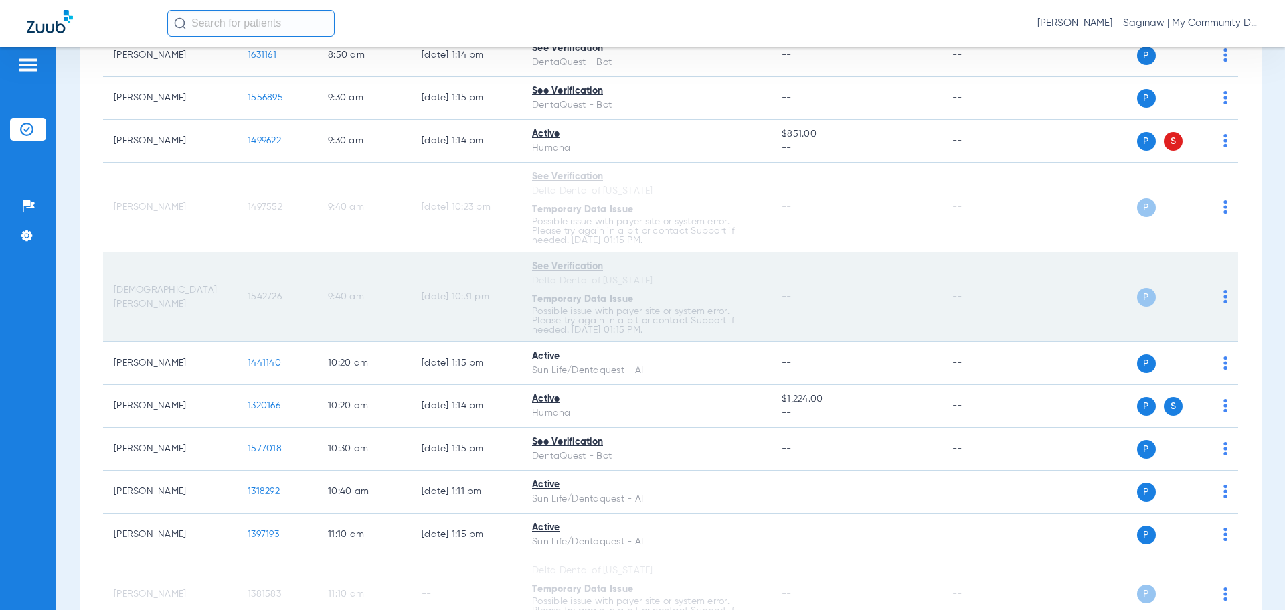
scroll to position [0, 0]
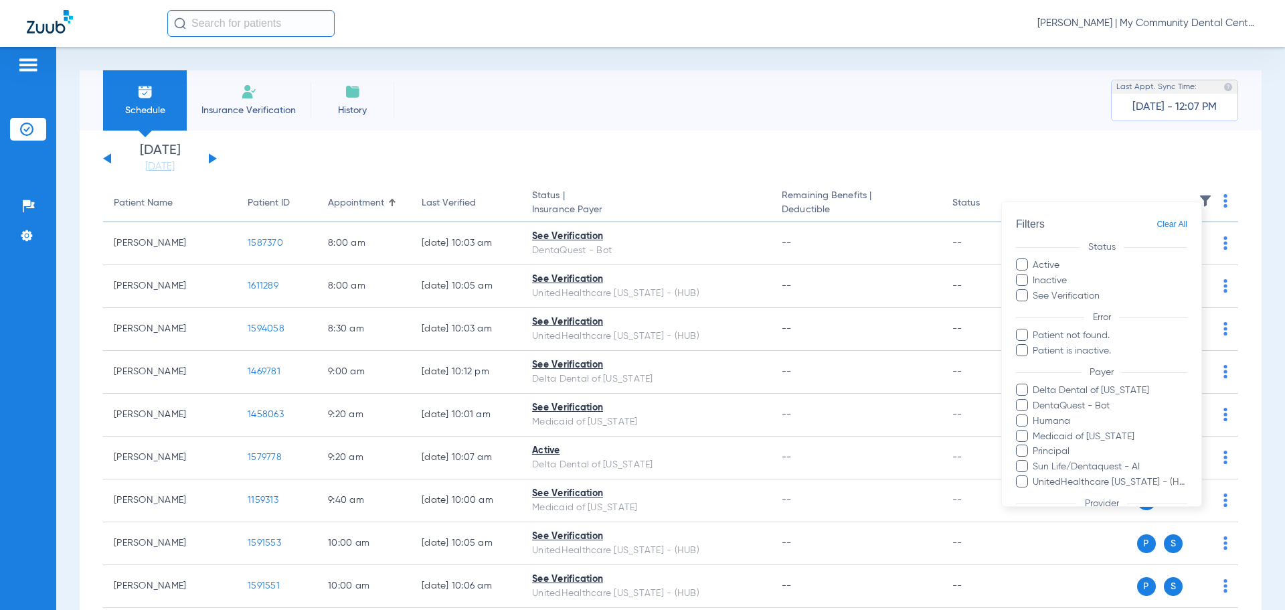
scroll to position [107, 0]
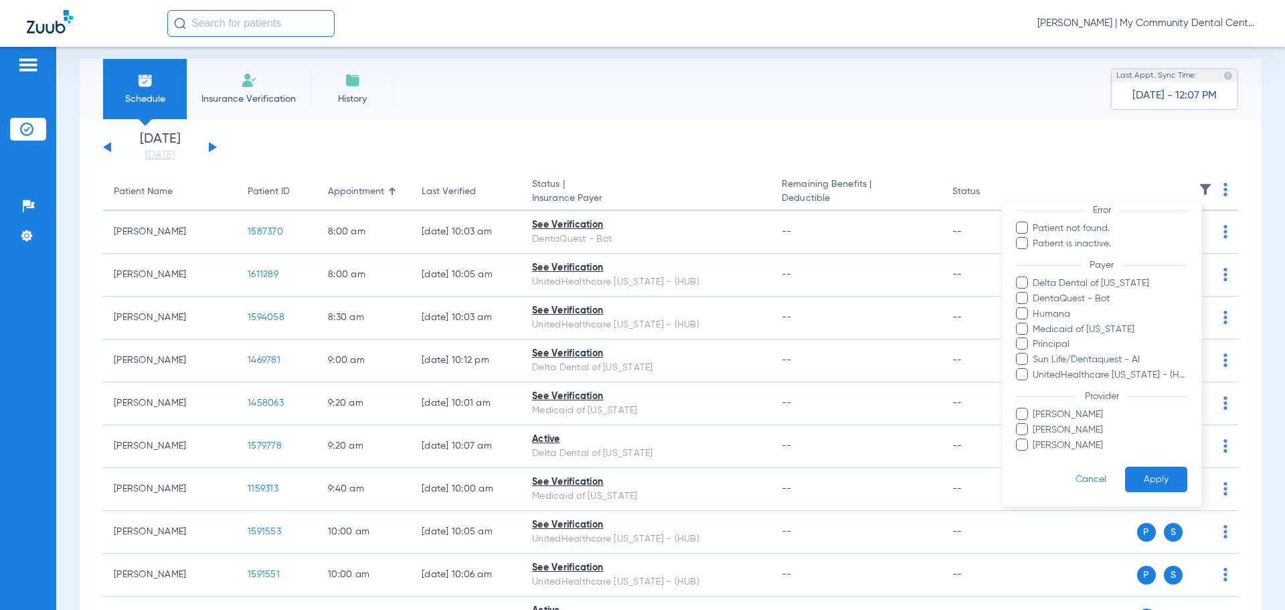
click at [1068, 408] on span "[PERSON_NAME]" at bounding box center [1109, 415] width 155 height 14
click at [1035, 424] on input "[PERSON_NAME]" at bounding box center [1035, 424] width 0 height 0
click at [1135, 473] on button "Apply" at bounding box center [1156, 479] width 62 height 26
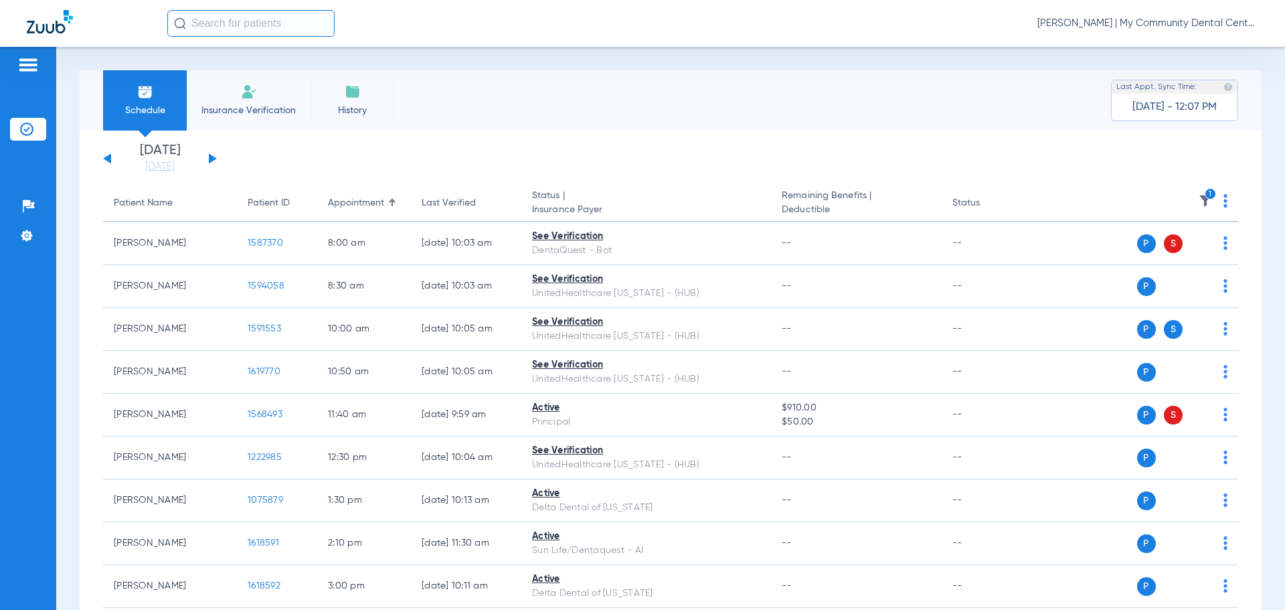
click at [1205, 199] on icon "1" at bounding box center [1211, 194] width 12 height 12
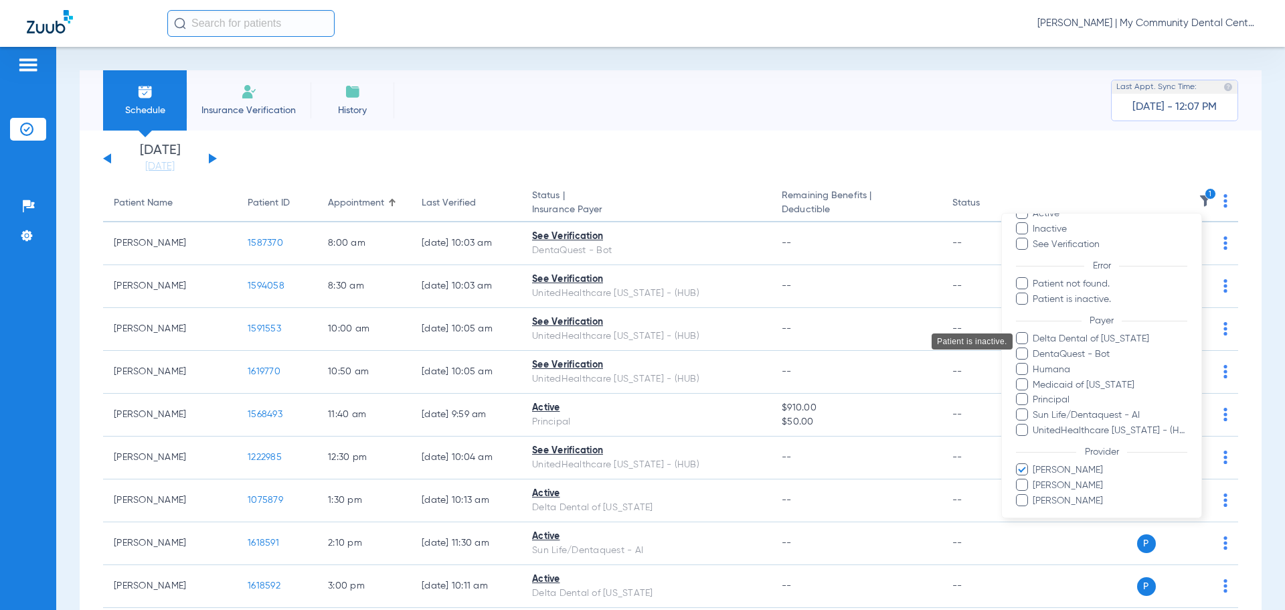
scroll to position [107, 0]
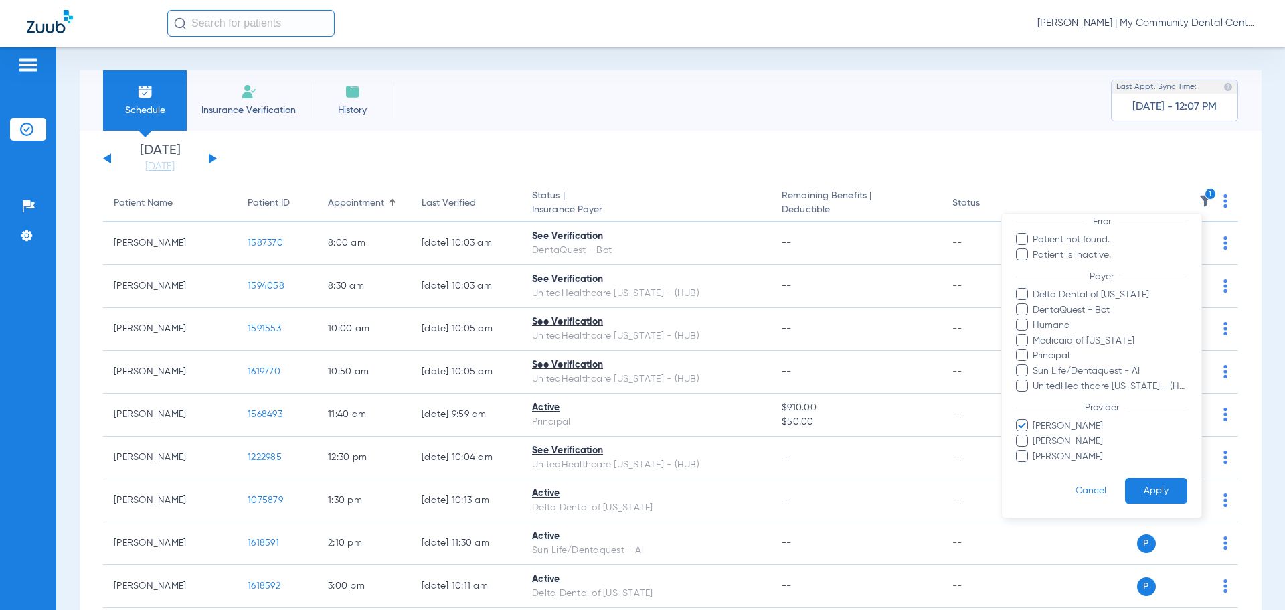
drag, startPoint x: 1057, startPoint y: 424, endPoint x: 1130, endPoint y: 458, distance: 79.9
click at [1061, 424] on span "[PERSON_NAME]" at bounding box center [1109, 426] width 155 height 14
click at [1035, 435] on input "[PERSON_NAME]" at bounding box center [1035, 435] width 0 height 0
click at [1134, 499] on button "Apply" at bounding box center [1156, 491] width 62 height 26
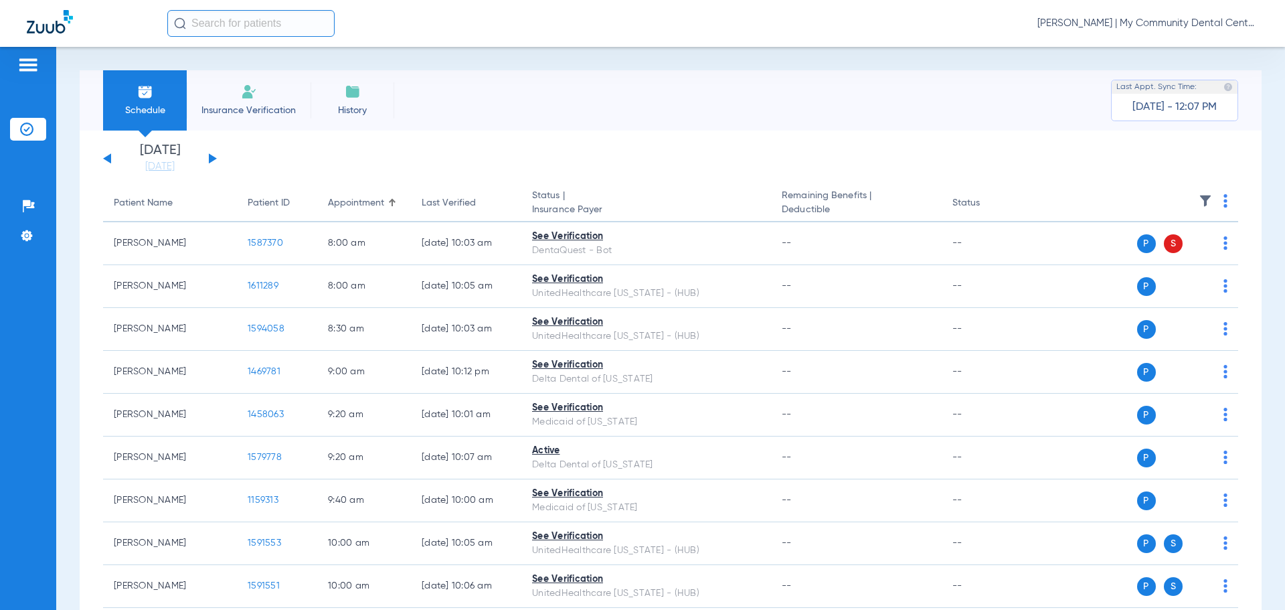
click at [1200, 197] on img at bounding box center [1205, 200] width 13 height 13
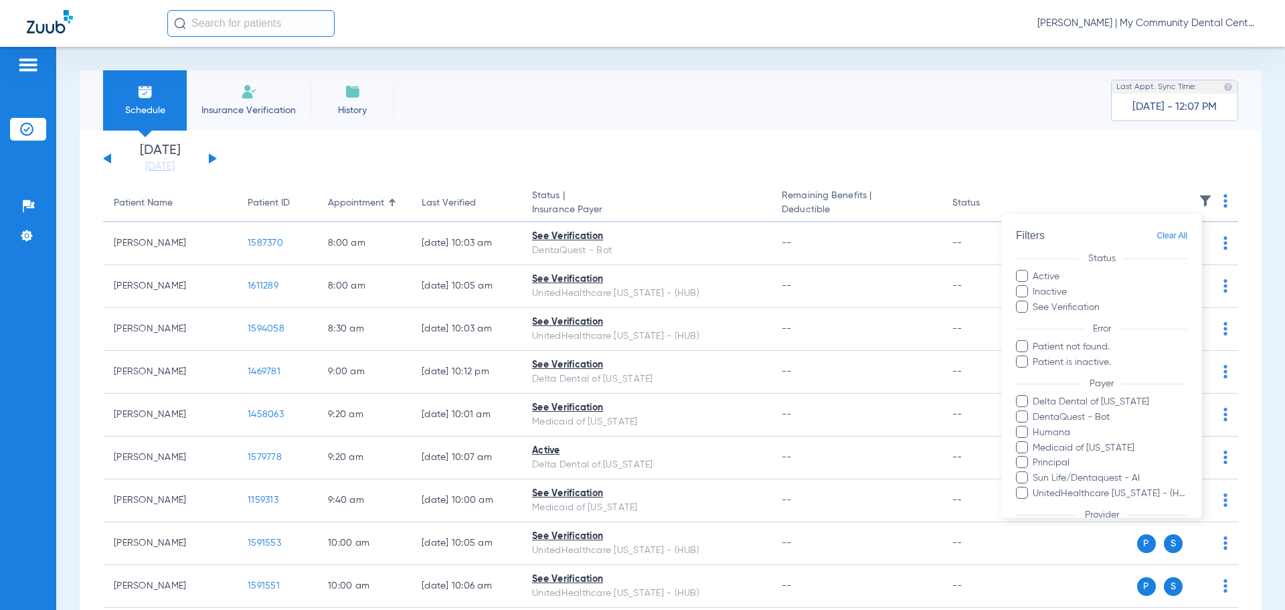
scroll to position [107, 0]
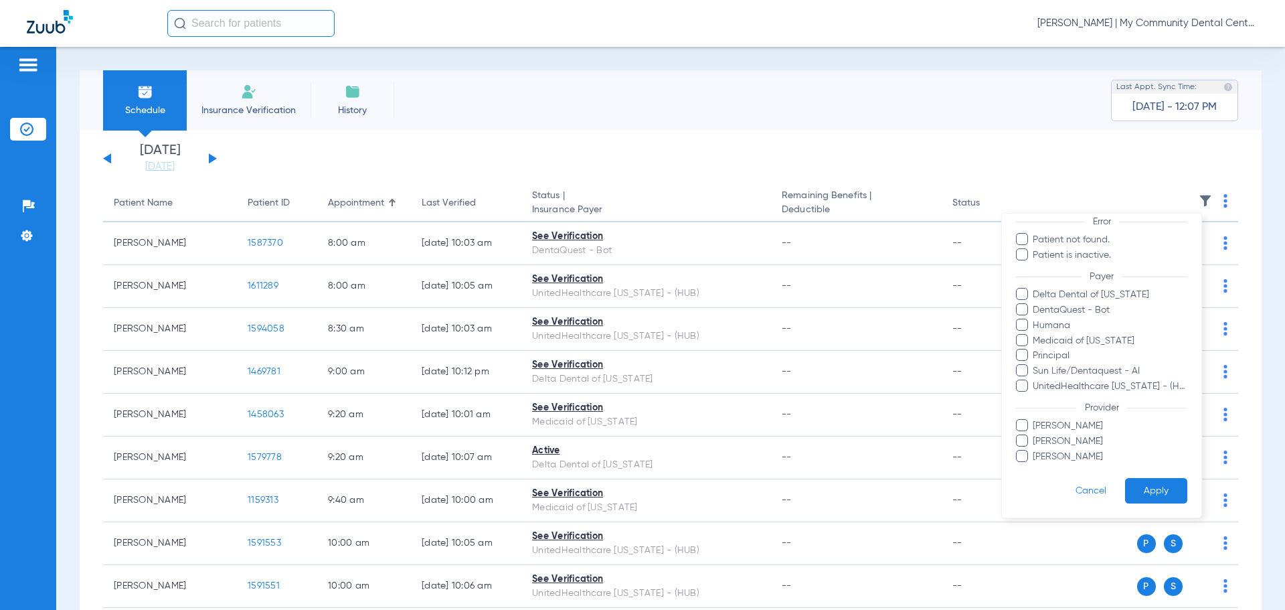
drag, startPoint x: 1084, startPoint y: 429, endPoint x: 1094, endPoint y: 438, distance: 13.3
click at [1085, 428] on span "Jennifer Green" at bounding box center [1109, 426] width 155 height 14
click at [1035, 435] on input "Jennifer Green" at bounding box center [1035, 435] width 0 height 0
click at [1125, 482] on button "Apply" at bounding box center [1156, 491] width 62 height 26
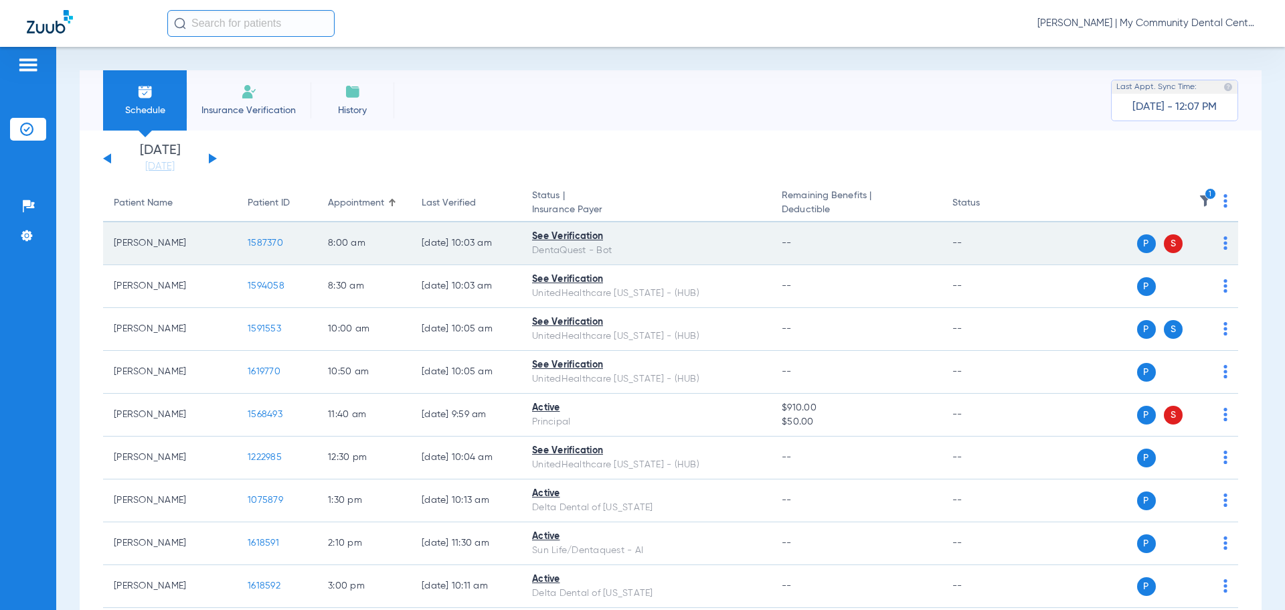
click at [264, 241] on span "1587370" at bounding box center [265, 242] width 35 height 9
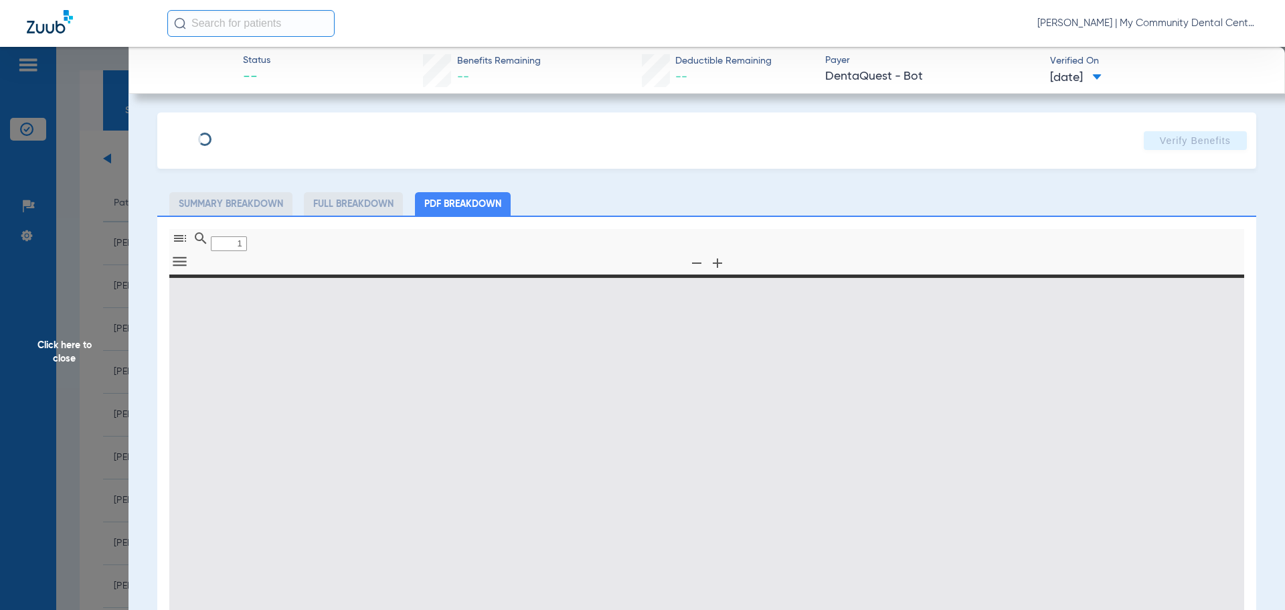
type input "0"
select select "page-width"
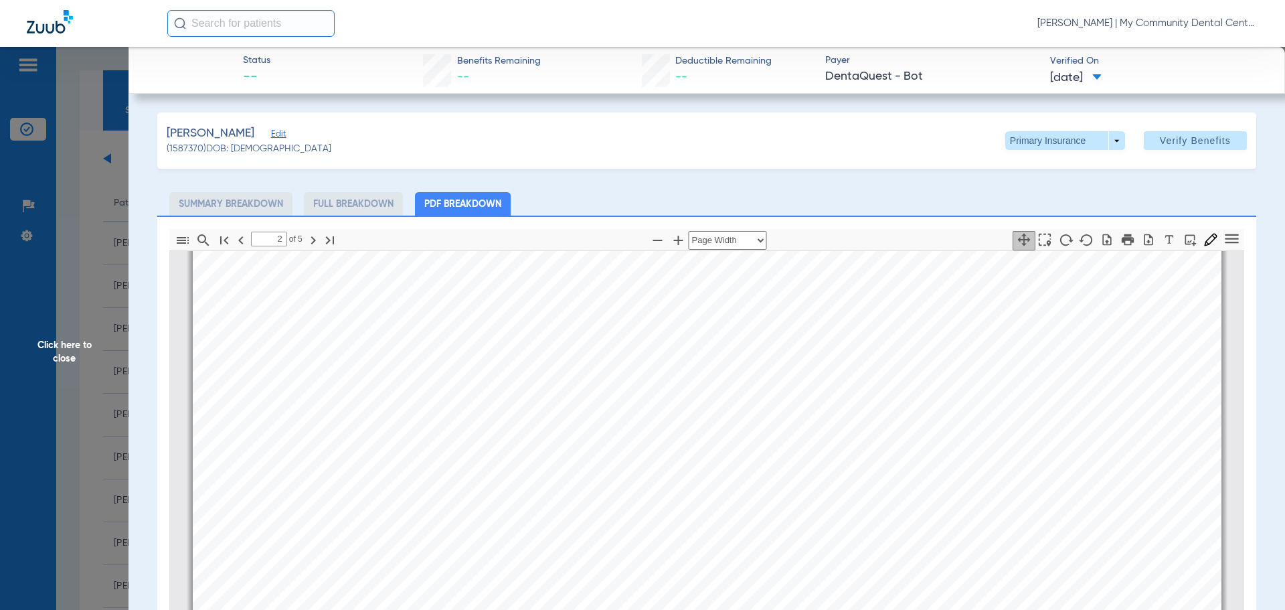
scroll to position [810, 0]
click at [712, 487] on div "Service History  Print Service Date  Procedure Code  Procedure Code Descript…" at bounding box center [707, 547] width 1029 height 728
type input "4"
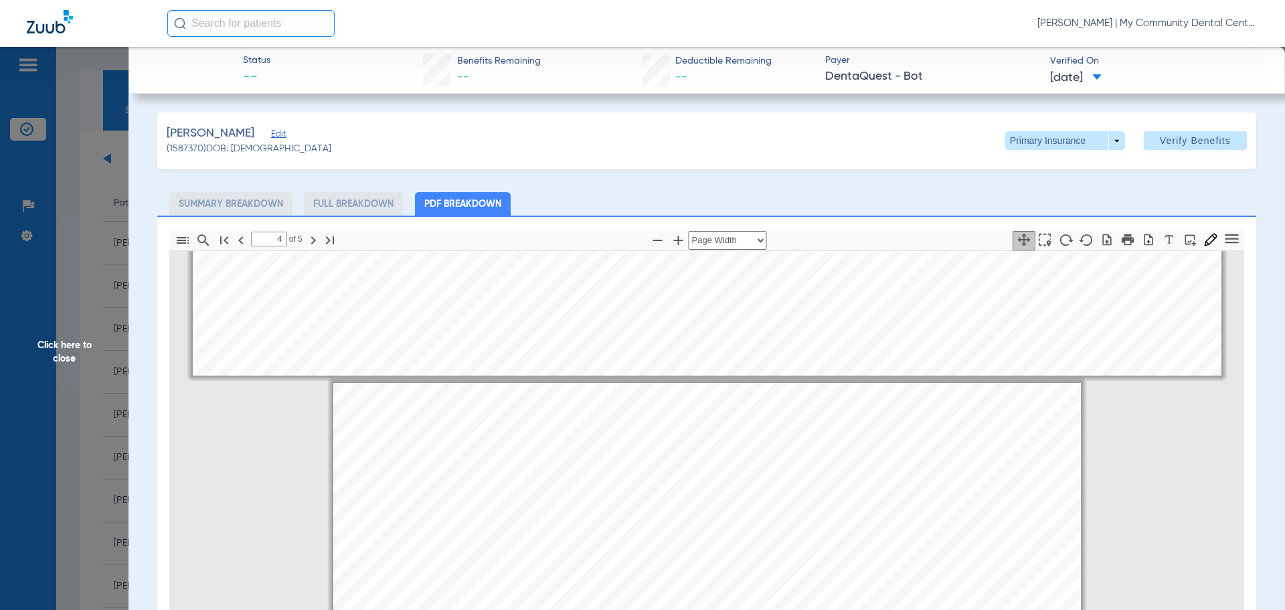
scroll to position [2483, 0]
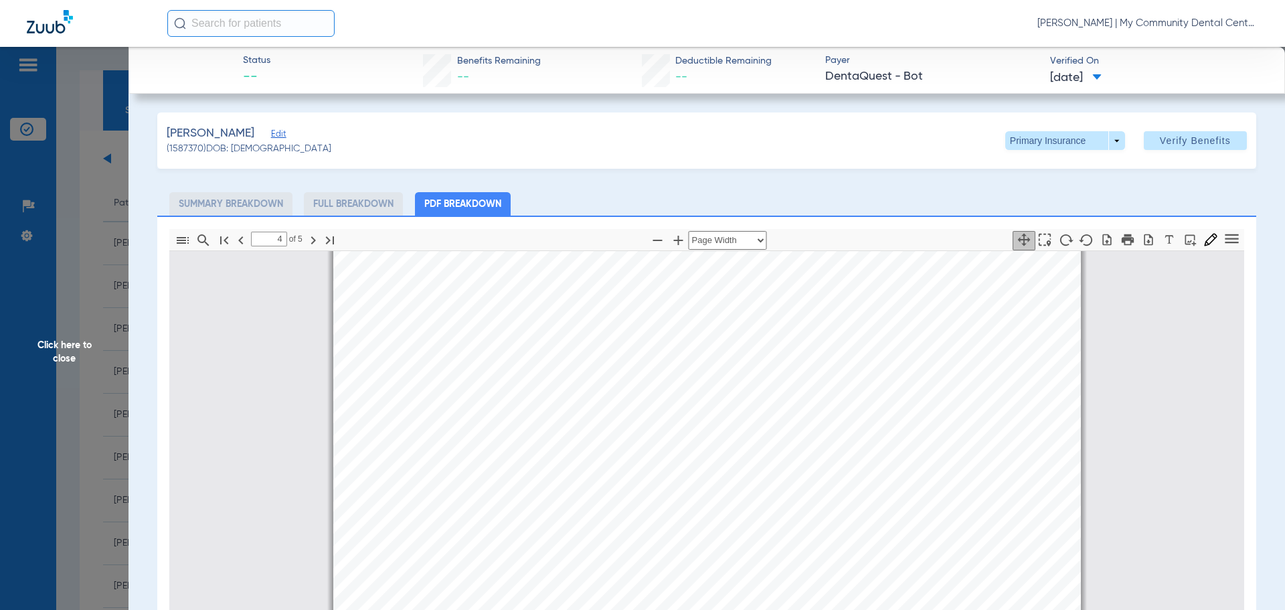
click at [96, 301] on span "Click here to close" at bounding box center [64, 352] width 129 height 610
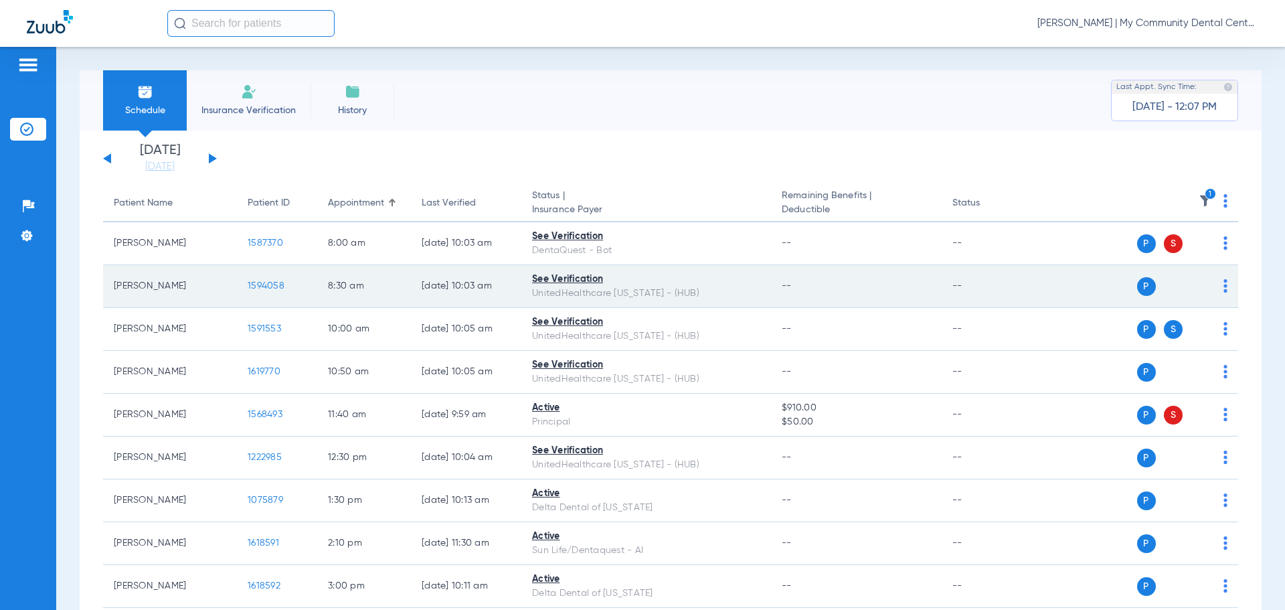
click at [275, 283] on span "1594058" at bounding box center [266, 285] width 37 height 9
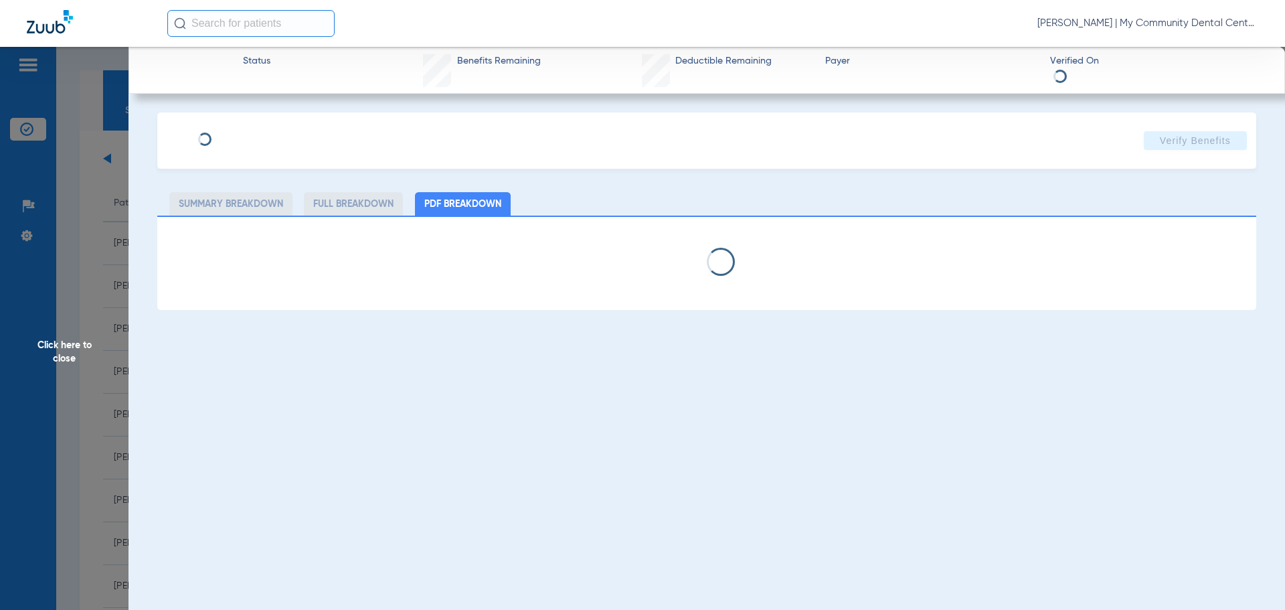
select select "page-width"
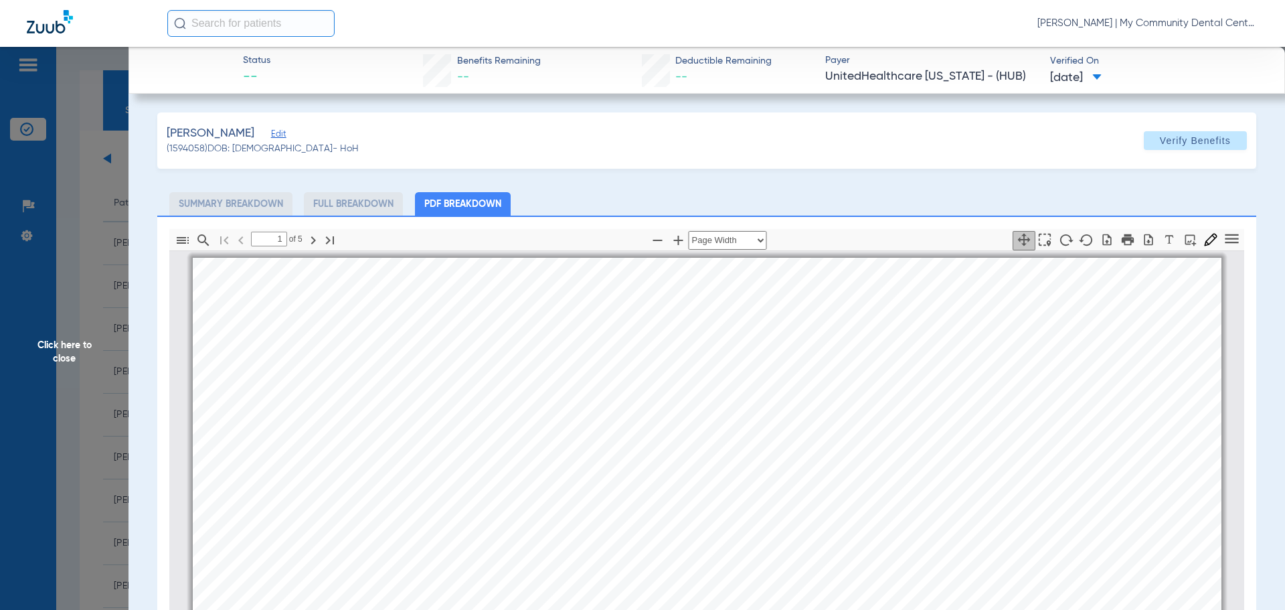
scroll to position [7, 0]
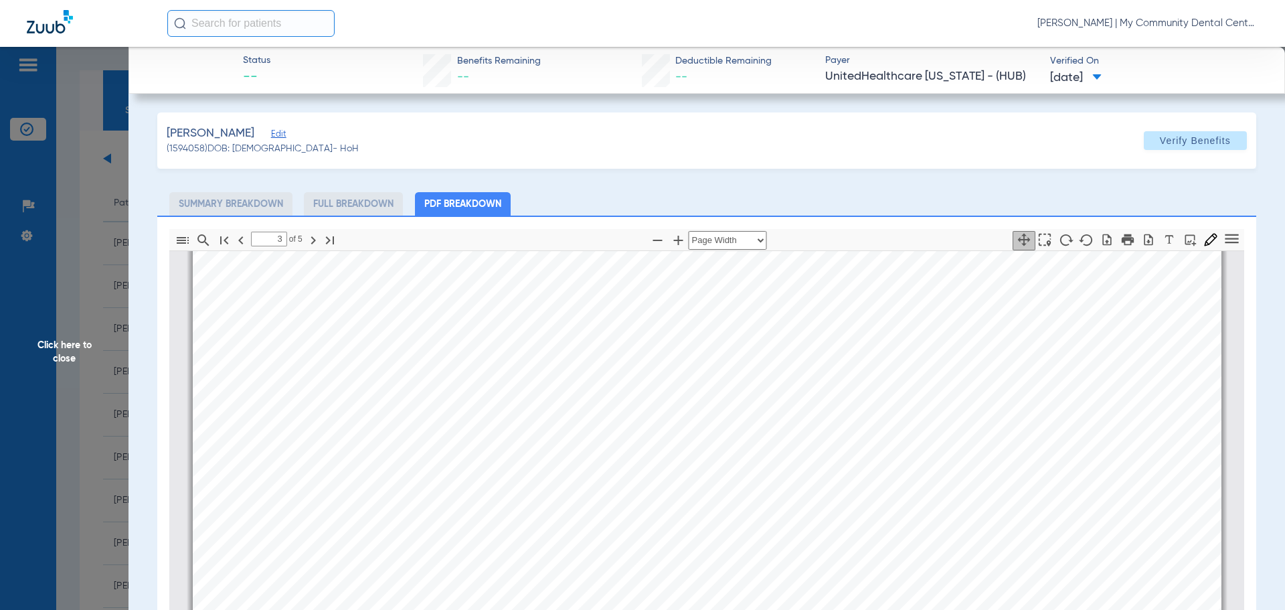
type input "4"
click at [50, 284] on span "Click here to close" at bounding box center [64, 352] width 129 height 610
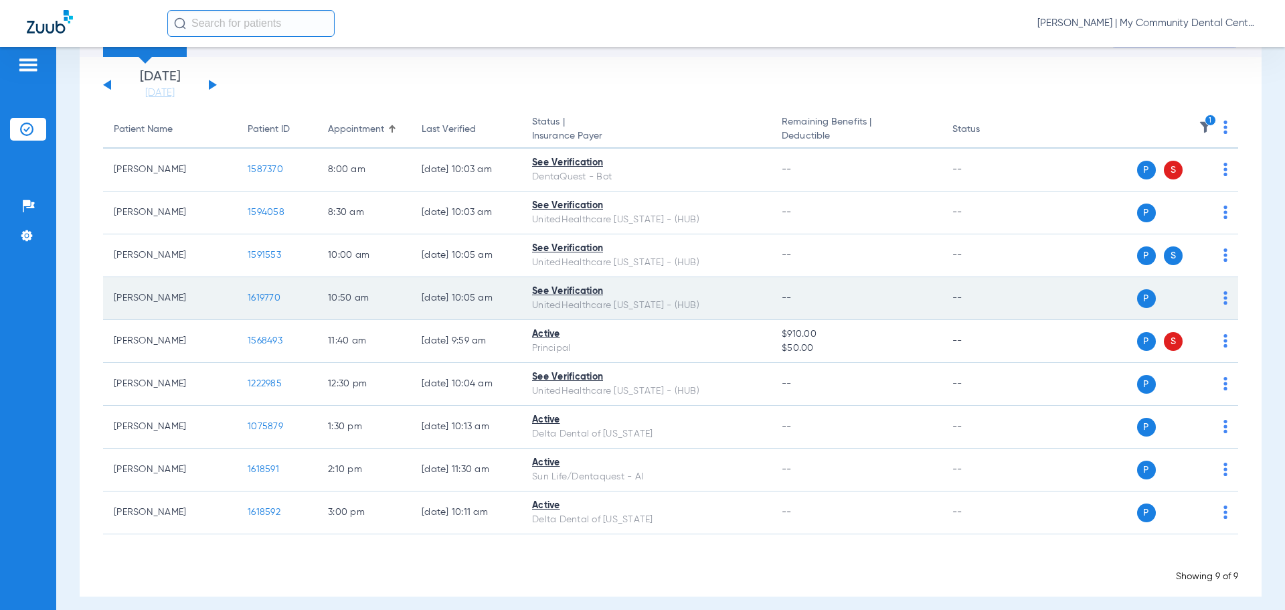
scroll to position [84, 0]
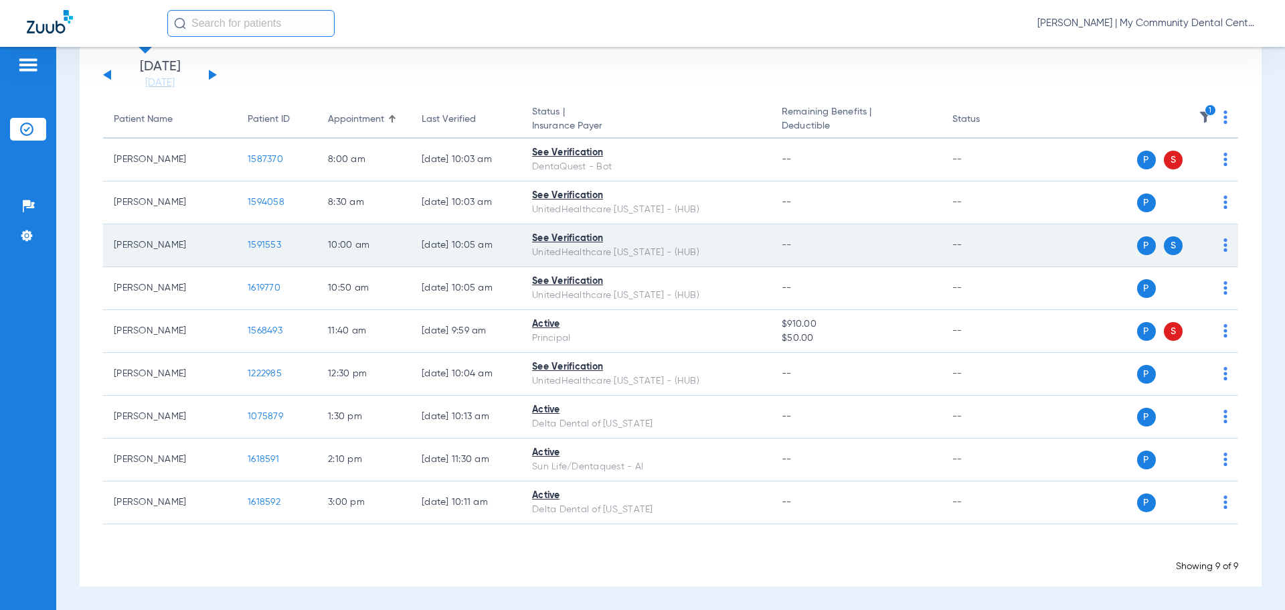
click at [262, 248] on span "1591553" at bounding box center [264, 244] width 33 height 9
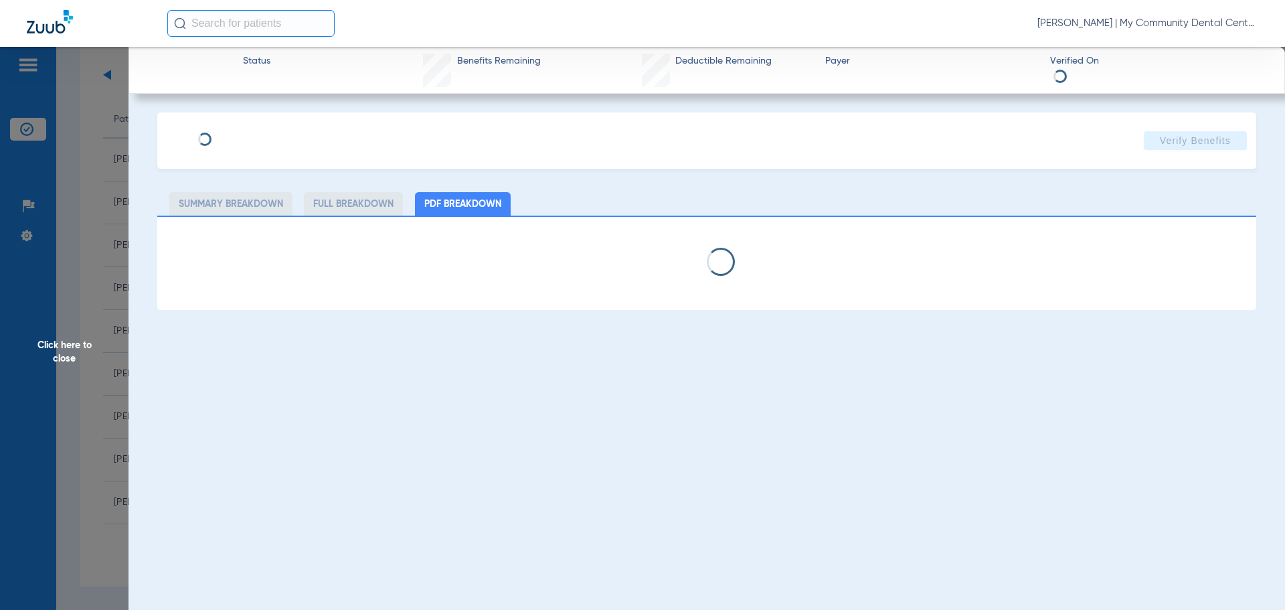
select select "page-width"
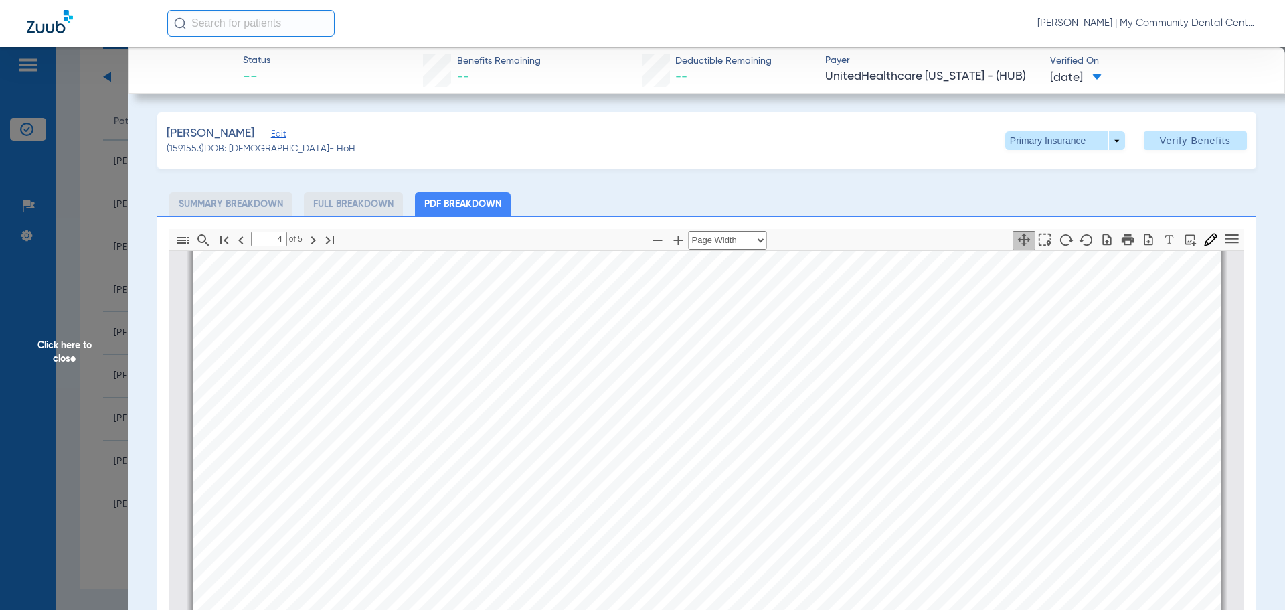
scroll to position [4624, 0]
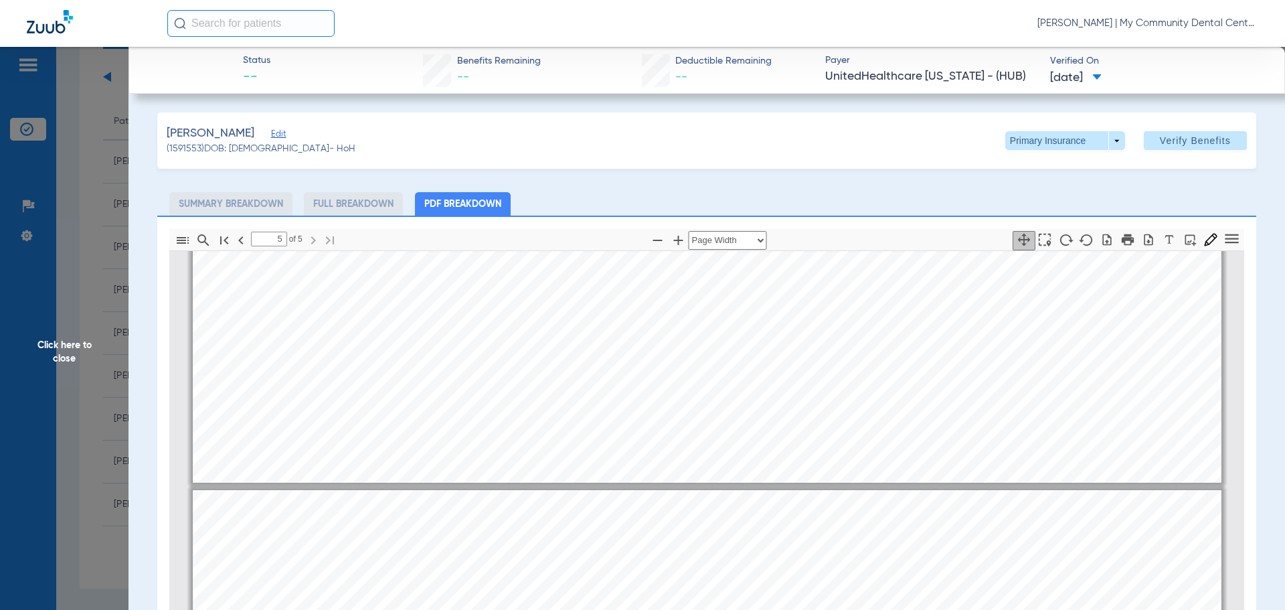
type input "4"
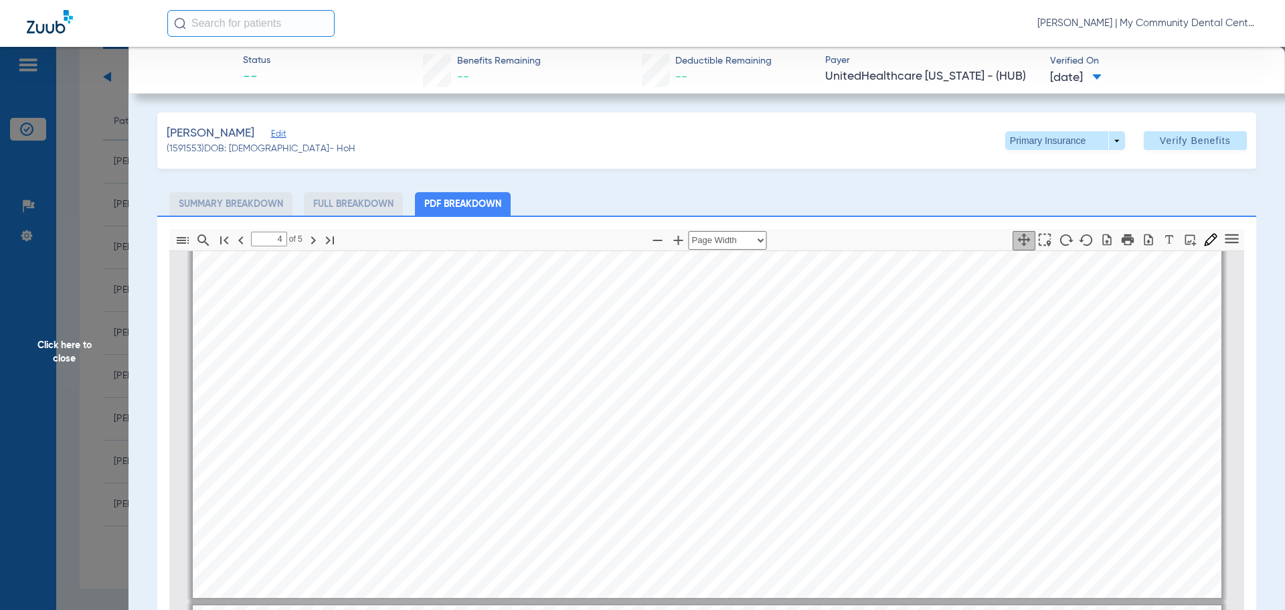
click at [995, 138] on div "Badgley, Jennifer Edit (1591553) DOB: 07/28/1980 - HoH Primary Insurance arrow_…" at bounding box center [706, 140] width 1099 height 56
click at [1007, 139] on span at bounding box center [1065, 140] width 120 height 19
click at [1017, 193] on span "Secondary Insurance" at bounding box center [1051, 193] width 88 height 9
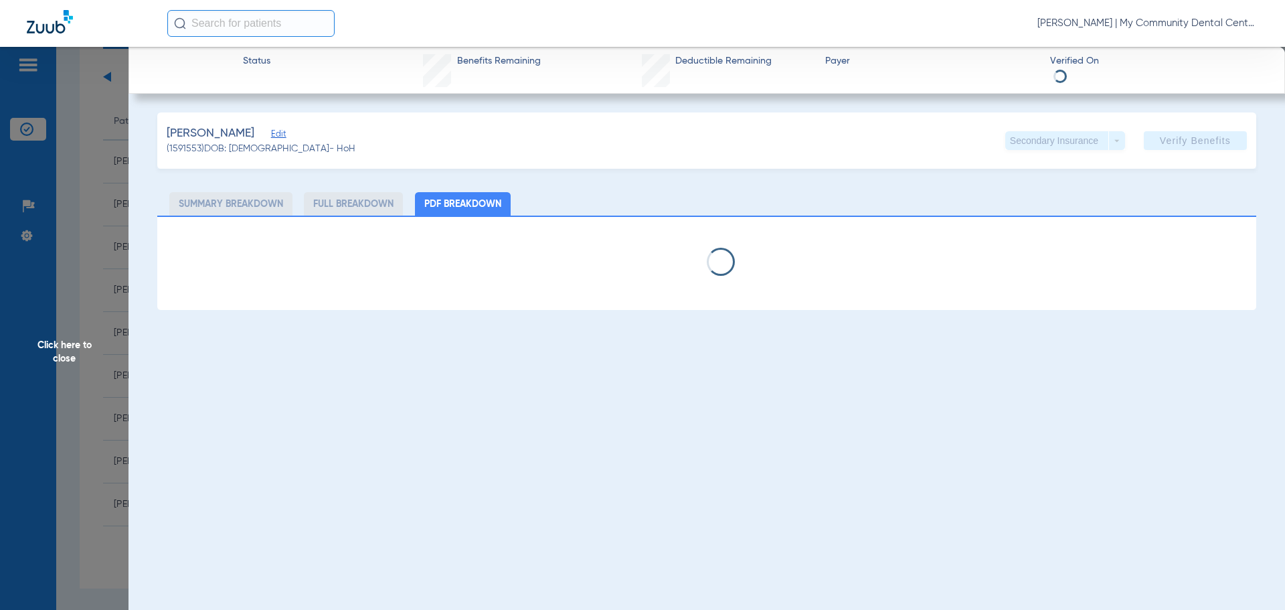
select select "page-width"
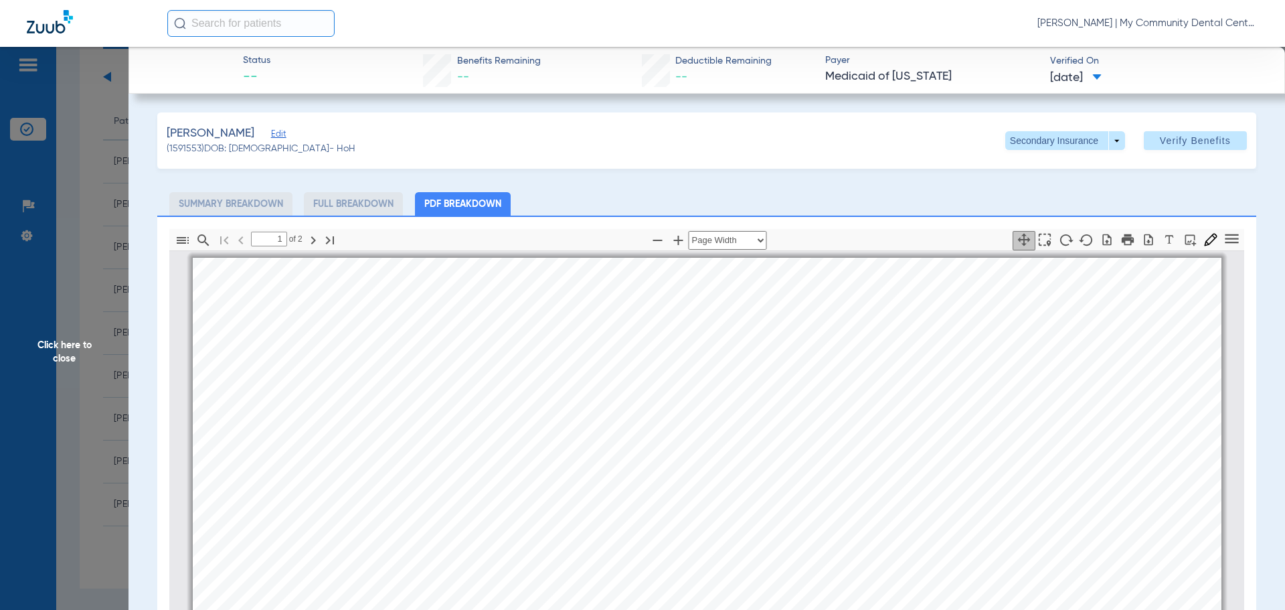
scroll to position [7, 0]
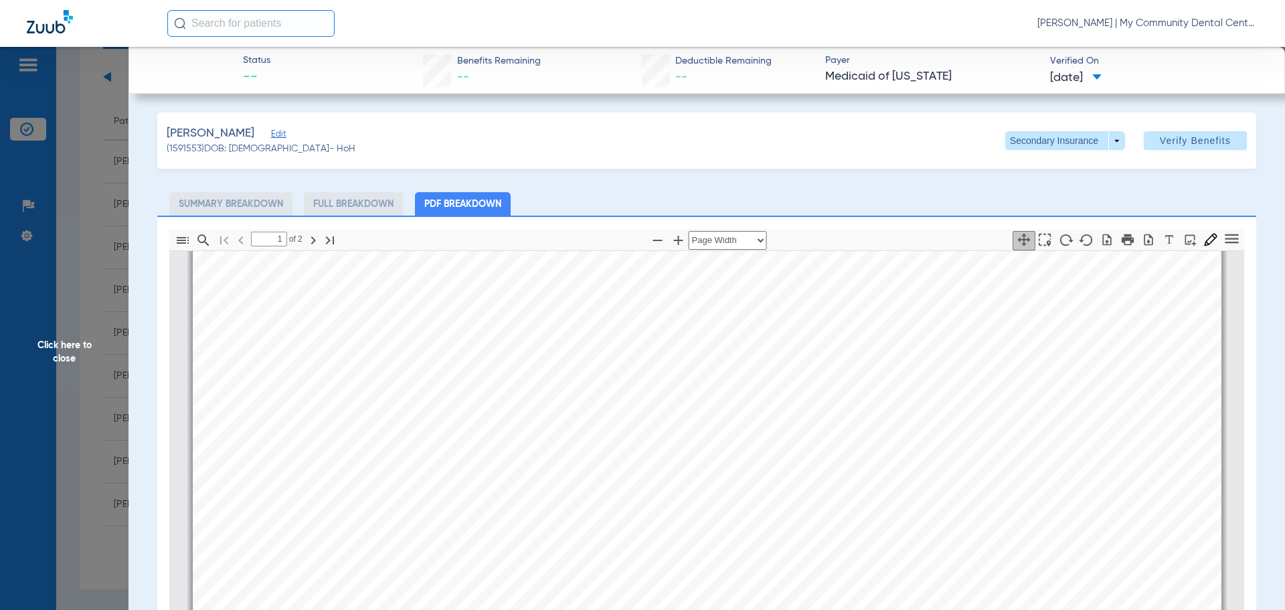
type input "2"
drag, startPoint x: 119, startPoint y: 334, endPoint x: 29, endPoint y: 359, distance: 93.2
click at [119, 333] on span "Click here to close" at bounding box center [64, 352] width 129 height 610
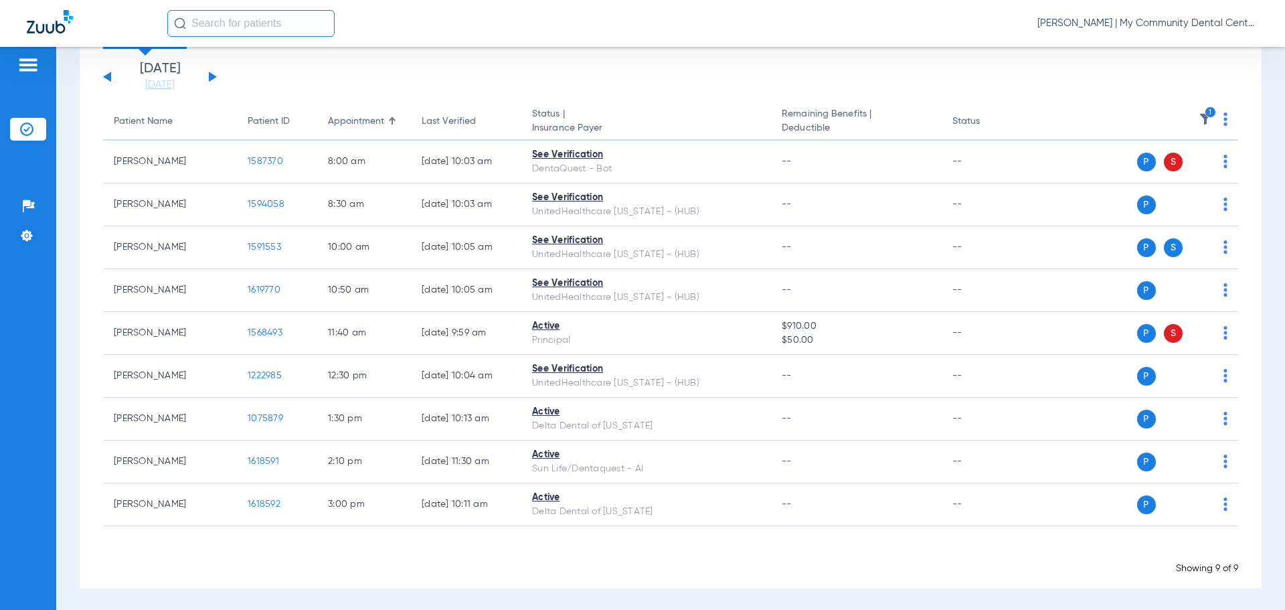
drag, startPoint x: 697, startPoint y: 576, endPoint x: 659, endPoint y: 558, distance: 41.3
click at [697, 576] on div "Monday 06-16-2025 Tuesday 06-17-2025 Wednesday 06-18-2025 Thursday 06-19-2025 F…" at bounding box center [671, 318] width 1182 height 539
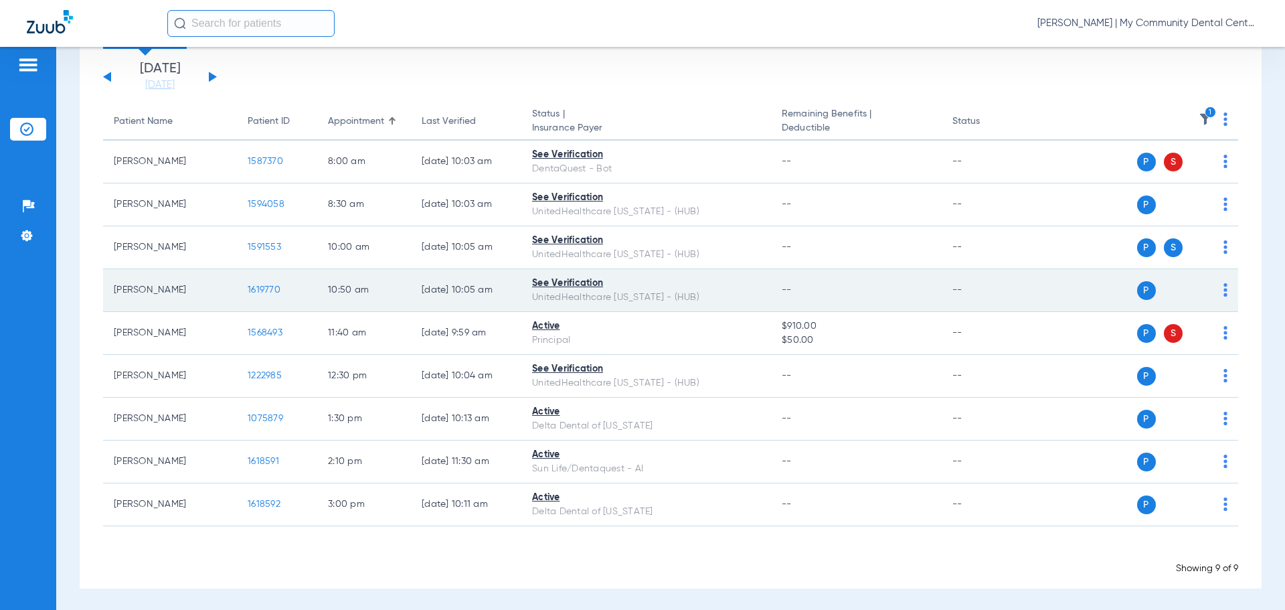
click at [282, 294] on td "1619770" at bounding box center [277, 290] width 80 height 43
click at [279, 294] on span "1619770" at bounding box center [264, 289] width 33 height 9
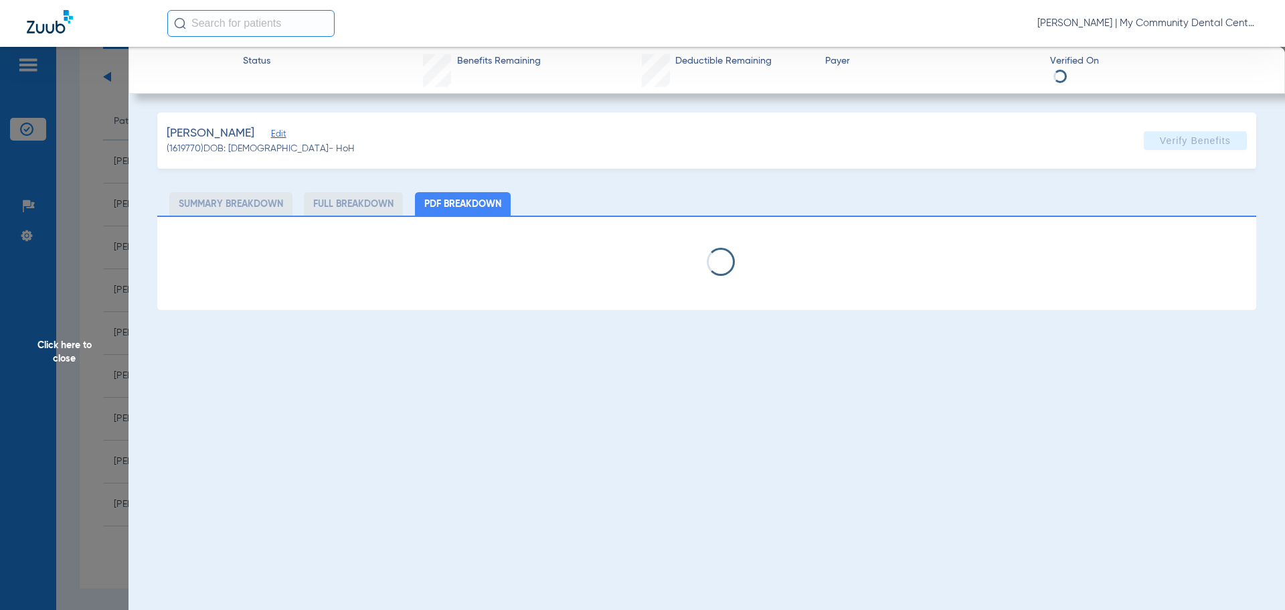
select select "page-width"
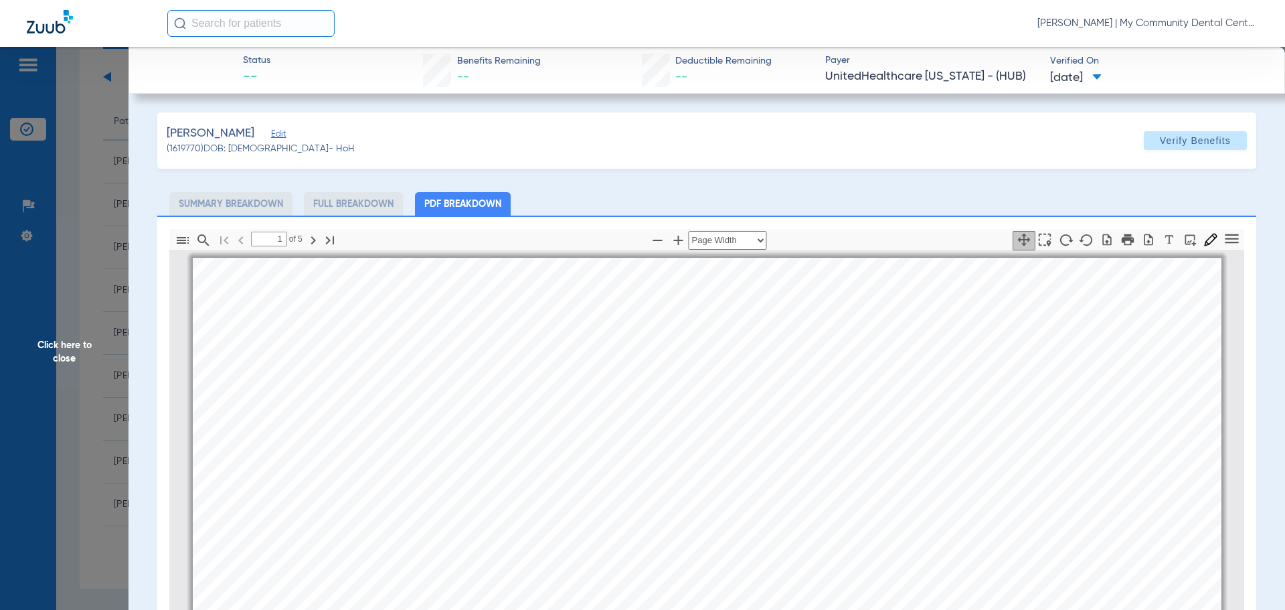
scroll to position [7, 0]
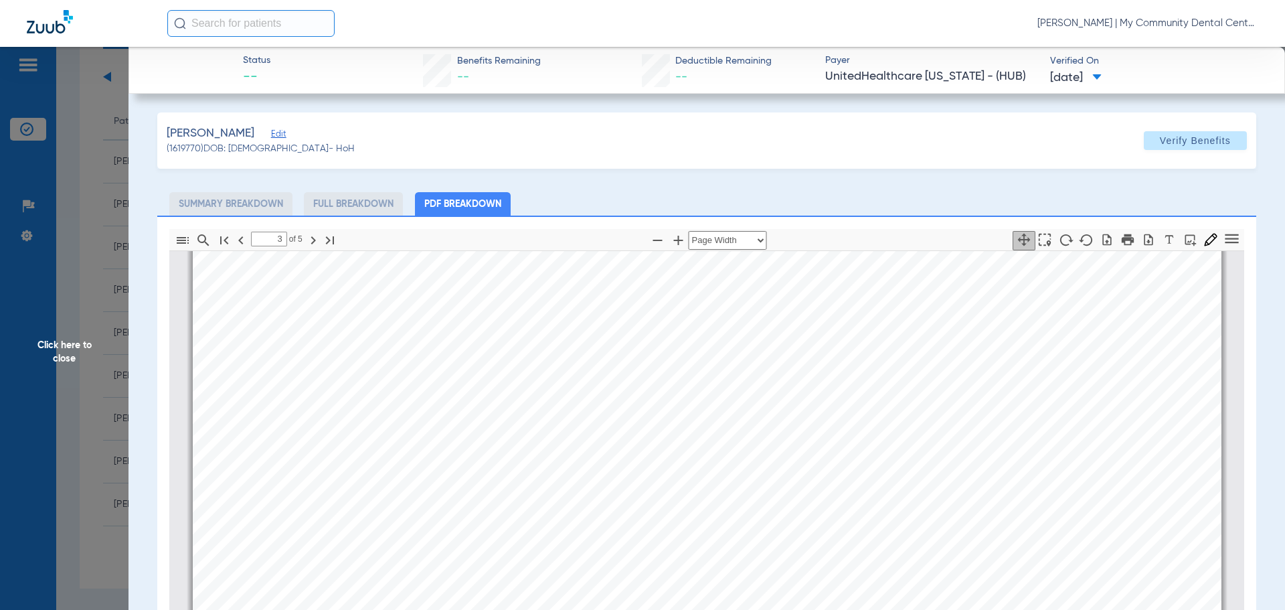
type input "4"
drag, startPoint x: 771, startPoint y: 511, endPoint x: 749, endPoint y: 516, distance: 22.6
click at [771, 511] on div "Service History LINDSEY HENDERSON | DOB: 09/02/1989 Payer UnitedHealthcare Mich…" at bounding box center [707, 205] width 1029 height 1453
click at [106, 295] on span "Click here to close" at bounding box center [64, 352] width 129 height 610
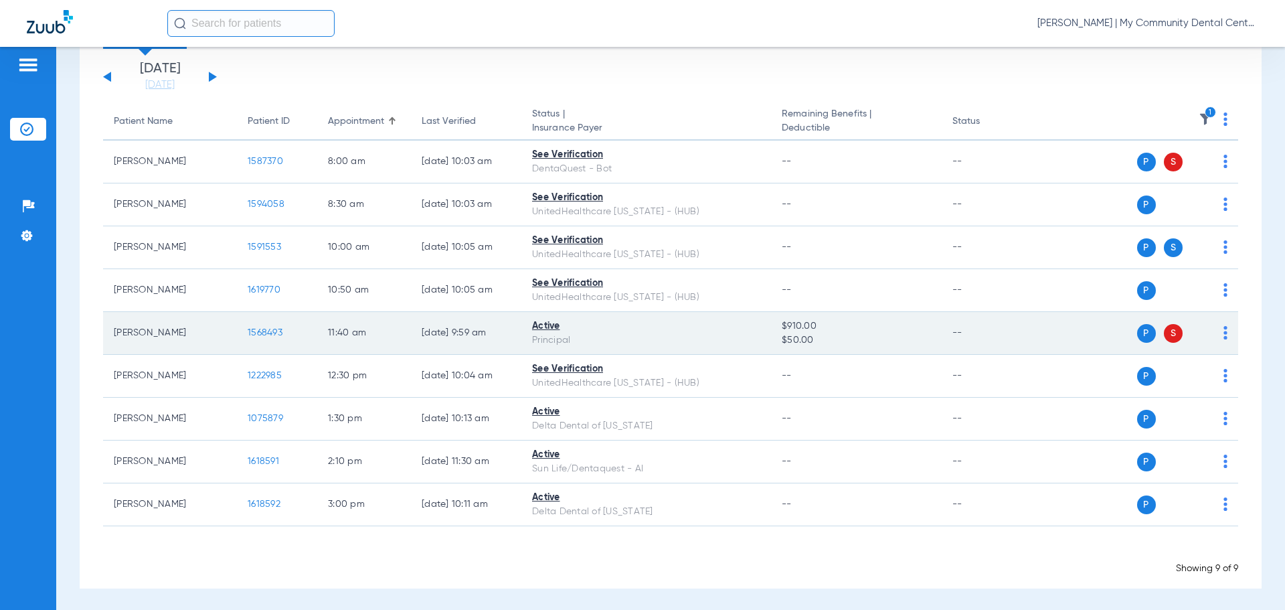
click at [257, 329] on span "1568493" at bounding box center [265, 332] width 35 height 9
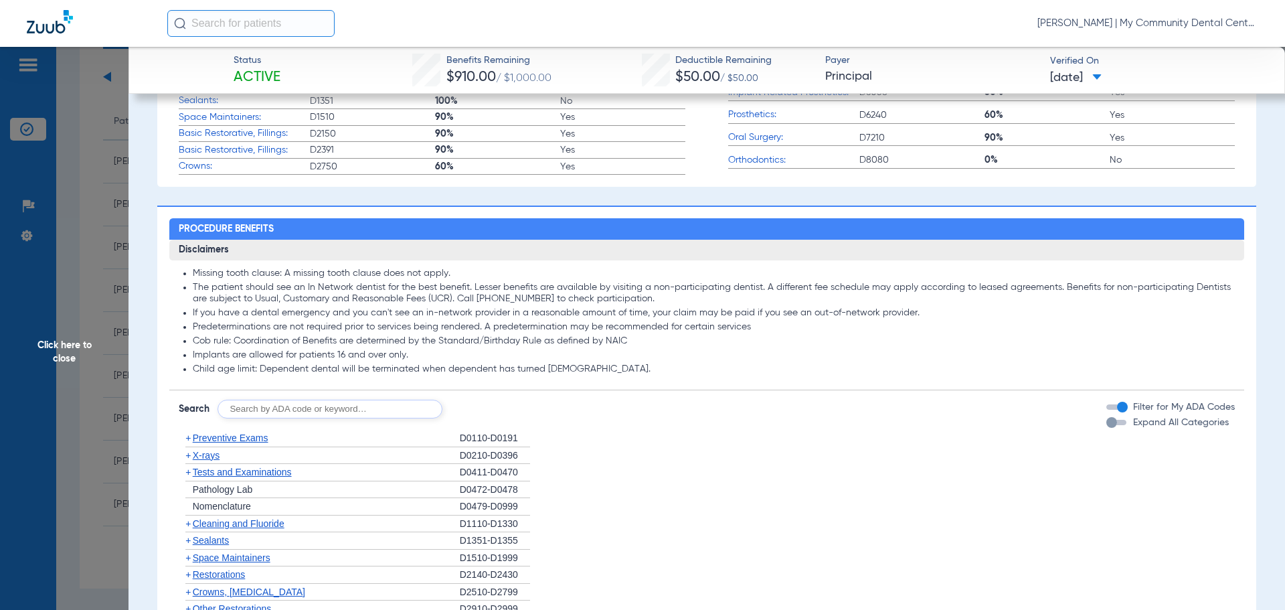
scroll to position [402, 0]
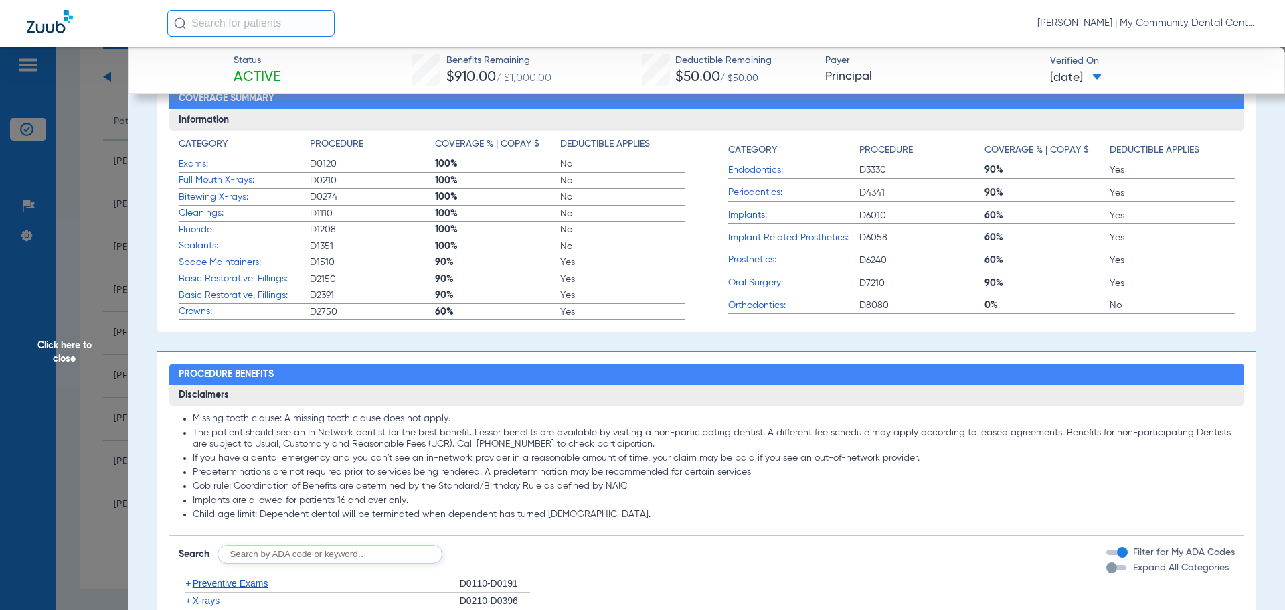
drag, startPoint x: 468, startPoint y: 179, endPoint x: 600, endPoint y: 301, distance: 180.5
click at [600, 301] on app-coverage-list "Category Procedure Coverage % | Copay $ Deductible Applies Exams: D0120 100% No…" at bounding box center [432, 228] width 507 height 183
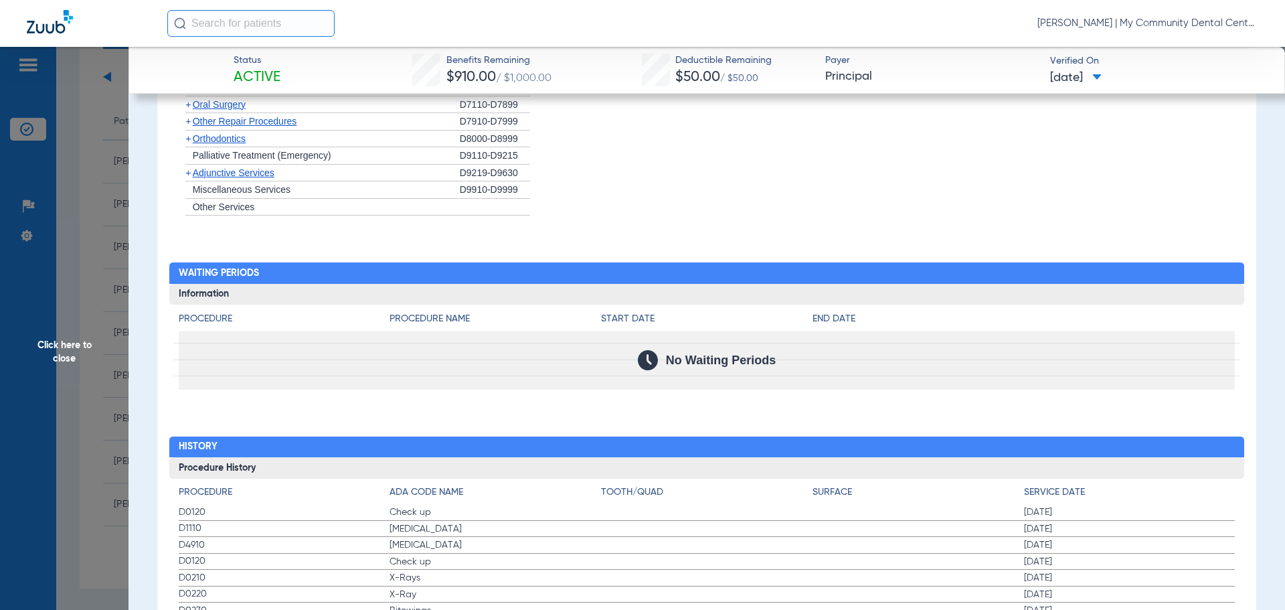
scroll to position [1292, 0]
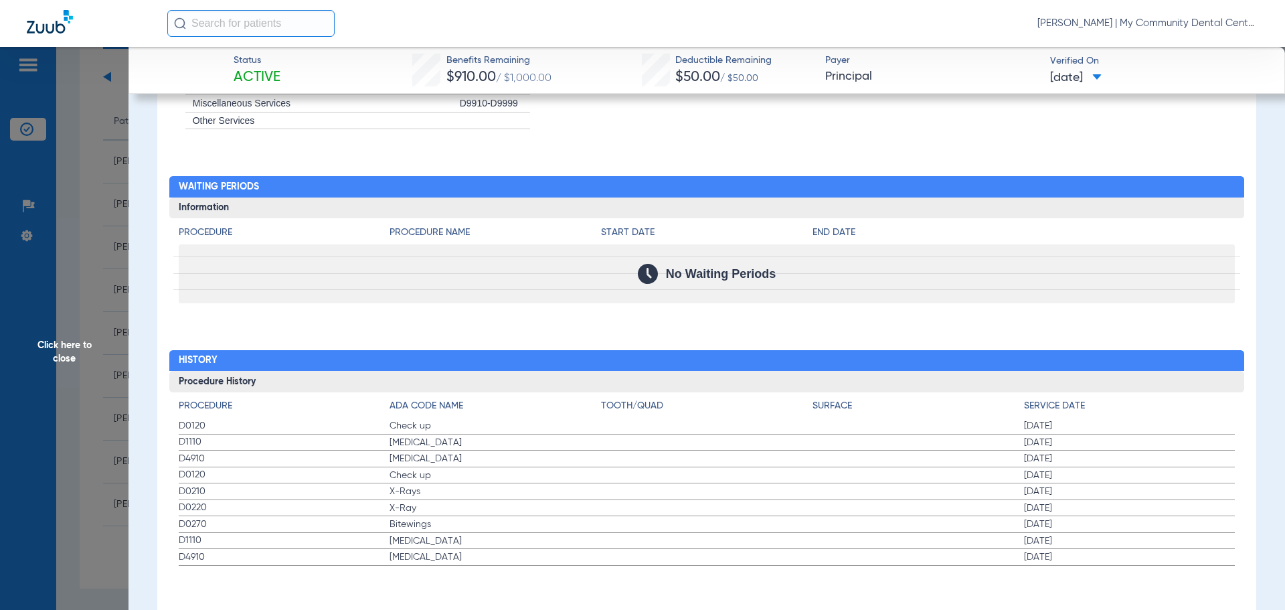
click at [513, 423] on span "Check up" at bounding box center [495, 425] width 211 height 13
click at [305, 315] on div "Procedure Benefits Disclaimers Missing tooth clause: A missing tooth clause doe…" at bounding box center [706, 42] width 1099 height 1163
drag, startPoint x: 367, startPoint y: 469, endPoint x: 584, endPoint y: 537, distance: 228.2
click at [584, 537] on app-history-list "Procedure ADA Code Name Tooth/Quad Surface Service Date D0120 Check up 02/20/20…" at bounding box center [707, 482] width 1057 height 167
drag, startPoint x: 111, startPoint y: 323, endPoint x: 81, endPoint y: 341, distance: 35.5
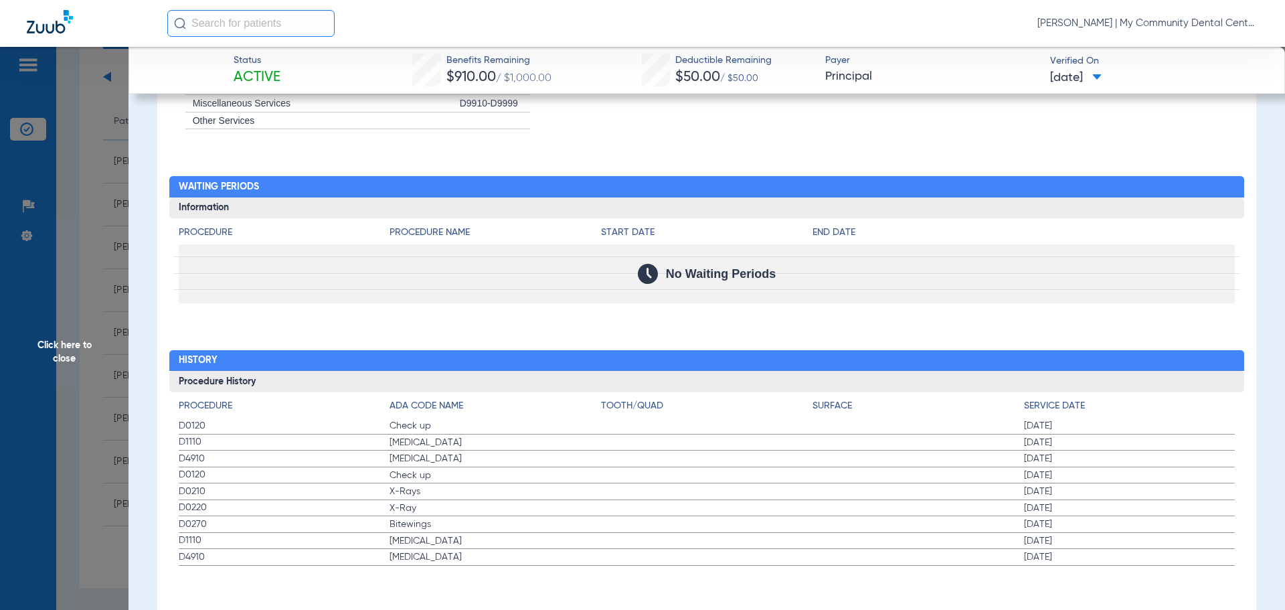
click at [111, 323] on span "Click here to close" at bounding box center [64, 352] width 129 height 610
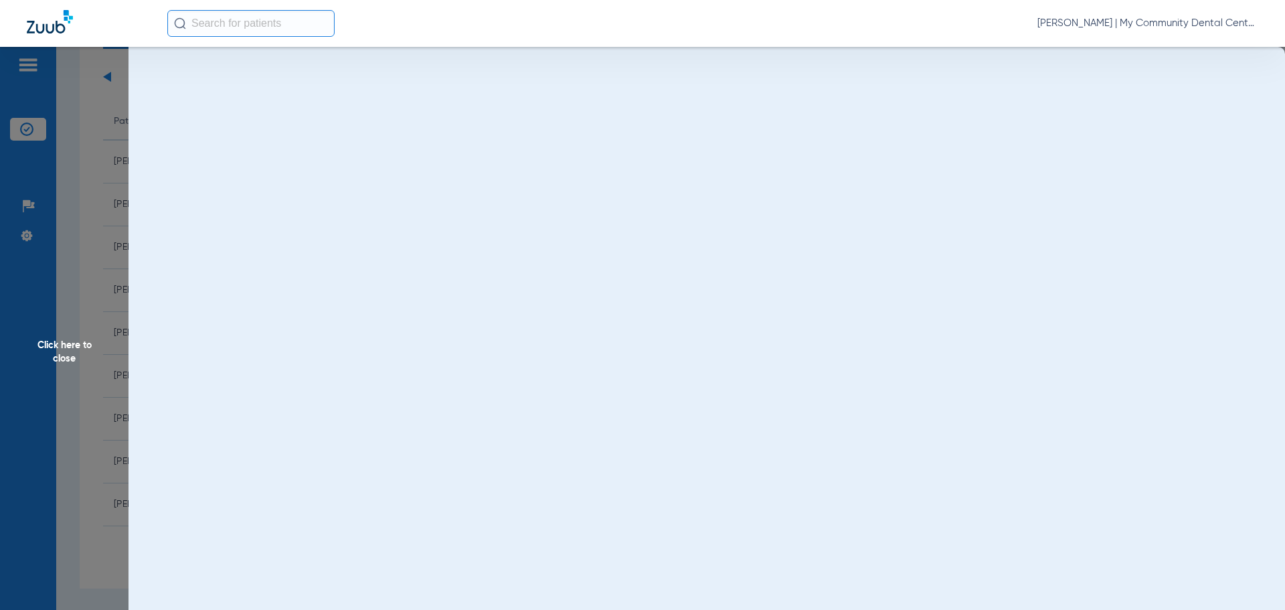
scroll to position [0, 0]
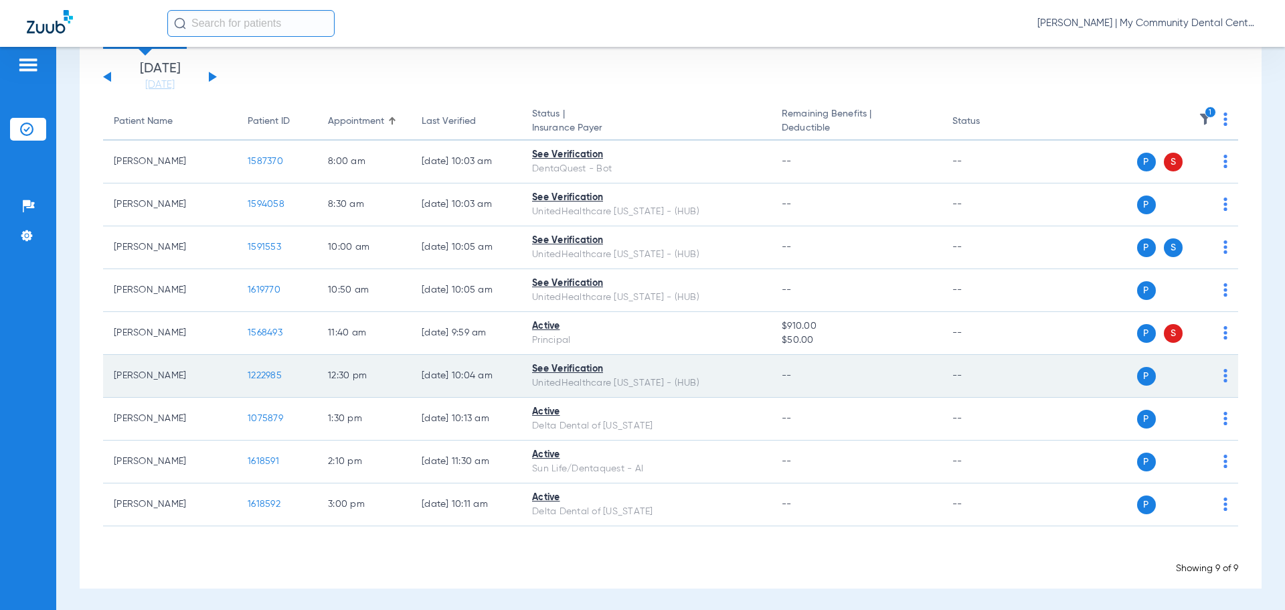
click at [258, 371] on span "1222985" at bounding box center [265, 375] width 34 height 9
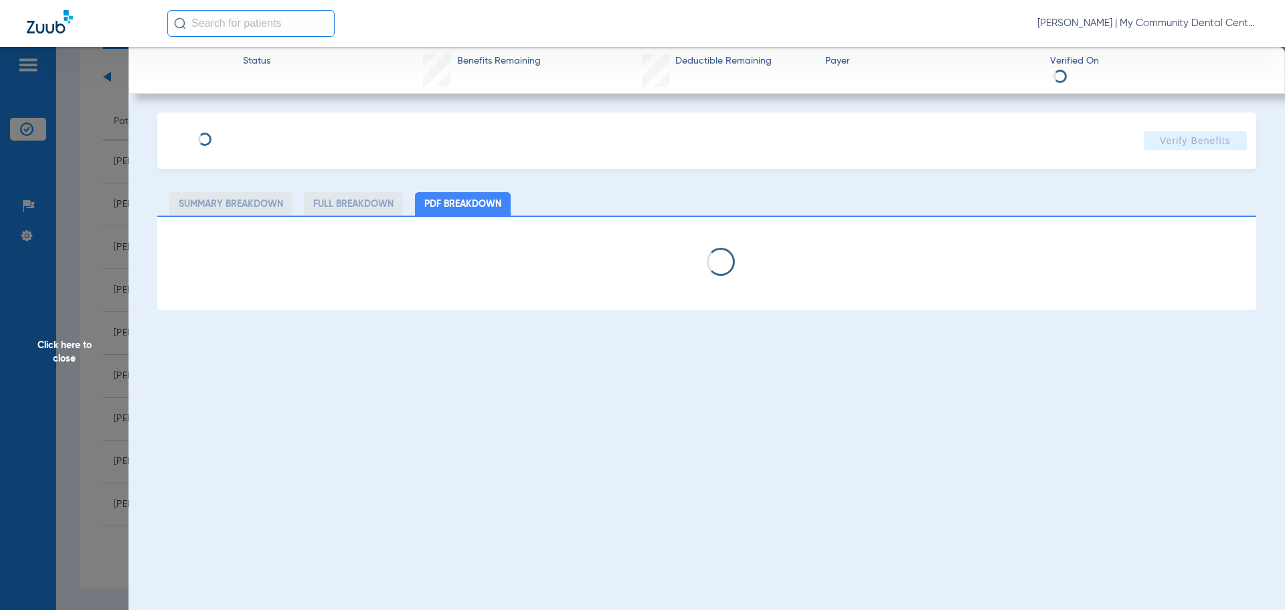
select select "page-width"
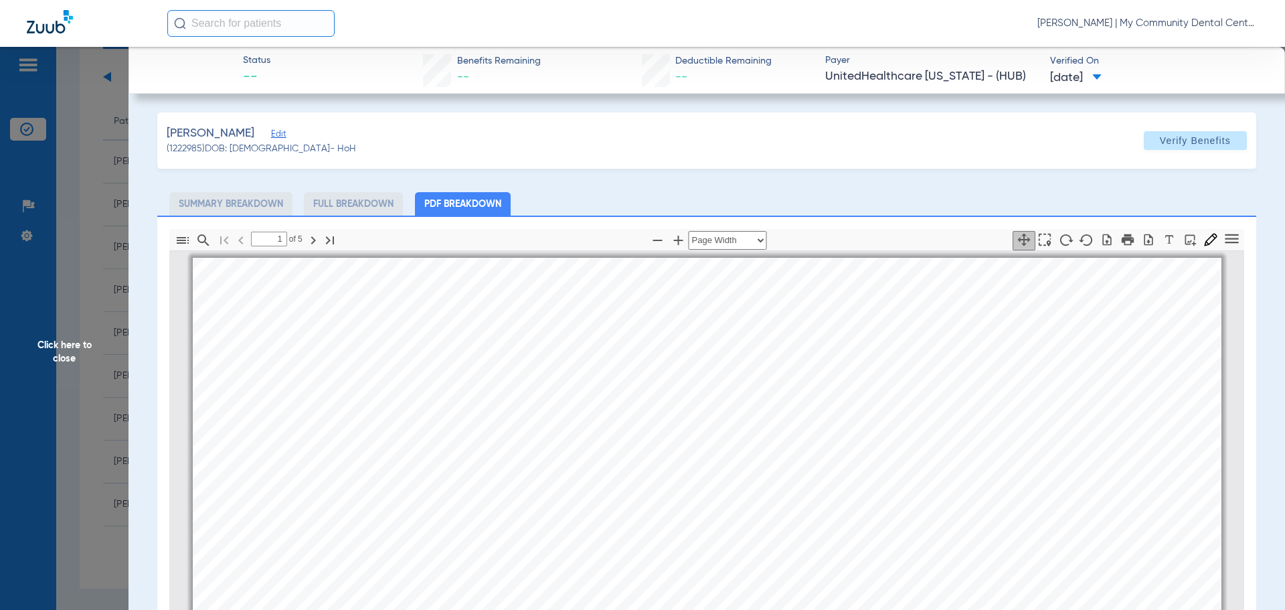
scroll to position [7, 0]
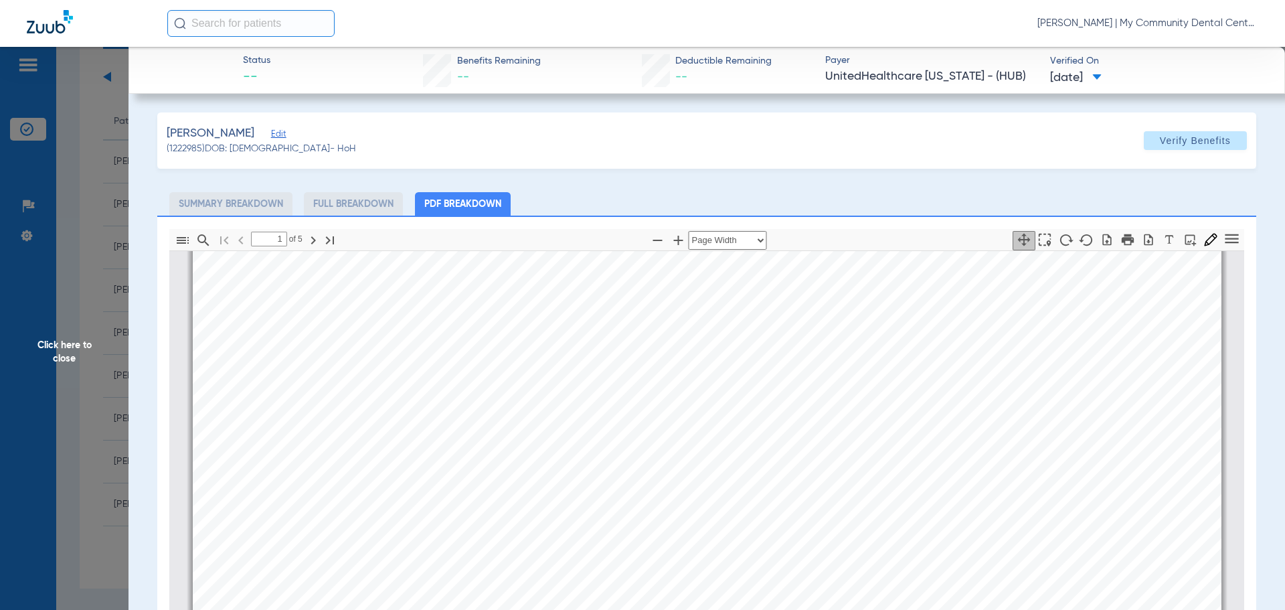
type input "4"
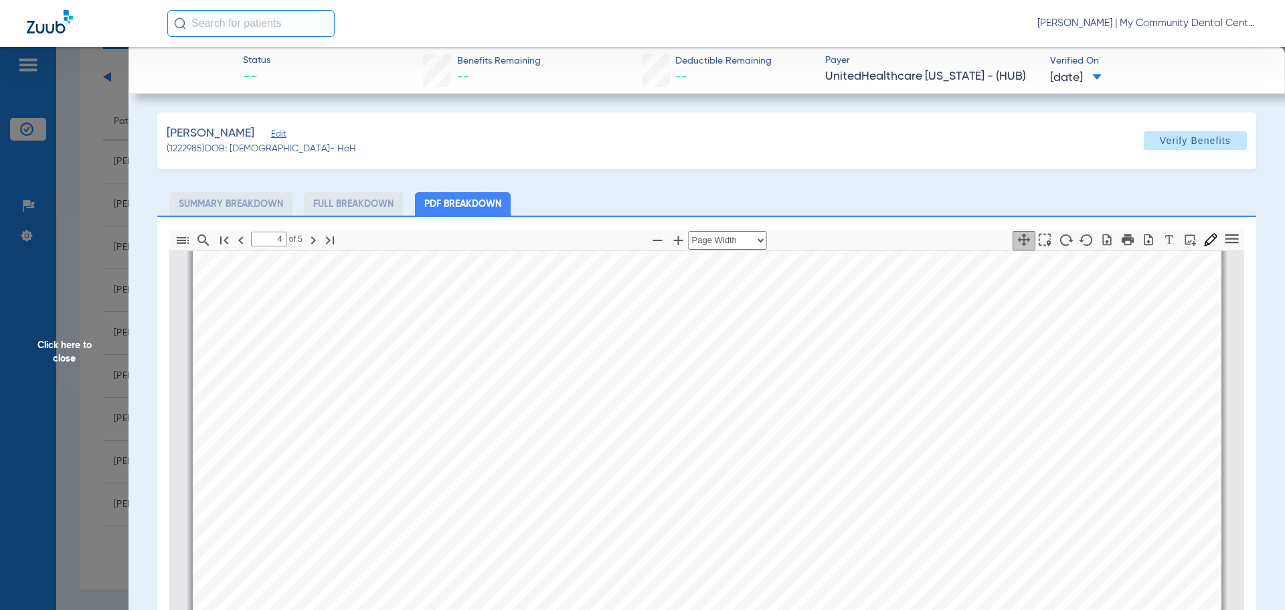
scroll to position [4625, 0]
click at [135, 351] on app-member-insurance-verification-view "Status -- Benefits Remaining -- Deductible Remaining -- Payer UnitedHealthcare …" at bounding box center [707, 448] width 1157 height 803
click at [164, 313] on div "Thumbnails Document Outline Attachments Layers Current Outline Item 4 of ⁨5⁩ Au…" at bounding box center [706, 533] width 1099 height 634
click at [137, 341] on app-member-insurance-verification-view "Status -- Benefits Remaining -- Deductible Remaining -- Payer UnitedHealthcare …" at bounding box center [707, 448] width 1157 height 803
click at [112, 363] on span "Click here to close" at bounding box center [64, 352] width 129 height 610
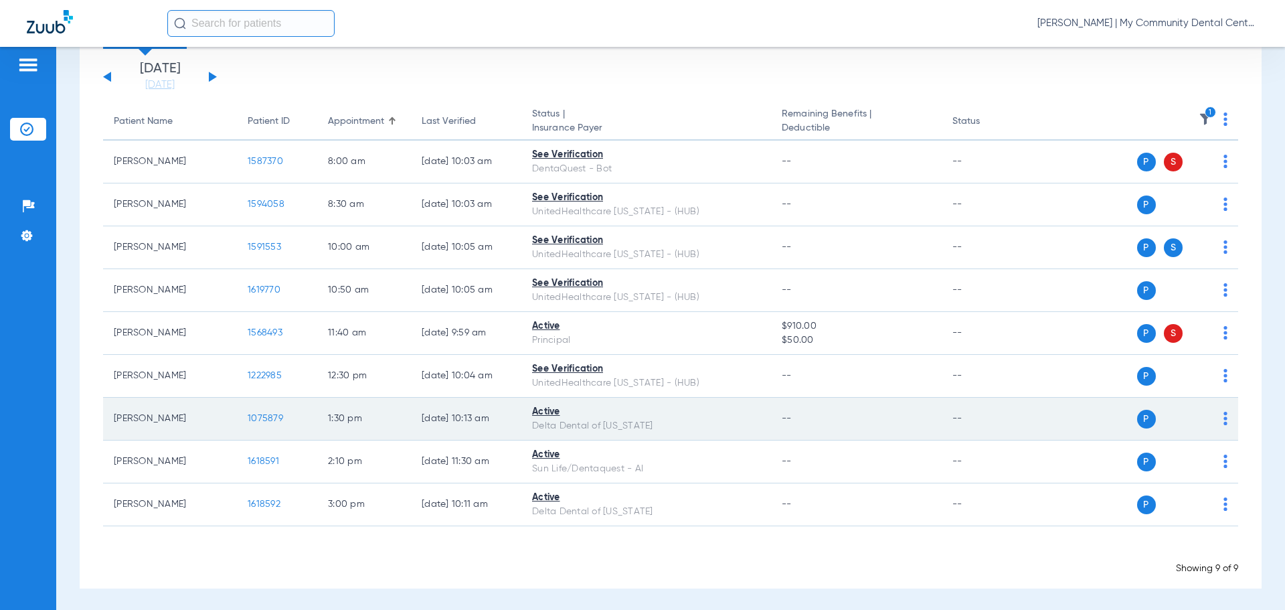
click at [245, 423] on td "1075879" at bounding box center [277, 419] width 80 height 43
click at [252, 419] on span "1075879" at bounding box center [265, 418] width 35 height 9
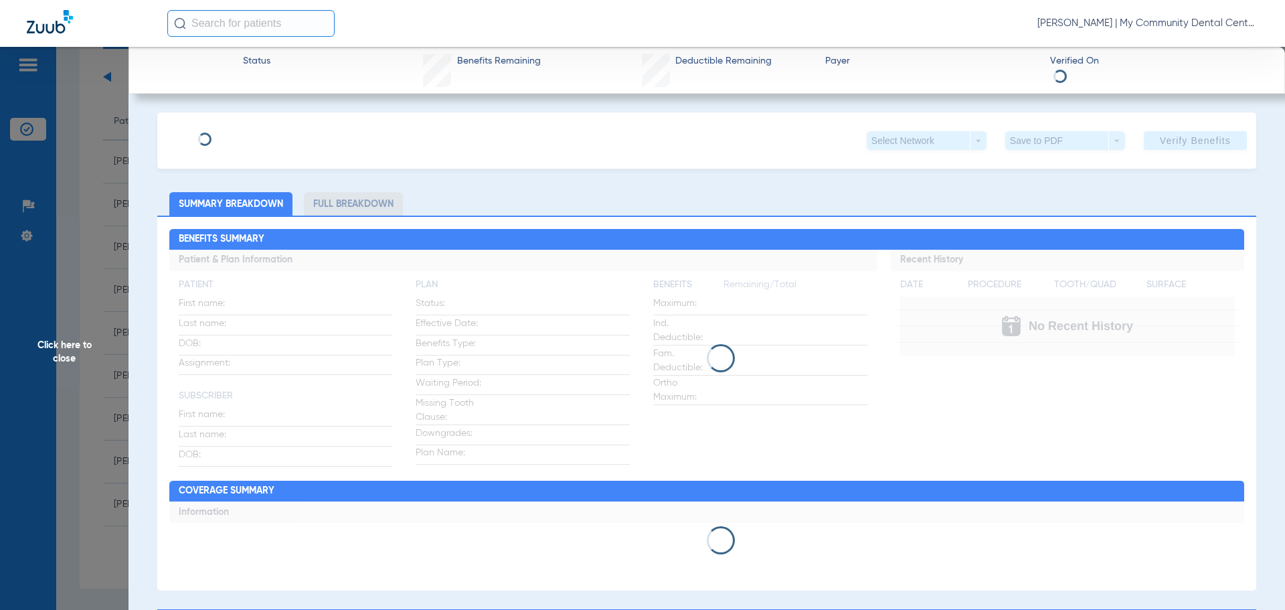
click at [260, 417] on div "Click here to close" at bounding box center [642, 352] width 1285 height 610
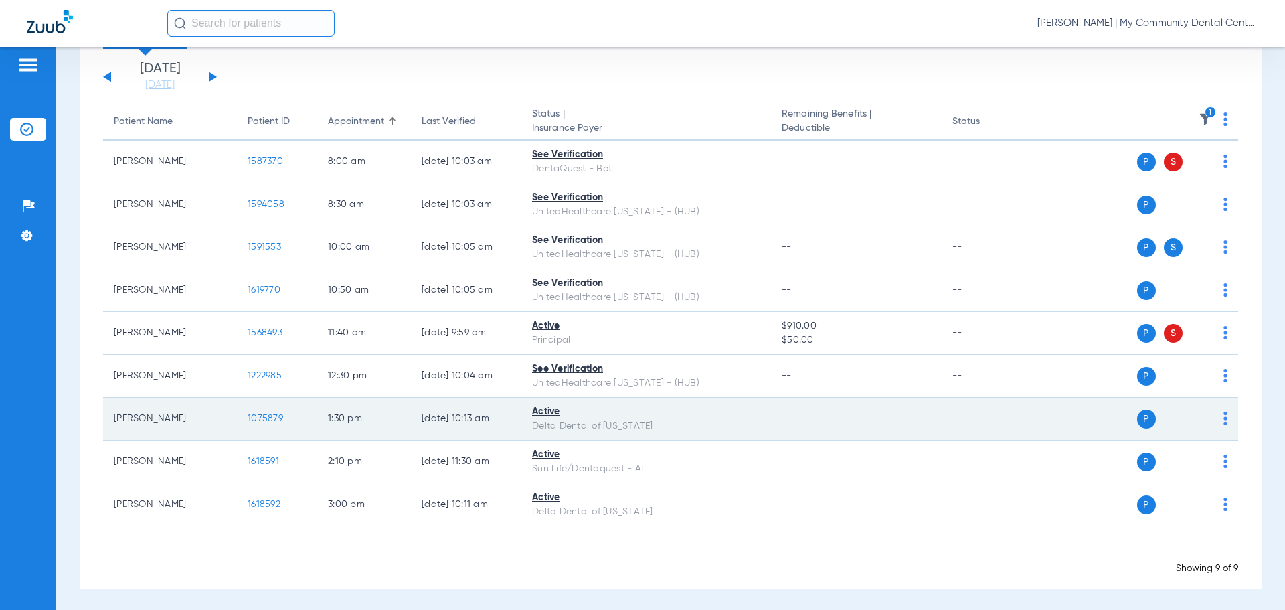
click at [263, 414] on span "1075879" at bounding box center [265, 418] width 35 height 9
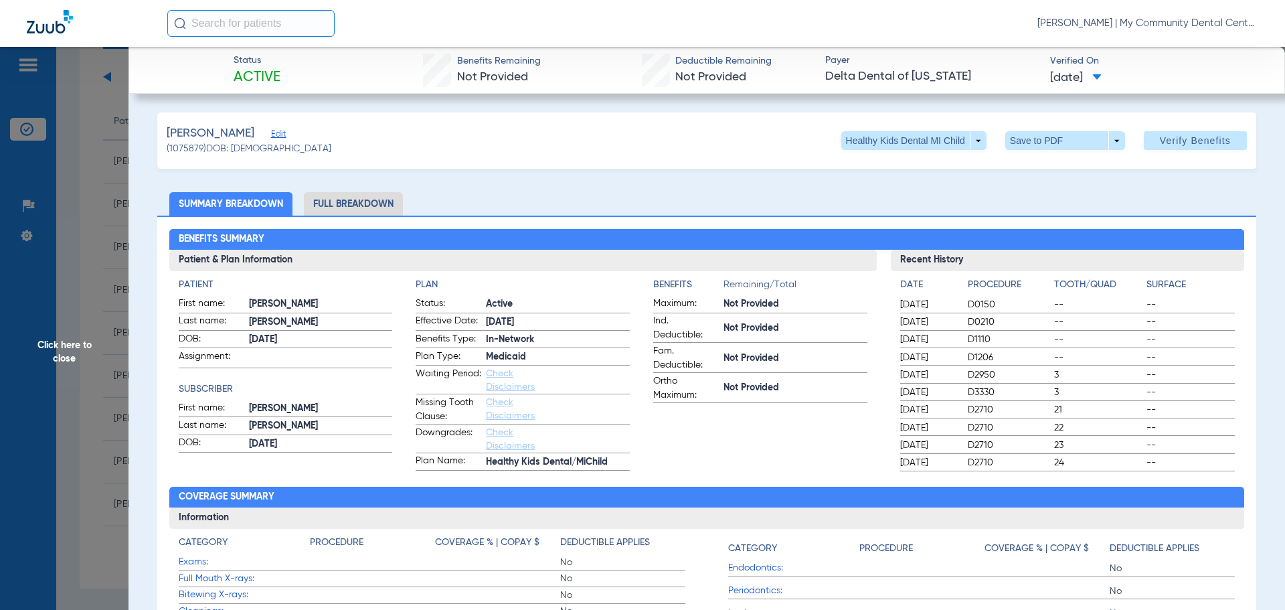
click at [311, 390] on h4 "Subscriber" at bounding box center [286, 389] width 214 height 14
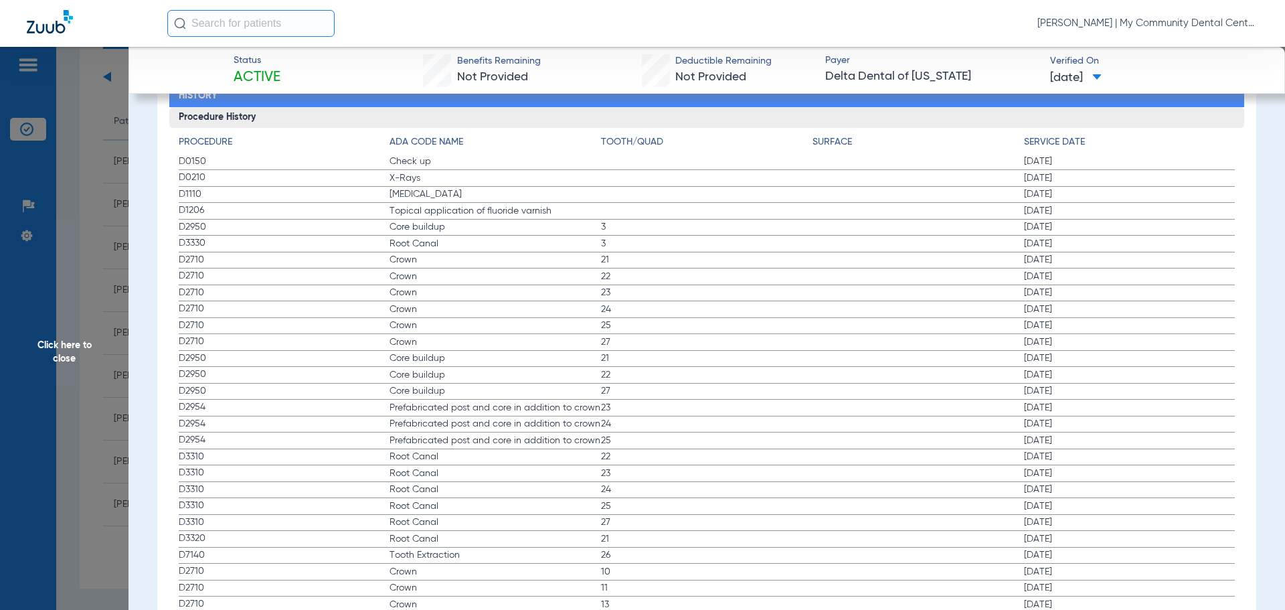
scroll to position [1472, 0]
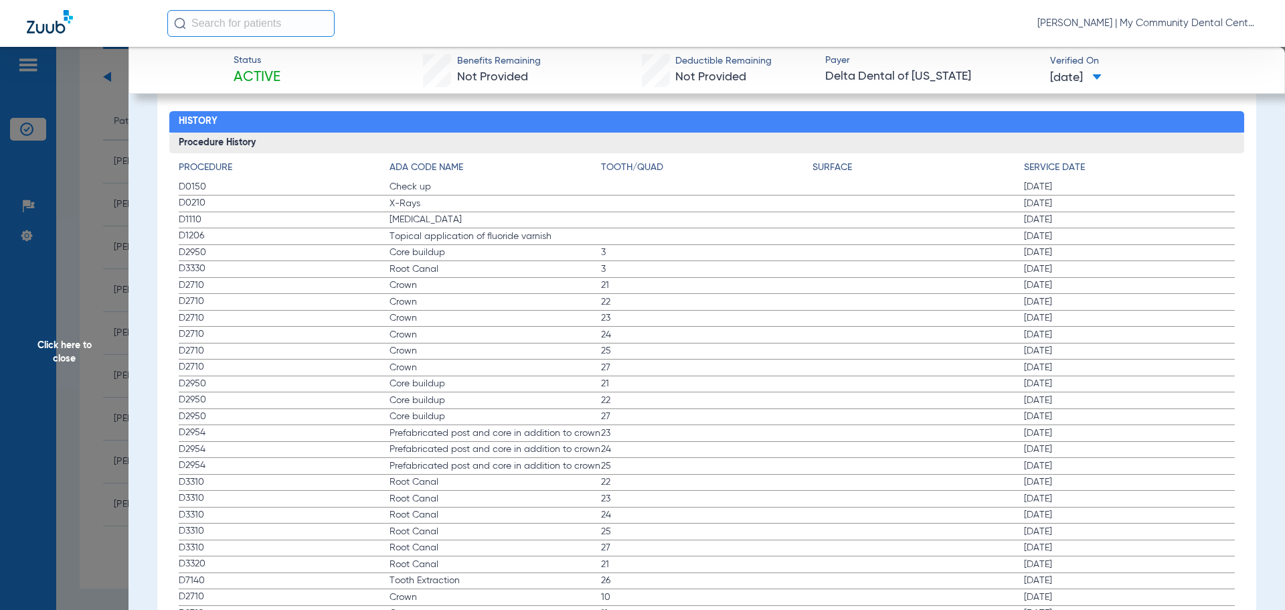
drag, startPoint x: 179, startPoint y: 183, endPoint x: 21, endPoint y: 556, distance: 404.9
click at [93, 307] on span "Click here to close" at bounding box center [64, 352] width 129 height 610
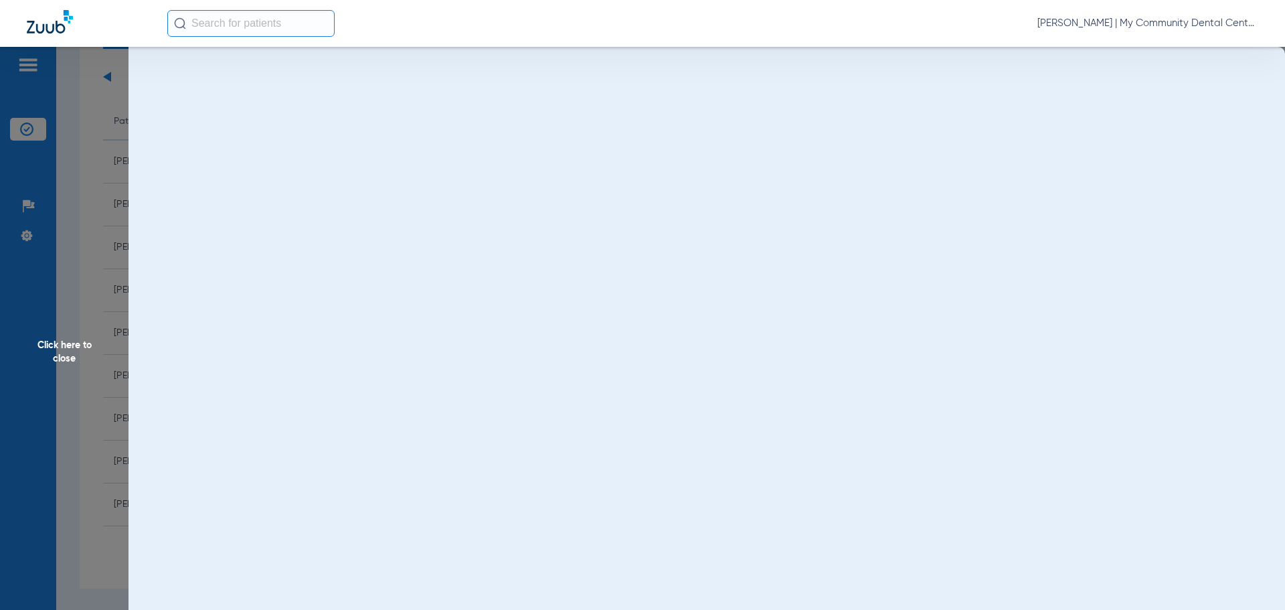
scroll to position [0, 0]
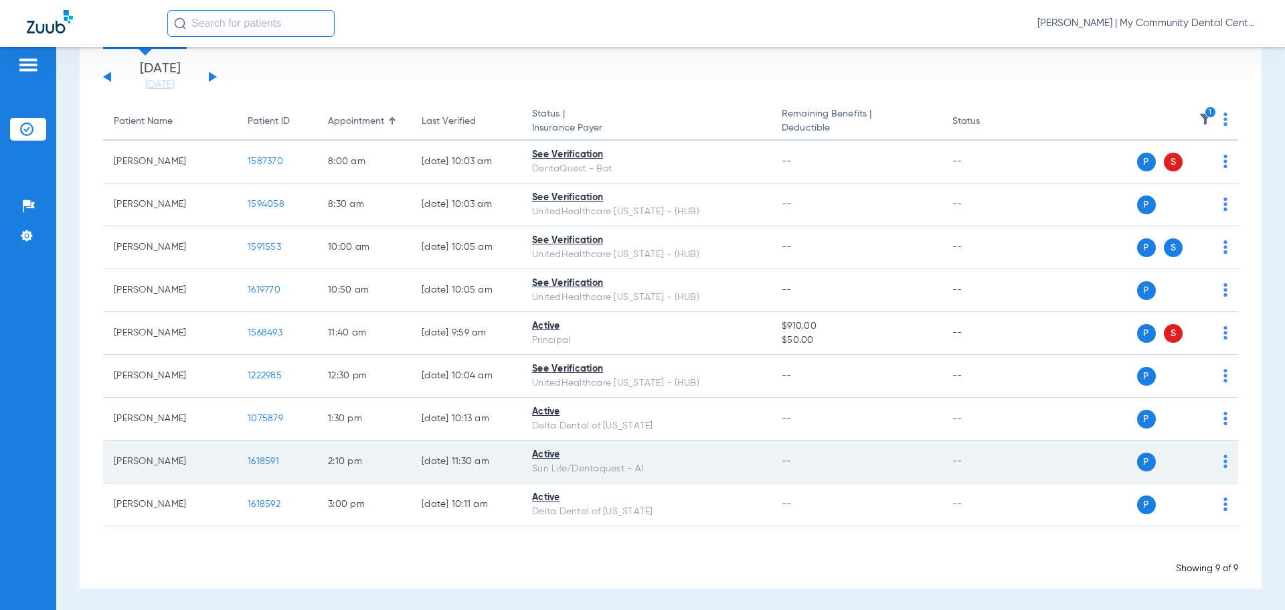
click at [272, 455] on td "1618591" at bounding box center [277, 461] width 80 height 43
click at [250, 465] on span "1618591" at bounding box center [263, 460] width 31 height 9
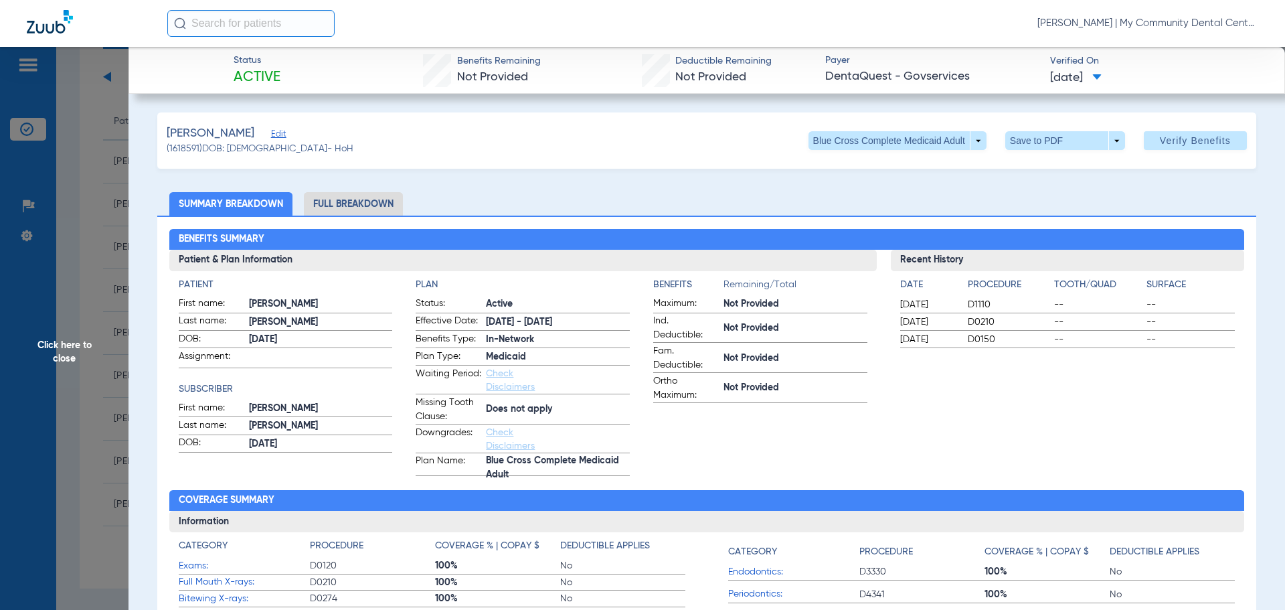
click at [723, 490] on div "Benefits Summary Patient & Plan Information Patient First name: AMANDA Last nam…" at bounding box center [706, 475] width 1099 height 518
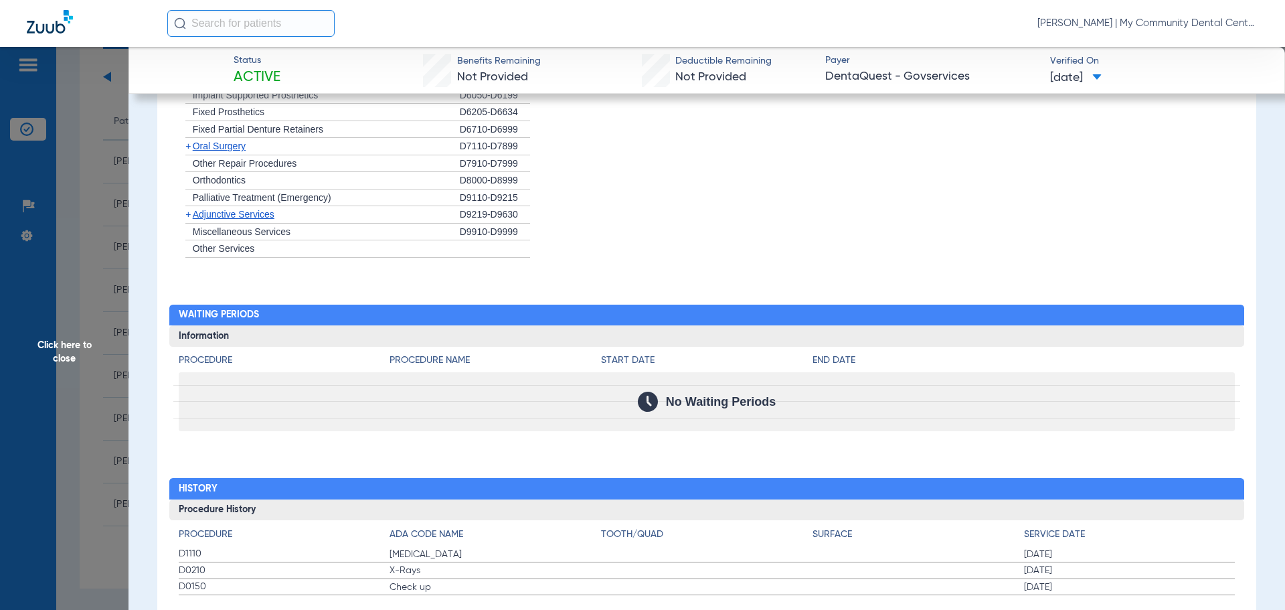
scroll to position [1136, 0]
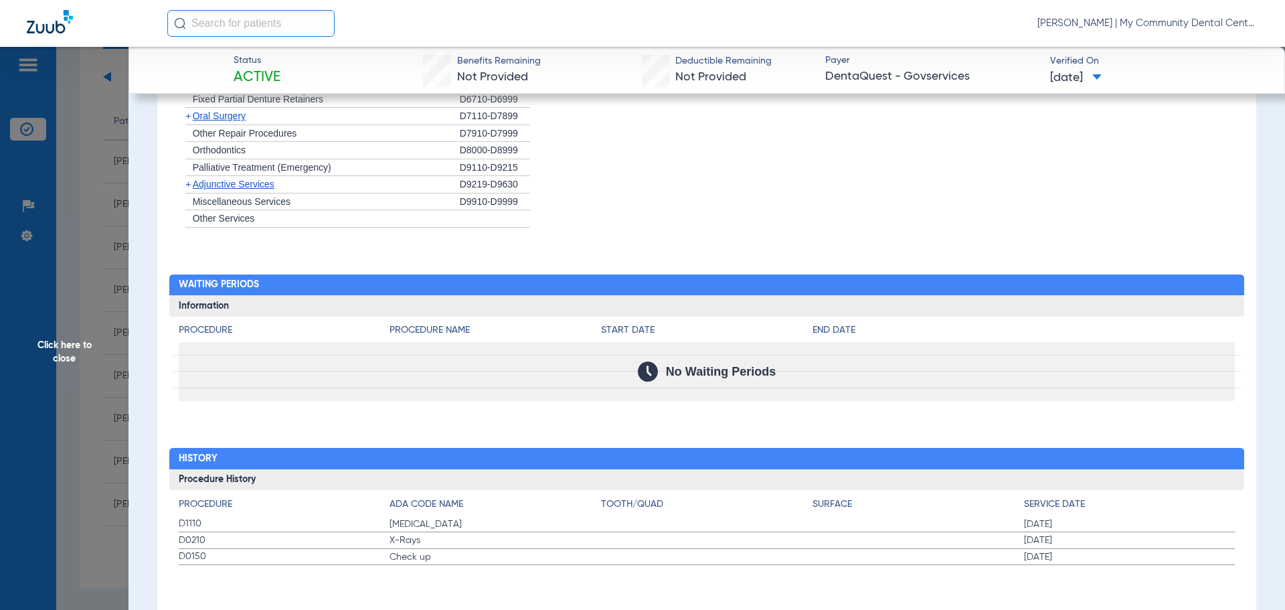
click at [272, 407] on div "Procedure Benefits Disclaimers Office Assignment: My Community Dental Centers 1…" at bounding box center [706, 121] width 1099 height 1006
click at [74, 372] on span "Click here to close" at bounding box center [64, 352] width 129 height 610
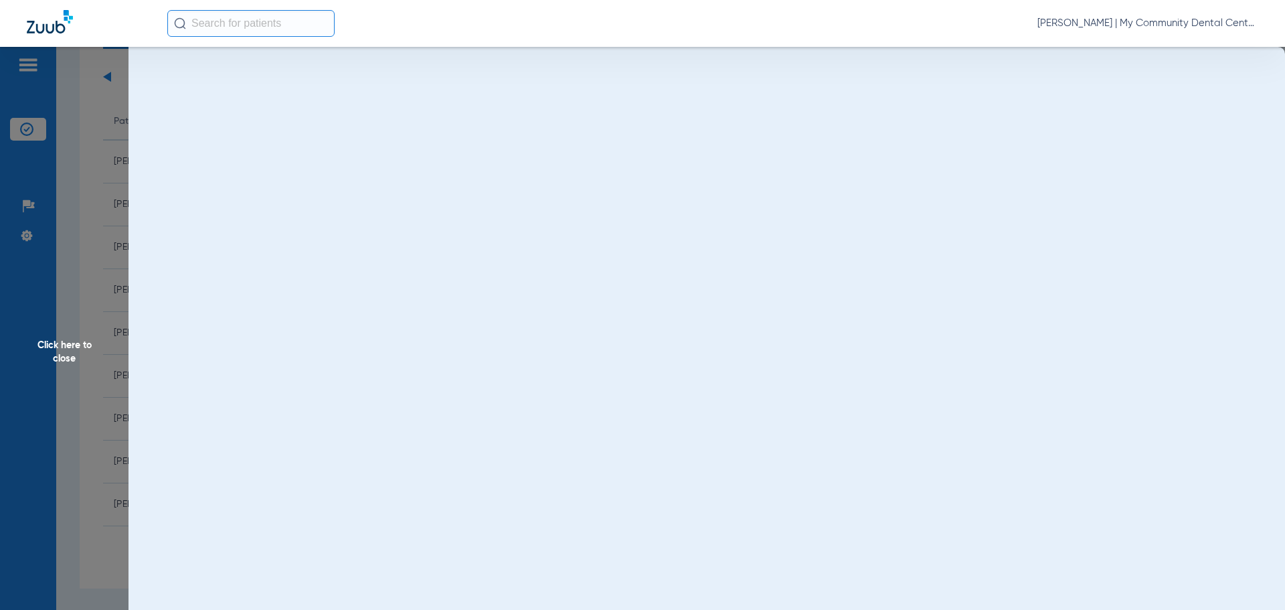
scroll to position [0, 0]
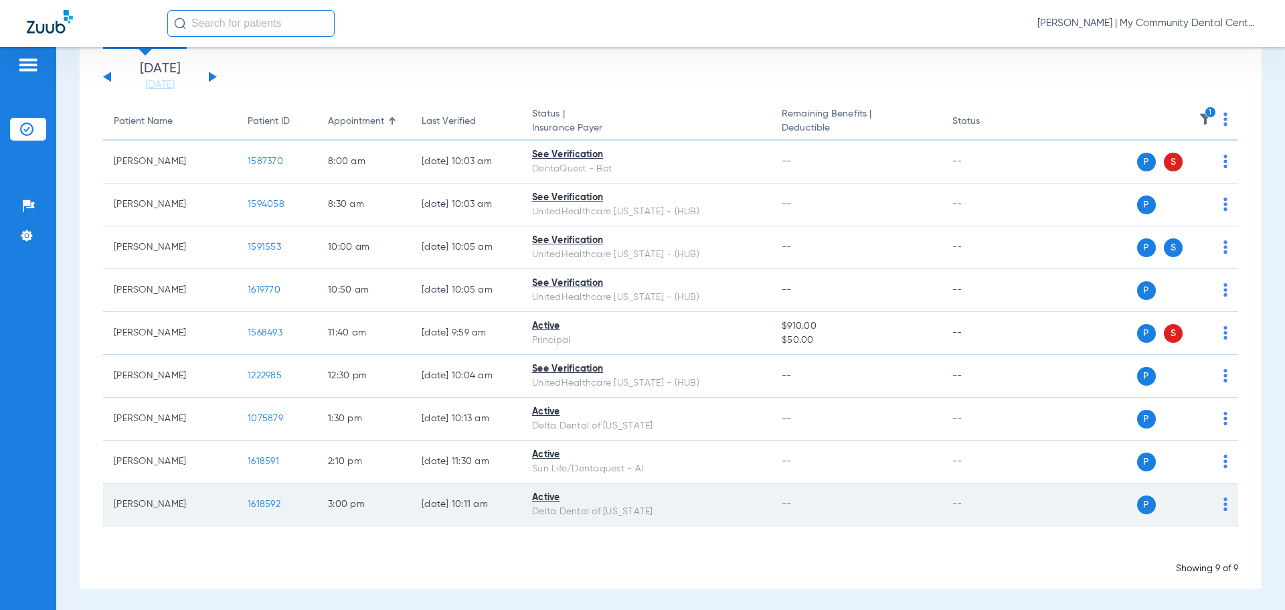
click at [270, 511] on td "1618592" at bounding box center [277, 504] width 80 height 43
click at [265, 501] on span "1618592" at bounding box center [264, 503] width 33 height 9
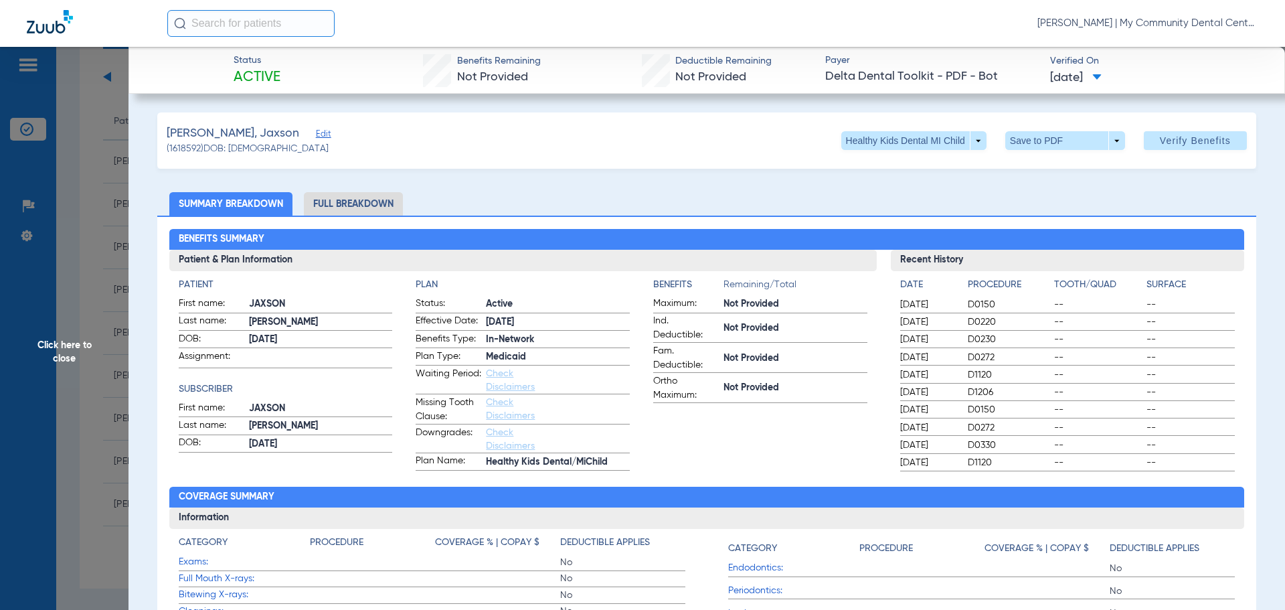
click at [324, 469] on div "Patient First name: JAXSON Last name: TURCOTT DOB: 06/01/2018 Assignment: Subsc…" at bounding box center [286, 374] width 214 height 193
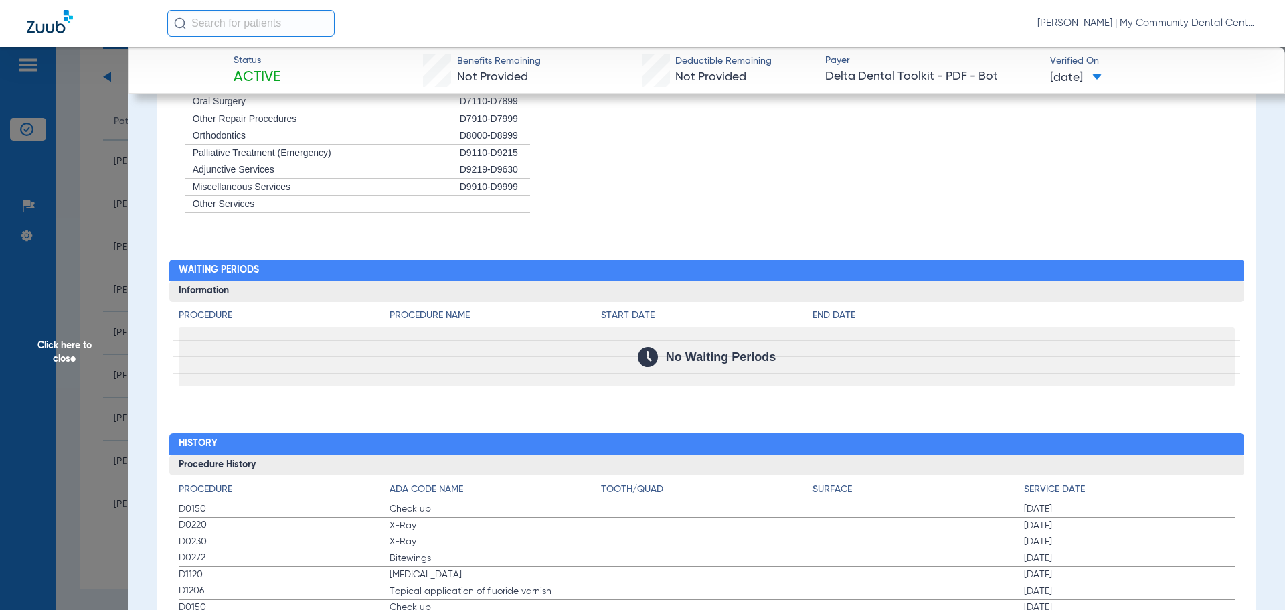
scroll to position [1267, 0]
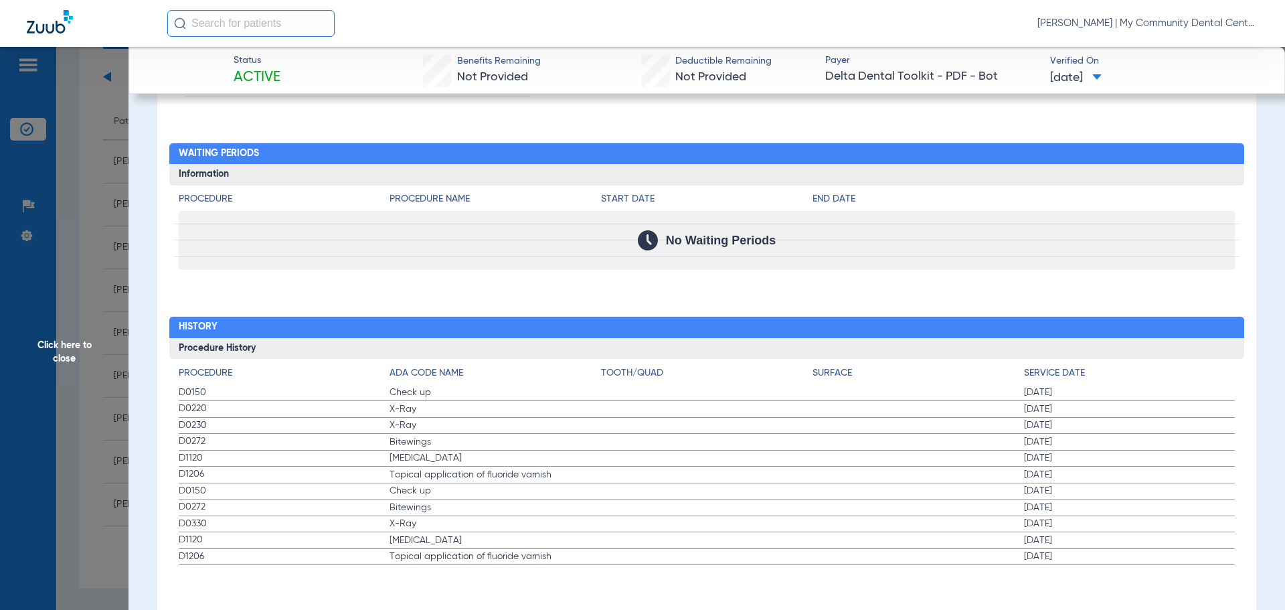
drag, startPoint x: 173, startPoint y: 393, endPoint x: 549, endPoint y: 599, distance: 428.3
click at [1096, 547] on div "Procedure ADA Code Name Tooth/Quad Surface Service Date D0150 Check up 02/13/20…" at bounding box center [707, 462] width 1076 height 206
click at [106, 345] on span "Click here to close" at bounding box center [64, 352] width 129 height 610
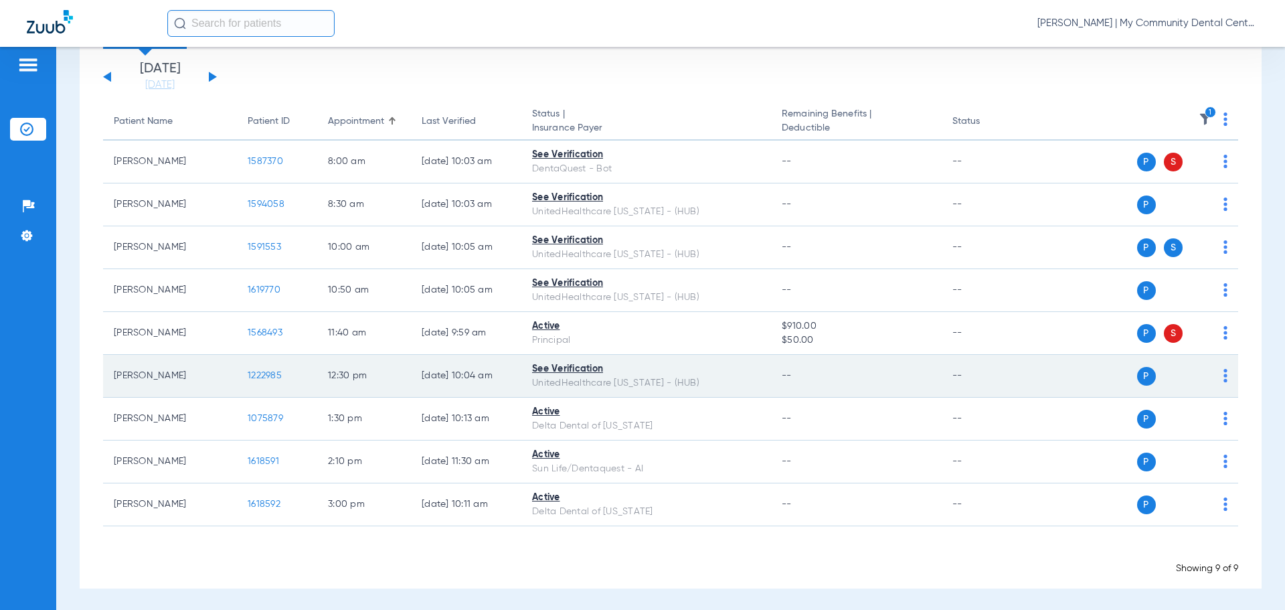
scroll to position [0, 0]
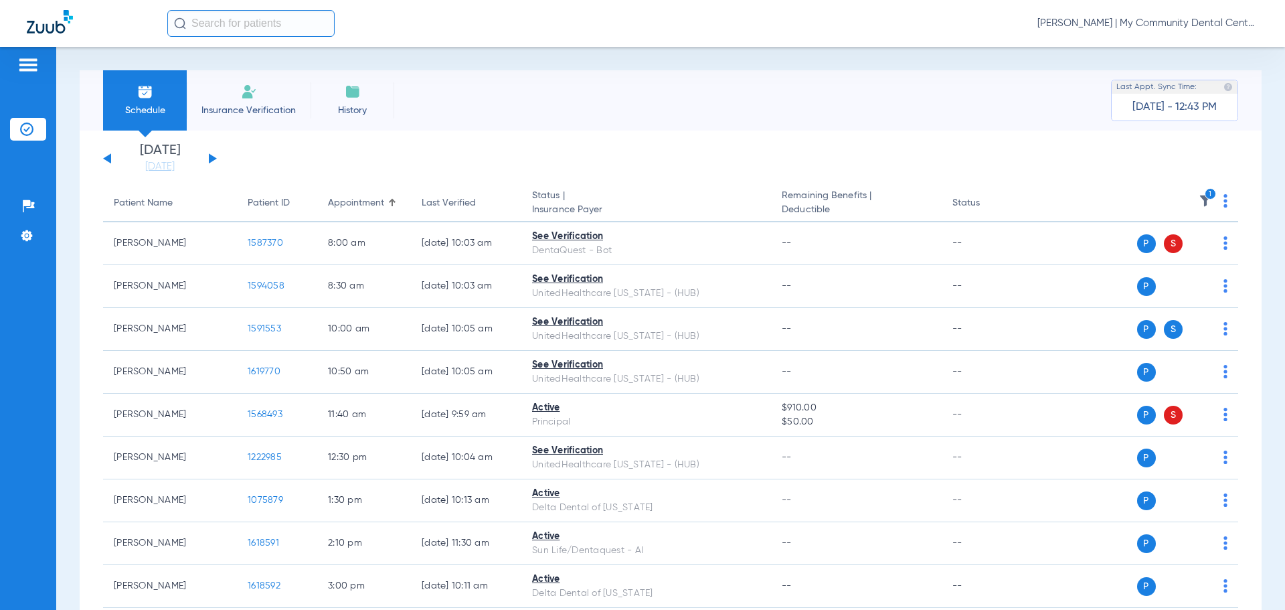
click at [1199, 195] on img at bounding box center [1205, 200] width 13 height 13
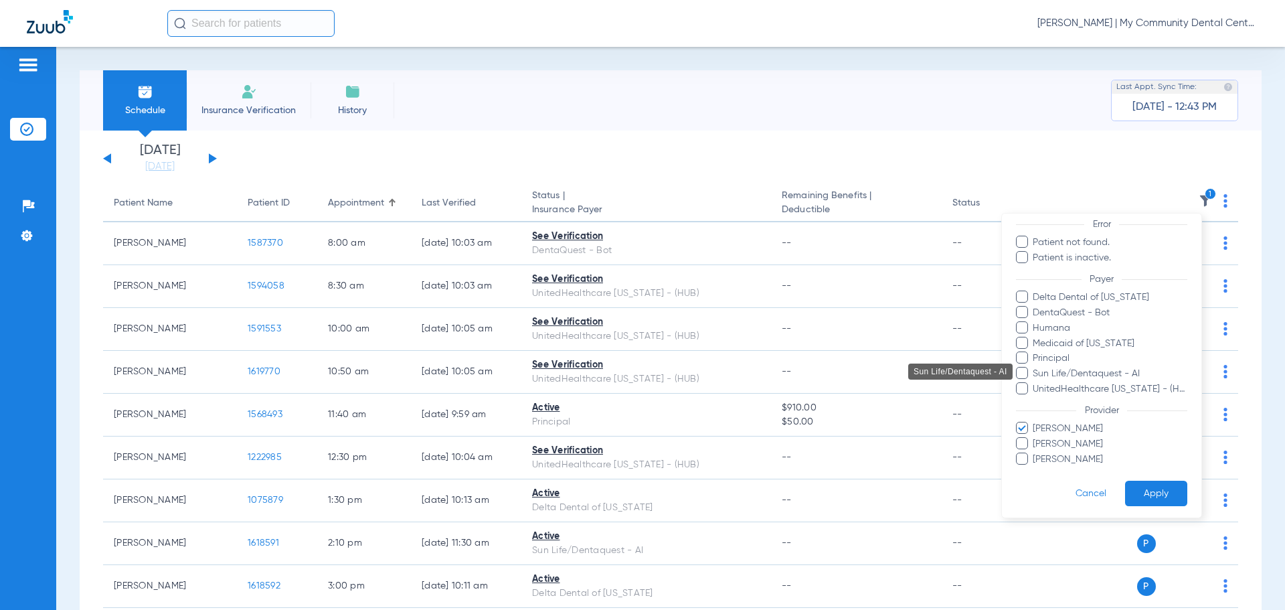
scroll to position [107, 0]
click at [1085, 427] on span "Jennifer Green" at bounding box center [1109, 426] width 155 height 14
click at [1035, 435] on input "Jennifer Green" at bounding box center [1035, 435] width 0 height 0
click at [1037, 461] on span "Tyler Robichaud" at bounding box center [1109, 457] width 155 height 14
click at [1035, 466] on input "Tyler Robichaud" at bounding box center [1035, 466] width 0 height 0
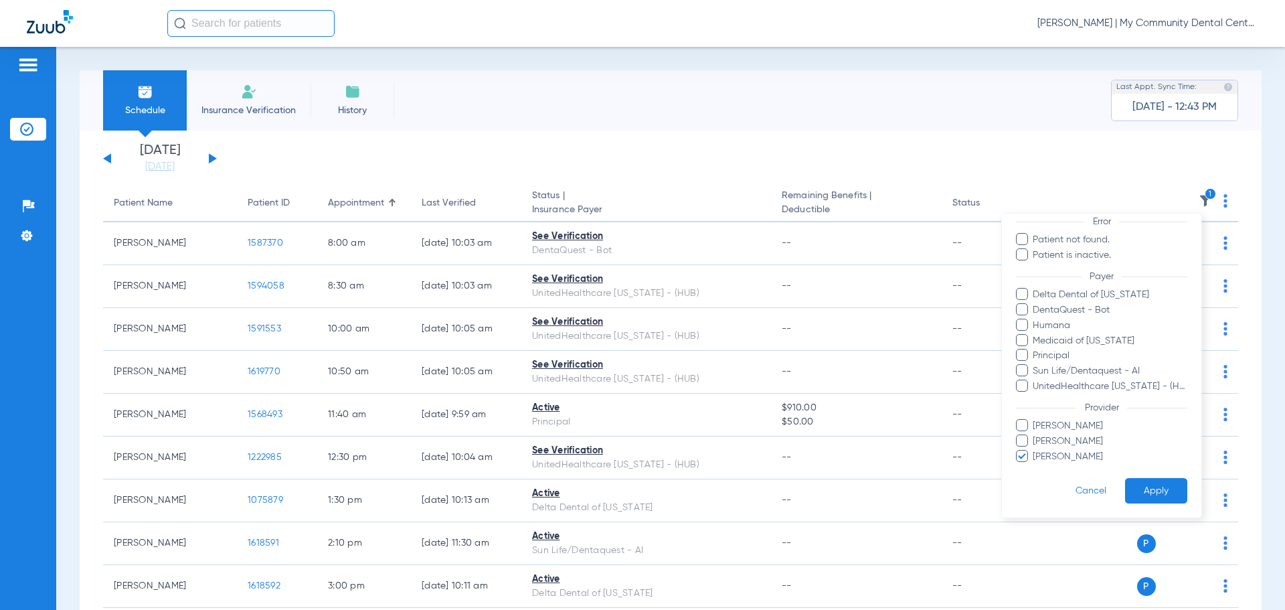
click at [1126, 490] on button "Apply" at bounding box center [1156, 491] width 62 height 26
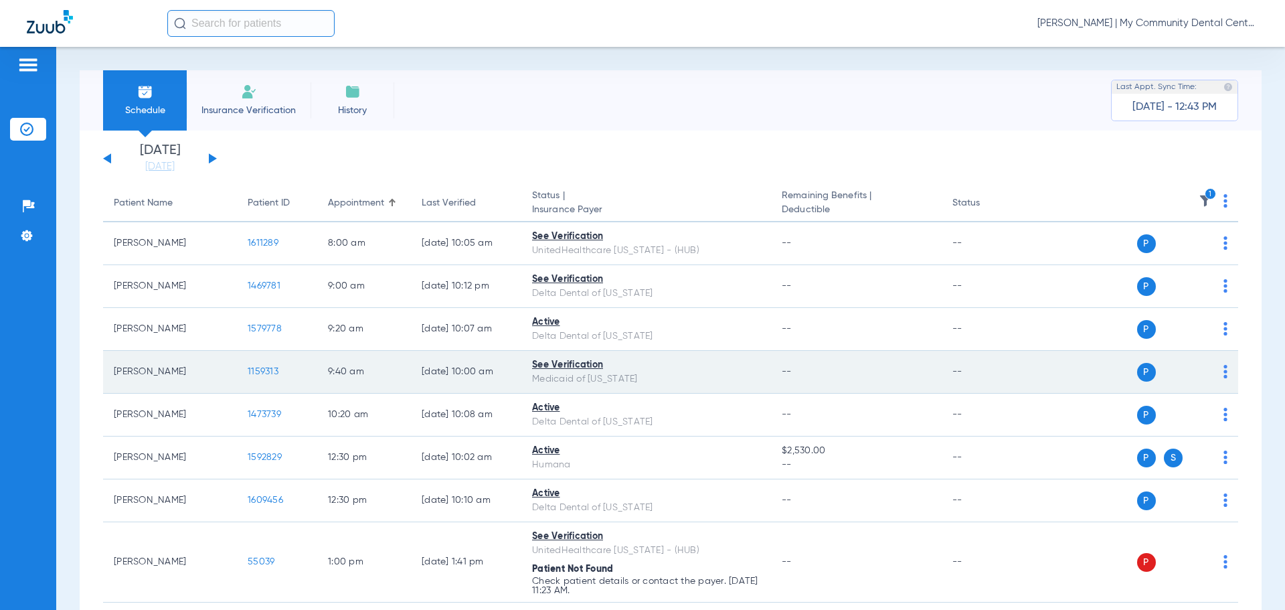
click at [260, 366] on td "1159313" at bounding box center [277, 372] width 80 height 43
click at [260, 369] on span "1159313" at bounding box center [263, 371] width 31 height 9
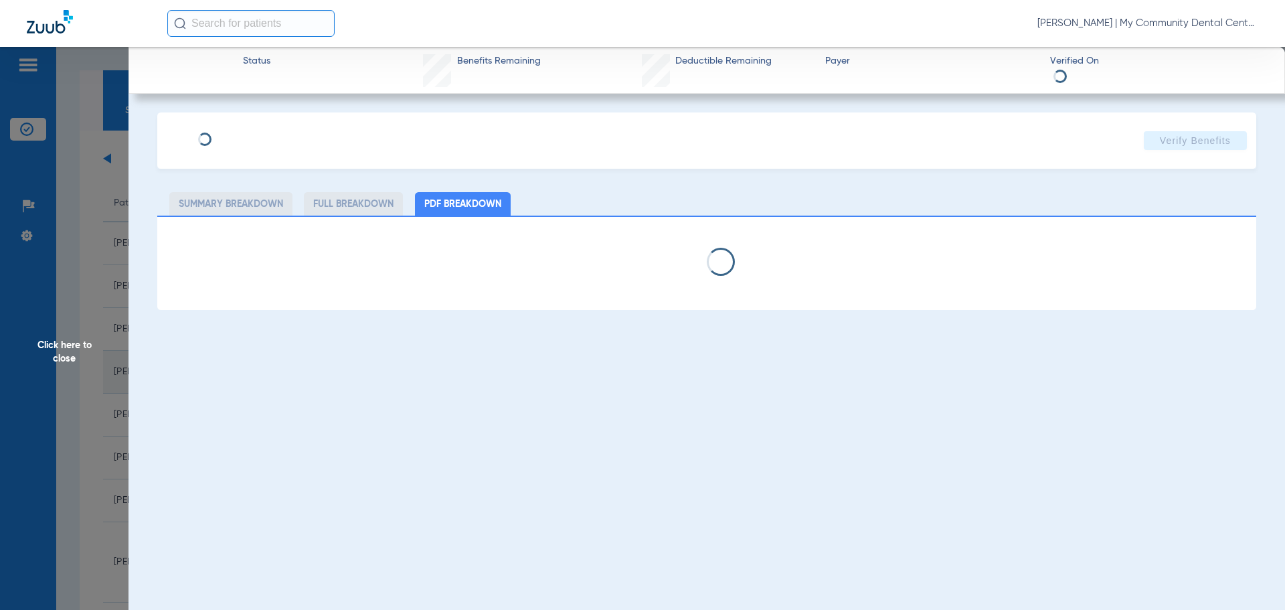
select select "page-width"
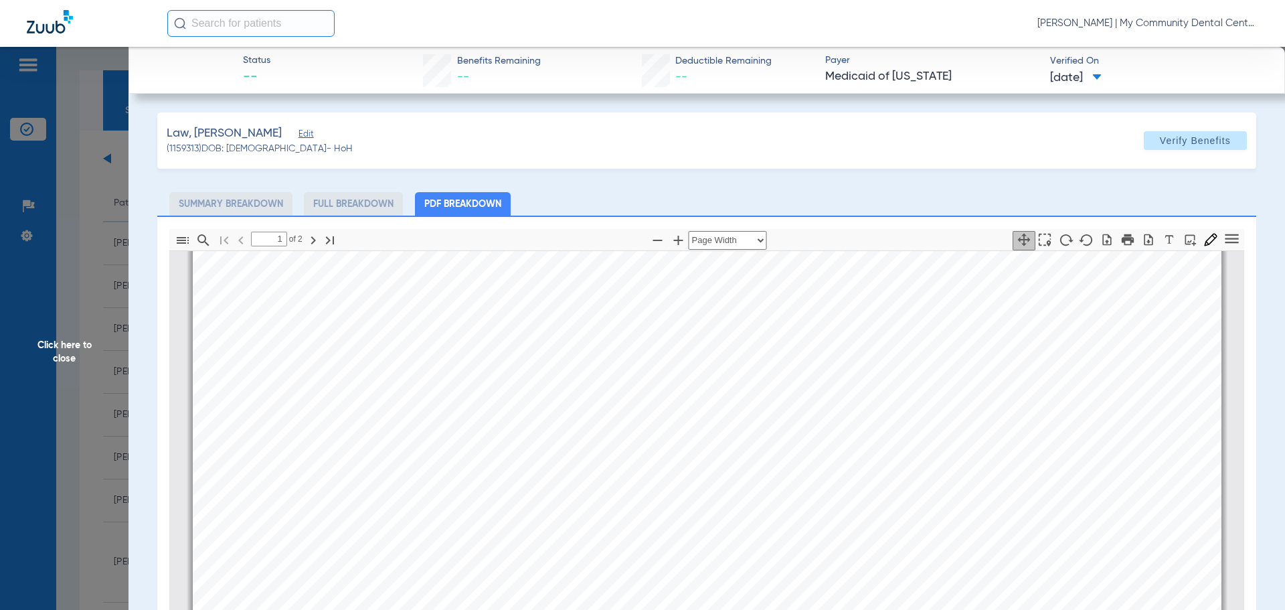
type input "2"
click at [135, 361] on app-member-insurance-verification-view "Status -- Benefits Remaining -- Deductible Remaining -- Payer Medicaid of Michi…" at bounding box center [707, 448] width 1157 height 803
click at [112, 361] on span "Click here to close" at bounding box center [64, 352] width 129 height 610
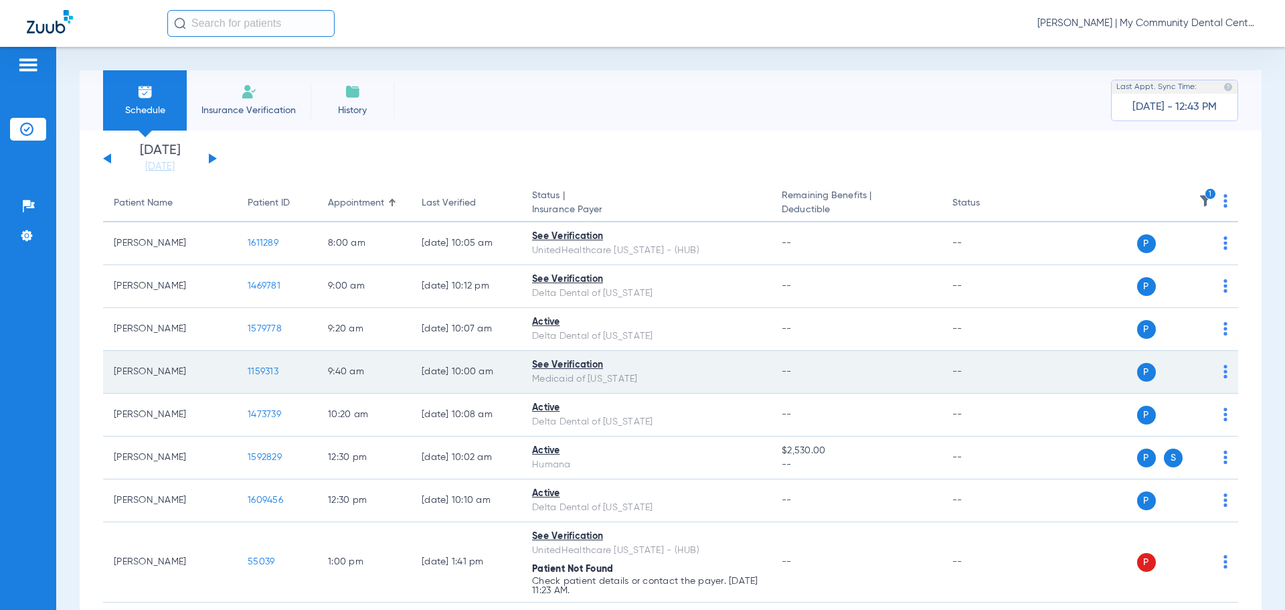
scroll to position [67, 0]
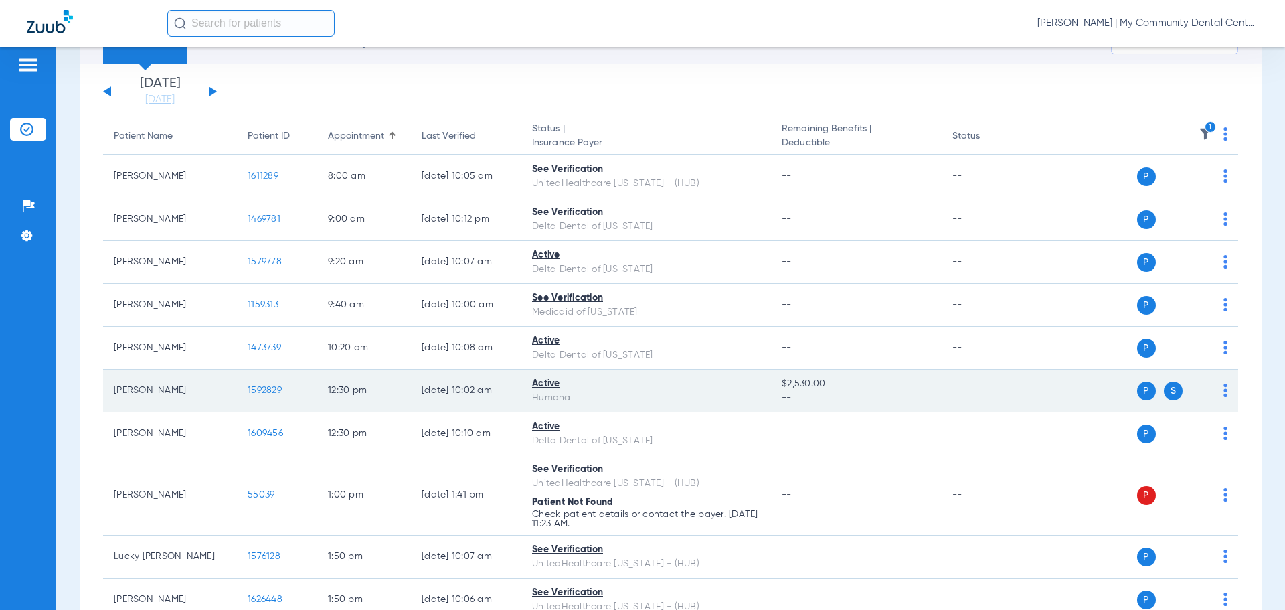
click at [275, 387] on span "1592829" at bounding box center [265, 390] width 34 height 9
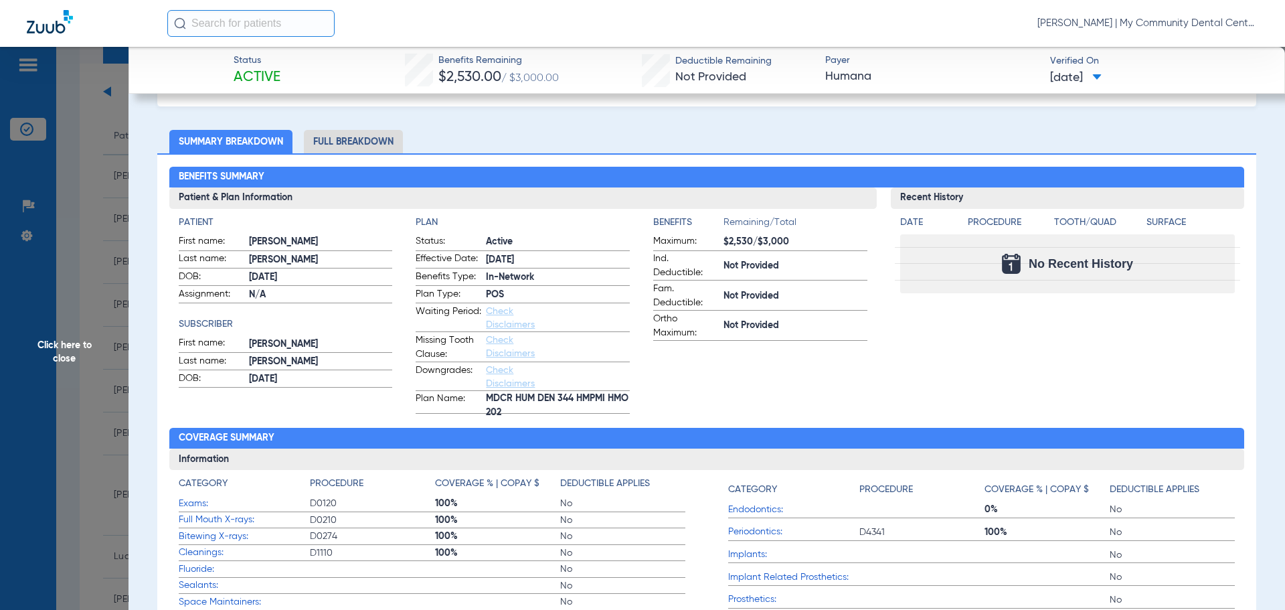
scroll to position [0, 0]
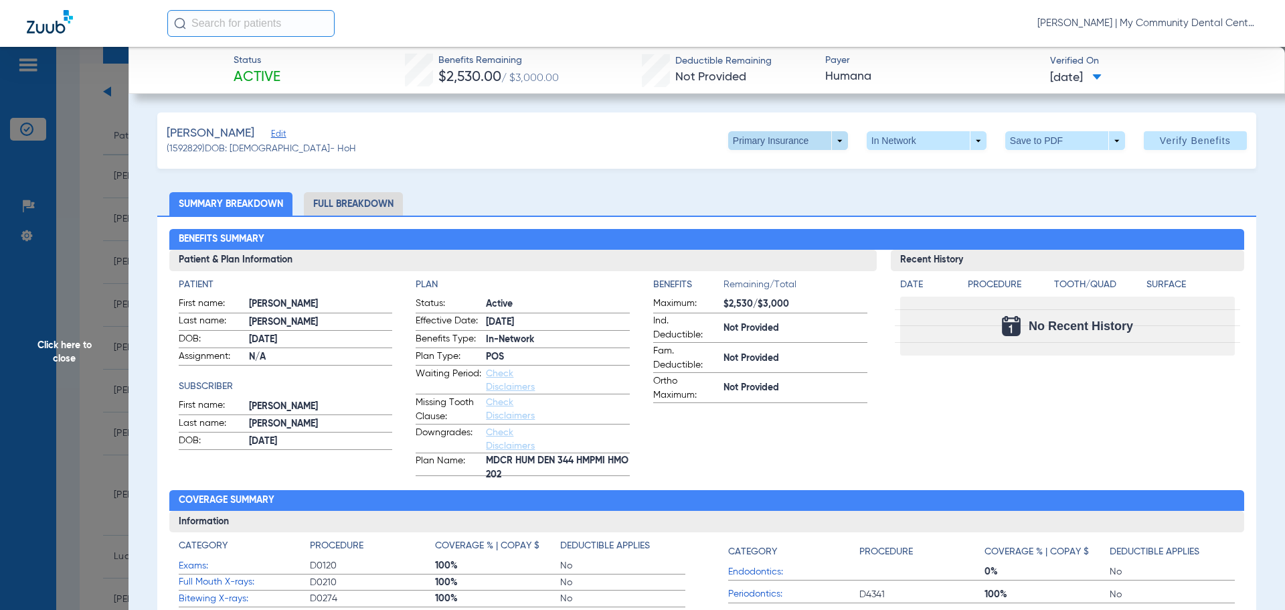
click at [815, 141] on span at bounding box center [788, 140] width 120 height 19
click at [802, 201] on button "Secondary Insurance" at bounding box center [774, 194] width 110 height 27
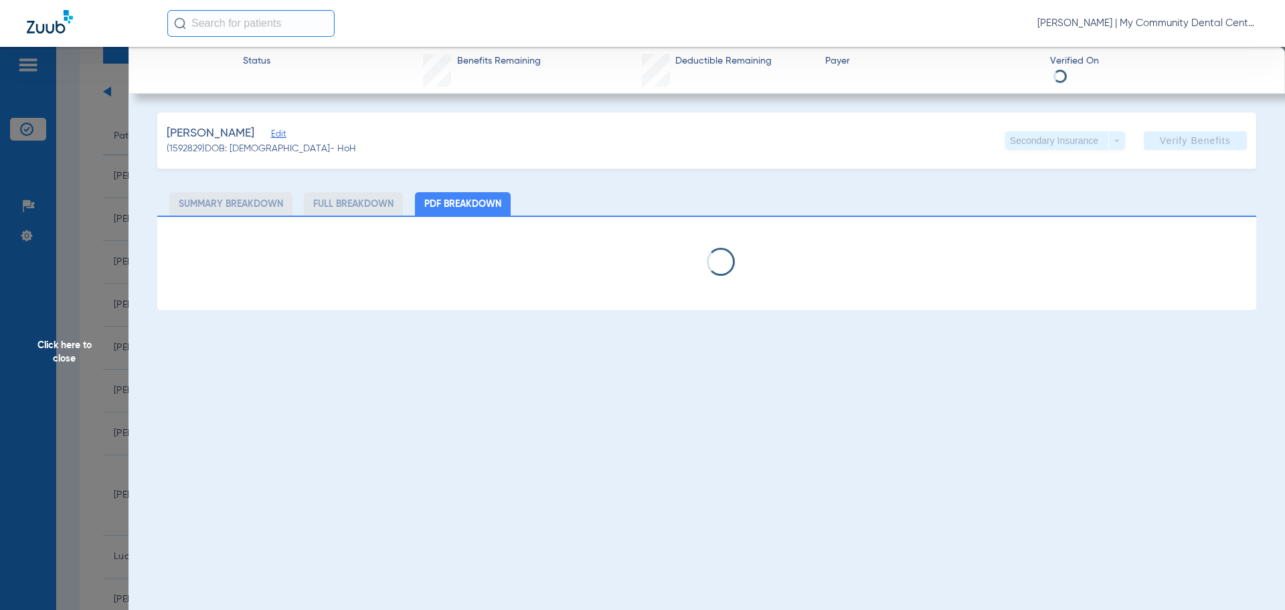
select select "page-width"
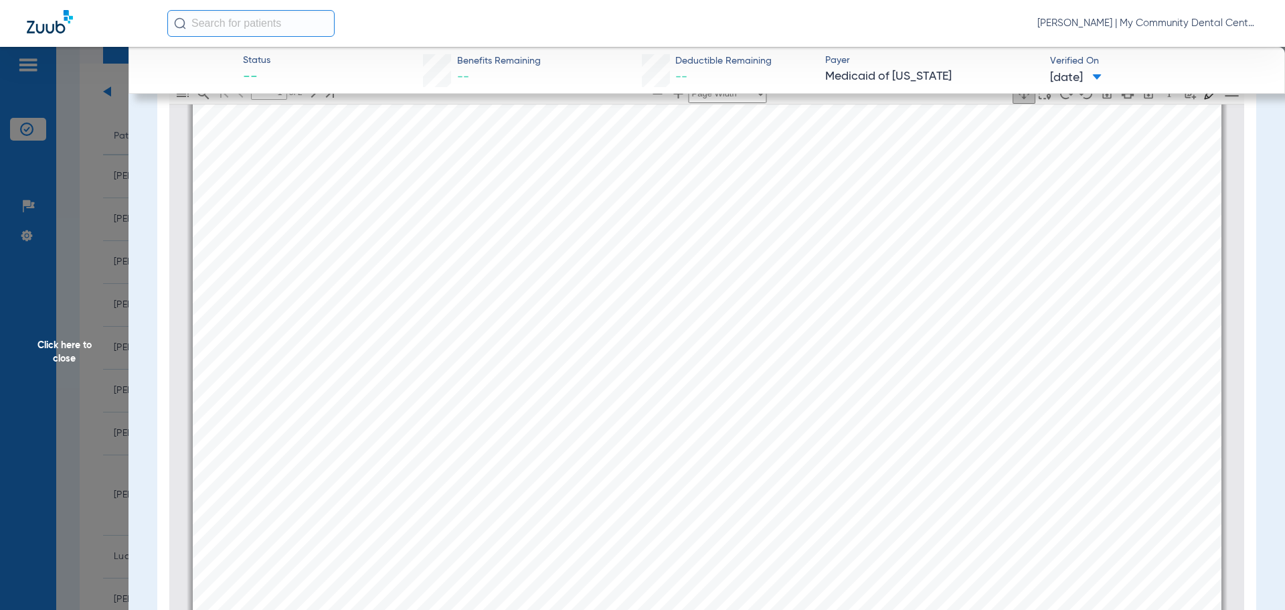
scroll to position [193, 0]
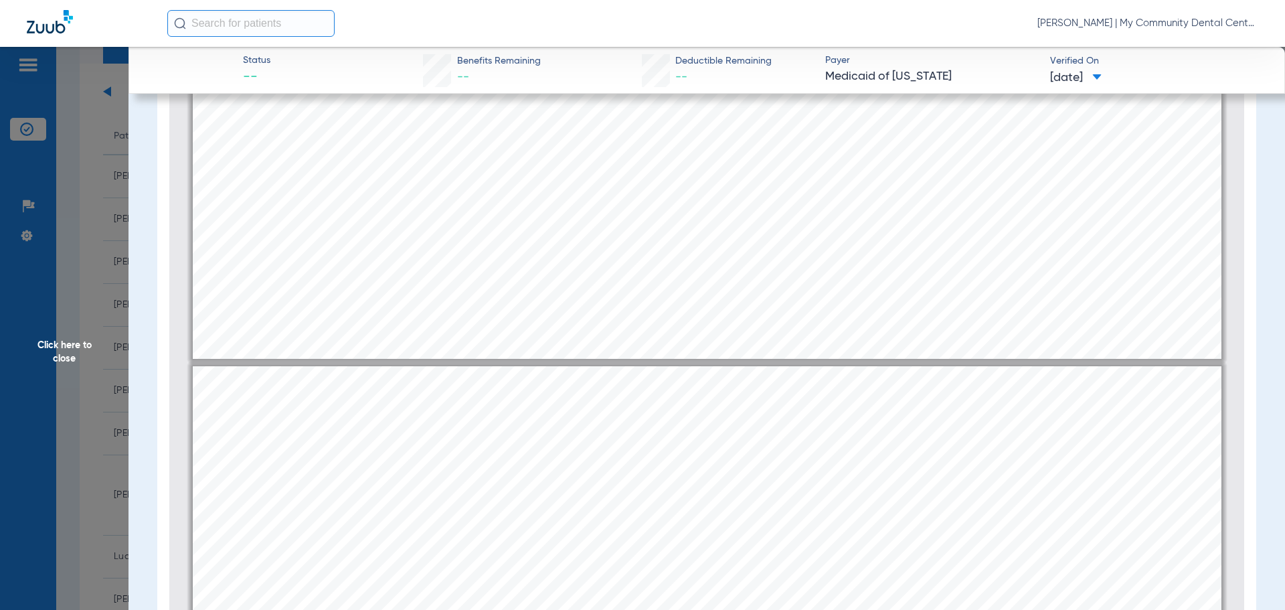
type input "2"
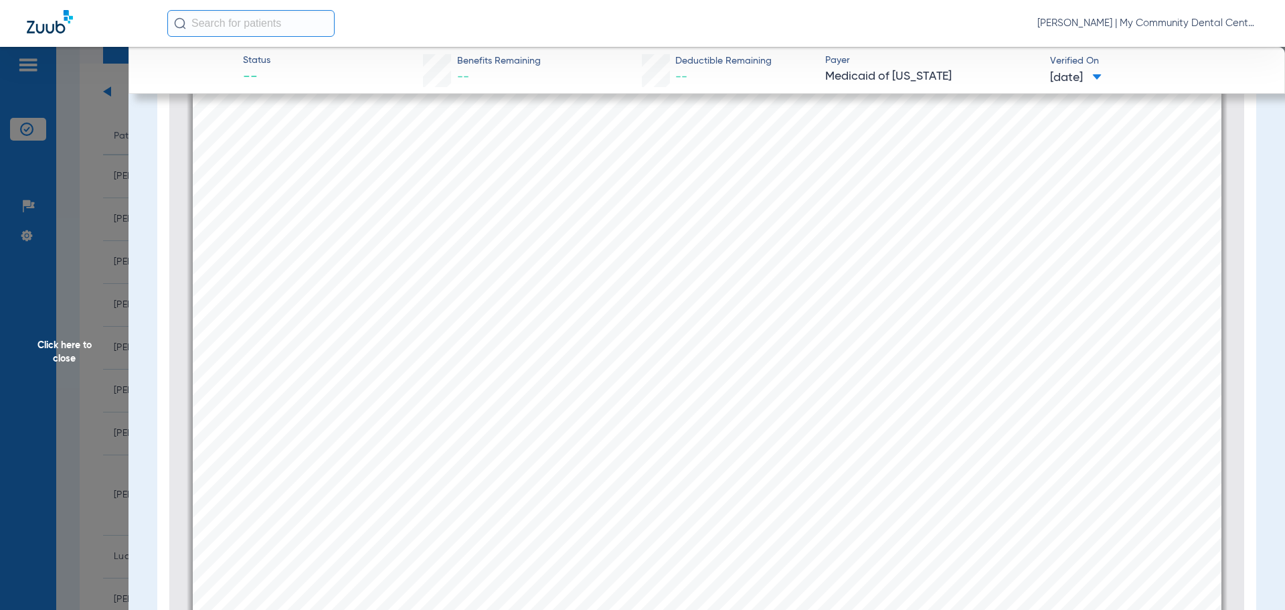
scroll to position [2015, 0]
click at [129, 258] on app-member-insurance-verification-view "Status -- Benefits Remaining -- Deductible Remaining -- Payer Medicaid of Michi…" at bounding box center [707, 254] width 1157 height 803
click at [86, 293] on span "Click here to close" at bounding box center [64, 352] width 129 height 610
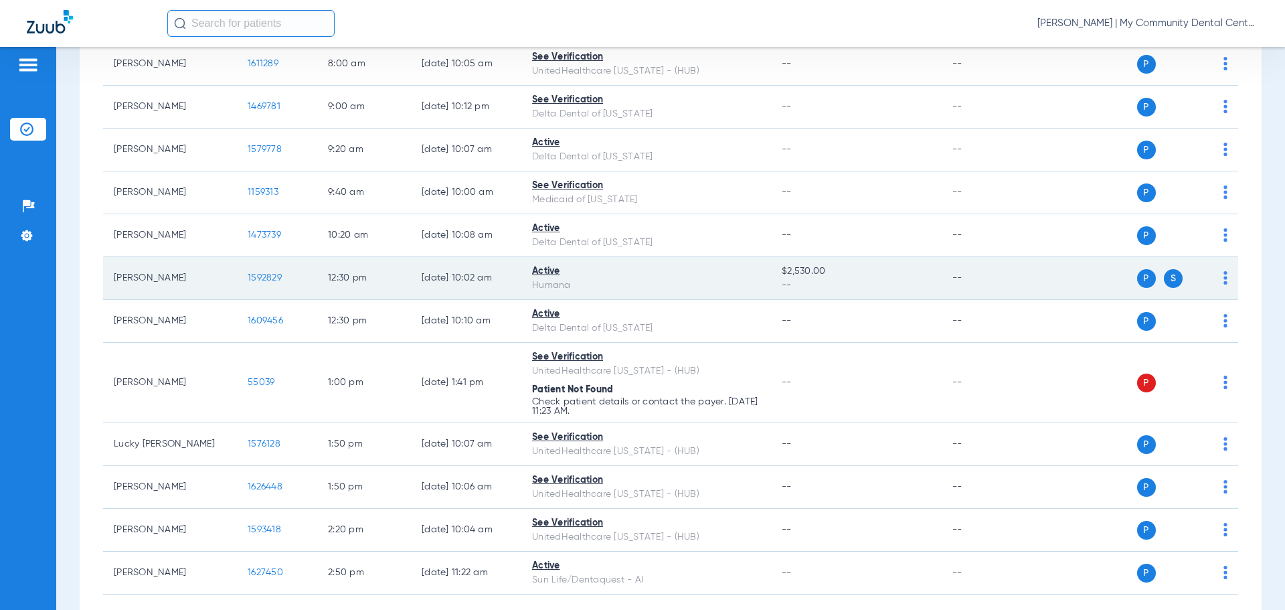
scroll to position [201, 0]
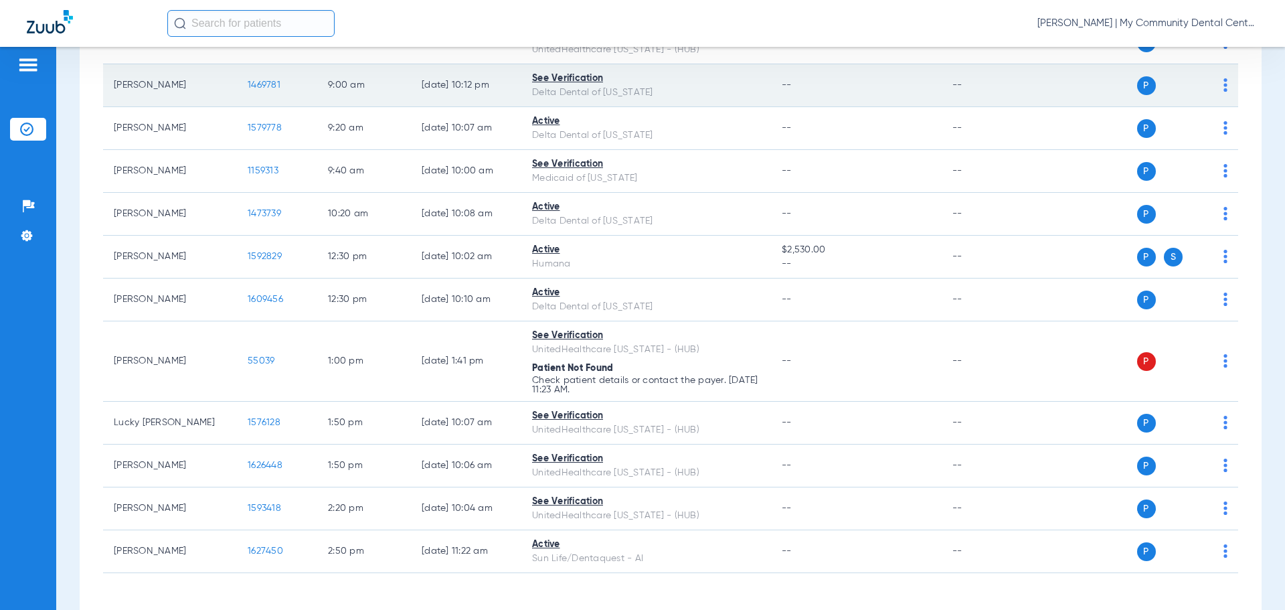
click at [997, 76] on td "--" at bounding box center [987, 85] width 90 height 43
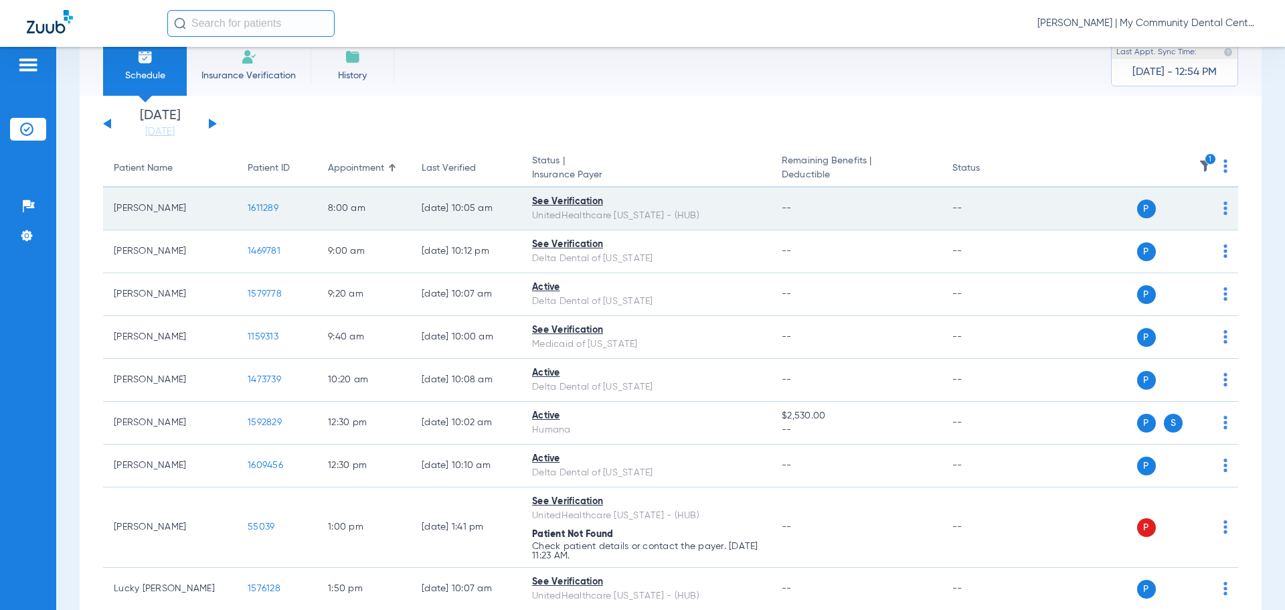
scroll to position [0, 0]
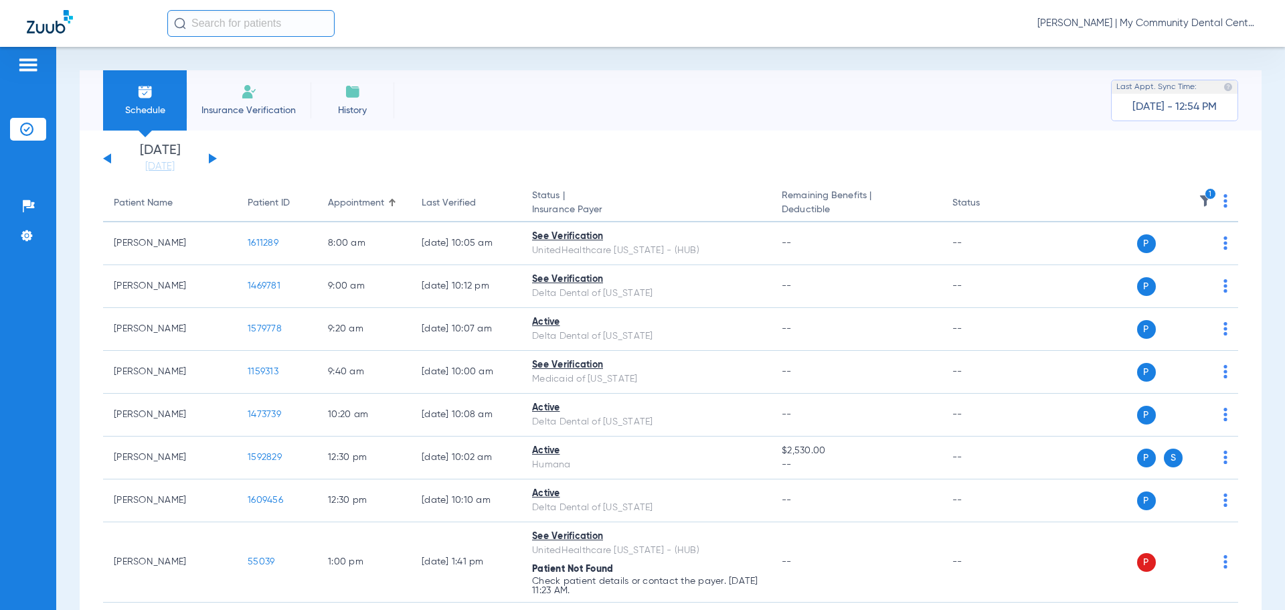
click at [211, 158] on button at bounding box center [213, 158] width 8 height 10
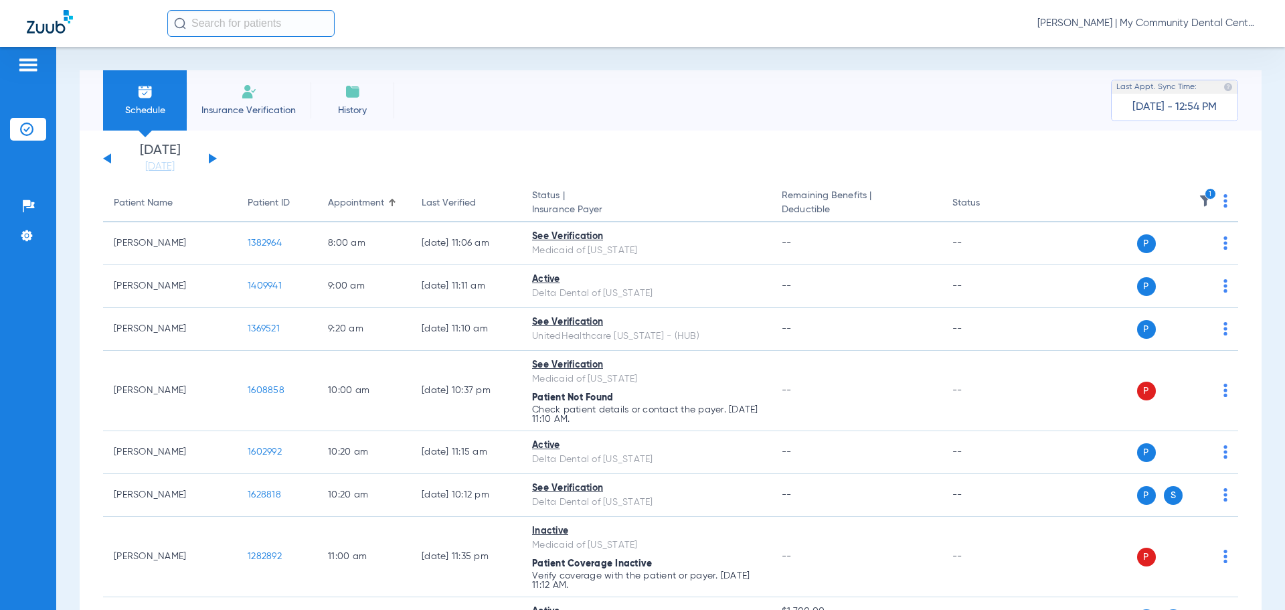
click at [1199, 198] on img at bounding box center [1205, 200] width 13 height 13
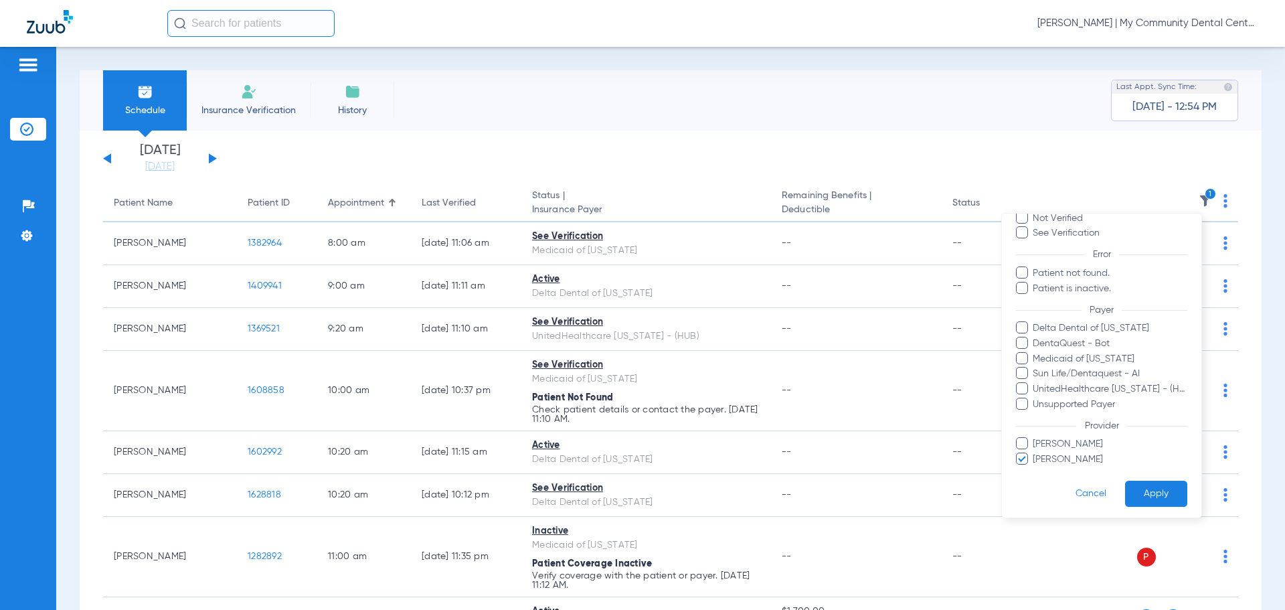
scroll to position [92, 0]
click at [1087, 459] on span "[PERSON_NAME]" at bounding box center [1109, 456] width 155 height 14
click at [1035, 465] on input "[PERSON_NAME]" at bounding box center [1035, 465] width 0 height 0
click at [1134, 479] on button "Apply" at bounding box center [1156, 490] width 62 height 26
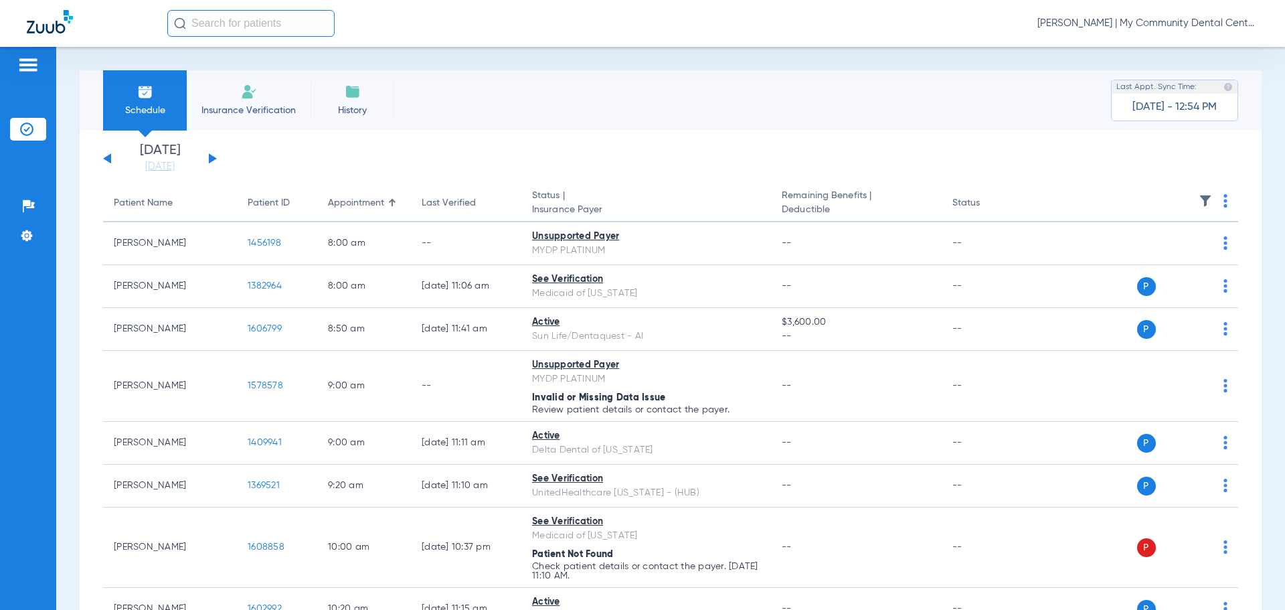
click at [1211, 201] on th at bounding box center [1135, 203] width 207 height 37
click at [1223, 201] on img at bounding box center [1225, 200] width 4 height 13
click at [1169, 252] on span "Verify All" at bounding box center [1164, 253] width 84 height 9
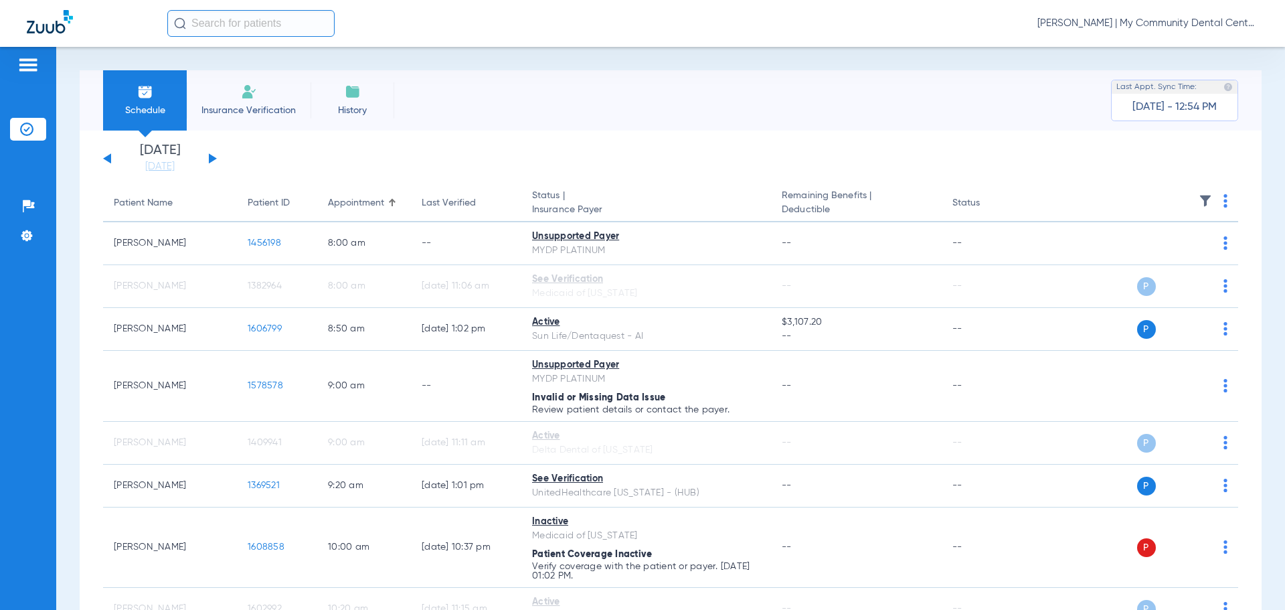
drag, startPoint x: 172, startPoint y: 163, endPoint x: 187, endPoint y: 187, distance: 29.2
click at [172, 163] on link "[DATE]" at bounding box center [160, 166] width 80 height 13
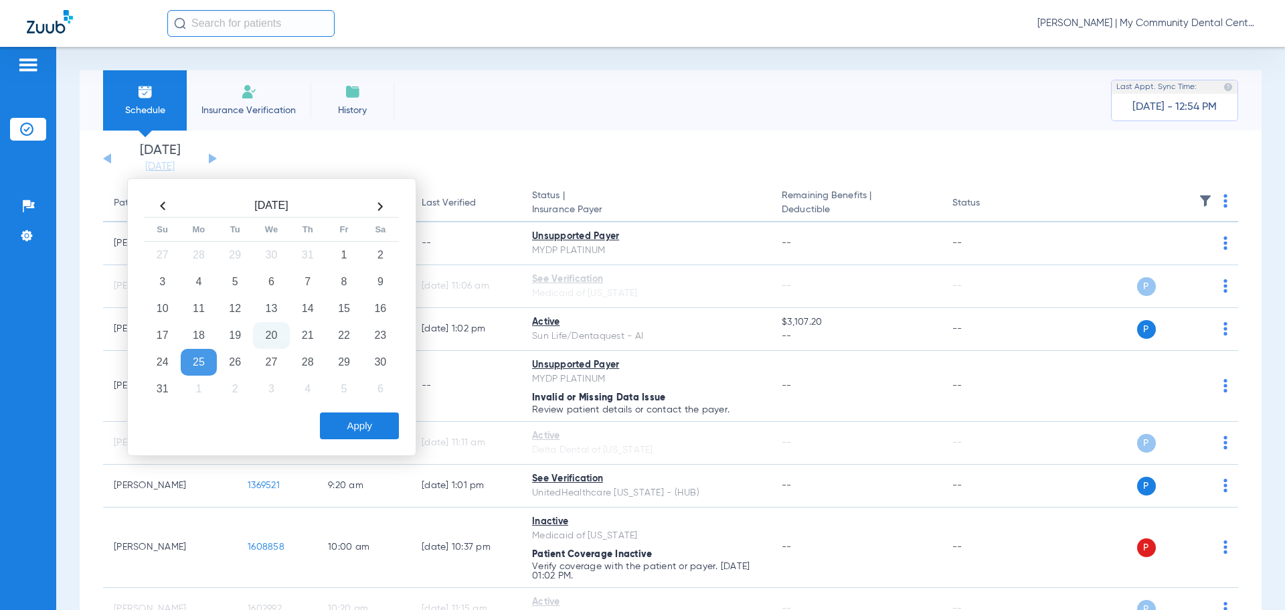
drag, startPoint x: 310, startPoint y: 357, endPoint x: 356, endPoint y: 416, distance: 75.4
click at [311, 359] on td "28" at bounding box center [308, 362] width 36 height 27
click at [360, 428] on button "Apply" at bounding box center [359, 425] width 79 height 27
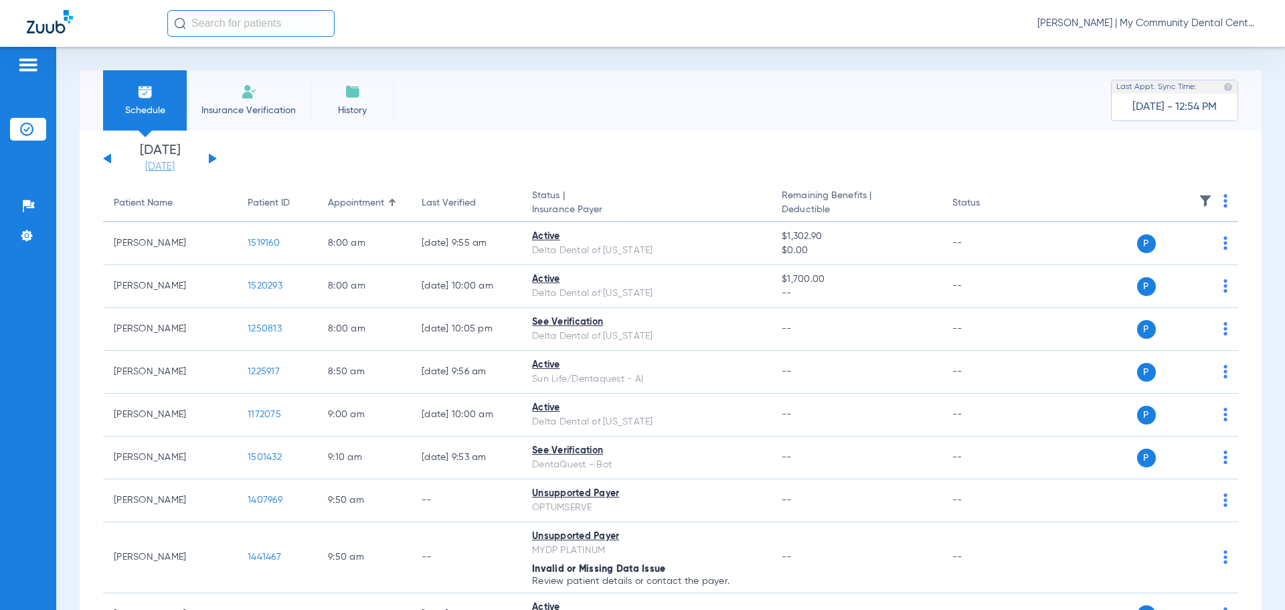
click at [169, 165] on link "[DATE]" at bounding box center [160, 166] width 80 height 13
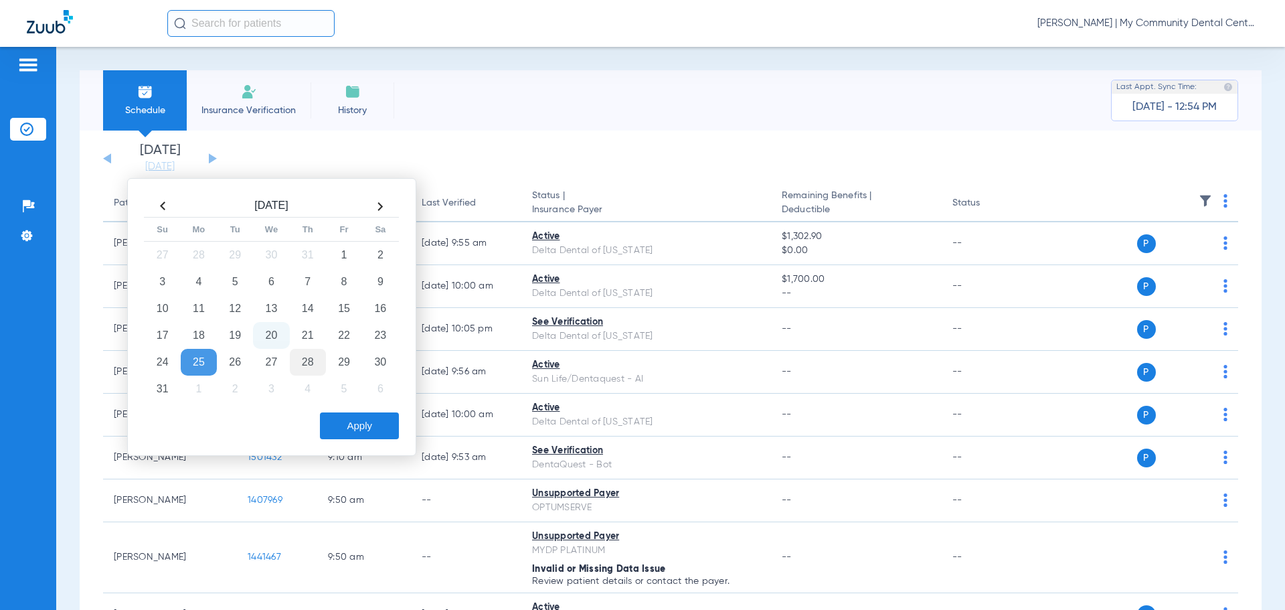
click at [300, 363] on td "28" at bounding box center [308, 362] width 36 height 27
click at [352, 421] on button "Apply" at bounding box center [359, 425] width 79 height 27
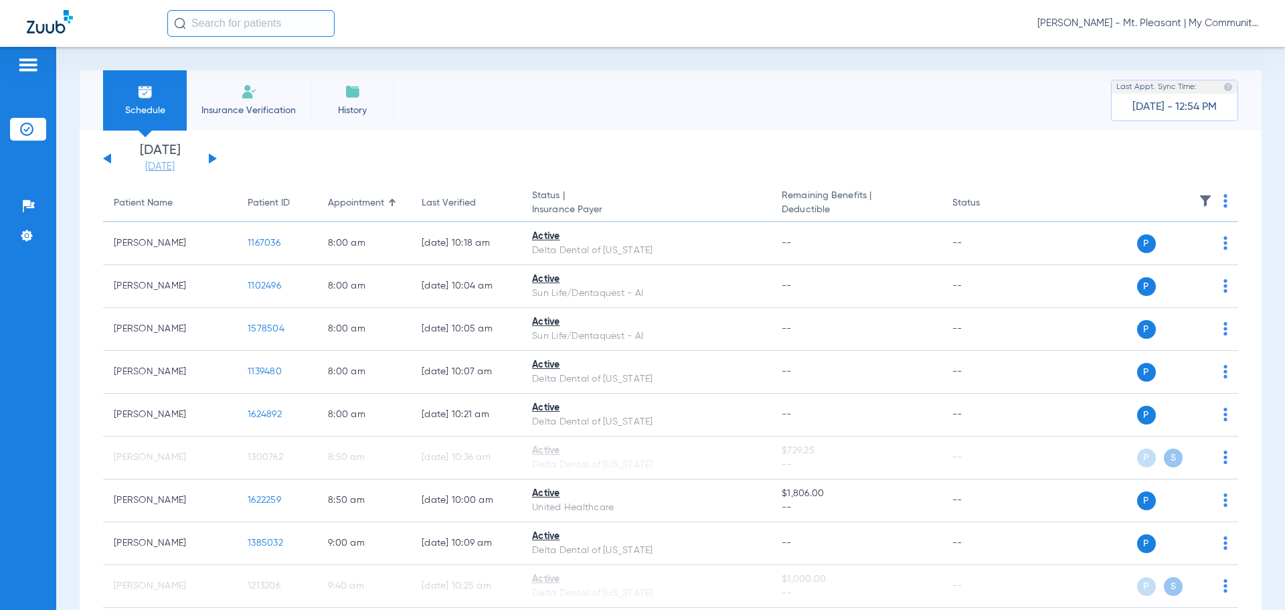
click at [179, 167] on link "[DATE]" at bounding box center [160, 166] width 80 height 13
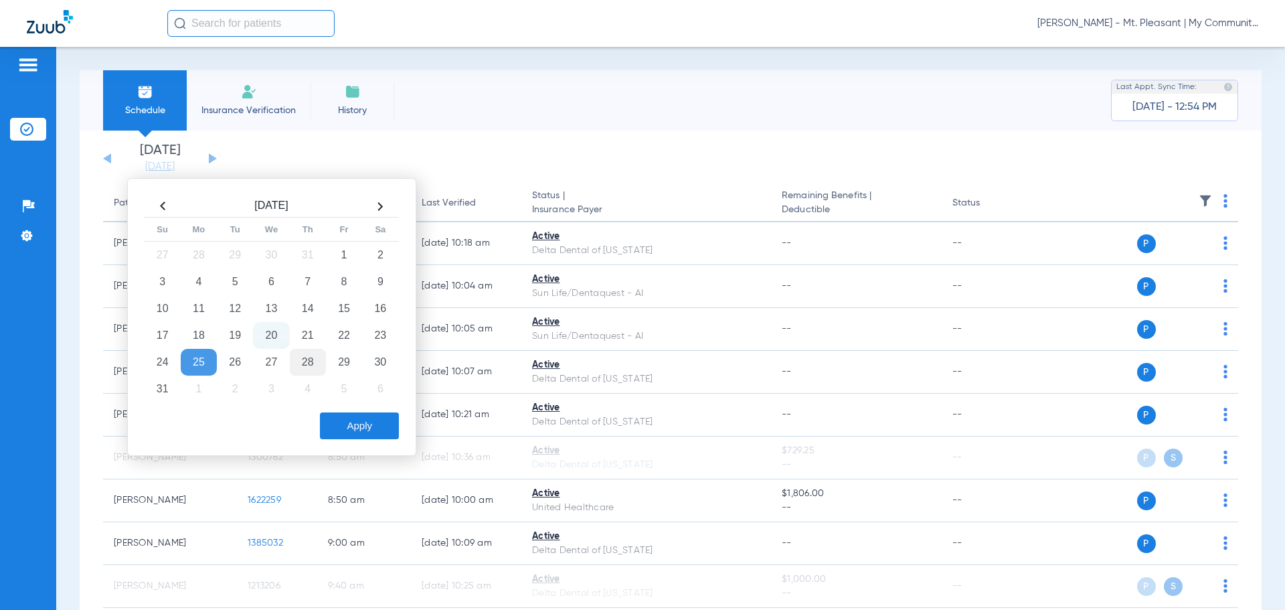
click at [306, 363] on td "28" at bounding box center [308, 362] width 36 height 27
click at [361, 427] on button "Apply" at bounding box center [359, 425] width 79 height 27
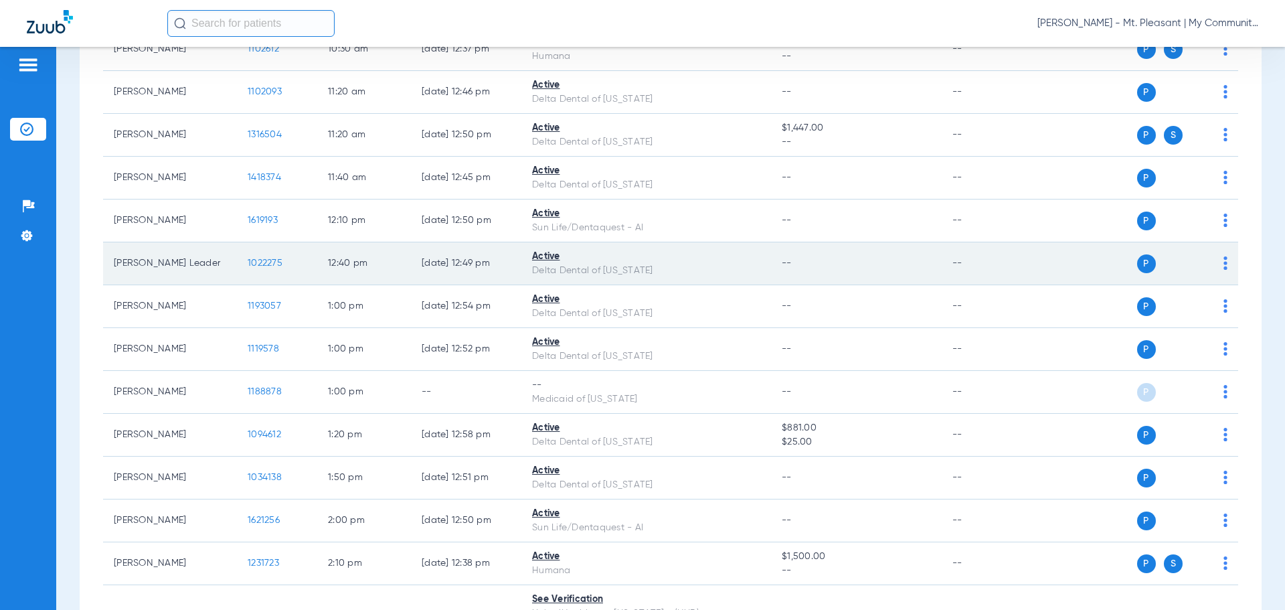
scroll to position [1004, 0]
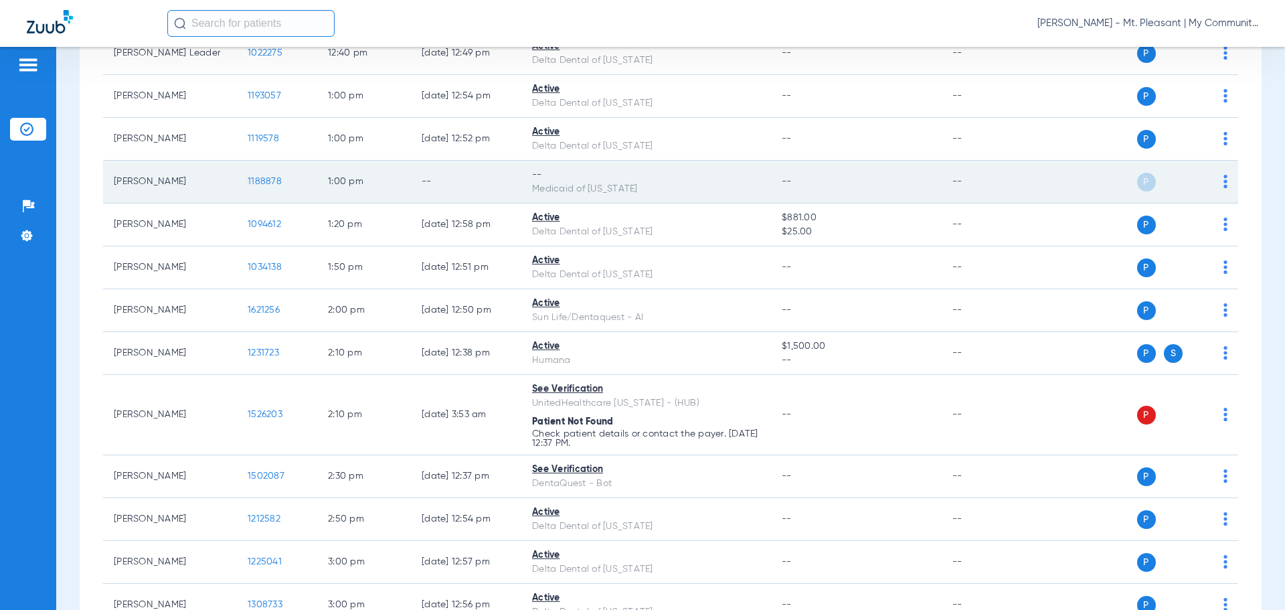
click at [1223, 183] on img at bounding box center [1225, 181] width 4 height 13
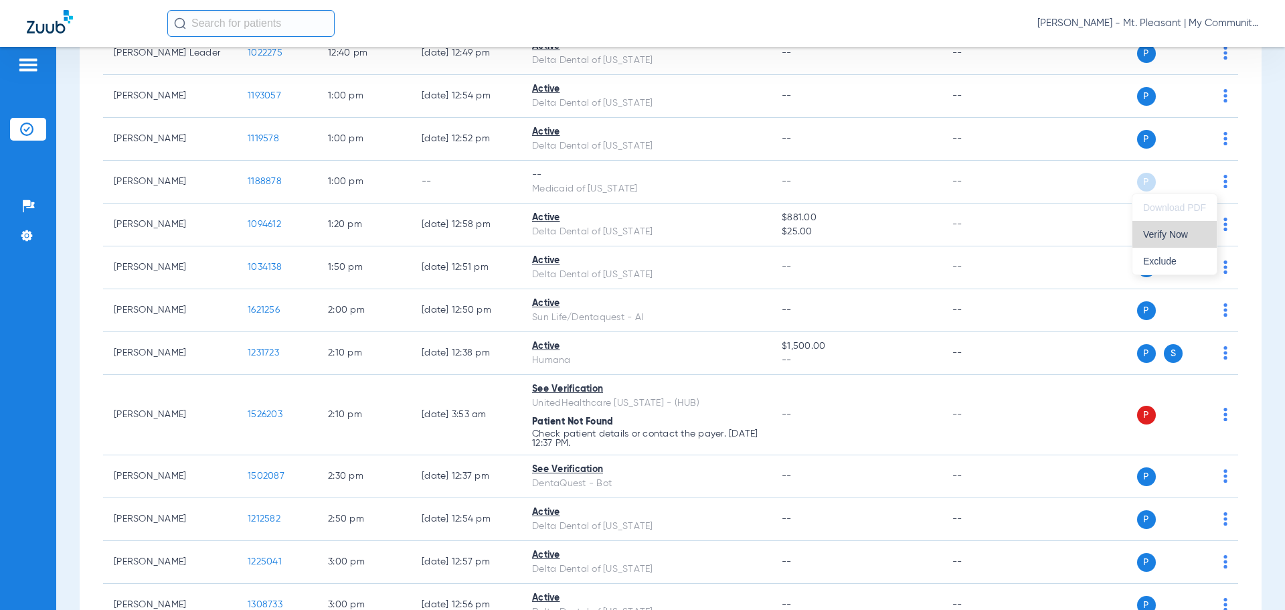
click at [1187, 232] on span "Verify Now" at bounding box center [1174, 234] width 63 height 9
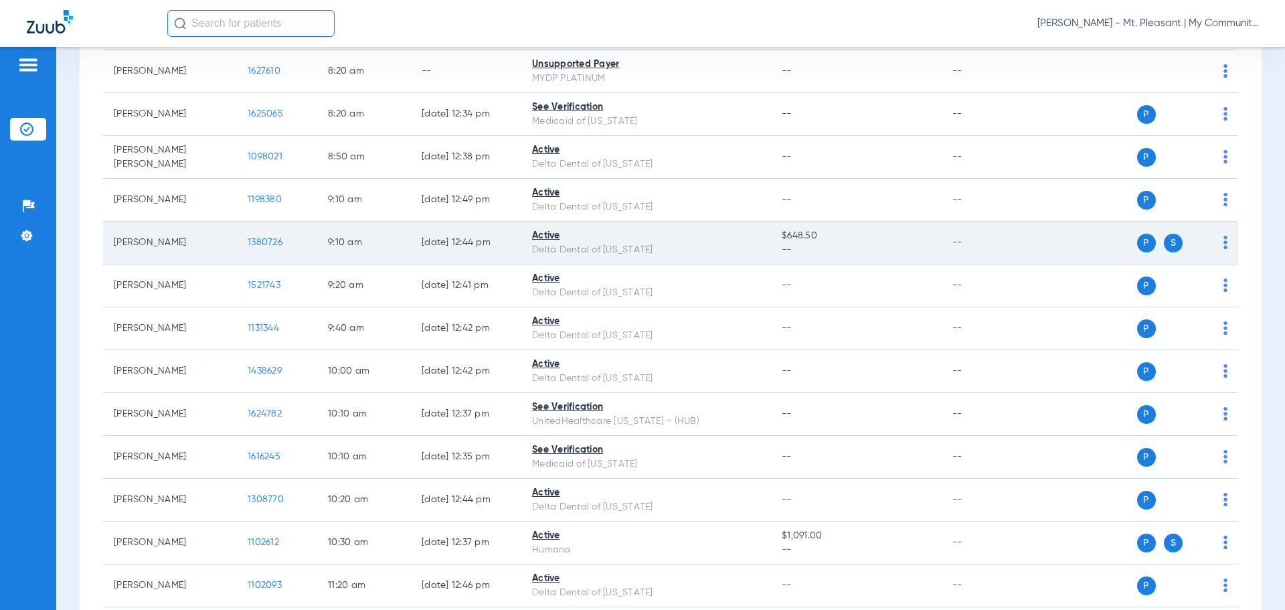
scroll to position [0, 0]
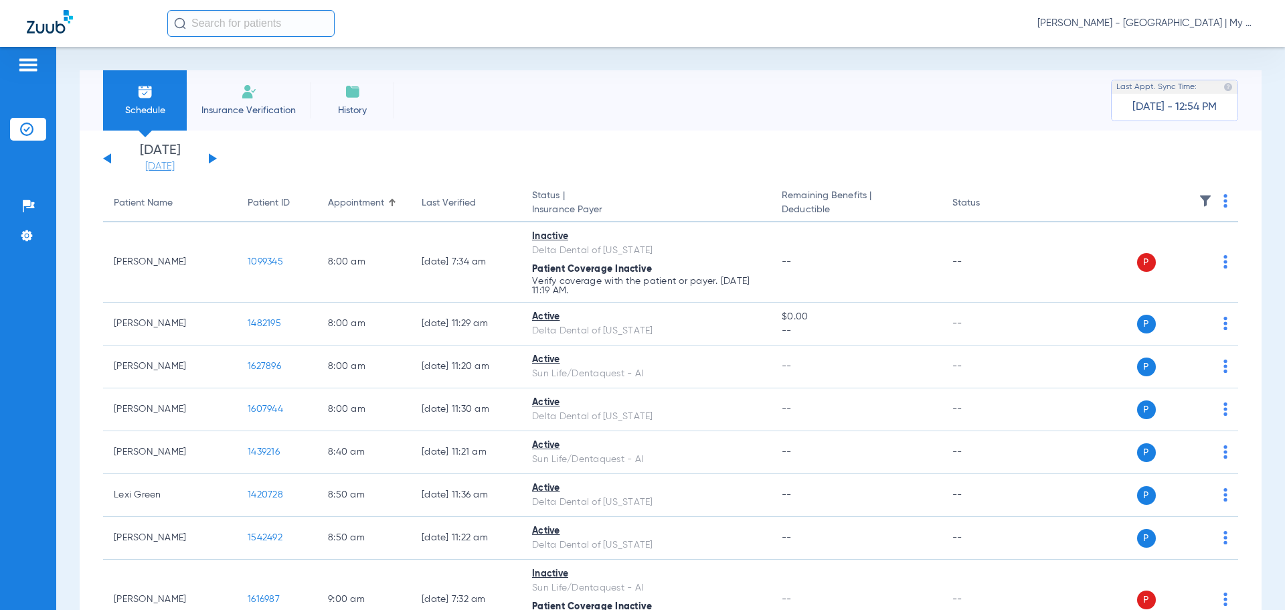
drag, startPoint x: 0, startPoint y: 0, endPoint x: 150, endPoint y: 169, distance: 226.2
click at [150, 169] on link "[DATE]" at bounding box center [160, 166] width 80 height 13
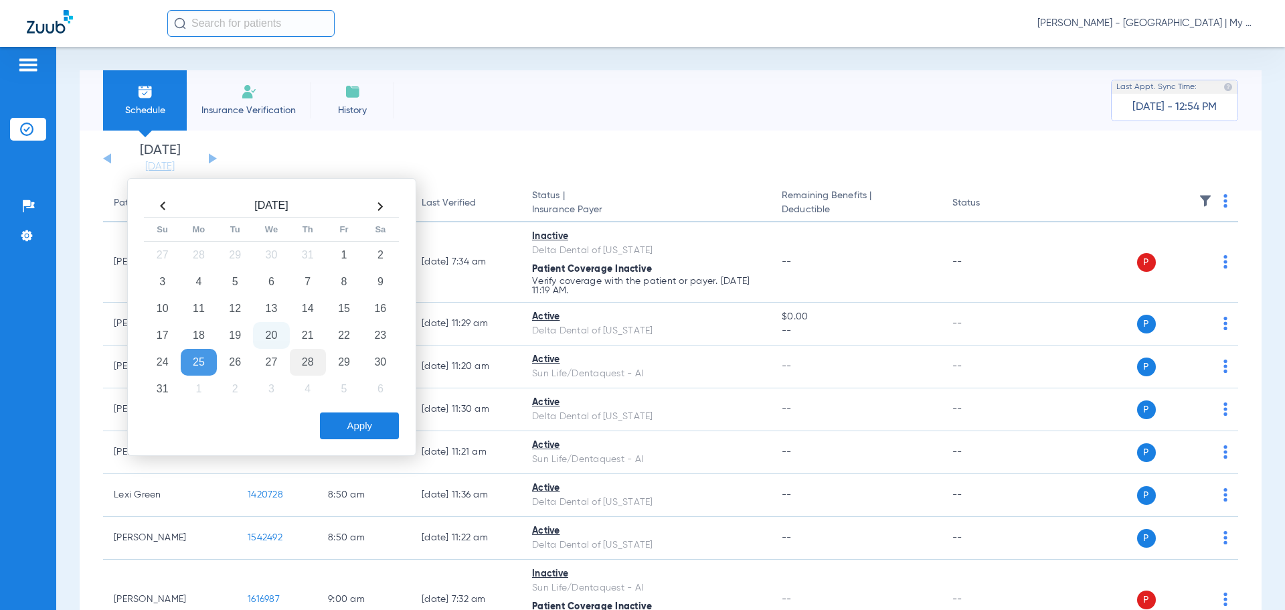
click at [310, 365] on td "28" at bounding box center [308, 362] width 36 height 27
click at [355, 430] on button "Apply" at bounding box center [359, 425] width 79 height 27
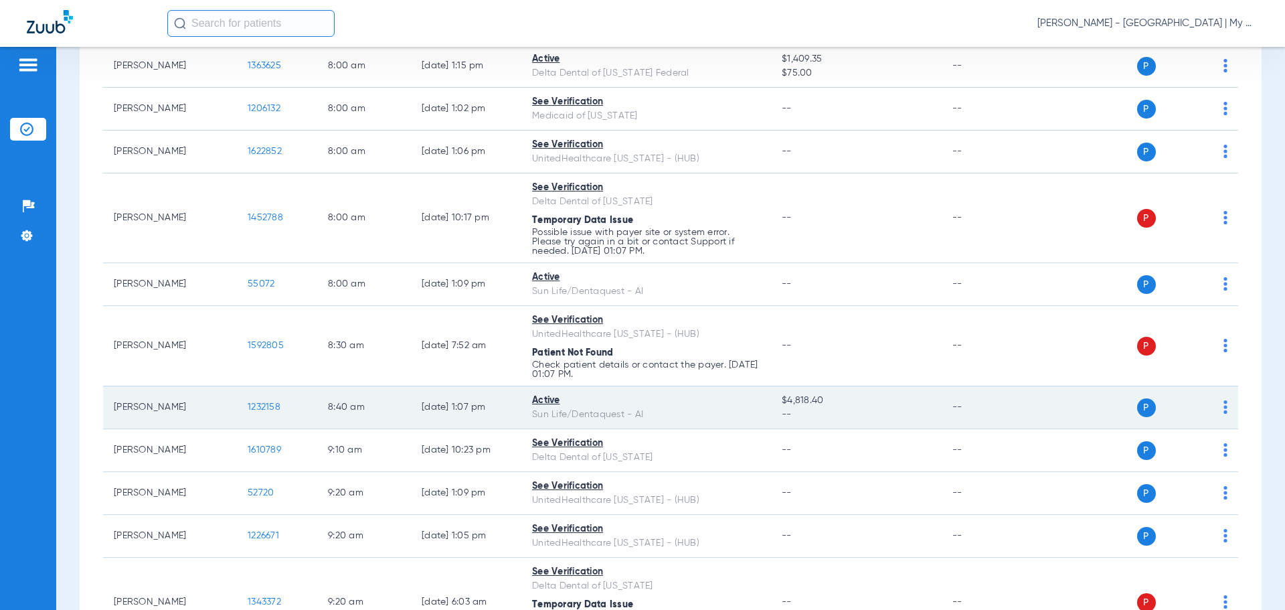
scroll to position [201, 0]
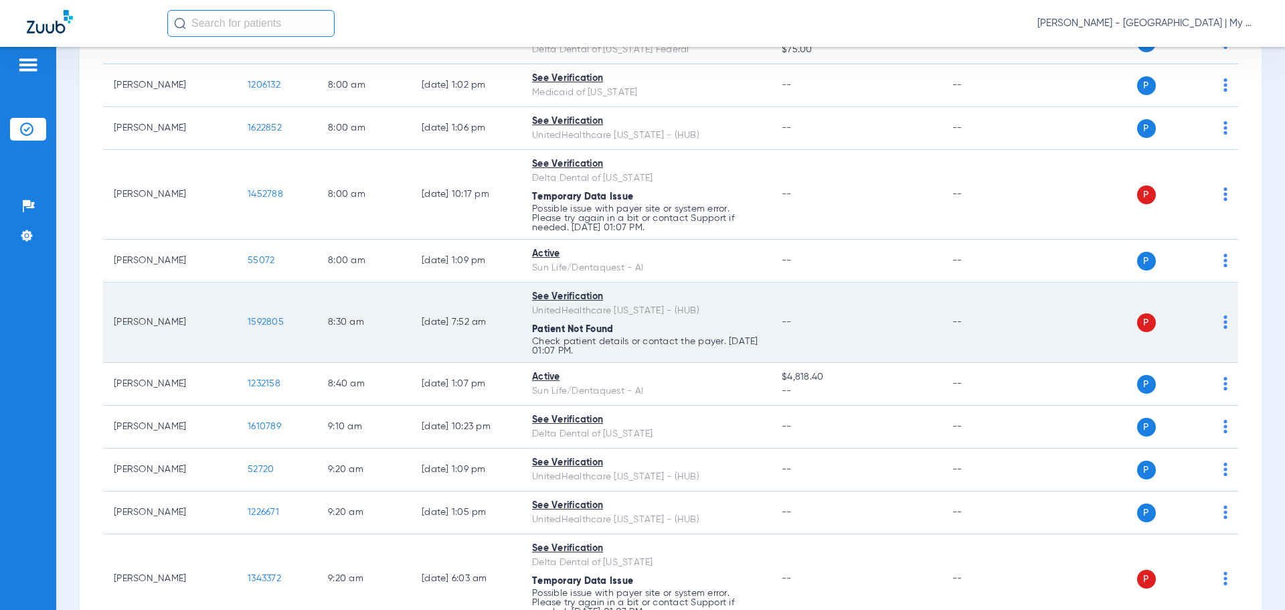
click at [1212, 325] on div "P S" at bounding box center [1130, 322] width 196 height 19
click at [1223, 321] on img at bounding box center [1225, 321] width 4 height 13
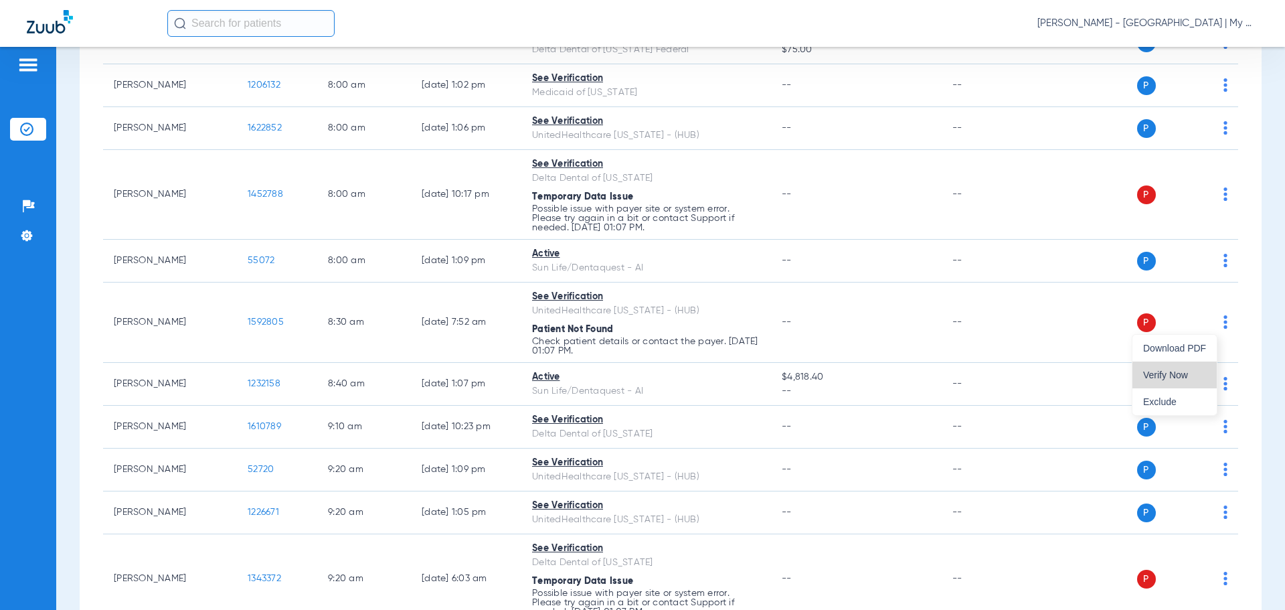
click at [1175, 370] on span "Verify Now" at bounding box center [1174, 374] width 63 height 9
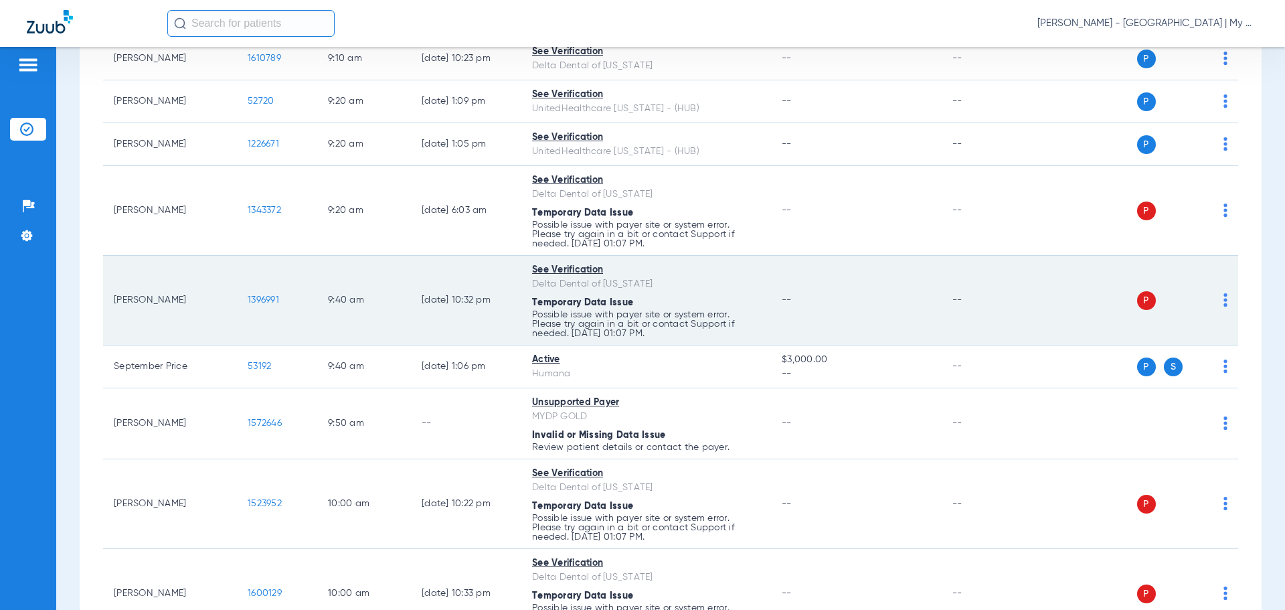
scroll to position [602, 0]
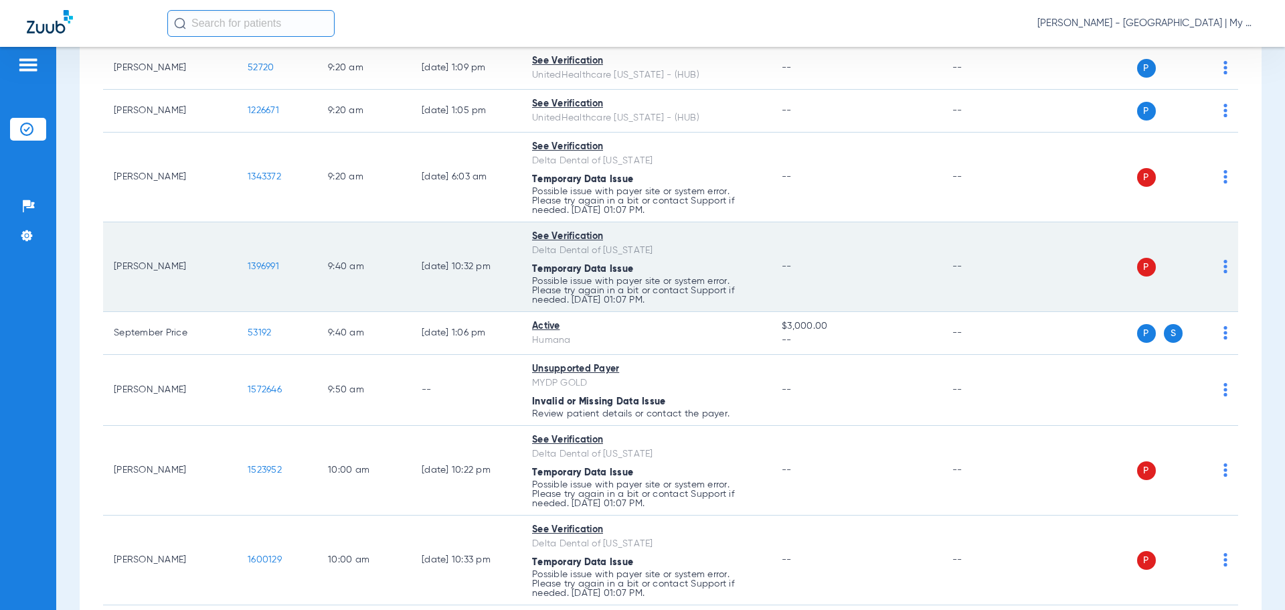
click at [1212, 265] on div "P S" at bounding box center [1130, 267] width 196 height 19
click at [1211, 272] on div "P S" at bounding box center [1130, 267] width 196 height 19
click at [1223, 270] on img at bounding box center [1225, 266] width 4 height 13
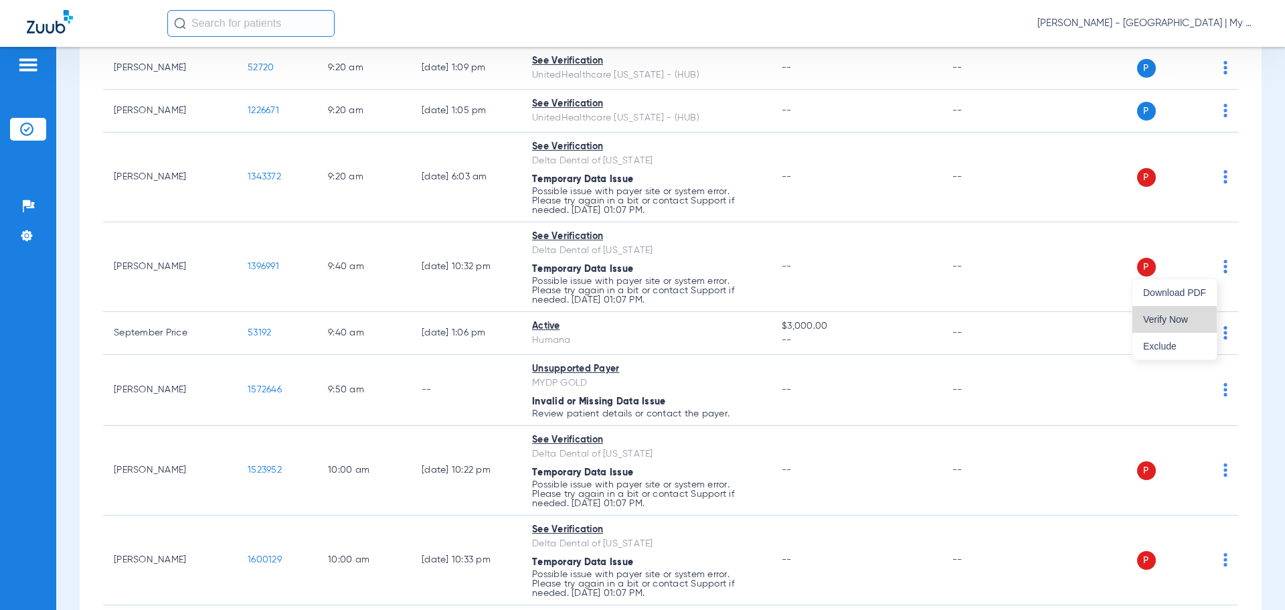
click at [1189, 320] on span "Verify Now" at bounding box center [1174, 319] width 63 height 9
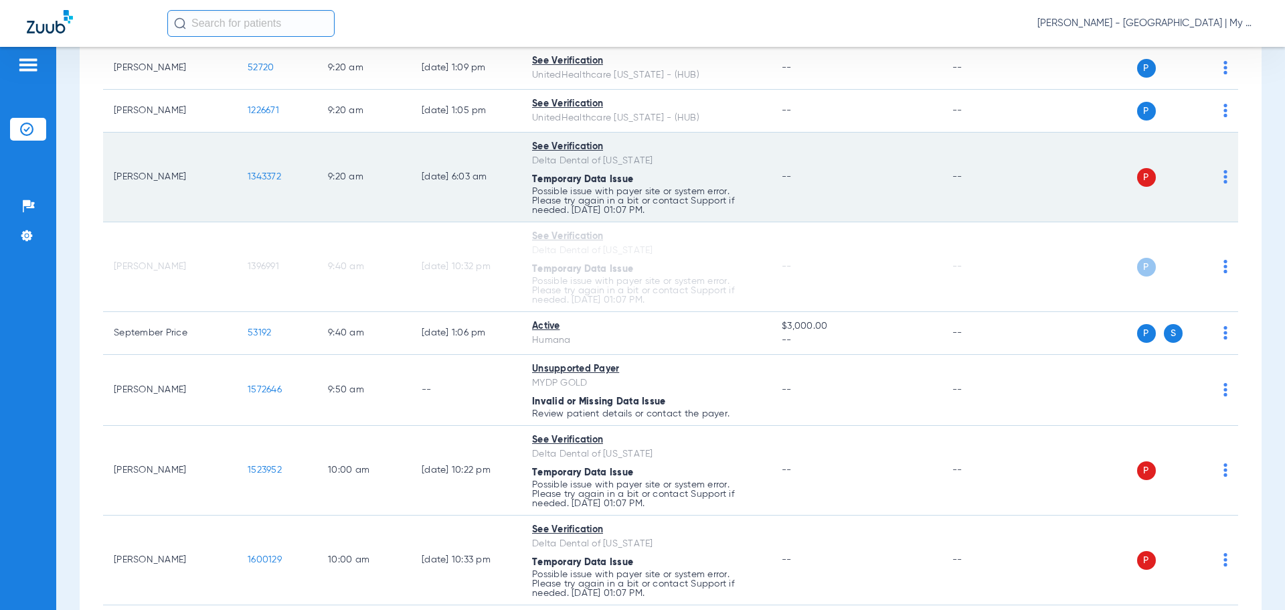
click at [1218, 180] on td "P S" at bounding box center [1135, 178] width 207 height 90
click at [1223, 181] on img at bounding box center [1225, 176] width 4 height 13
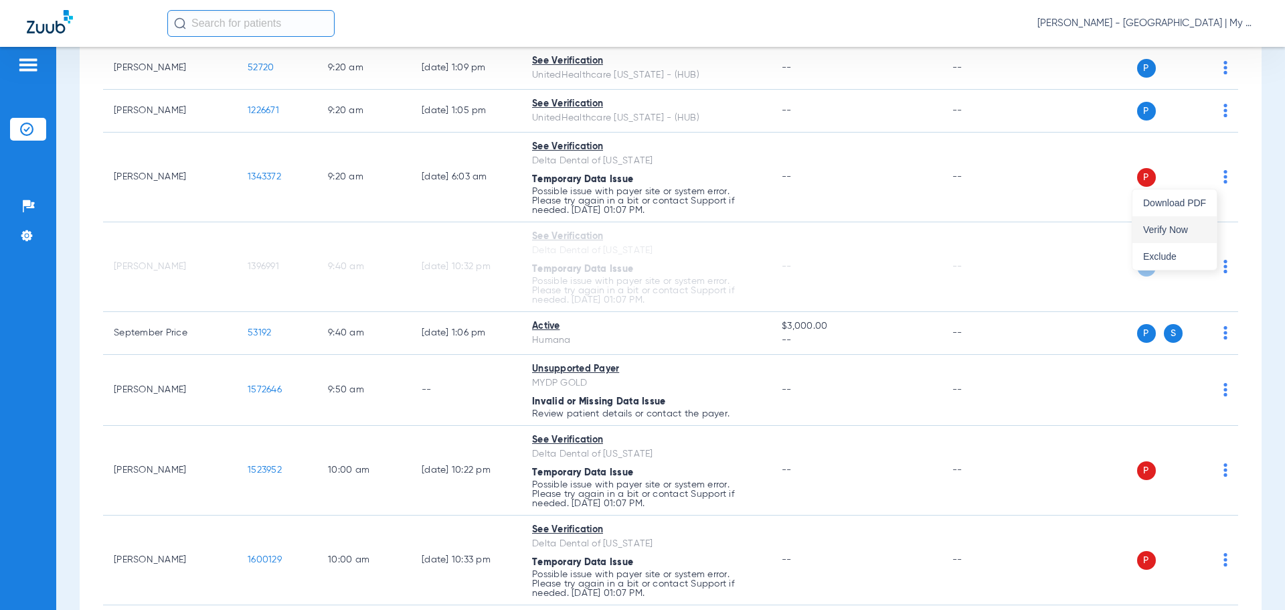
click at [1179, 231] on span "Verify Now" at bounding box center [1174, 229] width 63 height 9
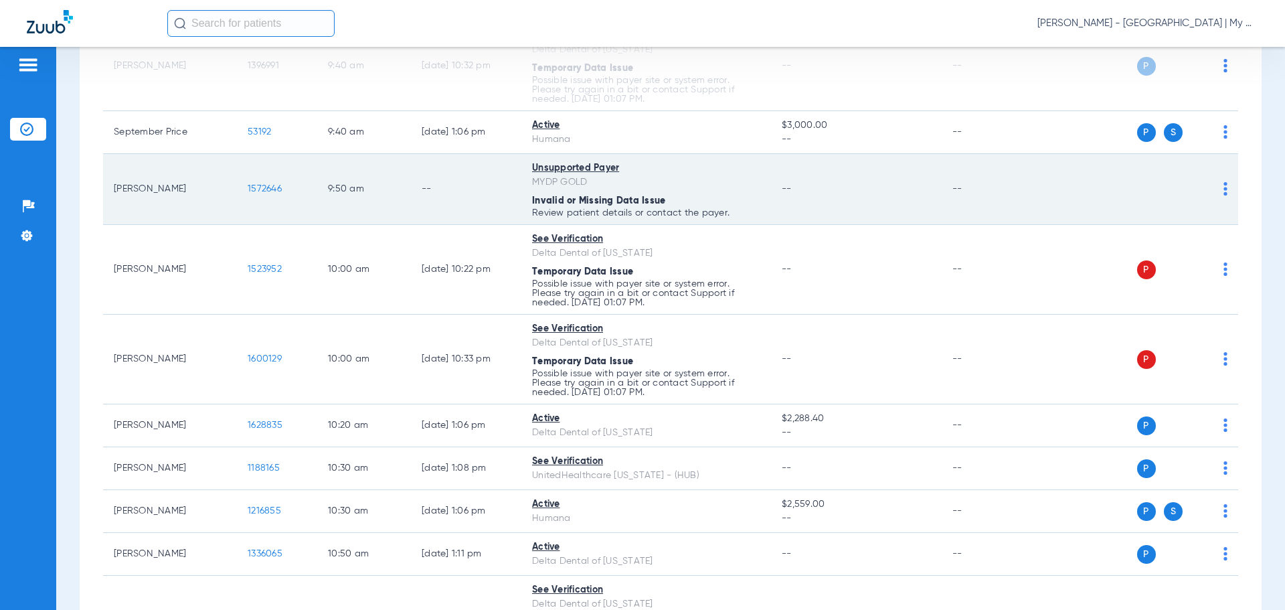
scroll to position [870, 0]
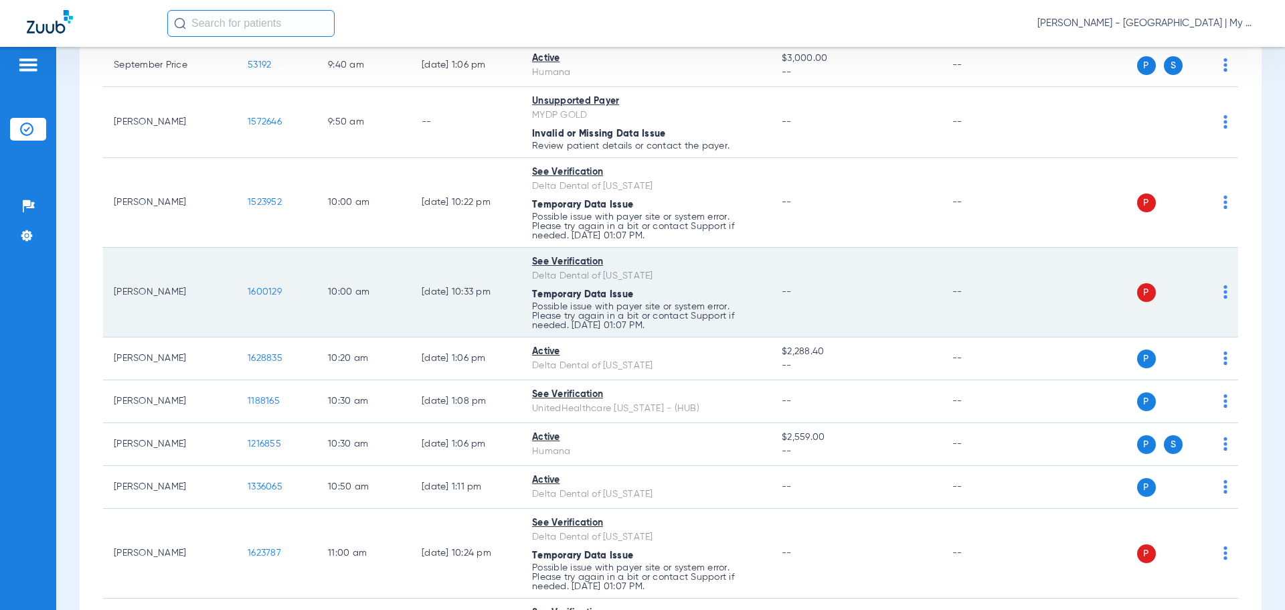
click at [1223, 291] on img at bounding box center [1225, 291] width 4 height 13
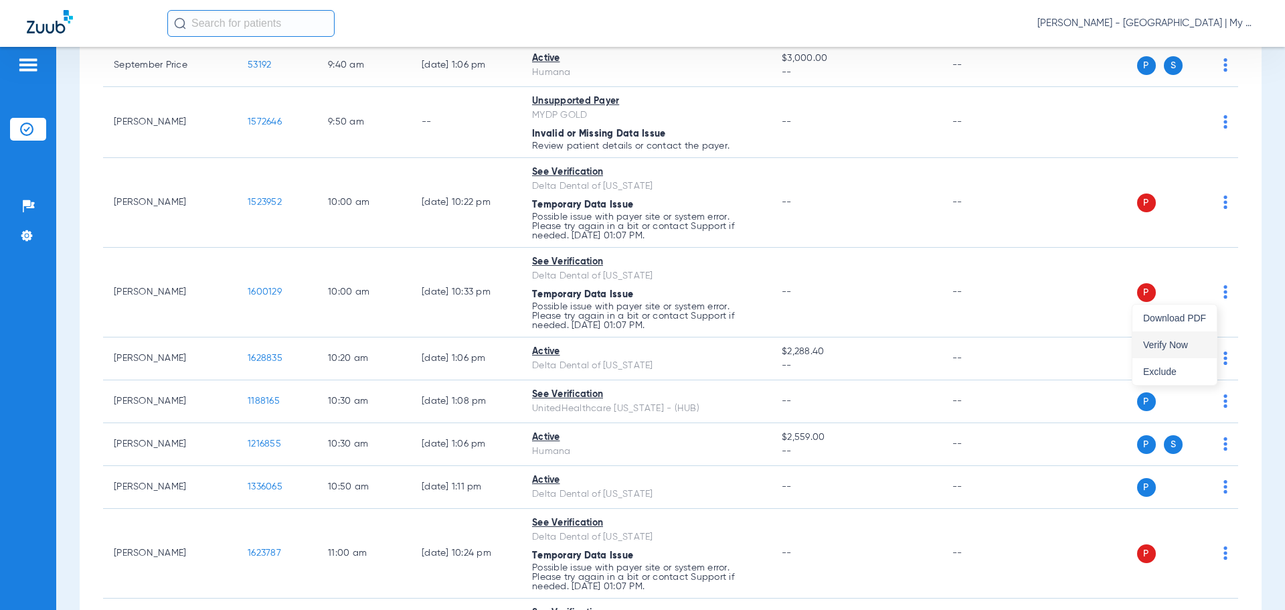
click at [1169, 337] on button "Verify Now" at bounding box center [1174, 344] width 84 height 27
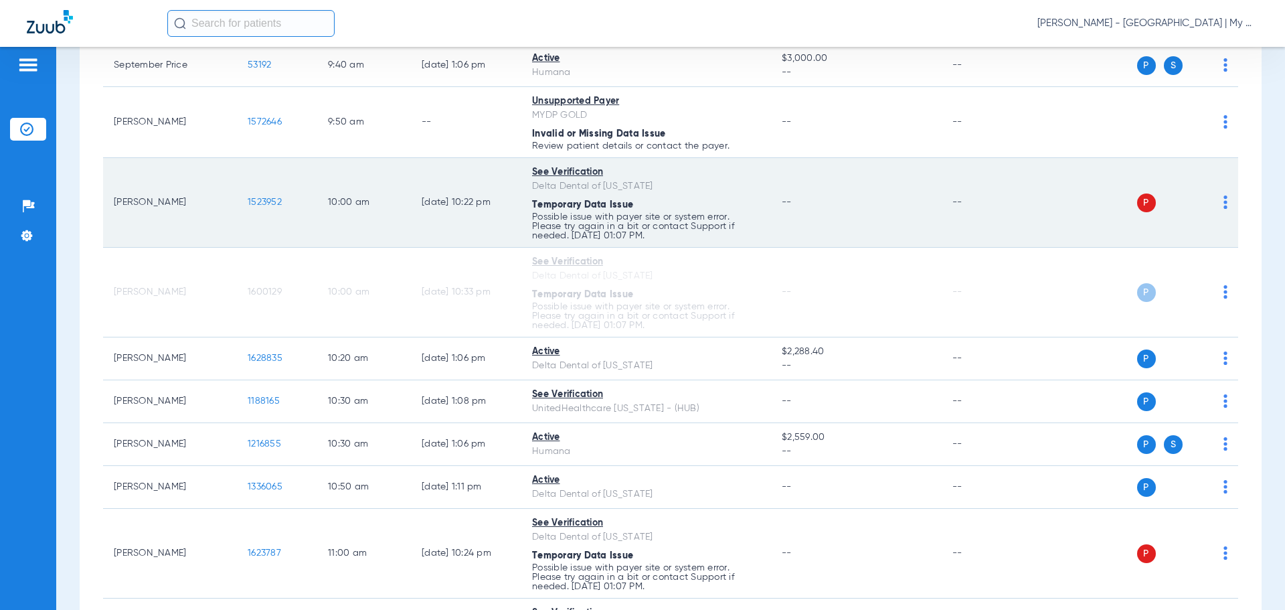
click at [1213, 209] on div "P S" at bounding box center [1130, 202] width 196 height 19
click at [1223, 206] on img at bounding box center [1225, 201] width 4 height 13
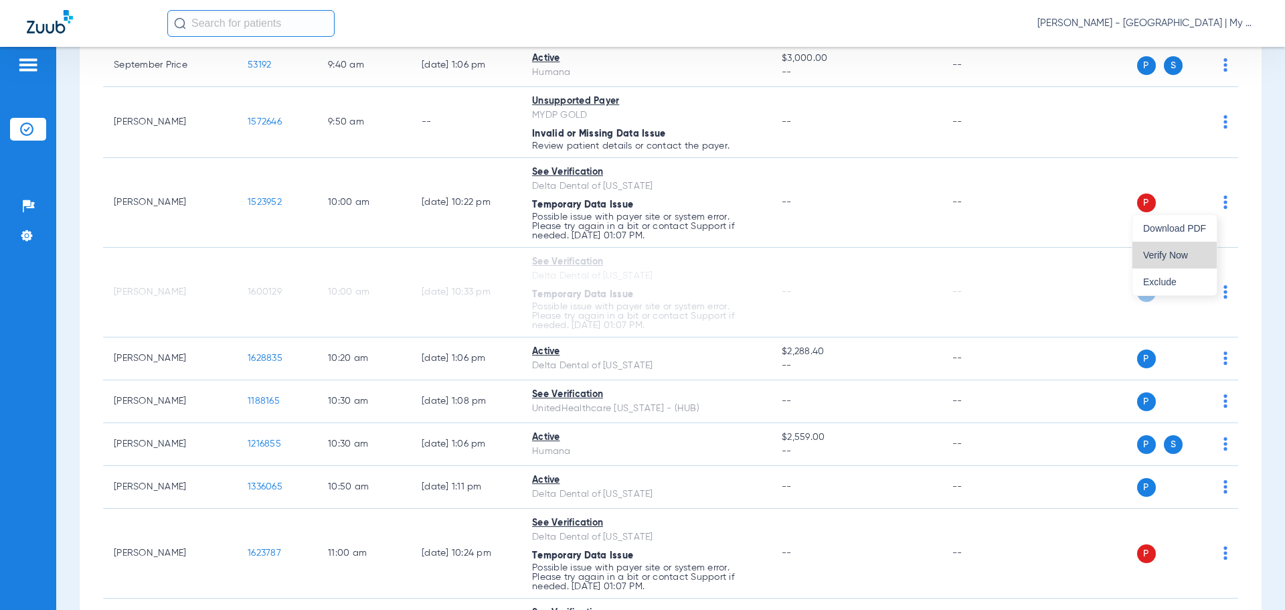
click at [1191, 258] on span "Verify Now" at bounding box center [1174, 254] width 63 height 9
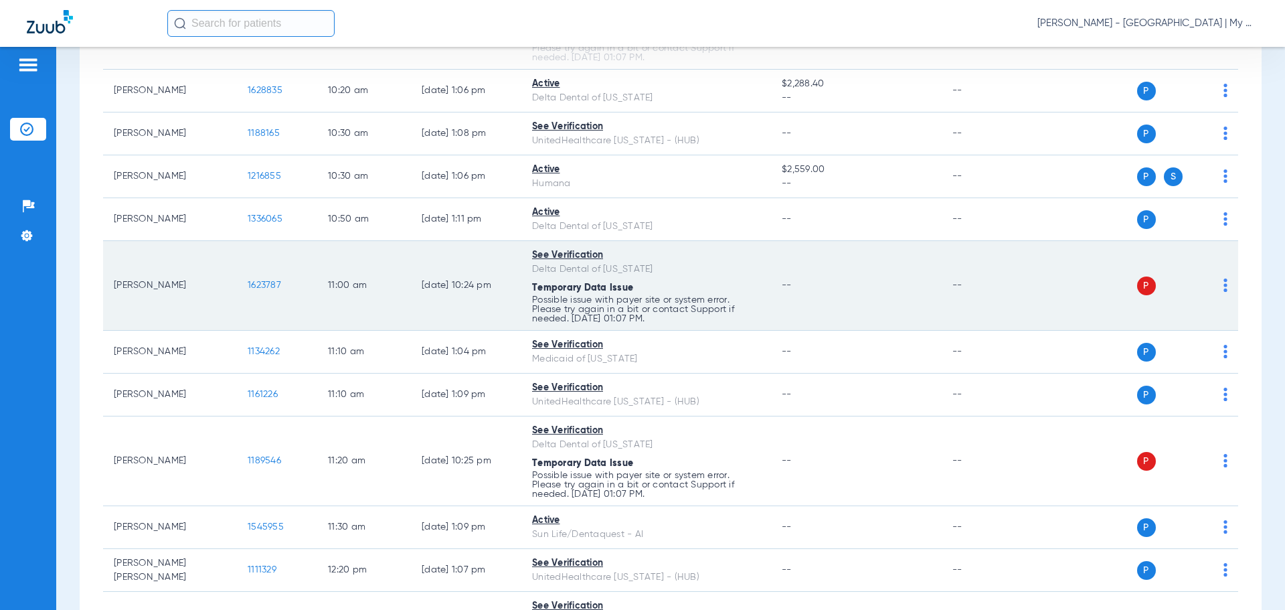
scroll to position [1272, 0]
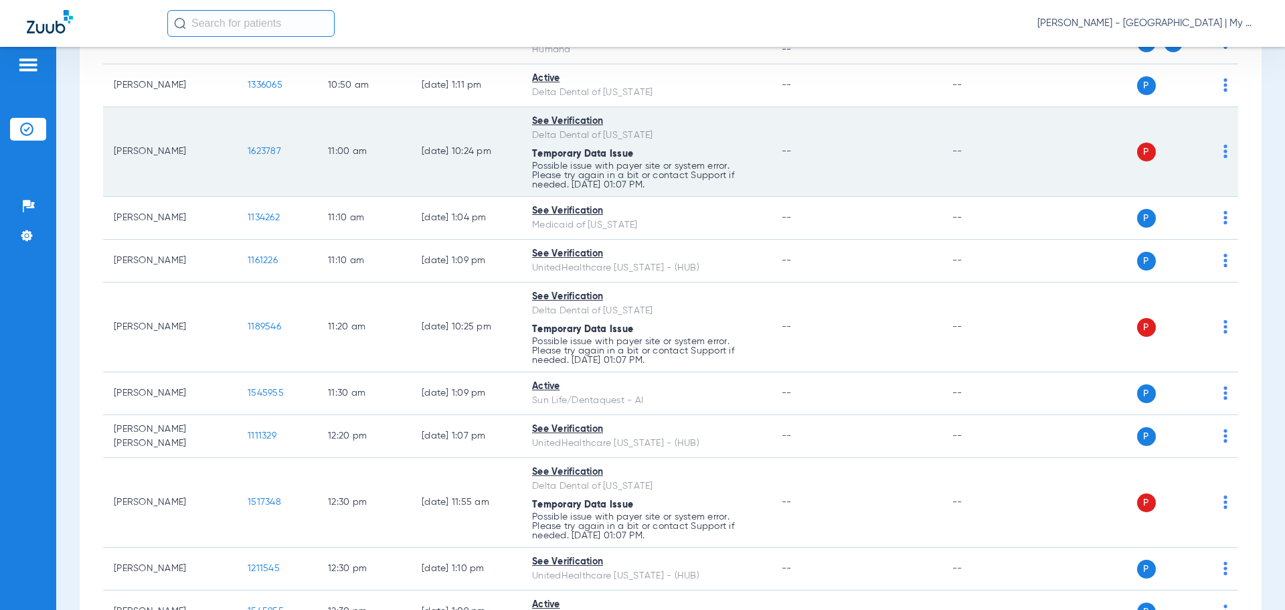
click at [1213, 151] on div "P S" at bounding box center [1130, 152] width 196 height 19
click at [1217, 153] on td "P S" at bounding box center [1135, 152] width 207 height 90
click at [1211, 156] on div "P S" at bounding box center [1130, 152] width 196 height 19
click at [1223, 155] on img at bounding box center [1225, 151] width 4 height 13
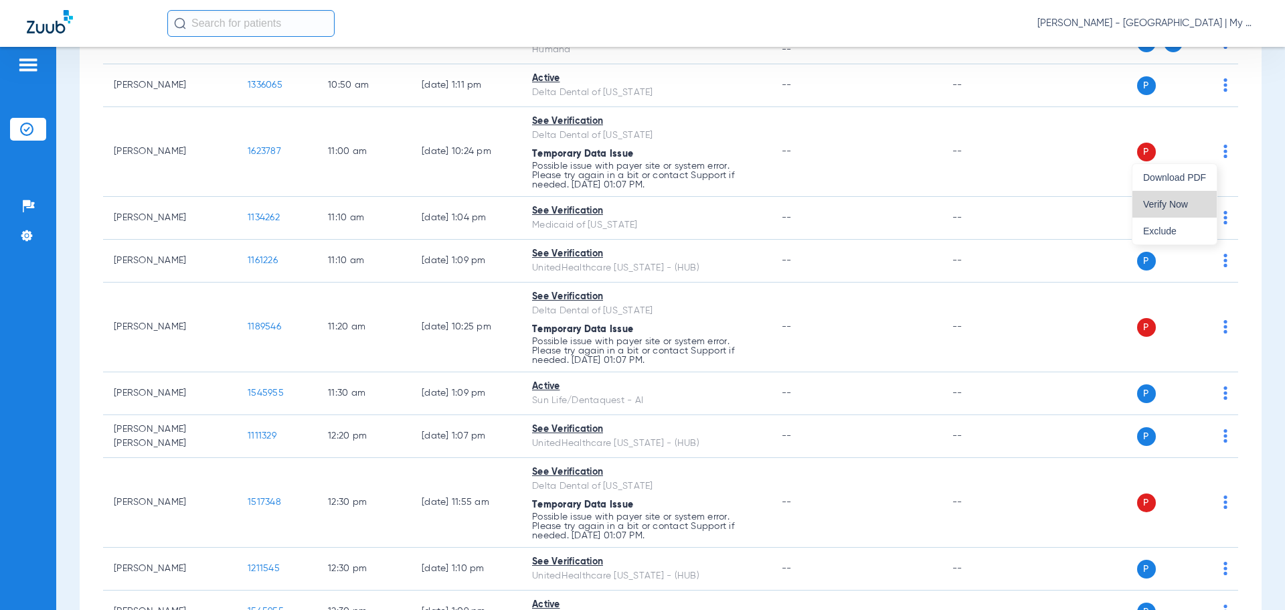
click at [1185, 206] on span "Verify Now" at bounding box center [1174, 203] width 63 height 9
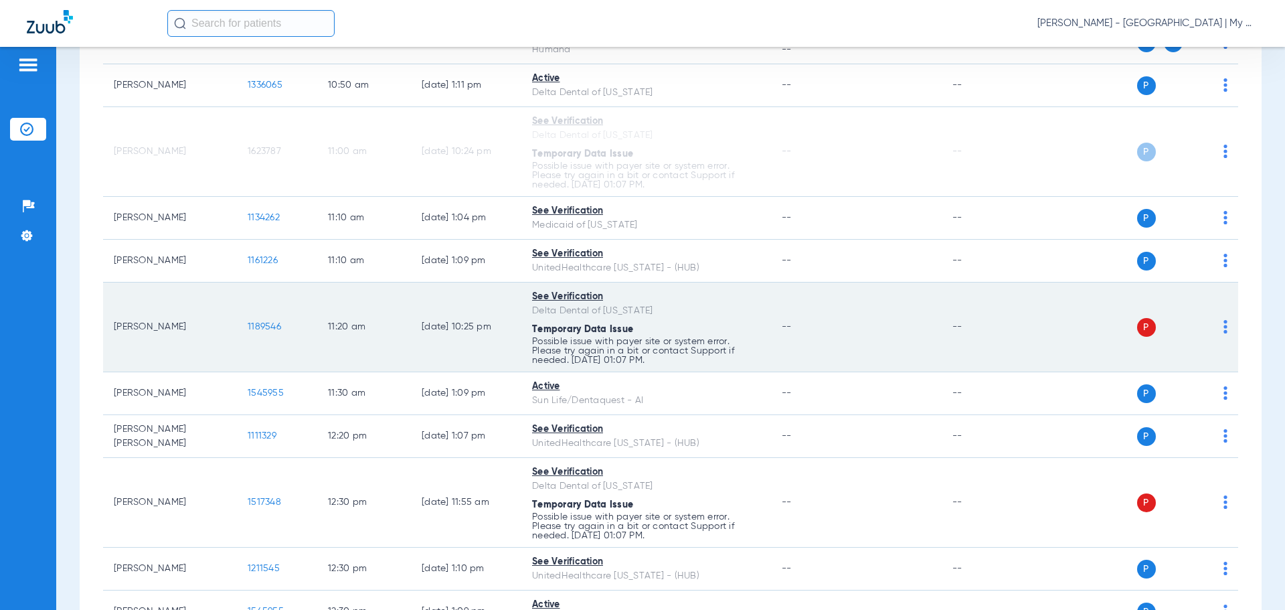
click at [1223, 325] on img at bounding box center [1225, 326] width 4 height 13
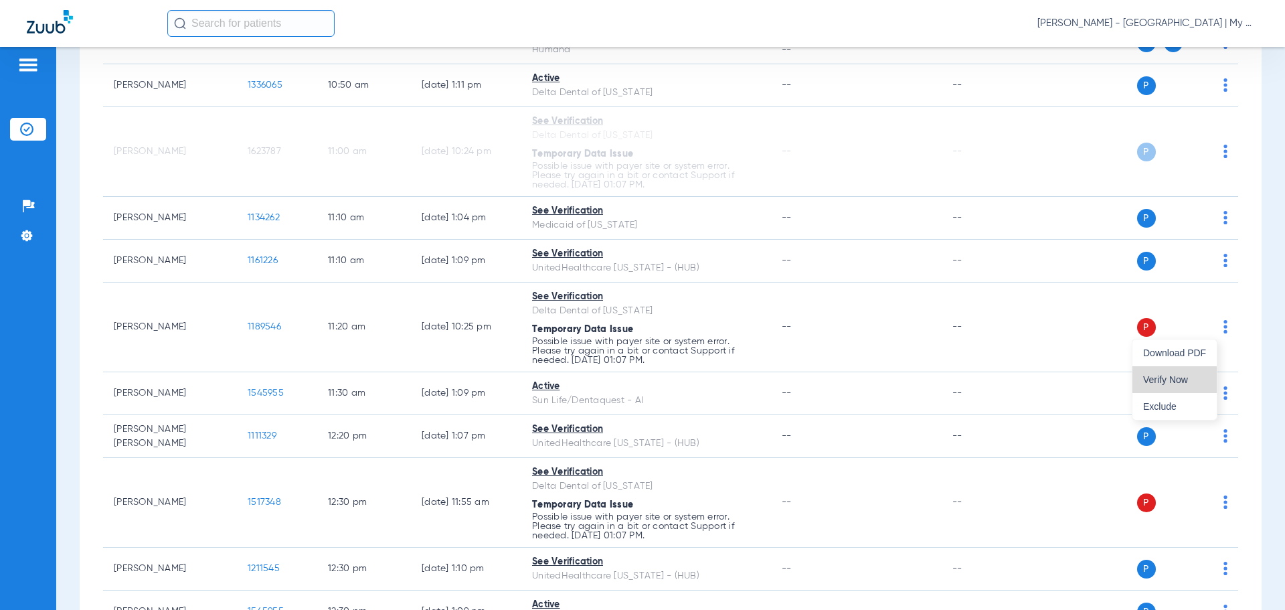
click at [1158, 380] on span "Verify Now" at bounding box center [1174, 379] width 63 height 9
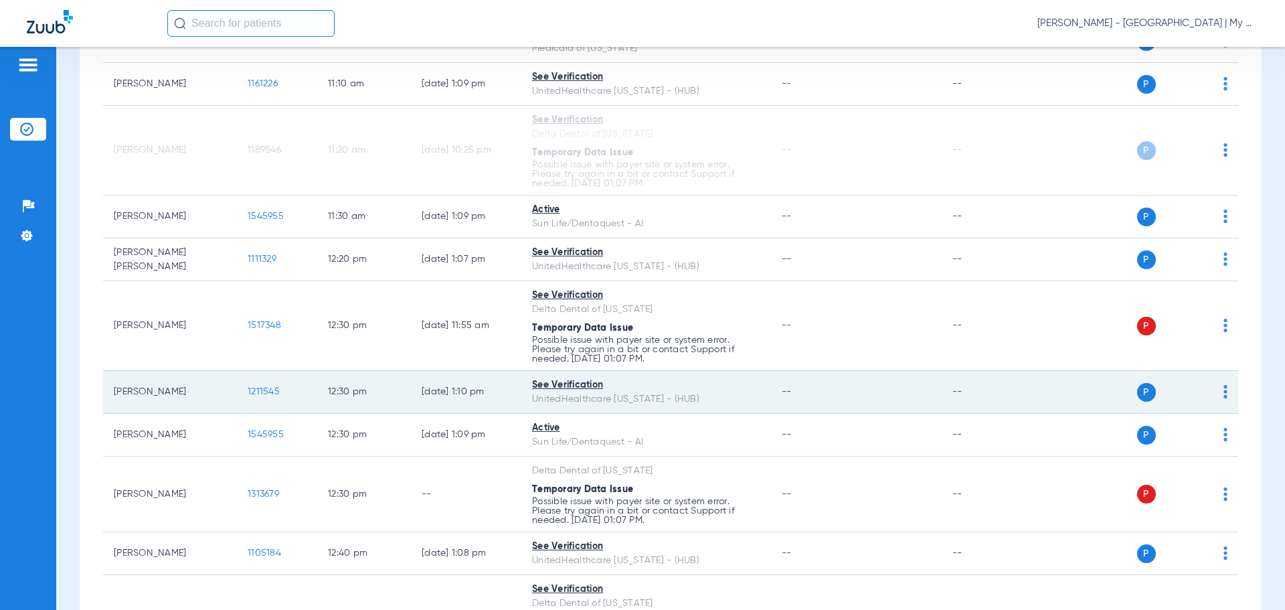
scroll to position [1472, 0]
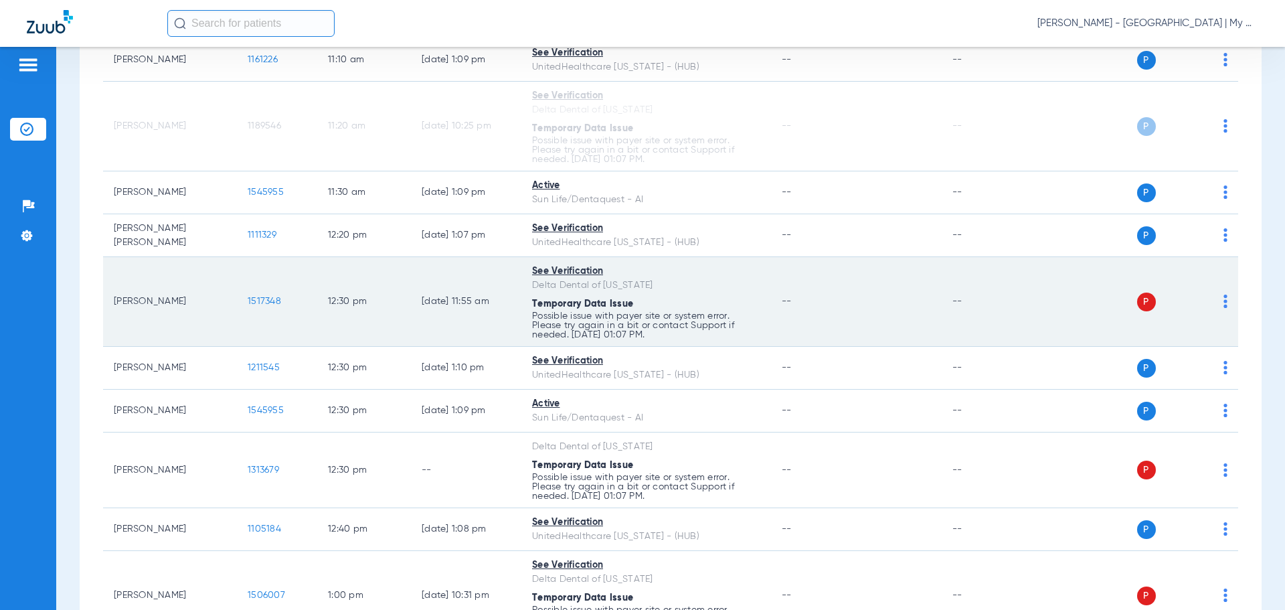
click at [1223, 301] on img at bounding box center [1225, 300] width 4 height 13
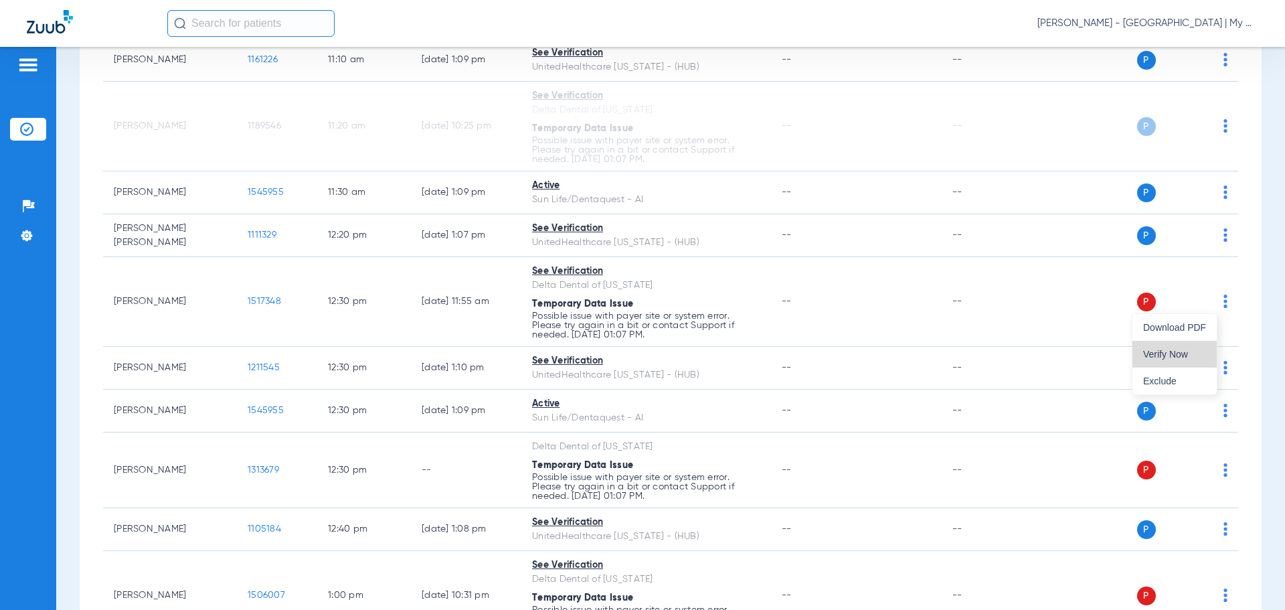
click at [1185, 357] on span "Verify Now" at bounding box center [1174, 353] width 63 height 9
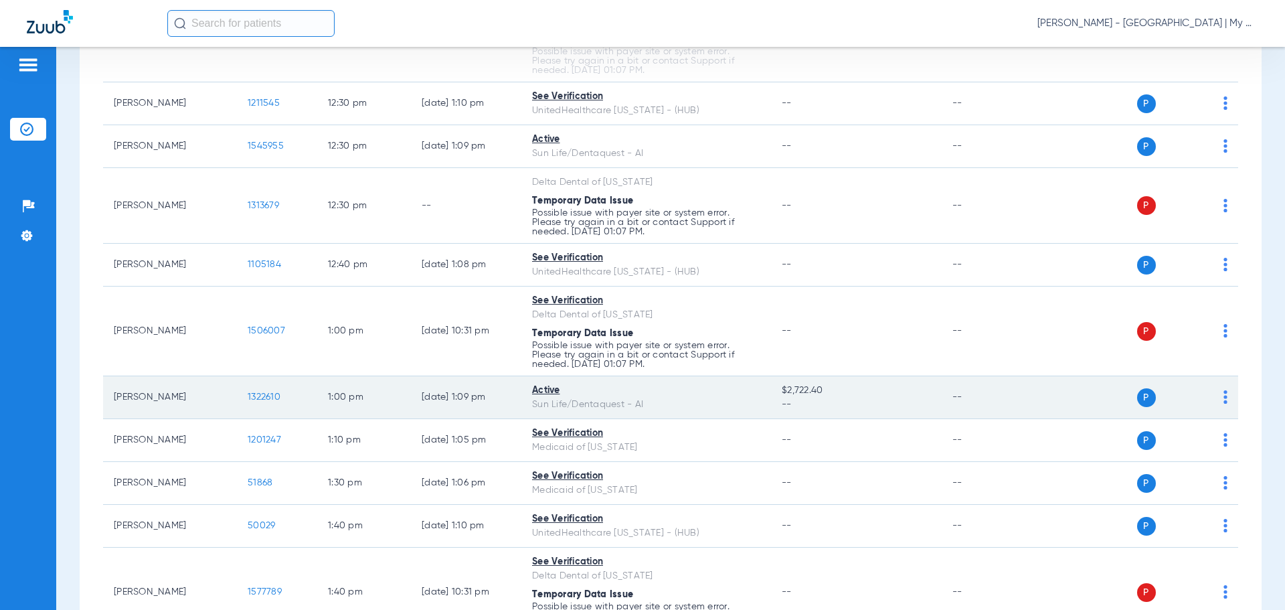
scroll to position [1740, 0]
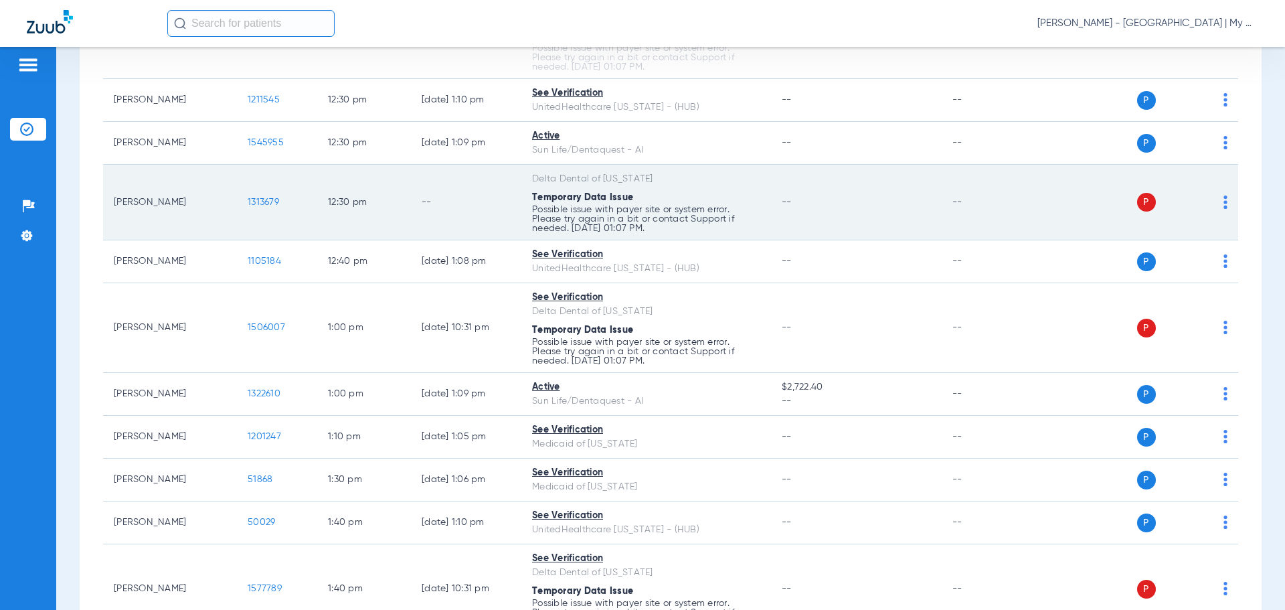
click at [1212, 206] on div "P S" at bounding box center [1130, 202] width 196 height 19
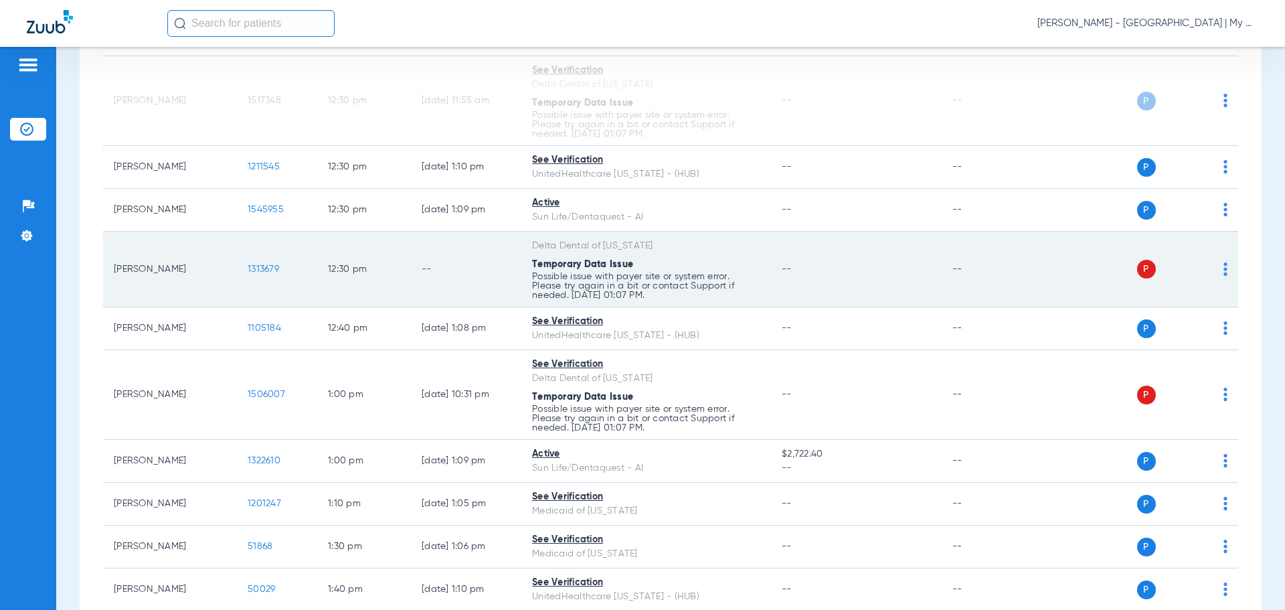
click at [1223, 262] on img at bounding box center [1225, 268] width 4 height 13
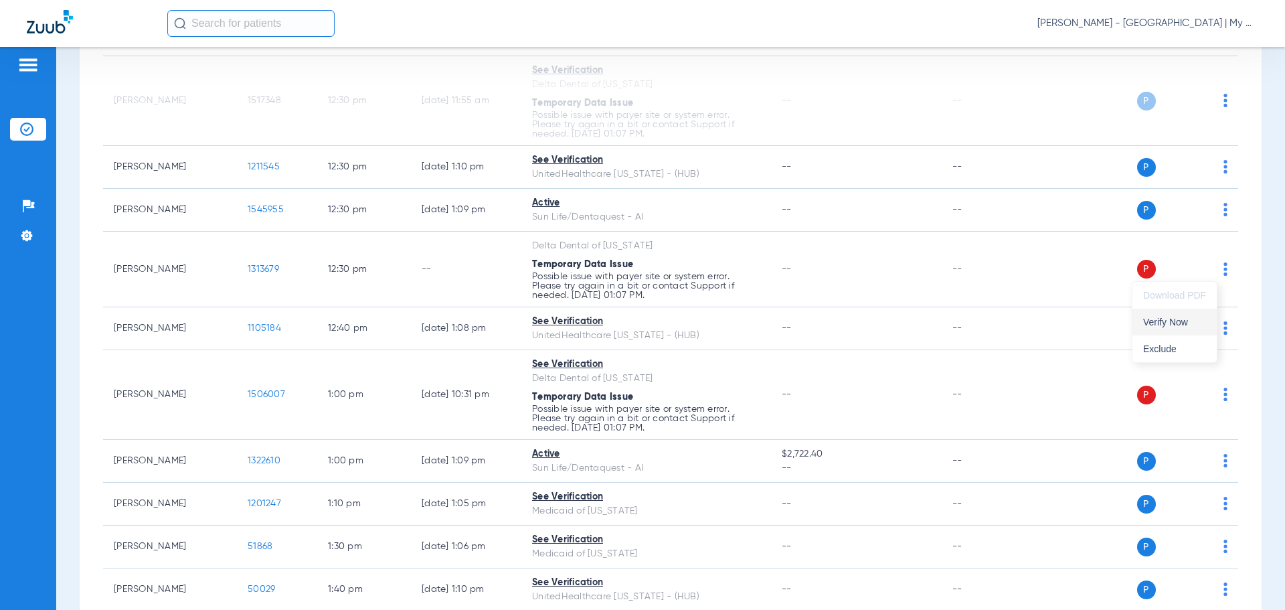
click at [1193, 320] on span "Verify Now" at bounding box center [1174, 321] width 63 height 9
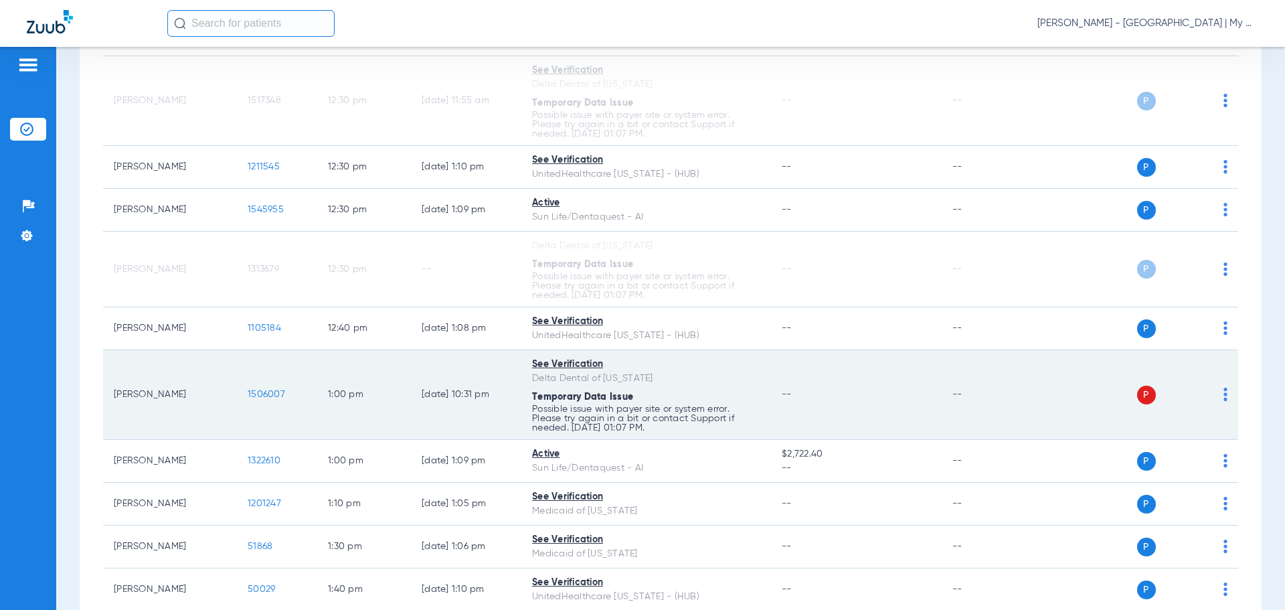
click at [1223, 390] on img at bounding box center [1225, 394] width 4 height 13
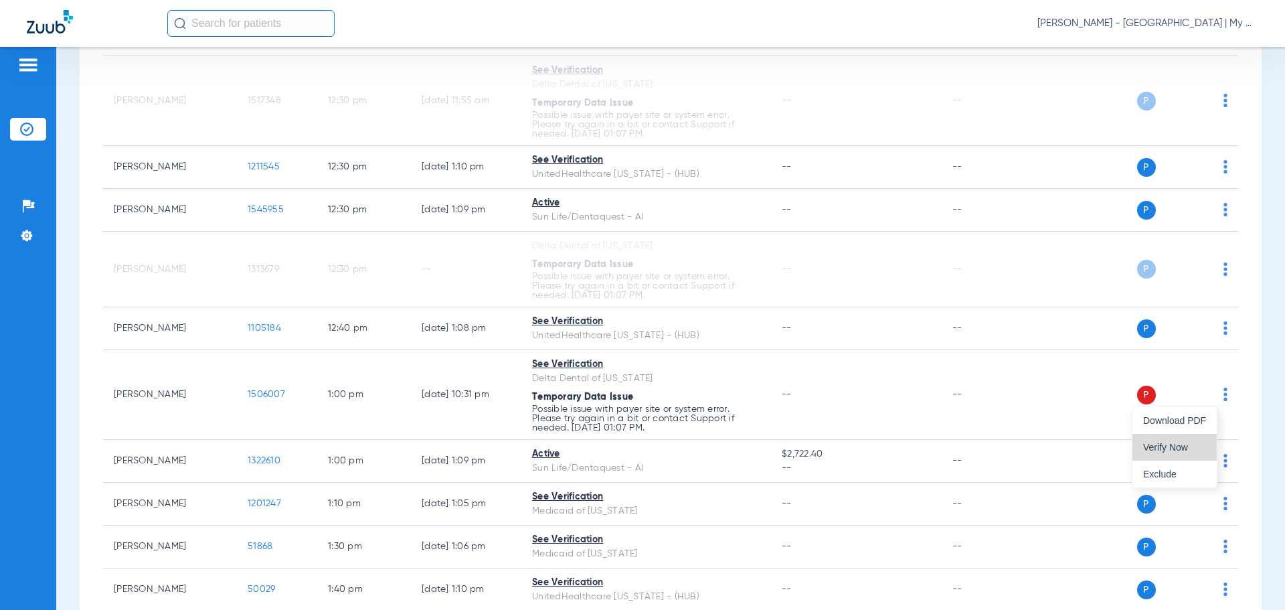
click at [1188, 441] on button "Verify Now" at bounding box center [1174, 447] width 84 height 27
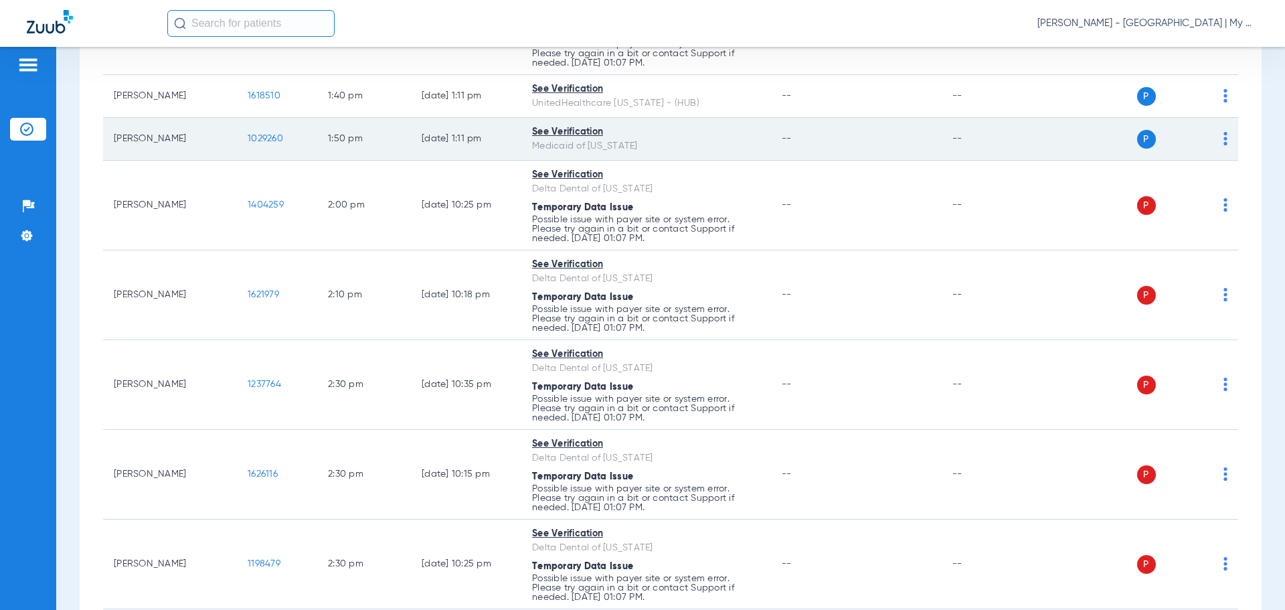
scroll to position [2209, 0]
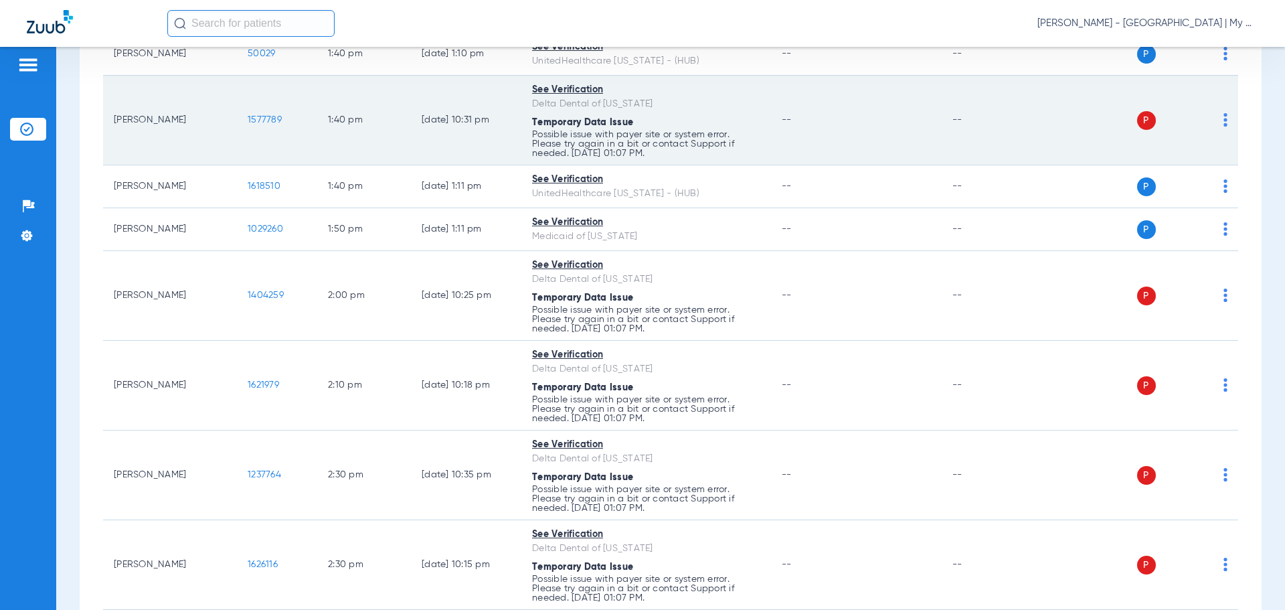
click at [1223, 120] on img at bounding box center [1225, 119] width 4 height 13
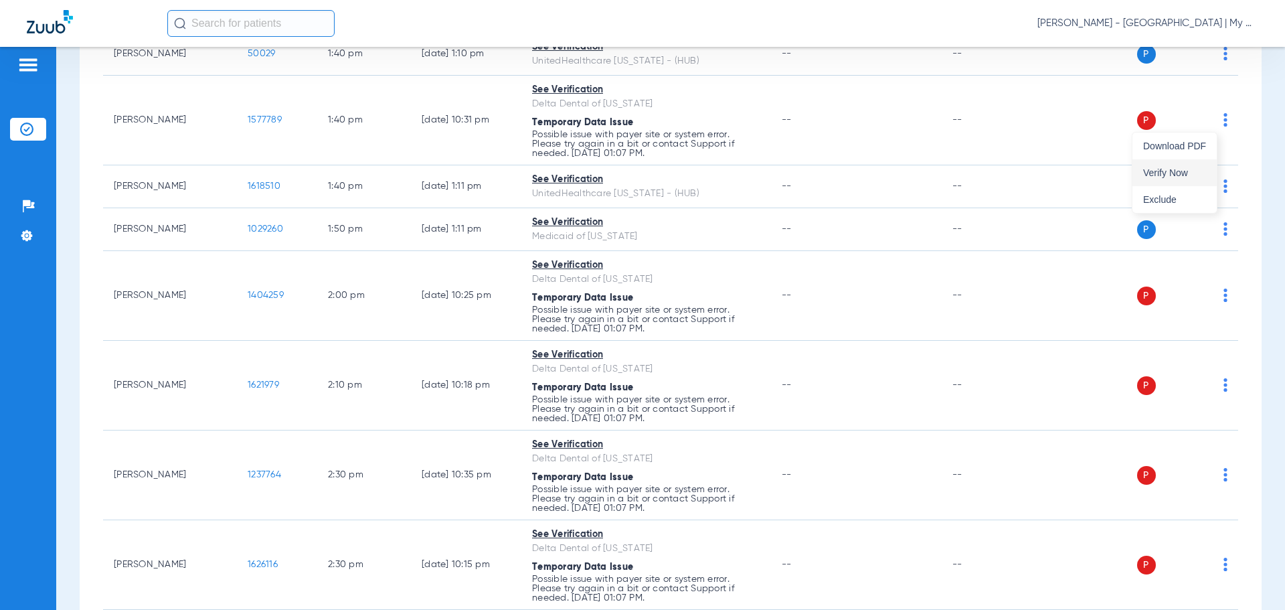
click at [1189, 177] on span "Verify Now" at bounding box center [1174, 172] width 63 height 9
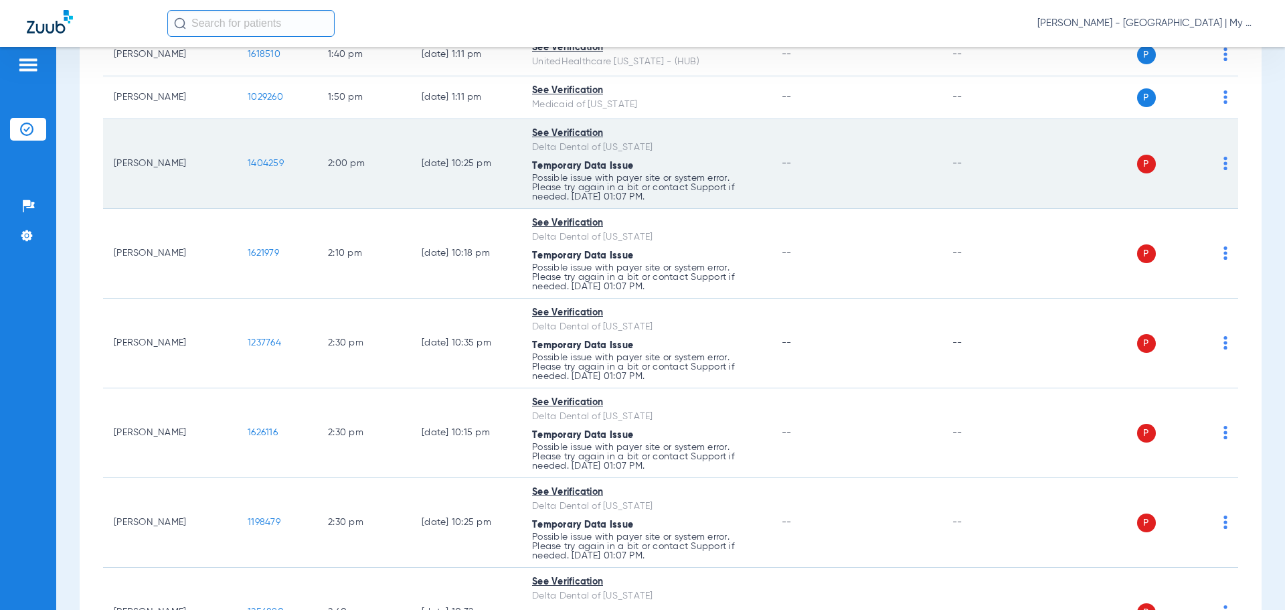
scroll to position [2343, 0]
click at [1219, 167] on td "P S" at bounding box center [1135, 162] width 207 height 90
click at [1213, 165] on div "P S" at bounding box center [1130, 162] width 196 height 19
click at [1223, 161] on img at bounding box center [1225, 161] width 4 height 13
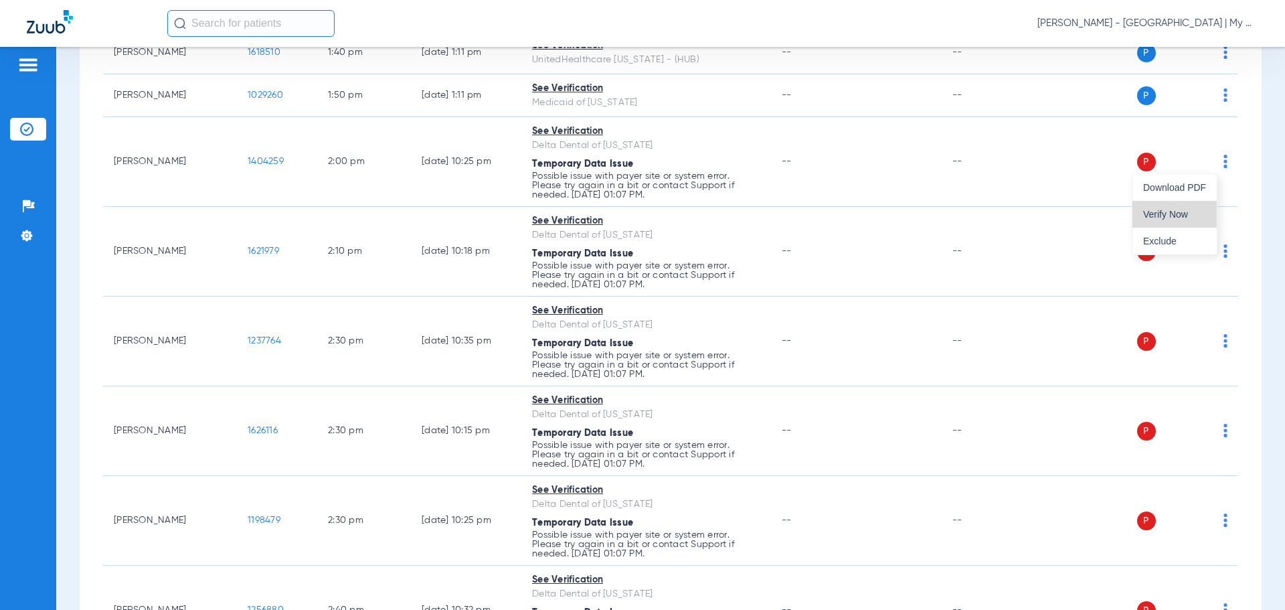
click at [1209, 205] on button "Verify Now" at bounding box center [1174, 214] width 84 height 27
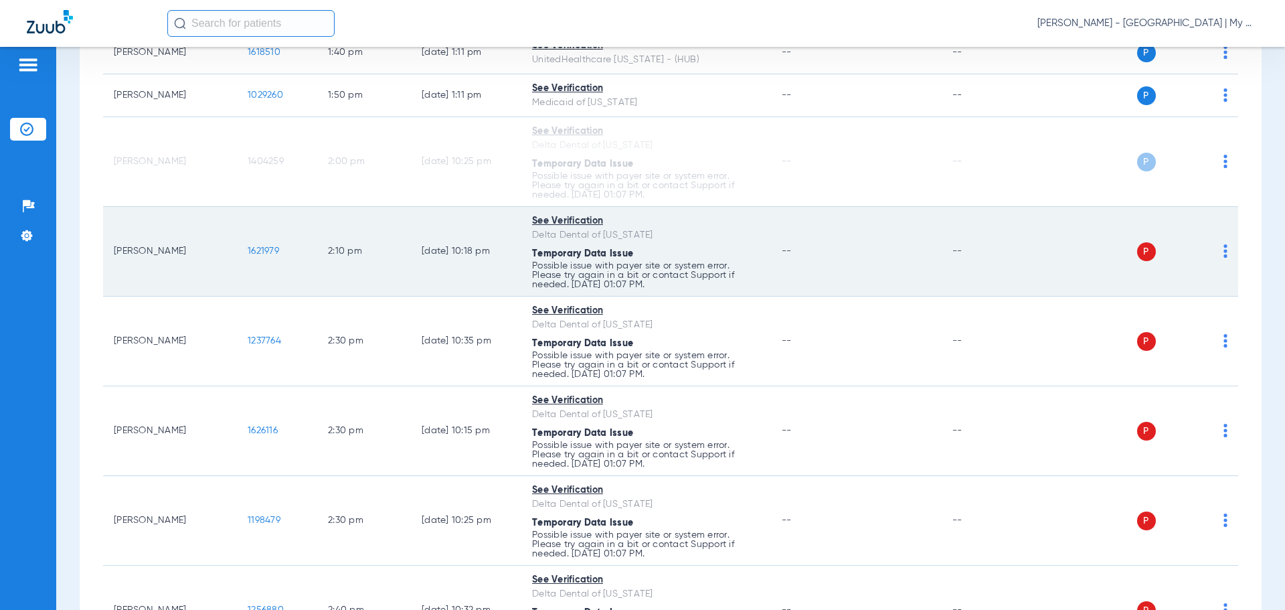
click at [1213, 246] on div "P S" at bounding box center [1130, 251] width 196 height 19
click at [1223, 247] on img at bounding box center [1225, 250] width 4 height 13
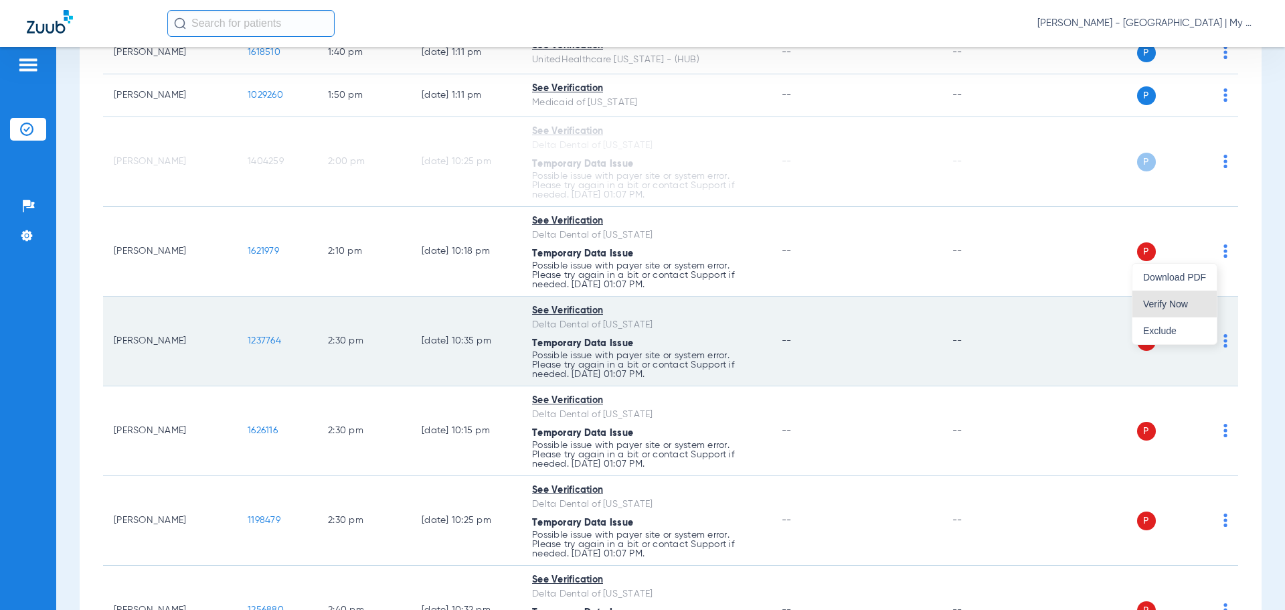
drag, startPoint x: 1181, startPoint y: 299, endPoint x: 1202, endPoint y: 314, distance: 26.4
click at [1180, 299] on button "Verify Now" at bounding box center [1174, 303] width 84 height 27
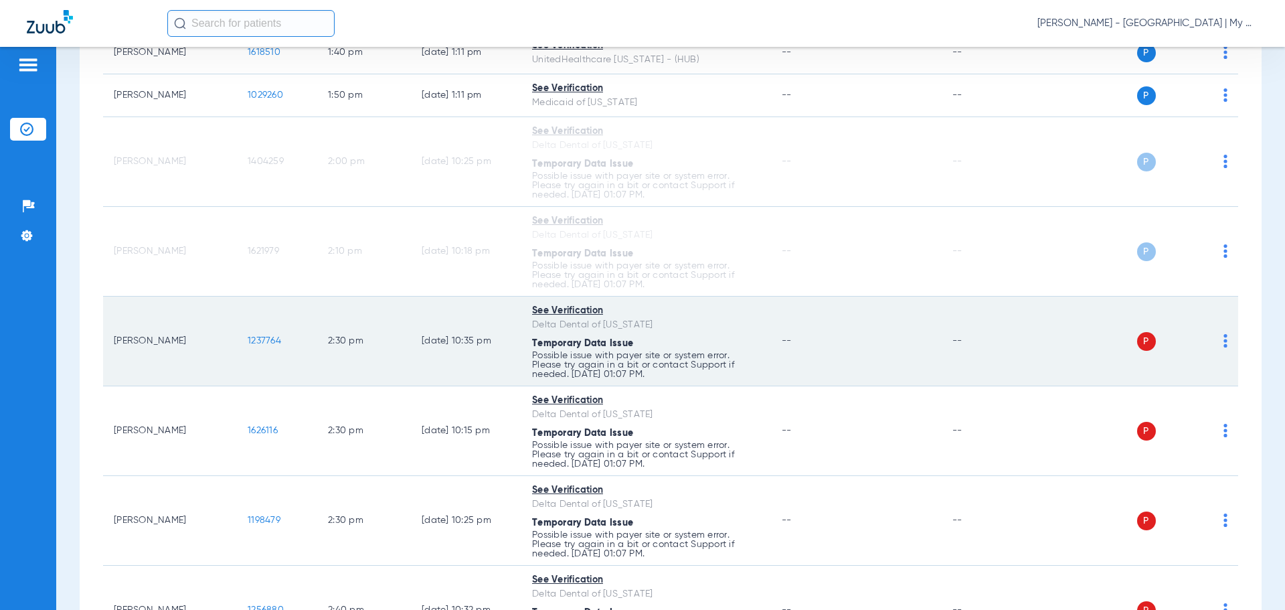
click at [1223, 341] on img at bounding box center [1225, 340] width 4 height 13
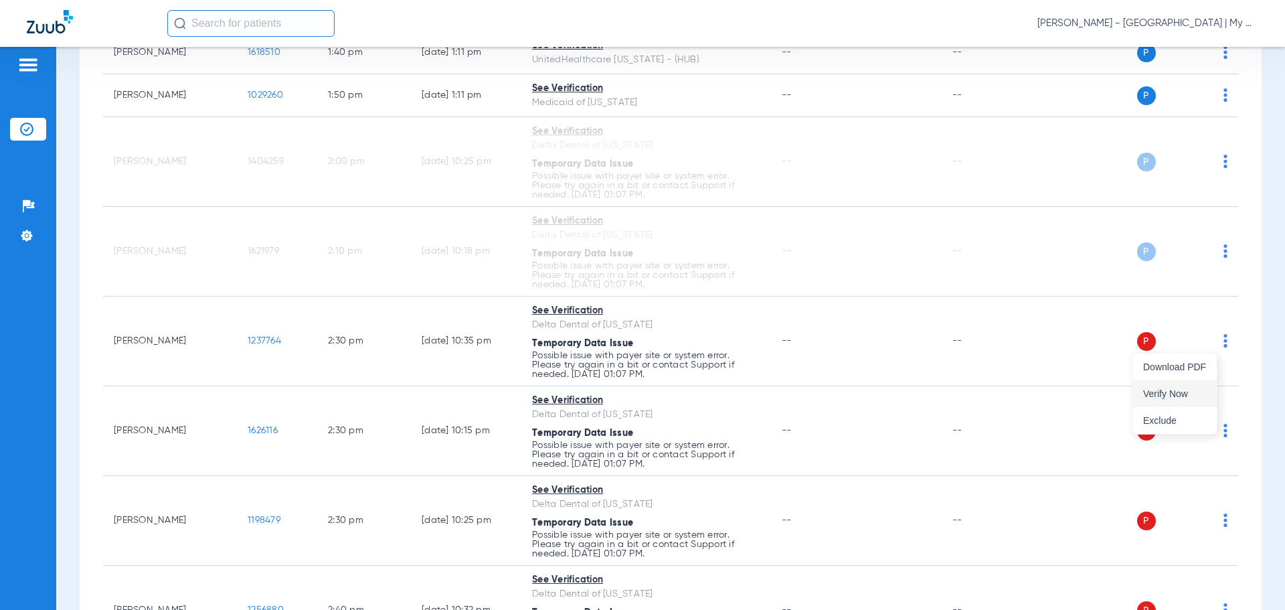
click at [1163, 386] on button "Verify Now" at bounding box center [1174, 393] width 84 height 27
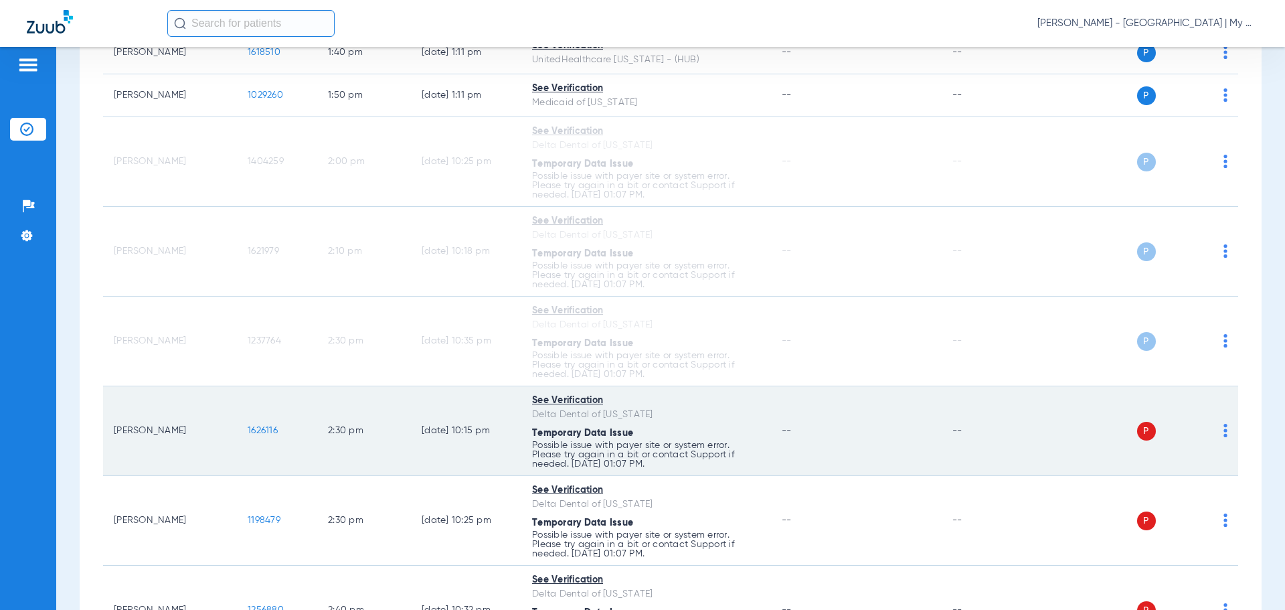
click at [1223, 434] on img at bounding box center [1225, 430] width 4 height 13
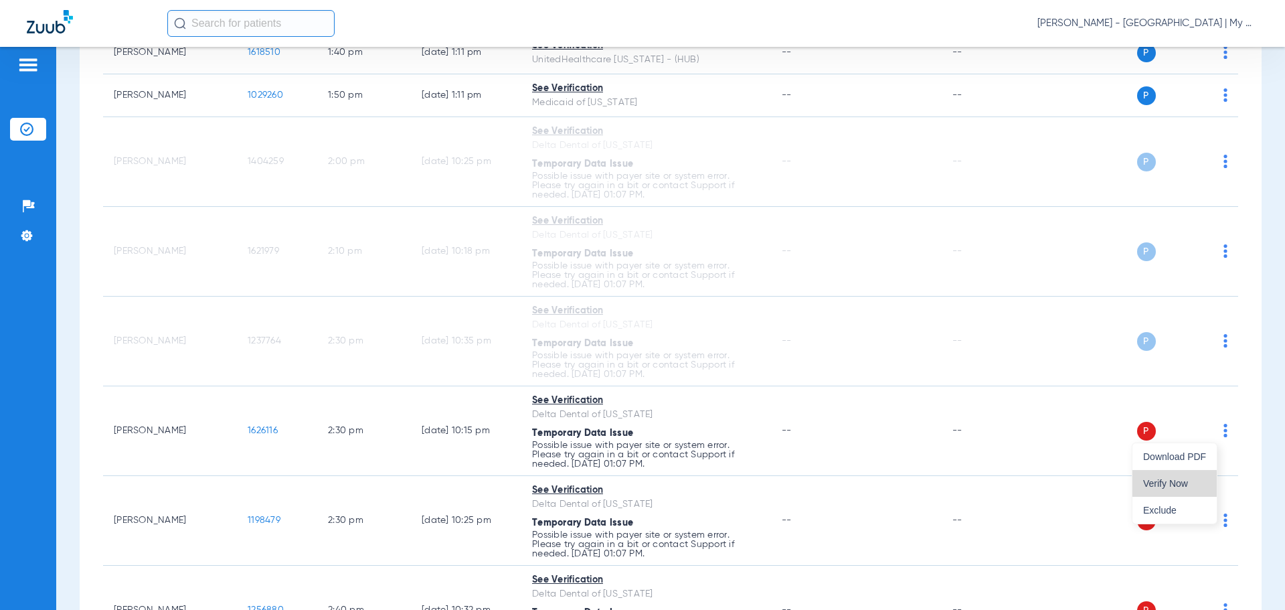
click at [1151, 473] on button "Verify Now" at bounding box center [1174, 483] width 84 height 27
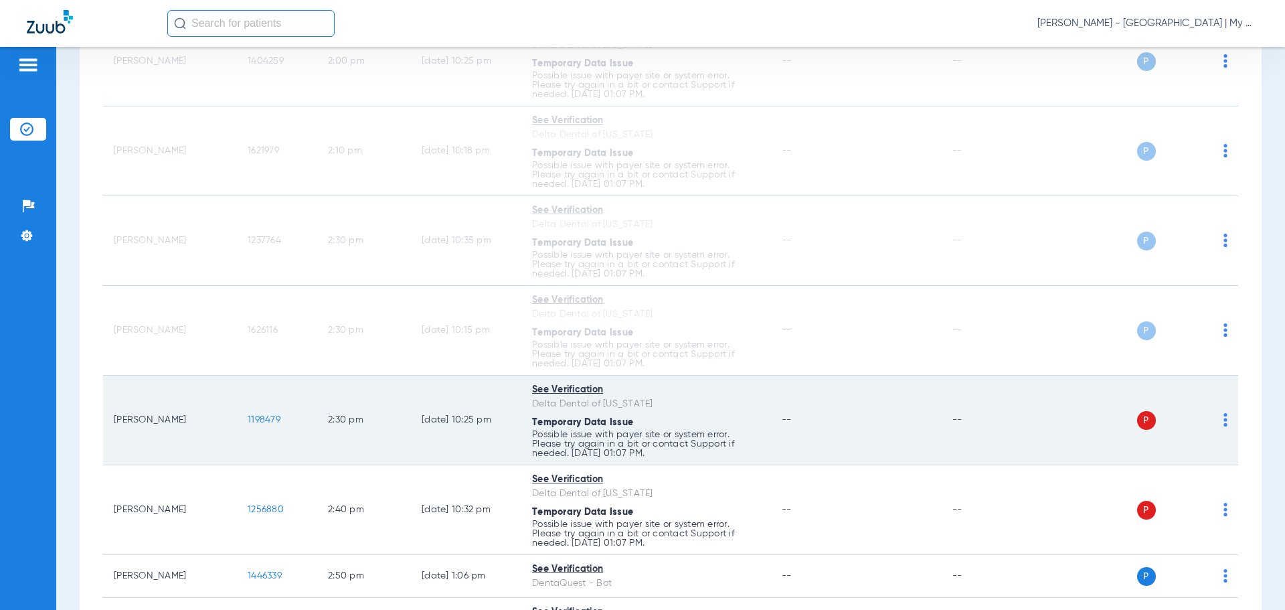
scroll to position [2476, 0]
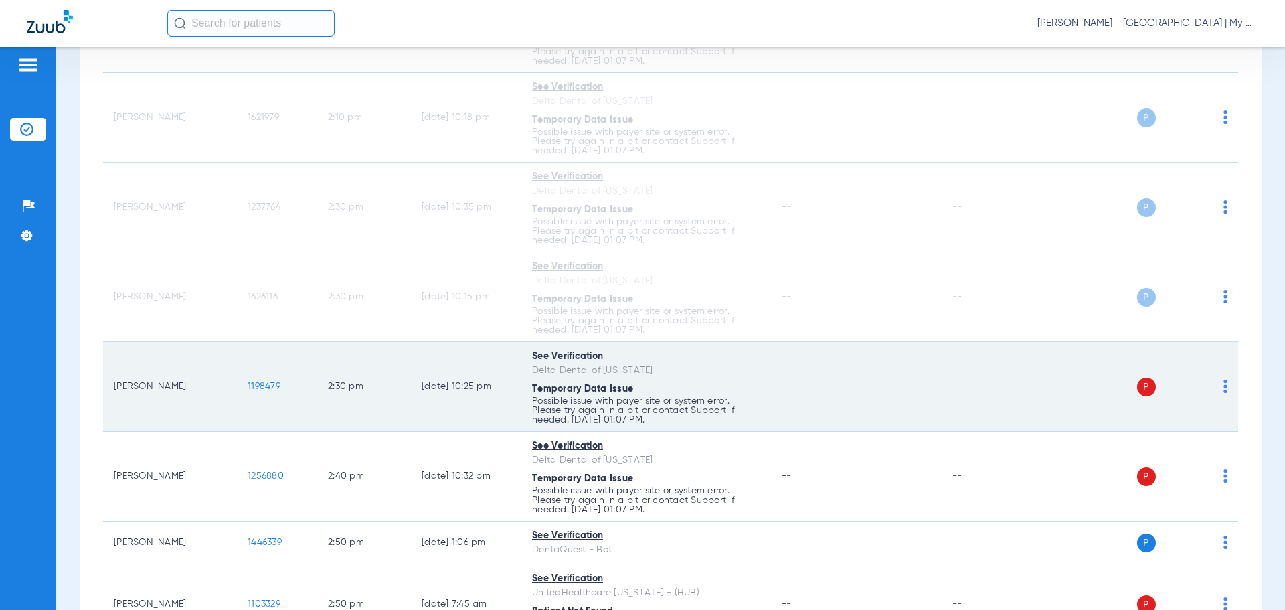
click at [1223, 382] on img at bounding box center [1225, 385] width 4 height 13
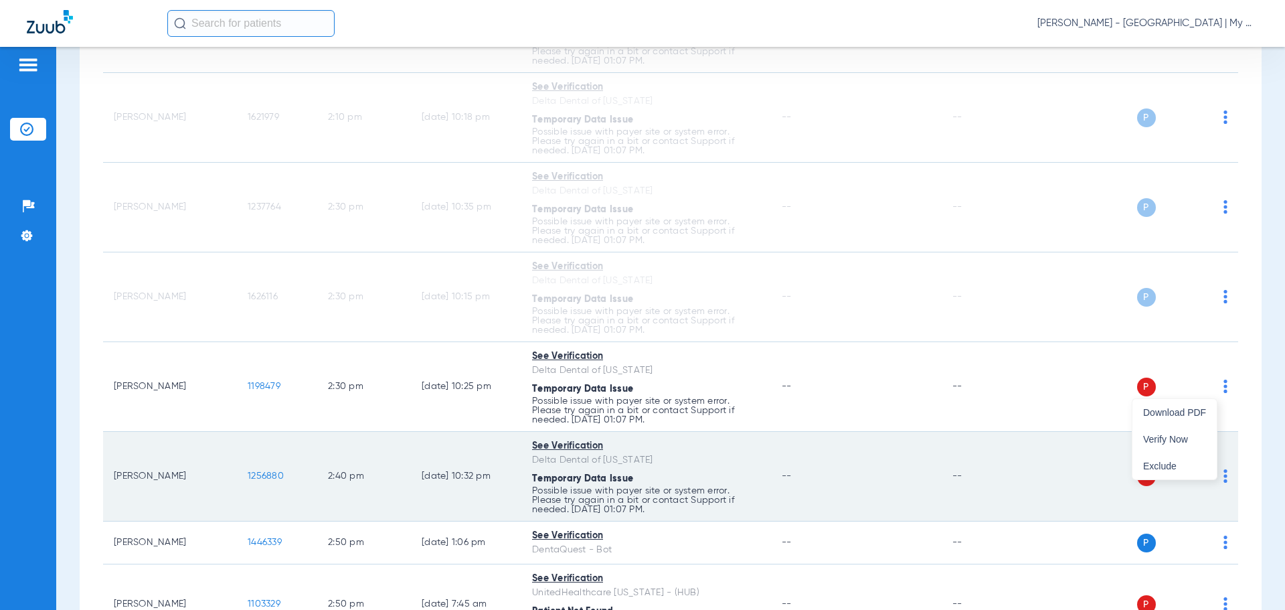
drag, startPoint x: 1150, startPoint y: 434, endPoint x: 1185, endPoint y: 449, distance: 38.4
click at [1151, 434] on span "Verify Now" at bounding box center [1174, 438] width 63 height 9
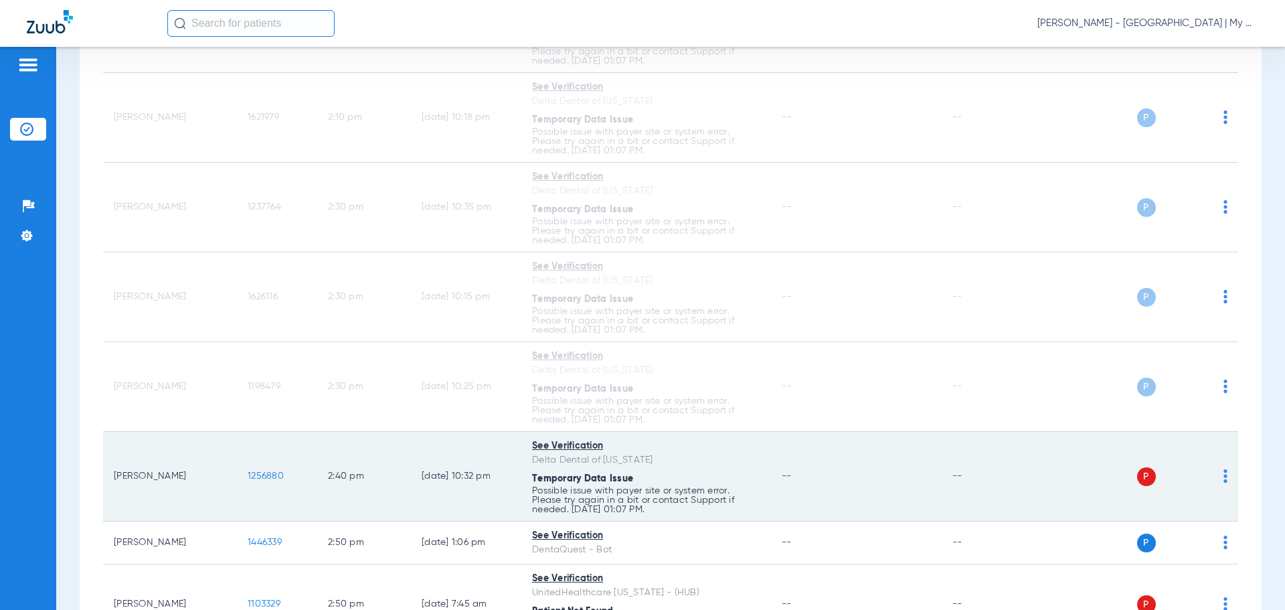
click at [1223, 478] on img at bounding box center [1225, 475] width 4 height 13
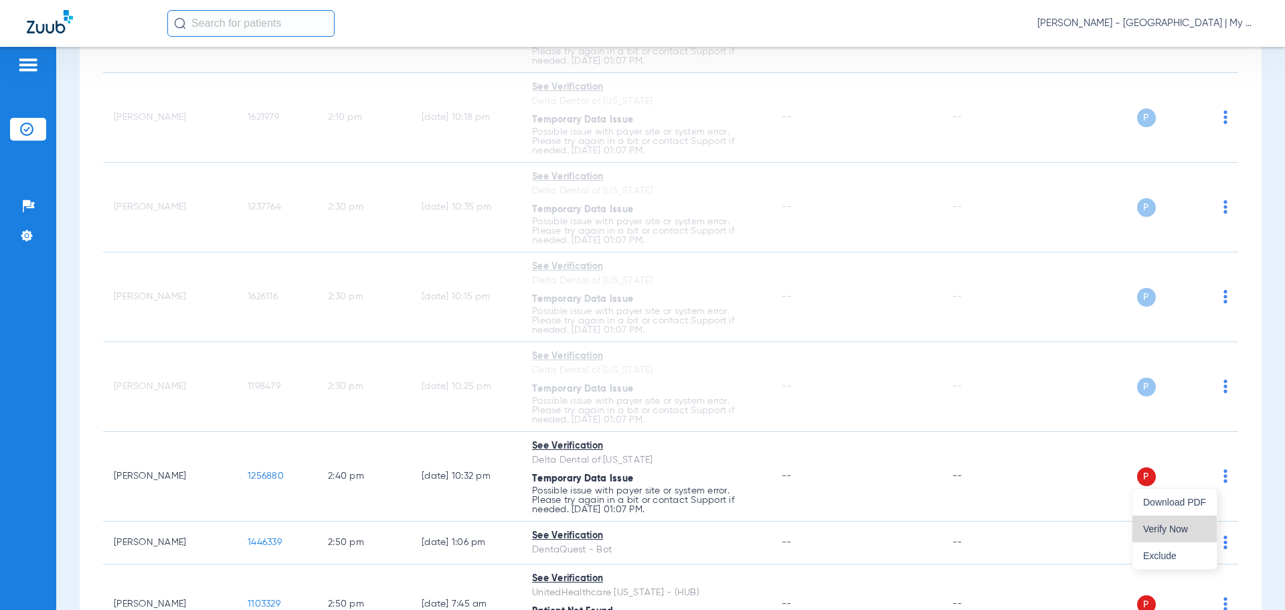
click at [1175, 522] on button "Verify Now" at bounding box center [1174, 528] width 84 height 27
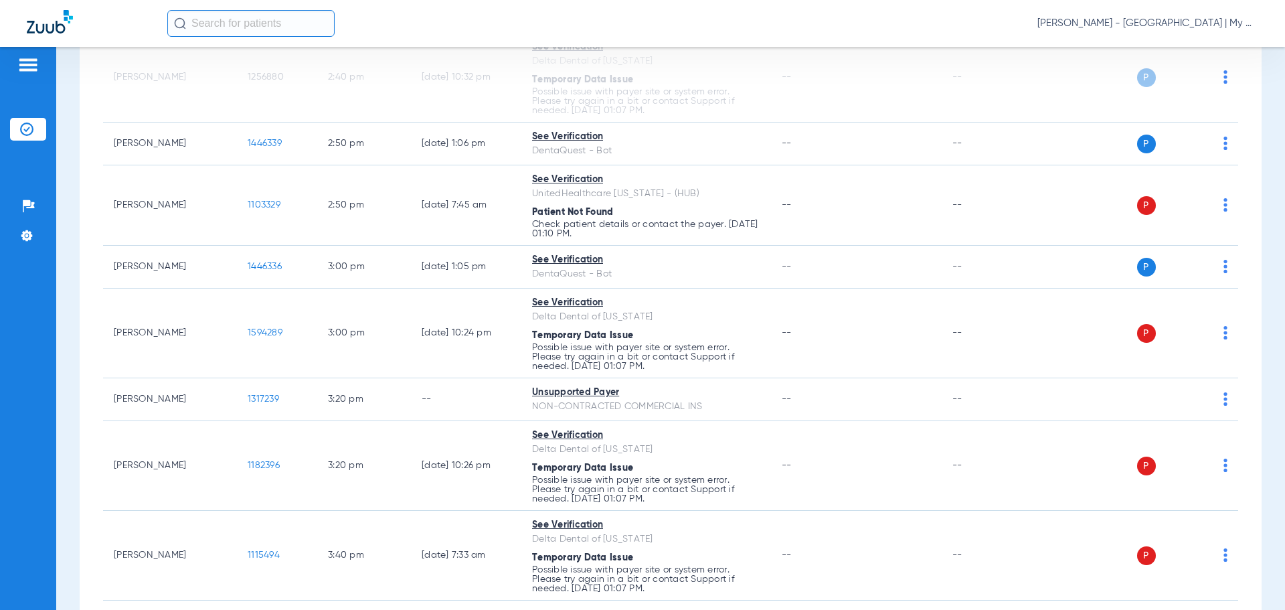
scroll to position [2878, 0]
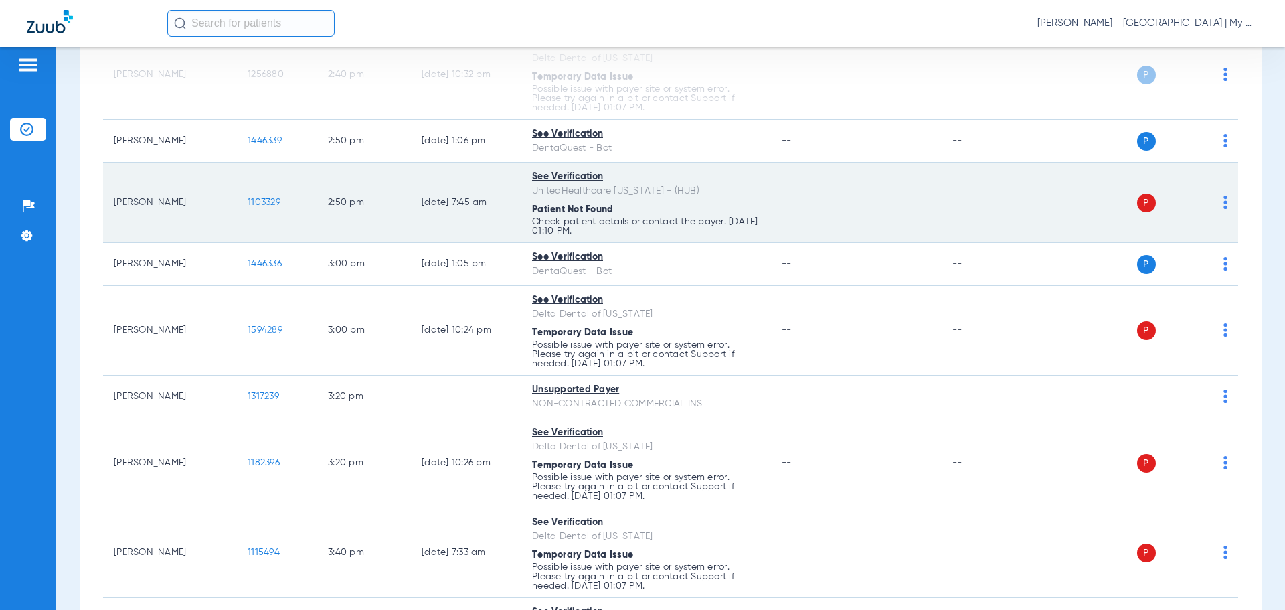
click at [1223, 203] on img at bounding box center [1225, 201] width 4 height 13
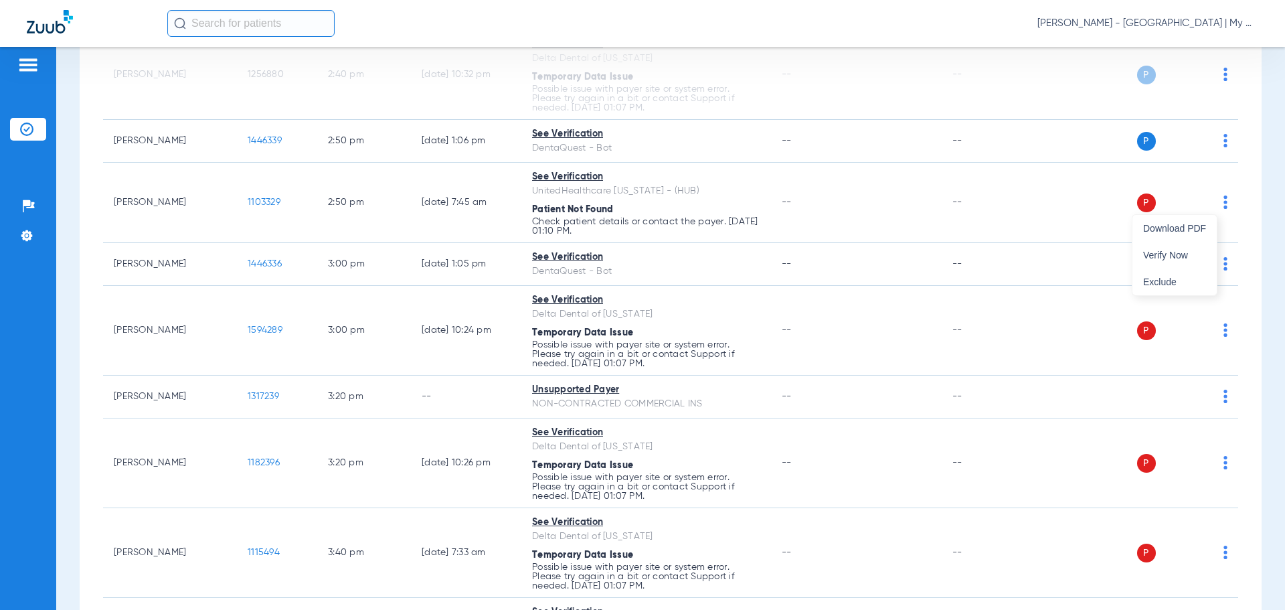
click at [878, 294] on div at bounding box center [642, 305] width 1285 height 610
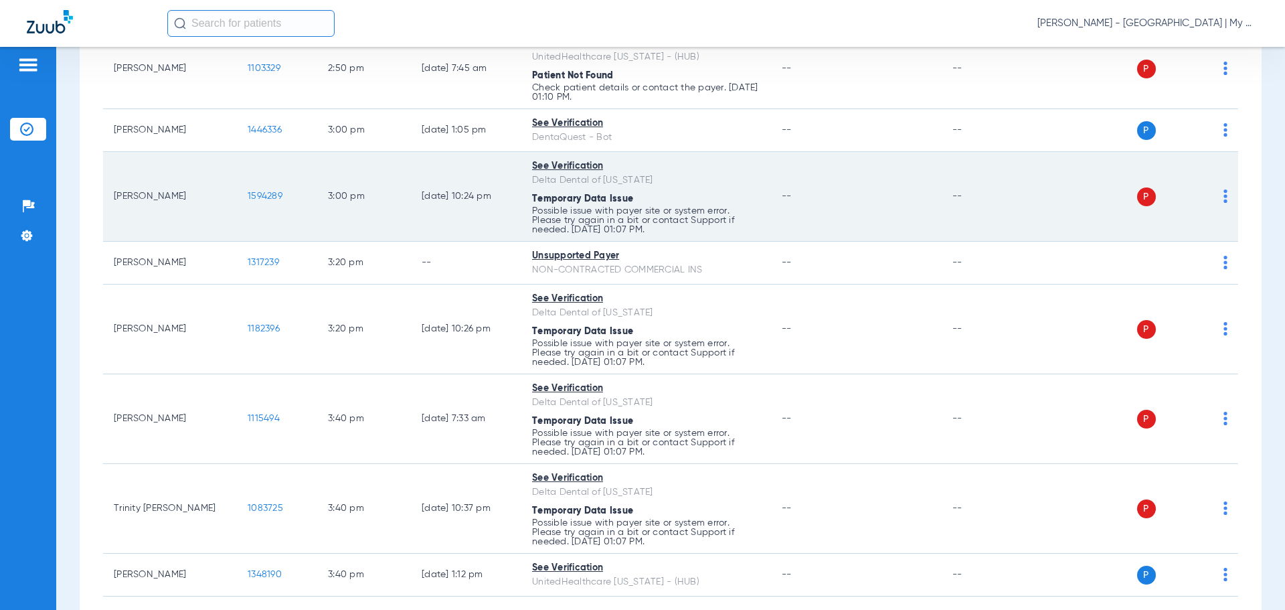
scroll to position [3084, 0]
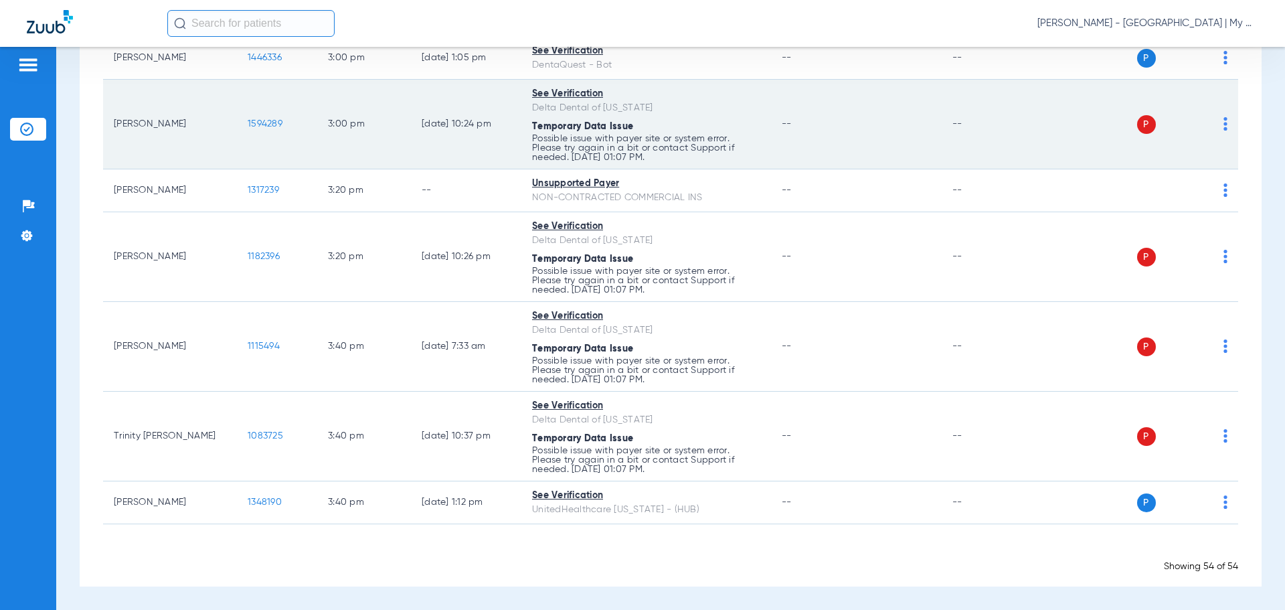
click at [1217, 125] on td "P S" at bounding box center [1135, 125] width 207 height 90
click at [1223, 126] on img at bounding box center [1225, 123] width 4 height 13
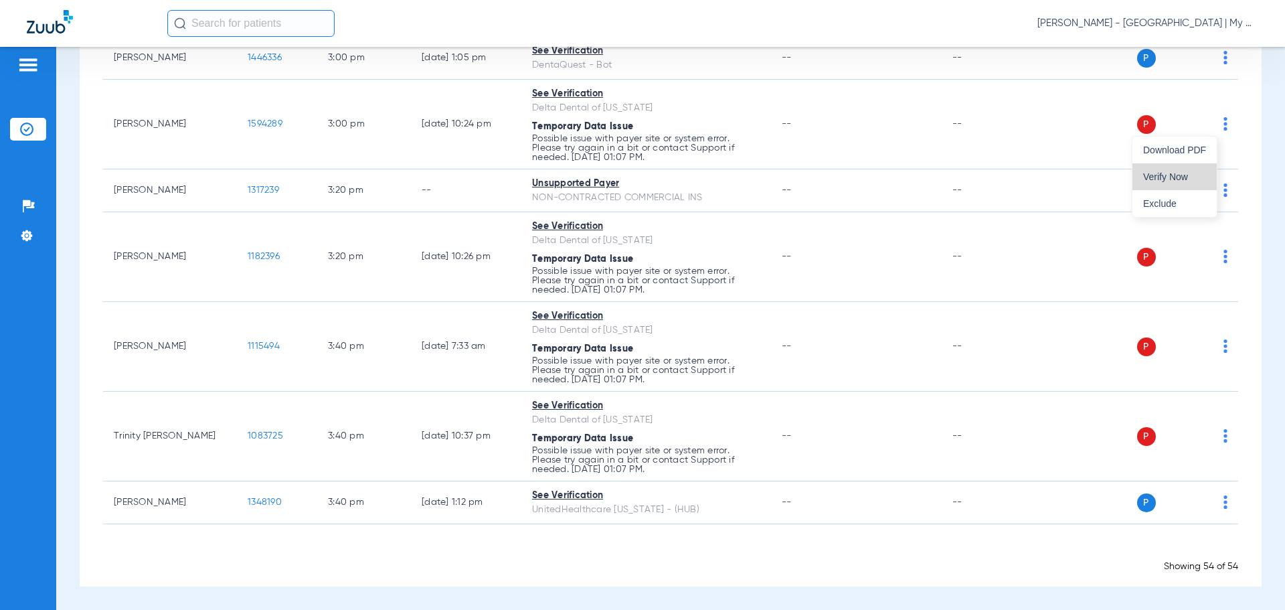
click at [1189, 177] on span "Verify Now" at bounding box center [1174, 176] width 63 height 9
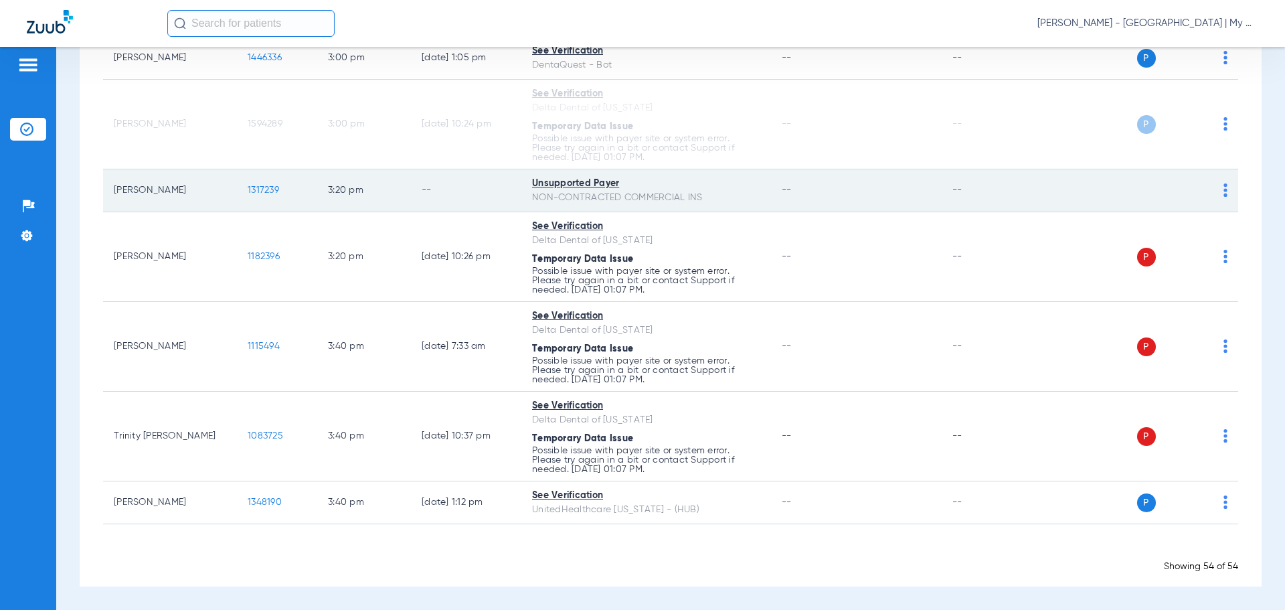
click at [1223, 196] on img at bounding box center [1225, 189] width 4 height 13
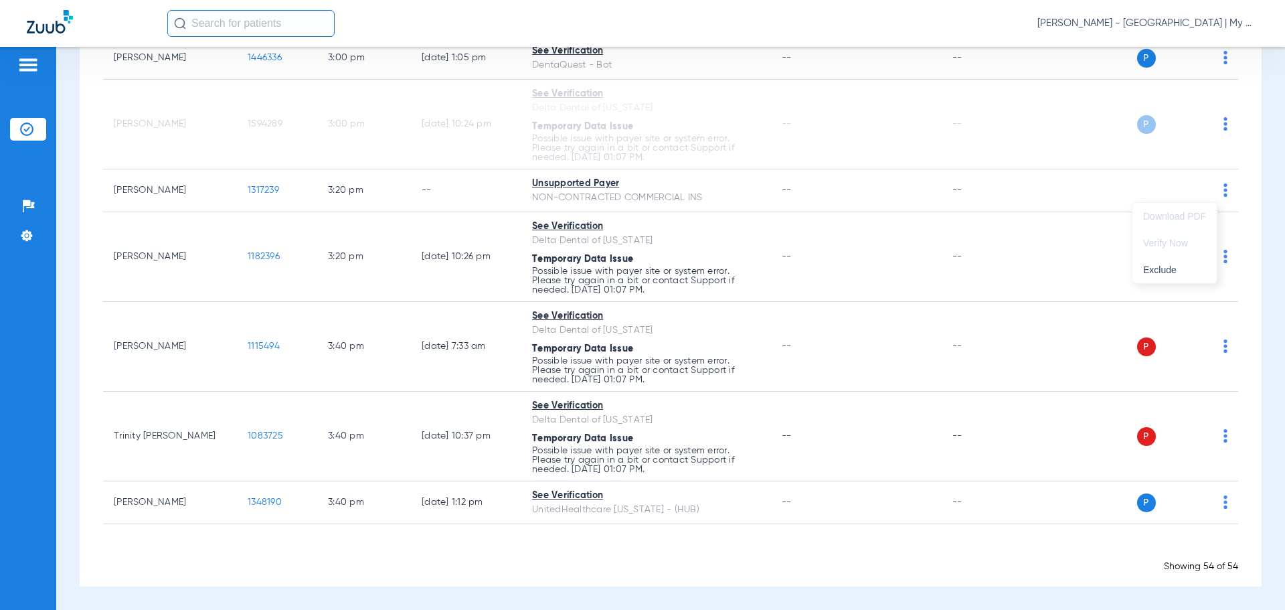
click at [1011, 193] on div at bounding box center [642, 305] width 1285 height 610
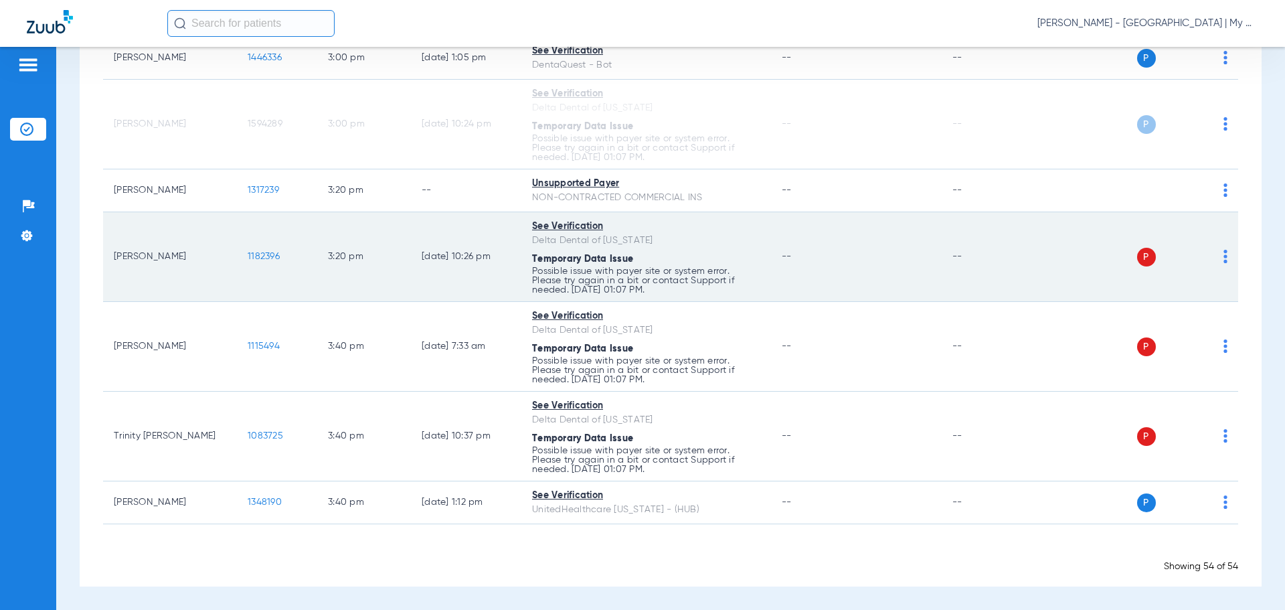
click at [1210, 256] on div "P S" at bounding box center [1130, 257] width 196 height 19
click at [1223, 257] on img at bounding box center [1225, 256] width 4 height 13
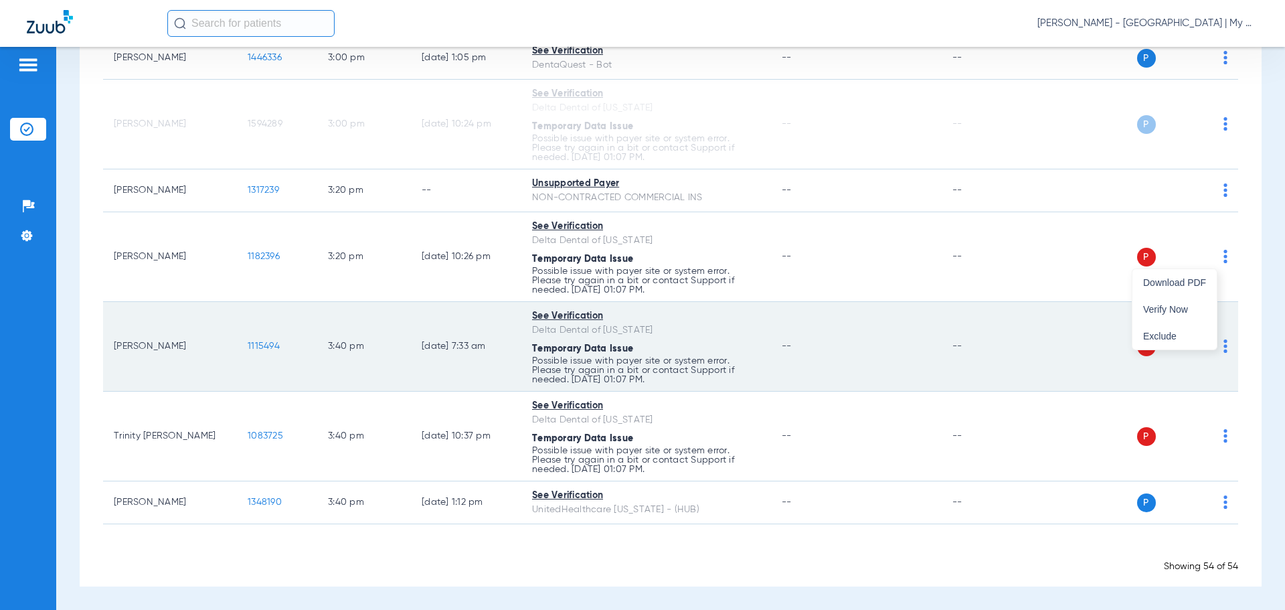
click at [1171, 313] on span "Verify Now" at bounding box center [1174, 309] width 63 height 9
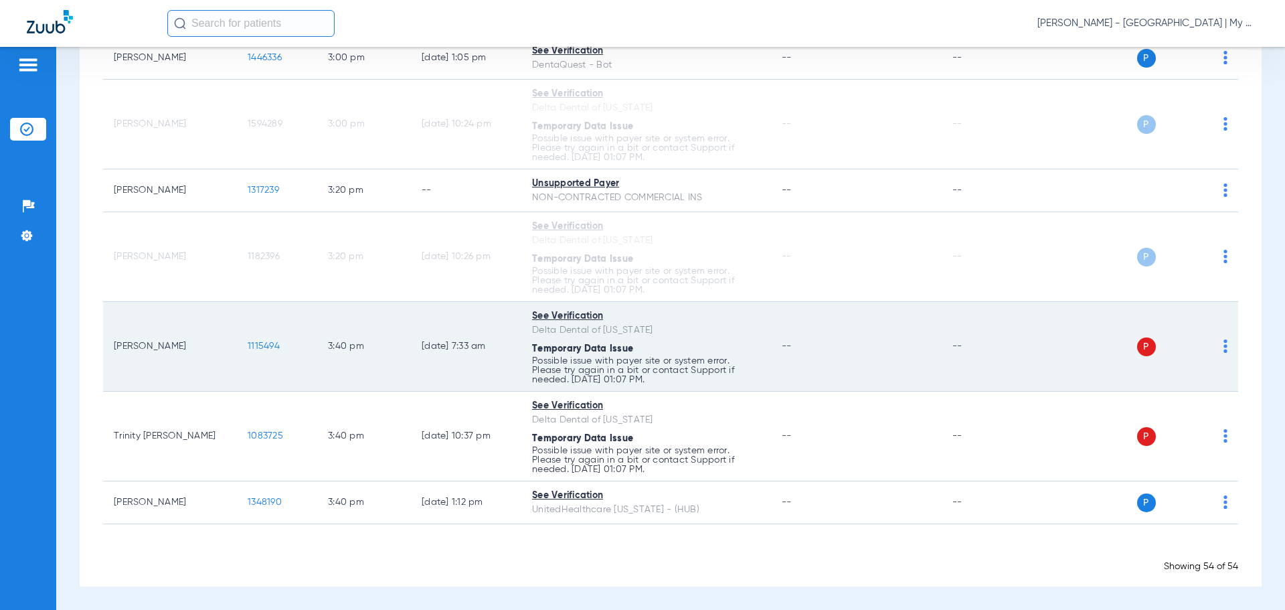
click at [1217, 347] on td "P S" at bounding box center [1135, 347] width 207 height 90
click at [1223, 347] on img at bounding box center [1225, 345] width 4 height 13
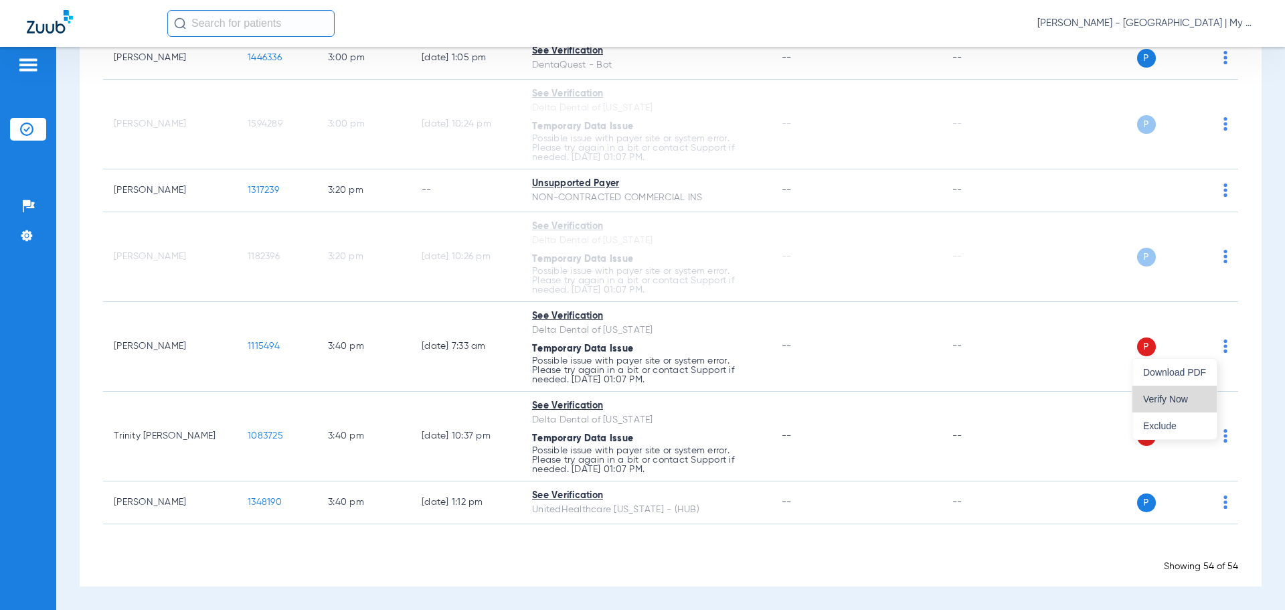
click at [1179, 392] on button "Verify Now" at bounding box center [1174, 399] width 84 height 27
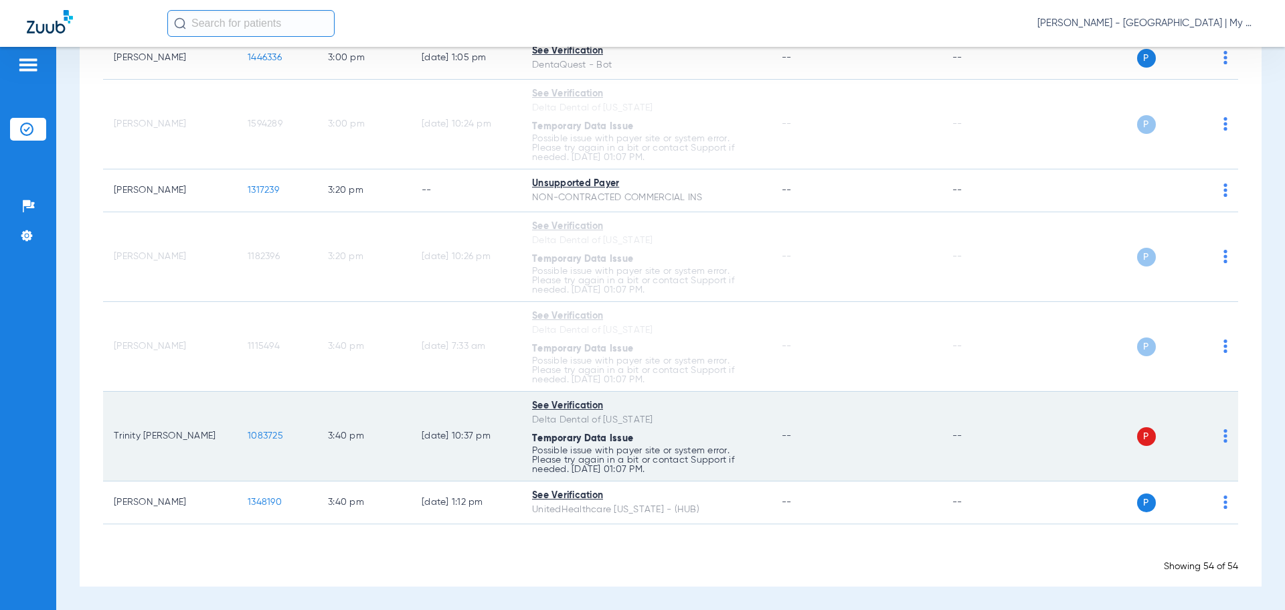
click at [1223, 432] on img at bounding box center [1225, 435] width 4 height 13
click at [1215, 432] on body "[PERSON_NAME] - [GEOGRAPHIC_DATA] | My Community Dental Centers Patients Insura…" at bounding box center [642, 305] width 1285 height 610
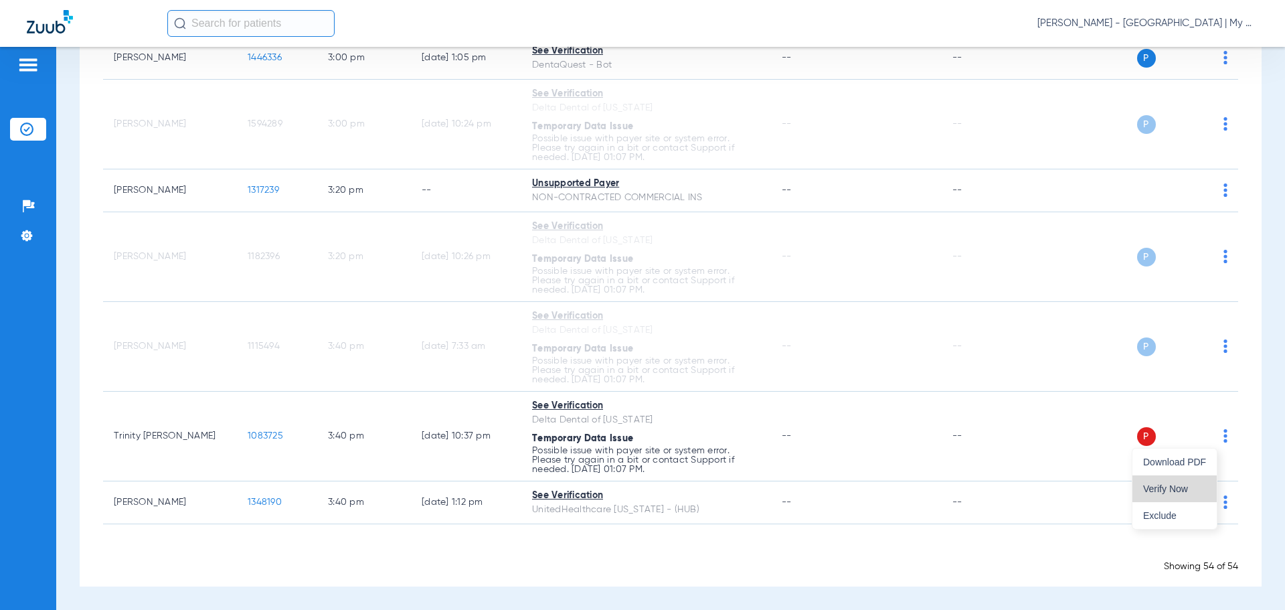
click at [1176, 487] on span "Verify Now" at bounding box center [1174, 488] width 63 height 9
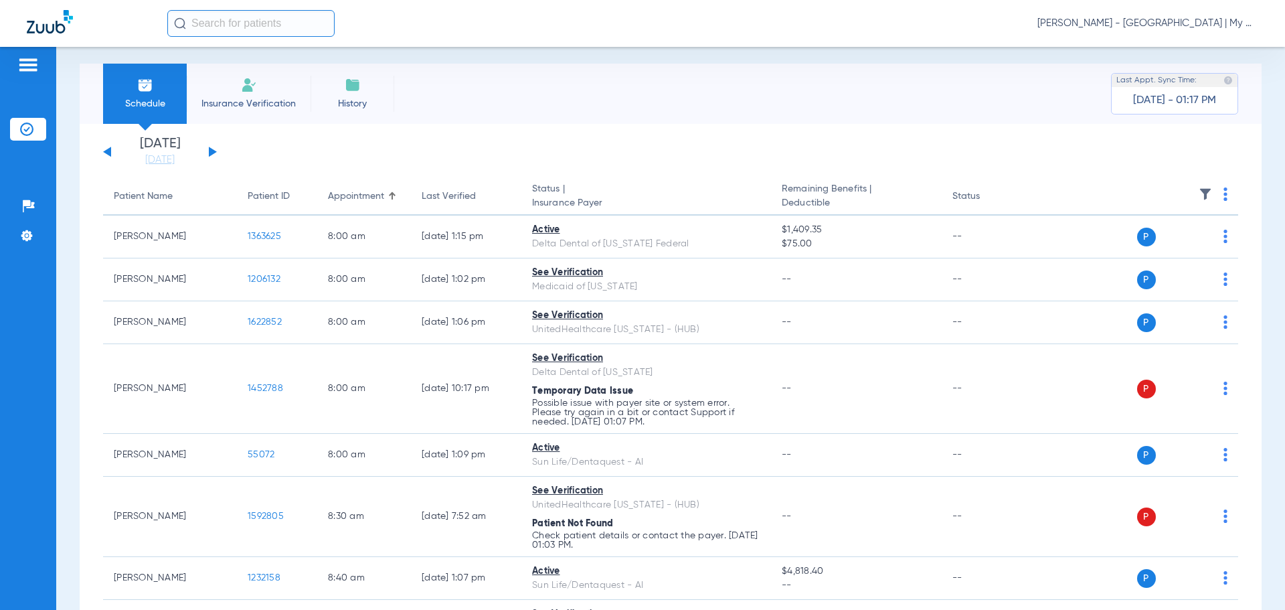
scroll to position [0, 0]
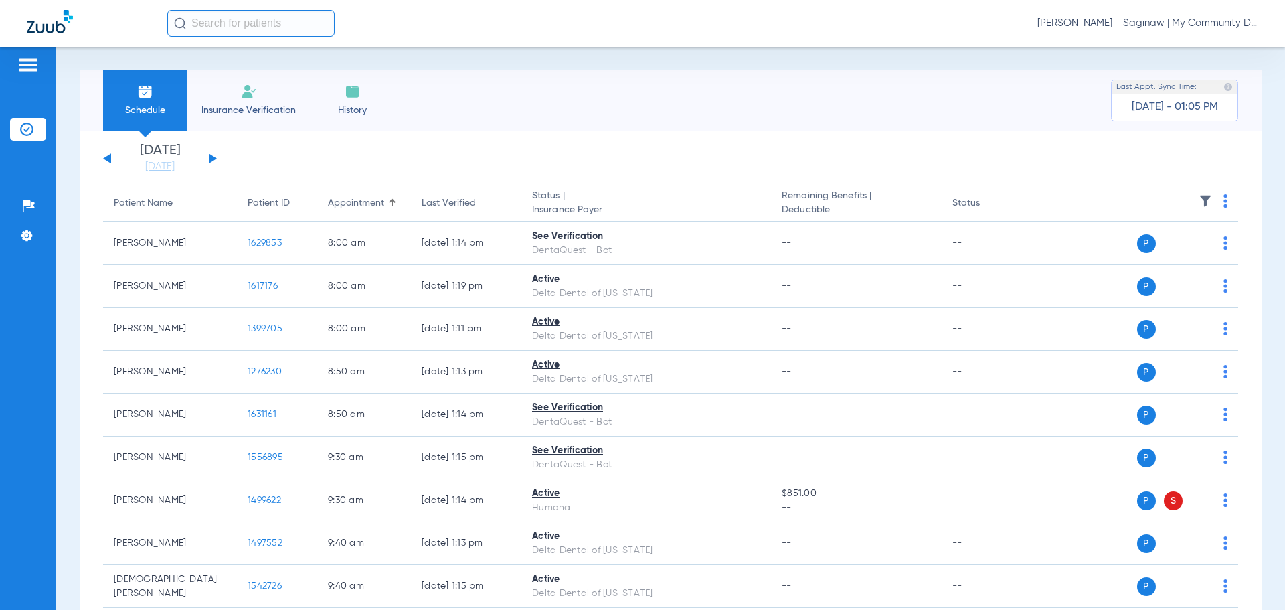
drag, startPoint x: 143, startPoint y: 169, endPoint x: 162, endPoint y: 190, distance: 28.4
click at [143, 169] on link "[DATE]" at bounding box center [160, 166] width 80 height 13
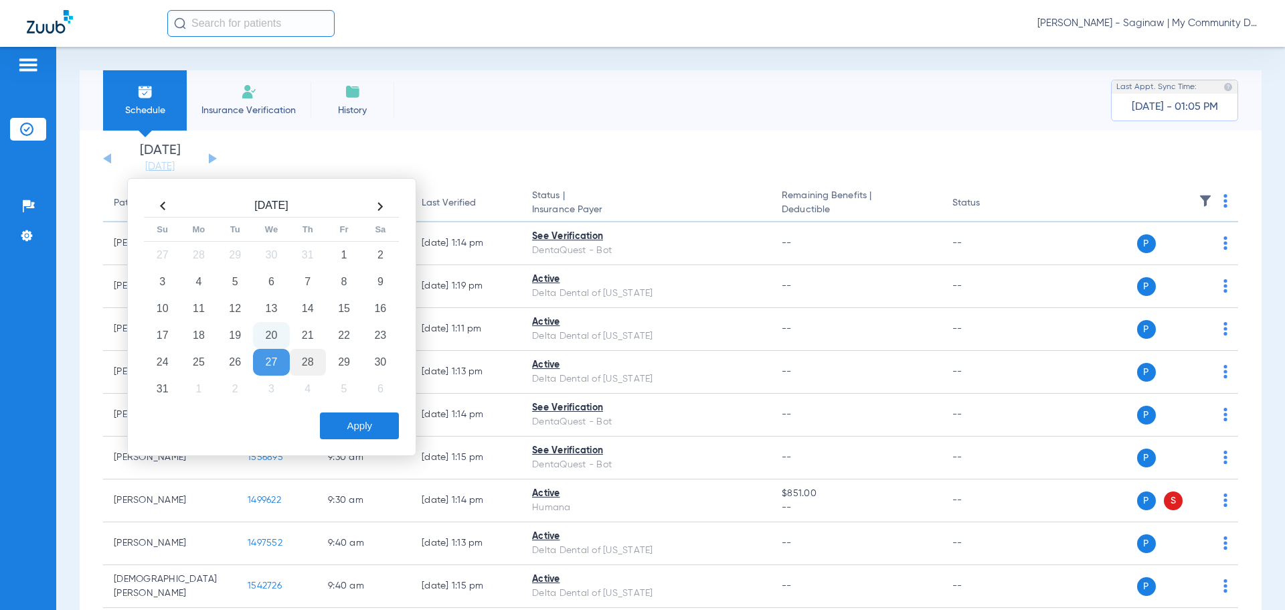
click at [312, 360] on td "28" at bounding box center [308, 362] width 36 height 27
click at [361, 435] on button "Apply" at bounding box center [359, 425] width 79 height 27
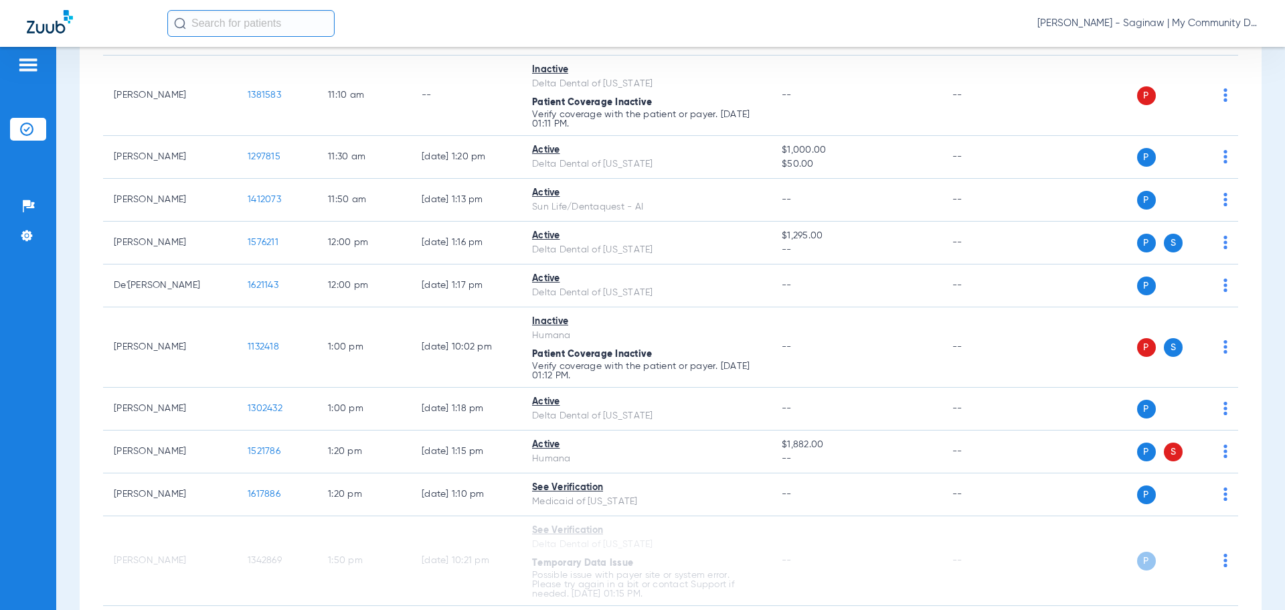
scroll to position [602, 0]
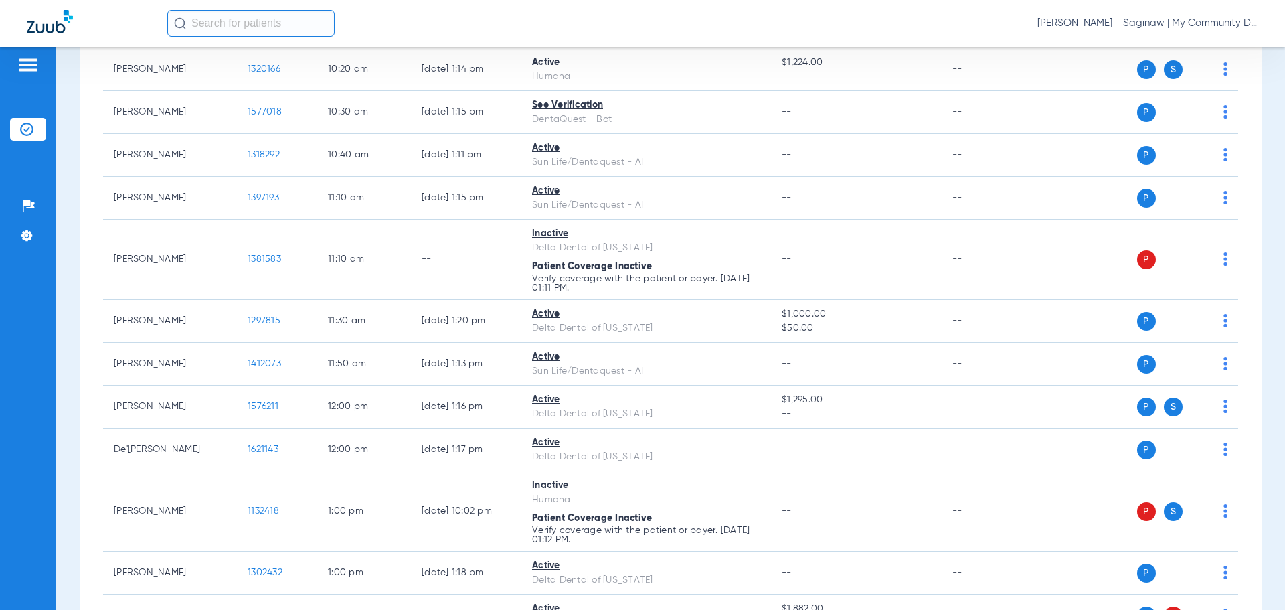
click at [1123, 27] on span "[PERSON_NAME] - Saginaw | My Community Dental Centers" at bounding box center [1147, 23] width 221 height 13
click at [1185, 48] on span "Account Selection" at bounding box center [1208, 47] width 75 height 9
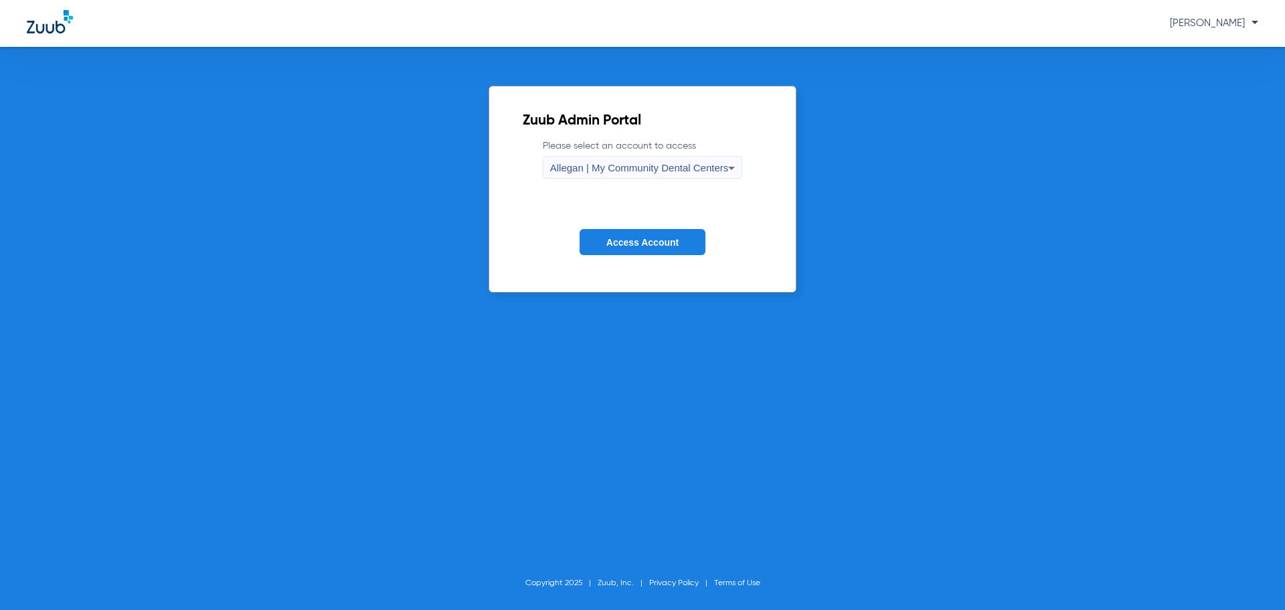
click at [610, 167] on span "Allegan | My Community Dental Centers" at bounding box center [639, 167] width 179 height 11
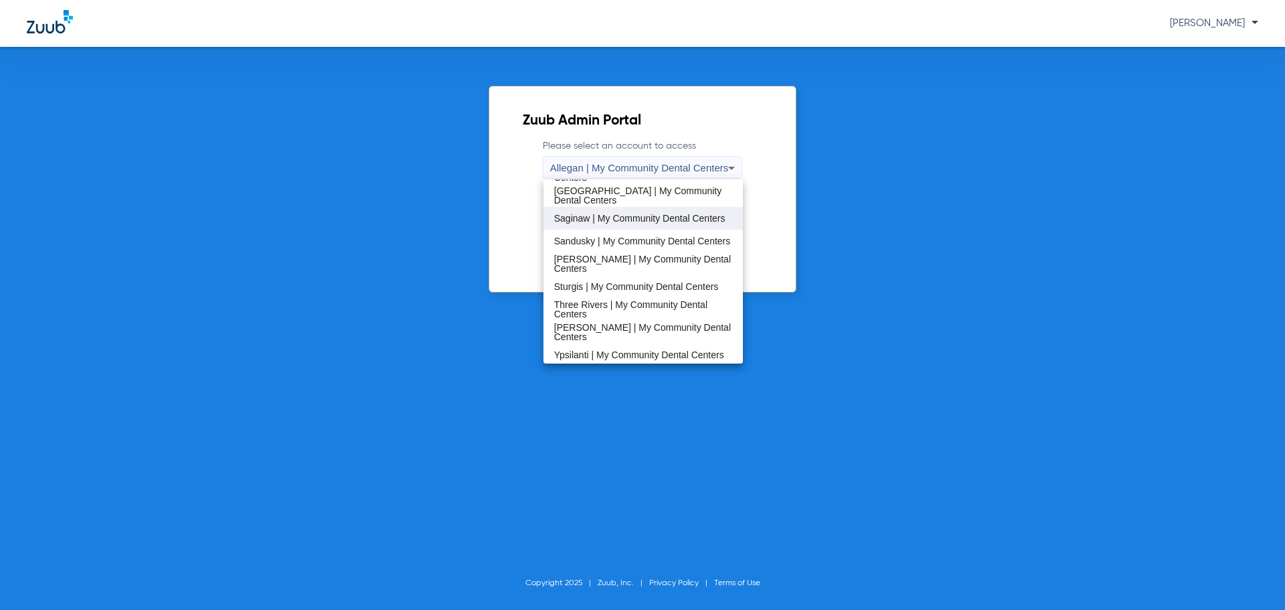
scroll to position [430, 0]
click at [600, 188] on span "[GEOGRAPHIC_DATA] | My Community Dental Centers" at bounding box center [643, 192] width 179 height 19
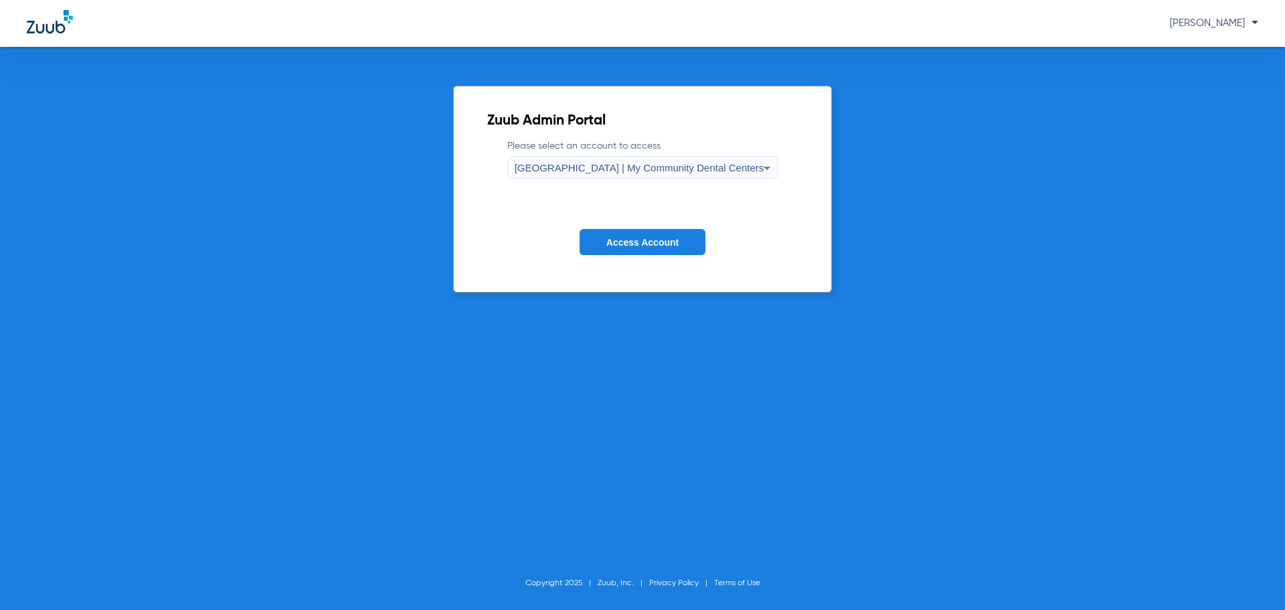
click at [639, 235] on button "Access Account" at bounding box center [643, 242] width 126 height 26
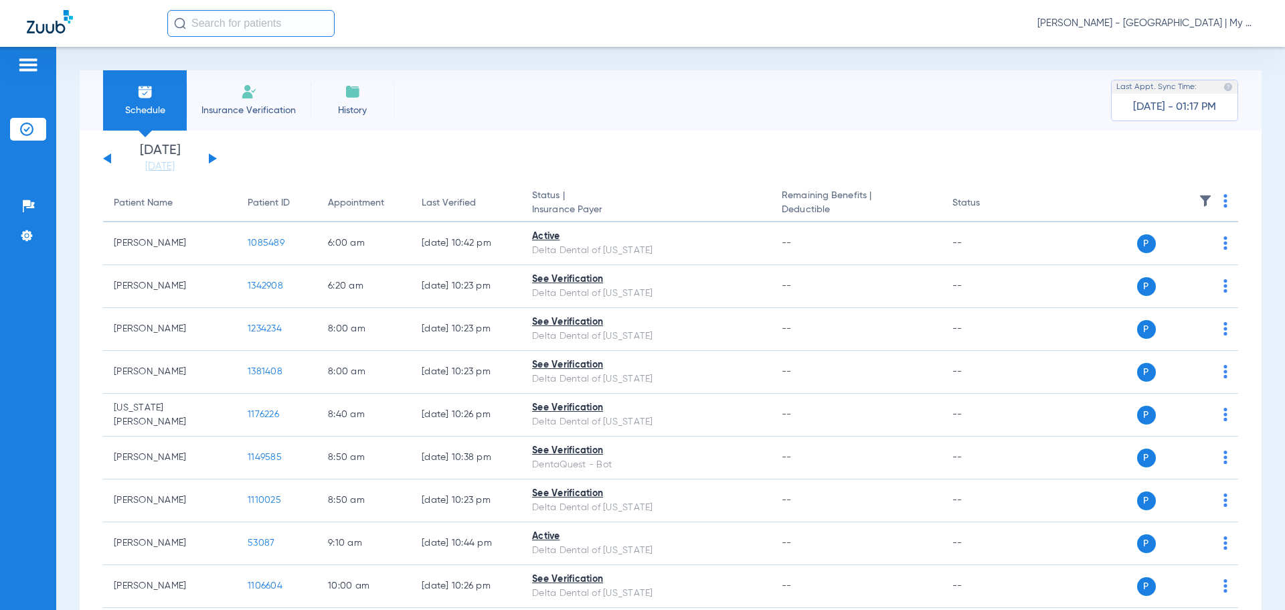
click at [167, 166] on link "[DATE]" at bounding box center [160, 166] width 80 height 13
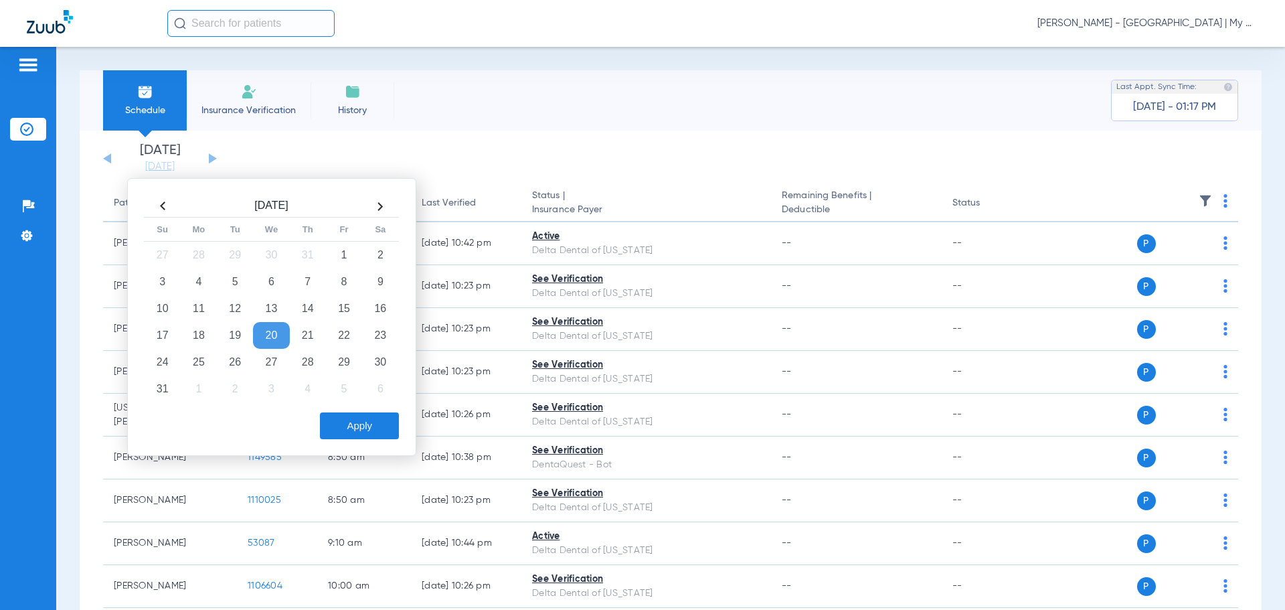
drag, startPoint x: 314, startPoint y: 358, endPoint x: 364, endPoint y: 418, distance: 77.9
click at [315, 359] on td "28" at bounding box center [308, 362] width 36 height 27
click at [368, 424] on button "Apply" at bounding box center [359, 425] width 79 height 27
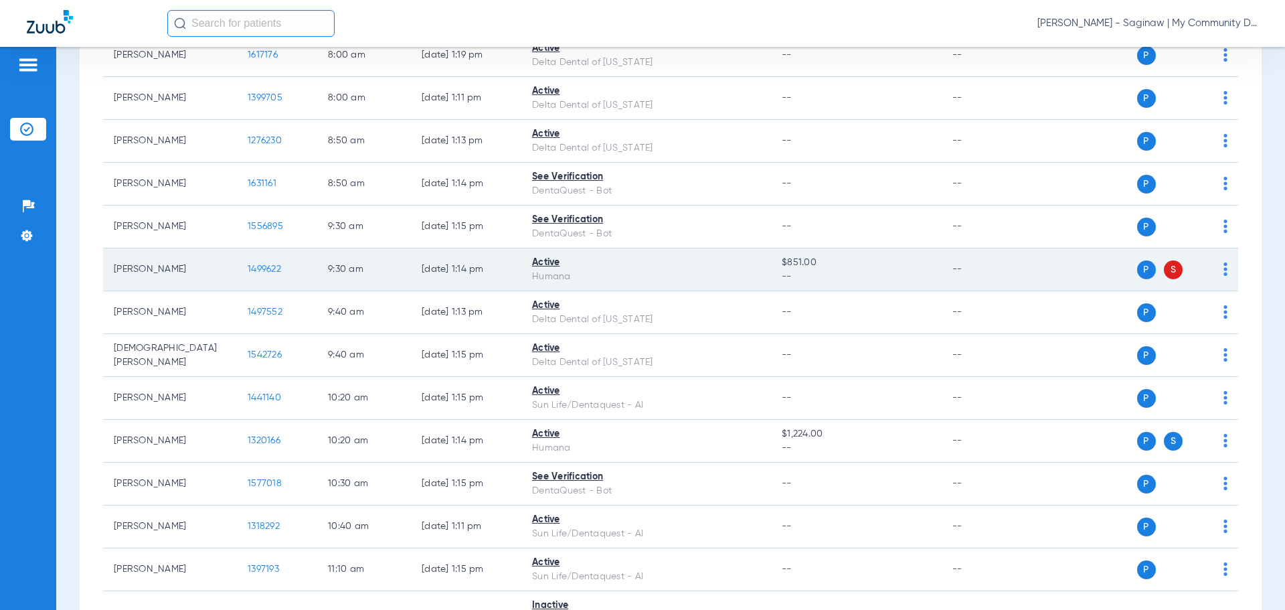
scroll to position [335, 0]
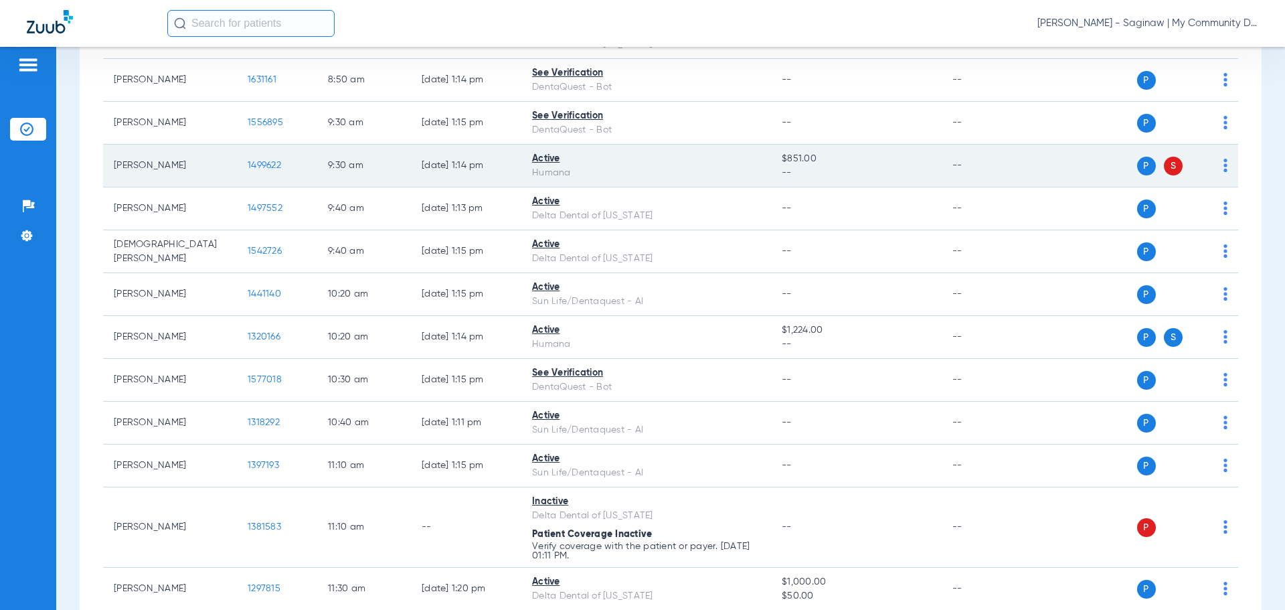
click at [276, 169] on span "1499622" at bounding box center [264, 165] width 33 height 9
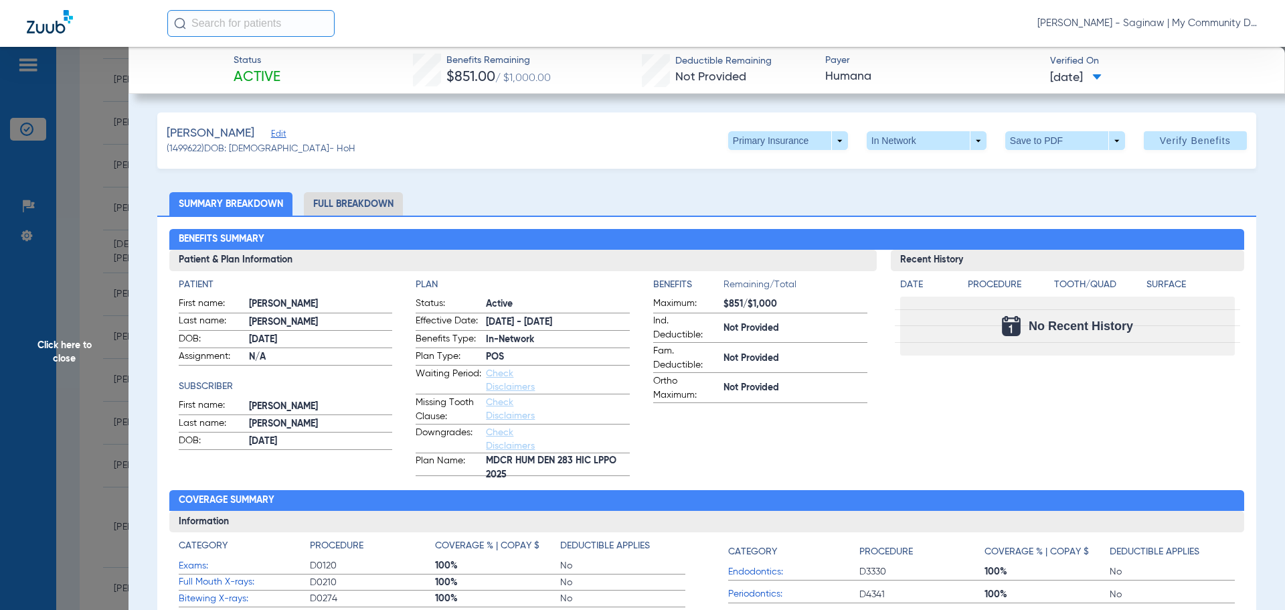
click at [91, 277] on span "Click here to close" at bounding box center [64, 352] width 129 height 610
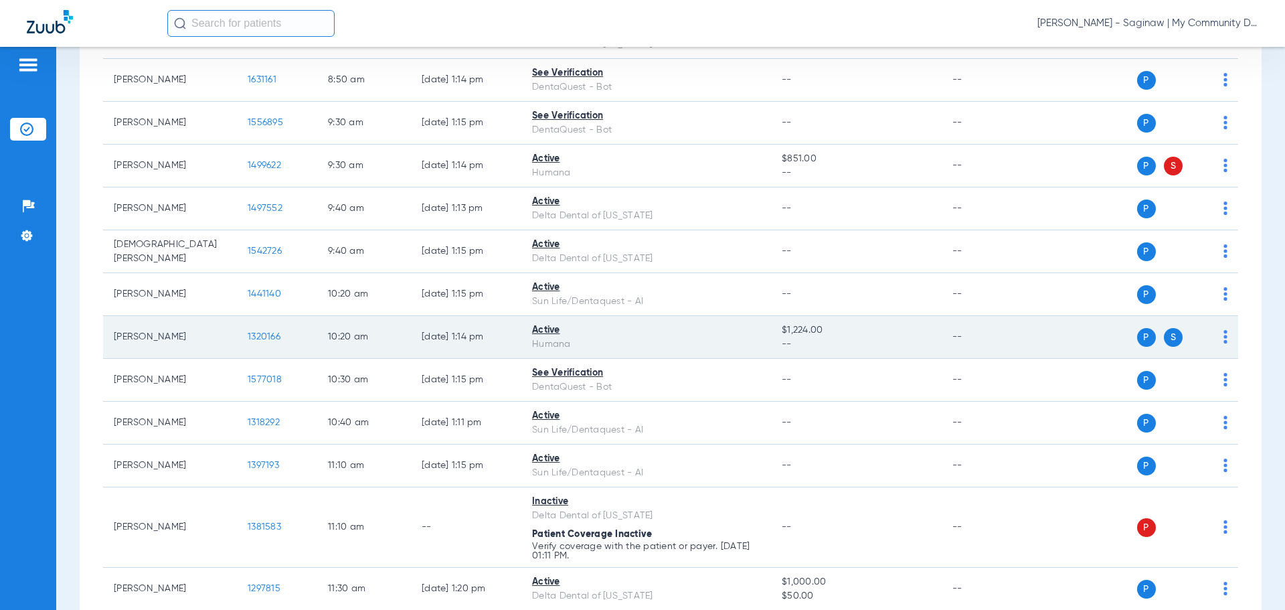
click at [247, 335] on td "1320166" at bounding box center [277, 337] width 80 height 43
click at [256, 335] on span "1320166" at bounding box center [264, 336] width 33 height 9
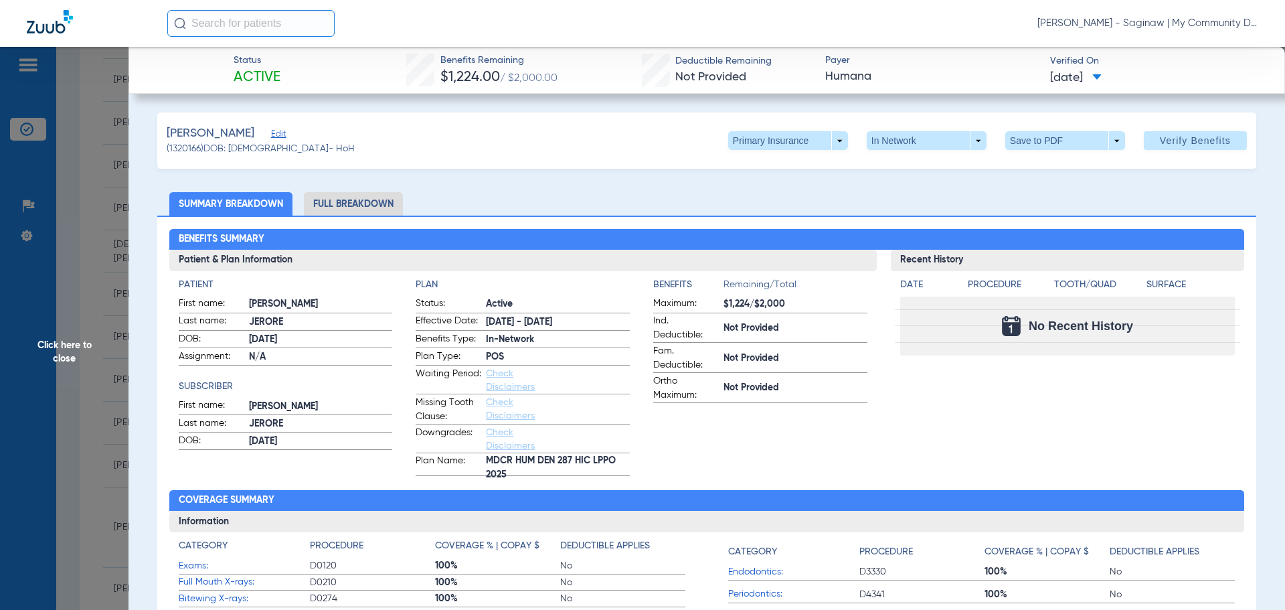
click at [115, 350] on span "Click here to close" at bounding box center [64, 352] width 129 height 610
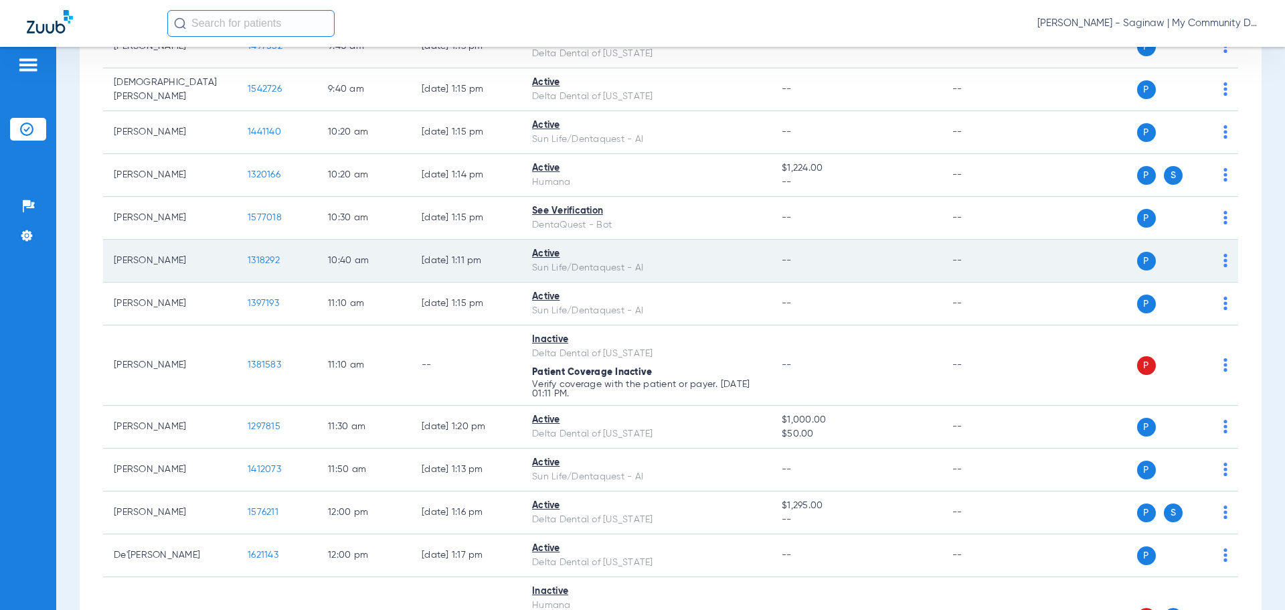
scroll to position [535, 0]
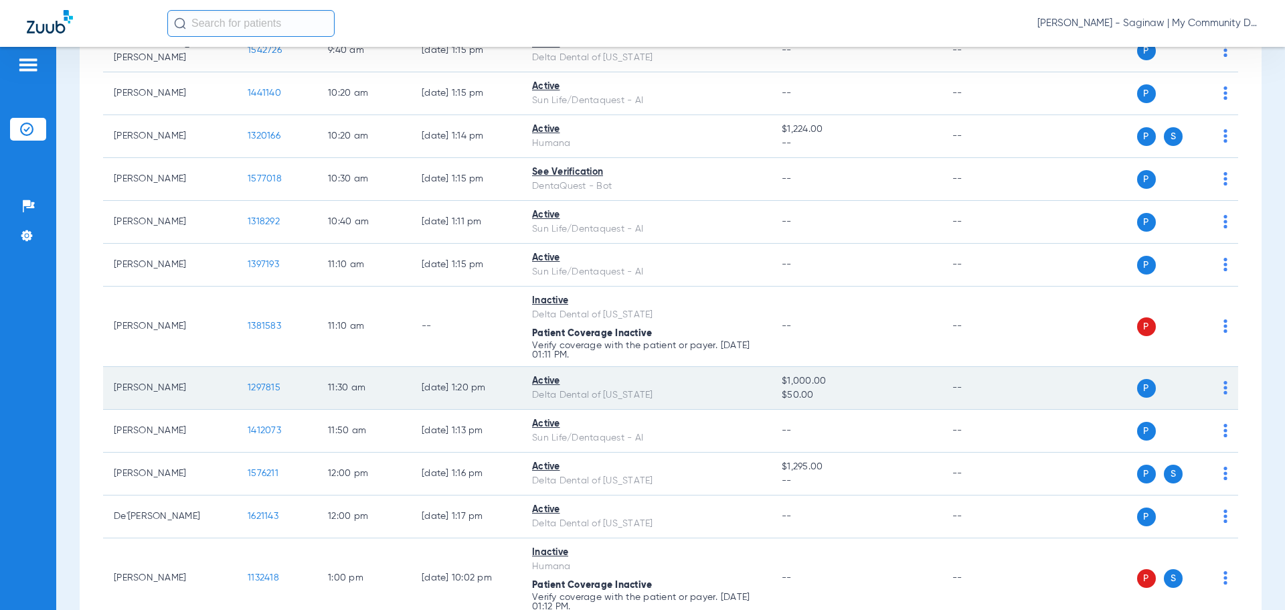
drag, startPoint x: 245, startPoint y: 390, endPoint x: 256, endPoint y: 388, distance: 11.5
click at [249, 390] on td "1297815" at bounding box center [277, 388] width 80 height 43
click at [256, 388] on span "1297815" at bounding box center [264, 387] width 33 height 9
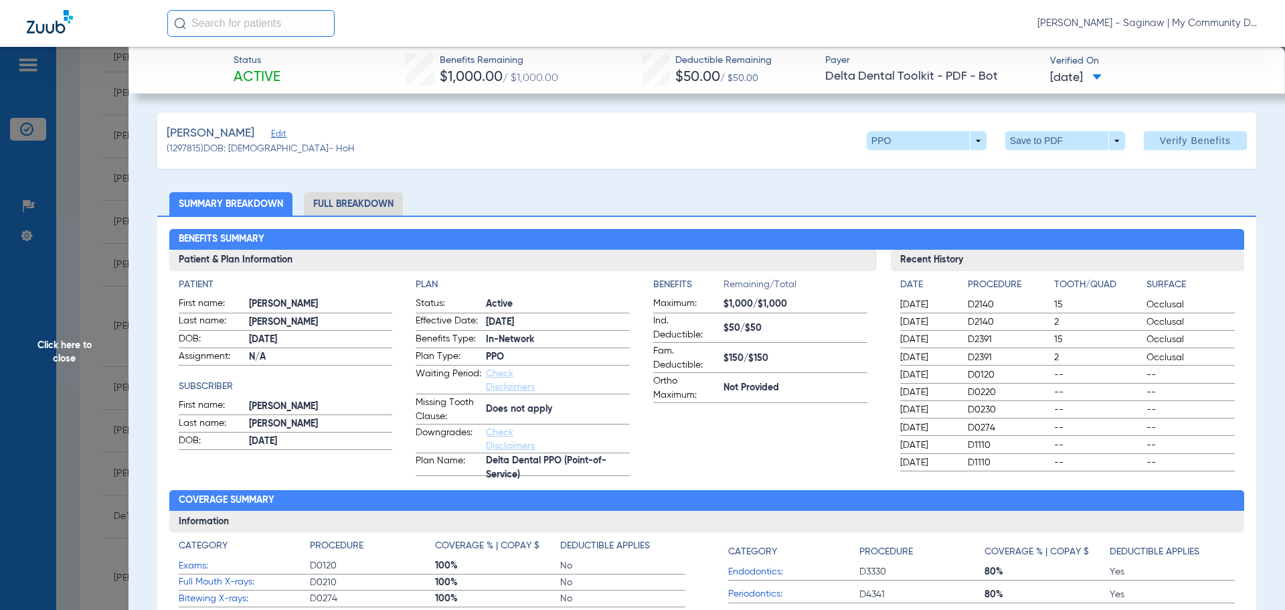
drag, startPoint x: 335, startPoint y: 193, endPoint x: 335, endPoint y: 201, distance: 8.1
click at [335, 201] on li "Full Breakdown" at bounding box center [353, 203] width 99 height 23
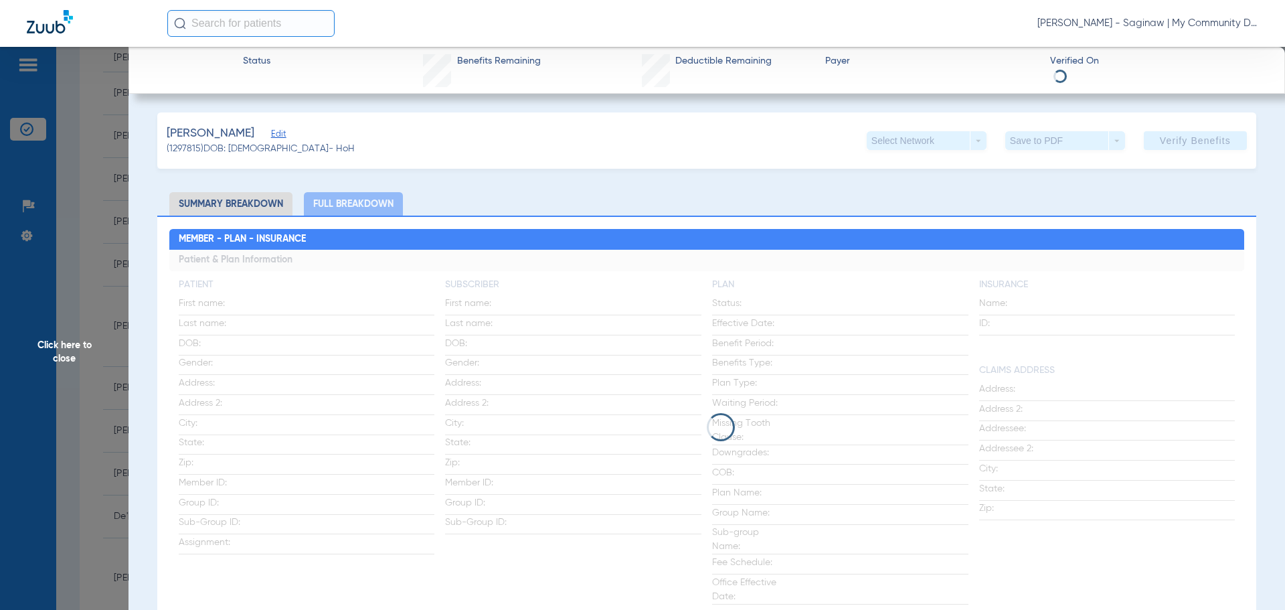
click at [335, 201] on li "Full Breakdown" at bounding box center [353, 203] width 99 height 23
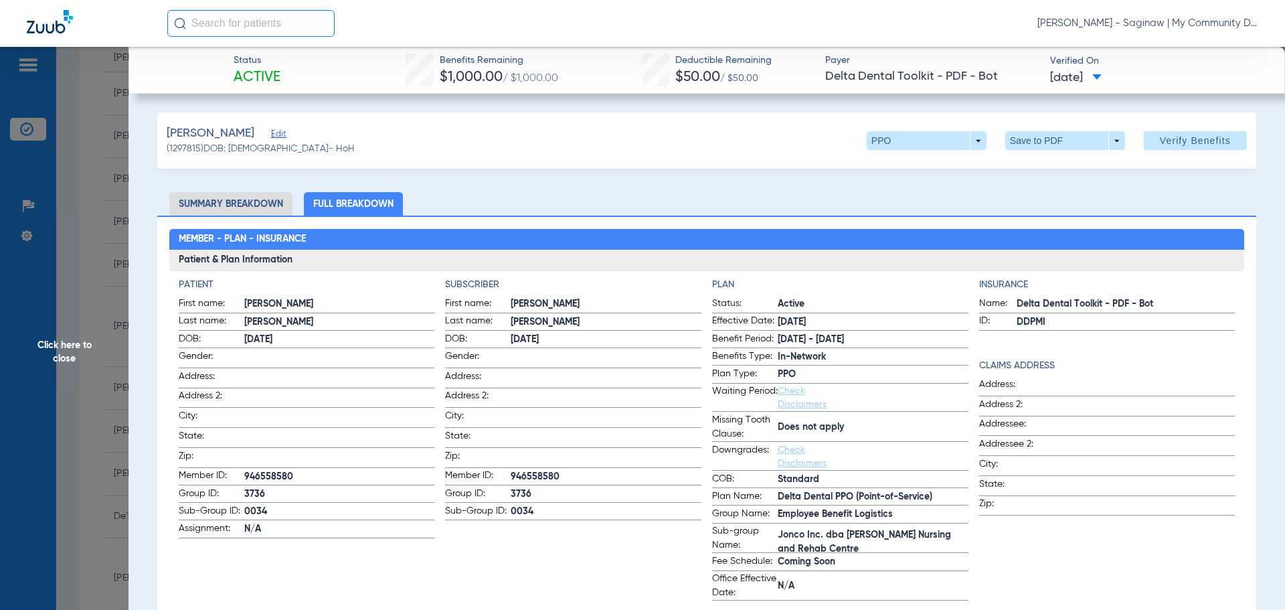
click at [104, 240] on span "Click here to close" at bounding box center [64, 352] width 129 height 610
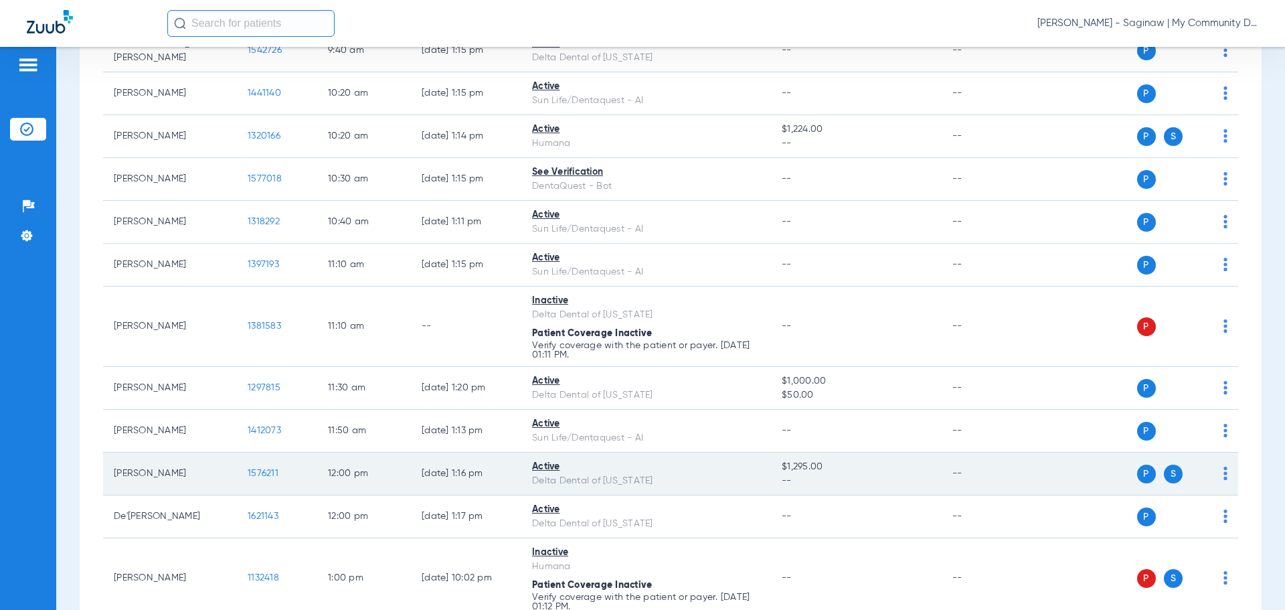
click at [286, 477] on td "1576211" at bounding box center [277, 473] width 80 height 43
click at [270, 471] on span "1576211" at bounding box center [263, 473] width 31 height 9
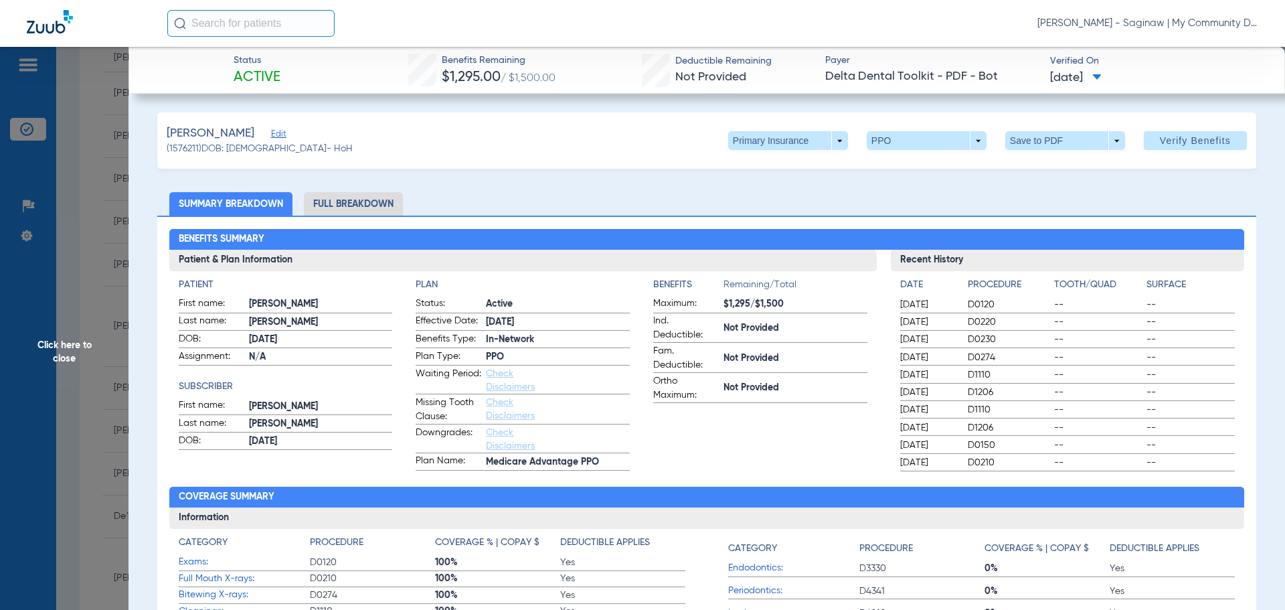
click at [369, 211] on li "Full Breakdown" at bounding box center [353, 203] width 99 height 23
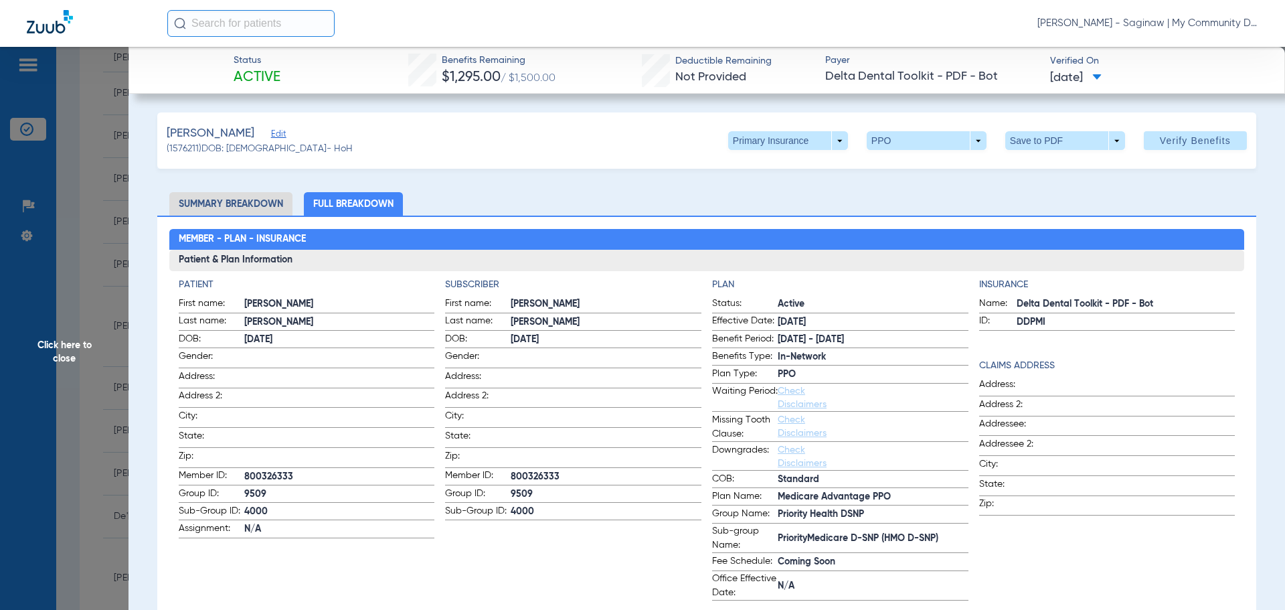
click at [120, 327] on span "Click here to close" at bounding box center [64, 352] width 129 height 610
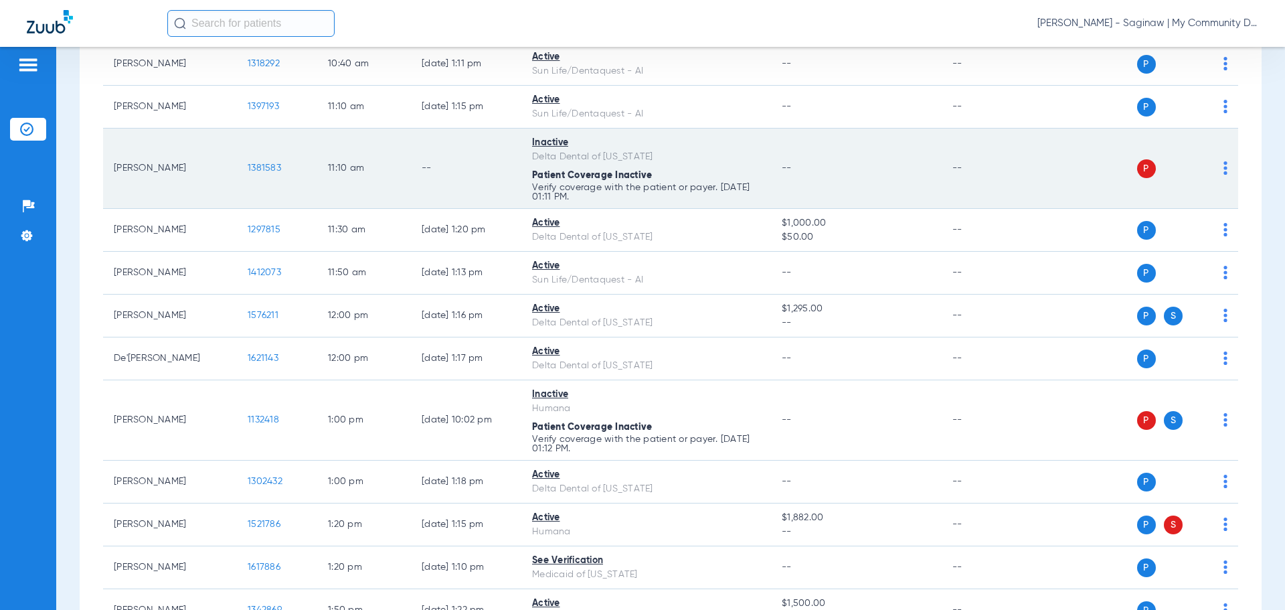
scroll to position [870, 0]
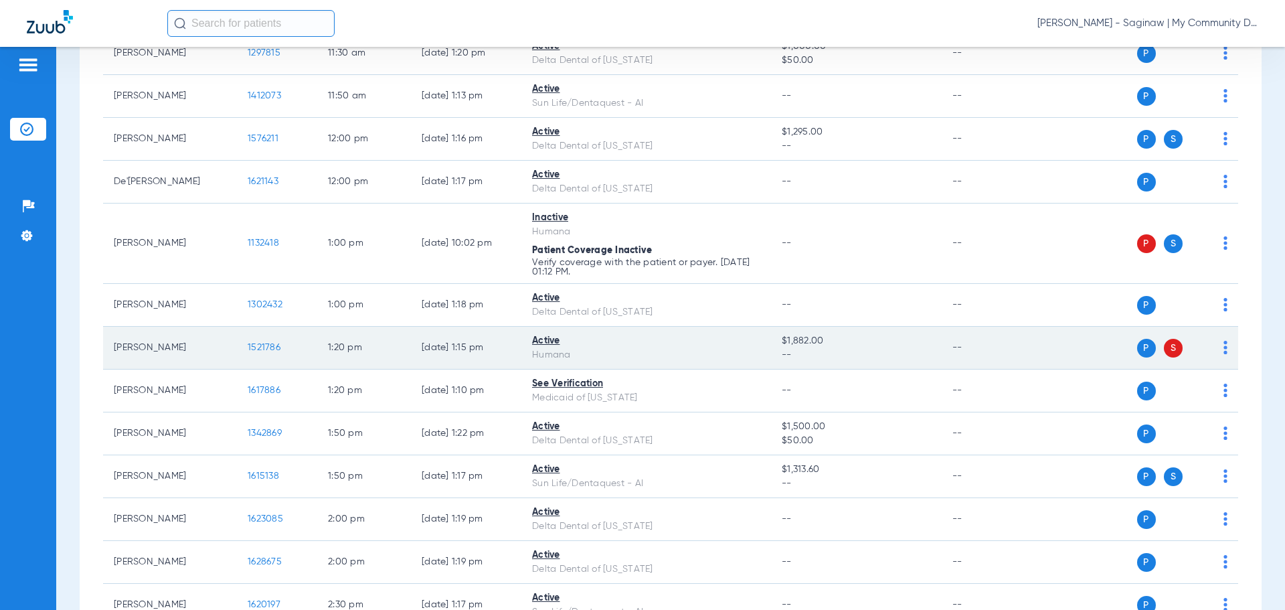
click at [278, 343] on span "1521786" at bounding box center [264, 347] width 33 height 9
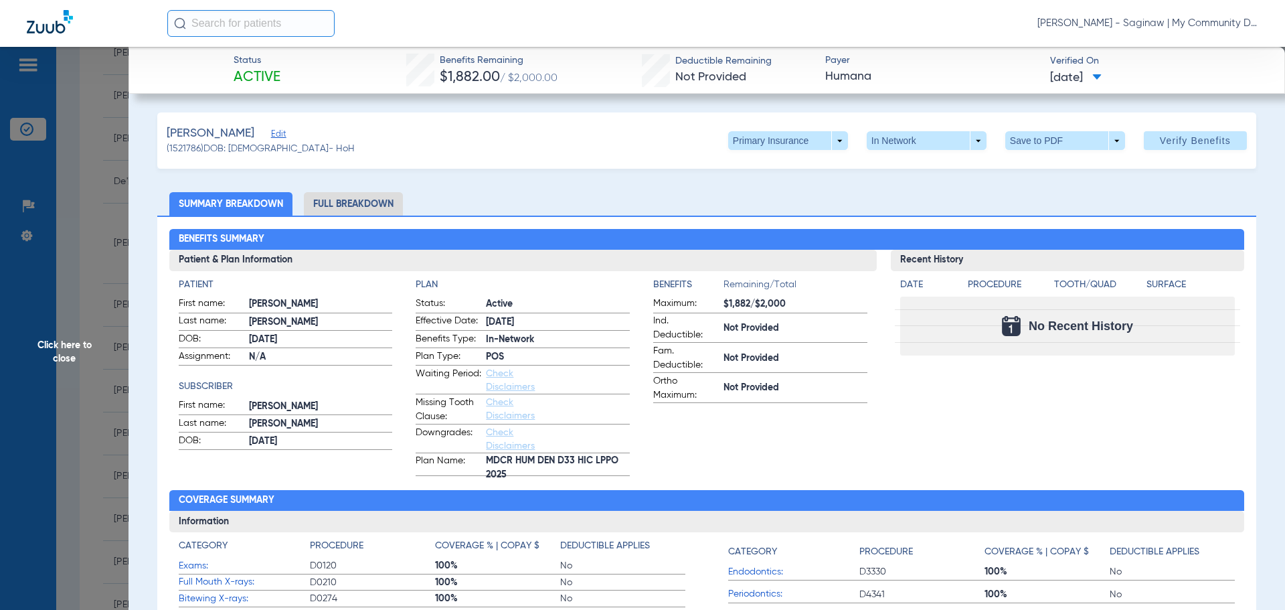
click at [81, 394] on span "Click here to close" at bounding box center [64, 352] width 129 height 610
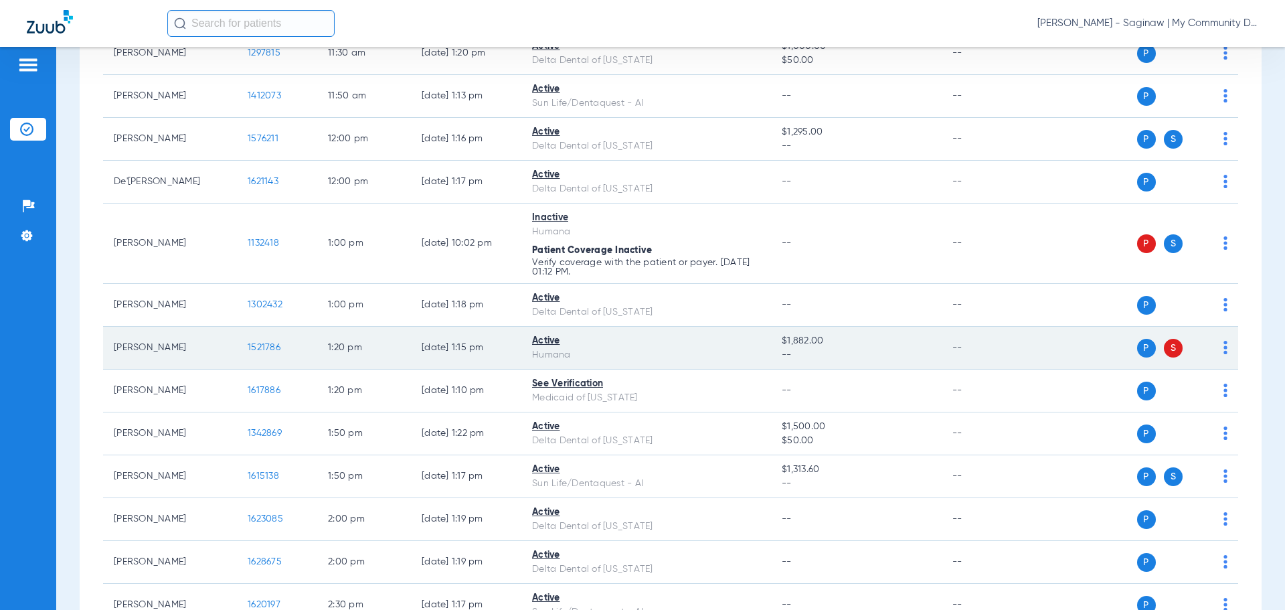
click at [260, 346] on span "1521786" at bounding box center [264, 347] width 33 height 9
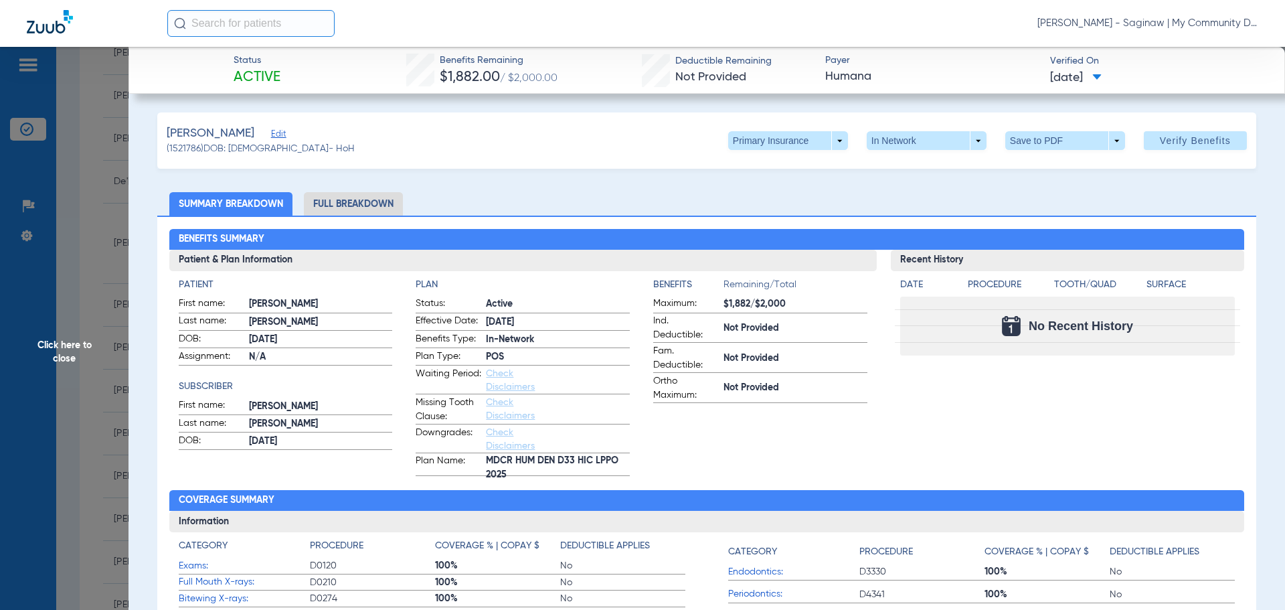
click at [93, 166] on span "Click here to close" at bounding box center [64, 352] width 129 height 610
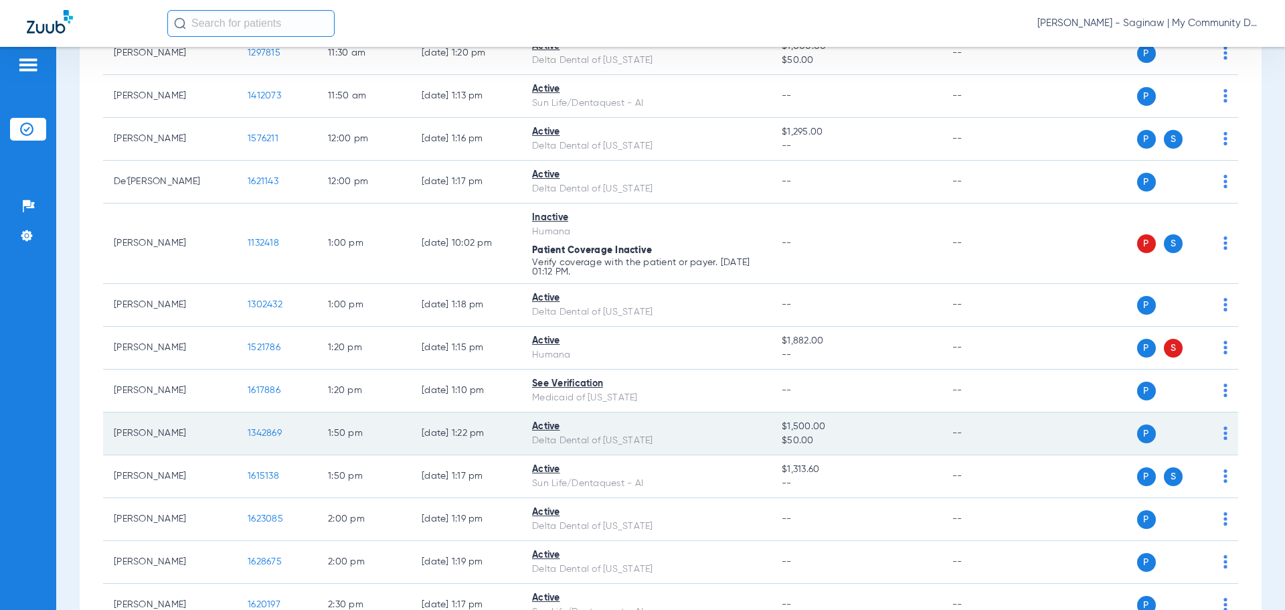
click at [274, 435] on span "1342869" at bounding box center [265, 432] width 34 height 9
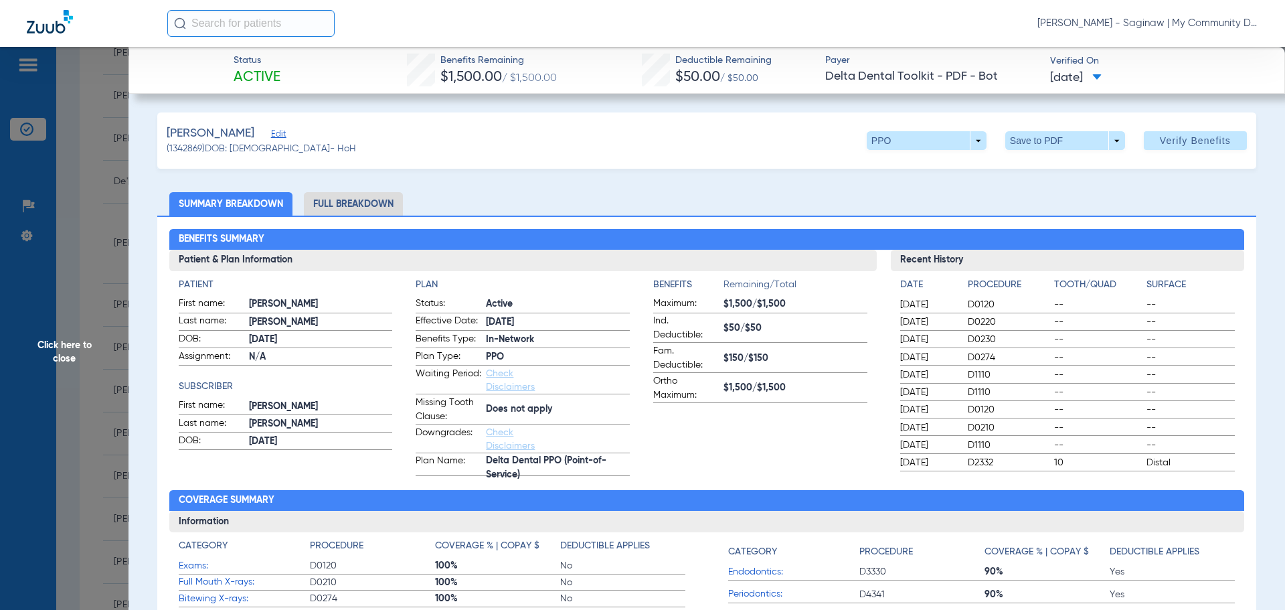
click at [357, 211] on li "Full Breakdown" at bounding box center [353, 203] width 99 height 23
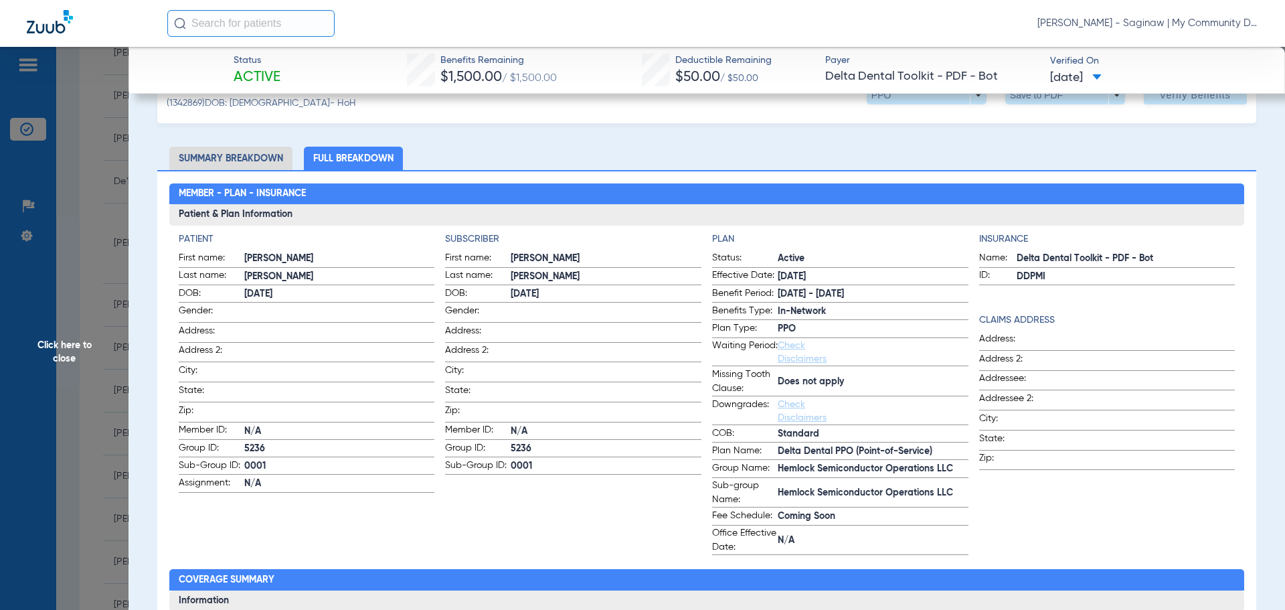
scroll to position [67, 0]
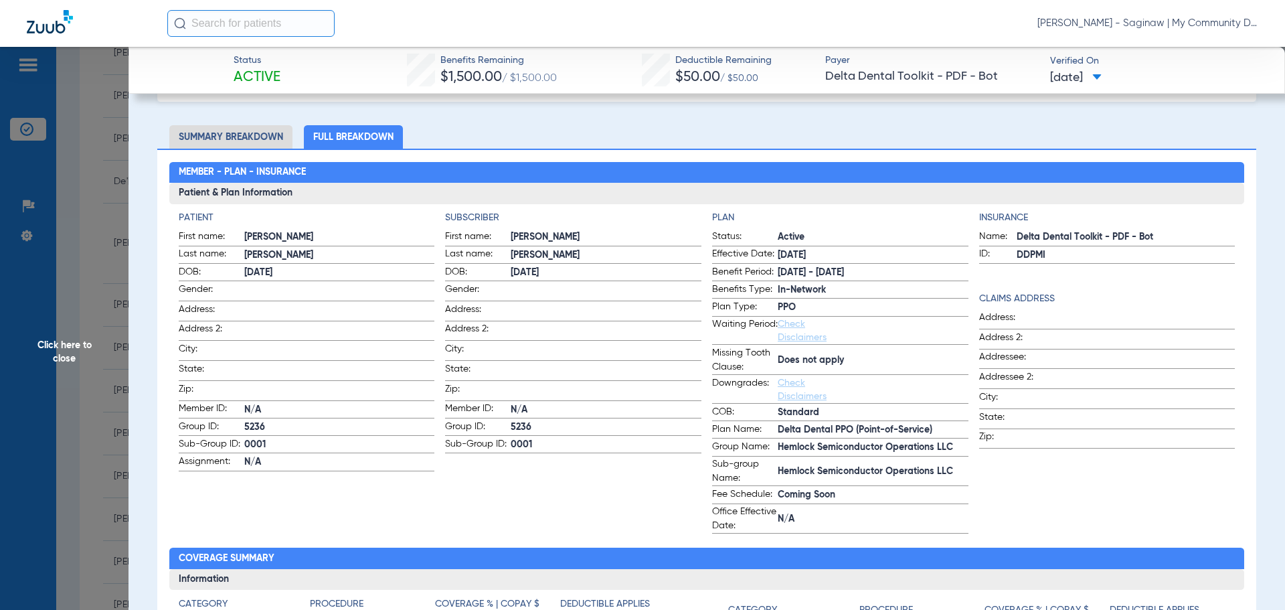
click at [106, 280] on span "Click here to close" at bounding box center [64, 352] width 129 height 610
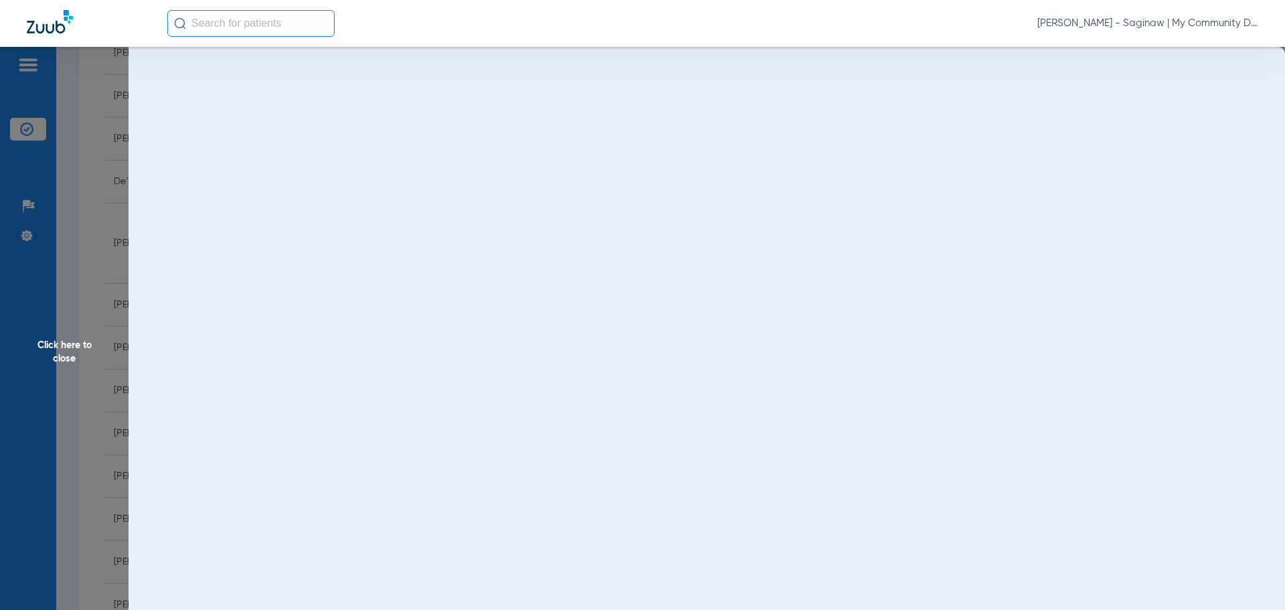
scroll to position [0, 0]
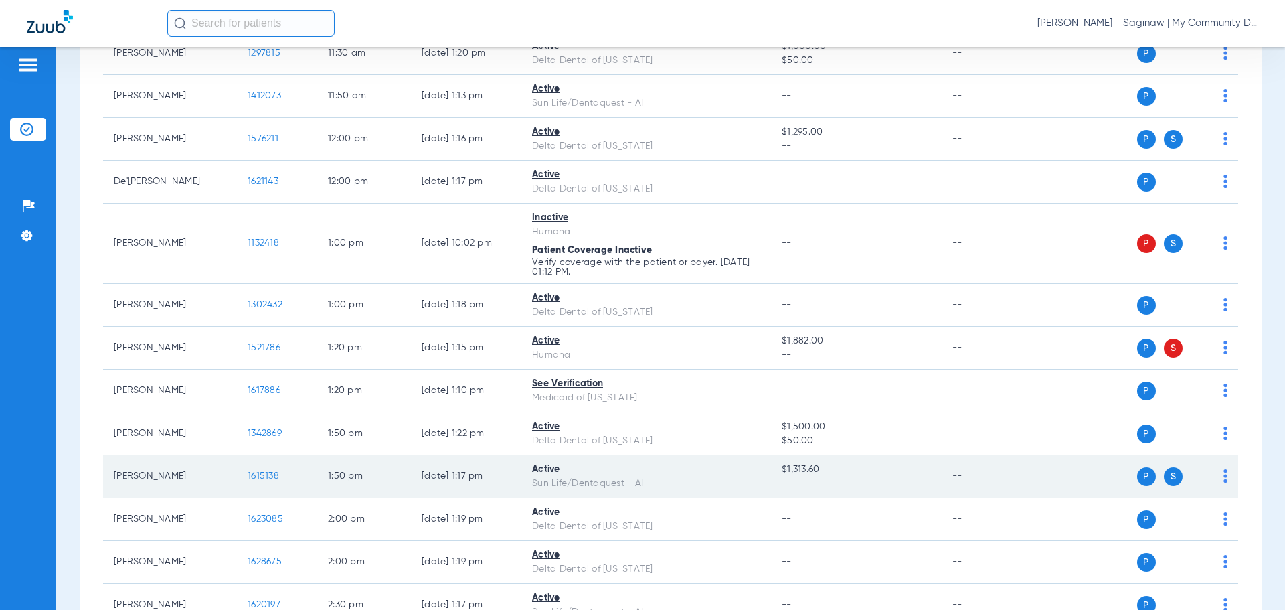
click at [272, 472] on span "1615138" at bounding box center [263, 475] width 31 height 9
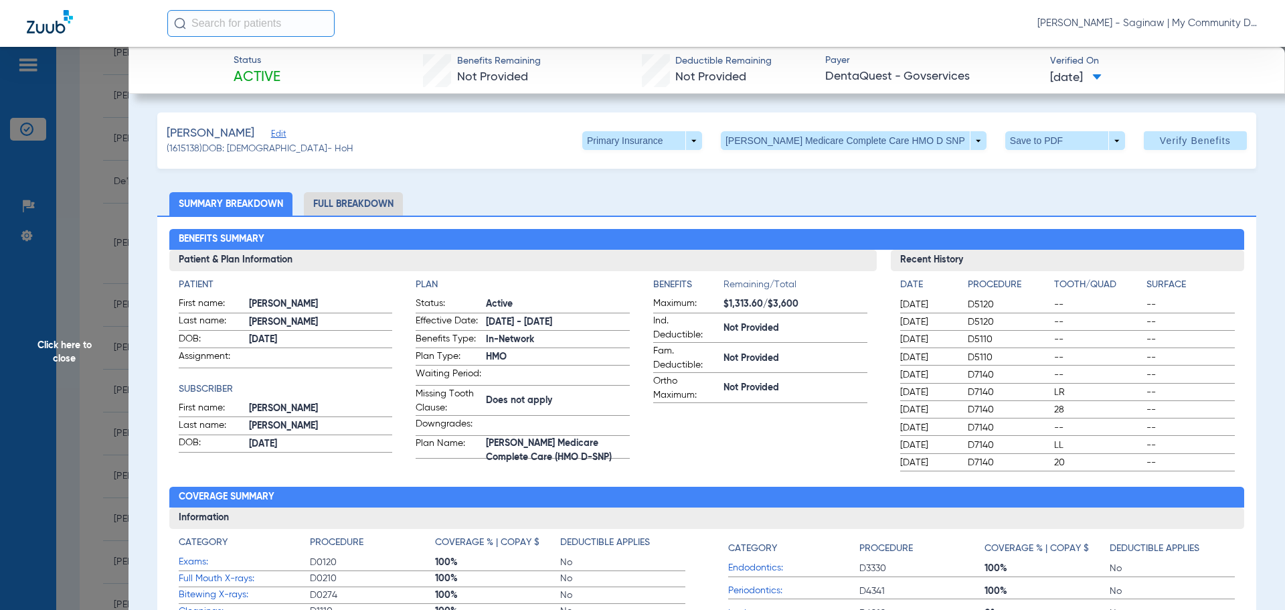
click at [338, 201] on li "Full Breakdown" at bounding box center [353, 203] width 99 height 23
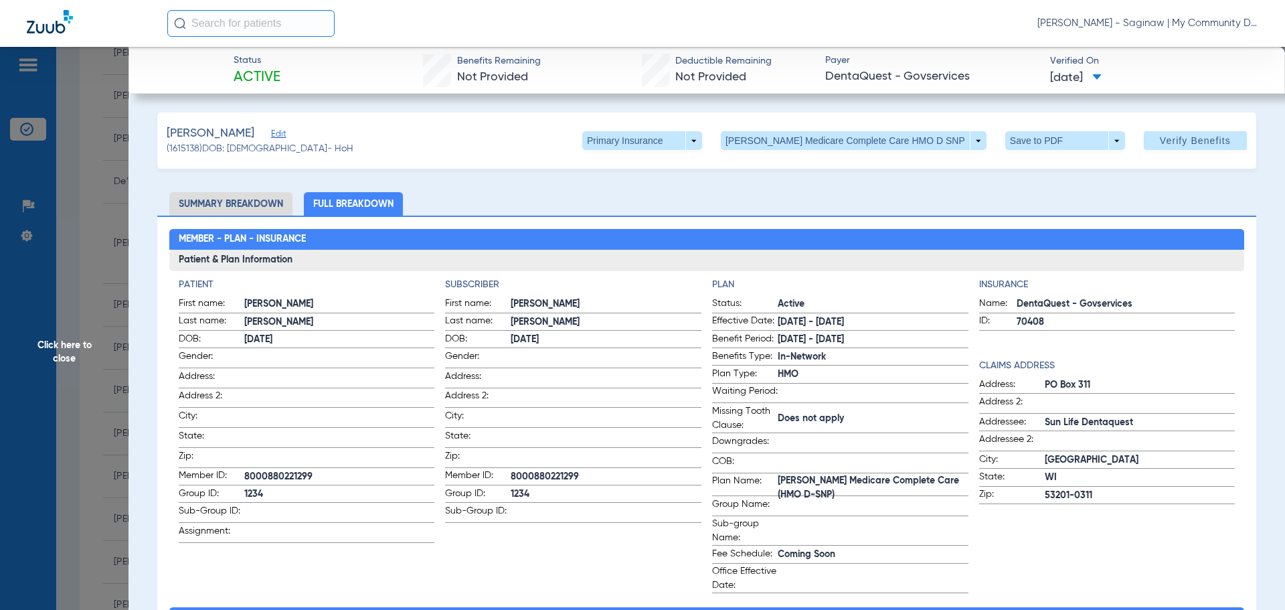
click at [54, 274] on span "Click here to close" at bounding box center [64, 352] width 129 height 610
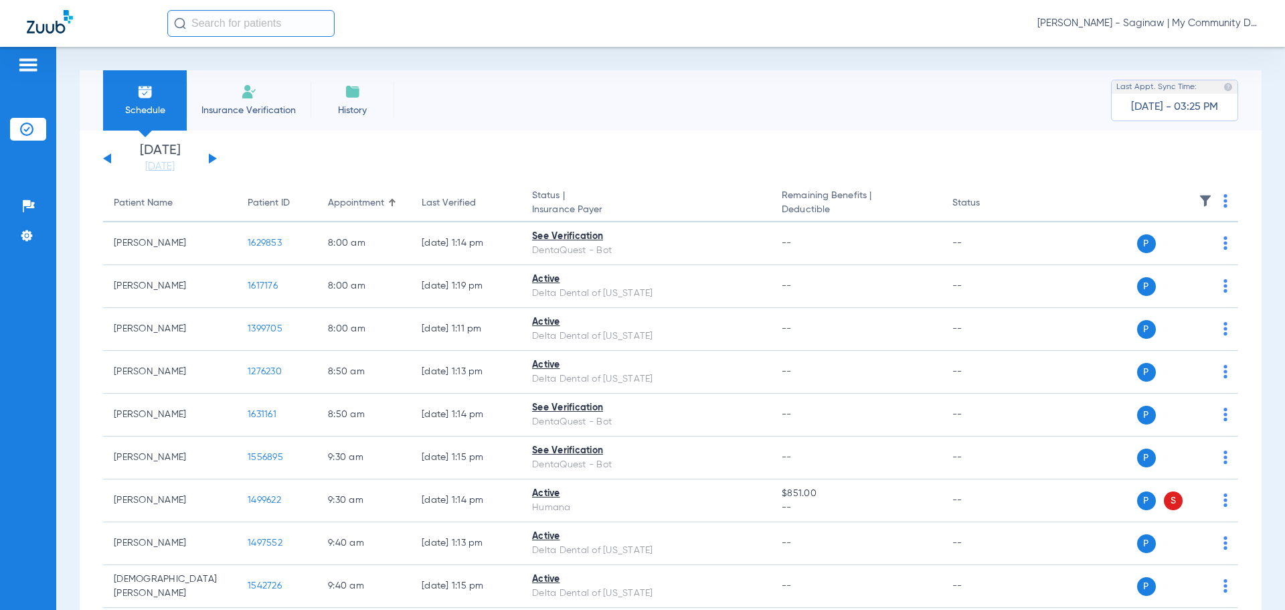
click at [209, 158] on button at bounding box center [213, 158] width 8 height 10
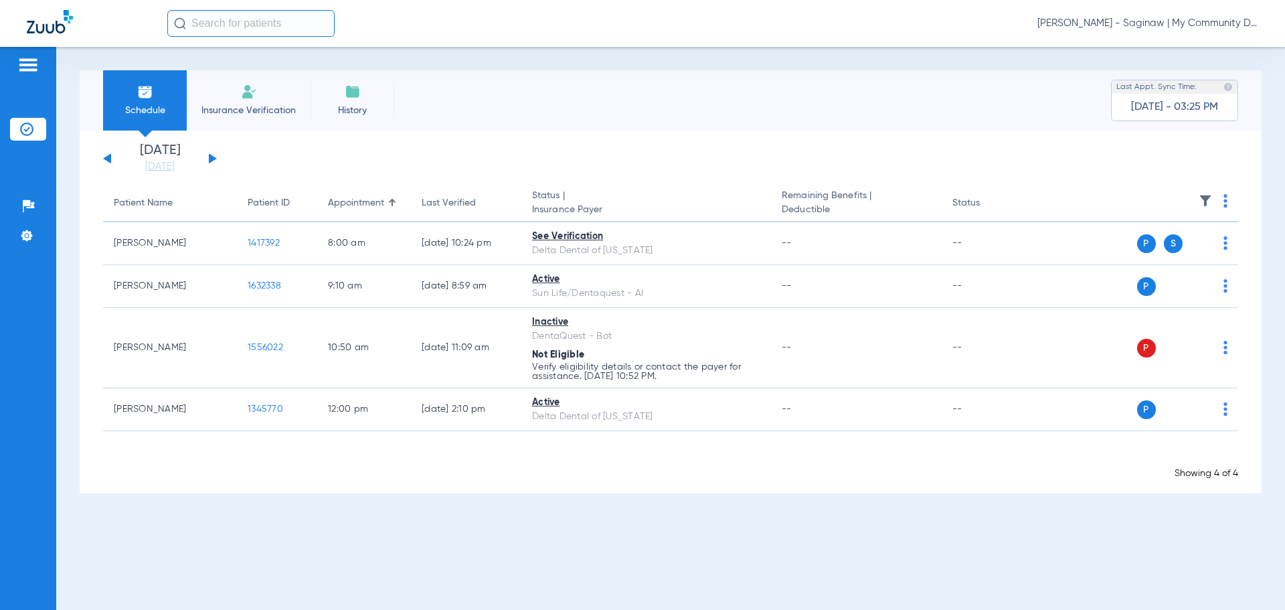
click at [1223, 201] on th at bounding box center [1135, 203] width 207 height 37
click at [1227, 201] on th at bounding box center [1135, 203] width 207 height 37
click at [1225, 202] on img at bounding box center [1225, 200] width 4 height 13
click at [1172, 258] on span "Verify All" at bounding box center [1174, 253] width 84 height 9
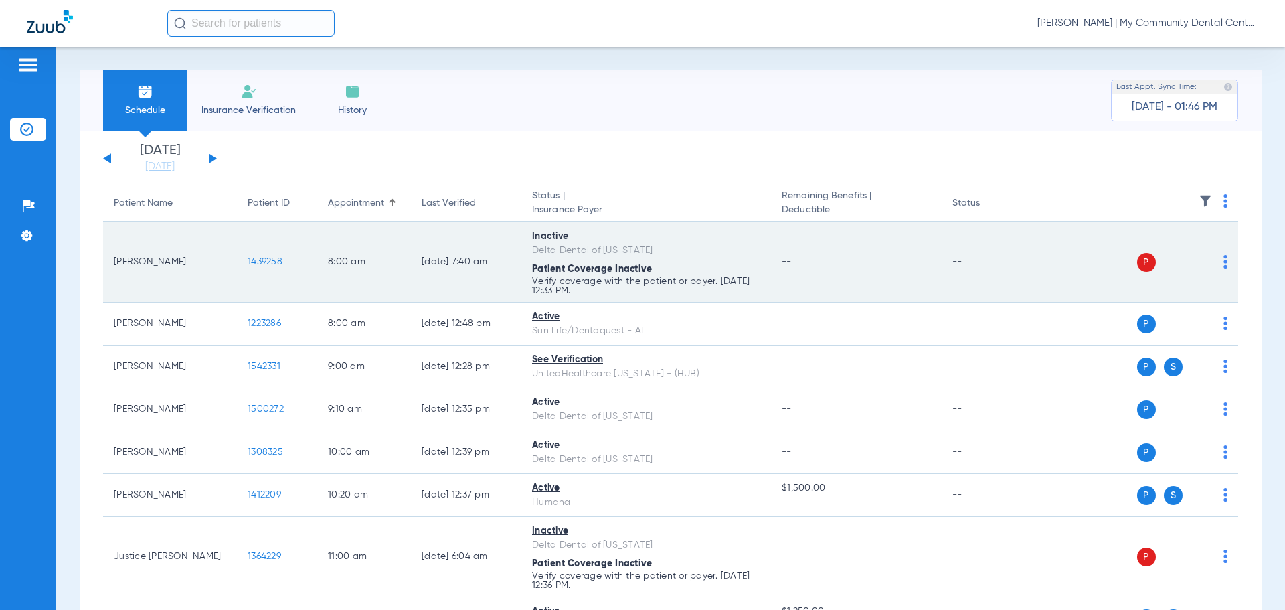
click at [1211, 262] on div "P S" at bounding box center [1130, 262] width 196 height 19
click at [1223, 261] on img at bounding box center [1225, 261] width 4 height 13
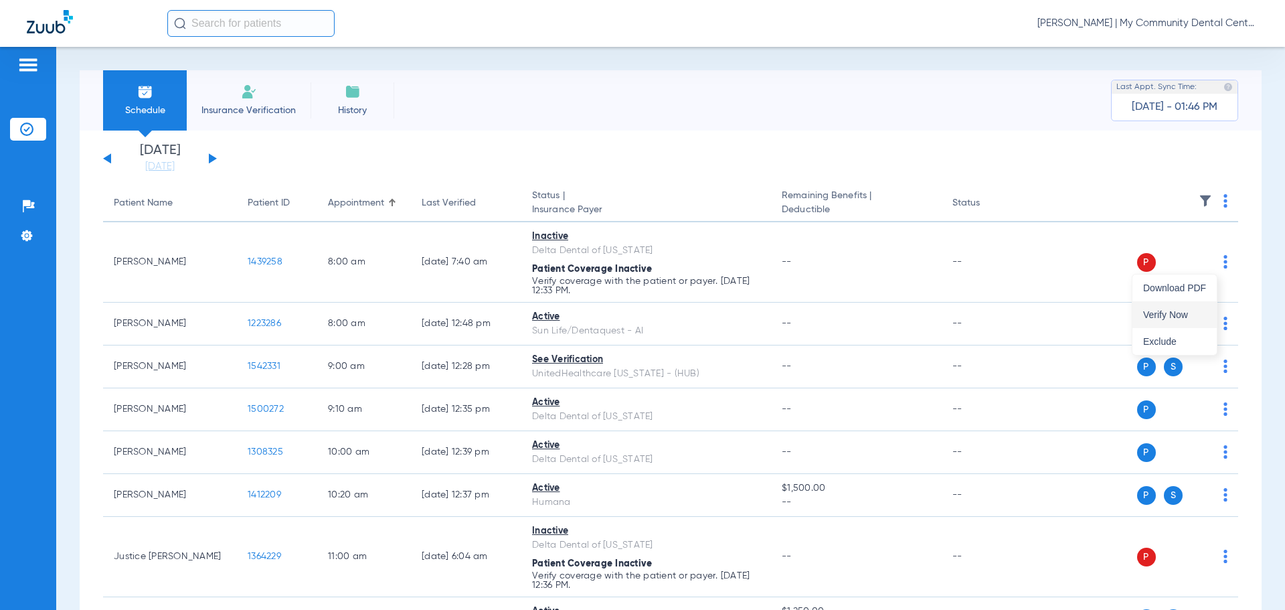
click at [1185, 306] on button "Verify Now" at bounding box center [1174, 314] width 84 height 27
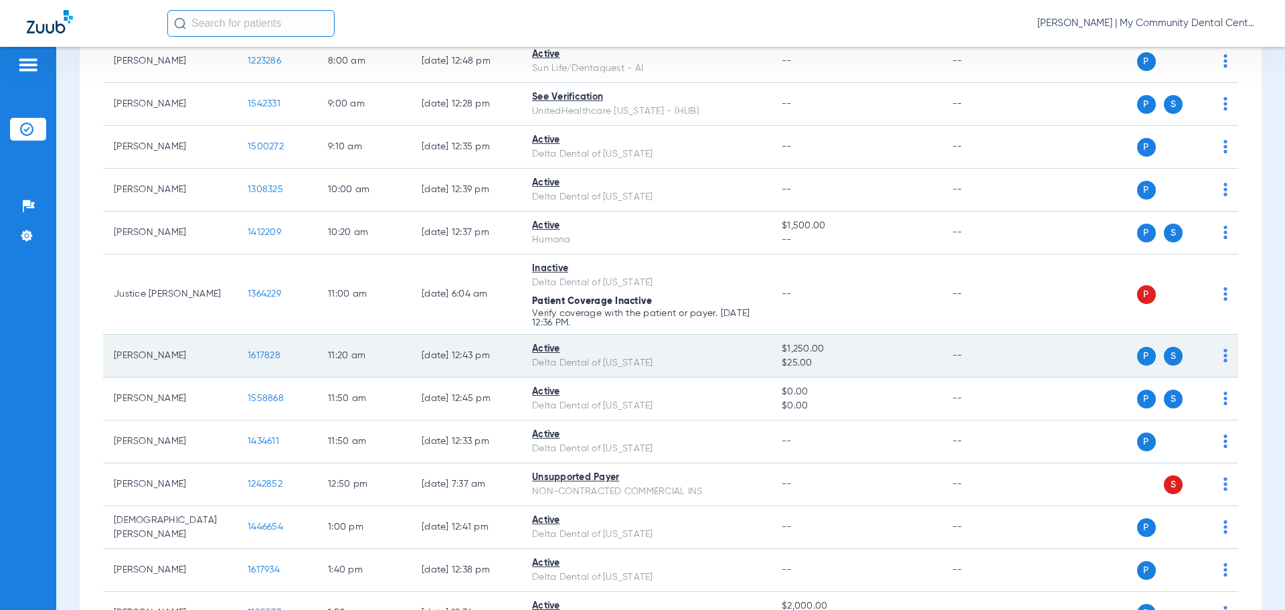
scroll to position [268, 0]
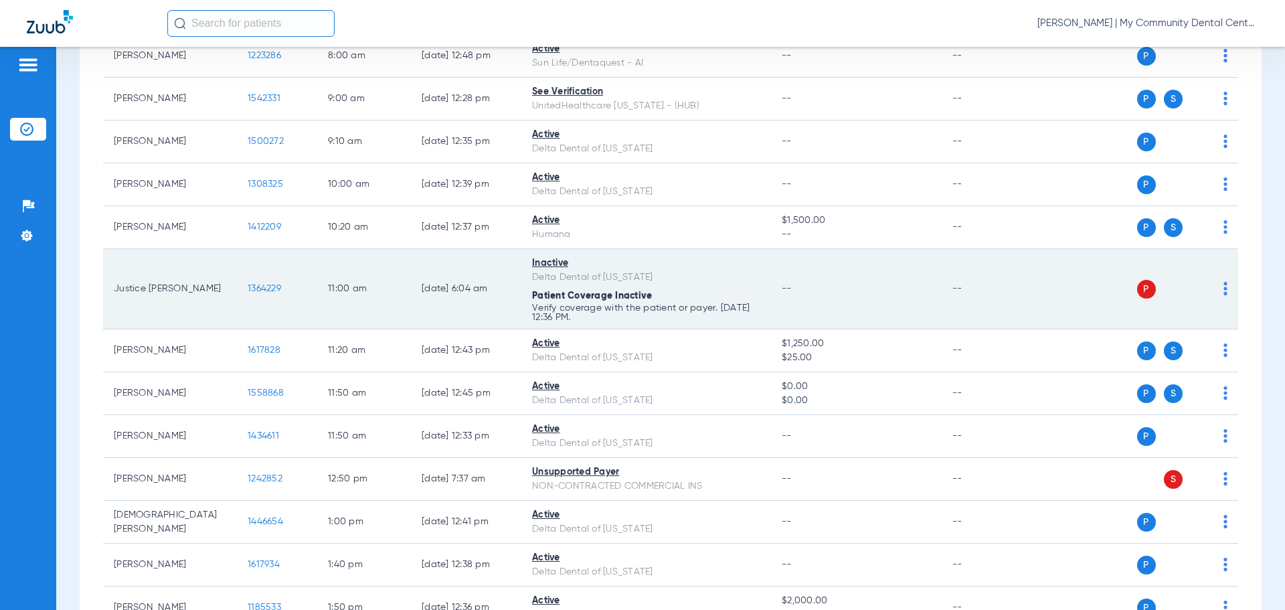
click at [1223, 284] on img at bounding box center [1225, 288] width 4 height 13
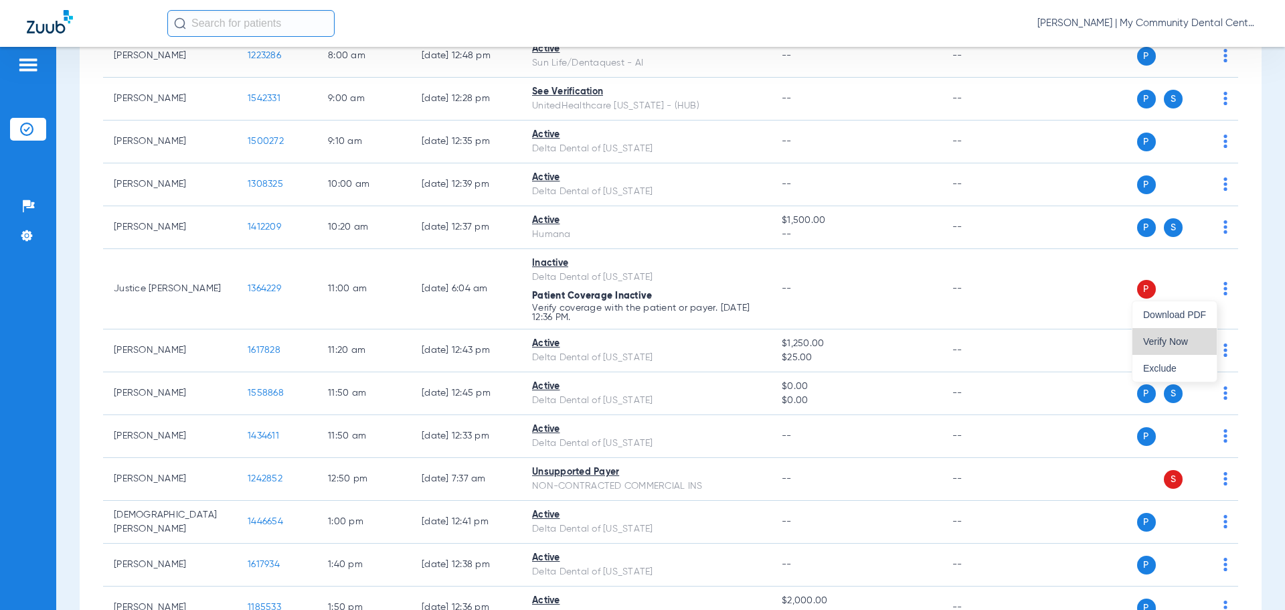
click at [1187, 338] on span "Verify Now" at bounding box center [1174, 341] width 63 height 9
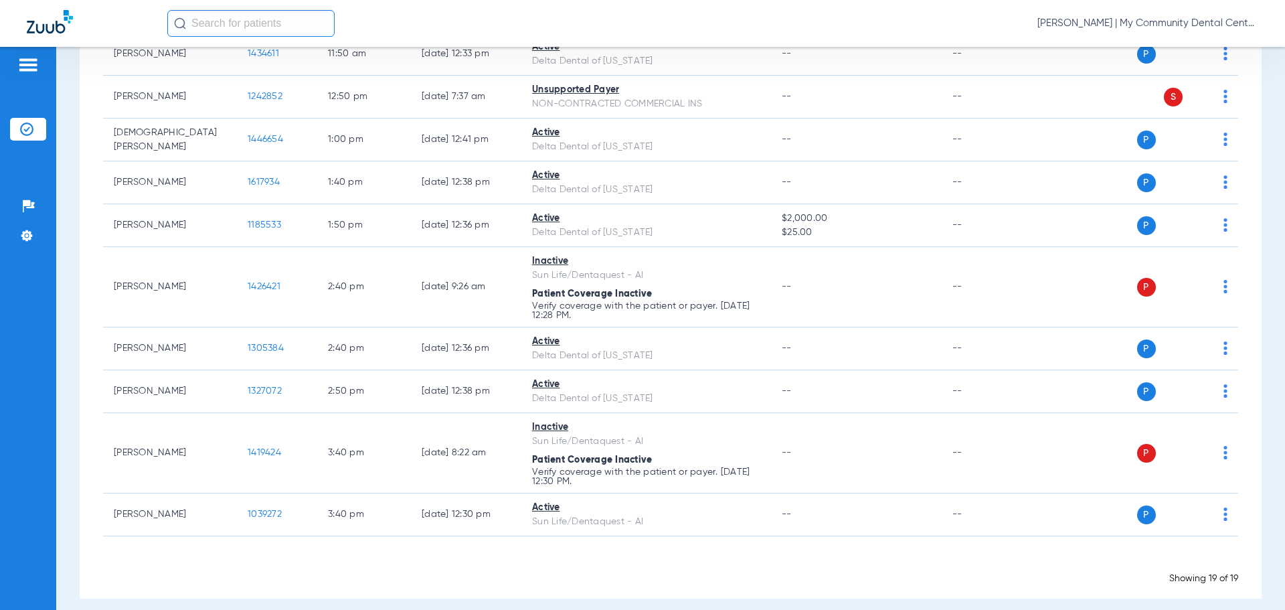
scroll to position [662, 0]
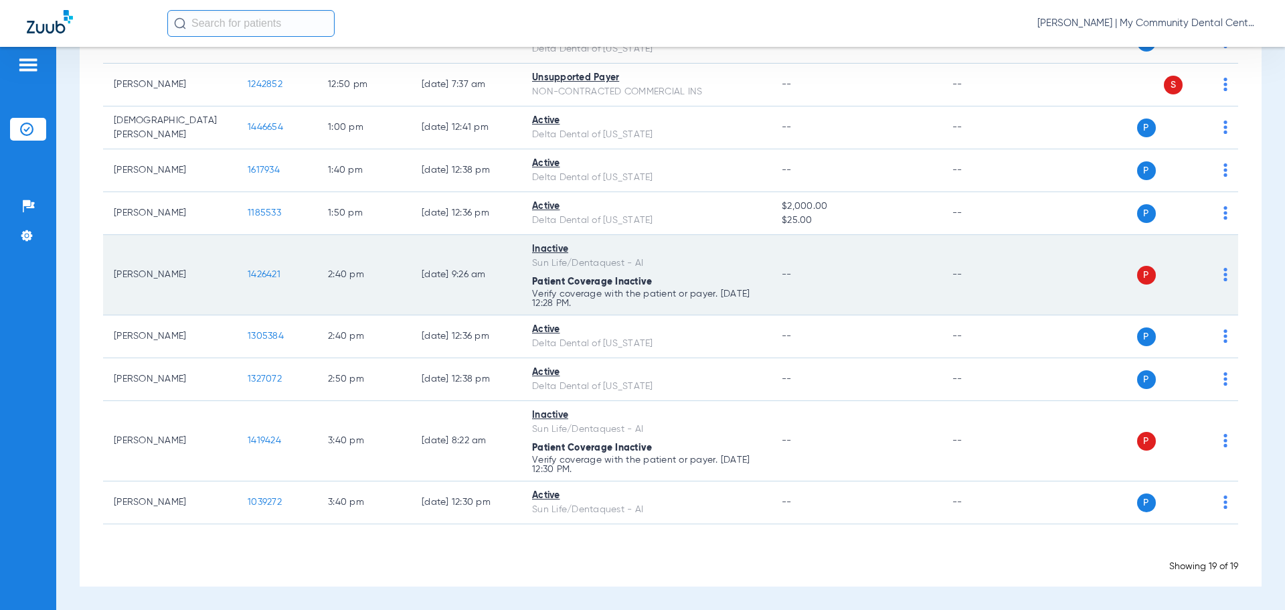
click at [1223, 274] on img at bounding box center [1225, 274] width 4 height 13
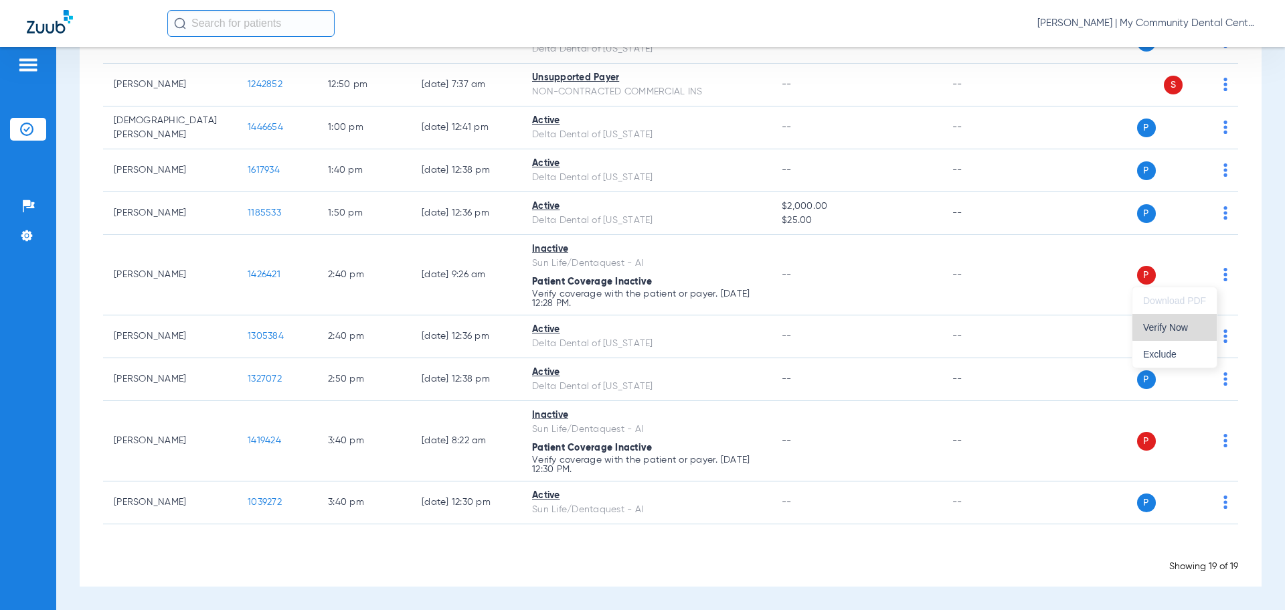
click at [1194, 321] on button "Verify Now" at bounding box center [1174, 327] width 84 height 27
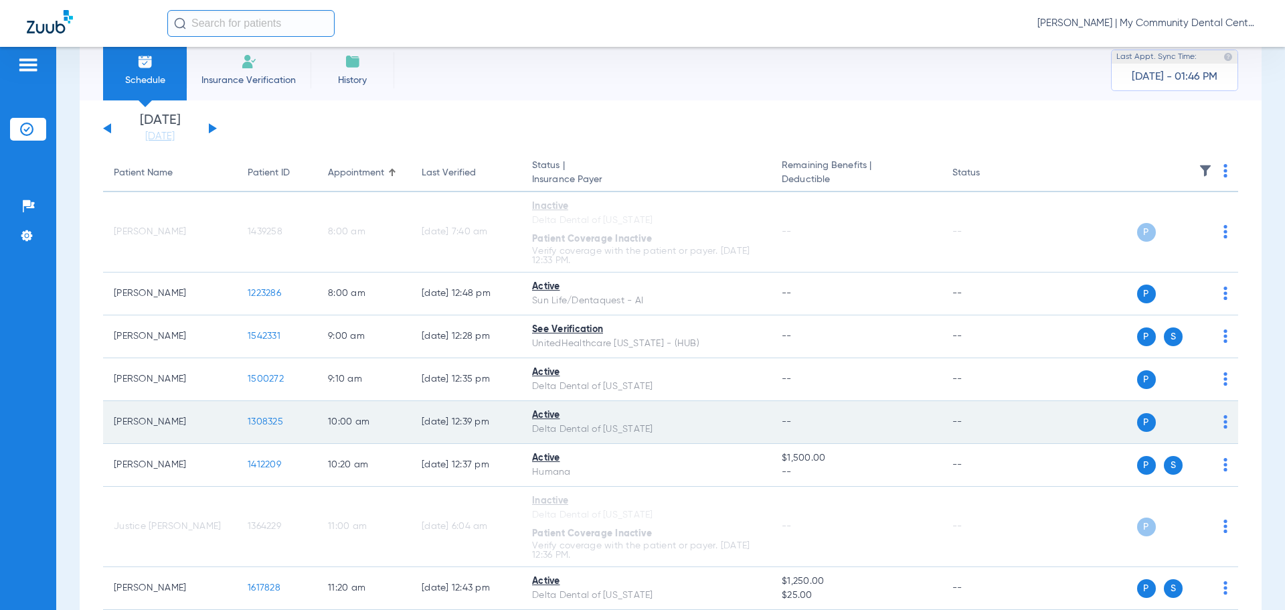
scroll to position [0, 0]
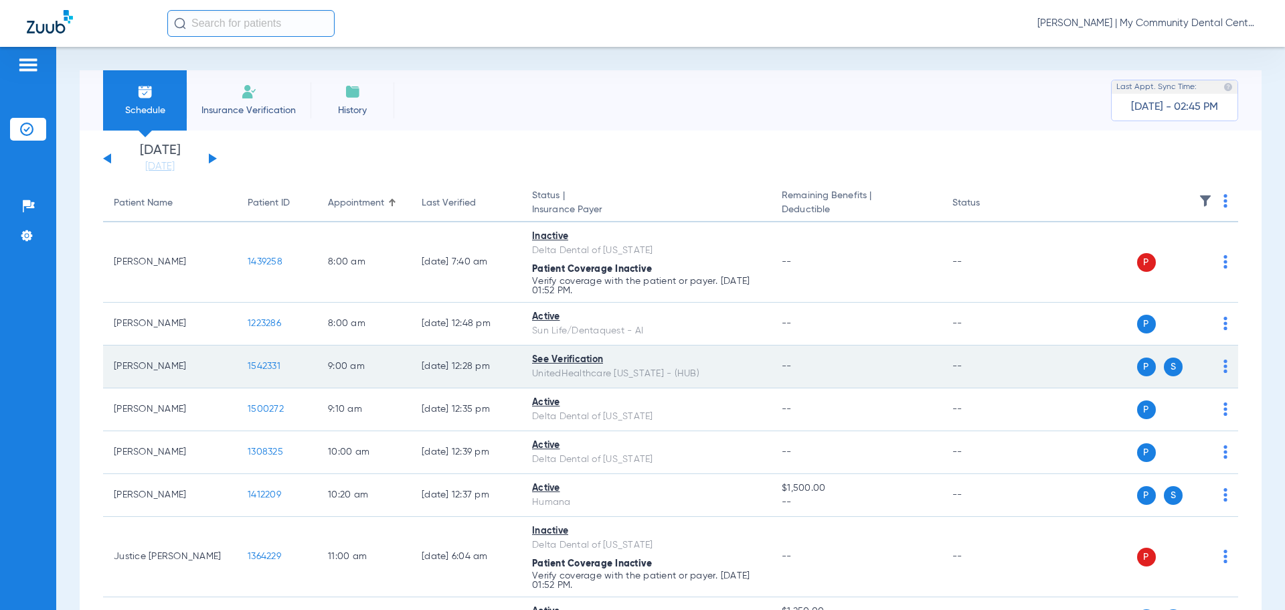
click at [259, 371] on td "1542331" at bounding box center [277, 366] width 80 height 43
click at [262, 367] on span "1542331" at bounding box center [264, 365] width 33 height 9
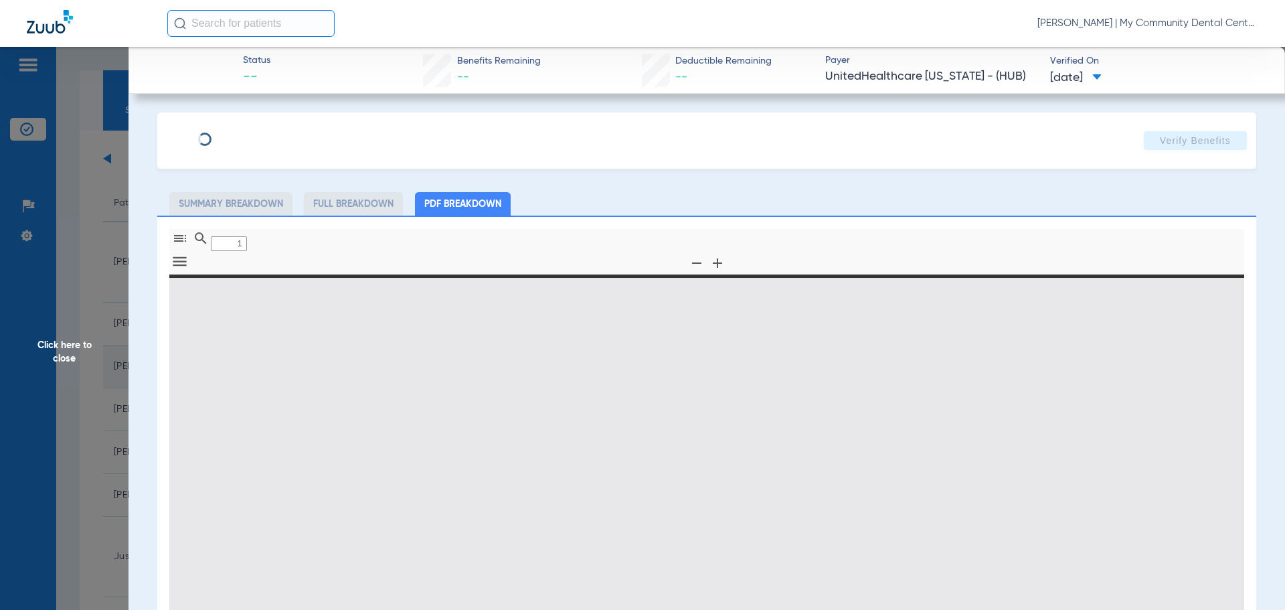
type input "0"
select select "page-width"
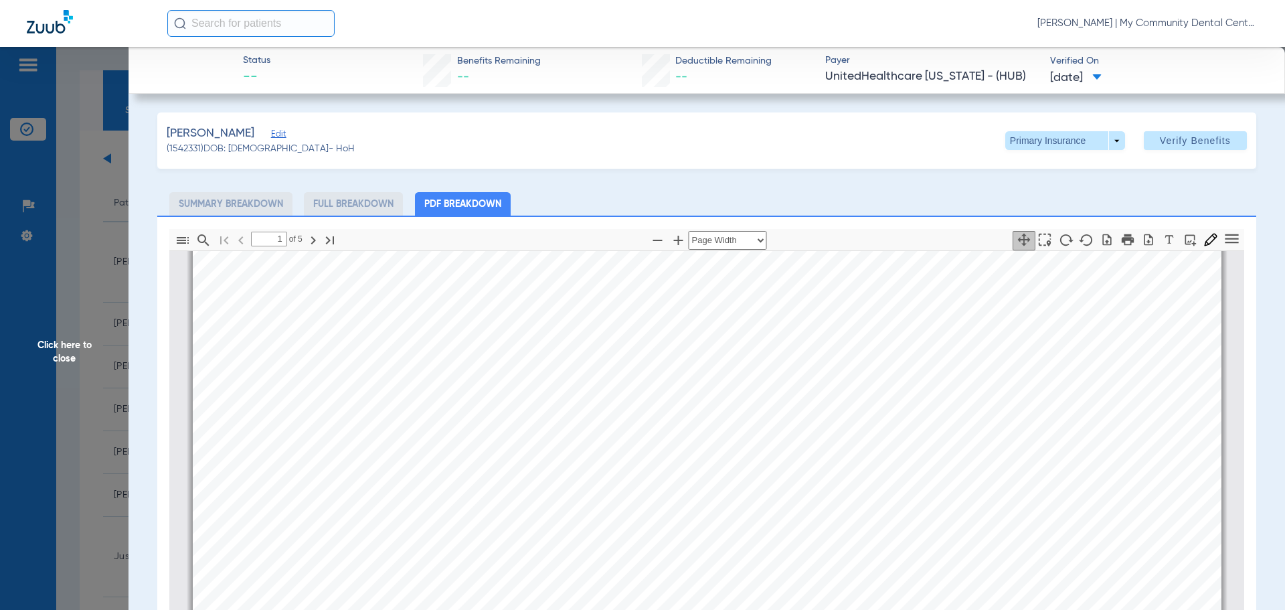
scroll to position [810, 0]
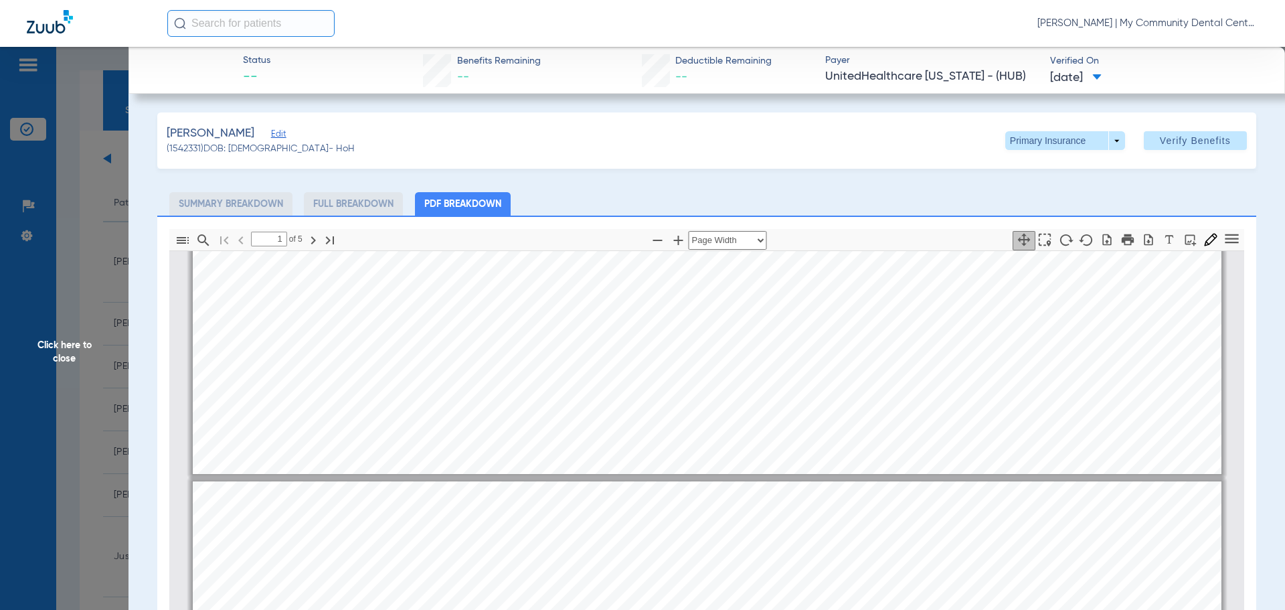
type input "2"
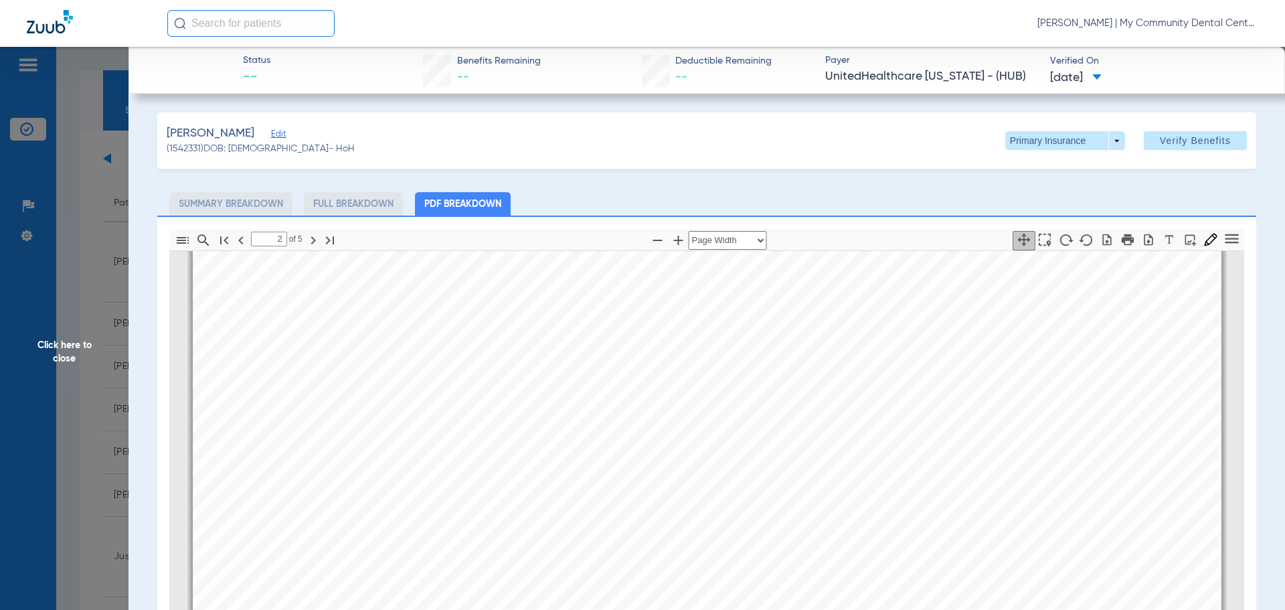
scroll to position [2015, 0]
click at [70, 359] on span "Click here to close" at bounding box center [64, 352] width 129 height 610
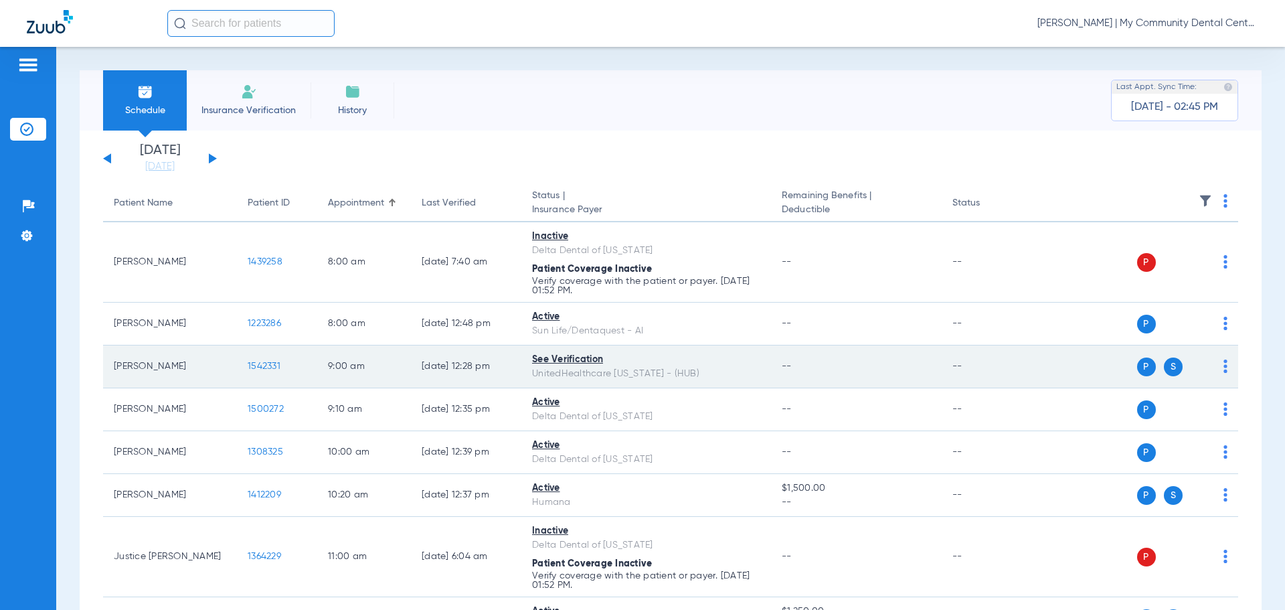
scroll to position [134, 0]
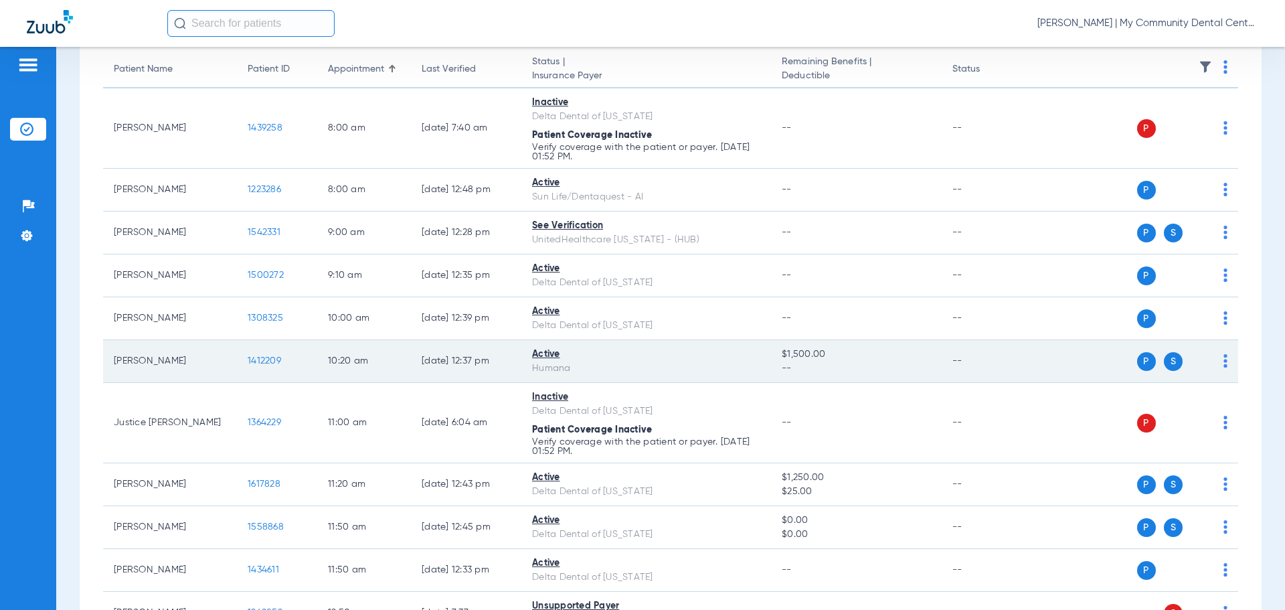
click at [268, 358] on span "1412209" at bounding box center [264, 360] width 33 height 9
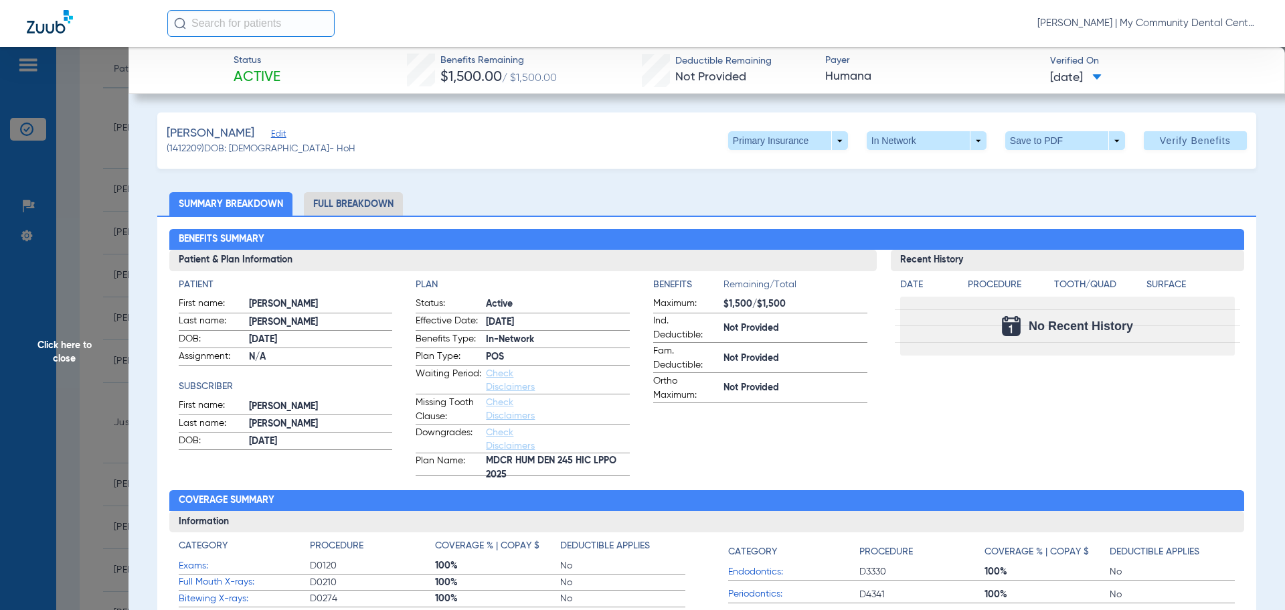
click at [100, 331] on span "Click here to close" at bounding box center [64, 352] width 129 height 610
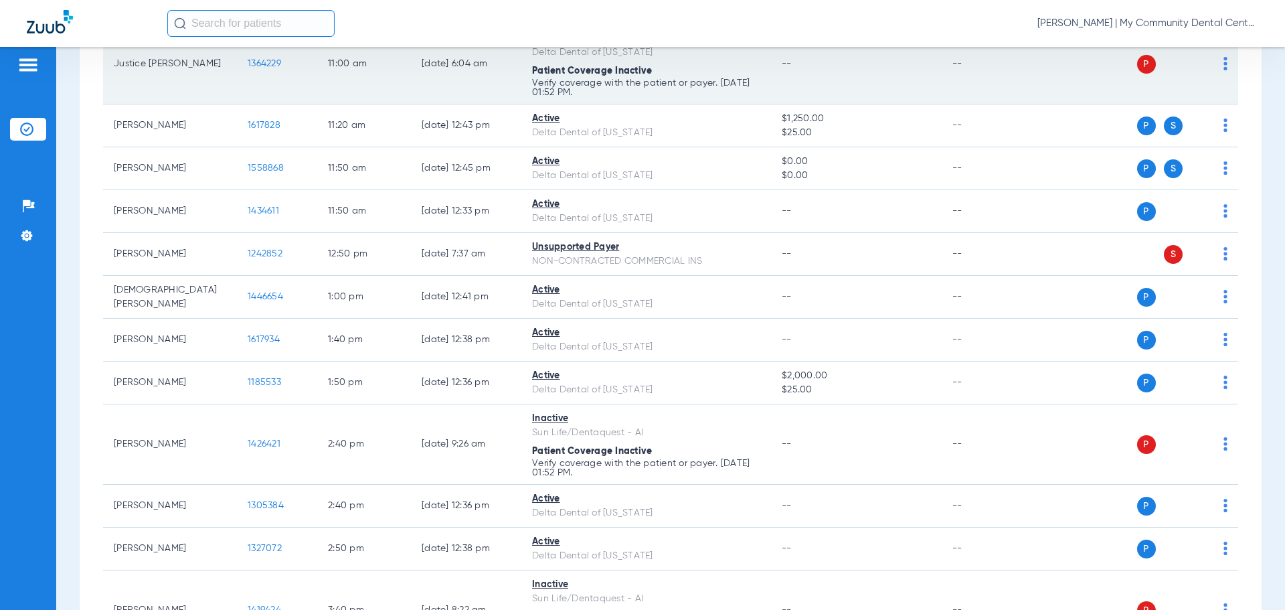
scroll to position [469, 0]
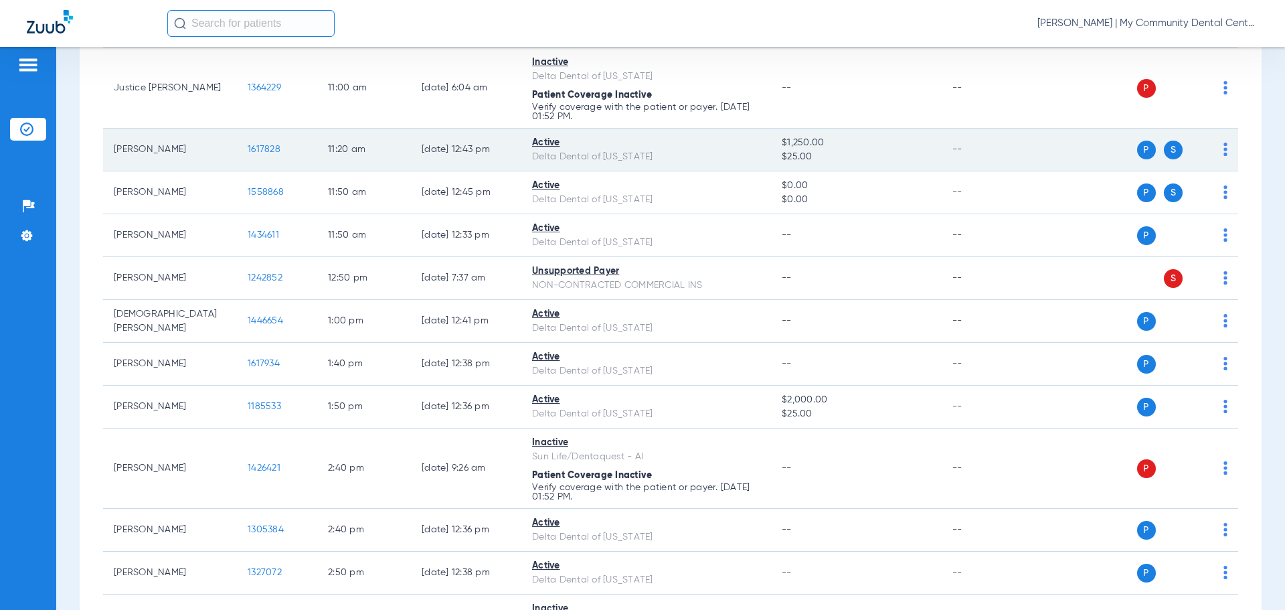
click at [261, 145] on span "1617828" at bounding box center [264, 149] width 33 height 9
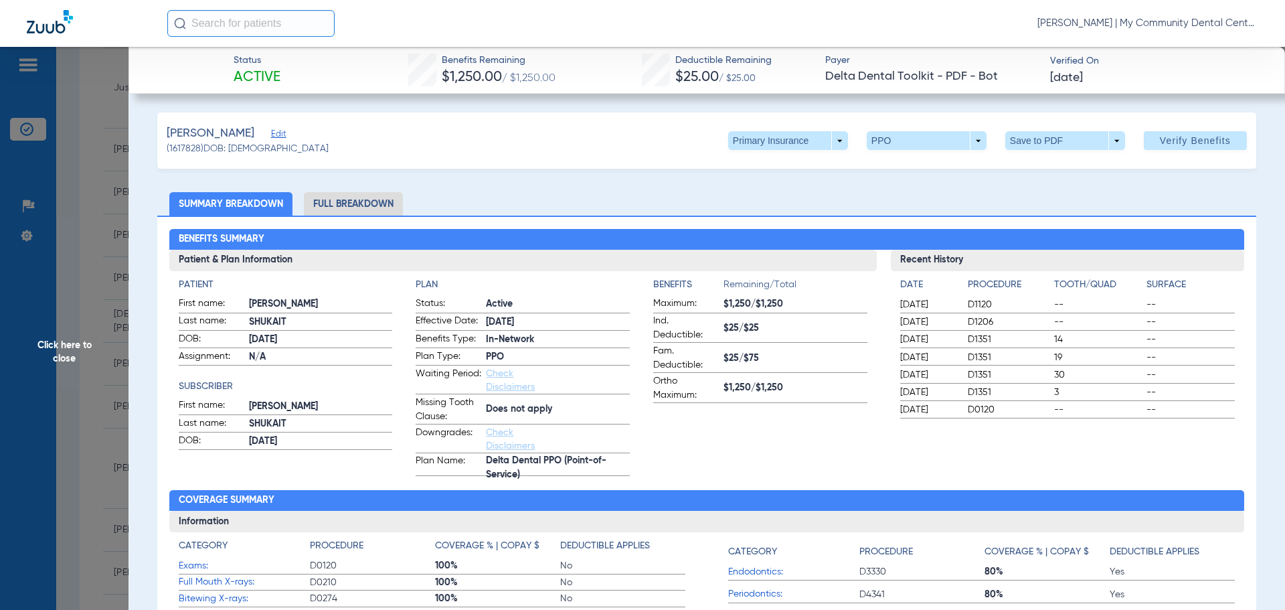
click at [326, 200] on li "Full Breakdown" at bounding box center [353, 203] width 99 height 23
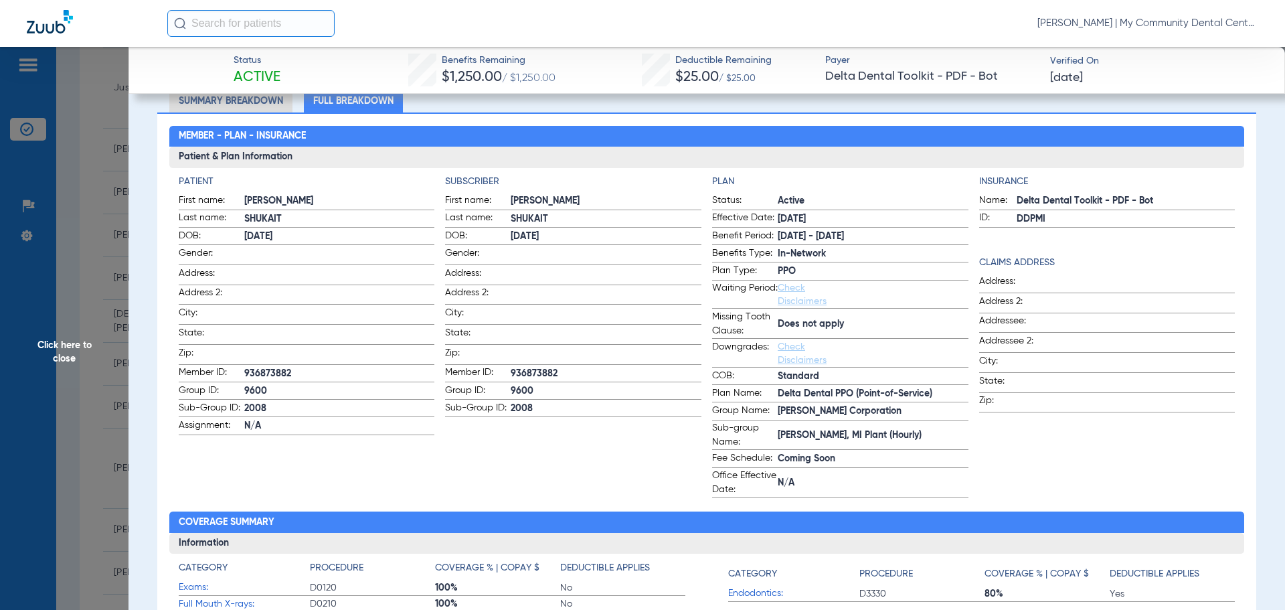
scroll to position [134, 0]
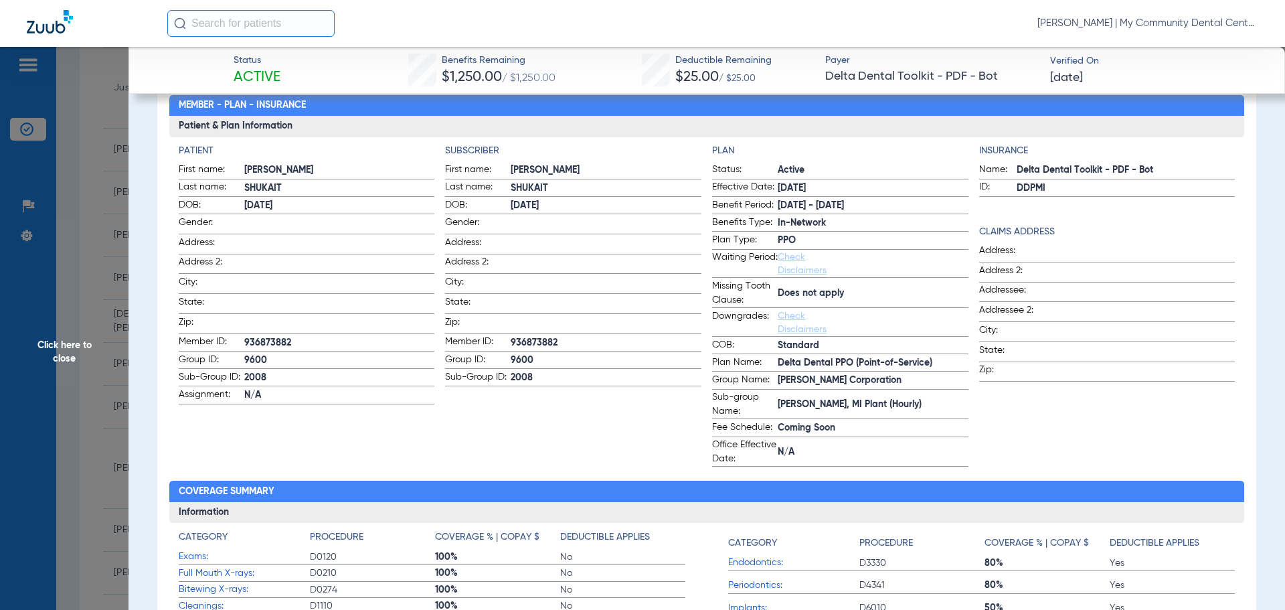
click at [112, 363] on span "Click here to close" at bounding box center [64, 352] width 129 height 610
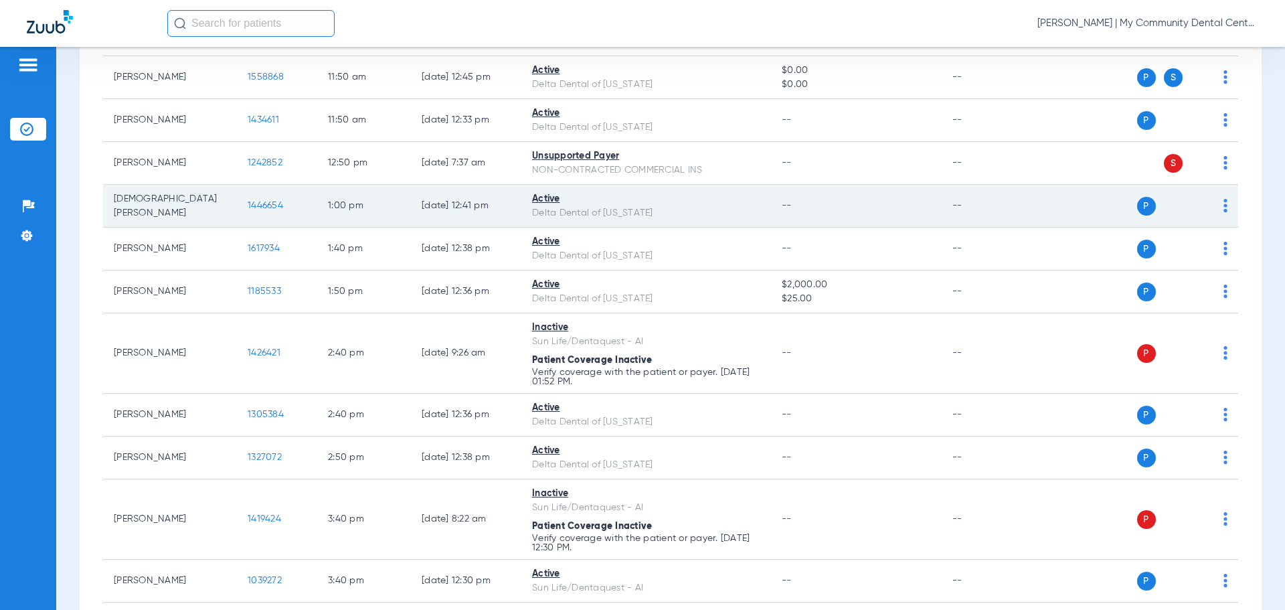
scroll to position [528, 0]
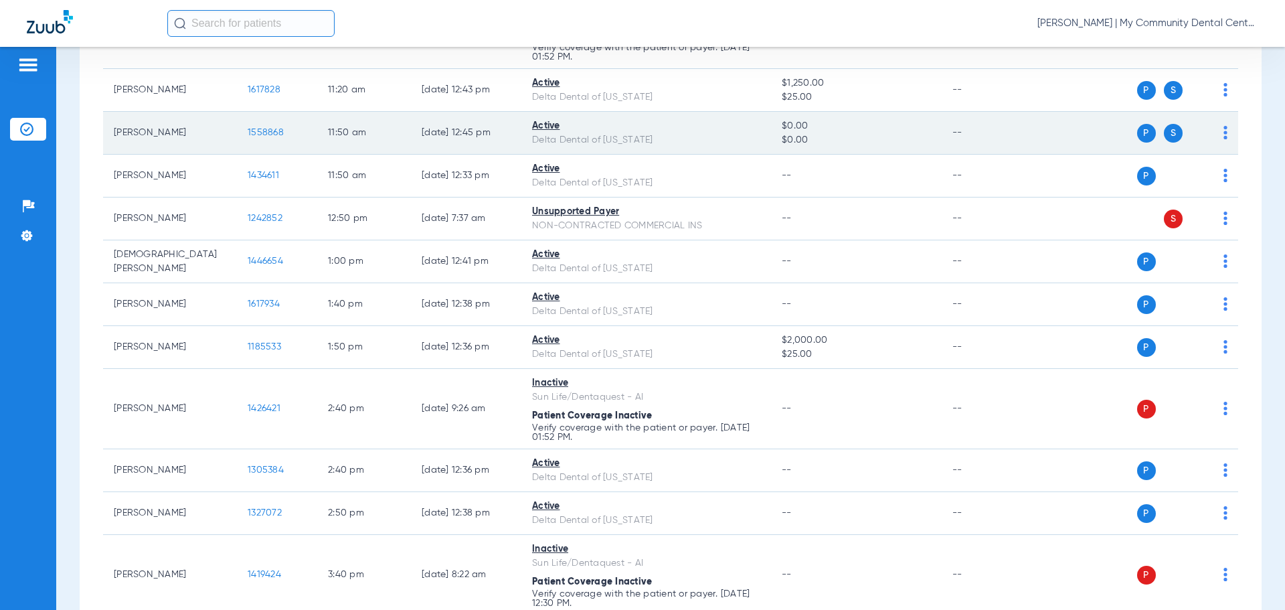
click at [276, 137] on span "1558868" at bounding box center [266, 132] width 36 height 9
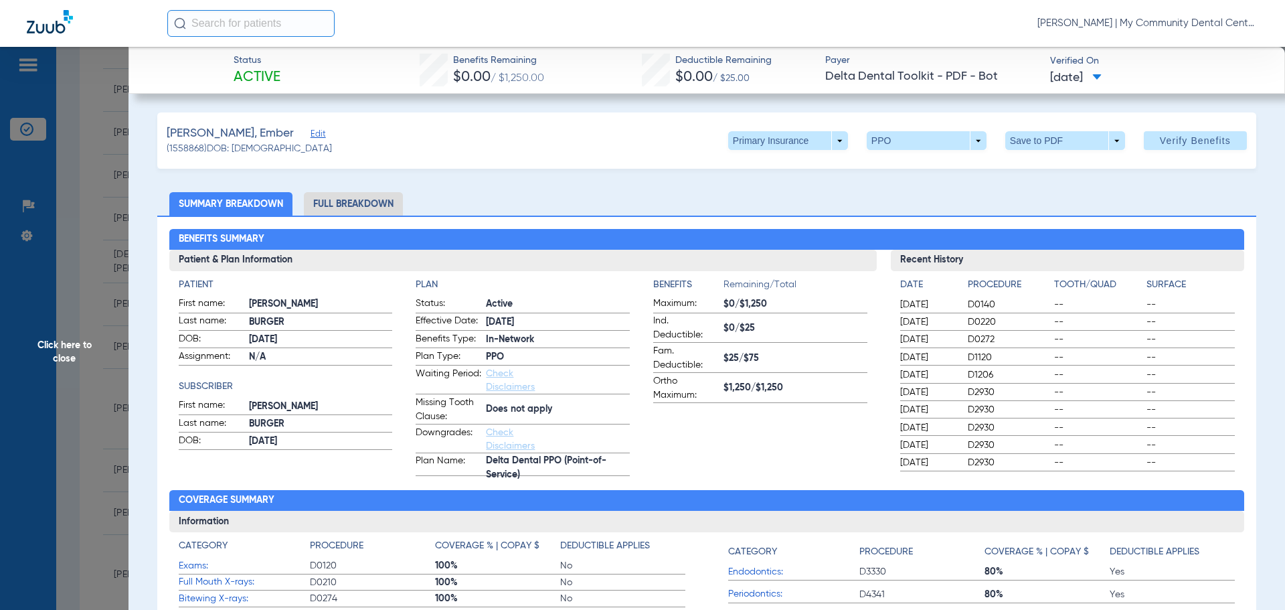
click at [347, 199] on li "Full Breakdown" at bounding box center [353, 203] width 99 height 23
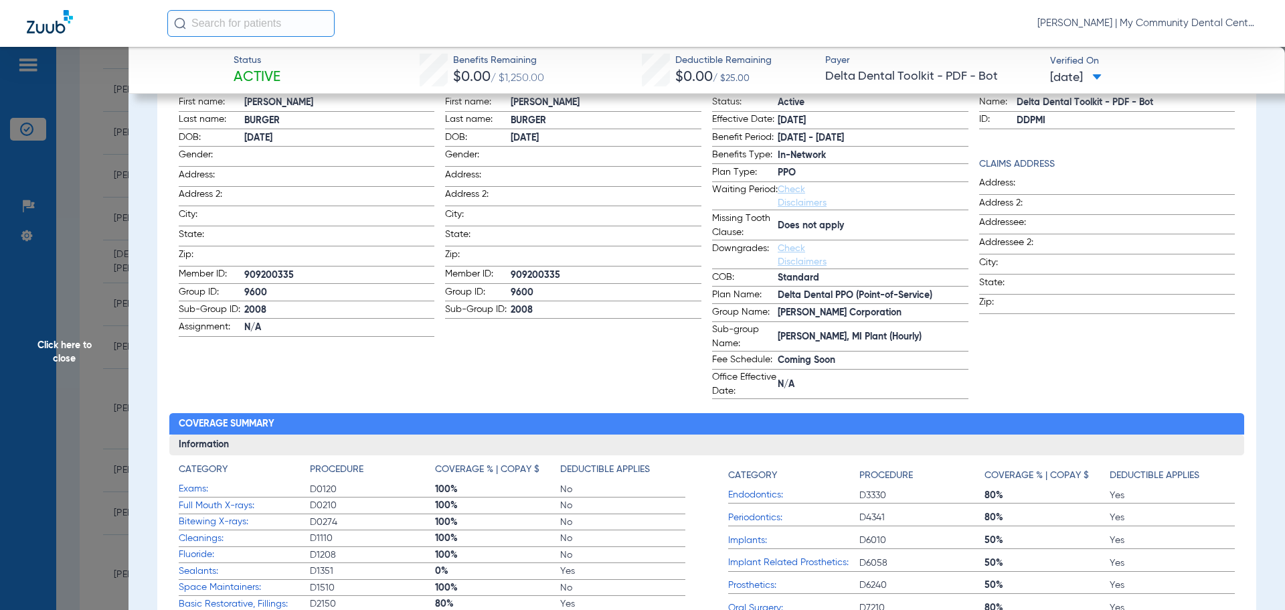
scroll to position [201, 0]
click at [89, 261] on span "Click here to close" at bounding box center [64, 352] width 129 height 610
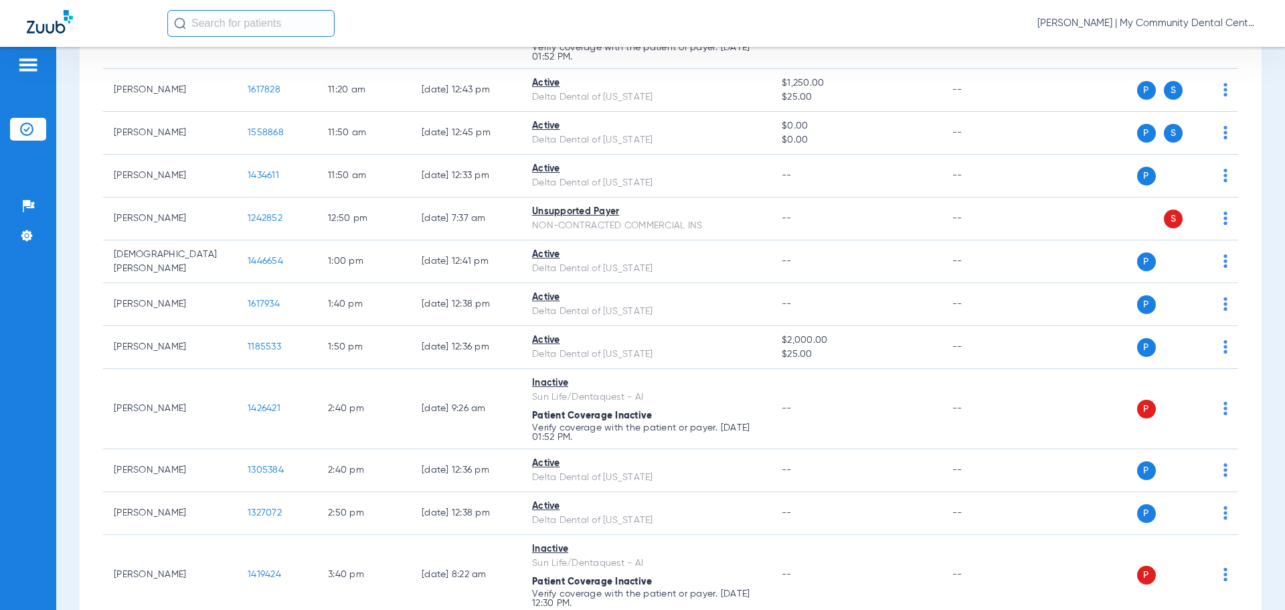
scroll to position [0, 0]
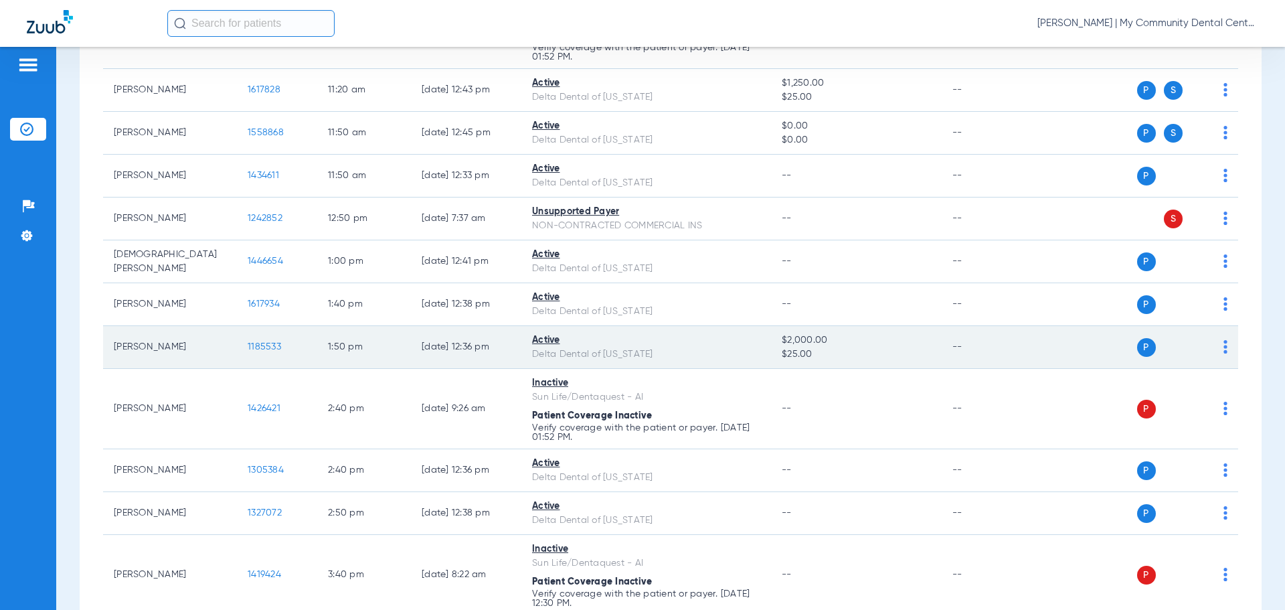
click at [246, 347] on td "1185533" at bounding box center [277, 347] width 80 height 43
click at [270, 346] on span "1185533" at bounding box center [264, 346] width 33 height 9
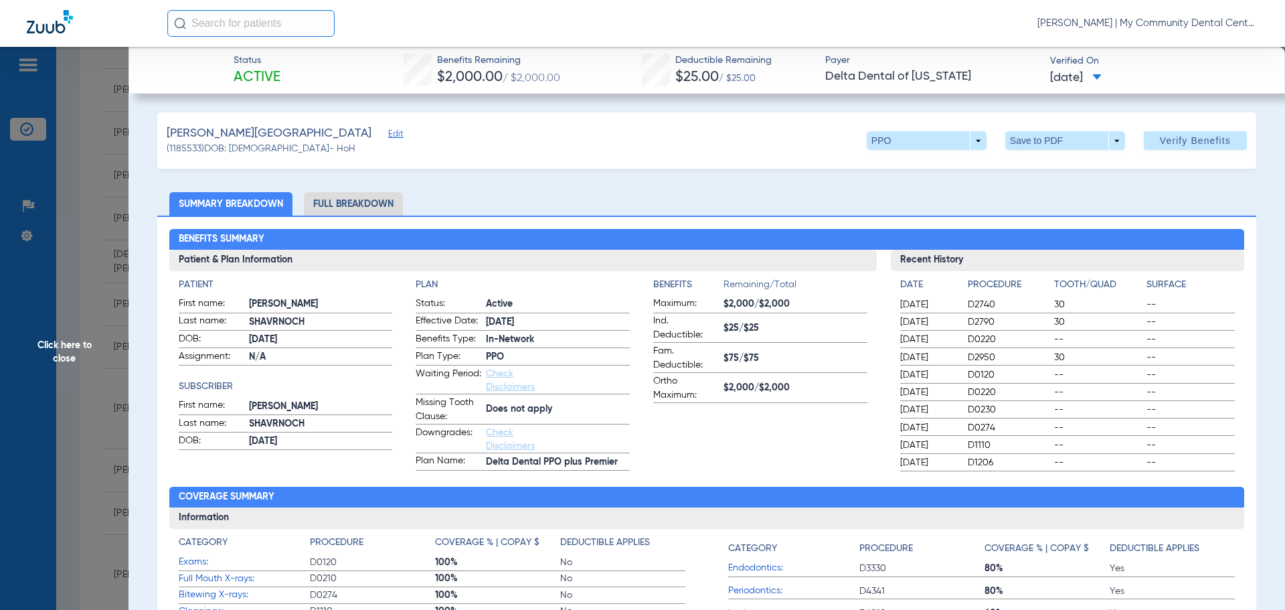
click at [373, 209] on li "Full Breakdown" at bounding box center [353, 203] width 99 height 23
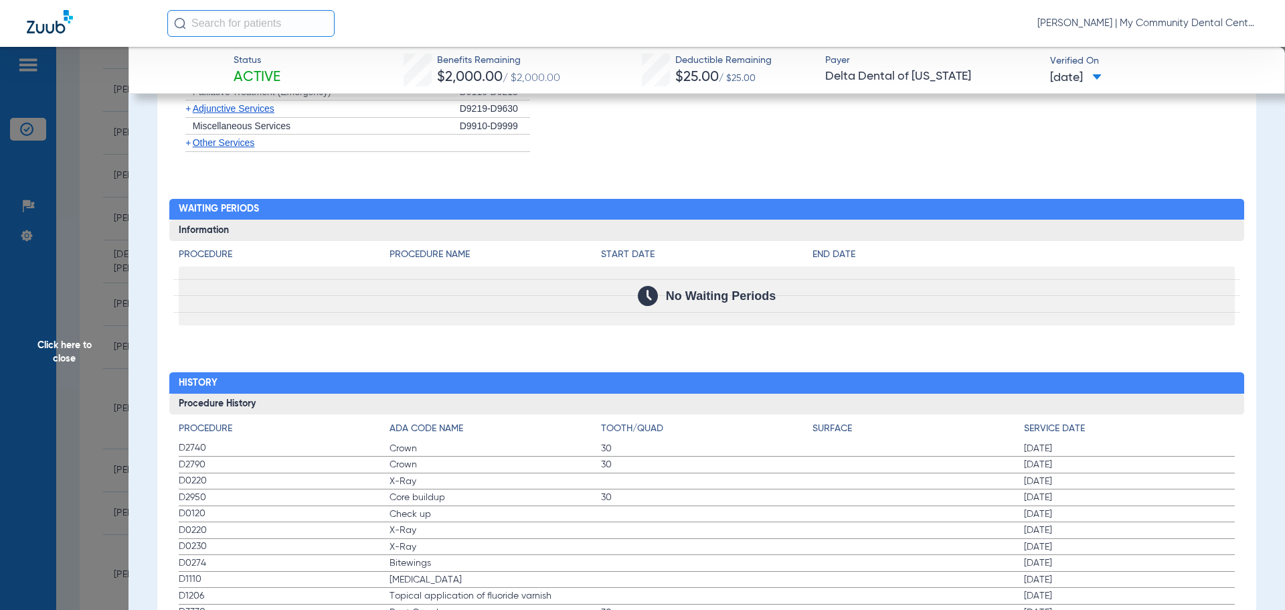
scroll to position [1807, 0]
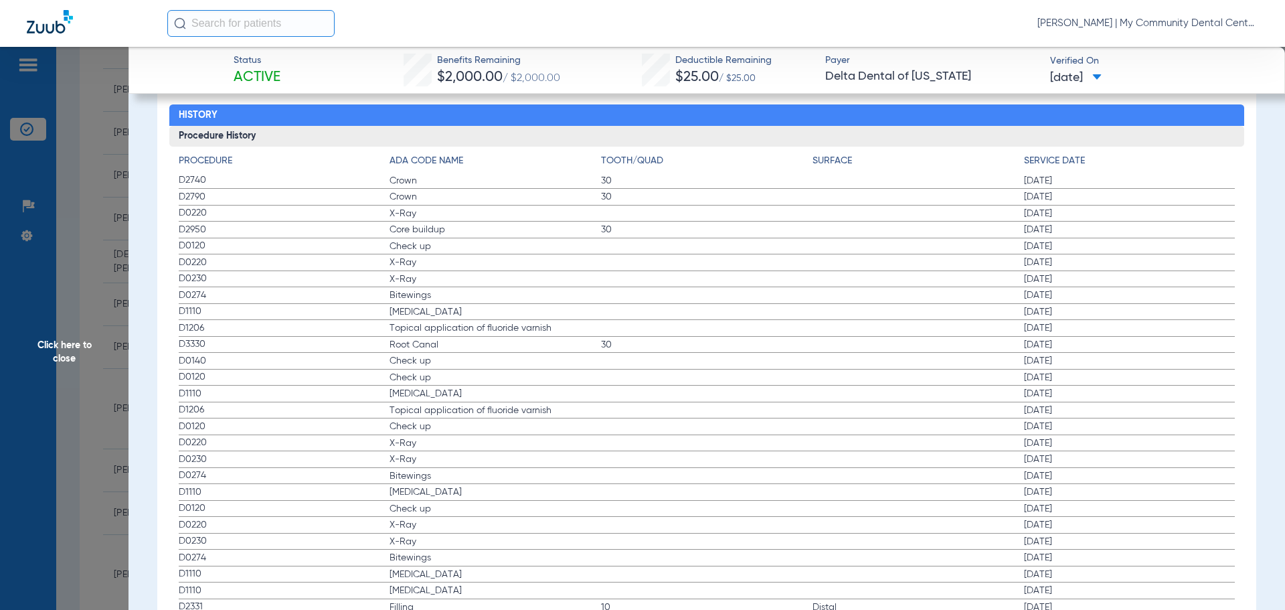
click at [120, 227] on span "Click here to close" at bounding box center [64, 352] width 129 height 610
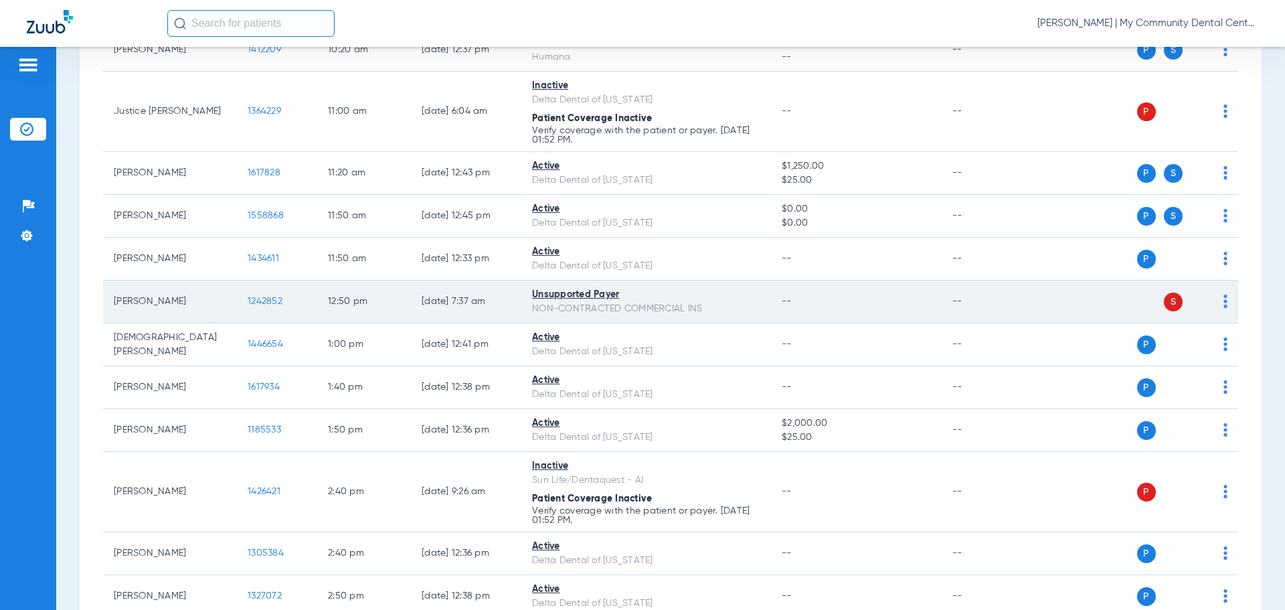
scroll to position [0, 0]
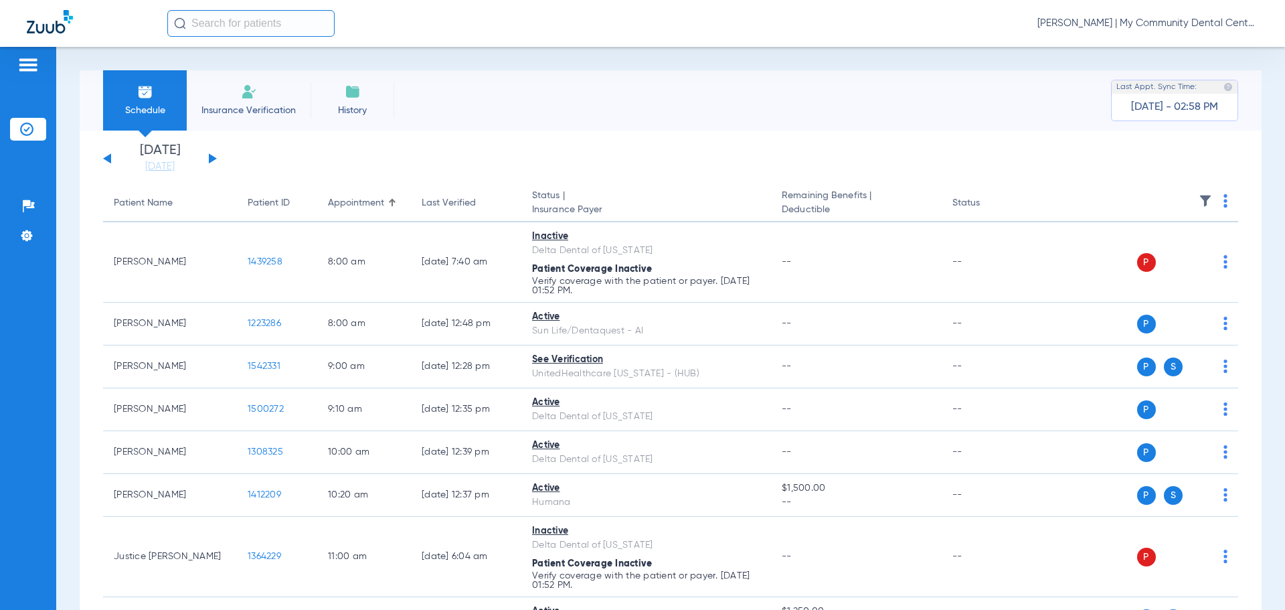
drag, startPoint x: 213, startPoint y: 157, endPoint x: 217, endPoint y: 177, distance: 20.5
click at [213, 157] on button at bounding box center [213, 158] width 8 height 10
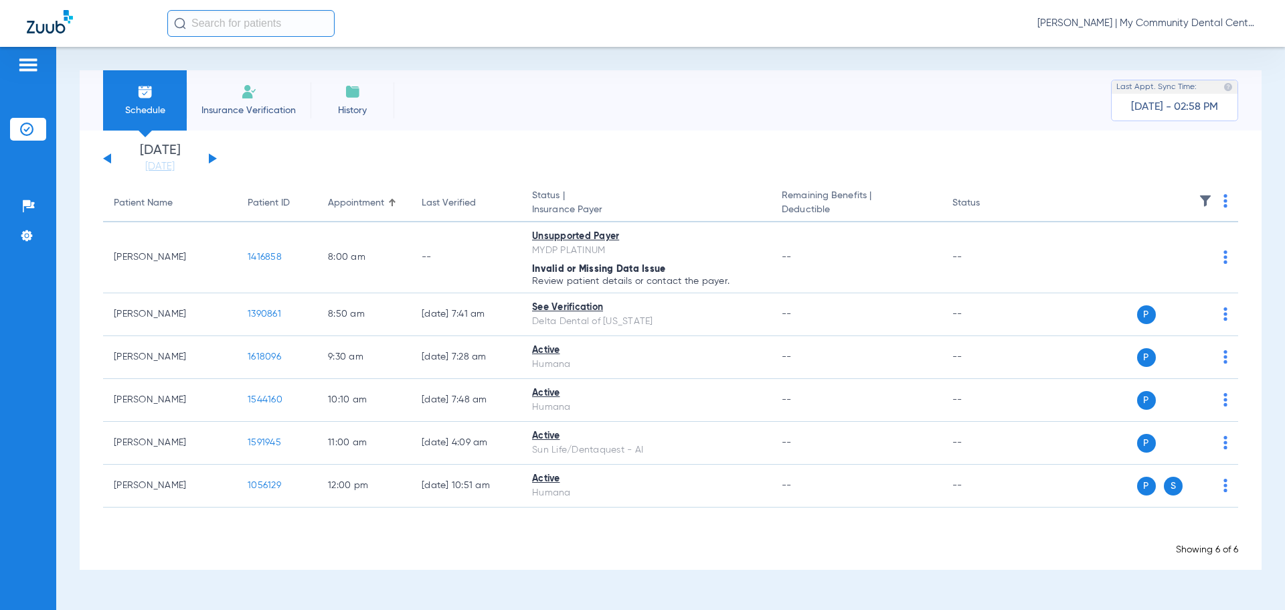
click at [1226, 203] on img at bounding box center [1225, 200] width 4 height 13
click at [1198, 250] on span "Verify All" at bounding box center [1174, 253] width 84 height 9
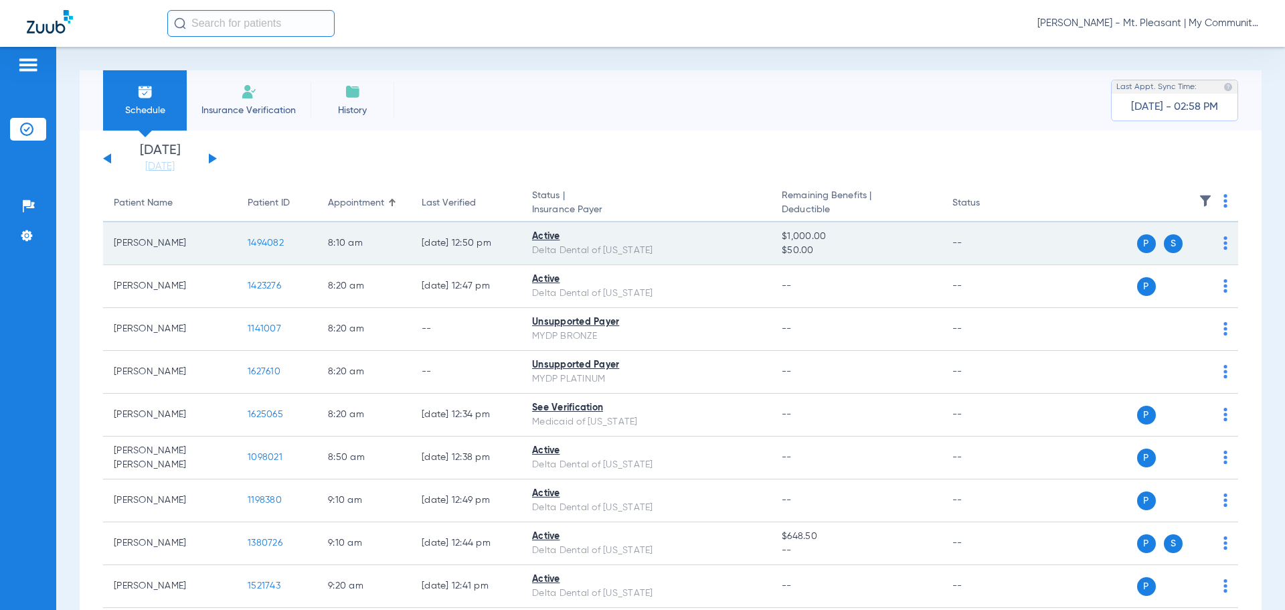
click at [272, 238] on span "1494082" at bounding box center [266, 242] width 36 height 9
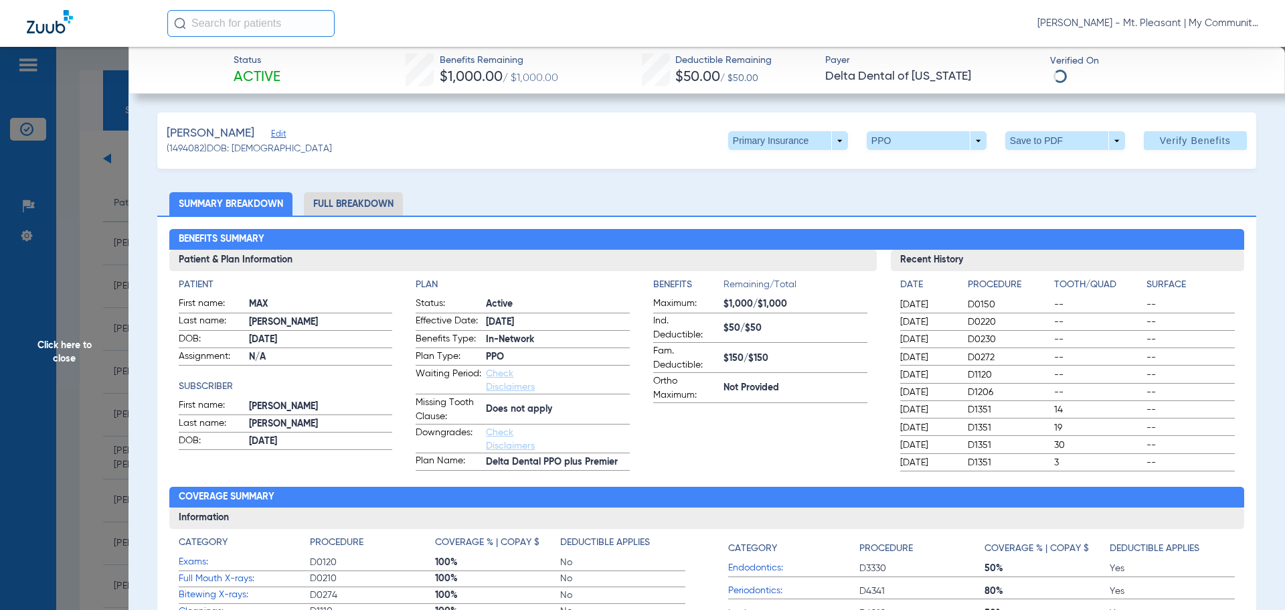
drag, startPoint x: 368, startPoint y: 199, endPoint x: 367, endPoint y: 219, distance: 19.4
click at [368, 199] on li "Full Breakdown" at bounding box center [353, 203] width 99 height 23
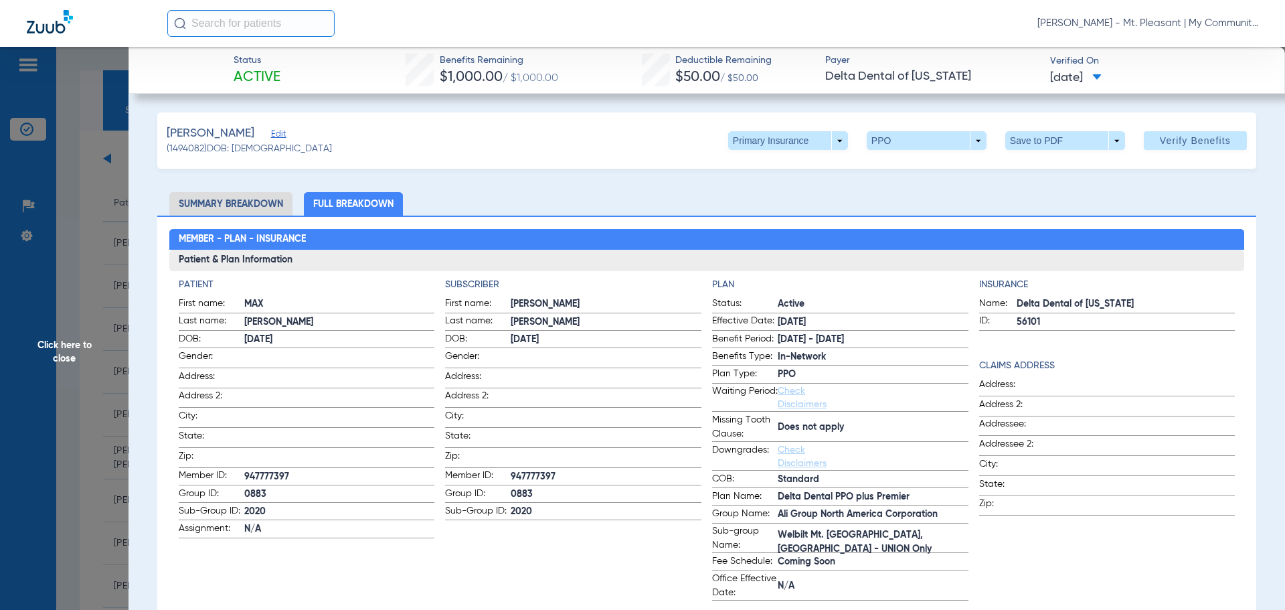
click at [93, 243] on span "Click here to close" at bounding box center [64, 352] width 129 height 610
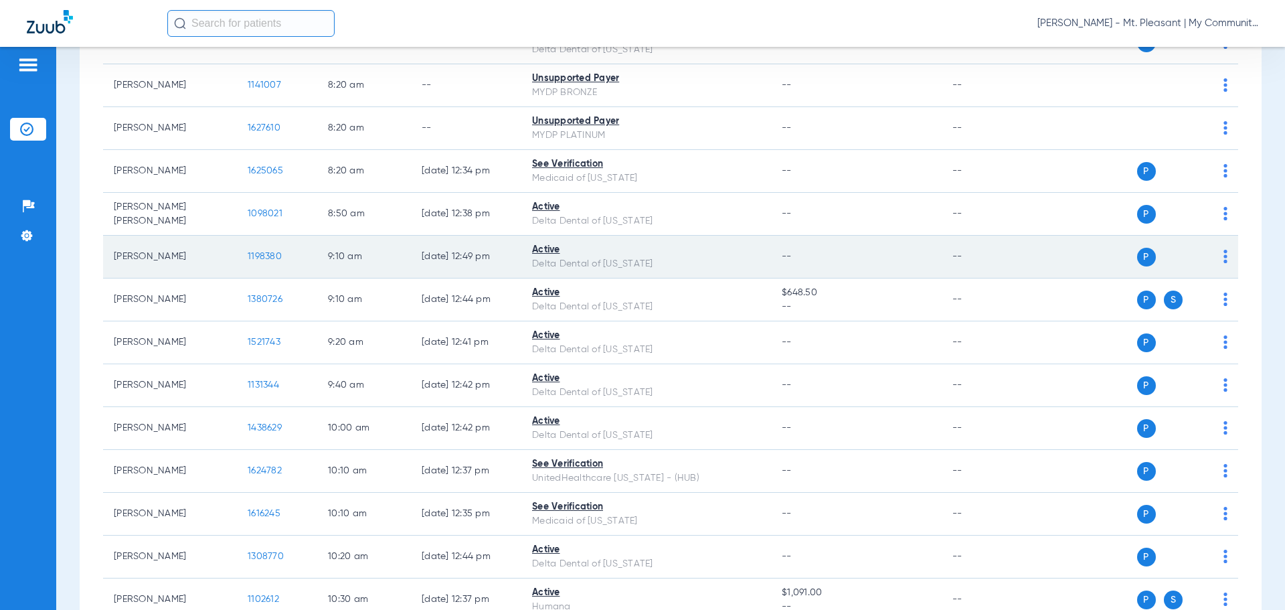
scroll to position [268, 0]
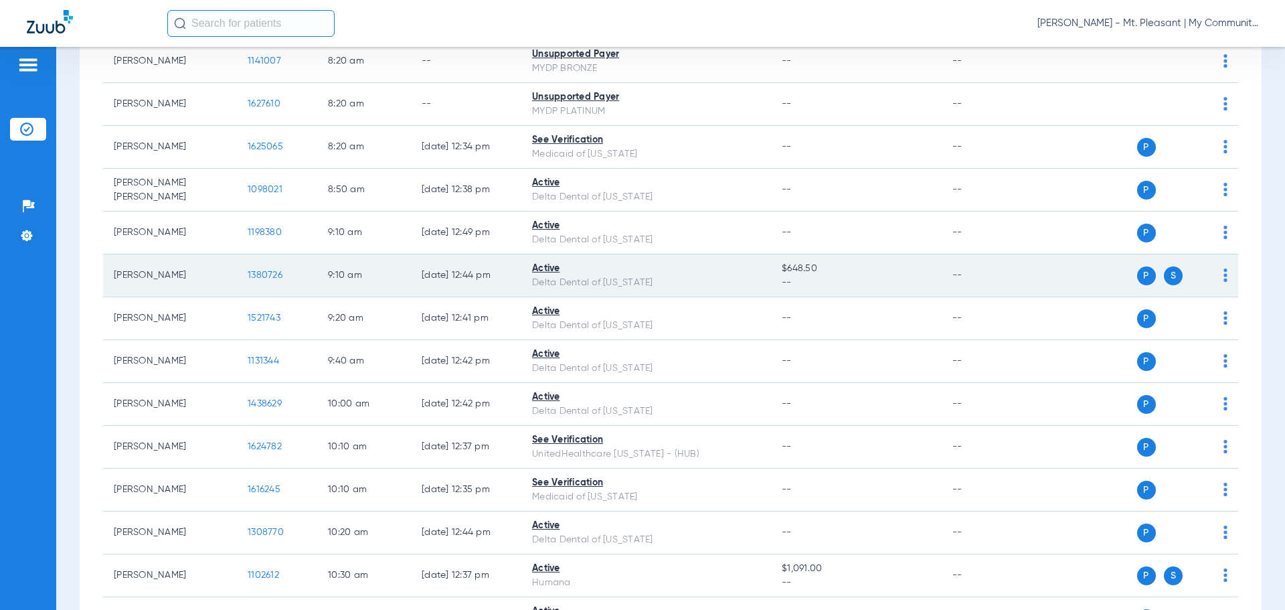
click at [253, 278] on span "1380726" at bounding box center [265, 274] width 35 height 9
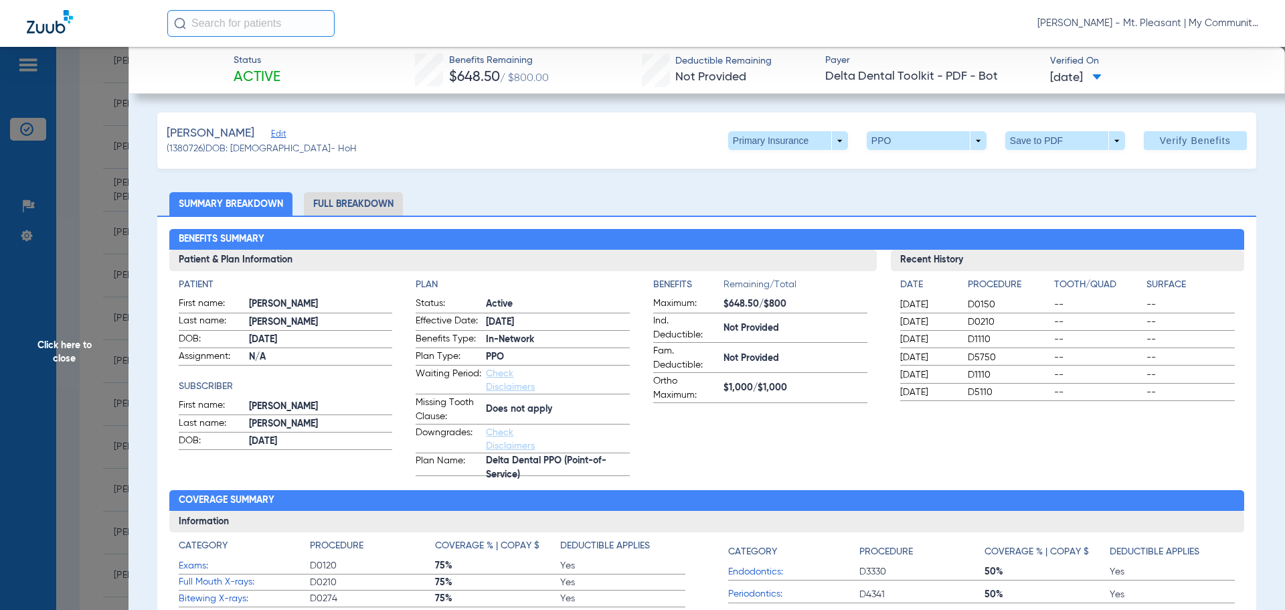
click at [328, 196] on li "Full Breakdown" at bounding box center [353, 203] width 99 height 23
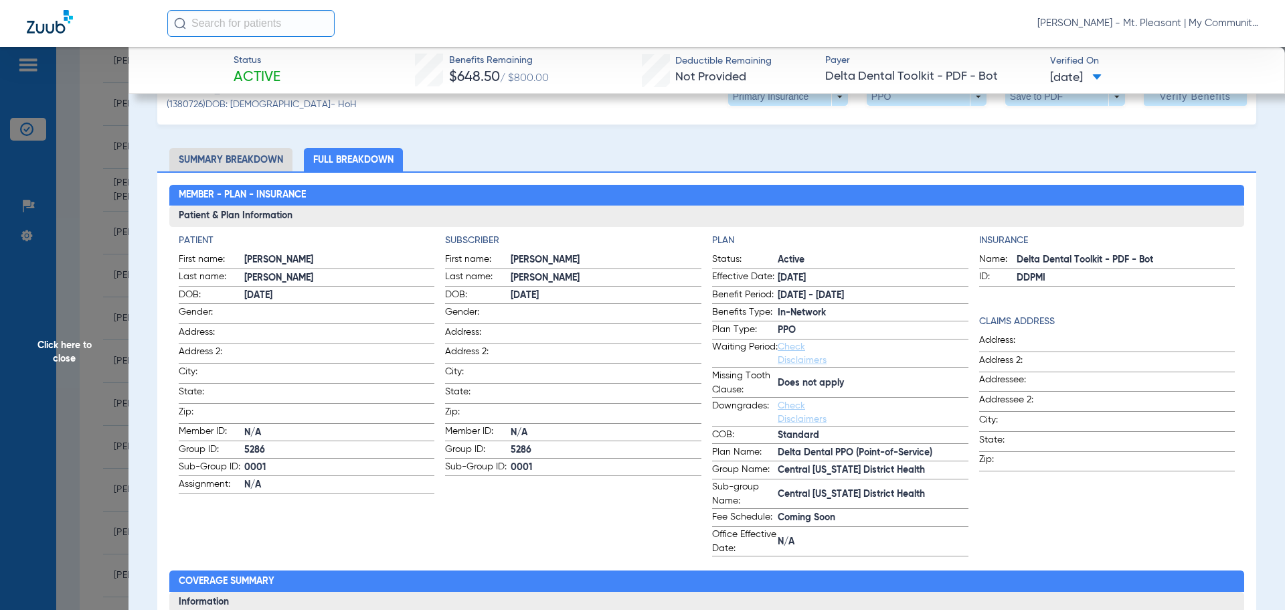
scroll to position [67, 0]
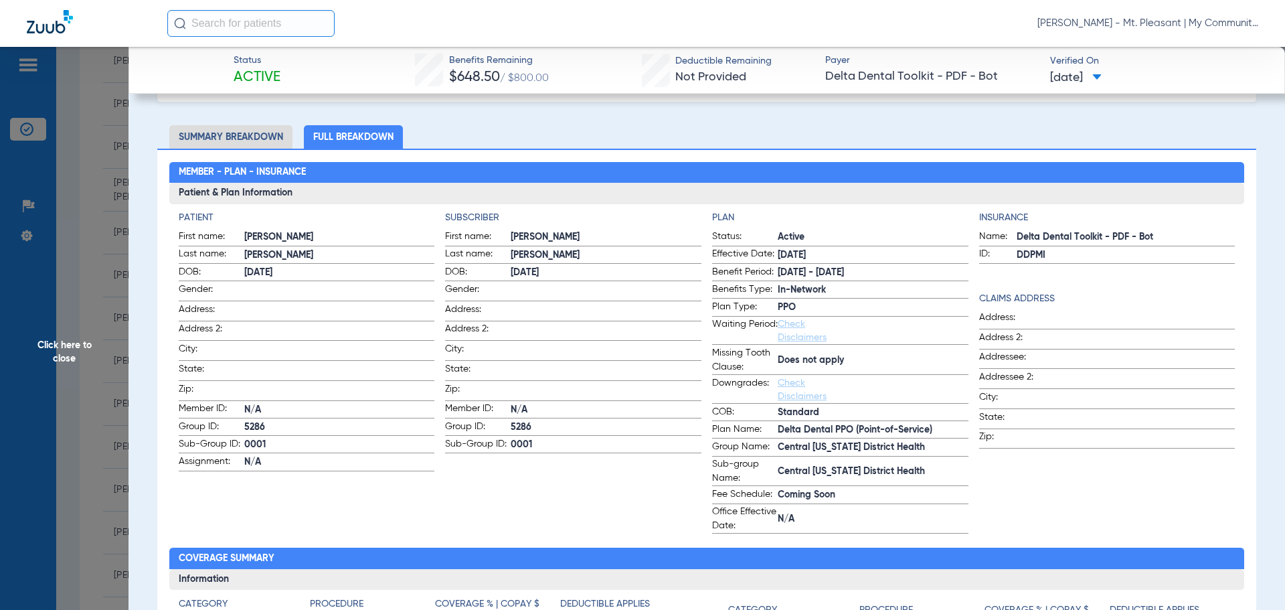
click at [80, 325] on span "Click here to close" at bounding box center [64, 352] width 129 height 610
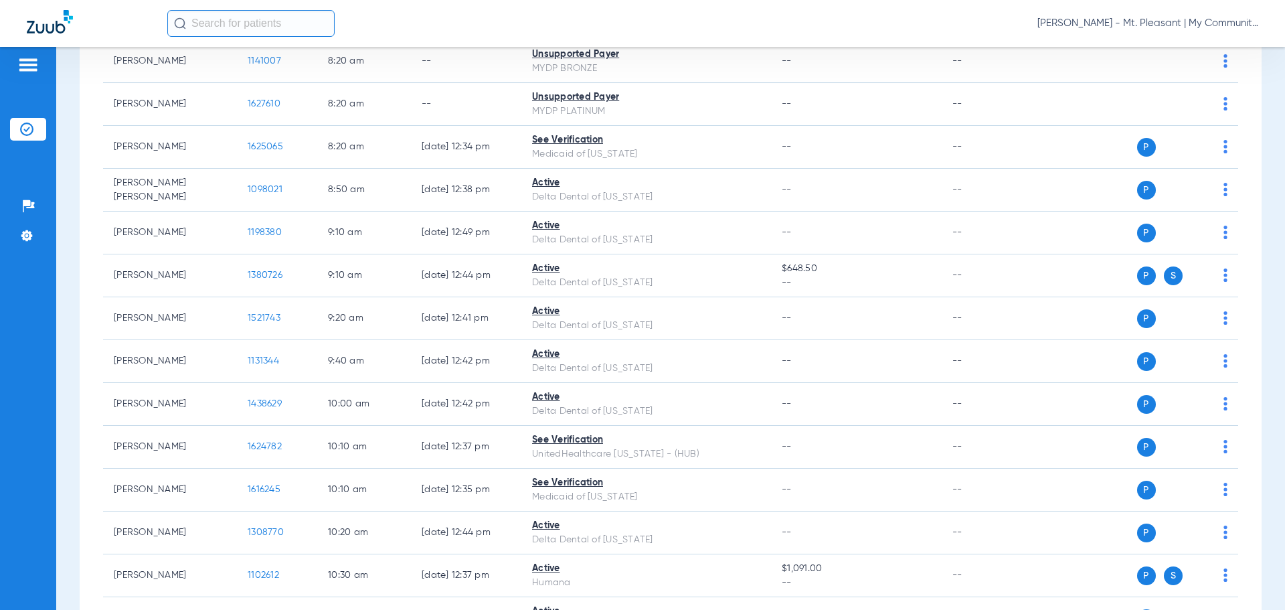
scroll to position [0, 0]
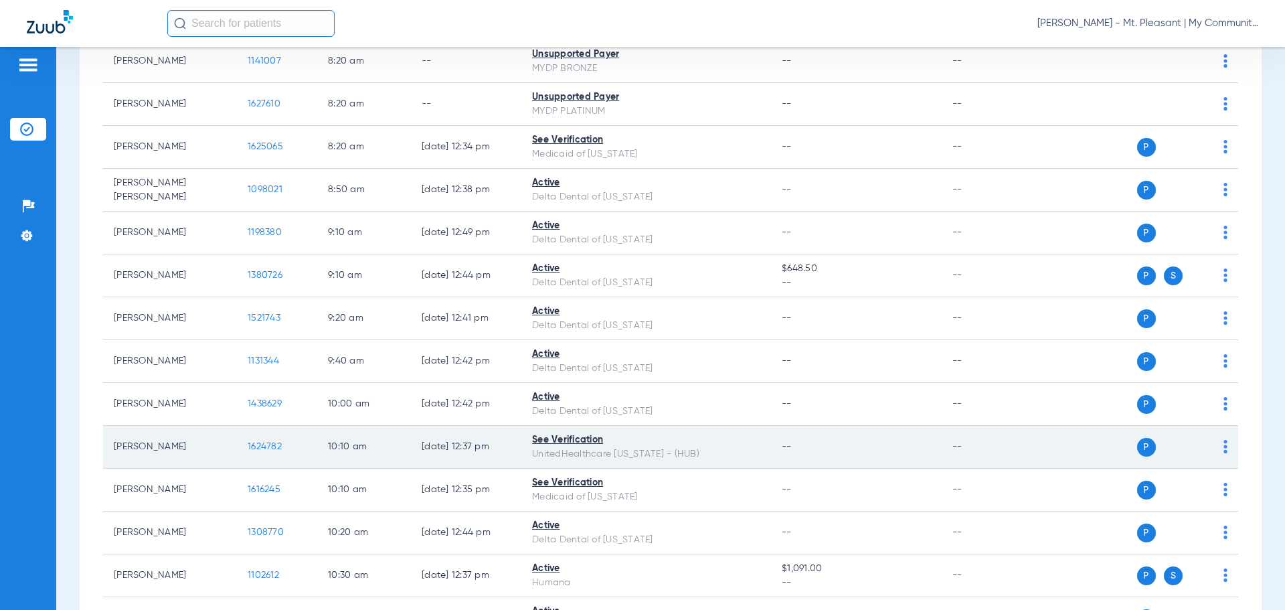
click at [277, 448] on span "1624782" at bounding box center [265, 446] width 34 height 9
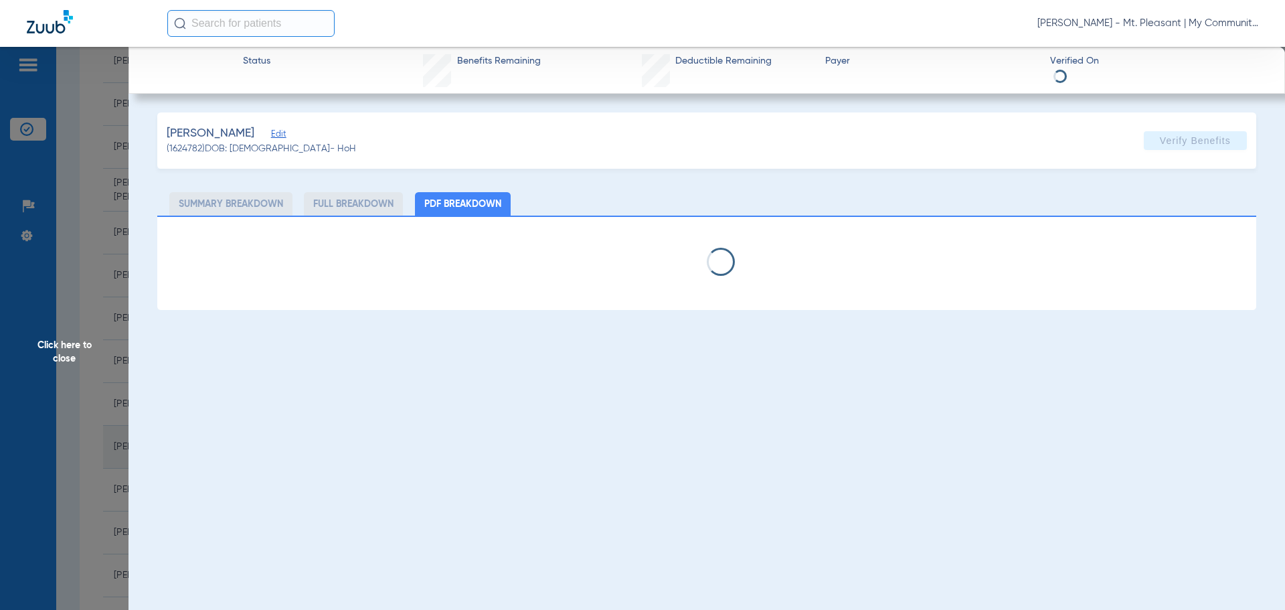
select select "page-width"
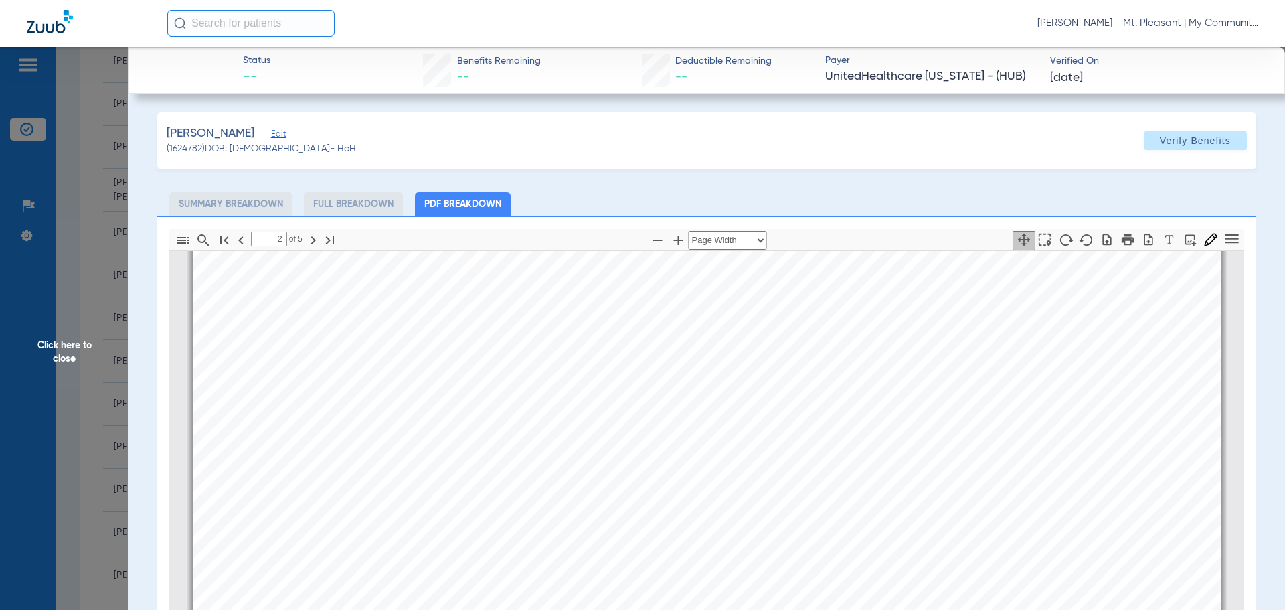
scroll to position [1613, 0]
type input "3"
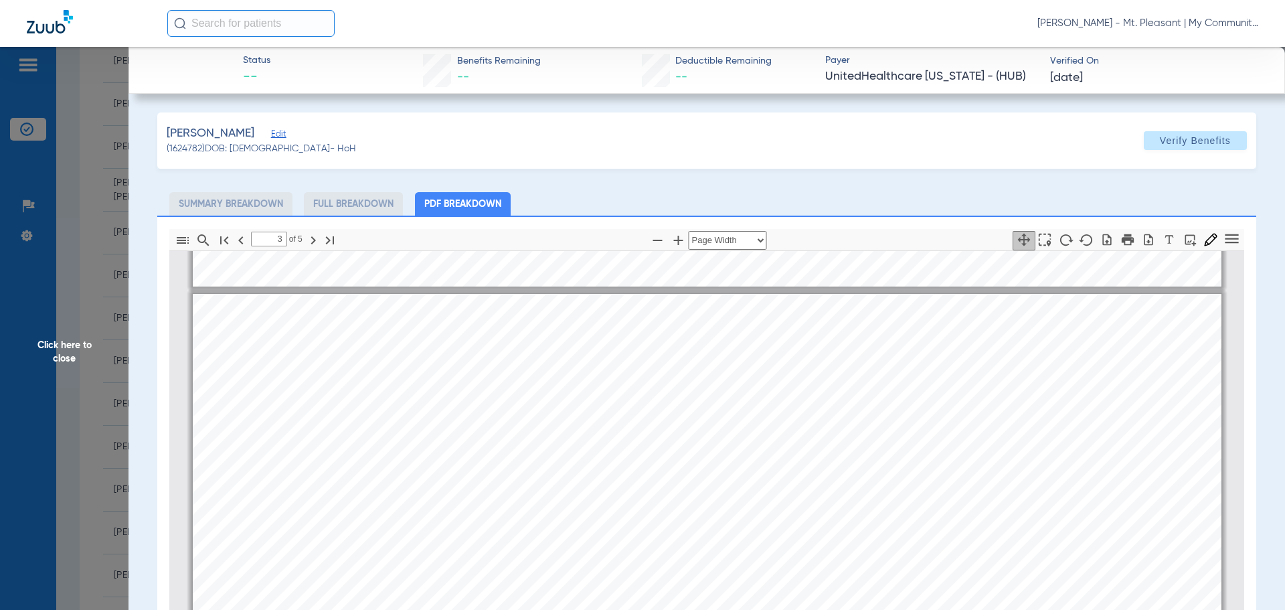
drag, startPoint x: 90, startPoint y: 268, endPoint x: 169, endPoint y: 229, distance: 87.4
click at [90, 268] on span "Click here to close" at bounding box center [64, 352] width 129 height 610
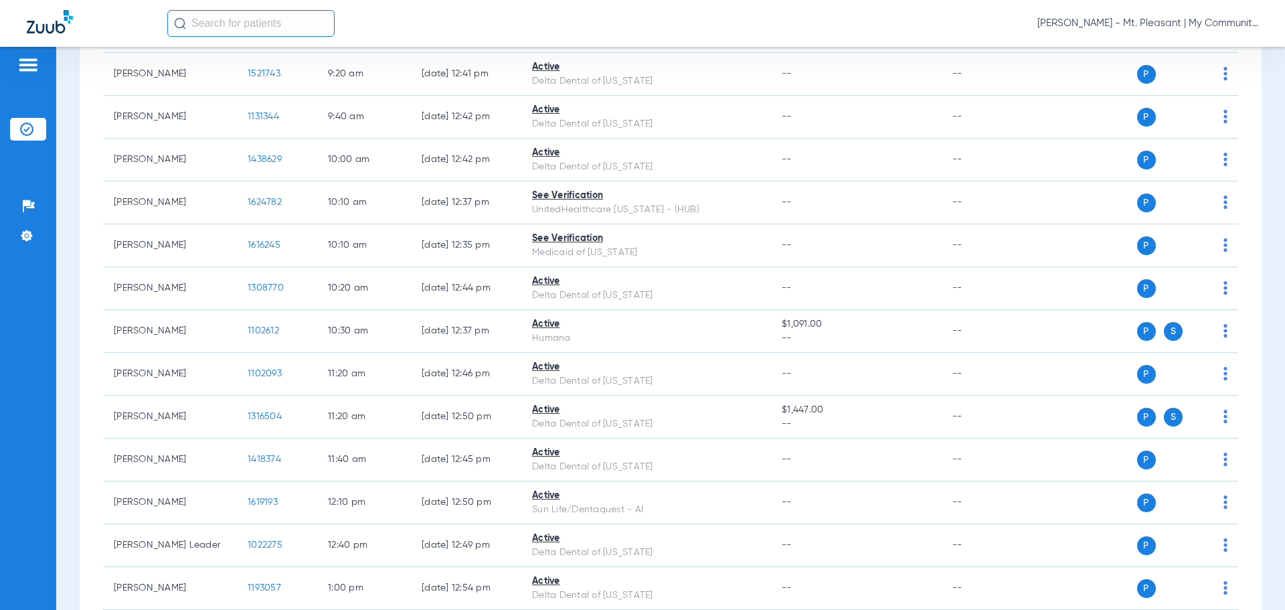
scroll to position [535, 0]
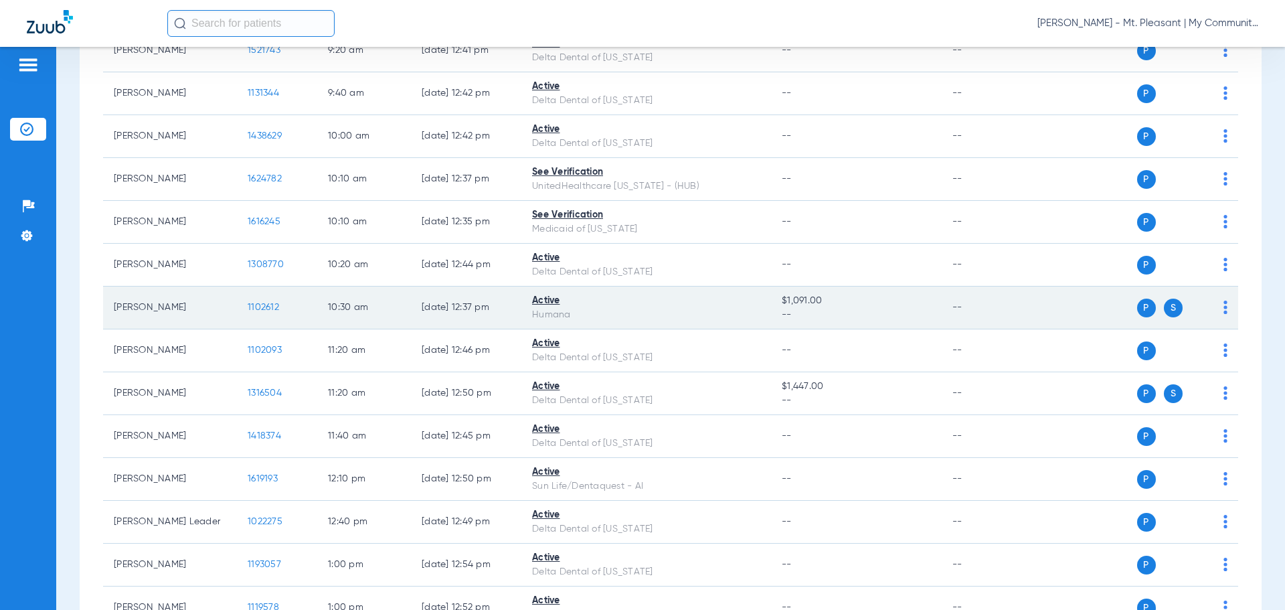
click at [276, 308] on span "1102612" at bounding box center [263, 307] width 31 height 9
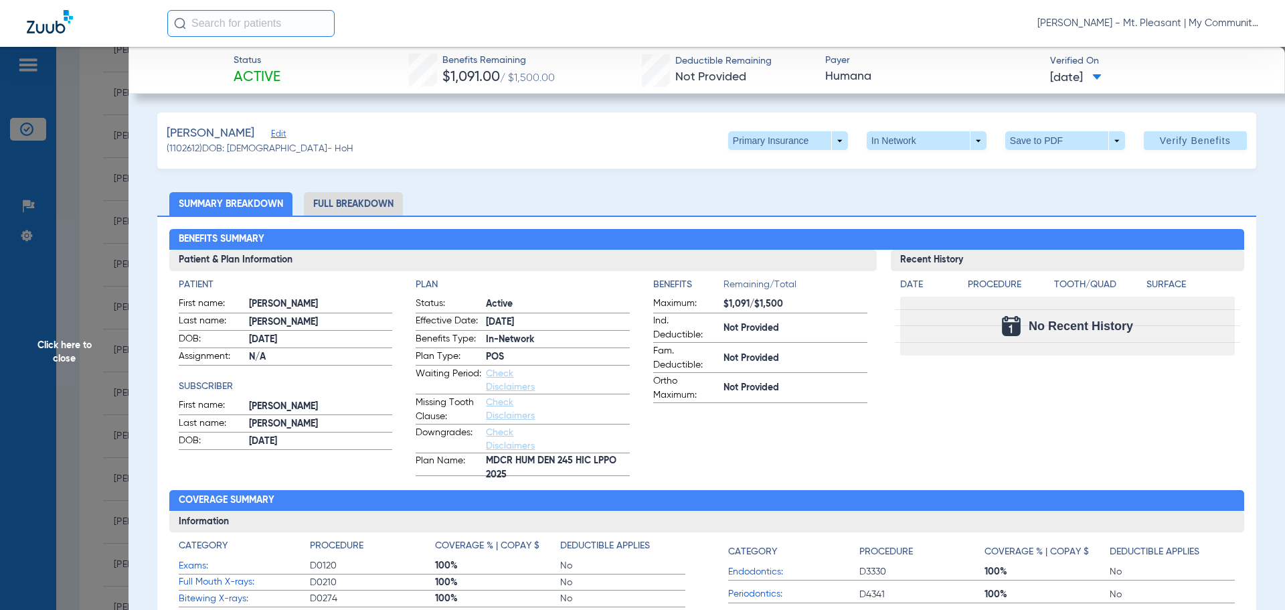
click at [157, 368] on div "Benefits Summary Patient & Plan Information Patient First name: JEFFERY Last na…" at bounding box center [706, 475] width 1099 height 518
click at [100, 395] on span "Click here to close" at bounding box center [64, 352] width 129 height 610
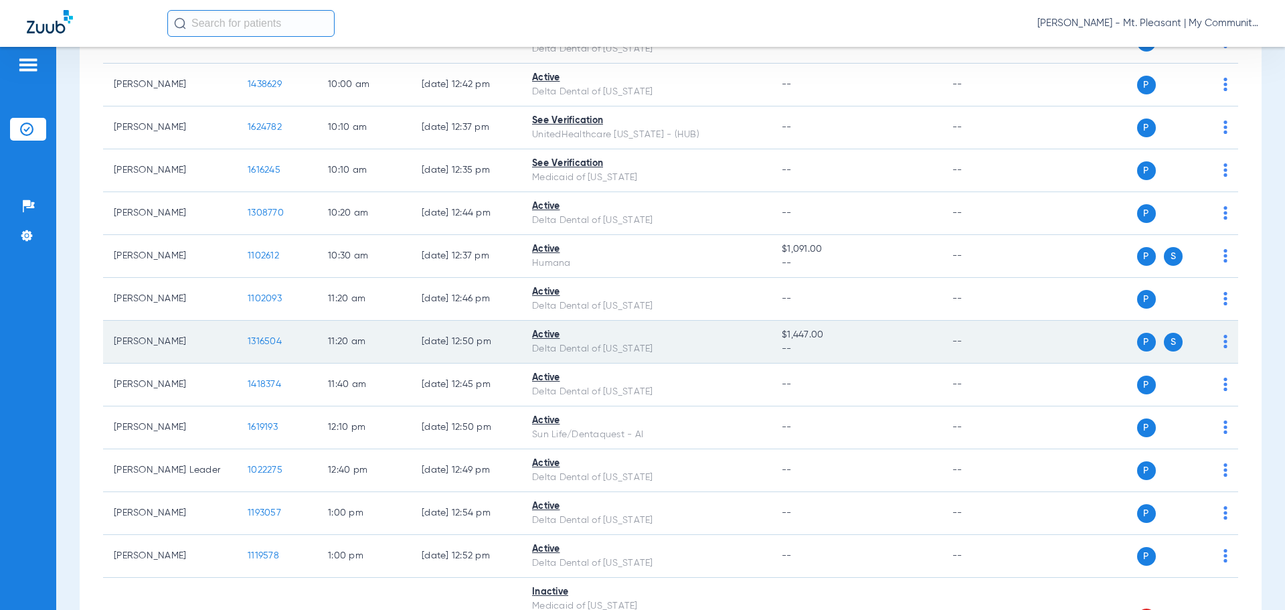
scroll to position [602, 0]
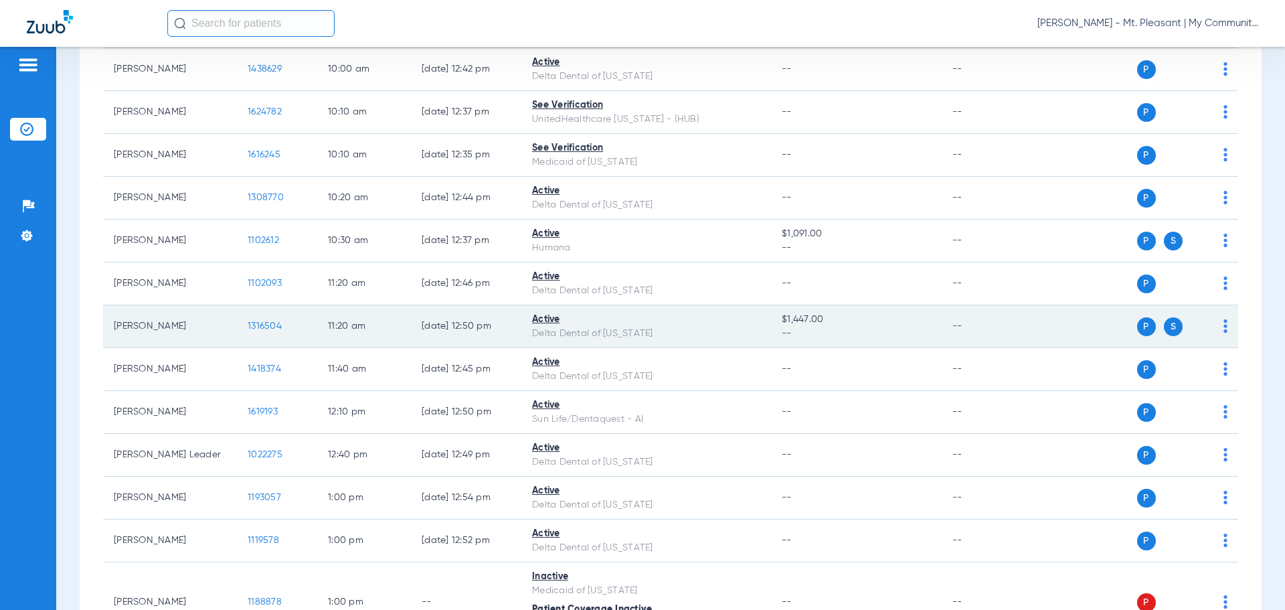
click at [271, 325] on span "1316504" at bounding box center [265, 325] width 34 height 9
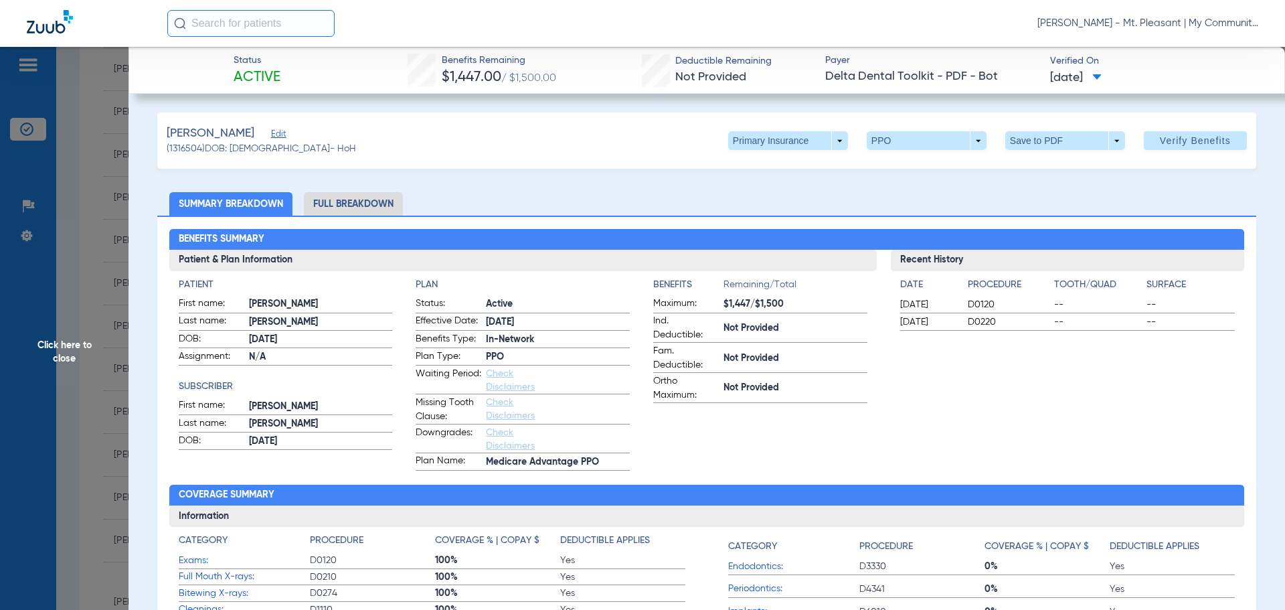
click at [351, 204] on li "Full Breakdown" at bounding box center [353, 203] width 99 height 23
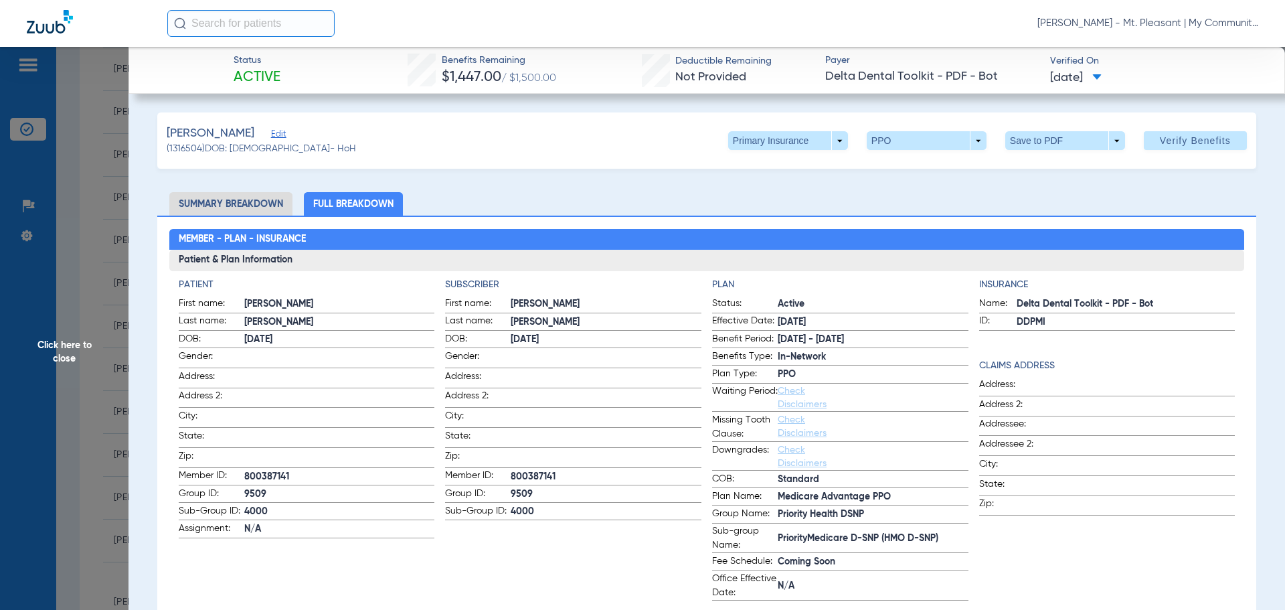
drag, startPoint x: 115, startPoint y: 281, endPoint x: 134, endPoint y: 299, distance: 25.6
click at [115, 278] on span "Click here to close" at bounding box center [64, 352] width 129 height 610
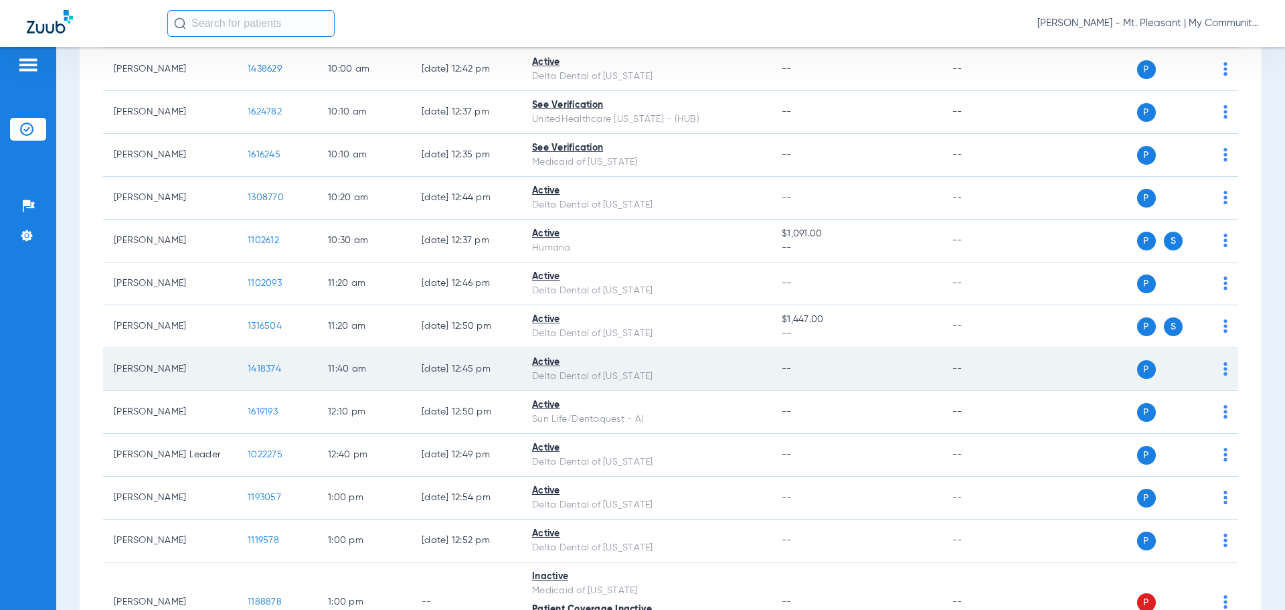
click at [257, 371] on span "1418374" at bounding box center [264, 368] width 33 height 9
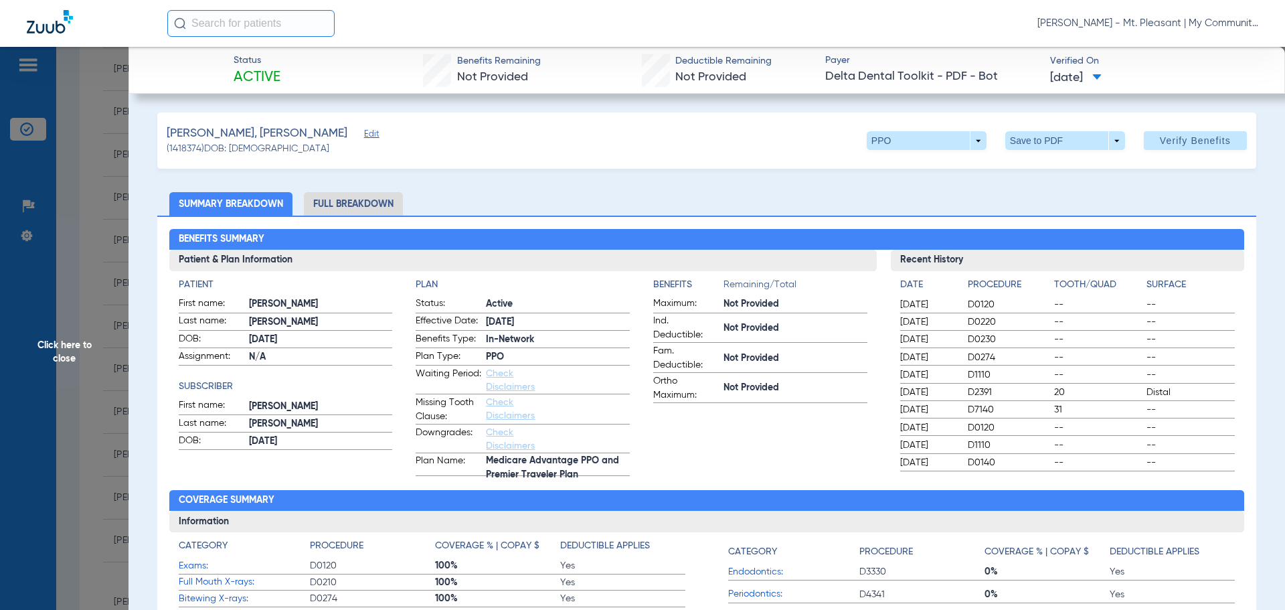
click at [347, 193] on li "Full Breakdown" at bounding box center [353, 203] width 99 height 23
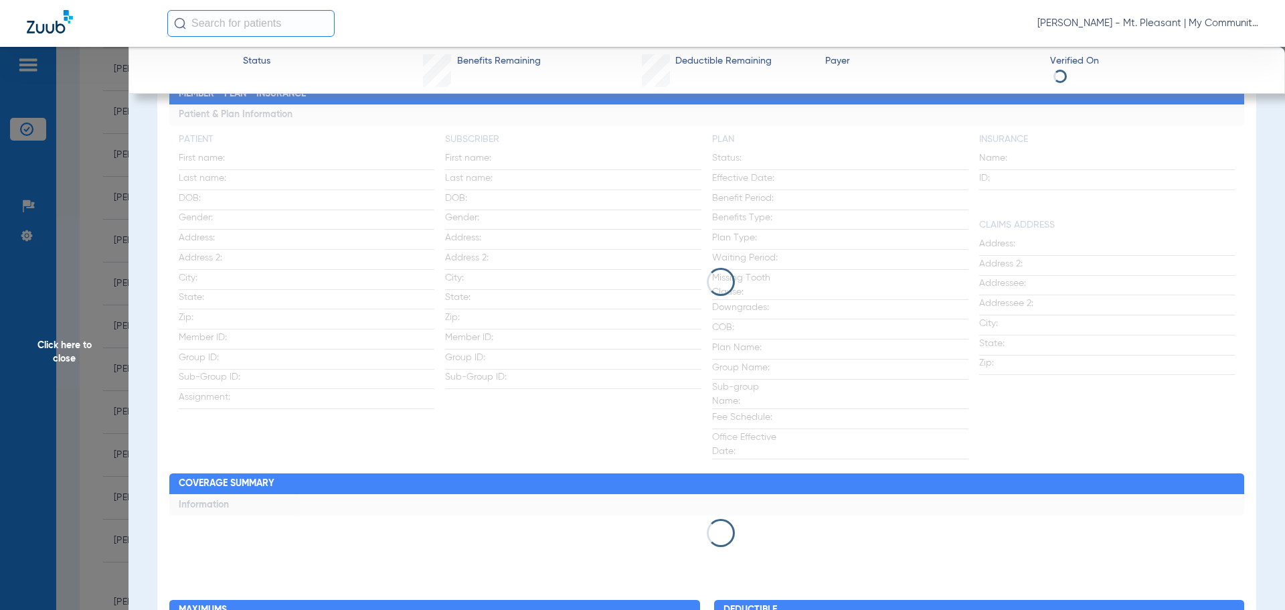
scroll to position [116, 0]
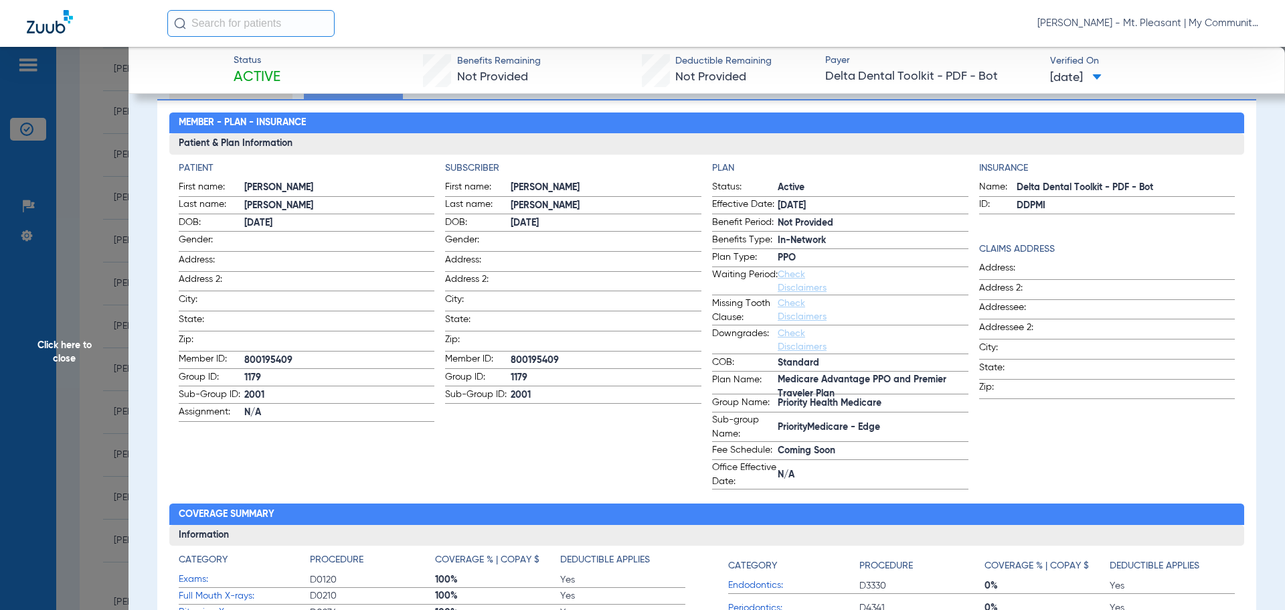
click at [68, 194] on span "Click here to close" at bounding box center [64, 352] width 129 height 610
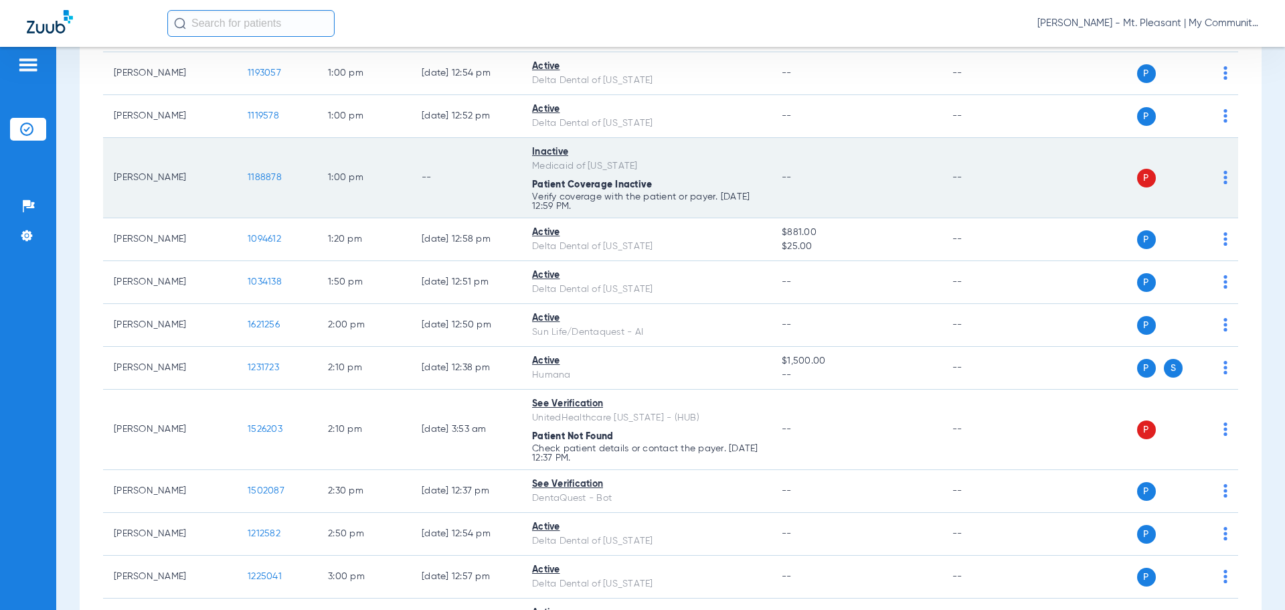
scroll to position [1071, 0]
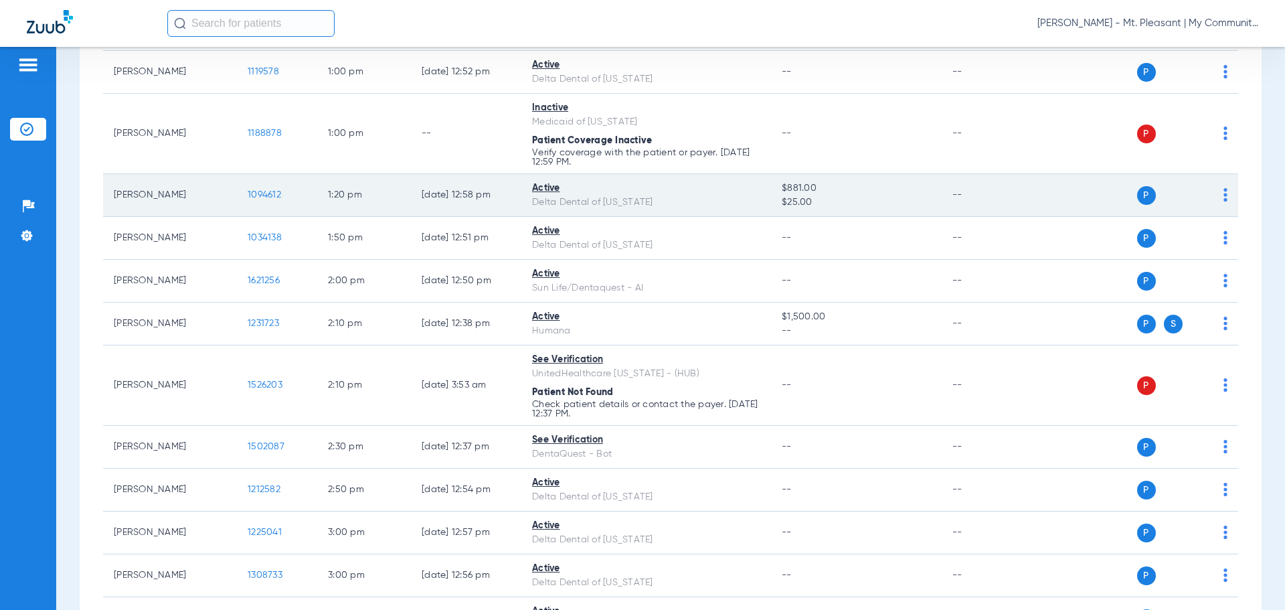
drag, startPoint x: 254, startPoint y: 205, endPoint x: 260, endPoint y: 198, distance: 9.0
click at [257, 202] on td "1094612" at bounding box center [277, 195] width 80 height 43
click at [260, 197] on span "1094612" at bounding box center [264, 194] width 33 height 9
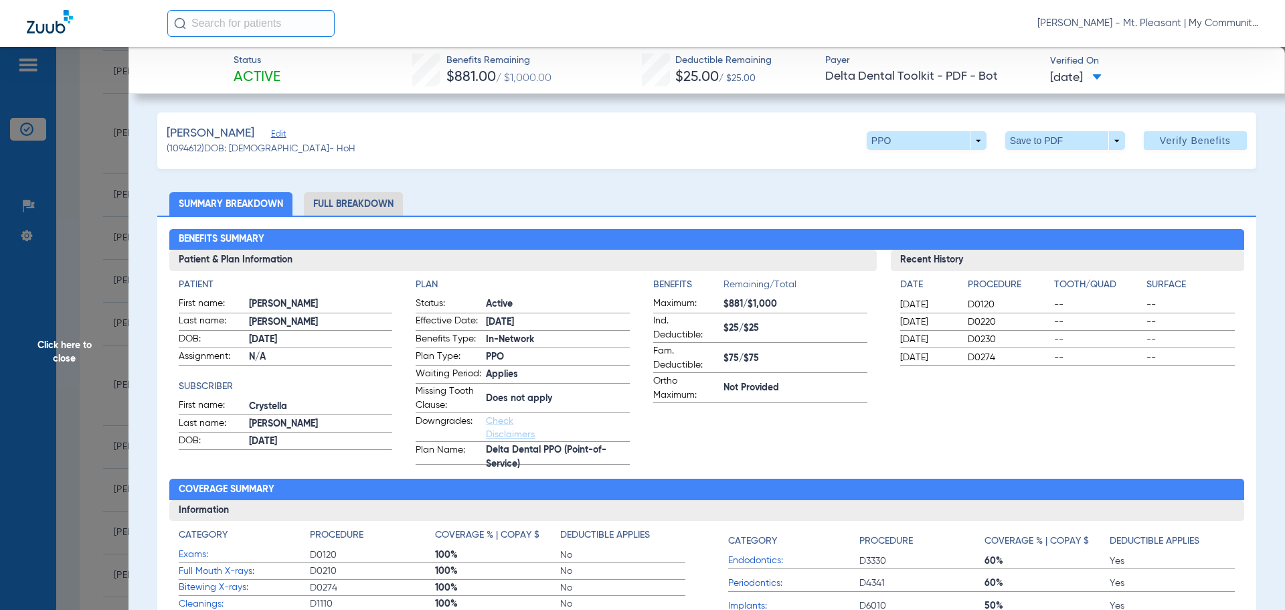
click at [369, 193] on li "Full Breakdown" at bounding box center [353, 203] width 99 height 23
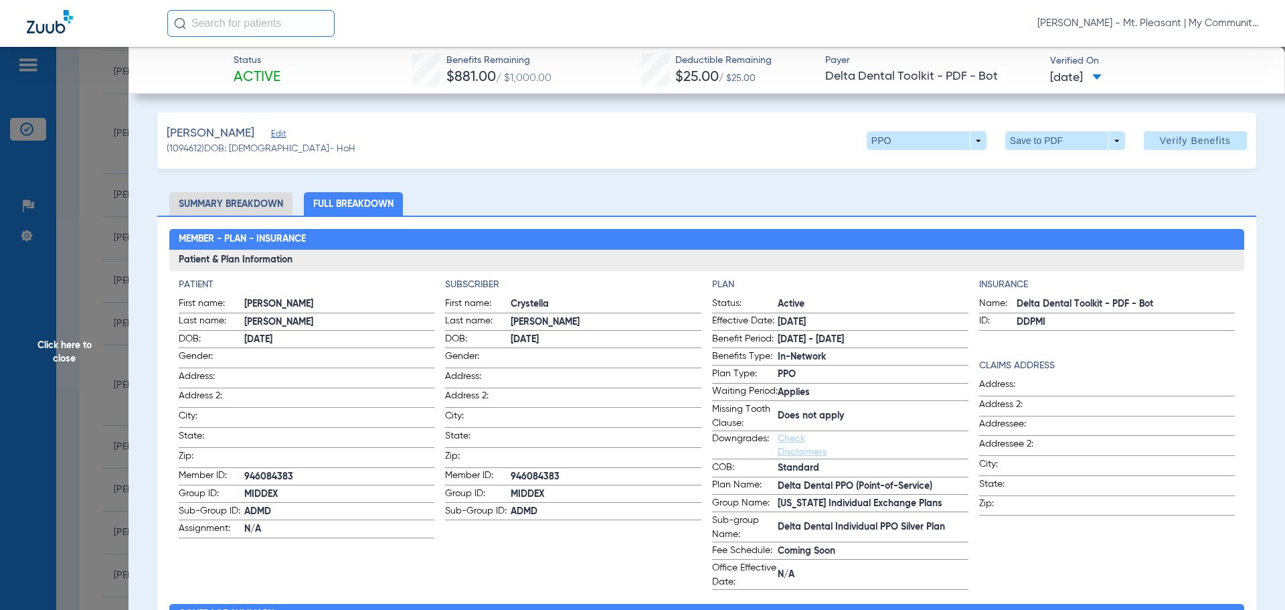
click at [91, 266] on span "Click here to close" at bounding box center [64, 352] width 129 height 610
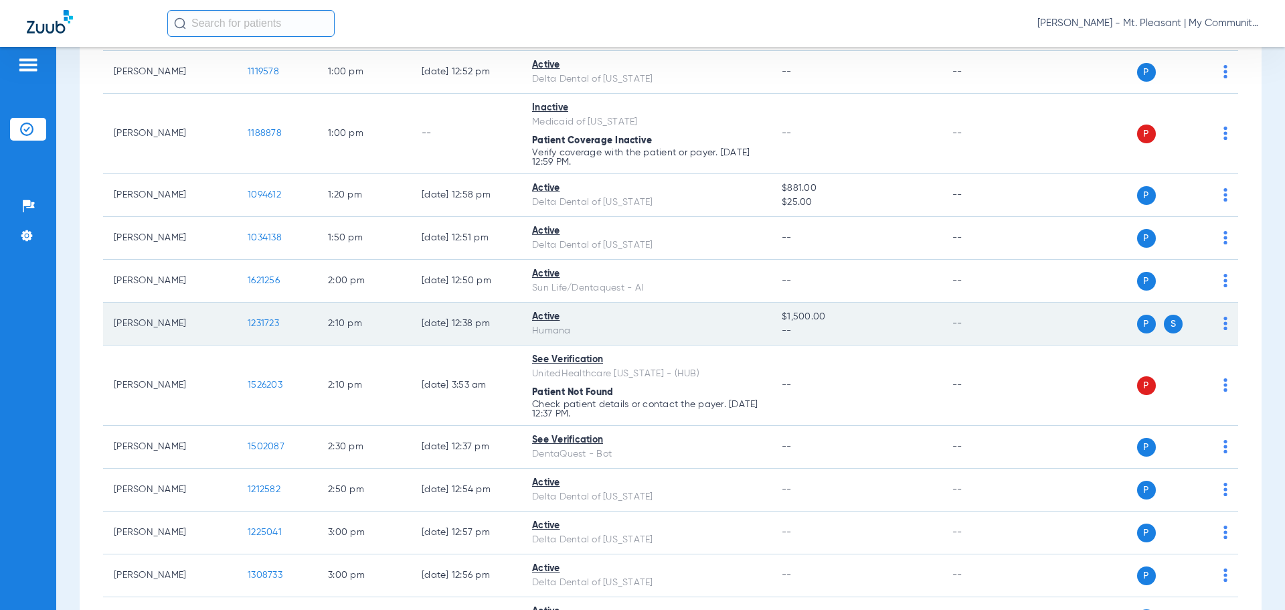
click at [265, 320] on span "1231723" at bounding box center [263, 323] width 31 height 9
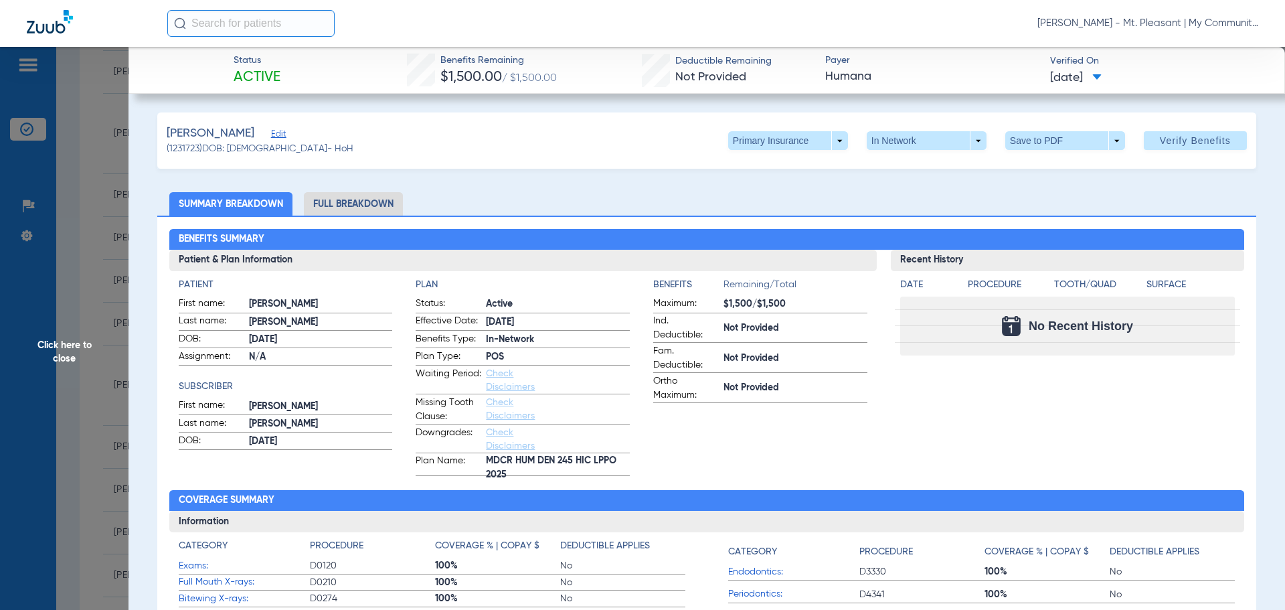
click at [90, 308] on span "Click here to close" at bounding box center [64, 352] width 129 height 610
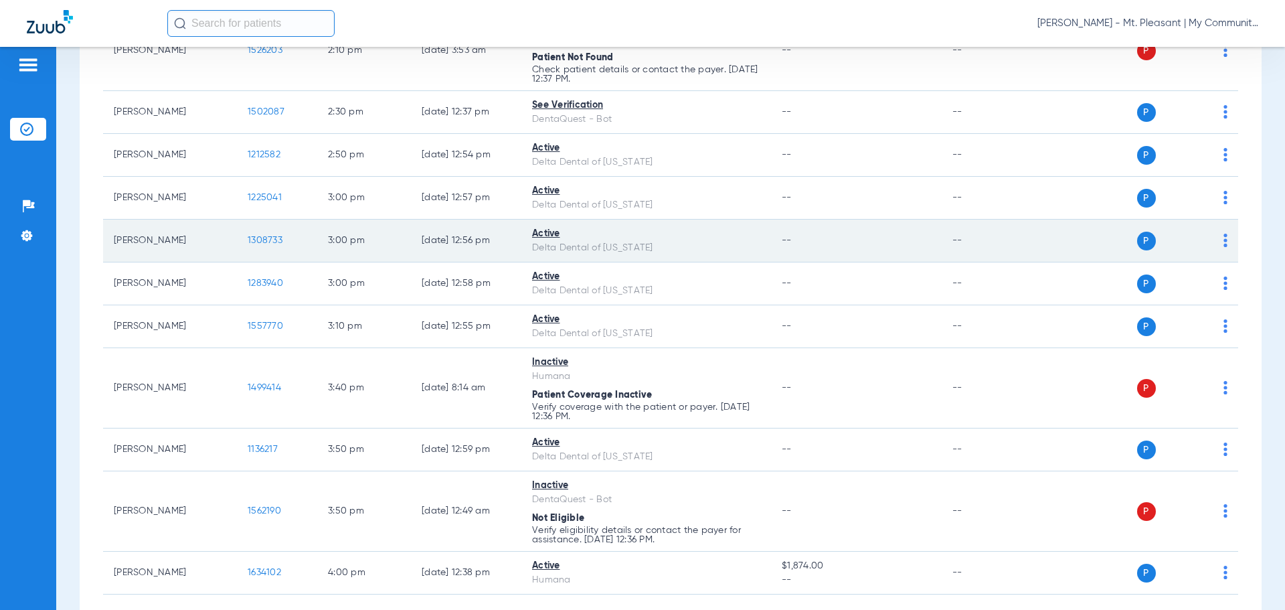
scroll to position [1476, 0]
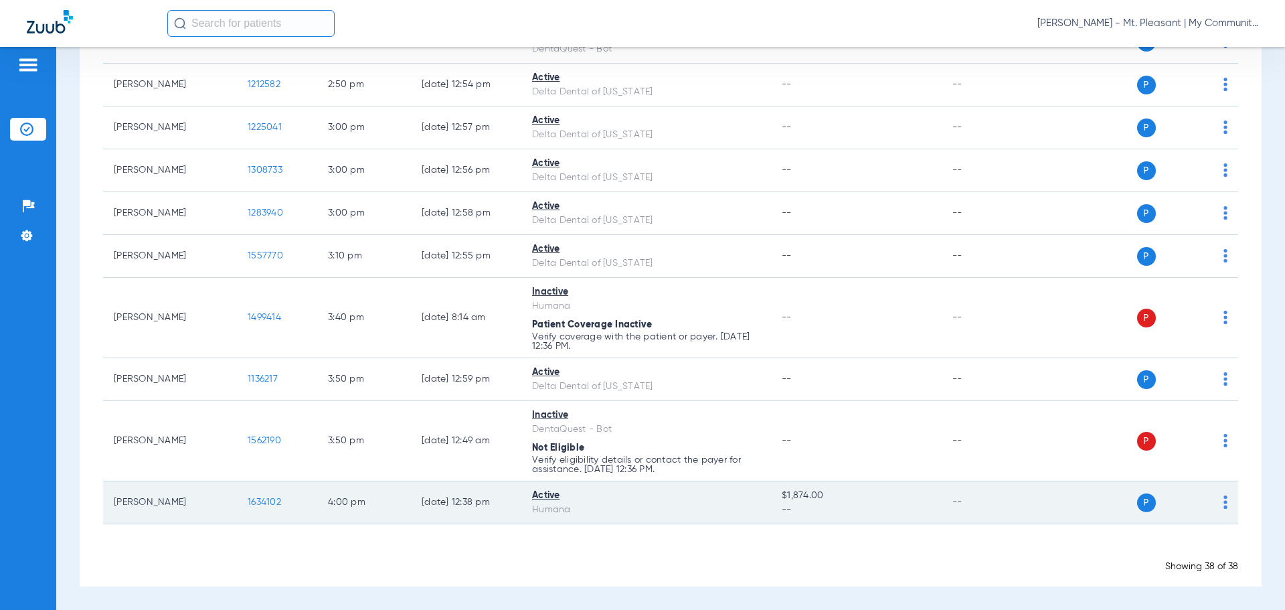
click at [264, 491] on td "1634102" at bounding box center [277, 502] width 80 height 43
click at [267, 497] on span "1634102" at bounding box center [264, 501] width 33 height 9
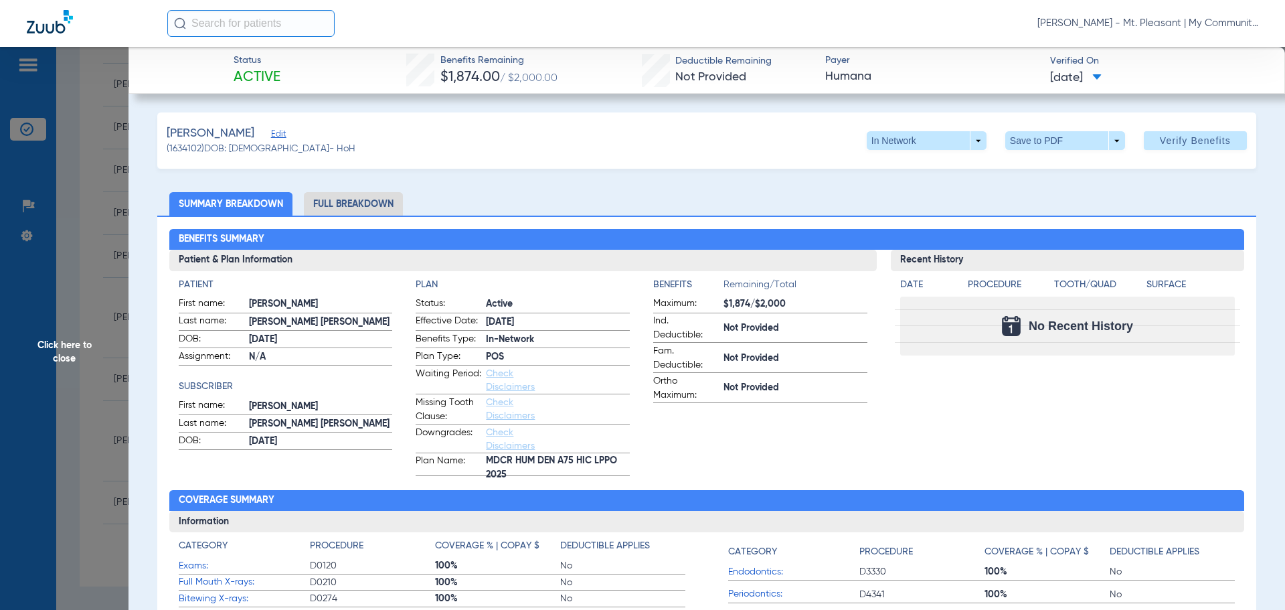
click at [126, 184] on span "Click here to close" at bounding box center [64, 352] width 129 height 610
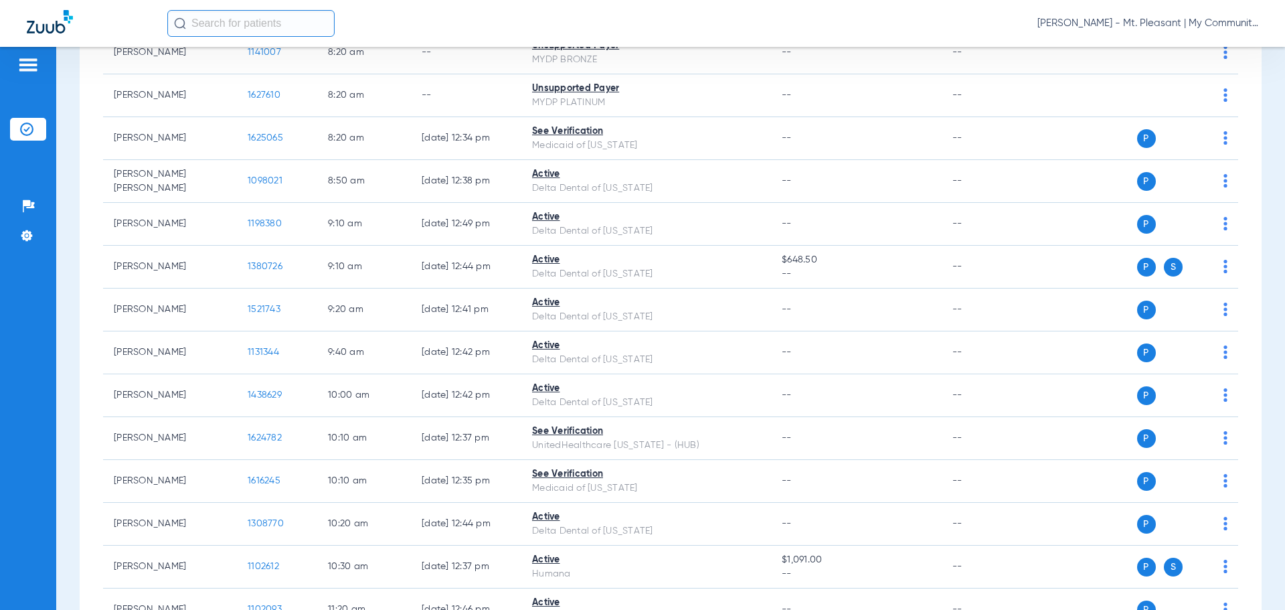
scroll to position [0, 0]
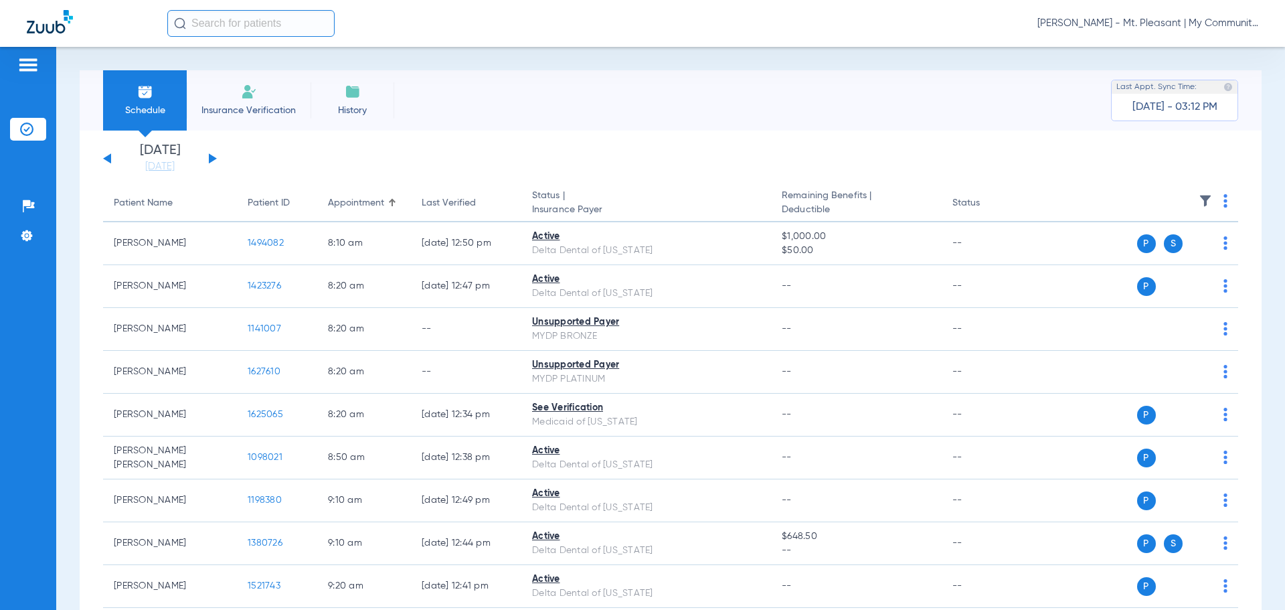
click at [214, 159] on button at bounding box center [213, 158] width 8 height 10
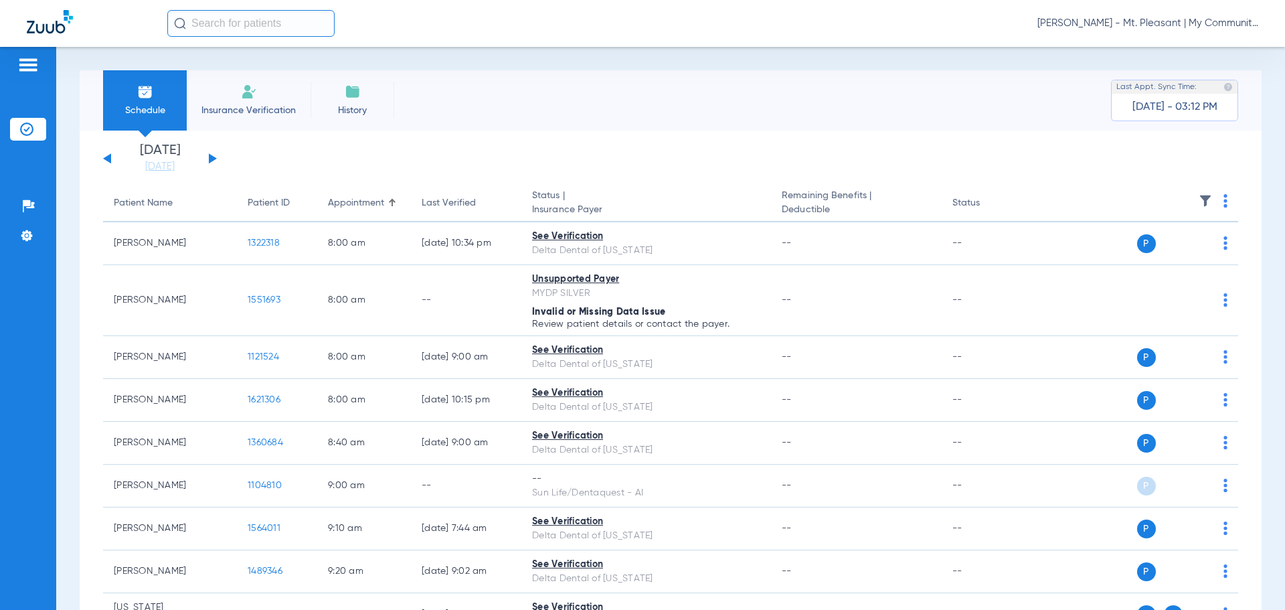
click at [1223, 199] on img at bounding box center [1225, 200] width 4 height 13
click at [1179, 250] on span "Verify All" at bounding box center [1164, 253] width 84 height 9
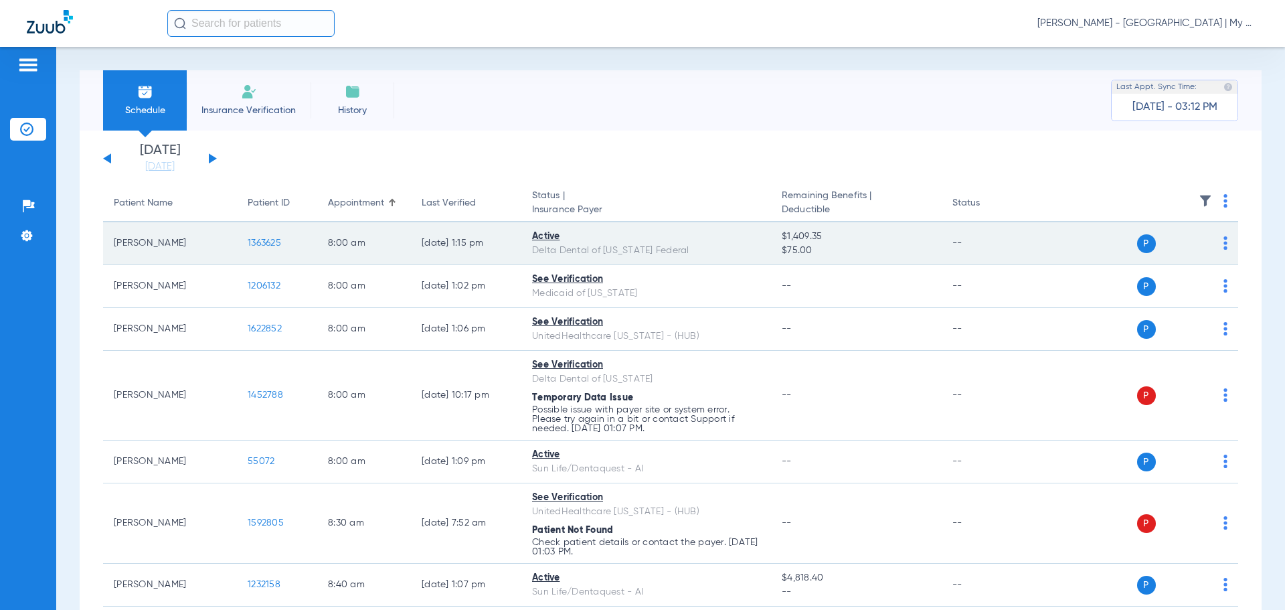
click at [269, 244] on span "1363625" at bounding box center [264, 242] width 33 height 9
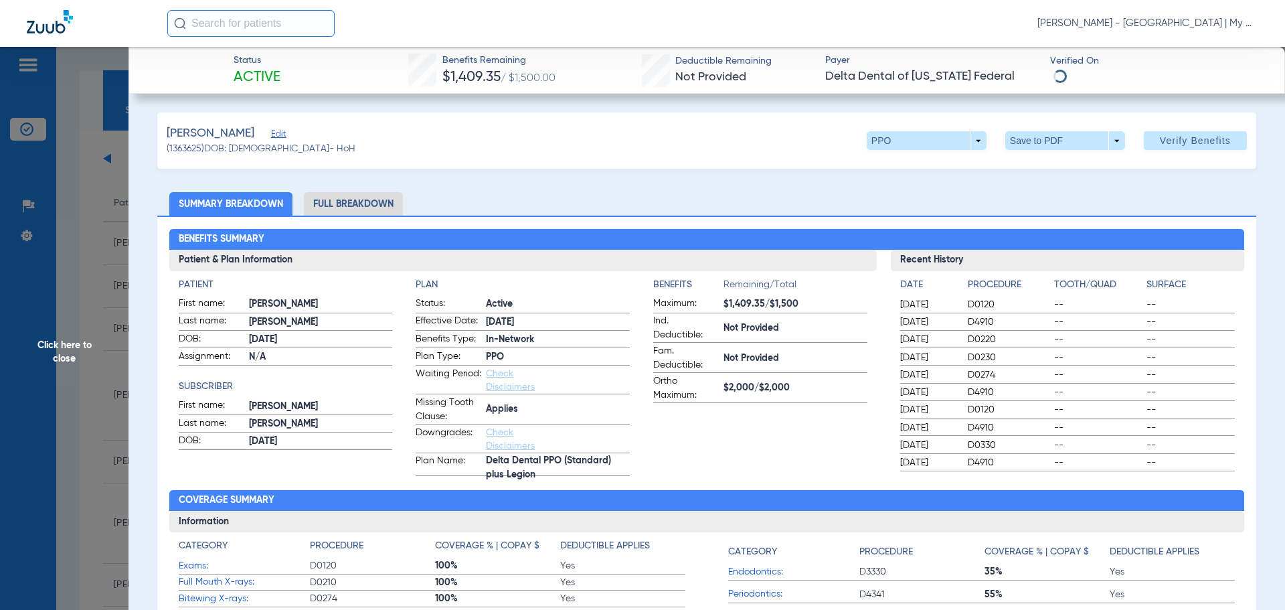
click at [363, 197] on li "Full Breakdown" at bounding box center [353, 203] width 99 height 23
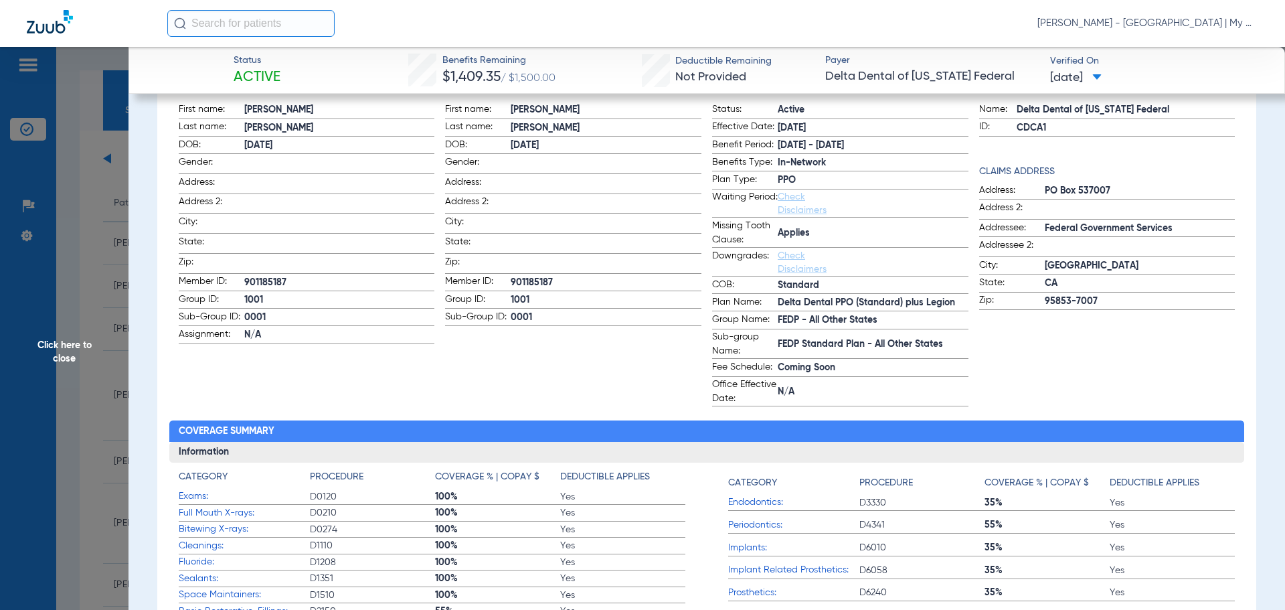
scroll to position [201, 0]
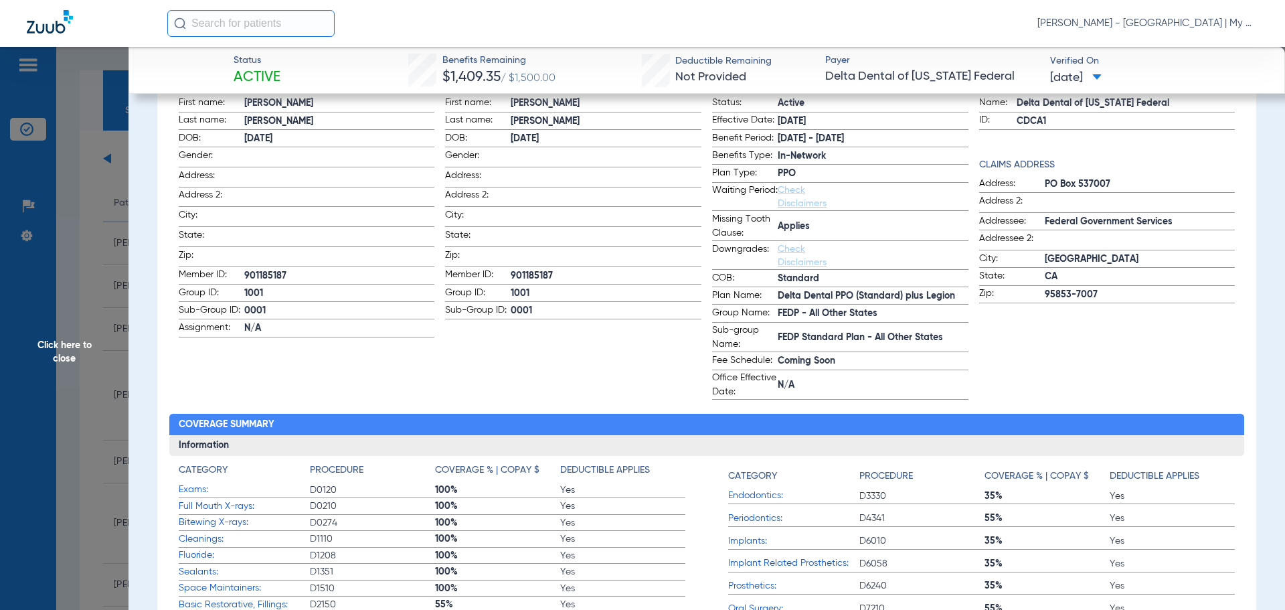
click at [88, 246] on span "Click here to close" at bounding box center [64, 352] width 129 height 610
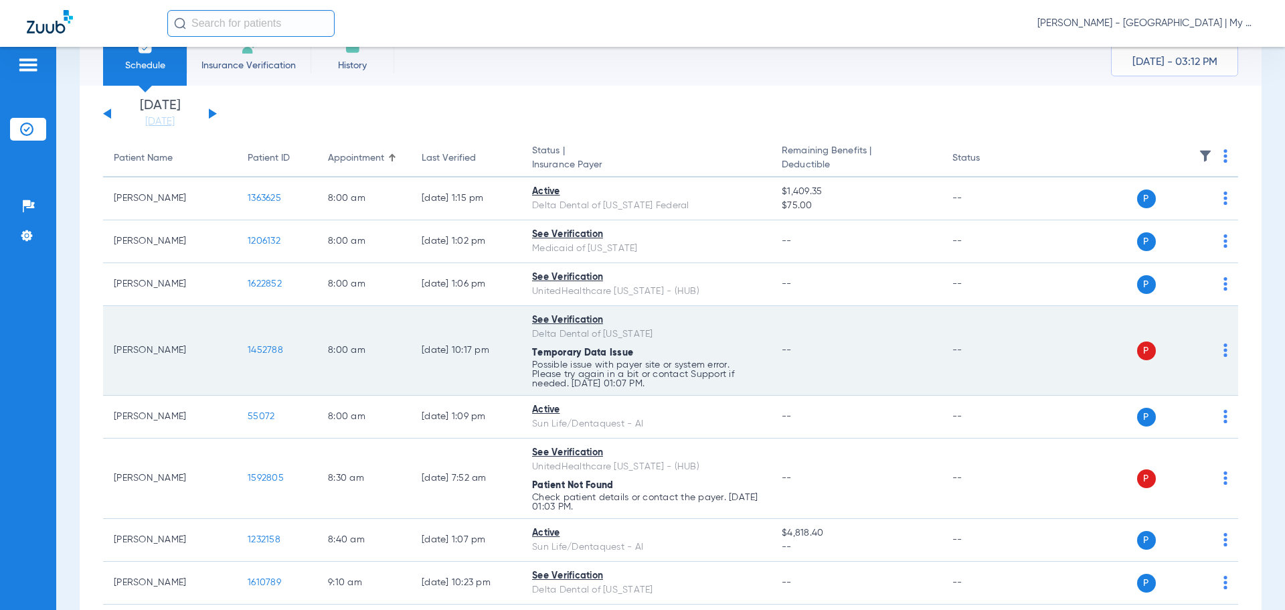
scroll to position [335, 0]
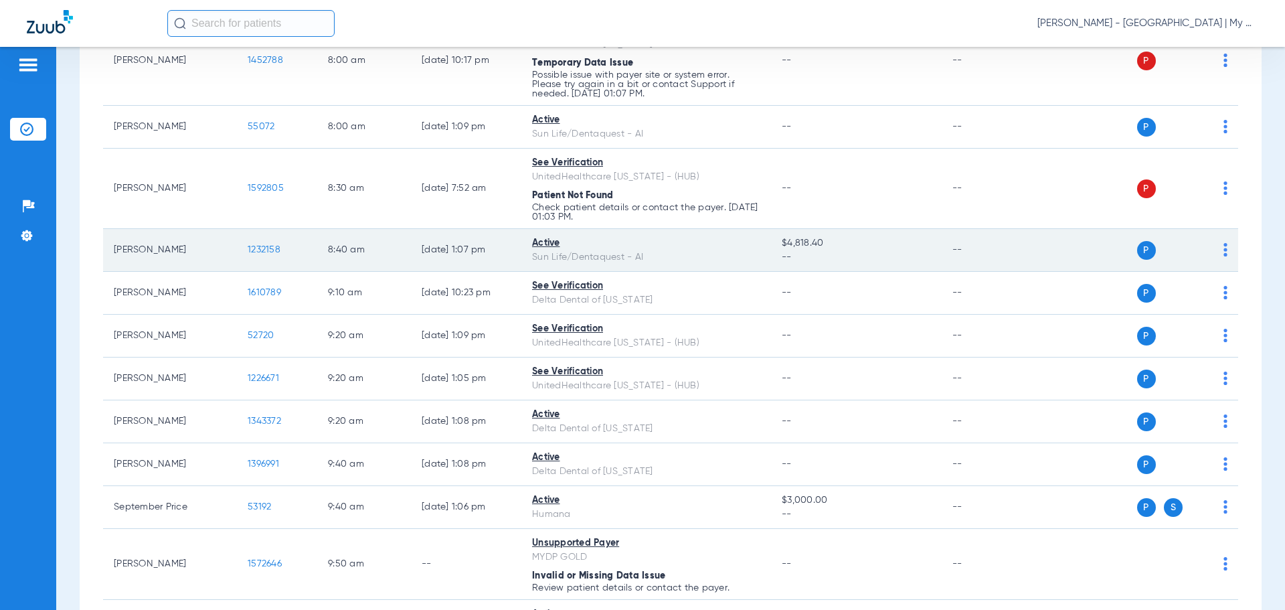
click at [260, 253] on span "1232158" at bounding box center [264, 249] width 33 height 9
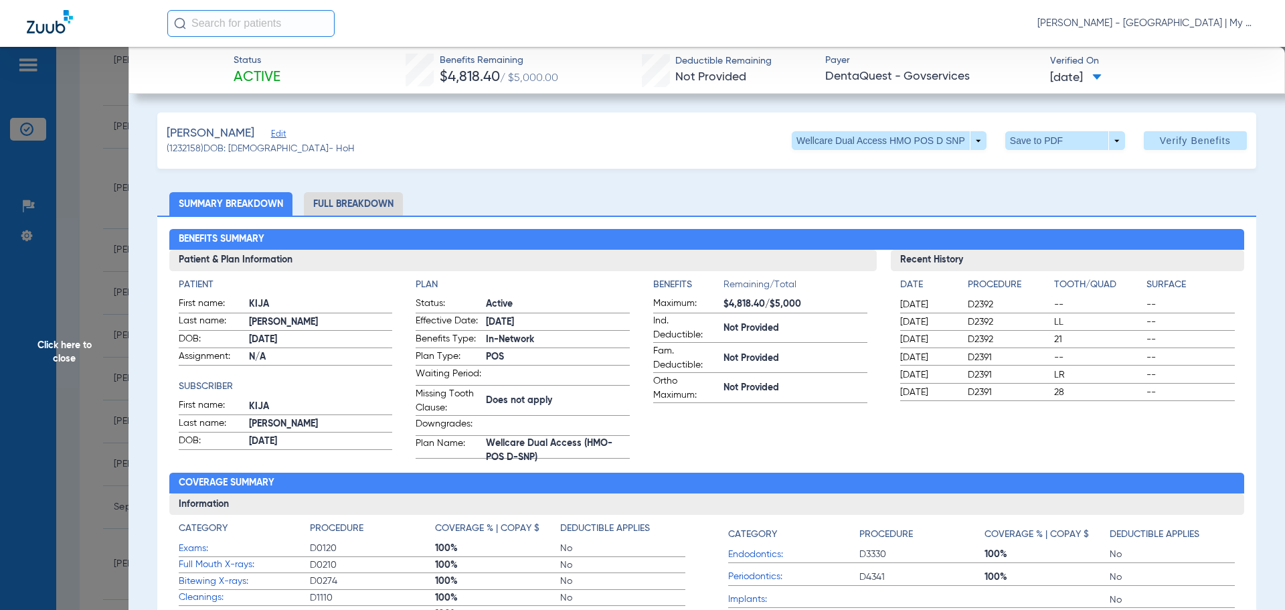
click at [68, 246] on span "Click here to close" at bounding box center [64, 352] width 129 height 610
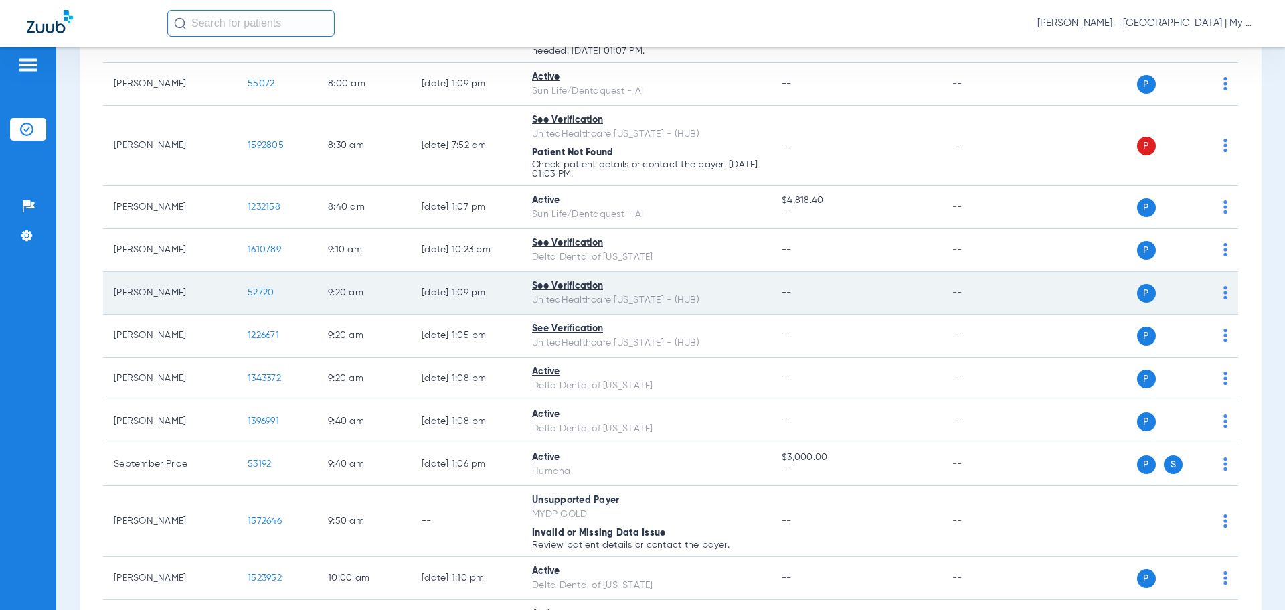
scroll to position [402, 0]
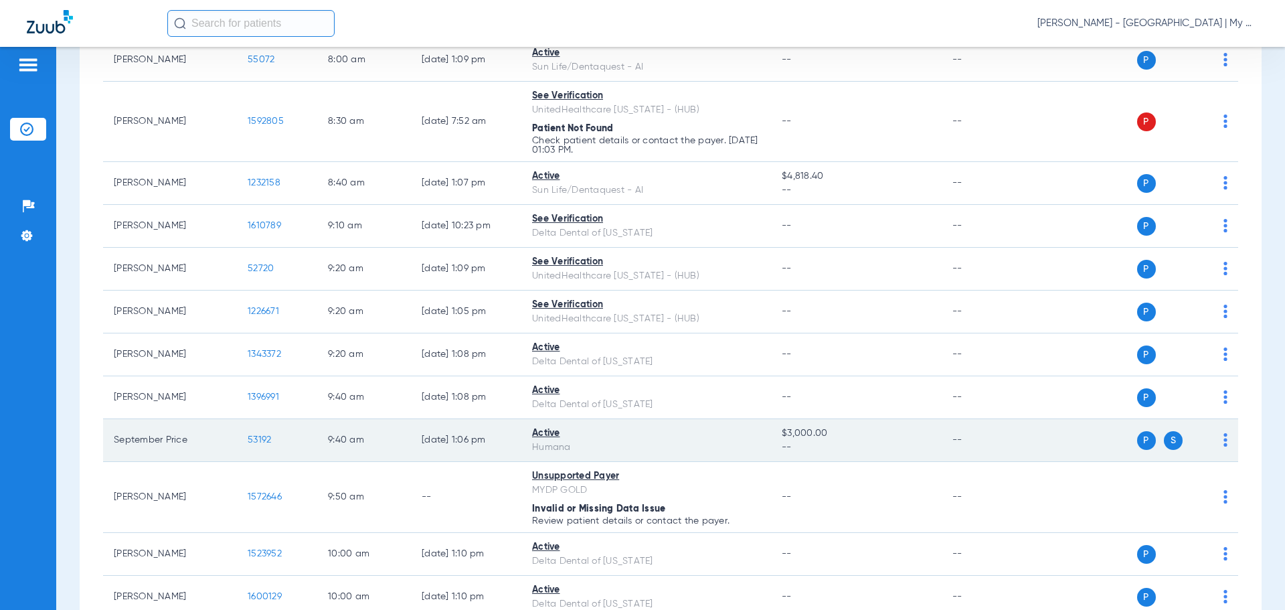
click at [251, 441] on span "53192" at bounding box center [259, 439] width 23 height 9
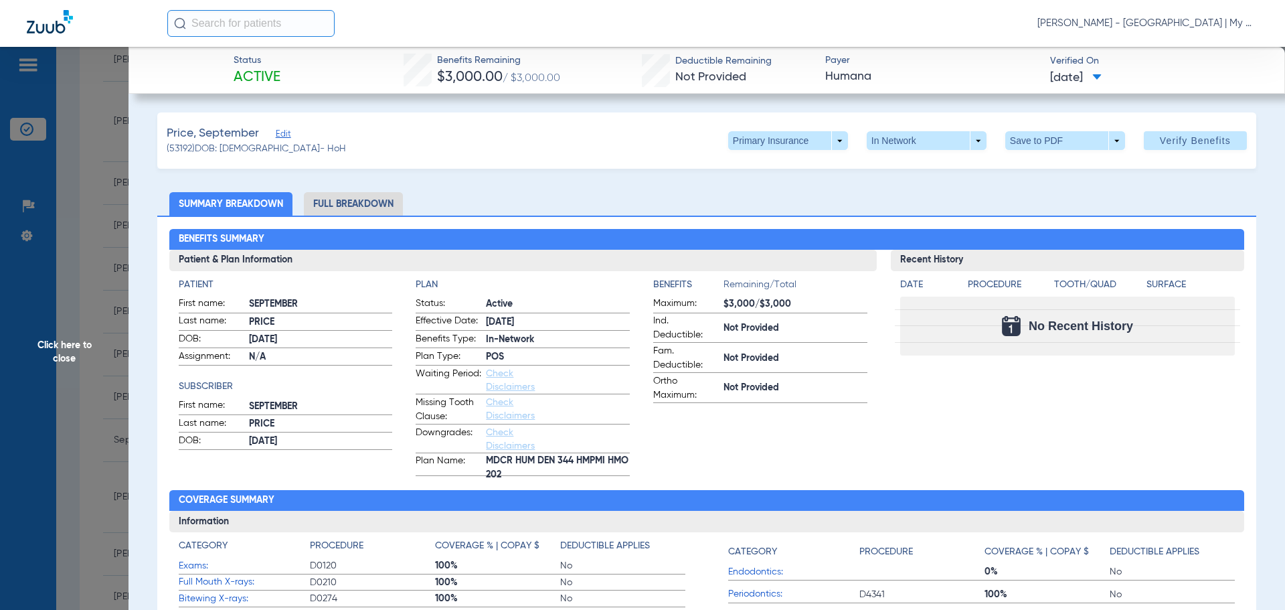
click at [94, 257] on span "Click here to close" at bounding box center [64, 352] width 129 height 610
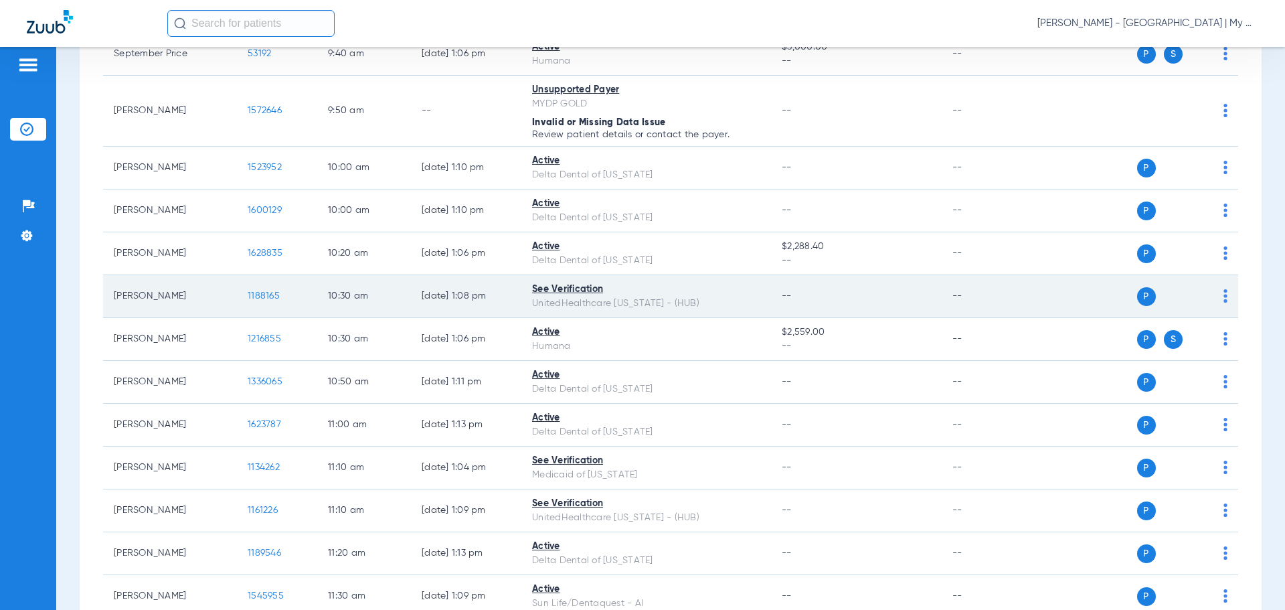
scroll to position [803, 0]
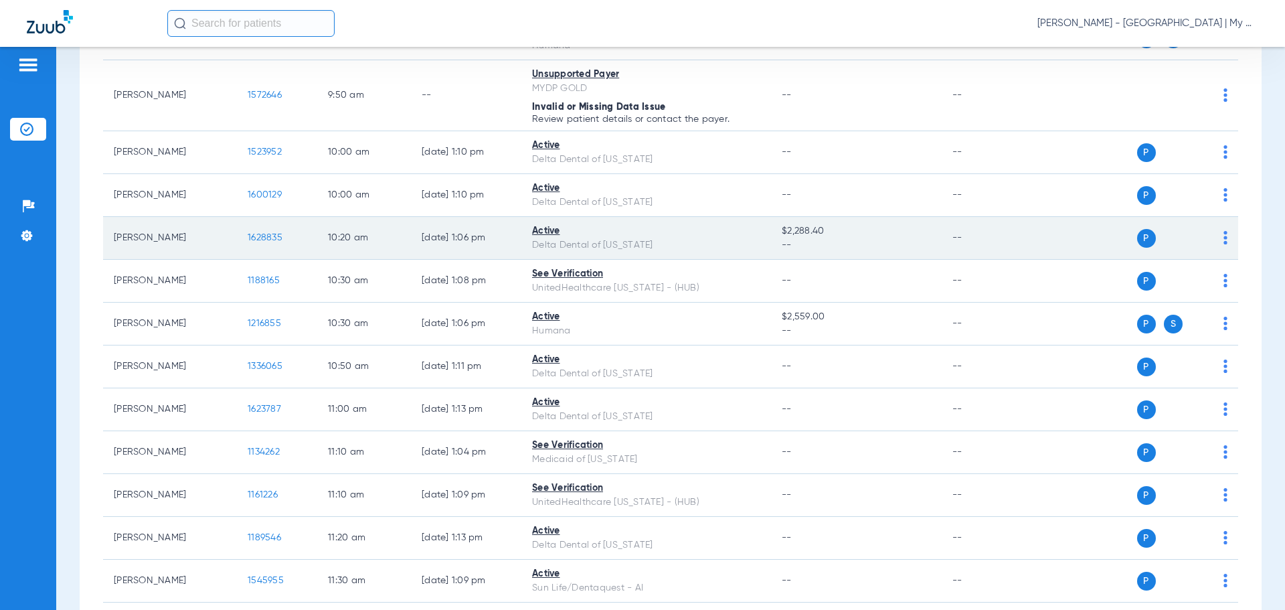
click at [272, 233] on span "1628835" at bounding box center [265, 237] width 35 height 9
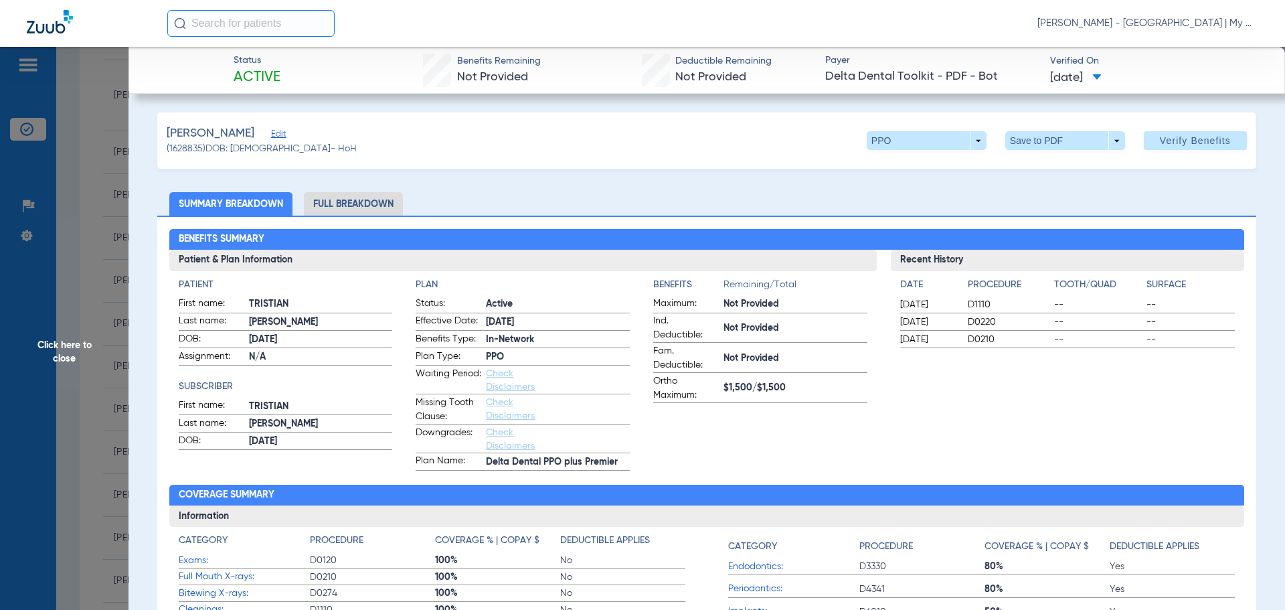
click at [369, 198] on li "Full Breakdown" at bounding box center [353, 203] width 99 height 23
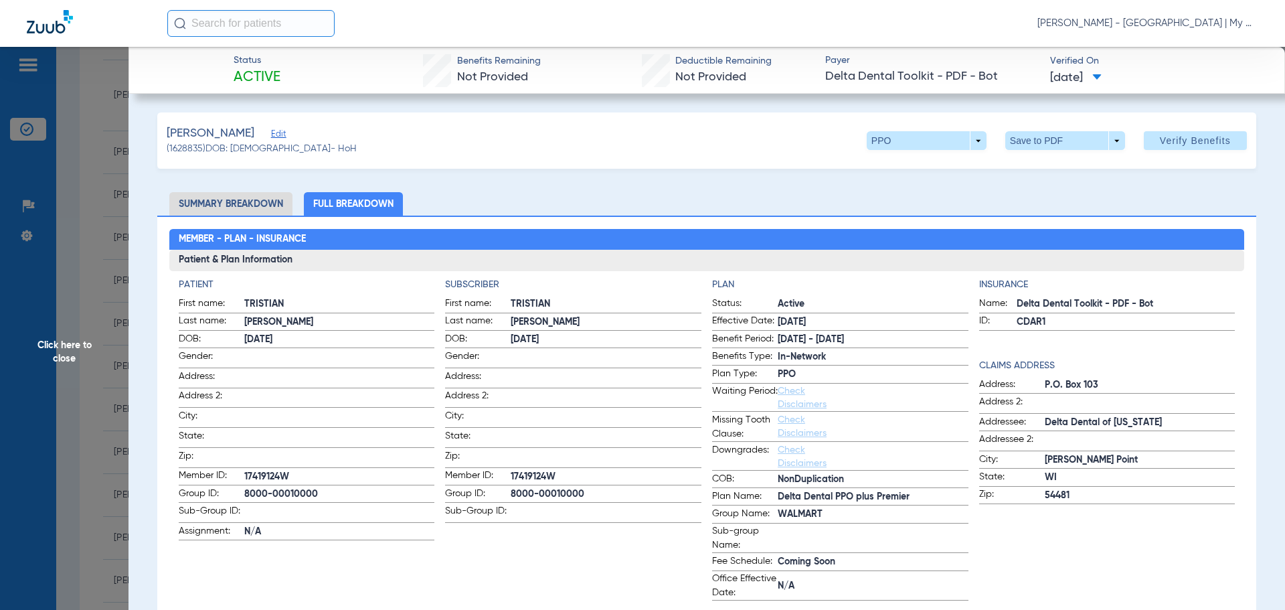
drag, startPoint x: 86, startPoint y: 274, endPoint x: 63, endPoint y: 317, distance: 48.5
click at [86, 274] on span "Click here to close" at bounding box center [64, 352] width 129 height 610
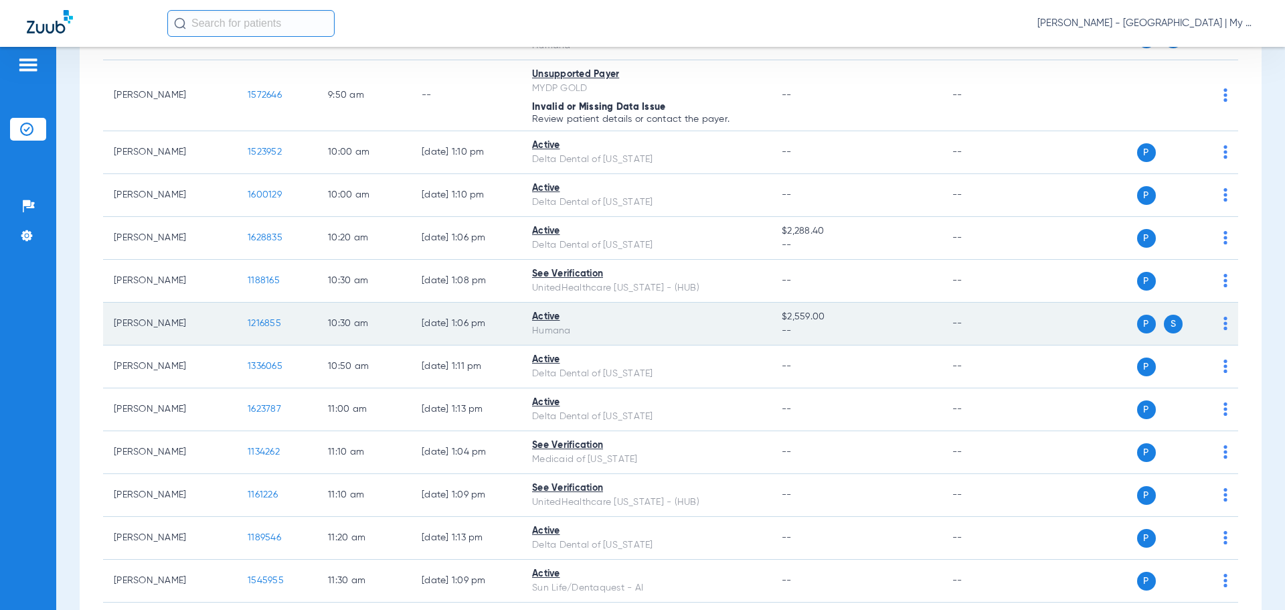
click at [276, 321] on span "1216855" at bounding box center [264, 323] width 33 height 9
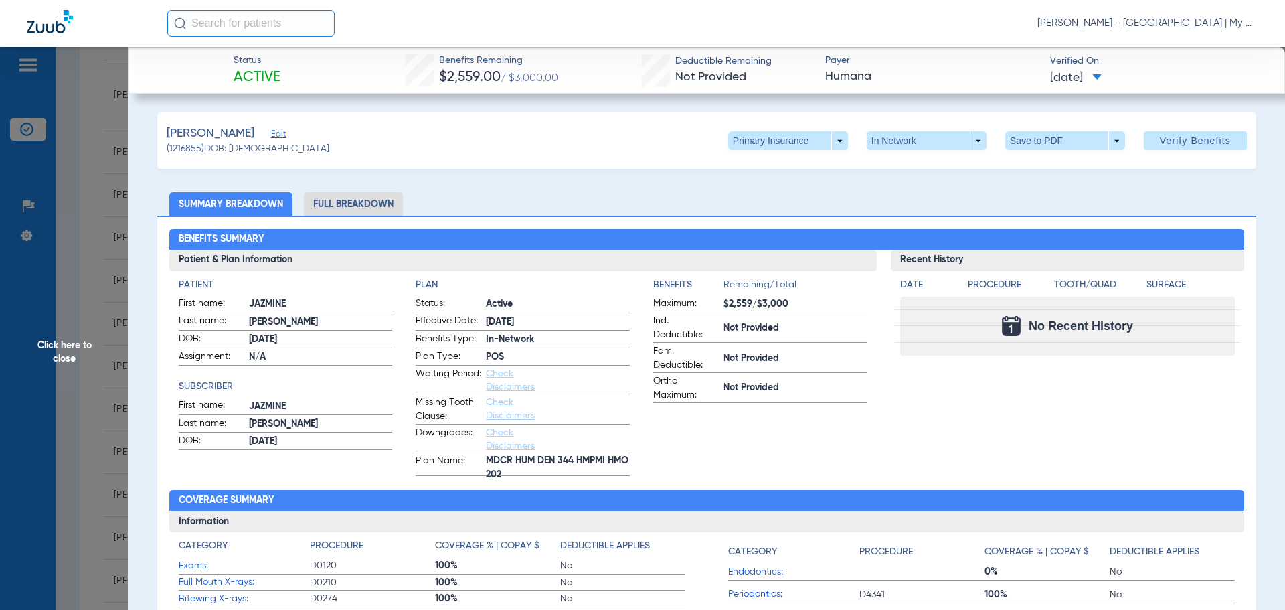
click at [66, 284] on span "Click here to close" at bounding box center [64, 352] width 129 height 610
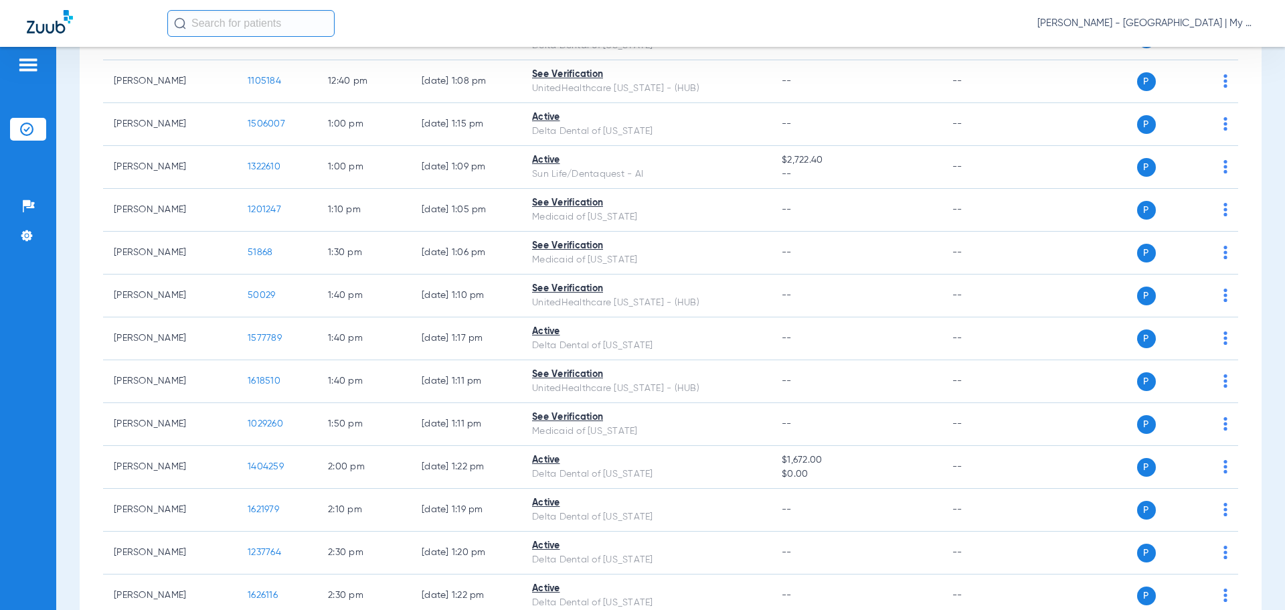
scroll to position [1606, 0]
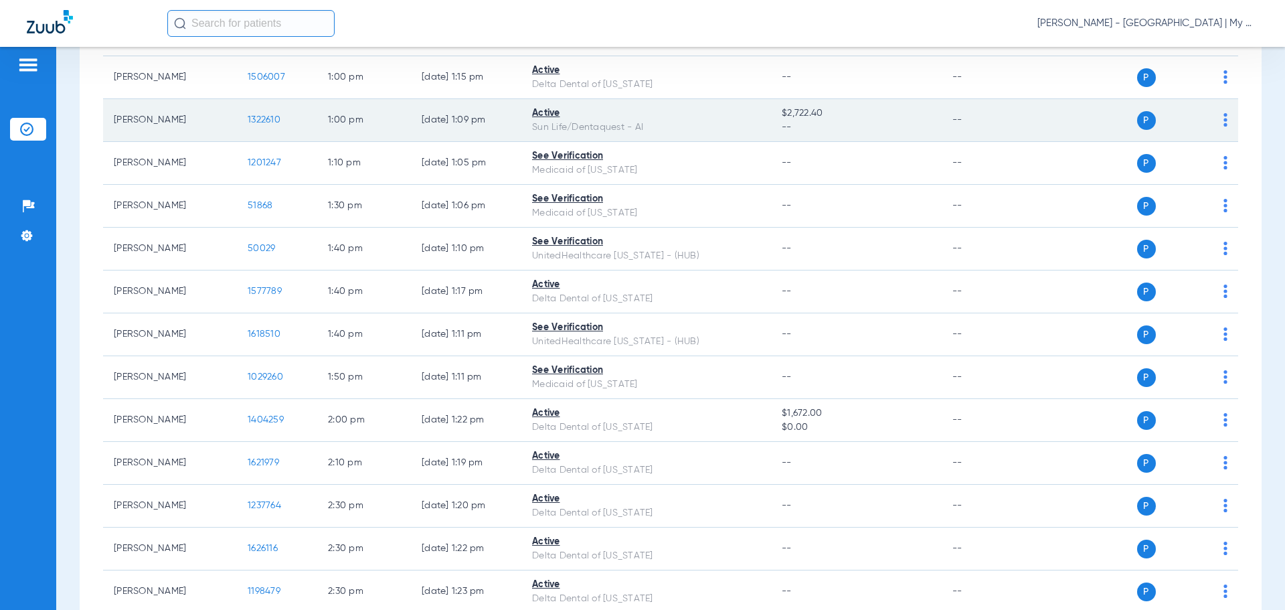
click at [260, 113] on td "1322610" at bounding box center [277, 120] width 80 height 43
click at [262, 116] on span "1322610" at bounding box center [264, 119] width 33 height 9
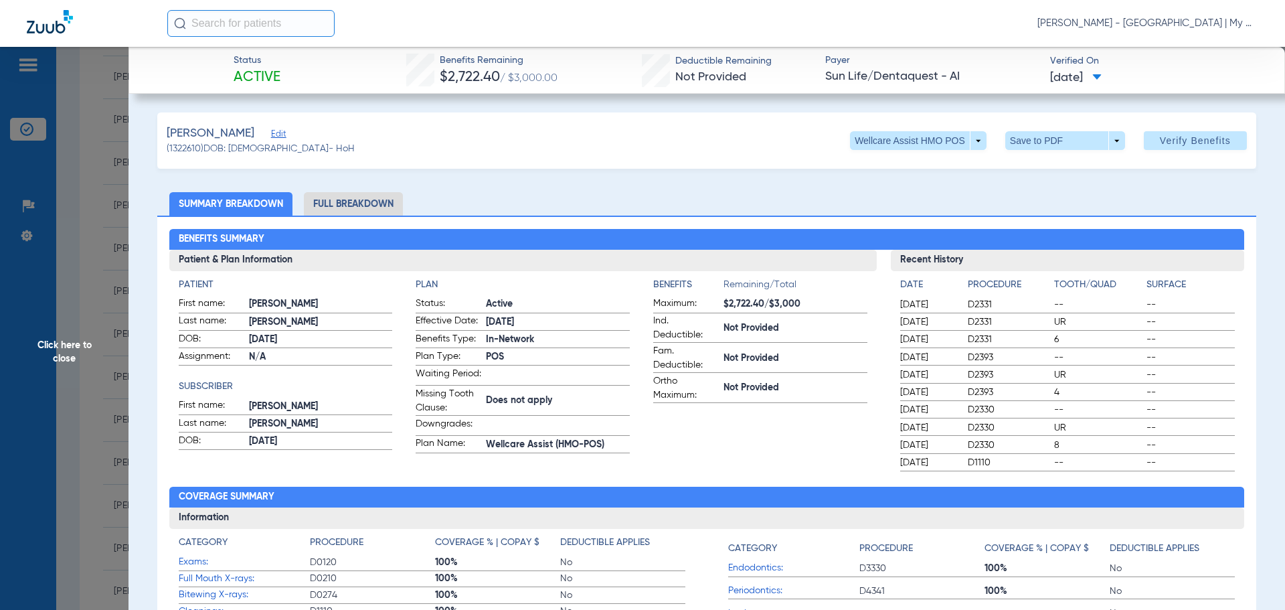
click at [86, 342] on span "Click here to close" at bounding box center [64, 352] width 129 height 610
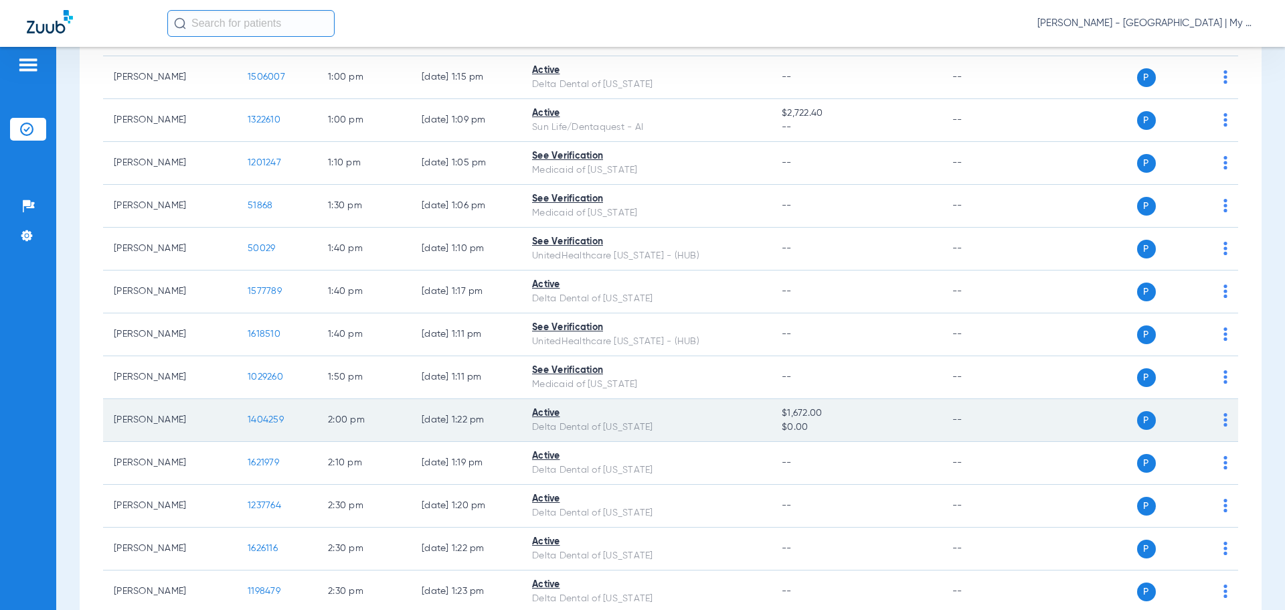
click at [278, 420] on span "1404259" at bounding box center [266, 419] width 36 height 9
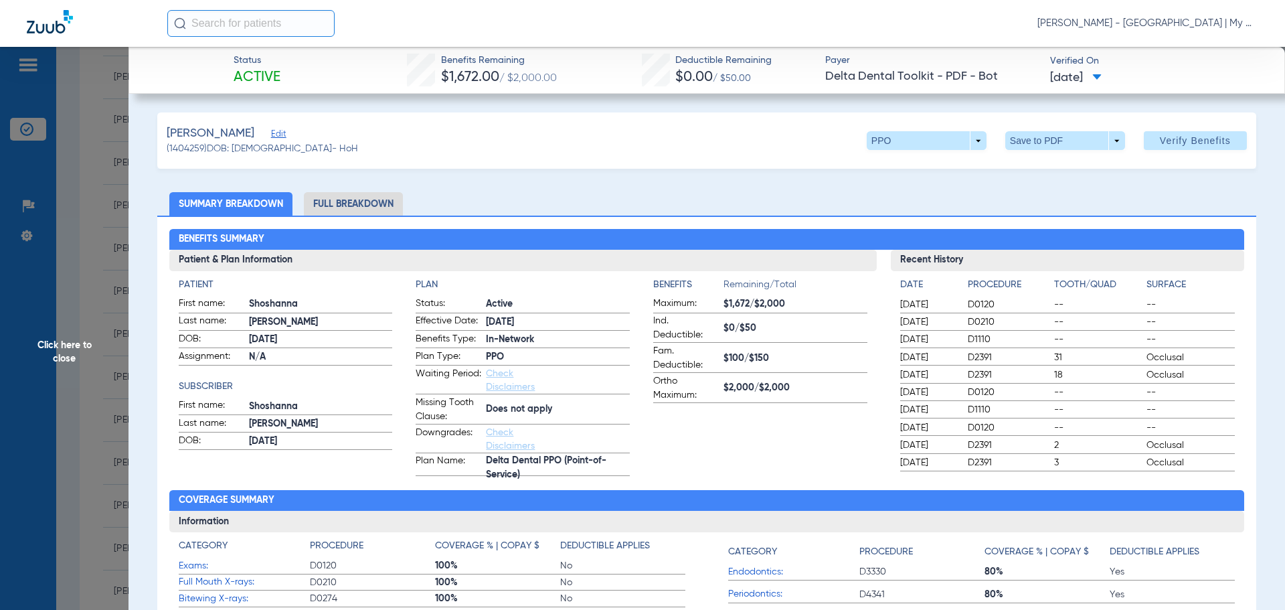
click at [351, 205] on li "Full Breakdown" at bounding box center [353, 203] width 99 height 23
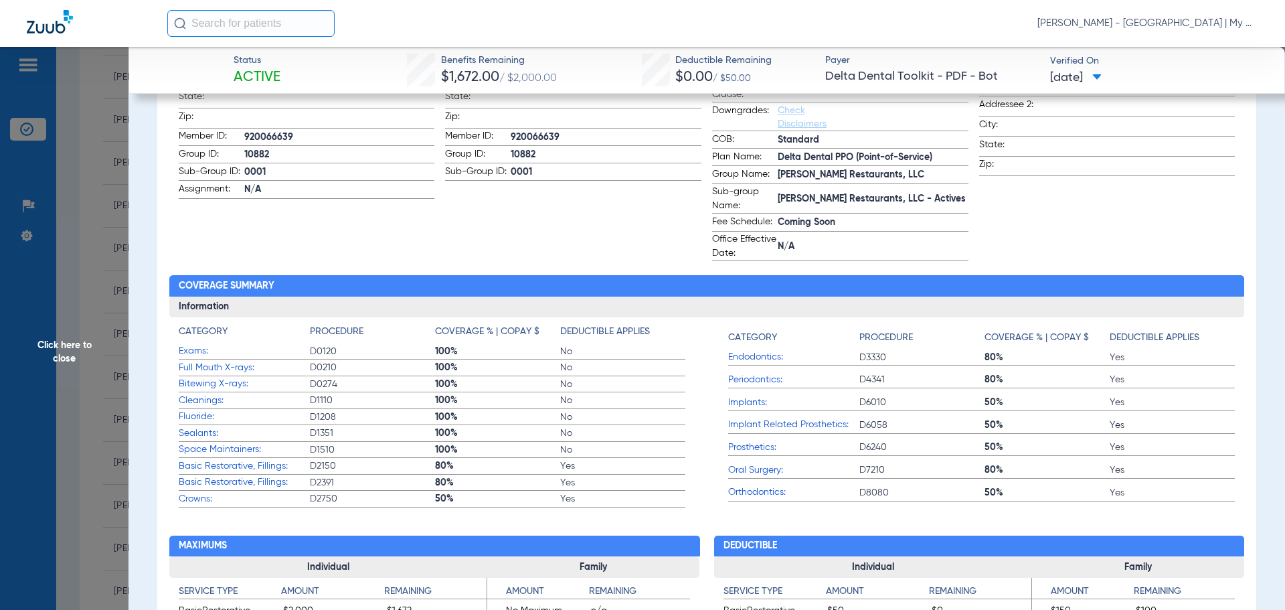
scroll to position [402, 0]
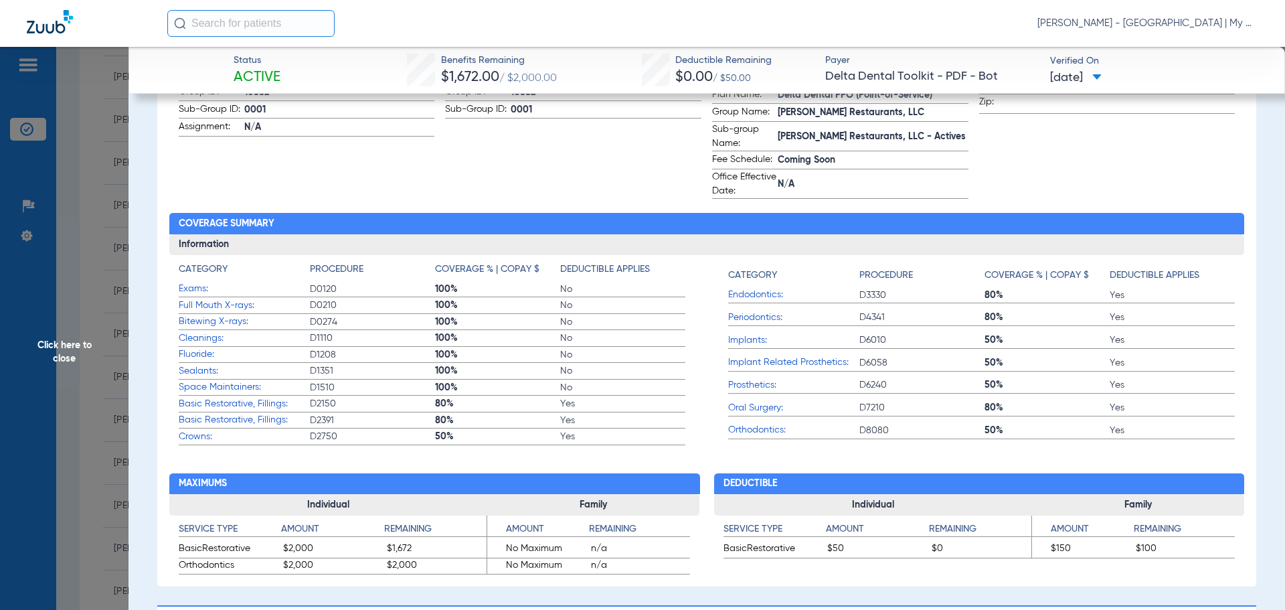
drag, startPoint x: 76, startPoint y: 329, endPoint x: 4, endPoint y: 419, distance: 115.7
click at [76, 328] on span "Click here to close" at bounding box center [64, 352] width 129 height 610
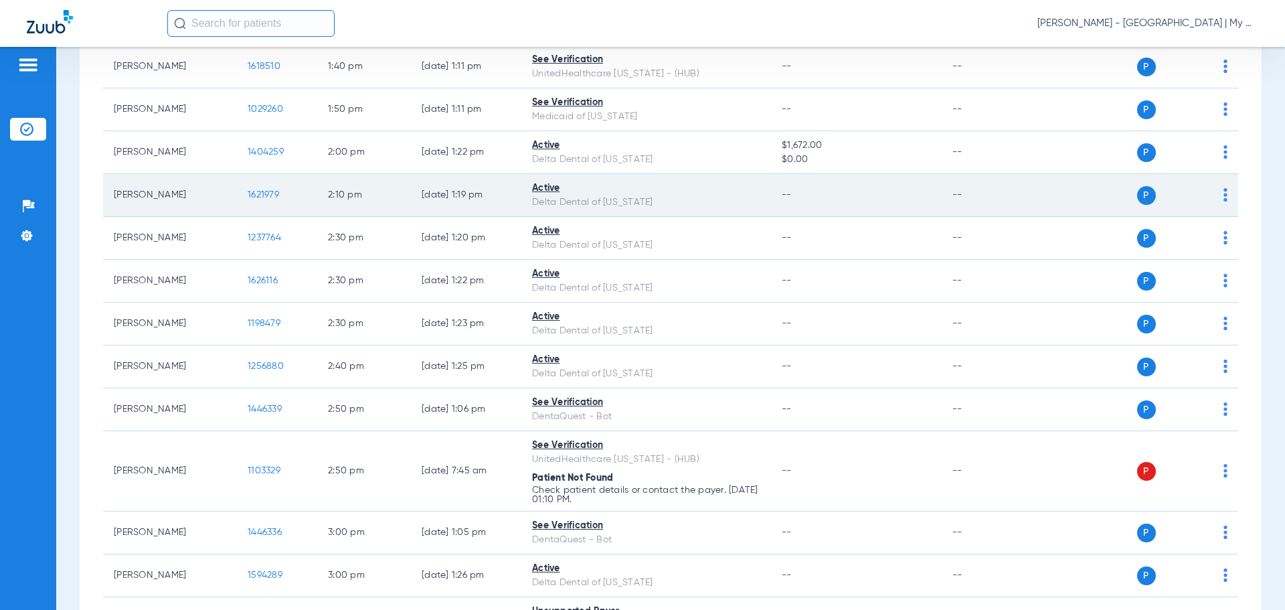
scroll to position [2161, 0]
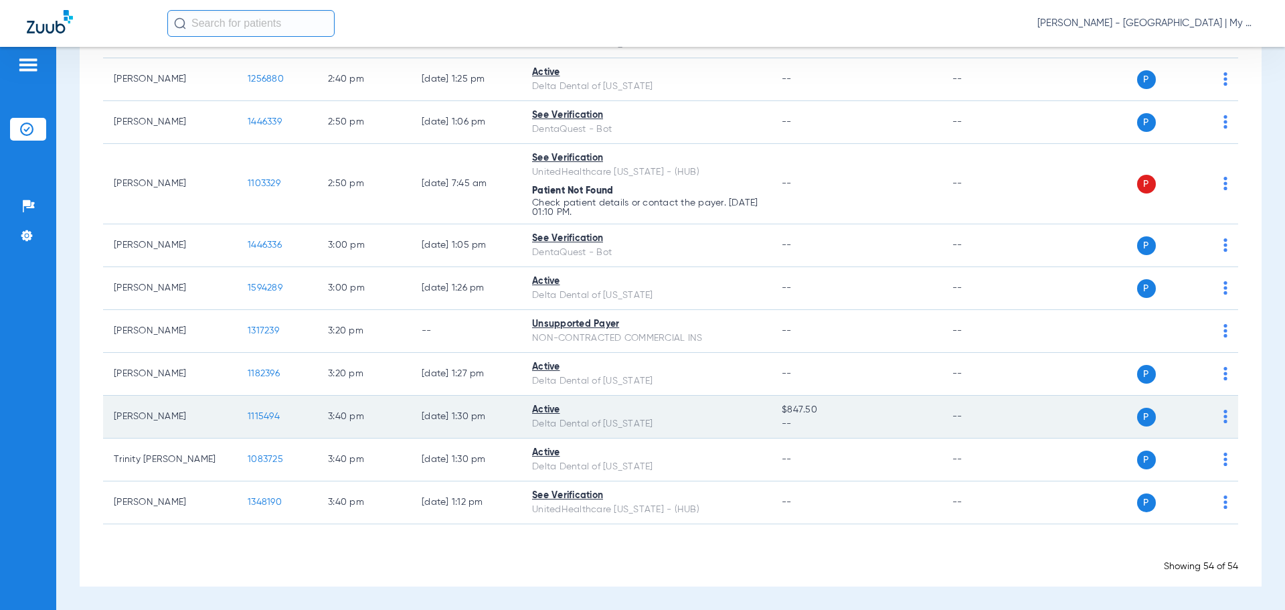
click at [252, 424] on td "1115494" at bounding box center [277, 417] width 80 height 43
click at [276, 417] on span "1115494" at bounding box center [264, 416] width 32 height 9
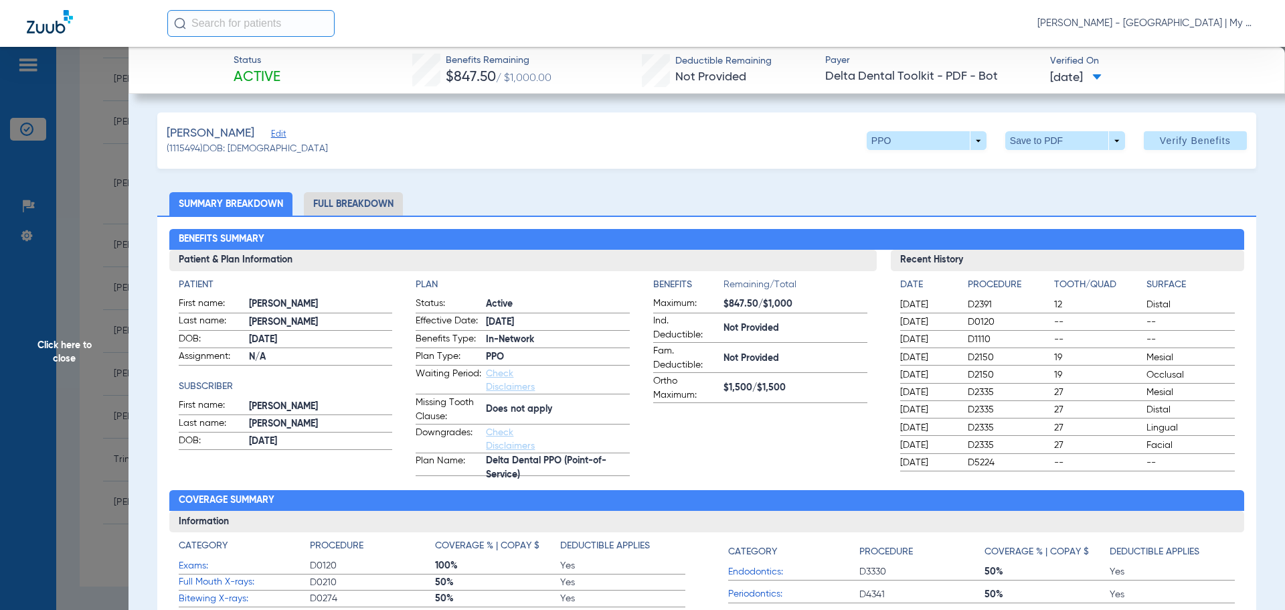
click at [366, 197] on li "Full Breakdown" at bounding box center [353, 203] width 99 height 23
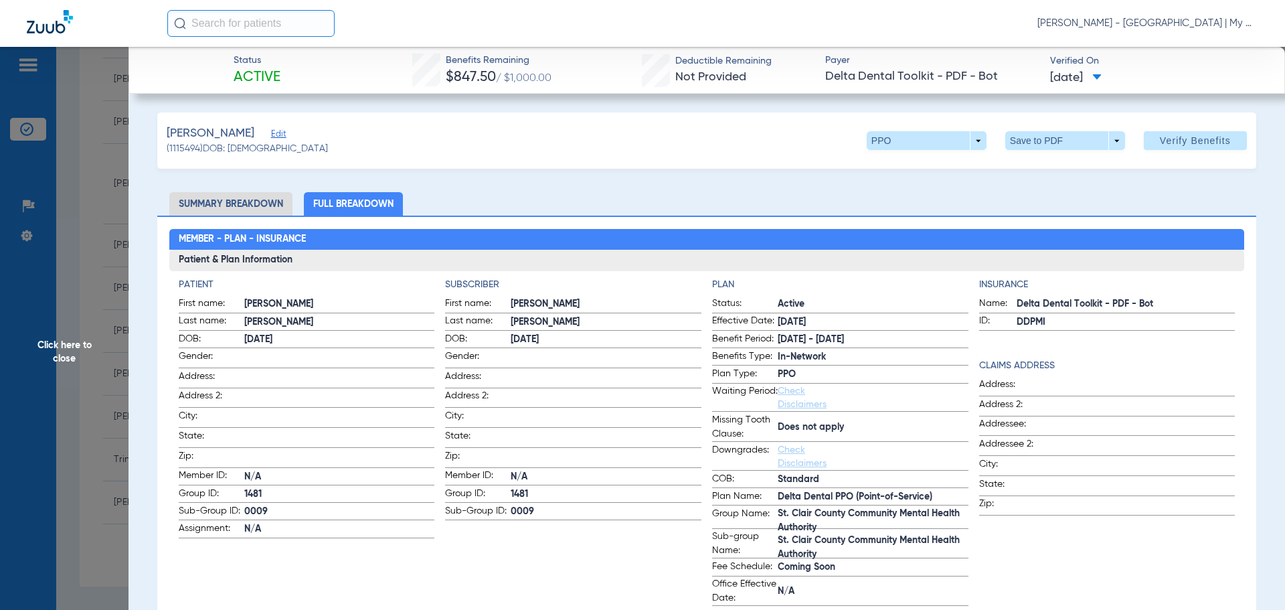
click at [81, 111] on span "Click here to close" at bounding box center [64, 352] width 129 height 610
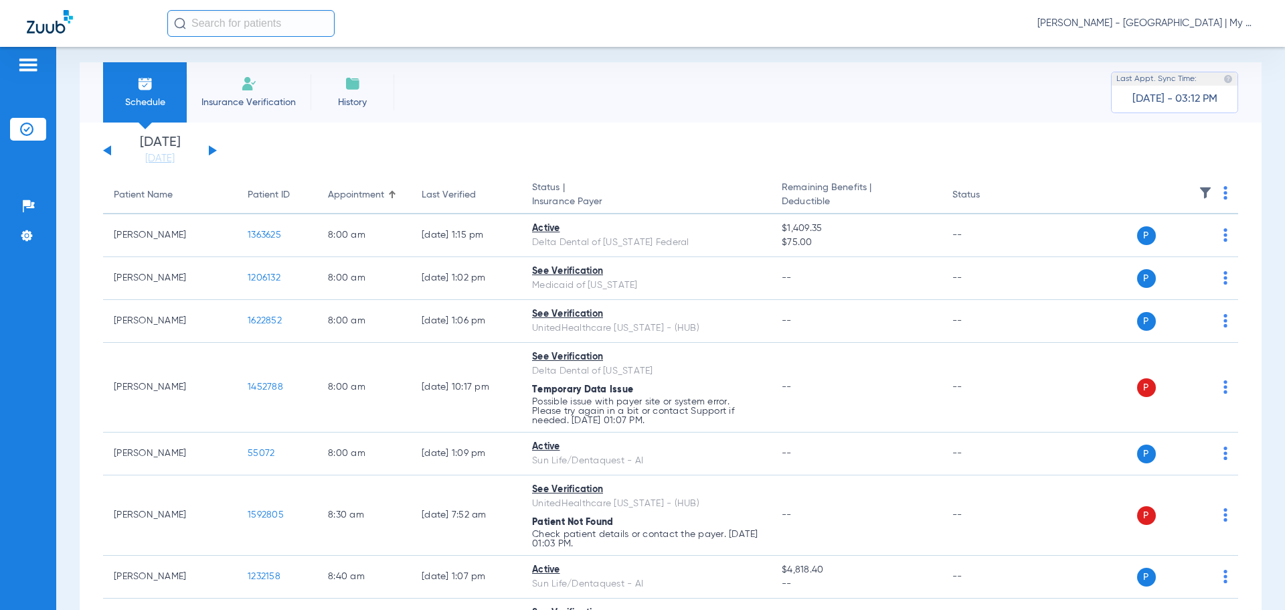
scroll to position [0, 0]
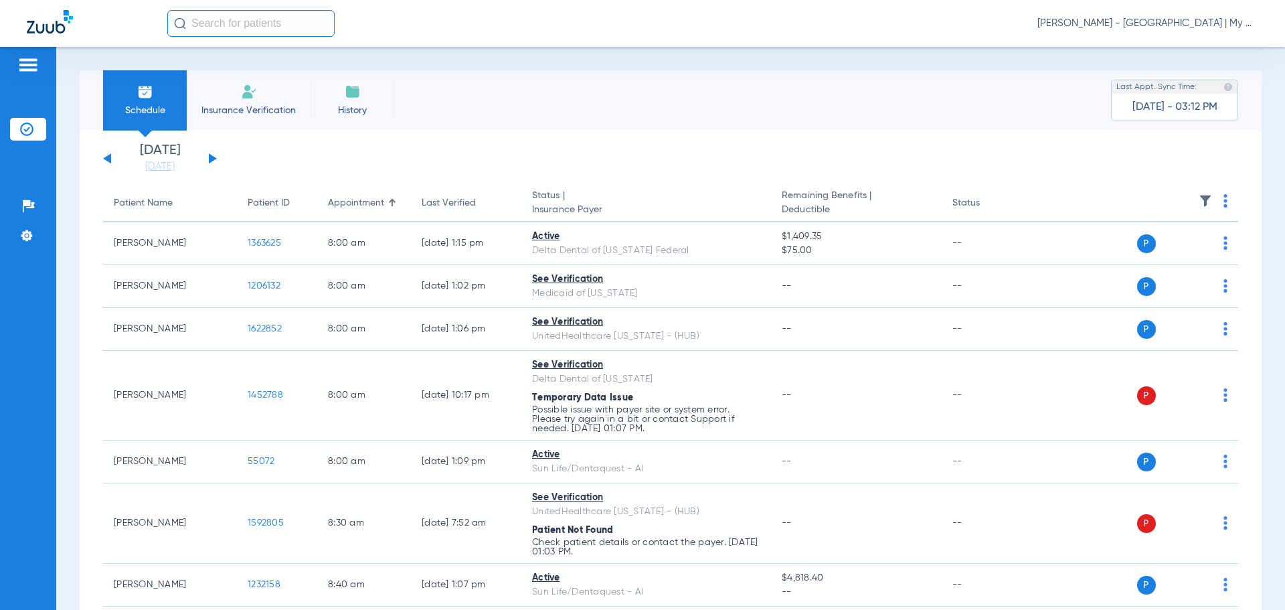
click at [208, 154] on div "[DATE] [DATE] [DATE] [DATE] [DATE] [DATE] [DATE] [DATE] [DATE] [DATE] [DATE] [D…" at bounding box center [160, 158] width 114 height 29
click at [211, 155] on button at bounding box center [213, 158] width 8 height 10
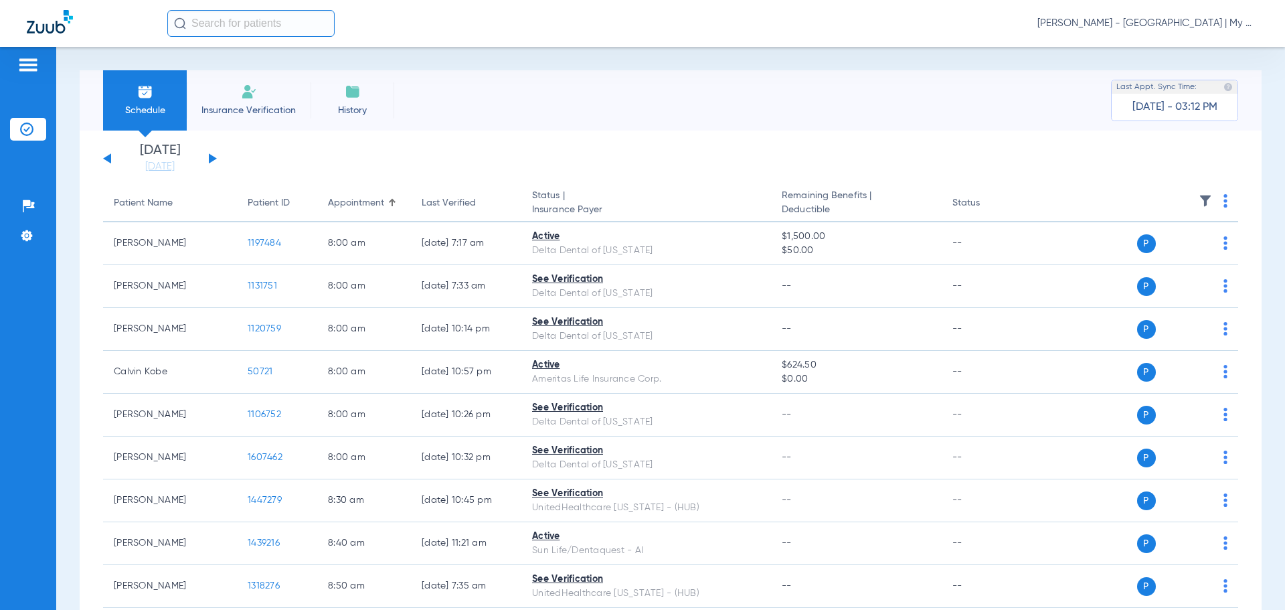
click at [1223, 203] on img at bounding box center [1225, 200] width 4 height 13
click at [1190, 252] on span "Verify All" at bounding box center [1164, 253] width 84 height 9
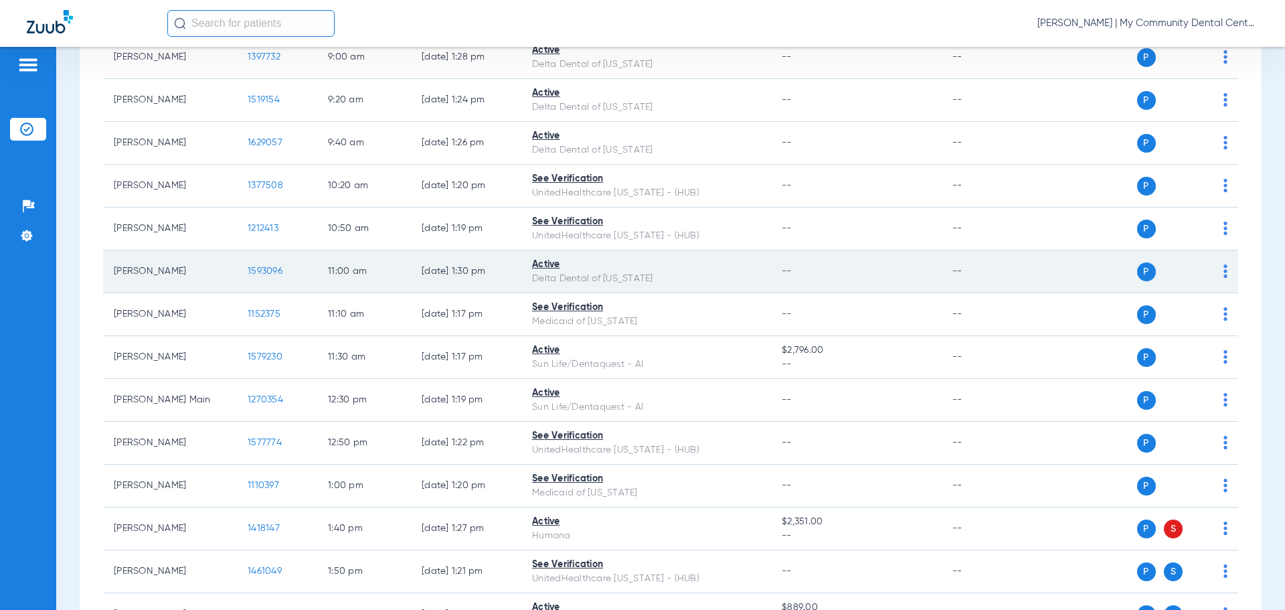
scroll to position [469, 0]
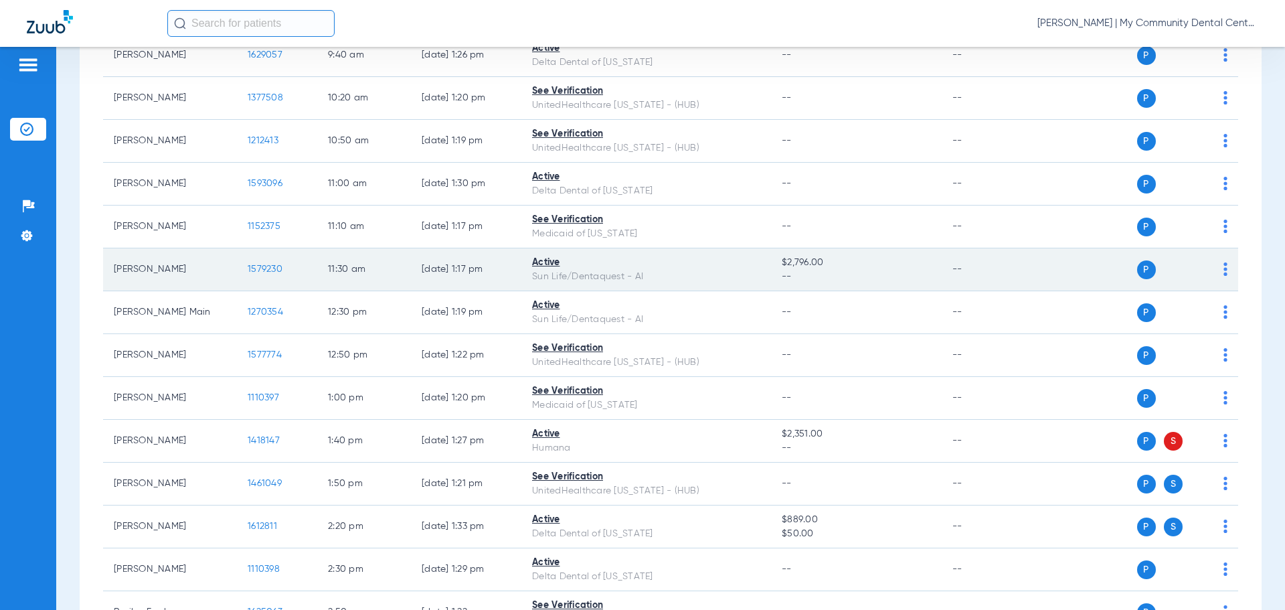
click at [271, 271] on span "1579230" at bounding box center [265, 268] width 35 height 9
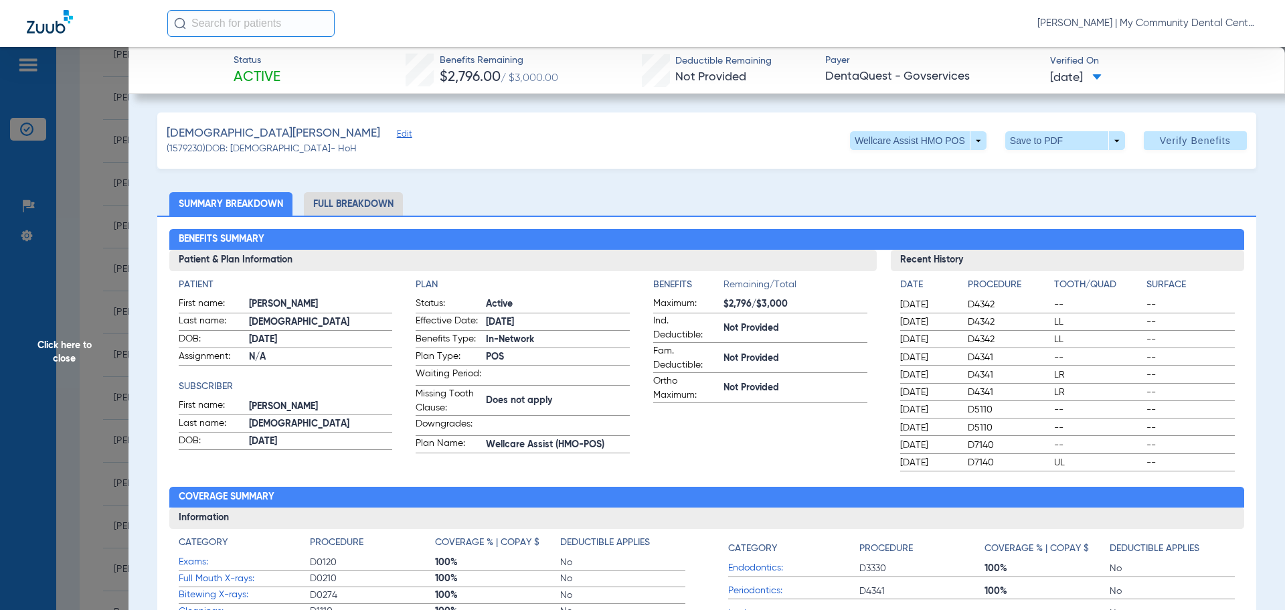
click at [75, 154] on span "Click here to close" at bounding box center [64, 352] width 129 height 610
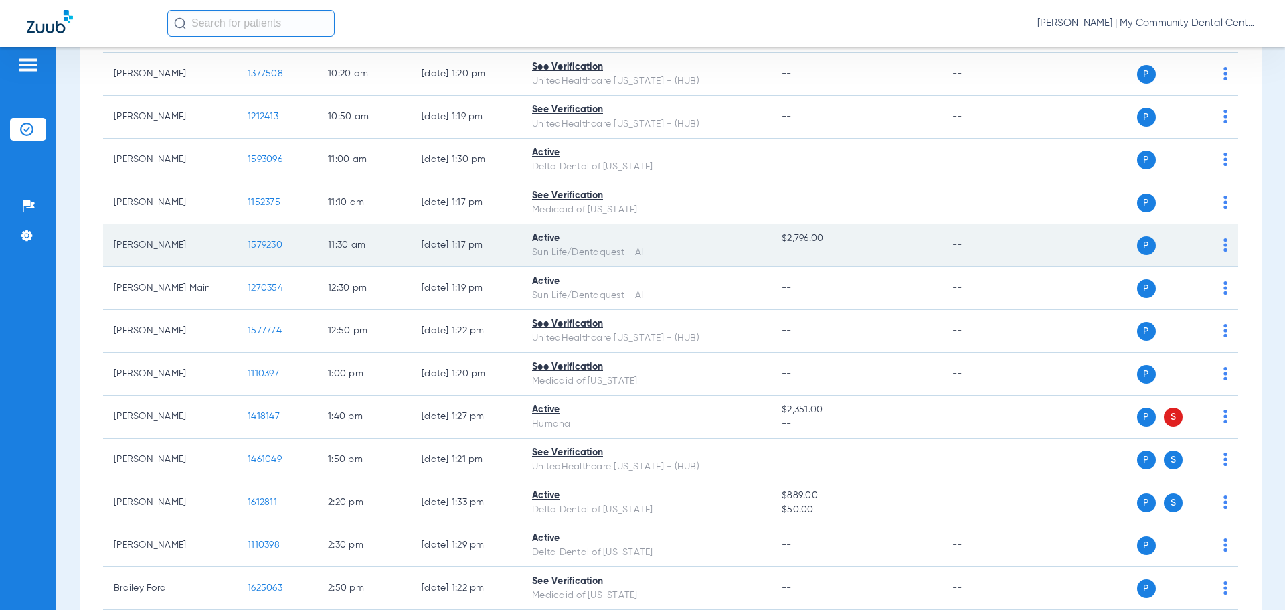
scroll to position [535, 0]
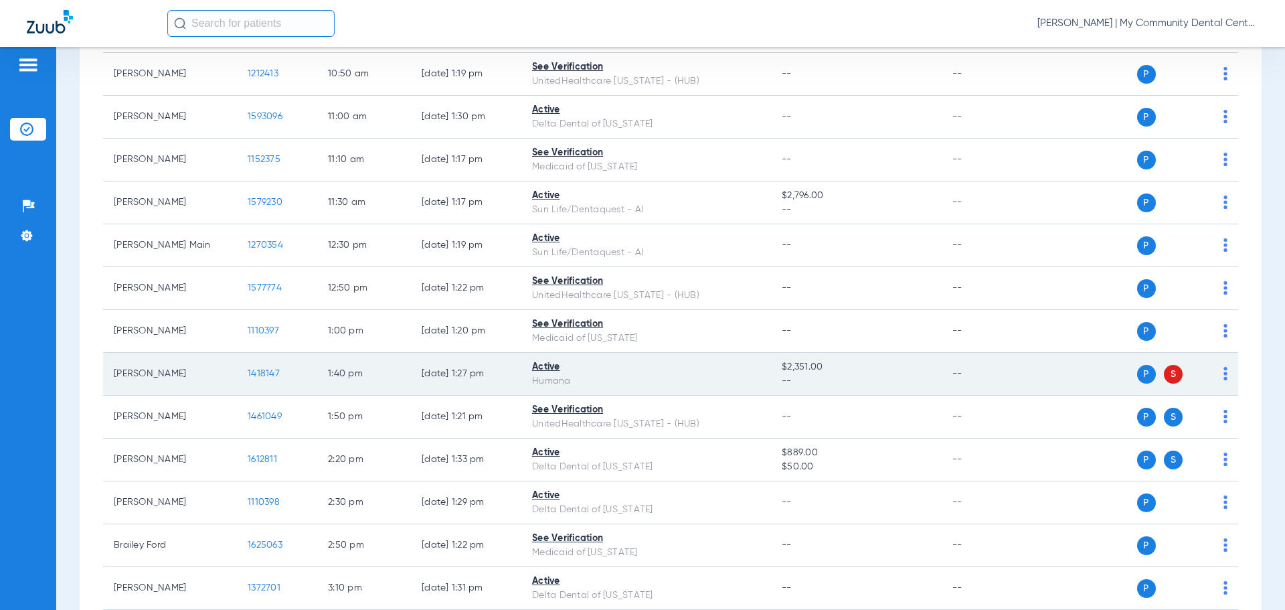
click at [254, 377] on td "1418147" at bounding box center [277, 374] width 80 height 43
click at [256, 373] on span "1418147" at bounding box center [264, 373] width 32 height 9
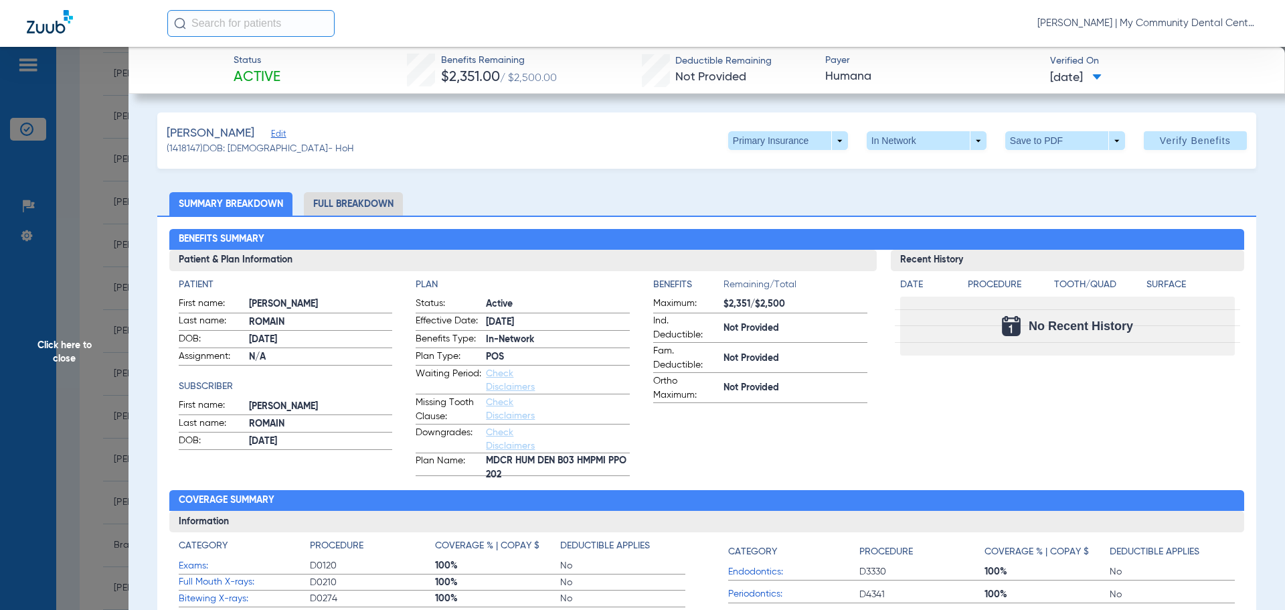
click at [82, 229] on span "Click here to close" at bounding box center [64, 352] width 129 height 610
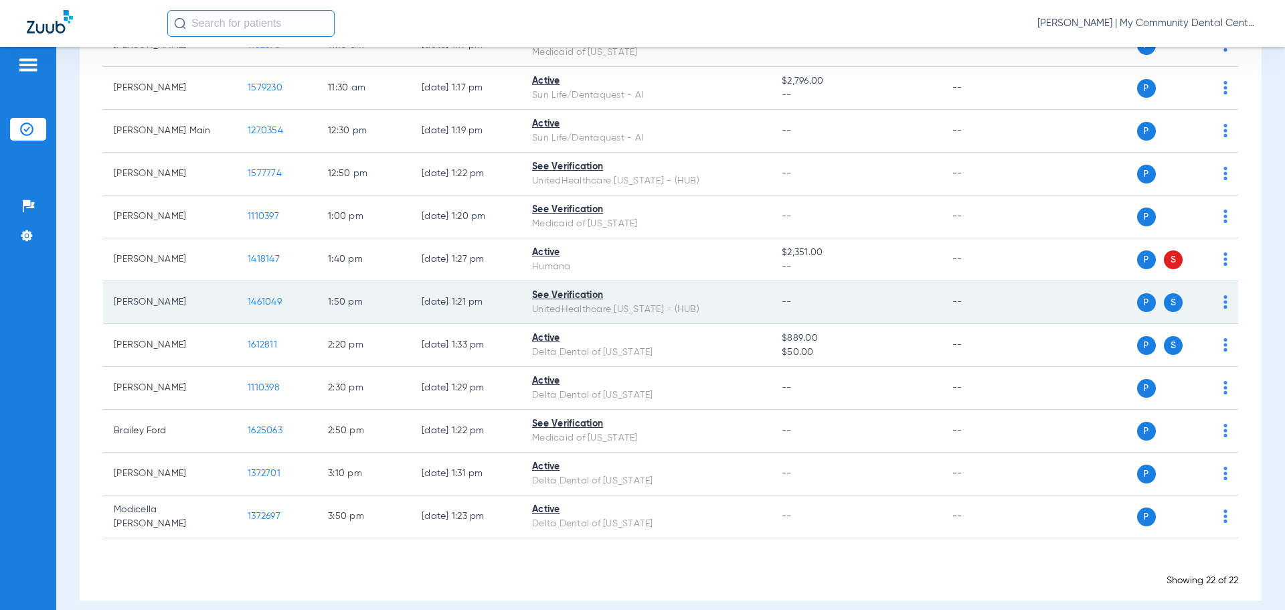
scroll to position [664, 0]
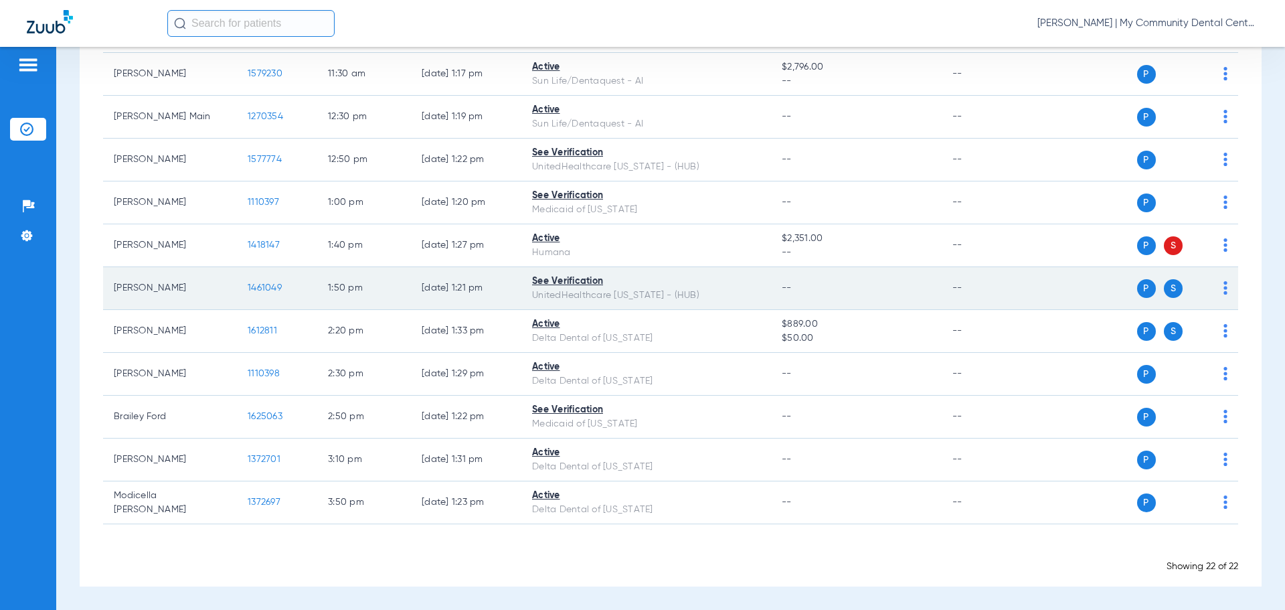
click at [271, 287] on span "1461049" at bounding box center [265, 287] width 34 height 9
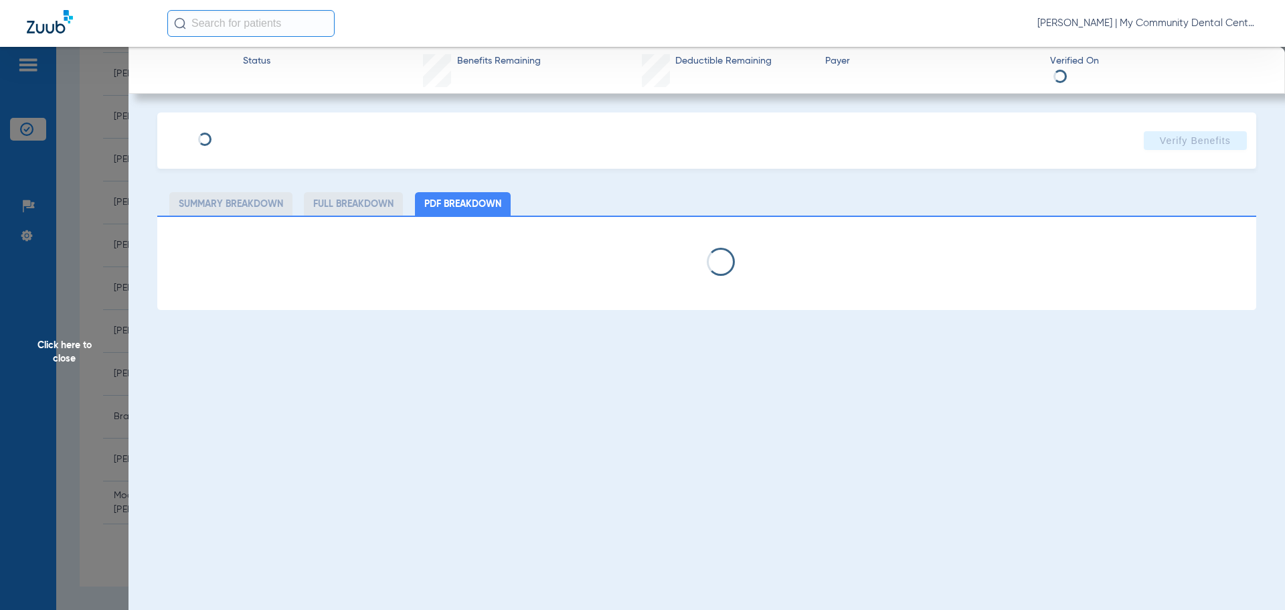
select select "page-width"
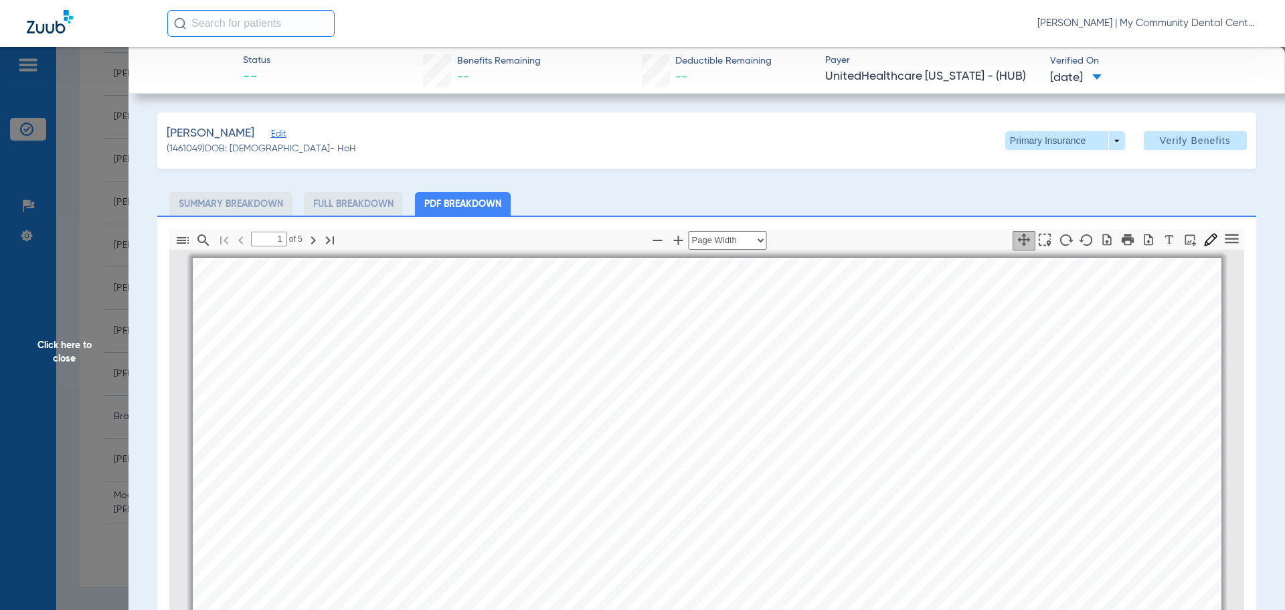
scroll to position [7, 0]
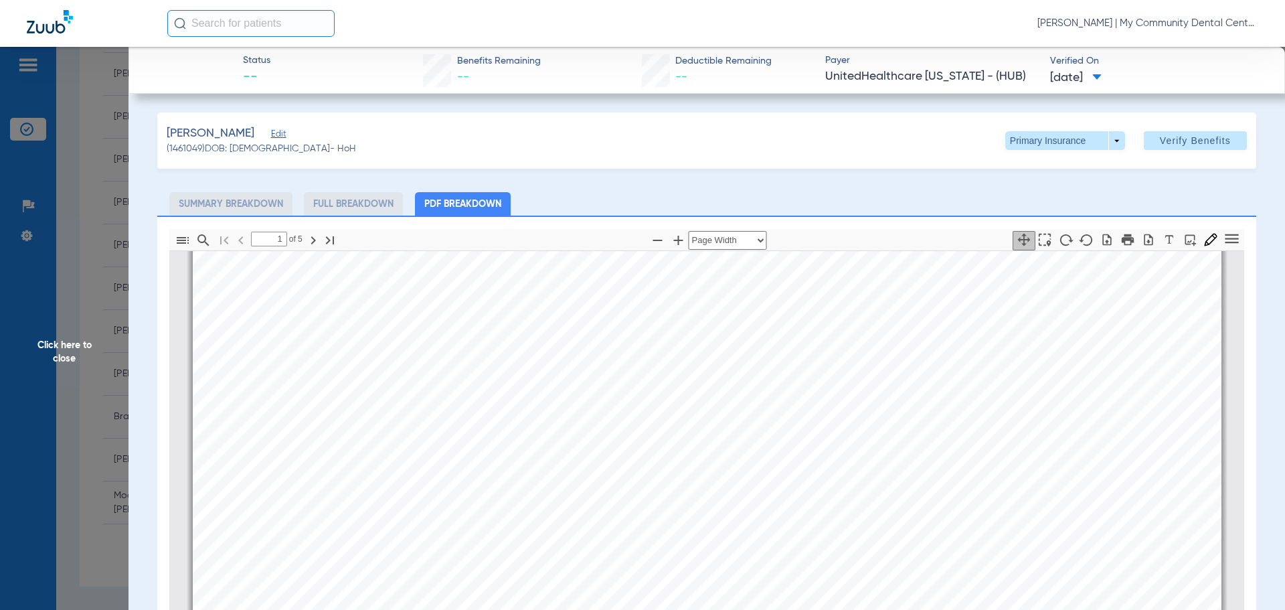
type input "2"
click at [94, 317] on span "Click here to close" at bounding box center [64, 352] width 129 height 610
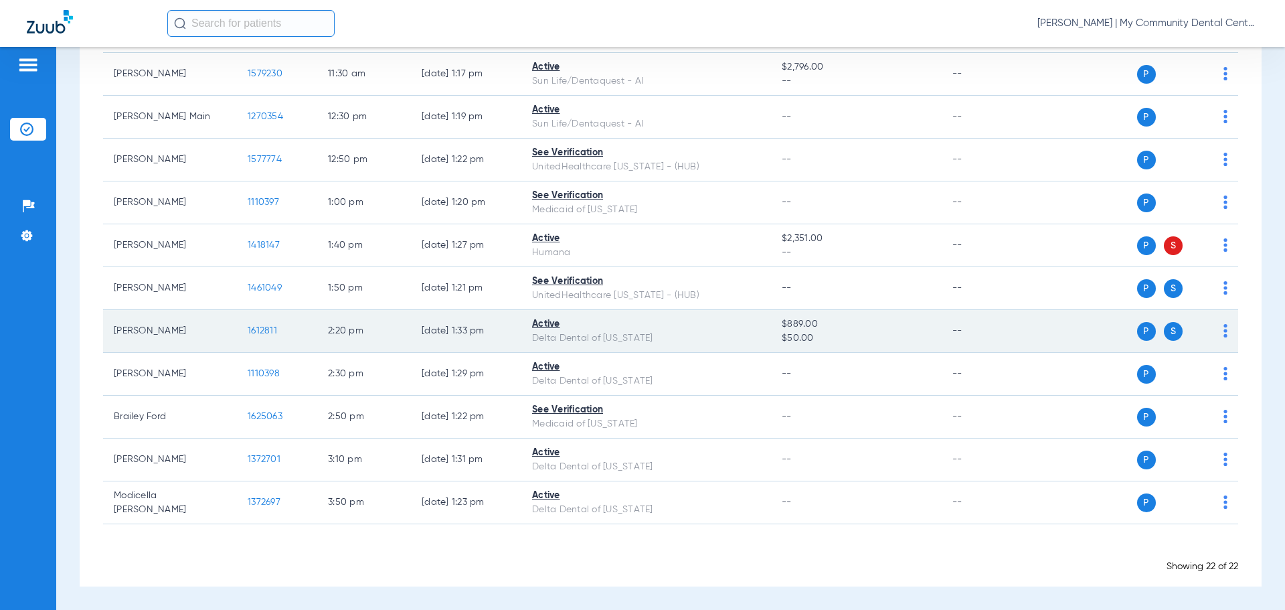
click at [272, 335] on span "1612811" at bounding box center [262, 330] width 29 height 9
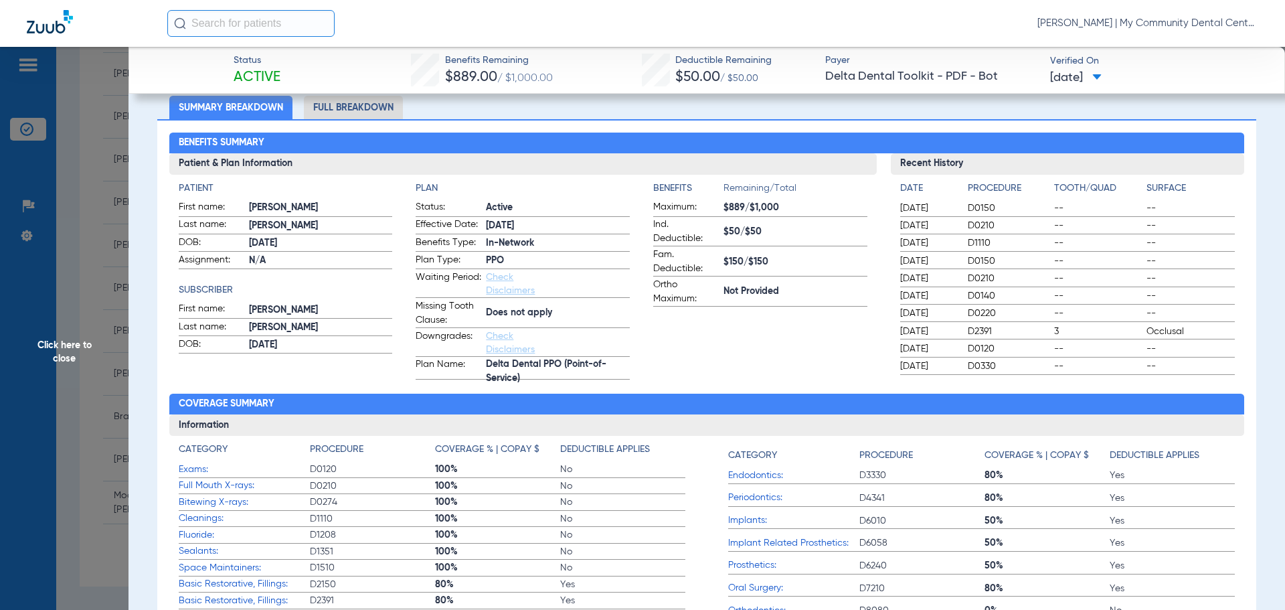
scroll to position [0, 0]
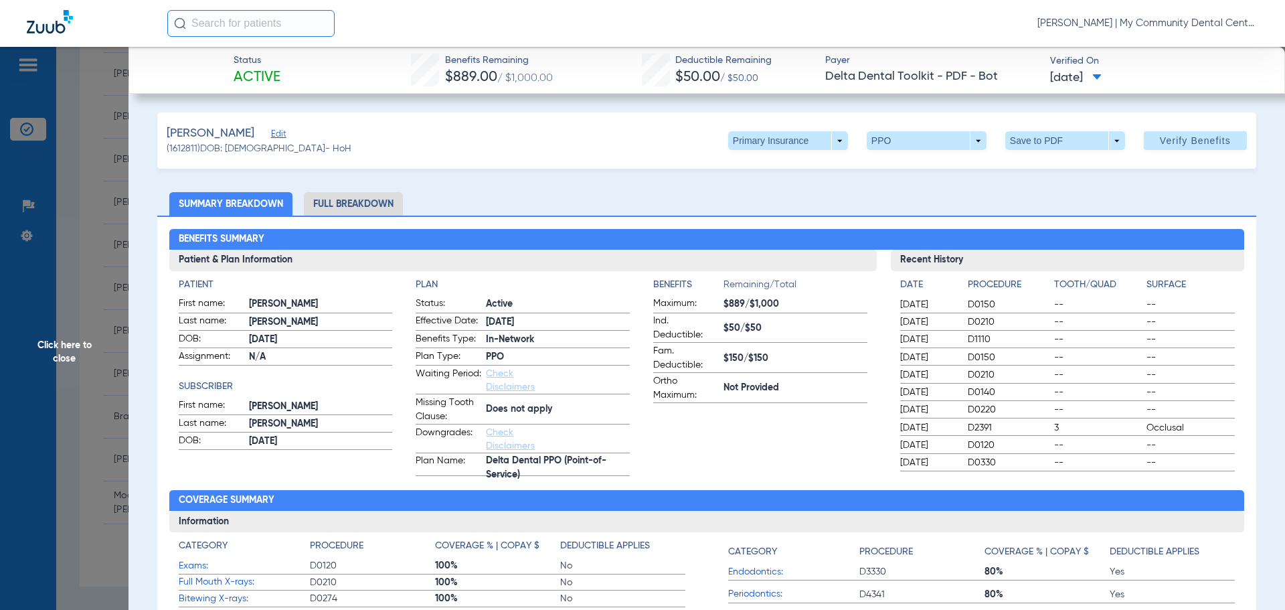
drag, startPoint x: 336, startPoint y: 225, endPoint x: 342, endPoint y: 218, distance: 9.0
click at [336, 225] on div "Benefits Summary Patient & Plan Information Patient First name: [PERSON_NAME] L…" at bounding box center [706, 475] width 1099 height 518
click at [343, 217] on div "Benefits Summary Patient & Plan Information Patient First name: [PERSON_NAME] L…" at bounding box center [706, 475] width 1099 height 518
click at [352, 197] on li "Full Breakdown" at bounding box center [353, 203] width 99 height 23
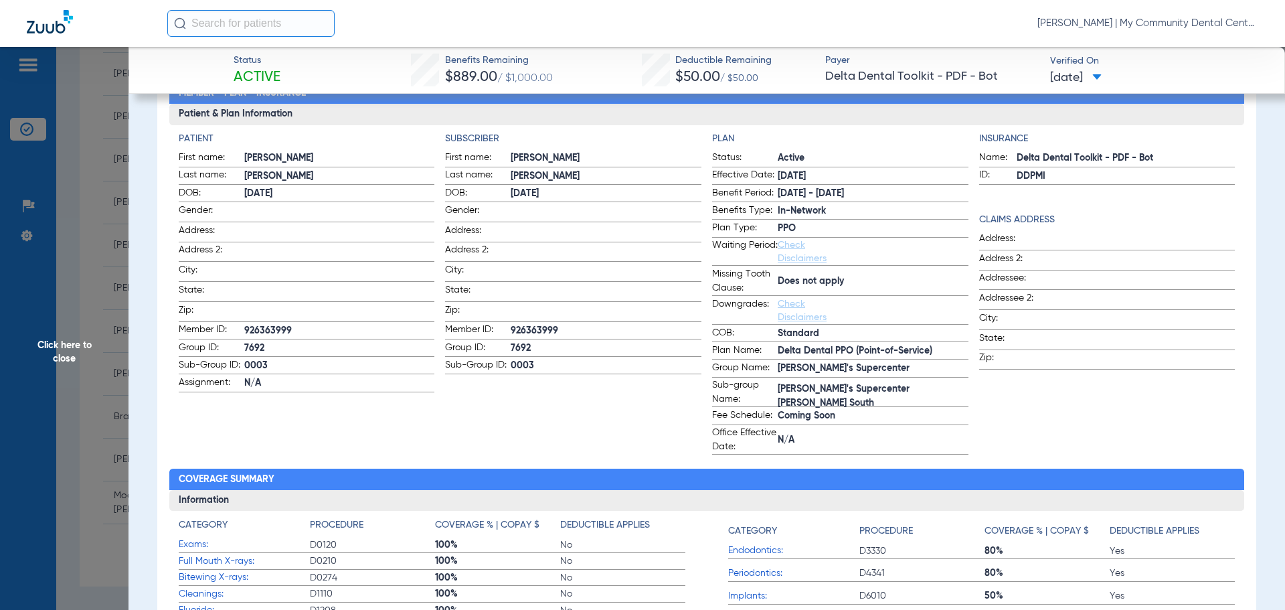
scroll to position [134, 0]
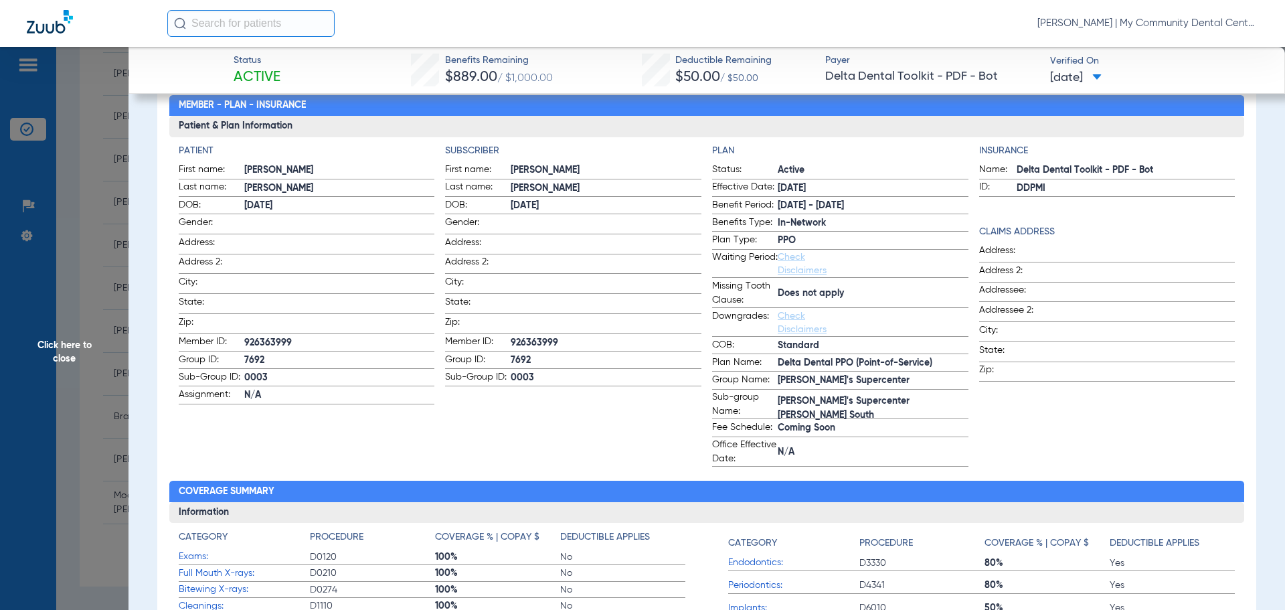
drag, startPoint x: 157, startPoint y: 189, endPoint x: 106, endPoint y: 194, distance: 51.1
click at [103, 573] on app-side-panel-drawer "Click here to close Status Active Benefits Remaining $889.00 / $1,000.00 Deduct…" at bounding box center [103, 573] width 0 height 0
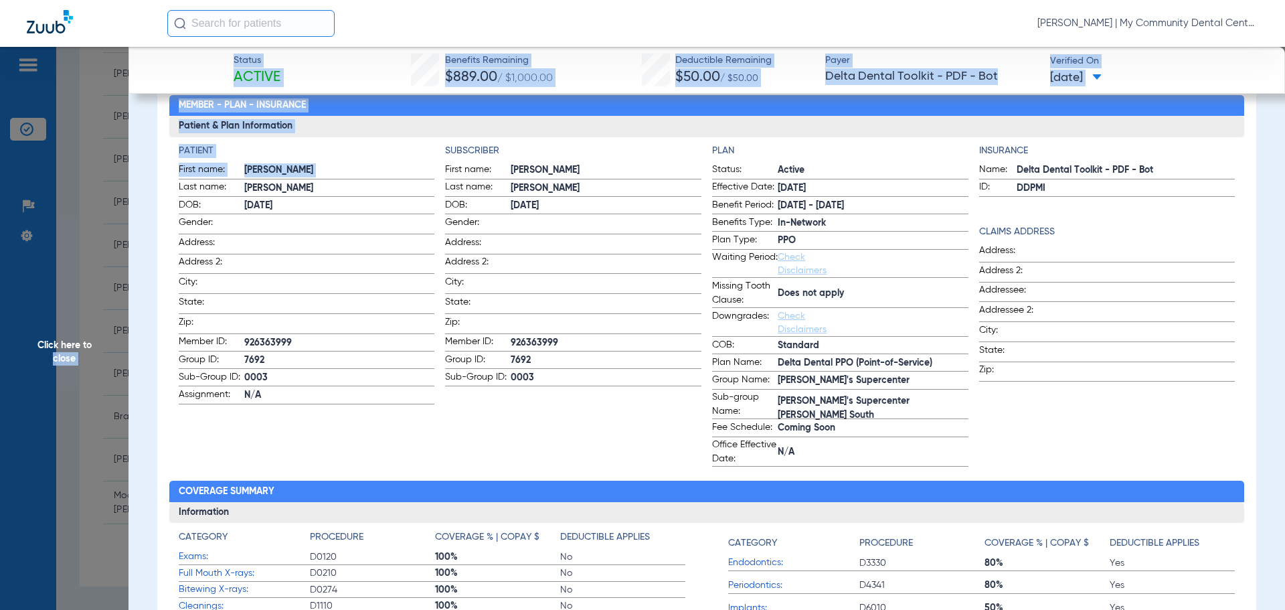
click at [99, 196] on span "Click here to close" at bounding box center [64, 352] width 129 height 610
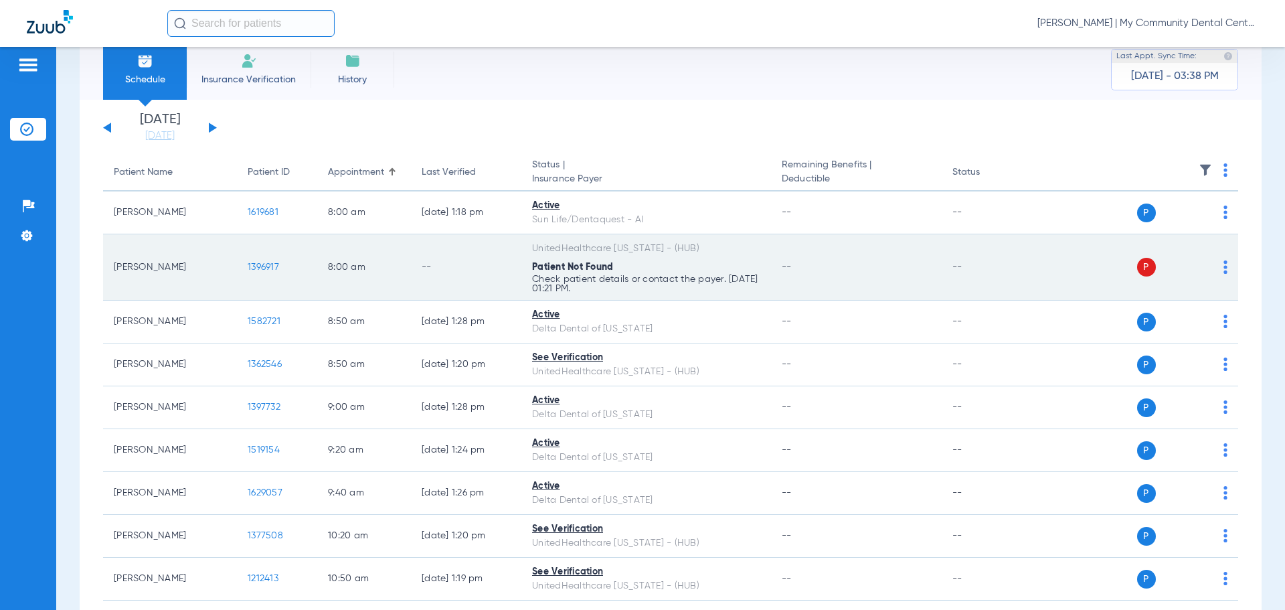
scroll to position [0, 0]
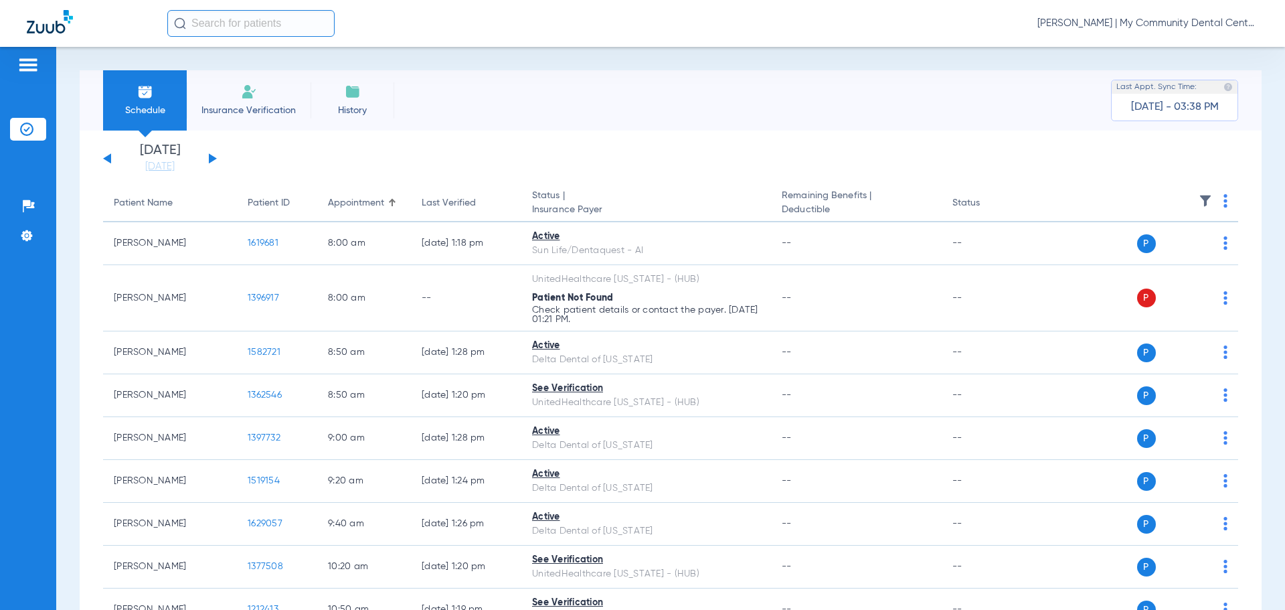
click at [211, 156] on button at bounding box center [213, 158] width 8 height 10
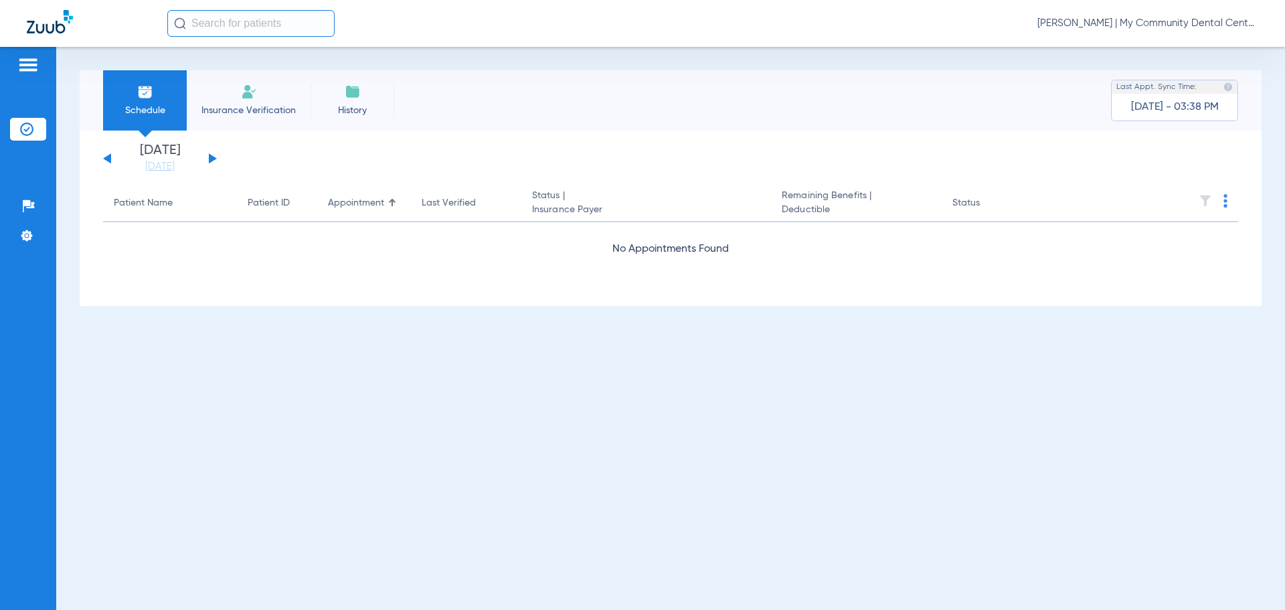
click at [1099, 30] on div "[PERSON_NAME] | My Community Dental Centers" at bounding box center [712, 23] width 1091 height 27
click at [1104, 23] on span "[PERSON_NAME] | My Community Dental Centers" at bounding box center [1147, 23] width 221 height 13
click at [1205, 52] on button "Account Selection" at bounding box center [1208, 47] width 96 height 27
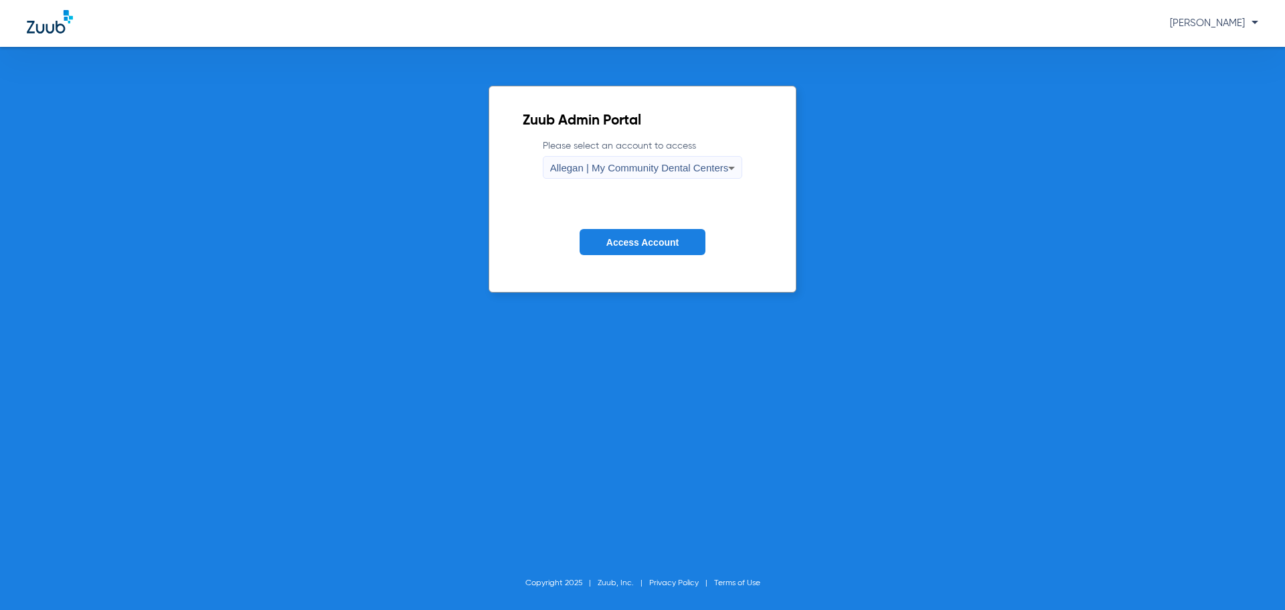
click at [641, 157] on div "Allegan | My Community Dental Centers" at bounding box center [639, 168] width 179 height 23
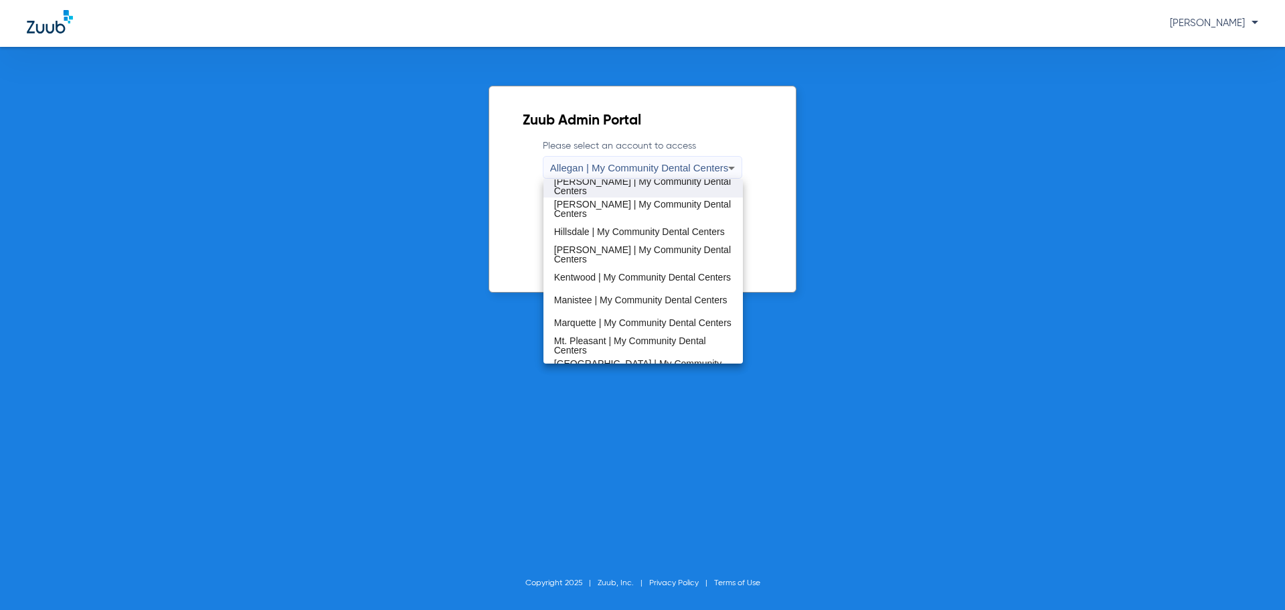
scroll to position [402, 0]
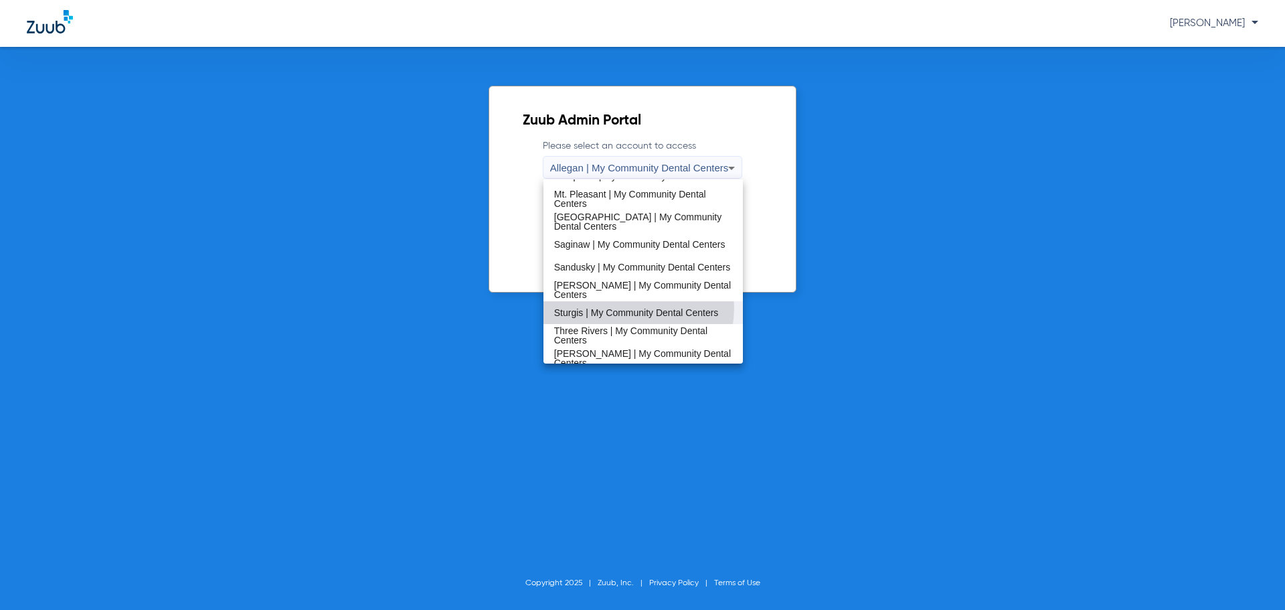
click at [620, 308] on span "Sturgis | My Community Dental Centers" at bounding box center [636, 312] width 165 height 9
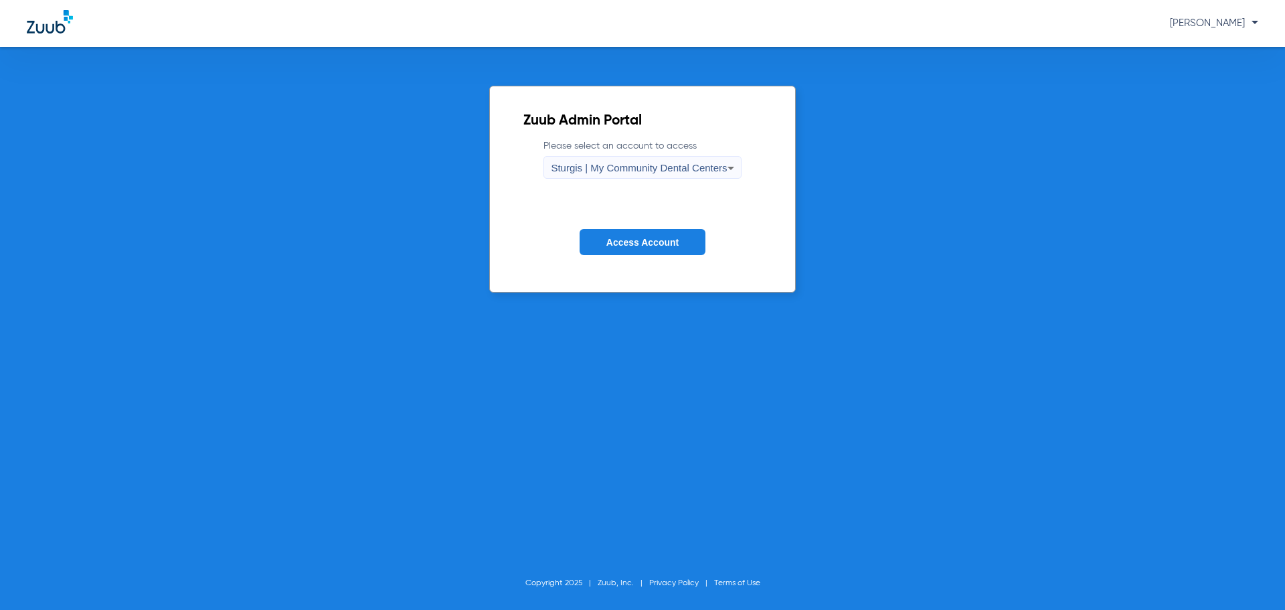
click at [633, 244] on span "Access Account" at bounding box center [642, 242] width 72 height 11
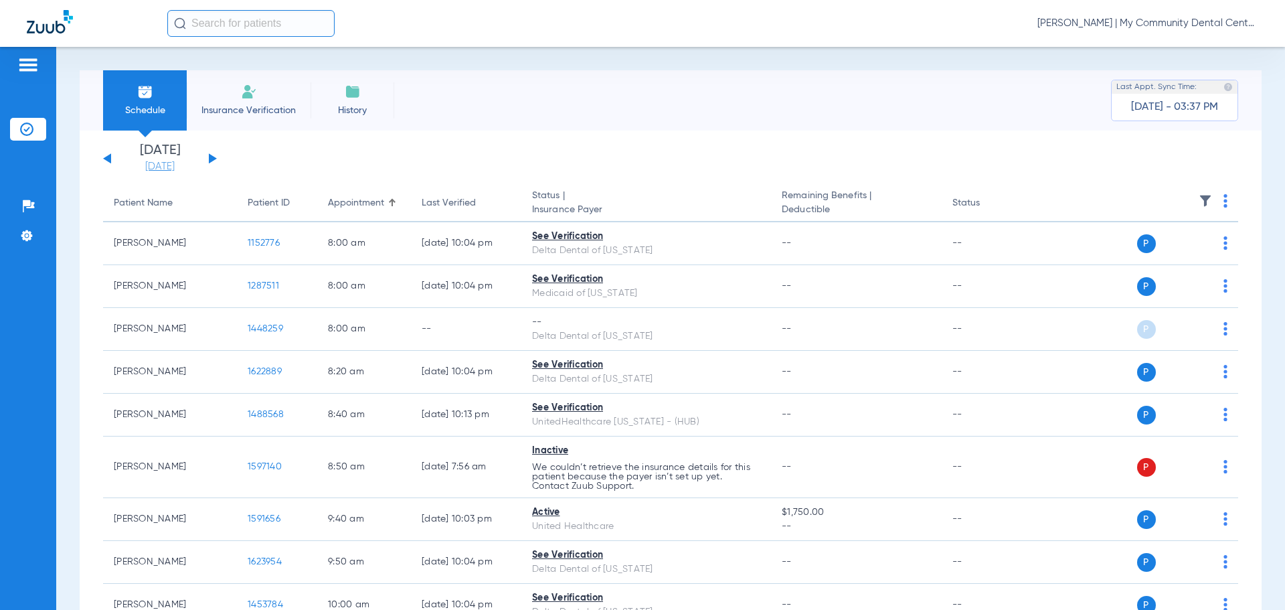
click at [155, 171] on link "[DATE]" at bounding box center [160, 166] width 80 height 13
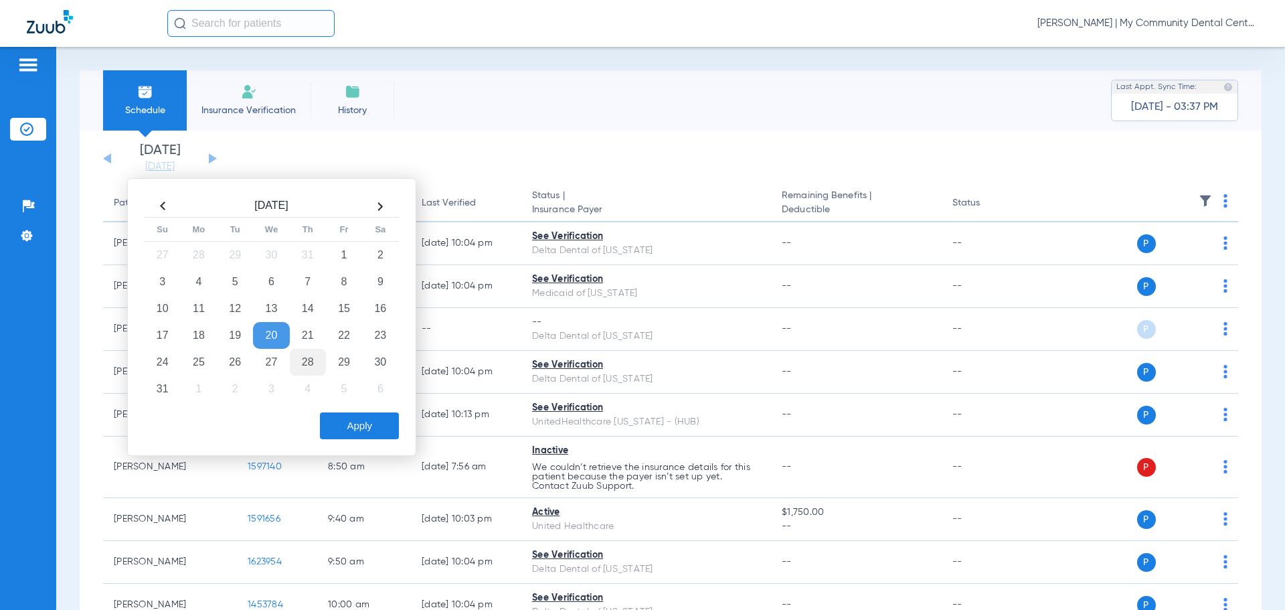
click at [308, 352] on td "28" at bounding box center [308, 362] width 36 height 27
click at [347, 424] on button "Apply" at bounding box center [359, 425] width 79 height 27
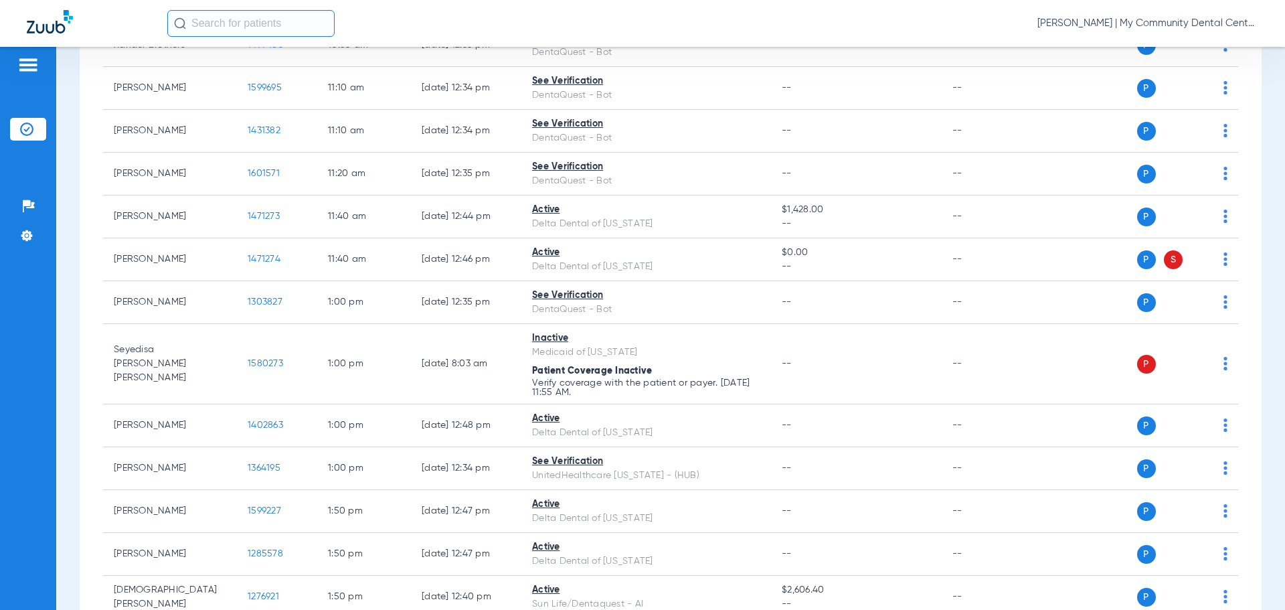
scroll to position [870, 0]
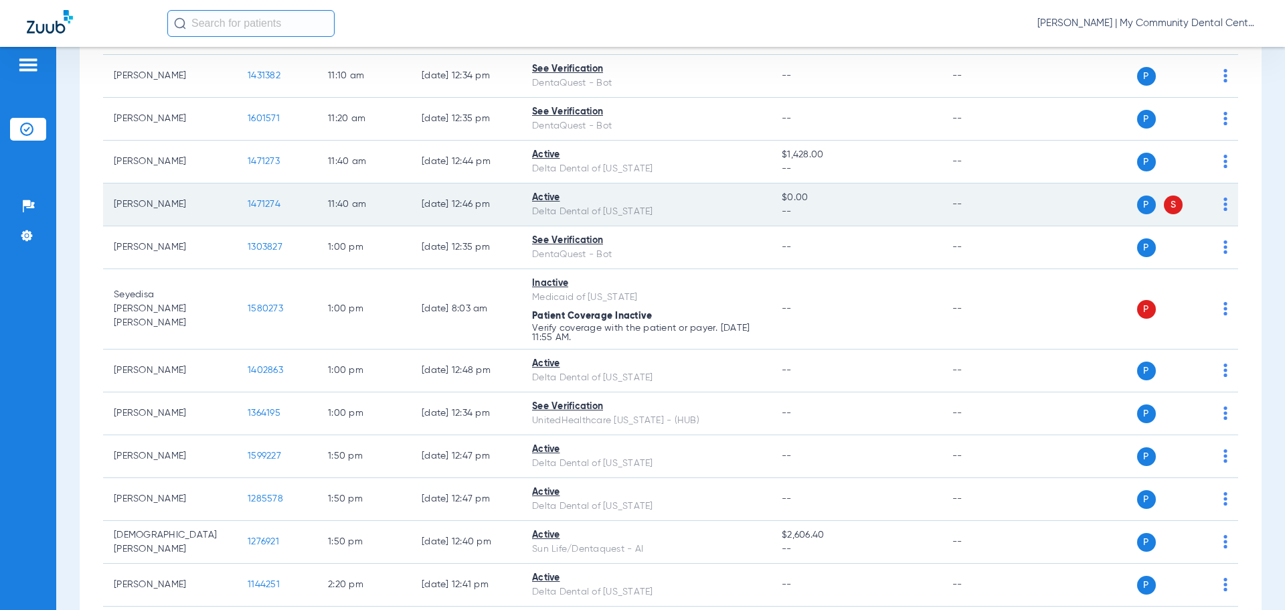
click at [251, 204] on span "1471274" at bounding box center [264, 203] width 33 height 9
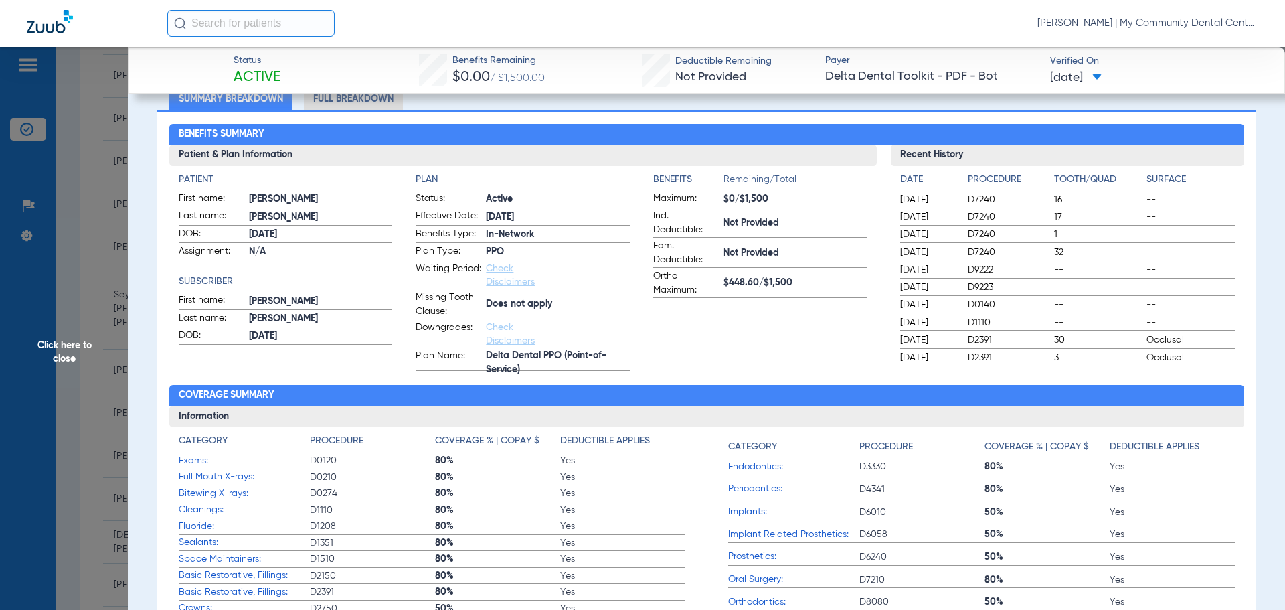
scroll to position [0, 0]
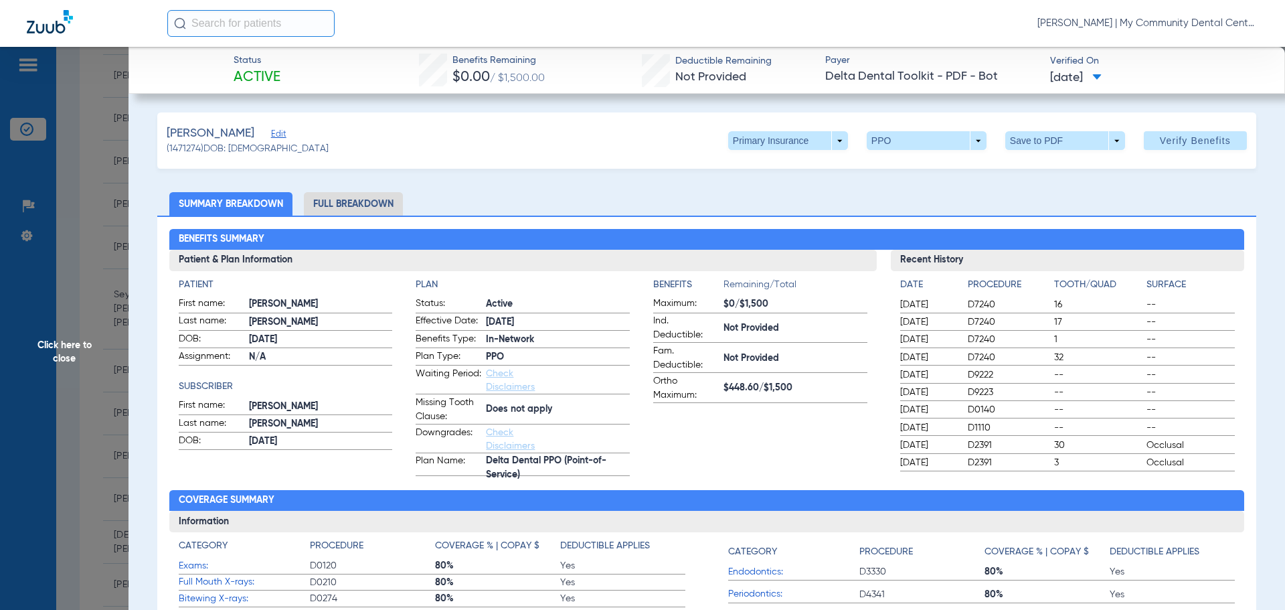
click at [338, 203] on li "Full Breakdown" at bounding box center [353, 203] width 99 height 23
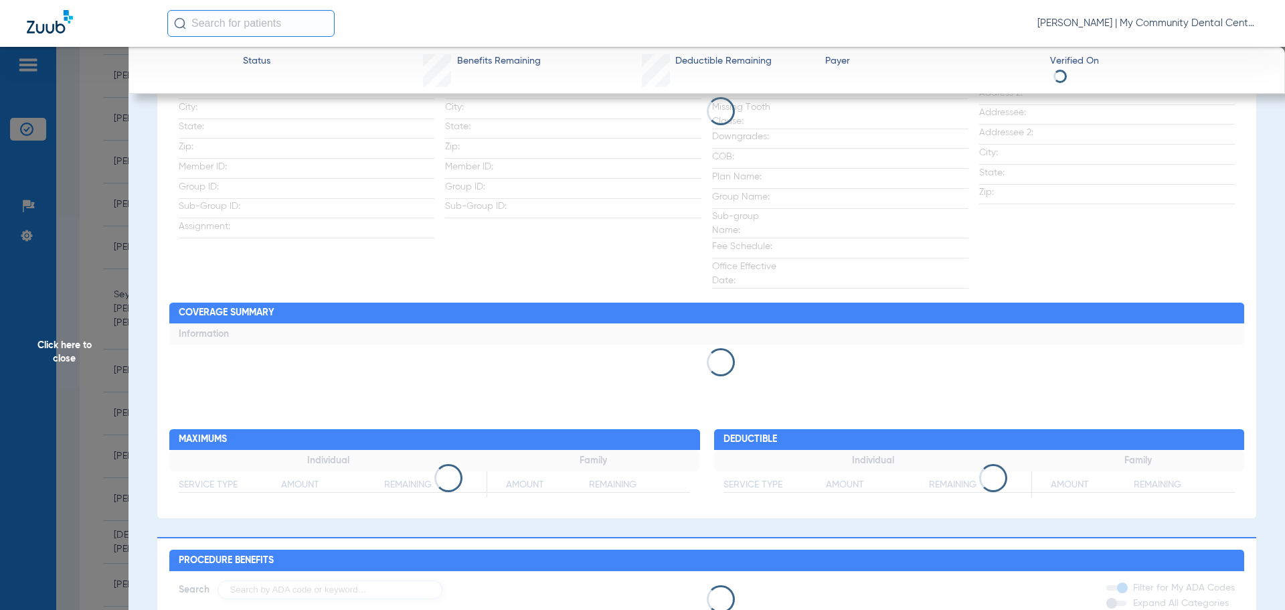
scroll to position [134, 0]
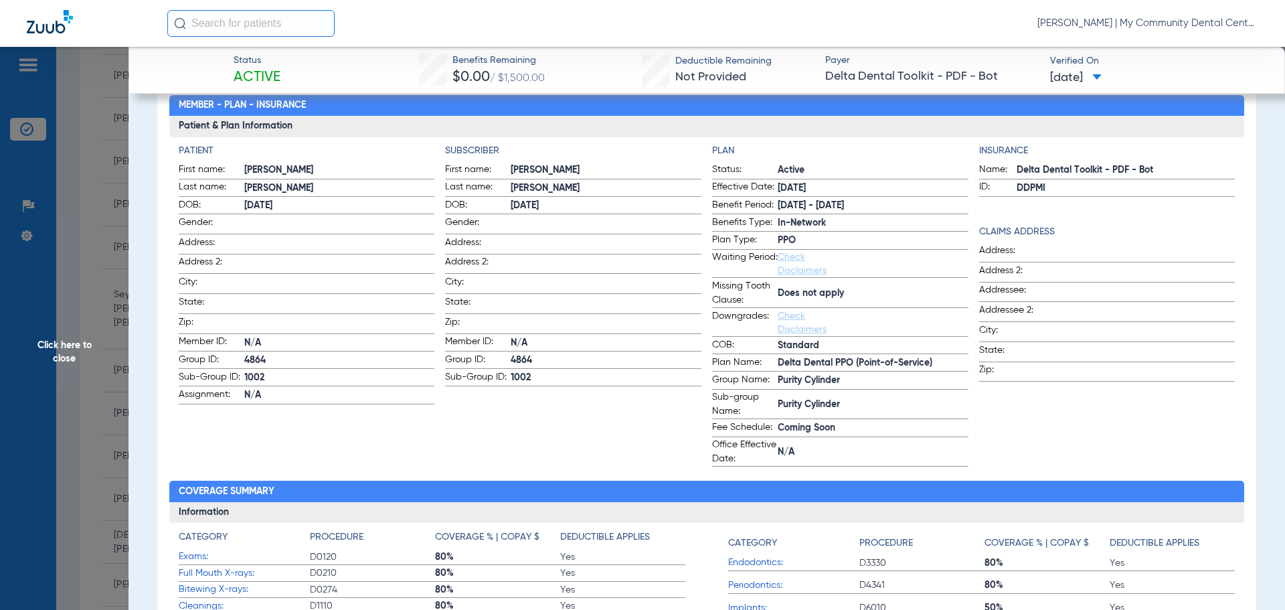
click at [103, 307] on span "Click here to close" at bounding box center [64, 352] width 129 height 610
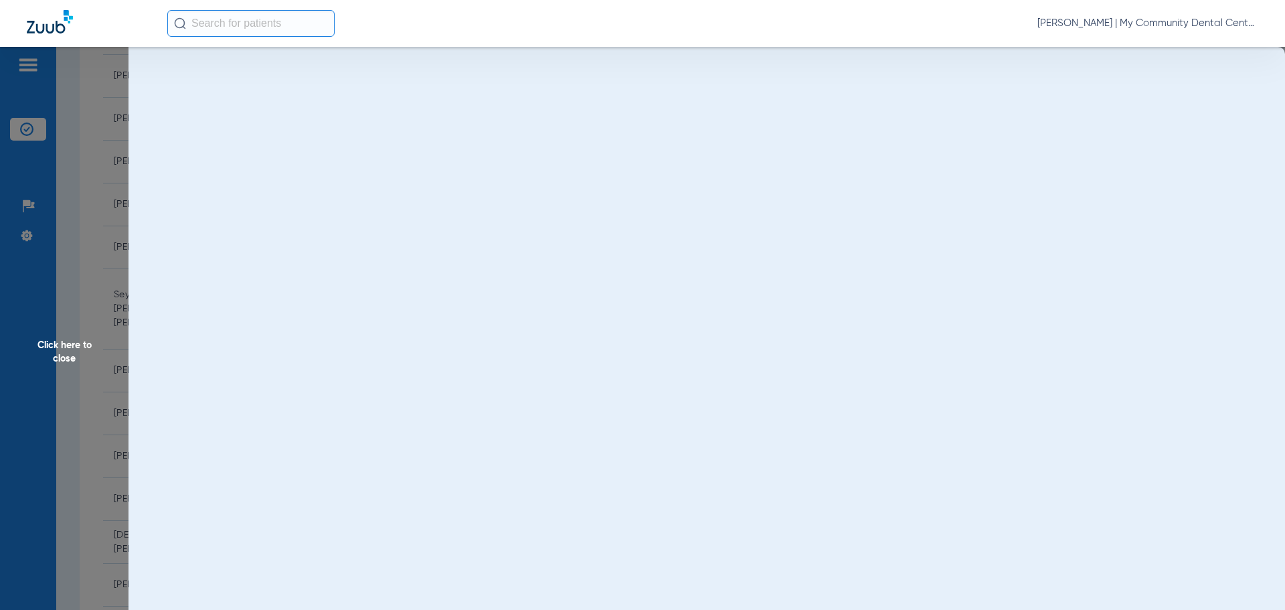
scroll to position [0, 0]
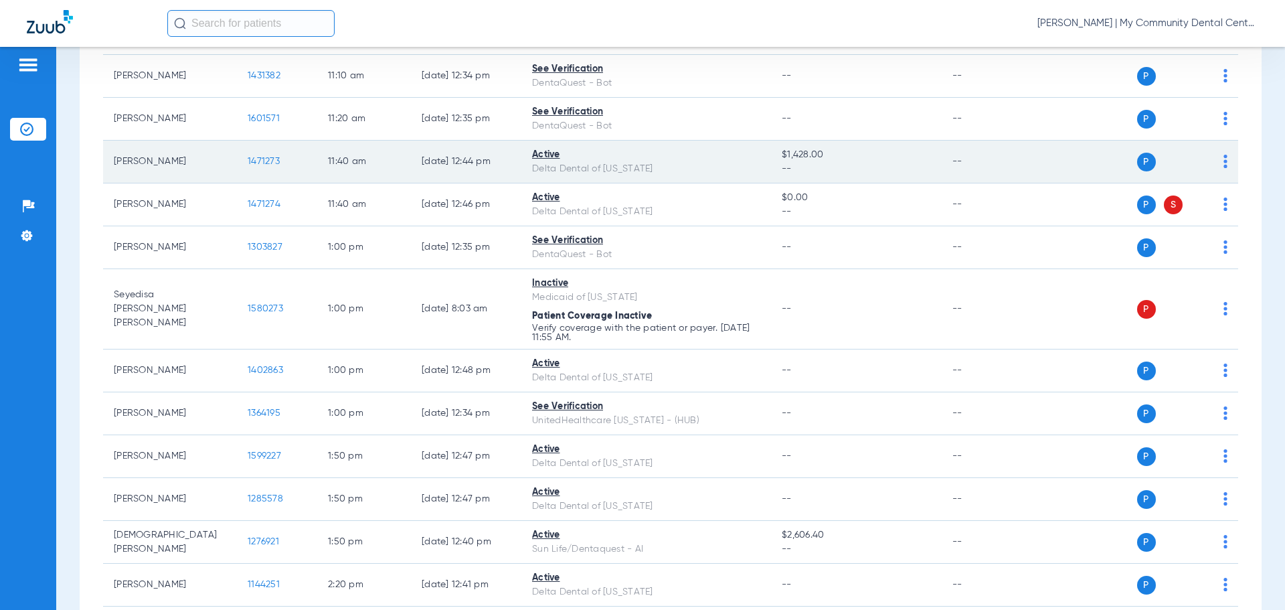
click at [262, 161] on span "1471273" at bounding box center [264, 161] width 32 height 9
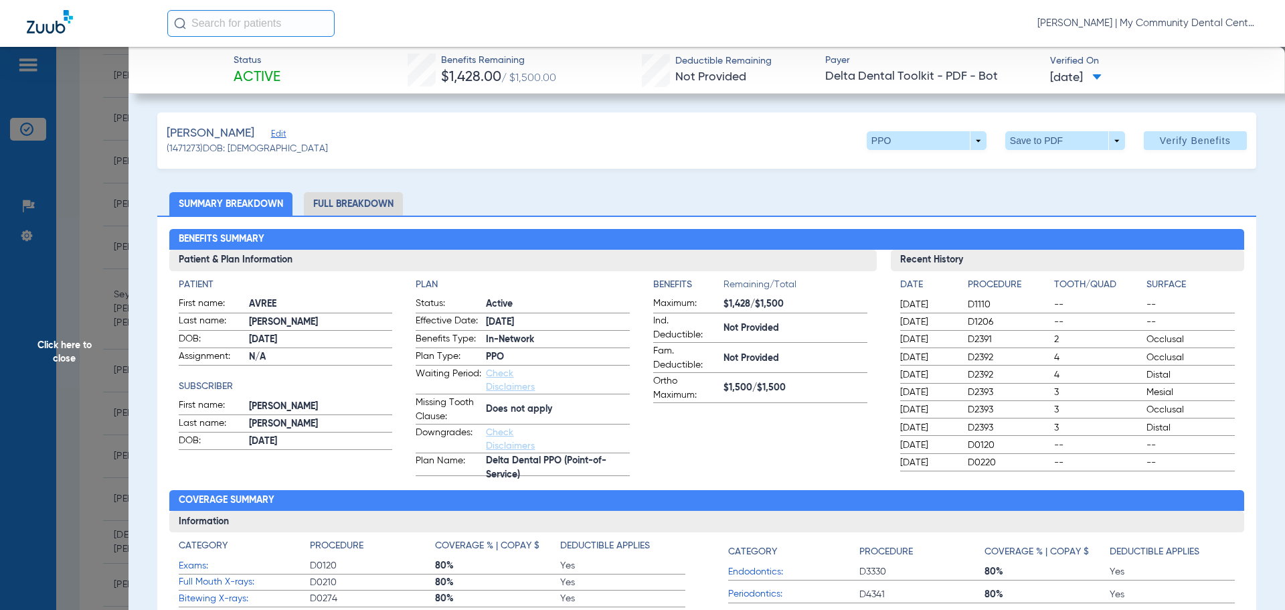
click at [359, 200] on li "Full Breakdown" at bounding box center [353, 203] width 99 height 23
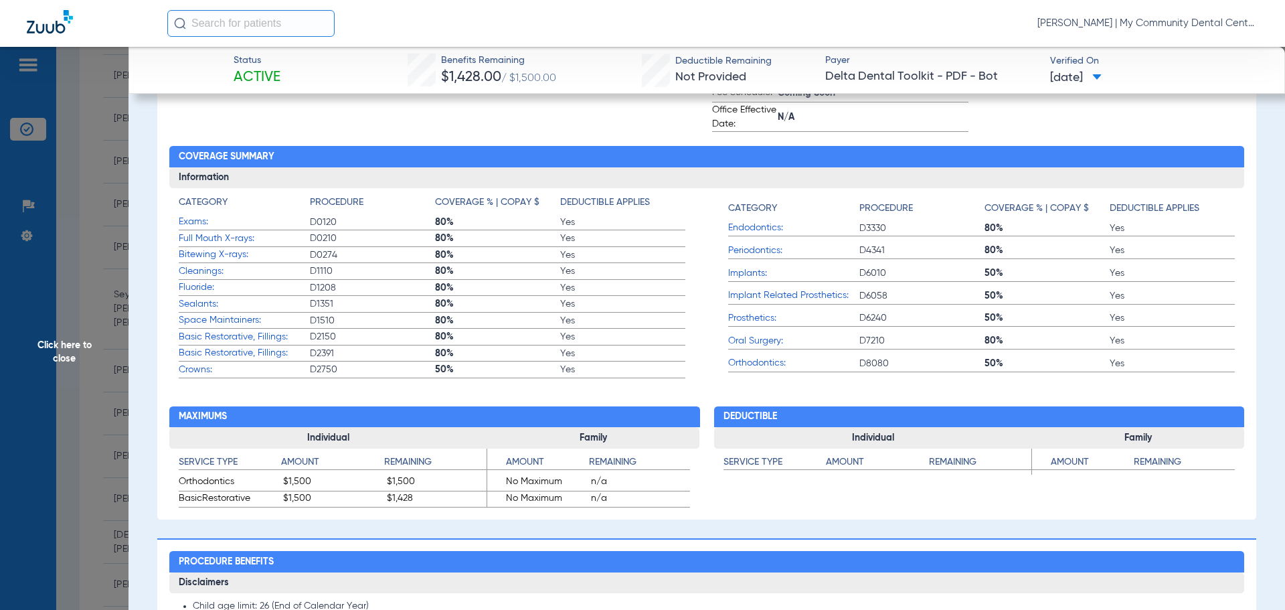
scroll to position [134, 0]
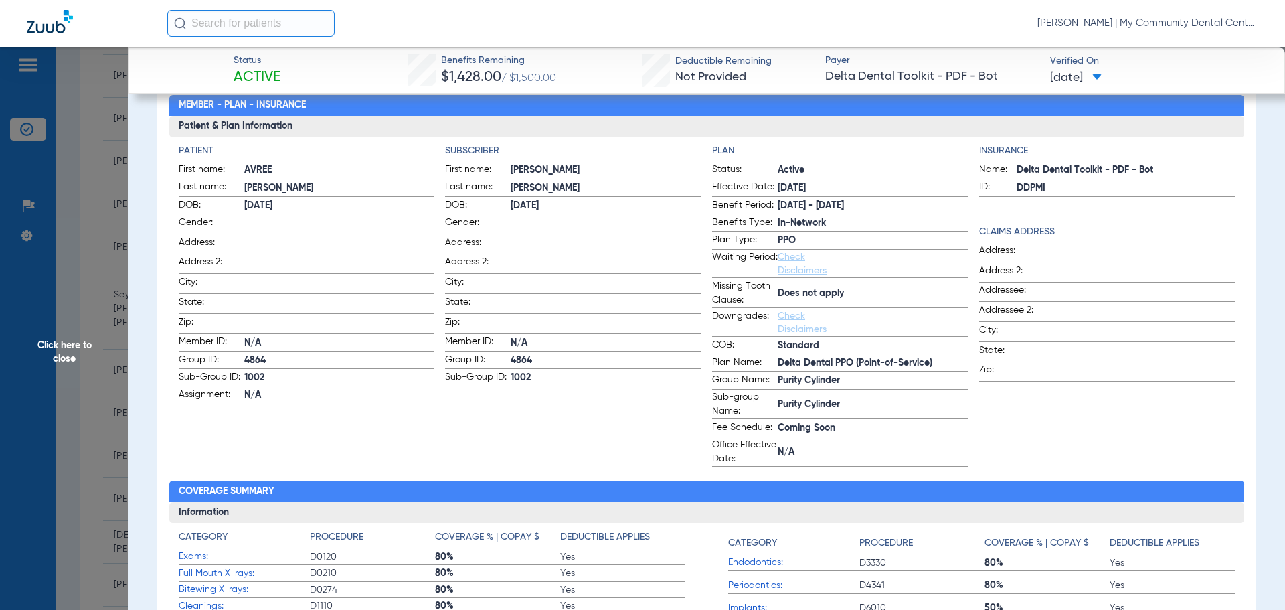
click at [119, 262] on span "Click here to close" at bounding box center [64, 352] width 129 height 610
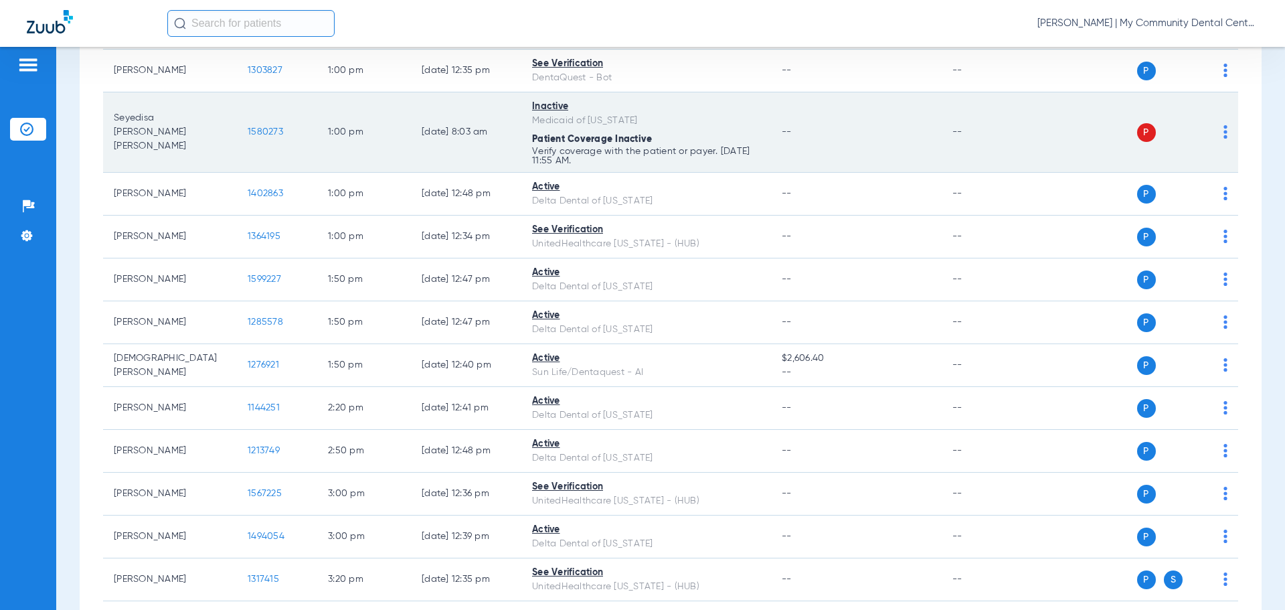
scroll to position [1071, 0]
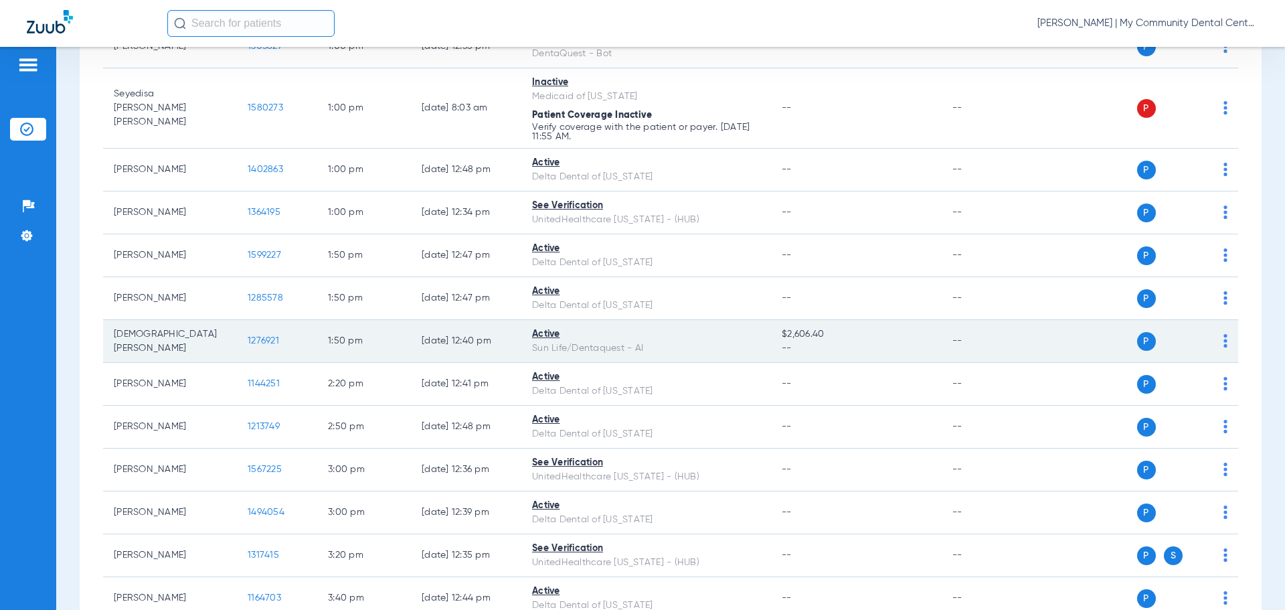
click at [268, 337] on span "1276921" at bounding box center [263, 340] width 31 height 9
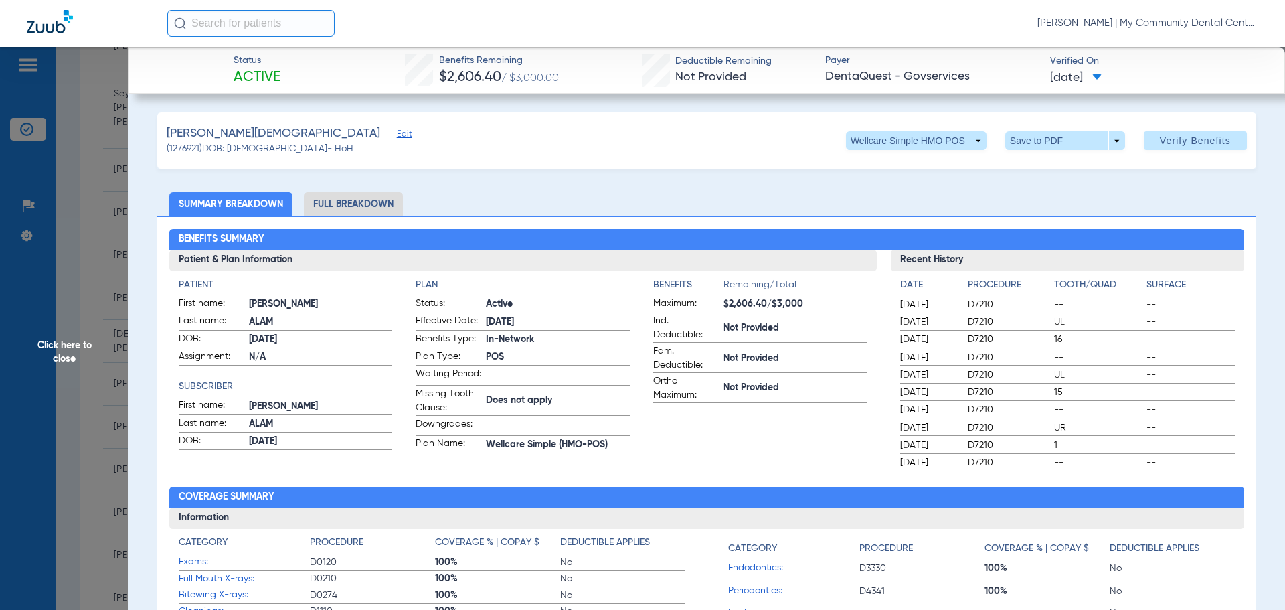
click at [78, 309] on span "Click here to close" at bounding box center [64, 352] width 129 height 610
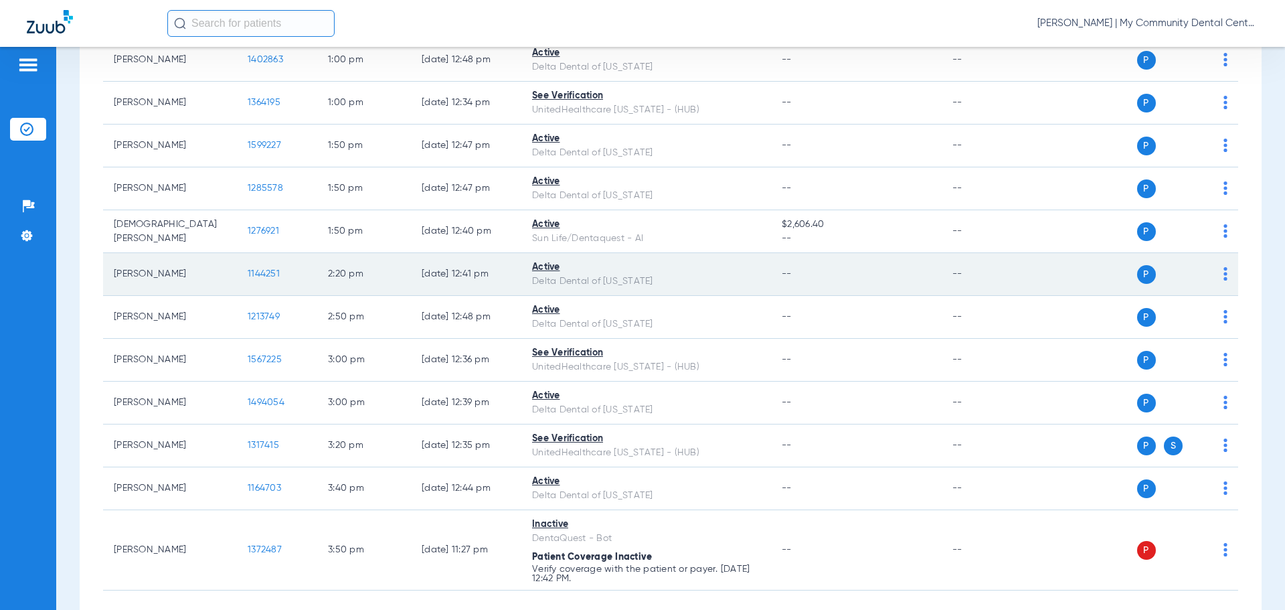
scroll to position [1247, 0]
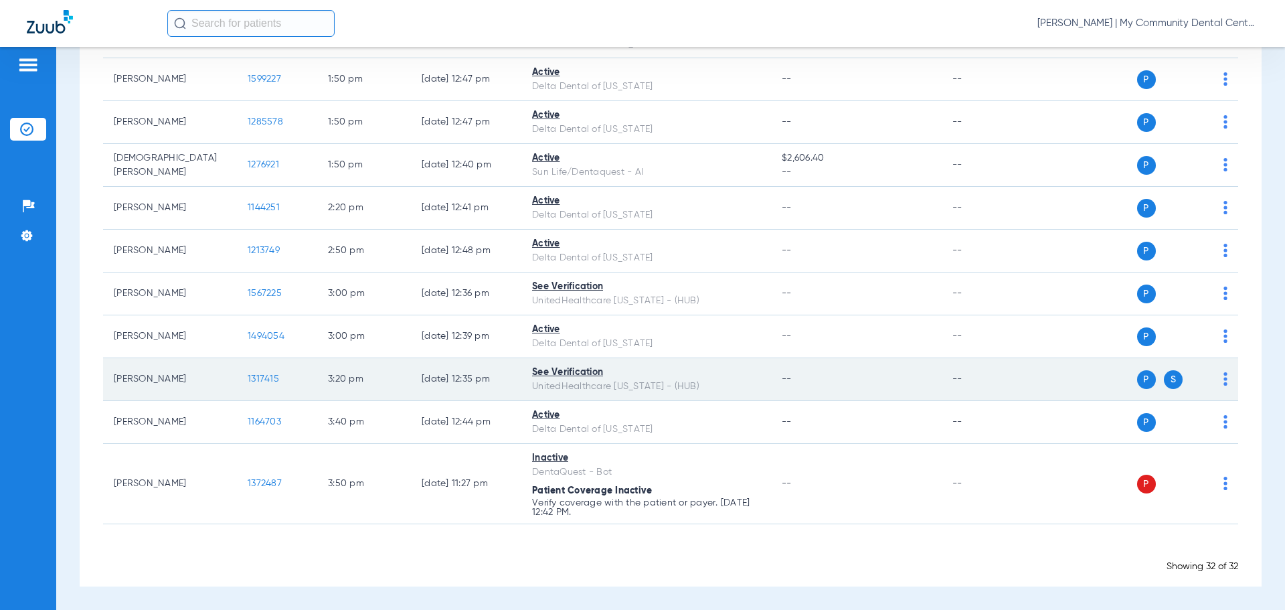
click at [269, 379] on span "1317415" at bounding box center [263, 378] width 31 height 9
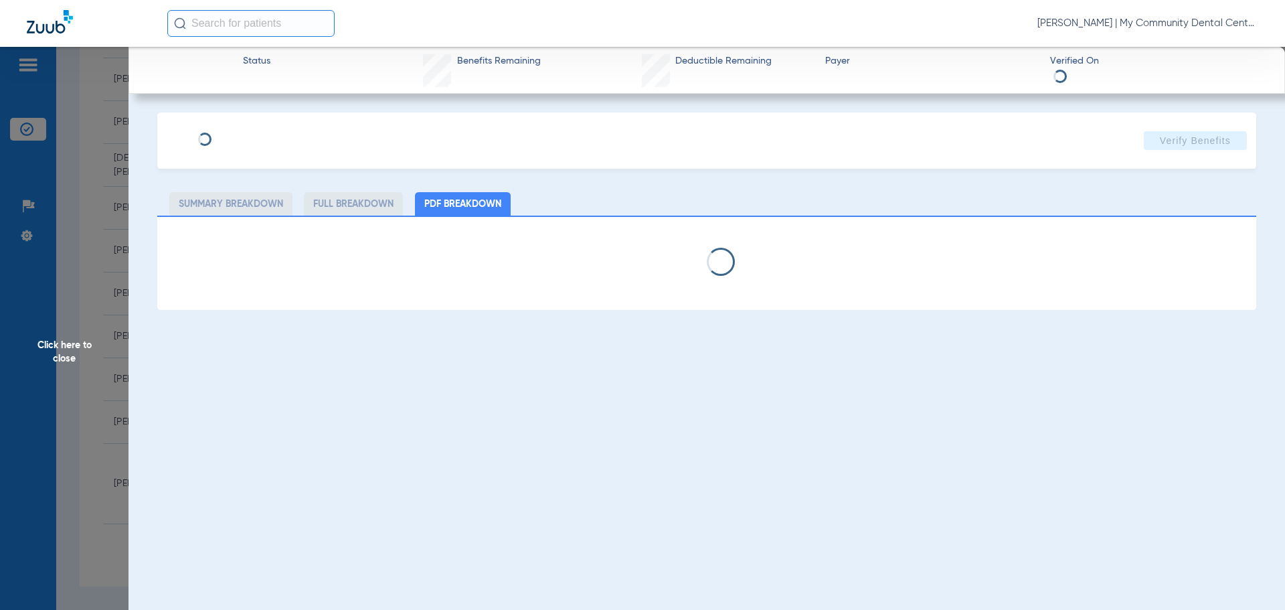
select select "page-width"
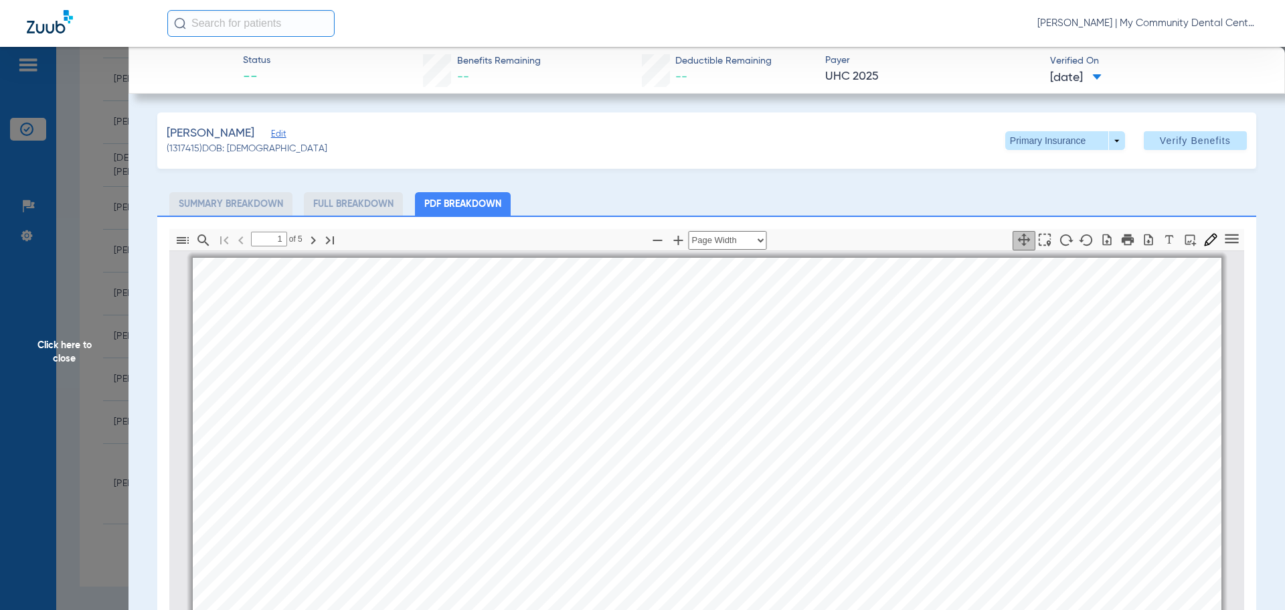
scroll to position [7, 0]
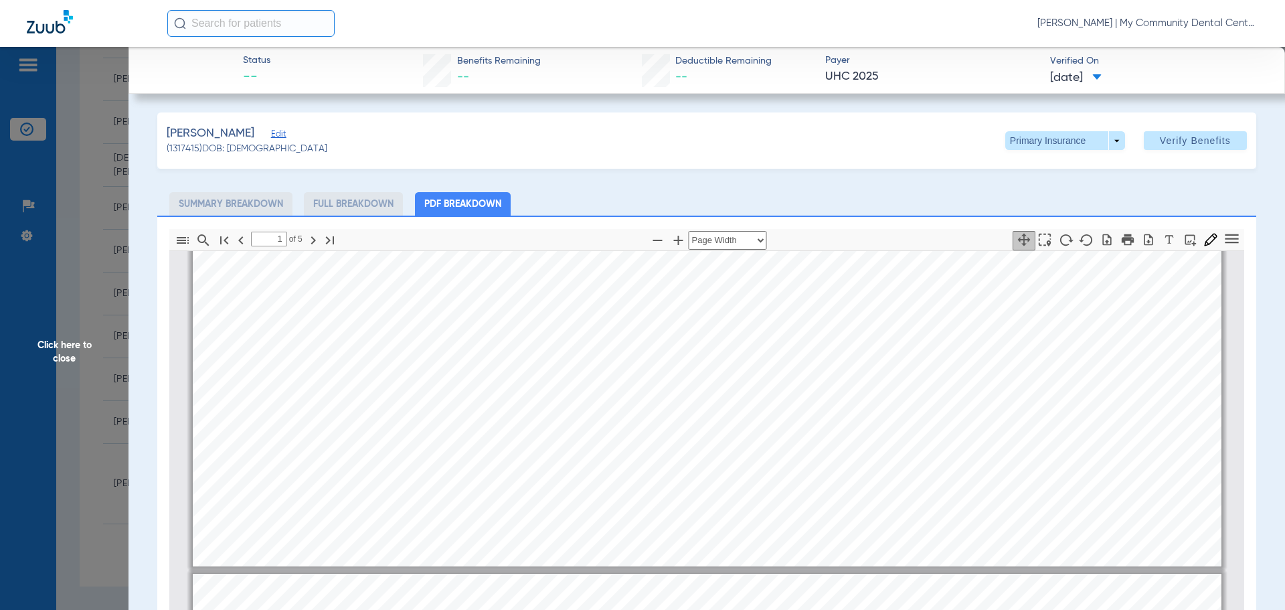
type input "2"
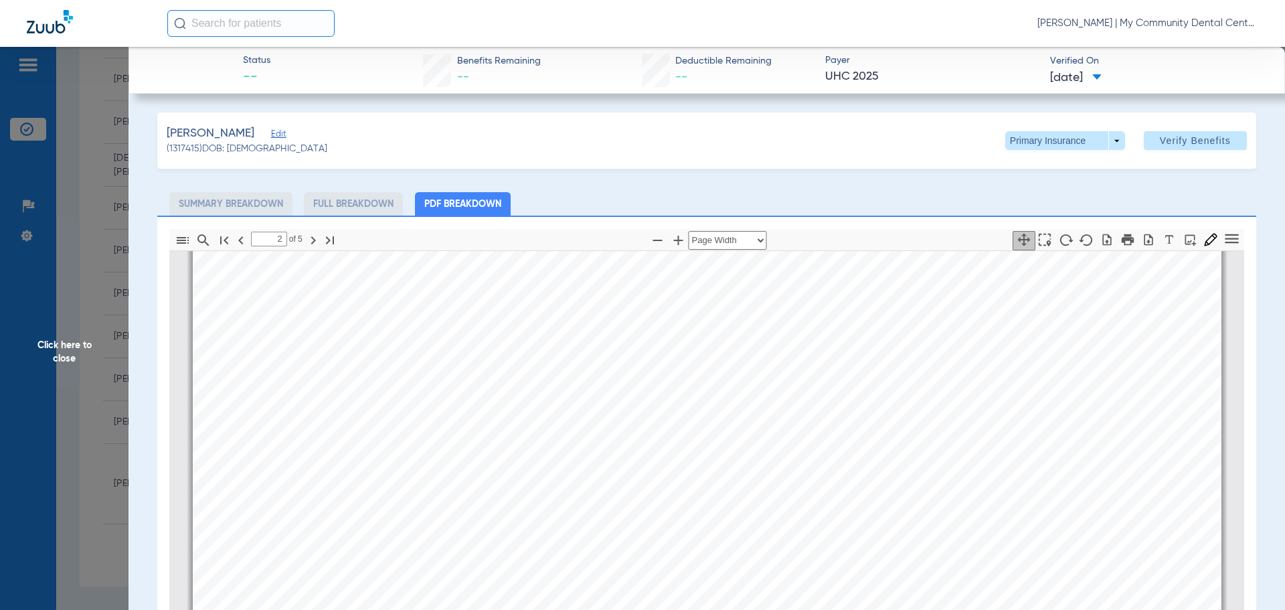
scroll to position [1948, 0]
click at [103, 306] on span "Click here to close" at bounding box center [64, 352] width 129 height 610
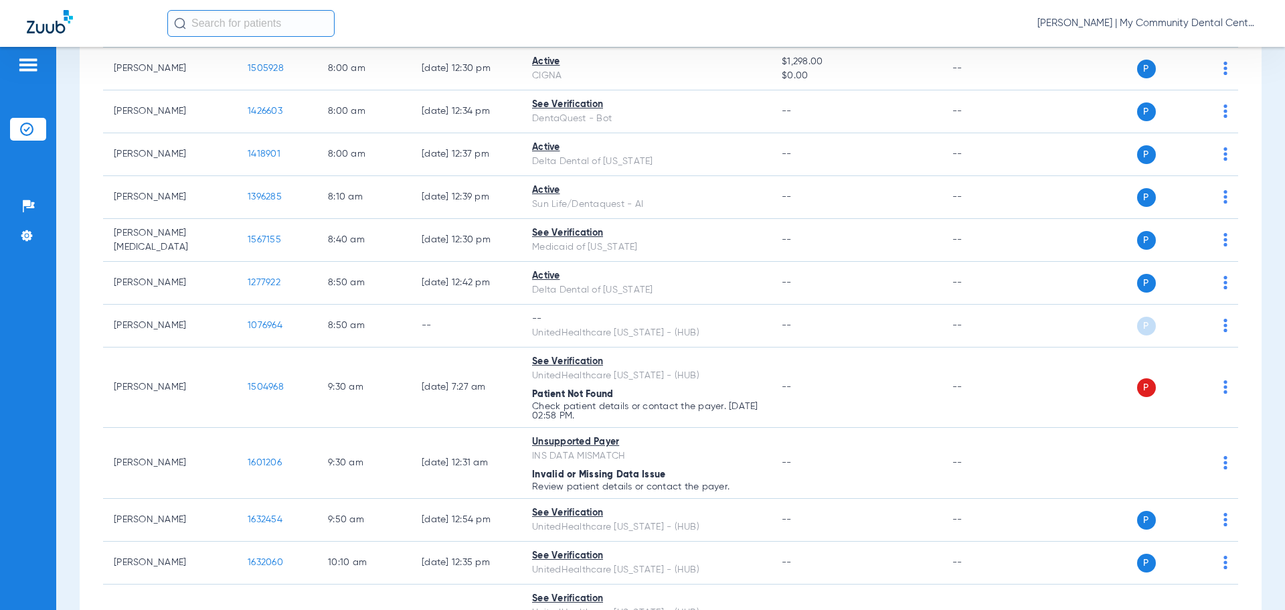
scroll to position [0, 0]
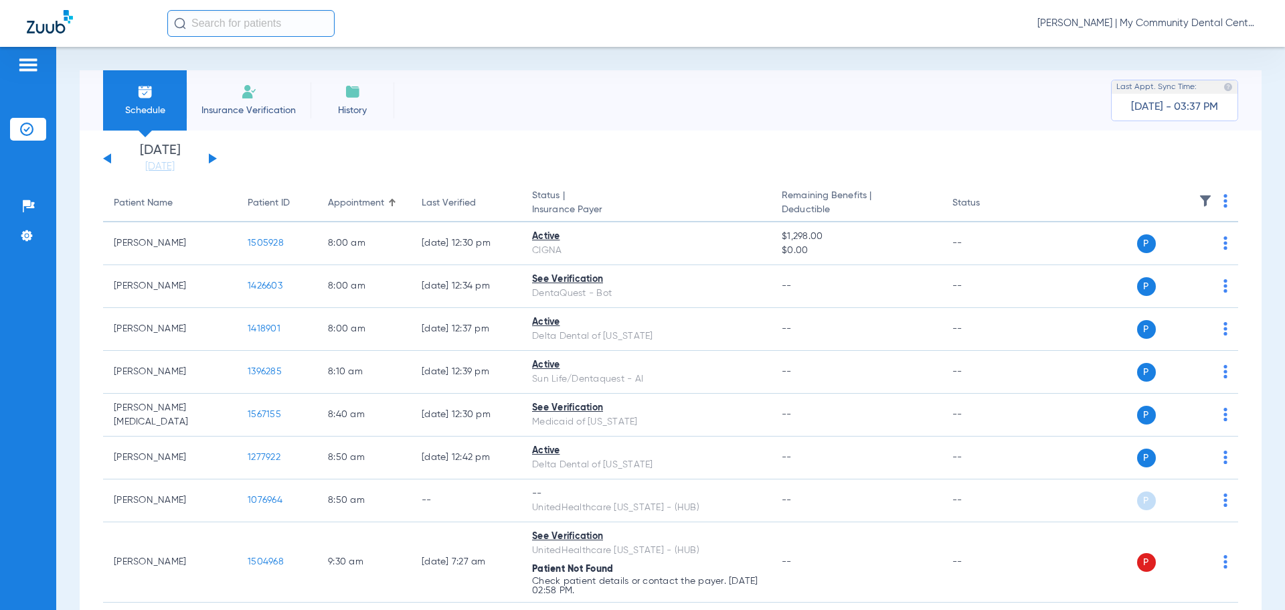
click at [214, 157] on button at bounding box center [213, 158] width 8 height 10
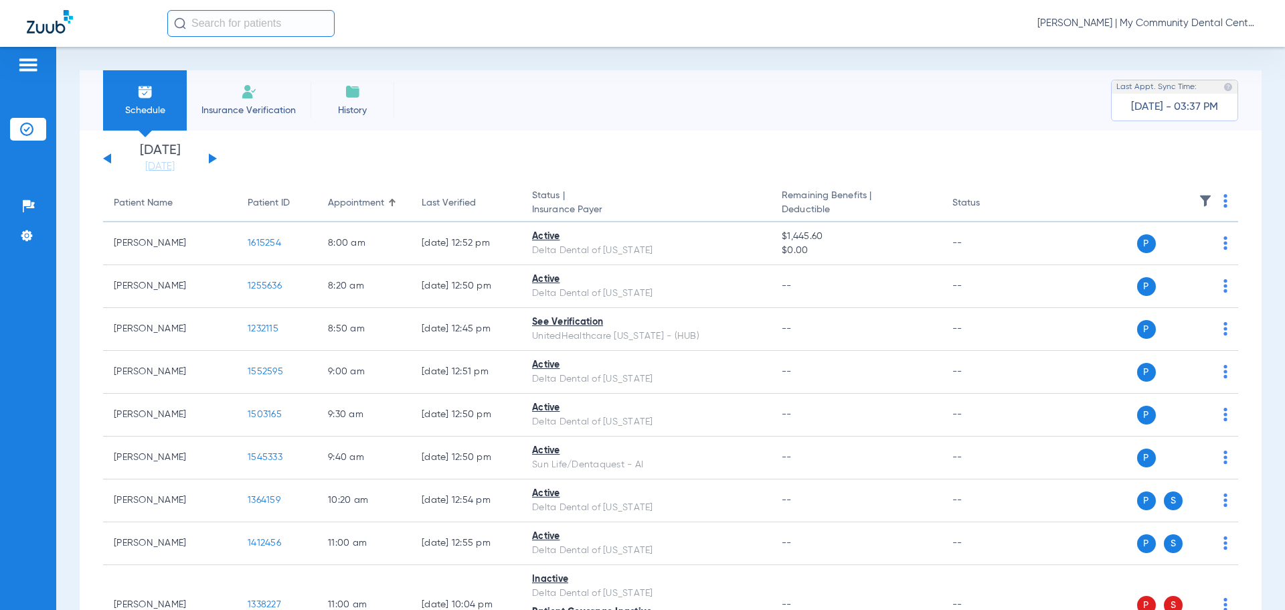
click at [1223, 197] on th at bounding box center [1135, 203] width 207 height 37
click at [1223, 203] on img at bounding box center [1225, 200] width 4 height 13
click at [1197, 242] on button "Verify All" at bounding box center [1164, 253] width 105 height 27
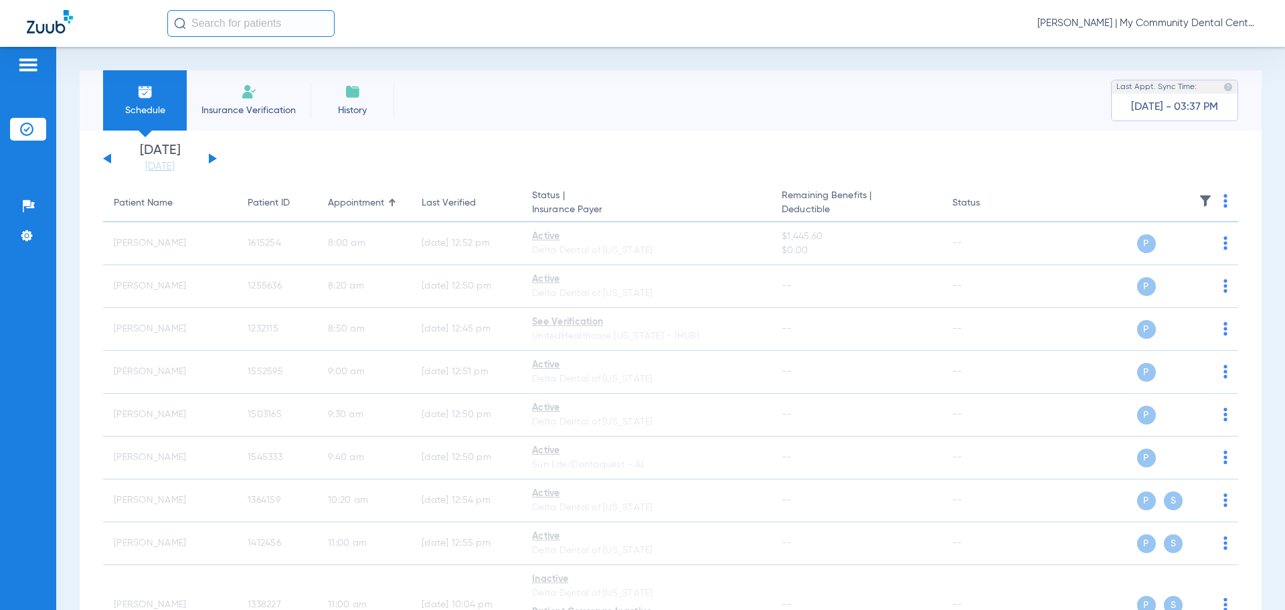
click at [1176, 25] on span "[PERSON_NAME] | My Community Dental Centers" at bounding box center [1147, 23] width 221 height 13
click at [1193, 48] on span "Account Selection" at bounding box center [1208, 47] width 75 height 9
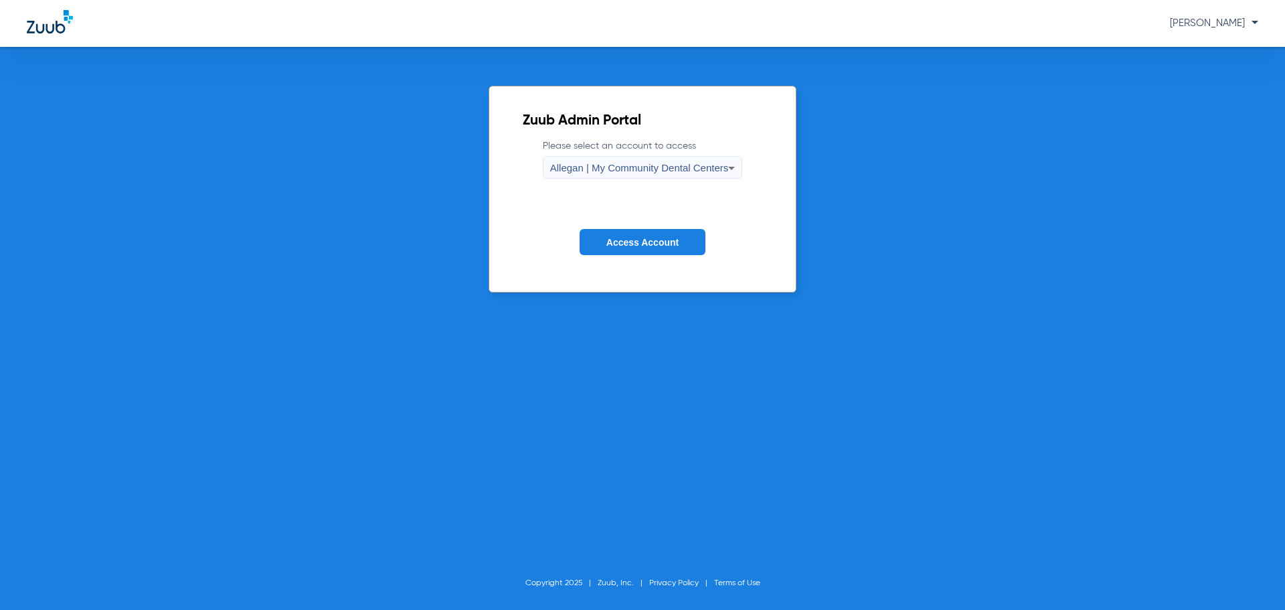
click at [660, 167] on span "Allegan | My Community Dental Centers" at bounding box center [639, 167] width 179 height 11
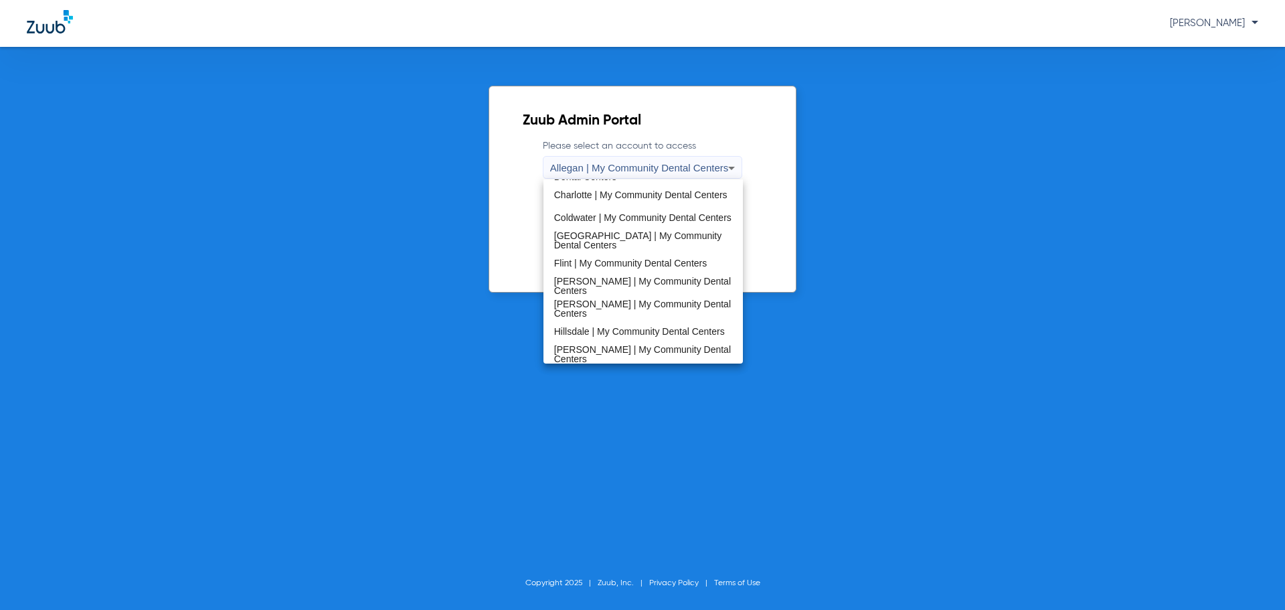
scroll to position [430, 0]
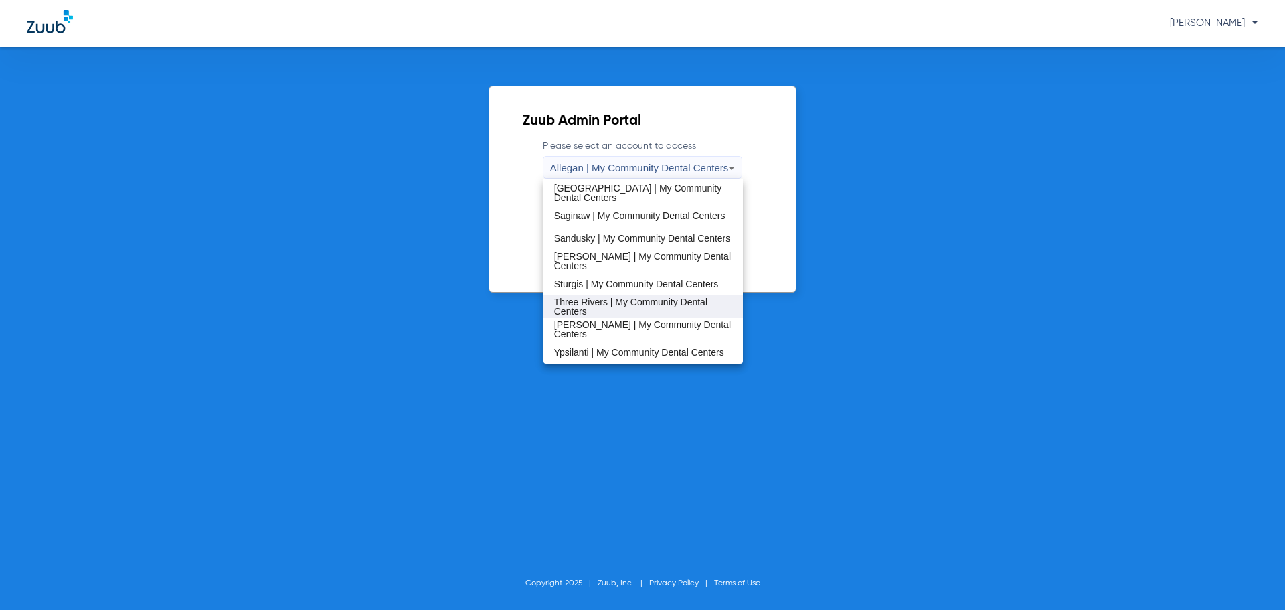
click at [622, 298] on span "Three Rivers | My Community Dental Centers" at bounding box center [643, 306] width 179 height 19
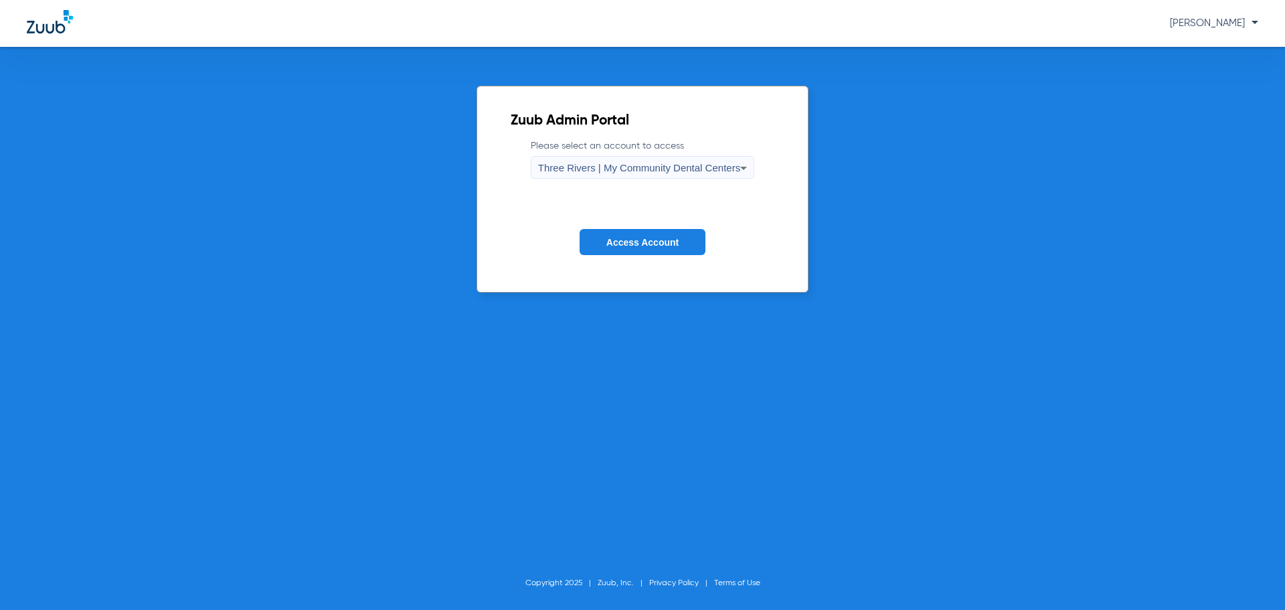
click at [649, 241] on span "Access Account" at bounding box center [642, 242] width 72 height 11
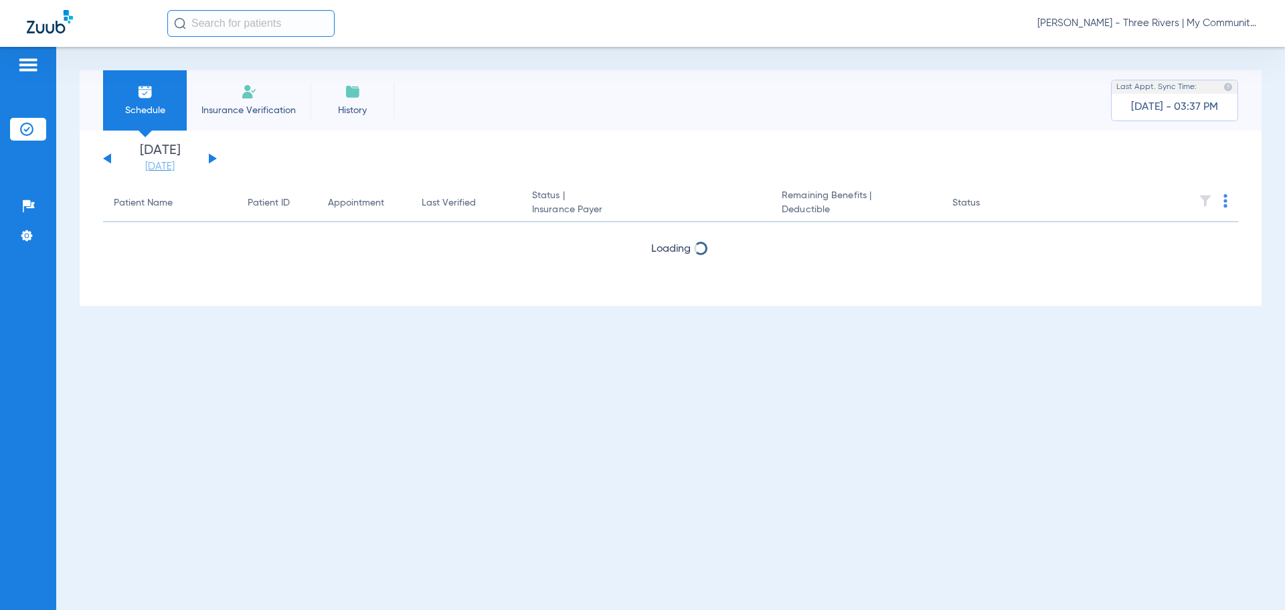
click at [177, 160] on link "[DATE]" at bounding box center [160, 166] width 80 height 13
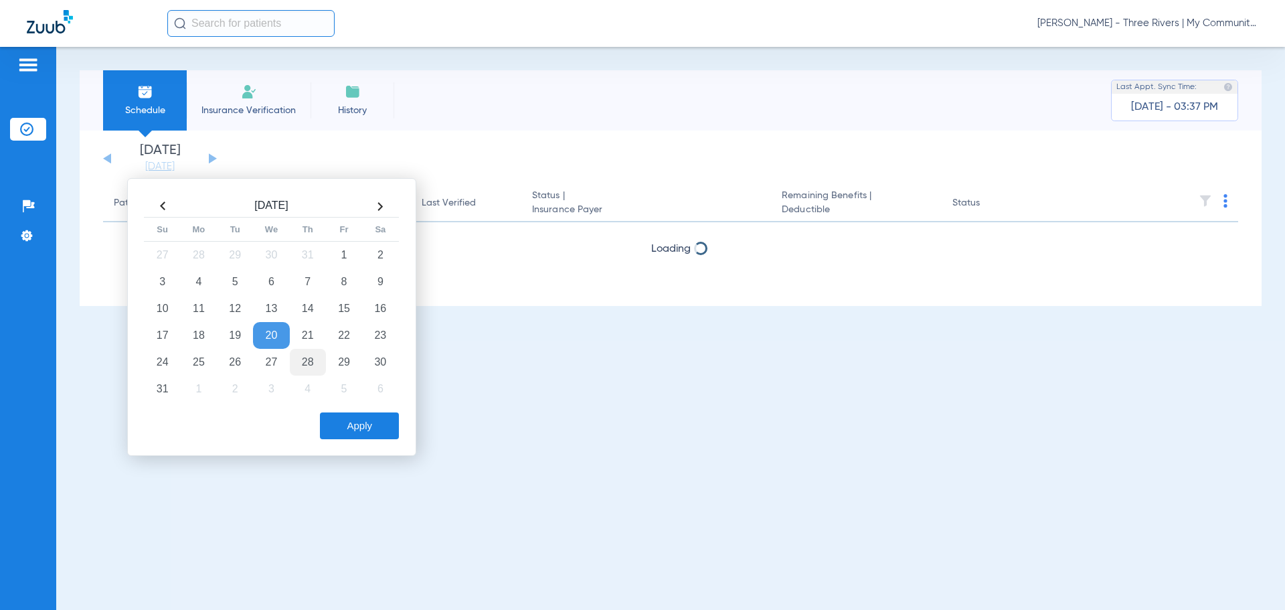
click at [309, 363] on td "28" at bounding box center [308, 362] width 36 height 27
click at [337, 414] on button "Apply" at bounding box center [359, 425] width 79 height 27
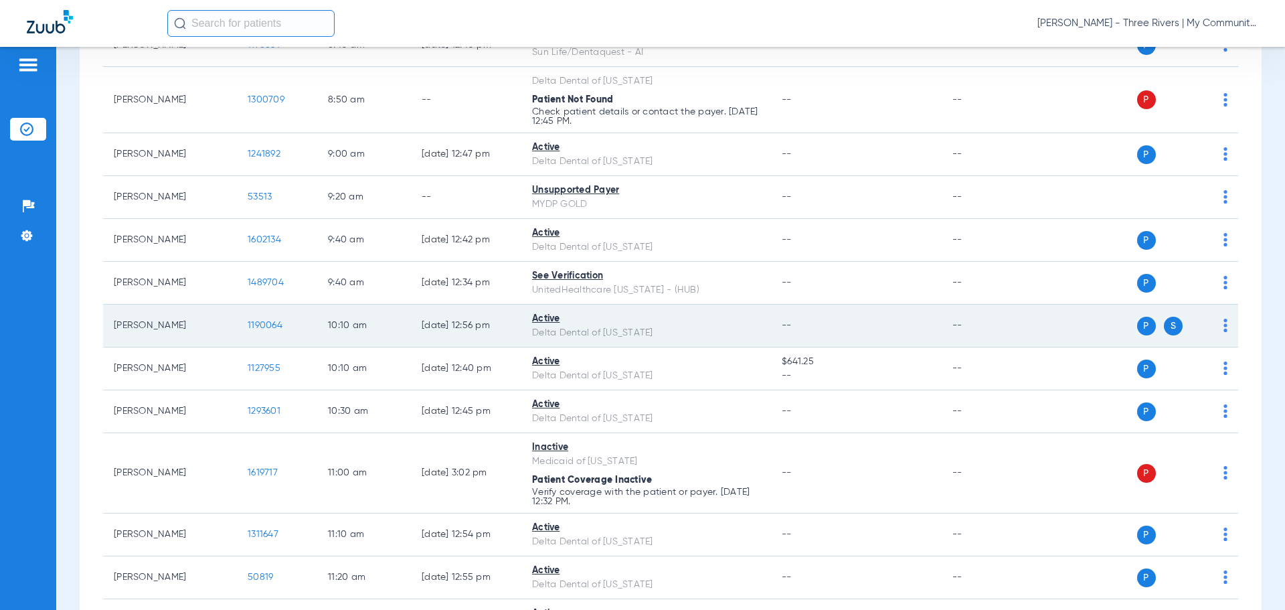
scroll to position [402, 0]
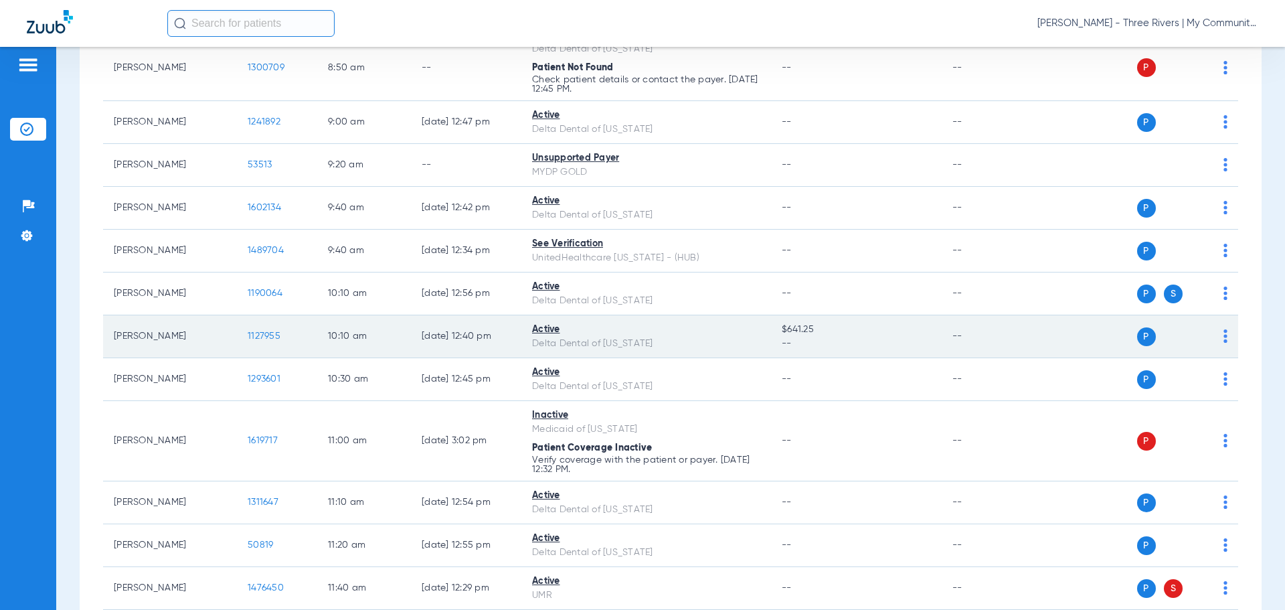
click at [258, 331] on span "1127955" at bounding box center [264, 335] width 33 height 9
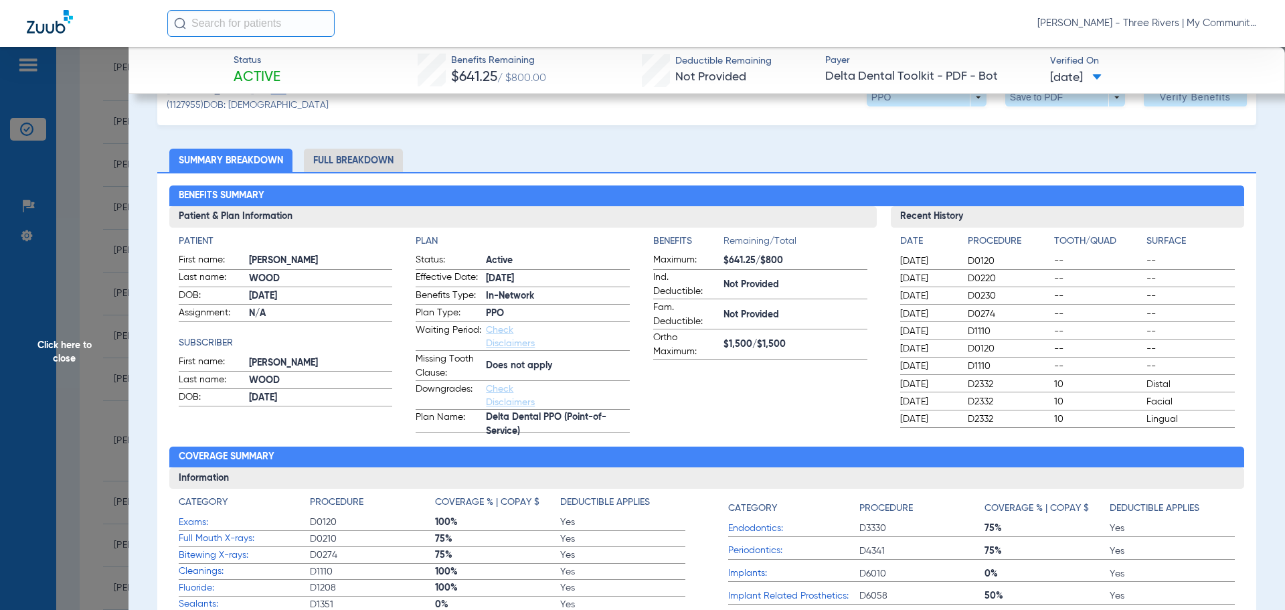
scroll to position [67, 0]
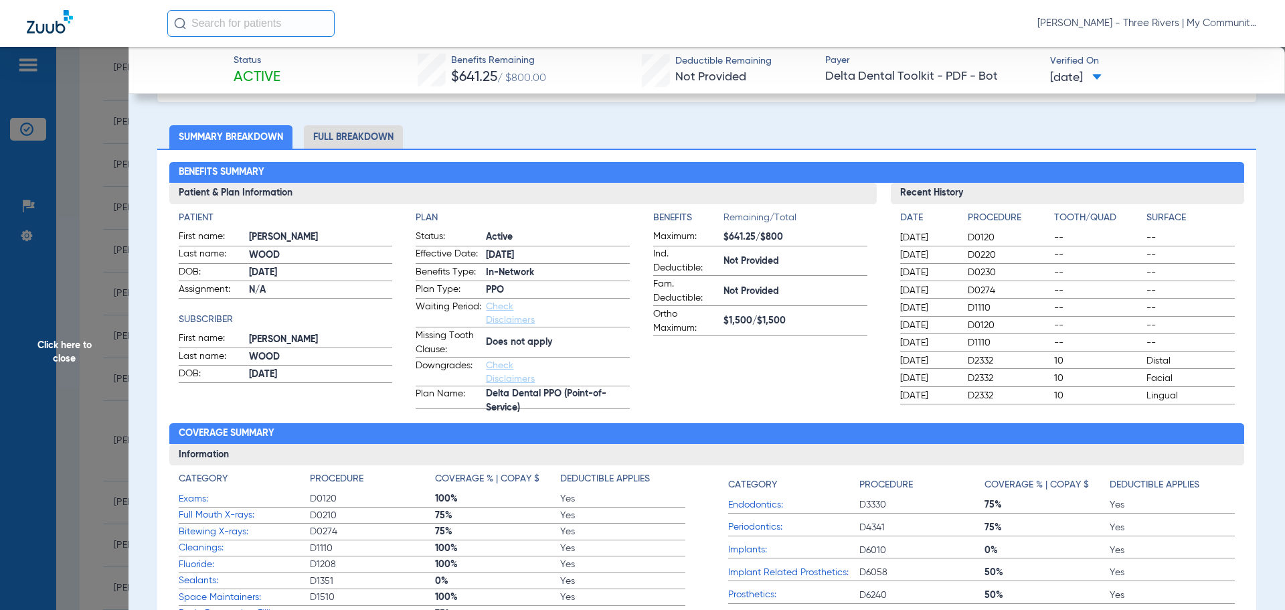
click at [345, 129] on li "Full Breakdown" at bounding box center [353, 136] width 99 height 23
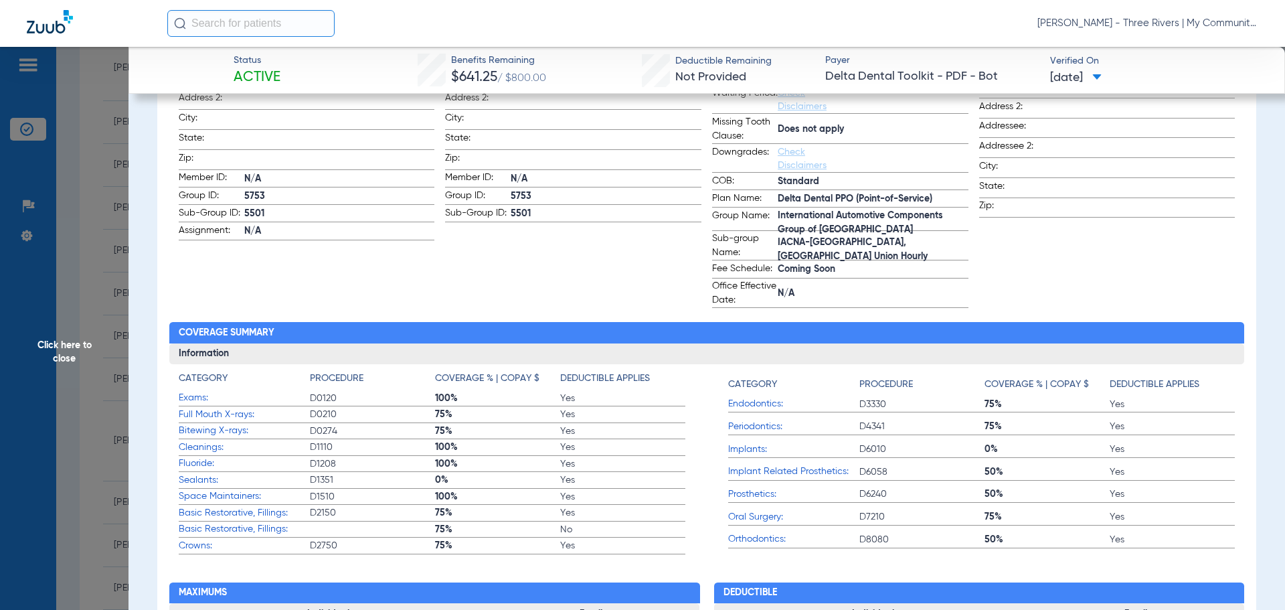
scroll to position [134, 0]
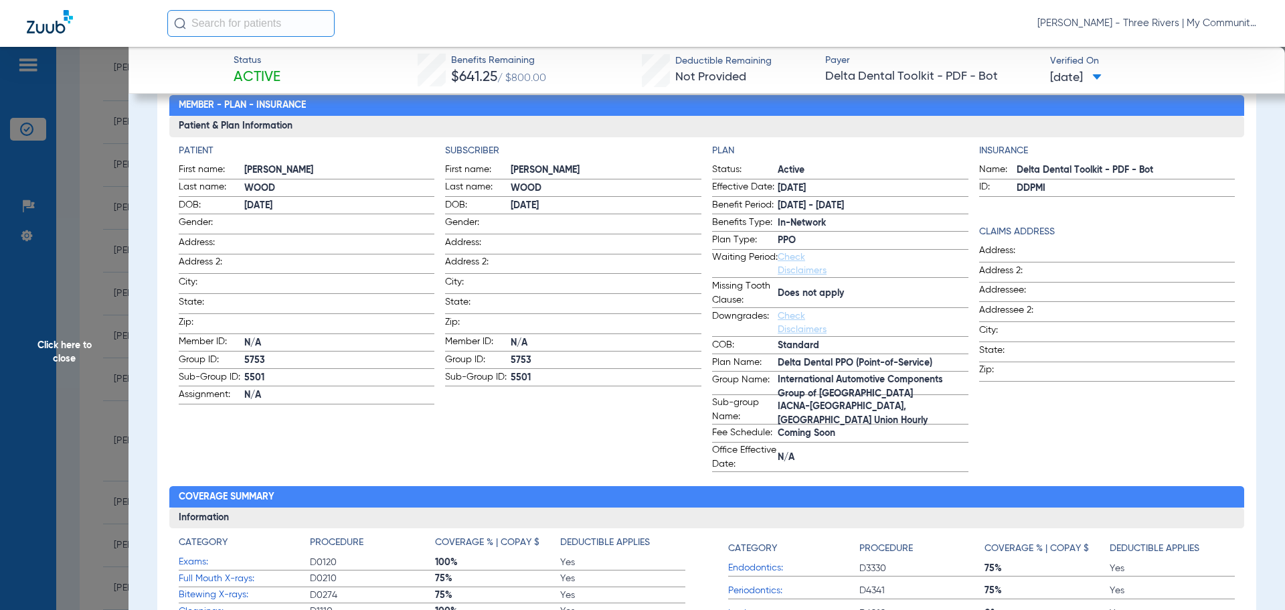
click at [82, 353] on span "Click here to close" at bounding box center [64, 352] width 129 height 610
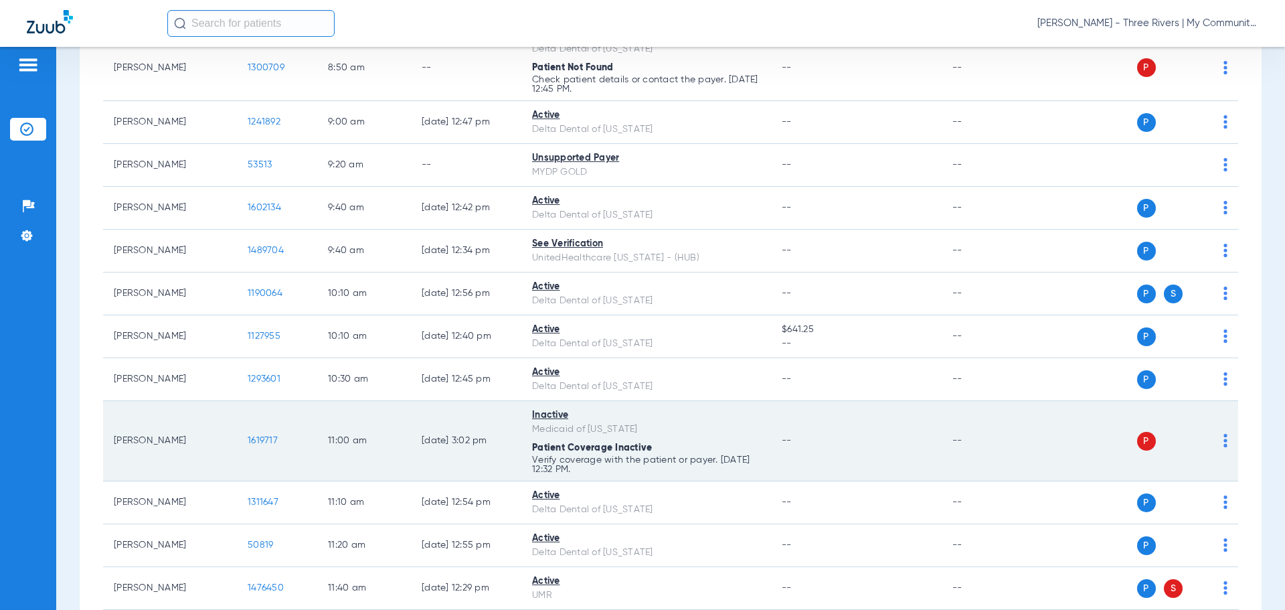
scroll to position [669, 0]
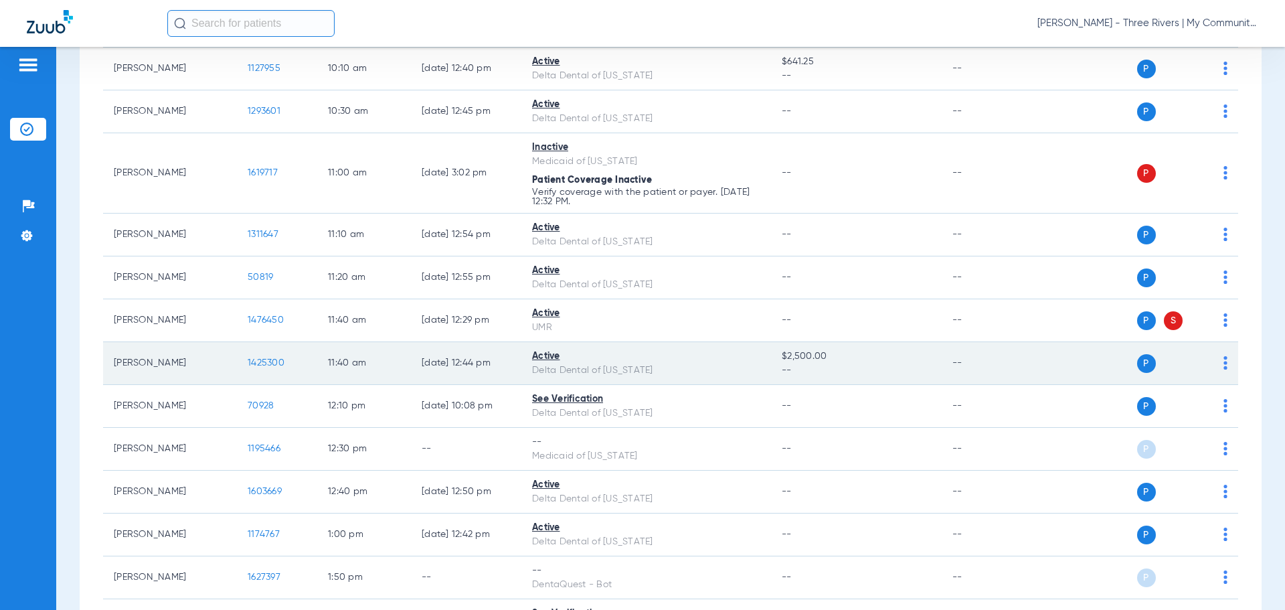
click at [263, 360] on span "1425300" at bounding box center [266, 362] width 37 height 9
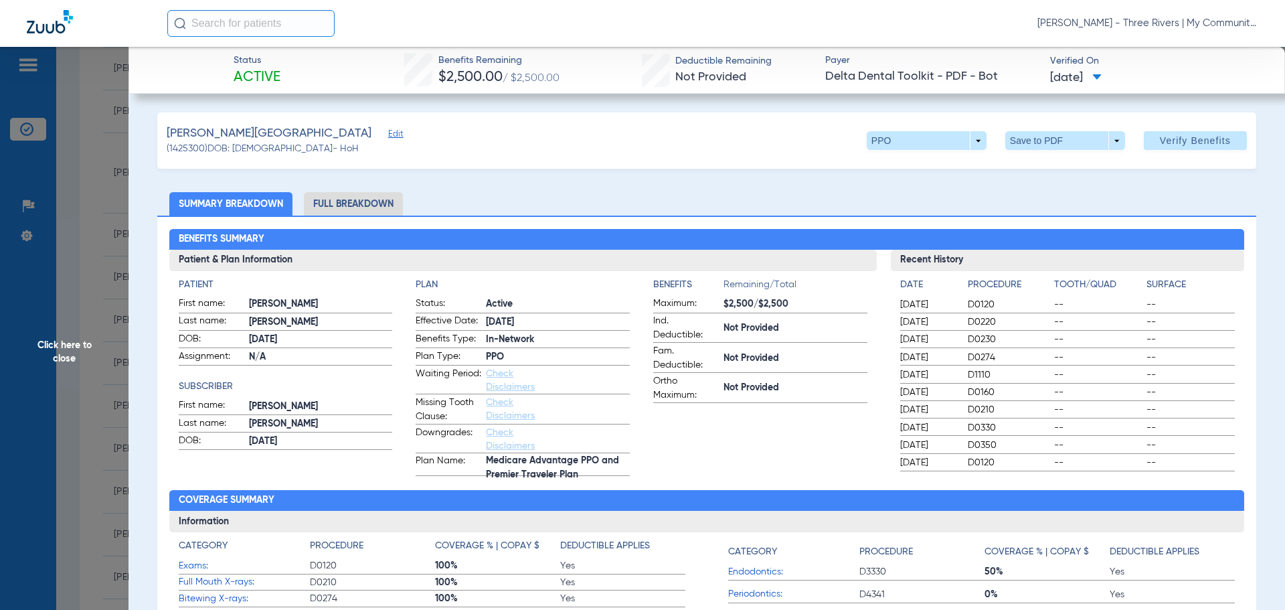
click at [370, 199] on li "Full Breakdown" at bounding box center [353, 203] width 99 height 23
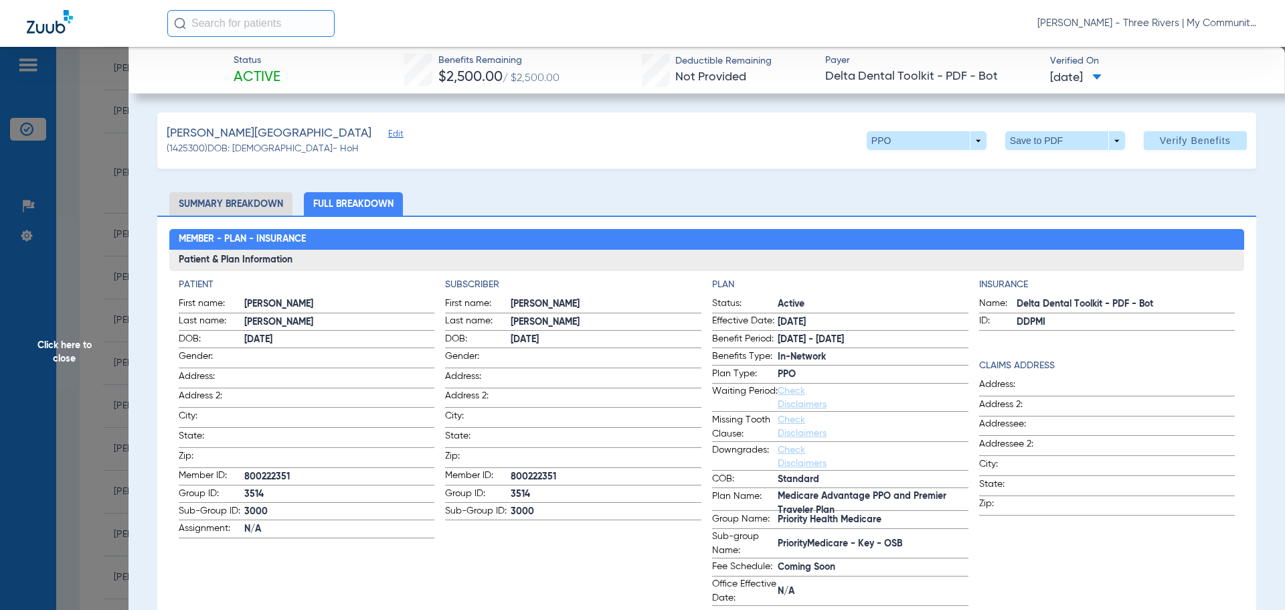
click at [88, 328] on span "Click here to close" at bounding box center [64, 352] width 129 height 610
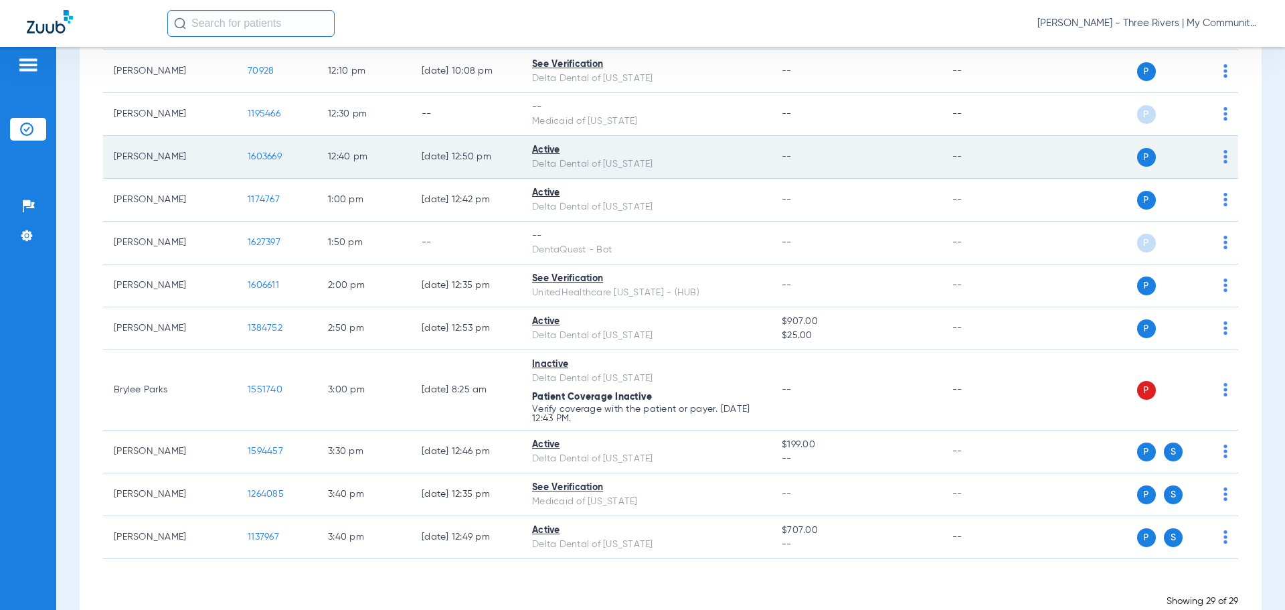
scroll to position [1039, 0]
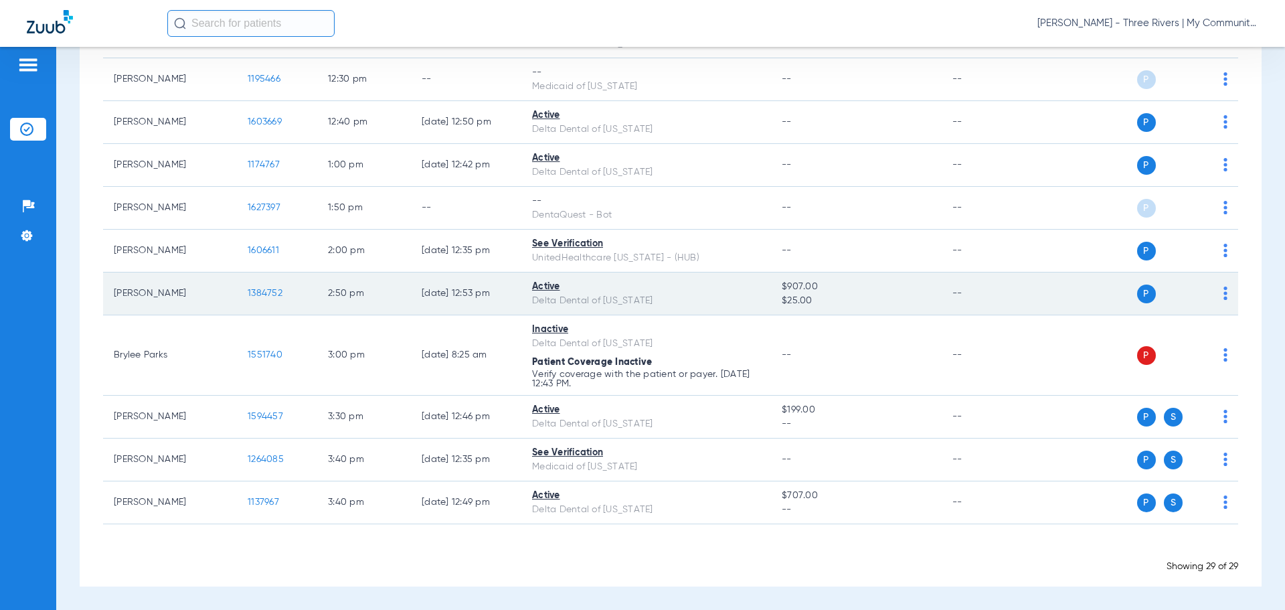
click at [260, 292] on span "1384752" at bounding box center [265, 292] width 35 height 9
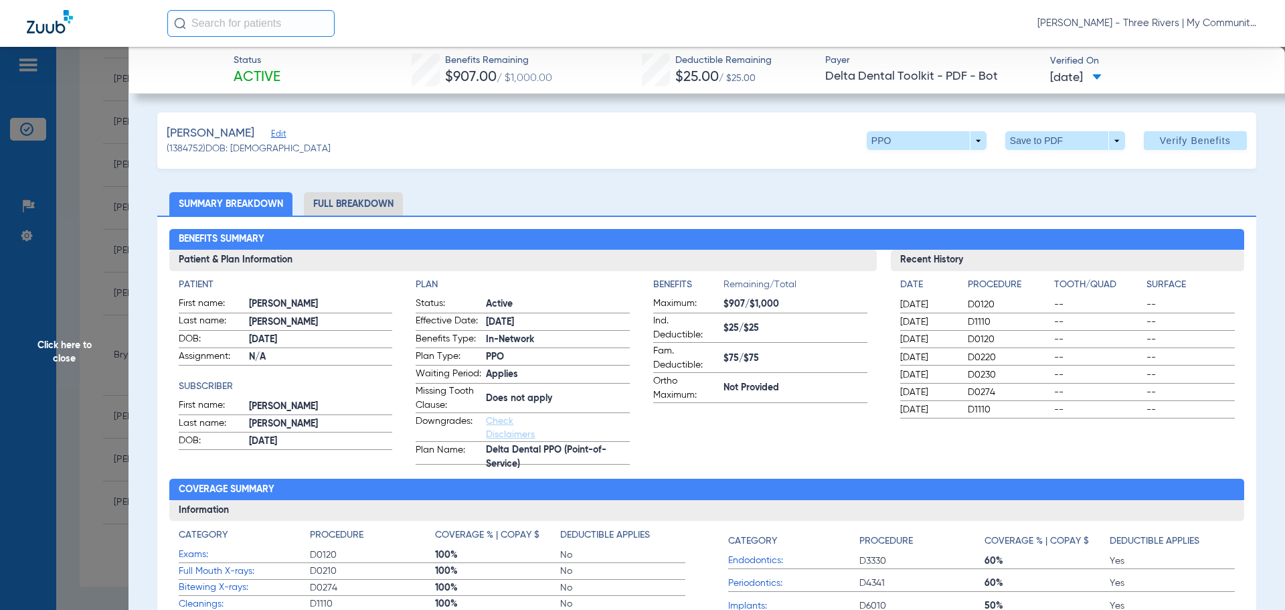
click at [329, 195] on li "Full Breakdown" at bounding box center [353, 203] width 99 height 23
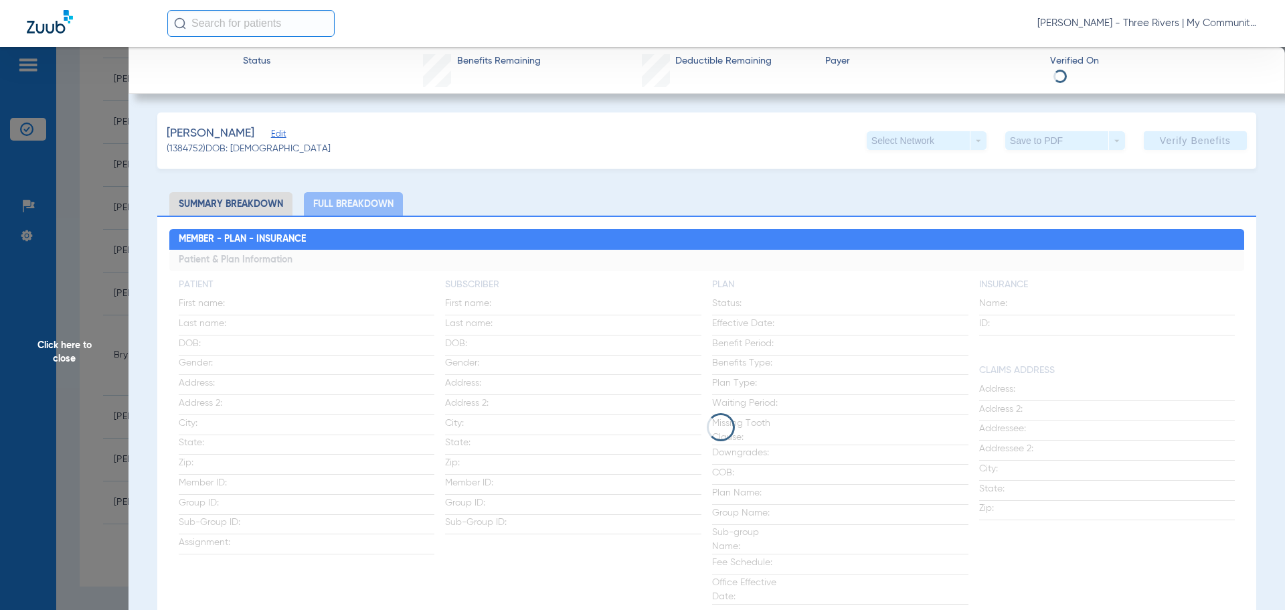
click at [341, 207] on li "Full Breakdown" at bounding box center [353, 203] width 99 height 23
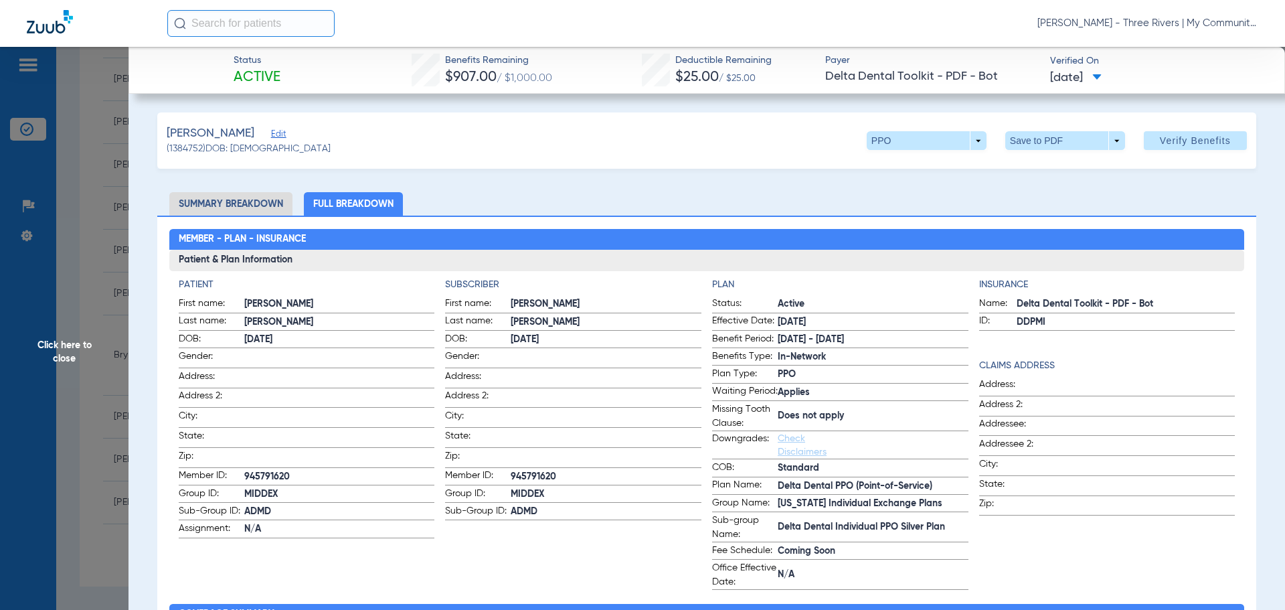
click at [0, 326] on span "Click here to close" at bounding box center [64, 352] width 129 height 610
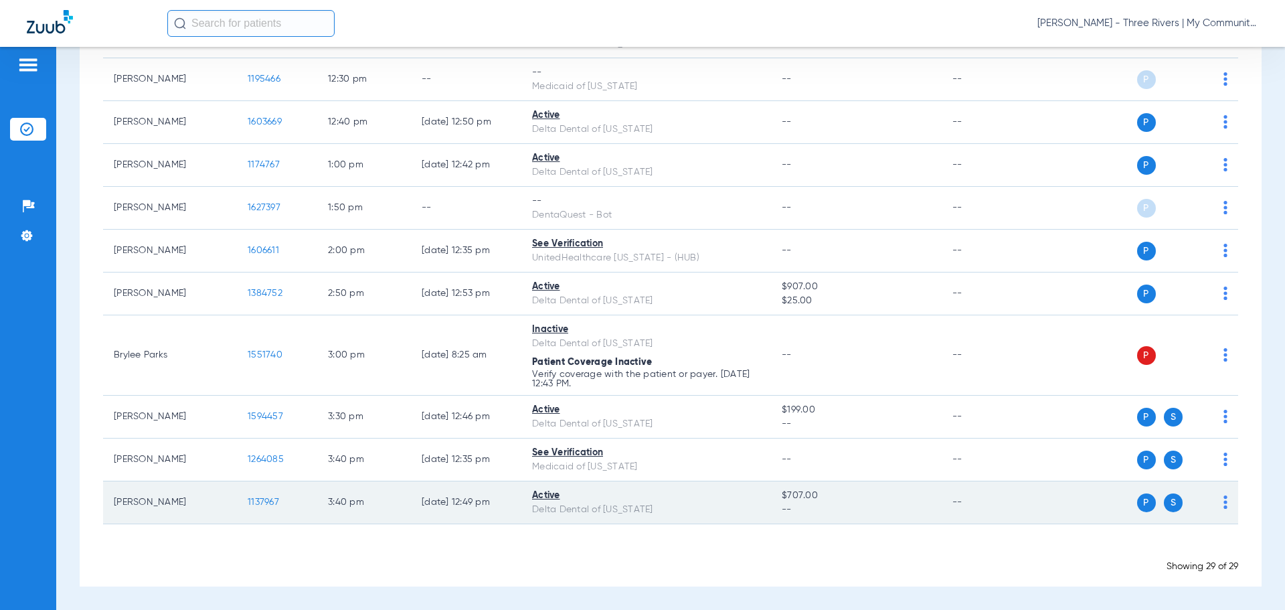
click at [278, 497] on span "1137967" at bounding box center [263, 501] width 31 height 9
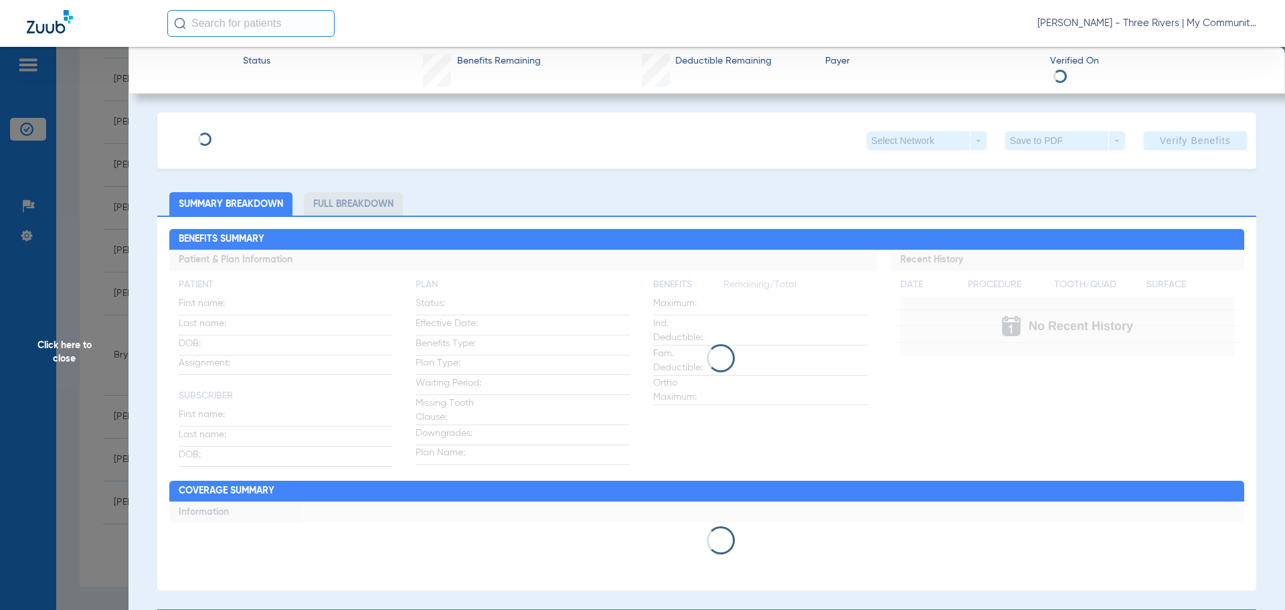
click at [129, 248] on app-member-insurance-verification-view "Status Benefits Remaining Deductible Remaining Payer Verified On Select Network…" at bounding box center [707, 588] width 1157 height 1082
click at [103, 254] on span "Click here to close" at bounding box center [64, 352] width 129 height 610
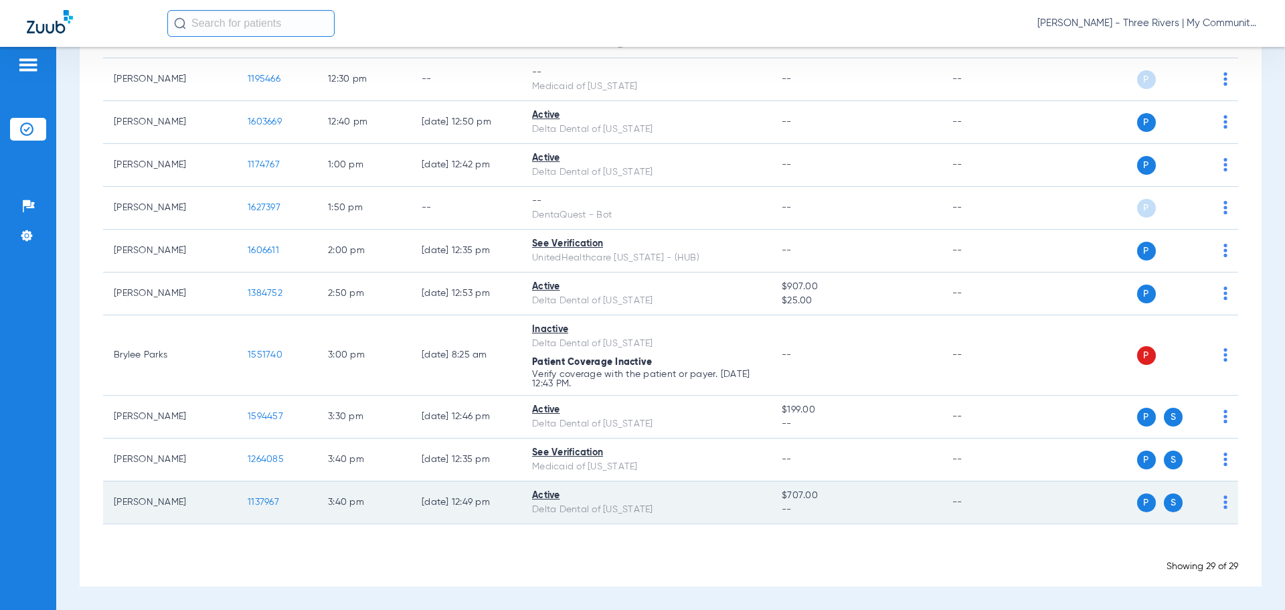
click at [273, 503] on span "1137967" at bounding box center [263, 501] width 31 height 9
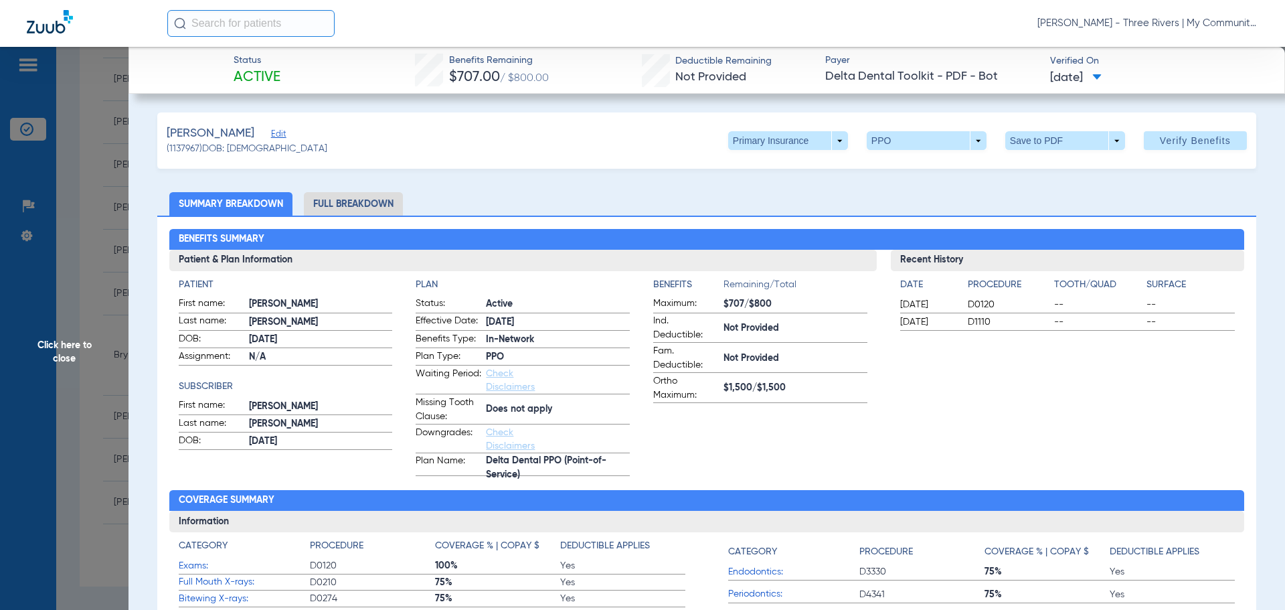
click at [357, 211] on li "Full Breakdown" at bounding box center [353, 203] width 99 height 23
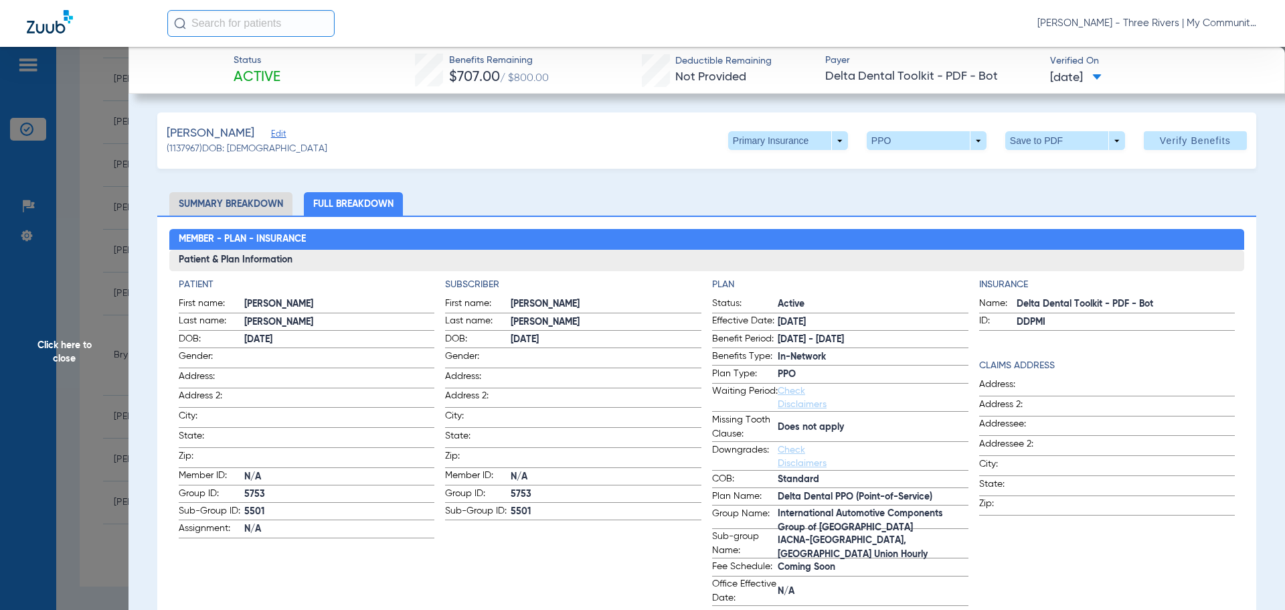
drag, startPoint x: 82, startPoint y: 326, endPoint x: 87, endPoint y: 343, distance: 17.6
click at [82, 326] on span "Click here to close" at bounding box center [64, 352] width 129 height 610
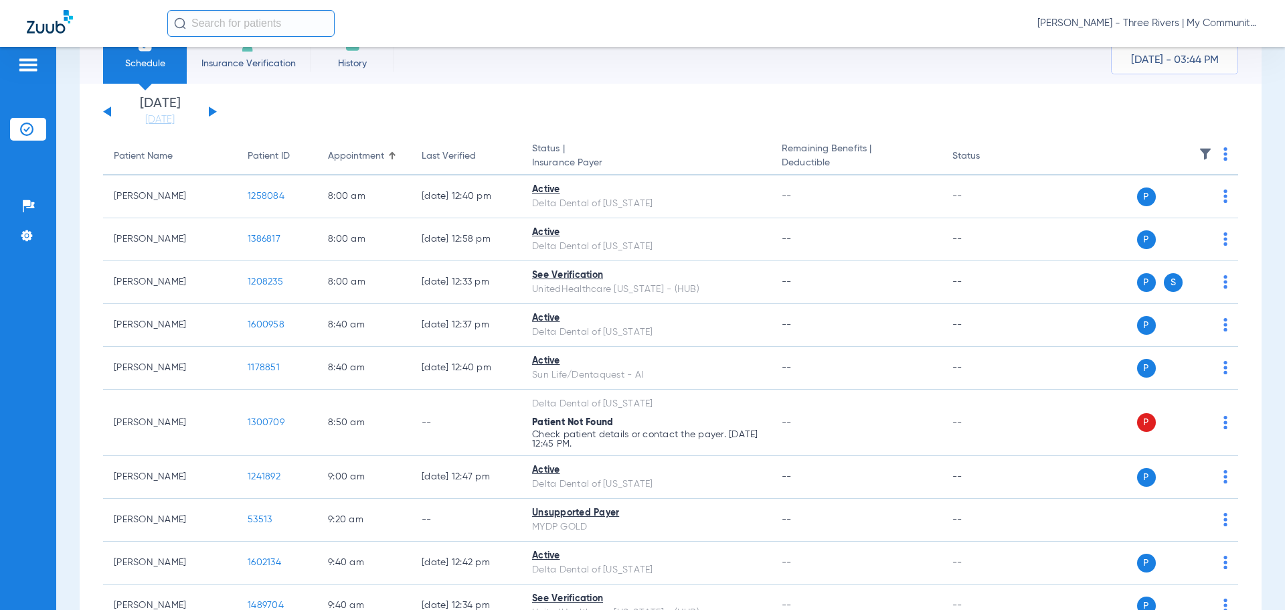
scroll to position [0, 0]
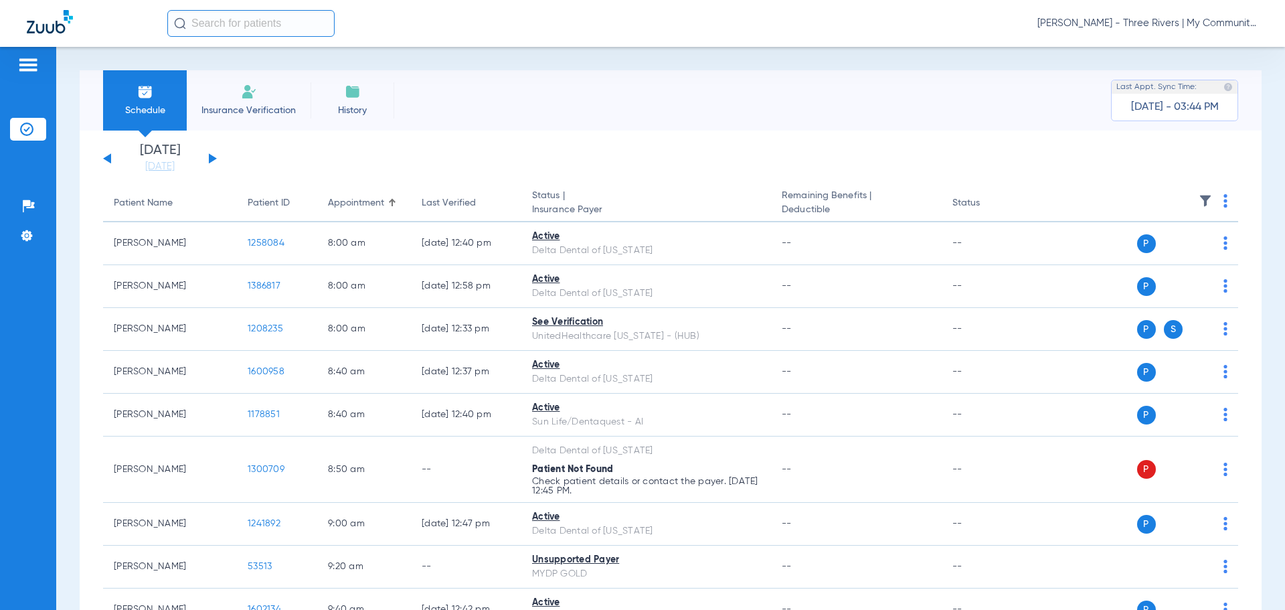
click at [213, 157] on div "[DATE] [DATE] [DATE] [DATE] [DATE] [DATE] [DATE] [DATE] [DATE] [DATE] [DATE] [D…" at bounding box center [160, 158] width 114 height 29
click at [213, 157] on button at bounding box center [213, 158] width 8 height 10
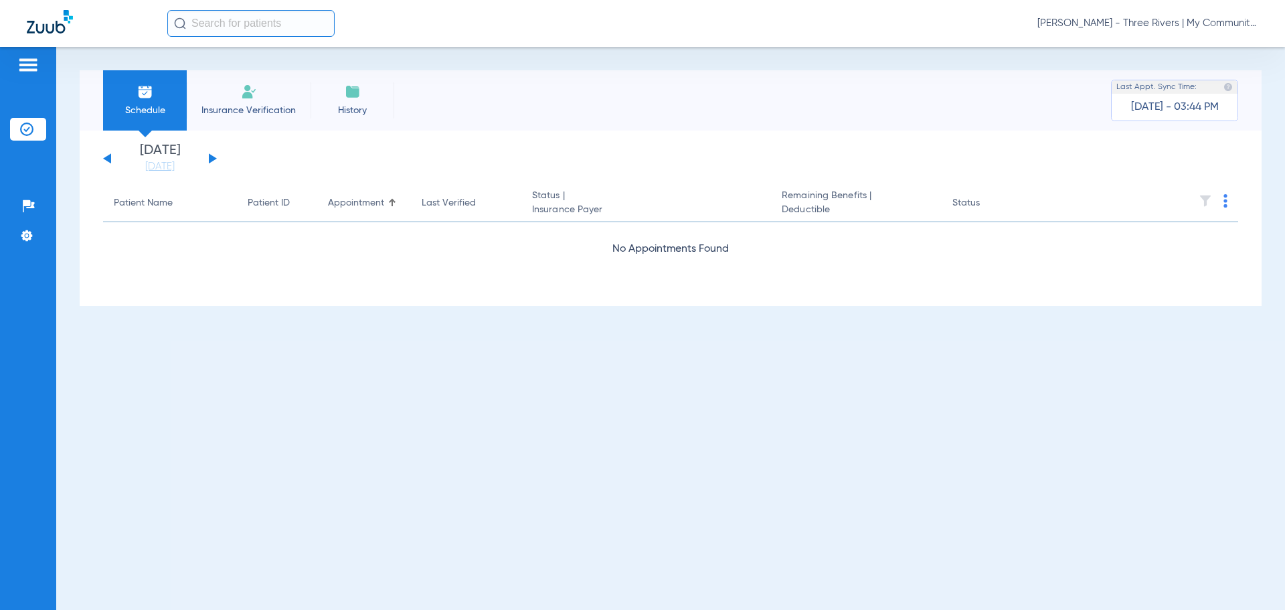
click at [1175, 16] on div "[PERSON_NAME] - Three Rivers | My Community Dental Centers" at bounding box center [712, 23] width 1091 height 27
click at [1170, 22] on span "[PERSON_NAME] - Three Rivers | My Community Dental Centers" at bounding box center [1147, 23] width 221 height 13
click at [1178, 46] on span "Account Selection" at bounding box center [1208, 47] width 75 height 9
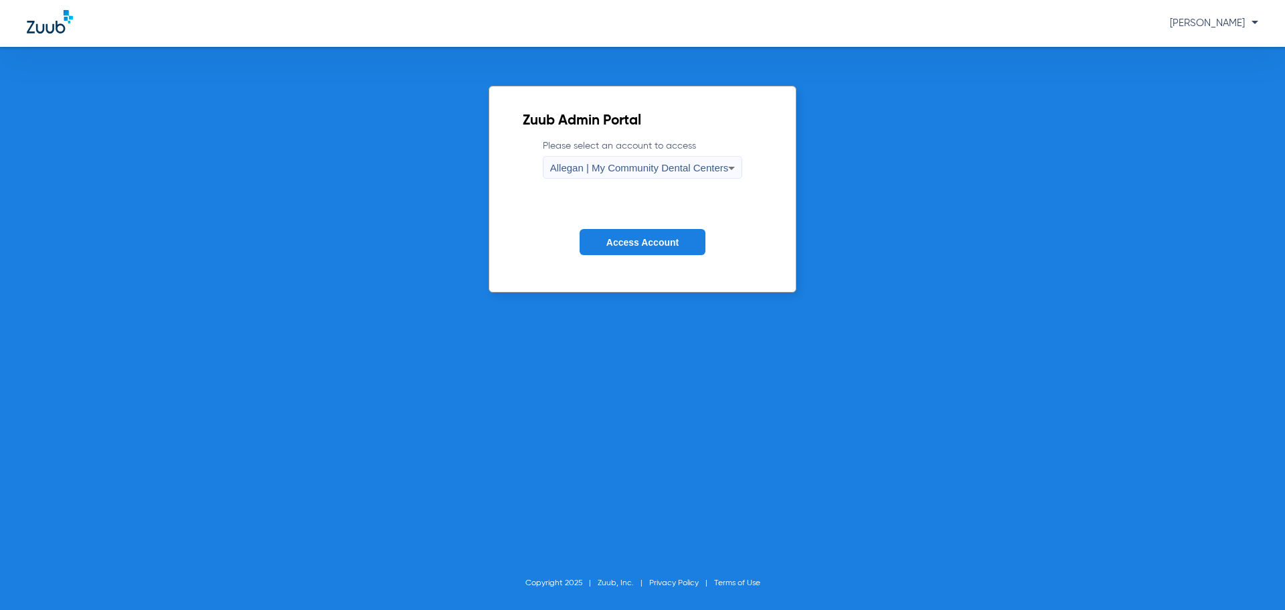
click at [589, 173] on div "Allegan | My Community Dental Centers" at bounding box center [639, 168] width 179 height 23
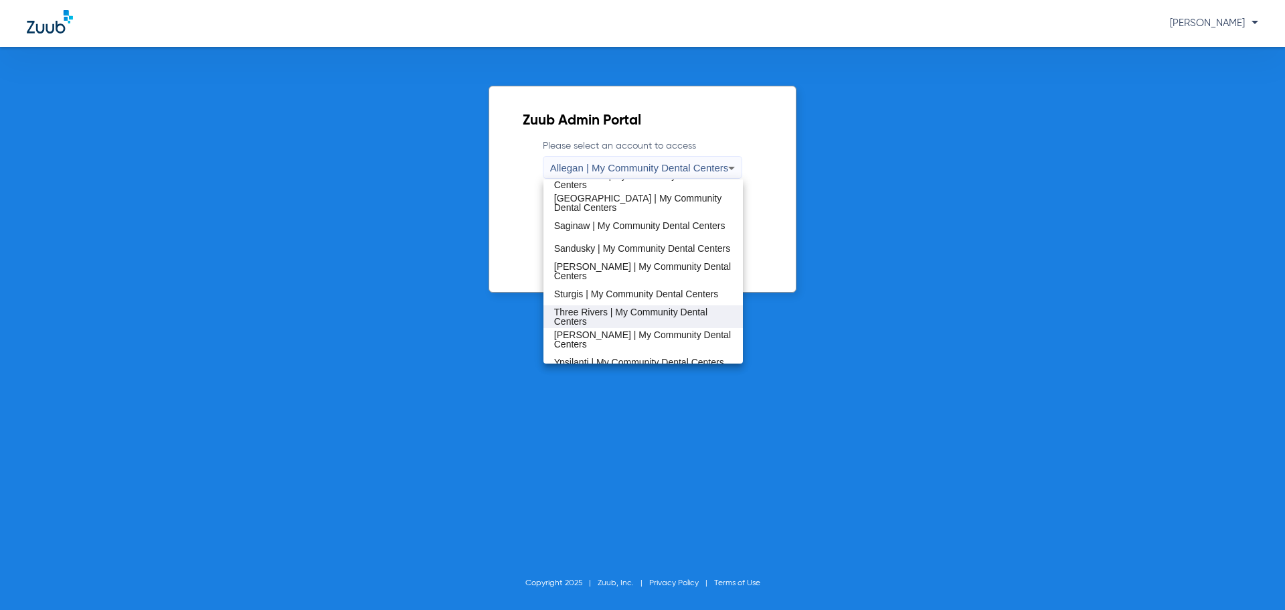
scroll to position [430, 0]
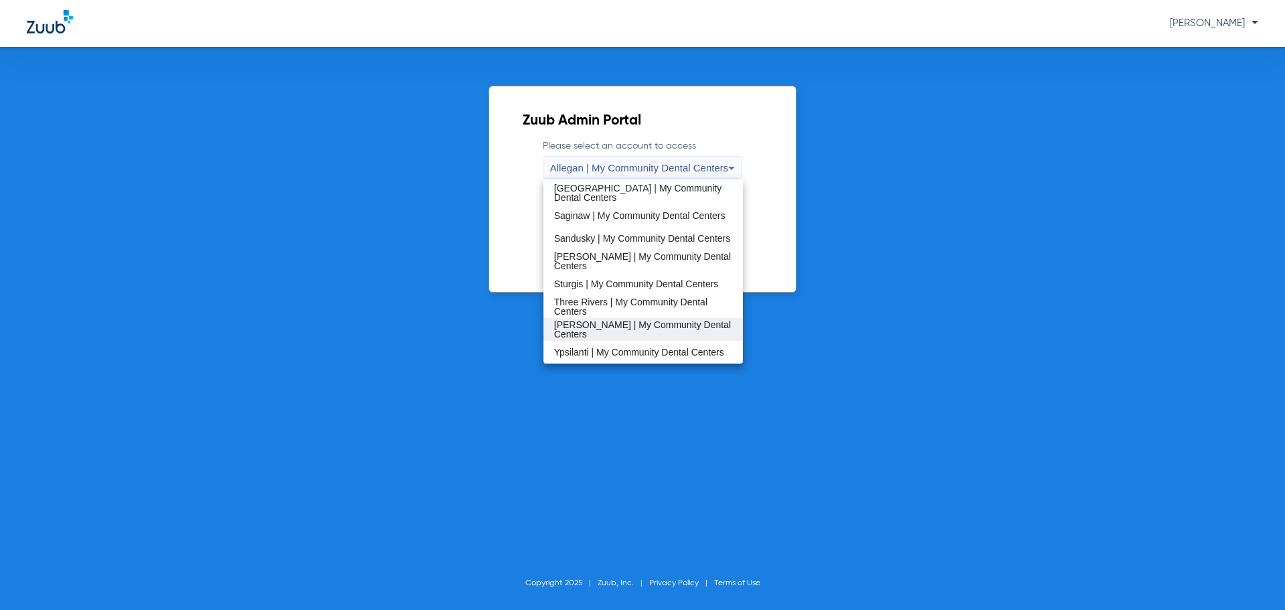
click at [611, 321] on mat-option "[PERSON_NAME] | My Community Dental Centers" at bounding box center [643, 329] width 200 height 23
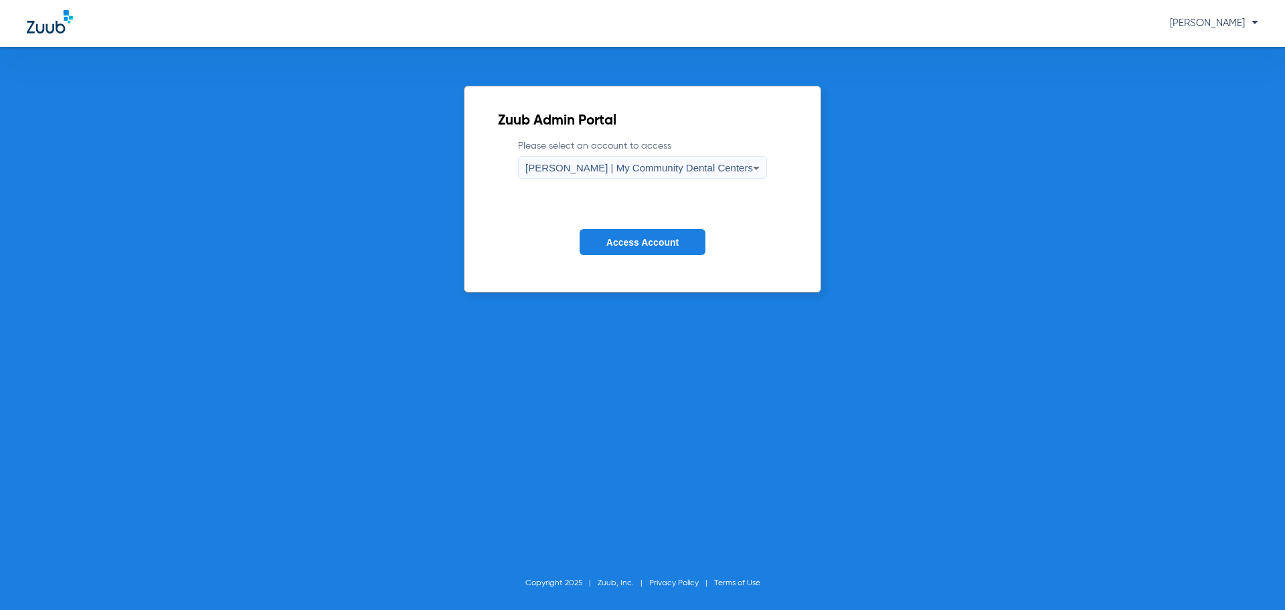
click at [612, 249] on button "Access Account" at bounding box center [643, 242] width 126 height 26
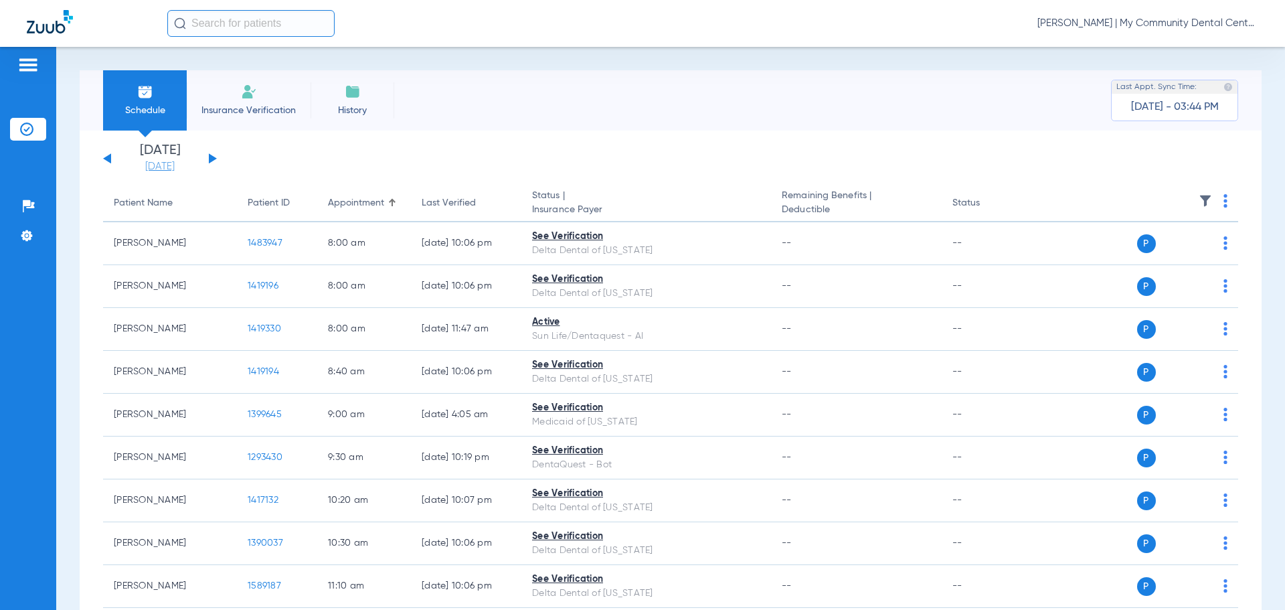
click at [145, 162] on link "[DATE]" at bounding box center [160, 166] width 80 height 13
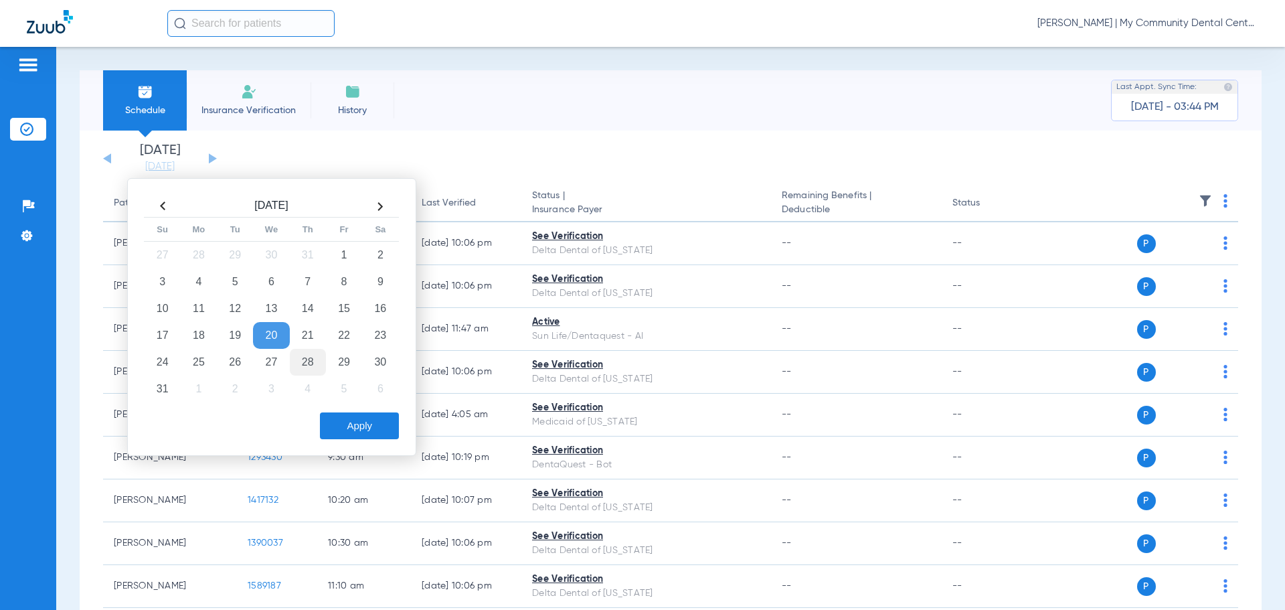
click at [310, 361] on td "28" at bounding box center [308, 362] width 36 height 27
click at [347, 423] on button "Apply" at bounding box center [359, 425] width 79 height 27
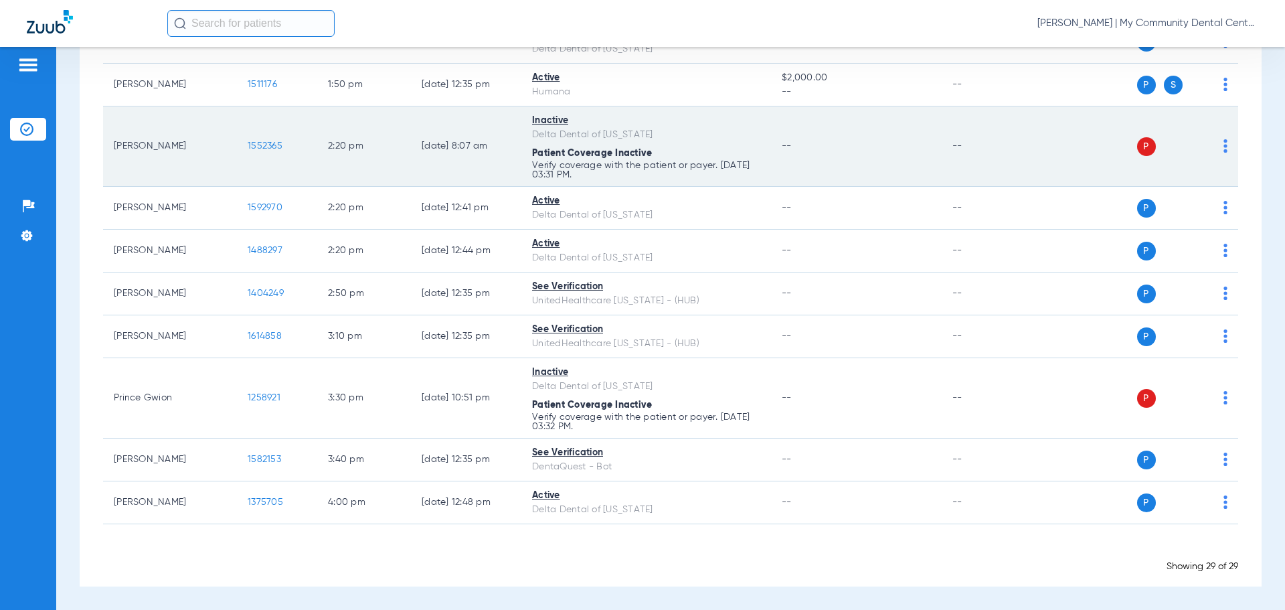
scroll to position [1051, 0]
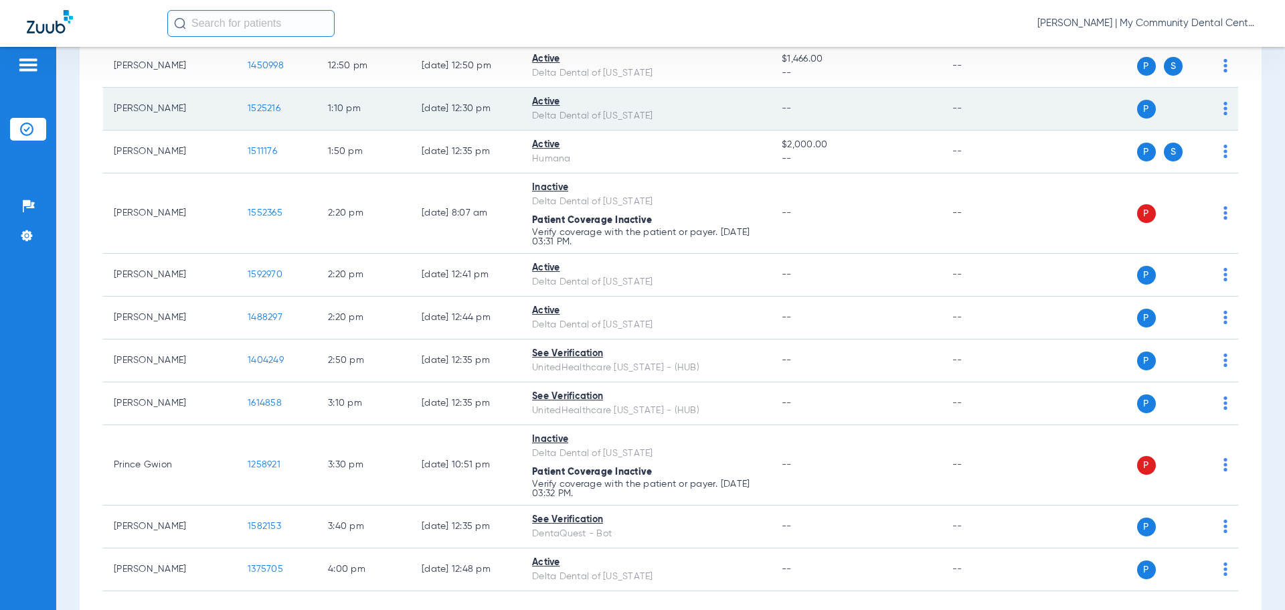
click at [259, 112] on span "1525216" at bounding box center [264, 108] width 33 height 9
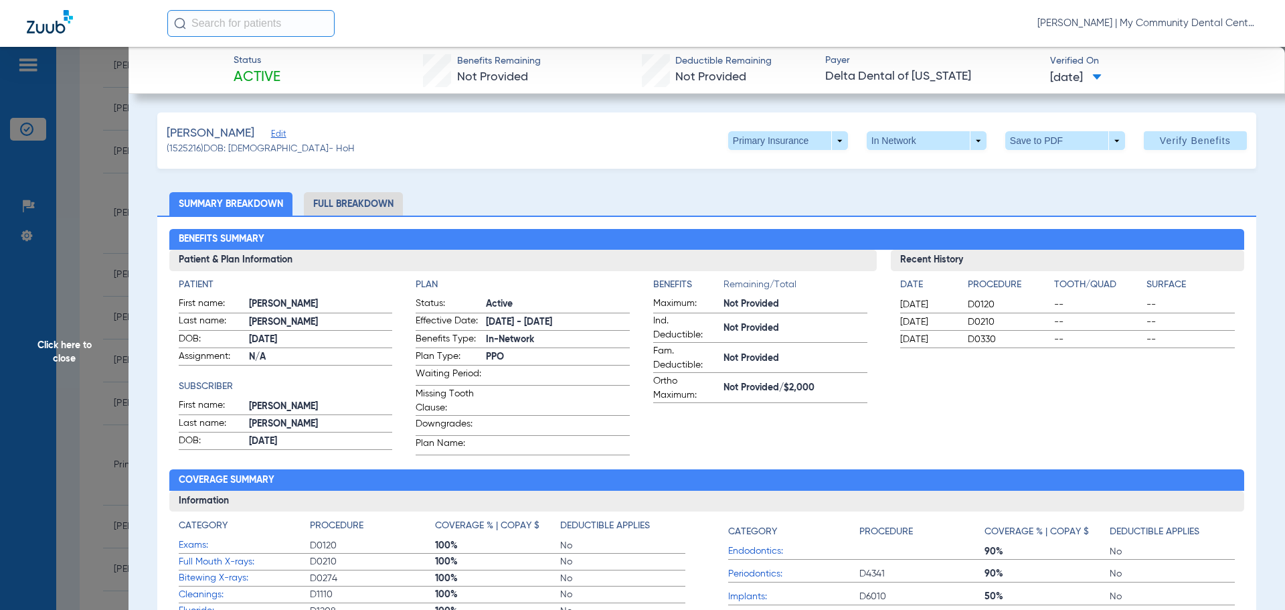
click at [337, 201] on li "Full Breakdown" at bounding box center [353, 203] width 99 height 23
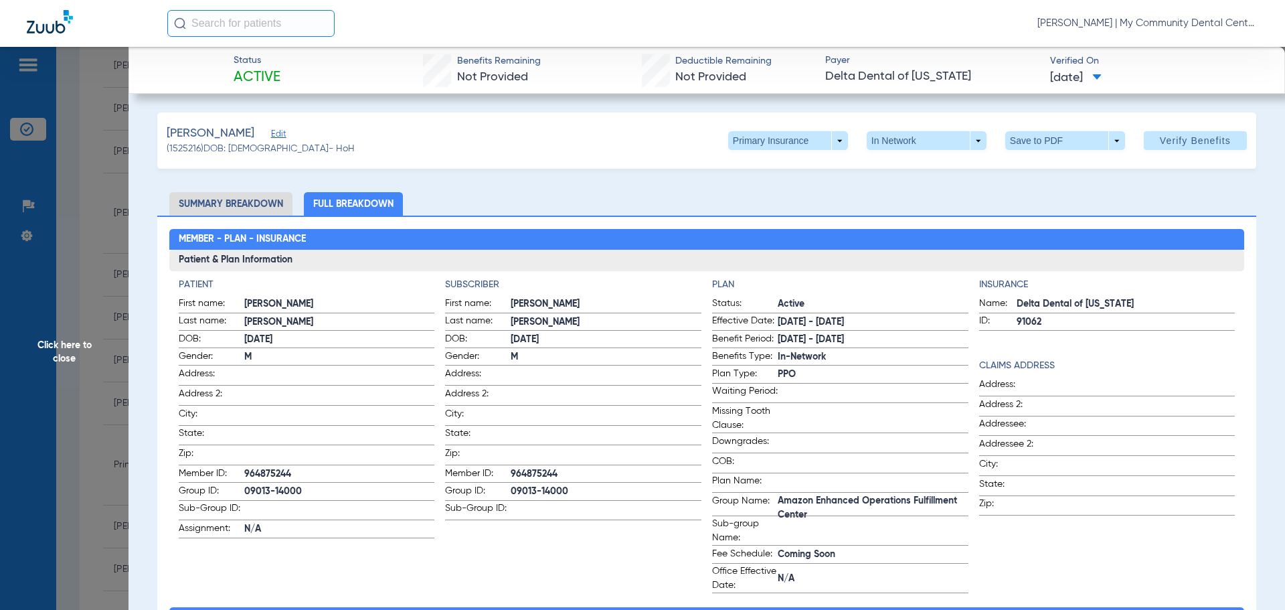
click at [99, 339] on span "Click here to close" at bounding box center [64, 352] width 129 height 610
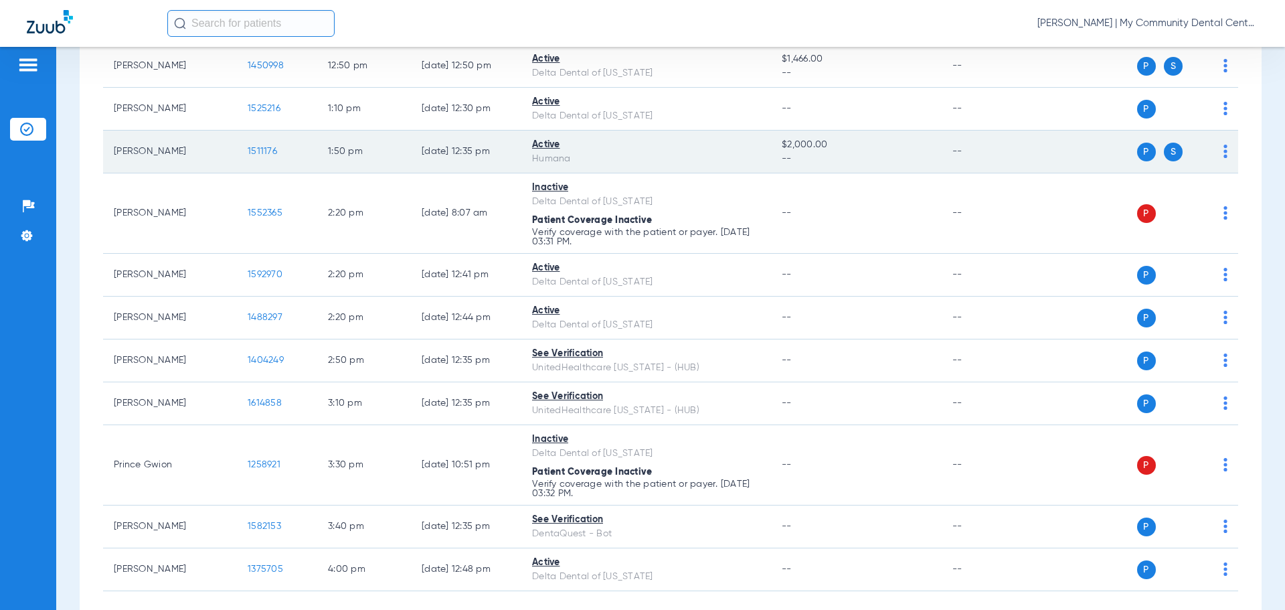
click at [256, 148] on span "1511176" at bounding box center [262, 151] width 29 height 9
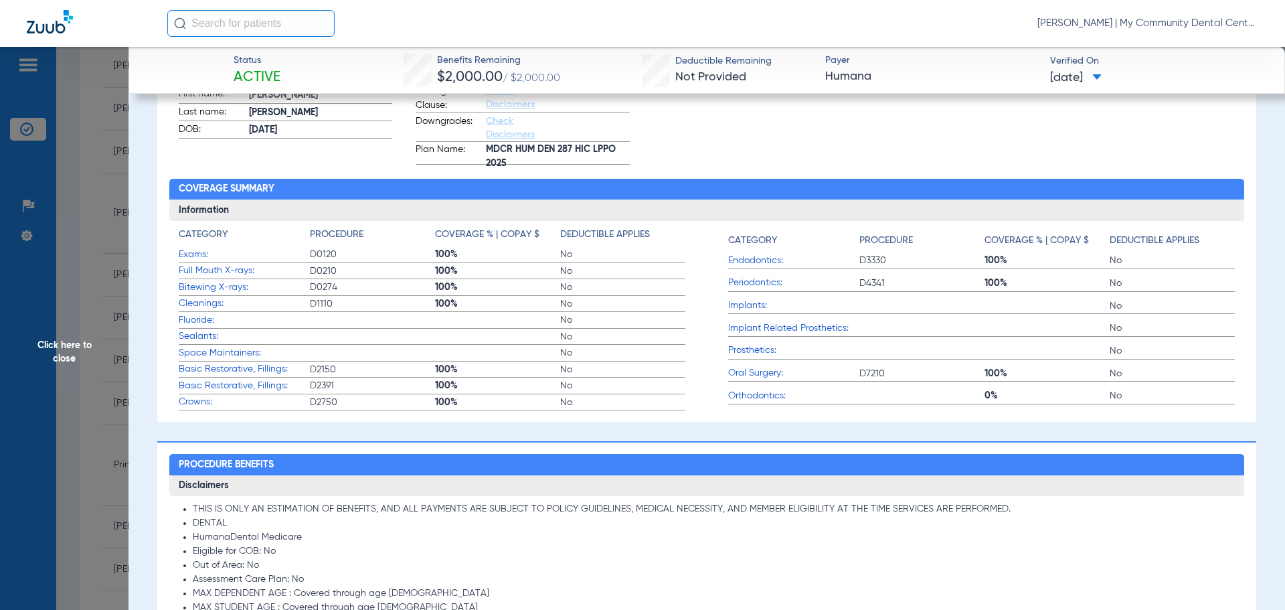
scroll to position [68, 0]
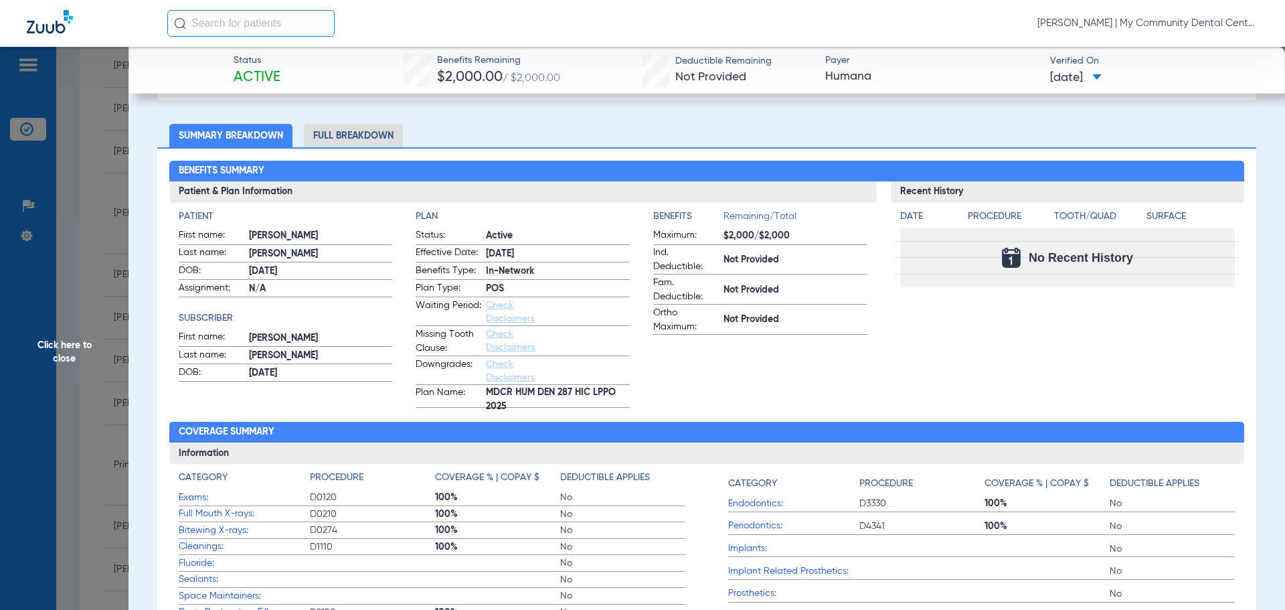
click at [80, 303] on span "Click here to close" at bounding box center [64, 352] width 129 height 610
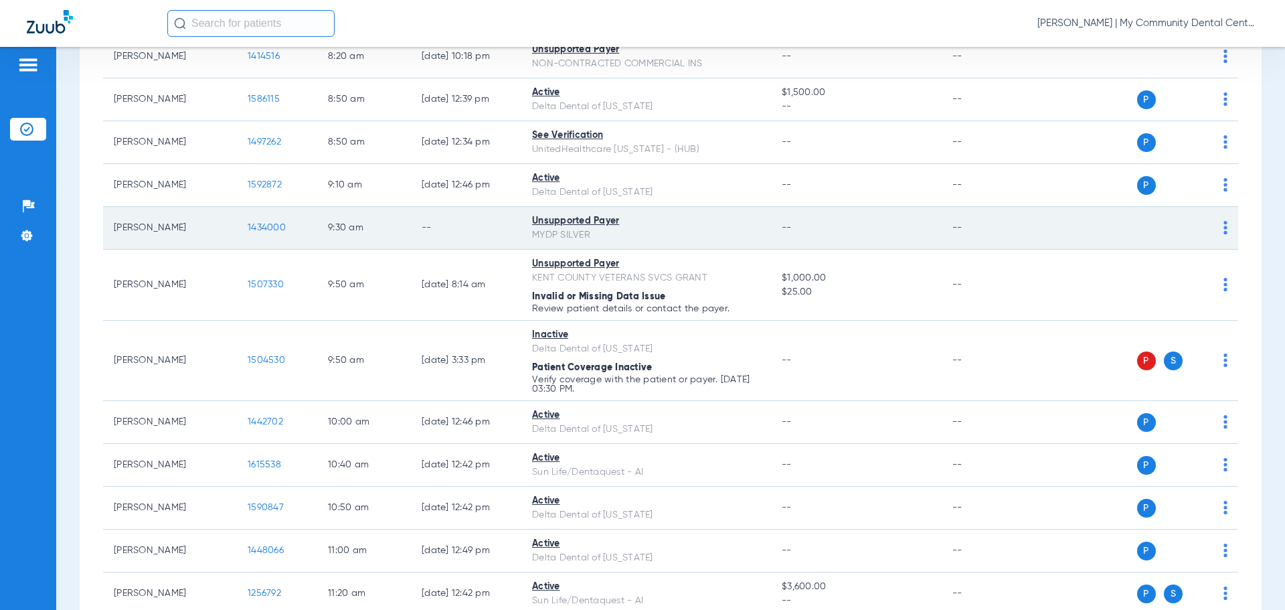
scroll to position [0, 0]
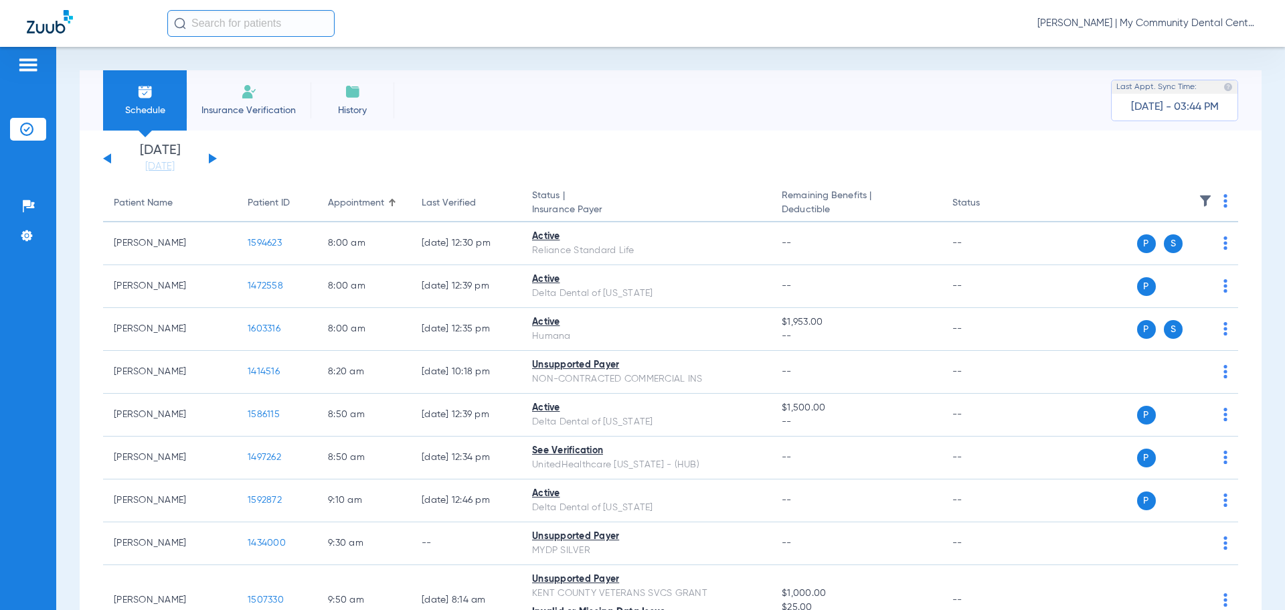
click at [206, 157] on div "[DATE] [DATE] [DATE] [DATE] [DATE] [DATE] [DATE] [DATE] [DATE] [DATE] [DATE] [D…" at bounding box center [160, 158] width 114 height 29
click at [209, 157] on button at bounding box center [213, 158] width 8 height 10
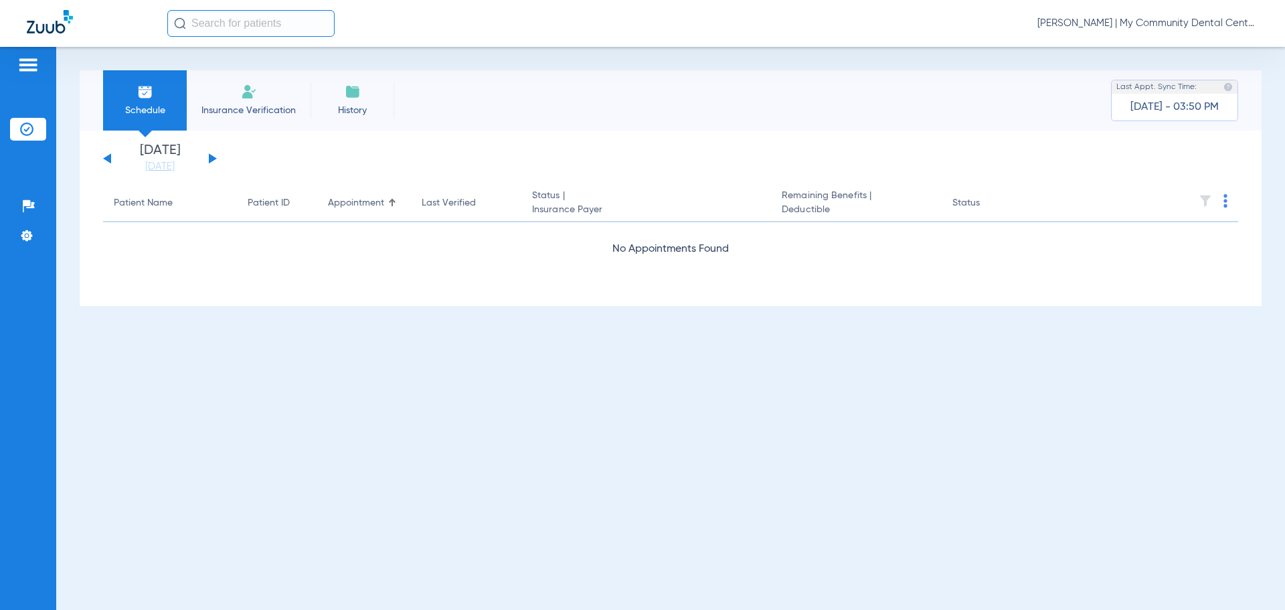
drag, startPoint x: 1151, startPoint y: 22, endPoint x: 1142, endPoint y: 27, distance: 9.7
click at [1151, 22] on span "[PERSON_NAME] | My Community Dental Centers" at bounding box center [1147, 23] width 221 height 13
click at [1189, 43] on span "Account Selection" at bounding box center [1208, 47] width 75 height 9
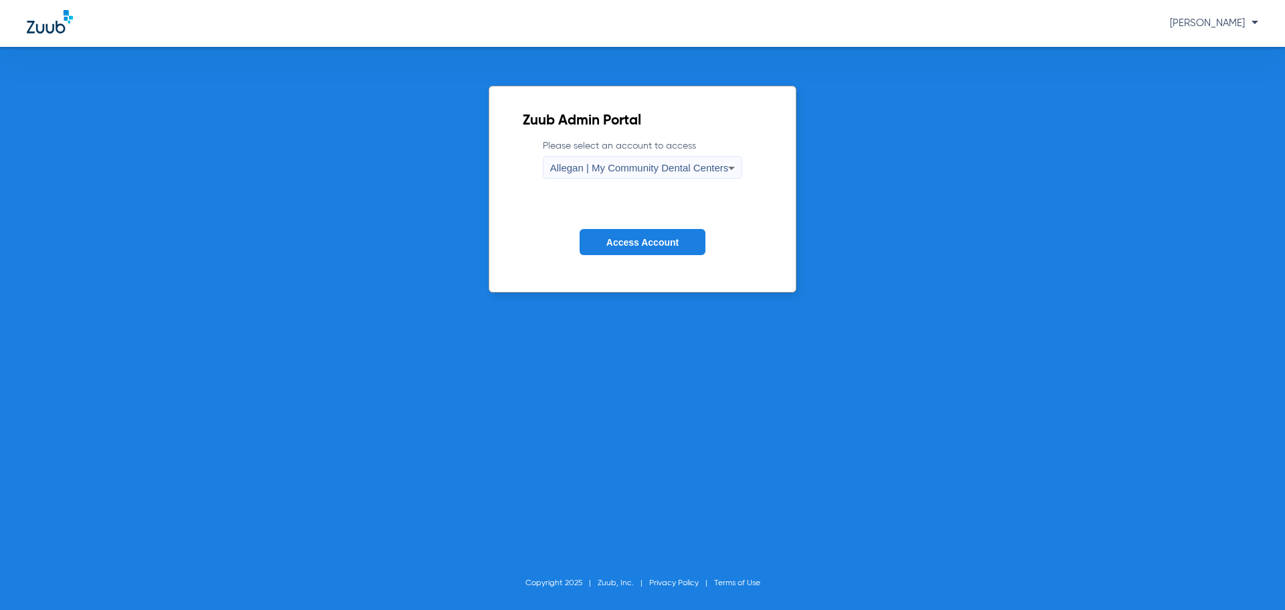
click at [700, 167] on span "Allegan | My Community Dental Centers" at bounding box center [639, 167] width 179 height 11
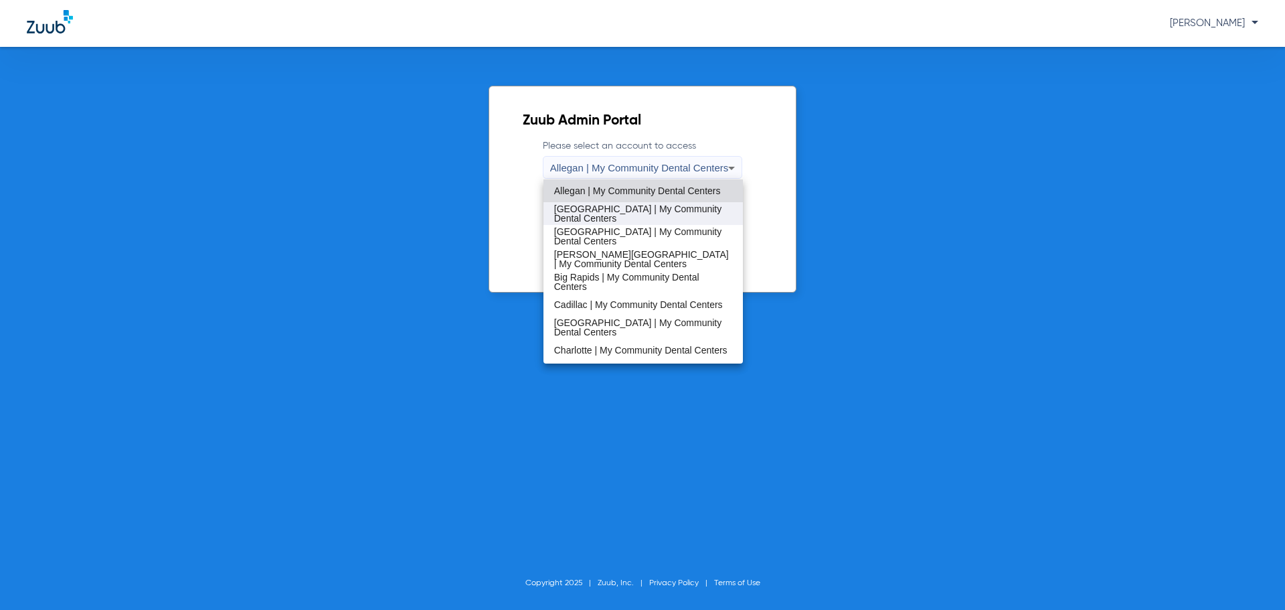
click at [628, 207] on span "[GEOGRAPHIC_DATA] | My Community Dental Centers" at bounding box center [643, 213] width 179 height 19
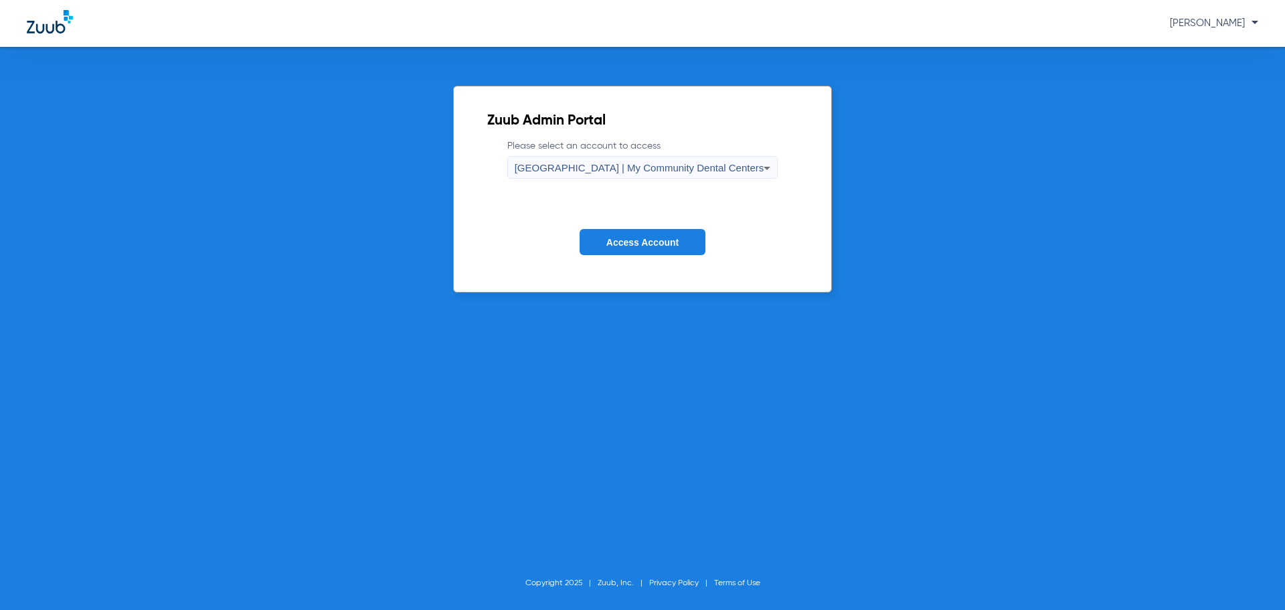
click at [632, 247] on span "Access Account" at bounding box center [642, 242] width 72 height 11
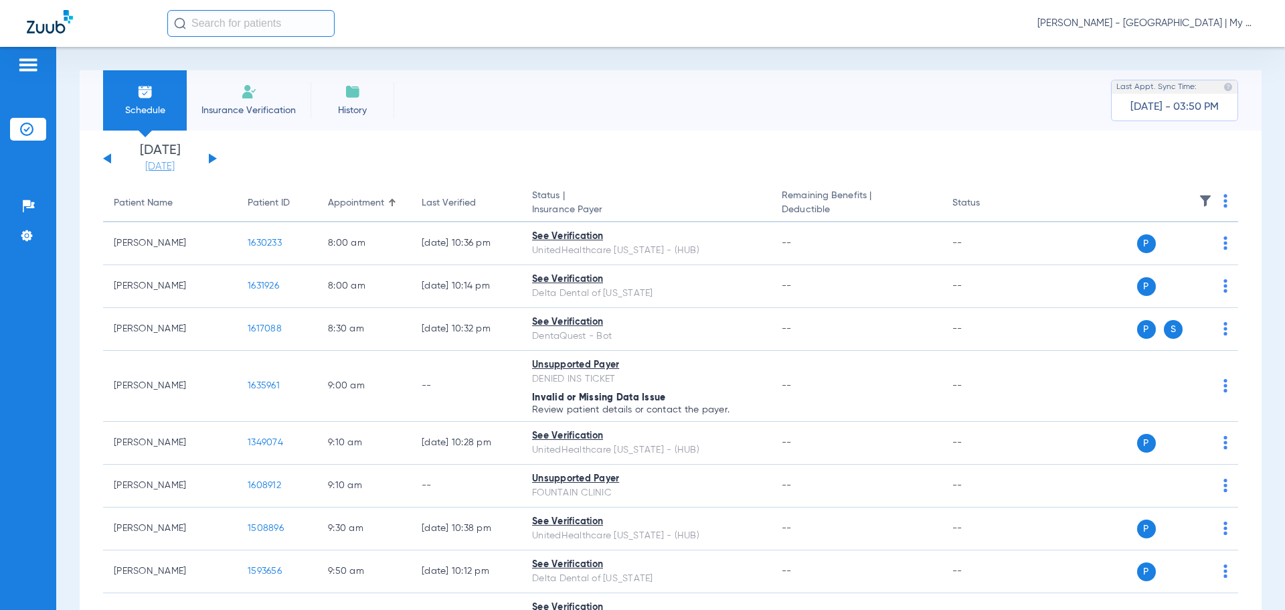
click at [170, 168] on link "[DATE]" at bounding box center [160, 166] width 80 height 13
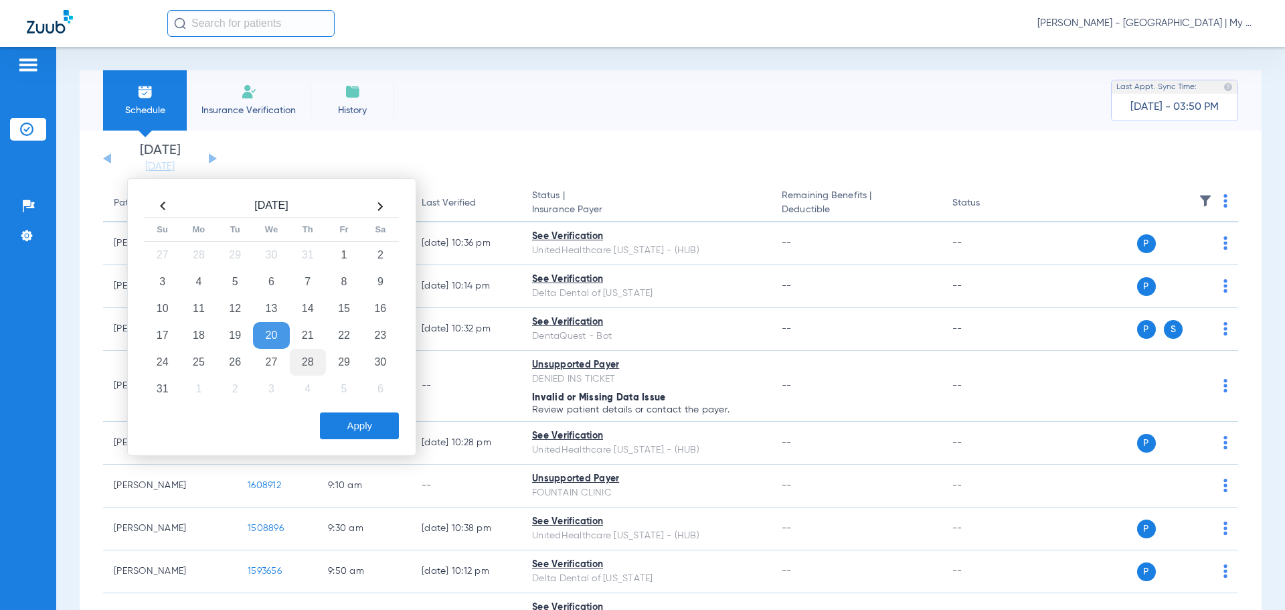
click at [314, 359] on td "28" at bounding box center [308, 362] width 36 height 27
click at [377, 423] on button "Apply" at bounding box center [359, 425] width 79 height 27
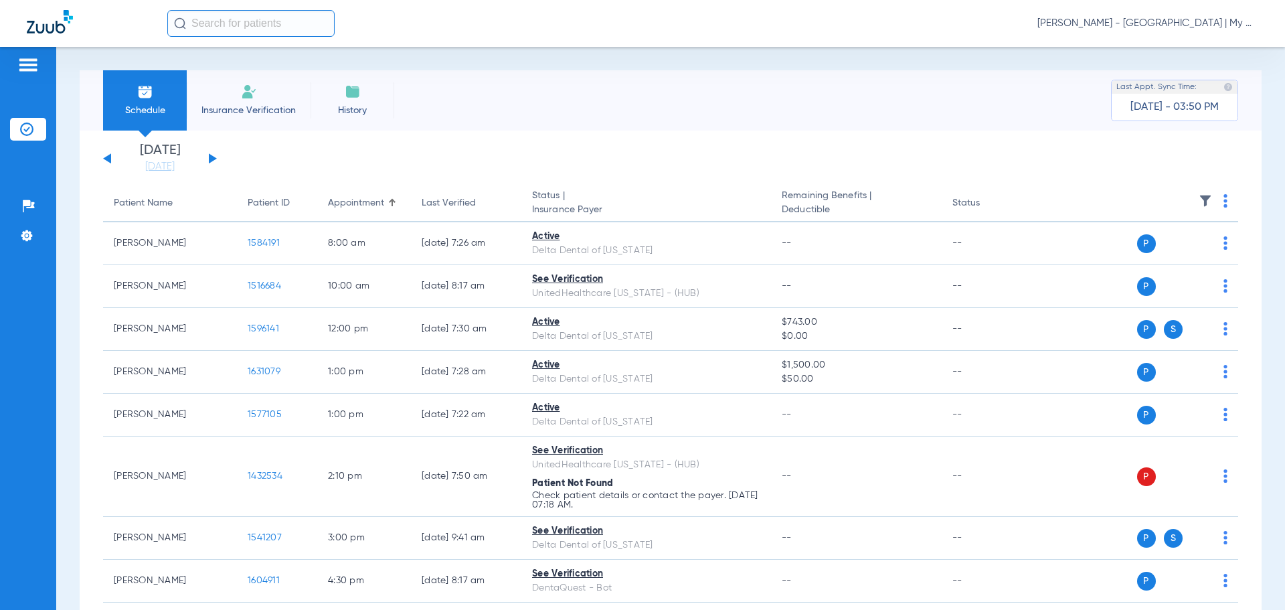
click at [1151, 30] on div "[PERSON_NAME] - [GEOGRAPHIC_DATA] | My Community Dental Centers" at bounding box center [712, 23] width 1091 height 27
click at [1150, 25] on span "[PERSON_NAME] - [GEOGRAPHIC_DATA] | My Community Dental Centers" at bounding box center [1147, 23] width 221 height 13
click at [1191, 46] on span "Account Selection" at bounding box center [1208, 47] width 75 height 9
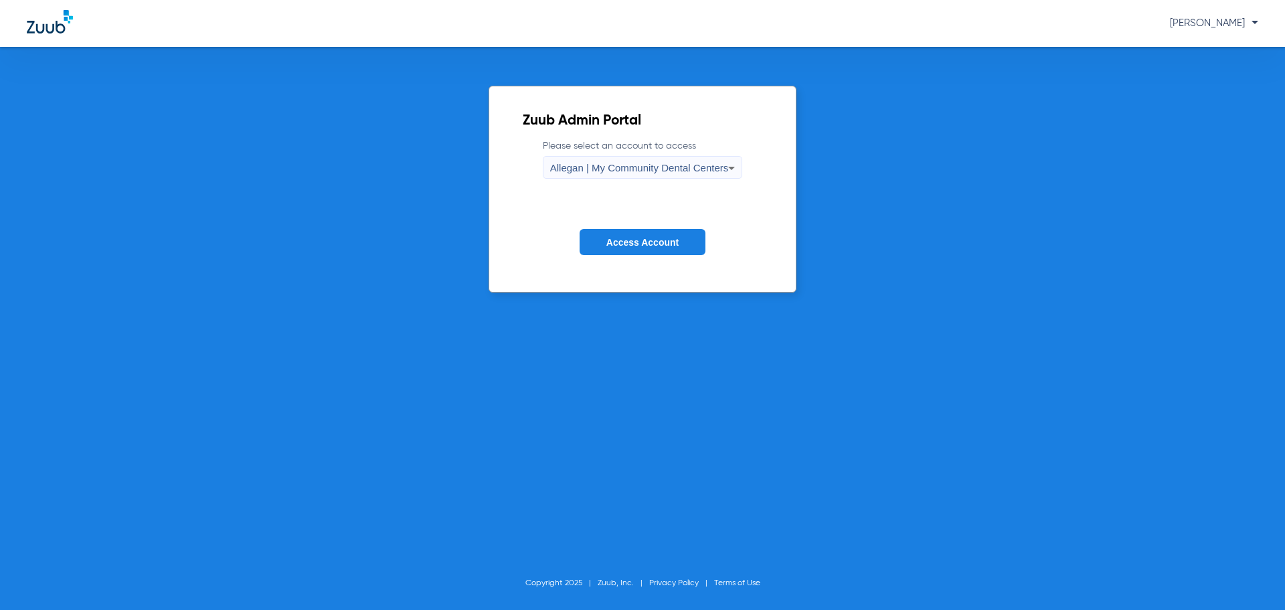
click at [598, 165] on span "Allegan | My Community Dental Centers" at bounding box center [639, 167] width 179 height 11
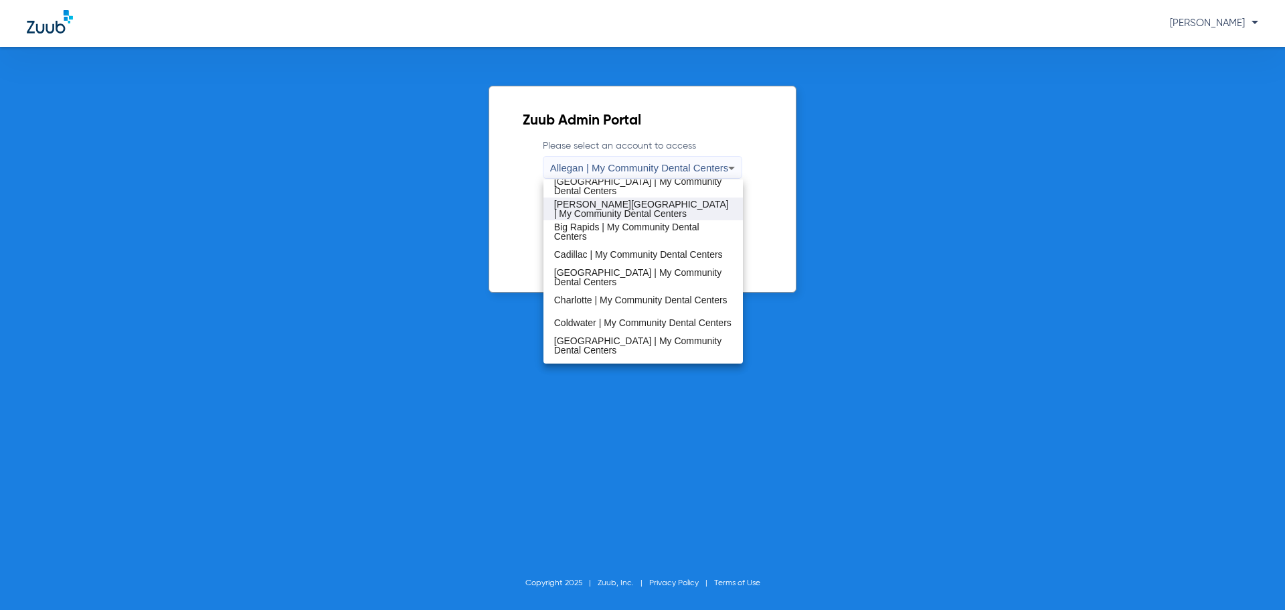
scroll to position [29, 0]
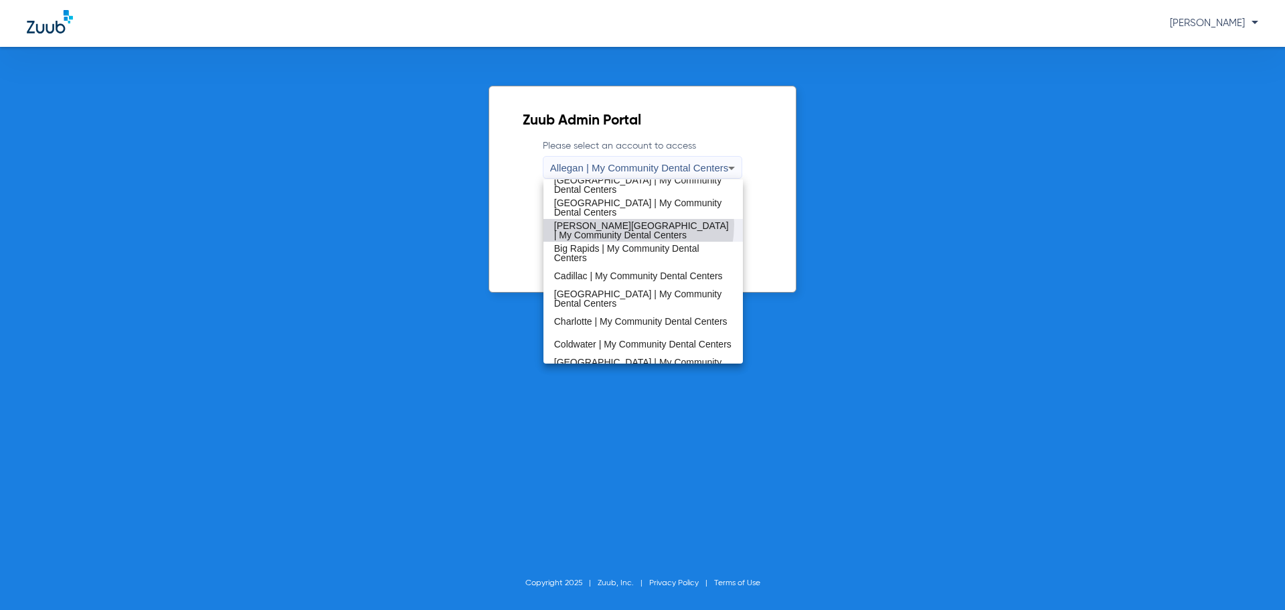
click at [616, 224] on span "[PERSON_NAME][GEOGRAPHIC_DATA] | My Community Dental Centers" at bounding box center [643, 230] width 179 height 19
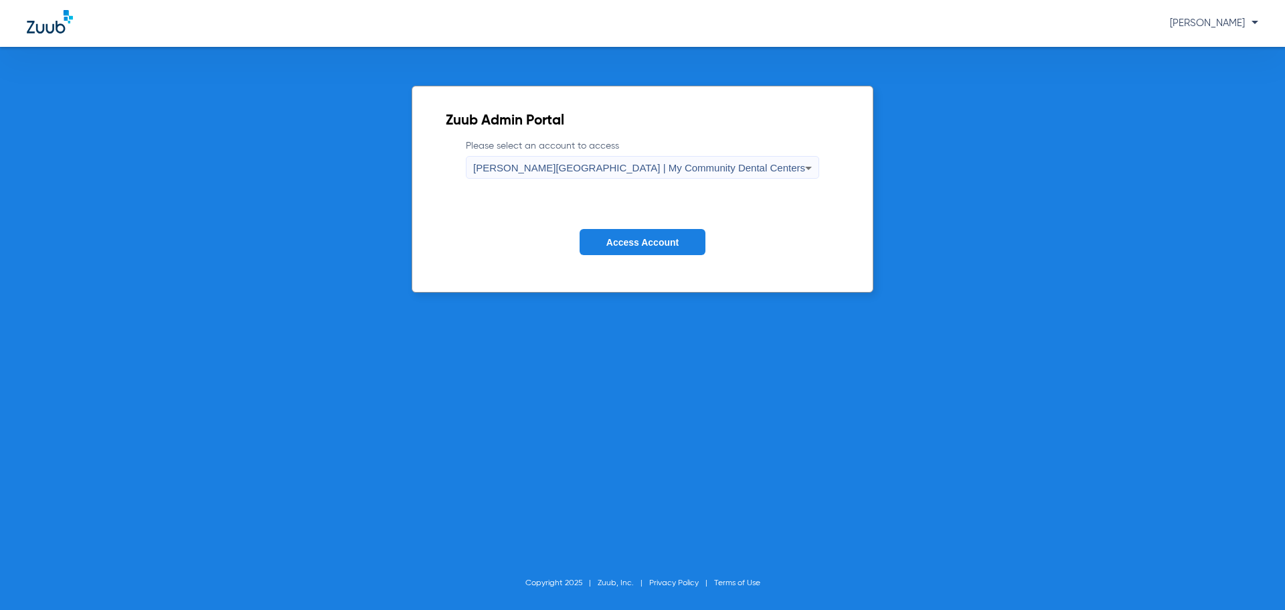
click at [616, 233] on button "Access Account" at bounding box center [643, 242] width 126 height 26
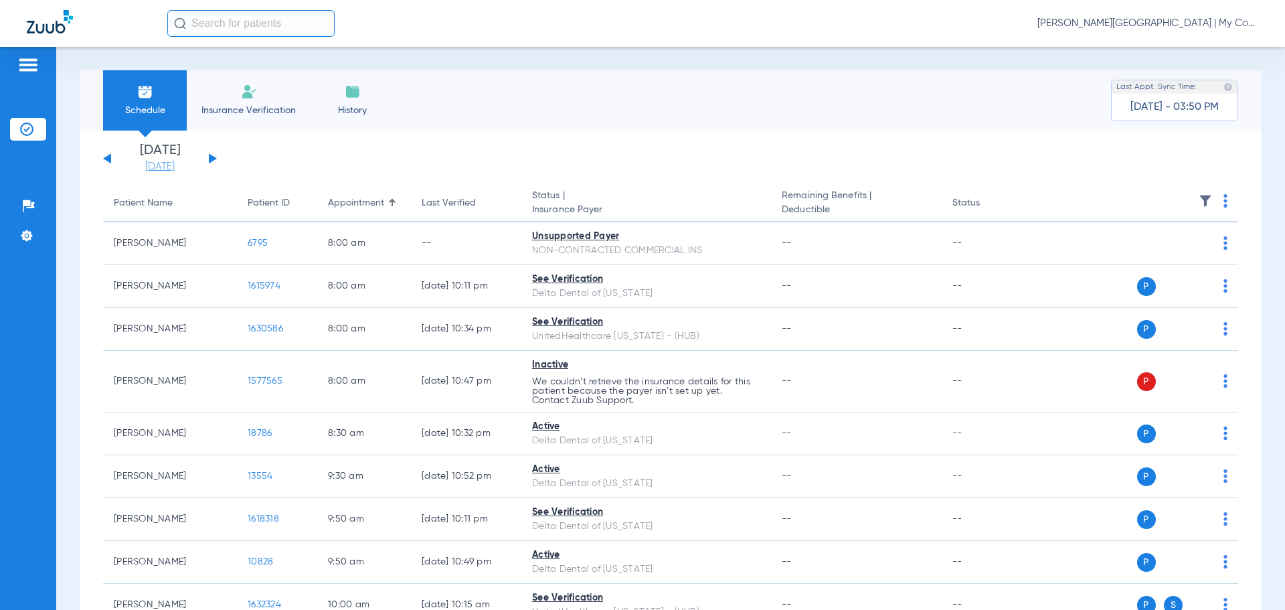
click at [182, 172] on link "[DATE]" at bounding box center [160, 166] width 80 height 13
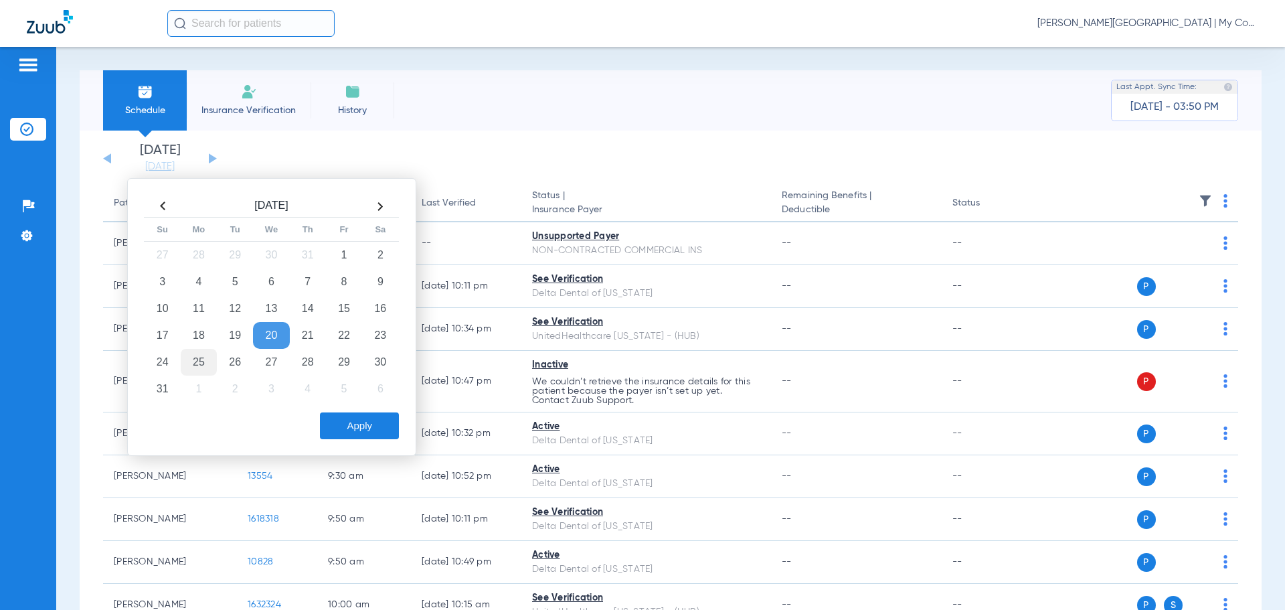
click at [208, 361] on td "25" at bounding box center [199, 362] width 36 height 27
click at [367, 419] on button "Apply" at bounding box center [359, 425] width 79 height 27
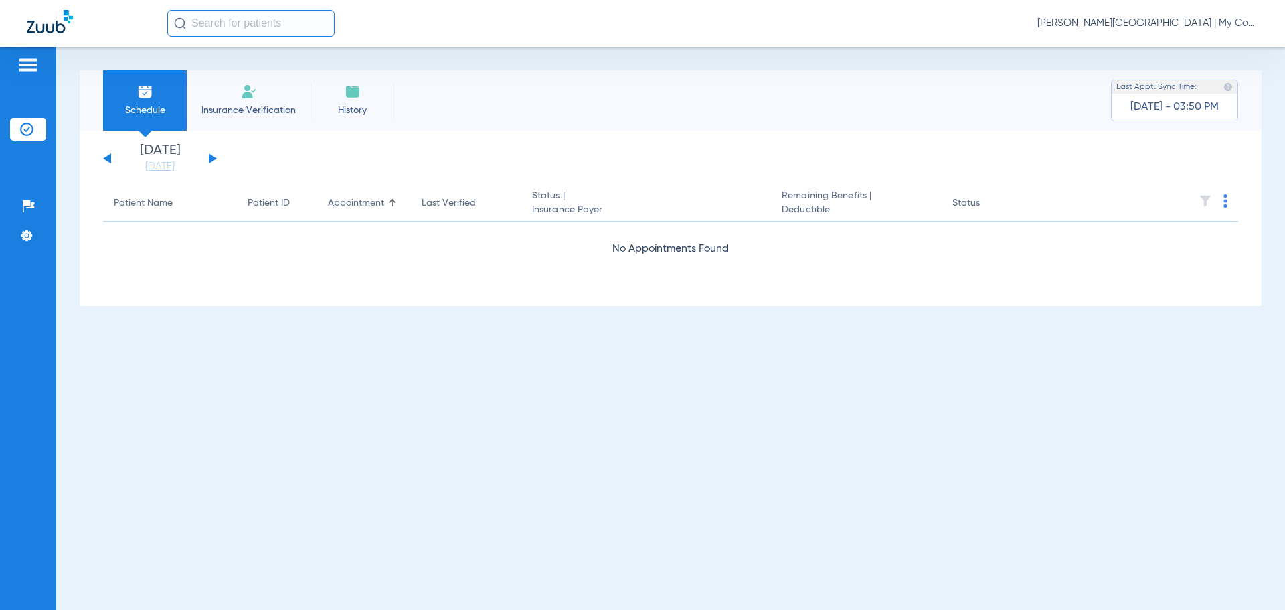
click at [212, 158] on button at bounding box center [213, 158] width 8 height 10
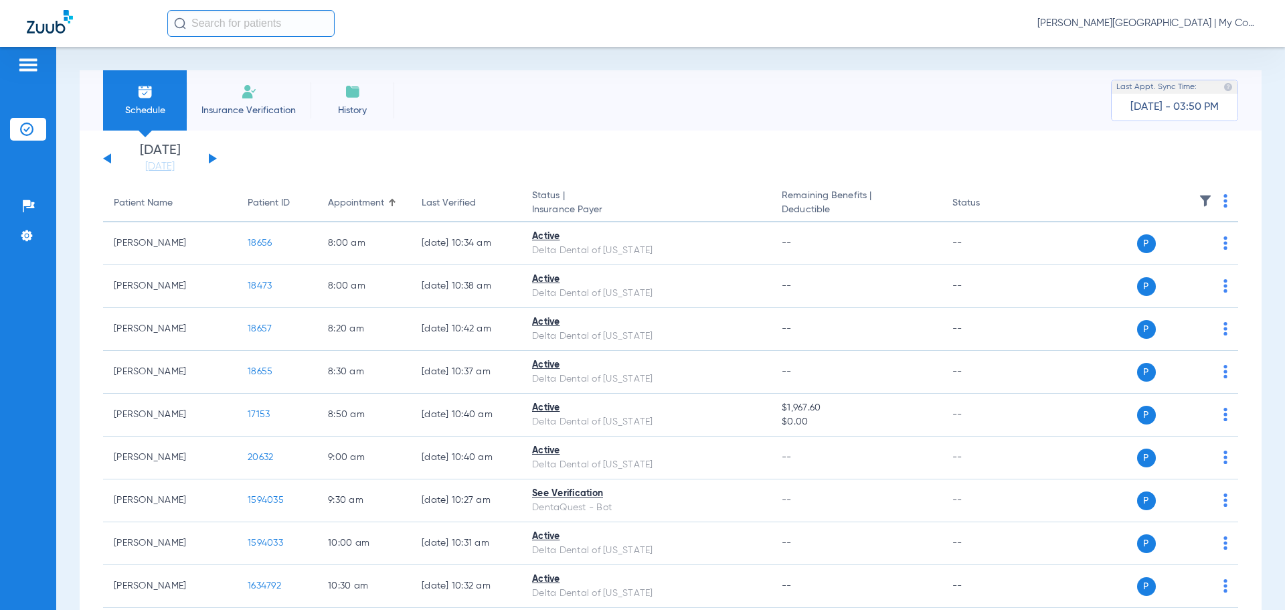
click at [1218, 202] on th at bounding box center [1135, 203] width 207 height 37
click at [1223, 202] on img at bounding box center [1225, 200] width 4 height 13
click at [1179, 246] on button "Verify All" at bounding box center [1164, 253] width 105 height 27
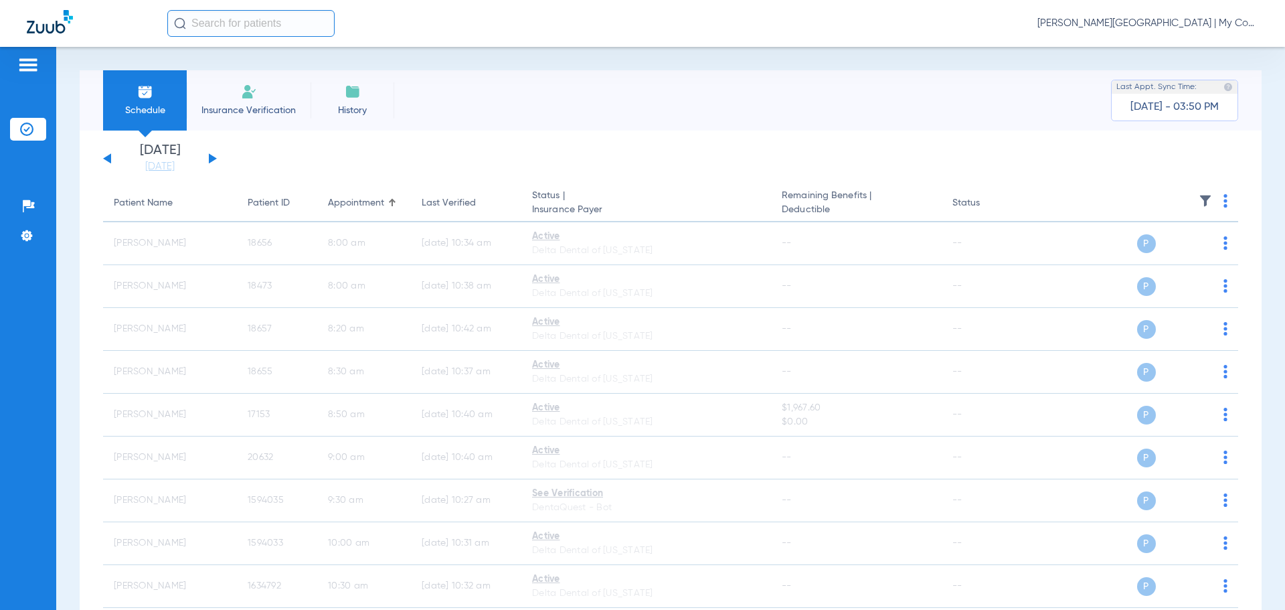
click at [1145, 24] on span "[PERSON_NAME][GEOGRAPHIC_DATA] | My Community Dental Centers" at bounding box center [1147, 23] width 221 height 13
click at [1180, 50] on span "Account Selection" at bounding box center [1208, 47] width 75 height 9
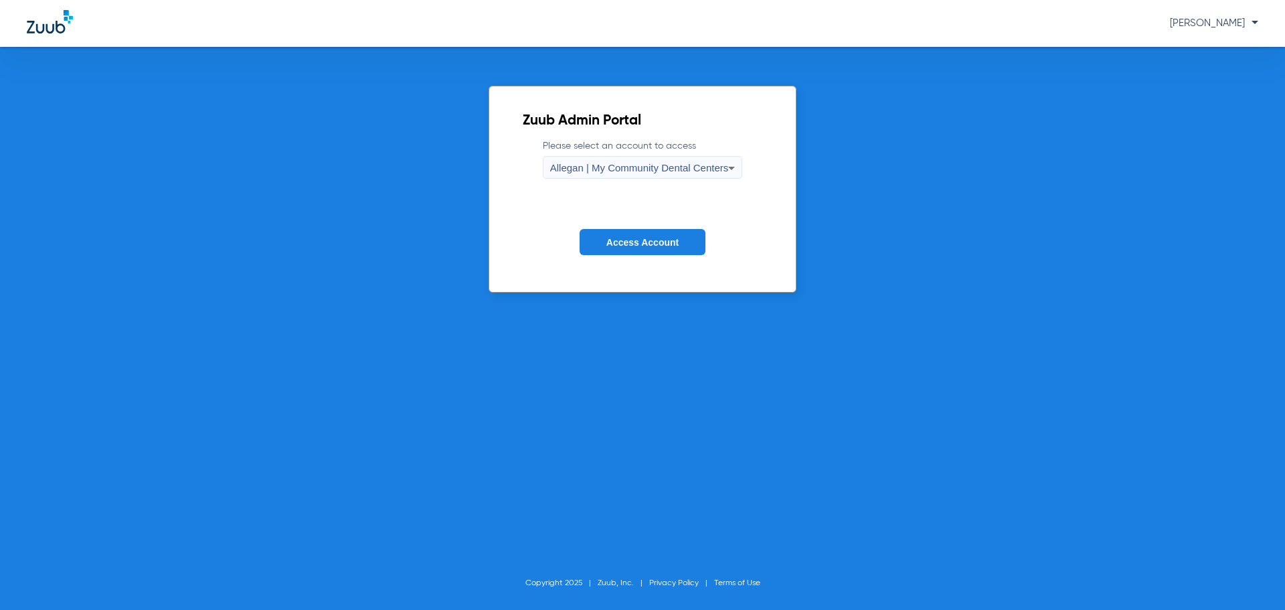
click at [634, 164] on span "Allegan | My Community Dental Centers" at bounding box center [639, 167] width 179 height 11
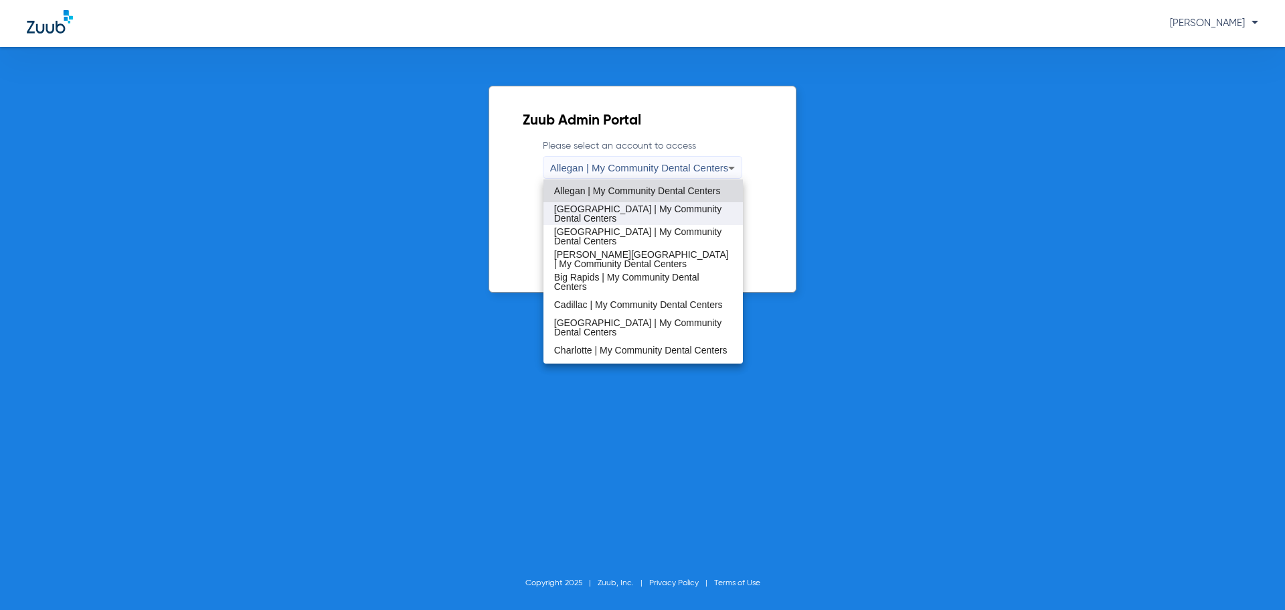
click at [620, 207] on span "[GEOGRAPHIC_DATA] | My Community Dental Centers" at bounding box center [643, 213] width 179 height 19
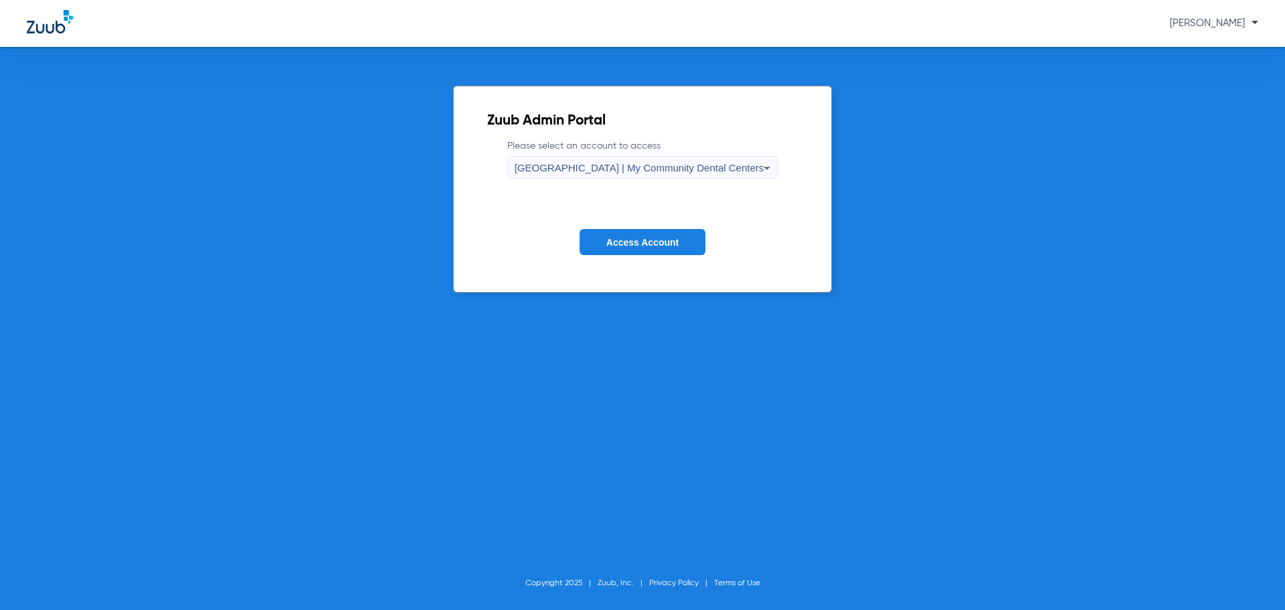
click at [618, 238] on span "Access Account" at bounding box center [642, 242] width 72 height 11
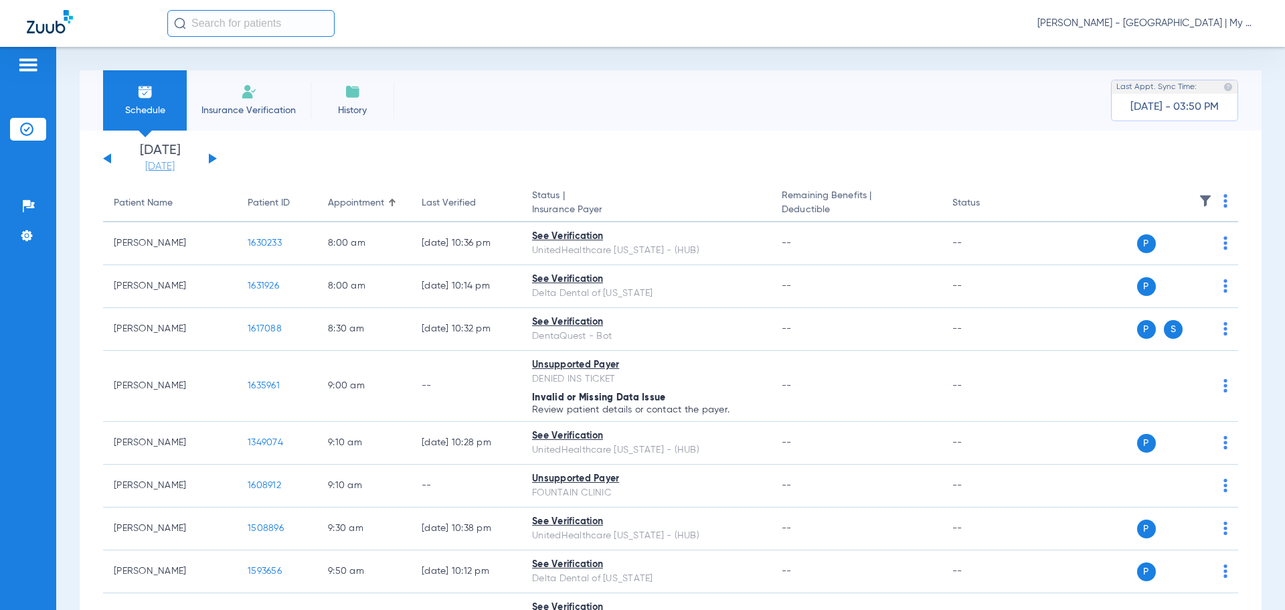
click at [183, 167] on link "[DATE]" at bounding box center [160, 166] width 80 height 13
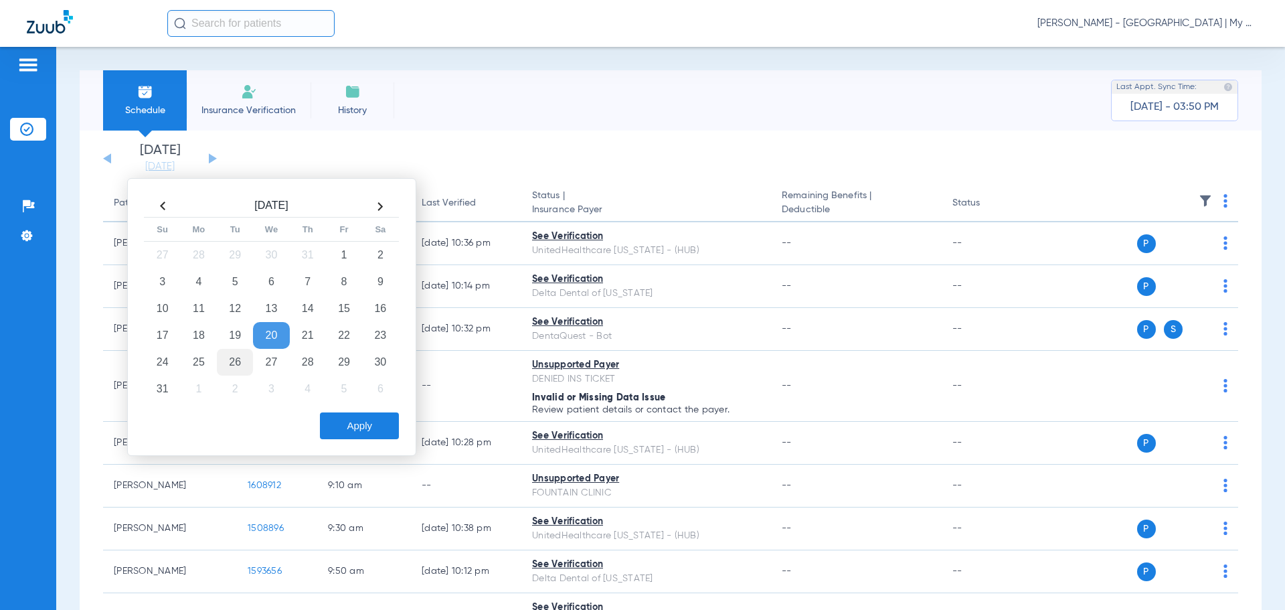
click at [225, 358] on td "26" at bounding box center [235, 362] width 36 height 27
click at [341, 425] on button "Apply" at bounding box center [359, 425] width 79 height 27
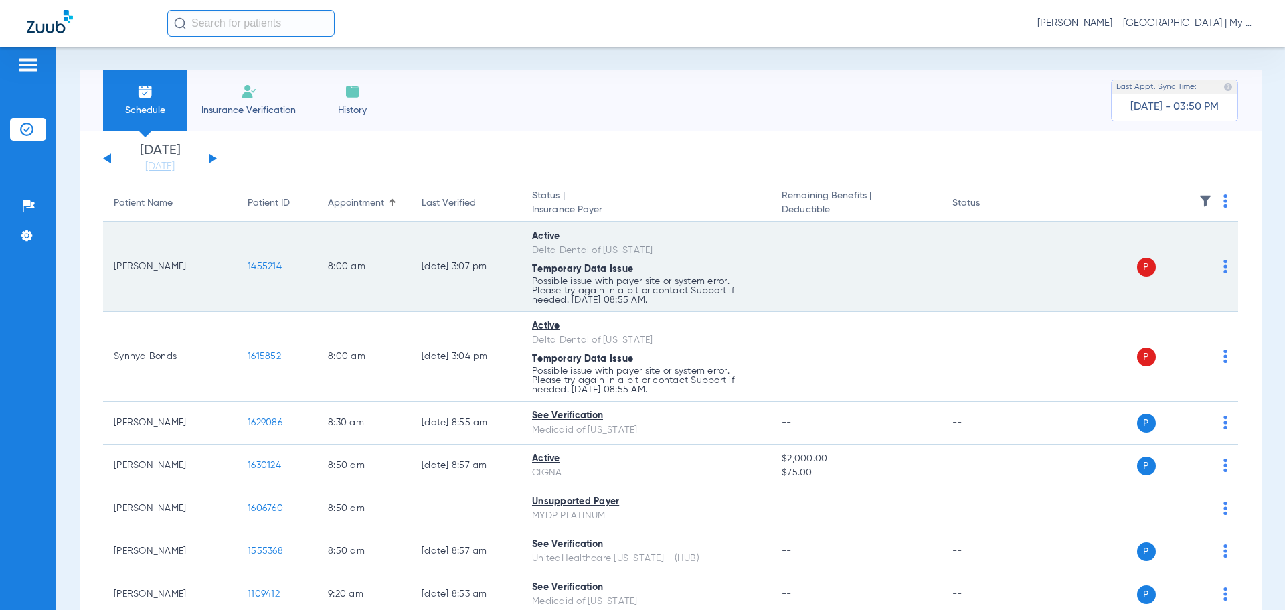
click at [1210, 266] on div "P S" at bounding box center [1130, 267] width 196 height 19
click at [1223, 268] on img at bounding box center [1225, 266] width 4 height 13
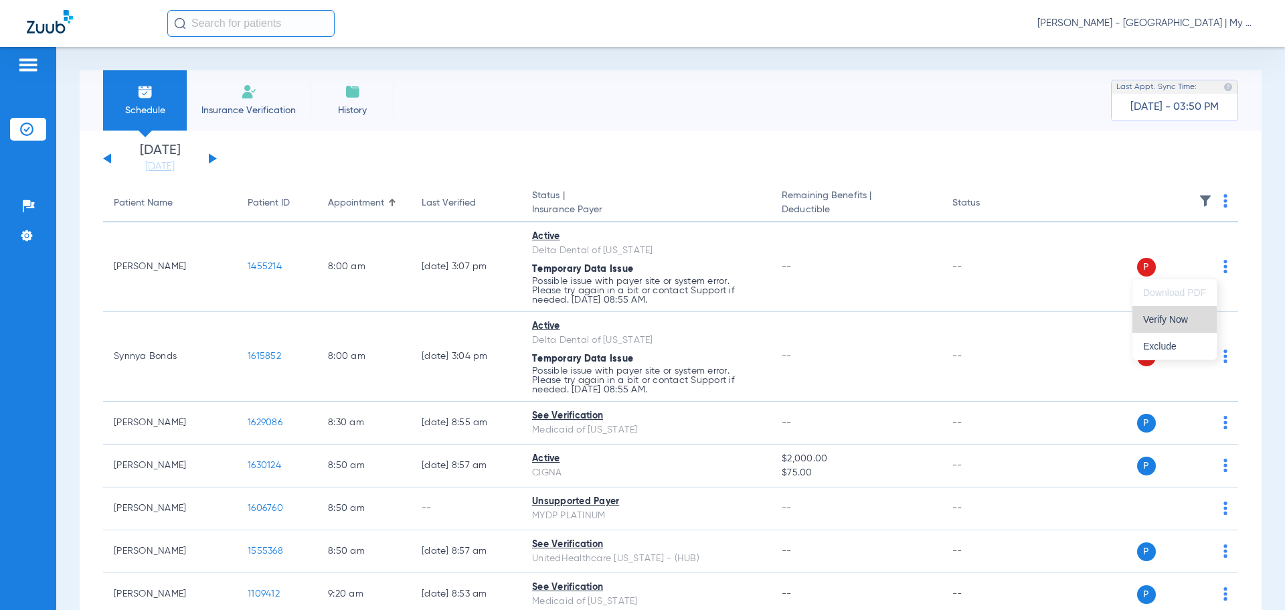
click at [1149, 318] on span "Verify Now" at bounding box center [1174, 319] width 63 height 9
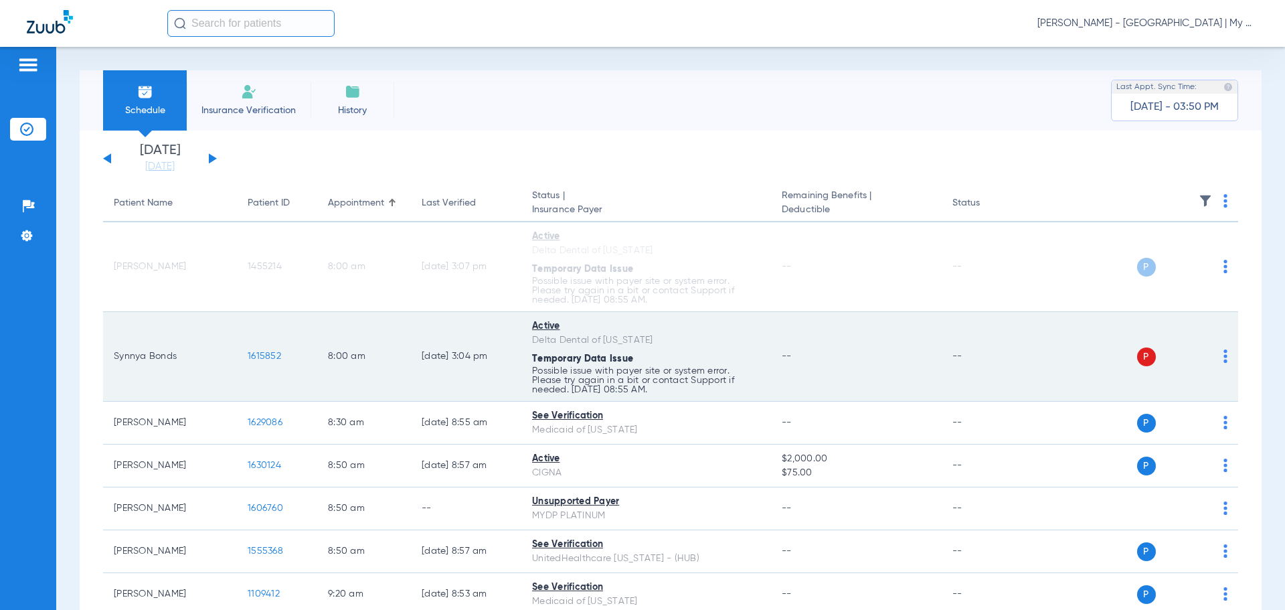
click at [1223, 353] on img at bounding box center [1225, 355] width 4 height 13
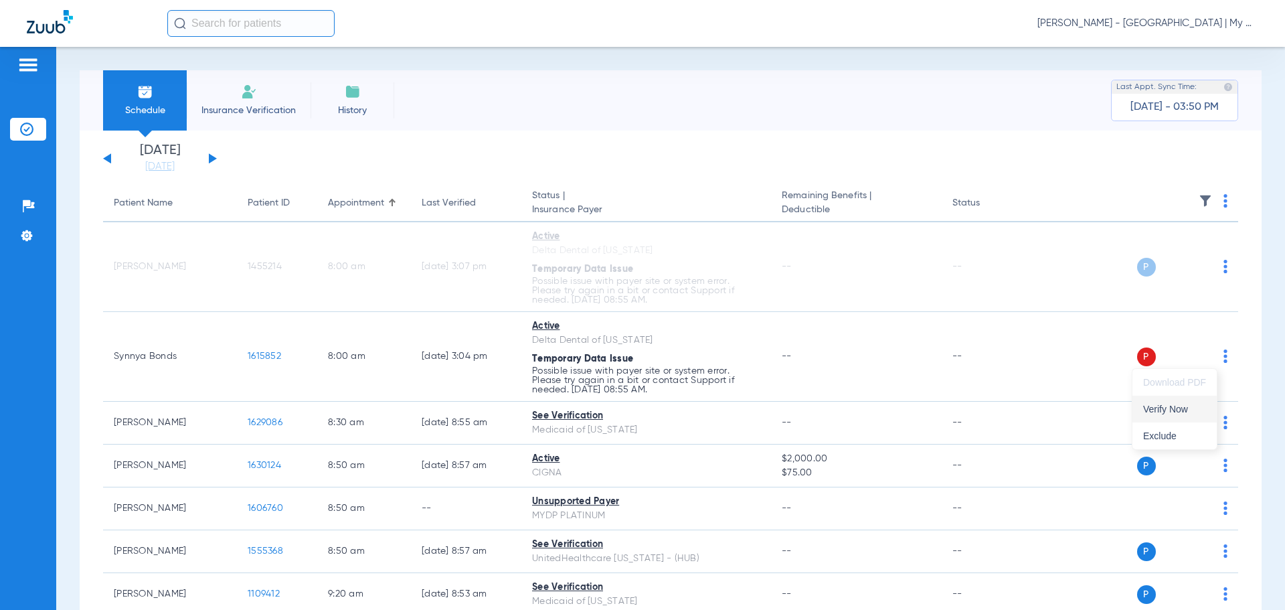
click at [1161, 404] on span "Verify Now" at bounding box center [1174, 408] width 63 height 9
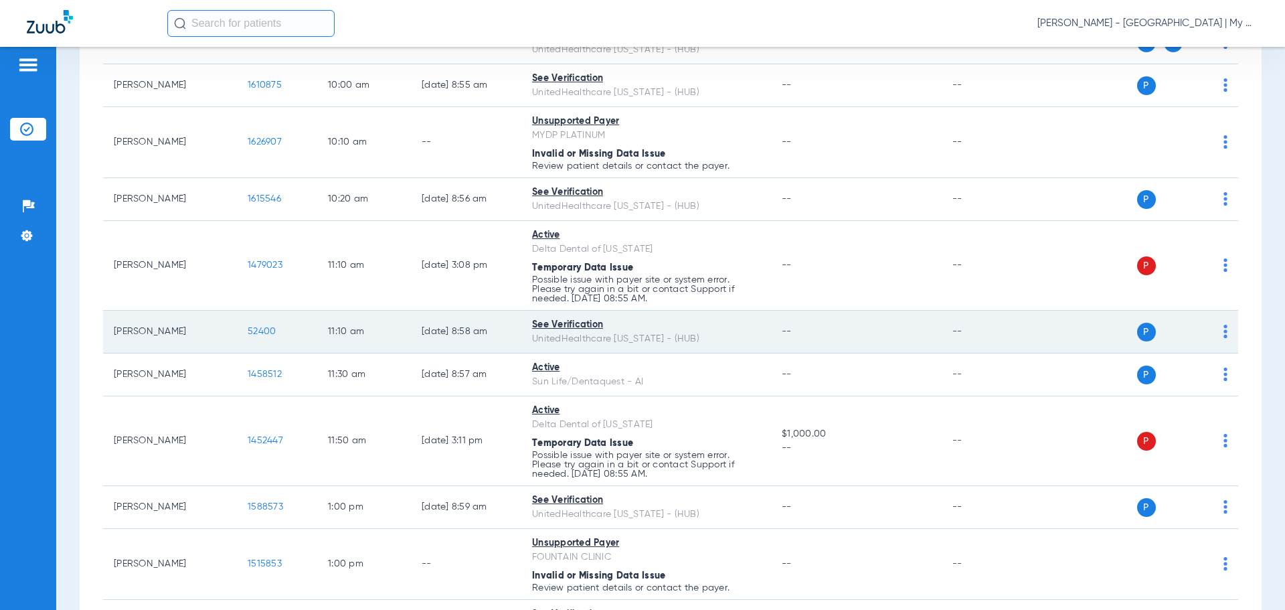
scroll to position [602, 0]
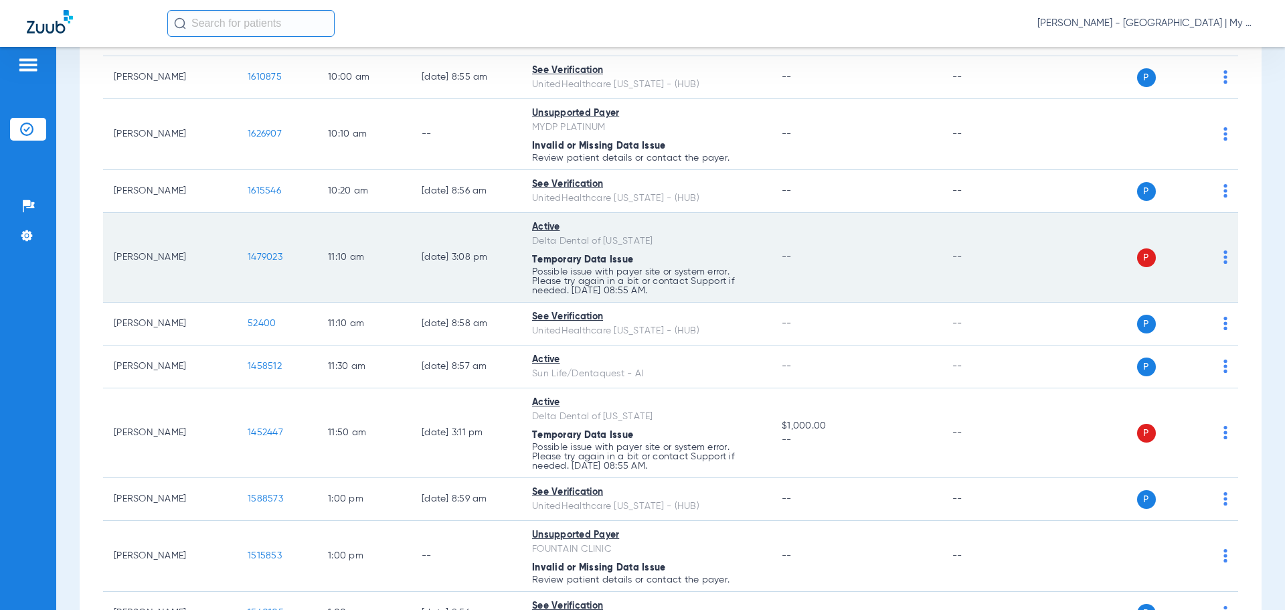
click at [1210, 261] on div "P S" at bounding box center [1130, 257] width 196 height 19
click at [1211, 263] on div "P S" at bounding box center [1130, 257] width 196 height 19
click at [1223, 261] on img at bounding box center [1225, 256] width 4 height 13
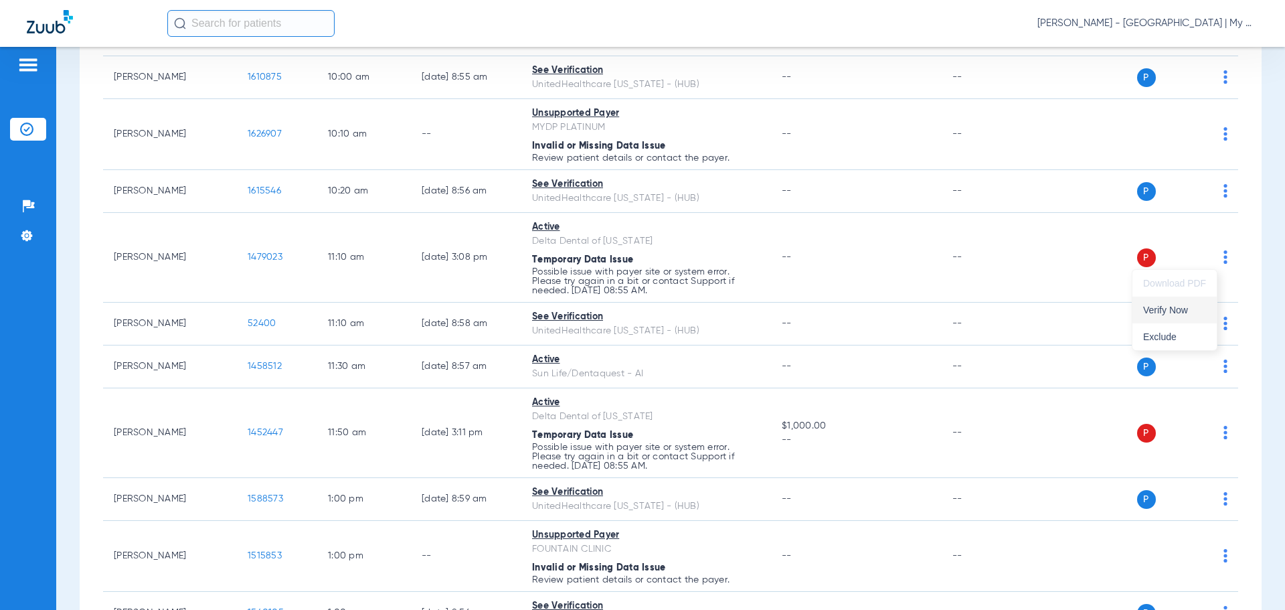
click at [1146, 312] on span "Verify Now" at bounding box center [1174, 309] width 63 height 9
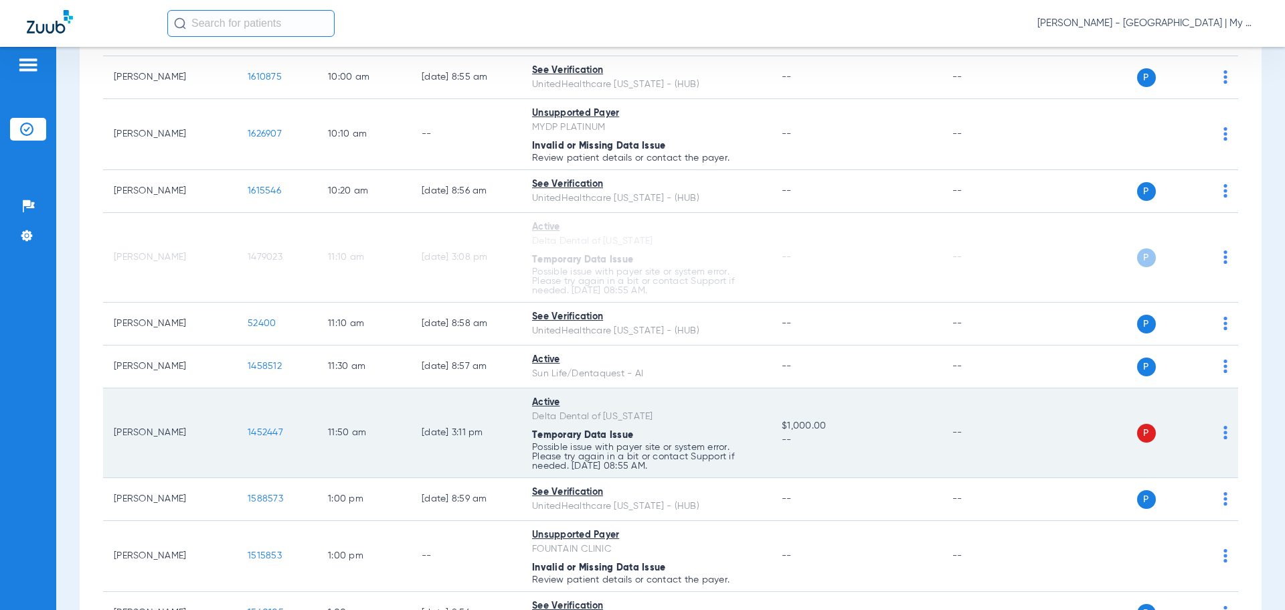
click at [1223, 430] on img at bounding box center [1225, 432] width 4 height 13
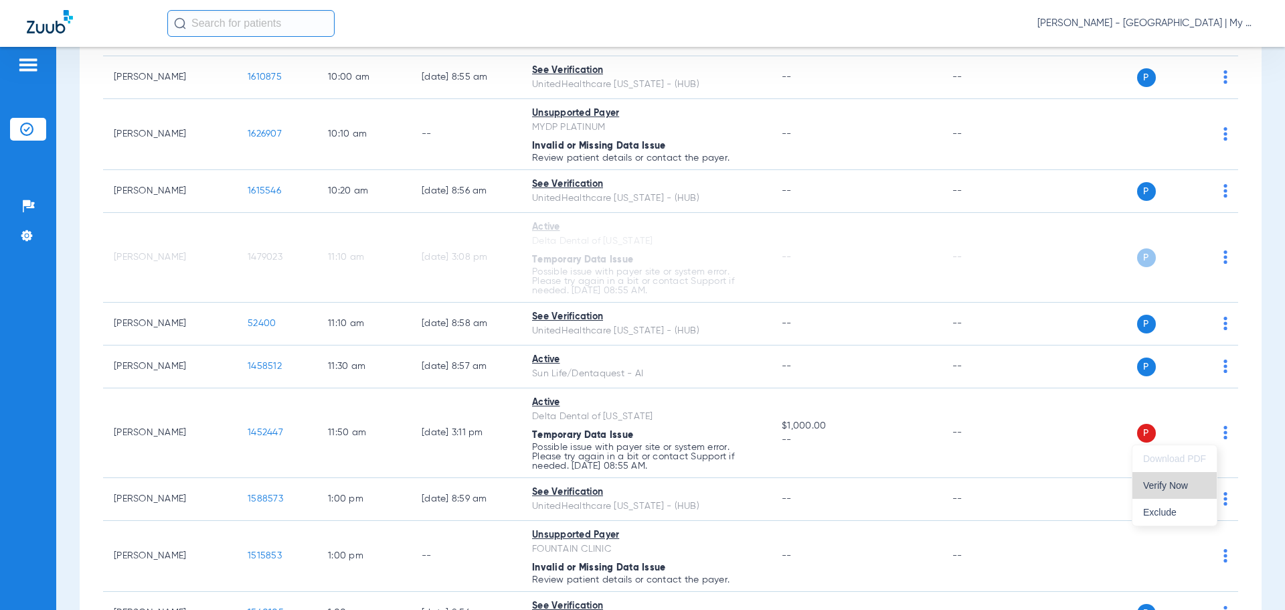
click at [1167, 479] on button "Verify Now" at bounding box center [1174, 485] width 84 height 27
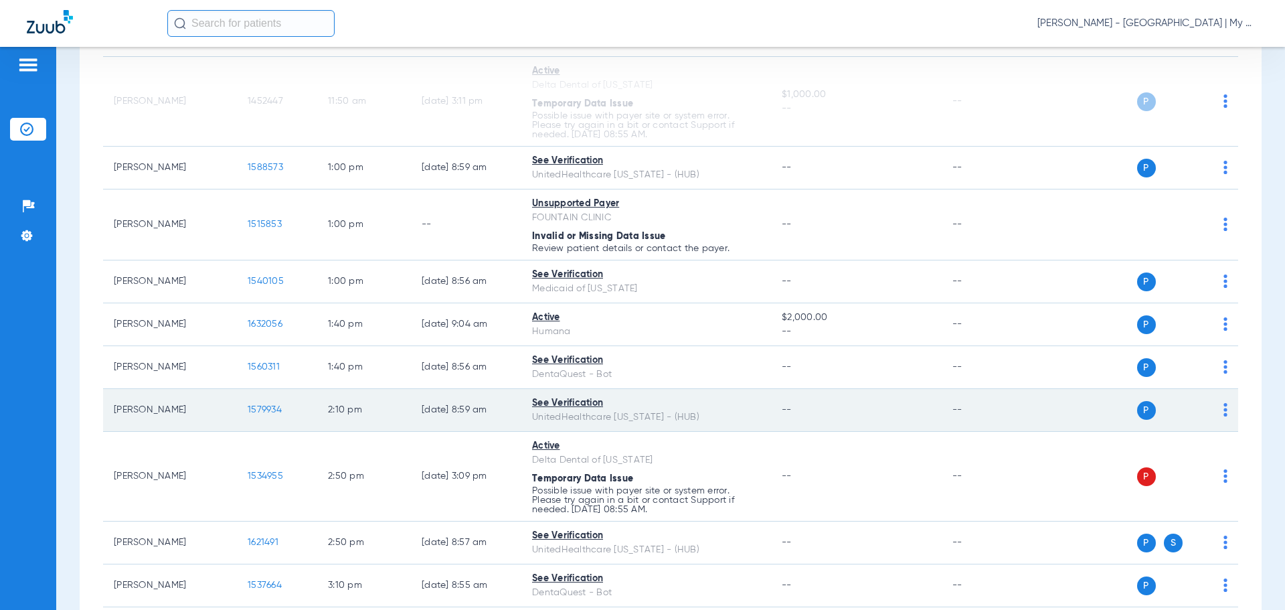
scroll to position [937, 0]
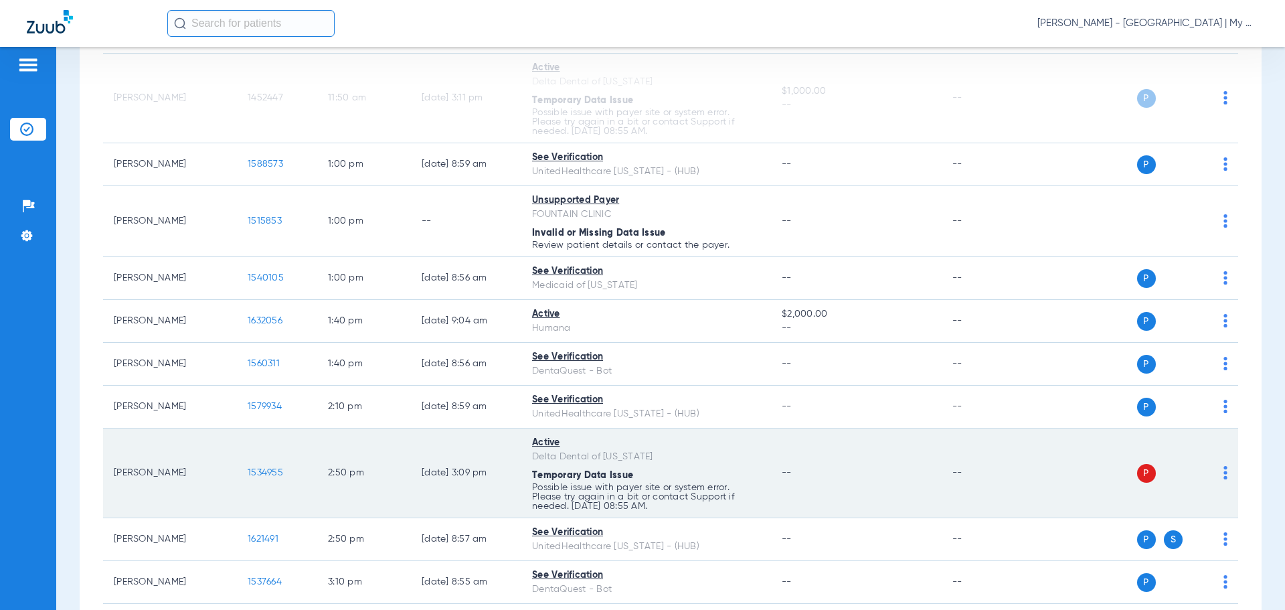
click at [1207, 474] on div "P S" at bounding box center [1130, 473] width 196 height 19
click at [1223, 475] on img at bounding box center [1225, 472] width 4 height 13
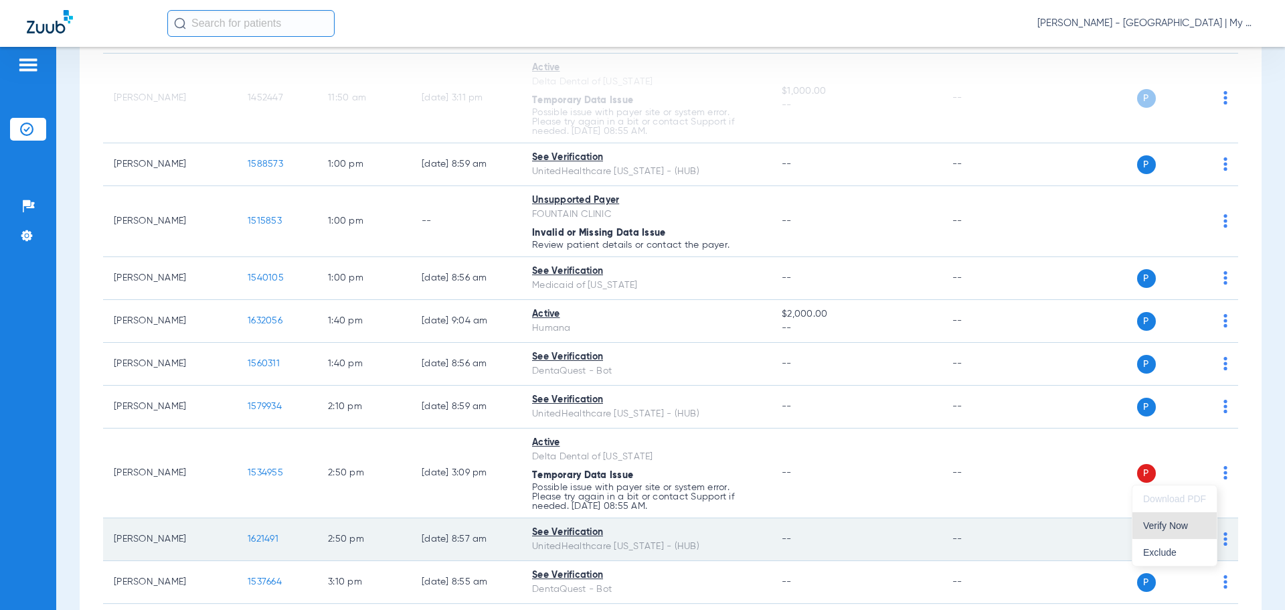
click at [1182, 519] on button "Verify Now" at bounding box center [1174, 525] width 84 height 27
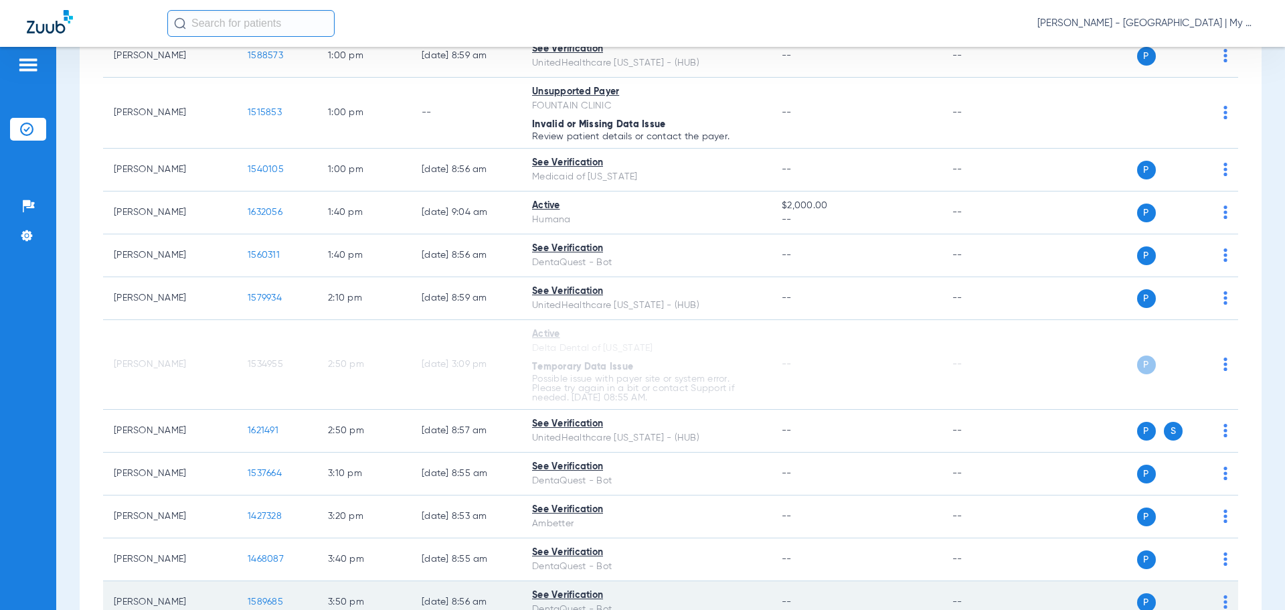
scroll to position [1235, 0]
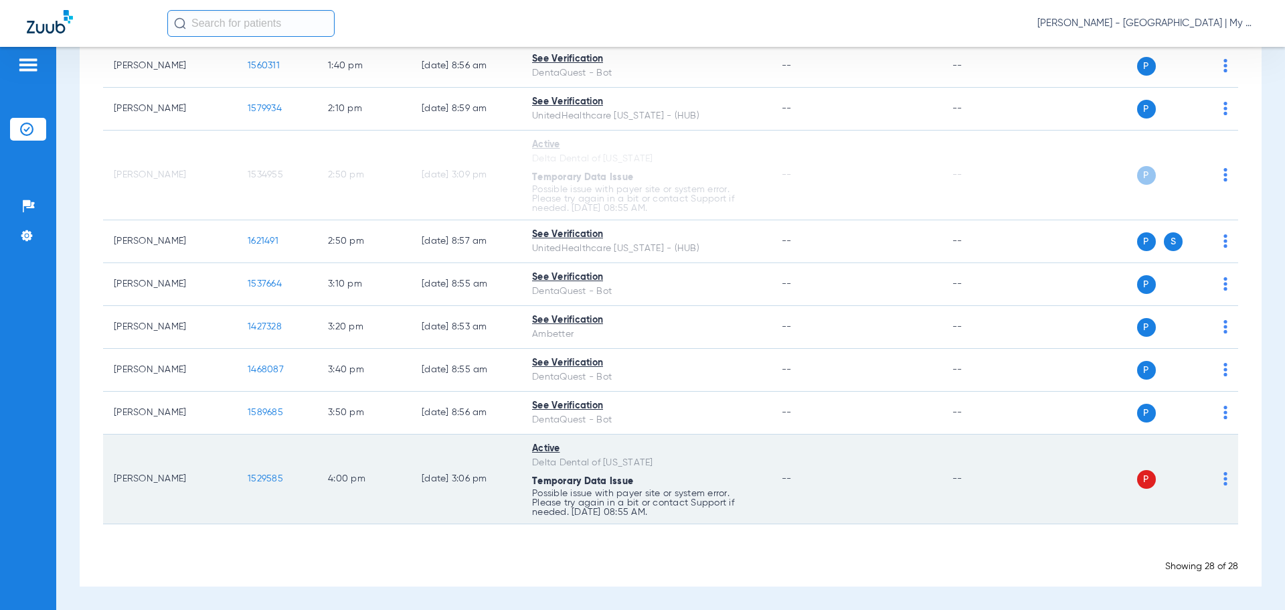
click at [1212, 476] on td "P S" at bounding box center [1135, 479] width 207 height 90
click at [1212, 476] on div "P S" at bounding box center [1130, 479] width 196 height 19
click at [1223, 478] on img at bounding box center [1225, 478] width 4 height 13
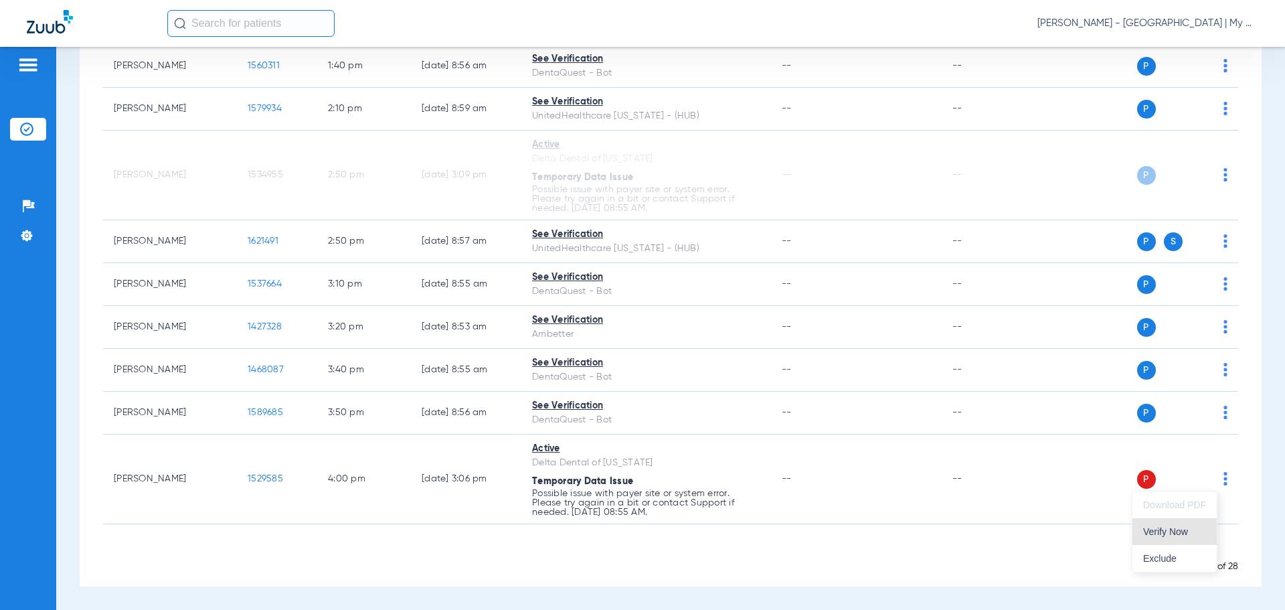
click at [1173, 535] on span "Verify Now" at bounding box center [1174, 531] width 63 height 9
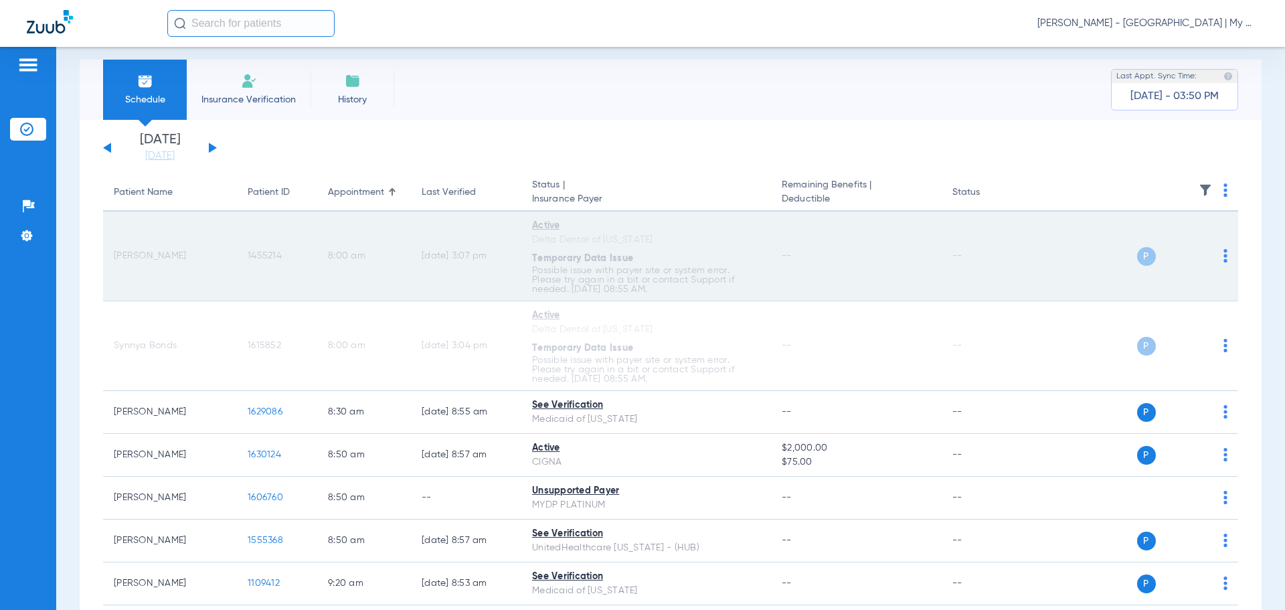
scroll to position [0, 0]
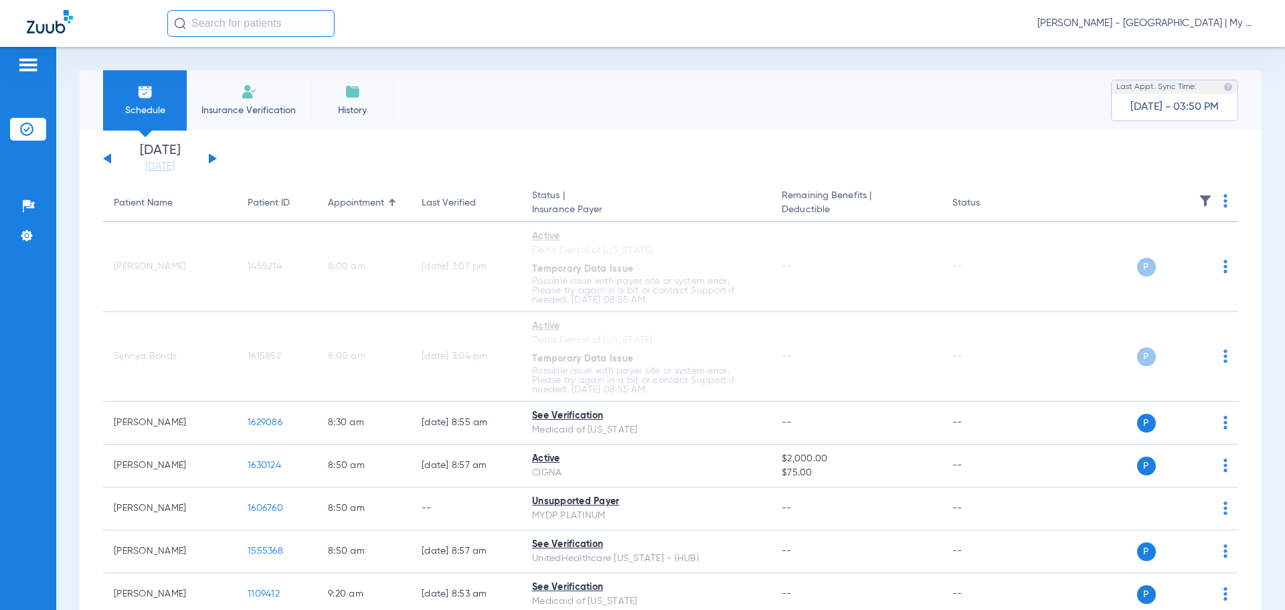
click at [1140, 22] on span "[PERSON_NAME] - [GEOGRAPHIC_DATA] | My Community Dental Centers" at bounding box center [1147, 23] width 221 height 13
click at [1175, 44] on span "Account Selection" at bounding box center [1208, 47] width 75 height 9
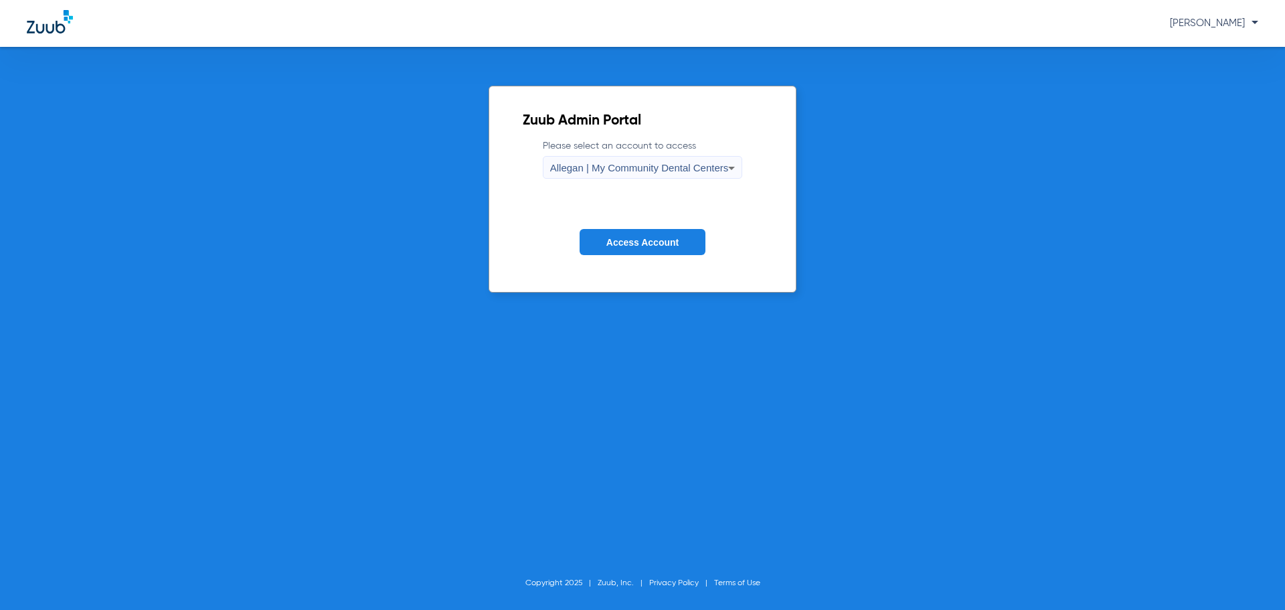
click at [626, 167] on span "Allegan | My Community Dental Centers" at bounding box center [639, 167] width 179 height 11
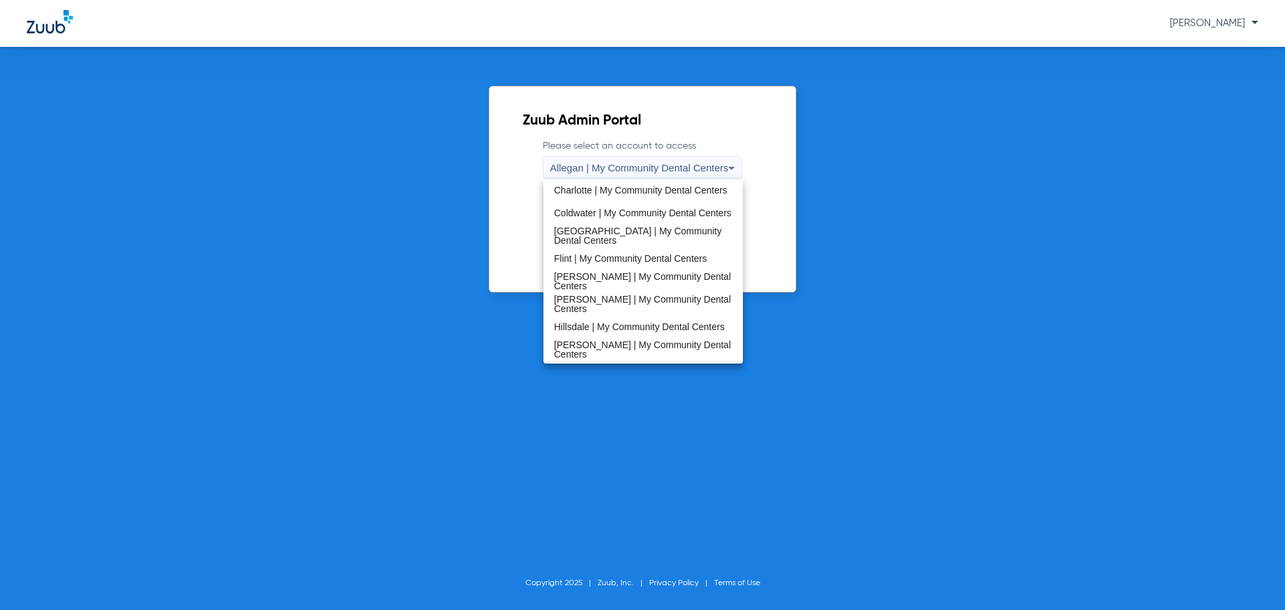
scroll to position [201, 0]
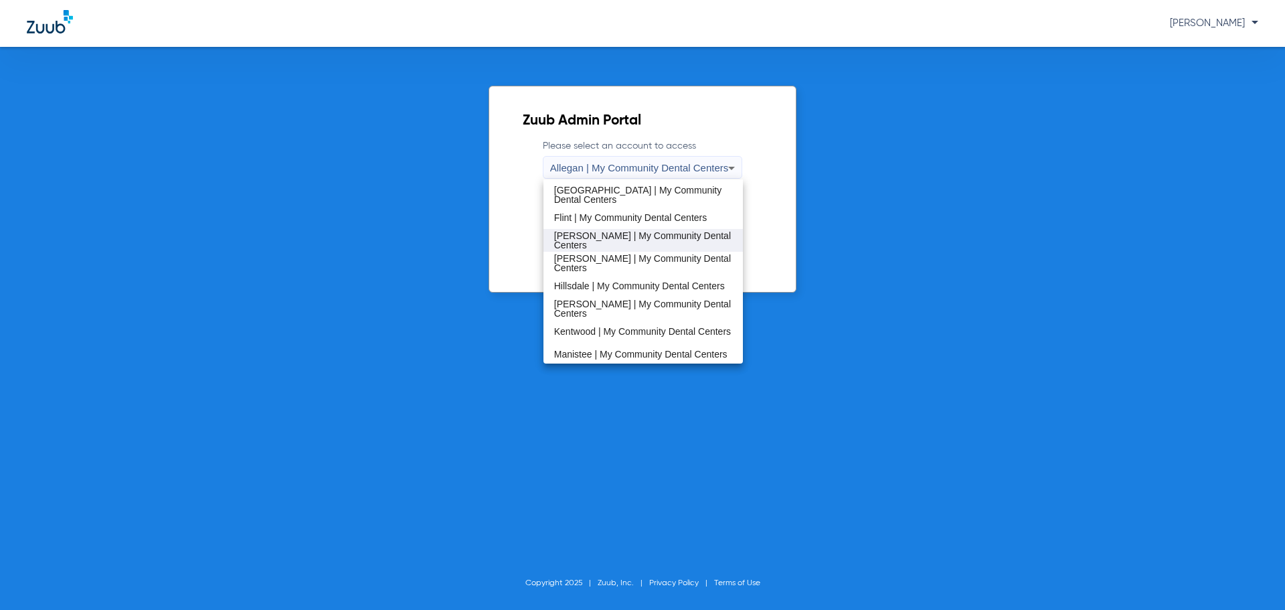
drag, startPoint x: 634, startPoint y: 250, endPoint x: 618, endPoint y: 242, distance: 18.0
click at [618, 242] on div "Allegan | My Community Dental Centers [GEOGRAPHIC_DATA] | My Community Dental C…" at bounding box center [643, 271] width 200 height 184
click at [618, 242] on span "[PERSON_NAME] | My Community Dental Centers" at bounding box center [643, 240] width 179 height 19
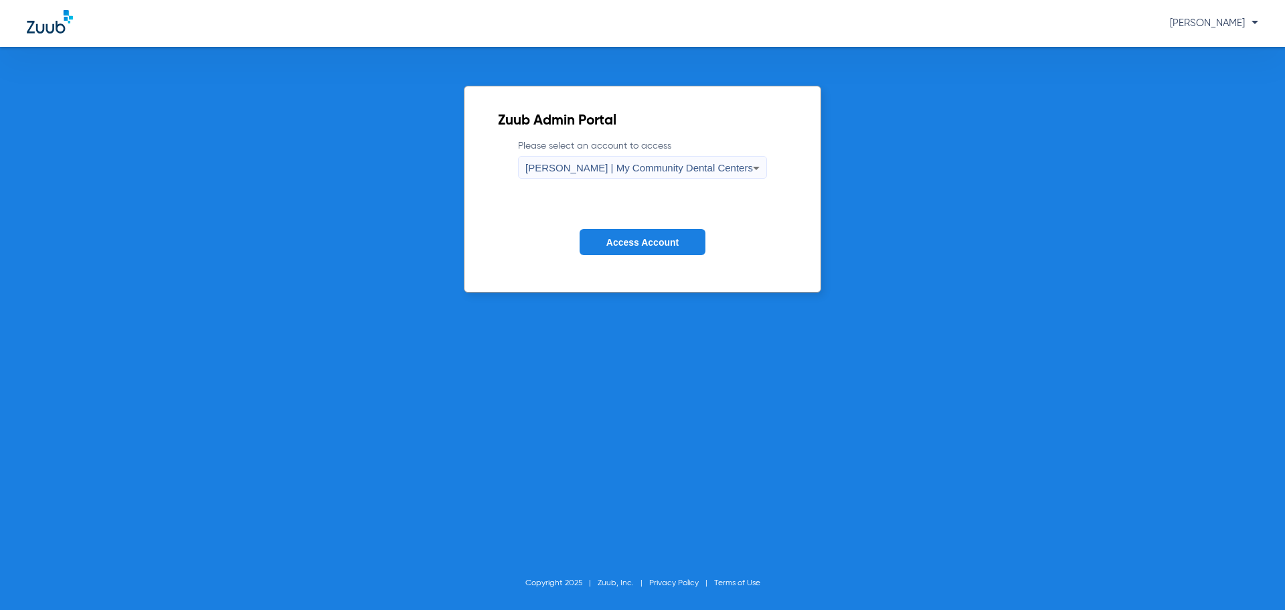
click at [643, 244] on span "Access Account" at bounding box center [642, 242] width 72 height 11
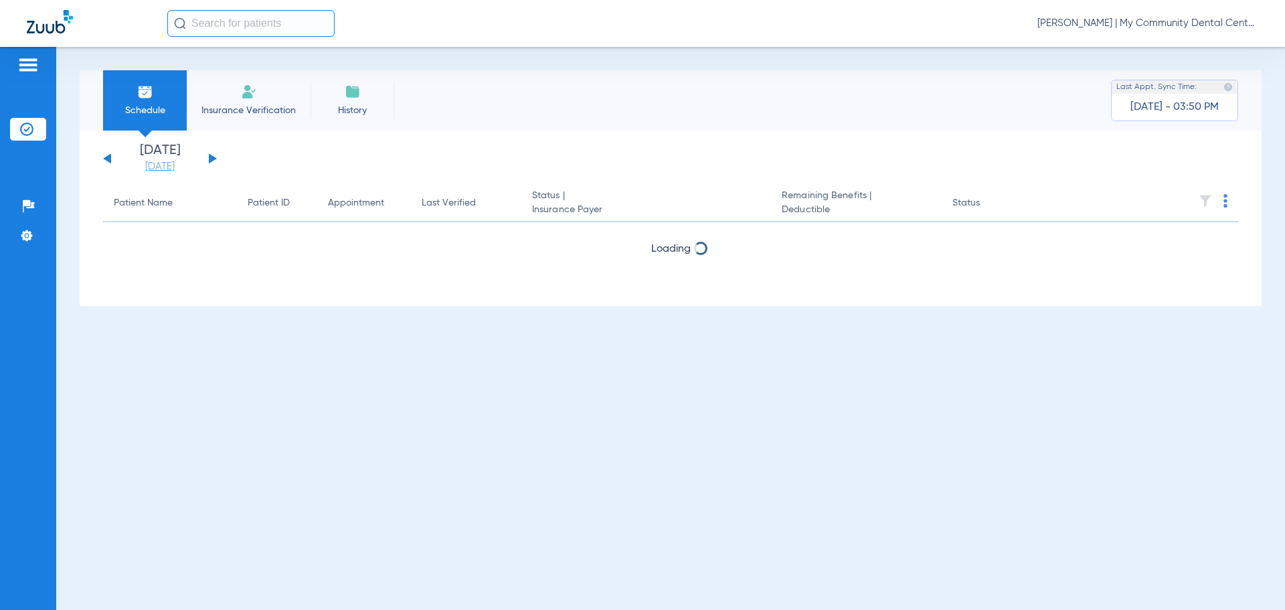
click at [175, 169] on link "[DATE]" at bounding box center [160, 166] width 80 height 13
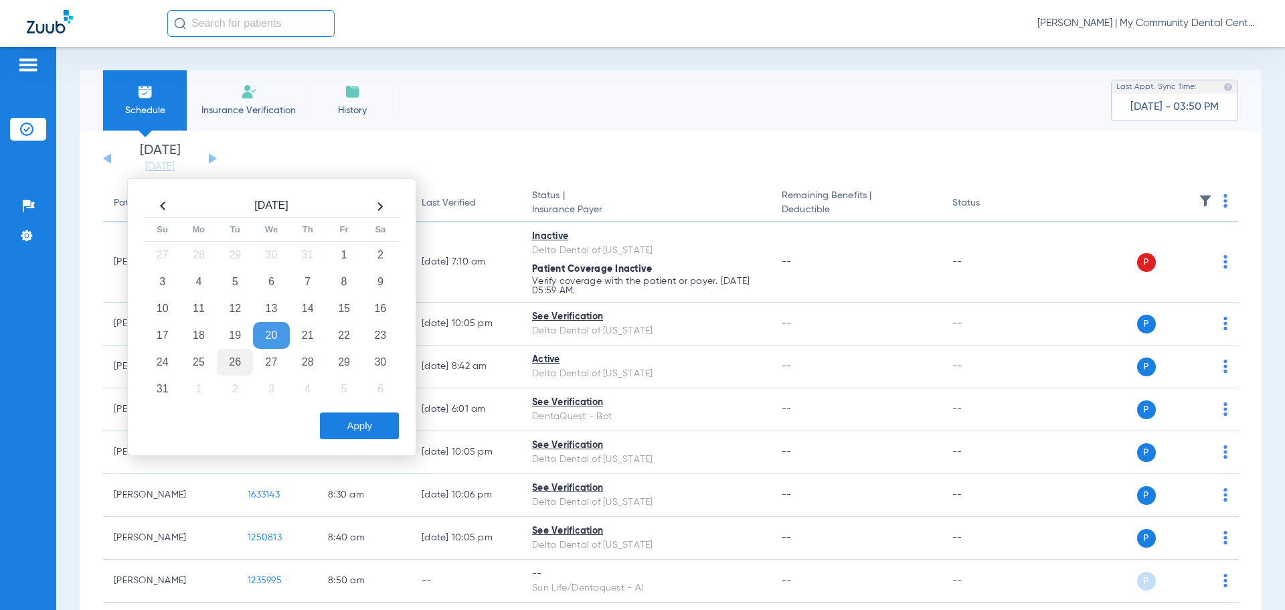
click at [237, 357] on td "26" at bounding box center [235, 362] width 36 height 27
click at [365, 428] on button "Apply" at bounding box center [359, 425] width 79 height 27
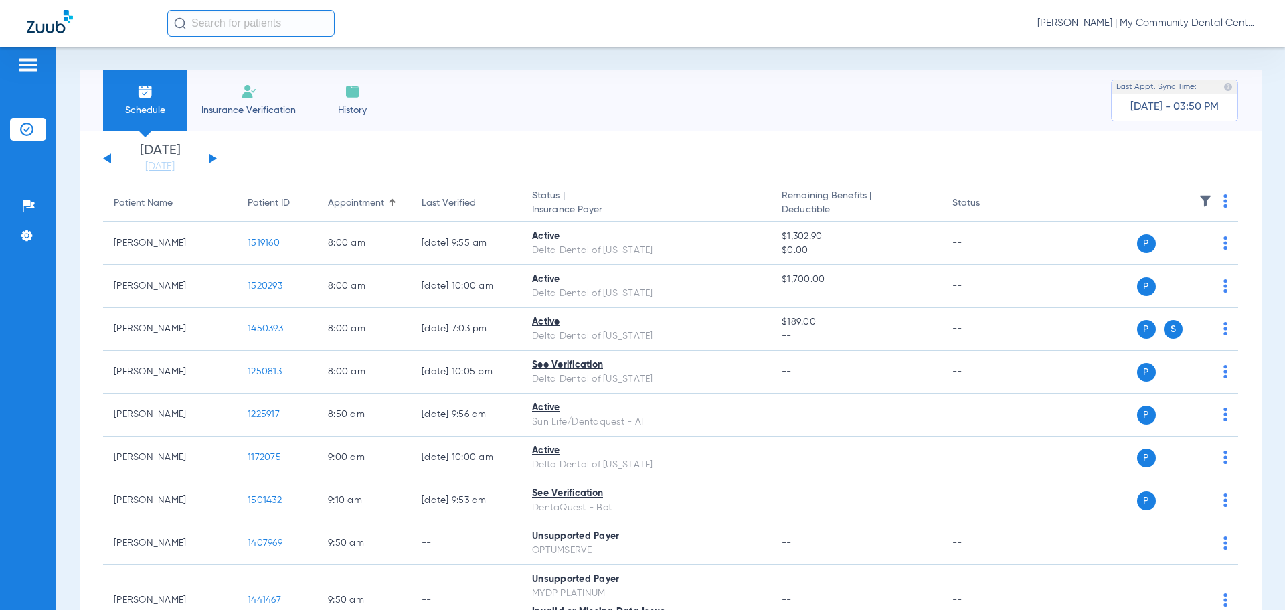
click at [1096, 17] on span "[PERSON_NAME] | My Community Dental Centers" at bounding box center [1147, 23] width 221 height 13
click at [1197, 52] on span "Account Selection" at bounding box center [1208, 47] width 75 height 9
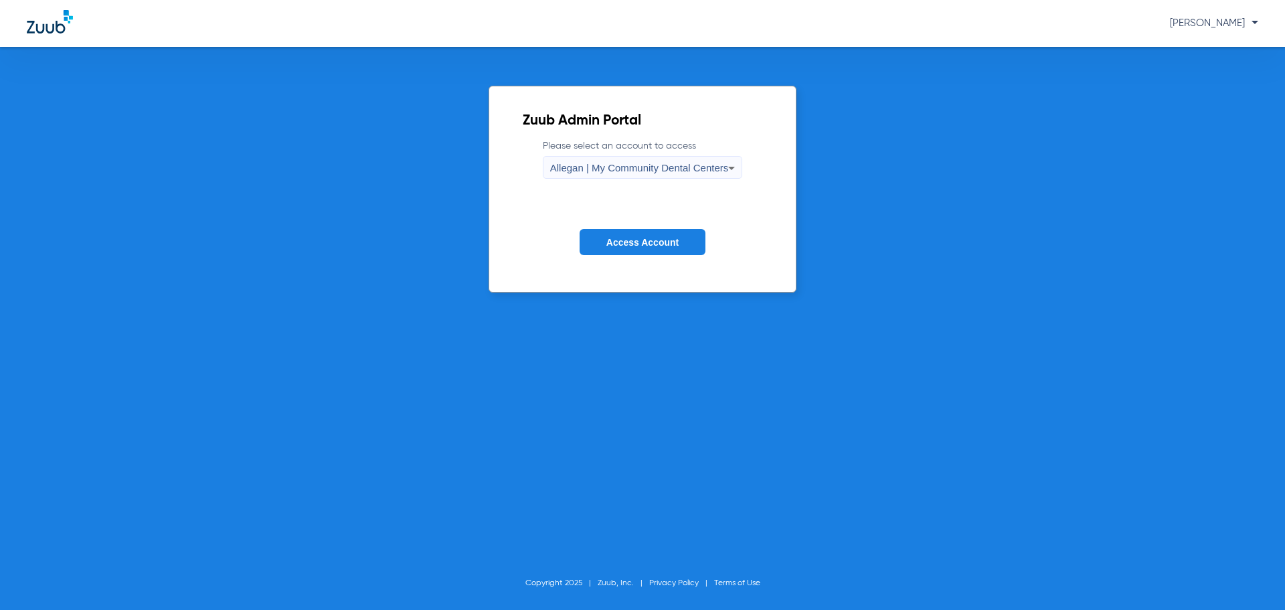
click at [614, 164] on span "Allegan | My Community Dental Centers" at bounding box center [639, 167] width 179 height 11
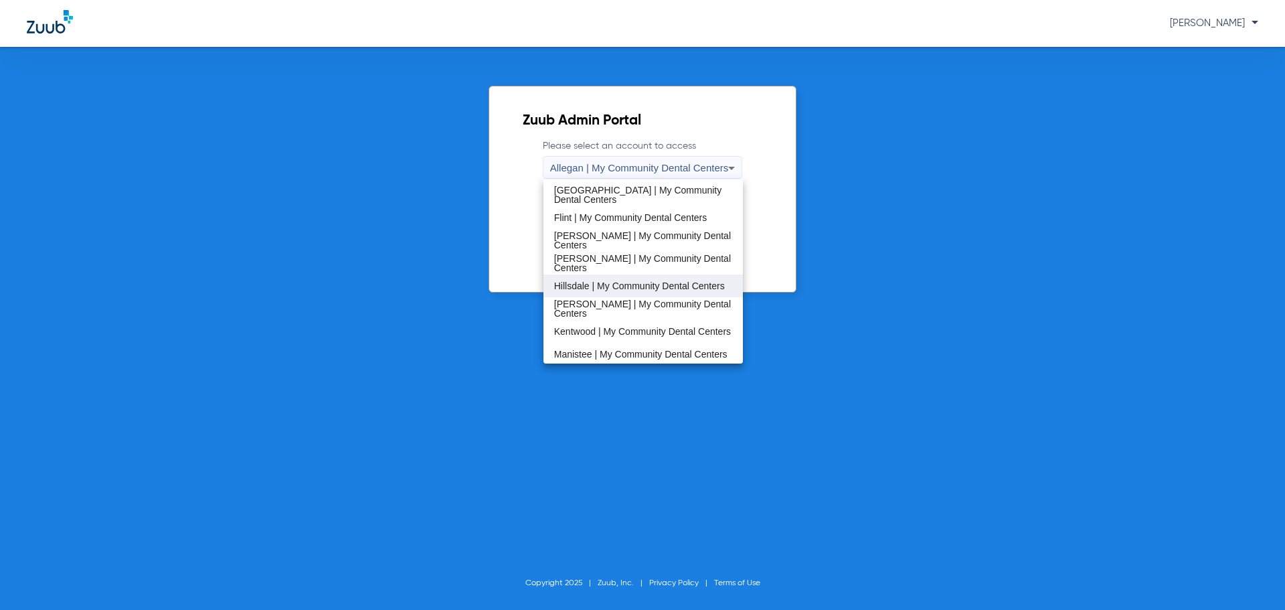
scroll to position [268, 0]
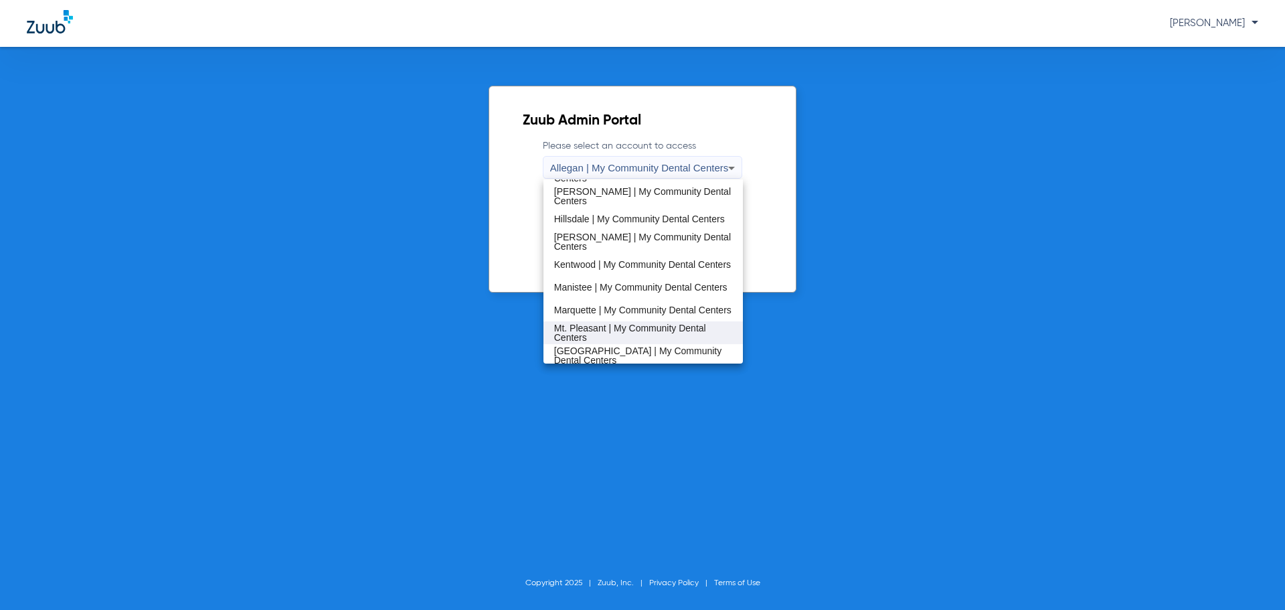
drag, startPoint x: 614, startPoint y: 311, endPoint x: 618, endPoint y: 325, distance: 13.8
click at [618, 325] on div "Allegan | My Community Dental Centers [GEOGRAPHIC_DATA] | My Community Dental C…" at bounding box center [643, 271] width 200 height 184
click at [618, 325] on span "Mt. Pleasant | My Community Dental Centers" at bounding box center [643, 332] width 179 height 19
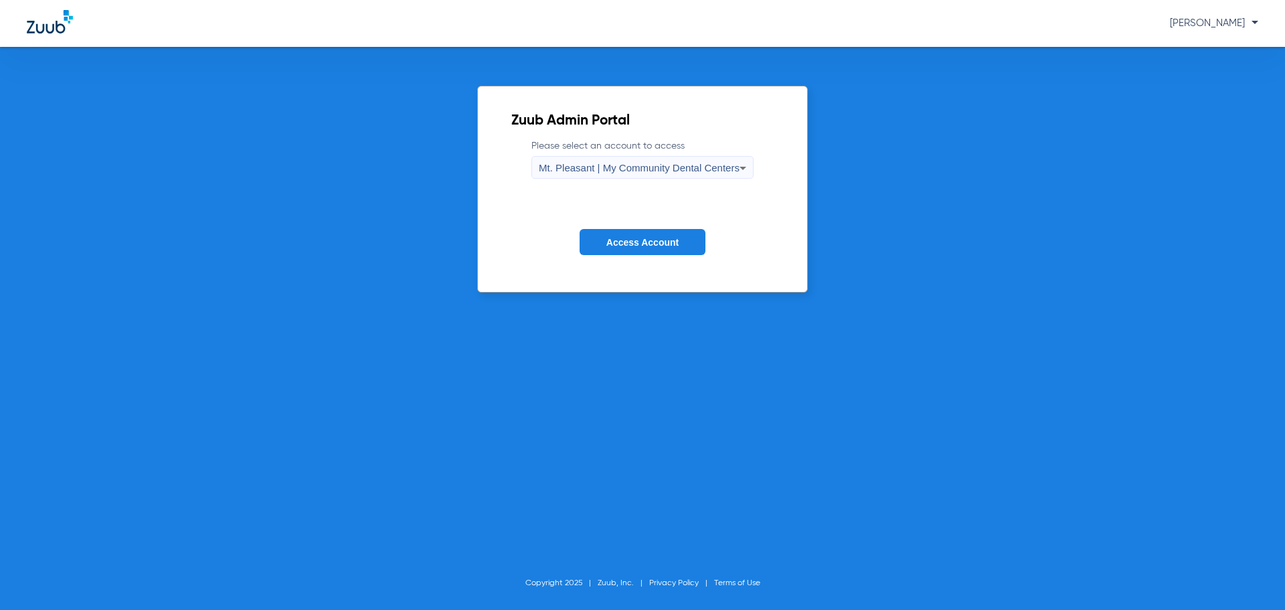
click at [622, 244] on span "Access Account" at bounding box center [642, 242] width 72 height 11
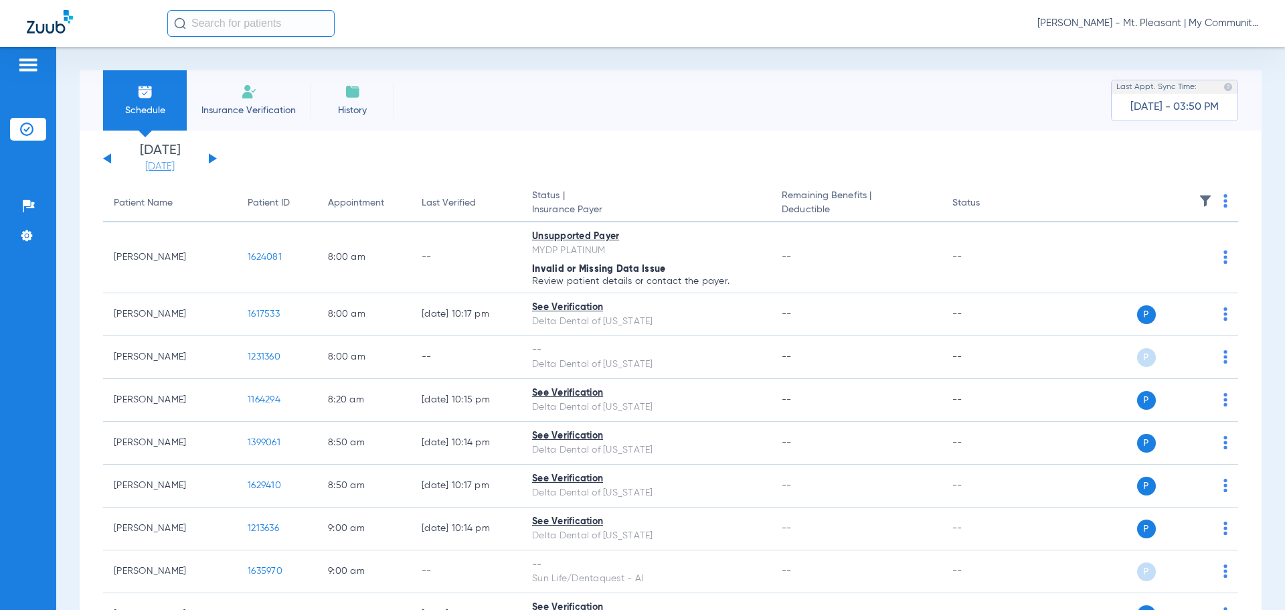
click at [164, 166] on link "[DATE]" at bounding box center [160, 166] width 80 height 13
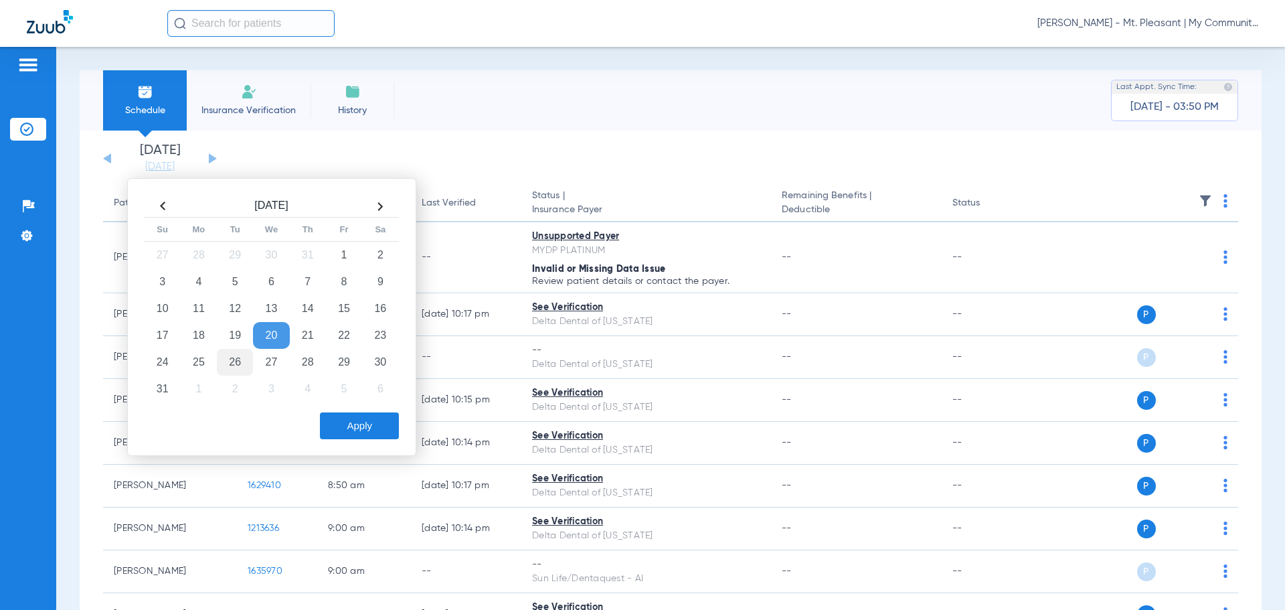
click at [233, 369] on td "26" at bounding box center [235, 362] width 36 height 27
click at [352, 419] on button "Apply" at bounding box center [359, 425] width 79 height 27
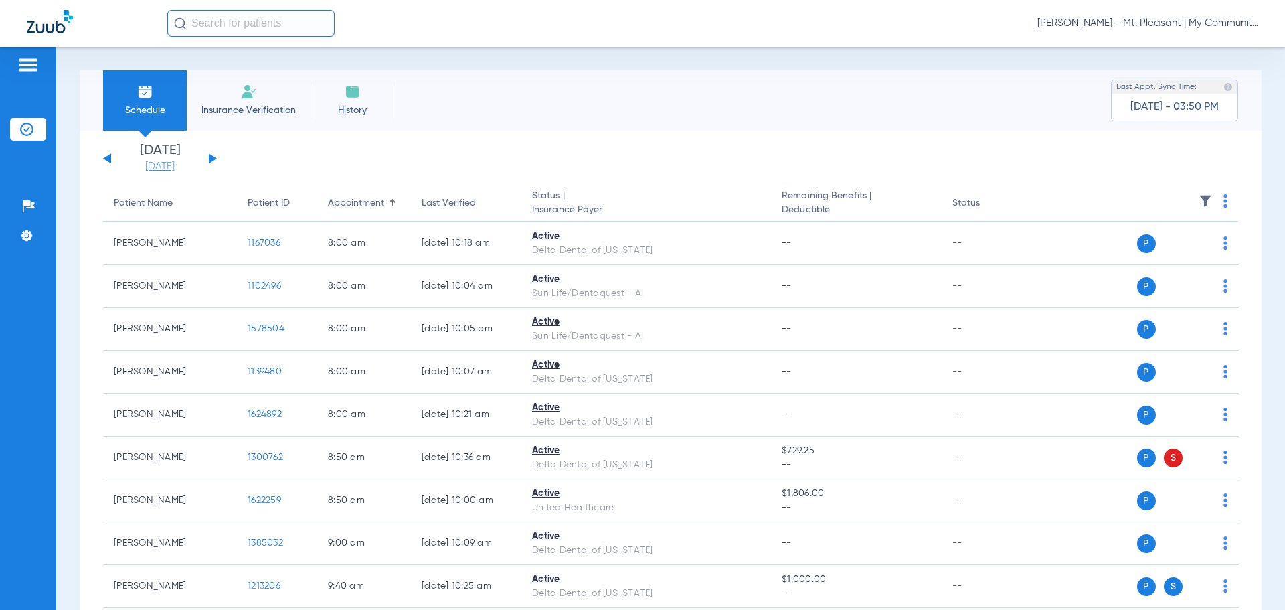
click at [175, 163] on link "[DATE]" at bounding box center [160, 166] width 80 height 13
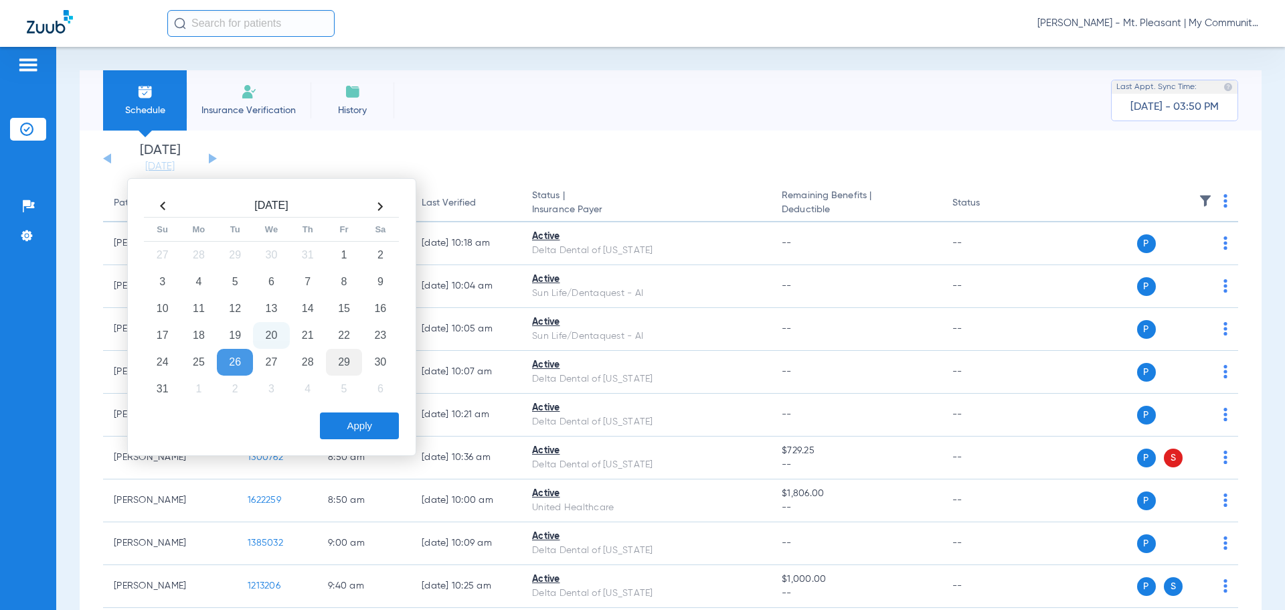
click at [337, 367] on td "29" at bounding box center [344, 362] width 36 height 27
click at [348, 422] on button "Apply" at bounding box center [359, 425] width 79 height 27
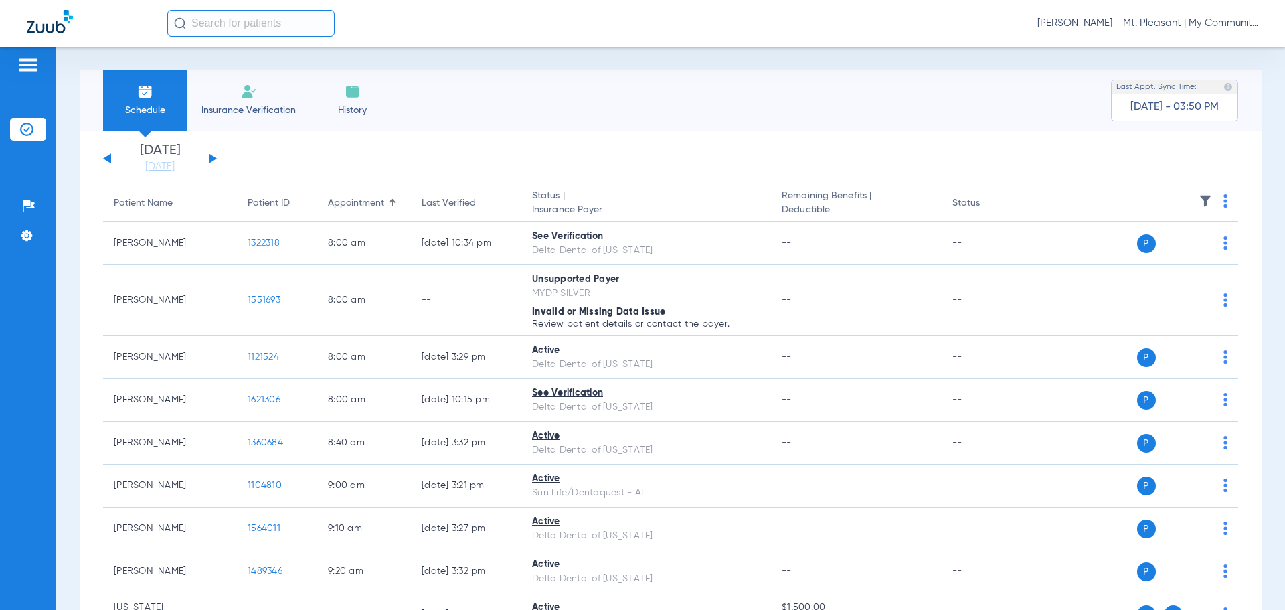
click at [1120, 20] on span "[PERSON_NAME] - Mt. Pleasant | My Community Dental Centers" at bounding box center [1147, 23] width 221 height 13
click at [1165, 43] on button "Account Selection" at bounding box center [1208, 47] width 96 height 27
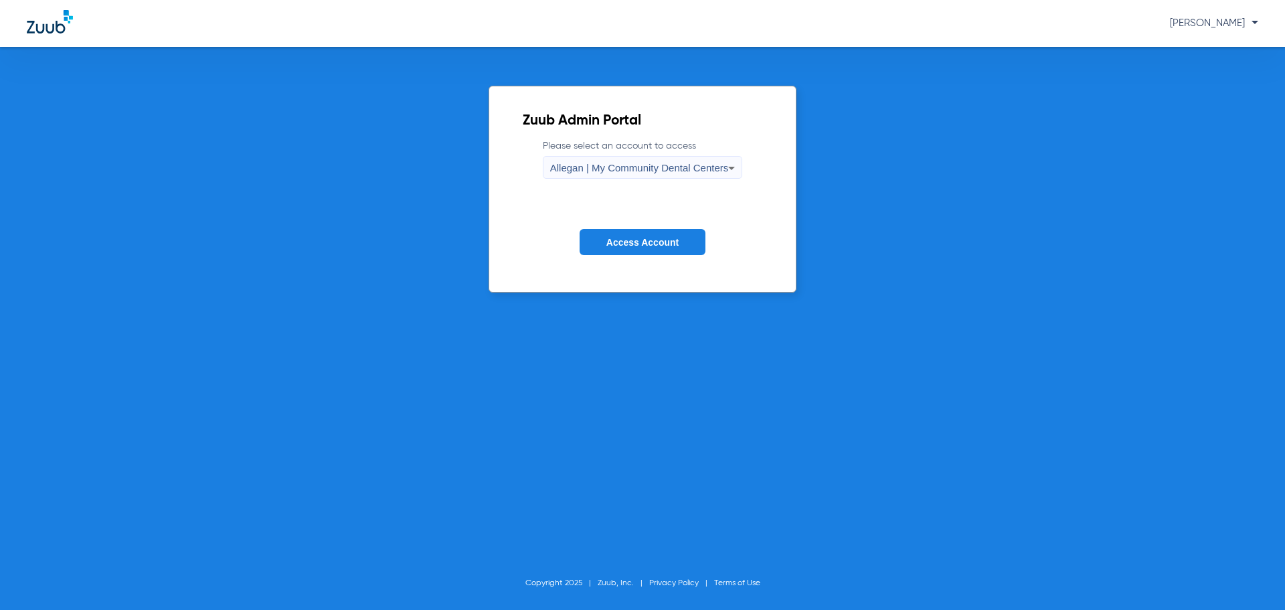
click at [721, 161] on div "Allegan | My Community Dental Centers" at bounding box center [639, 168] width 179 height 23
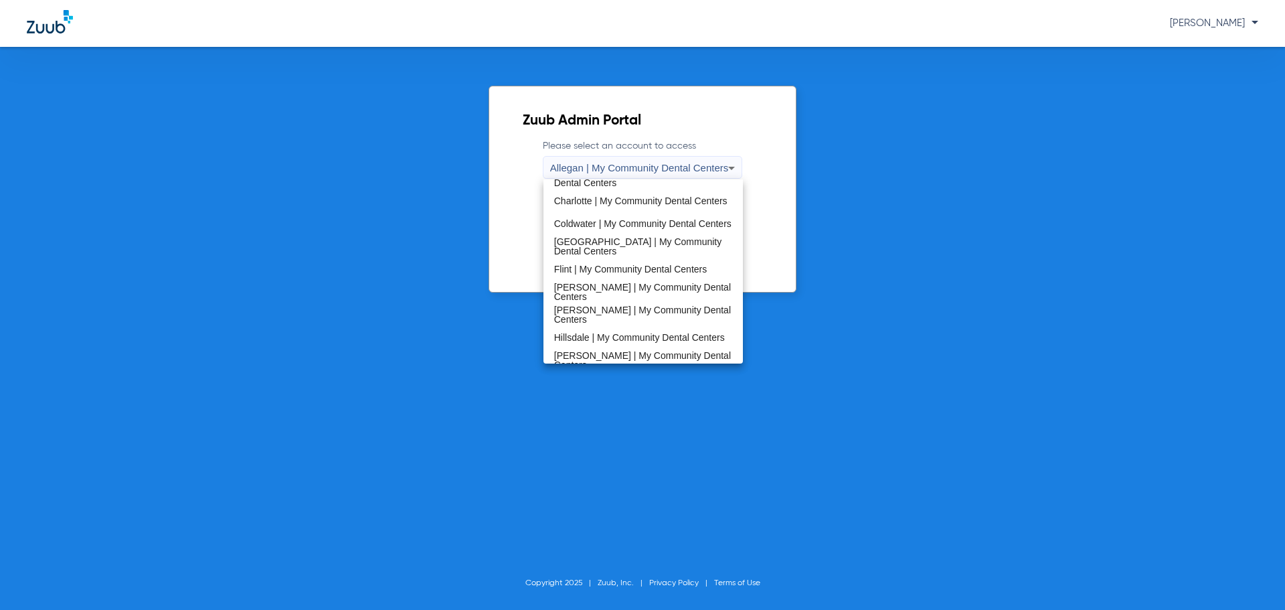
scroll to position [335, 0]
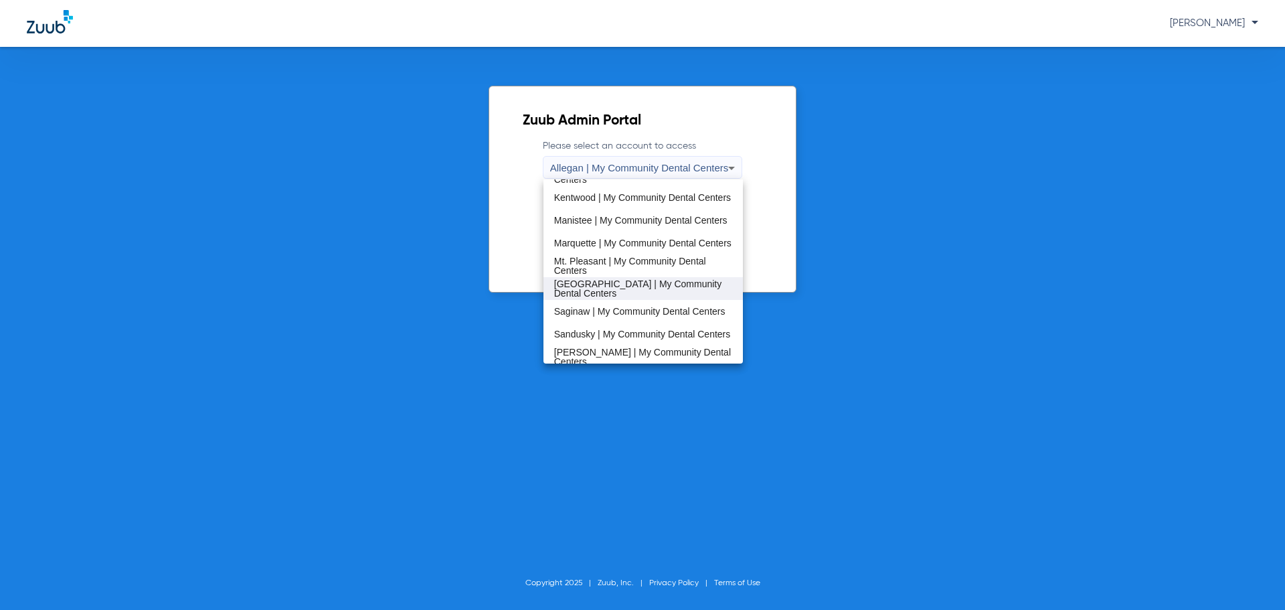
click at [633, 284] on span "[GEOGRAPHIC_DATA] | My Community Dental Centers" at bounding box center [643, 288] width 179 height 19
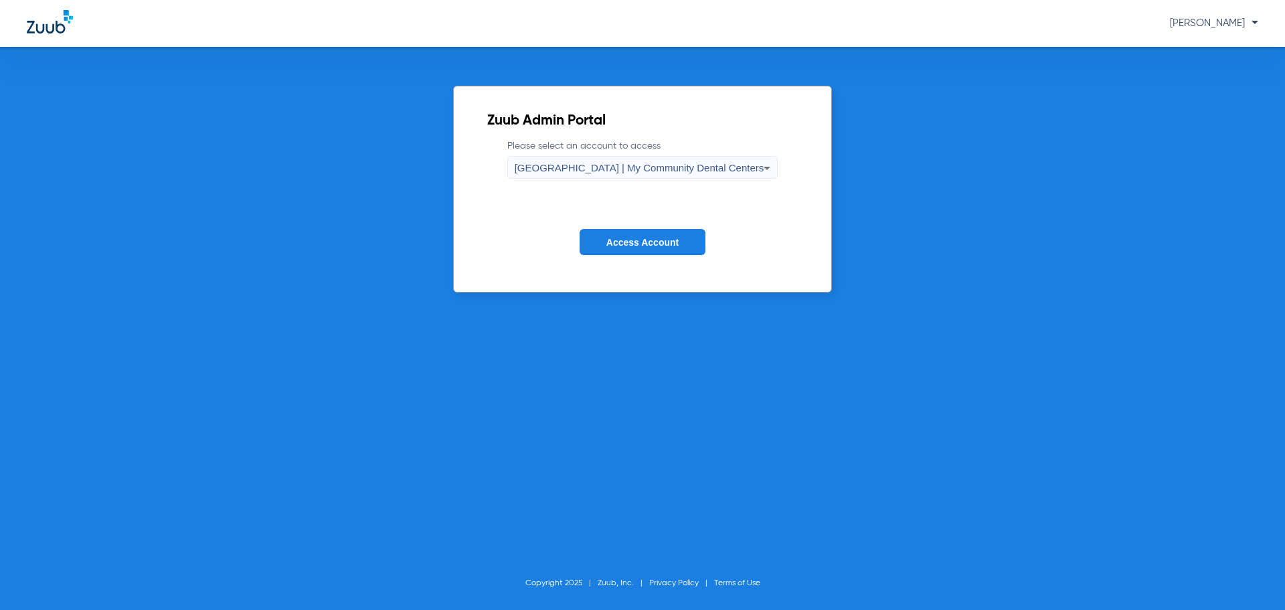
drag, startPoint x: 634, startPoint y: 272, endPoint x: 651, endPoint y: 233, distance: 42.0
click at [636, 267] on form "Please select an account to access [GEOGRAPHIC_DATA] | My Community Dental Cent…" at bounding box center [642, 207] width 311 height 136
click at [651, 232] on button "Access Account" at bounding box center [643, 242] width 126 height 26
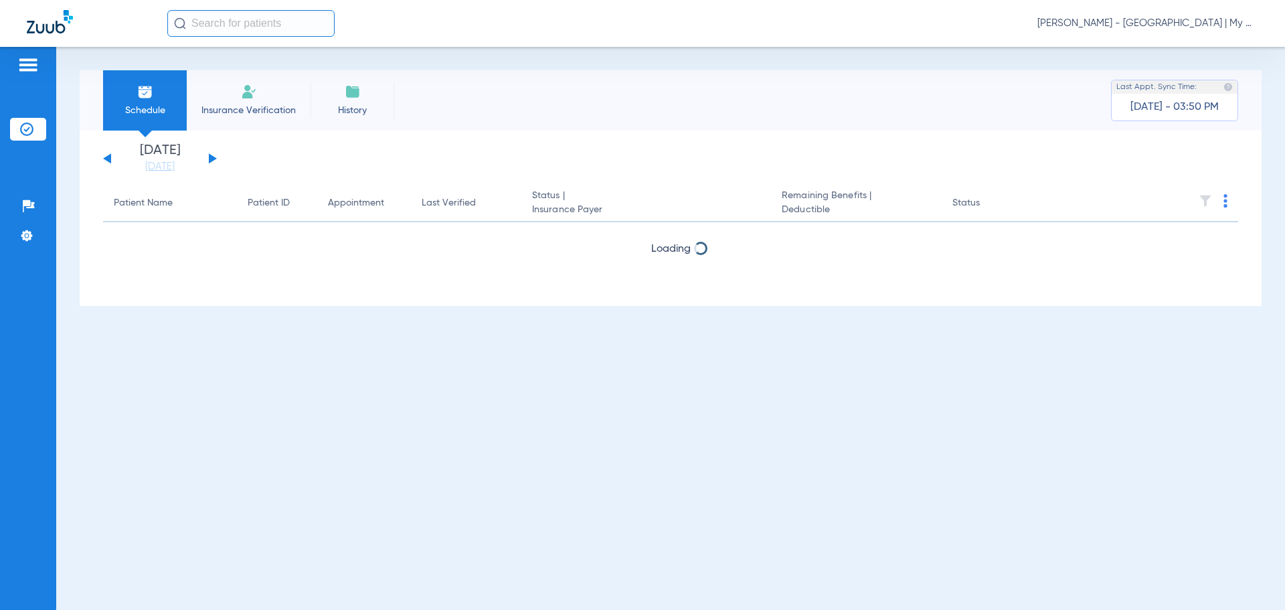
click at [169, 156] on li "[DATE] [DATE]" at bounding box center [160, 158] width 80 height 29
click at [169, 163] on link "[DATE]" at bounding box center [160, 166] width 80 height 13
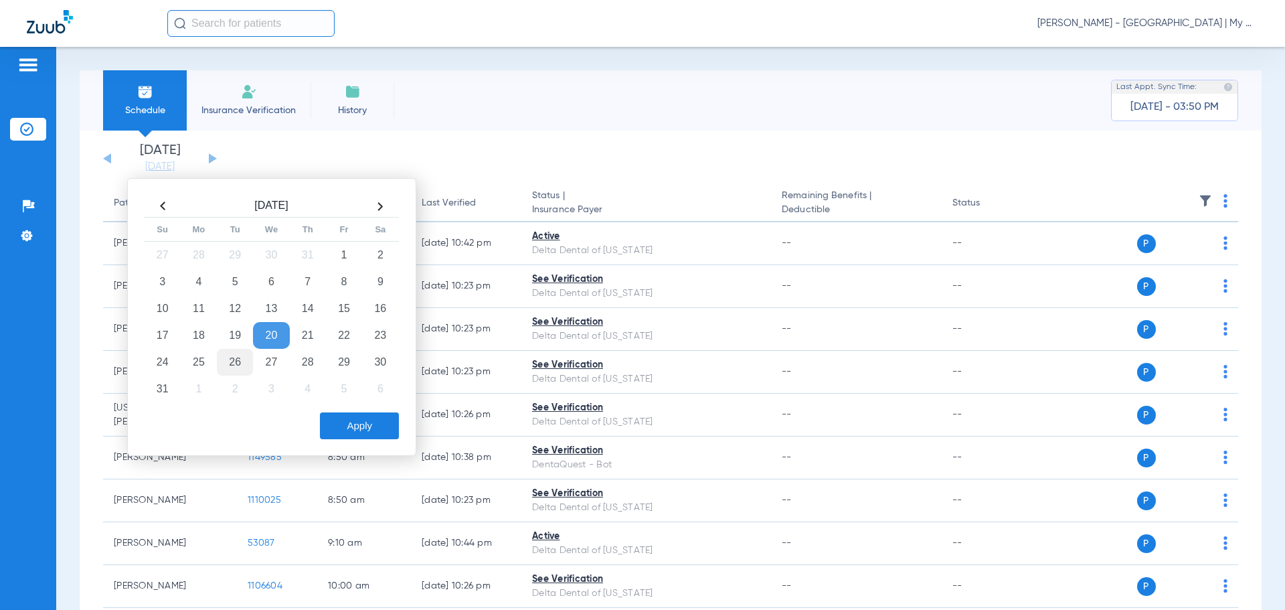
click at [236, 356] on td "26" at bounding box center [235, 362] width 36 height 27
click at [377, 428] on button "Apply" at bounding box center [359, 425] width 79 height 27
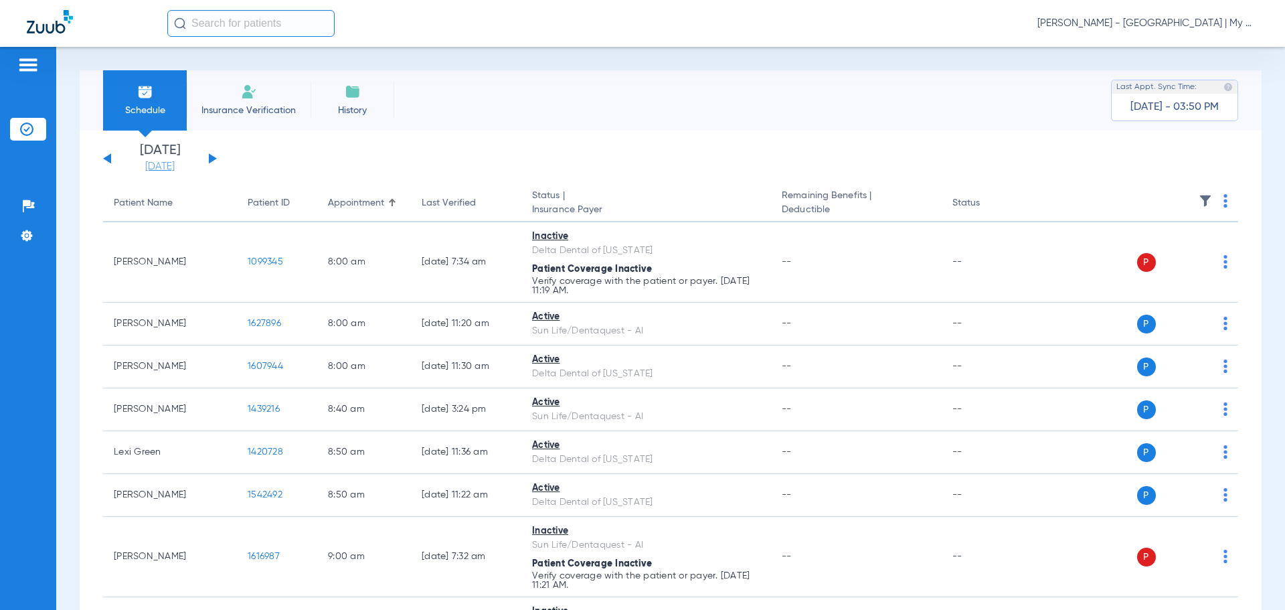
click at [175, 168] on link "[DATE]" at bounding box center [160, 166] width 80 height 13
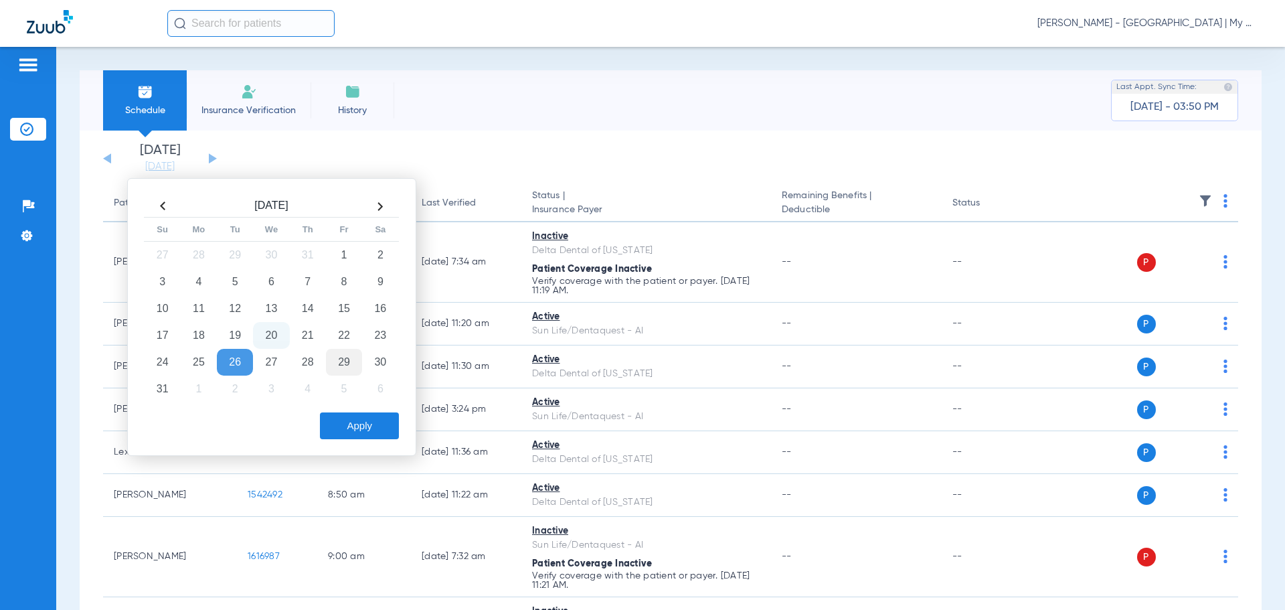
click at [355, 356] on td "29" at bounding box center [344, 362] width 36 height 27
click at [359, 427] on button "Apply" at bounding box center [359, 425] width 79 height 27
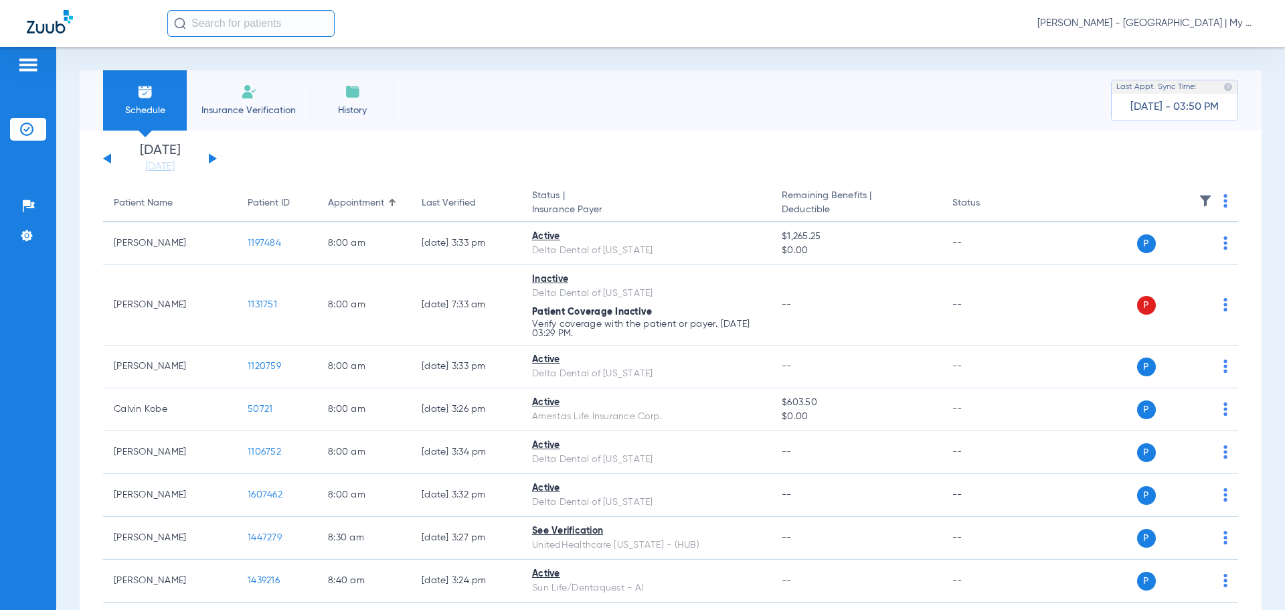
click at [1181, 27] on span "[PERSON_NAME] - [GEOGRAPHIC_DATA] | My Community Dental Centers" at bounding box center [1147, 23] width 221 height 13
click at [918, 244] on div at bounding box center [642, 305] width 1285 height 610
click at [1138, 30] on div "[PERSON_NAME] - [GEOGRAPHIC_DATA] | My Community Dental Centers" at bounding box center [712, 23] width 1091 height 27
click at [1148, 20] on span "[PERSON_NAME] - [GEOGRAPHIC_DATA] | My Community Dental Centers" at bounding box center [1147, 23] width 221 height 13
click at [1179, 44] on span "Account Selection" at bounding box center [1208, 47] width 75 height 9
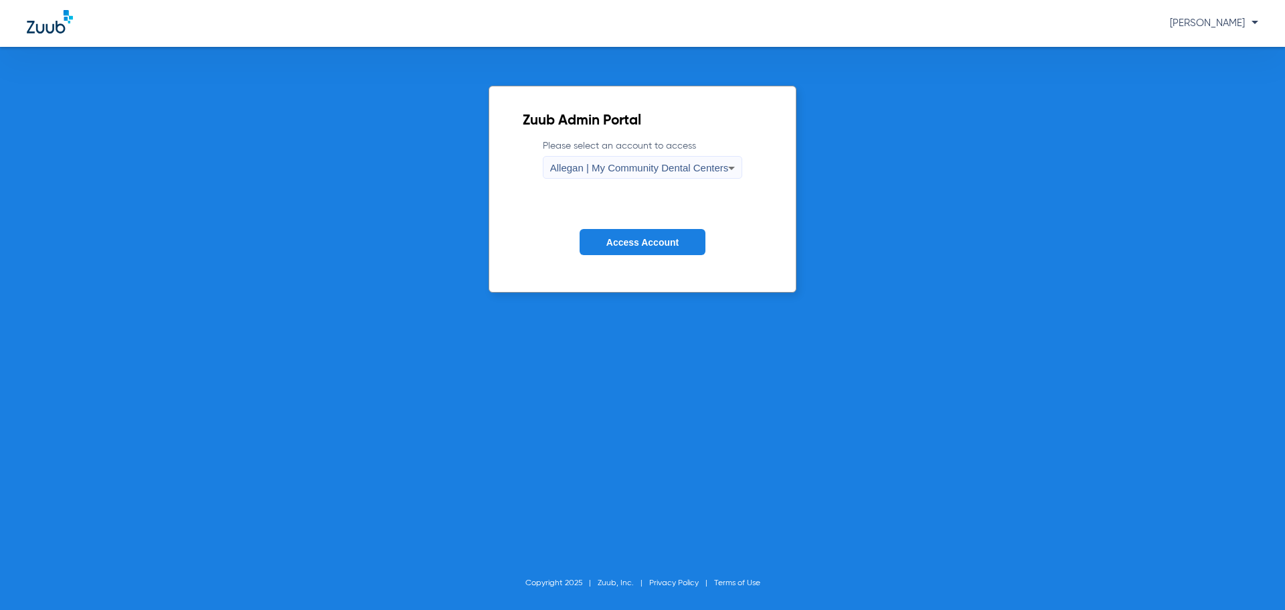
click at [606, 163] on span "Allegan | My Community Dental Centers" at bounding box center [639, 167] width 179 height 11
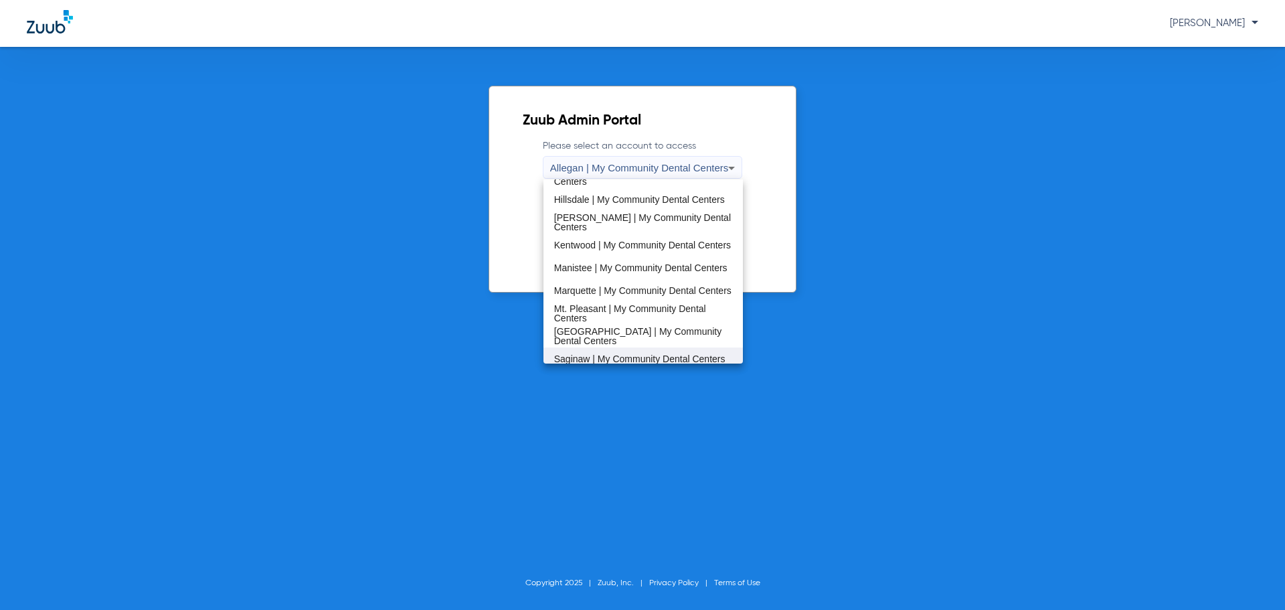
scroll to position [335, 0]
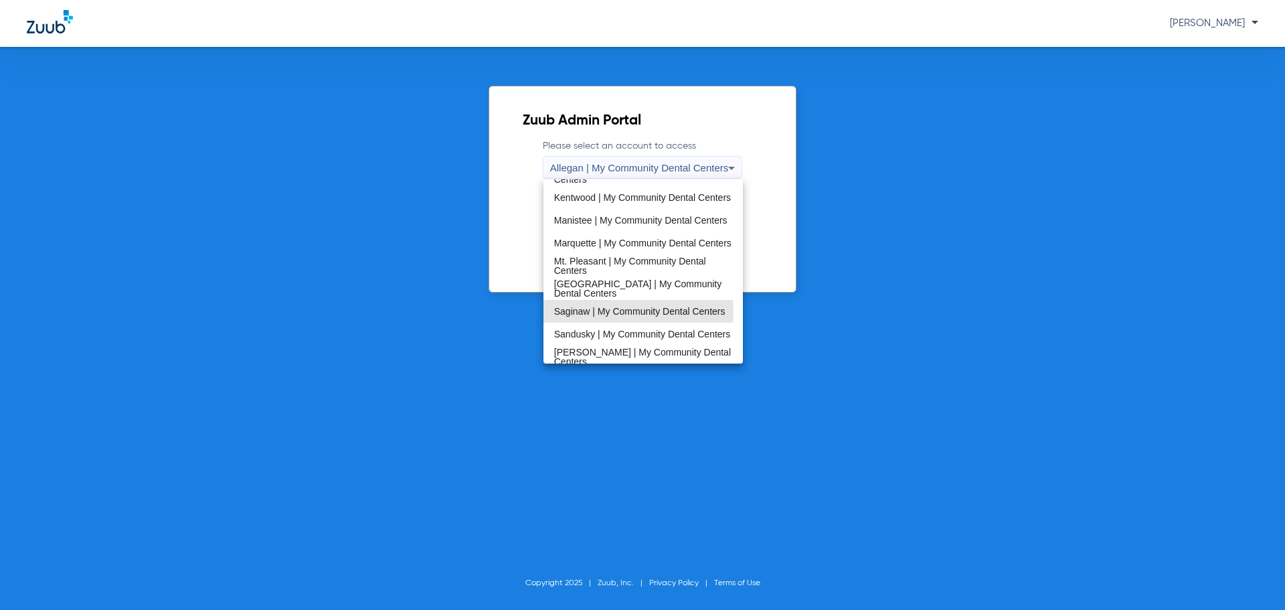
drag, startPoint x: 622, startPoint y: 312, endPoint x: 628, endPoint y: 302, distance: 11.7
click at [622, 311] on span "Saginaw | My Community Dental Centers" at bounding box center [639, 311] width 171 height 9
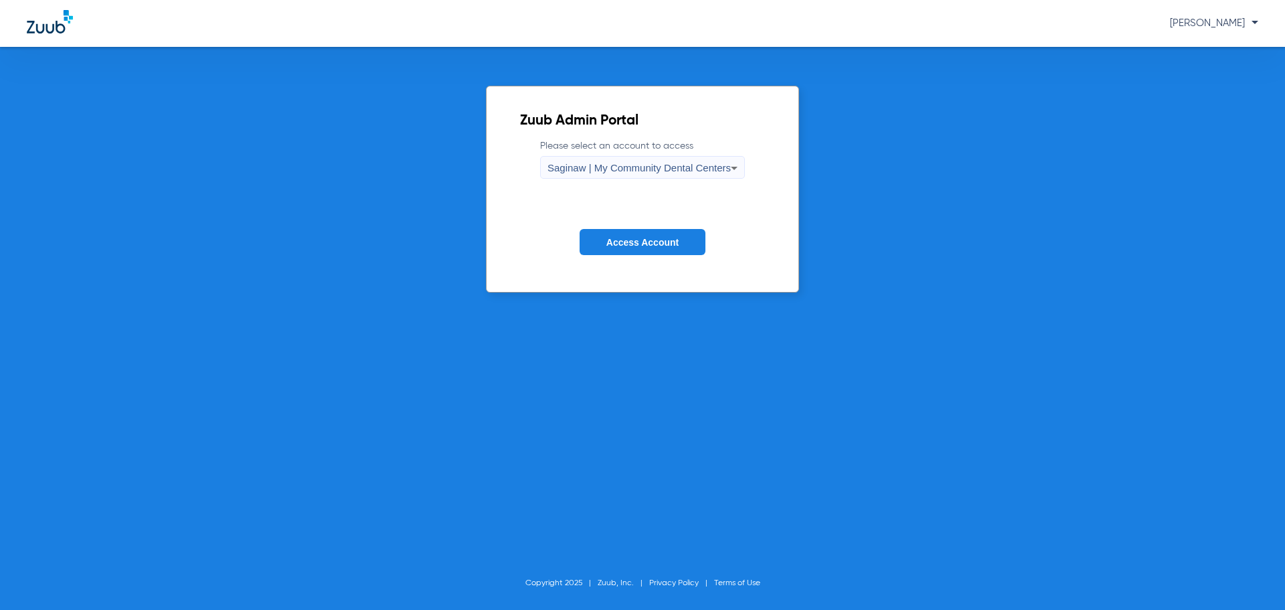
click at [650, 244] on span "Access Account" at bounding box center [642, 242] width 72 height 11
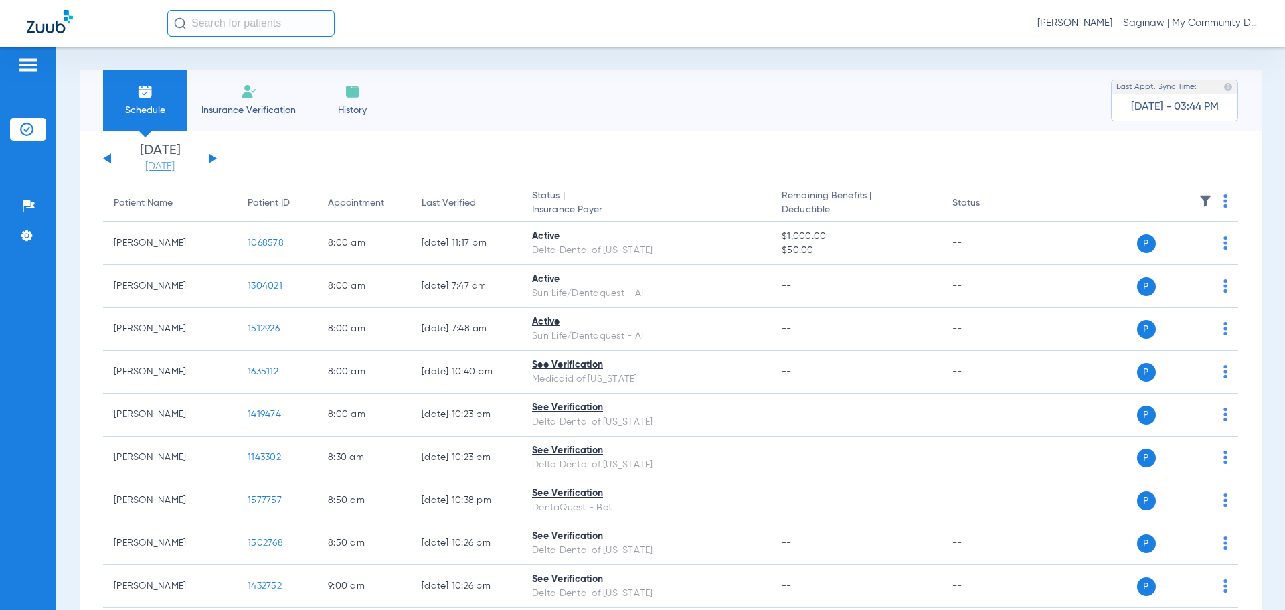
click at [146, 165] on link "[DATE]" at bounding box center [160, 166] width 80 height 13
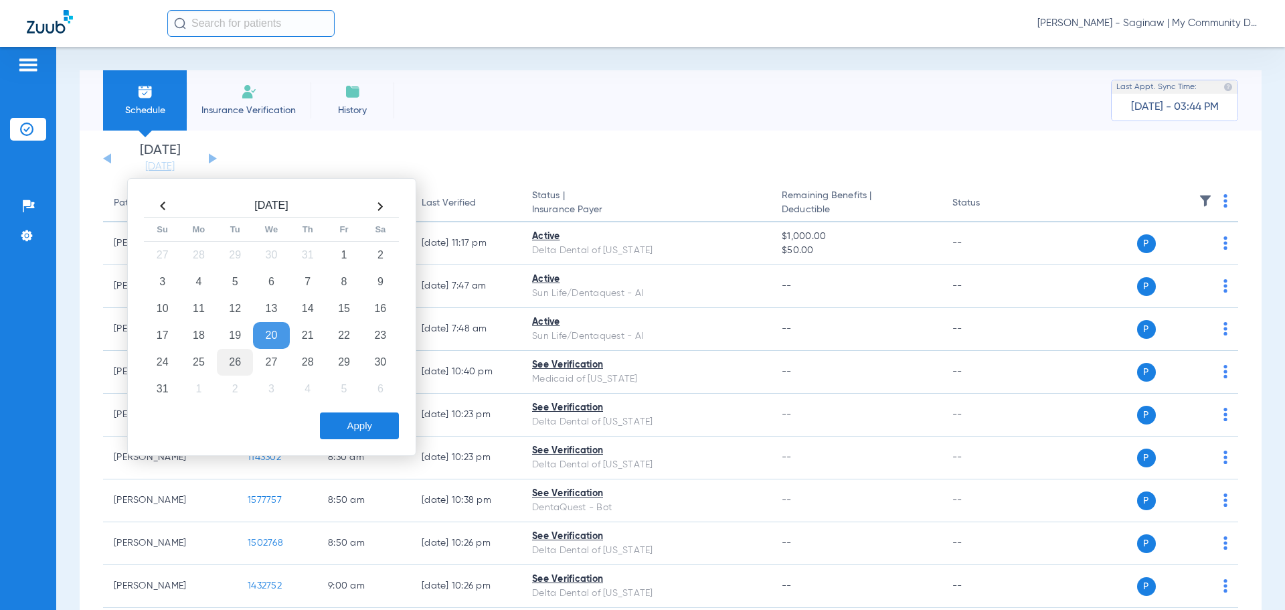
drag, startPoint x: 334, startPoint y: 365, endPoint x: 234, endPoint y: 365, distance: 100.4
click at [231, 367] on tr "24 25 26 27 28 29 30" at bounding box center [272, 362] width 254 height 27
click at [234, 364] on td "26" at bounding box center [235, 362] width 36 height 27
click at [353, 429] on button "Apply" at bounding box center [359, 425] width 79 height 27
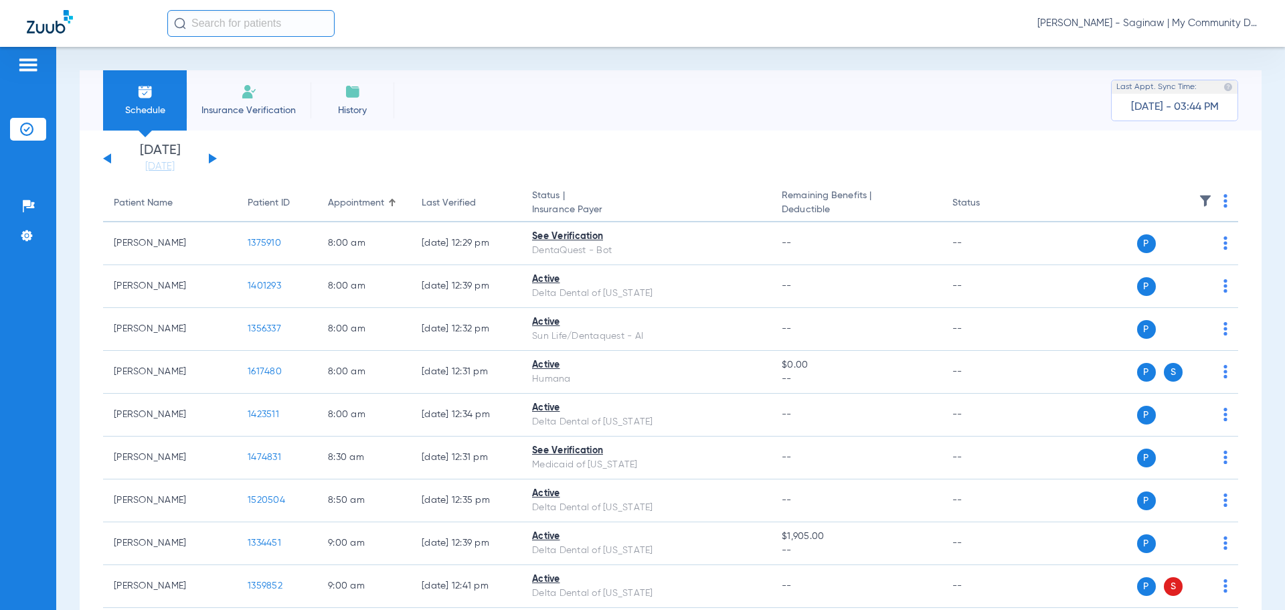
click at [177, 168] on link "[DATE]" at bounding box center [160, 166] width 80 height 13
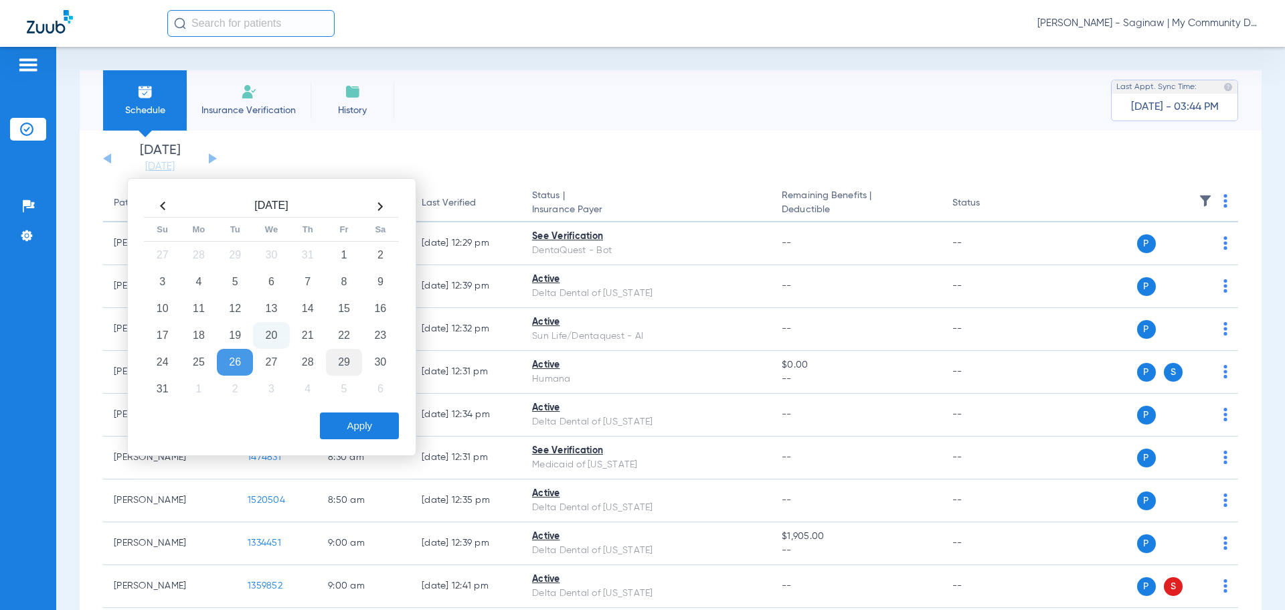
click at [341, 356] on td "29" at bounding box center [344, 362] width 36 height 27
click at [366, 429] on button "Apply" at bounding box center [359, 425] width 79 height 27
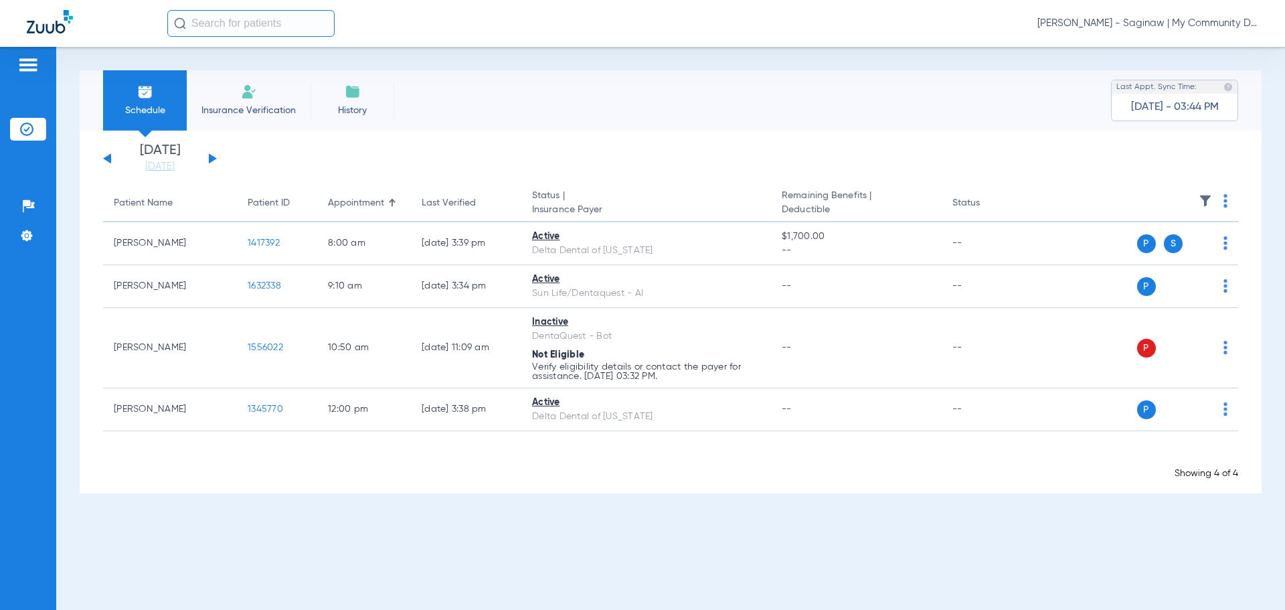
click at [1180, 29] on span "[PERSON_NAME] - Saginaw | My Community Dental Centers" at bounding box center [1147, 23] width 221 height 13
click at [1181, 22] on div at bounding box center [642, 305] width 1285 height 610
click at [1192, 29] on span "[PERSON_NAME] - Saginaw | My Community Dental Centers" at bounding box center [1147, 23] width 221 height 13
click at [1203, 55] on button "Account Selection" at bounding box center [1208, 47] width 96 height 27
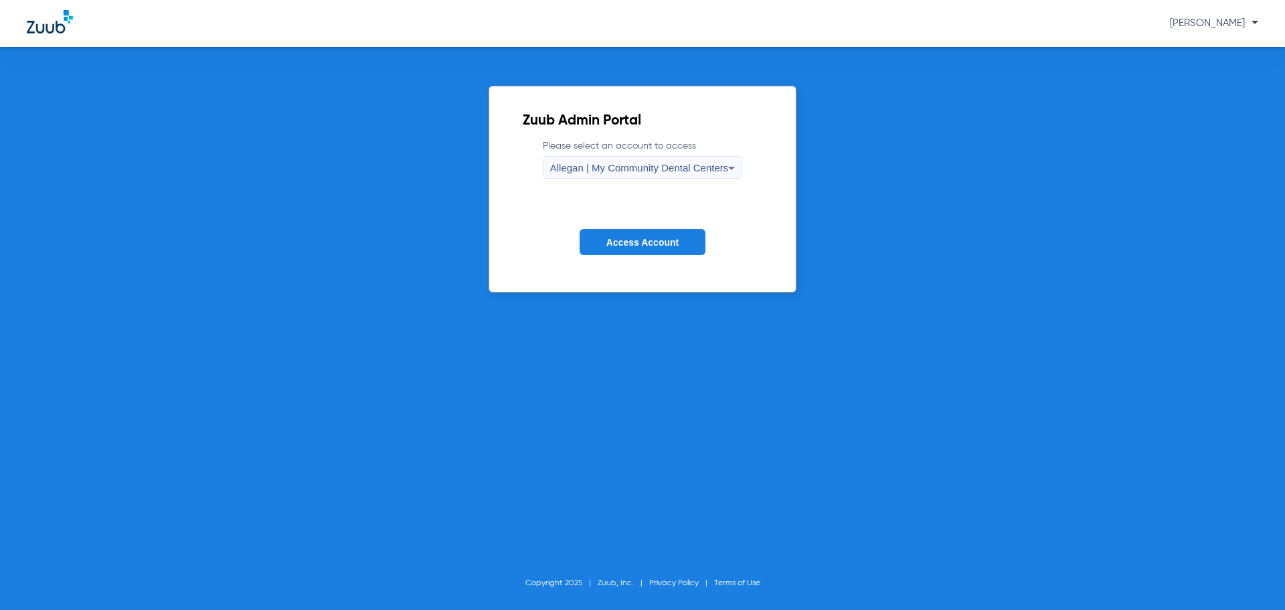
click at [615, 168] on span "Allegan | My Community Dental Centers" at bounding box center [639, 167] width 179 height 11
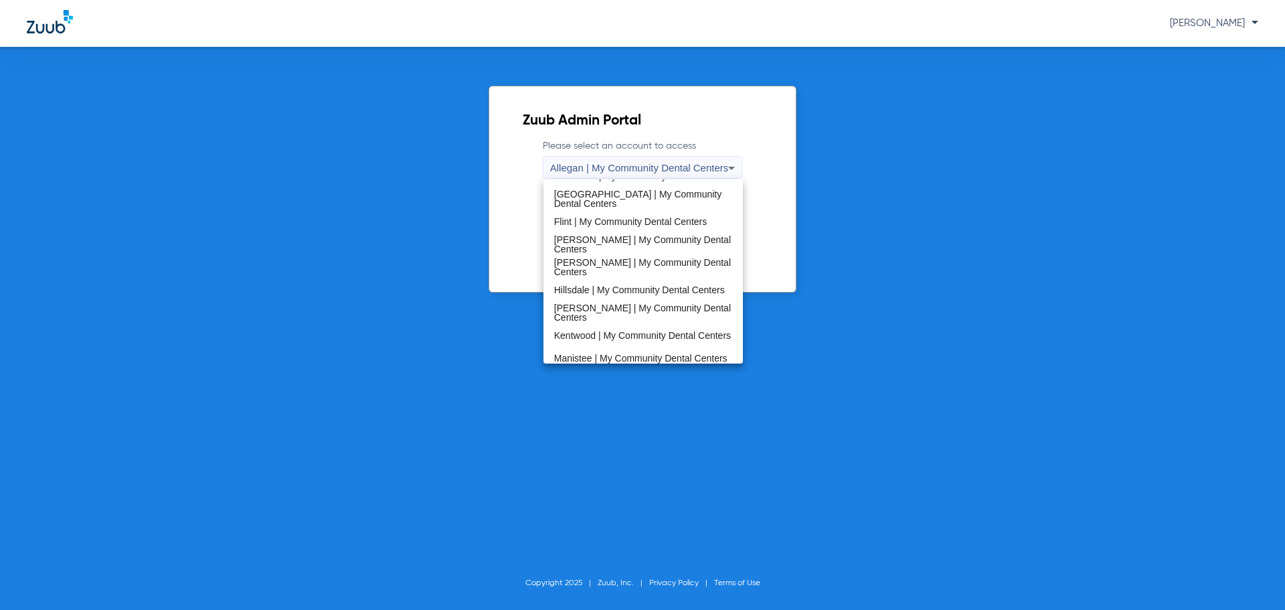
scroll to position [335, 0]
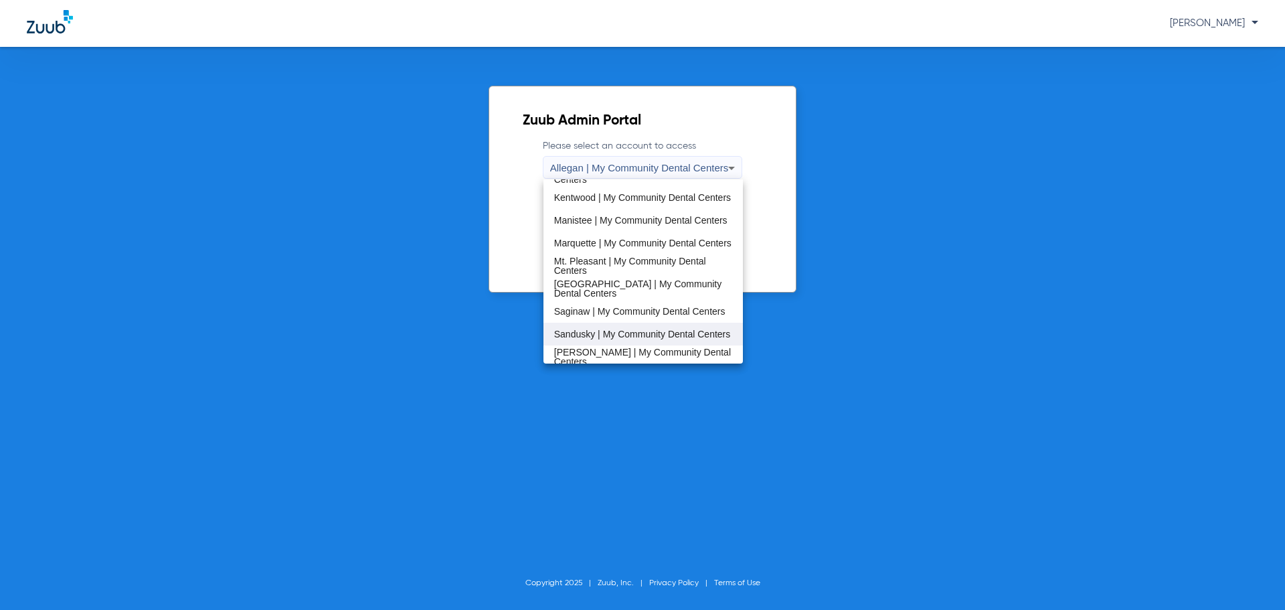
click at [629, 329] on span "Sandusky | My Community Dental Centers" at bounding box center [642, 333] width 177 height 9
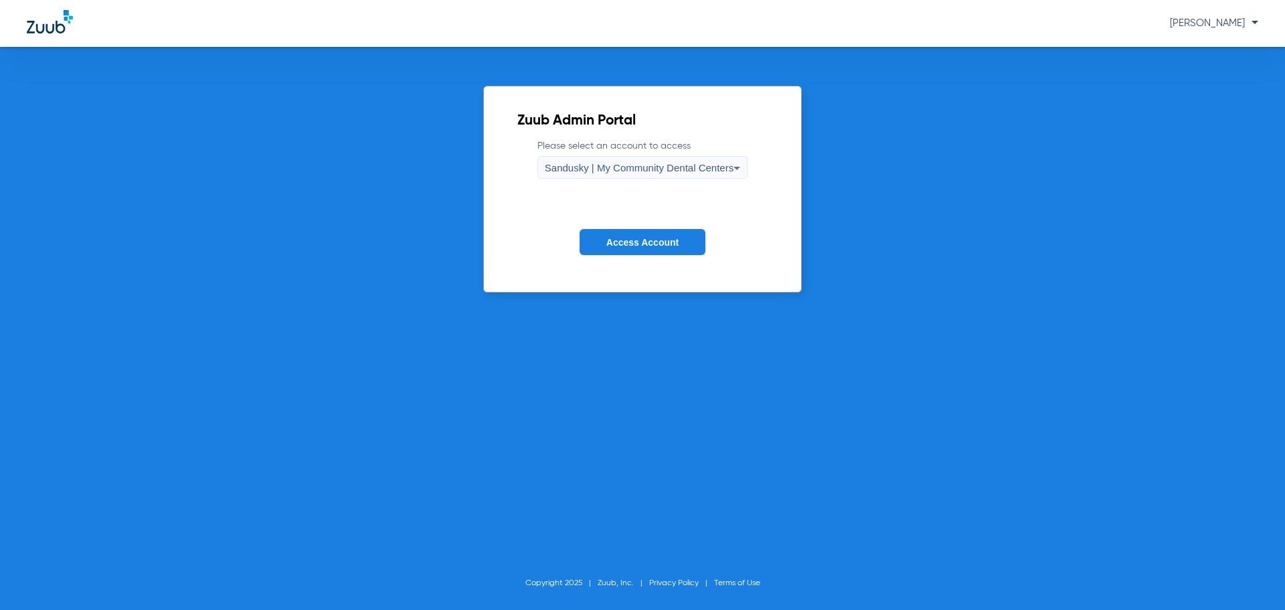
drag, startPoint x: 620, startPoint y: 258, endPoint x: 626, endPoint y: 243, distance: 16.8
click at [619, 256] on form "Please select an account to access Sandusky | My Community Dental Centers Acces…" at bounding box center [642, 207] width 250 height 136
click at [626, 243] on span "Access Account" at bounding box center [642, 242] width 72 height 11
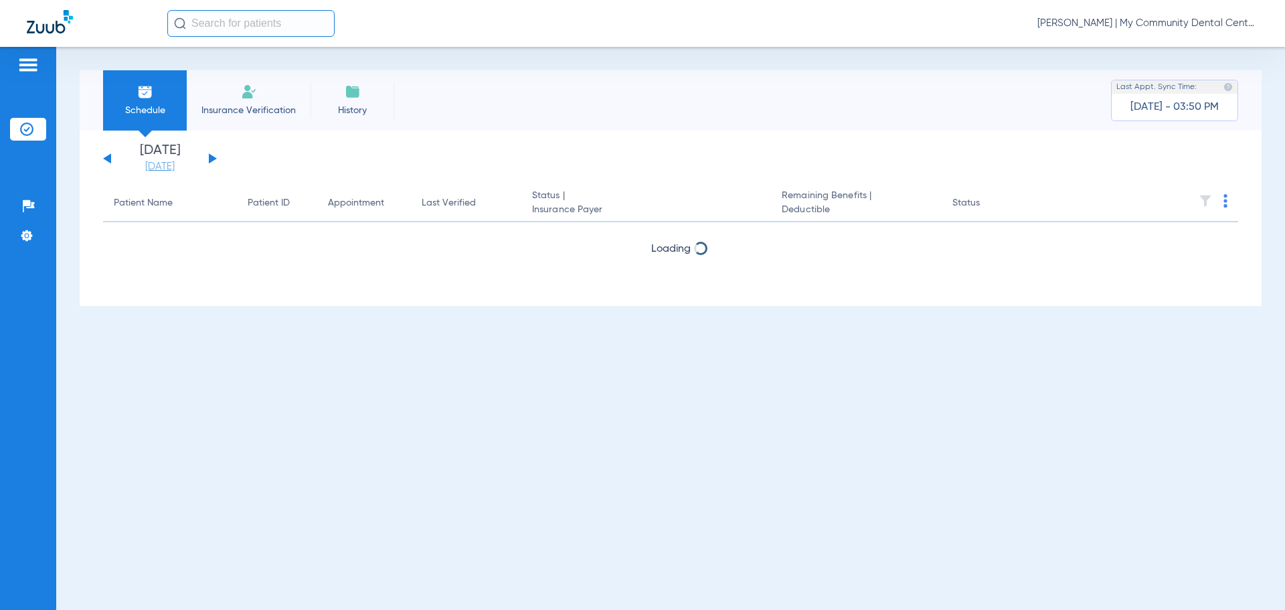
click at [169, 164] on link "[DATE]" at bounding box center [160, 166] width 80 height 13
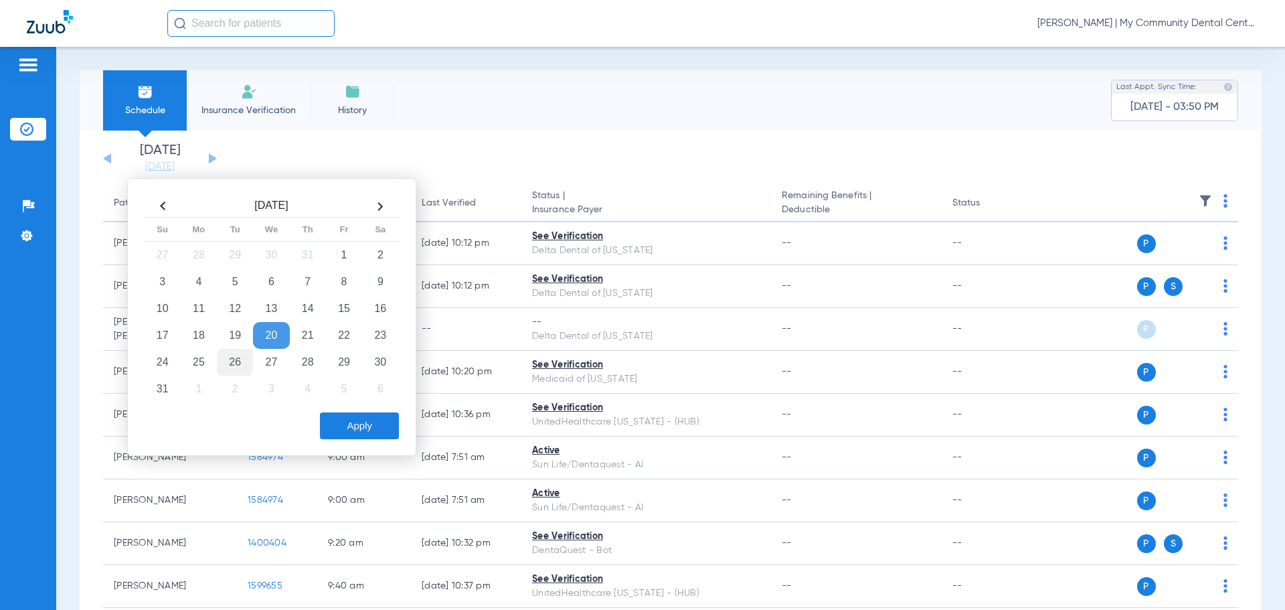
click at [234, 365] on td "26" at bounding box center [235, 362] width 36 height 27
click at [345, 414] on button "Apply" at bounding box center [359, 425] width 79 height 27
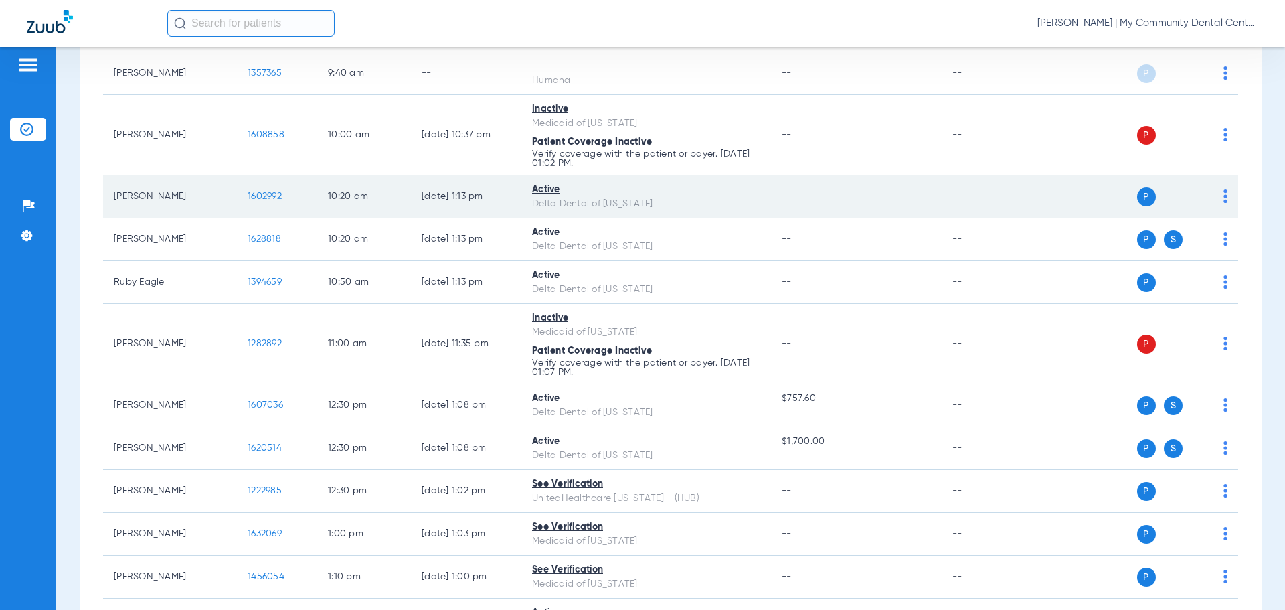
scroll to position [331, 0]
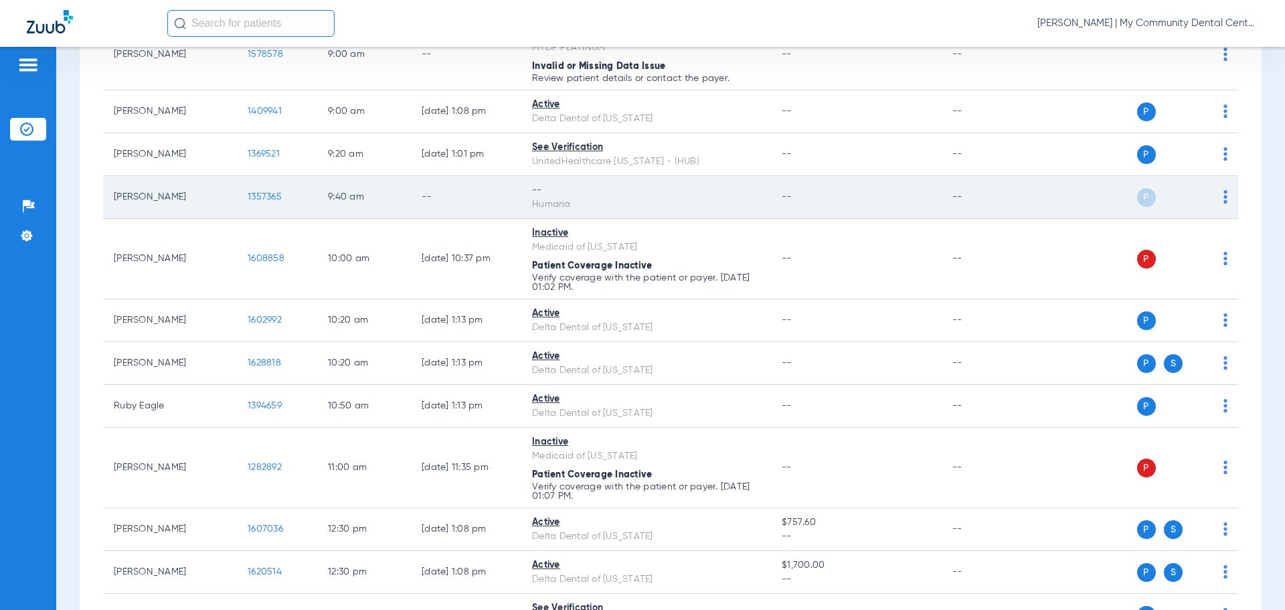
click at [1223, 197] on img at bounding box center [1225, 196] width 4 height 13
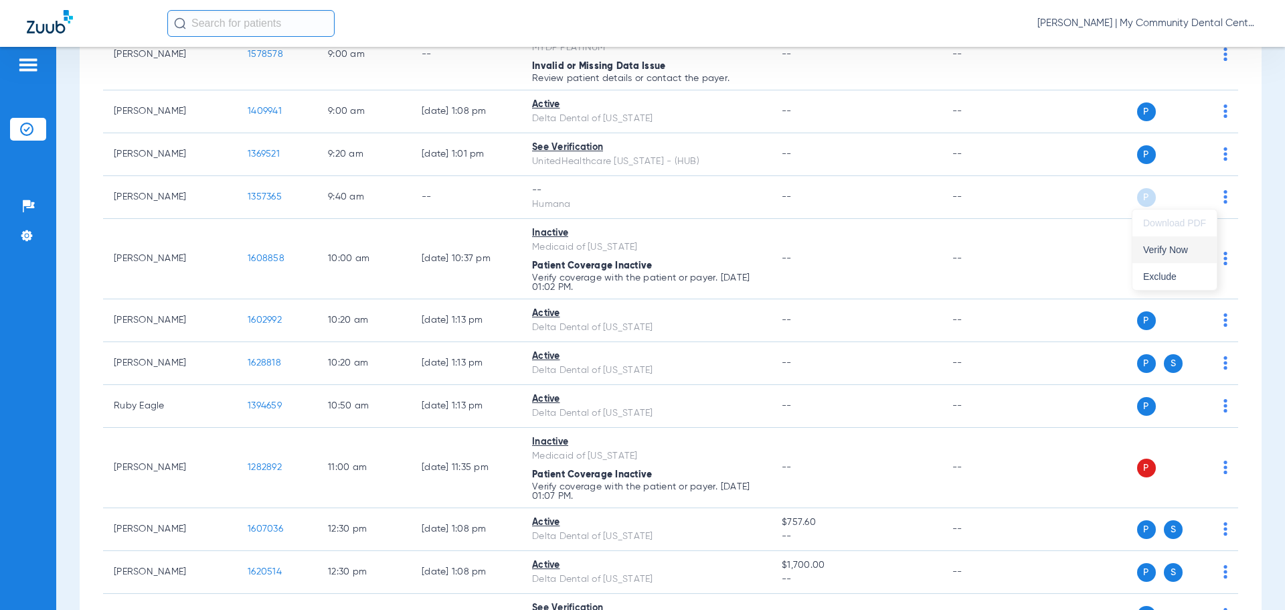
click at [1169, 250] on span "Verify Now" at bounding box center [1174, 249] width 63 height 9
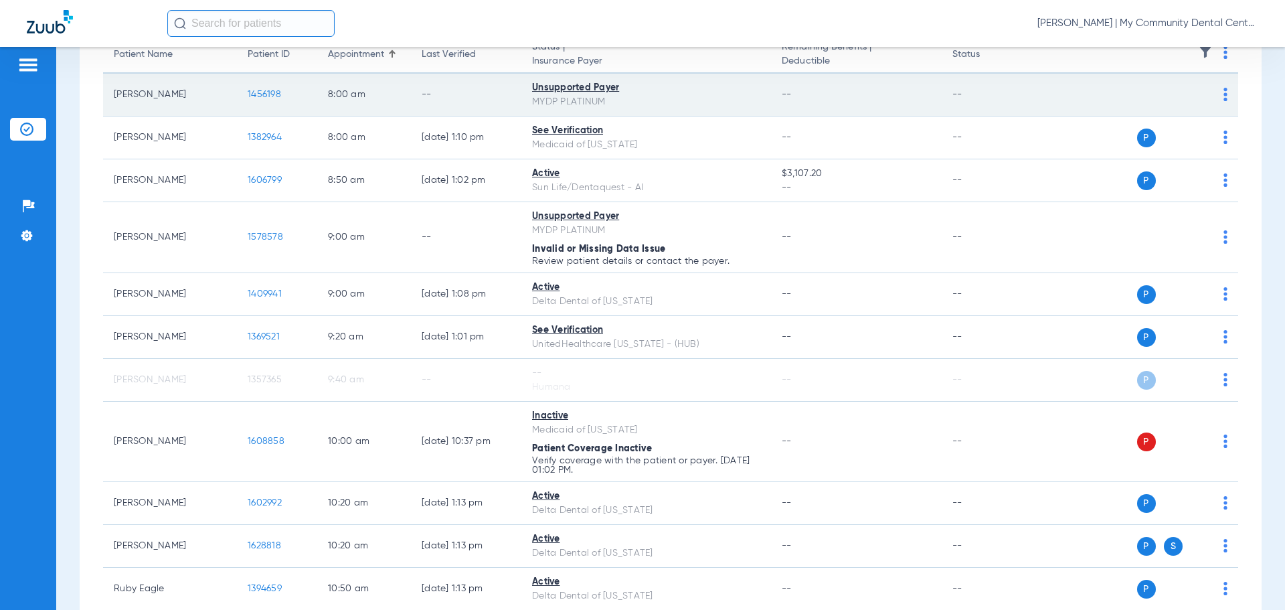
scroll to position [0, 0]
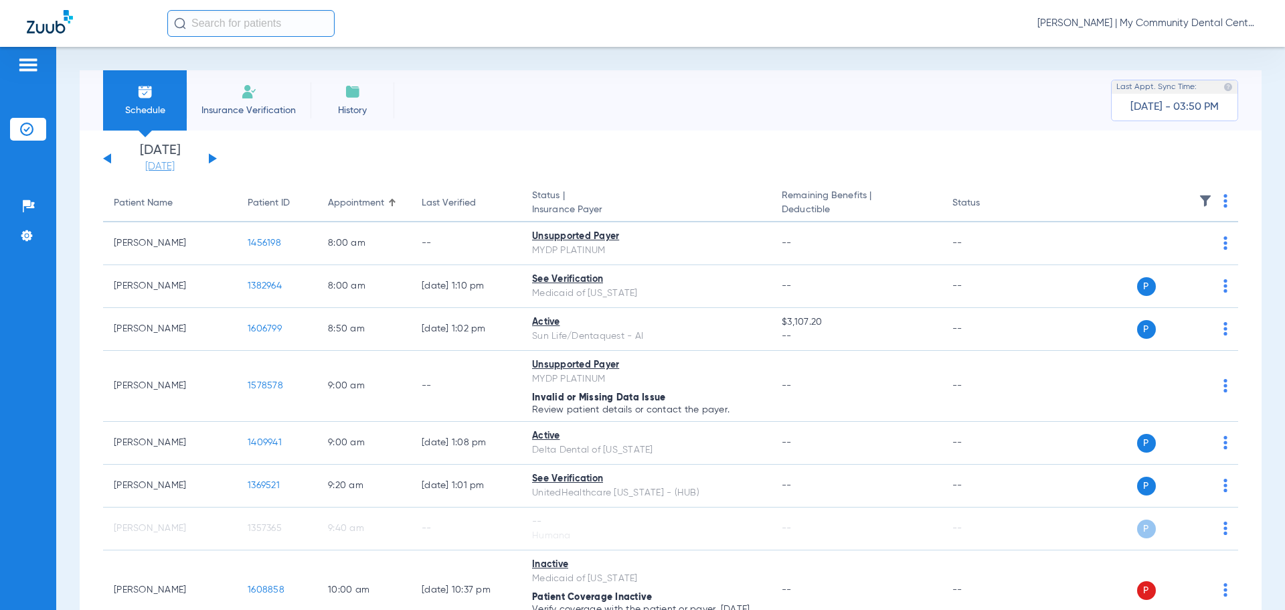
click at [179, 166] on link "[DATE]" at bounding box center [160, 166] width 80 height 13
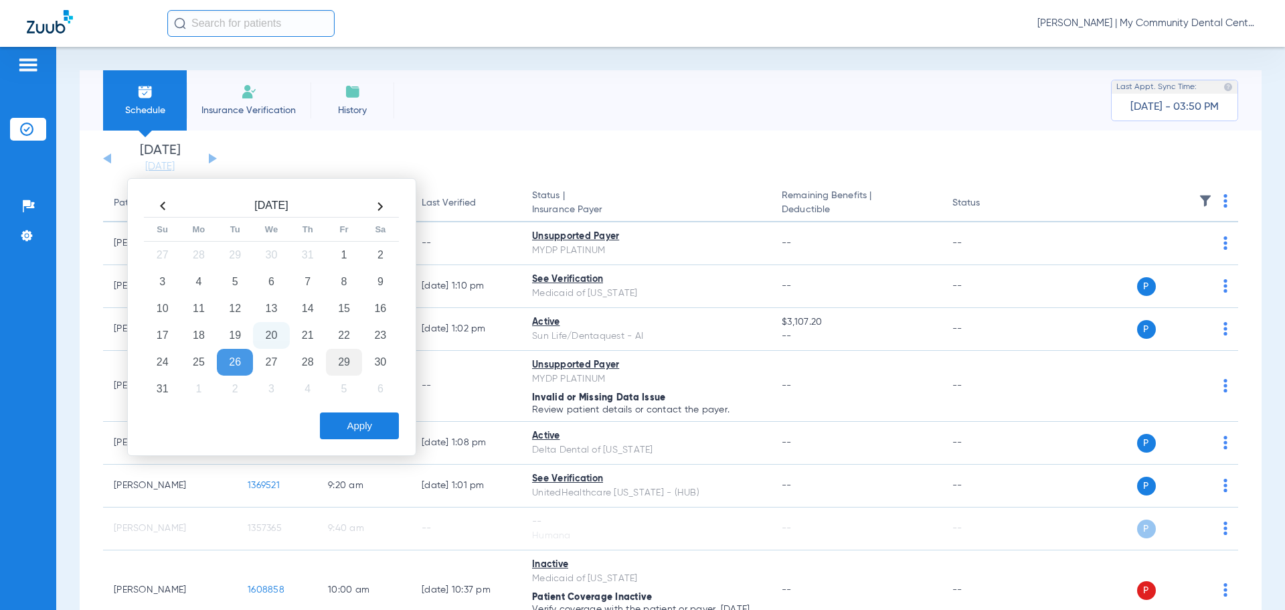
click at [343, 364] on td "29" at bounding box center [344, 362] width 36 height 27
click at [361, 429] on button "Apply" at bounding box center [359, 425] width 79 height 27
